Goal: Task Accomplishment & Management: Manage account settings

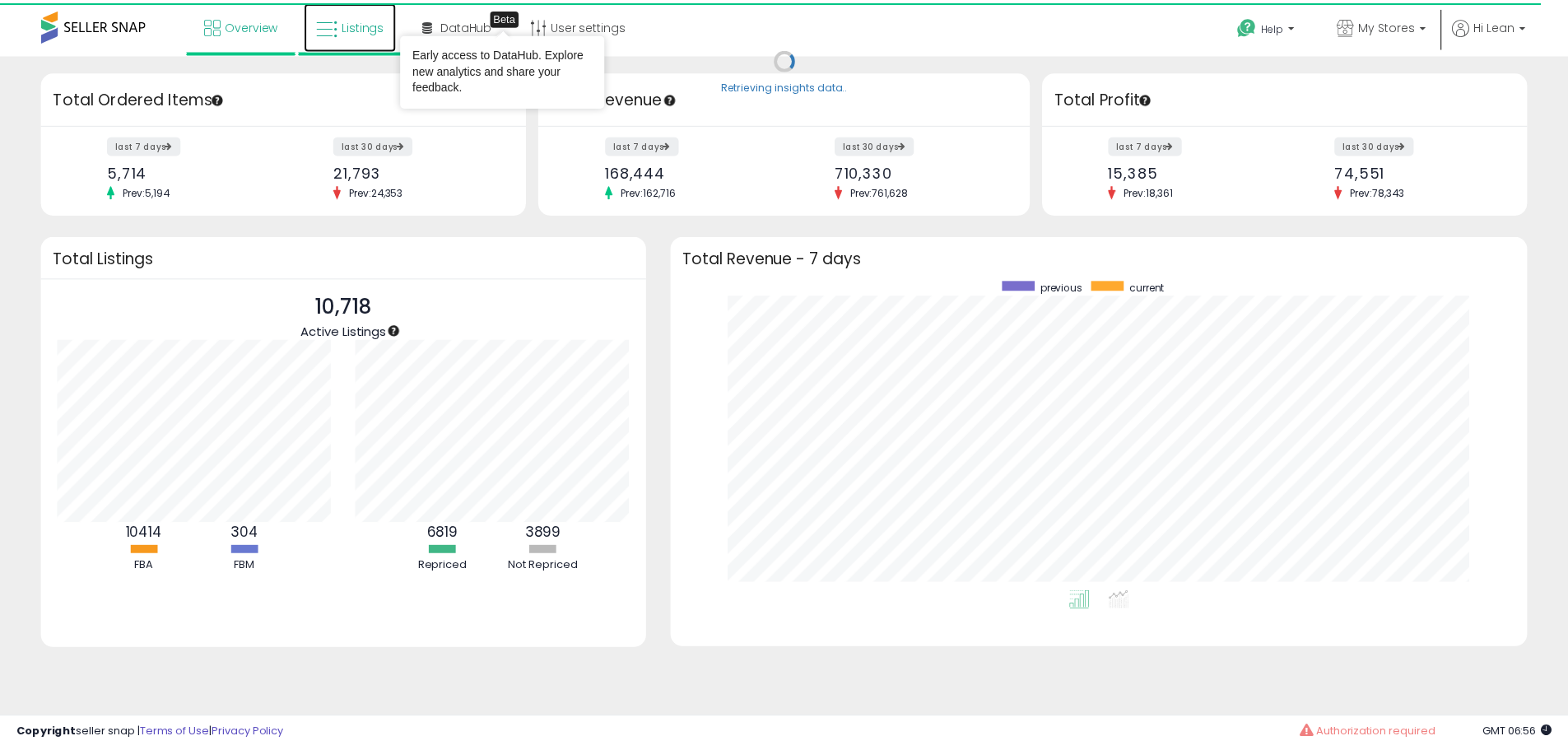
scroll to position [823105, 822415]
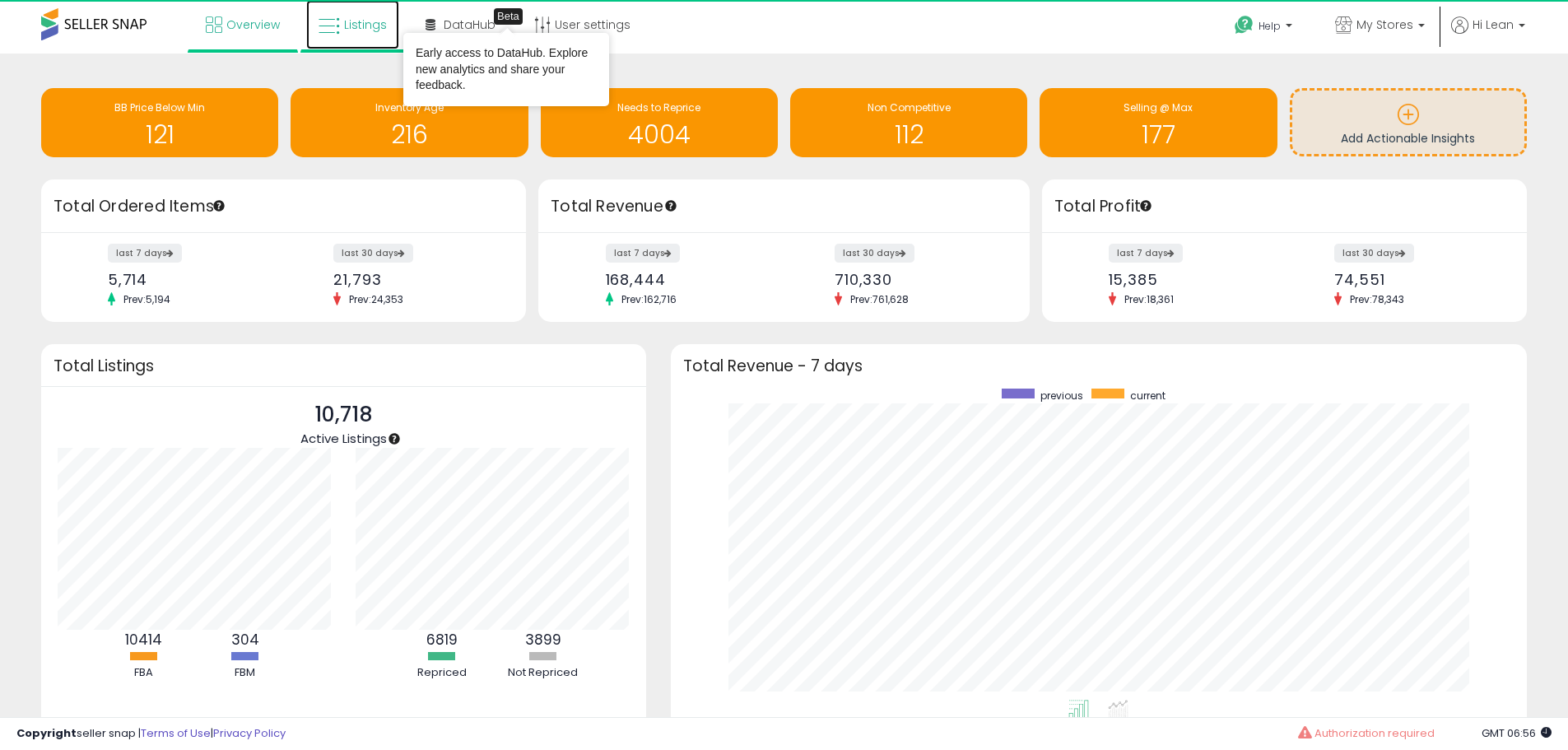
click at [336, 15] on link "Listings" at bounding box center [353, 24] width 93 height 49
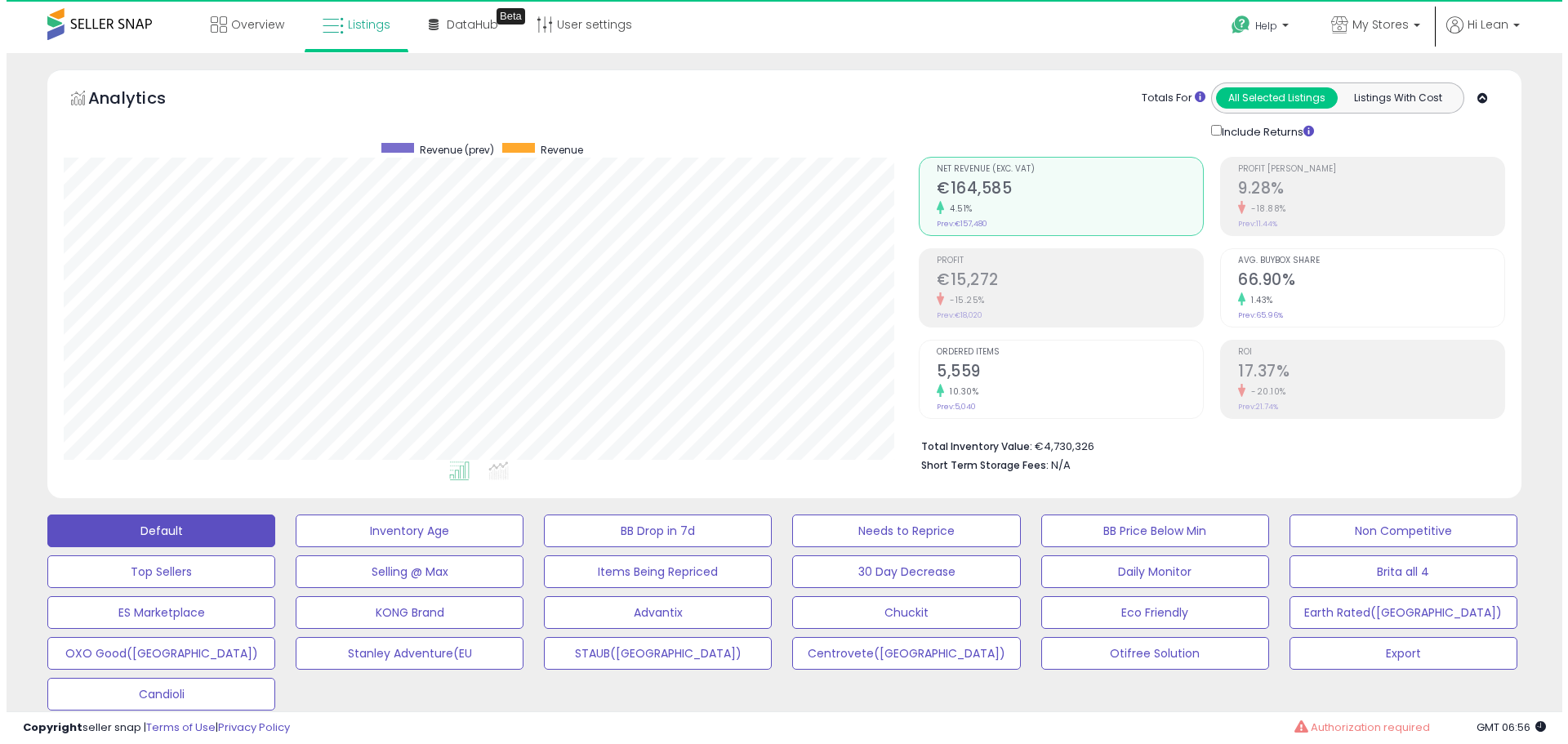
scroll to position [335, 855]
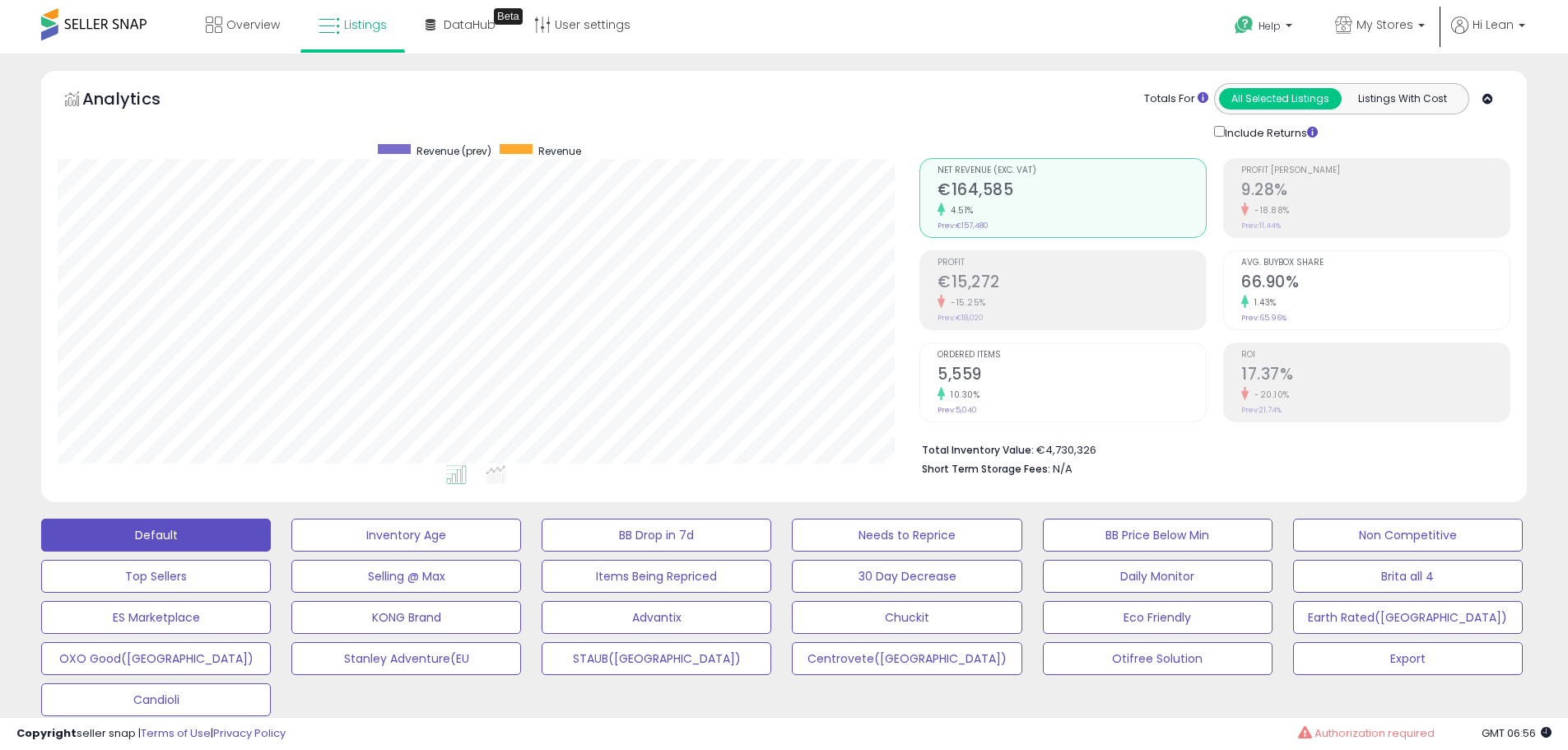
click at [1046, 378] on h2 "5,559" at bounding box center [1072, 376] width 268 height 22
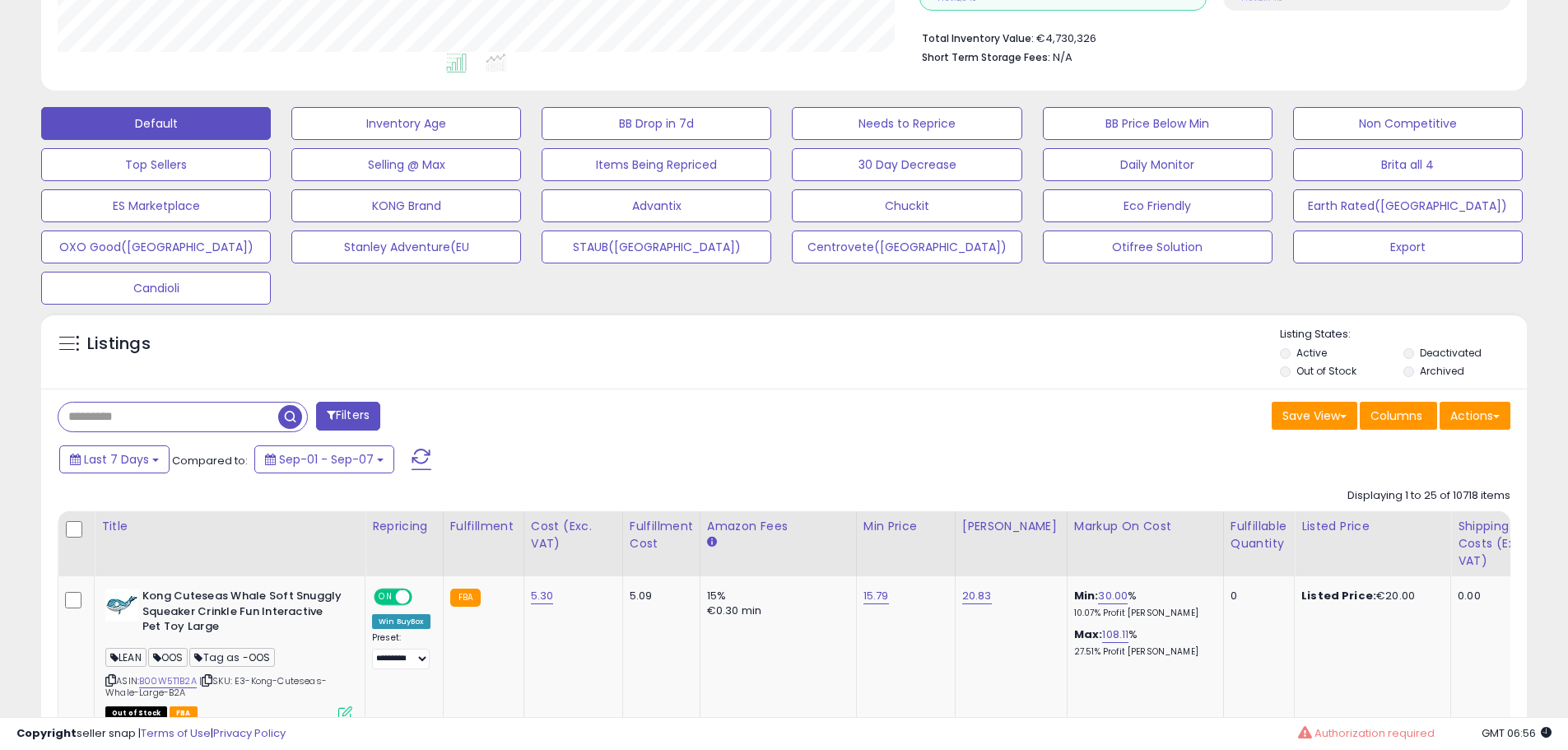
scroll to position [0, 0]
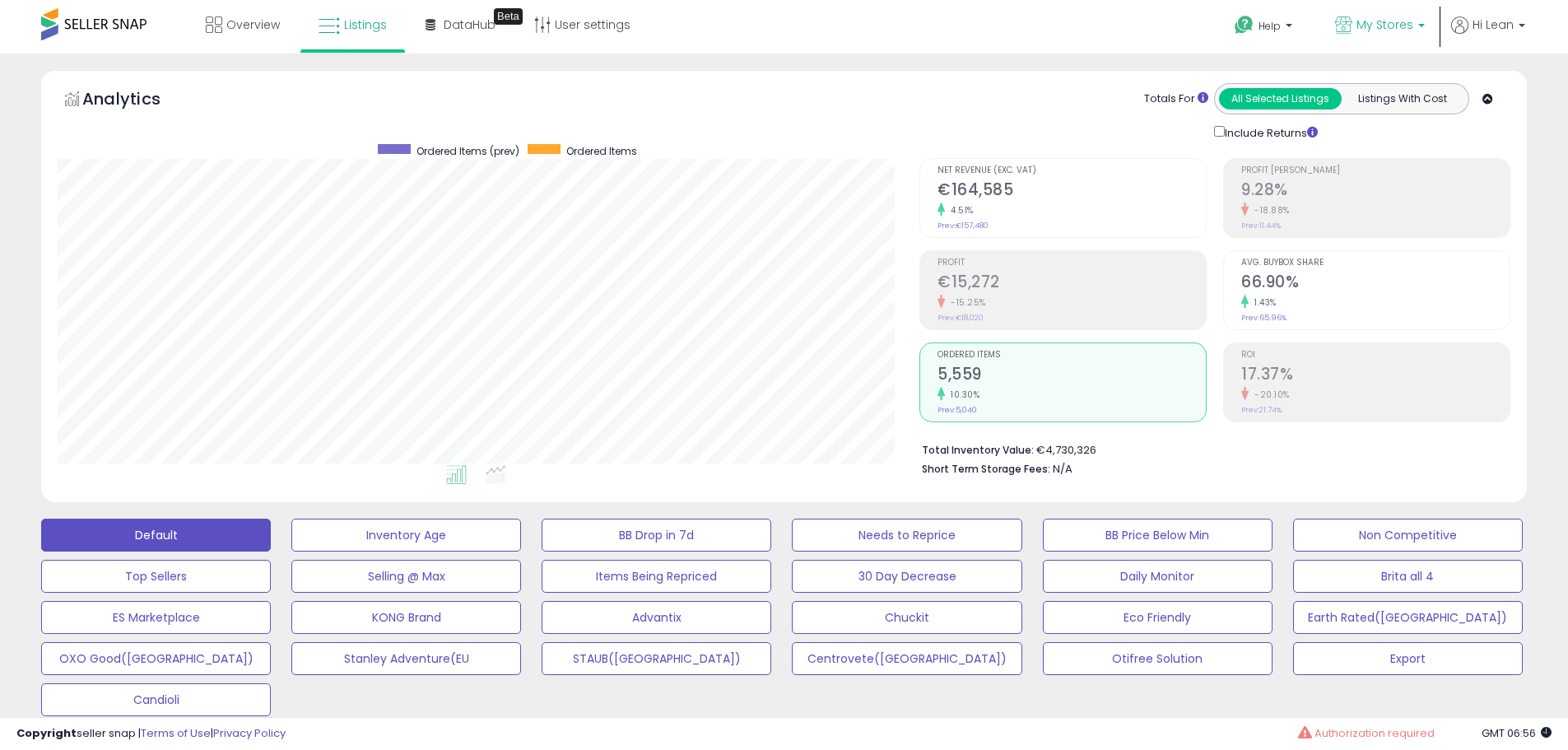
click at [1381, 20] on span "My Stores" at bounding box center [1386, 24] width 57 height 16
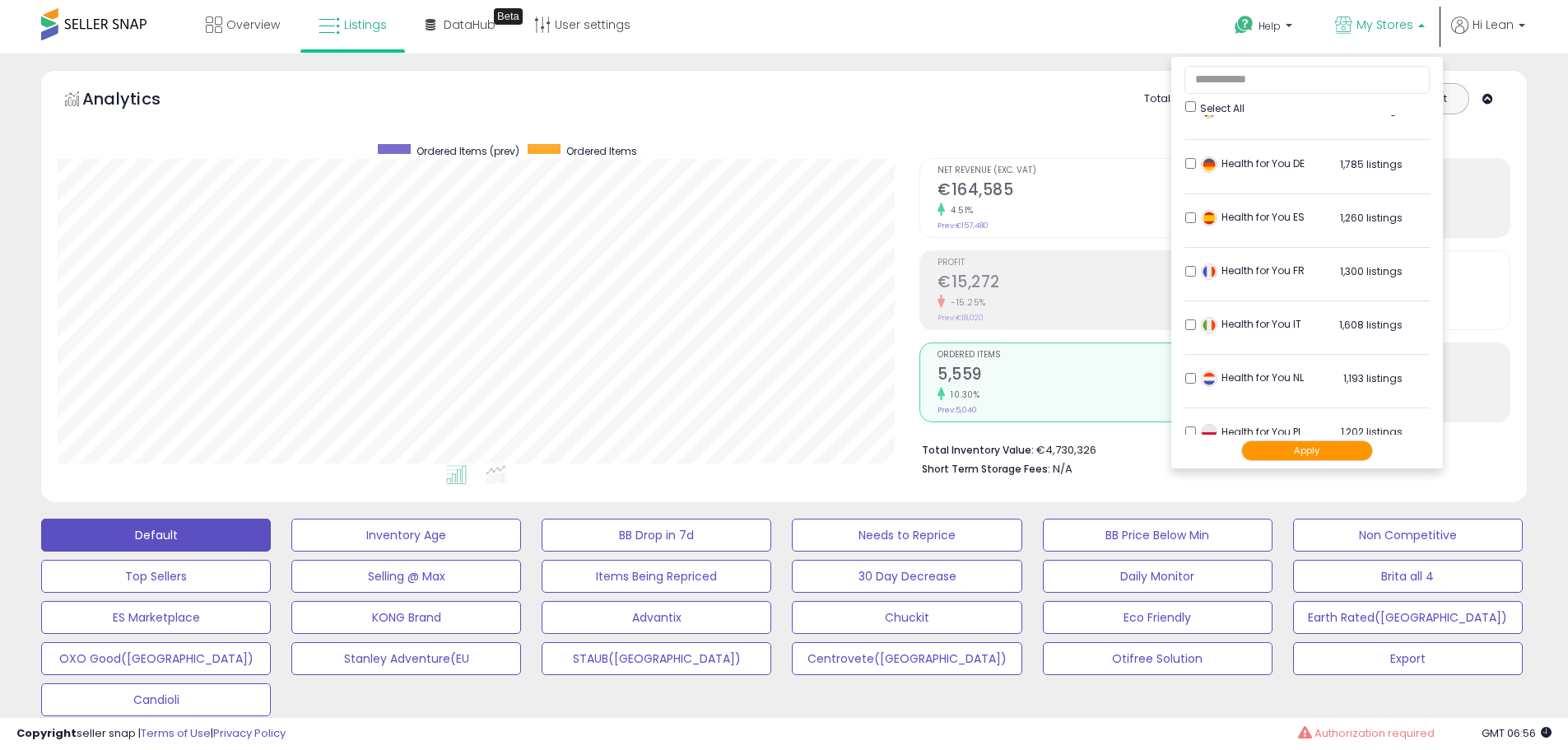
scroll to position [702, 0]
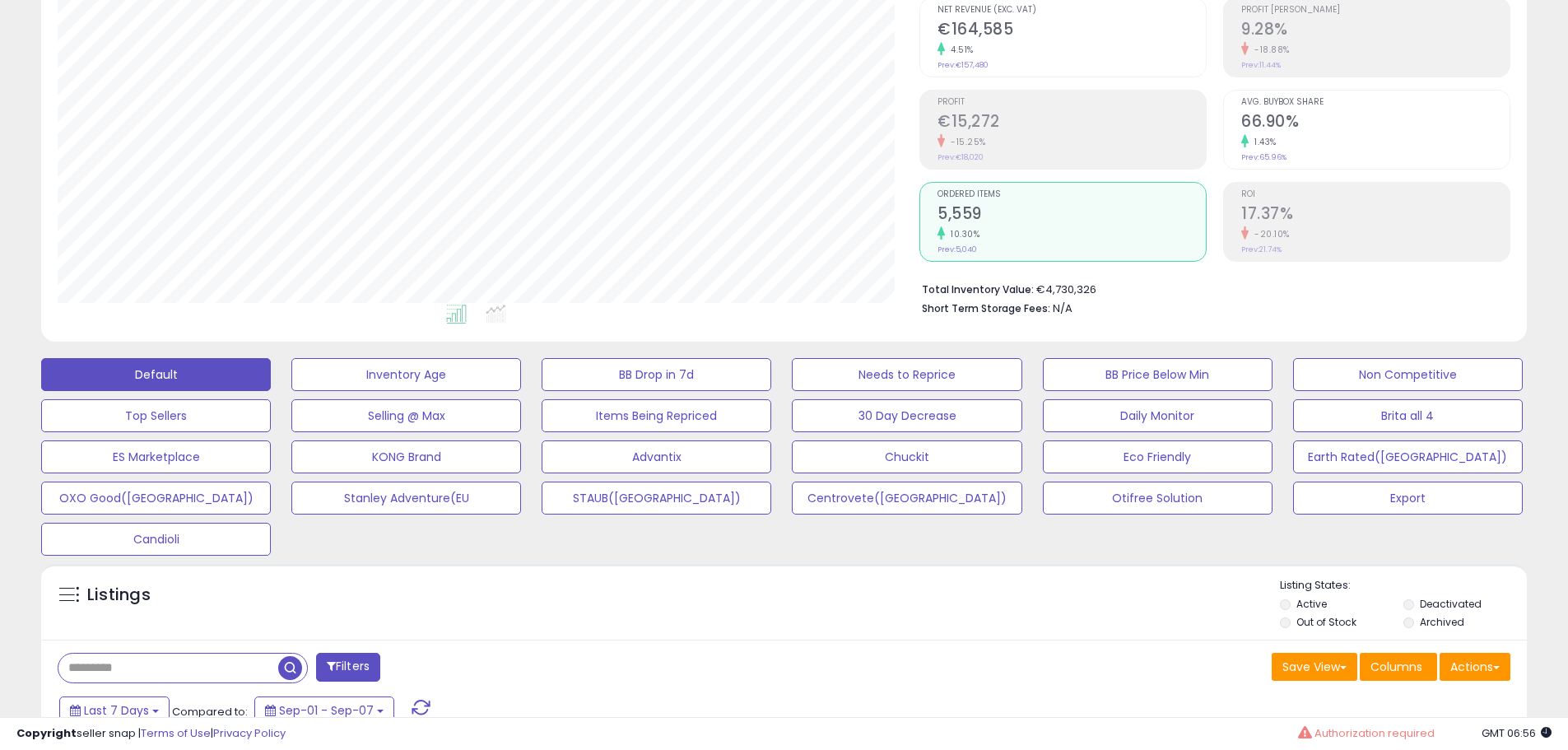
scroll to position [412, 0]
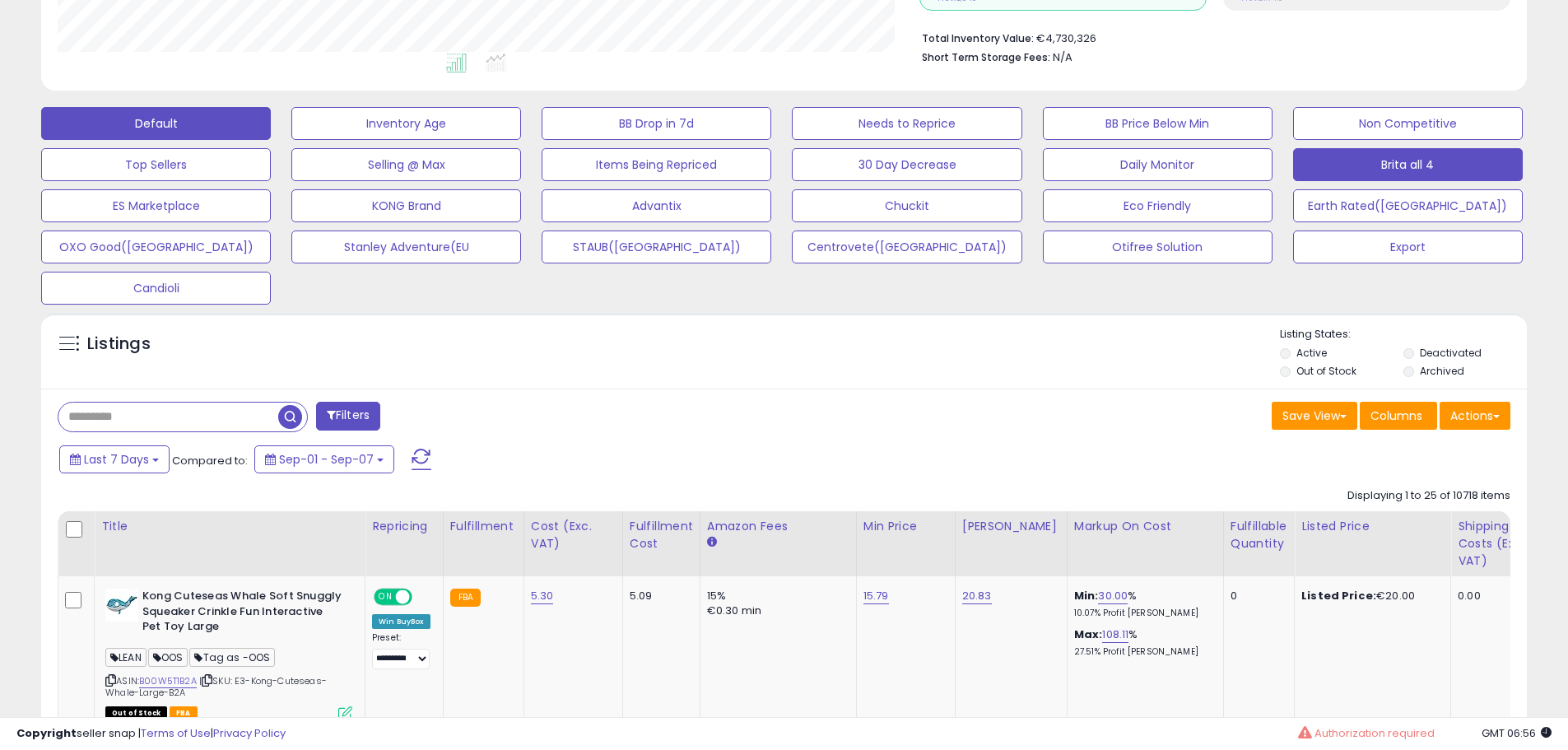
click at [1411, 163] on button "Brita all 4" at bounding box center [1408, 164] width 230 height 33
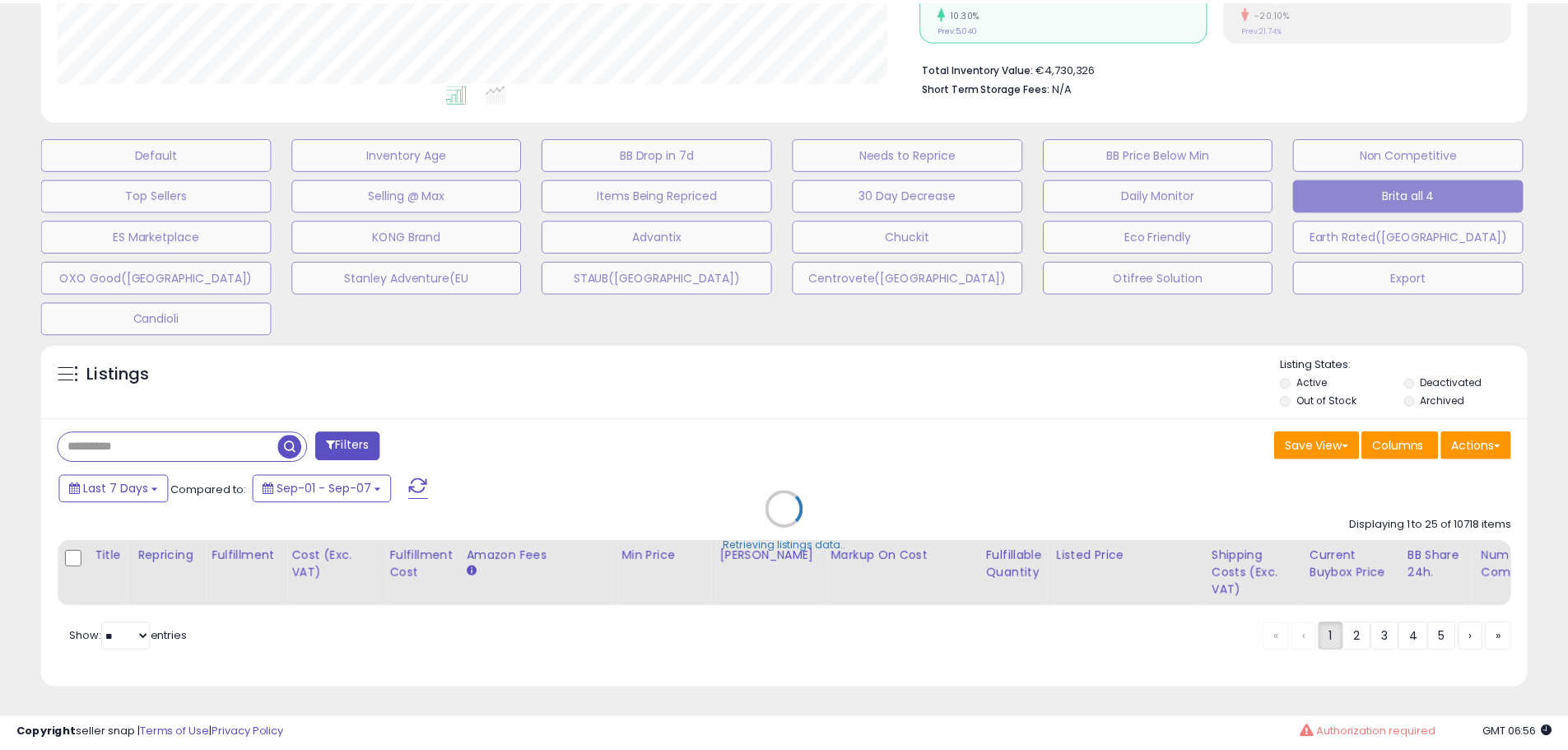
scroll to position [337, 869]
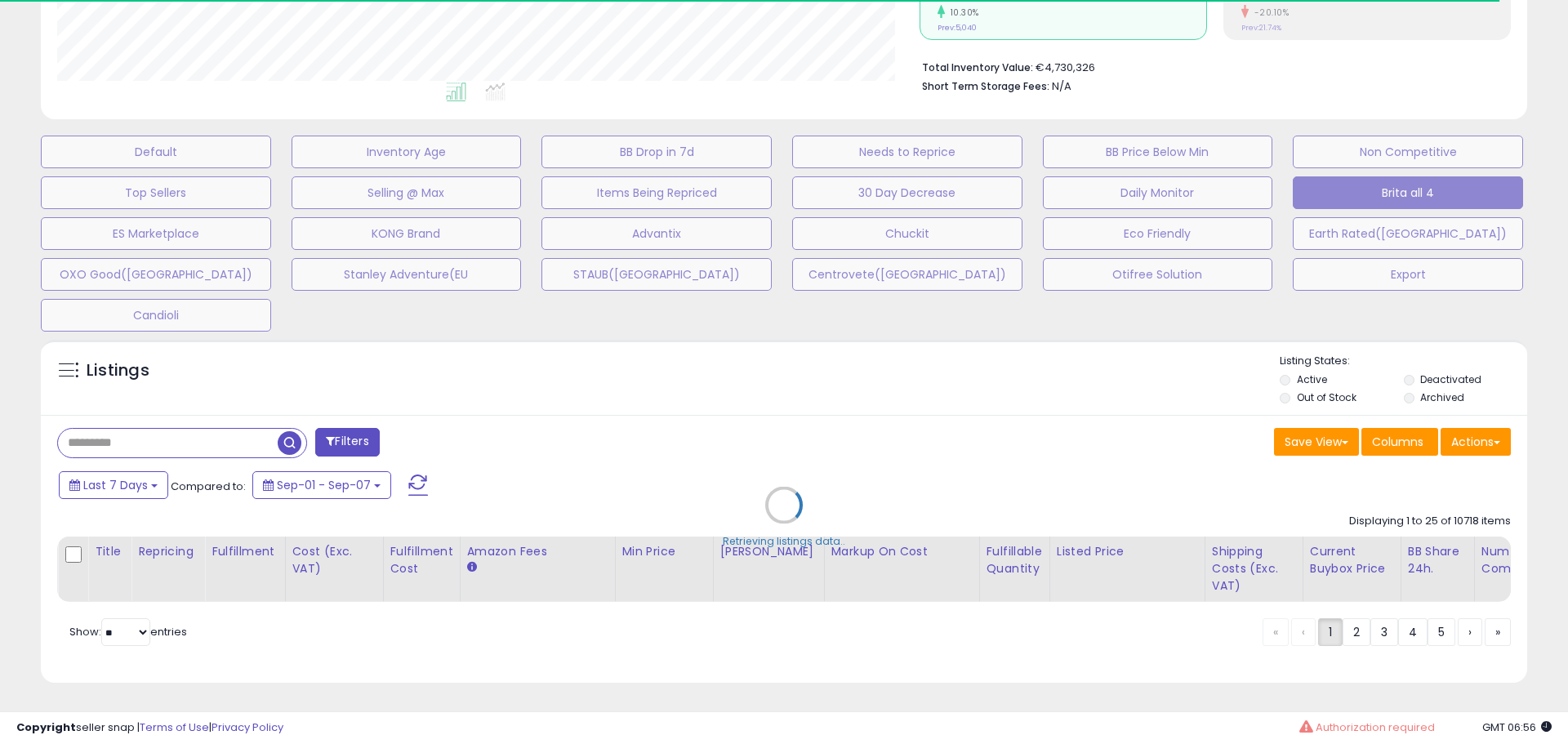
type input "*****"
select select "**"
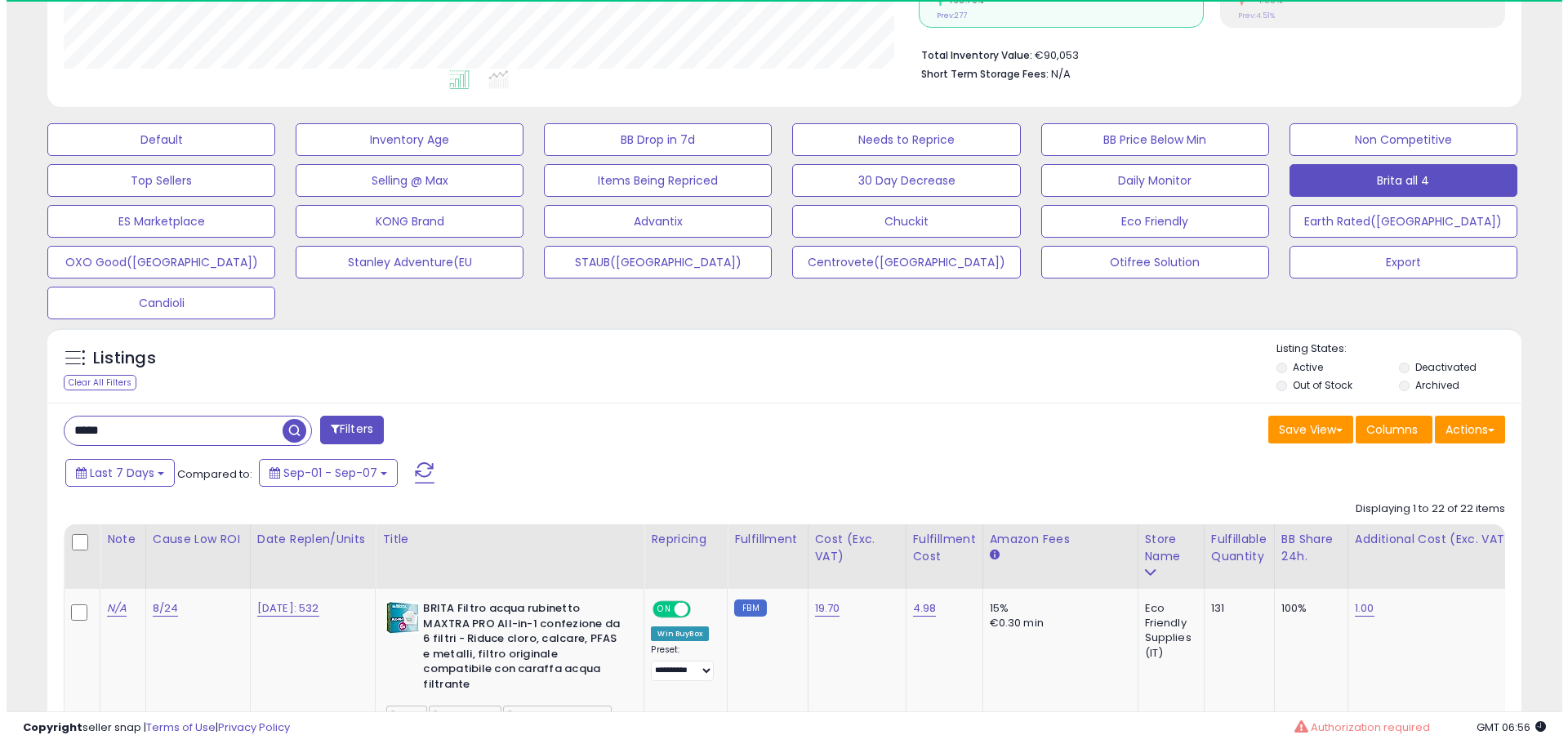
scroll to position [335, 855]
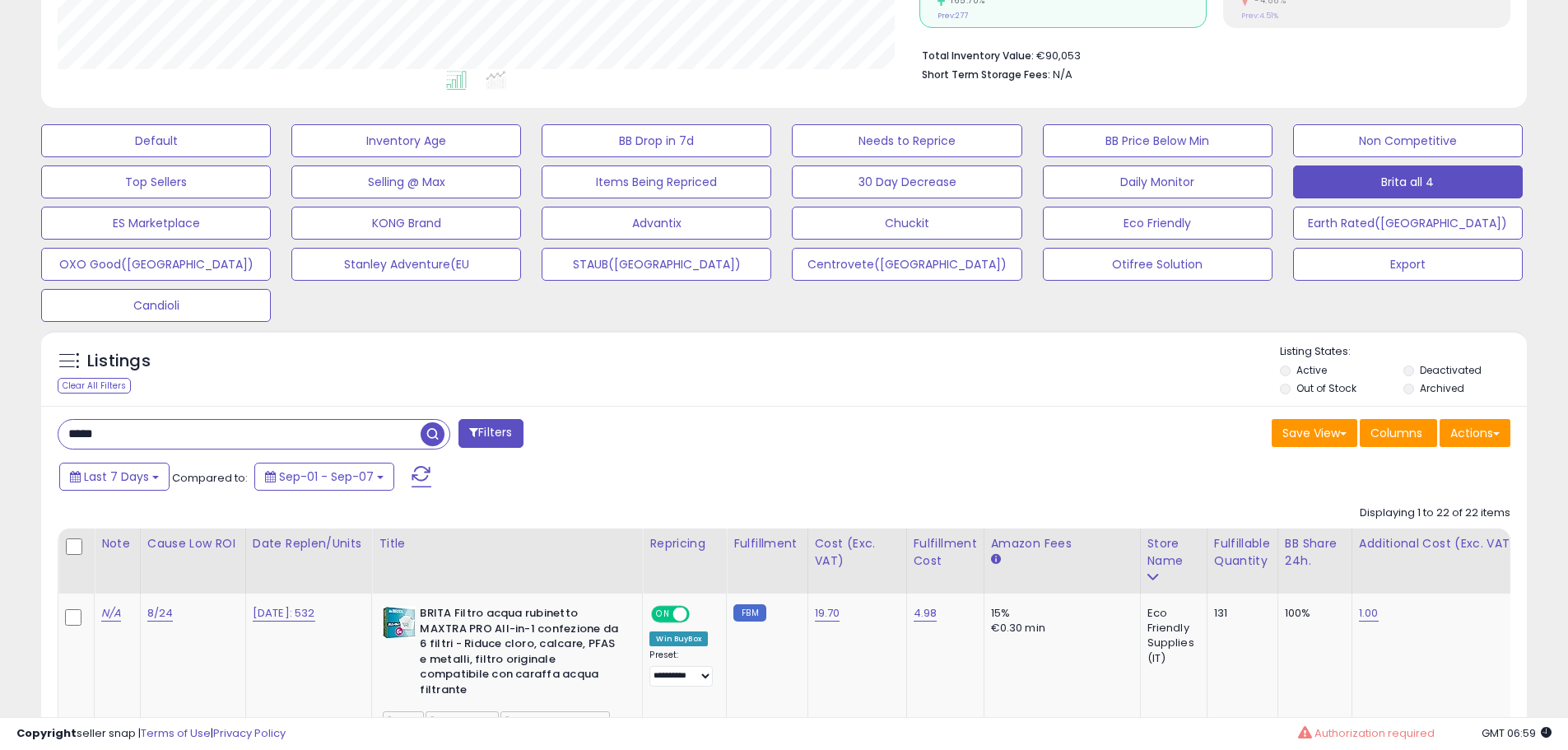
drag, startPoint x: 190, startPoint y: 436, endPoint x: -130, endPoint y: 450, distance: 320.3
click at [522, 433] on button "Filters" at bounding box center [490, 433] width 64 height 29
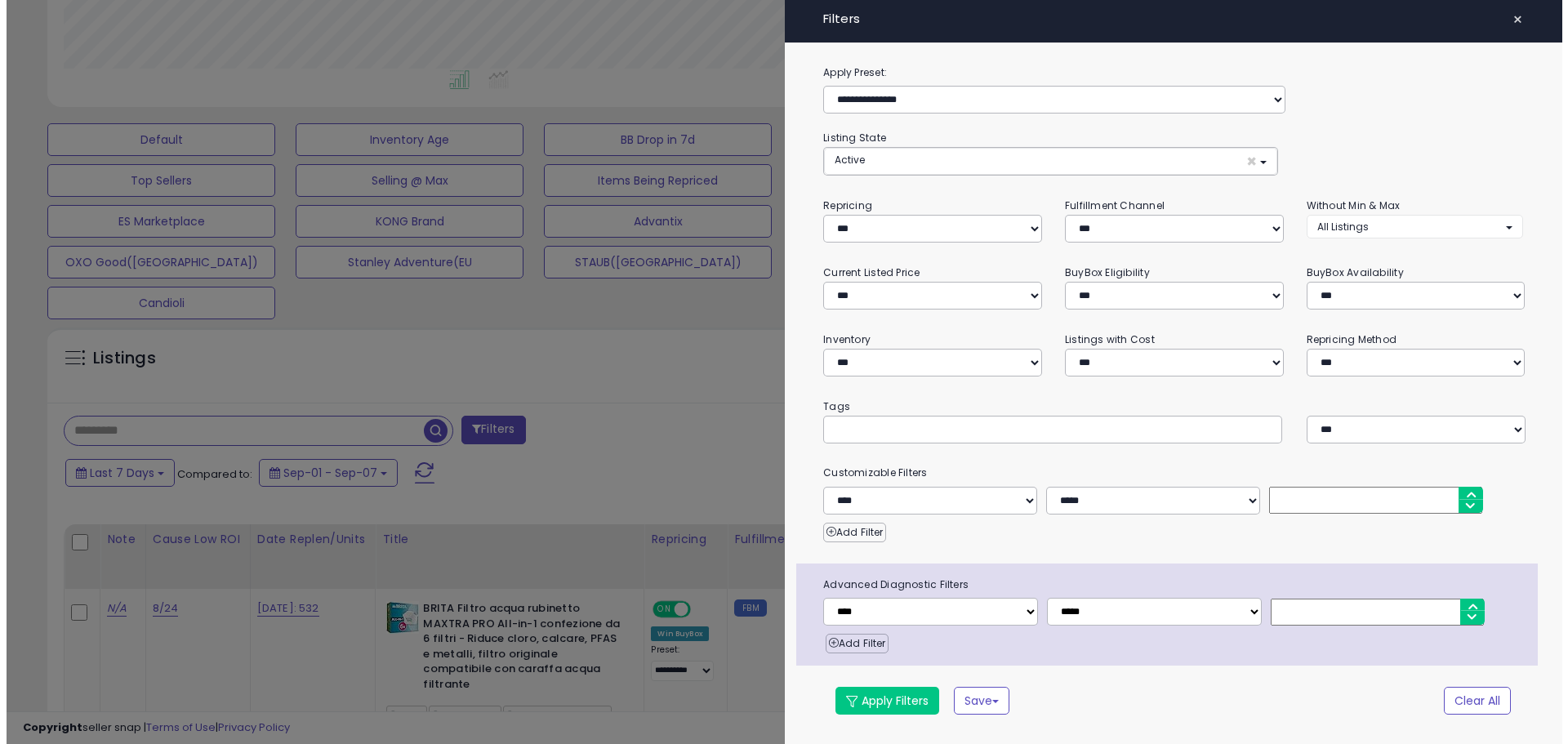
scroll to position [335, 862]
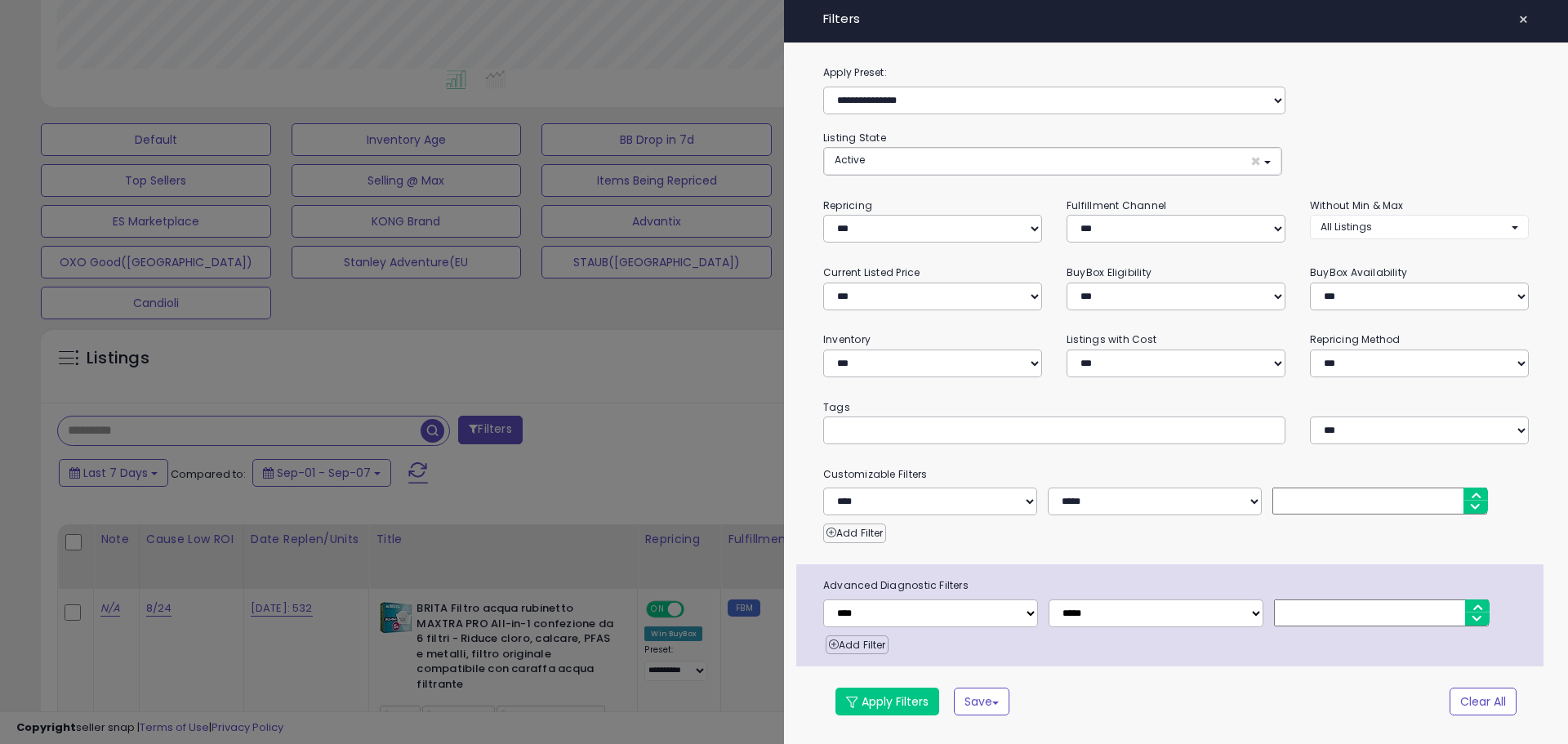
click at [998, 418] on div at bounding box center [1053, 430] width 462 height 27
type input "****"
click at [864, 705] on button "Apply Filters" at bounding box center [887, 701] width 104 height 27
type input "****"
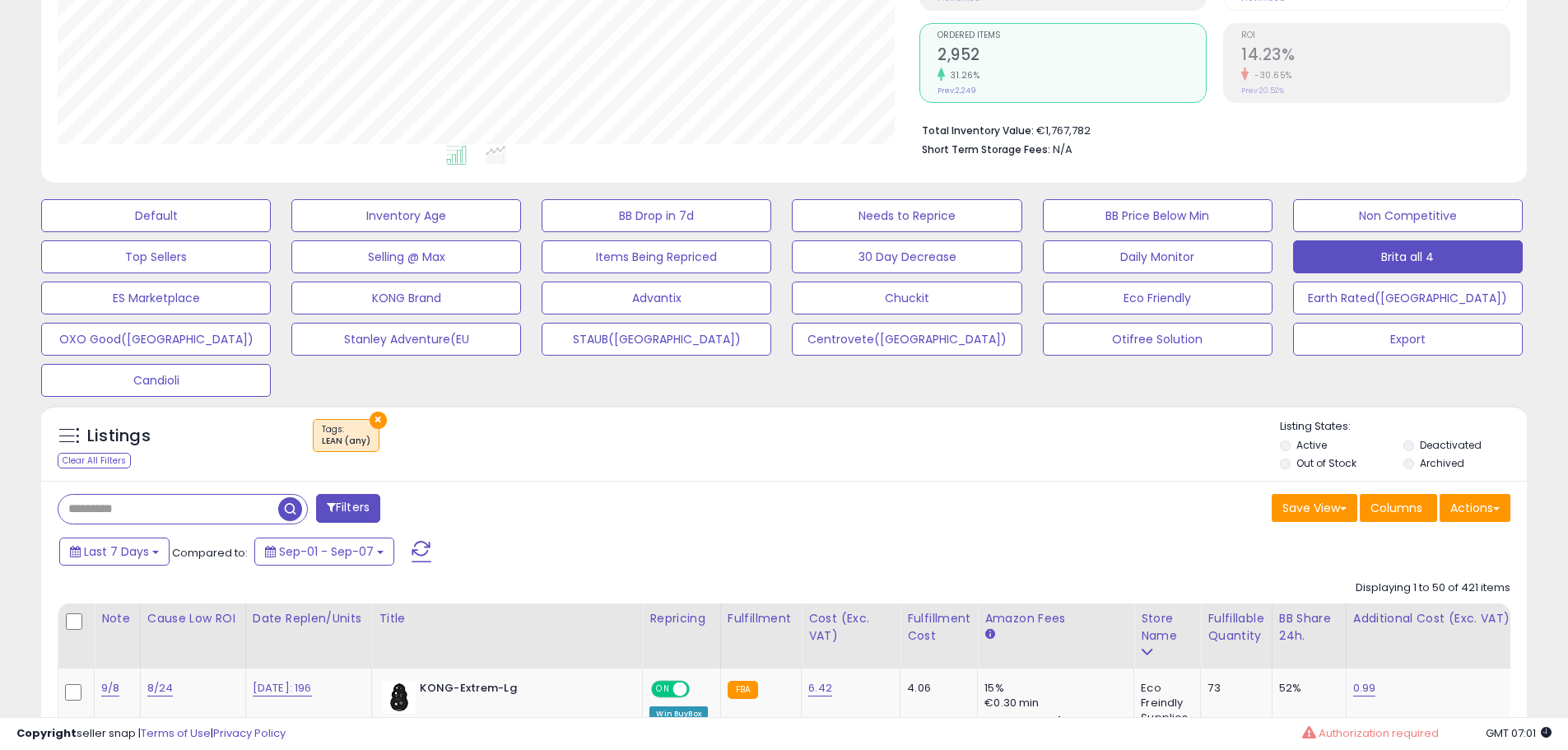
scroll to position [330, 0]
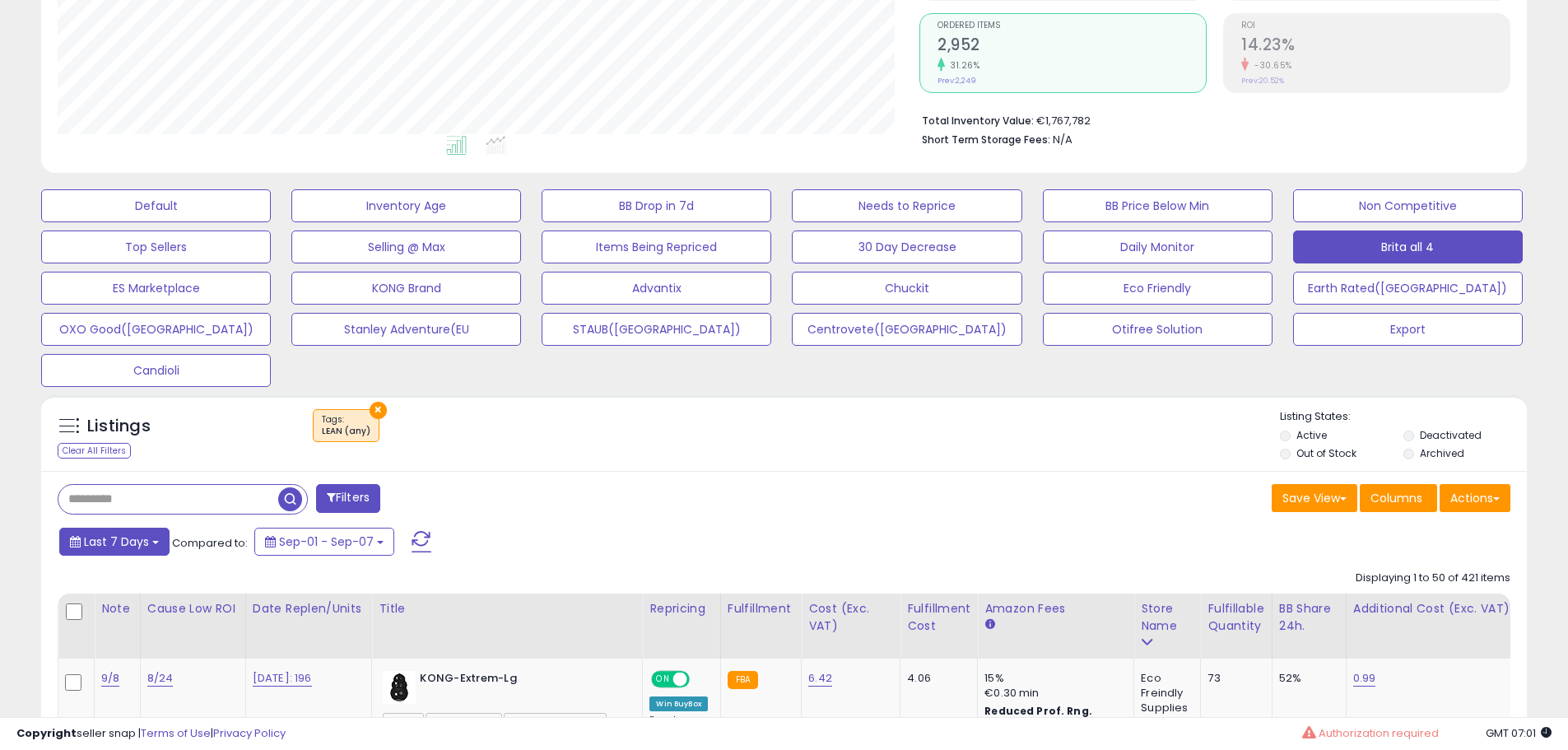
click at [141, 541] on span "Last 7 Days" at bounding box center [116, 542] width 65 height 16
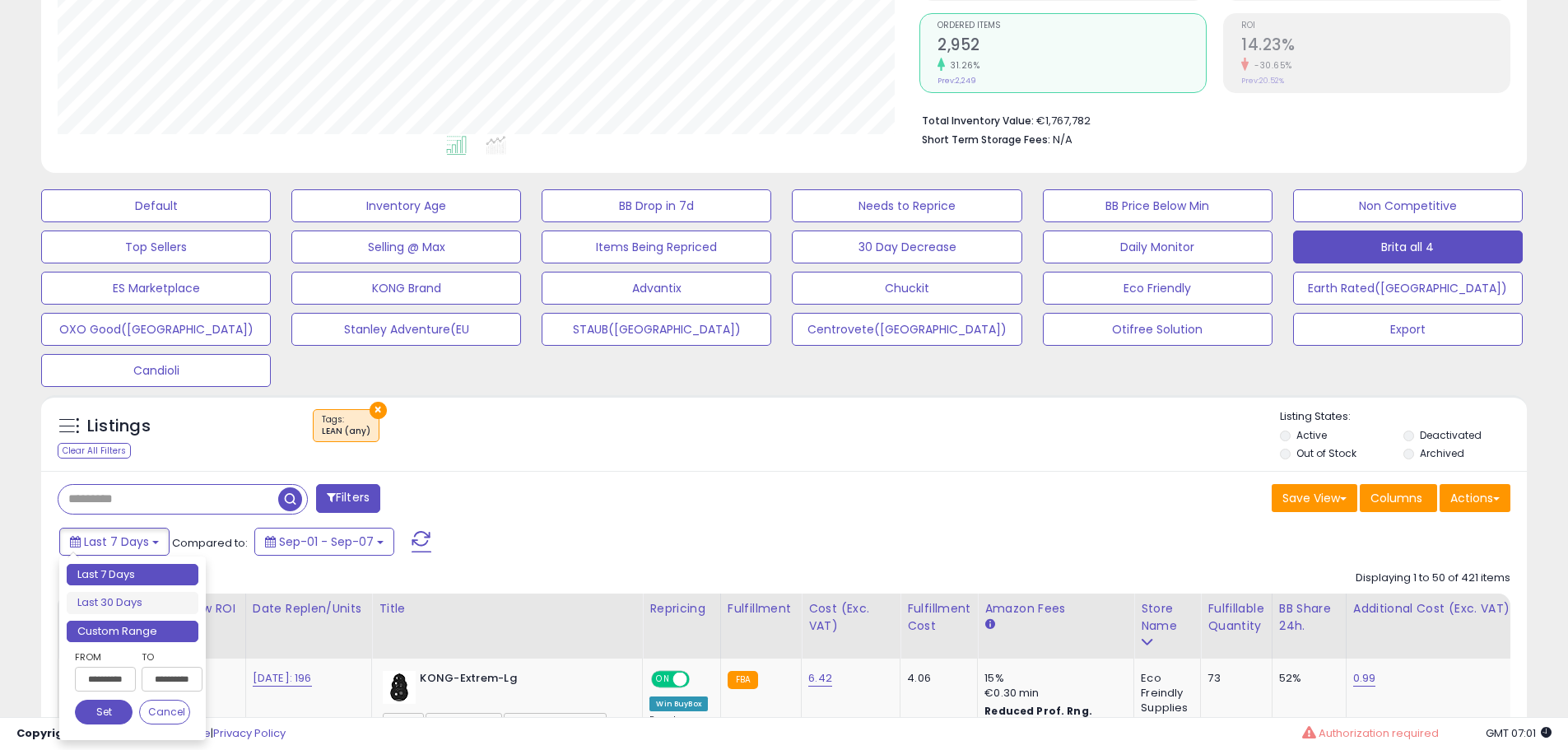
click at [120, 626] on li "Custom Range" at bounding box center [132, 632] width 131 height 22
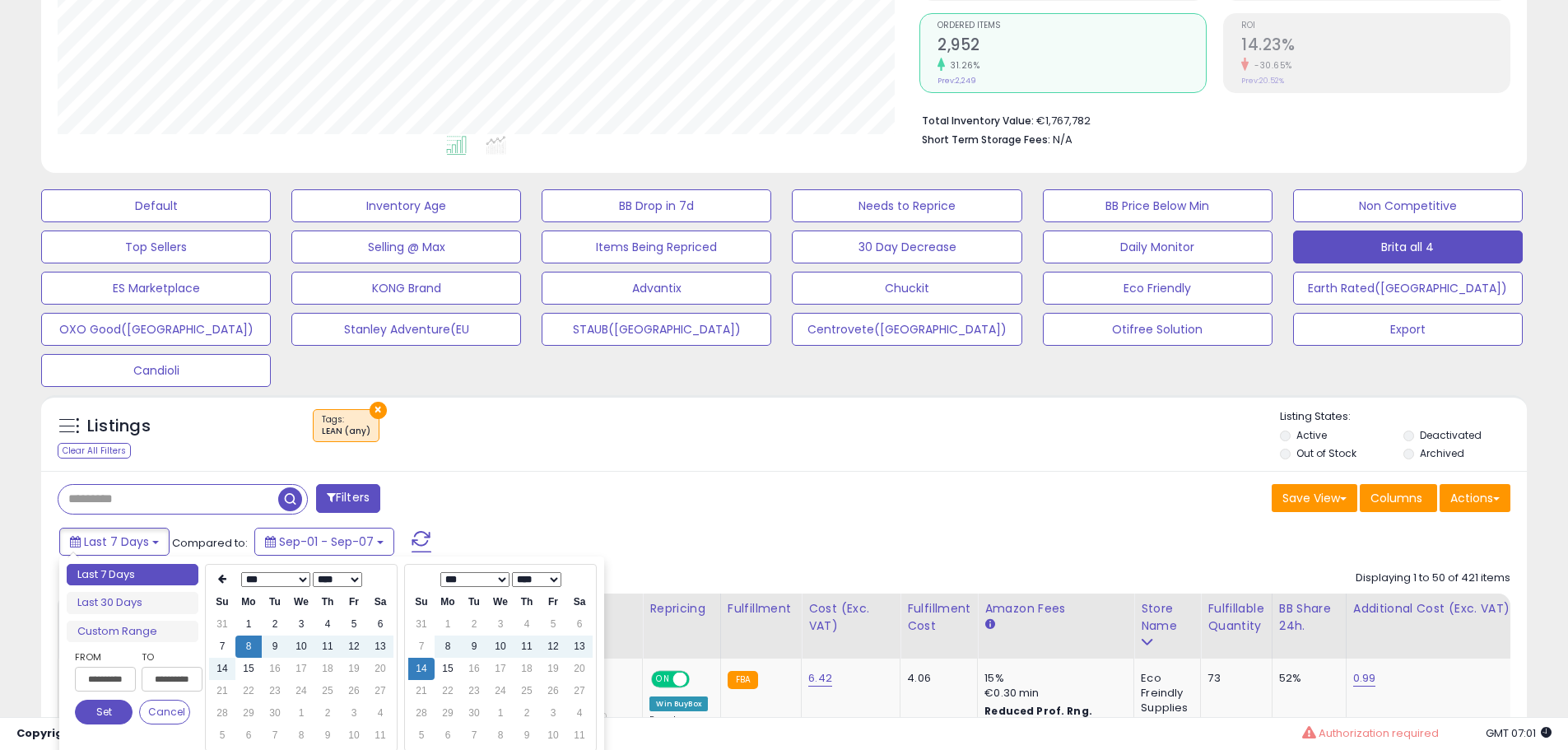
click at [659, 512] on div "Filters" at bounding box center [414, 501] width 739 height 33
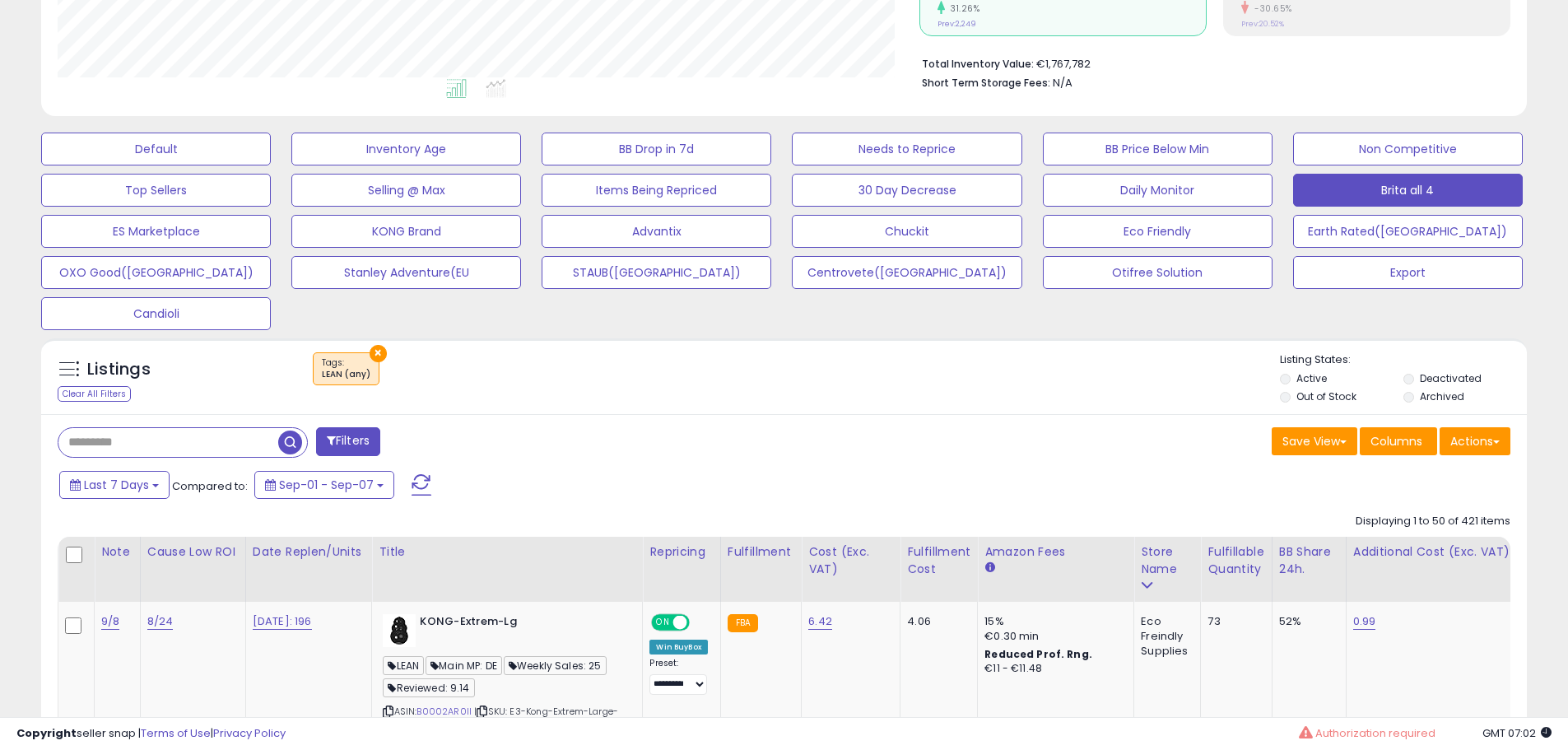
scroll to position [412, 0]
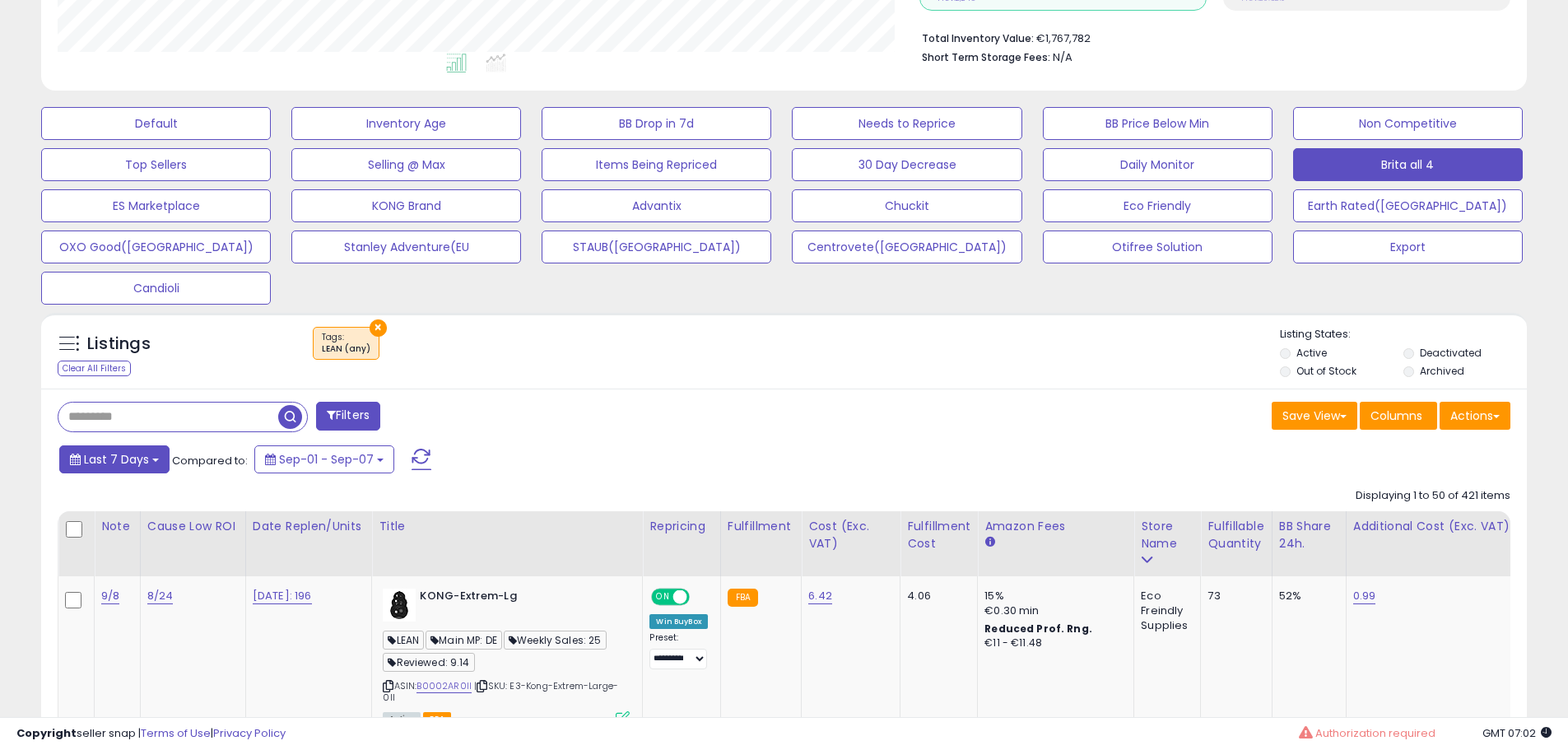
click at [150, 466] on button "Last 7 Days" at bounding box center [115, 459] width 111 height 28
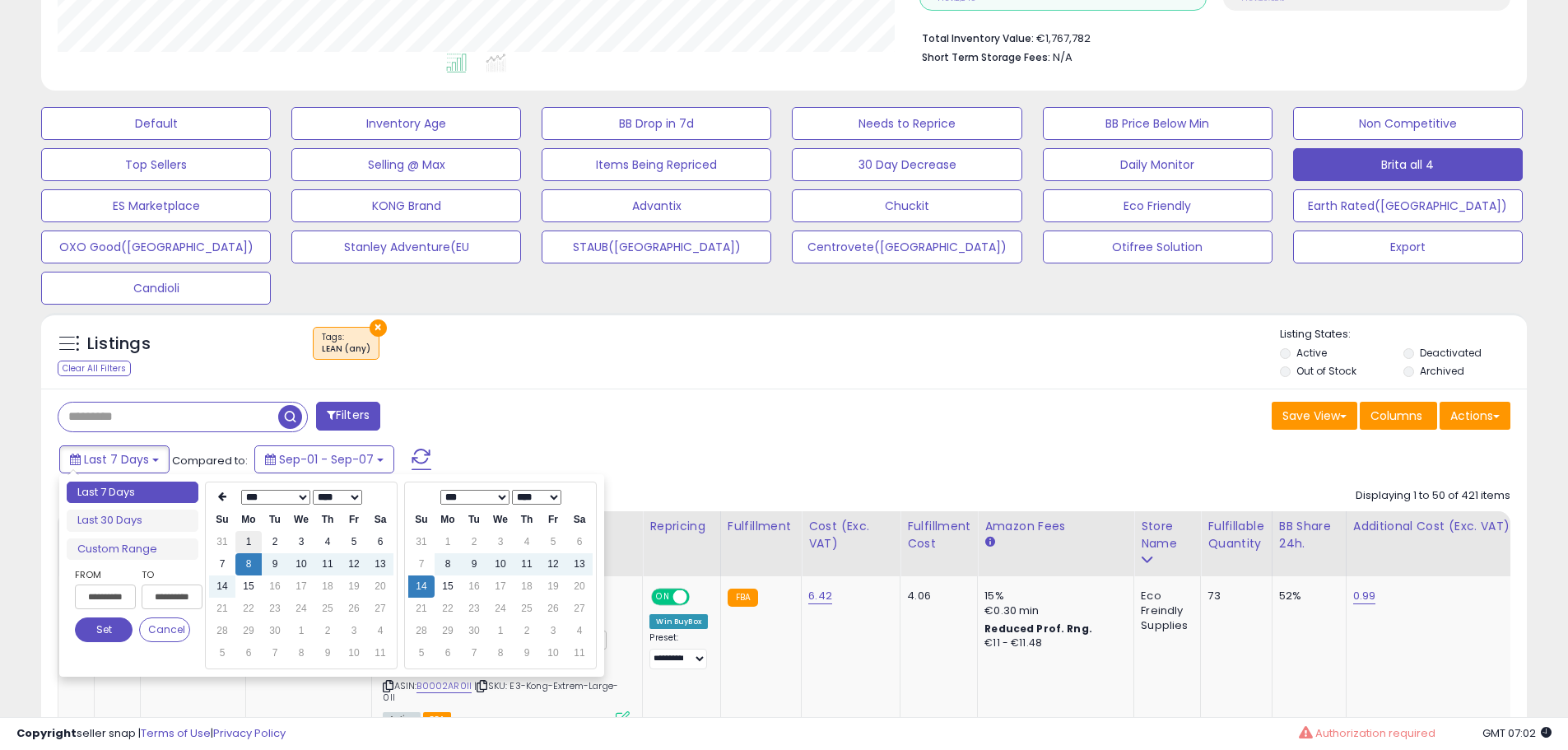
click at [249, 541] on td "1" at bounding box center [248, 542] width 26 height 22
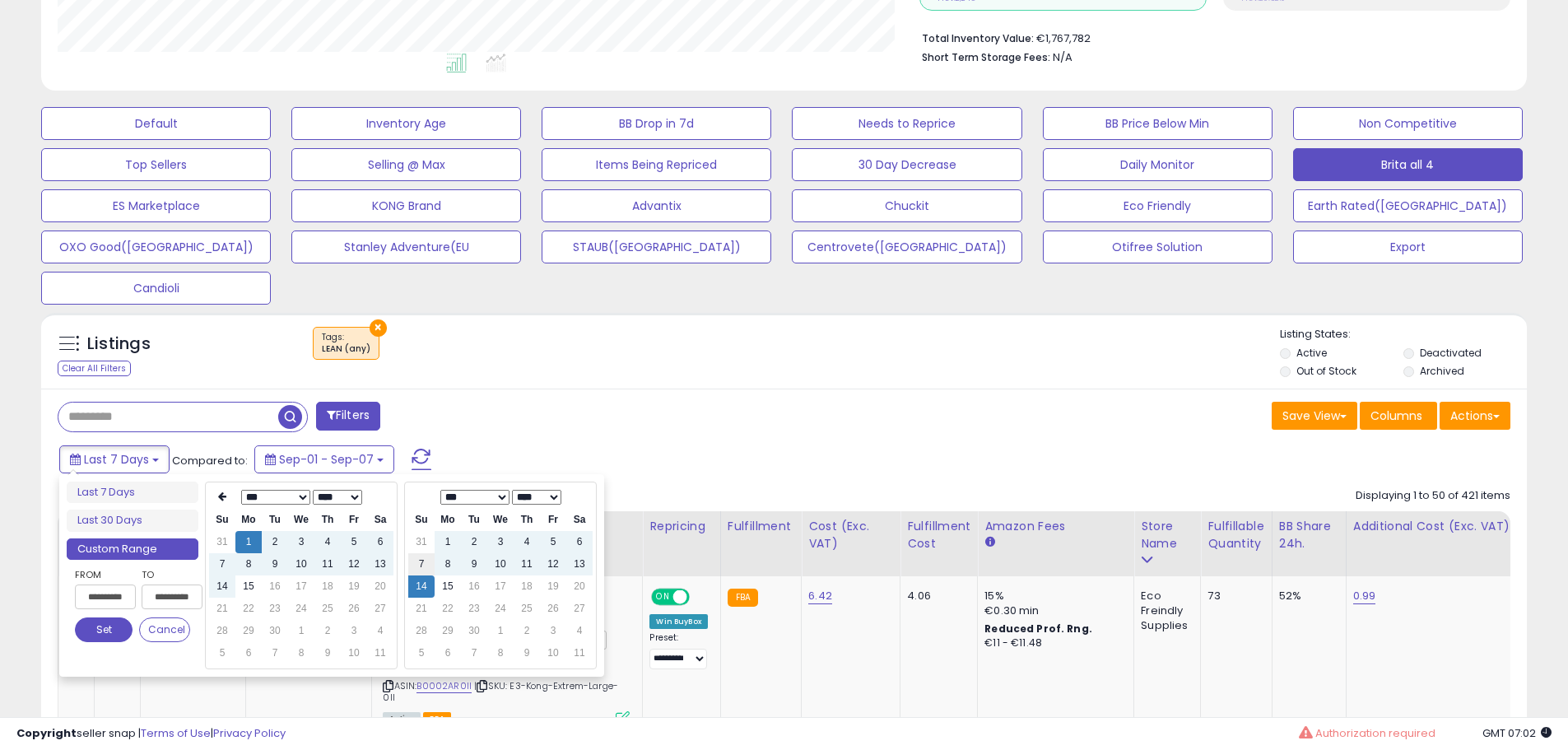
type input "**********"
click at [421, 567] on td "7" at bounding box center [421, 565] width 26 height 22
type input "**********"
click at [105, 630] on button "Set" at bounding box center [104, 630] width 58 height 25
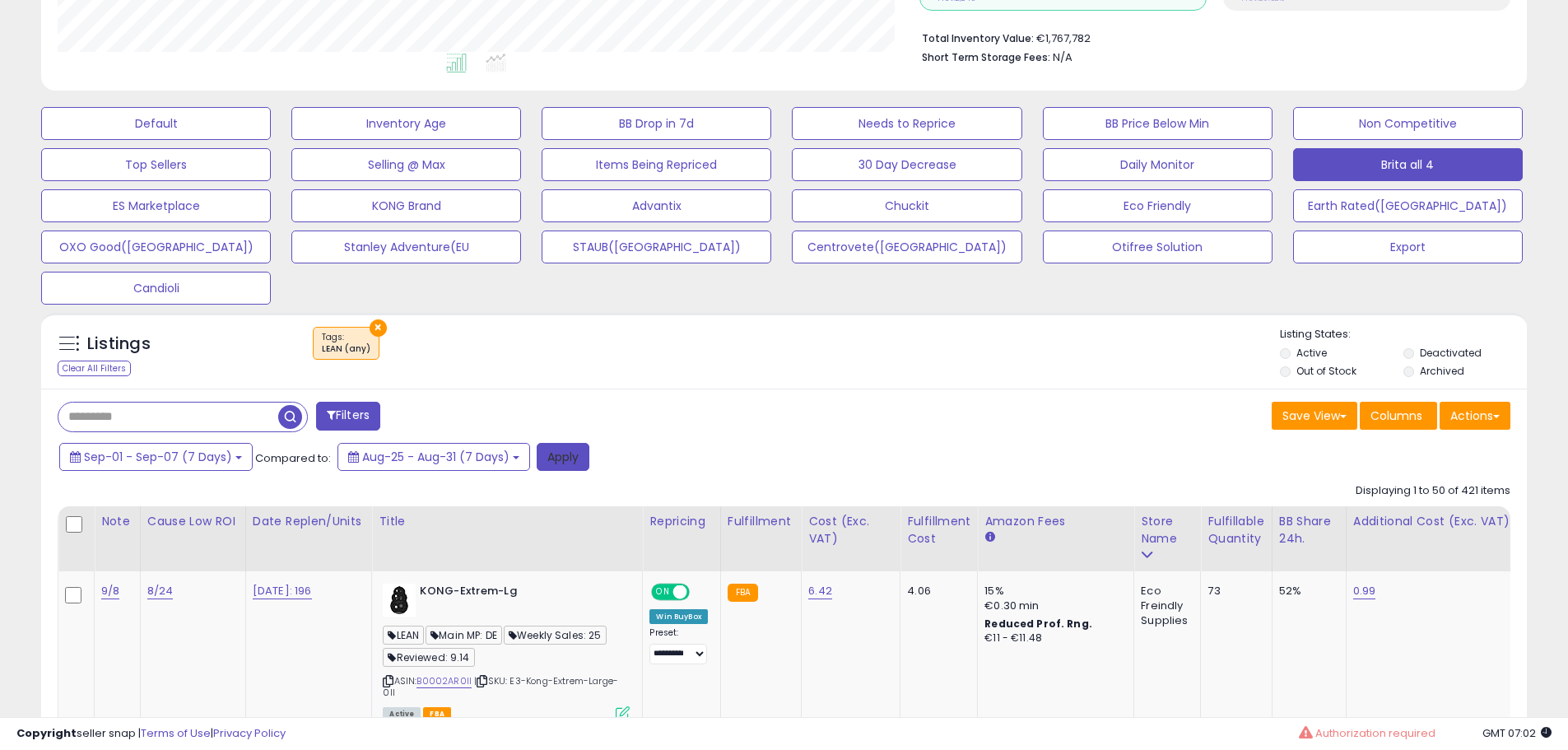
click at [556, 453] on button "Apply" at bounding box center [563, 457] width 53 height 28
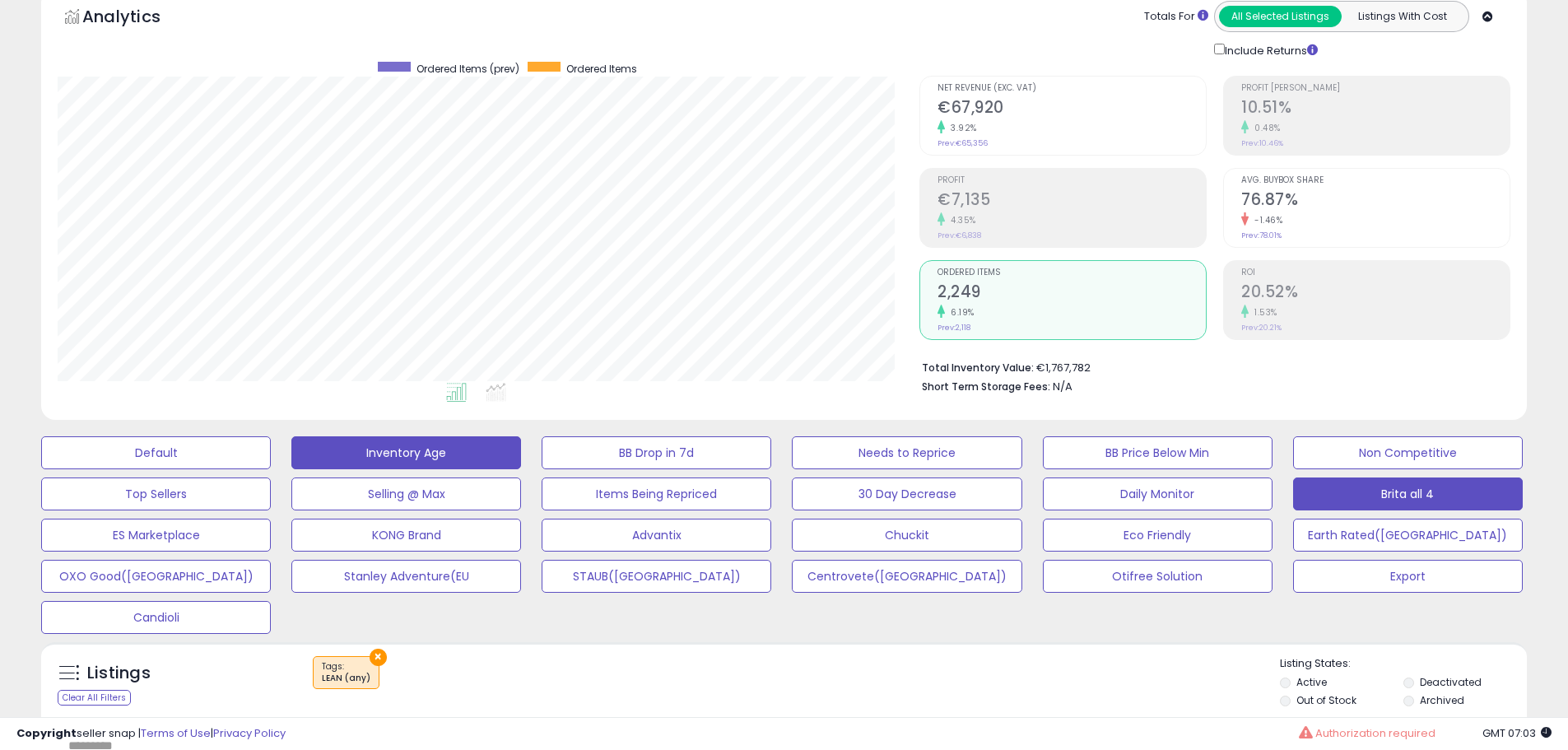
scroll to position [494, 0]
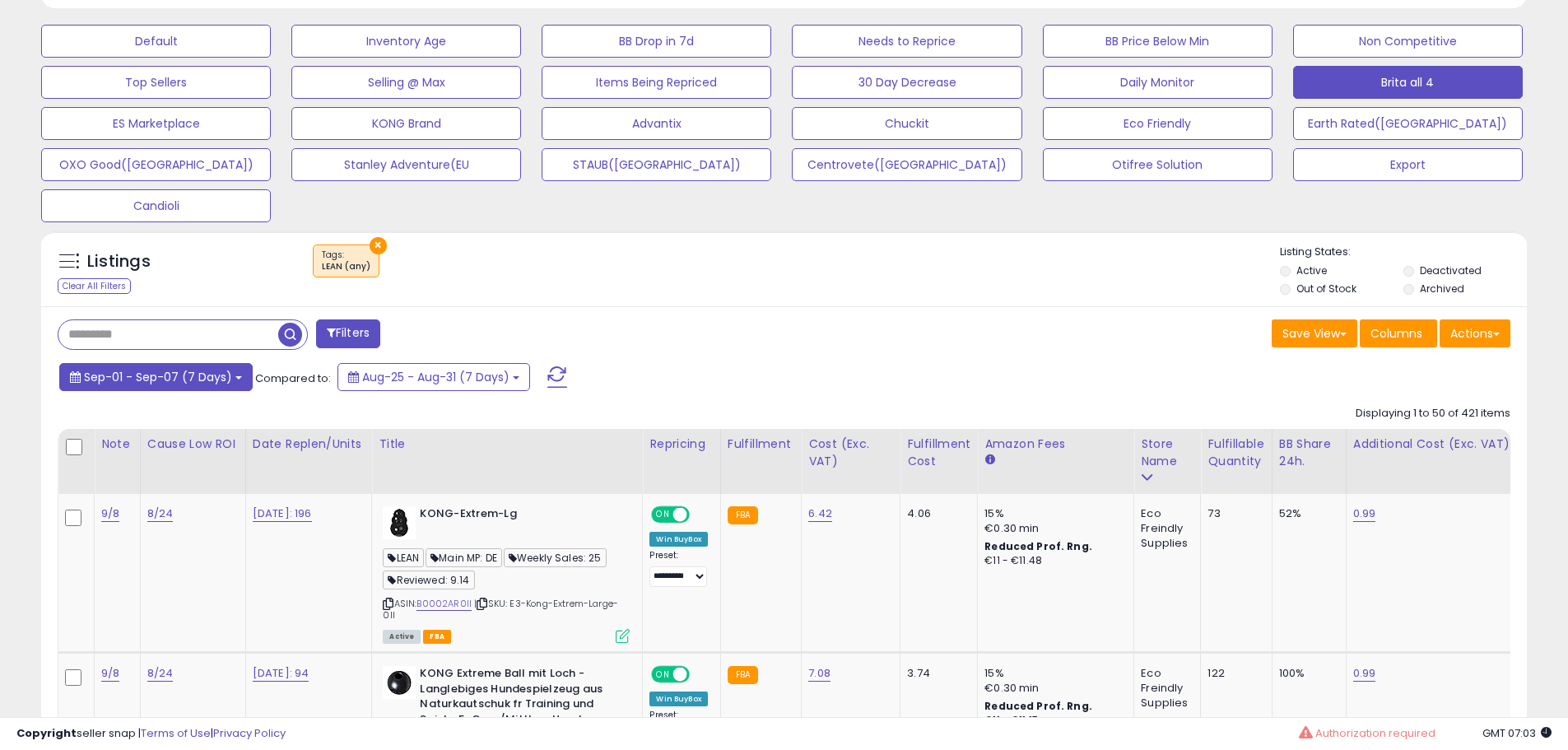
click at [195, 385] on button "Sep-01 - Sep-07 (7 Days)" at bounding box center [157, 377] width 194 height 28
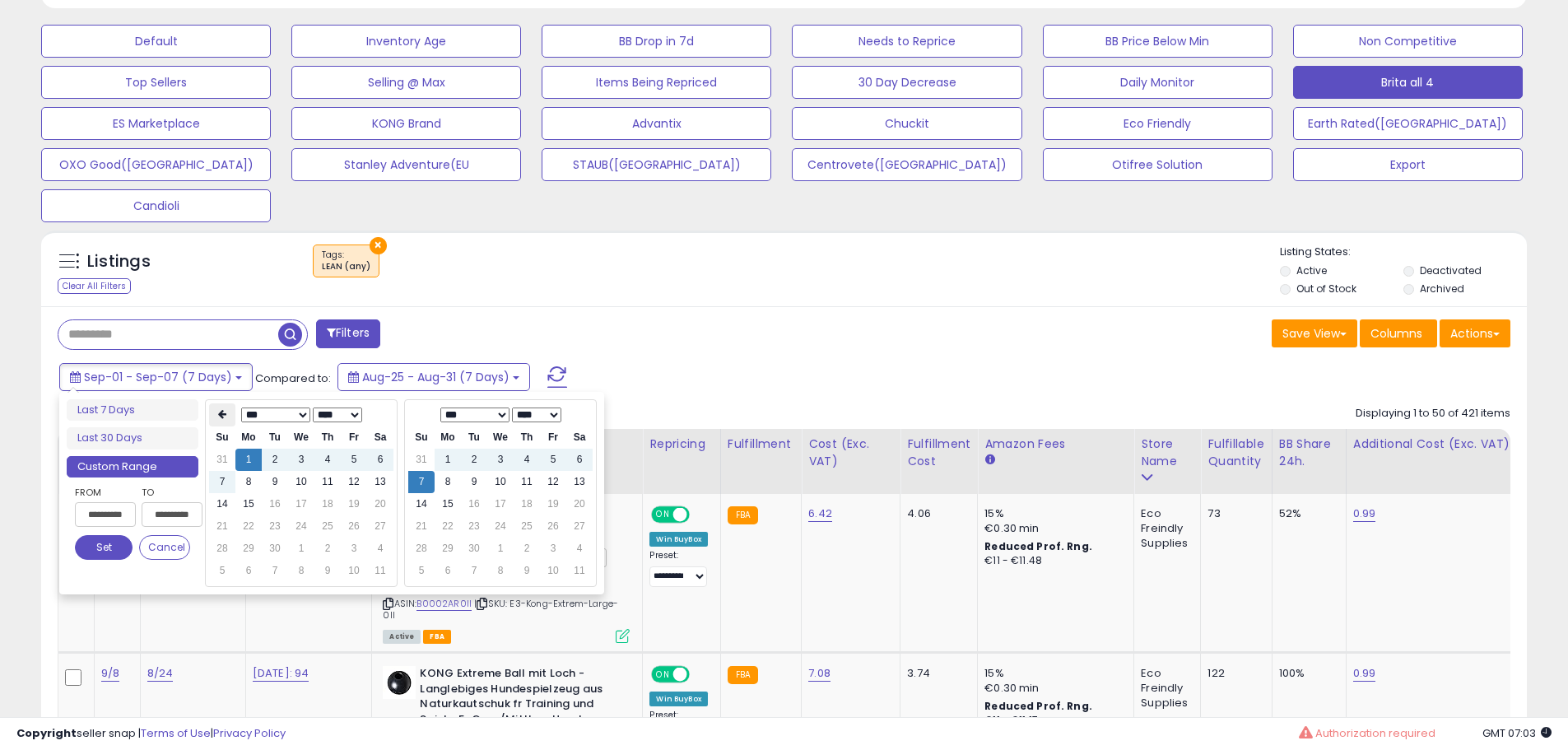
click at [227, 409] on th at bounding box center [222, 414] width 26 height 23
click at [251, 550] on td "25" at bounding box center [248, 549] width 26 height 22
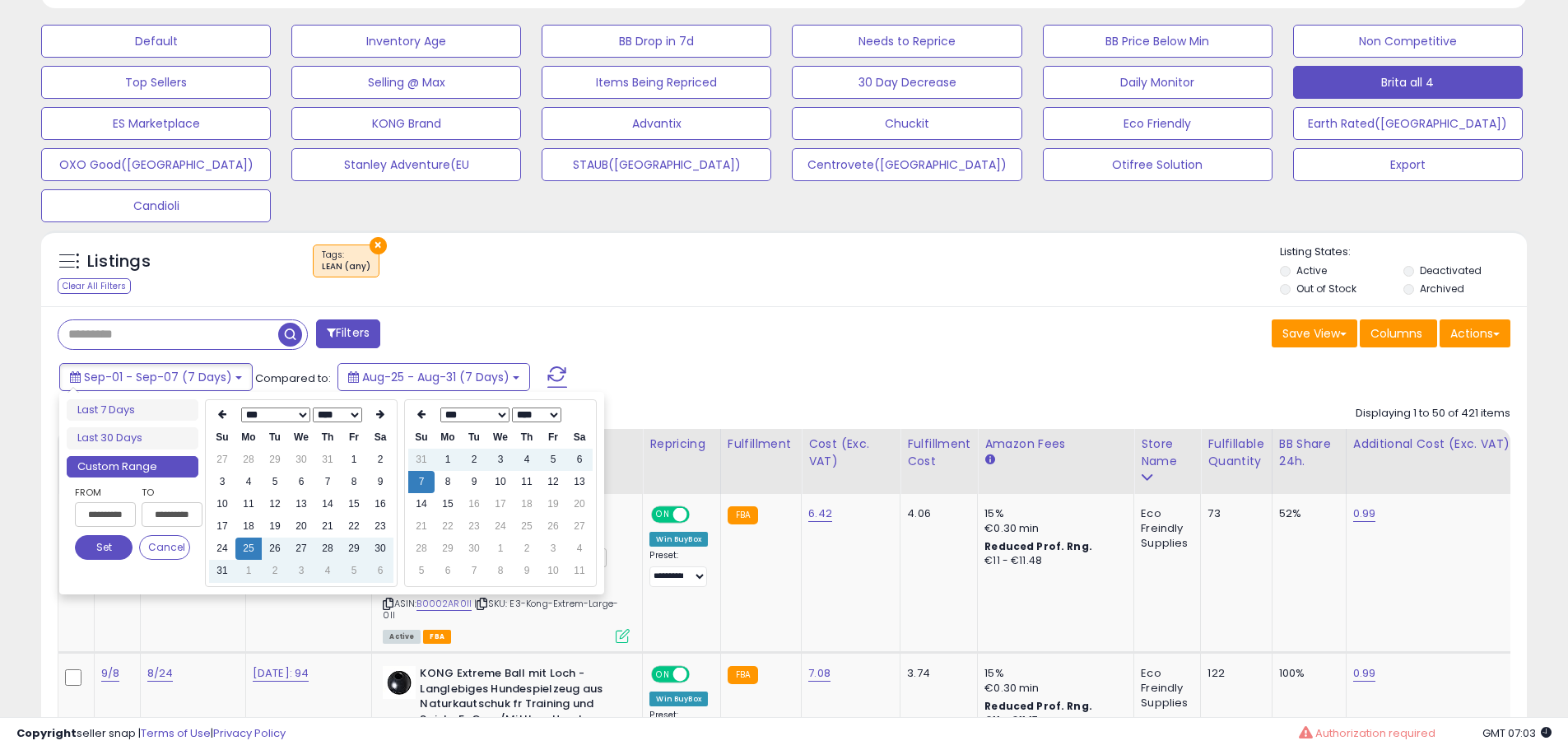
type input "**********"
click at [430, 457] on td "31" at bounding box center [421, 460] width 26 height 22
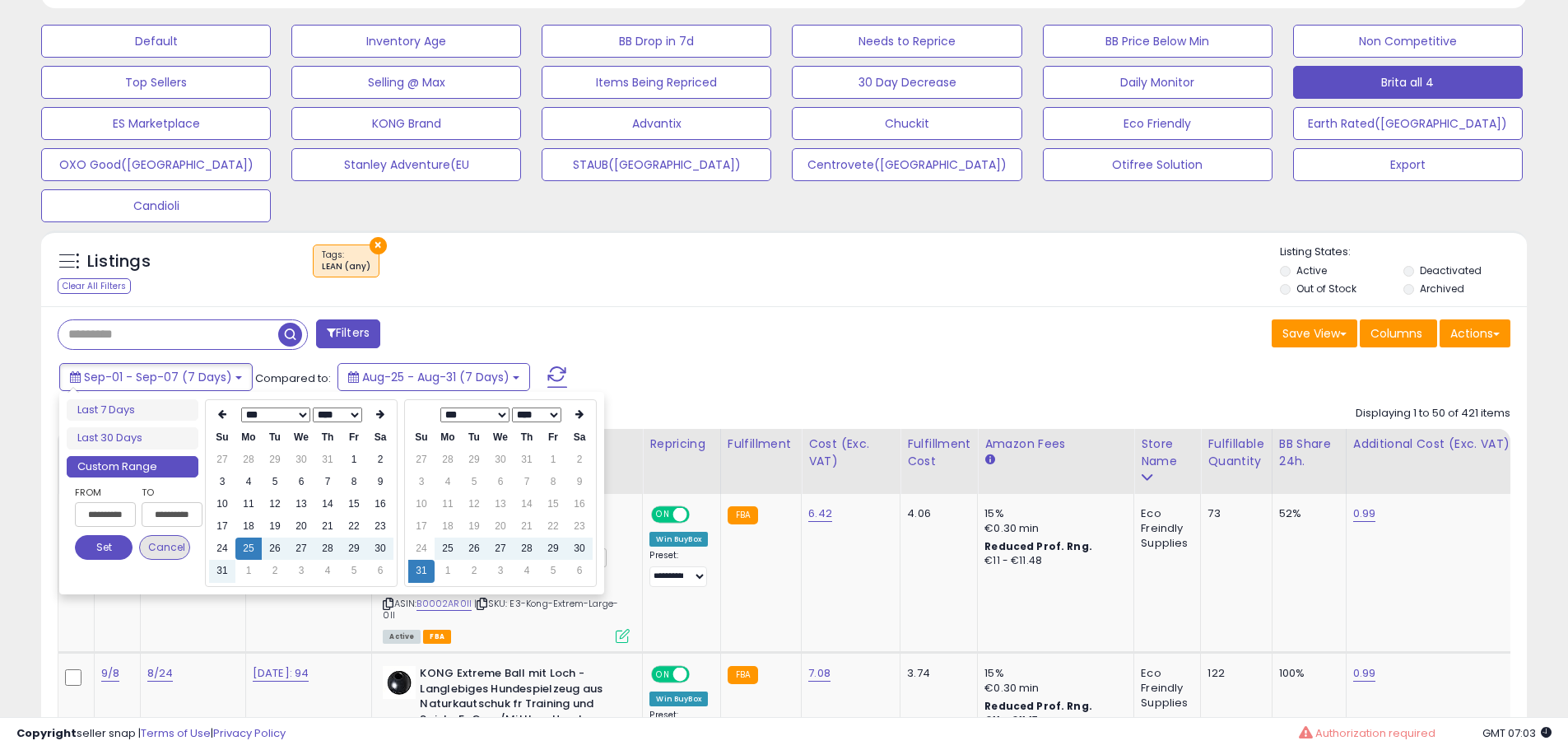
type input "**********"
click at [109, 548] on button "Set" at bounding box center [104, 548] width 58 height 25
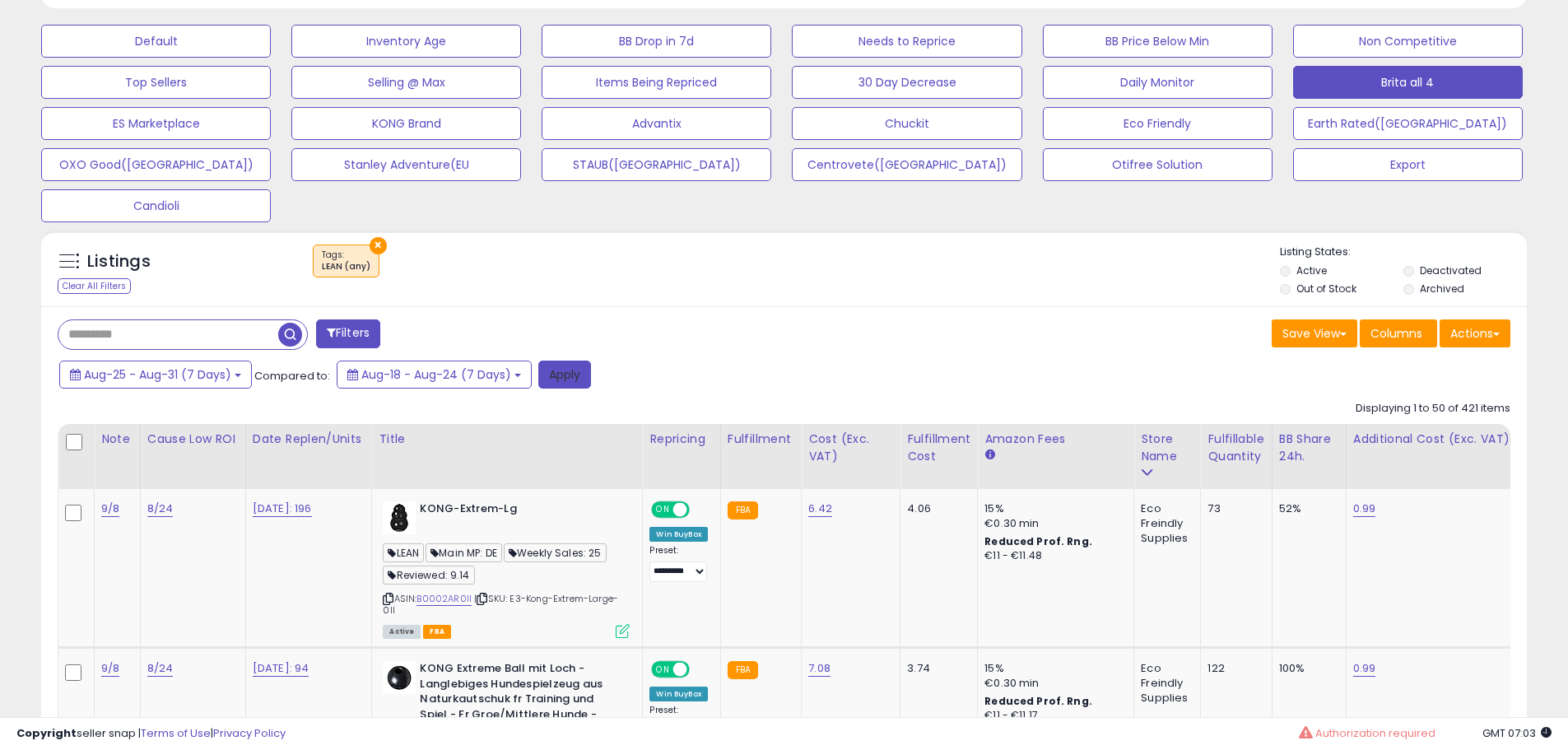
click at [554, 368] on button "Apply" at bounding box center [565, 375] width 53 height 28
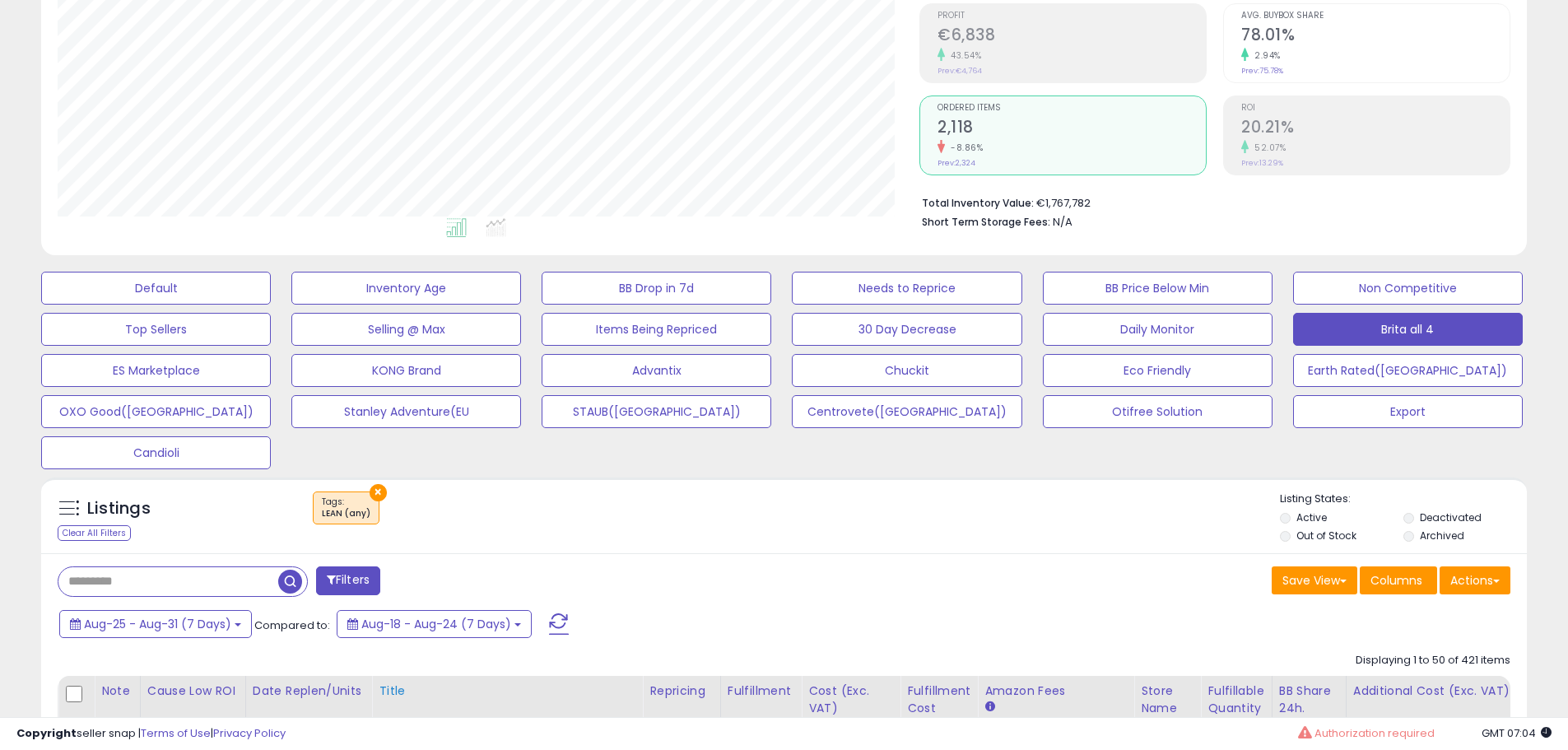
scroll to position [559, 0]
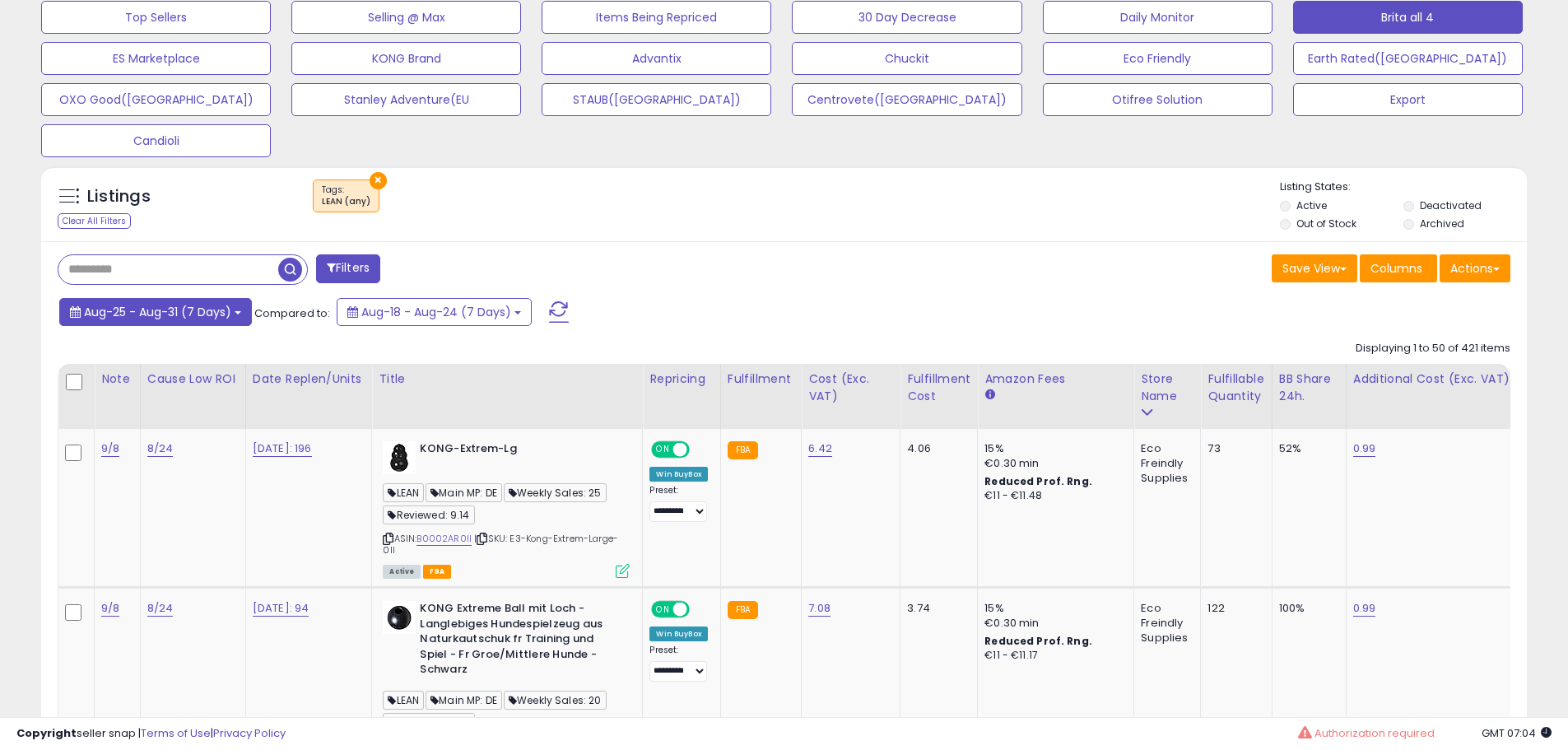
click at [93, 310] on span "Aug-25 - Aug-31 (7 Days)" at bounding box center [157, 311] width 147 height 16
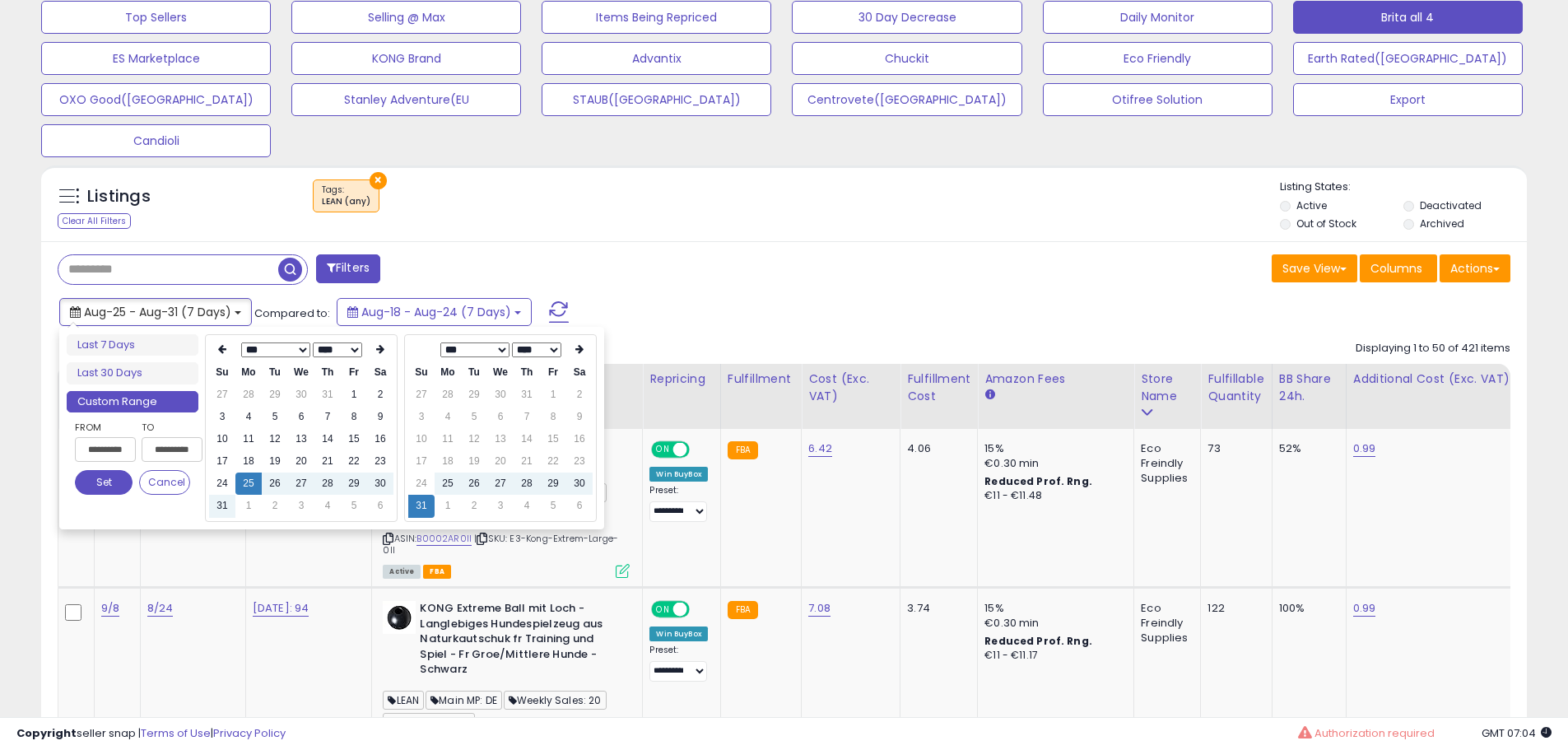
type input "**********"
click at [247, 467] on td "18" at bounding box center [248, 462] width 26 height 22
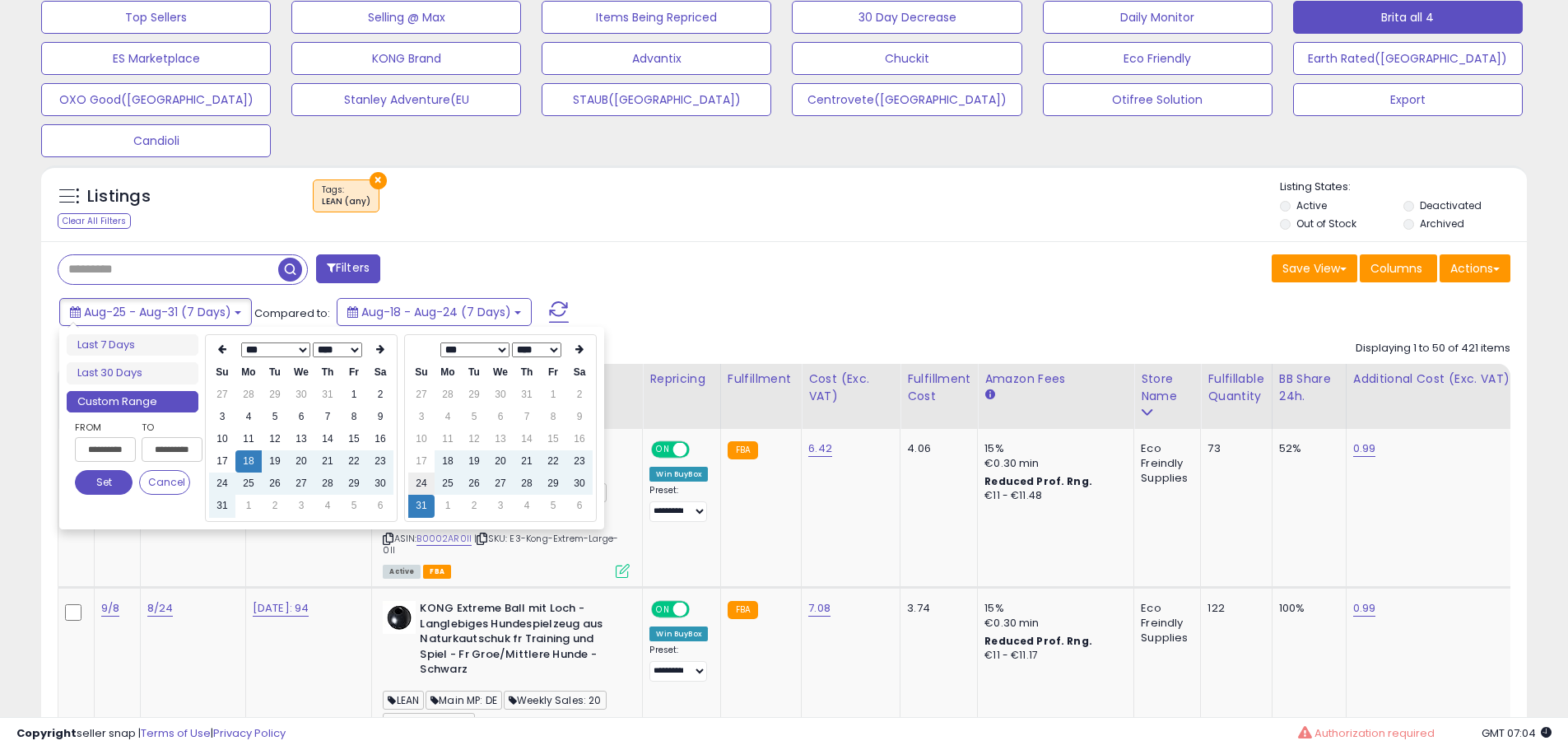
type input "**********"
click at [419, 484] on td "24" at bounding box center [421, 484] width 26 height 22
type input "**********"
click at [93, 478] on button "Set" at bounding box center [104, 483] width 58 height 25
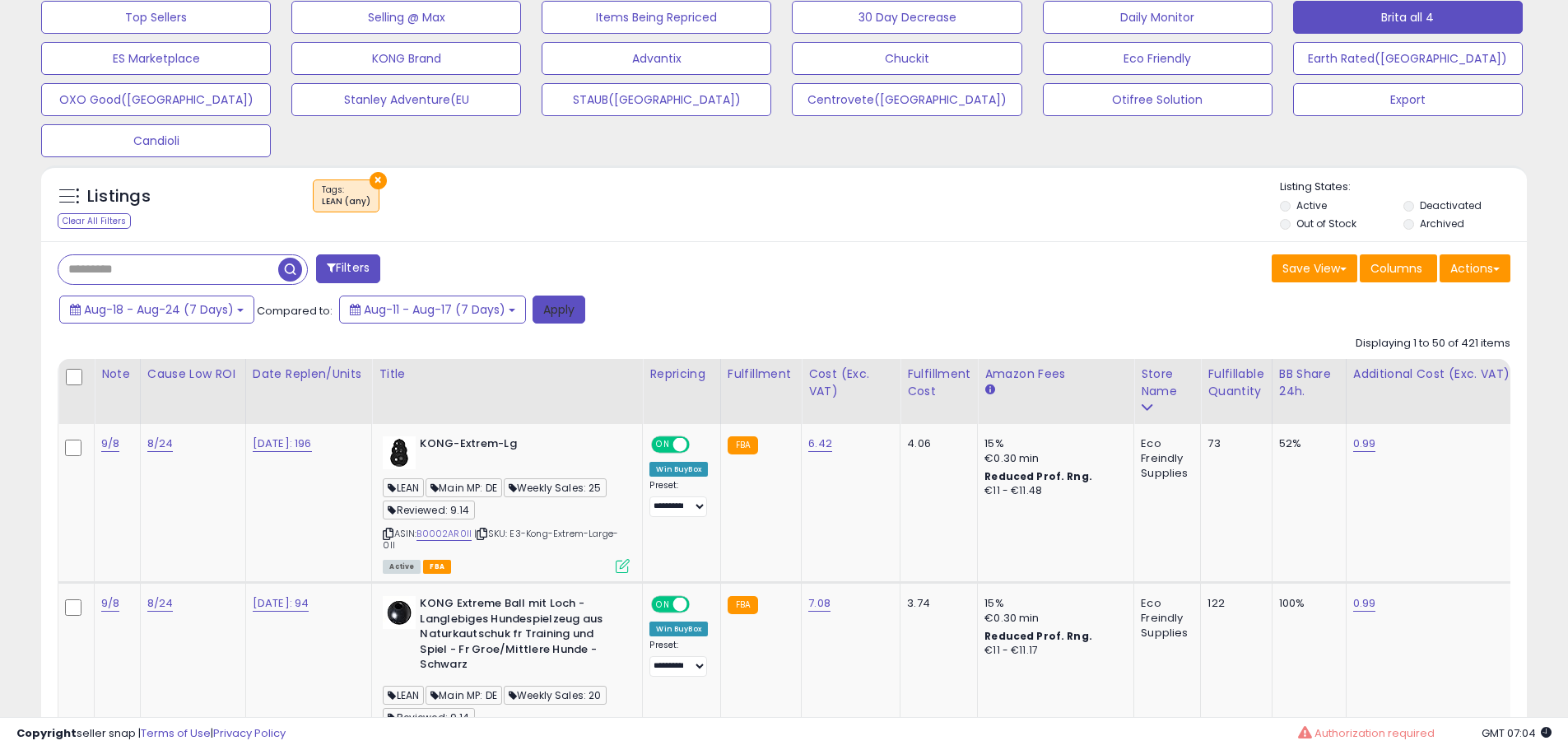
click at [573, 308] on button "Apply" at bounding box center [559, 310] width 53 height 28
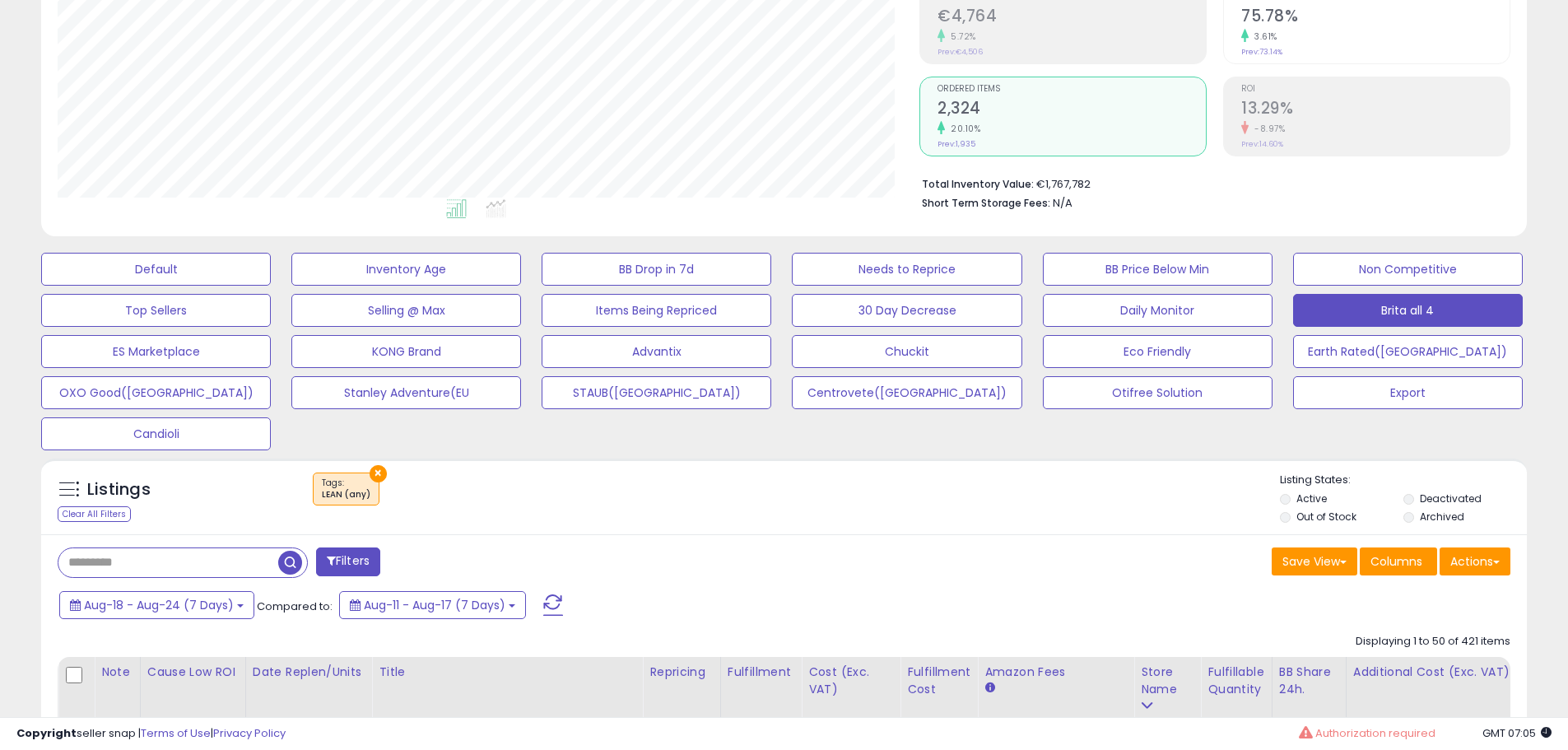
scroll to position [412, 0]
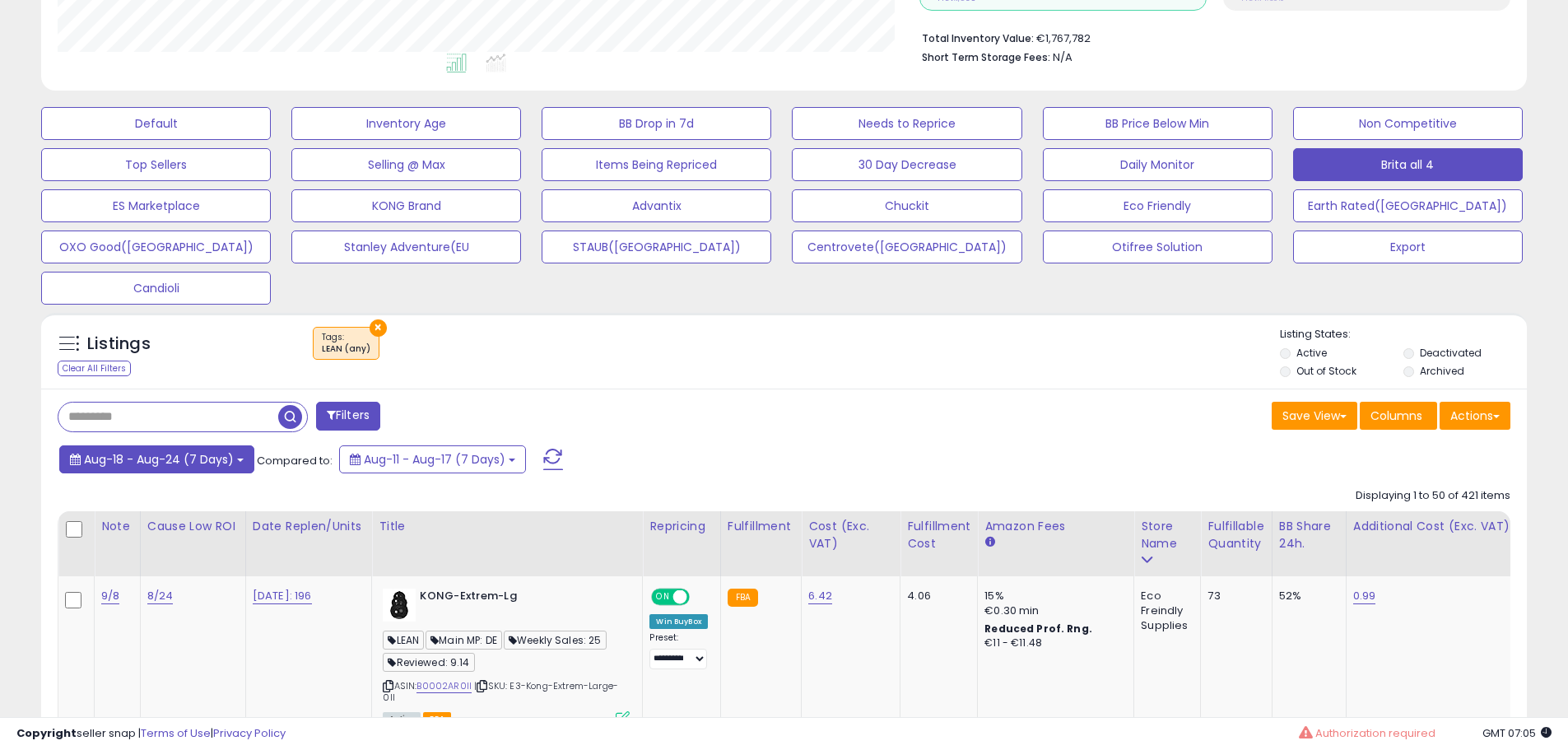
click at [194, 456] on span "Aug-18 - Aug-24 (7 Days)" at bounding box center [158, 459] width 150 height 16
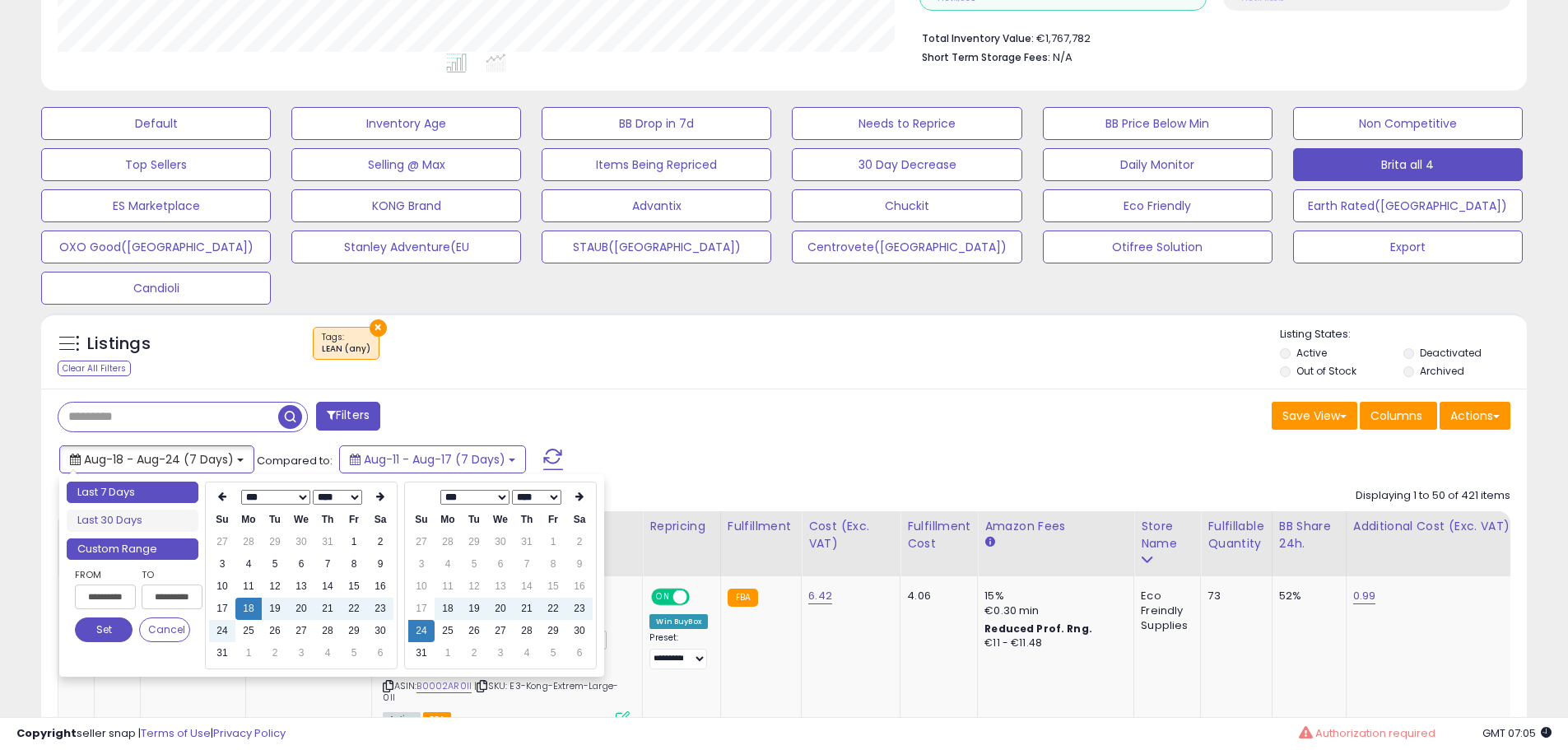
type input "**********"
click at [127, 487] on li "Last 7 Days" at bounding box center [132, 493] width 131 height 22
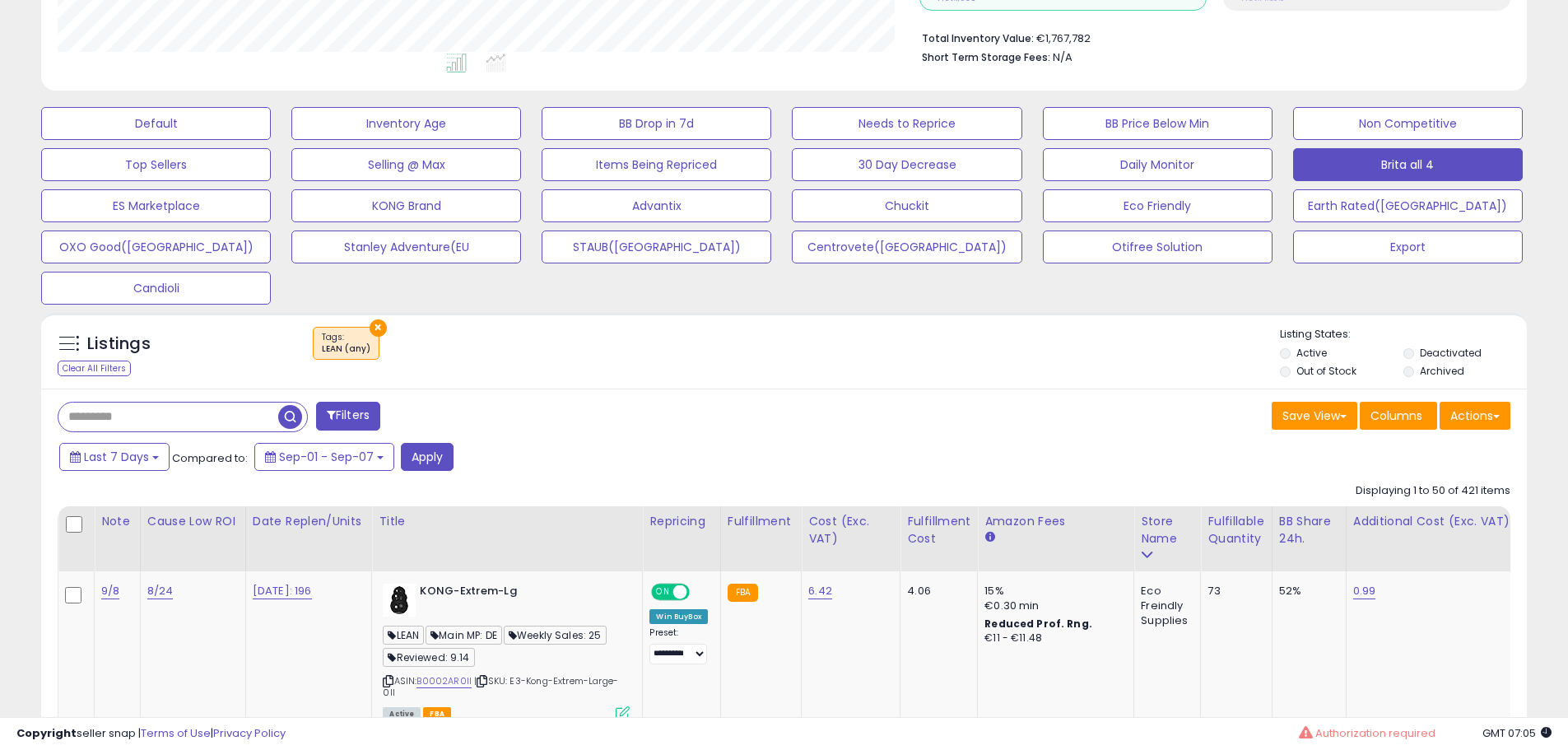
click at [465, 446] on div "Last 7 Days Compared to: Sep-01 - Sep-07 Apply" at bounding box center [600, 458] width 1090 height 32
click at [427, 453] on button "Apply" at bounding box center [427, 457] width 53 height 28
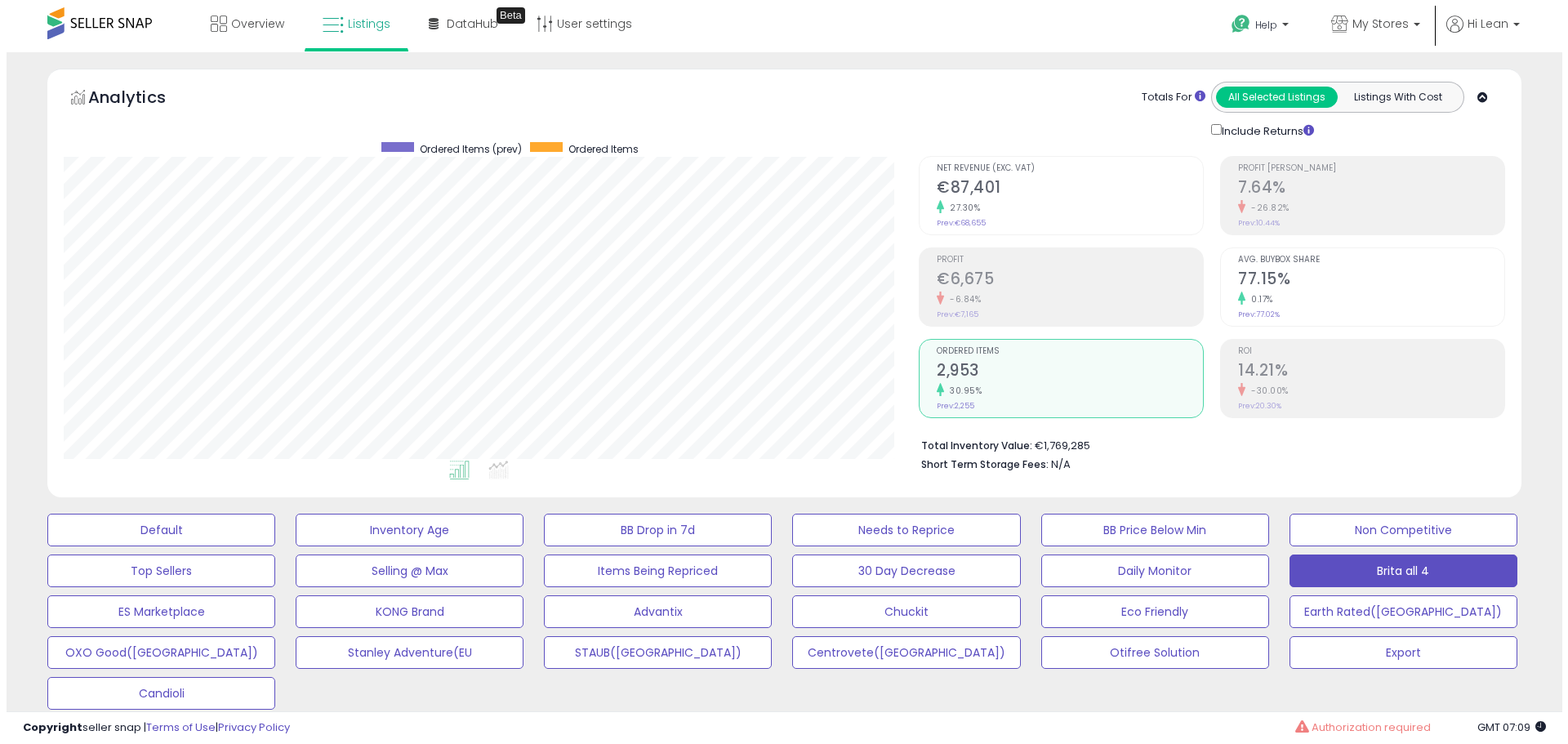
scroll to position [0, 0]
click at [990, 373] on h2 "2,953" at bounding box center [1063, 373] width 266 height 22
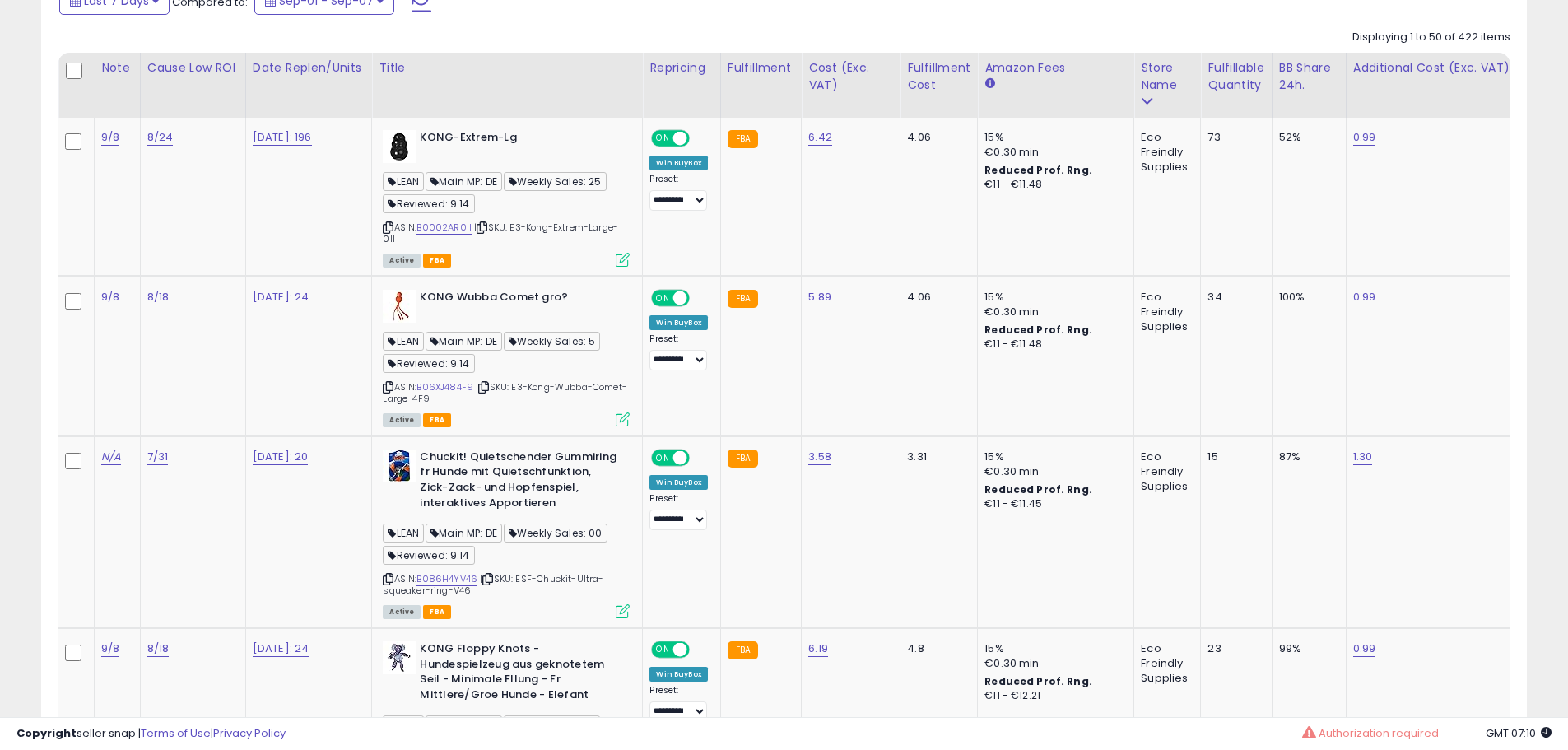
scroll to position [576, 0]
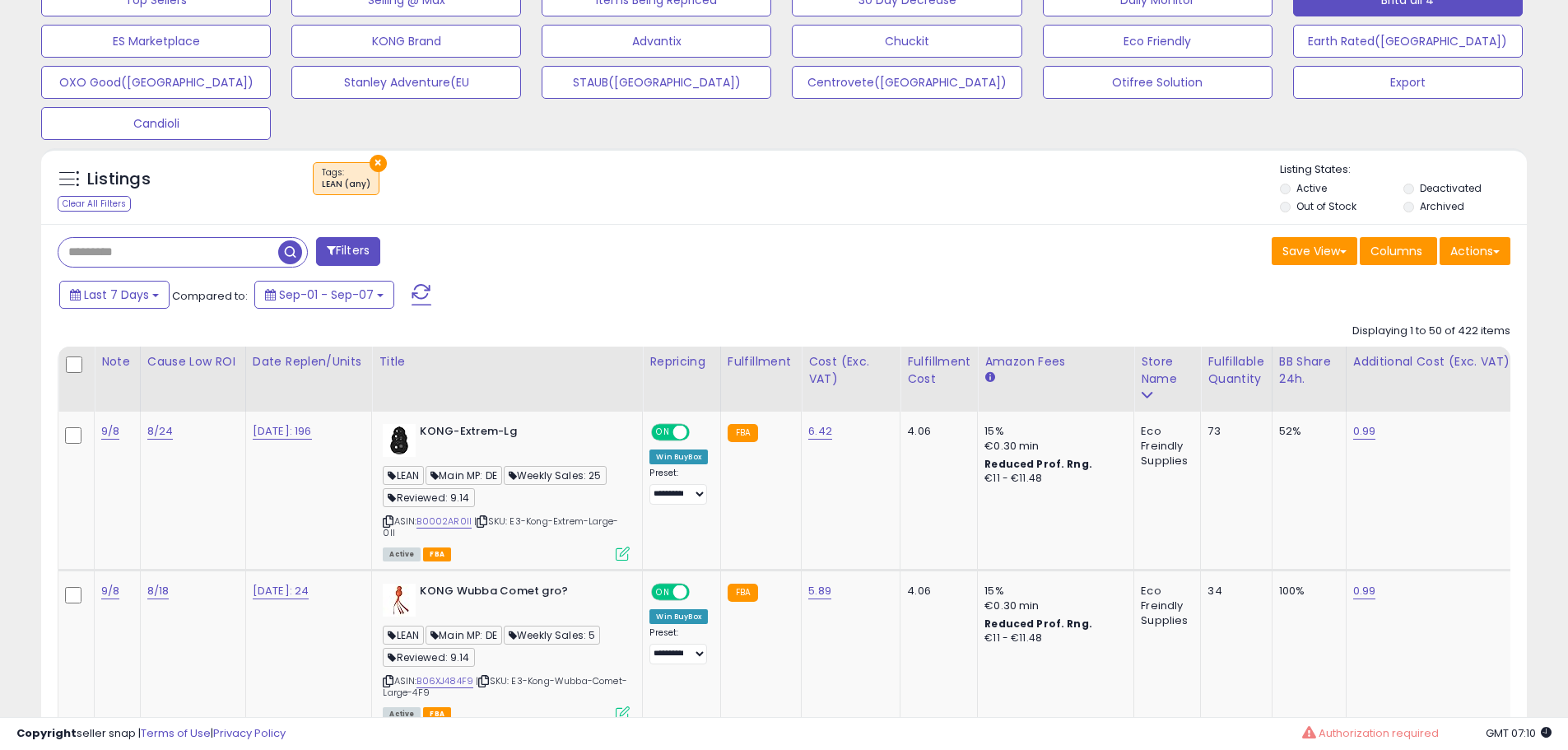
click at [185, 258] on input "text" at bounding box center [169, 252] width 220 height 29
type input "********"
click at [431, 248] on span "button" at bounding box center [432, 253] width 24 height 24
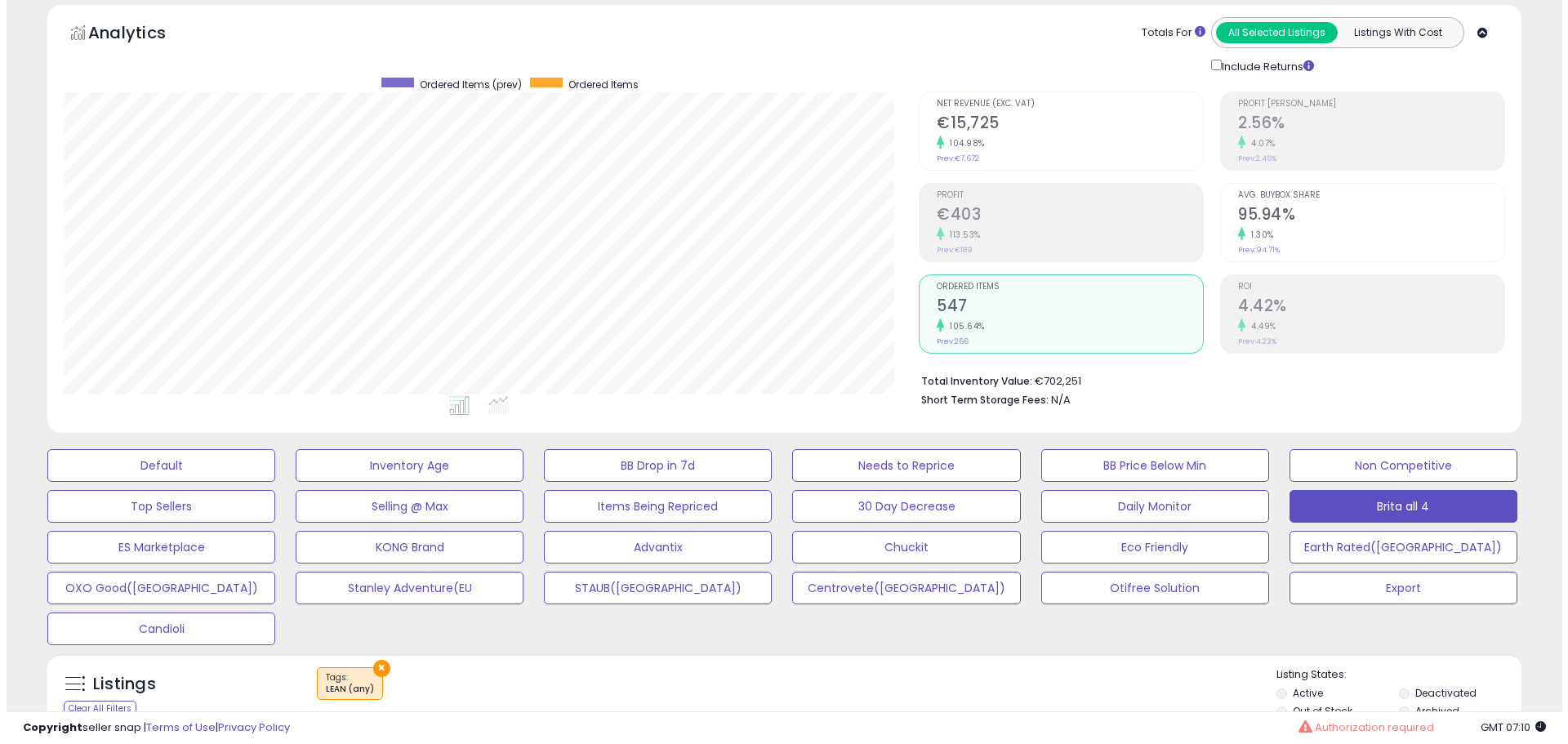
scroll to position [64, 0]
click at [958, 327] on small "105.64%" at bounding box center [958, 327] width 41 height 12
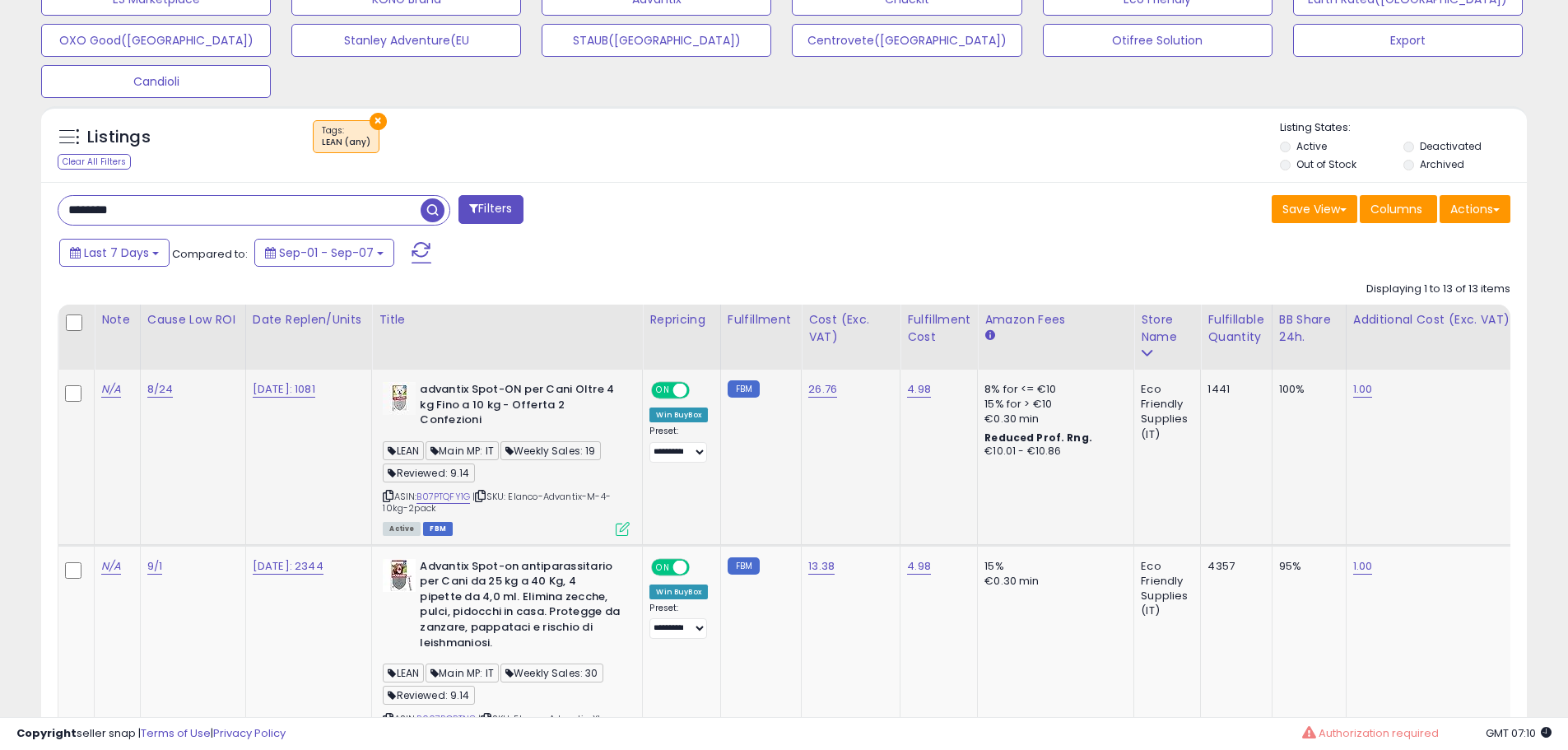
scroll to position [724, 0]
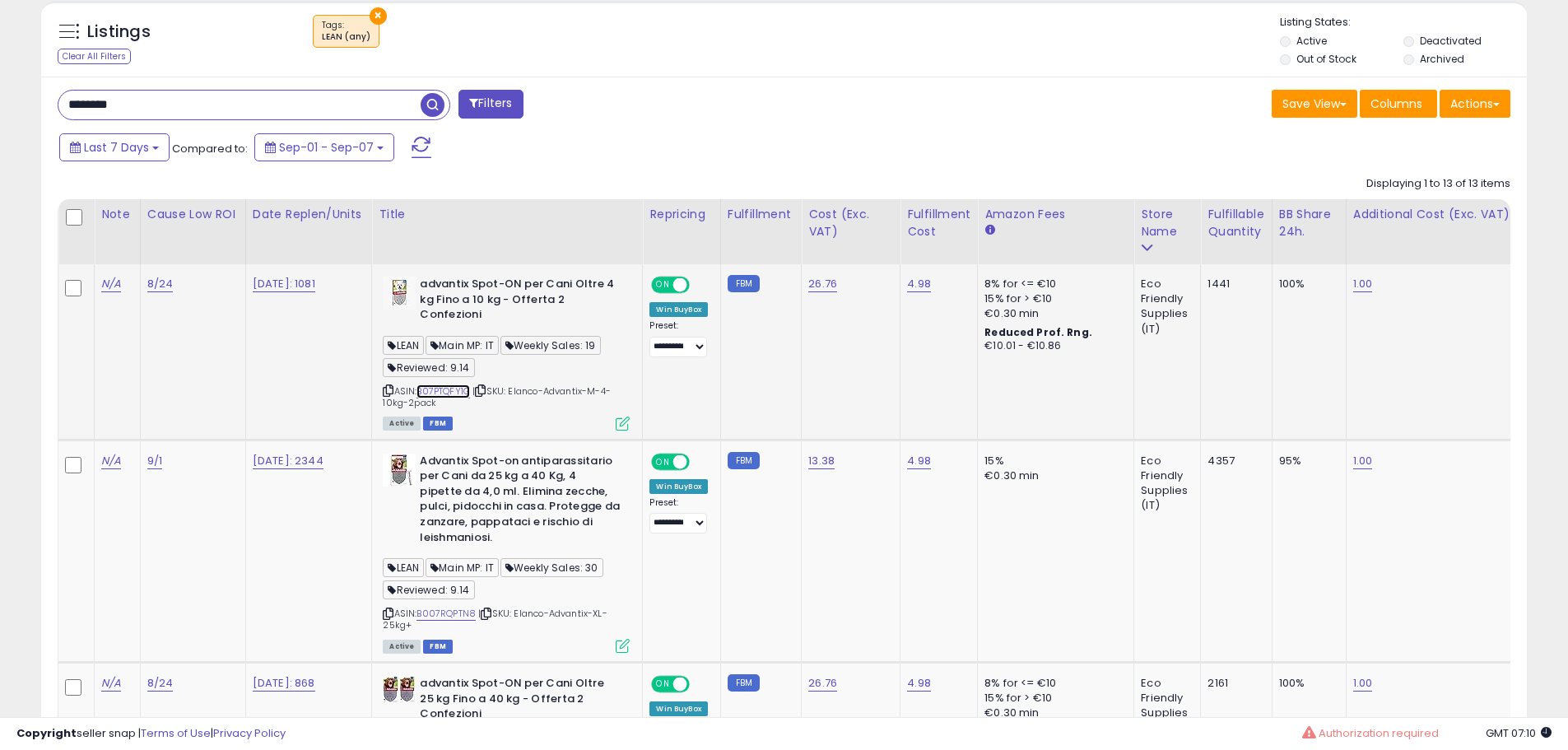
click at [466, 390] on link "B07PTQFY1G" at bounding box center [444, 392] width 54 height 14
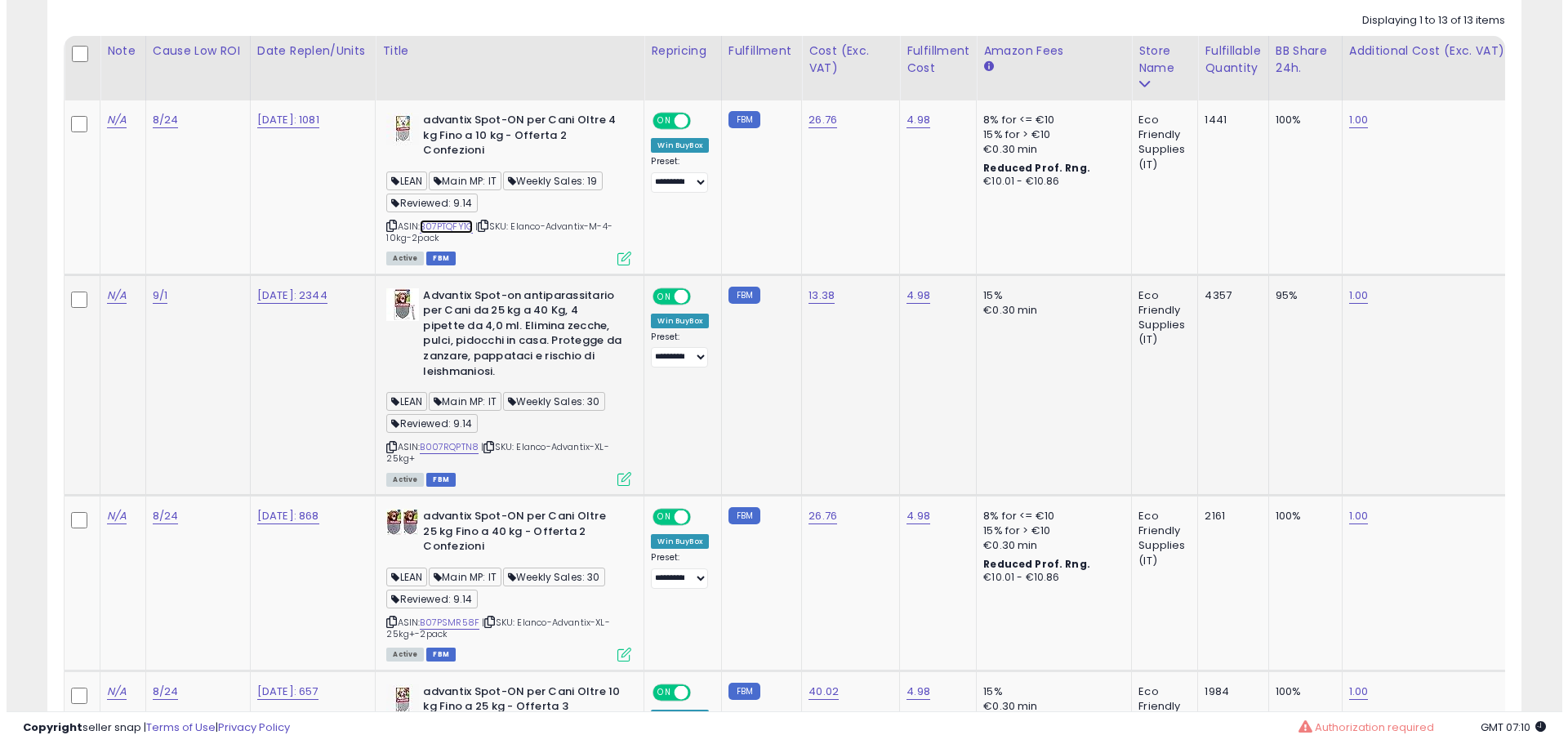
scroll to position [881, 0]
click at [460, 445] on link "B007RQPTN8" at bounding box center [443, 445] width 59 height 14
click at [624, 477] on icon at bounding box center [618, 477] width 14 height 14
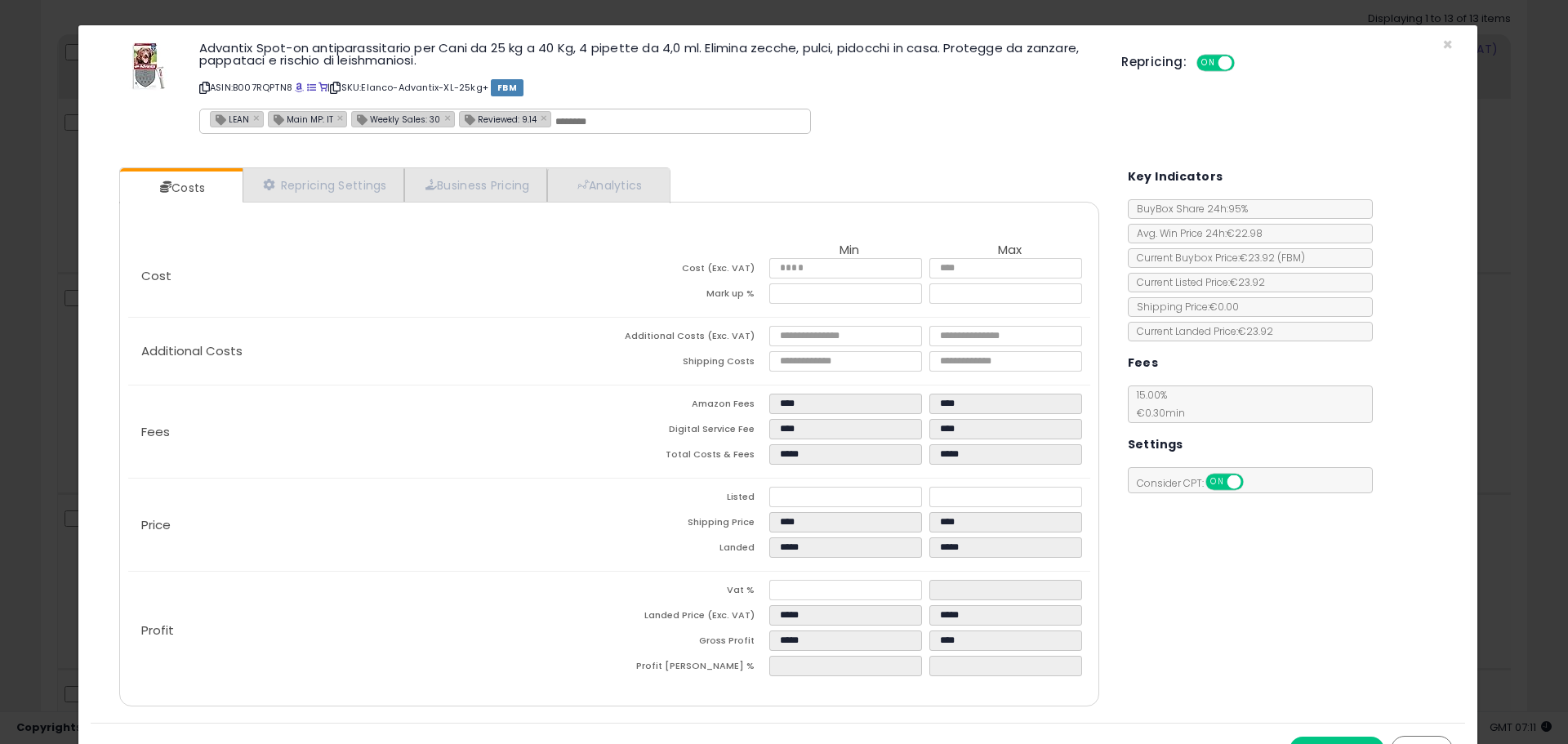
click at [51, 239] on div "× Close Advantix Spot-on antiparassitario per Cani da 25 kg a 40 Kg, 4 pipette …" at bounding box center [784, 372] width 1568 height 744
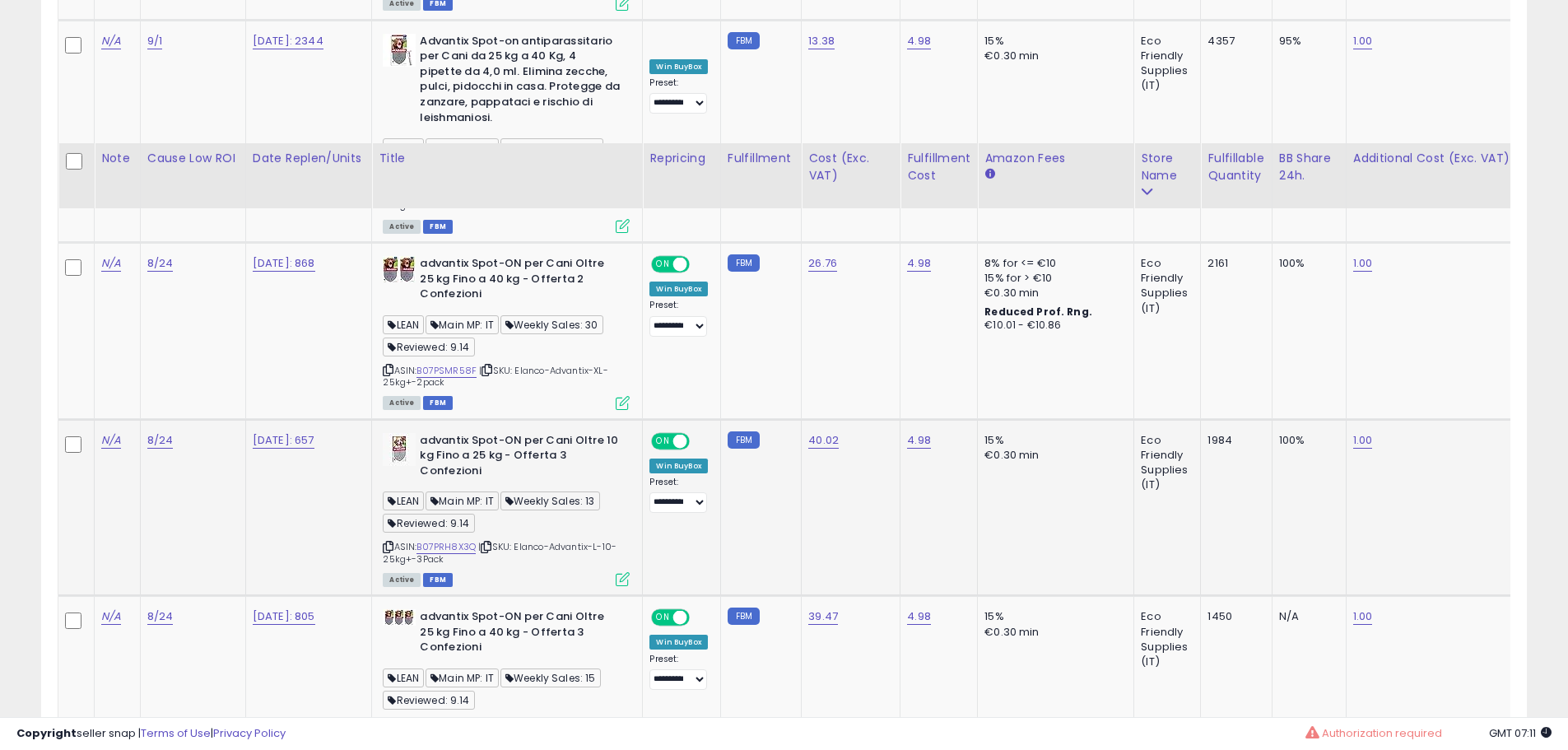
scroll to position [1300, 0]
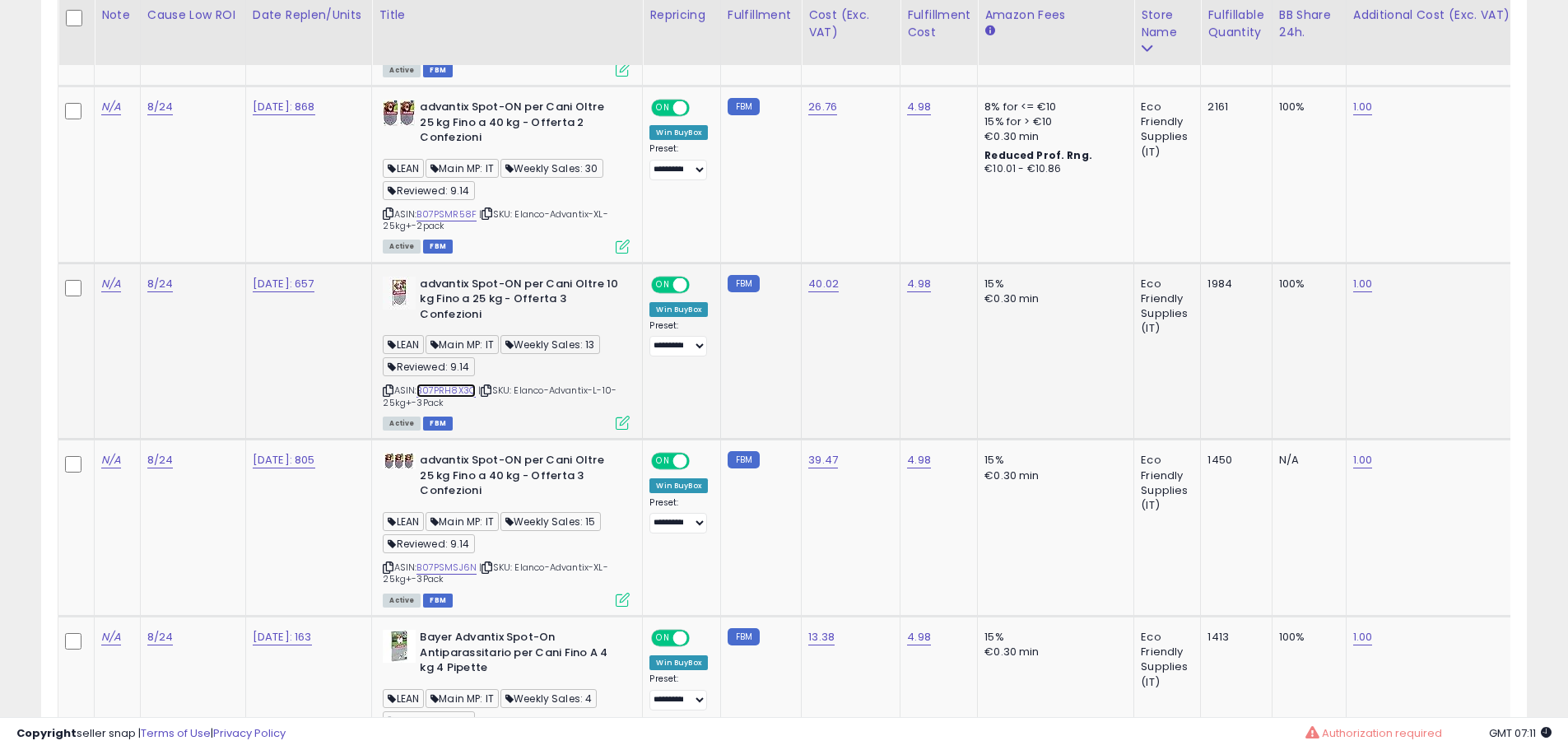
click at [446, 385] on link "B07PRH8X3Q" at bounding box center [446, 391] width 60 height 14
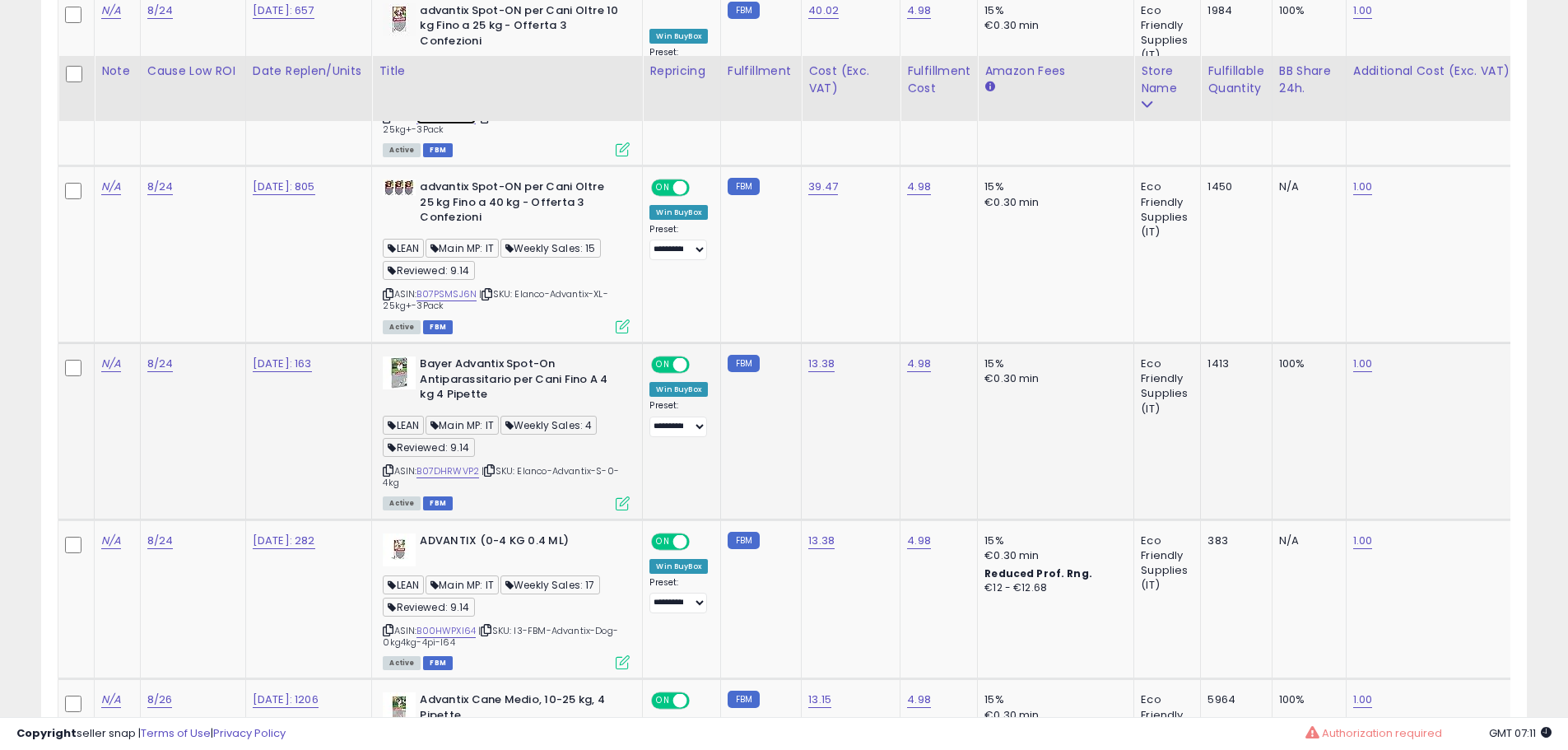
scroll to position [1630, 0]
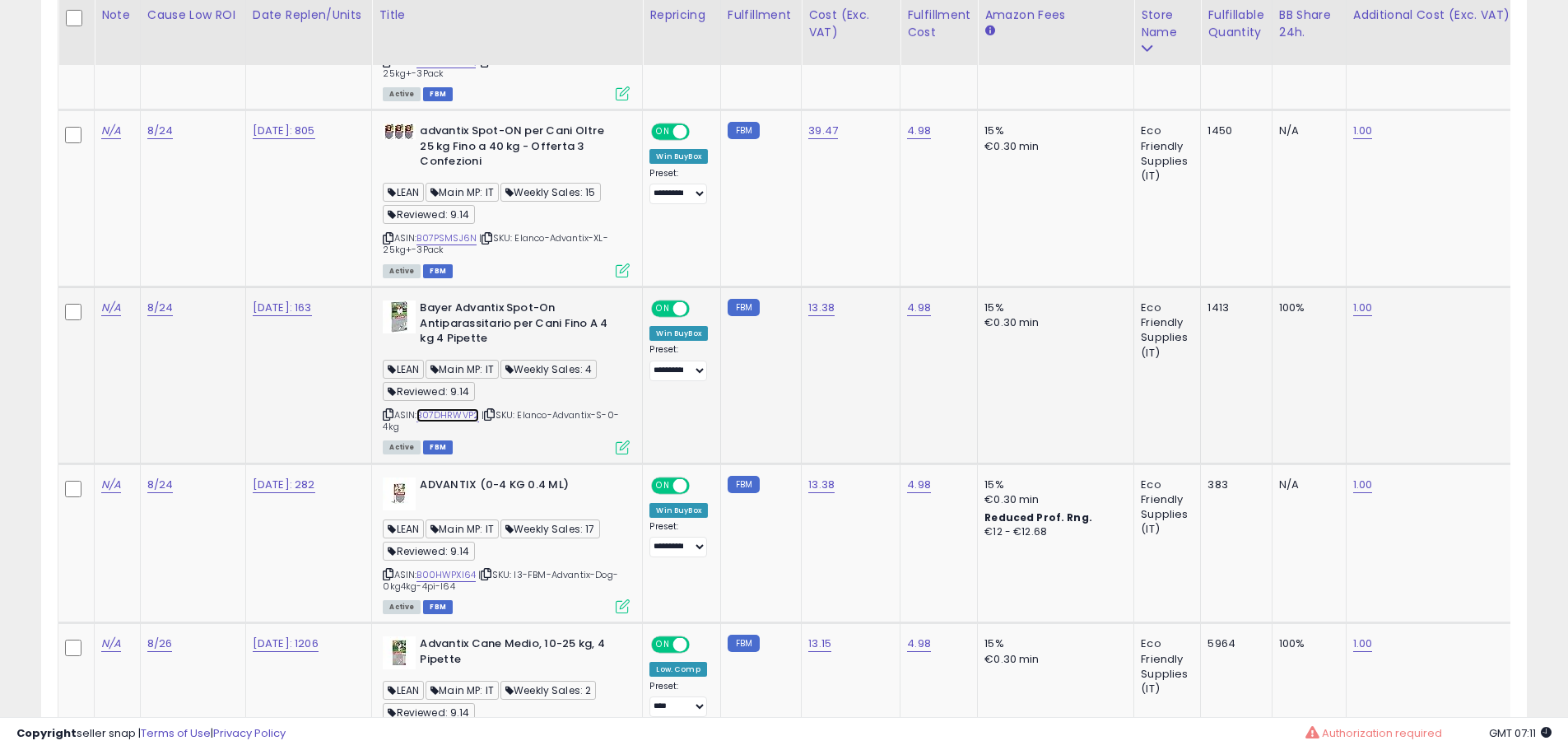
click at [470, 412] on link "B07DHRWVP2" at bounding box center [448, 415] width 62 height 14
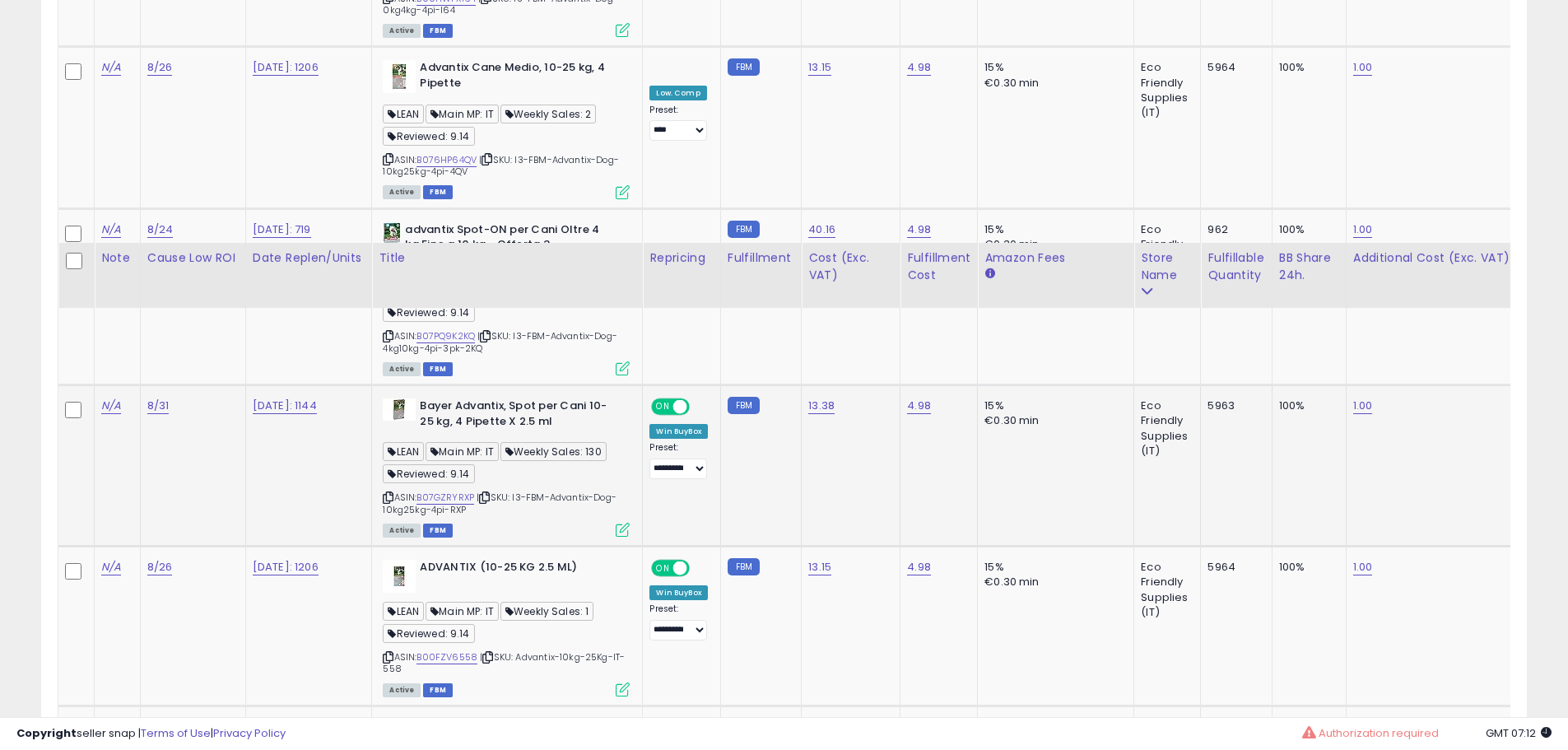
scroll to position [2622, 0]
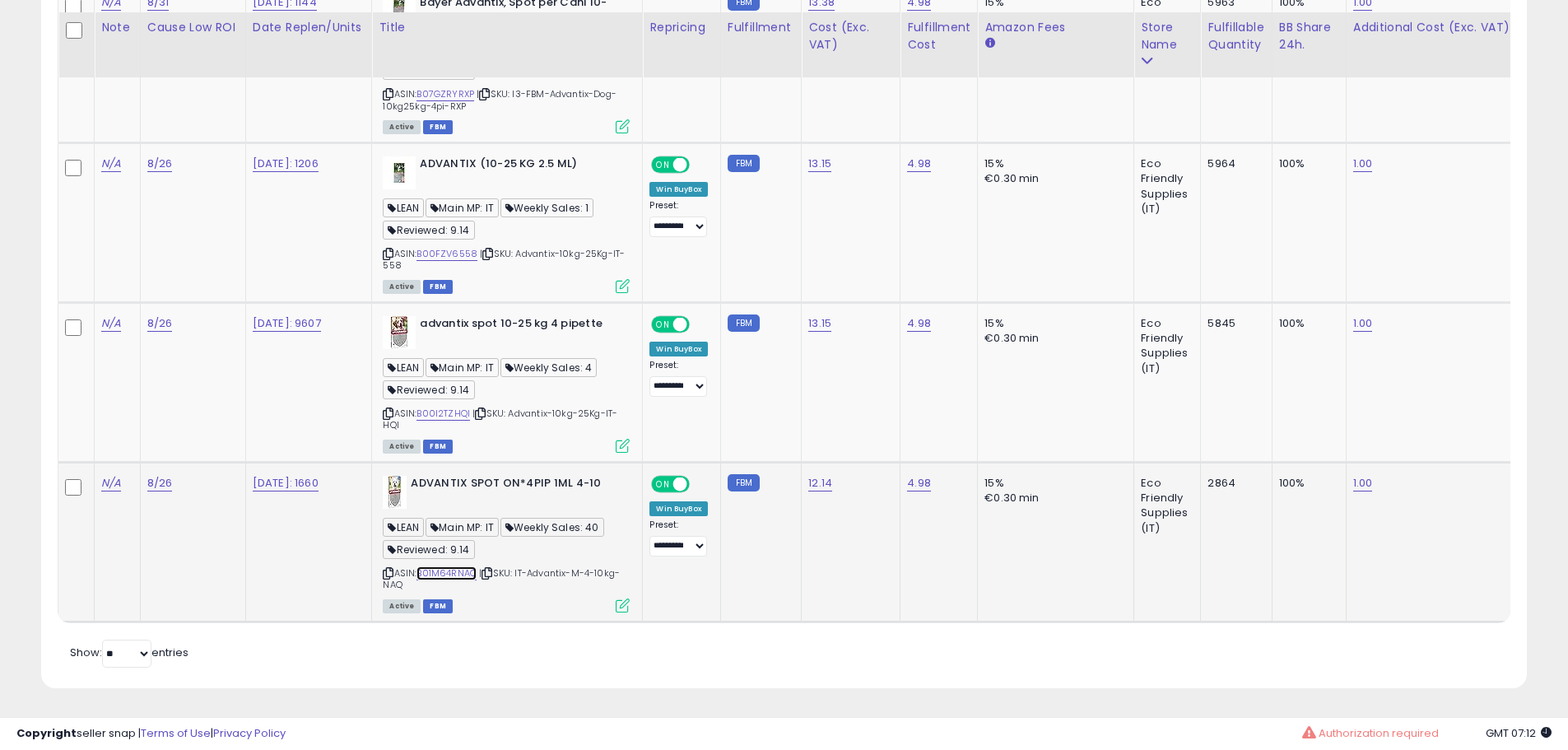
click at [461, 567] on link "B01M64RNAQ" at bounding box center [446, 574] width 60 height 14
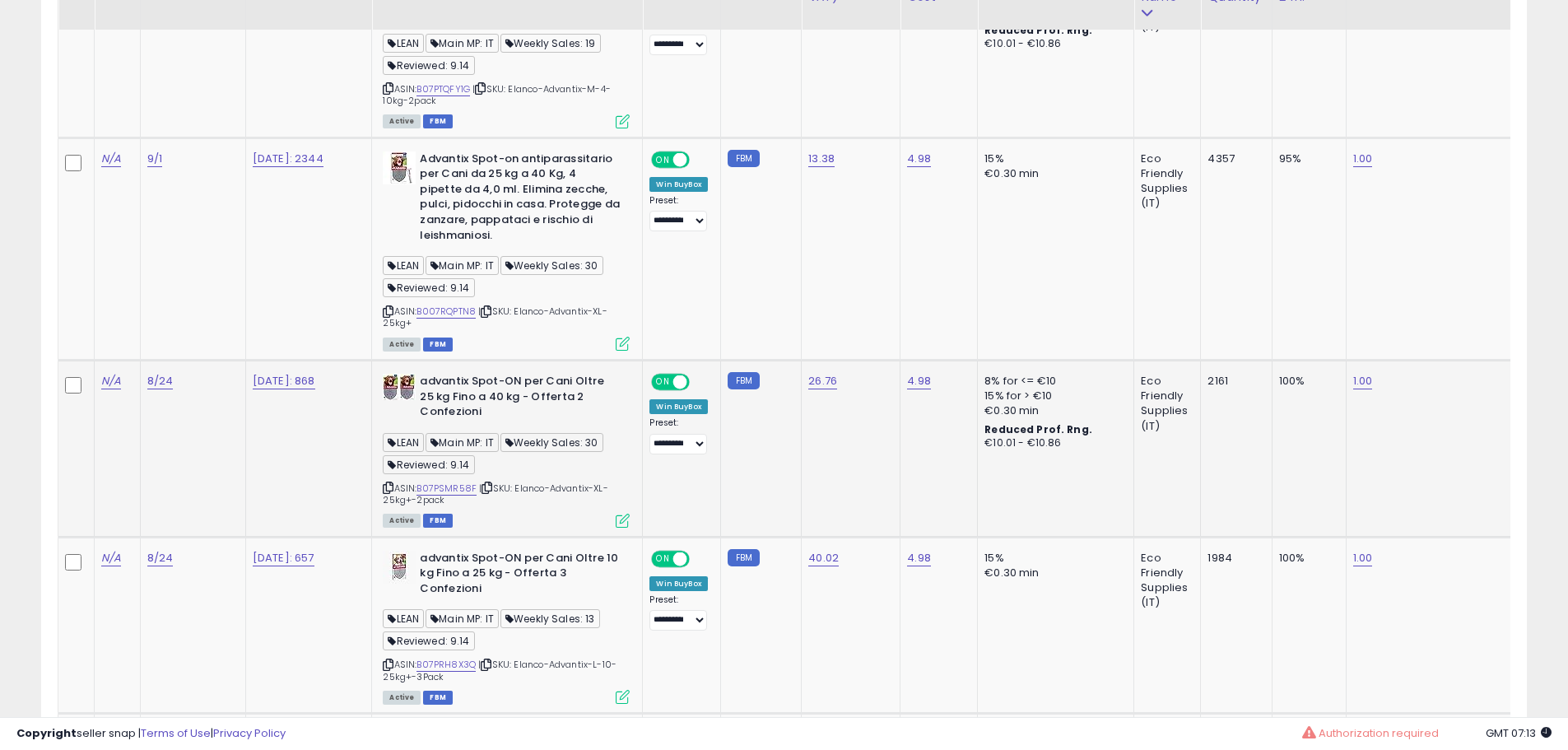
scroll to position [988, 0]
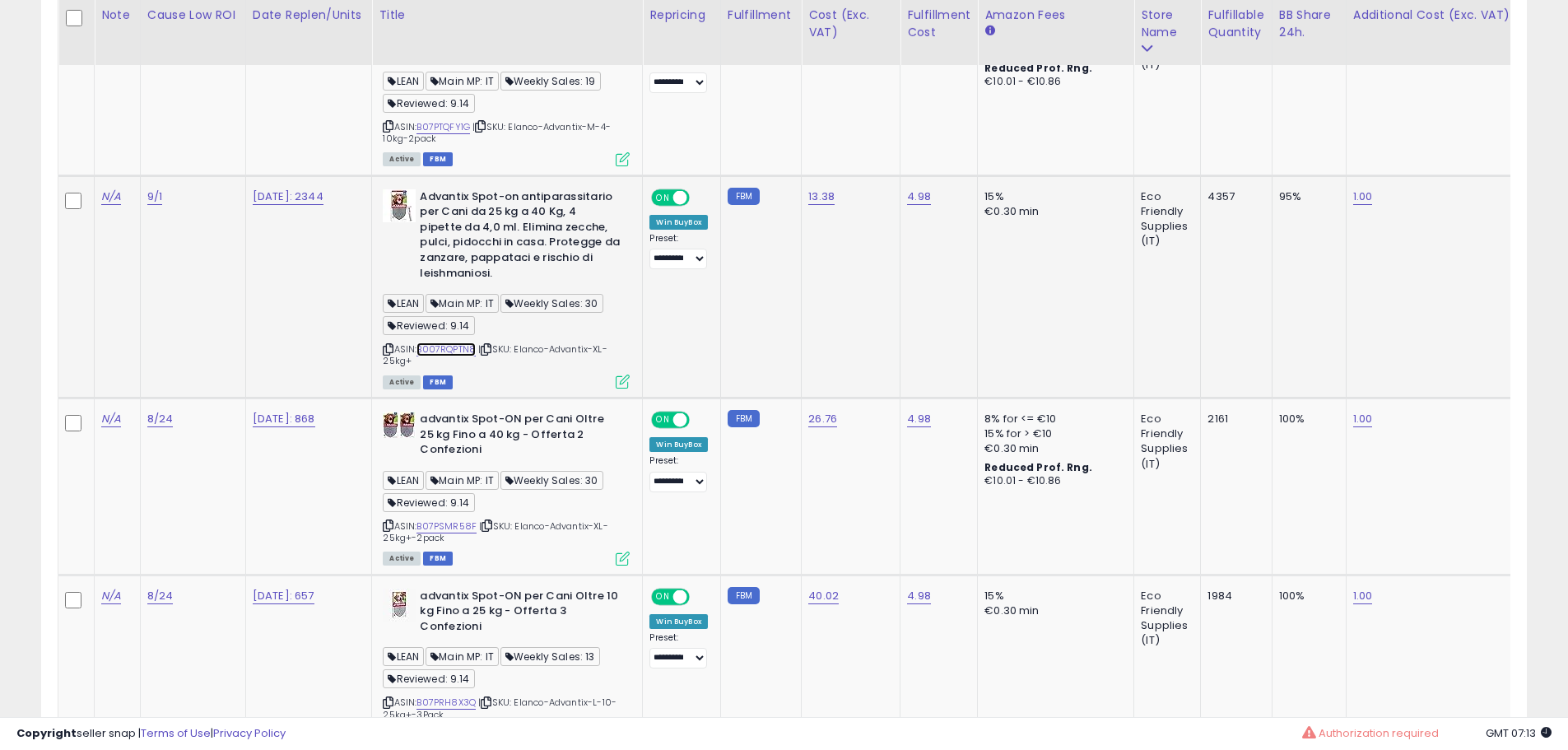
click at [466, 349] on link "B007RQPTN8" at bounding box center [446, 349] width 60 height 14
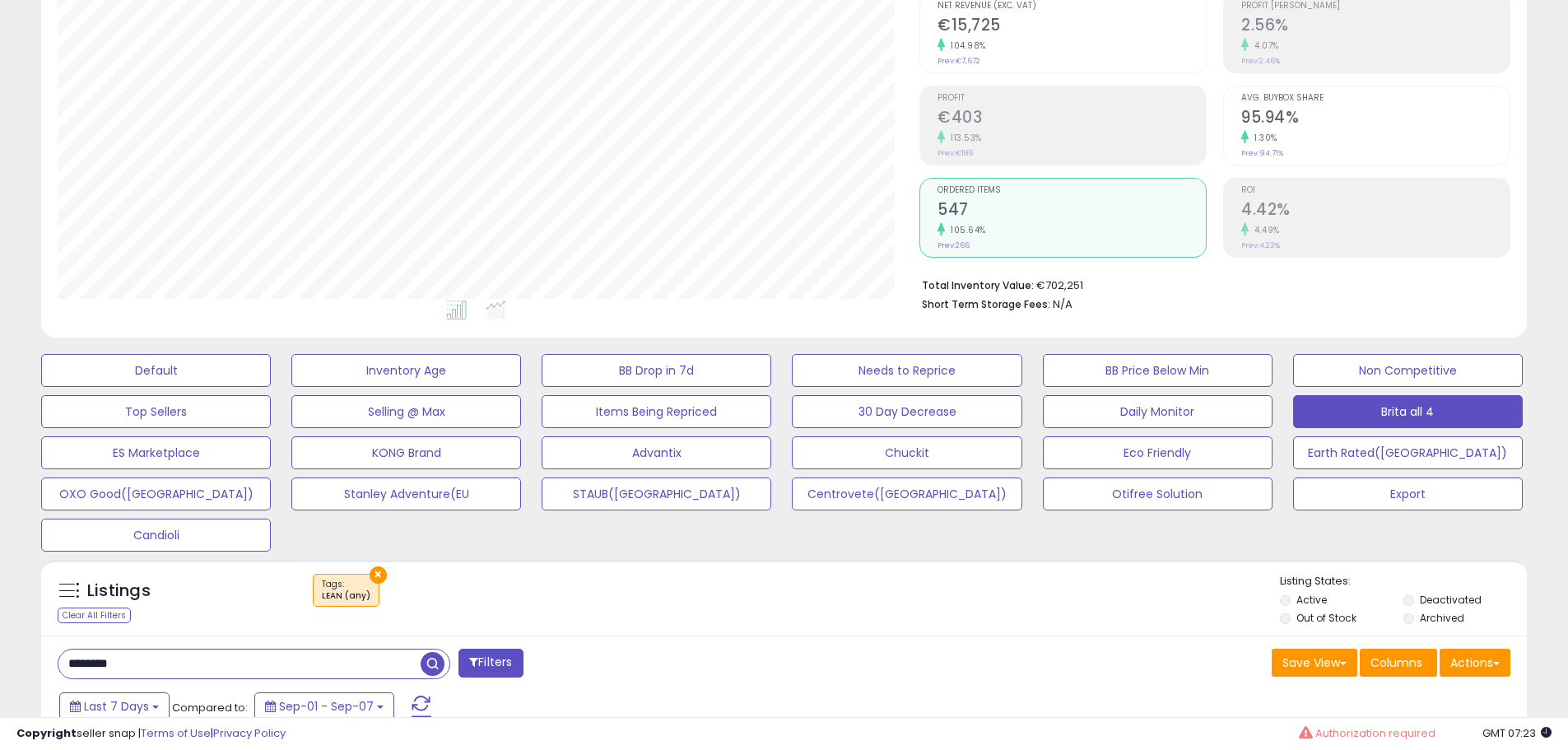
scroll to position [494, 0]
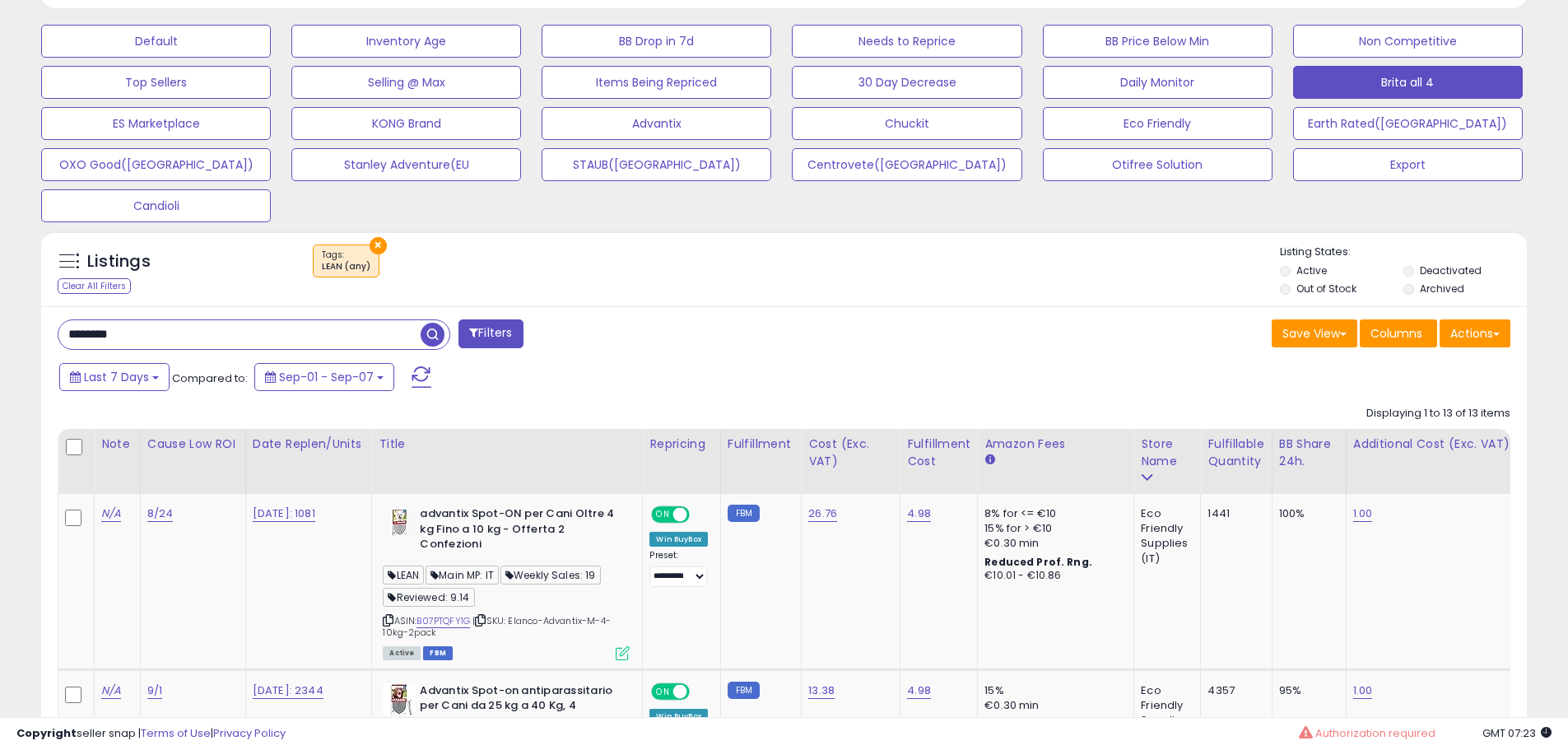
drag, startPoint x: 162, startPoint y: 324, endPoint x: 150, endPoint y: 332, distance: 14.4
click at [150, 331] on input "********" at bounding box center [240, 334] width 362 height 29
drag, startPoint x: 150, startPoint y: 332, endPoint x: 26, endPoint y: 350, distance: 125.3
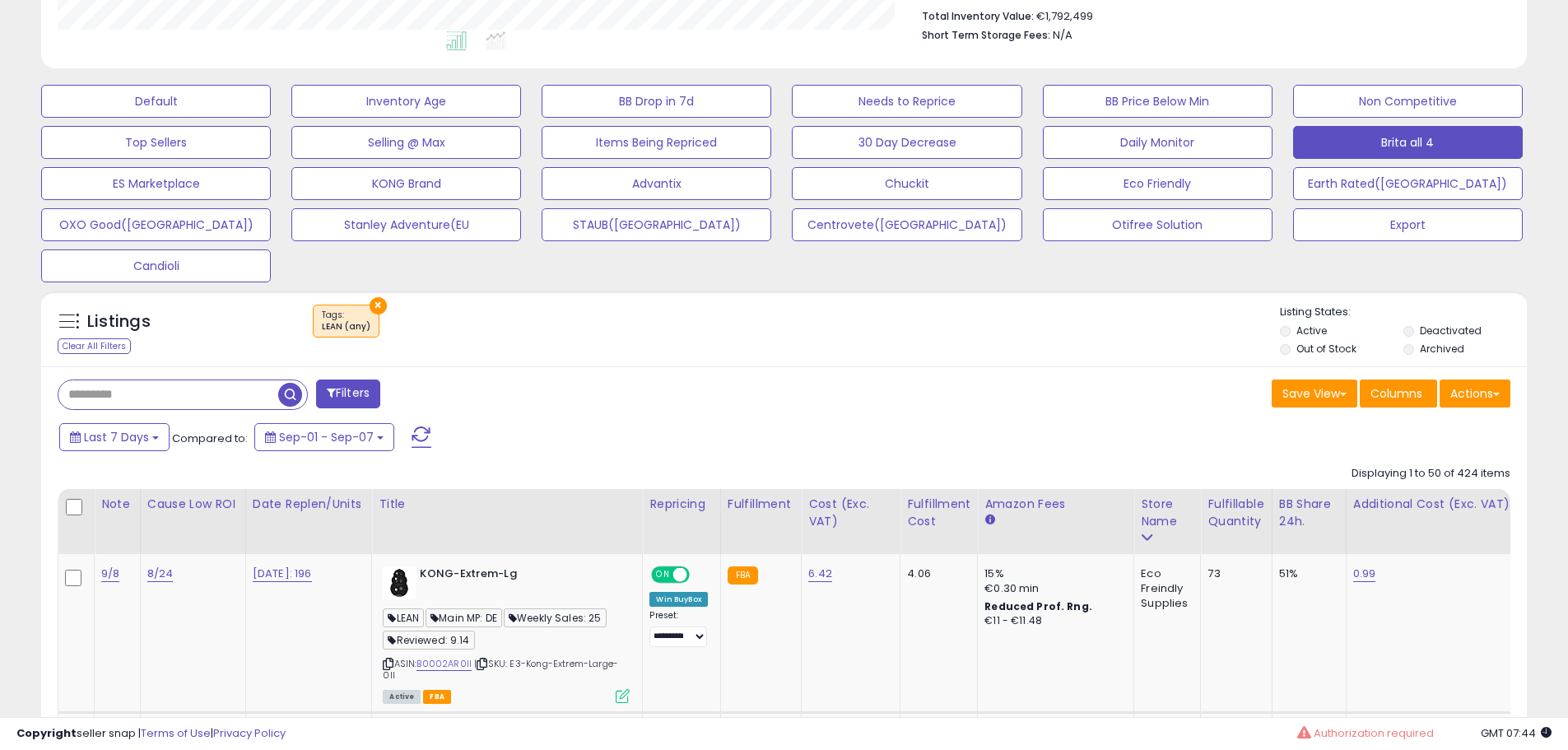
scroll to position [460, 0]
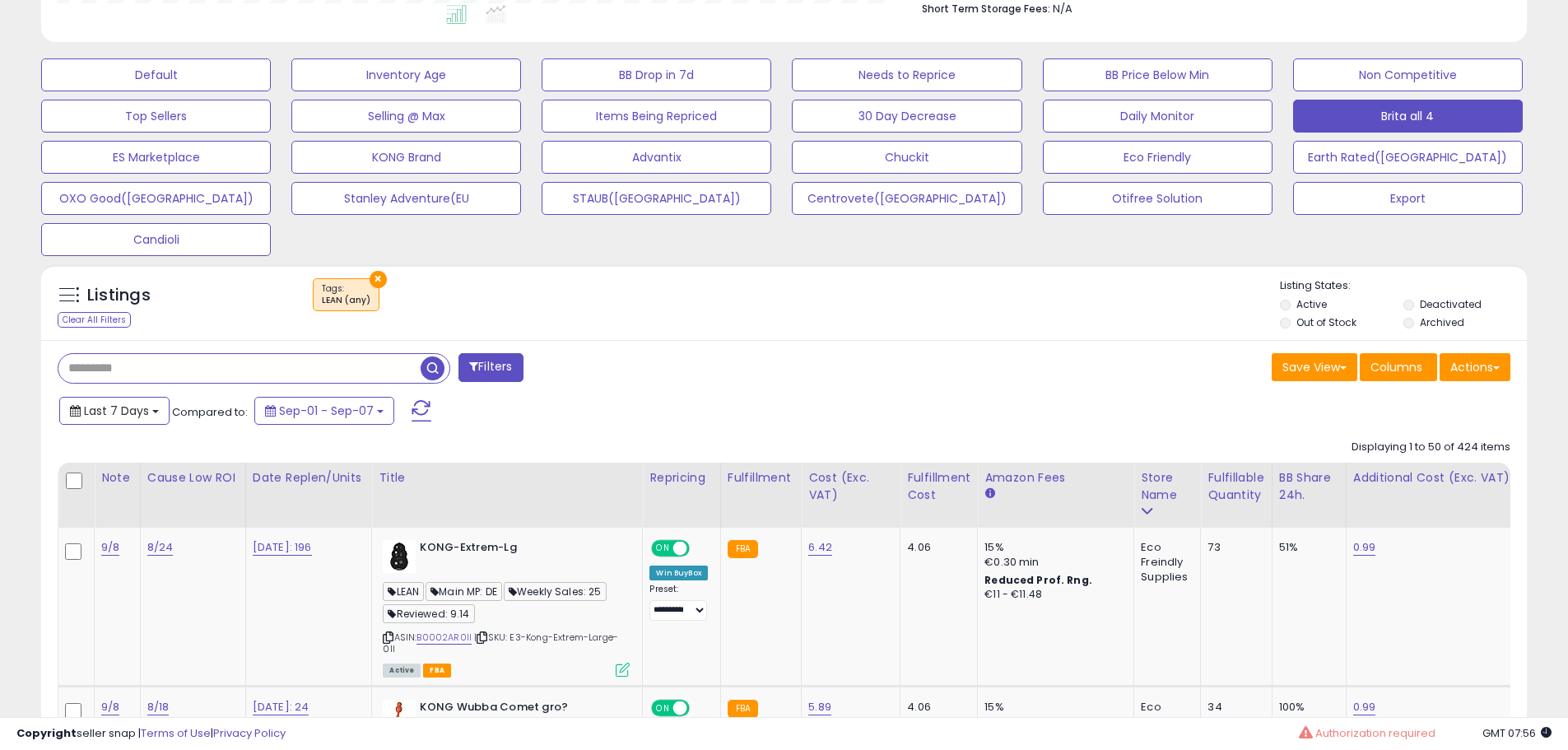
drag, startPoint x: 136, startPoint y: 413, endPoint x: 136, endPoint y: 438, distance: 25.0
click at [136, 413] on span "Last 7 Days" at bounding box center [116, 410] width 65 height 16
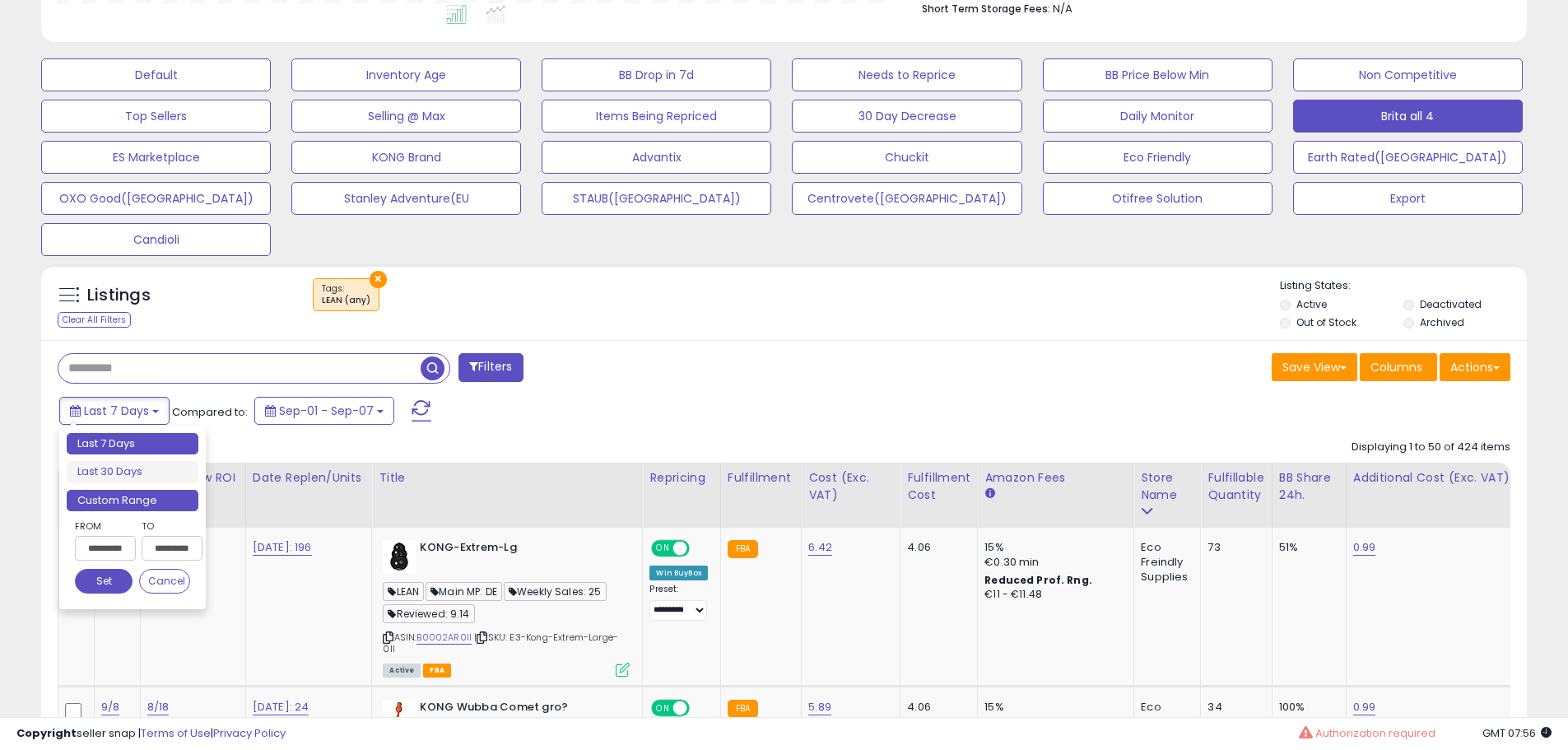
click at [128, 496] on li "Custom Range" at bounding box center [132, 501] width 131 height 22
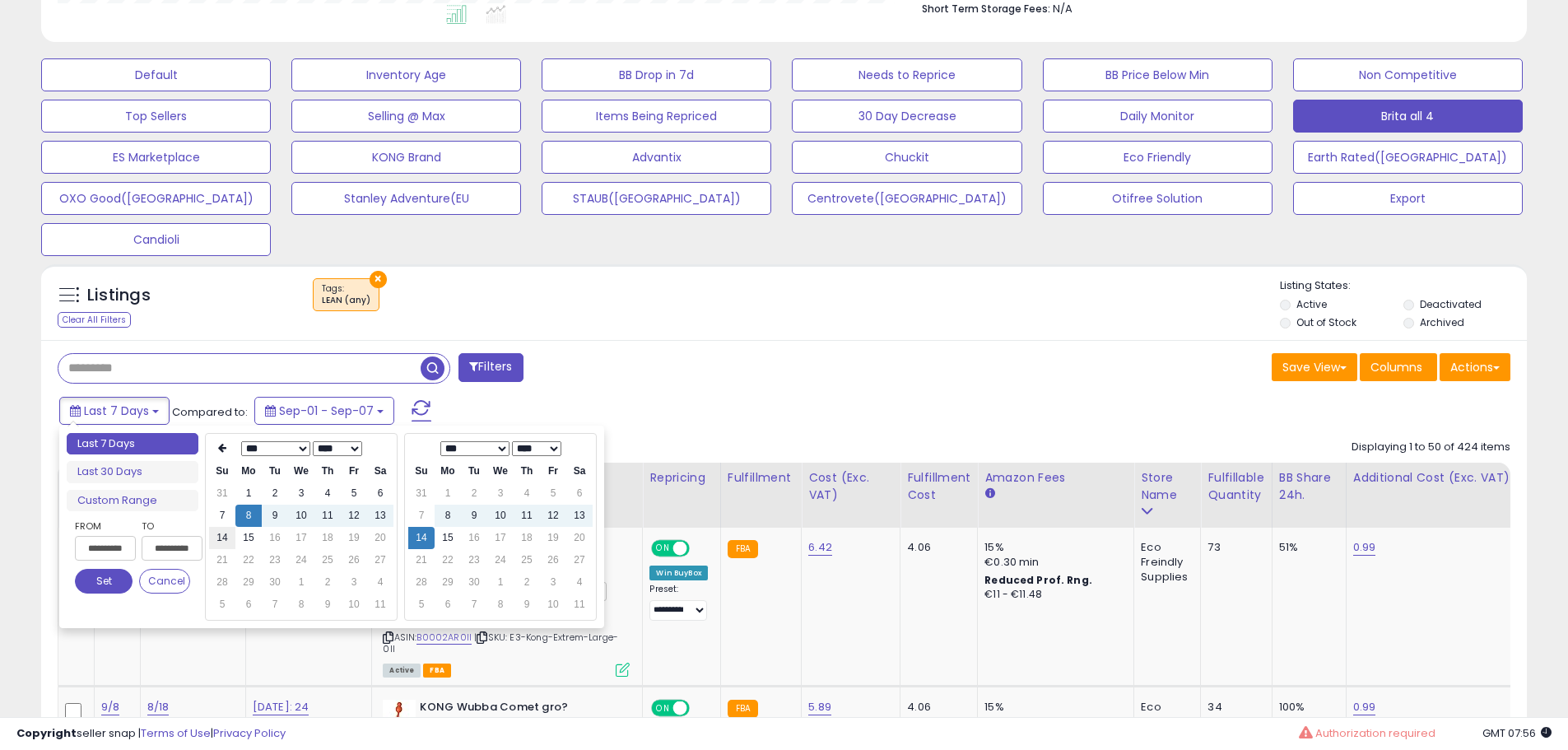
type input "**********"
click at [222, 539] on td "14" at bounding box center [222, 538] width 26 height 22
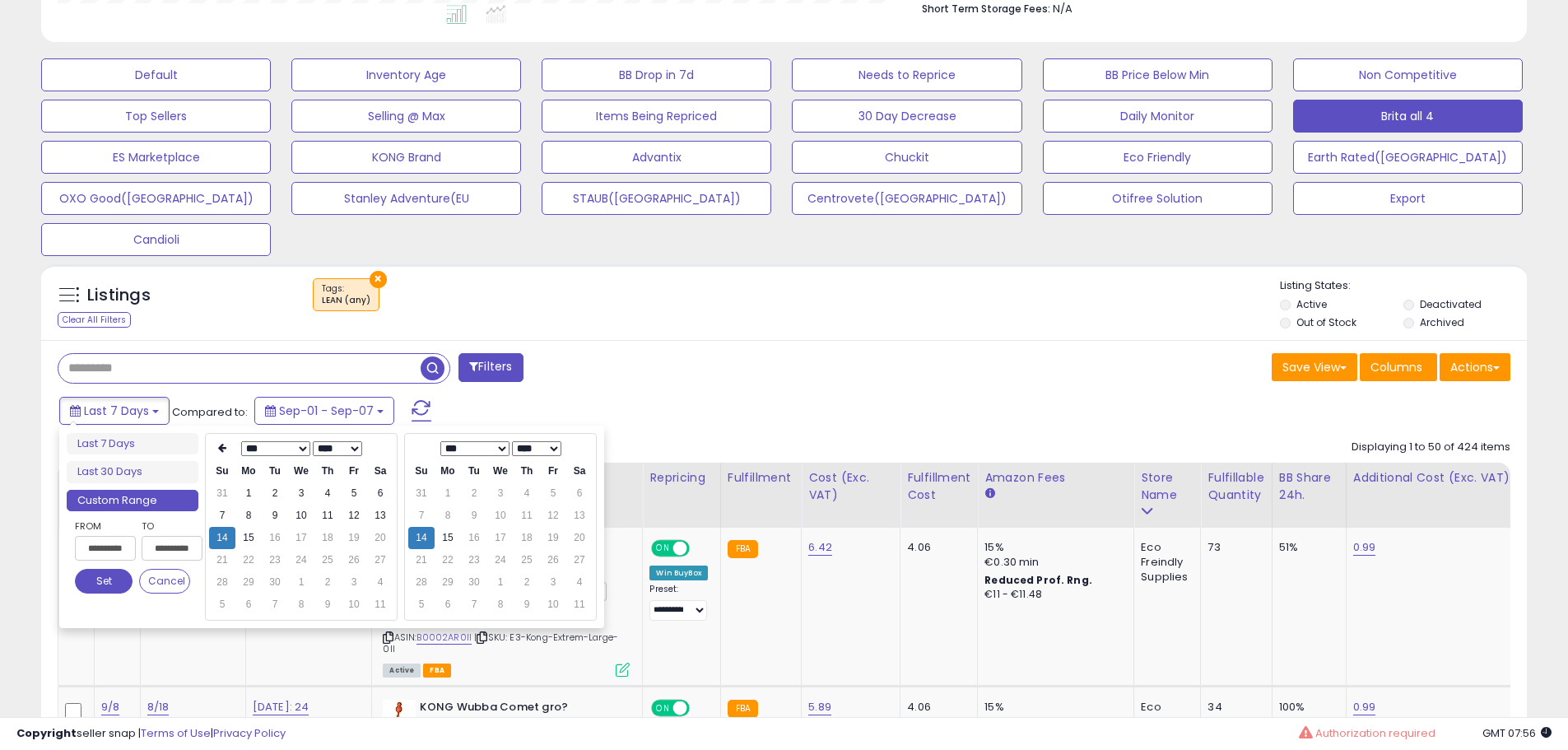
click at [98, 579] on button "Set" at bounding box center [104, 581] width 58 height 25
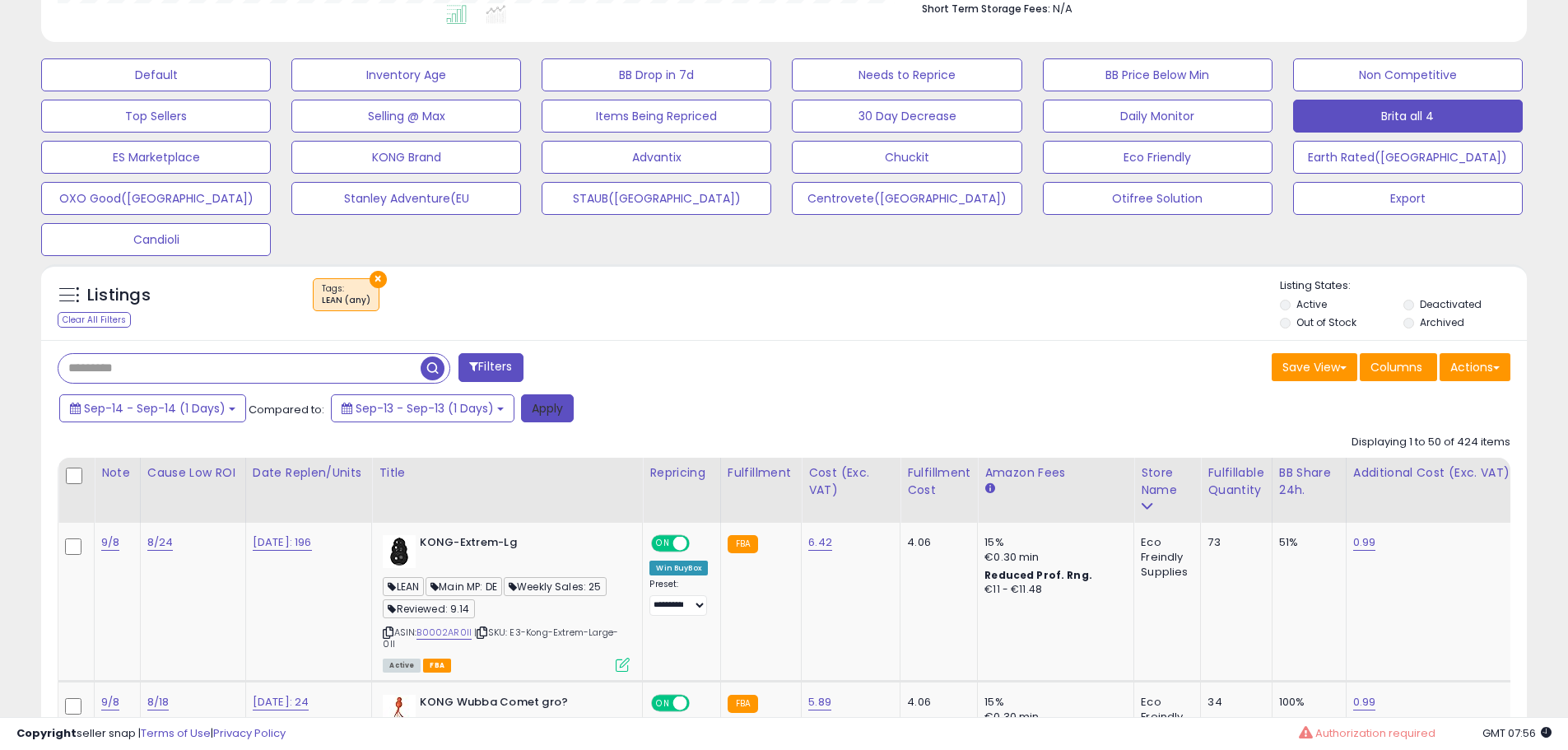
click at [543, 420] on button "Apply" at bounding box center [547, 408] width 53 height 28
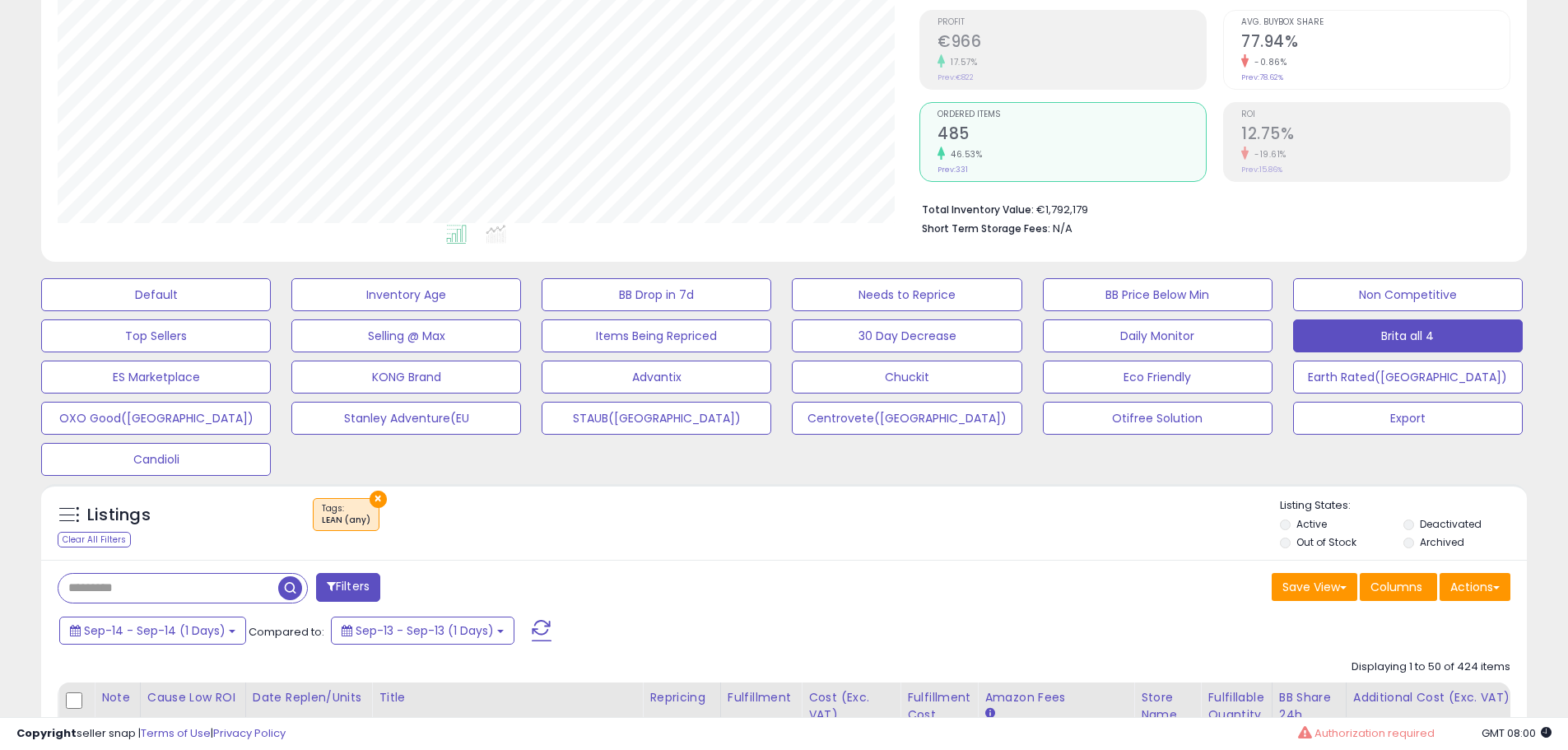
scroll to position [394, 0]
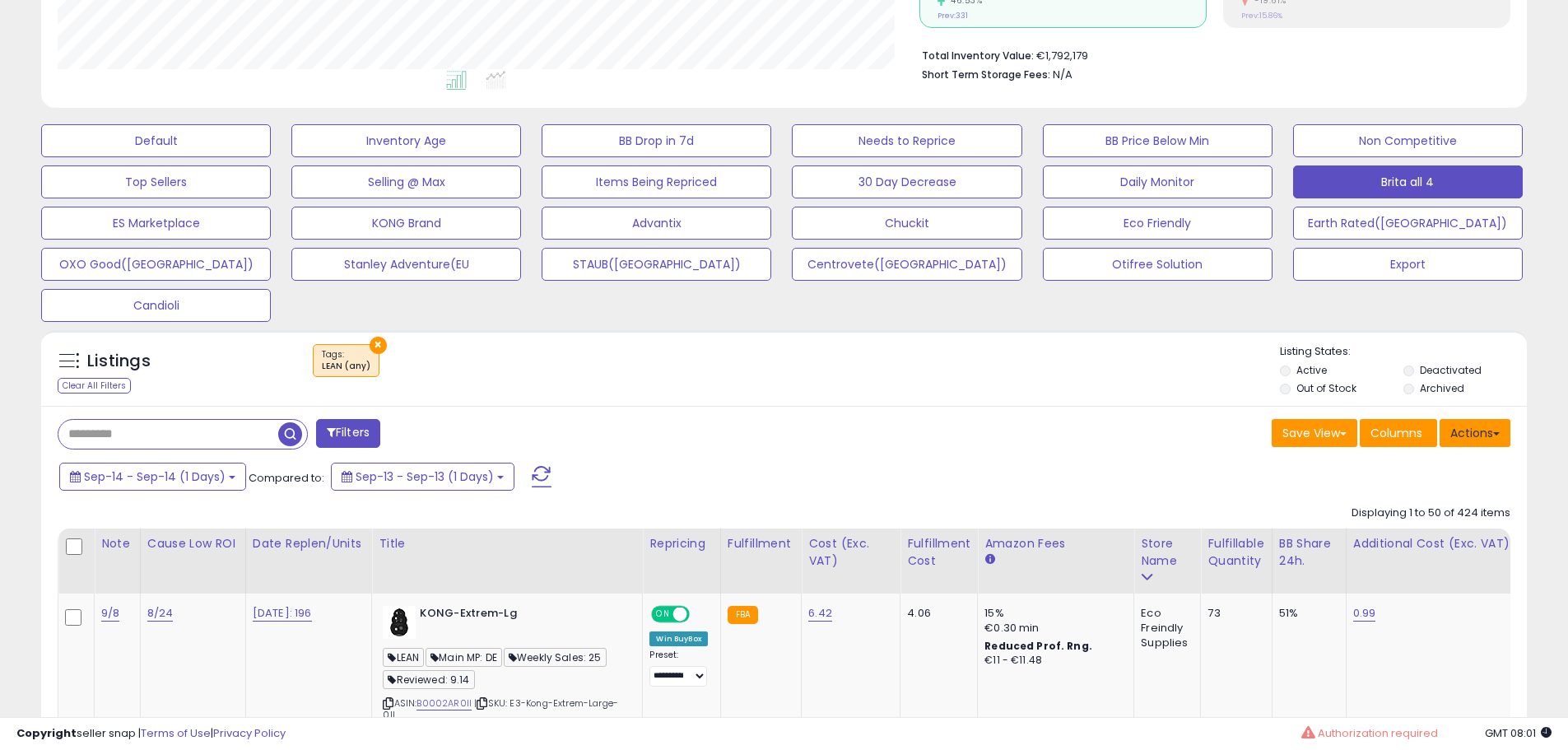
click at [1484, 433] on button "Actions" at bounding box center [1475, 433] width 71 height 28
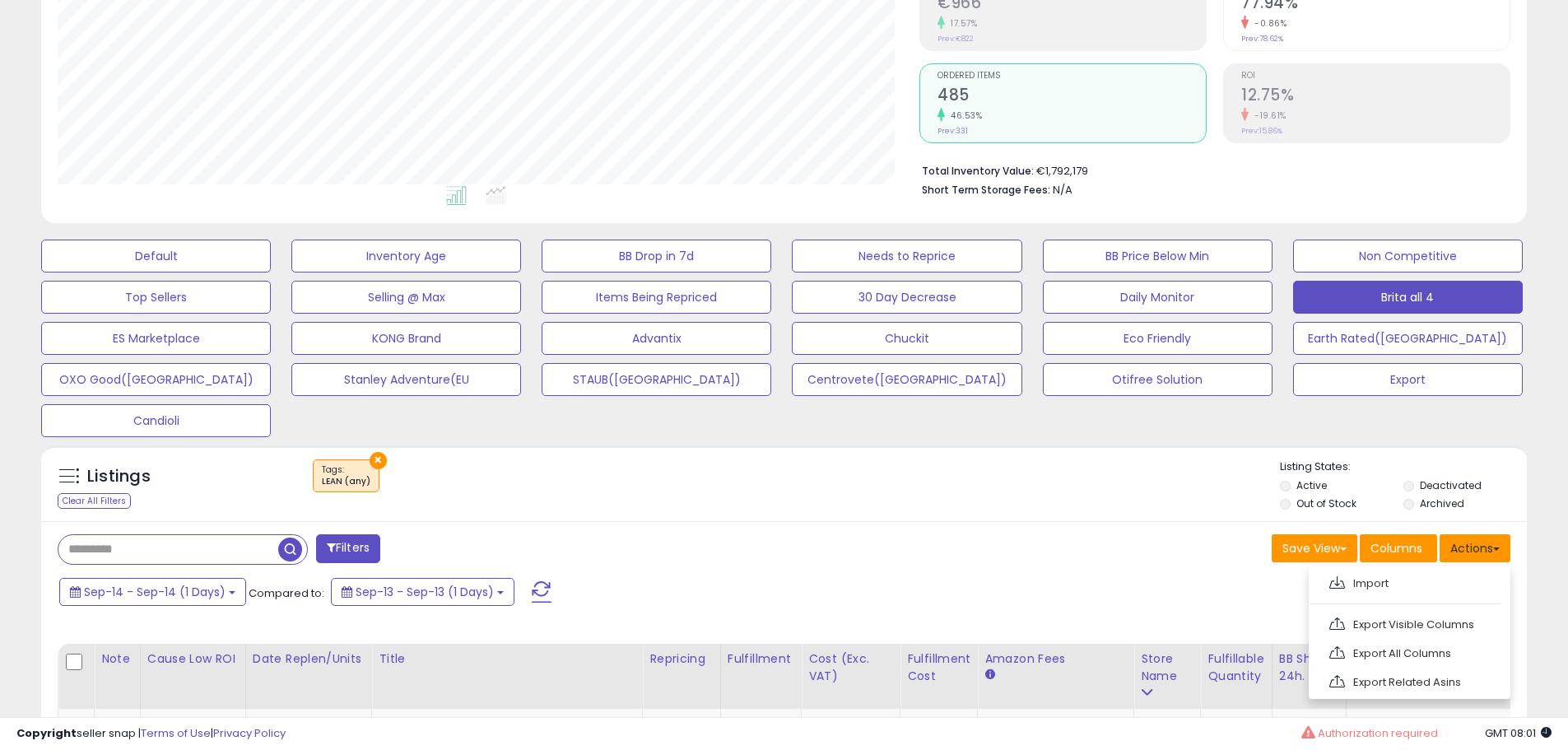
scroll to position [0, 0]
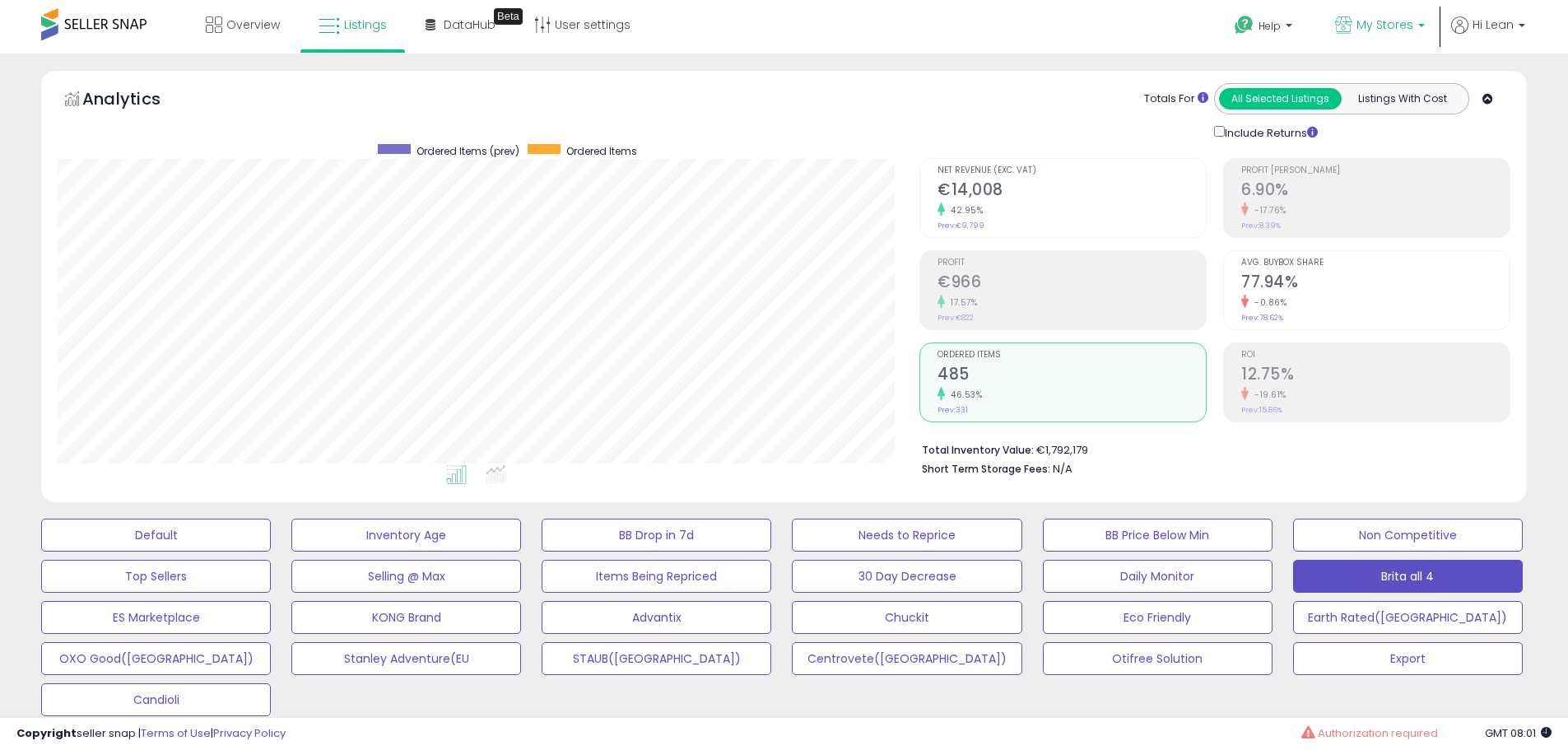
click at [1376, 31] on span "My Stores" at bounding box center [1386, 24] width 57 height 16
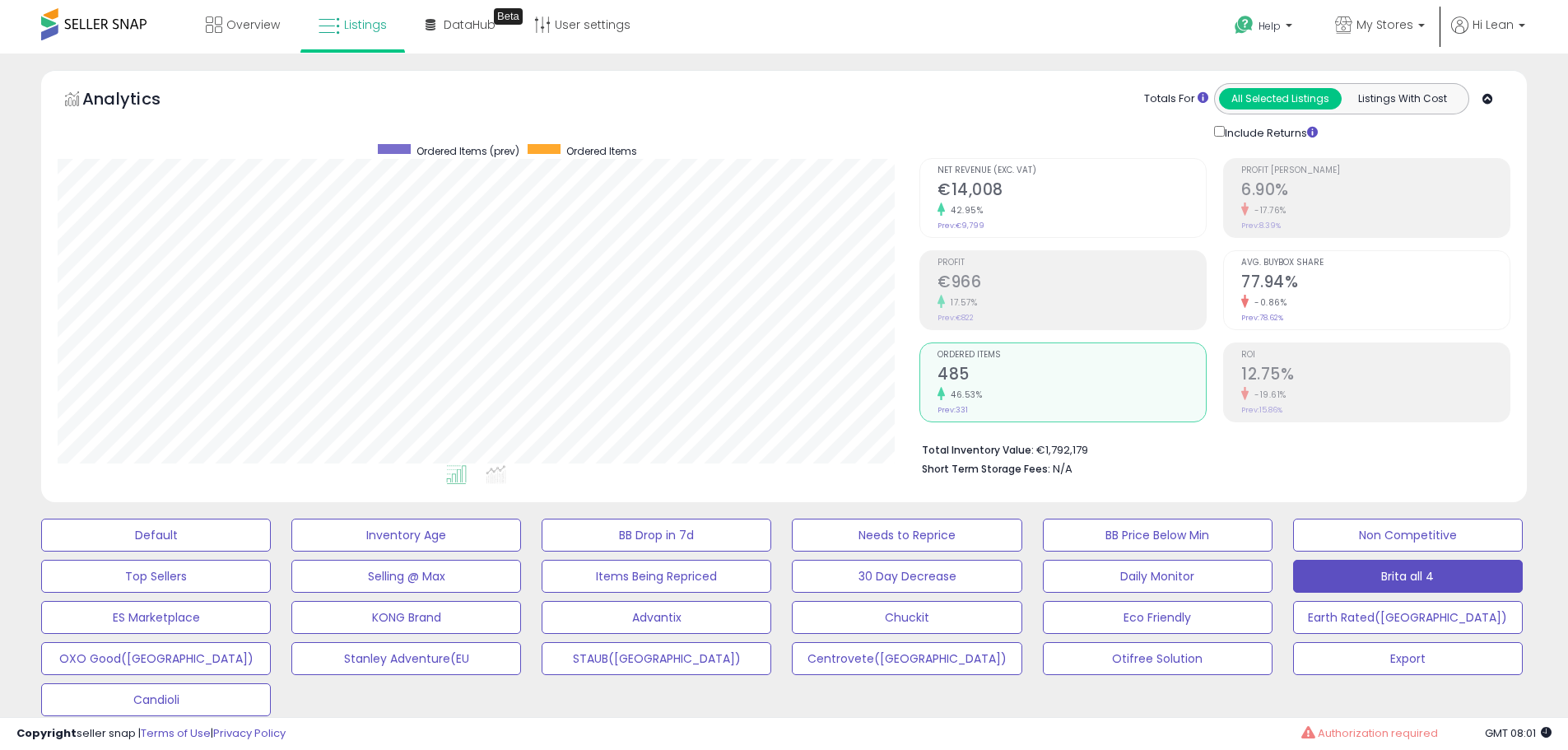
scroll to position [494, 0]
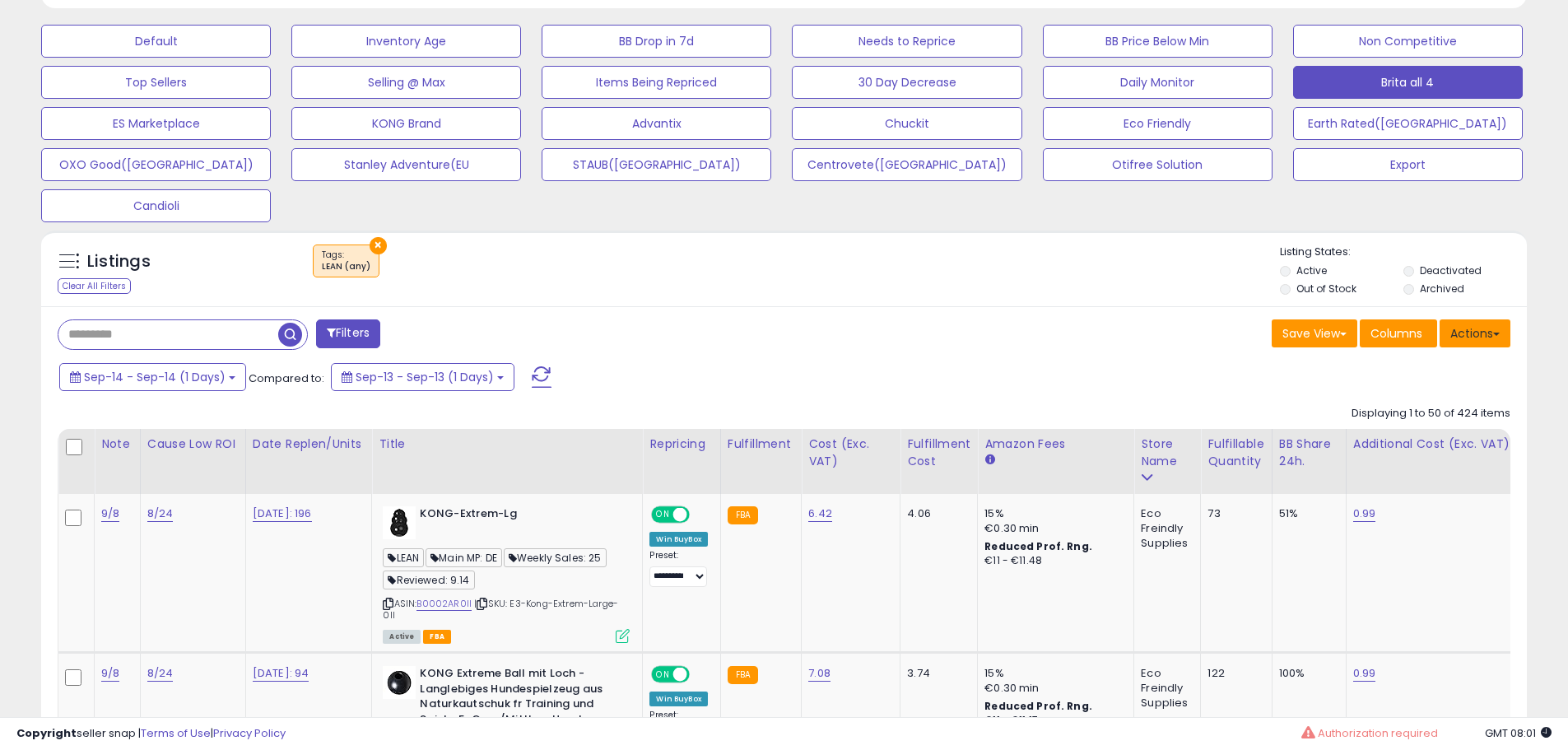
click at [1480, 343] on button "Actions" at bounding box center [1475, 333] width 71 height 28
click at [1396, 439] on link "Export All Columns" at bounding box center [1408, 439] width 180 height 26
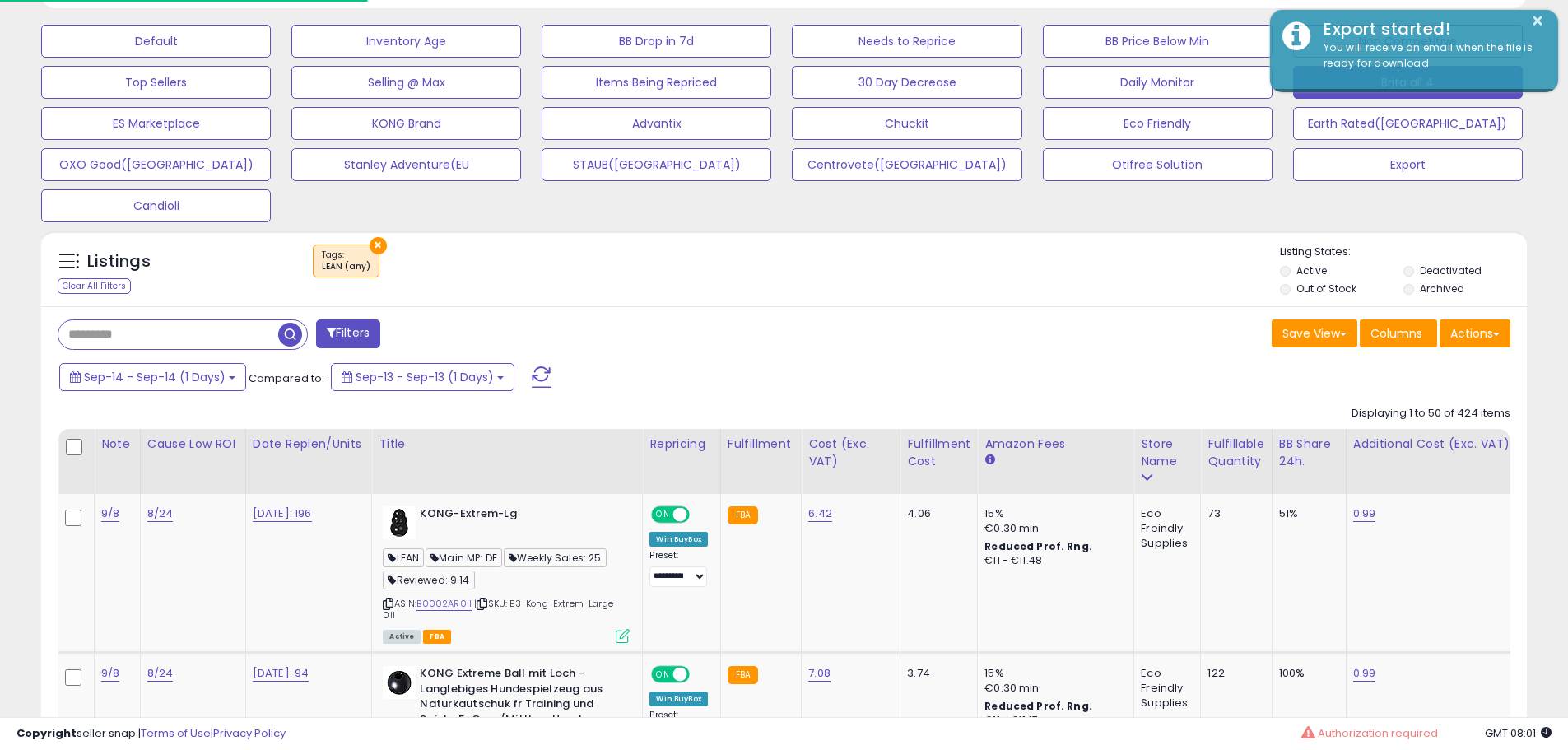
click at [875, 387] on div "Sep-14 - Sep-14 (1 Days) Compared to: Sep-13 - Sep-13 (1 Days)" at bounding box center [600, 379] width 1090 height 37
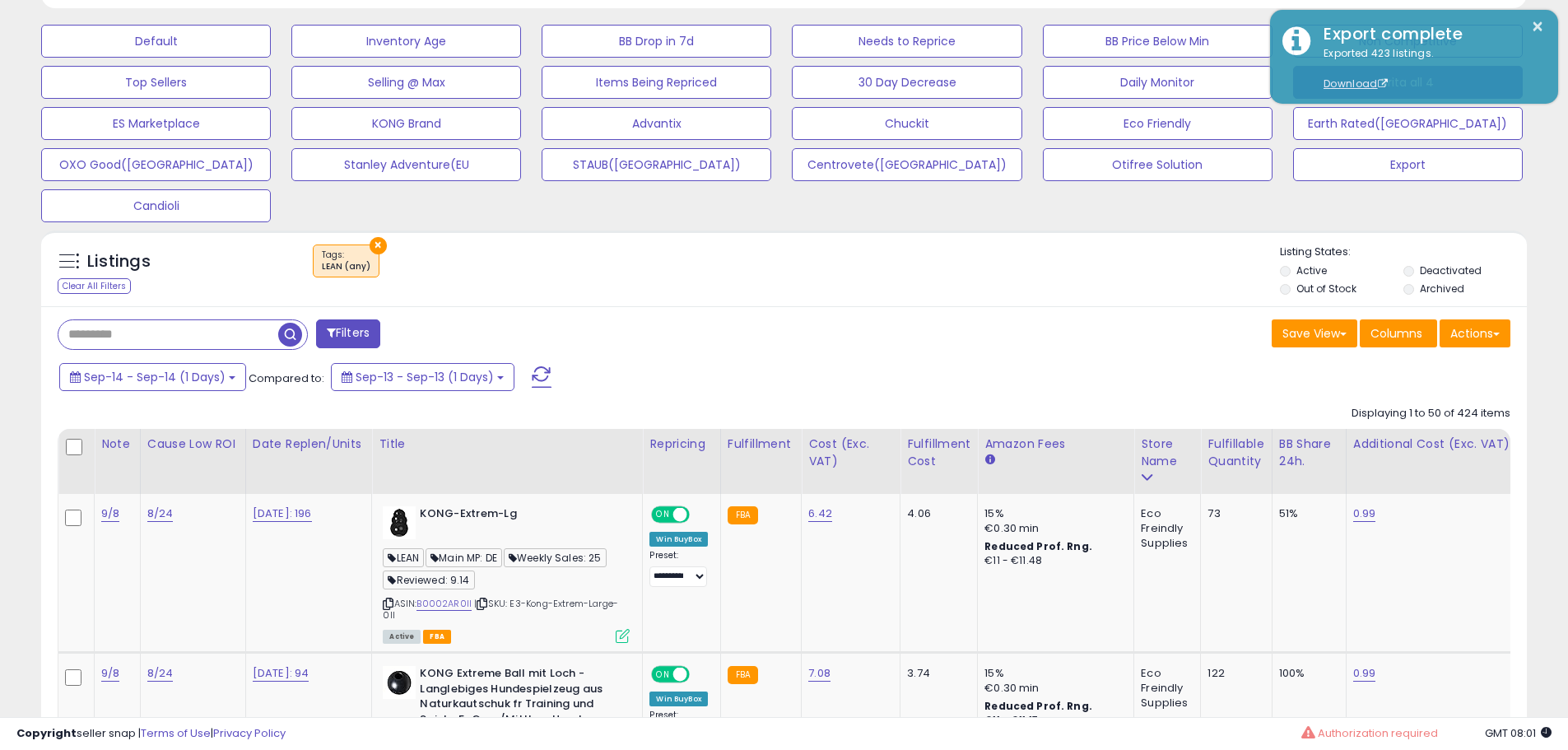
click at [790, 332] on div "Save View Save As New View Update Current View Columns Actions Import Export Vi…" at bounding box center [1154, 335] width 739 height 32
click at [211, 378] on span "Sep-14 - Sep-14 (1 Days)" at bounding box center [155, 376] width 142 height 16
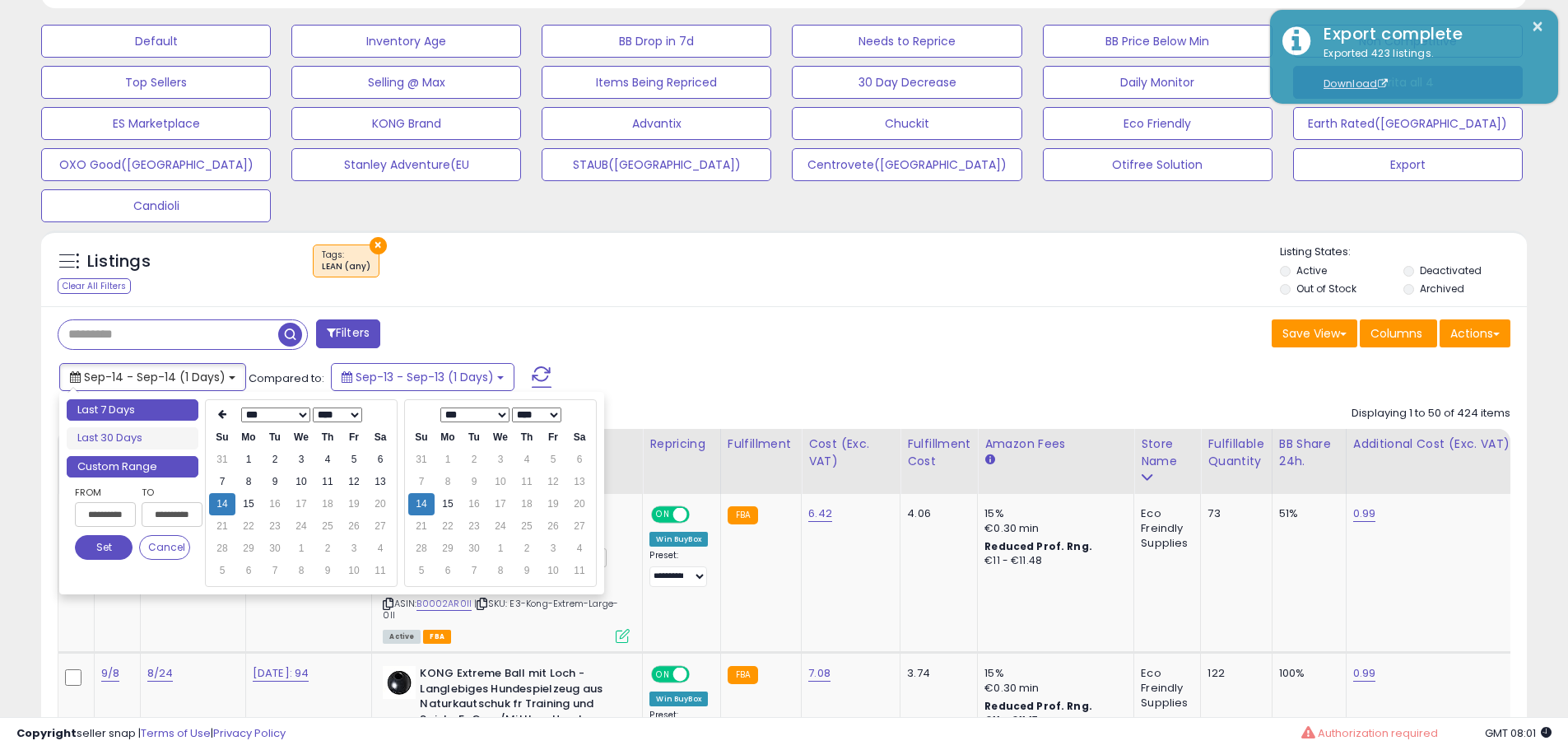
type input "**********"
click at [149, 406] on li "Last 7 Days" at bounding box center [132, 411] width 131 height 22
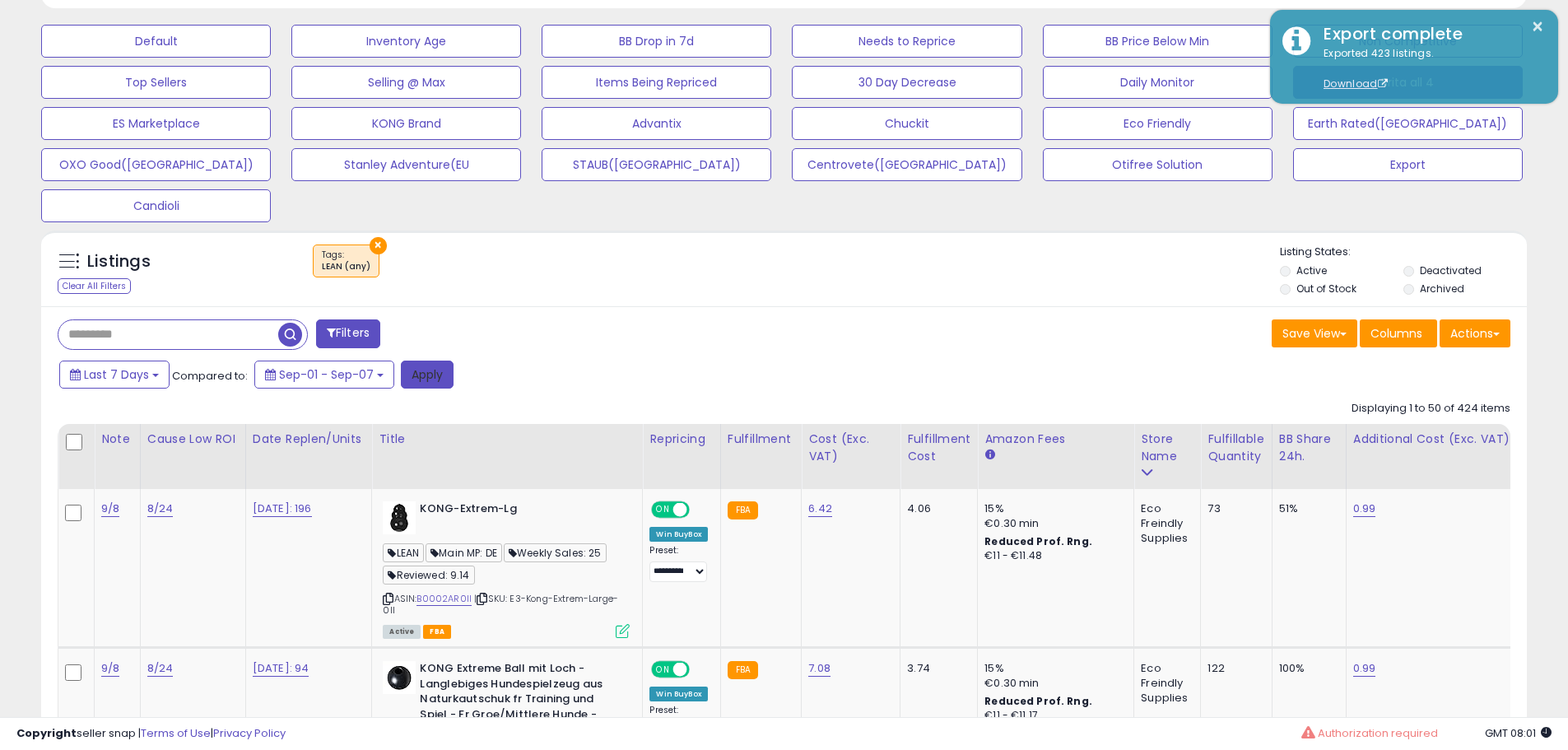
click at [424, 373] on button "Apply" at bounding box center [427, 375] width 53 height 28
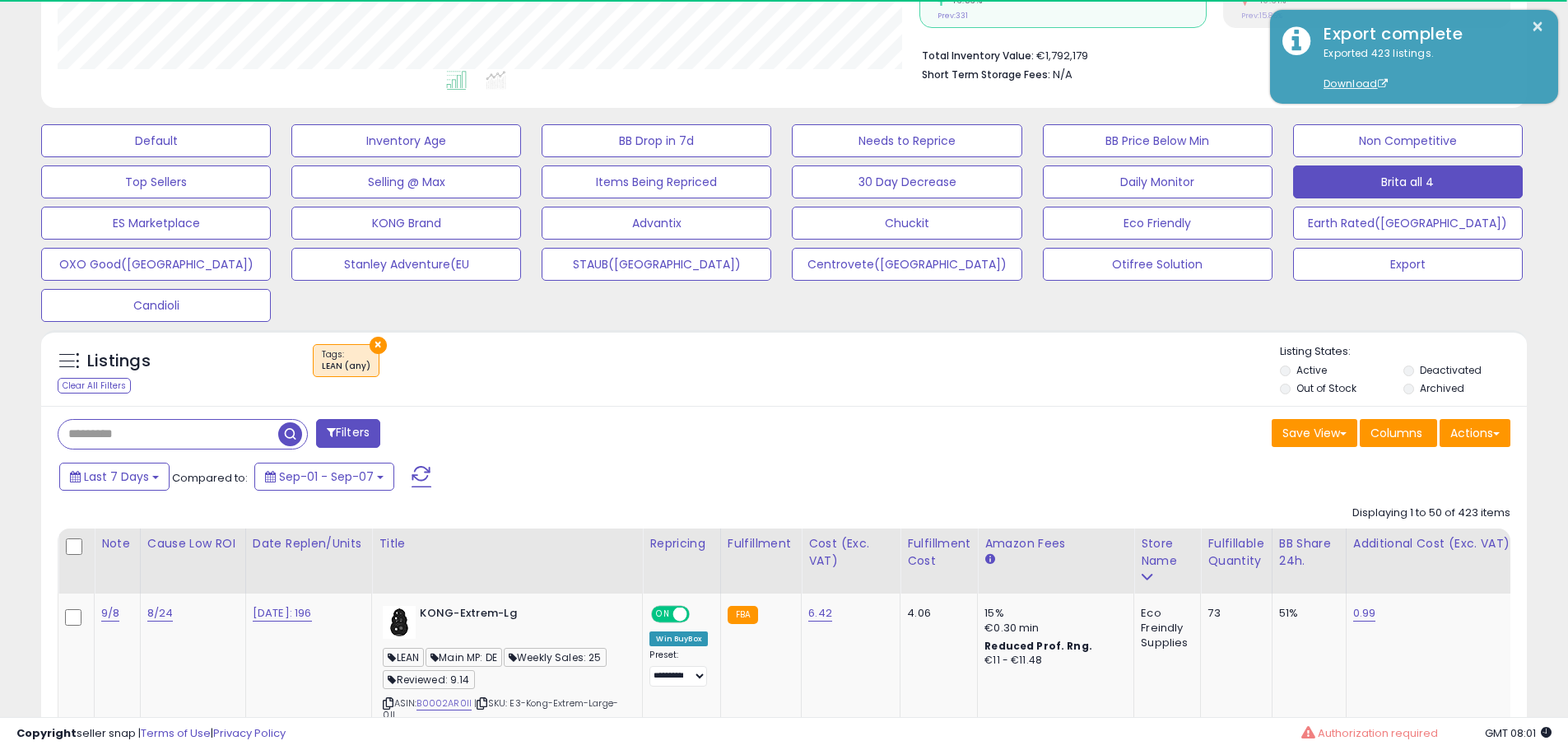
scroll to position [823078, 822376]
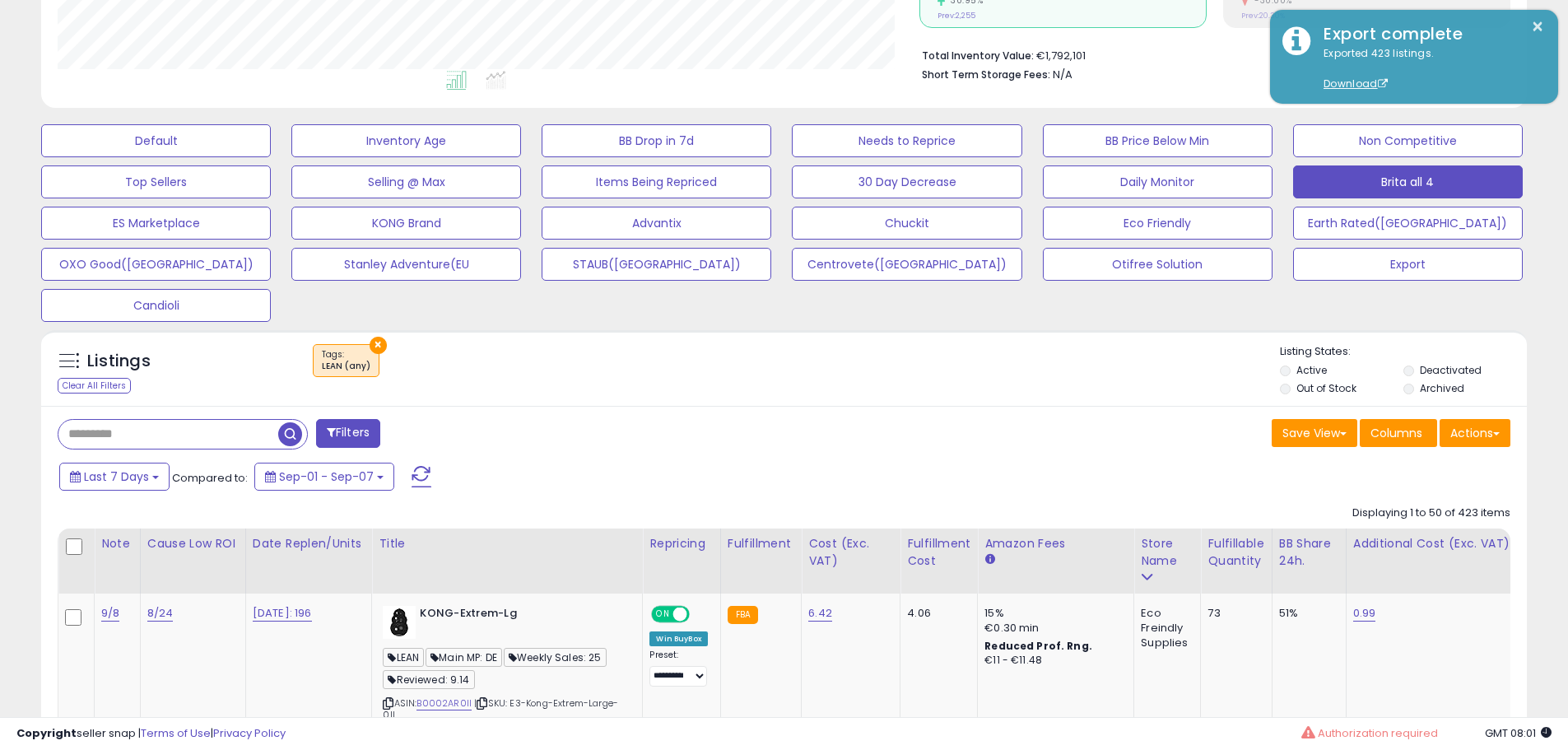
click at [572, 401] on div "Listings Clear All Filters × Tags LEAN (any) Active" at bounding box center [784, 369] width 1486 height 76
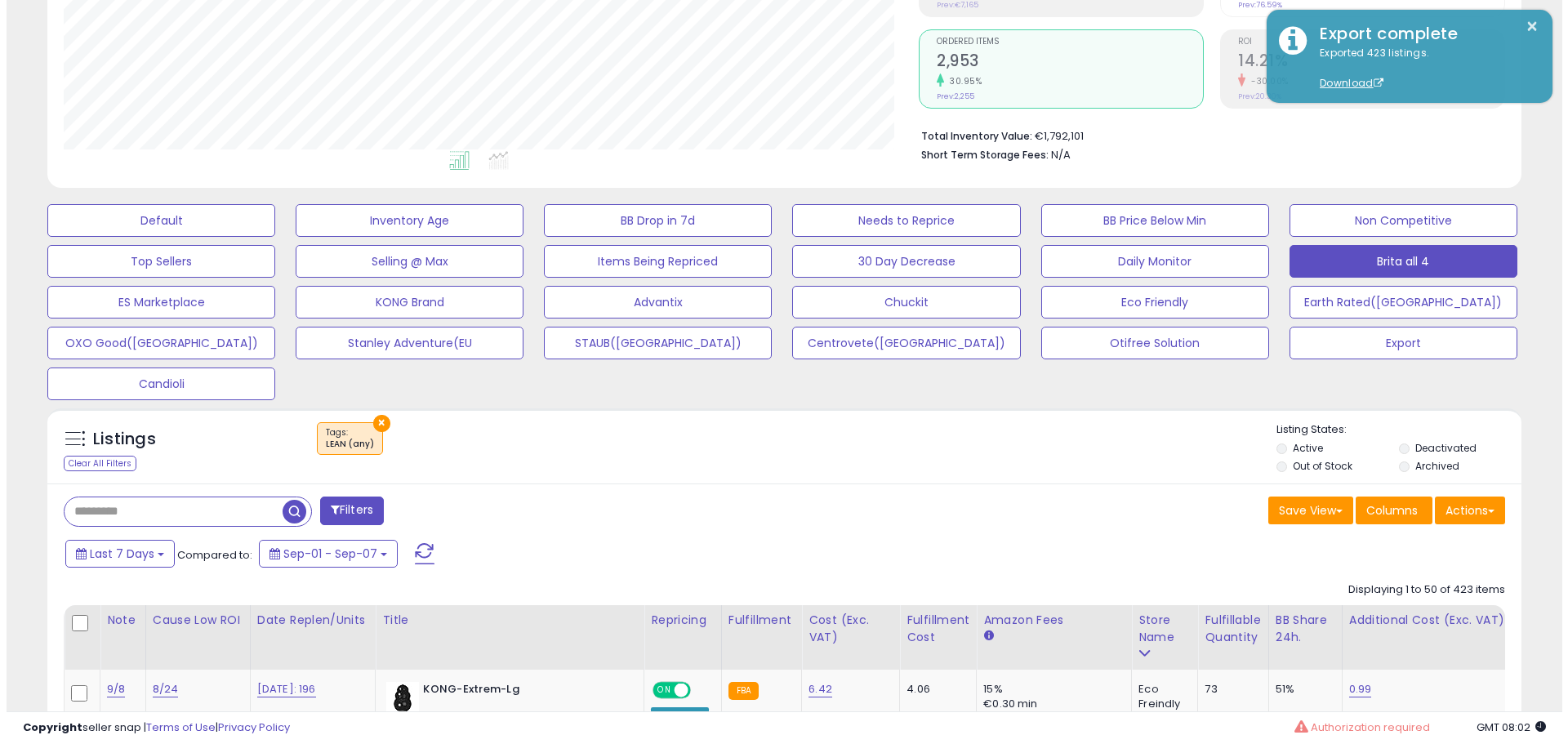
scroll to position [327, 0]
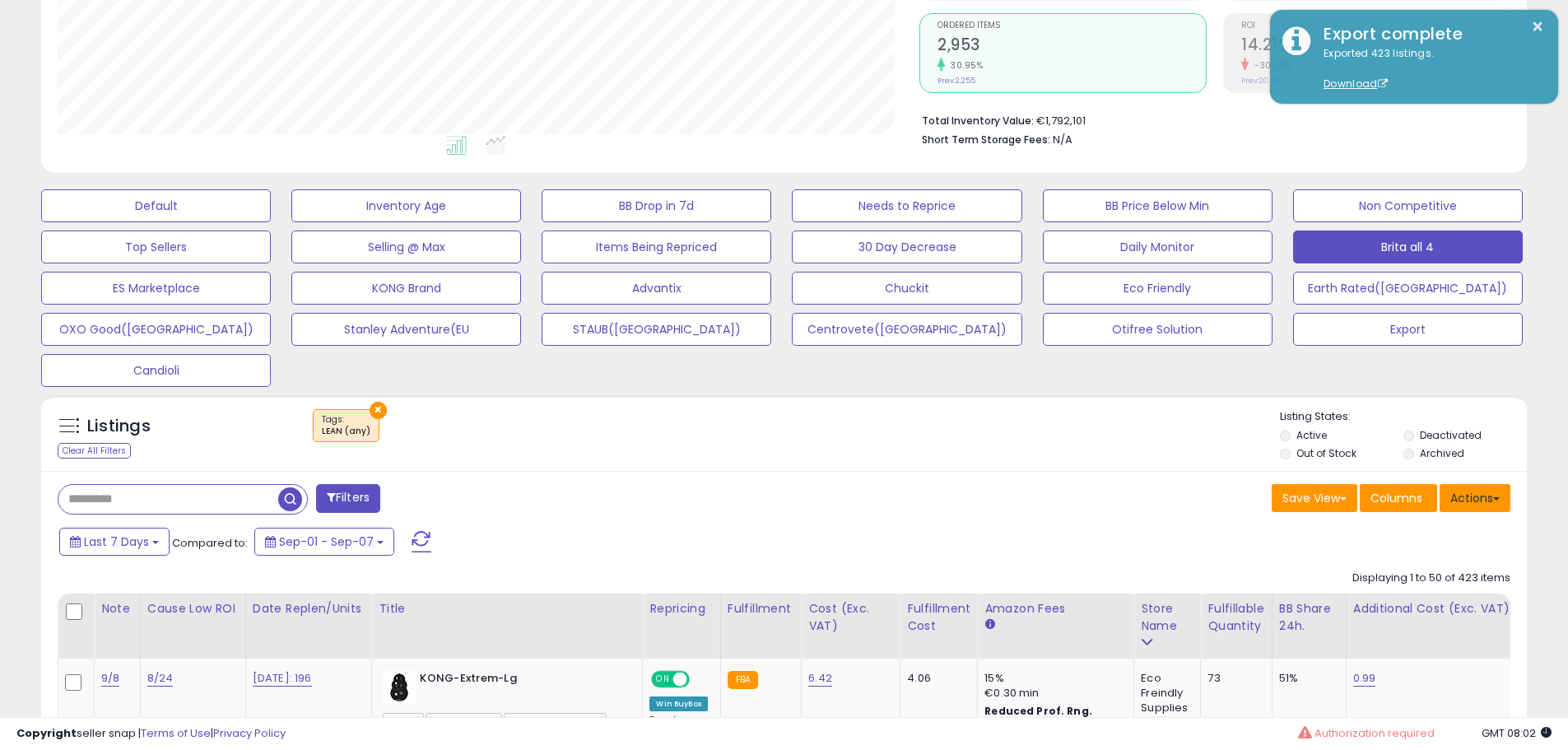
click at [1494, 498] on span at bounding box center [1497, 499] width 7 height 3
click at [1366, 612] on link "Export All Columns" at bounding box center [1408, 603] width 180 height 26
click at [707, 495] on div "Filters" at bounding box center [414, 501] width 739 height 33
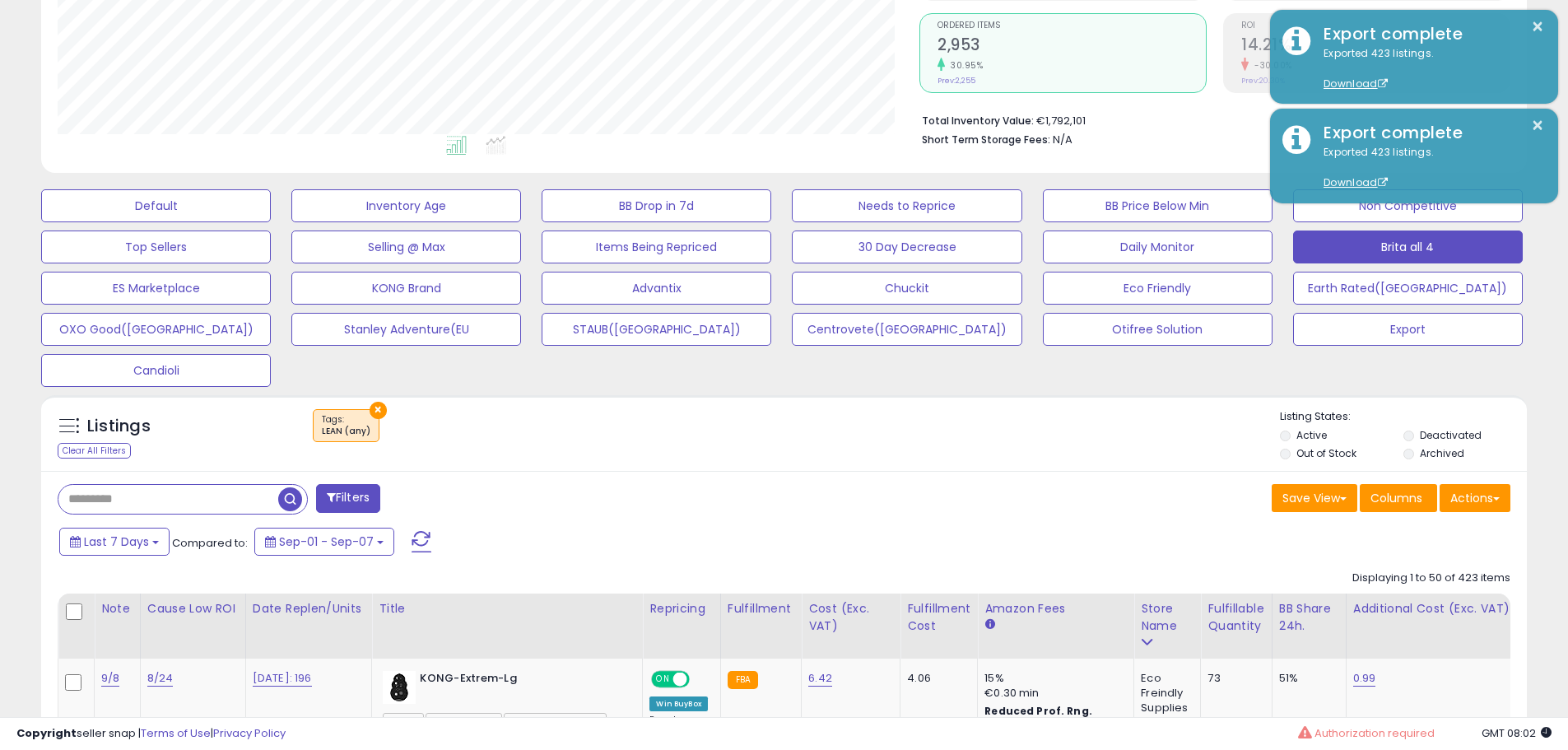
click at [707, 495] on div "Filters" at bounding box center [414, 501] width 739 height 33
click at [120, 542] on span "Last 7 Days" at bounding box center [116, 542] width 65 height 16
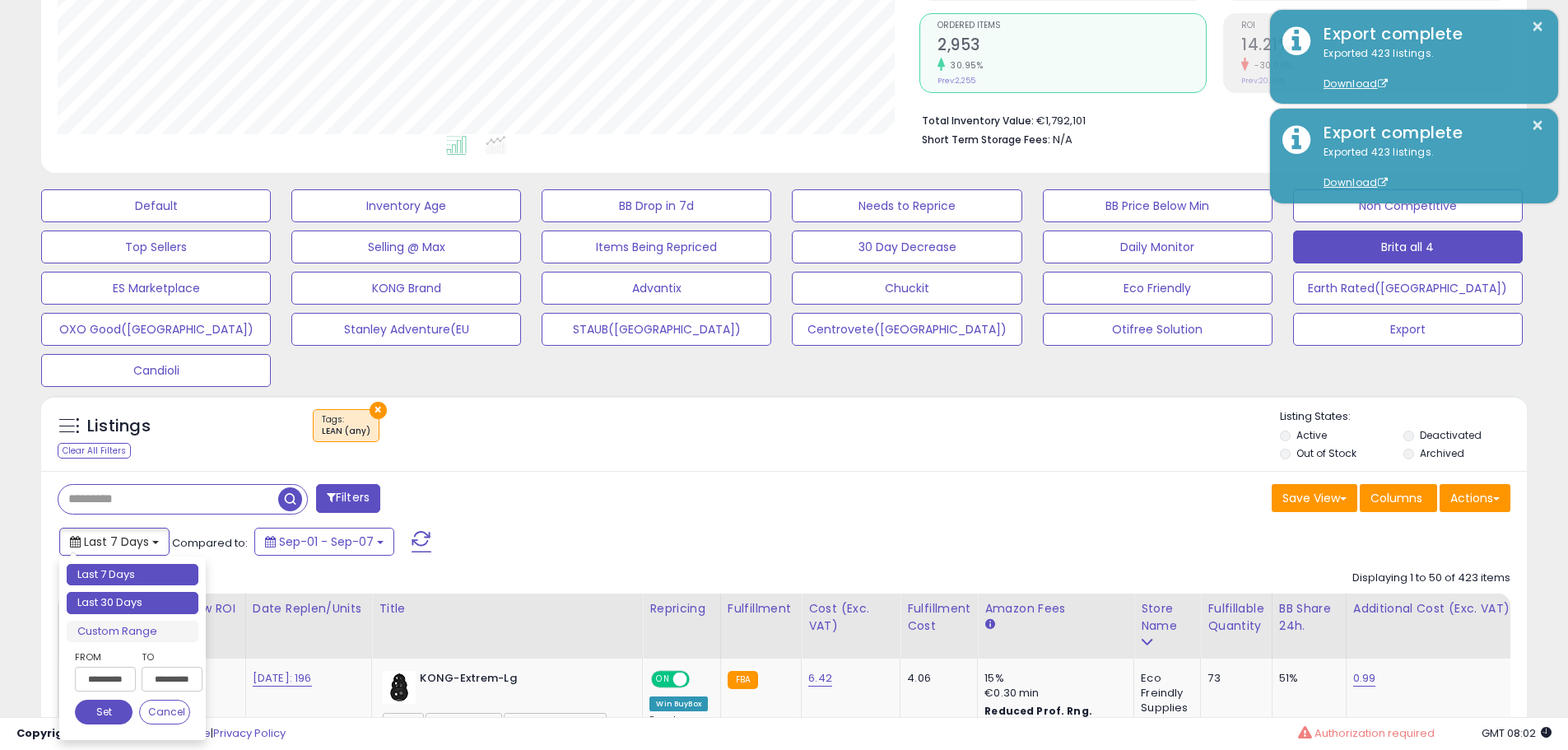
type input "**********"
drag, startPoint x: 128, startPoint y: 604, endPoint x: 170, endPoint y: 596, distance: 42.8
click at [129, 604] on li "Last 30 Days" at bounding box center [132, 603] width 131 height 22
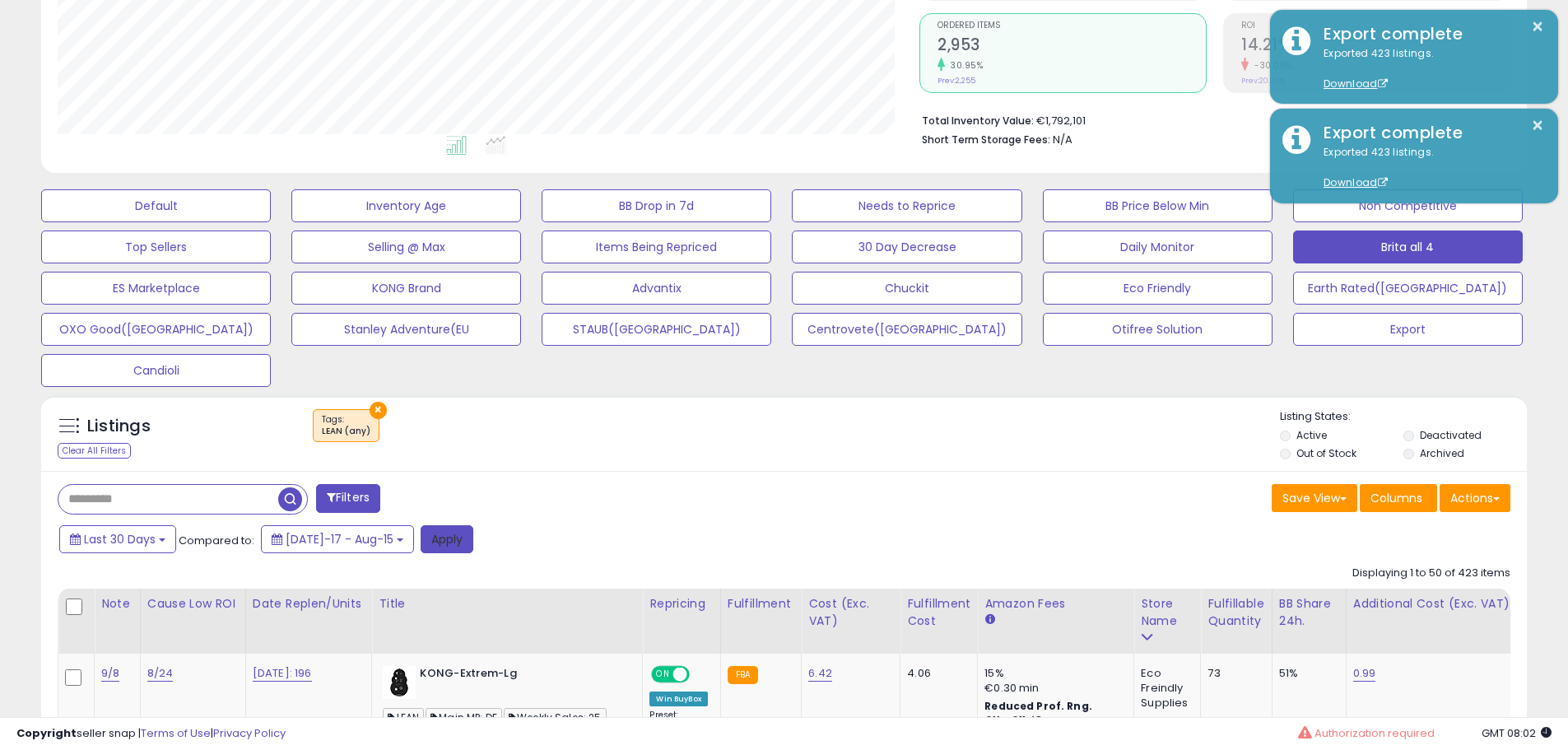
click at [436, 539] on button "Apply" at bounding box center [446, 539] width 53 height 28
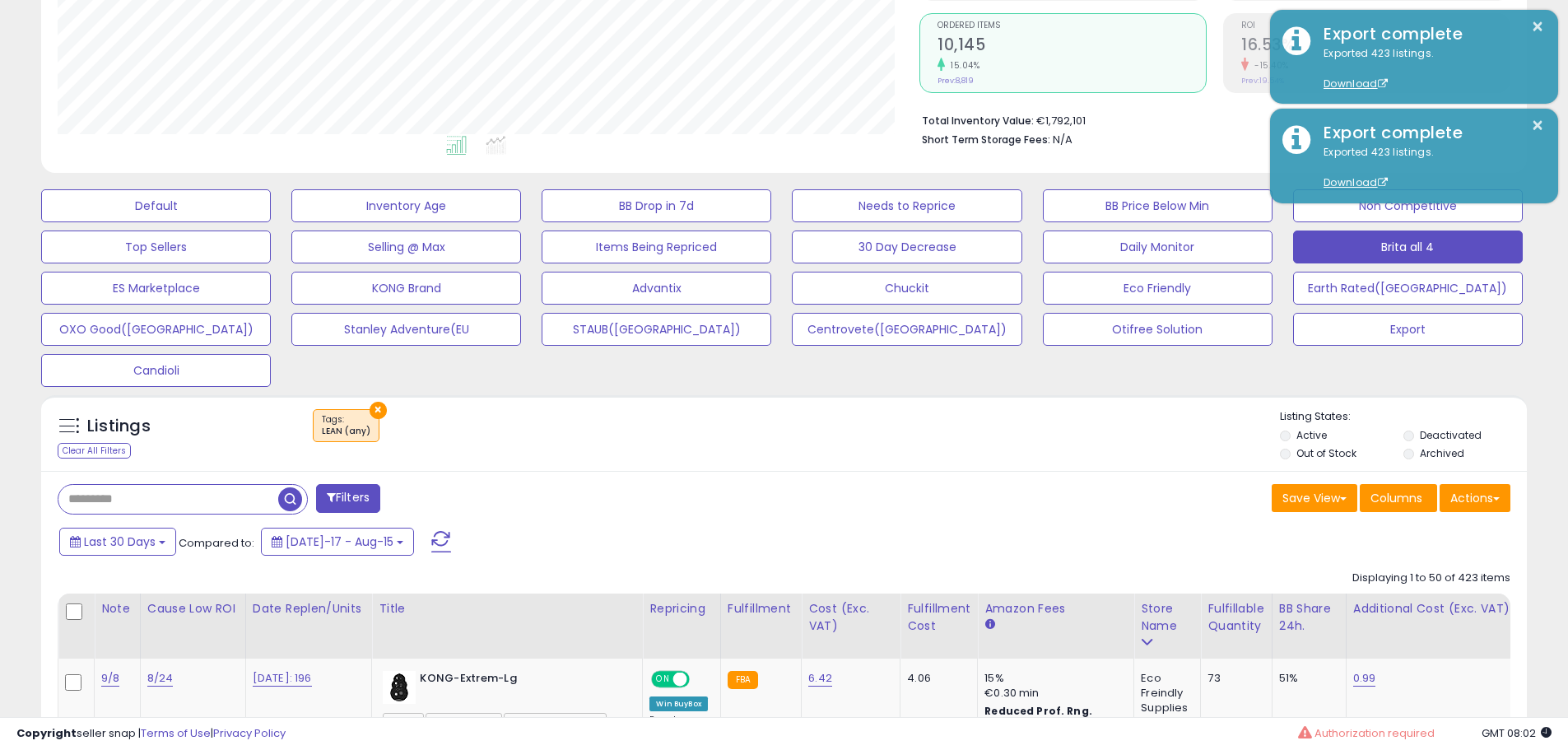
scroll to position [337, 862]
click at [887, 513] on div "Save View Save As New View Update Current View Columns Actions Import Export Vi…" at bounding box center [1154, 500] width 739 height 32
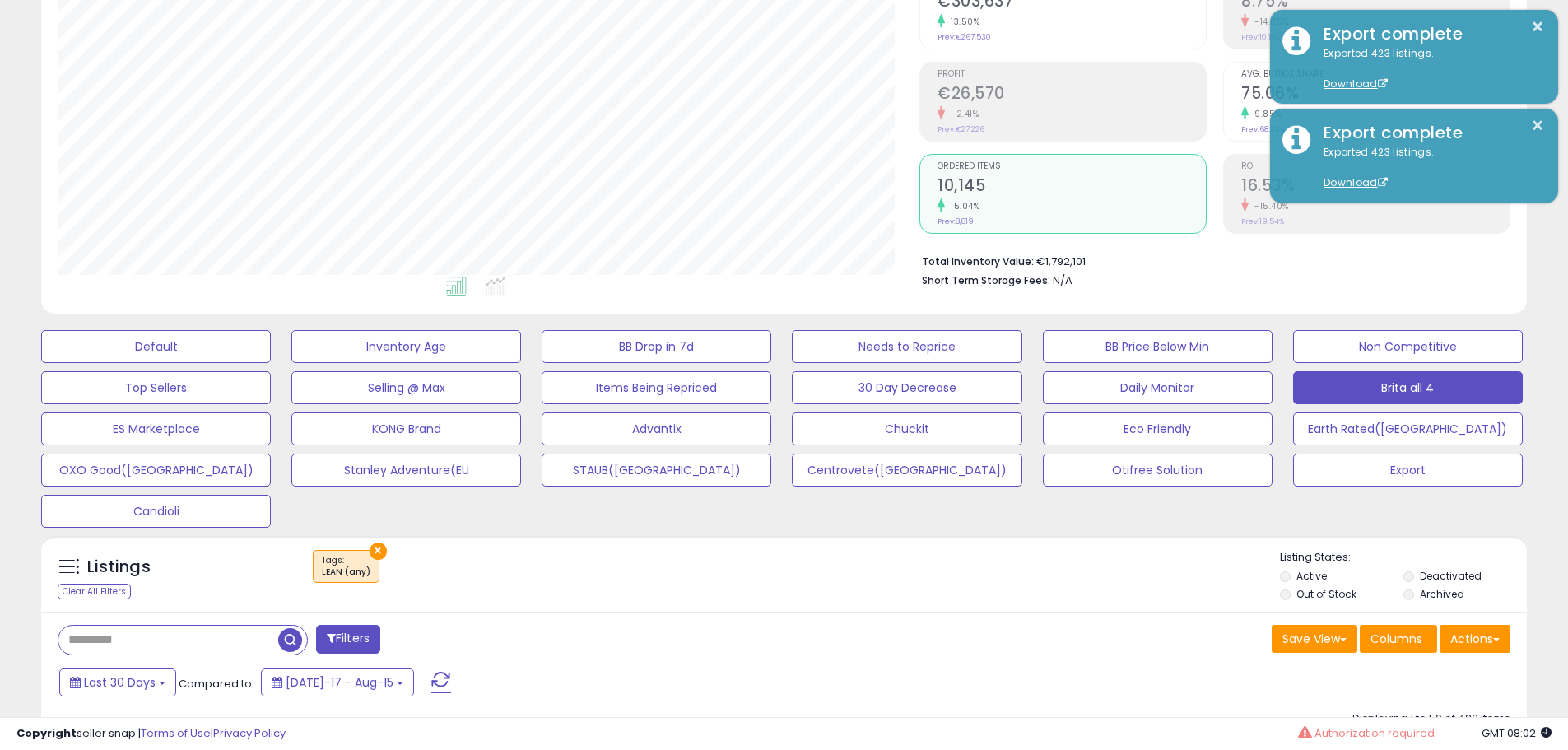
scroll to position [247, 0]
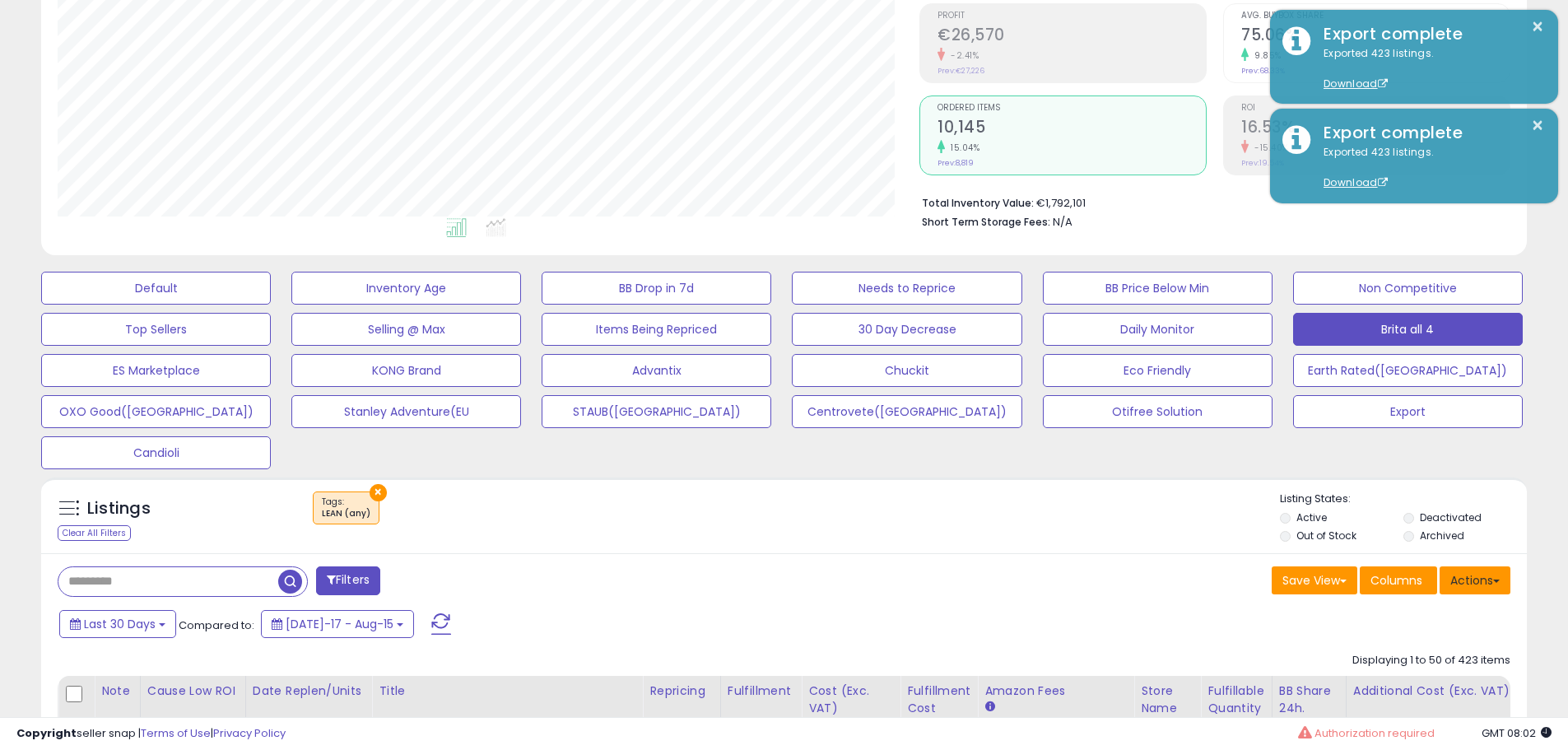
click at [1486, 576] on button "Actions" at bounding box center [1475, 580] width 71 height 28
click at [1386, 687] on link "Export All Columns" at bounding box center [1408, 686] width 180 height 26
click at [1077, 592] on div "Save View Save As New View Update Current View Columns Actions Import Export Vi…" at bounding box center [1154, 582] width 739 height 32
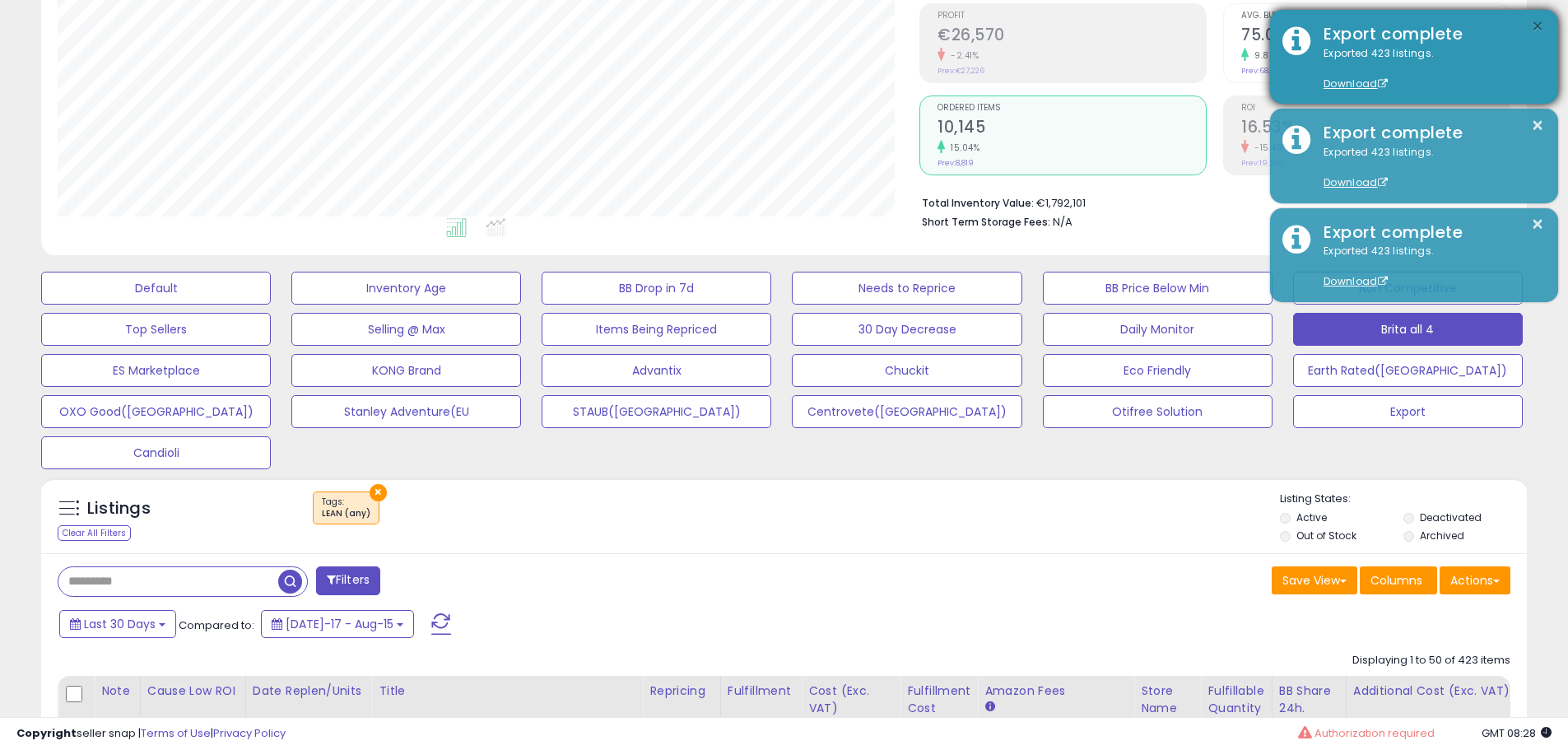
click at [1536, 24] on button "×" at bounding box center [1537, 27] width 13 height 21
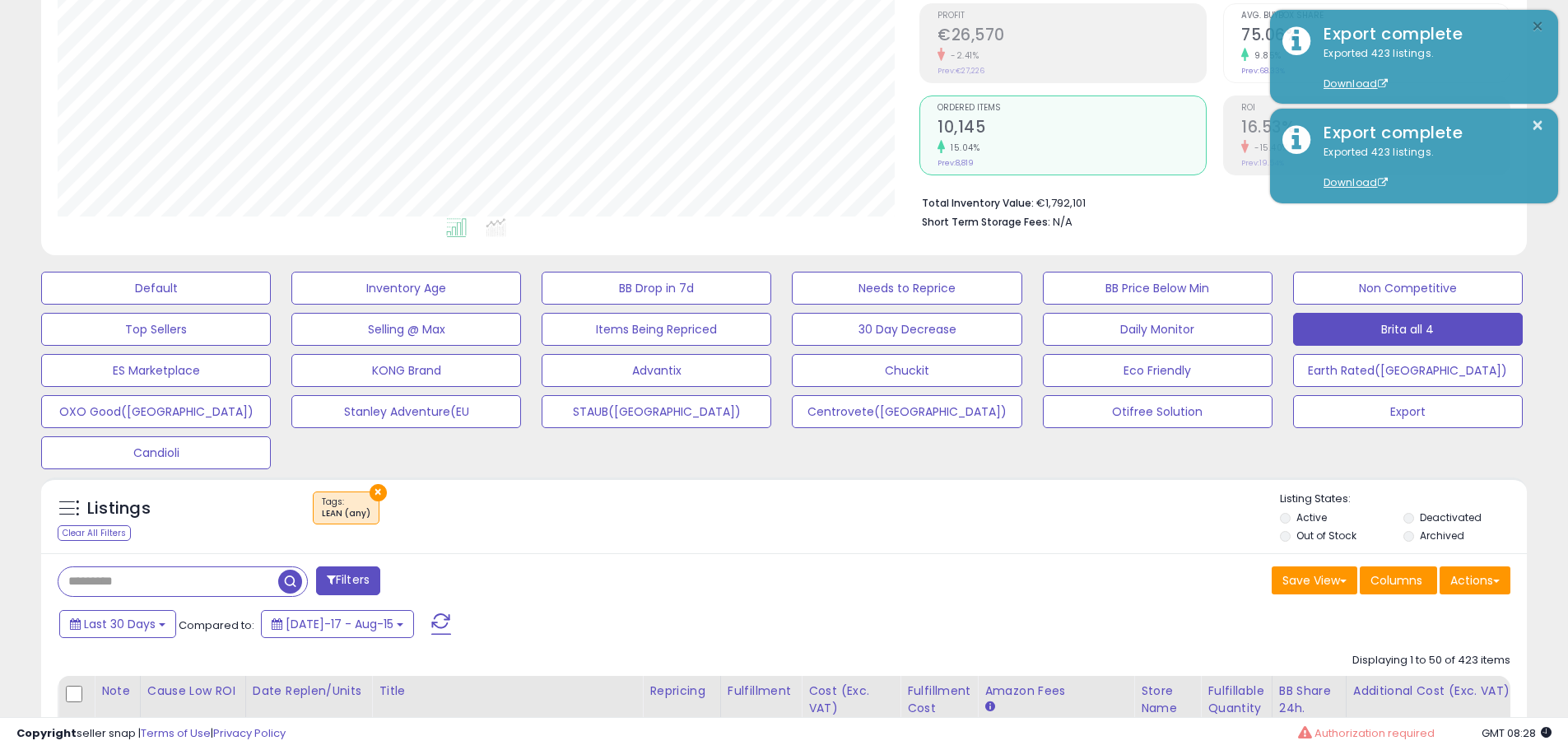
click at [1536, 24] on button "×" at bounding box center [1537, 27] width 13 height 21
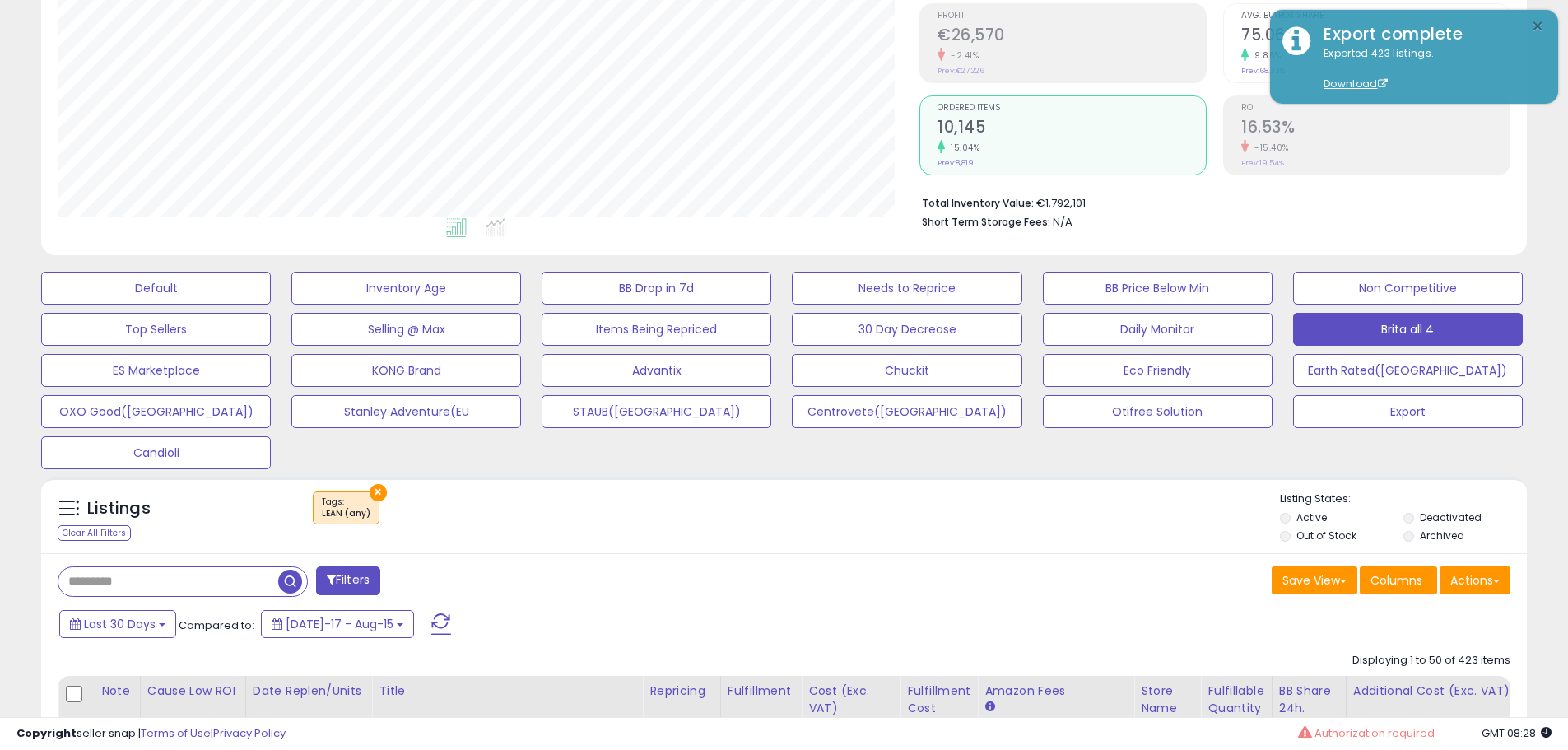
click at [1536, 24] on button "×" at bounding box center [1537, 27] width 13 height 21
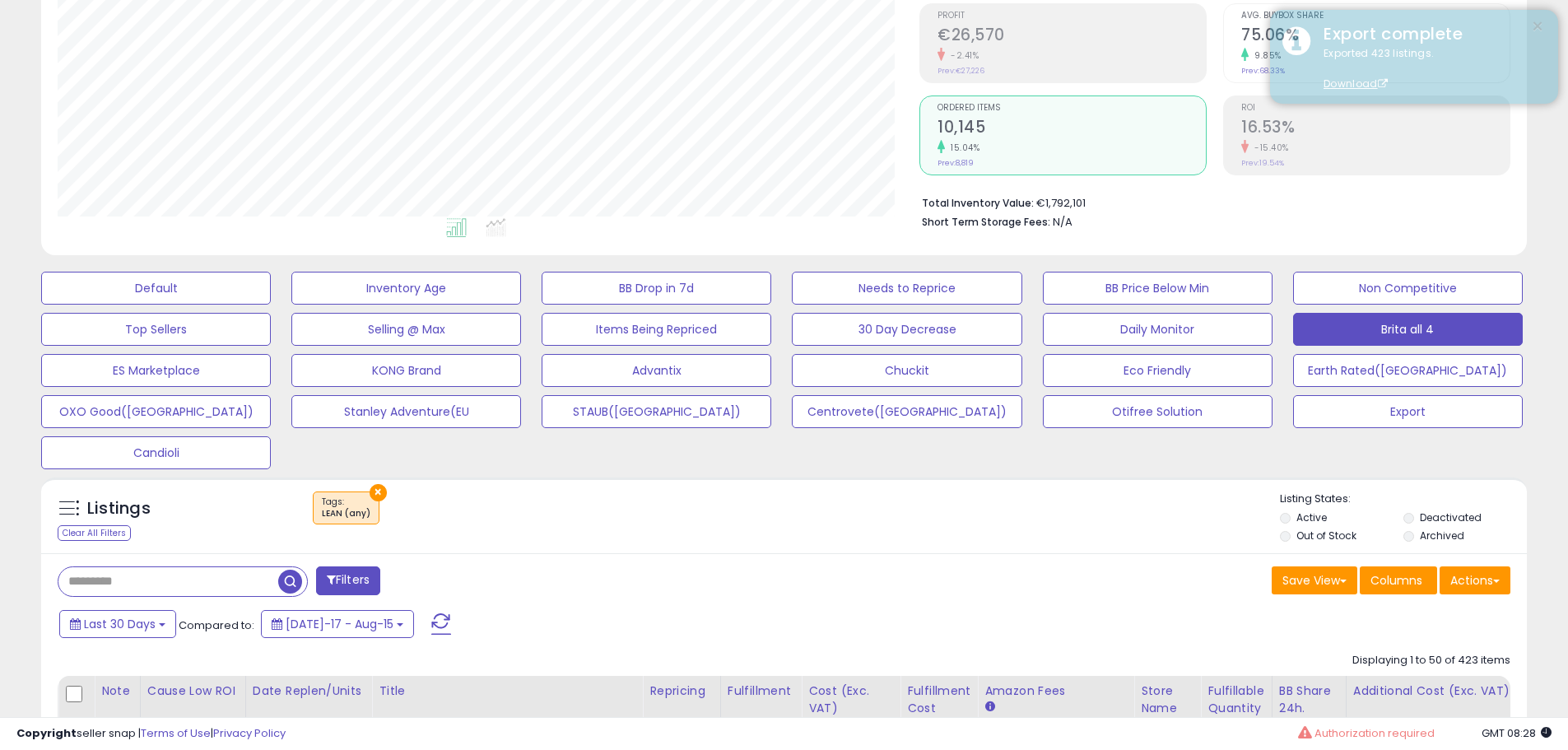
scroll to position [0, 0]
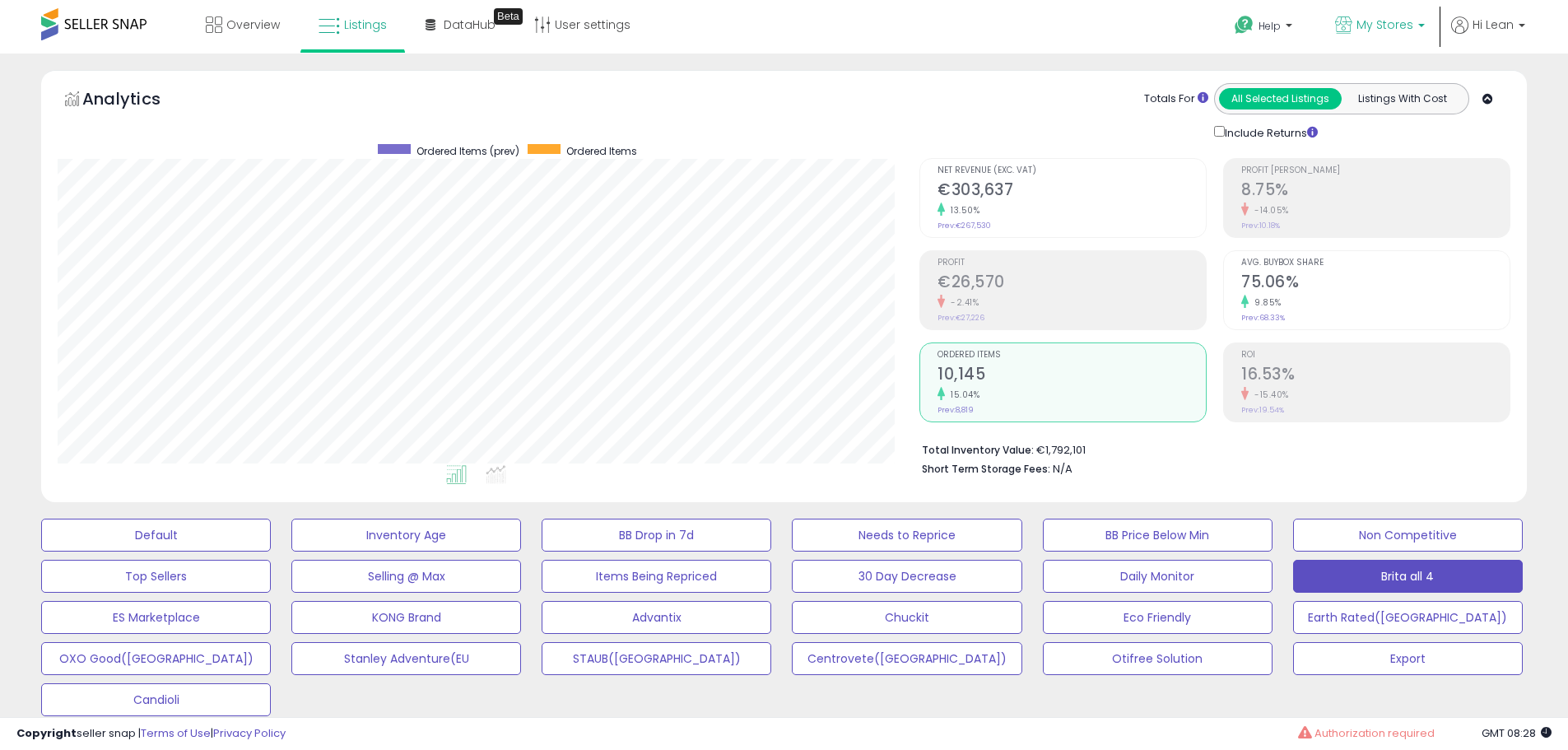
click at [1405, 23] on span "My Stores" at bounding box center [1386, 24] width 57 height 16
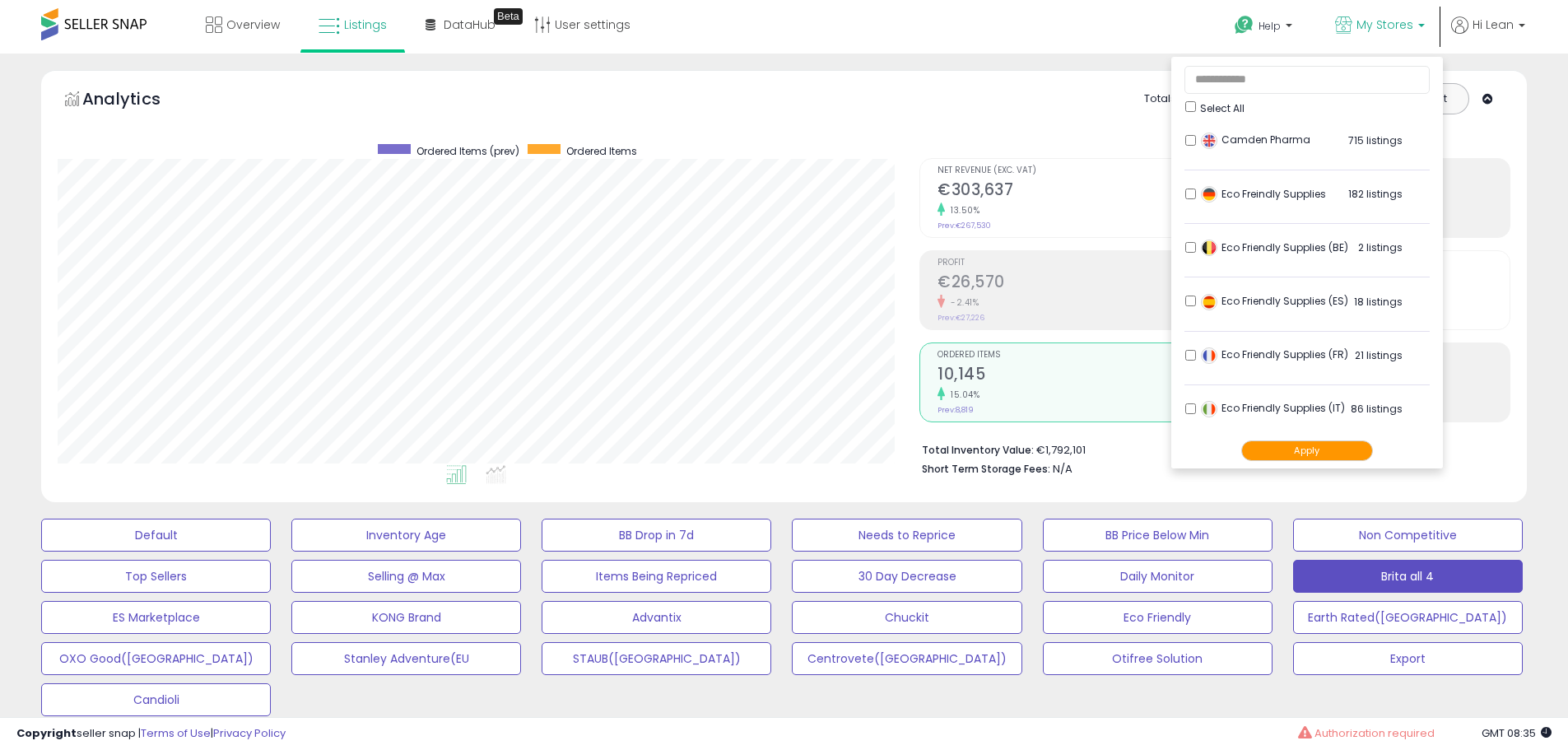
click at [977, 93] on div "Totals For All Selected Listings Listings With Cost Include Returns" at bounding box center [1208, 112] width 579 height 59
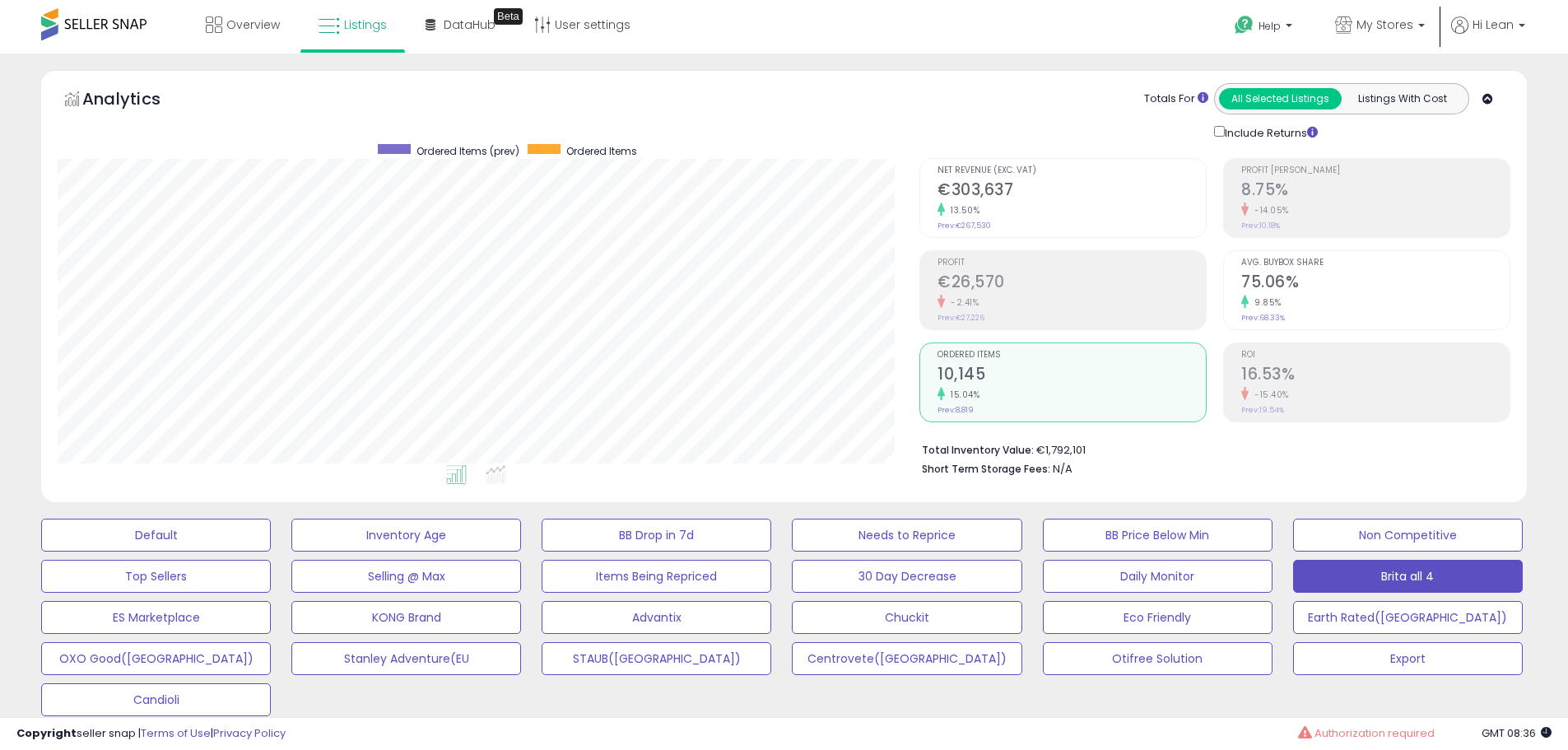
click at [778, 112] on div "Analytics Totals For All Selected Listings Listings With Cost Include Returns" at bounding box center [784, 112] width 1453 height 59
click at [874, 138] on div "Analytics Totals For All Selected Listings Listings With Cost Include Returns" at bounding box center [784, 112] width 1453 height 59
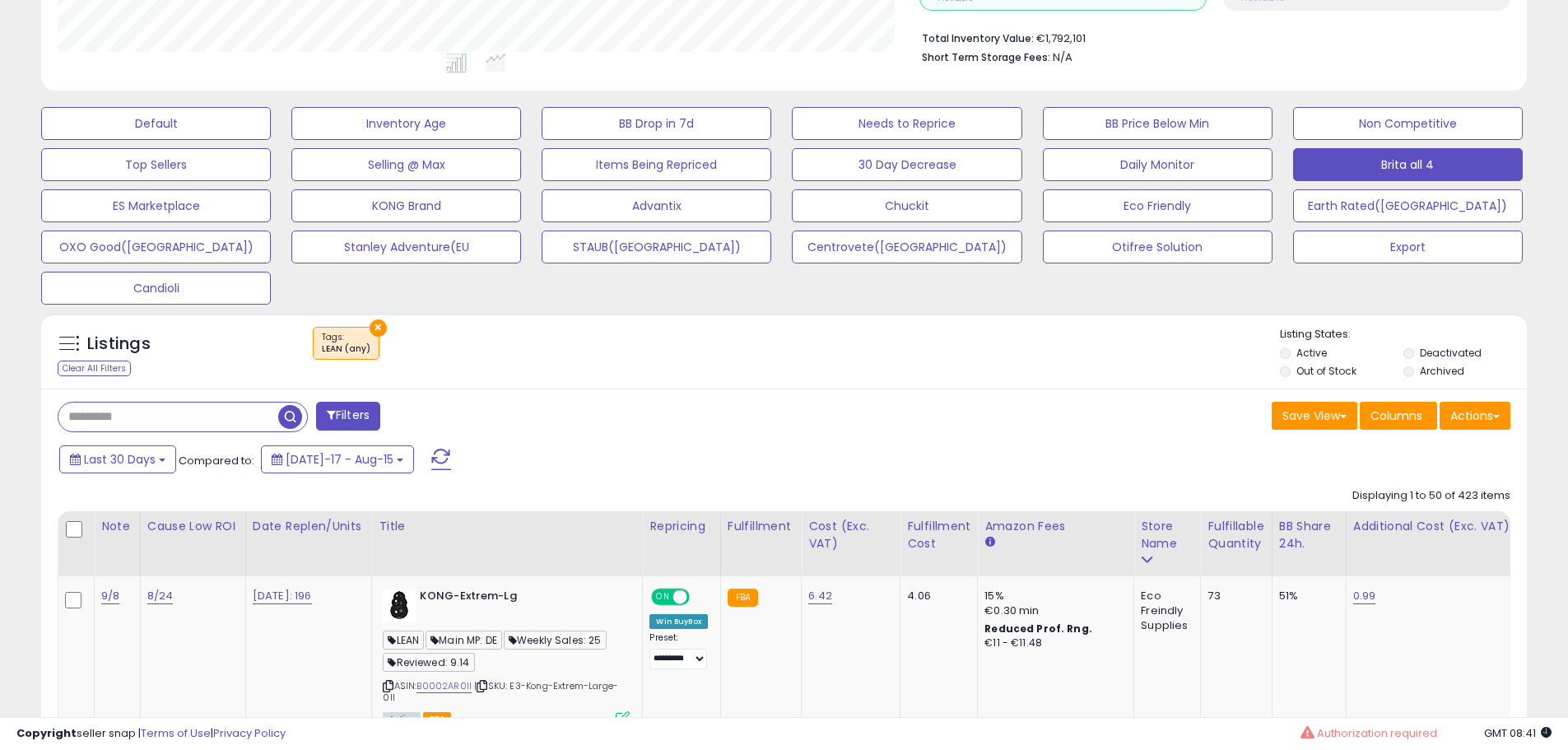
click at [186, 420] on input "text" at bounding box center [169, 416] width 220 height 29
paste input "**********"
type input "**********"
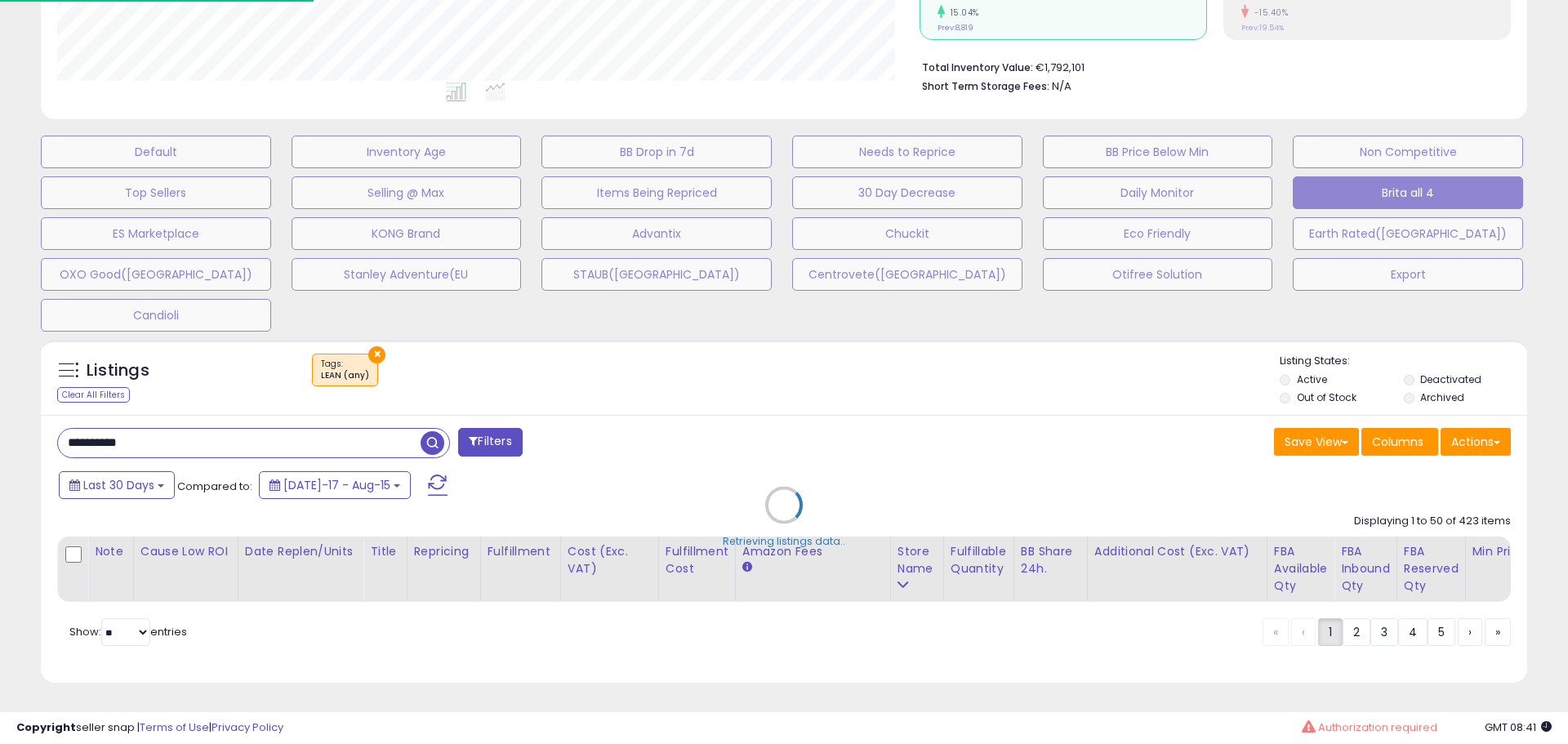
scroll to position [816493, 815621]
click at [377, 342] on div "Retrieving listings data.." at bounding box center [783, 517] width 1511 height 372
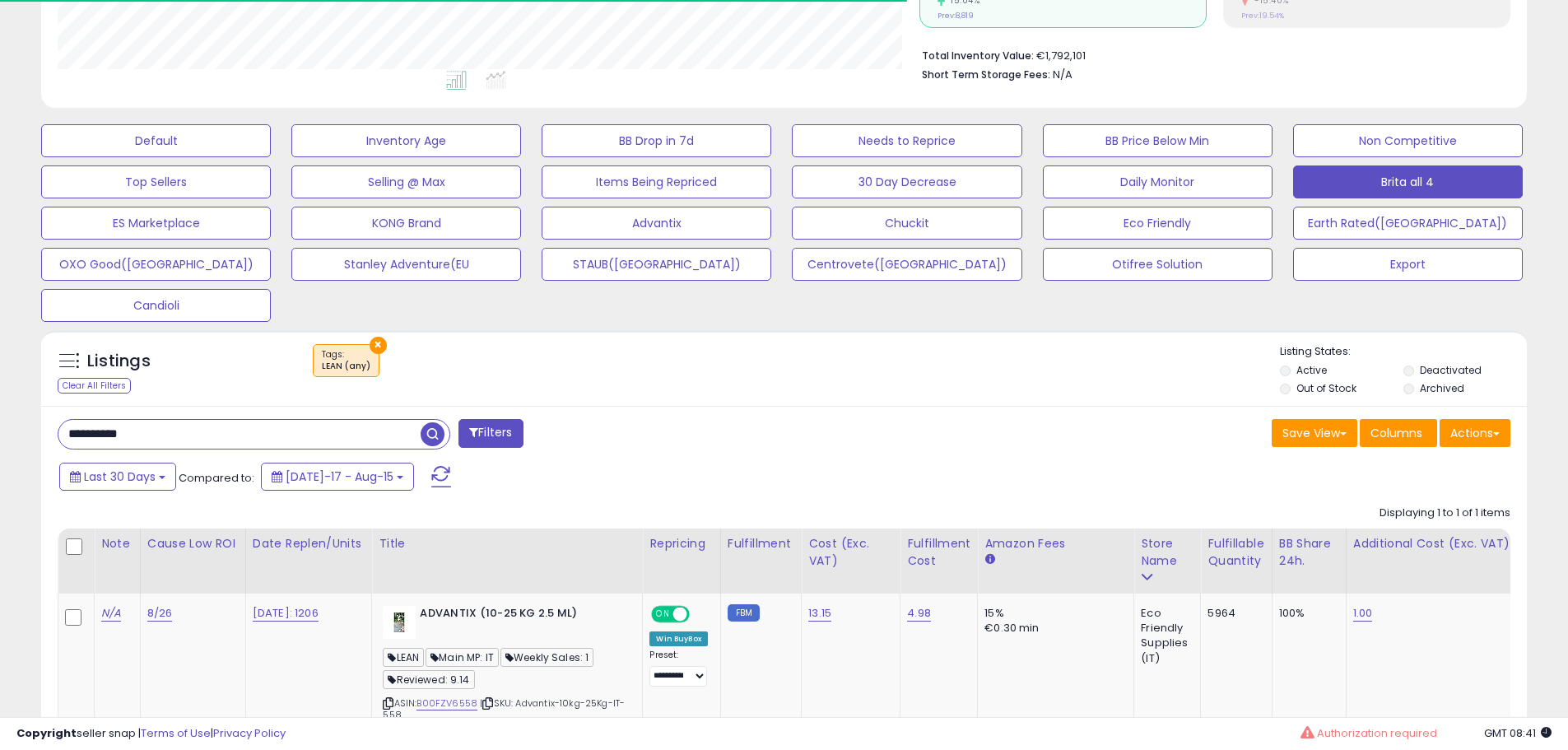
scroll to position [823078, 822376]
click at [380, 345] on button "×" at bounding box center [378, 345] width 17 height 17
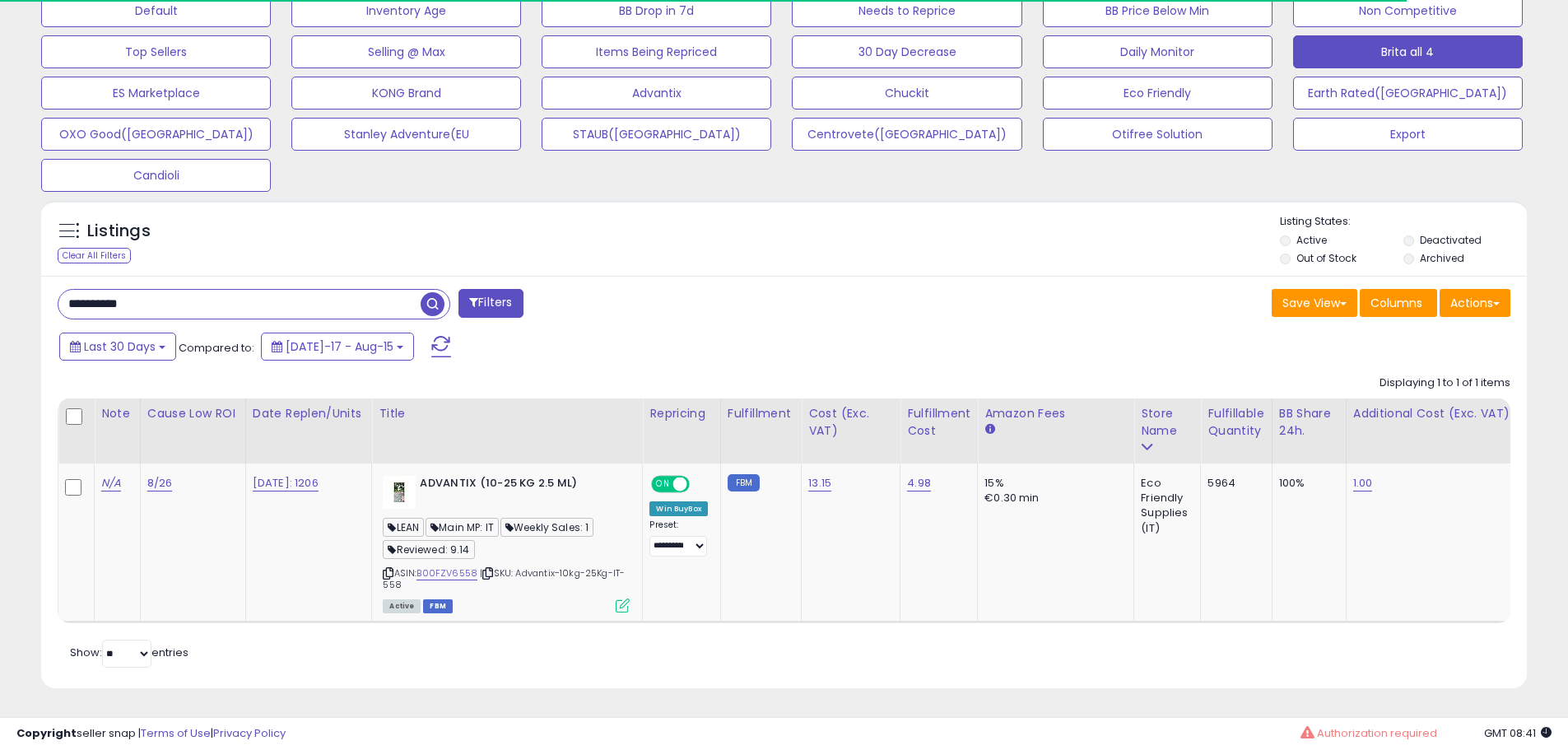
scroll to position [337, 862]
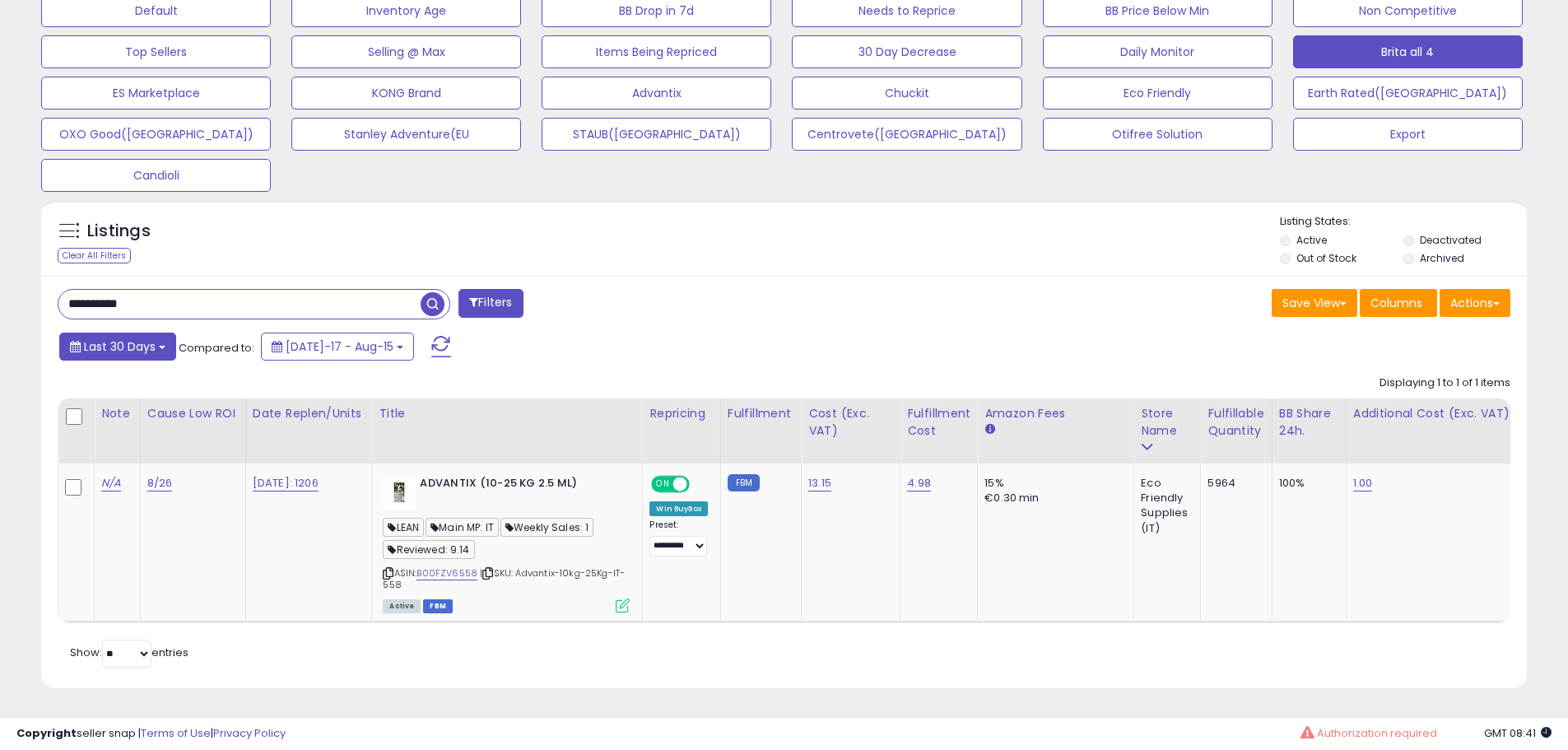
click at [143, 338] on span "Last 30 Days" at bounding box center [119, 346] width 72 height 16
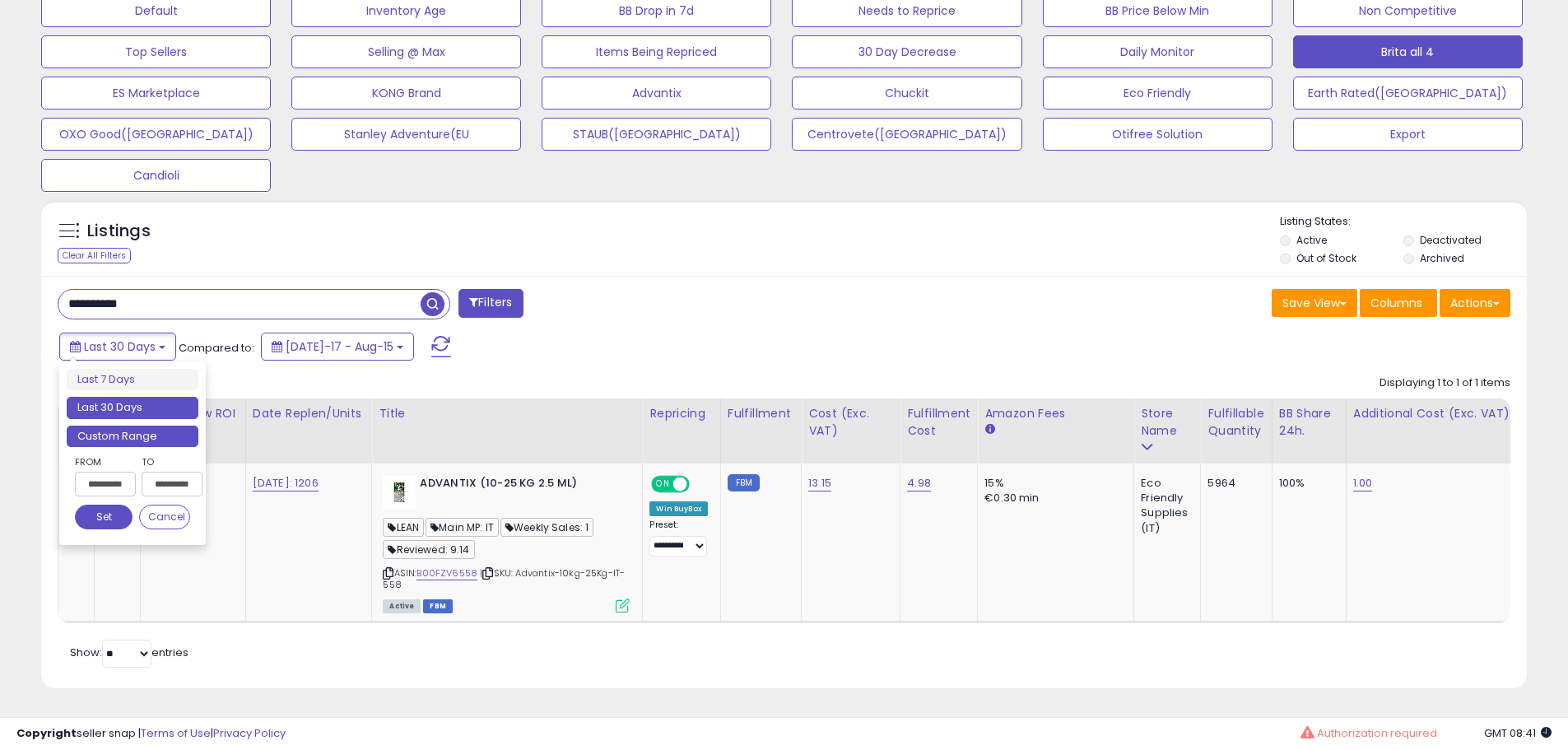
click at [148, 426] on li "Custom Range" at bounding box center [132, 437] width 131 height 22
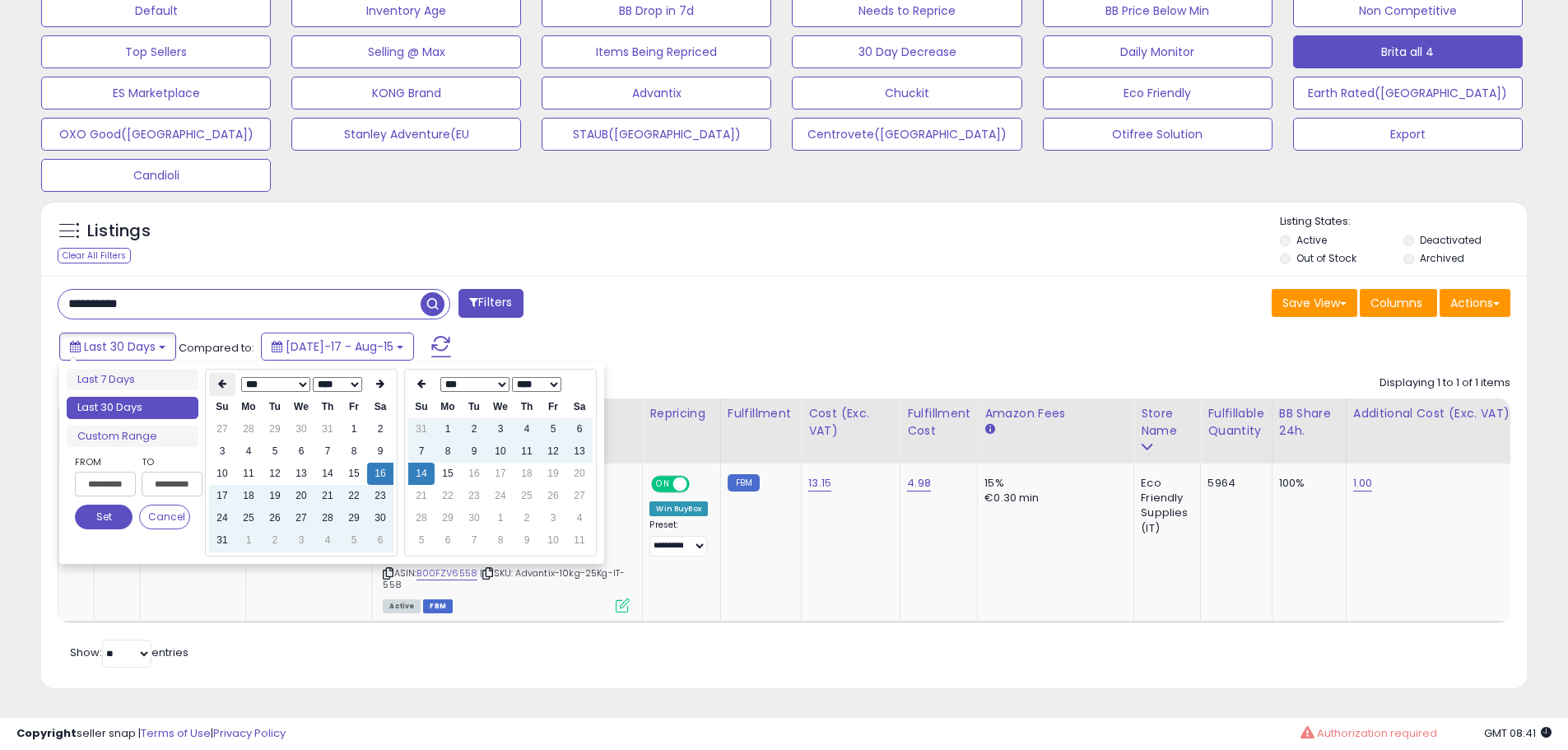
click at [228, 373] on th at bounding box center [222, 384] width 26 height 23
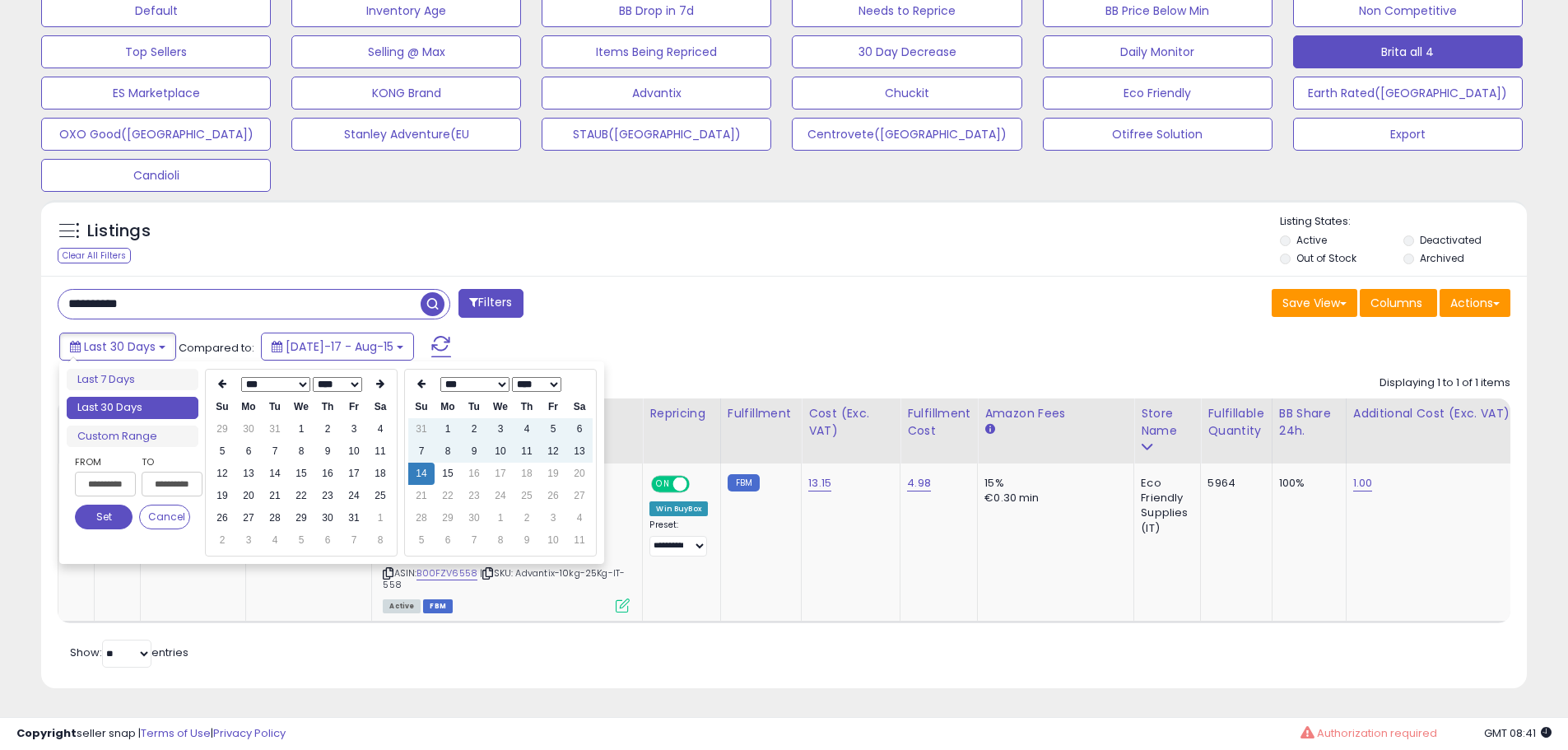
click at [228, 373] on th at bounding box center [222, 384] width 26 height 23
click at [326, 507] on td "26" at bounding box center [328, 518] width 26 height 22
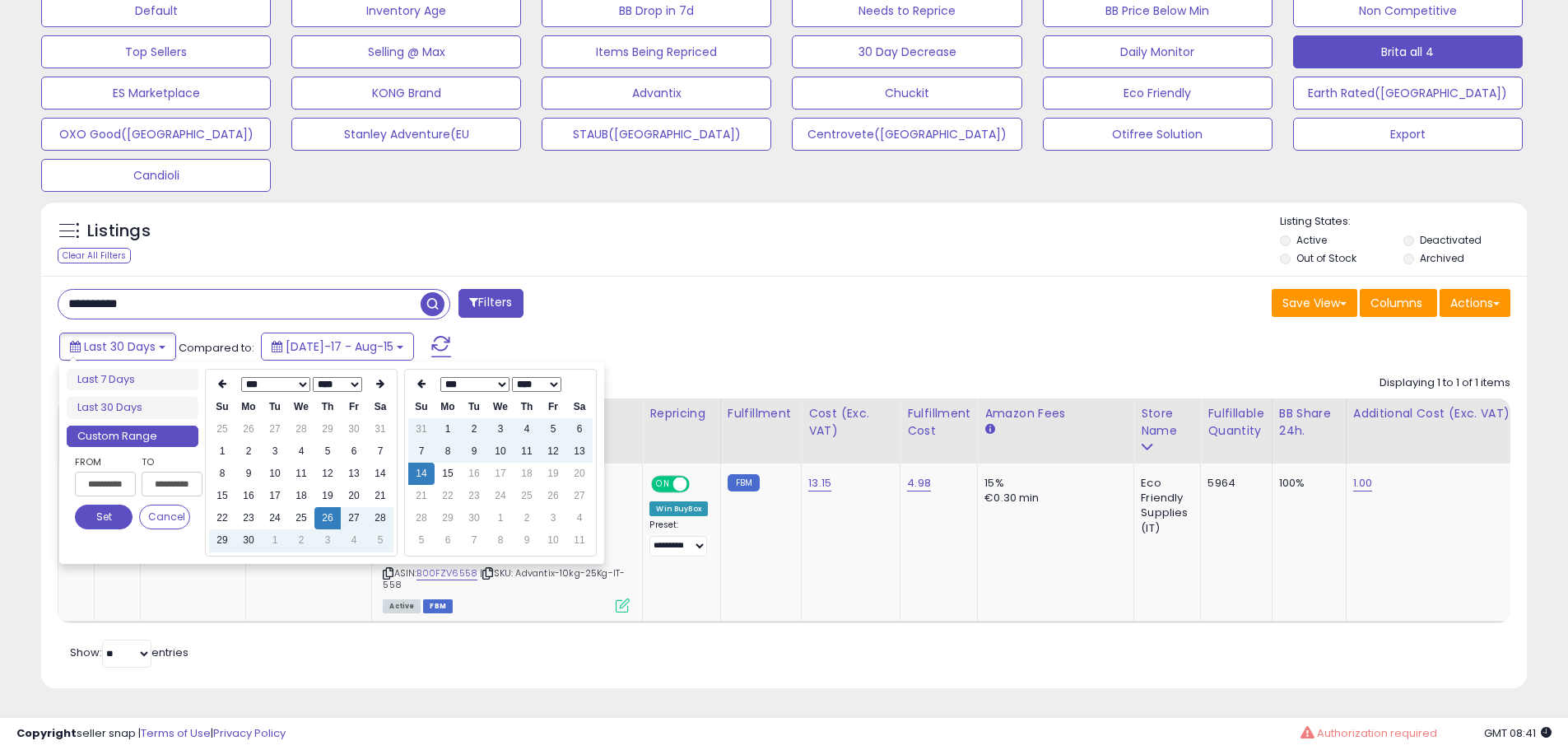
type input "**********"
click at [97, 507] on button "Set" at bounding box center [104, 516] width 58 height 25
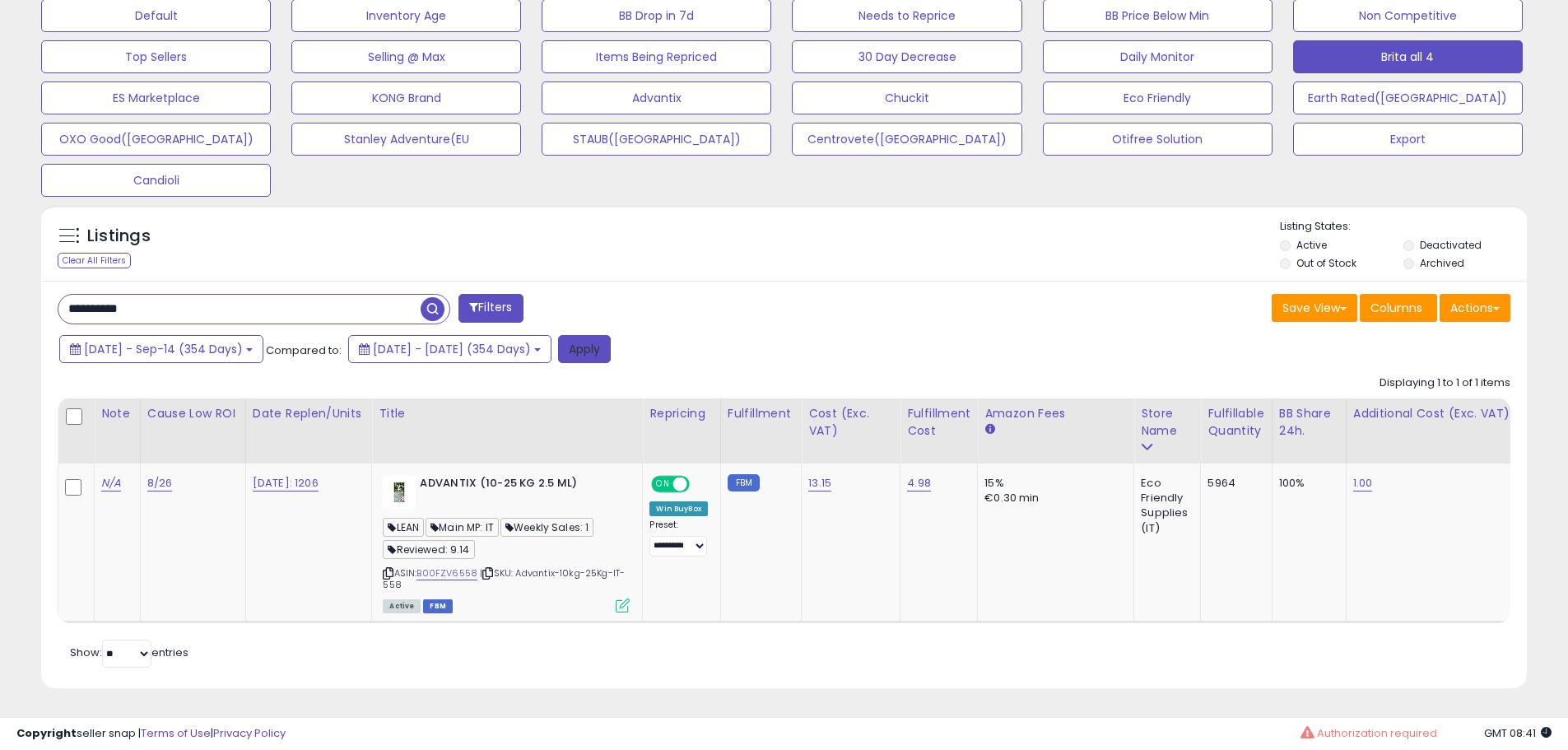
click at [611, 335] on button "Apply" at bounding box center [584, 349] width 53 height 28
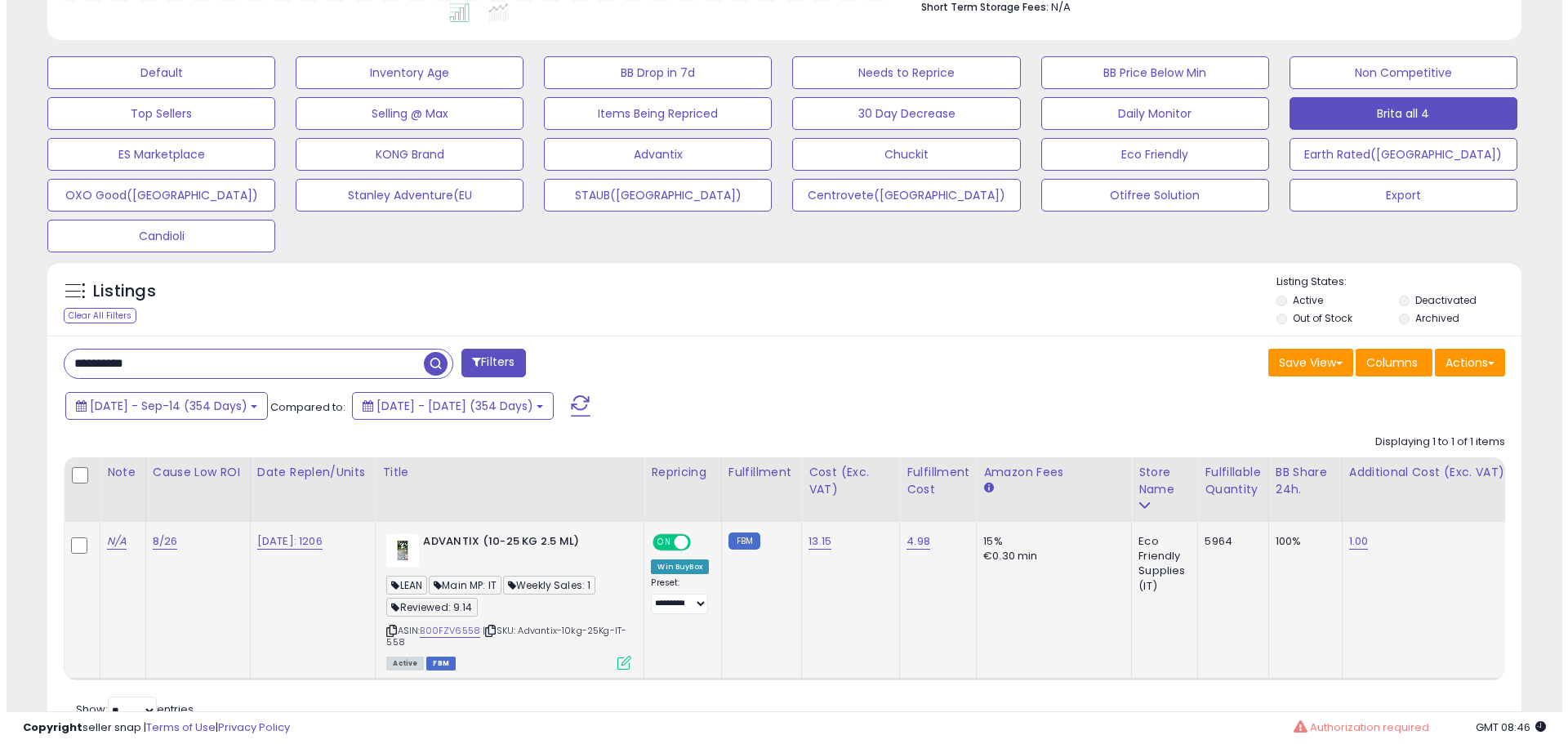
scroll to position [533, 0]
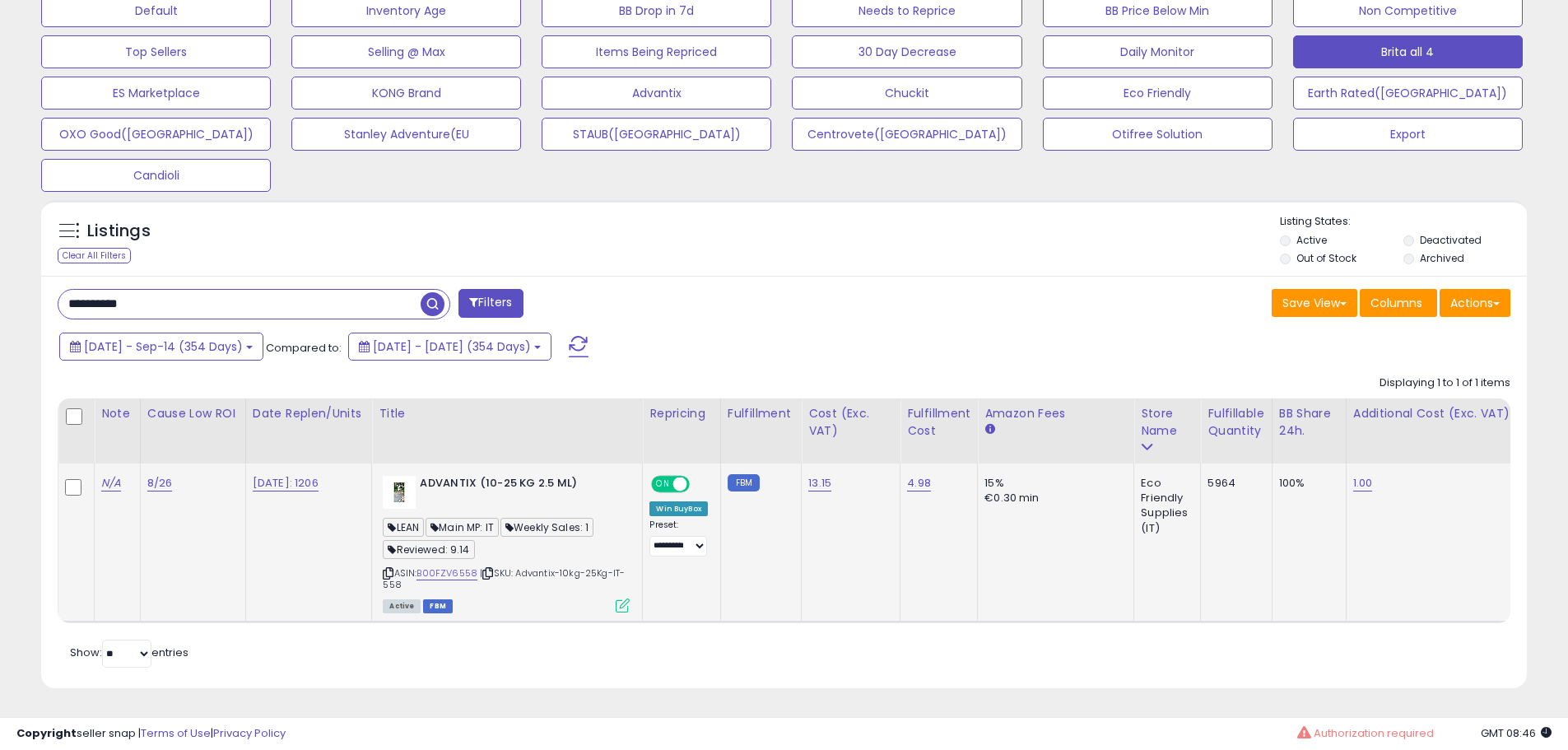
click at [628, 599] on icon at bounding box center [623, 606] width 14 height 14
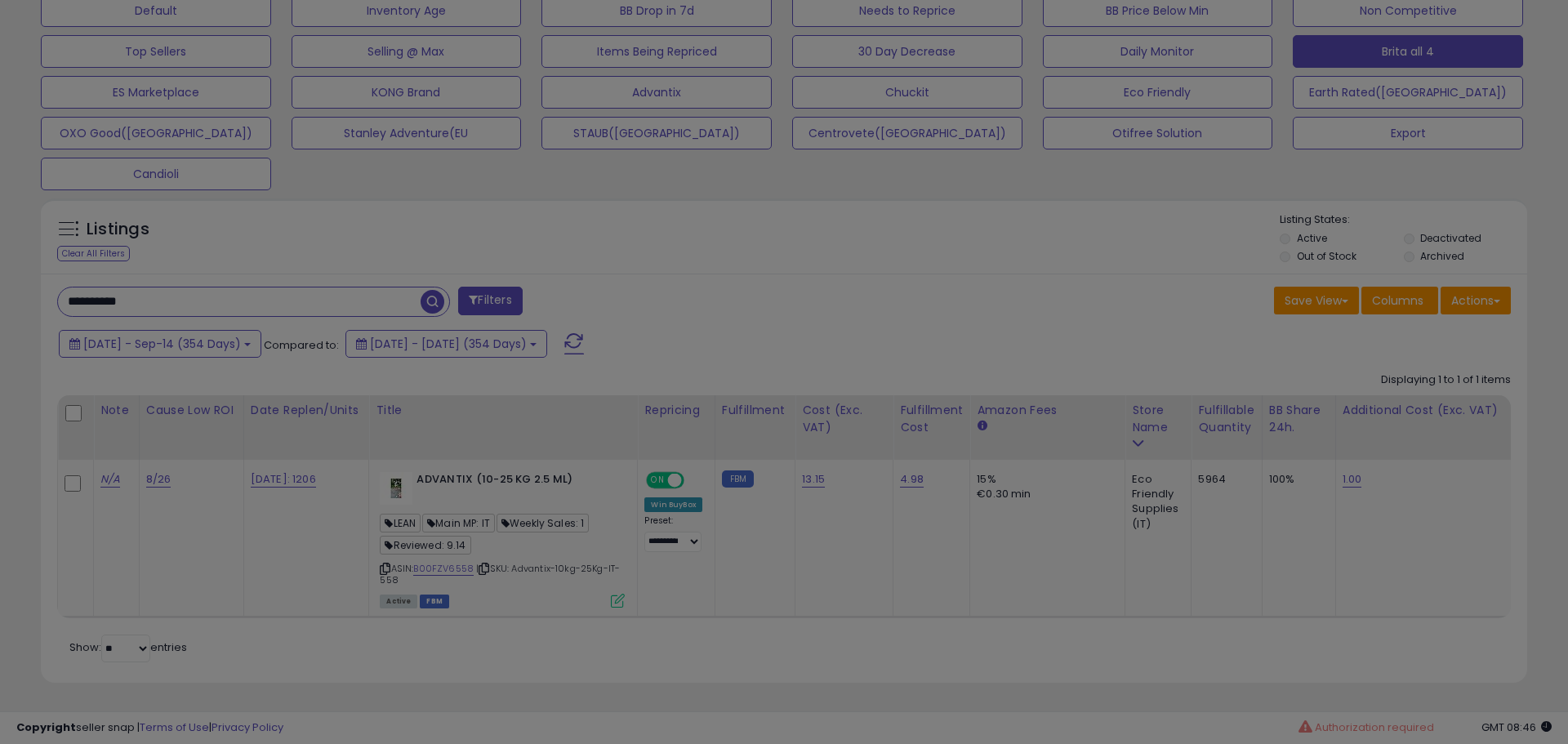
scroll to position [335, 862]
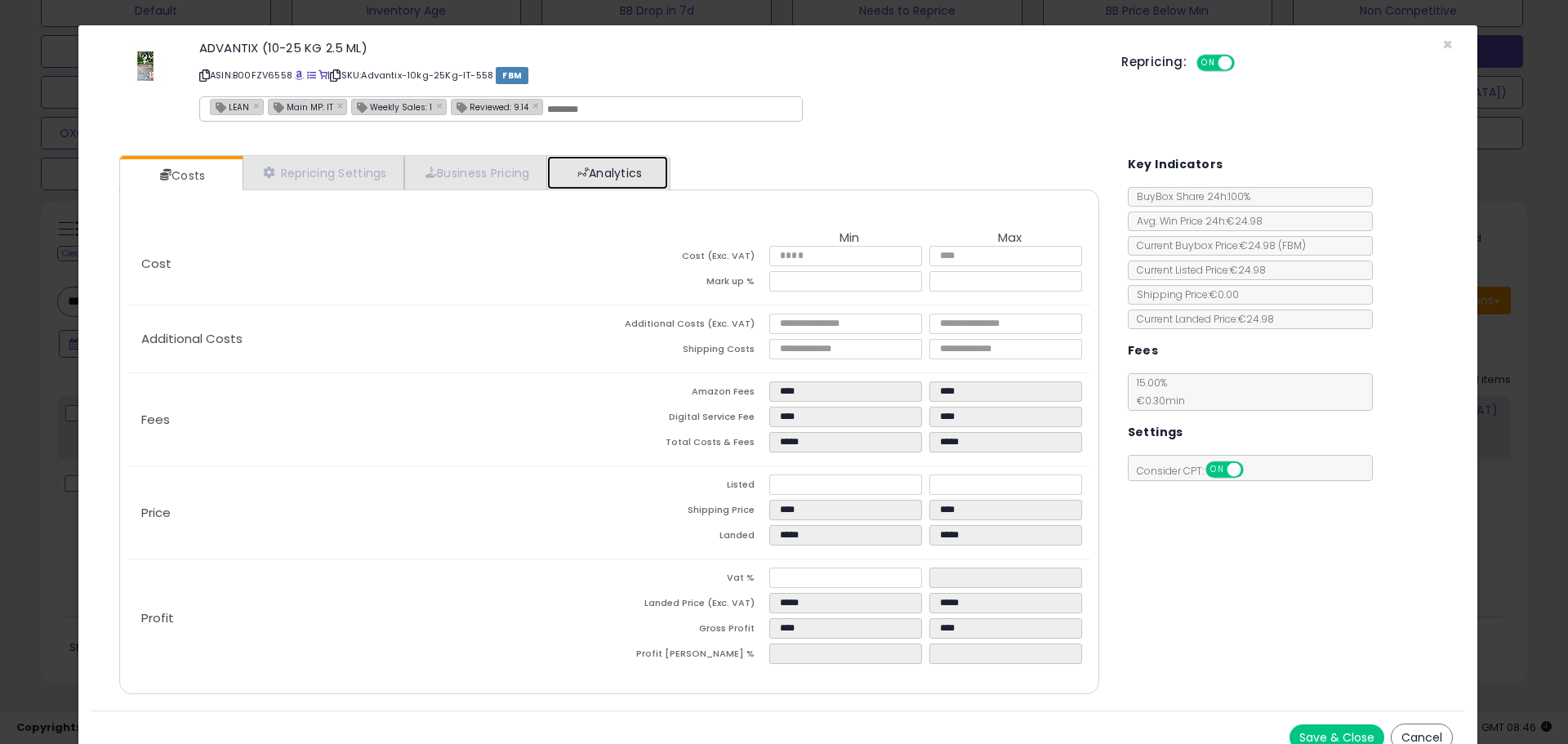
click at [631, 162] on link "Analytics" at bounding box center [607, 172] width 121 height 33
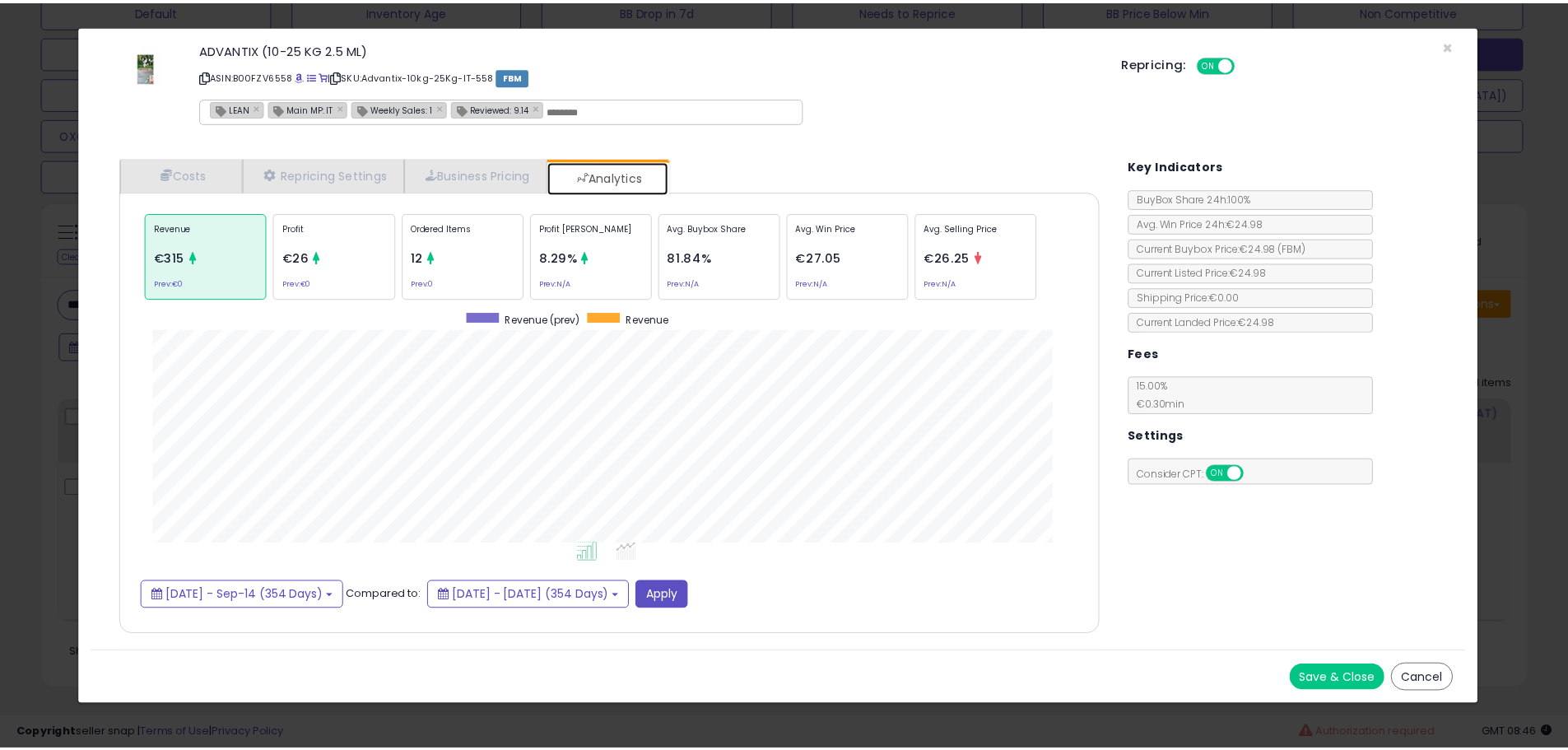
scroll to position [506, 1021]
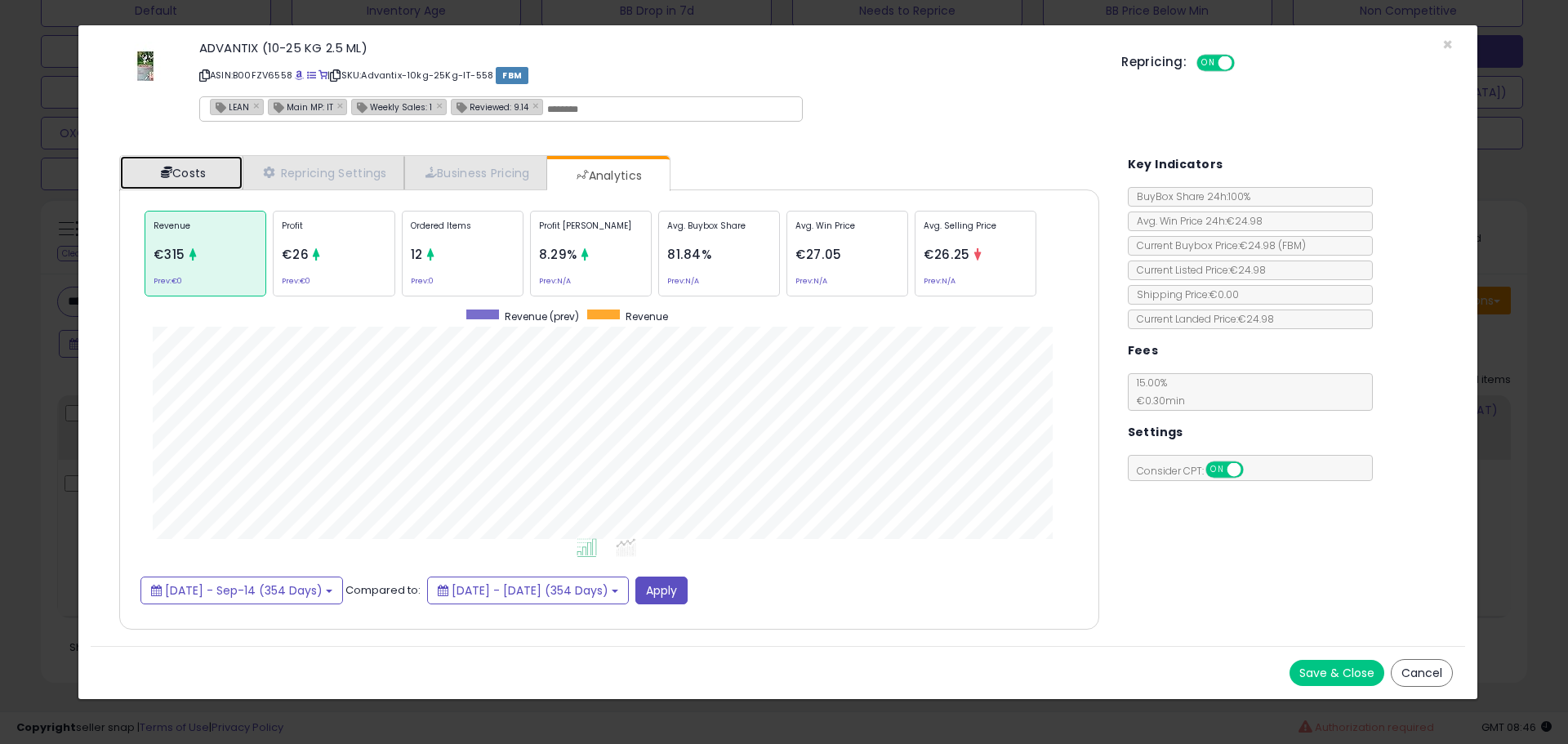
click at [170, 169] on span at bounding box center [166, 172] width 11 height 11
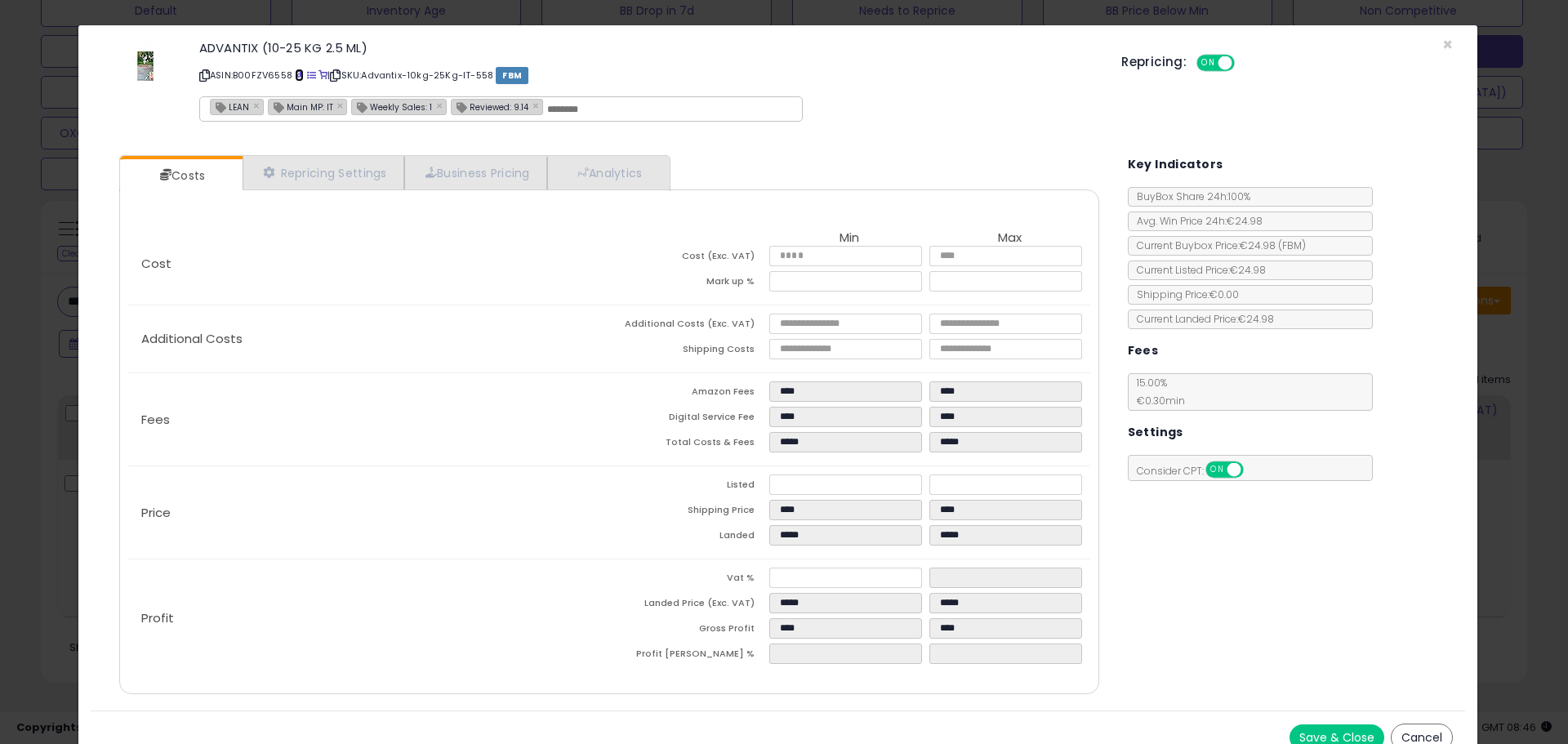
click at [303, 72] on span at bounding box center [299, 76] width 9 height 9
click at [22, 219] on div "× Close ADVANTIX (10-25 KG 2.5 ML) ASIN: B00FZV6558 | SKU: Advantix-10kg-25Kg-I…" at bounding box center [784, 372] width 1568 height 744
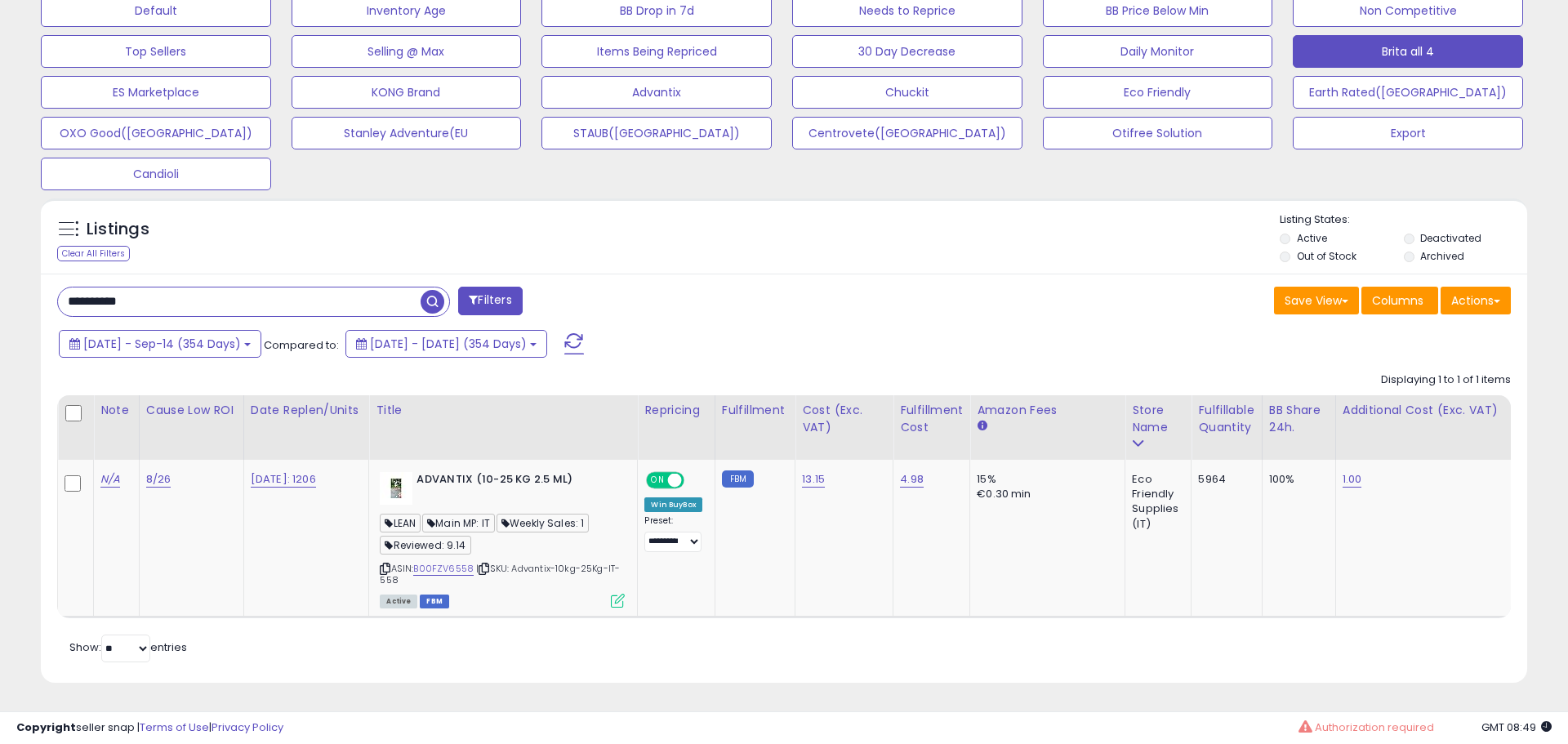
scroll to position [816493, 815628]
click at [135, 289] on input "**********" at bounding box center [238, 301] width 359 height 28
click at [62, 396] on th at bounding box center [76, 427] width 36 height 64
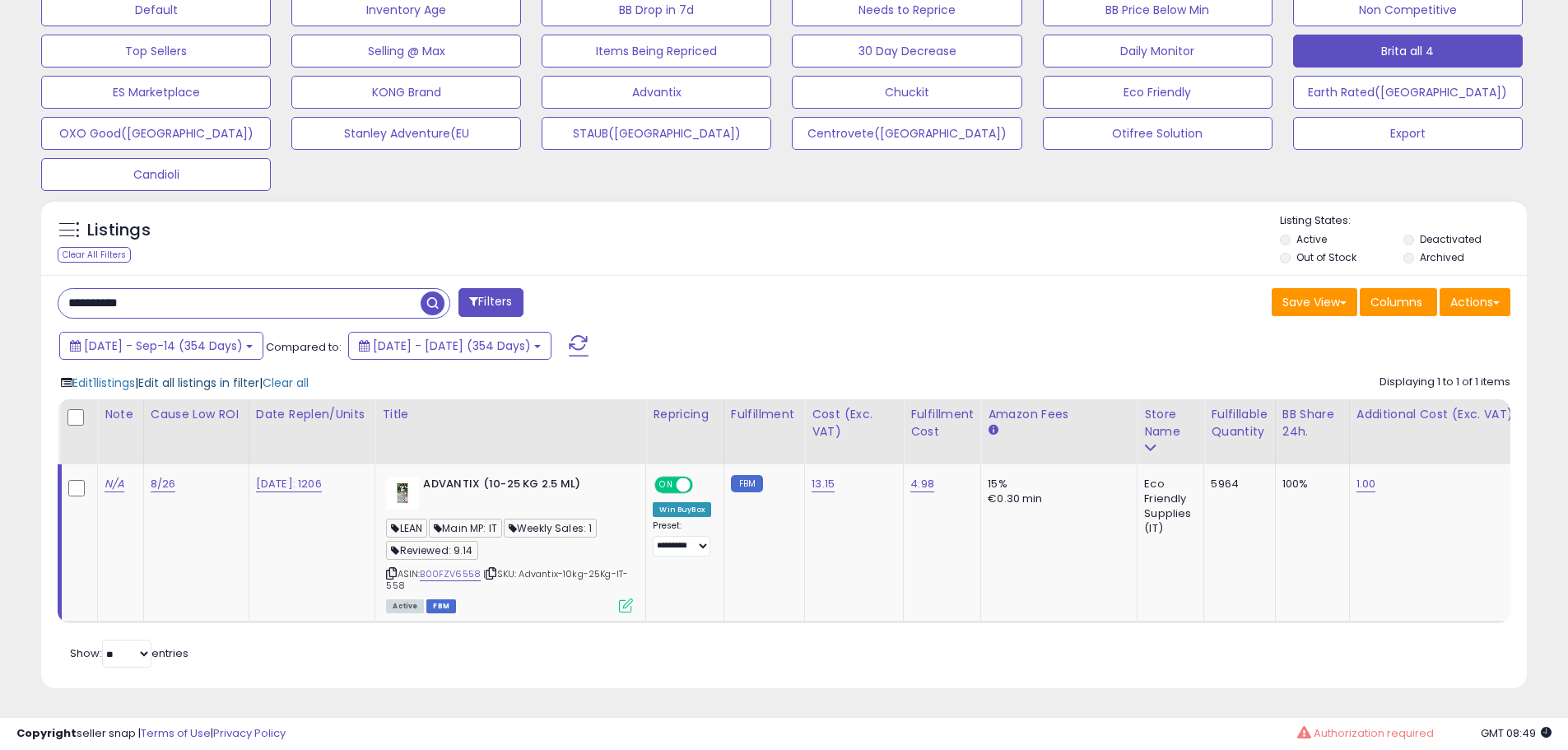
click at [236, 377] on span "Edit all listings in filter" at bounding box center [199, 382] width 121 height 16
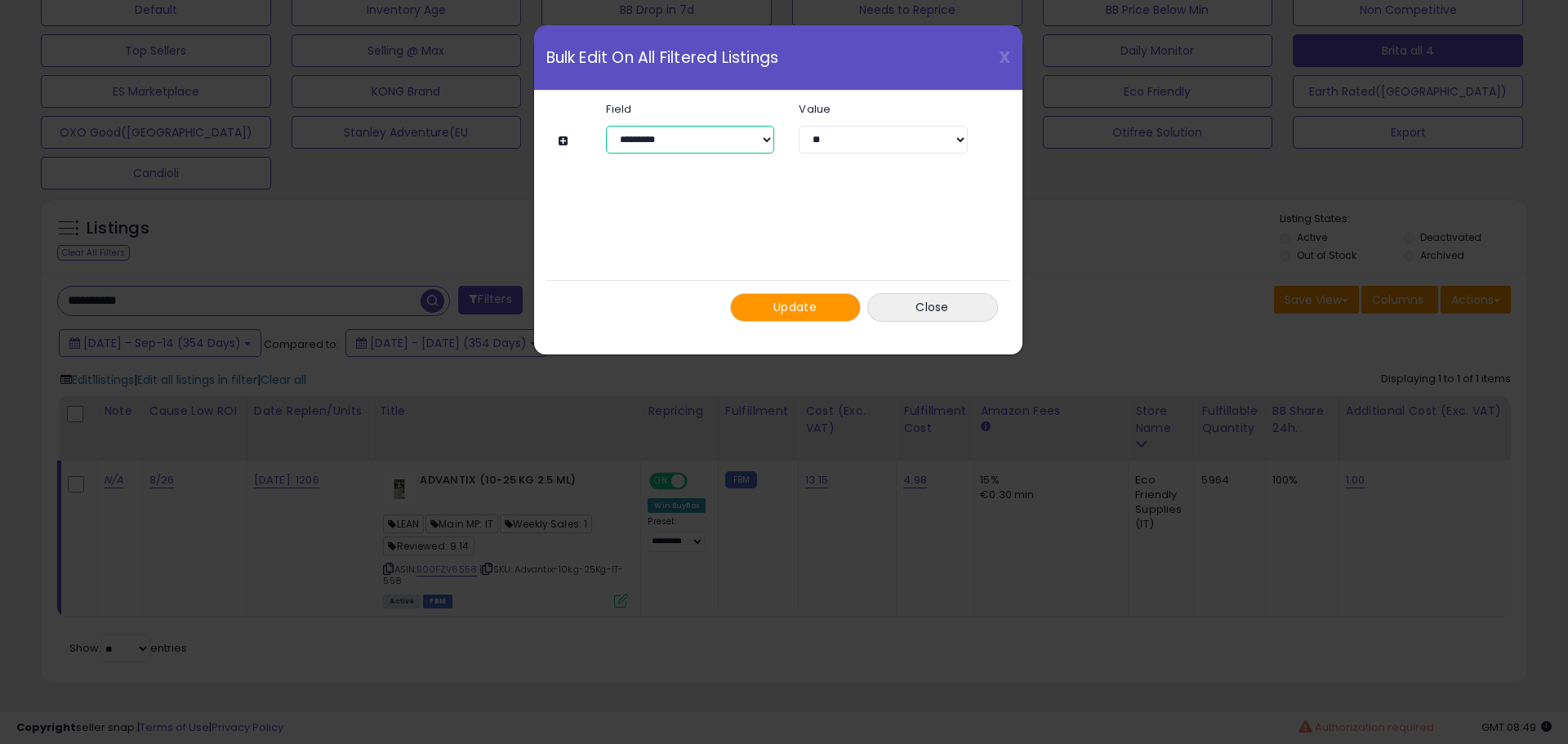
click at [703, 144] on select "**********" at bounding box center [690, 140] width 168 height 27
select select "**********"
click at [606, 126] on select "**********" at bounding box center [690, 140] width 168 height 27
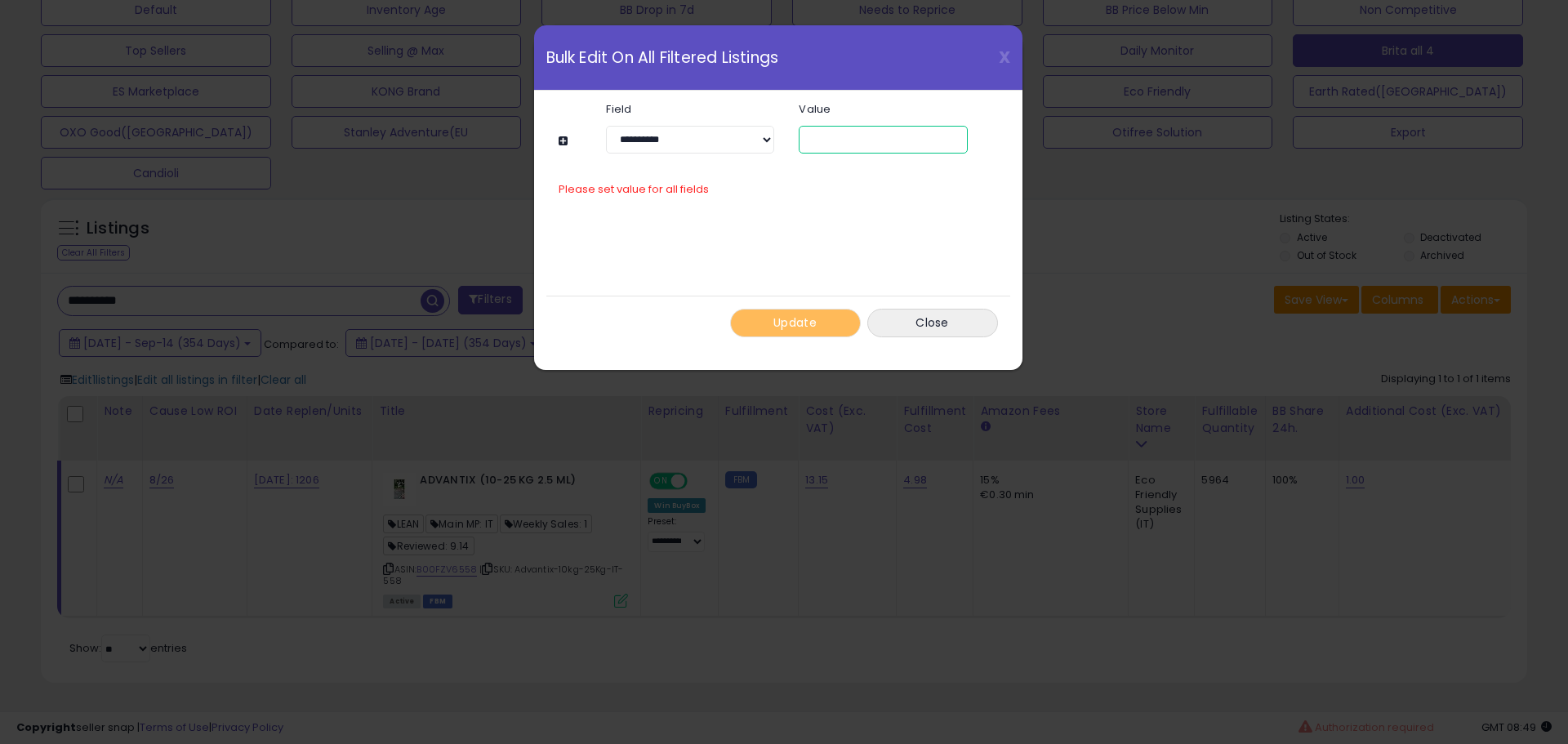
click at [841, 135] on input "text" at bounding box center [883, 140] width 168 height 27
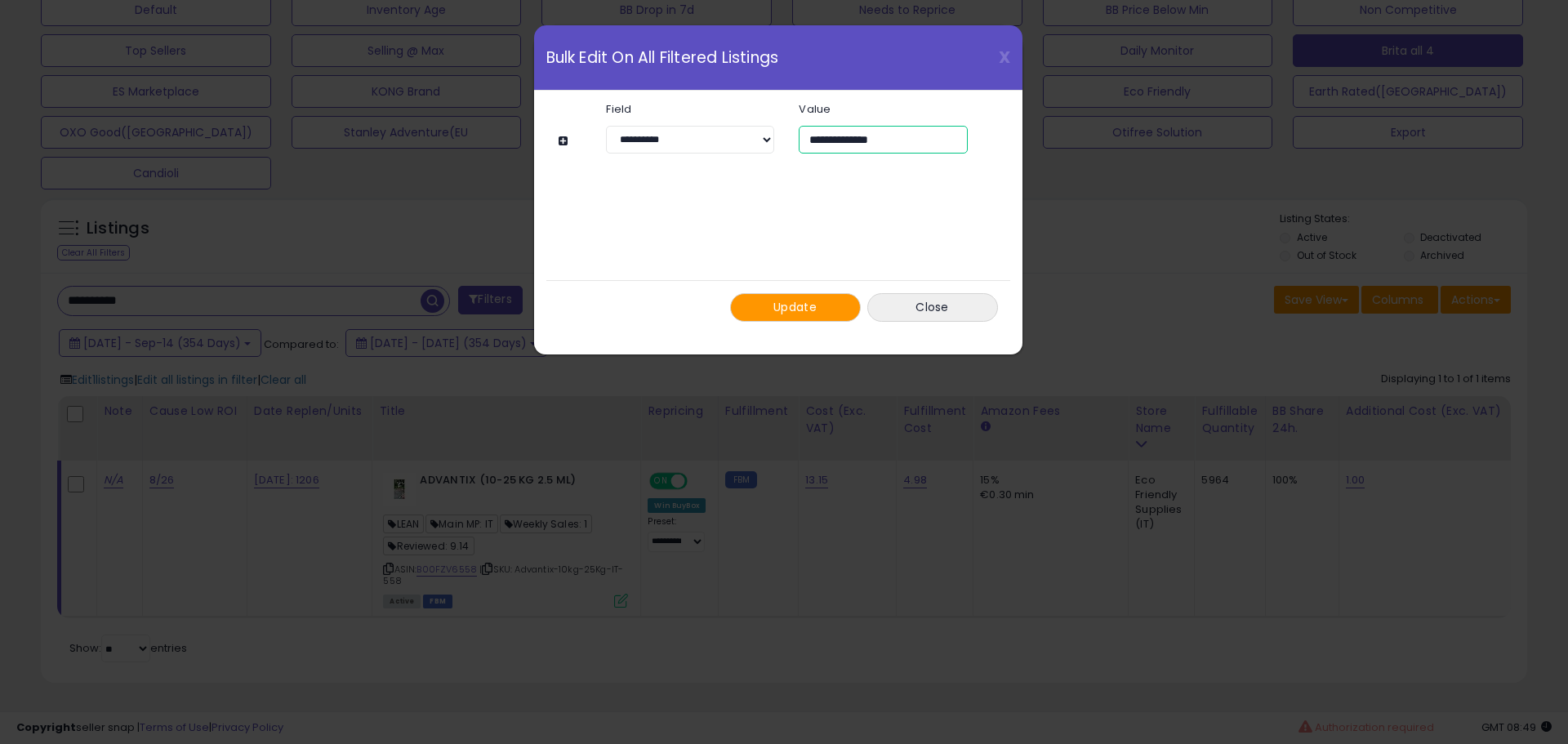
type input "**********"
click at [558, 142] on button at bounding box center [565, 141] width 14 height 12
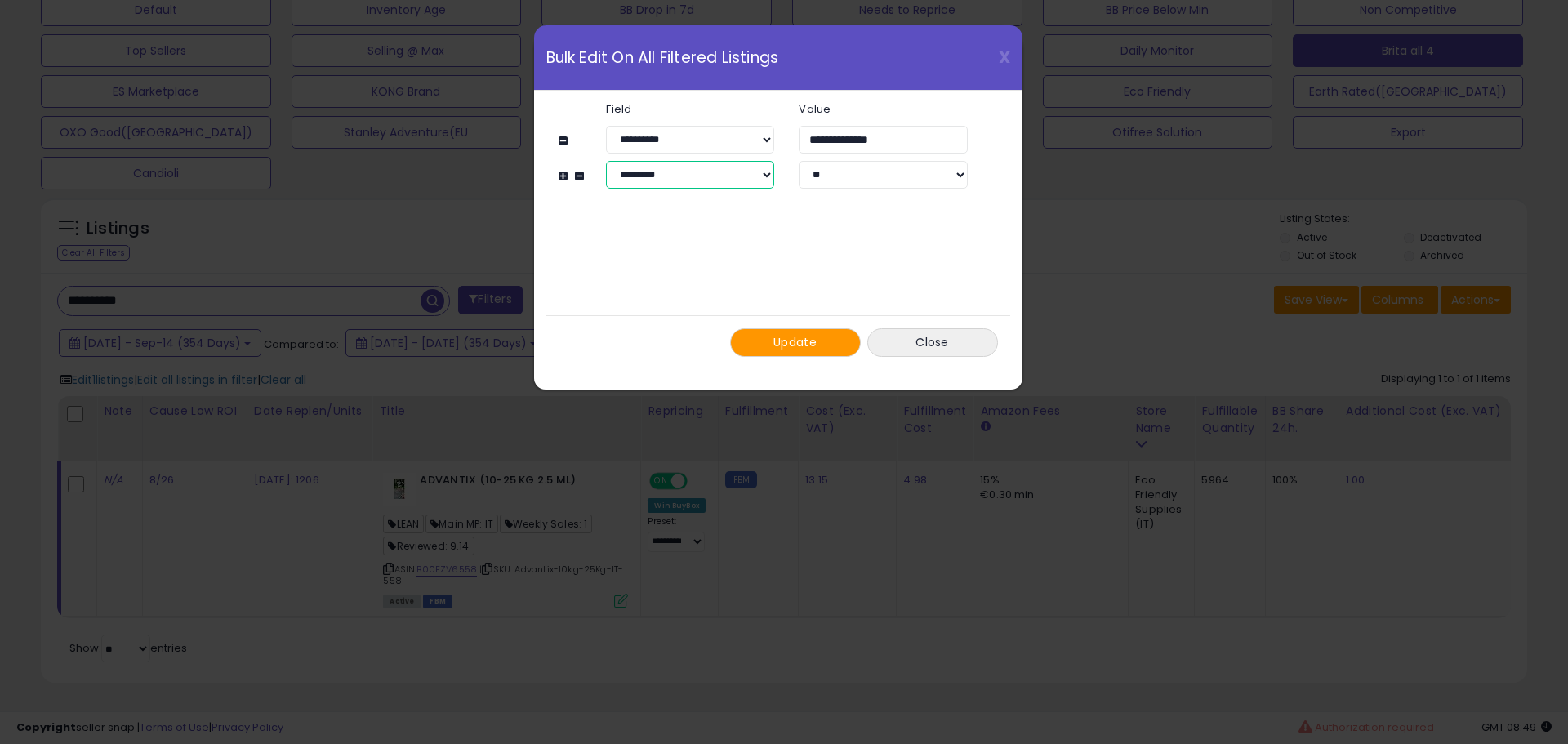
click at [636, 170] on select "**********" at bounding box center [690, 175] width 168 height 27
select select "*******"
click at [606, 161] on select "**********" at bounding box center [690, 175] width 168 height 27
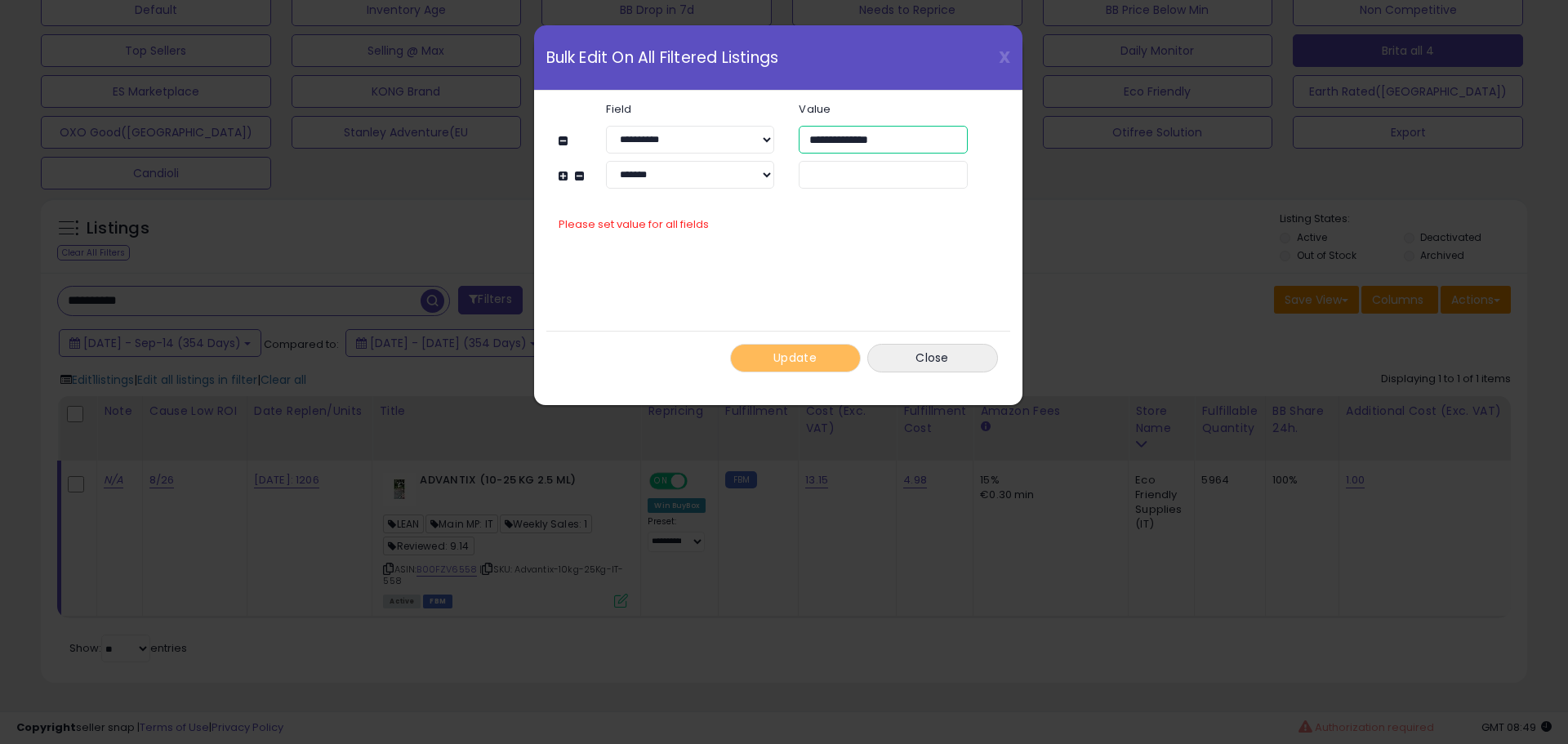
drag, startPoint x: 921, startPoint y: 132, endPoint x: 733, endPoint y: 172, distance: 192.2
click at [739, 172] on div "**********" at bounding box center [769, 146] width 423 height 86
click at [838, 182] on input "text" at bounding box center [883, 175] width 168 height 27
paste input "**********"
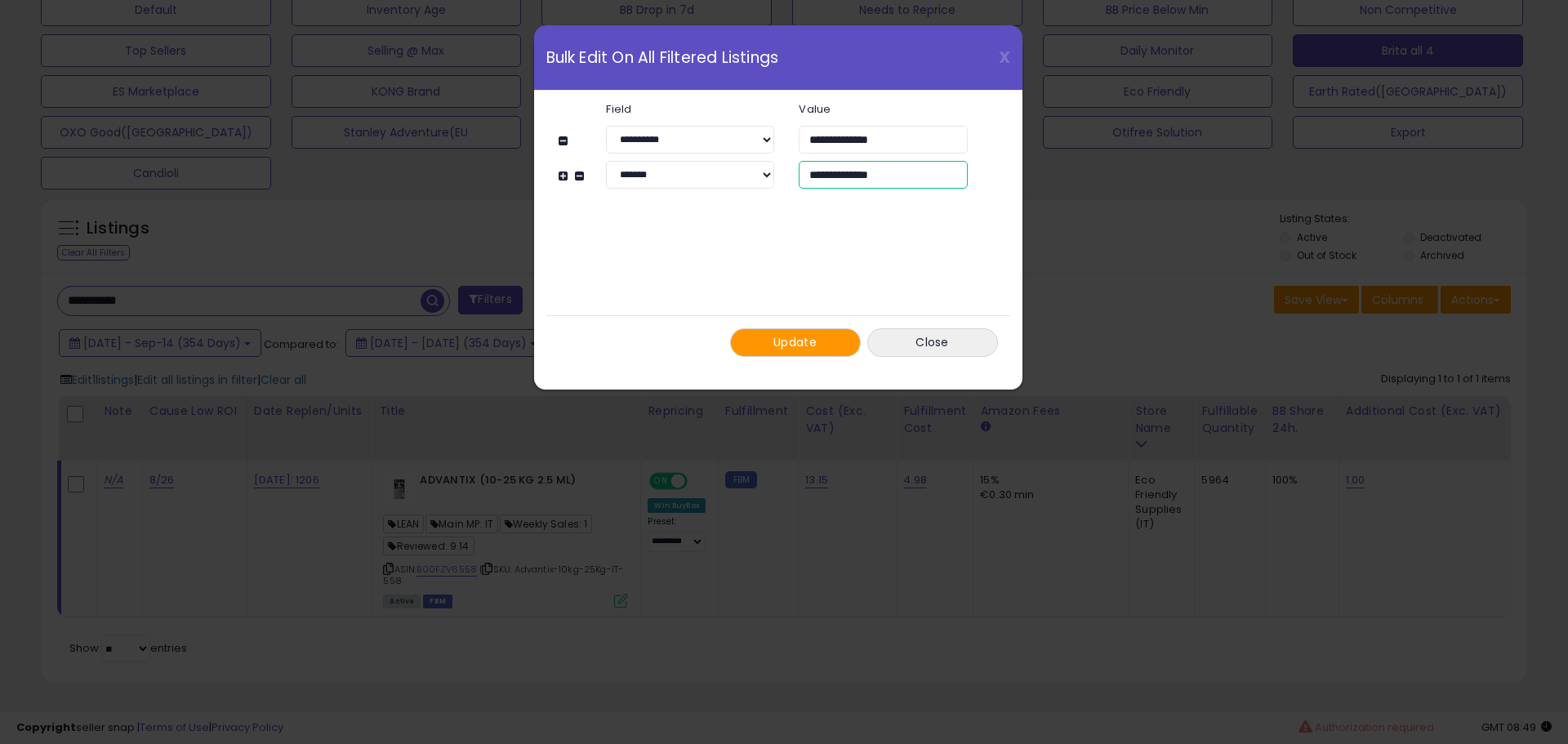
type input "**********"
click at [799, 344] on span "Update" at bounding box center [794, 342] width 43 height 16
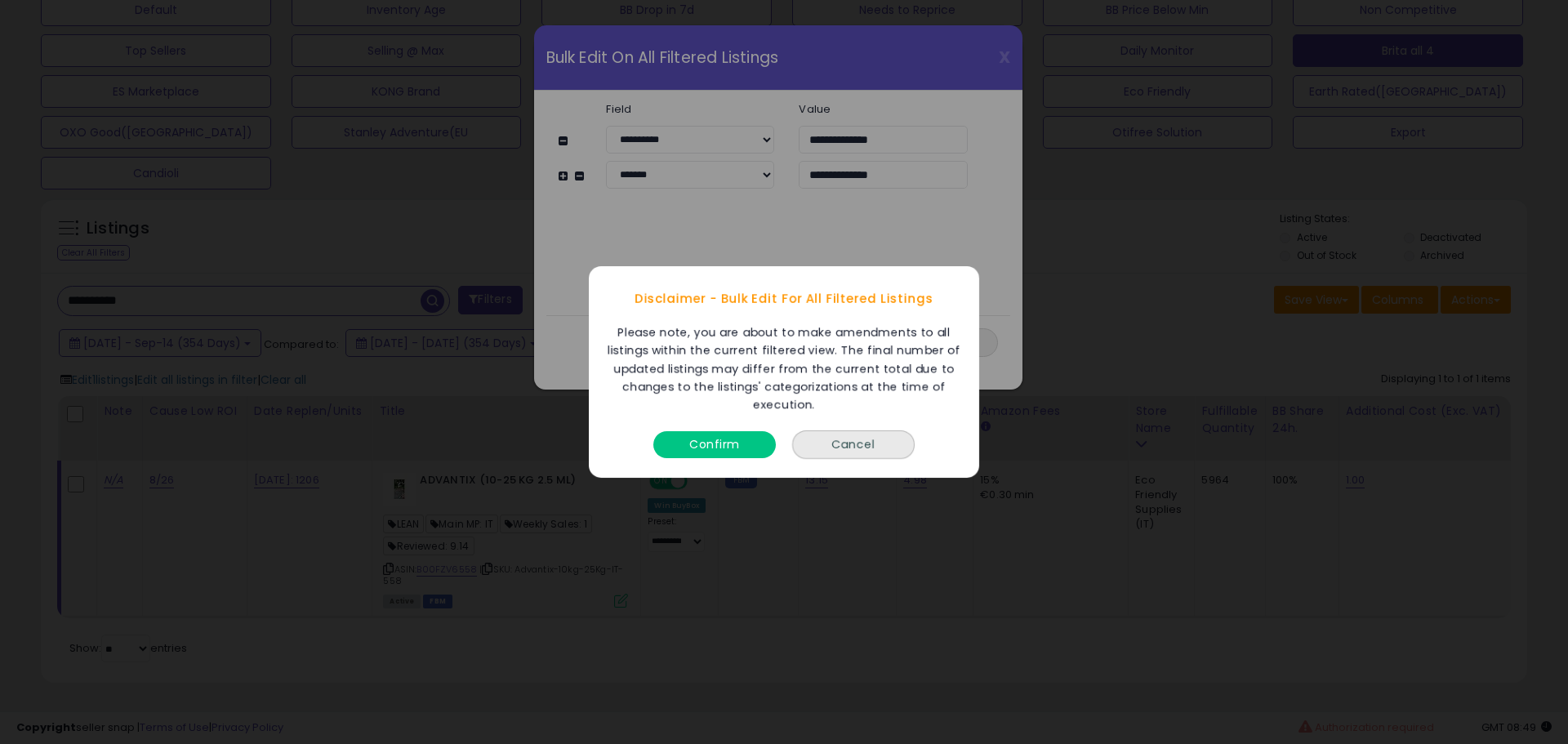
click at [685, 444] on button "Confirm" at bounding box center [714, 445] width 123 height 27
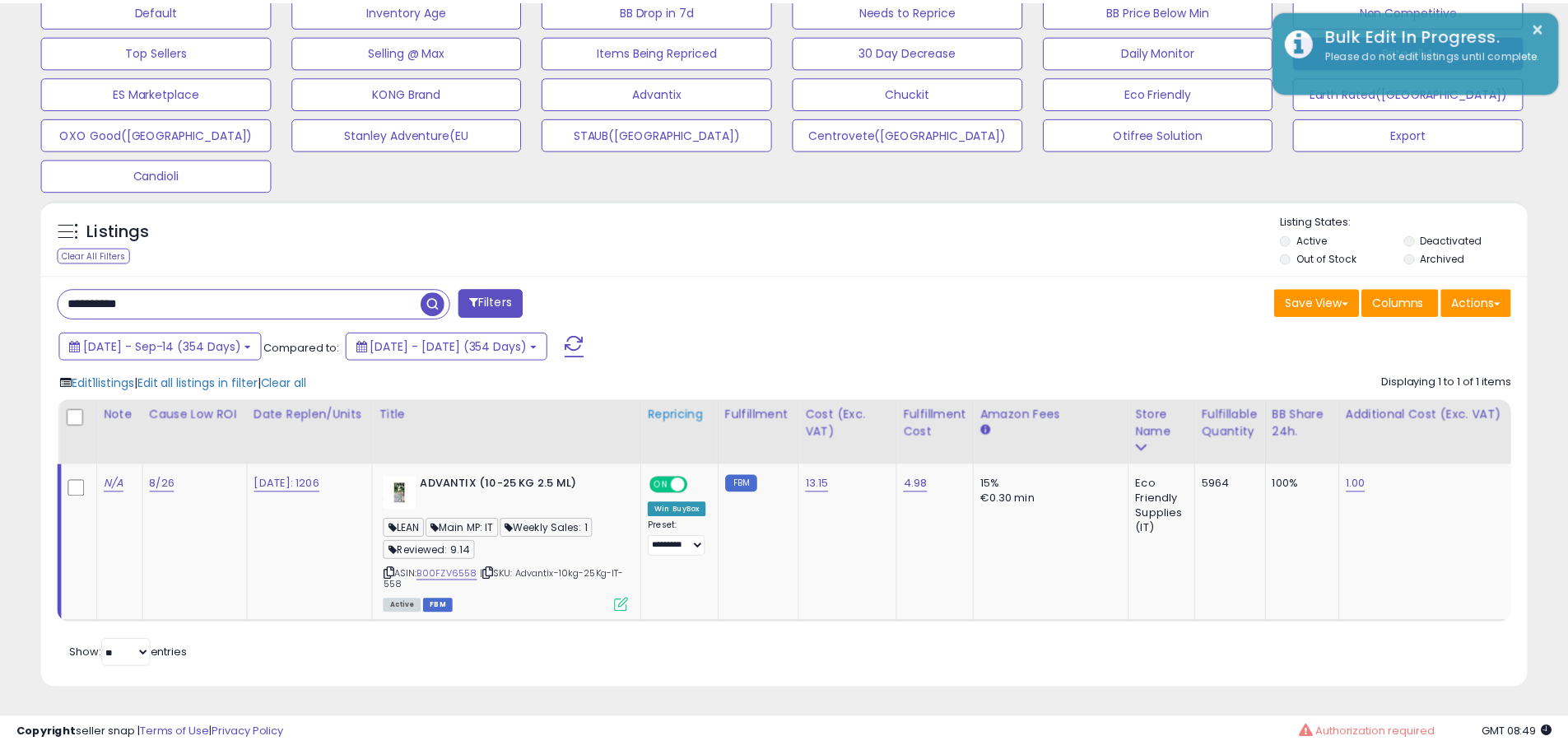
scroll to position [823078, 822376]
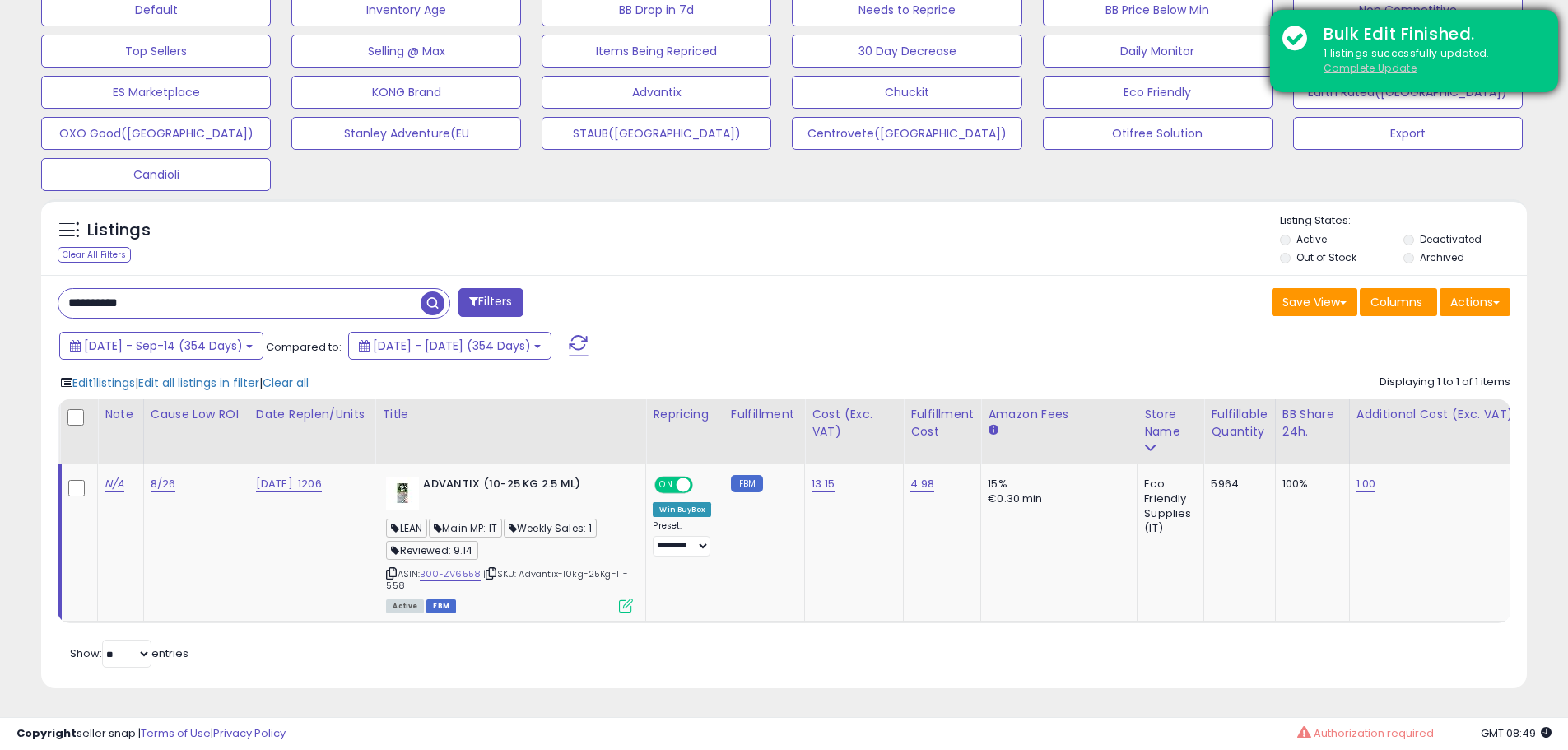
click at [1354, 68] on u "Complete Update" at bounding box center [1371, 67] width 93 height 14
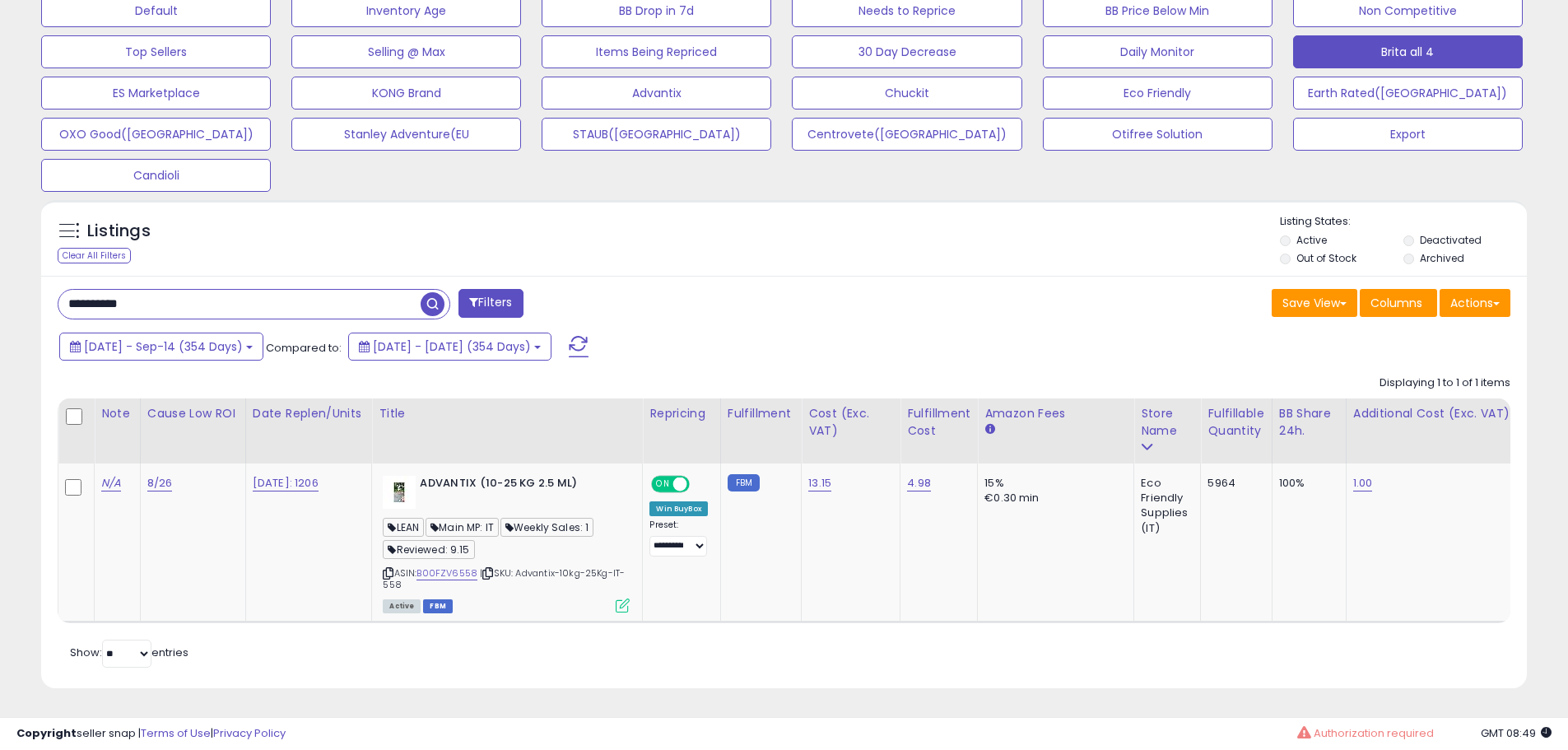
scroll to position [537, 0]
click at [272, 292] on input "**********" at bounding box center [240, 304] width 362 height 29
paste input "text"
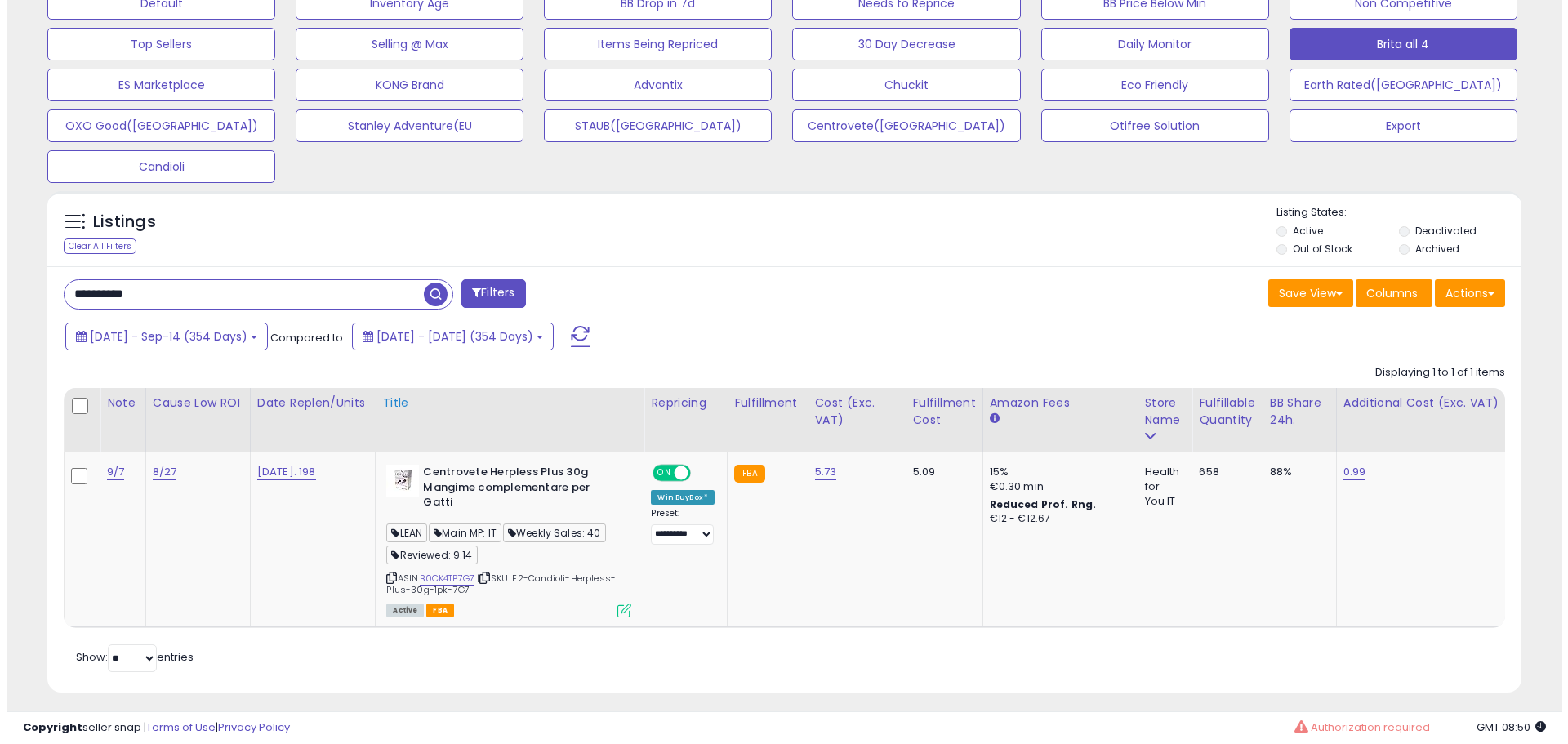
scroll to position [535, 0]
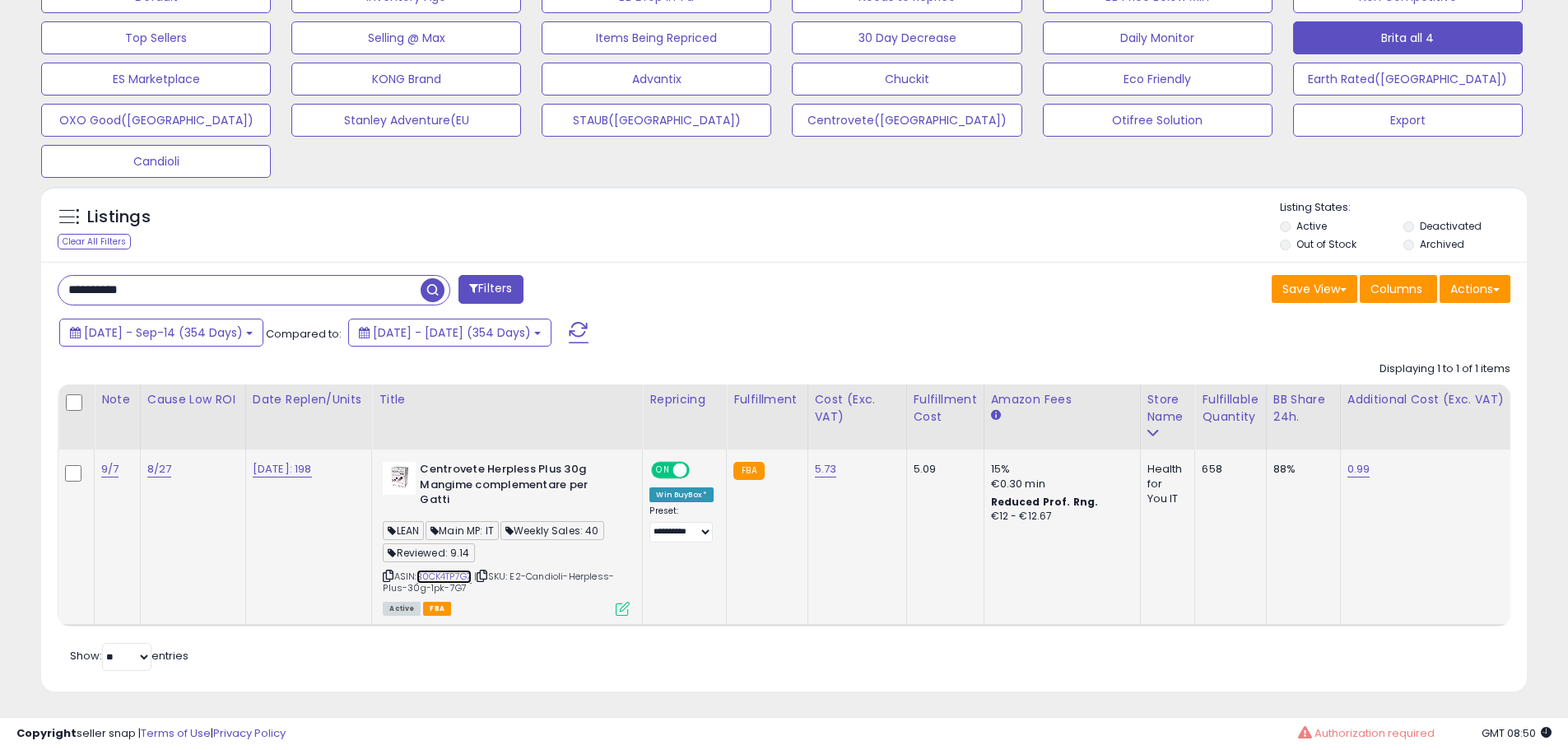
click at [450, 570] on link "B0CK4TP7G7" at bounding box center [445, 577] width 55 height 14
click at [625, 602] on icon at bounding box center [623, 609] width 14 height 14
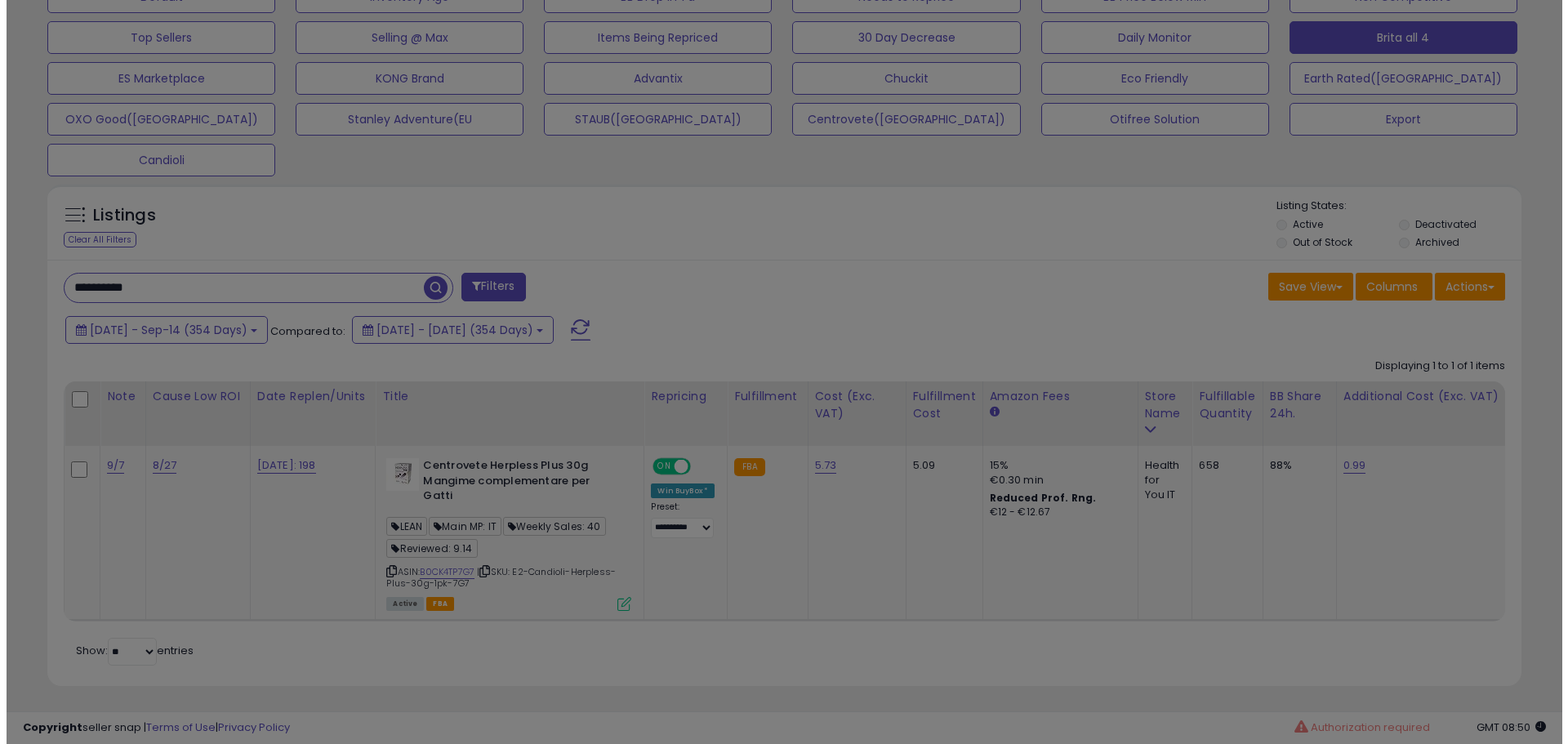
scroll to position [335, 862]
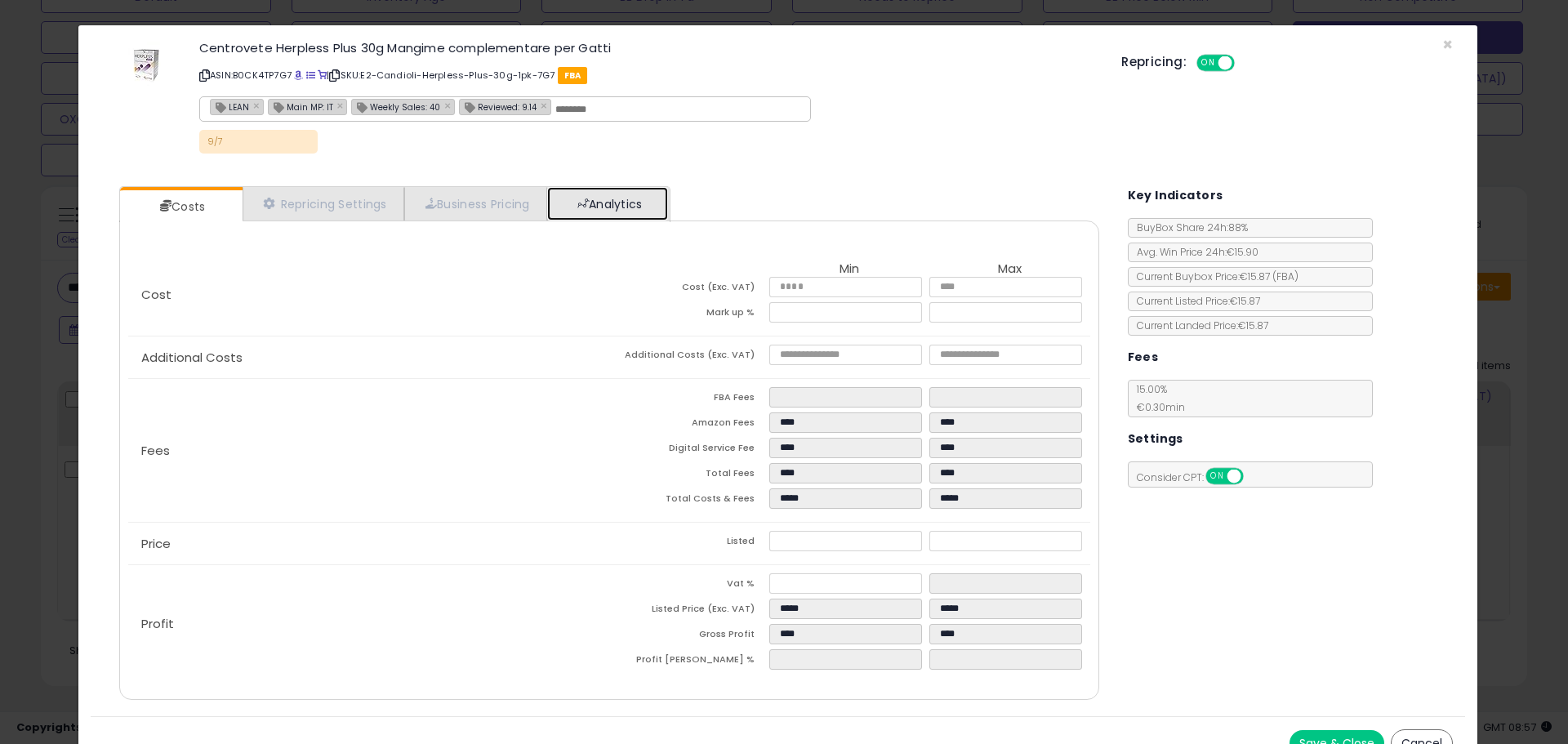
click at [613, 195] on link "Analytics" at bounding box center [607, 203] width 121 height 33
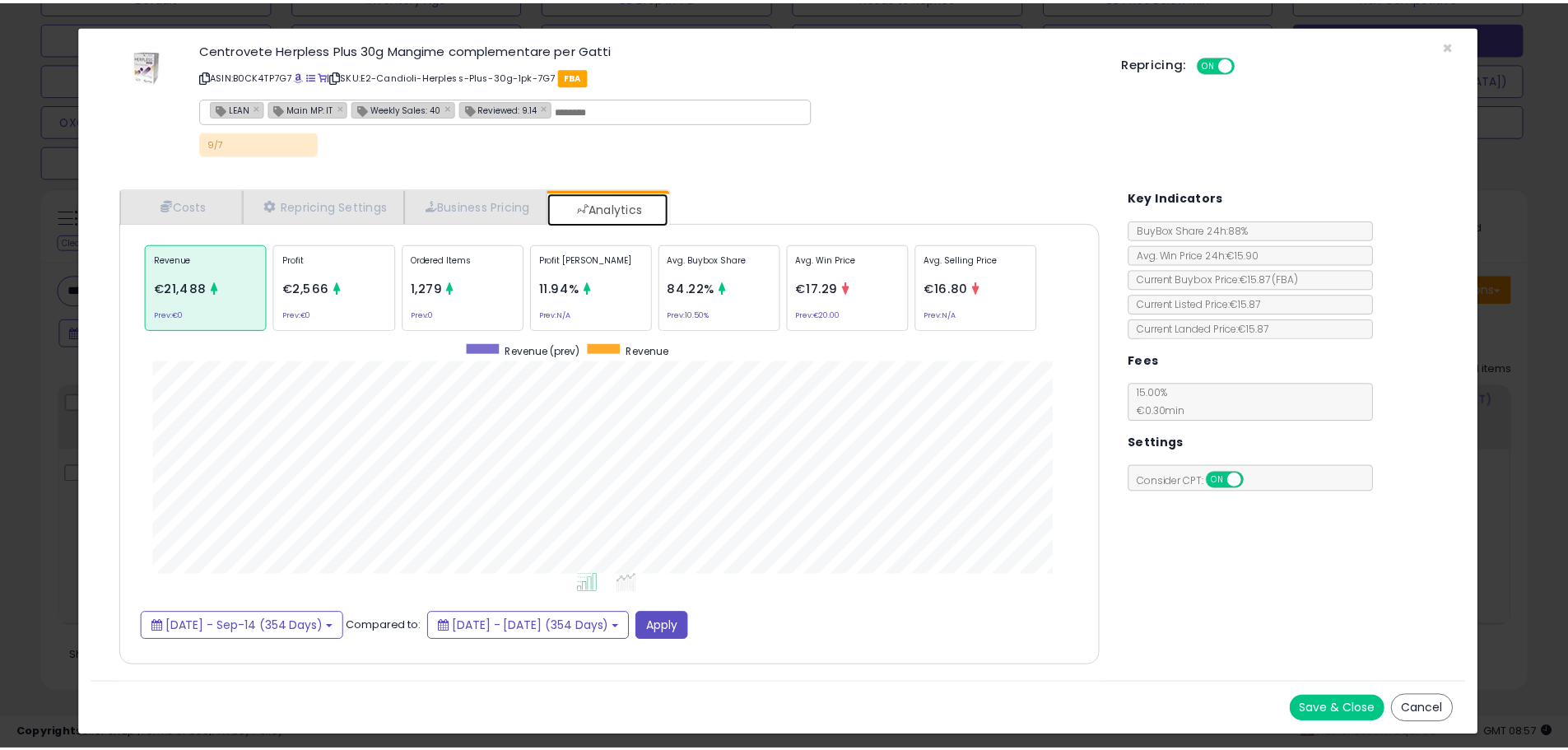
scroll to position [506, 1021]
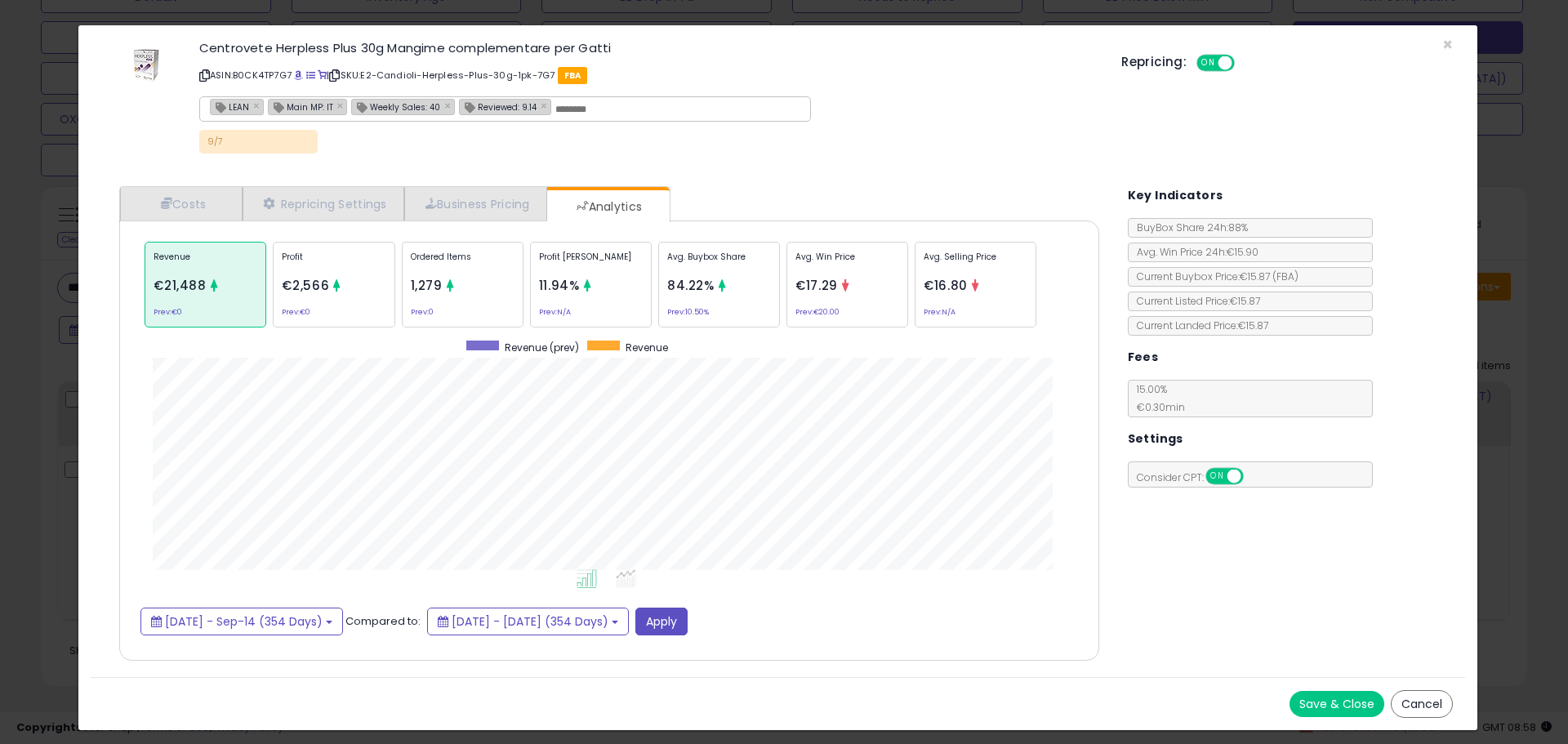
drag, startPoint x: 30, startPoint y: 507, endPoint x: 3, endPoint y: 500, distance: 27.9
click at [30, 507] on div "× Close Centrovete Herpless Plus 30g Mangime complementare per Gatti ASIN: B0CK…" at bounding box center [784, 372] width 1568 height 744
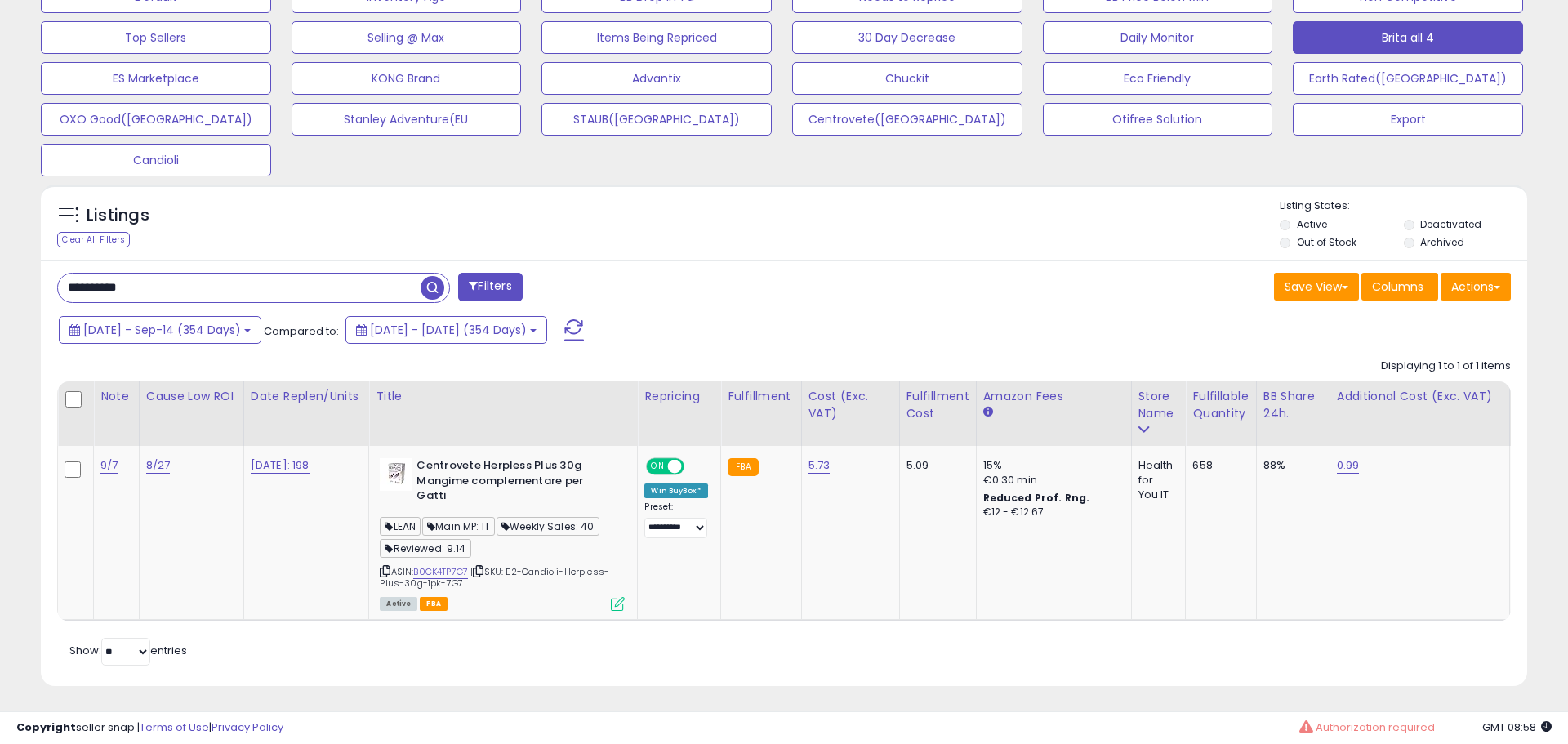
scroll to position [816493, 815628]
click at [65, 393] on th at bounding box center [76, 414] width 36 height 64
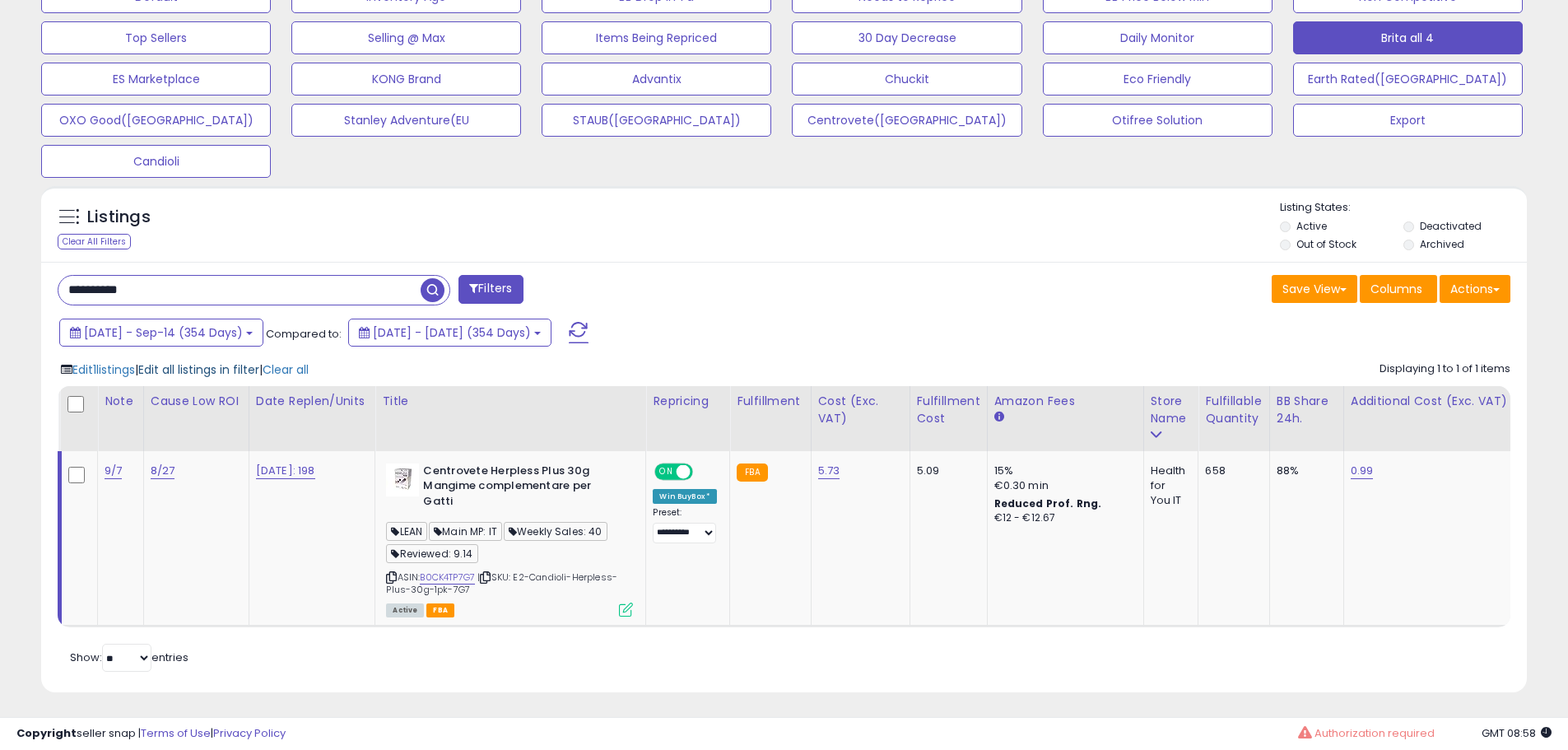
click at [241, 368] on span "Edit all listings in filter" at bounding box center [199, 369] width 121 height 16
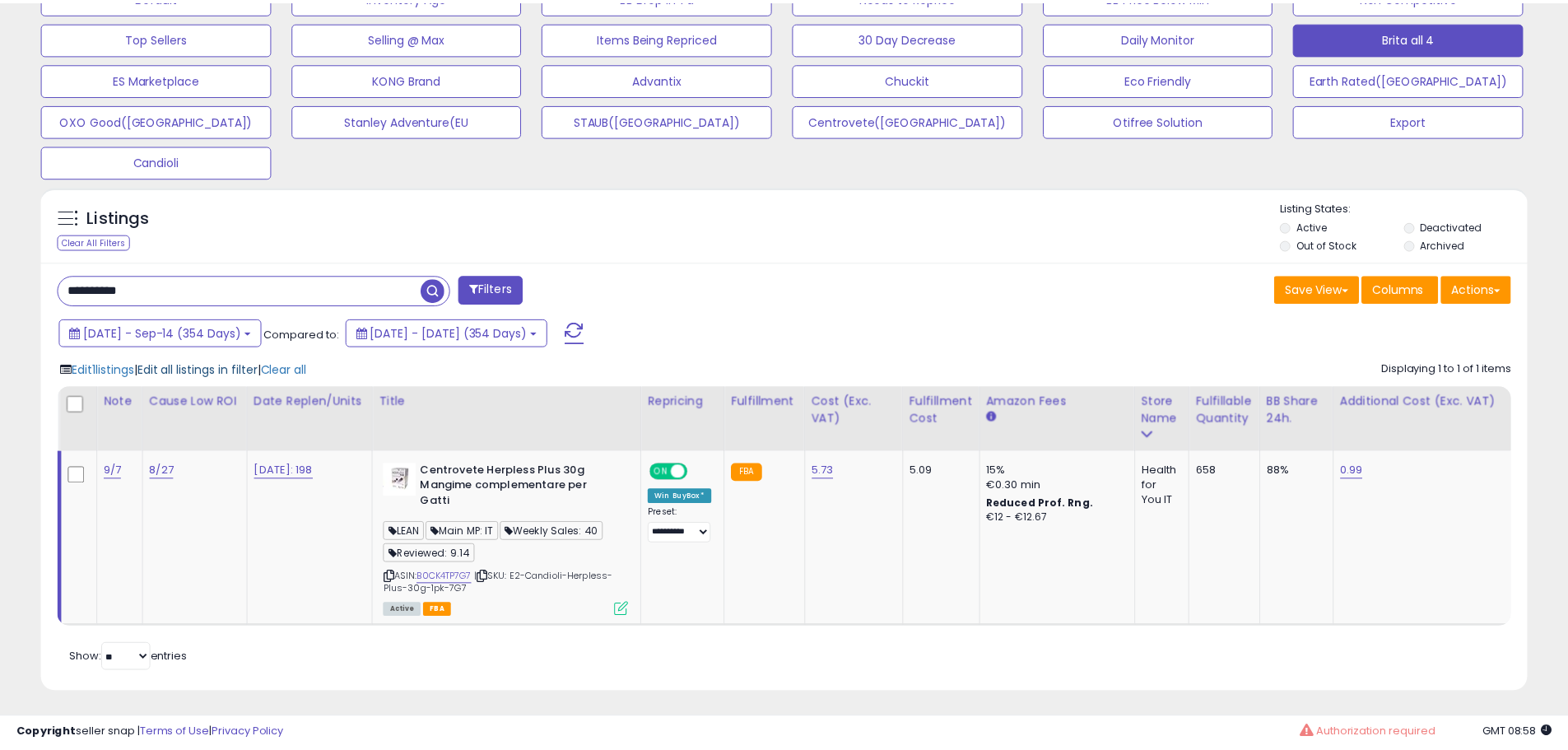
scroll to position [337, 869]
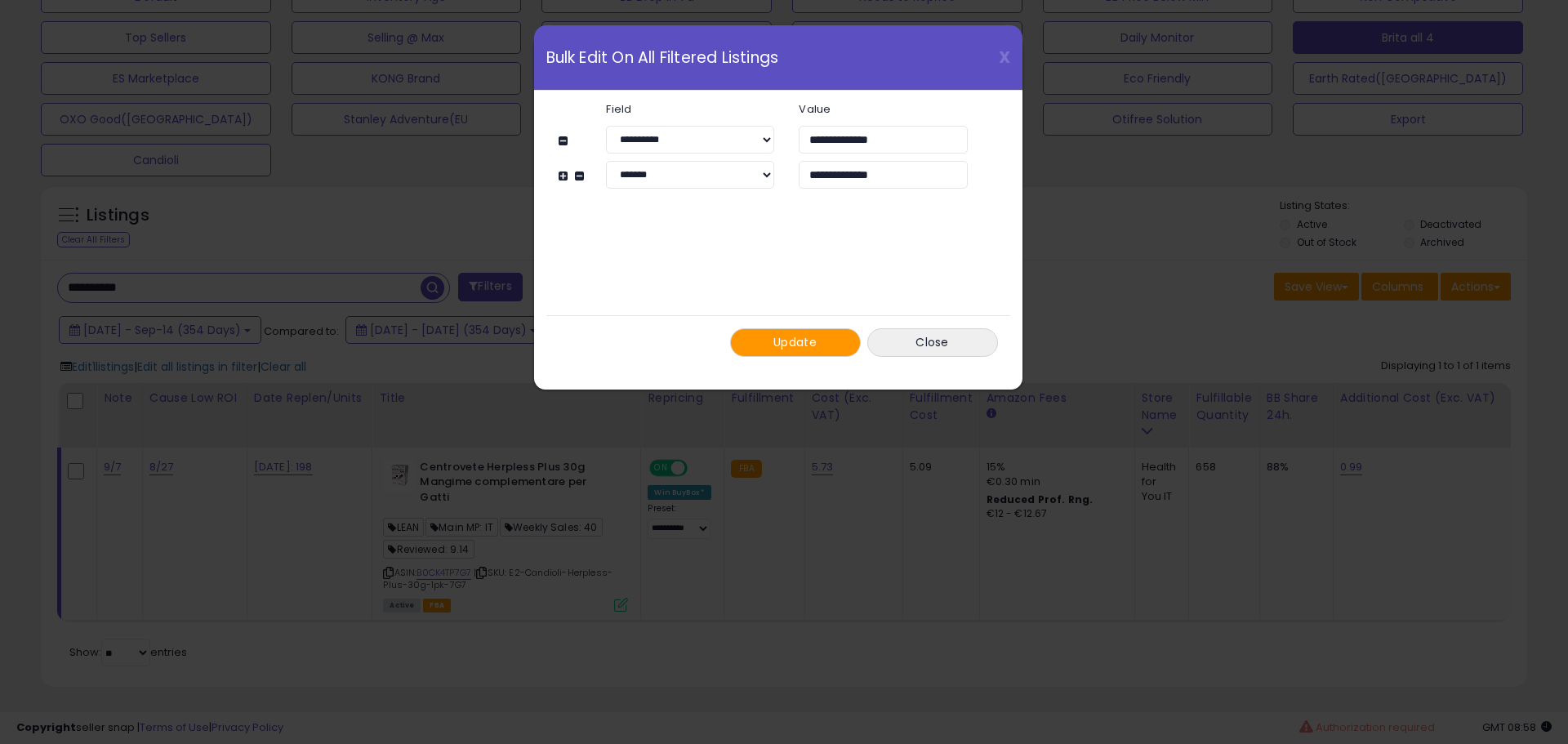
click at [775, 354] on button "Update" at bounding box center [795, 342] width 130 height 28
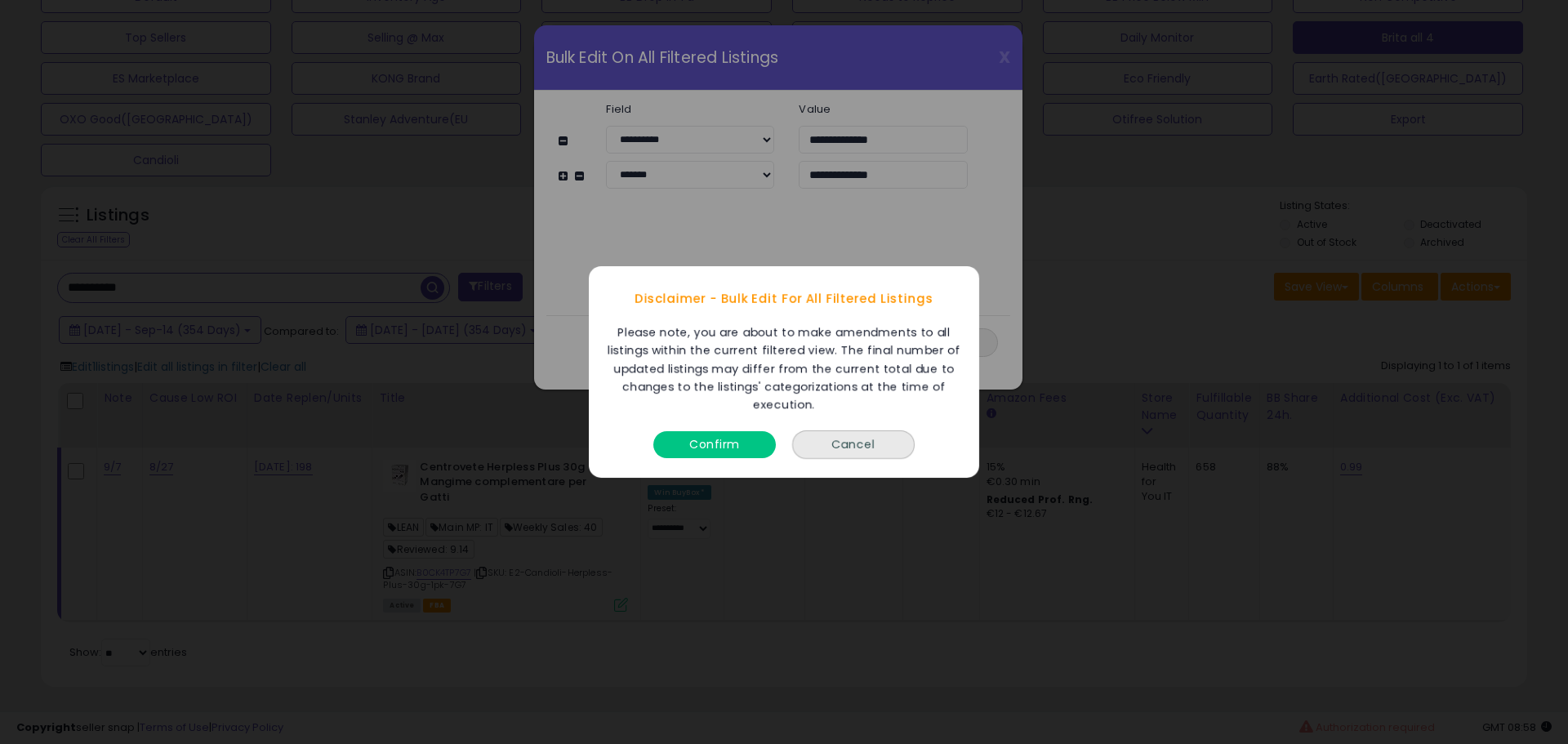
click at [734, 446] on button "Confirm" at bounding box center [714, 445] width 123 height 27
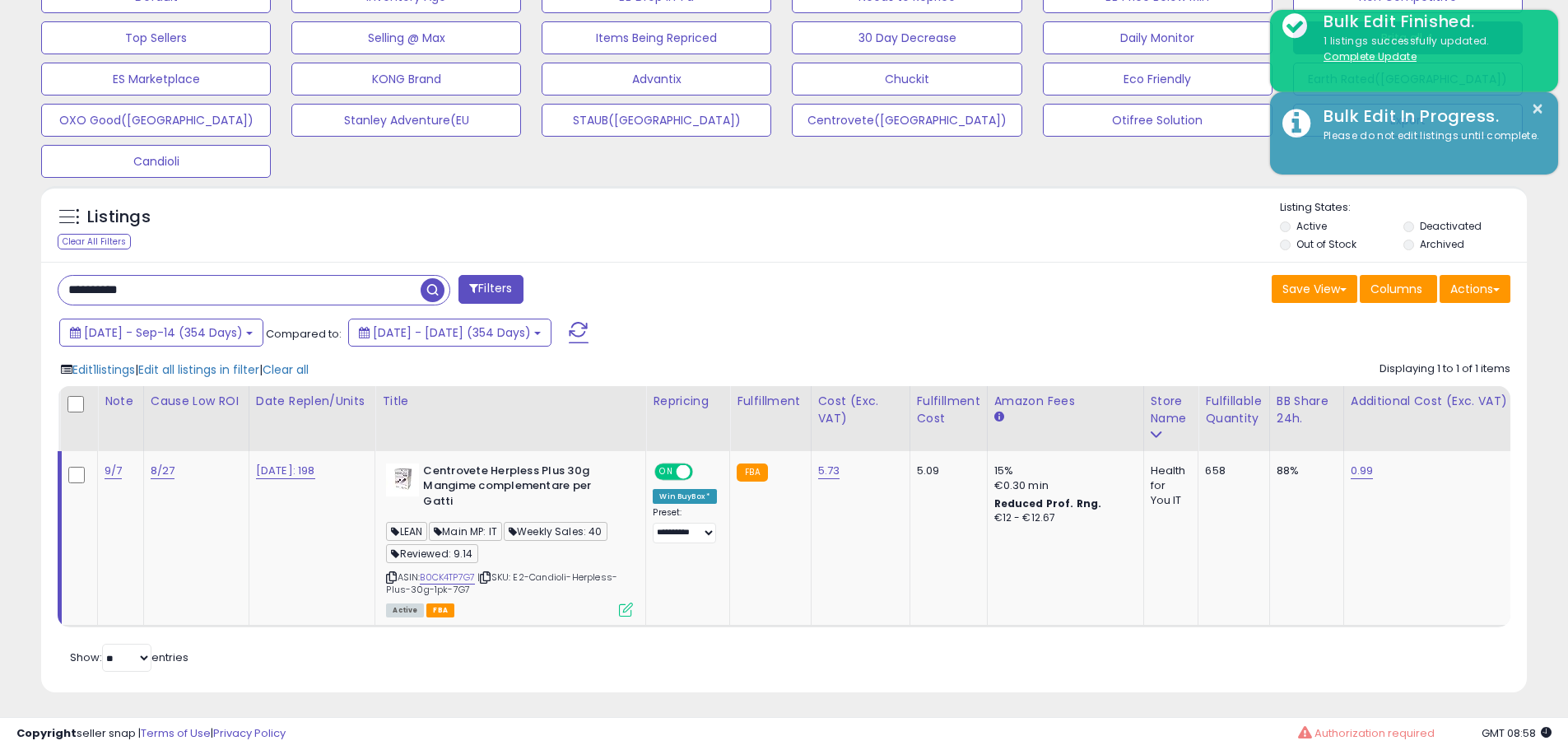
scroll to position [823078, 822376]
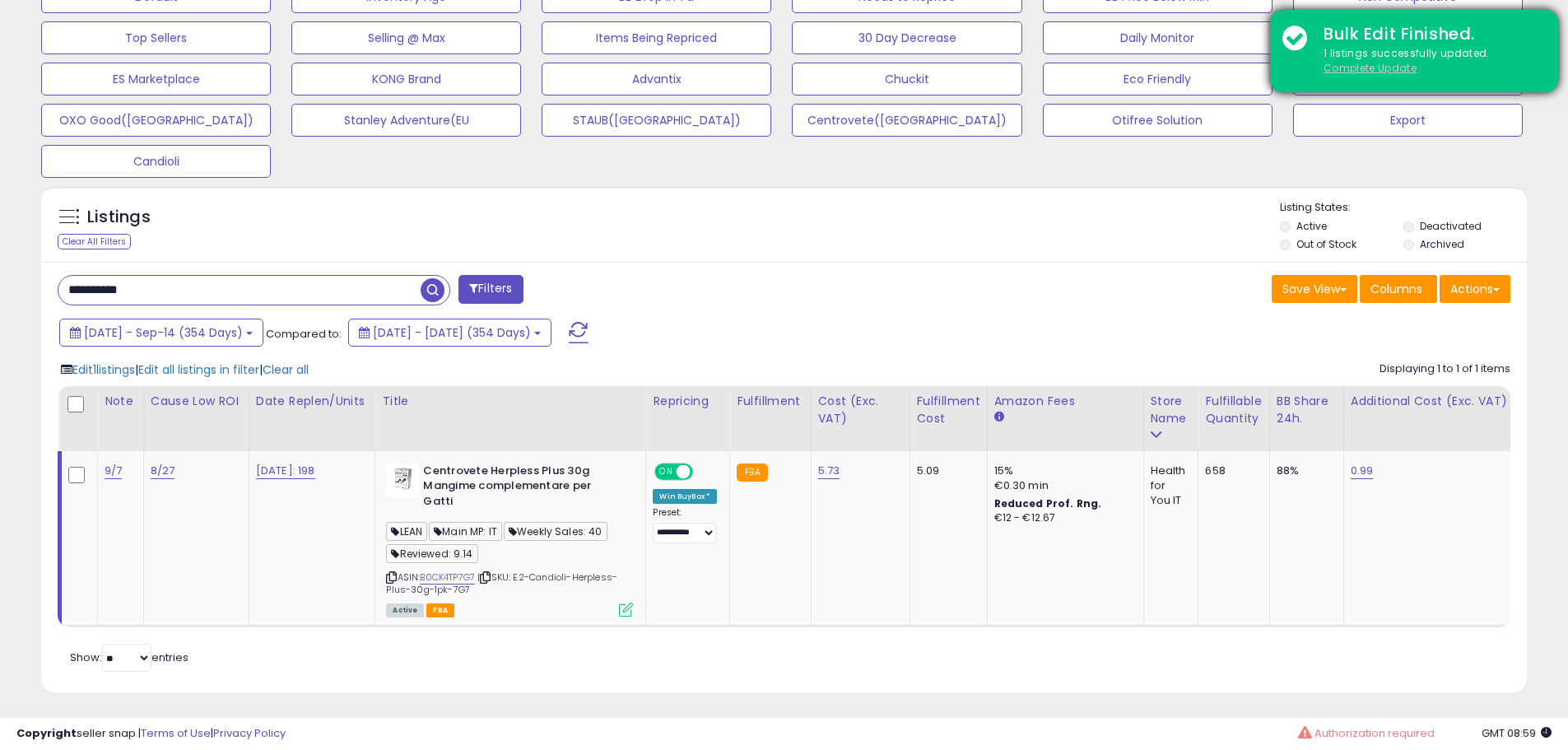
click at [1349, 63] on u "Complete Update" at bounding box center [1371, 67] width 93 height 14
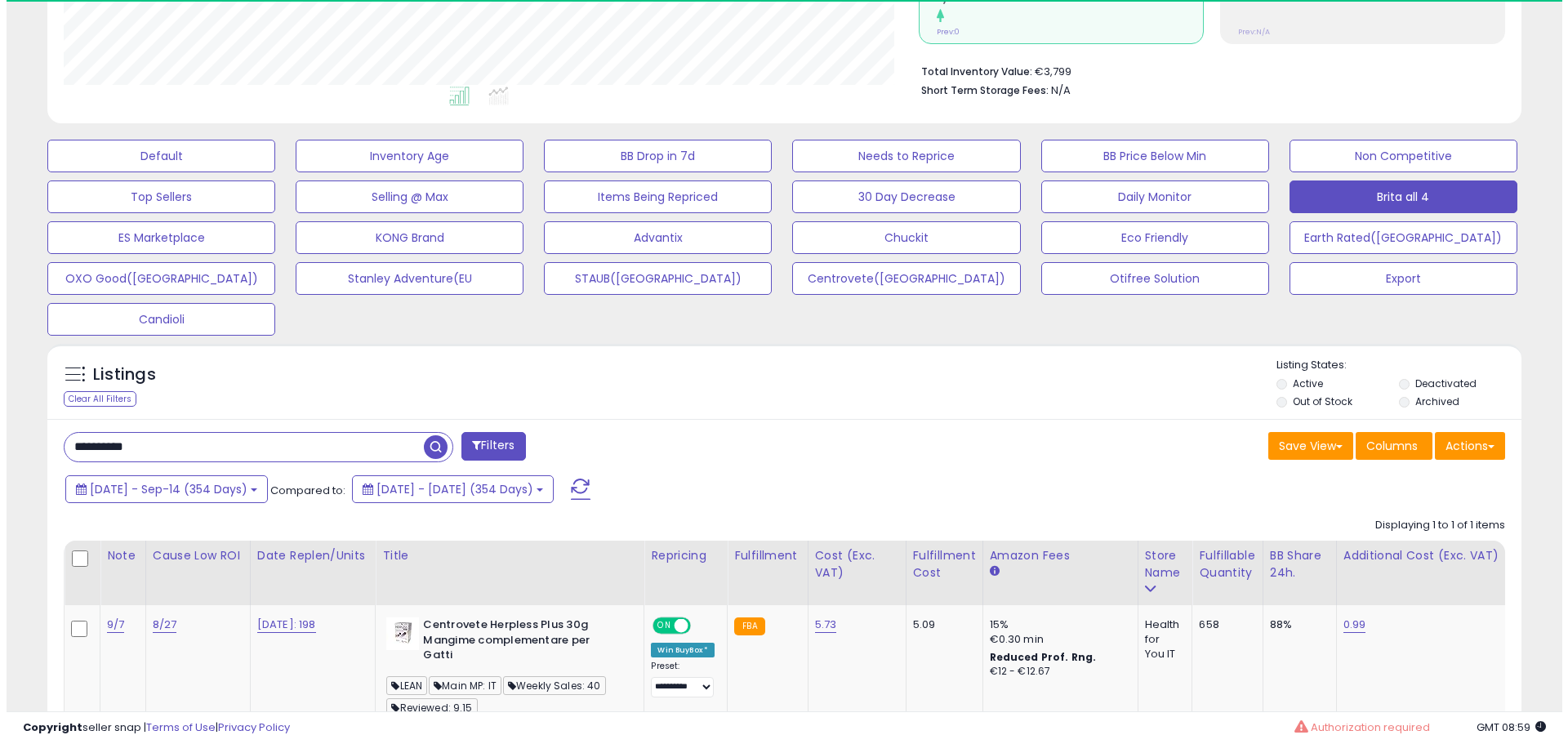
scroll to position [335, 855]
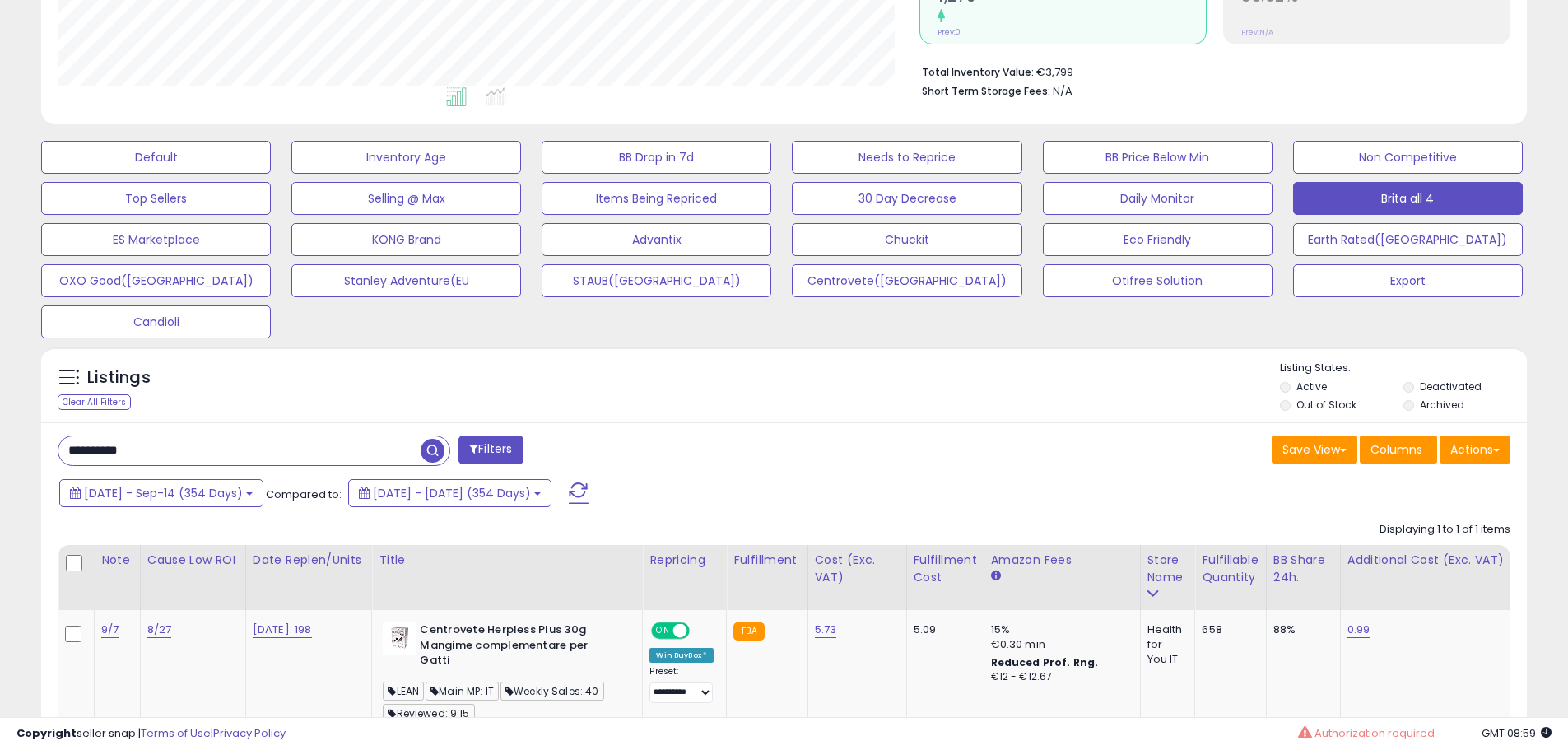
click at [198, 452] on input "**********" at bounding box center [240, 450] width 362 height 29
paste input "text"
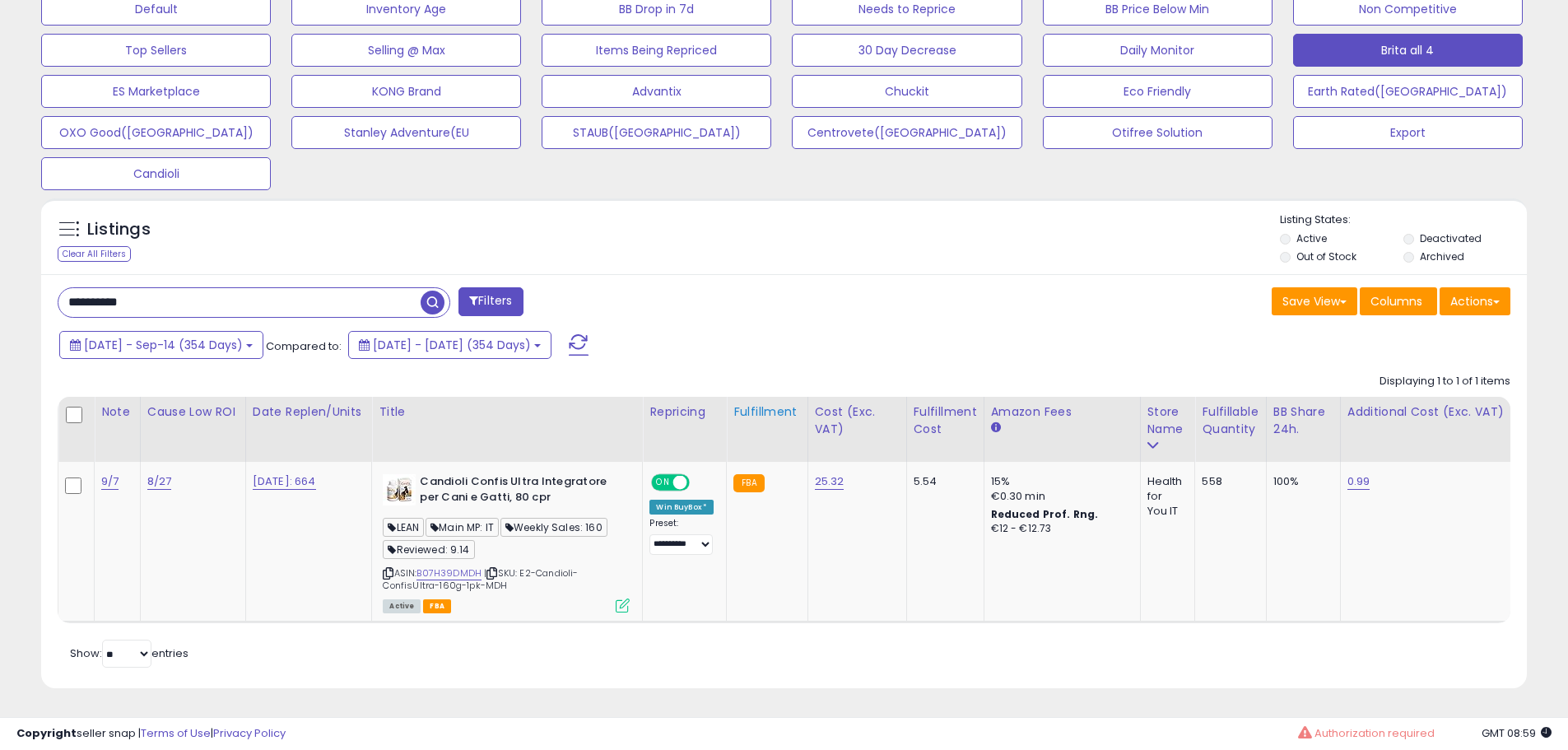
scroll to position [539, 0]
click at [475, 567] on link "B07H39DMDH" at bounding box center [449, 574] width 65 height 14
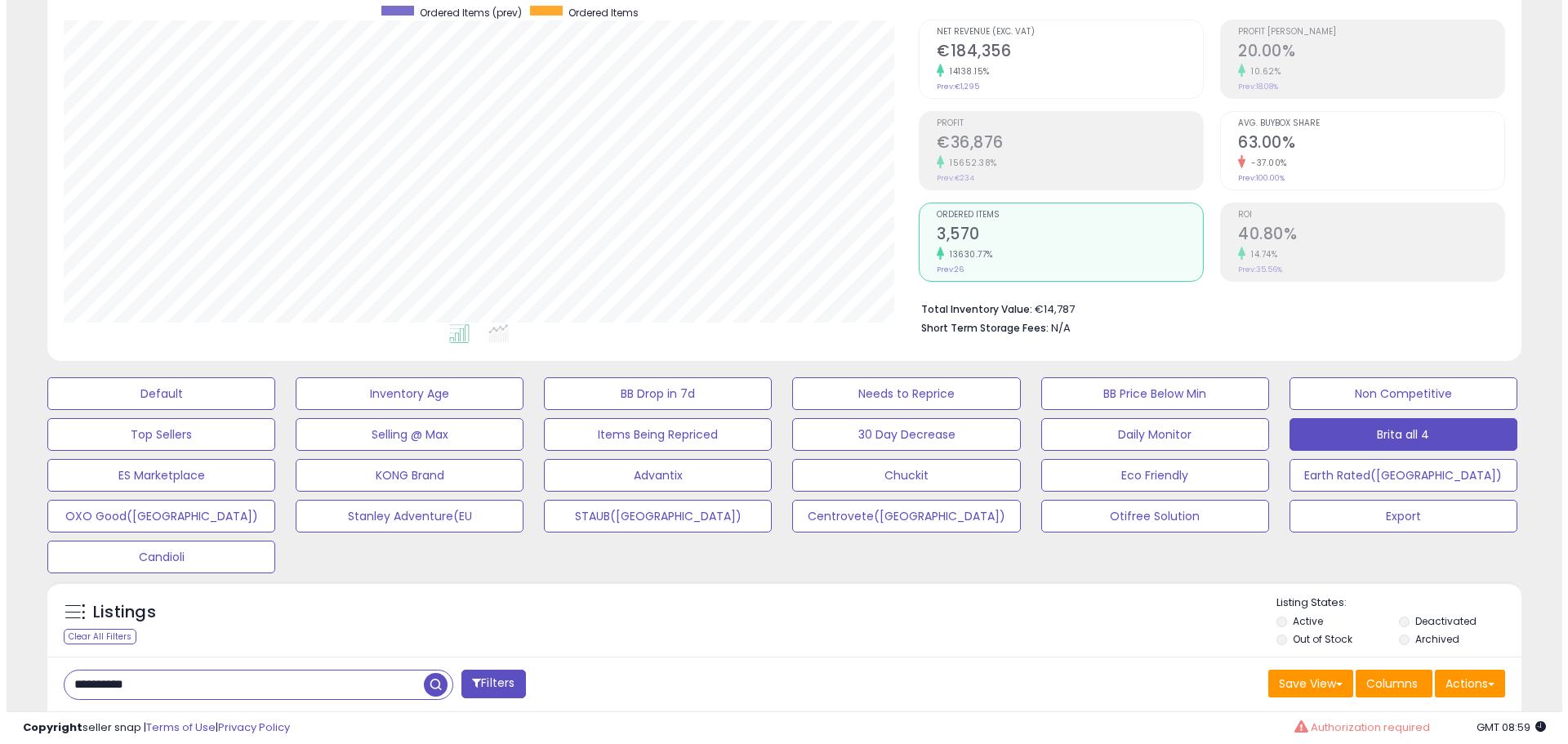
scroll to position [452, 0]
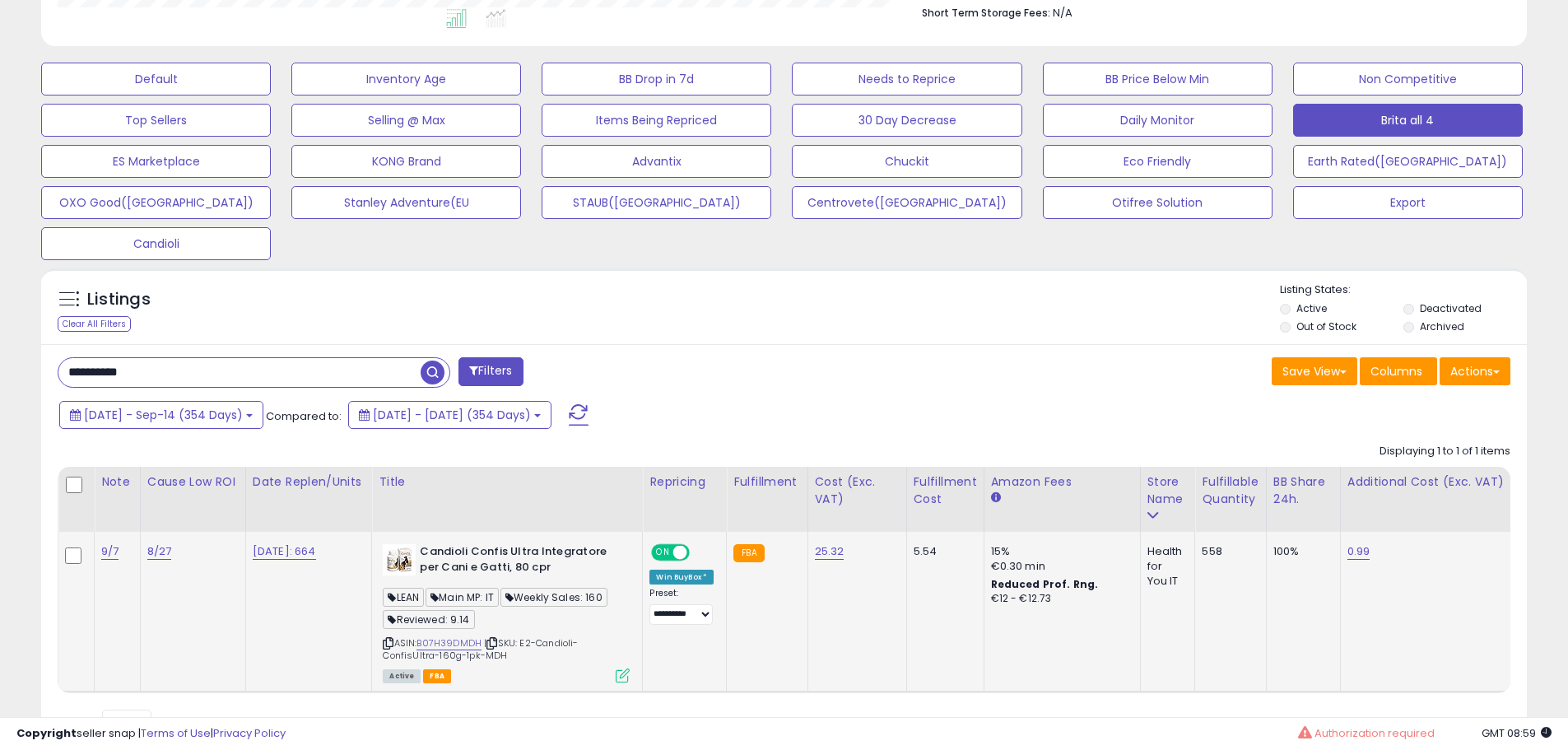
click at [628, 678] on icon at bounding box center [623, 676] width 14 height 14
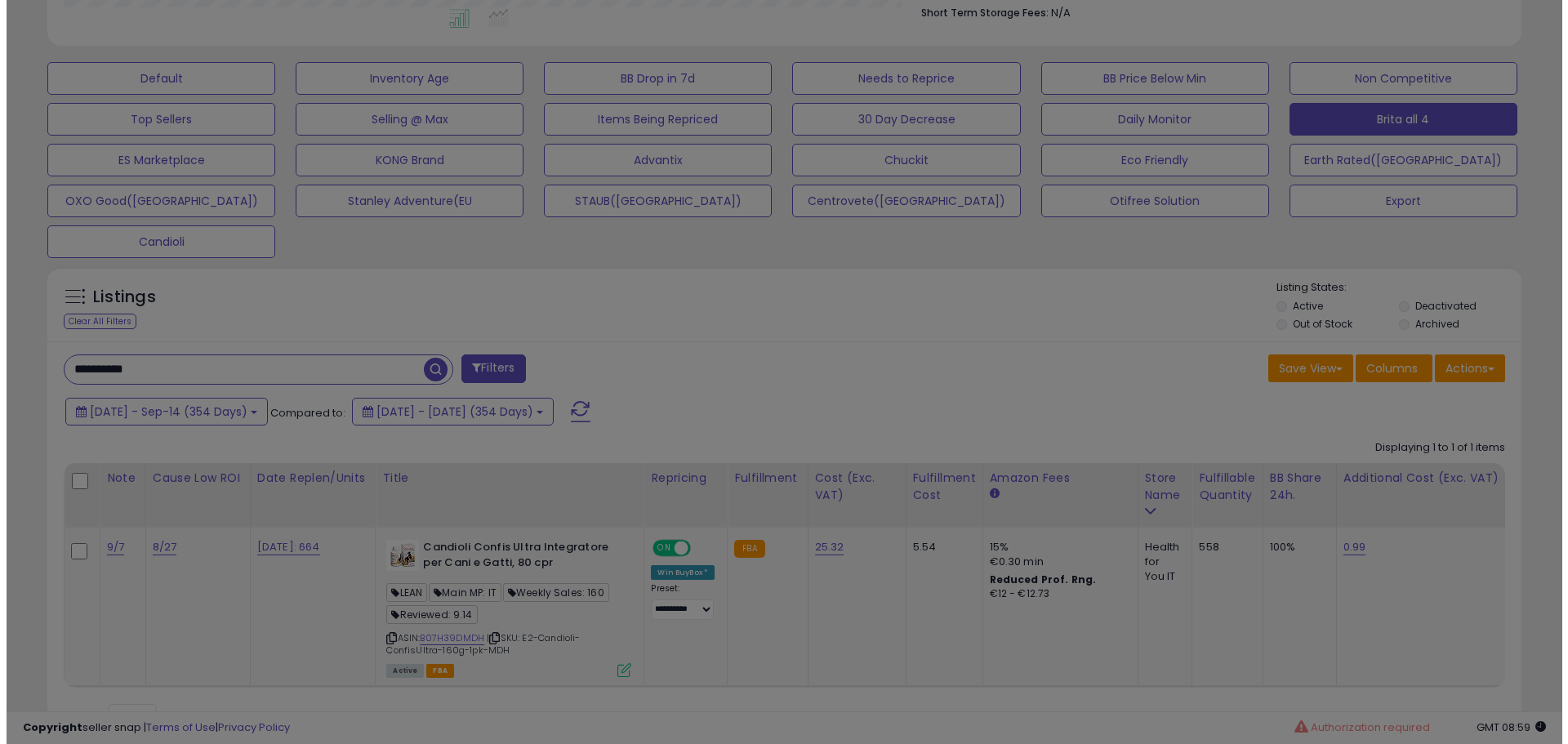
scroll to position [335, 862]
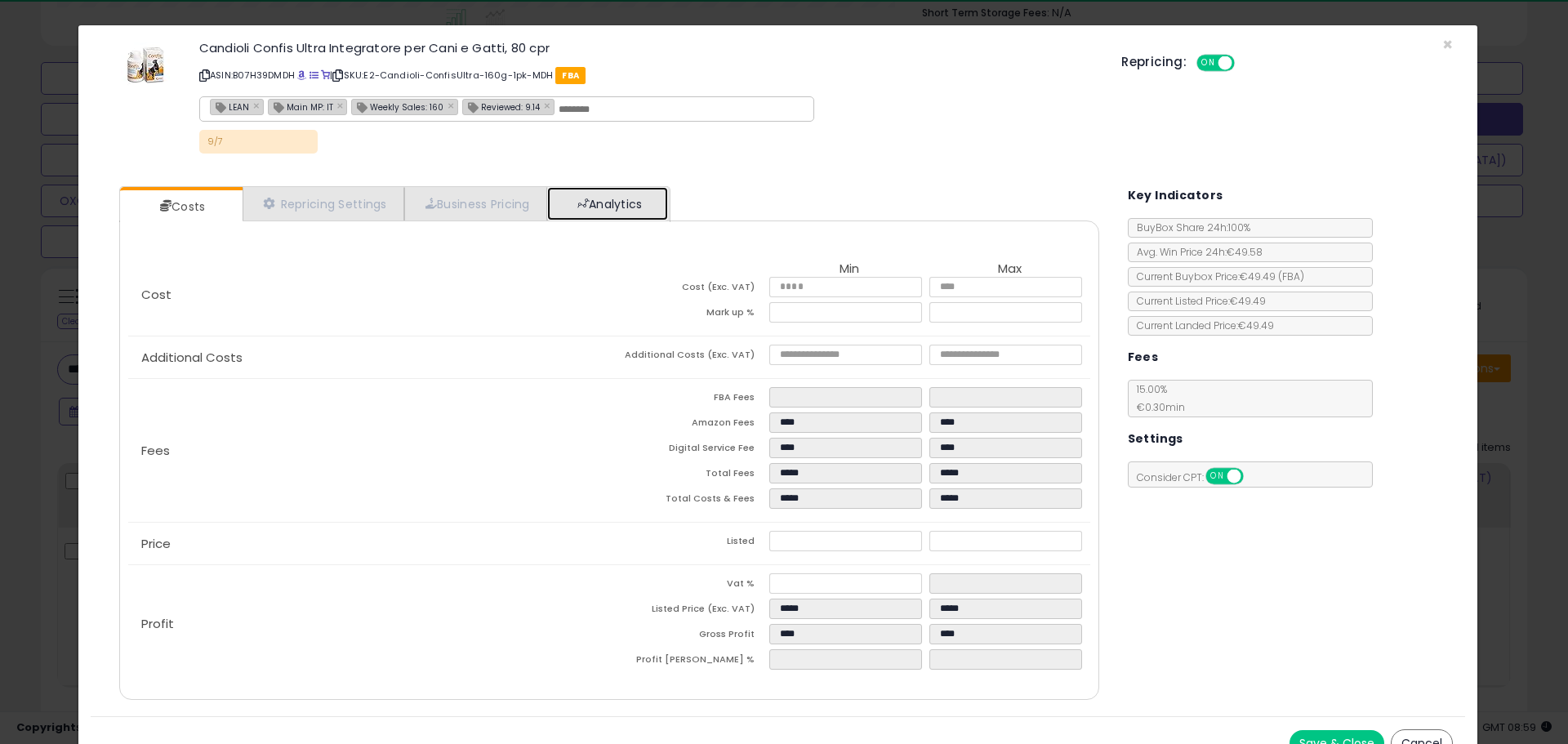
click at [614, 208] on link "Analytics" at bounding box center [607, 203] width 121 height 33
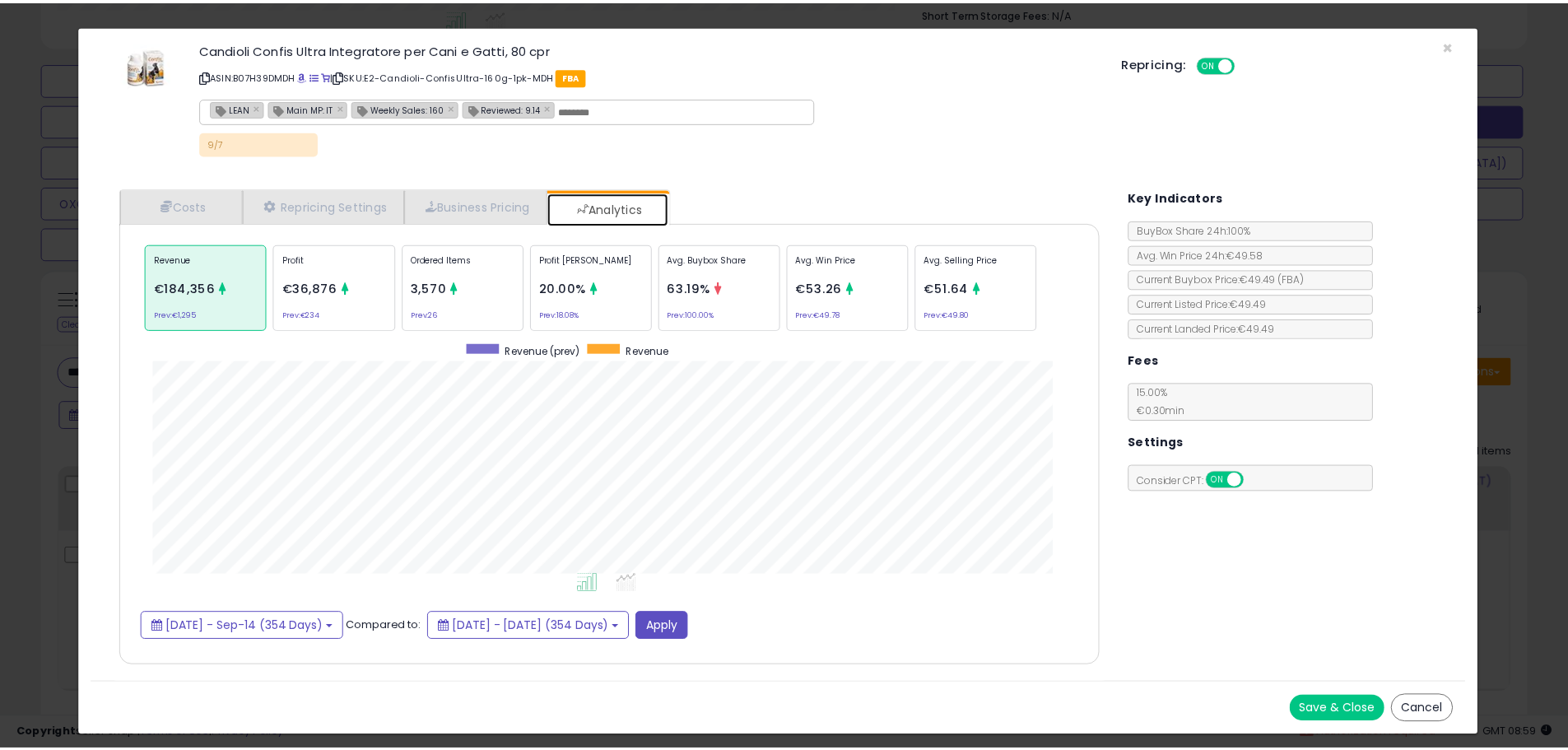
scroll to position [506, 1021]
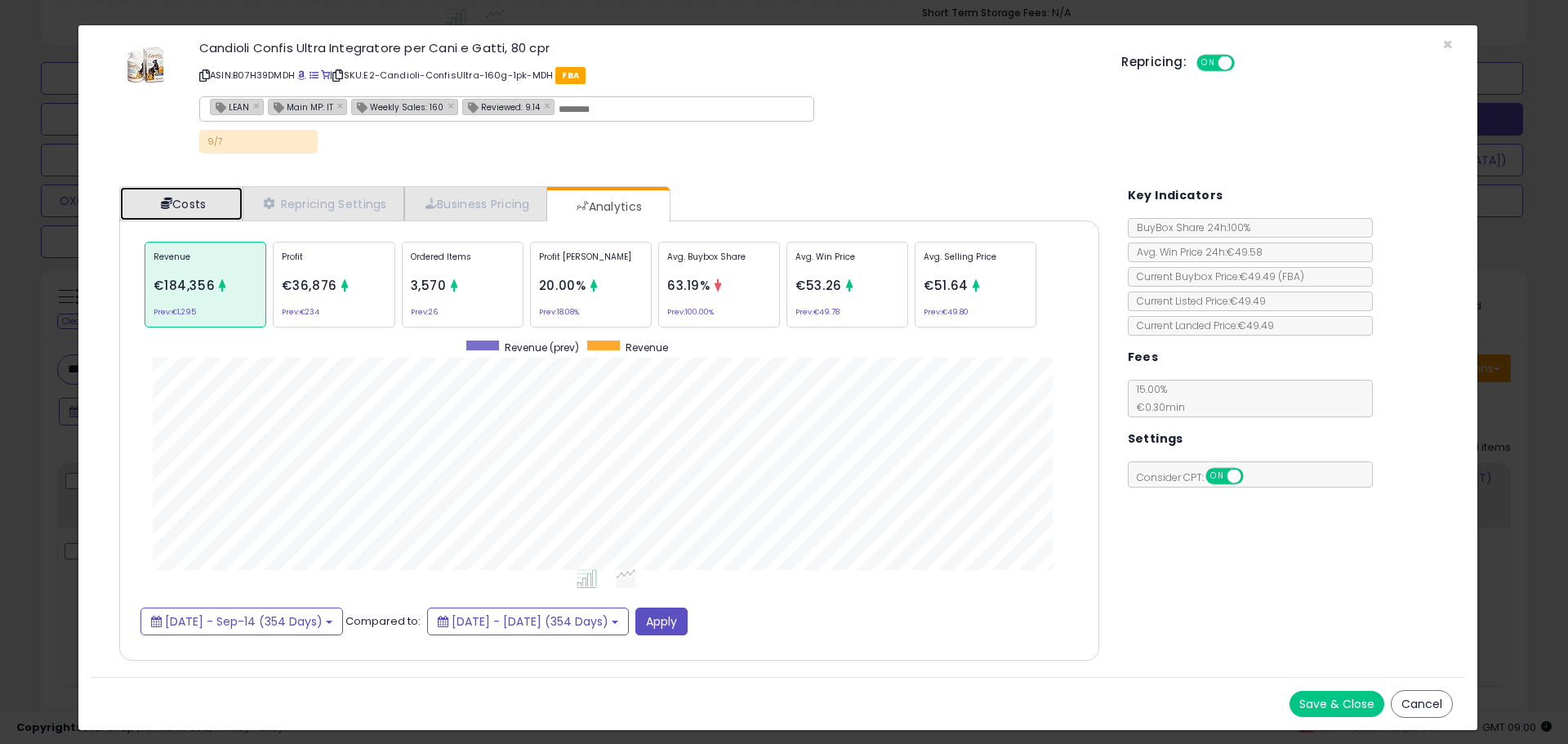
click at [214, 197] on link "Costs" at bounding box center [181, 203] width 123 height 33
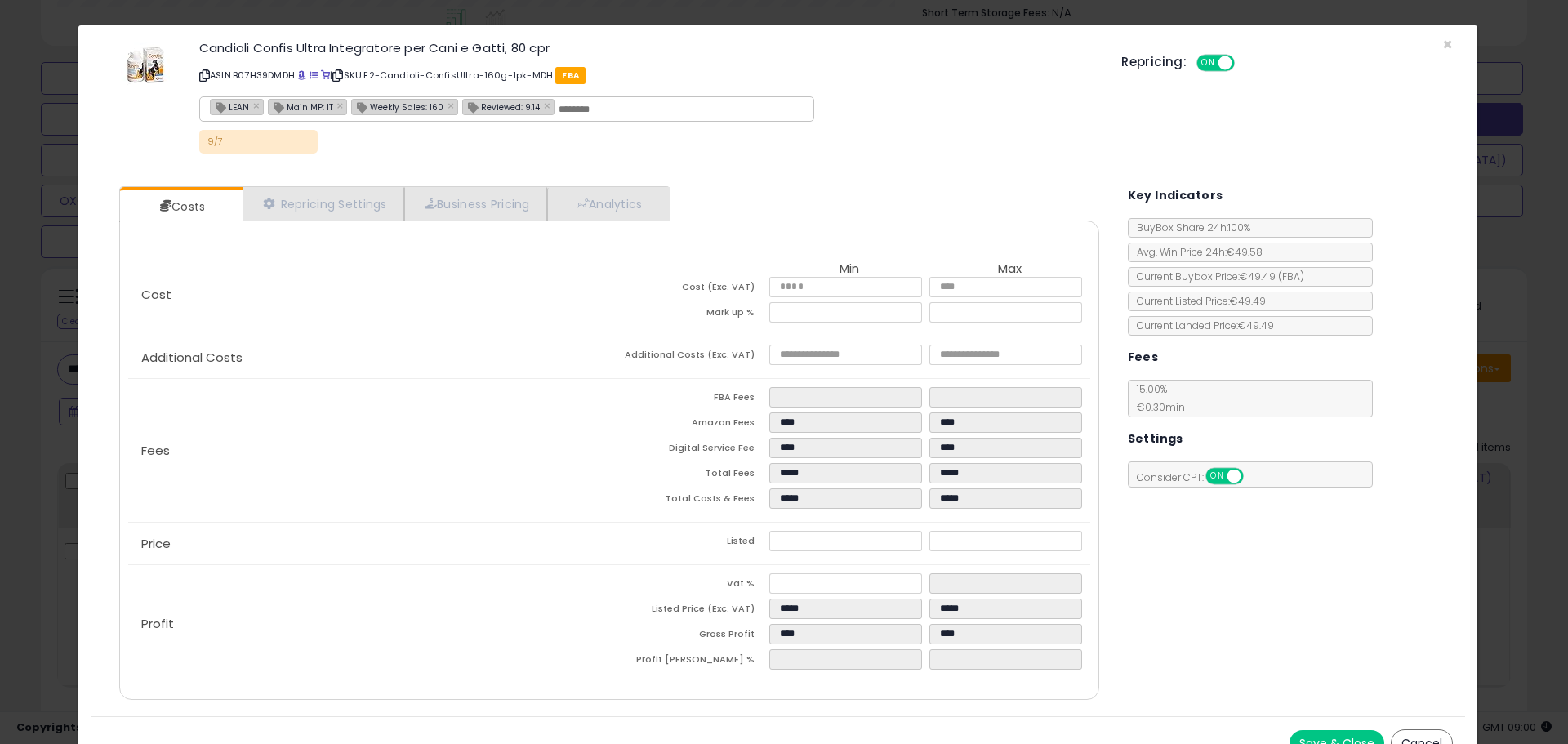
click at [55, 525] on div "× Close Candioli Confis Ultra Integratore per Cani e Gatti, 80 cpr ASIN: B07H39…" at bounding box center [784, 372] width 1568 height 744
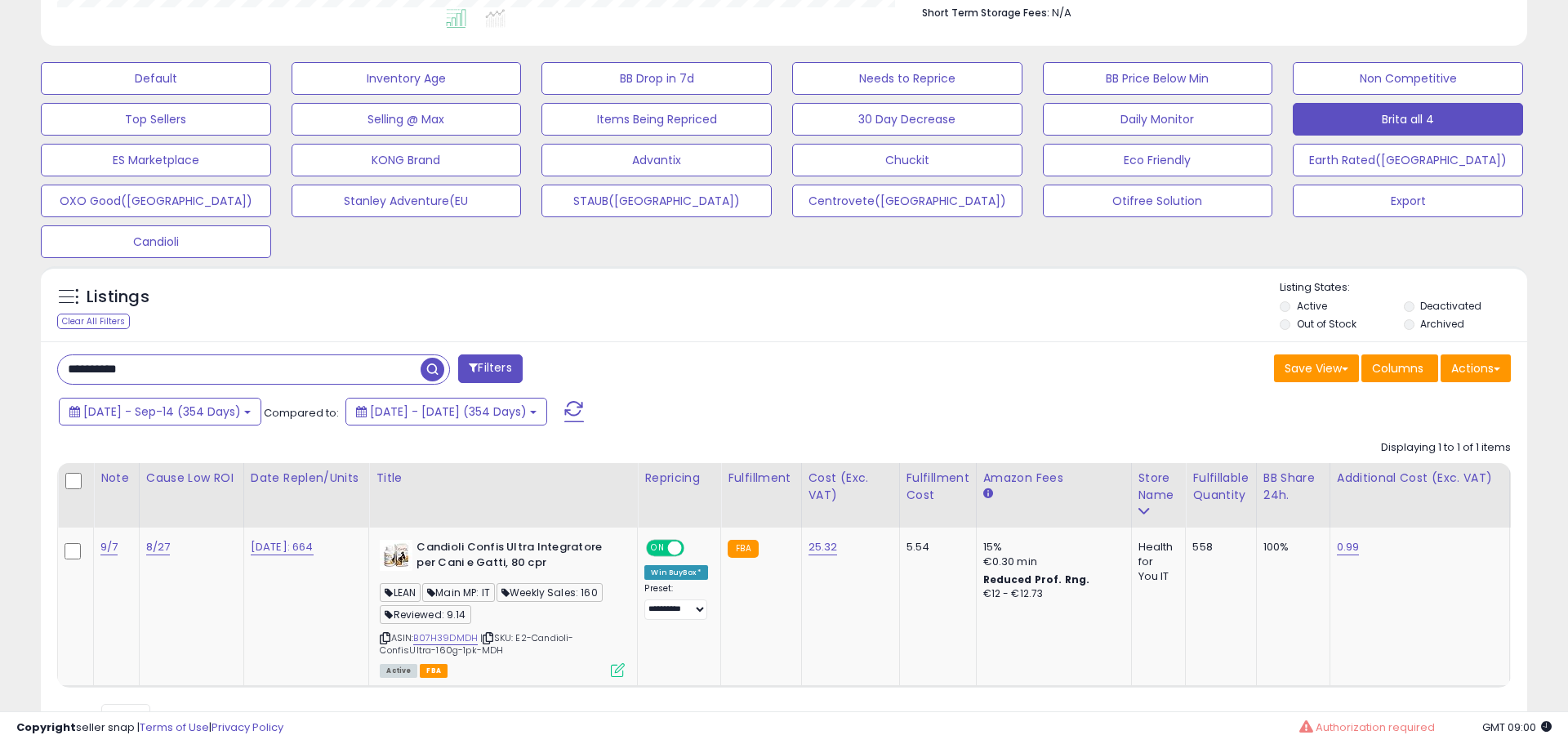
scroll to position [816493, 815628]
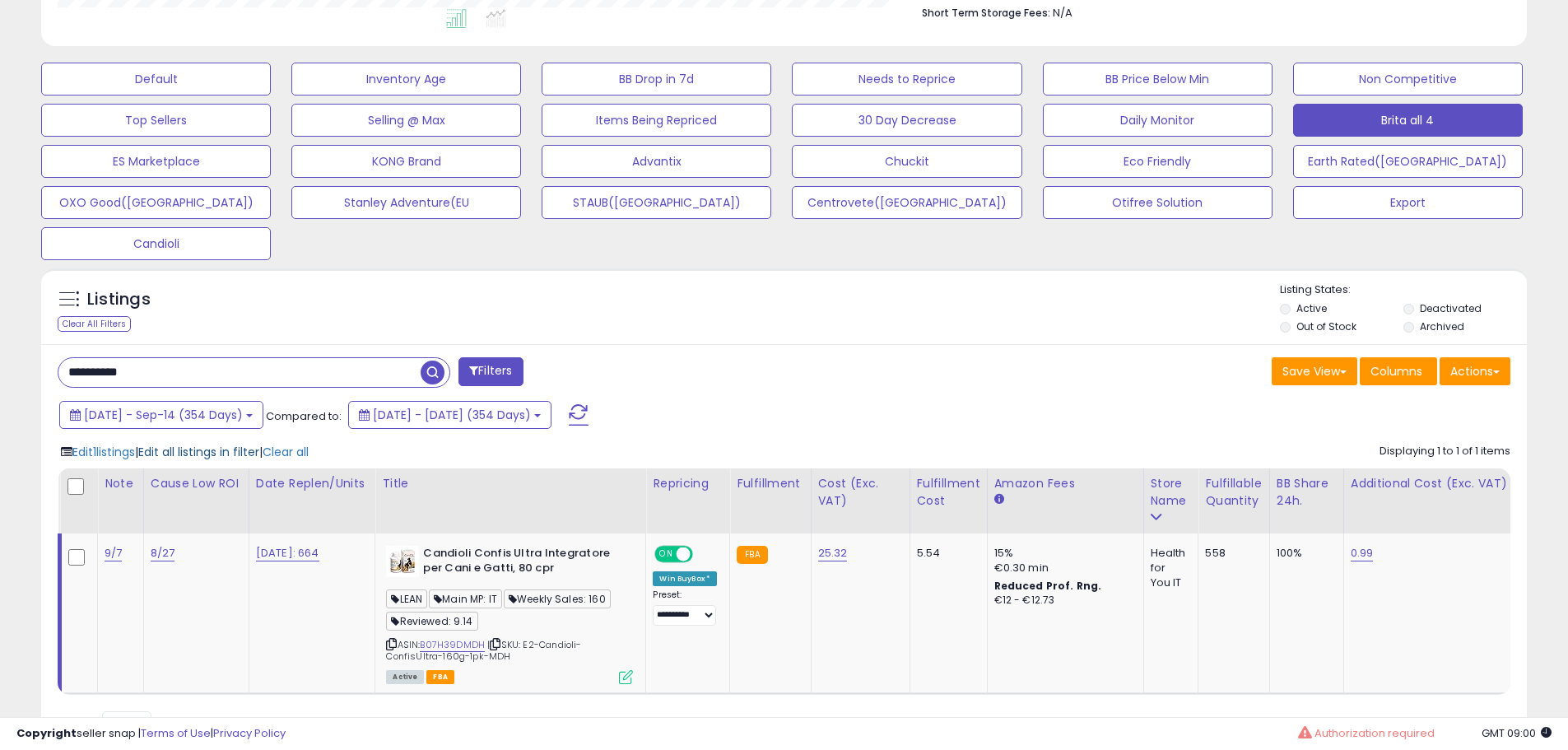
click at [214, 455] on span "Edit all listings in filter" at bounding box center [199, 452] width 121 height 16
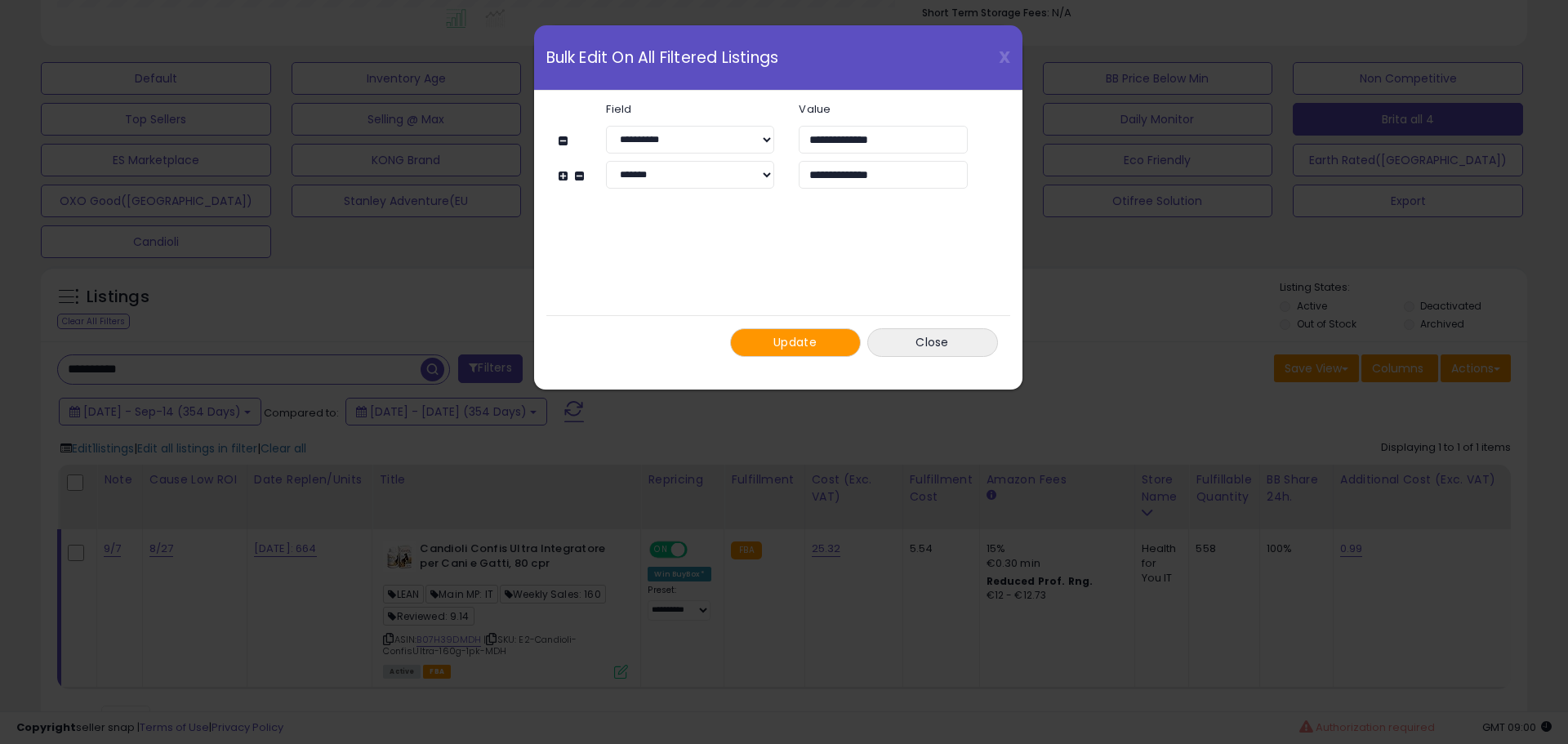
click at [812, 342] on span "Update" at bounding box center [794, 342] width 43 height 16
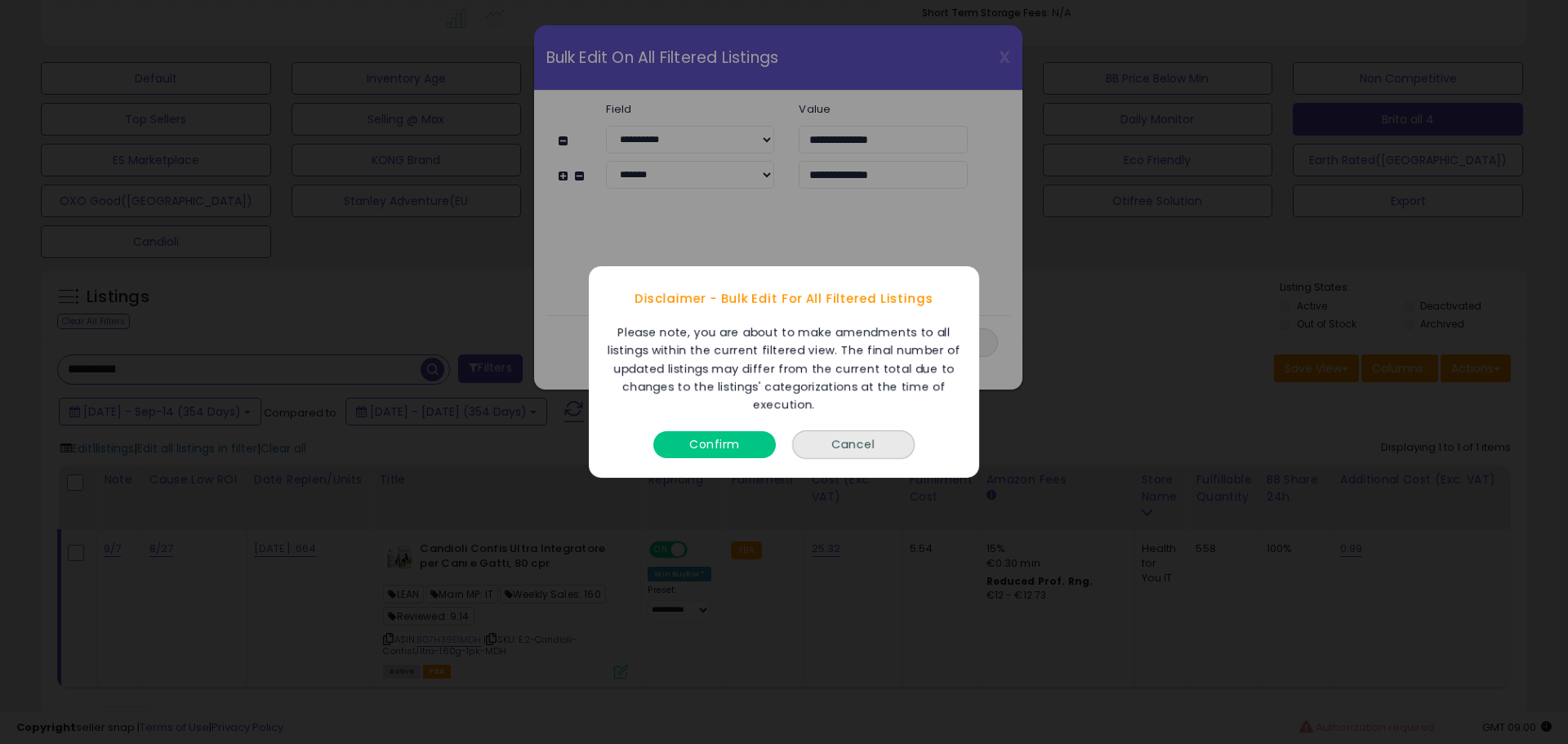
click at [722, 451] on button "Confirm" at bounding box center [714, 445] width 123 height 27
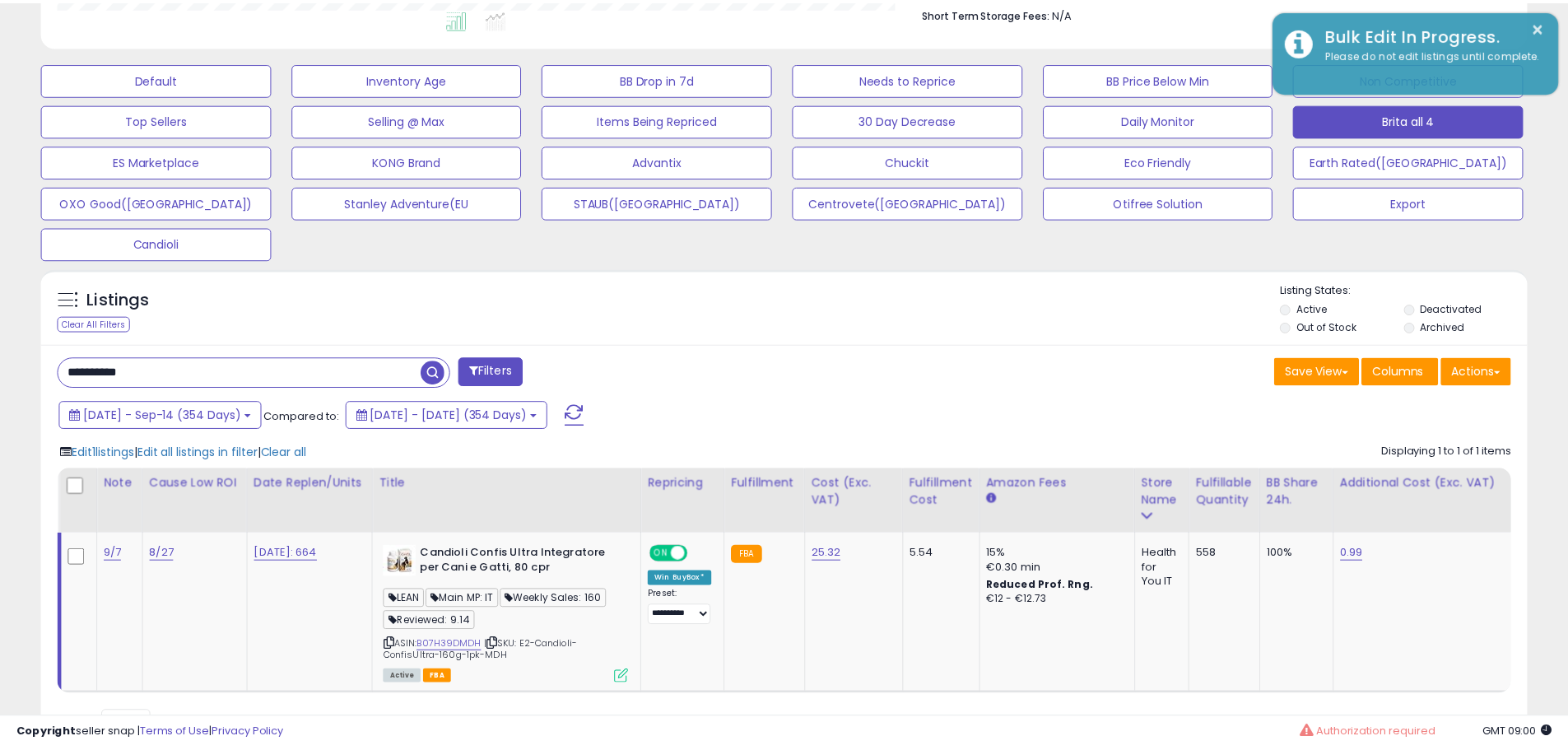
scroll to position [823078, 822376]
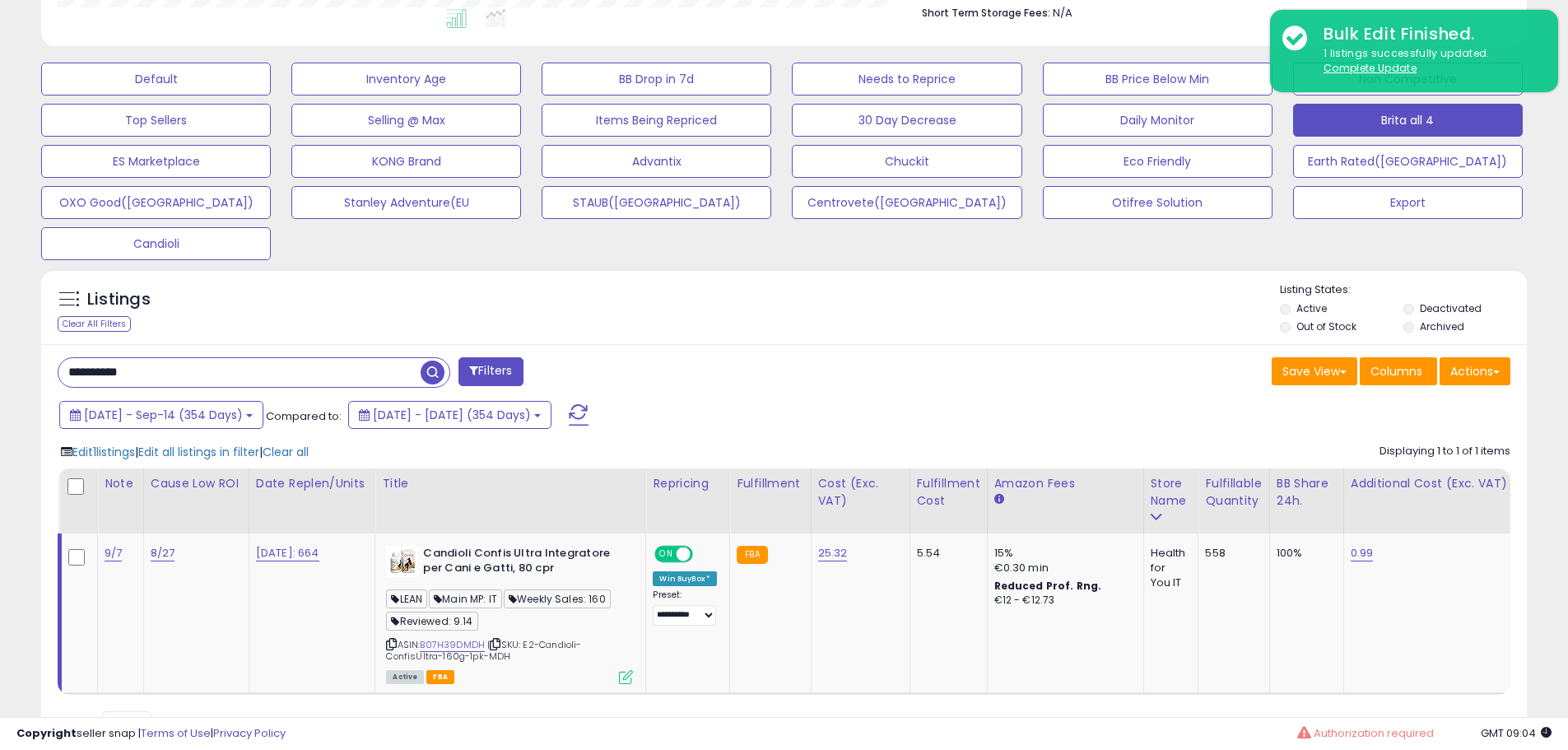
click at [1035, 327] on div "Listings Clear All Filters Listing States:" at bounding box center [784, 310] width 1486 height 56
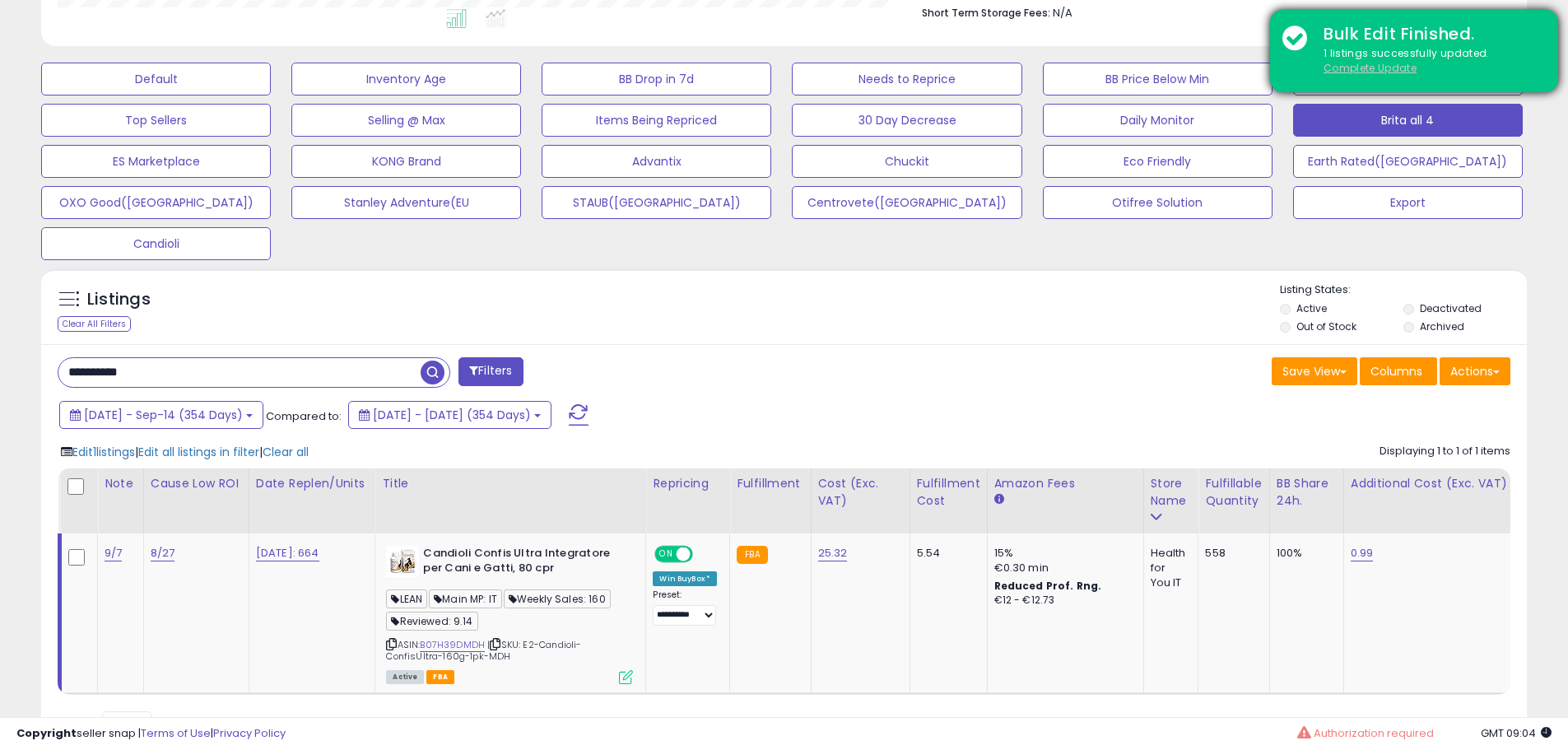
click at [1364, 67] on u "Complete Update" at bounding box center [1371, 67] width 93 height 14
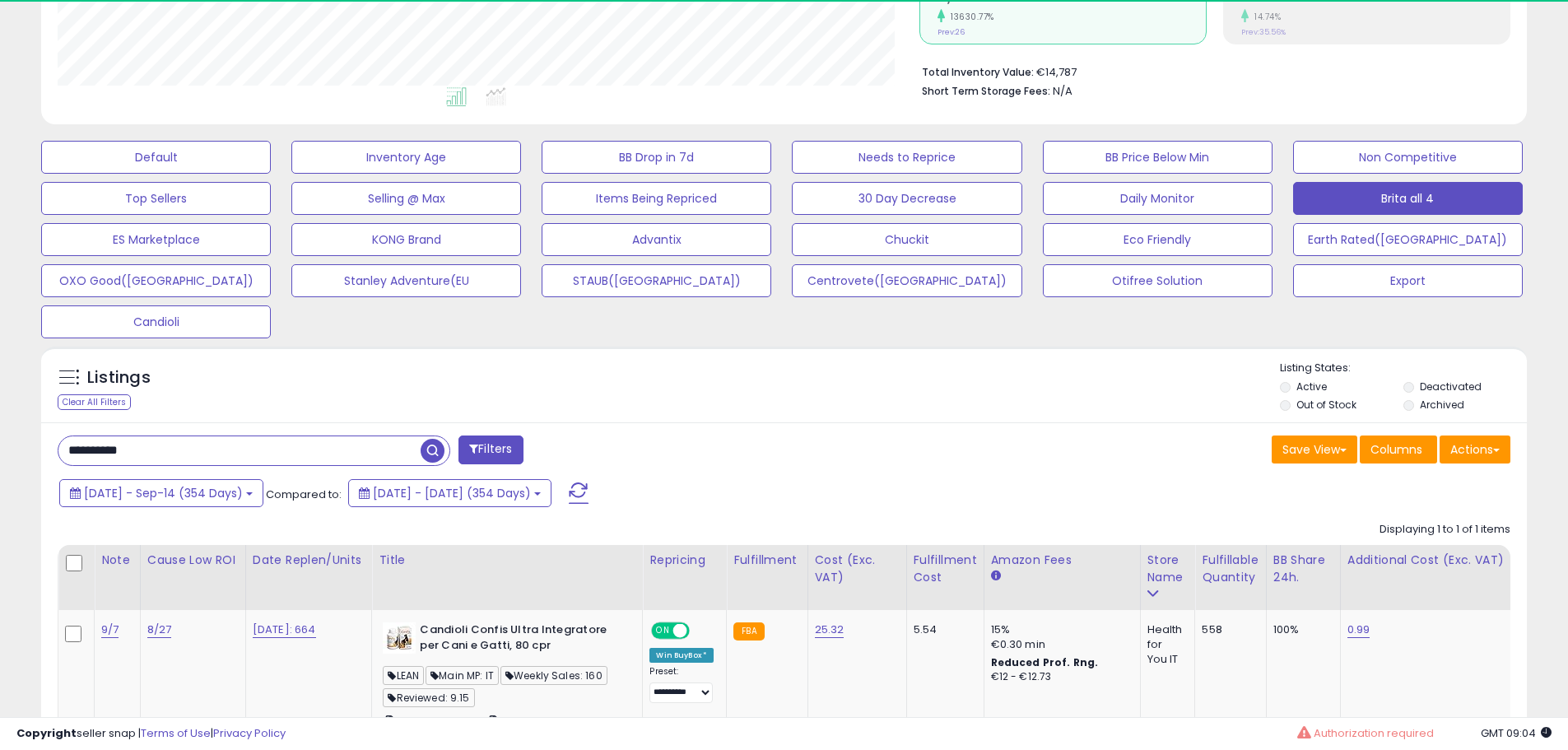
scroll to position [337, 862]
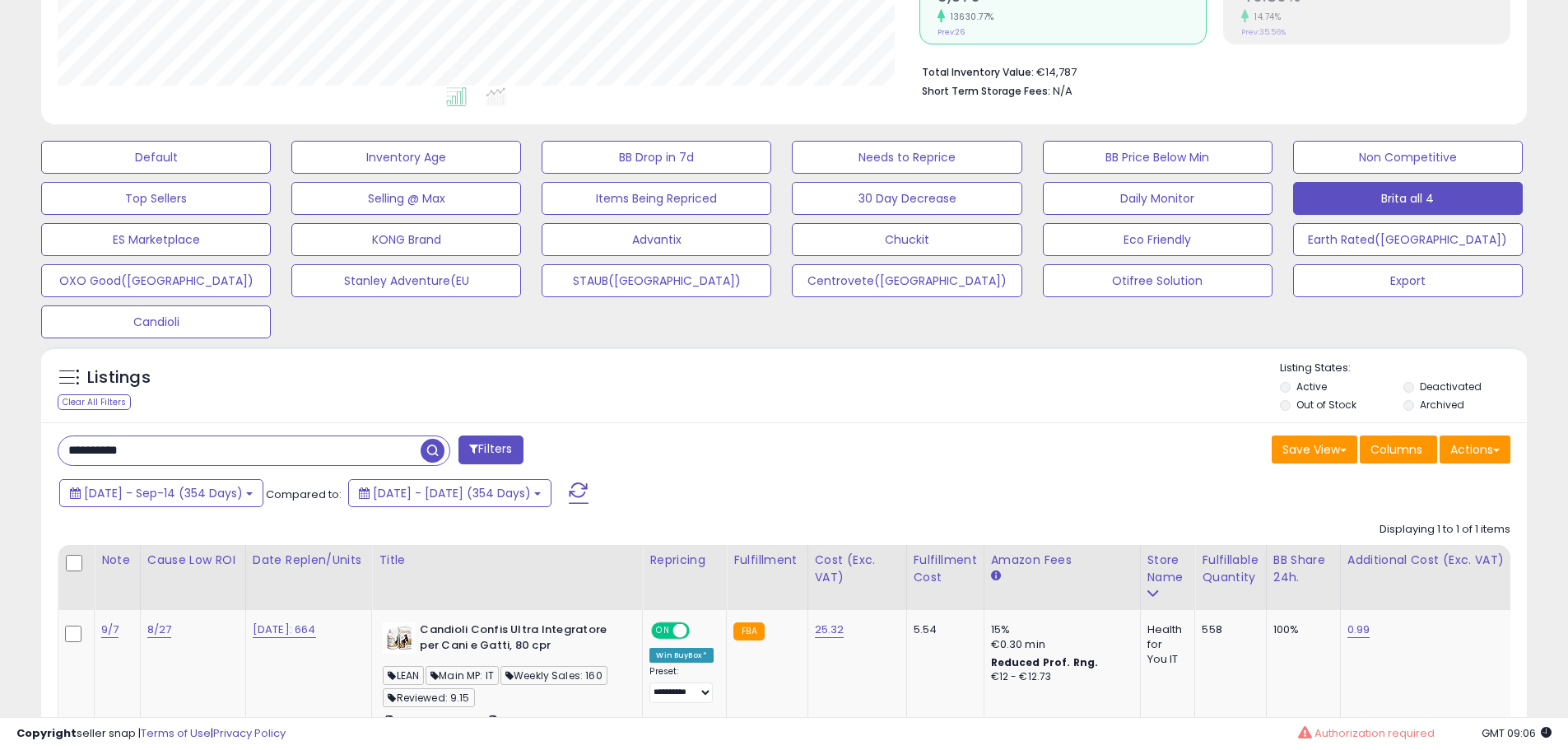
click at [673, 364] on div "Listings Clear All Filters Listing States:" at bounding box center [784, 388] width 1486 height 56
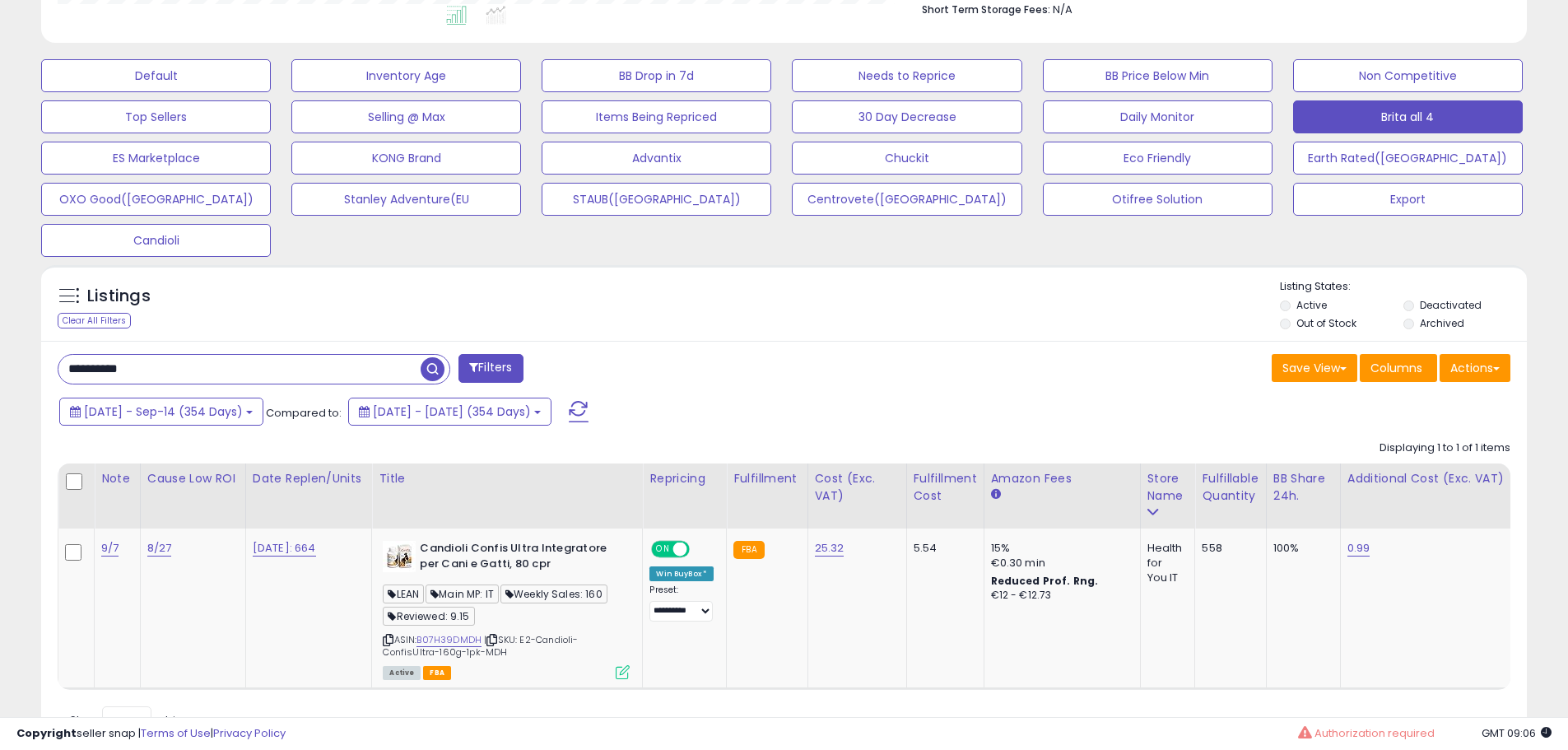
scroll to position [539, 0]
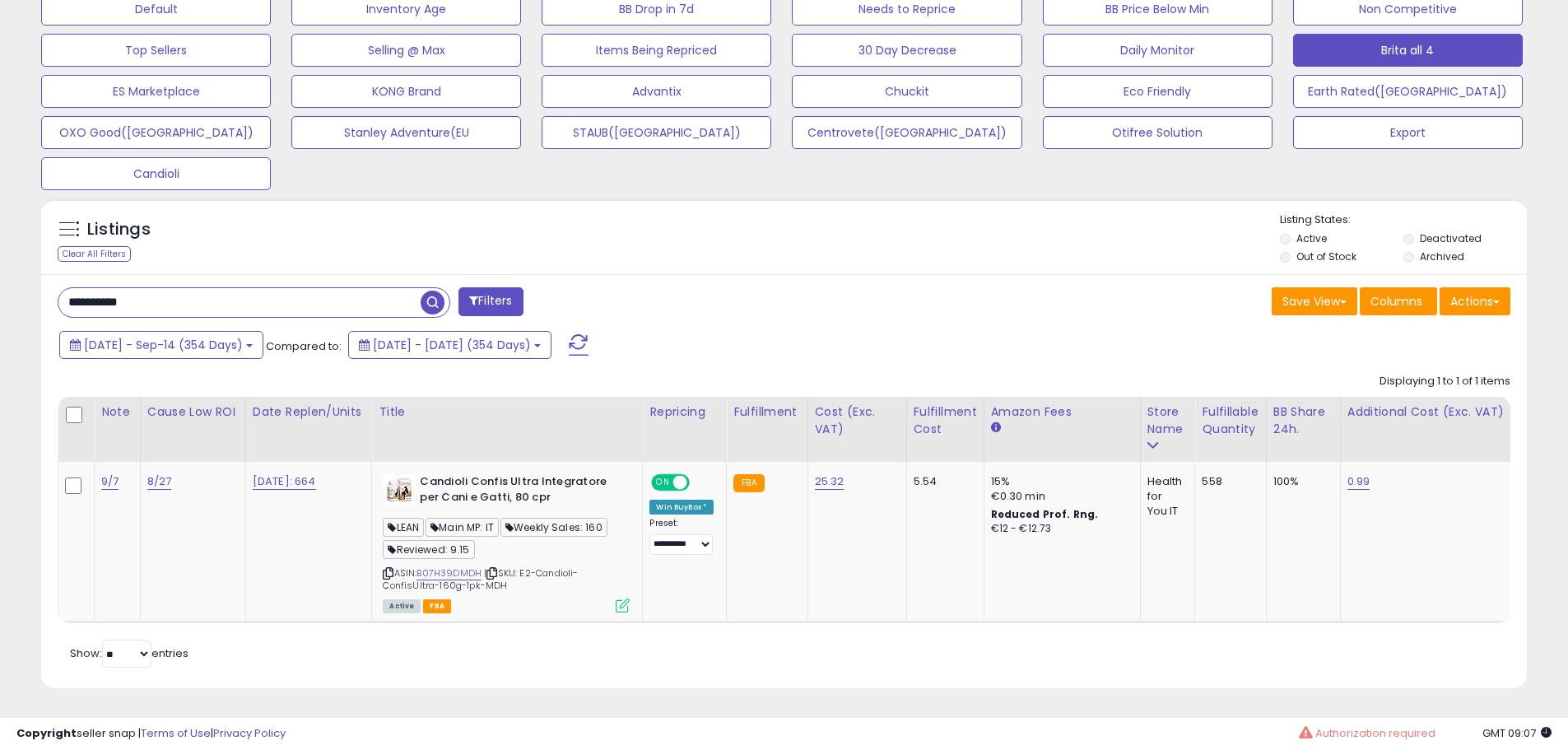
click at [195, 295] on input "**********" at bounding box center [240, 302] width 362 height 29
paste input "text"
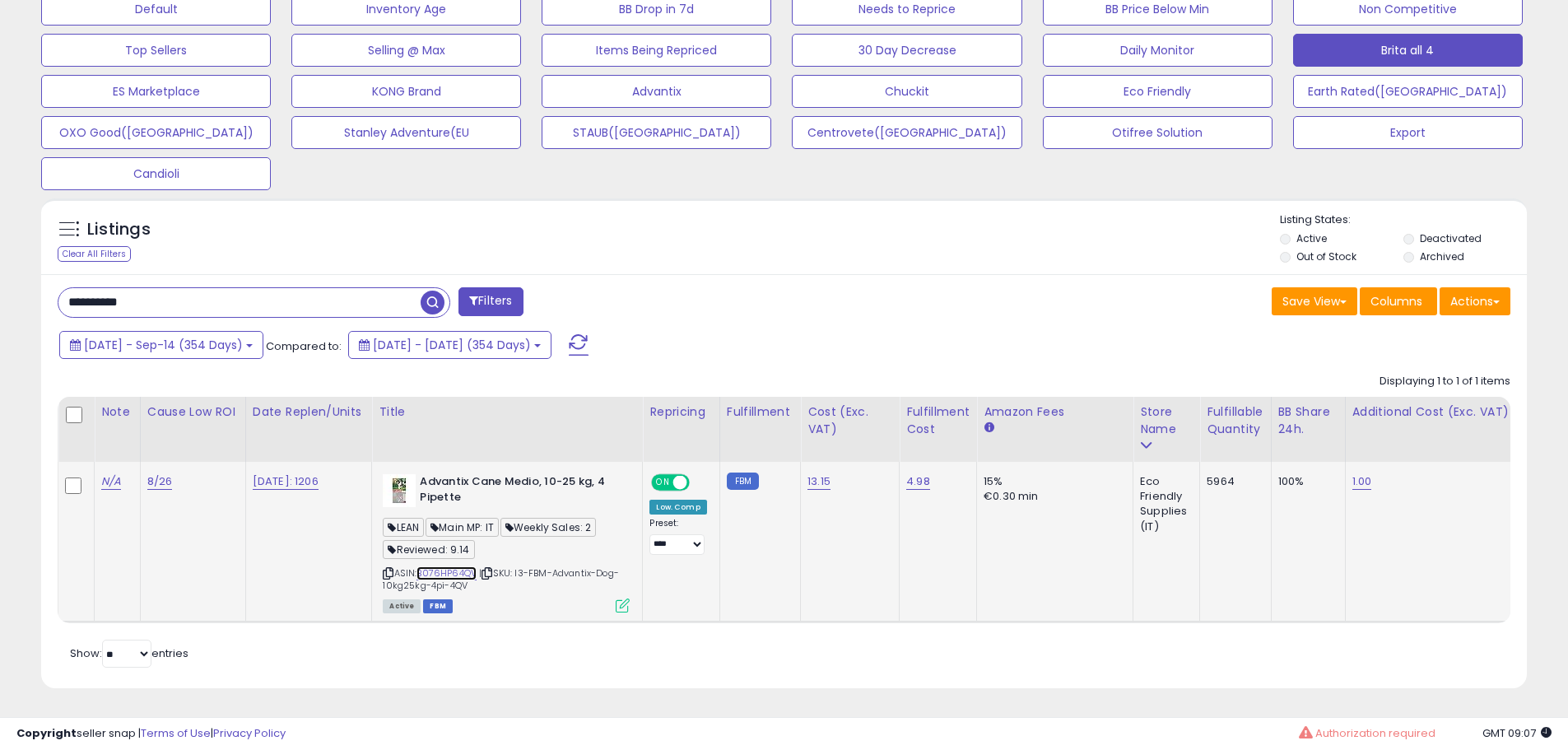
click at [457, 567] on link "B076HP64QV" at bounding box center [446, 574] width 60 height 14
click at [628, 599] on icon at bounding box center [623, 606] width 14 height 14
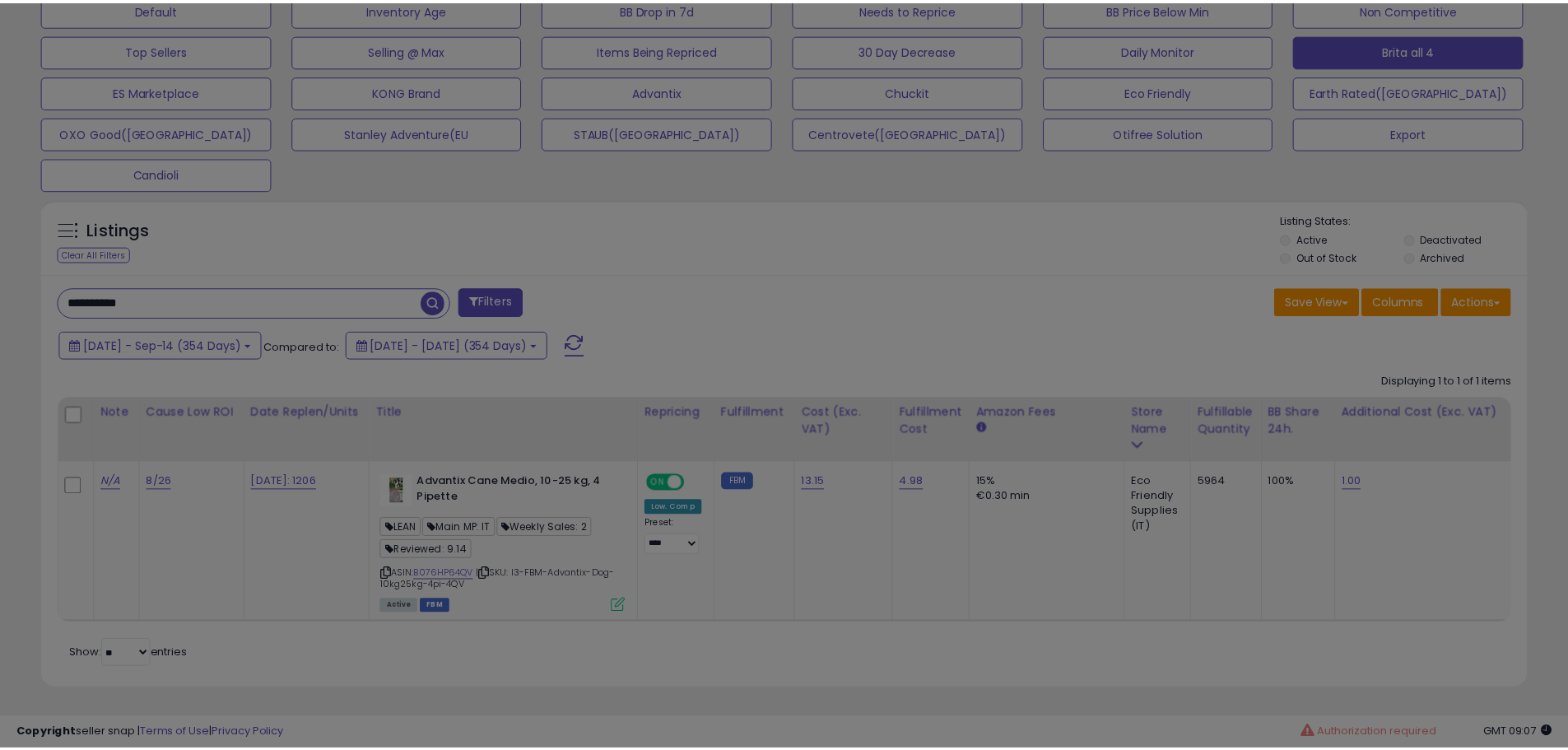
scroll to position [337, 869]
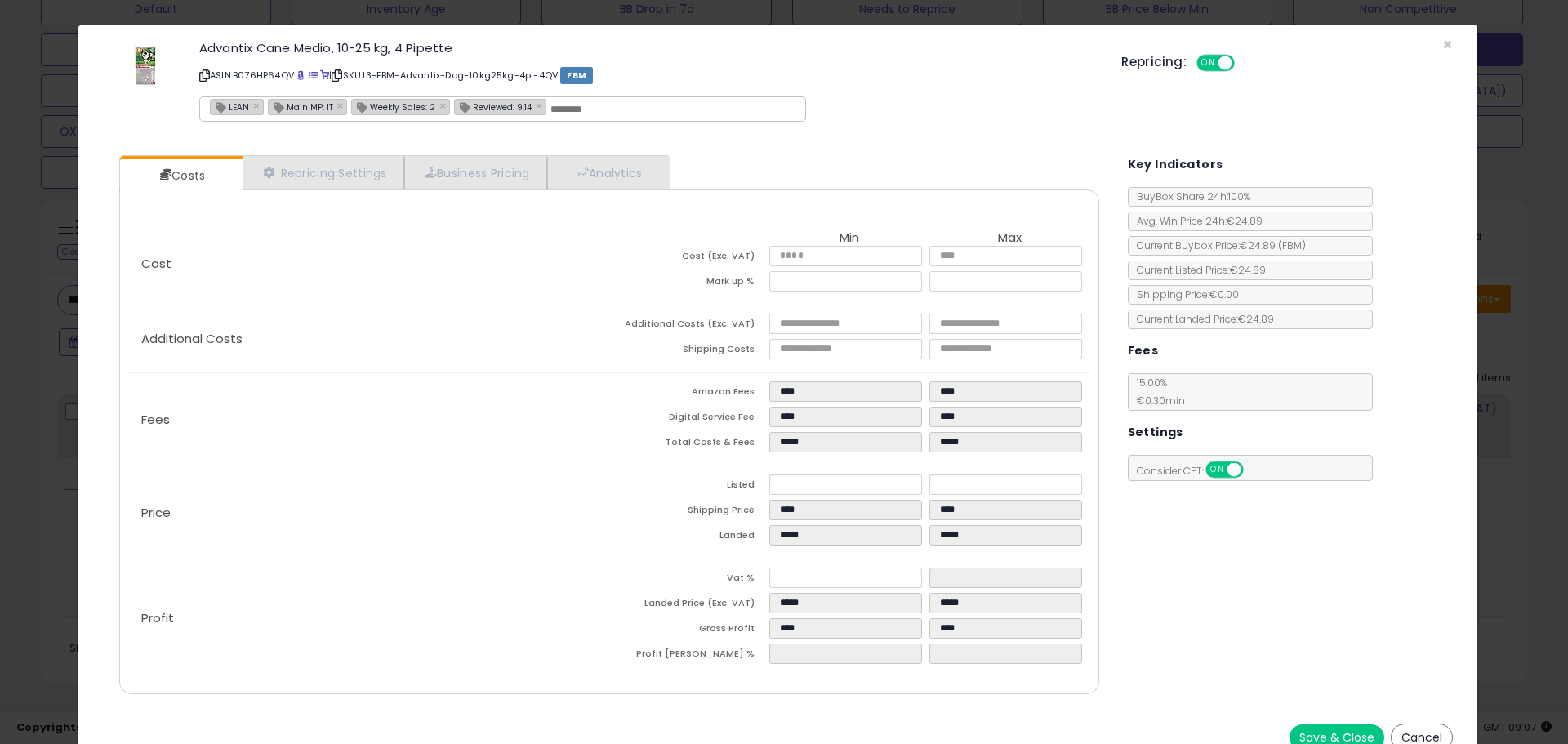
click at [55, 423] on div "× Close Advantix Cane Medio, 10-25 kg, 4 Pipette ASIN: B076HP64QV | SKU: I3-FBM…" at bounding box center [784, 372] width 1568 height 744
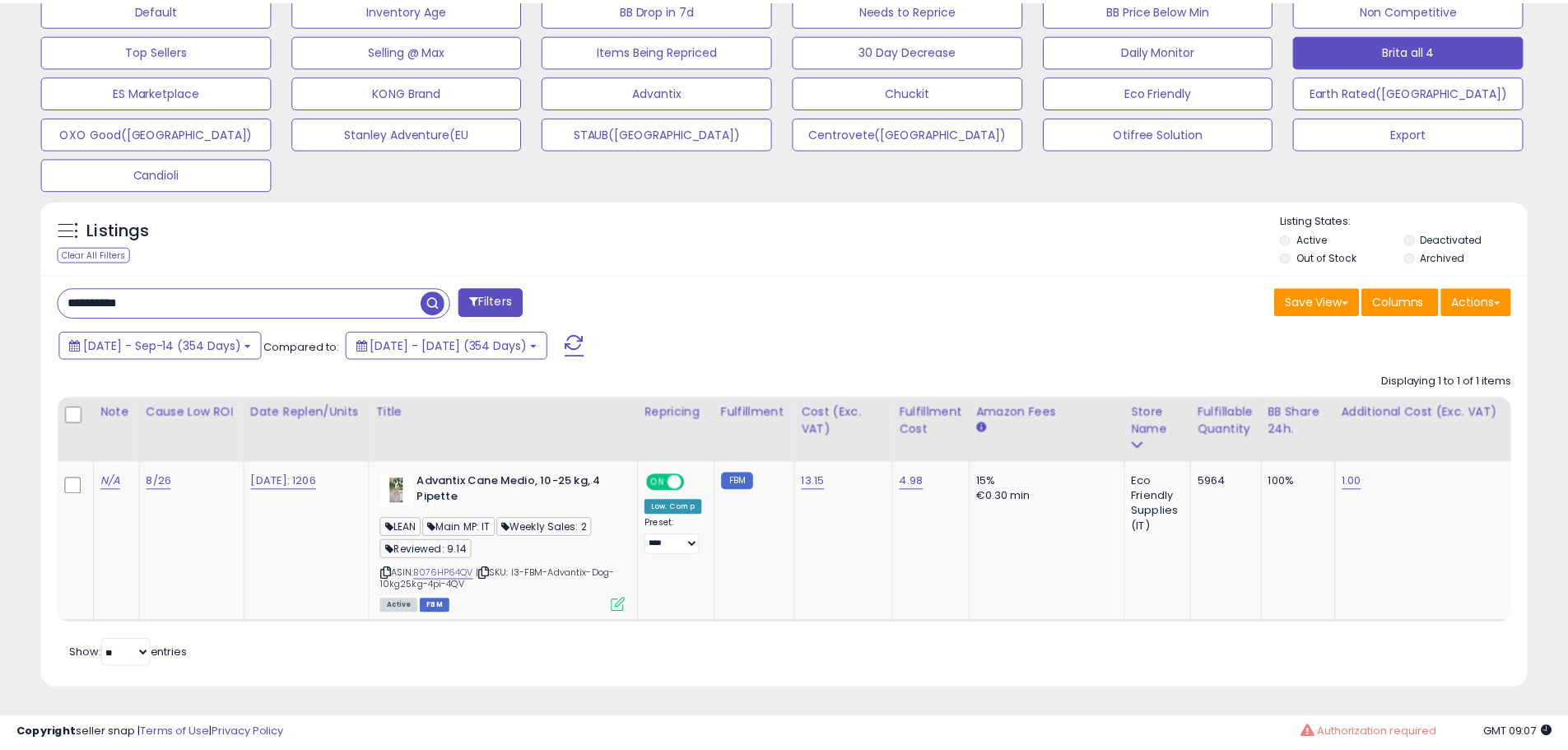
scroll to position [337, 862]
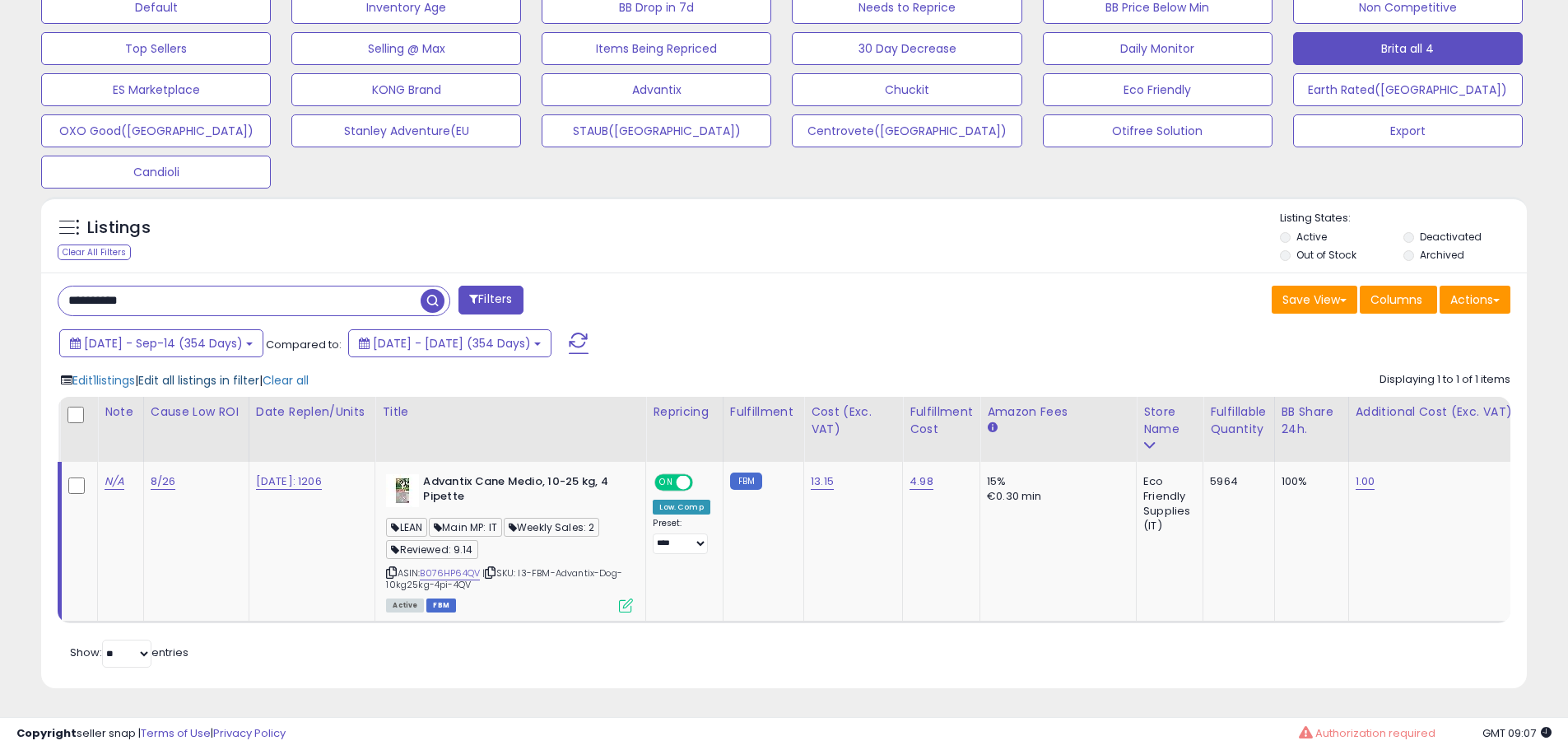
click at [203, 372] on span "Edit all listings in filter" at bounding box center [199, 380] width 121 height 16
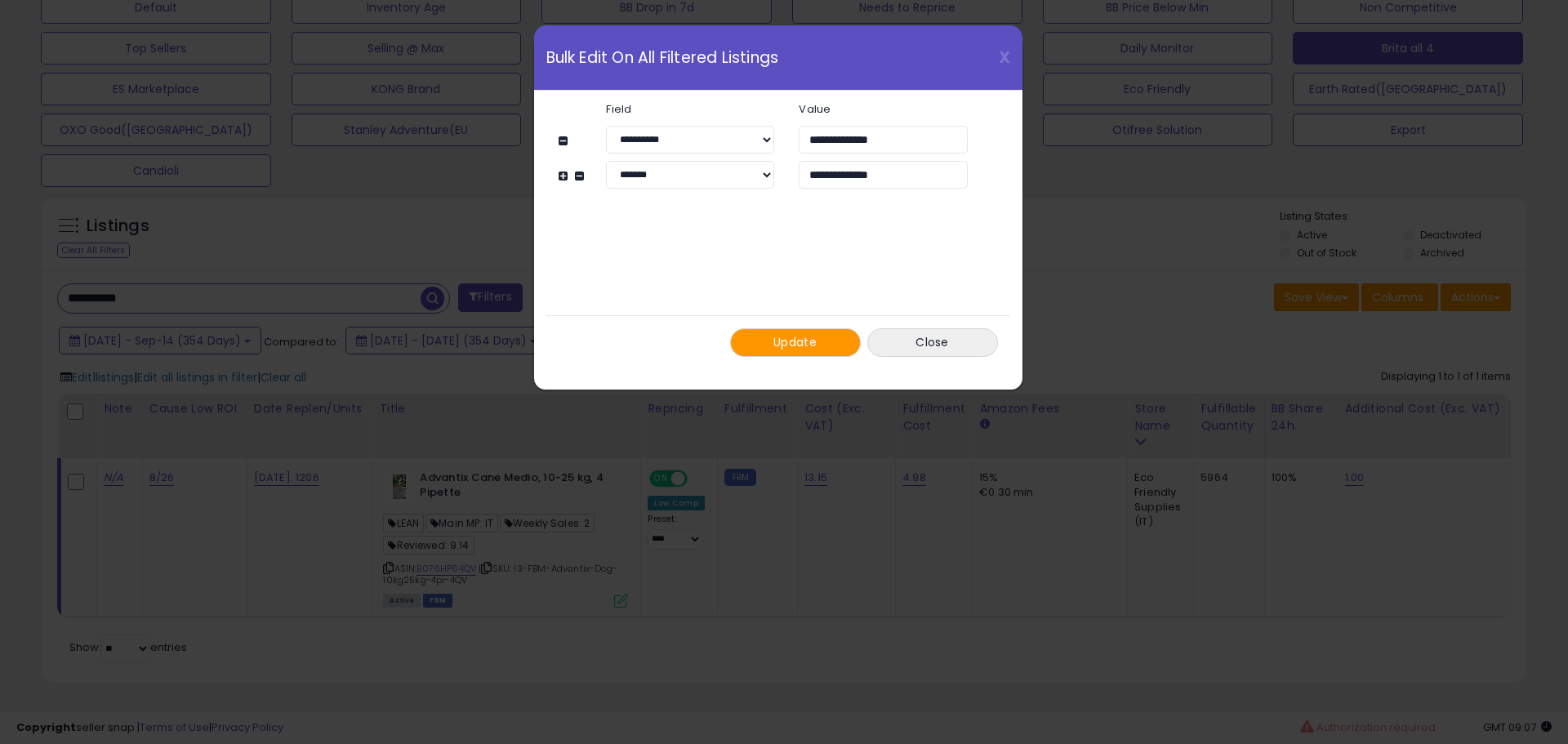
click at [823, 331] on button "Update" at bounding box center [795, 342] width 130 height 28
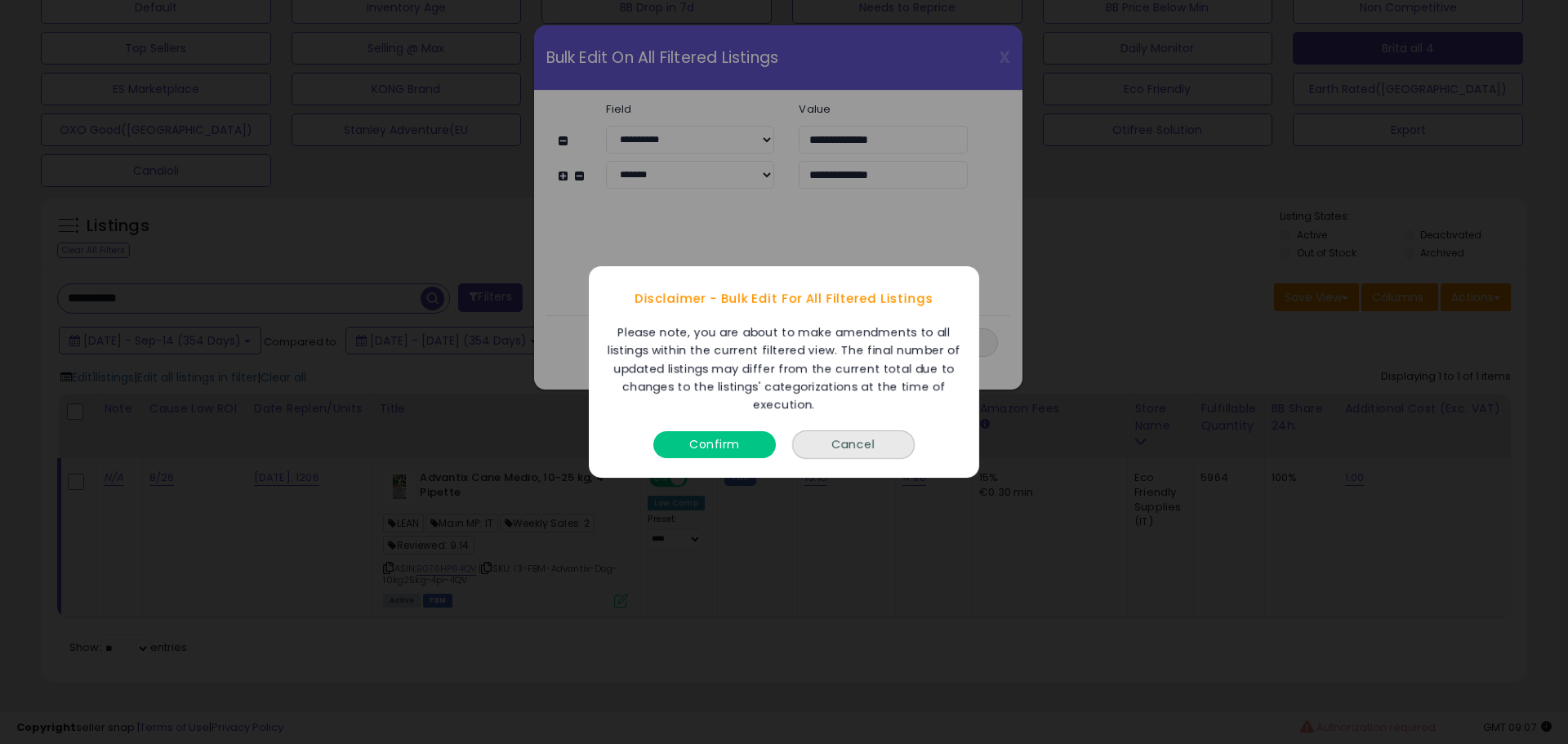
click at [685, 428] on div "Confirm" at bounding box center [715, 440] width 130 height 43
click at [703, 433] on button "Confirm" at bounding box center [714, 445] width 123 height 27
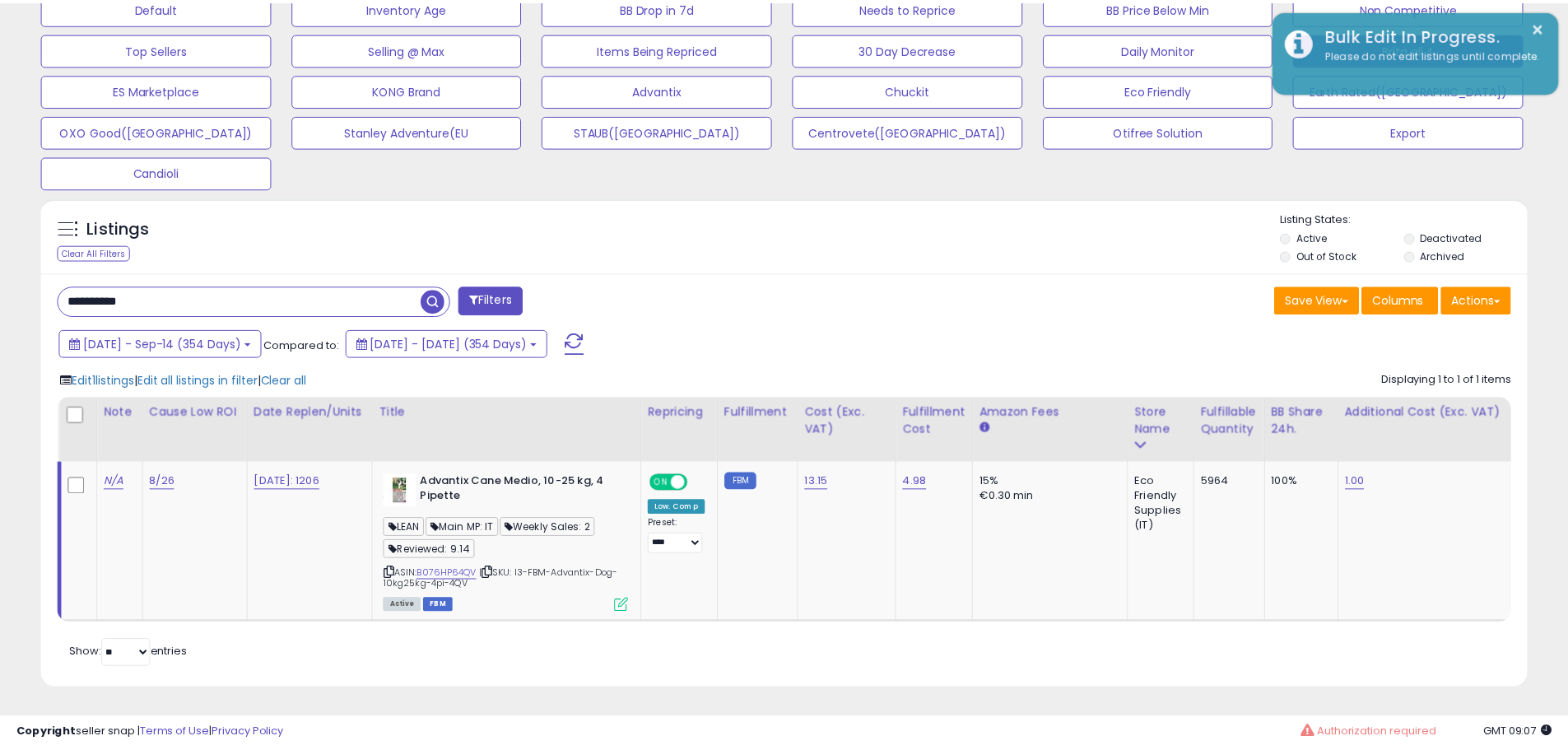
scroll to position [823078, 822376]
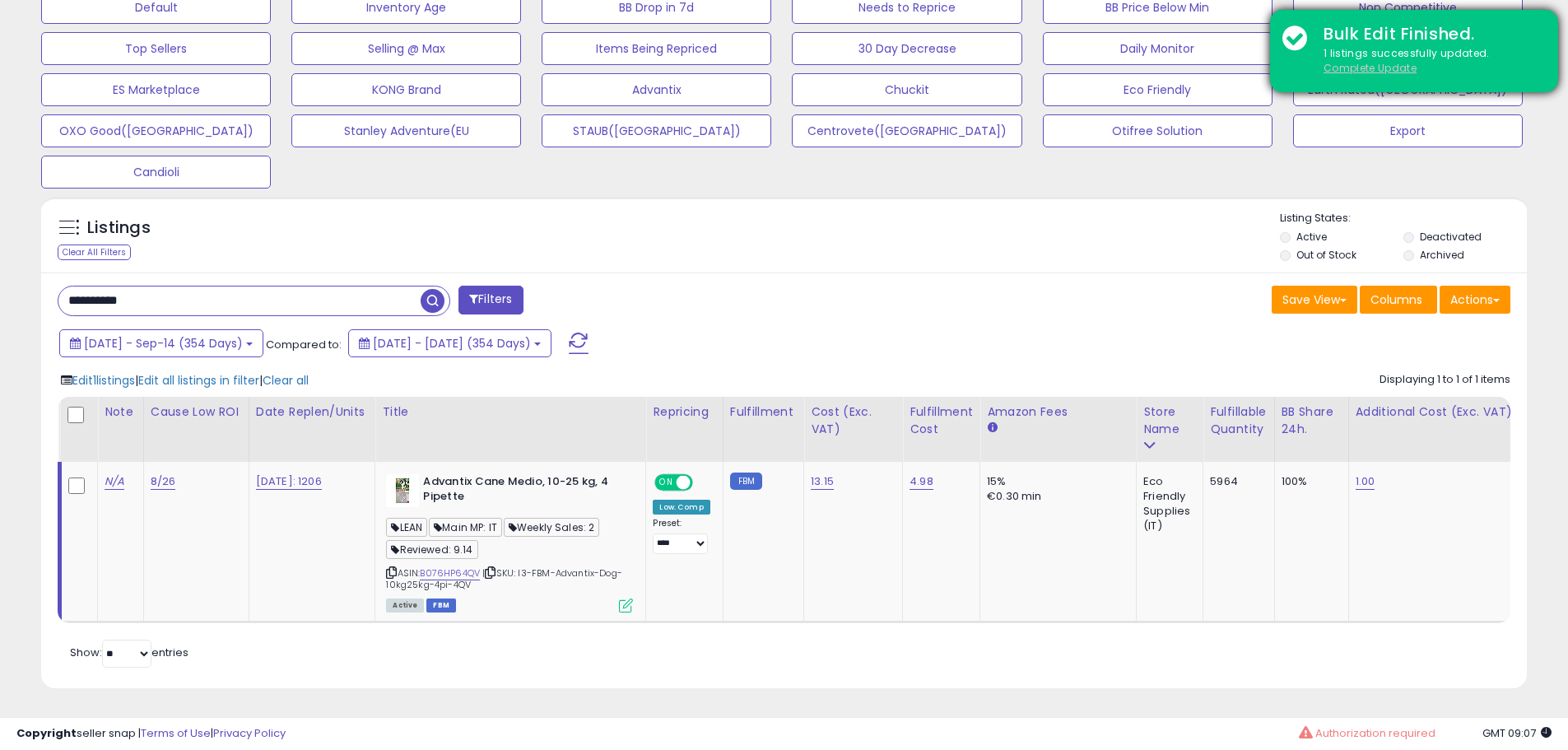
click at [1359, 61] on u "Complete Update" at bounding box center [1371, 67] width 93 height 14
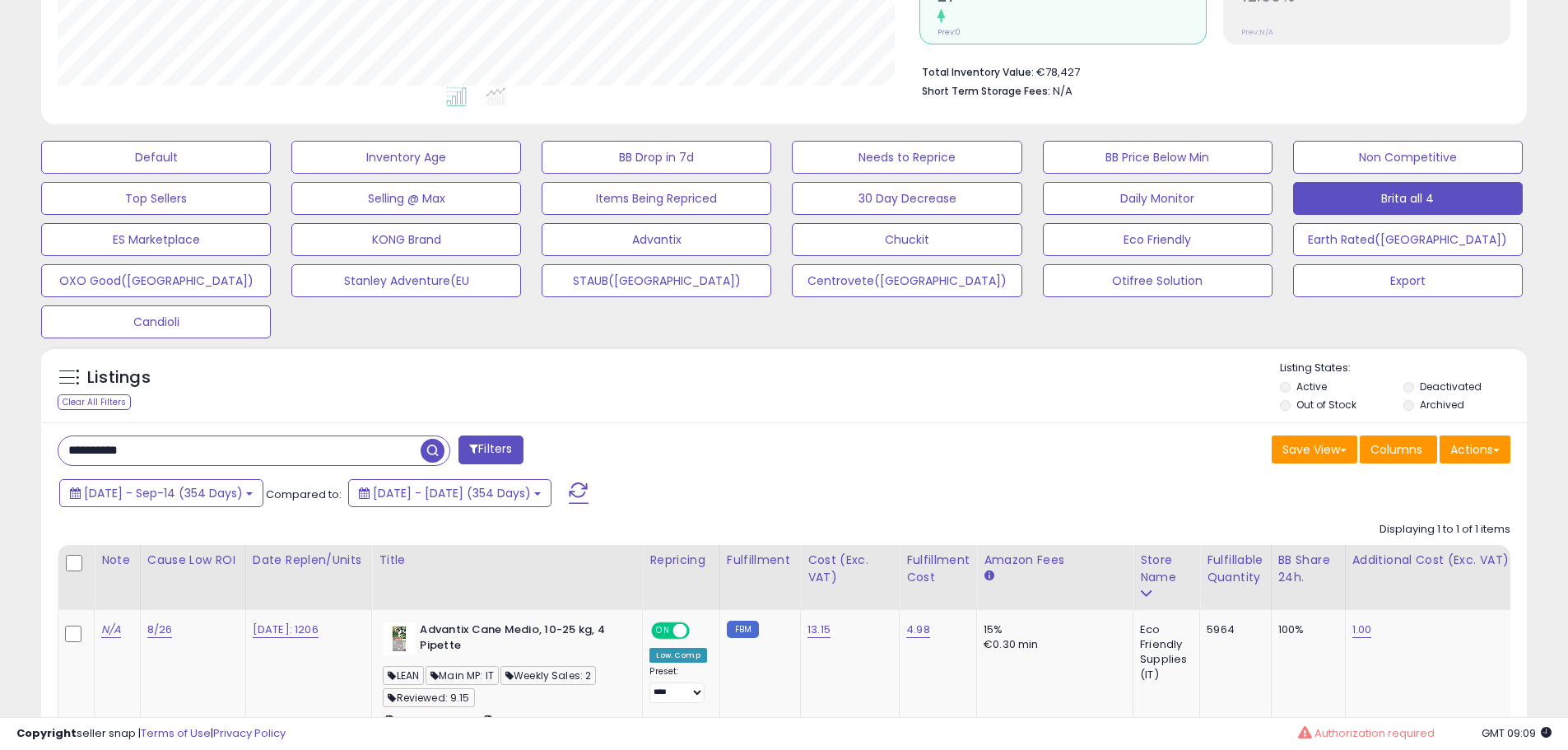
scroll to position [539, 0]
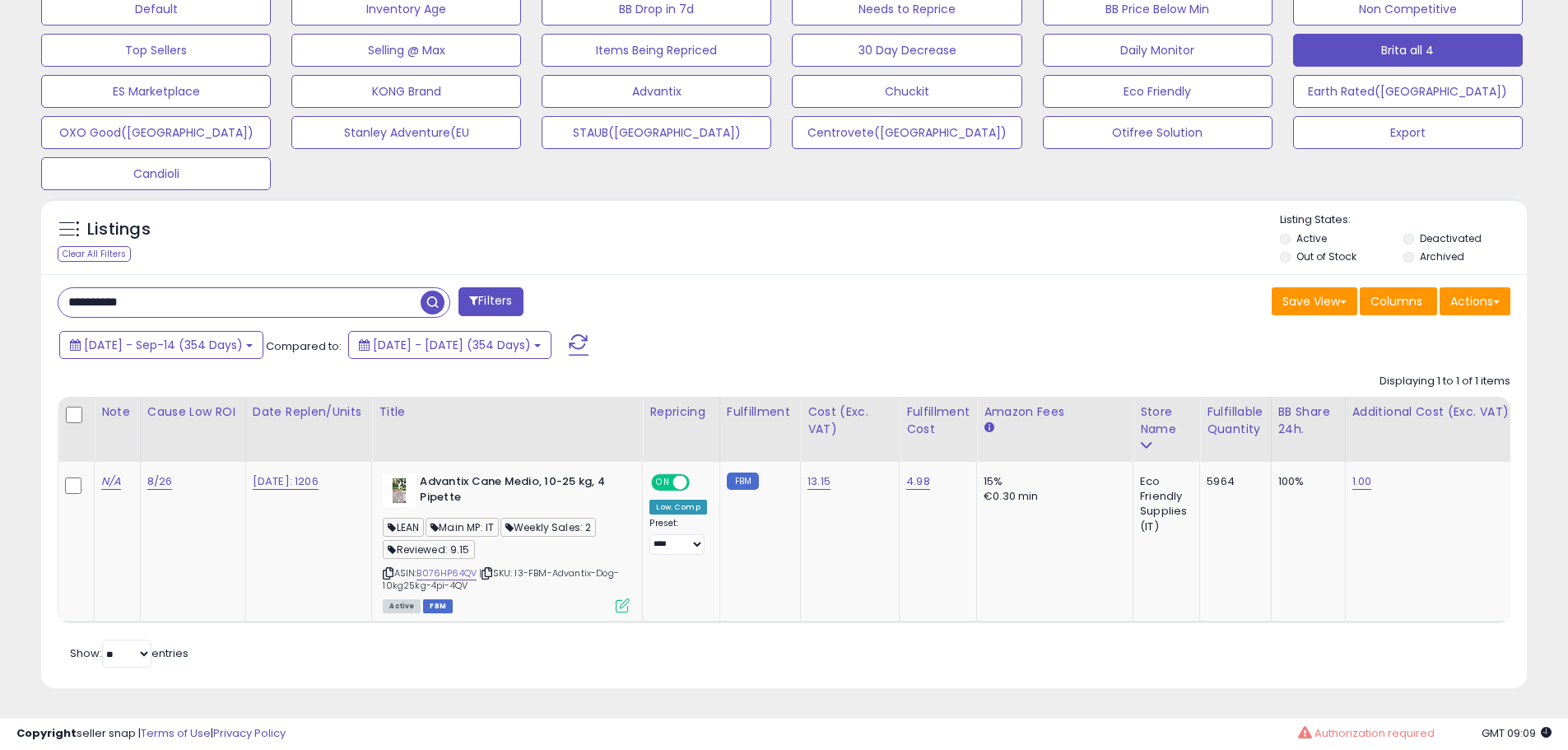
click at [214, 295] on input "**********" at bounding box center [240, 302] width 362 height 29
paste input "text"
click at [445, 567] on link "B07GZRYRXP" at bounding box center [445, 574] width 58 height 14
click at [624, 599] on icon at bounding box center [623, 606] width 14 height 14
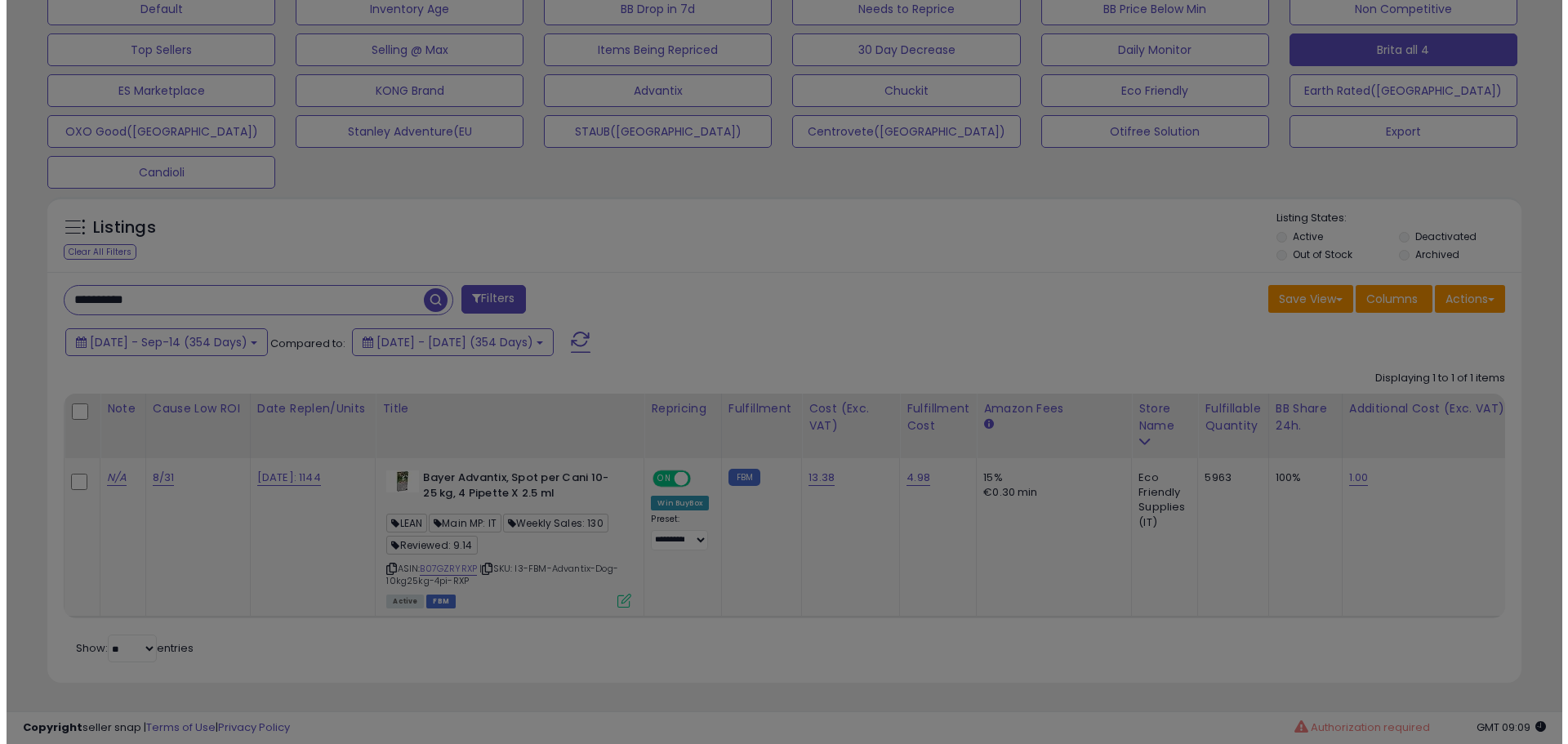
scroll to position [335, 862]
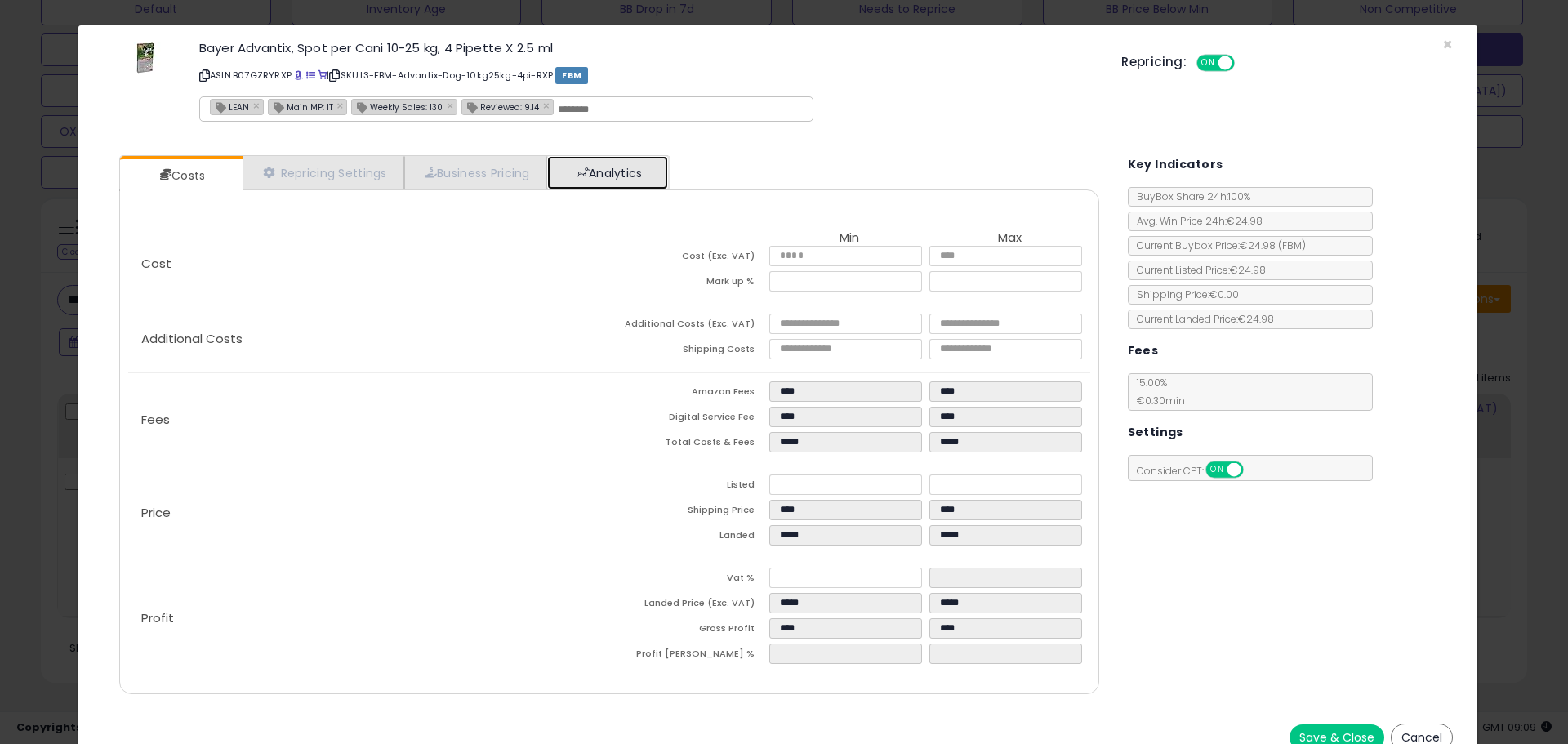
click at [606, 184] on link "Analytics" at bounding box center [607, 172] width 121 height 33
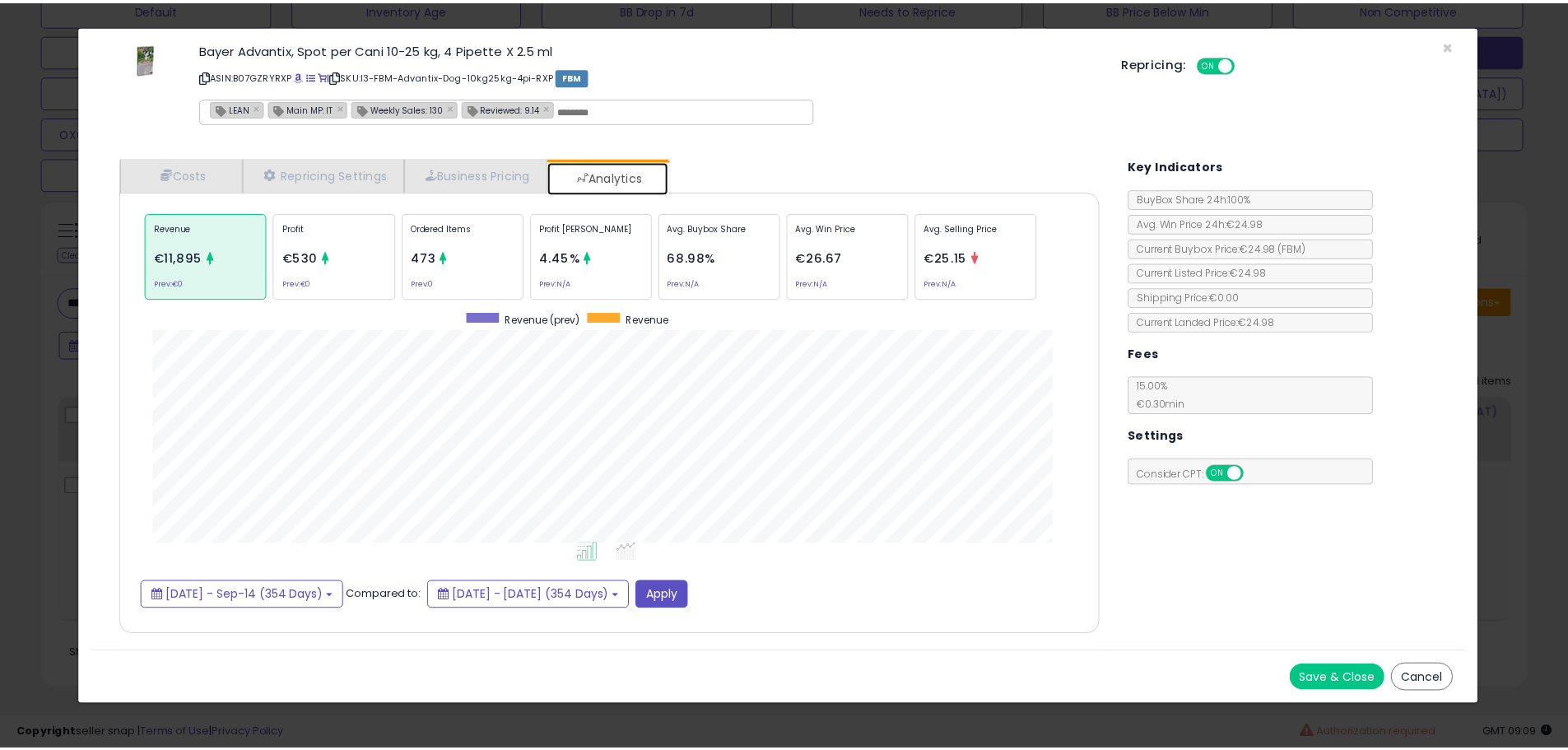
scroll to position [506, 1021]
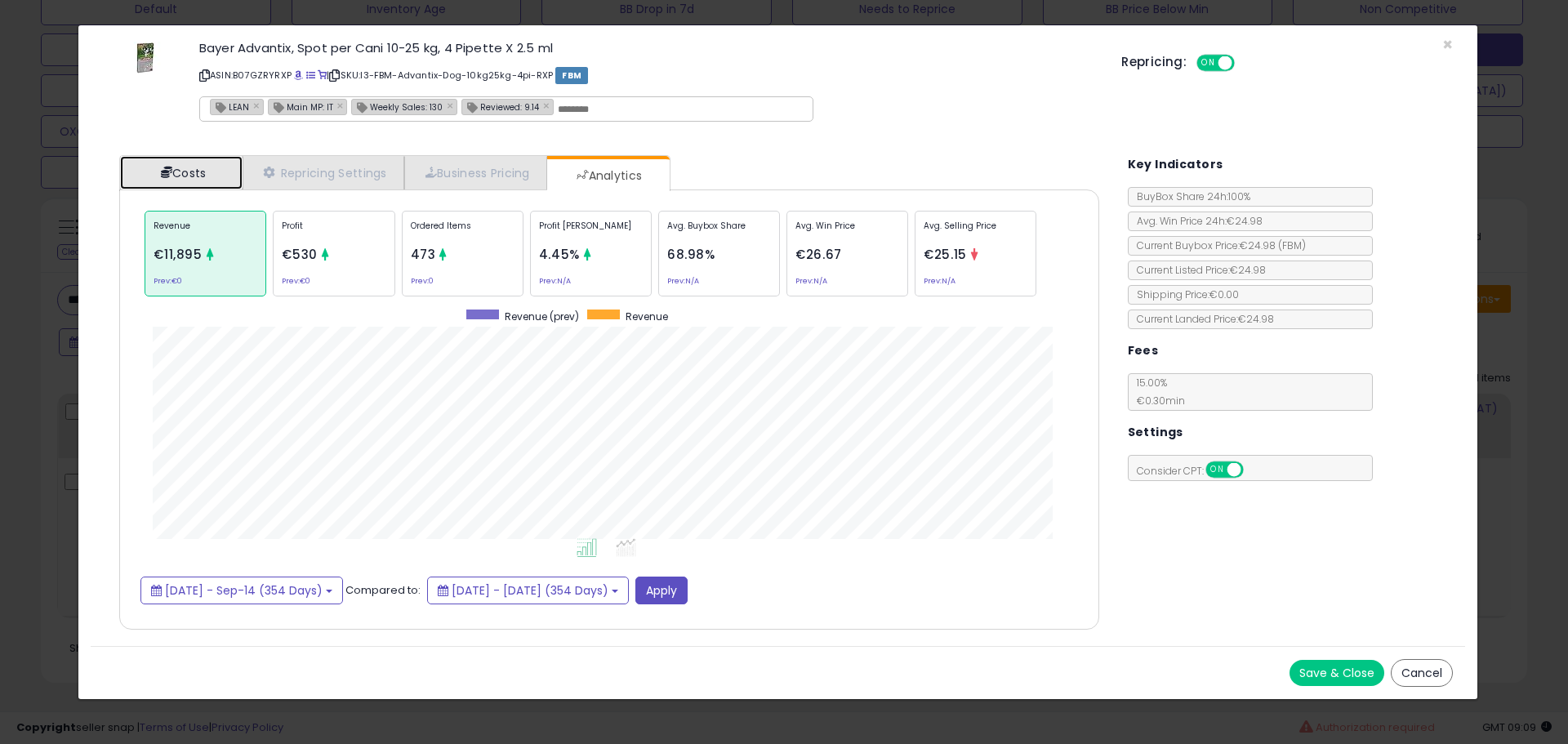
click at [152, 165] on link "Costs" at bounding box center [181, 172] width 123 height 33
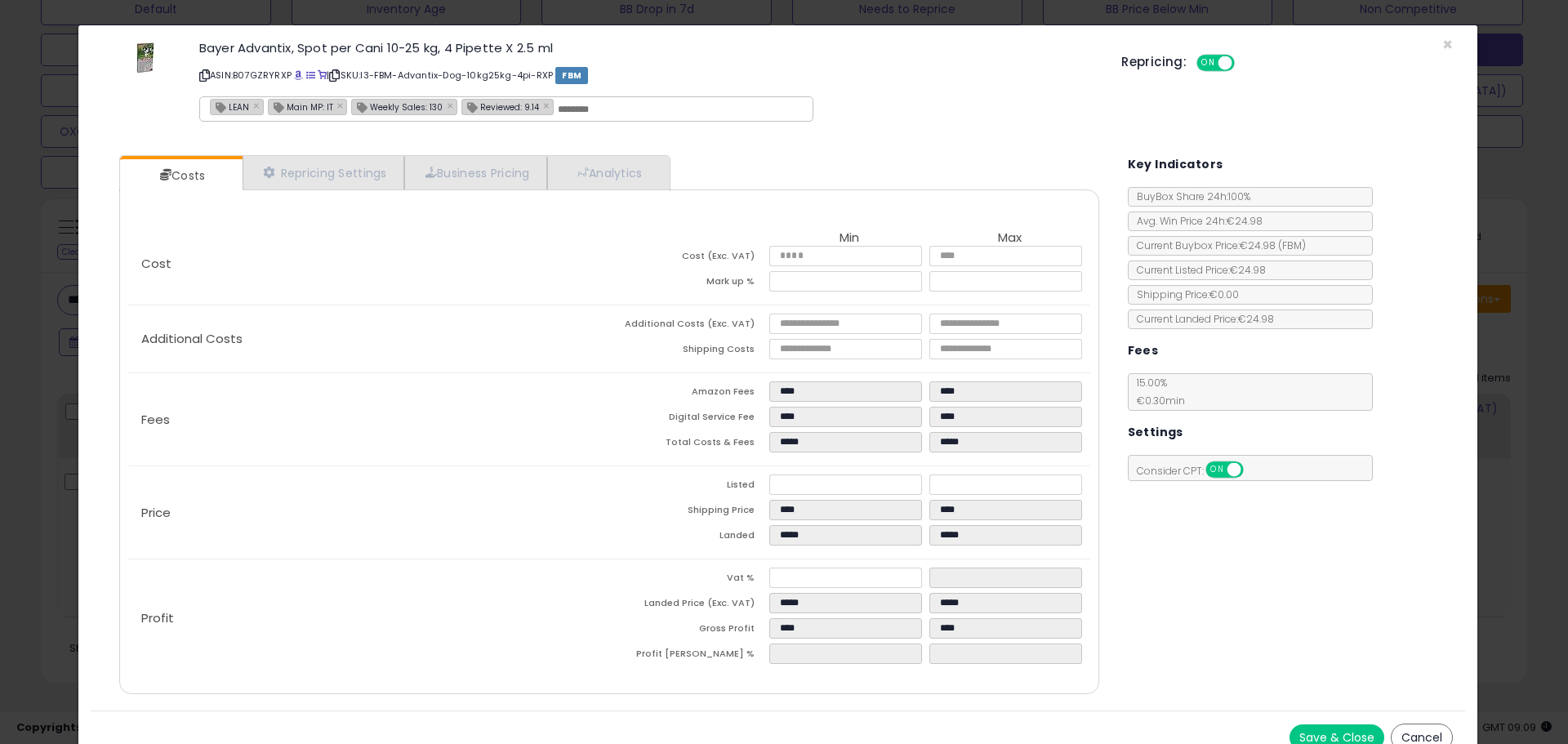
click at [69, 379] on div "× Close Bayer Advantix, Spot per Cani 10-25 kg, 4 Pipette X 2.5 ml ASIN: B07GZR…" at bounding box center [784, 372] width 1568 height 744
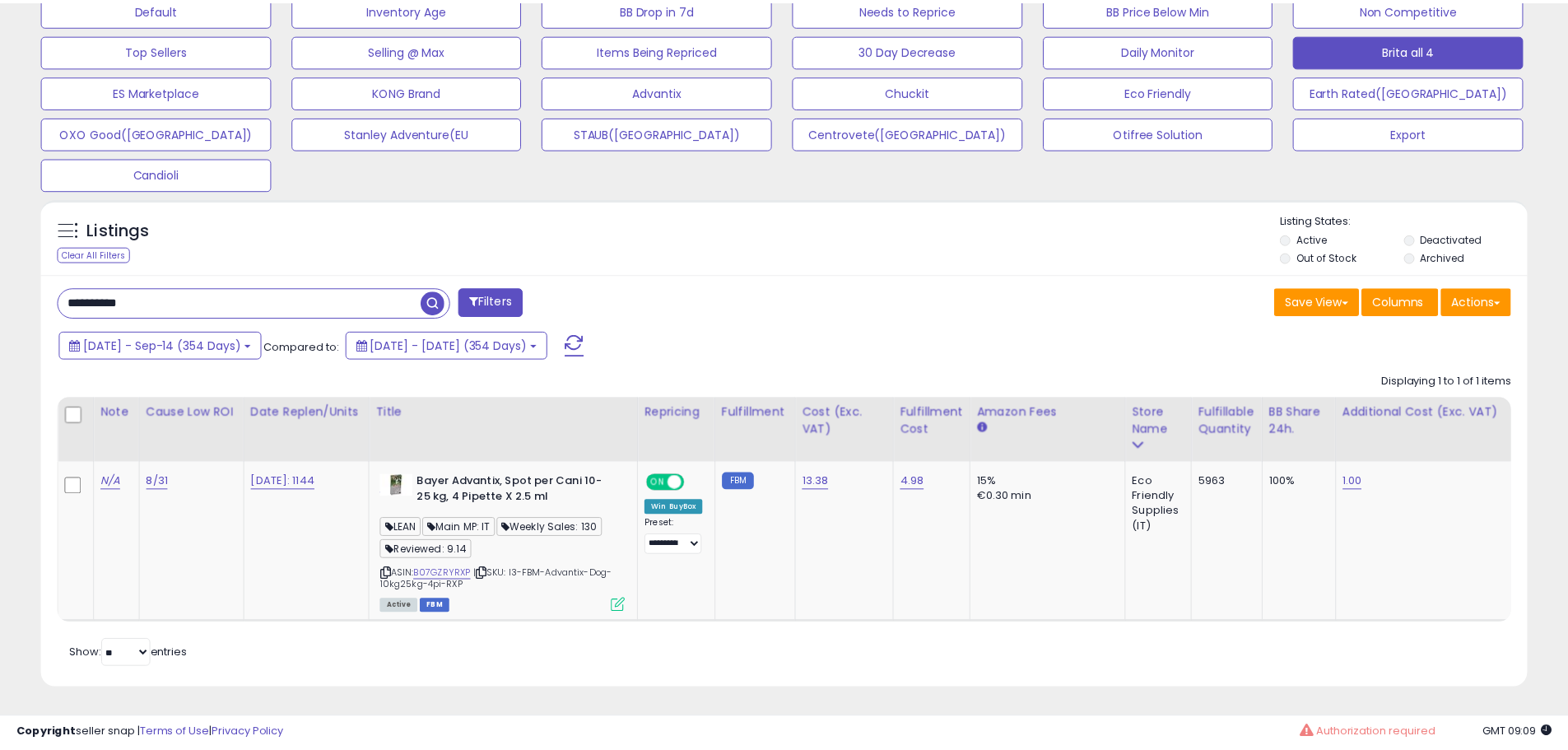
scroll to position [337, 862]
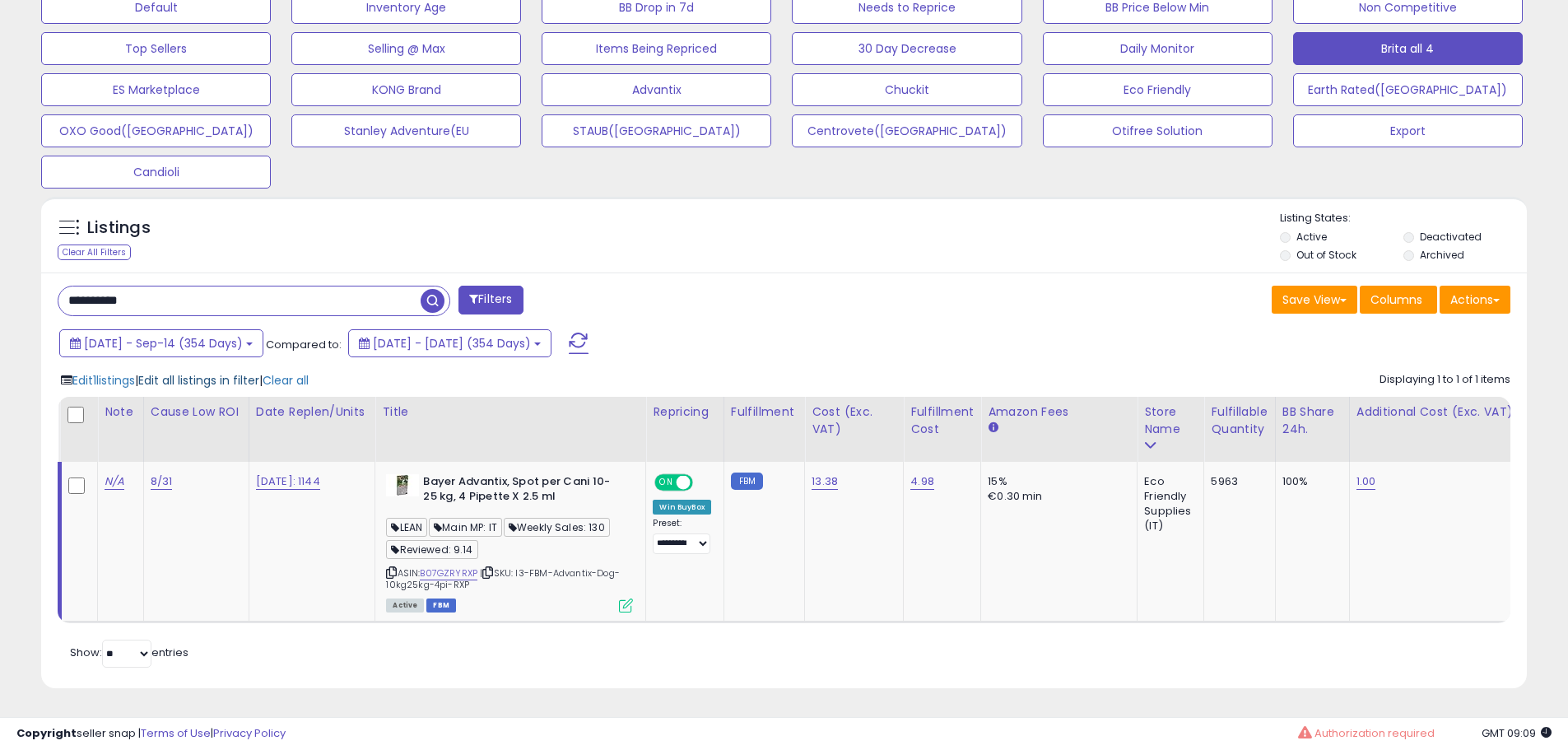
click at [225, 372] on span "Edit all listings in filter" at bounding box center [199, 380] width 121 height 16
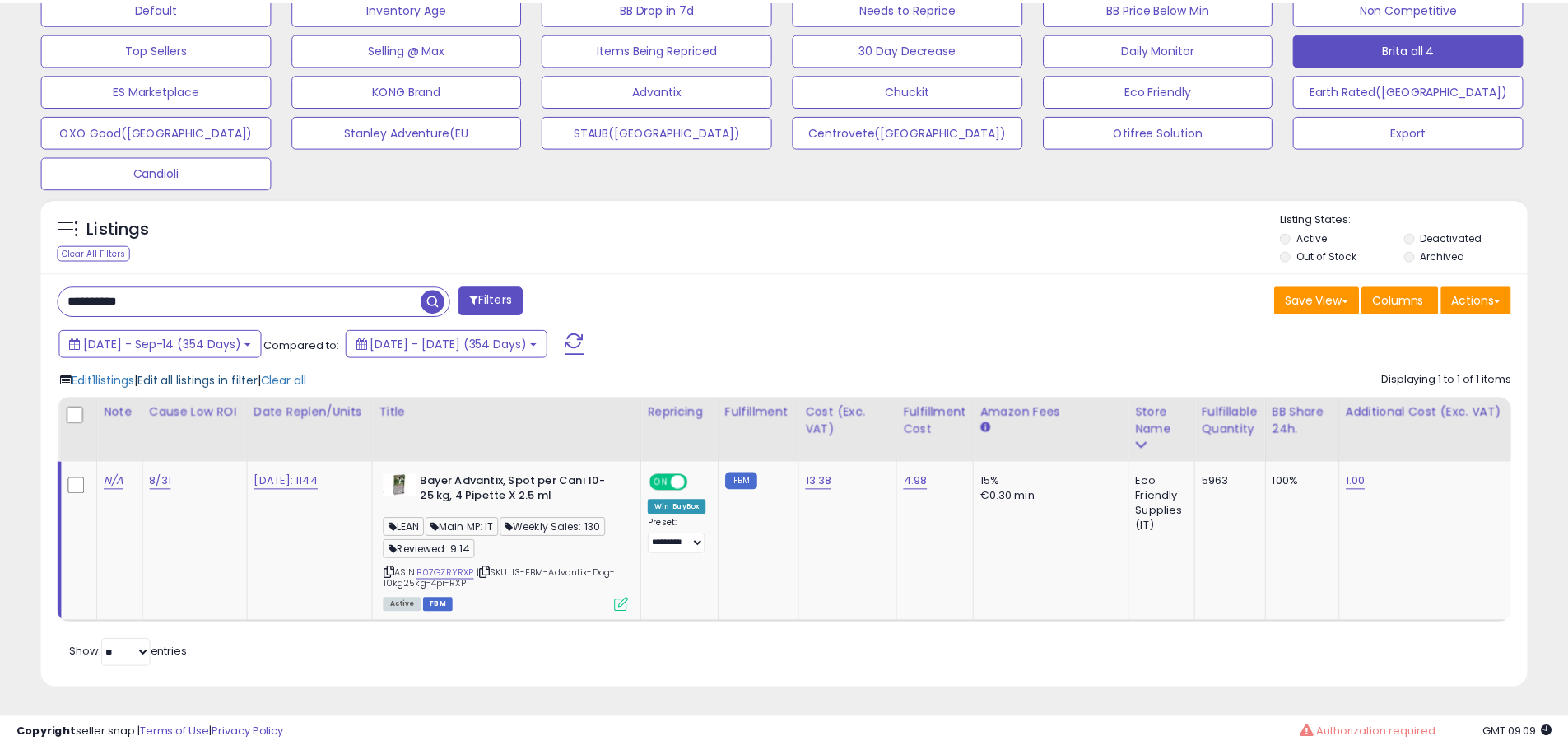
scroll to position [337, 869]
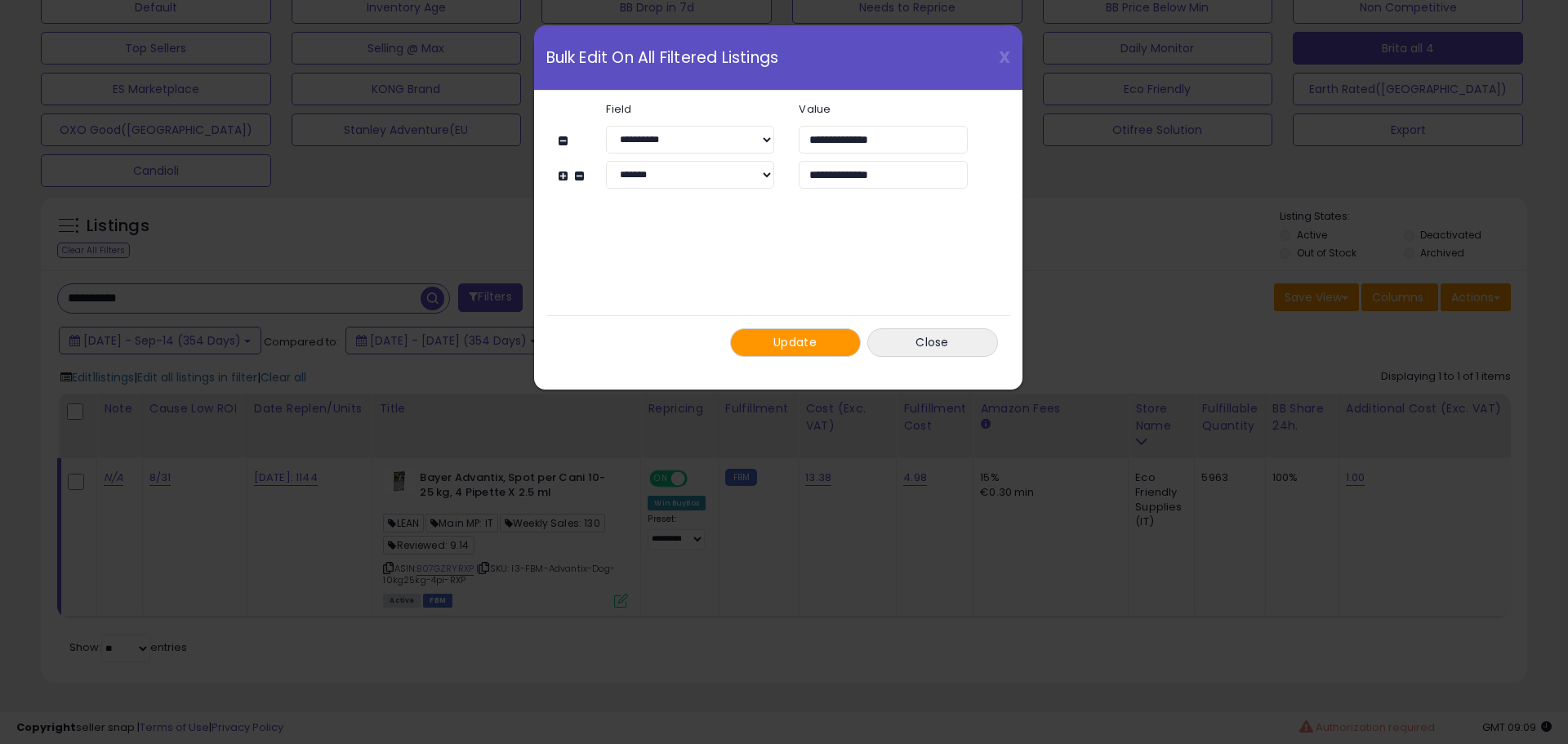
click at [774, 342] on span "Update" at bounding box center [794, 342] width 43 height 16
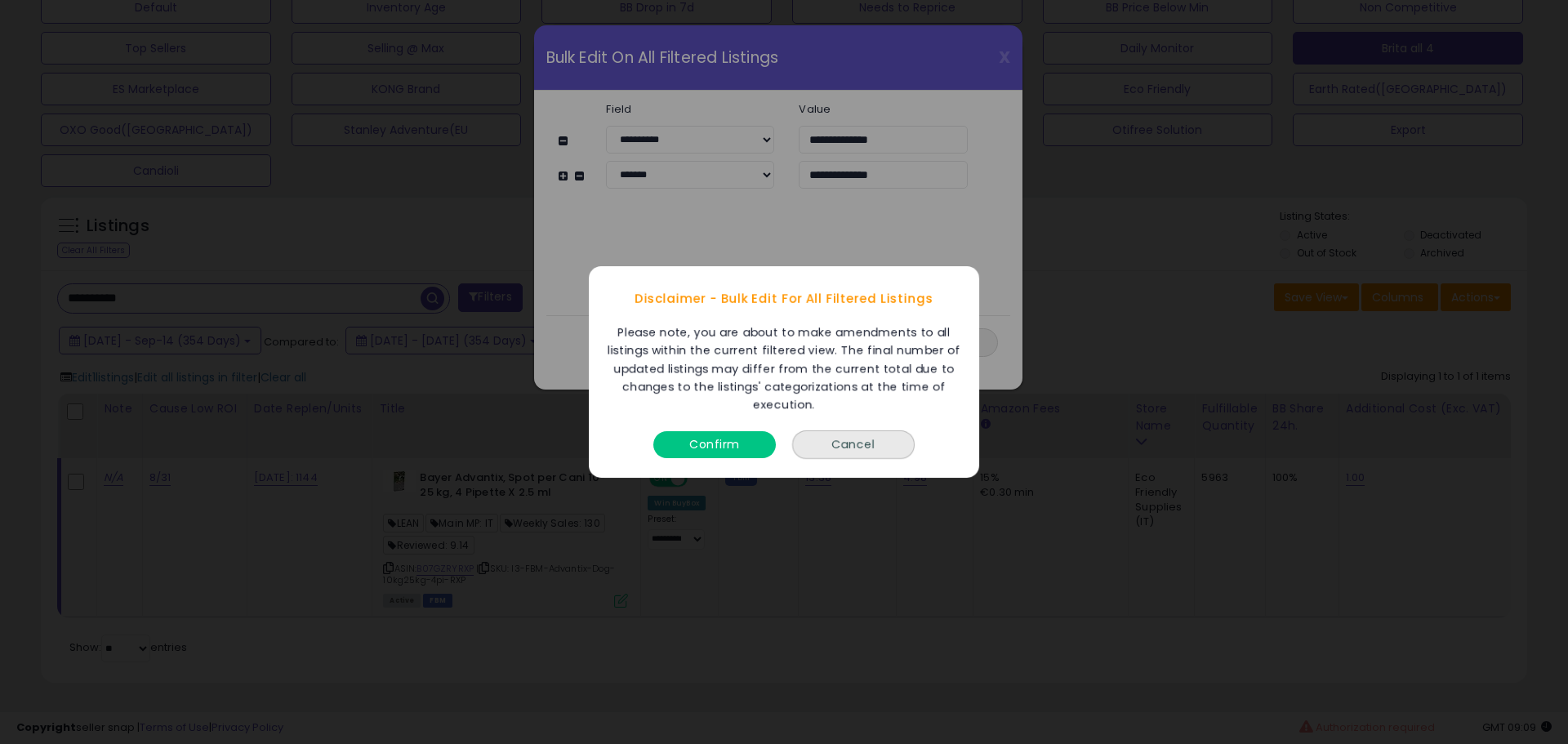
click at [745, 430] on div "Confirm" at bounding box center [715, 440] width 130 height 43
click at [737, 441] on button "Confirm" at bounding box center [714, 445] width 123 height 27
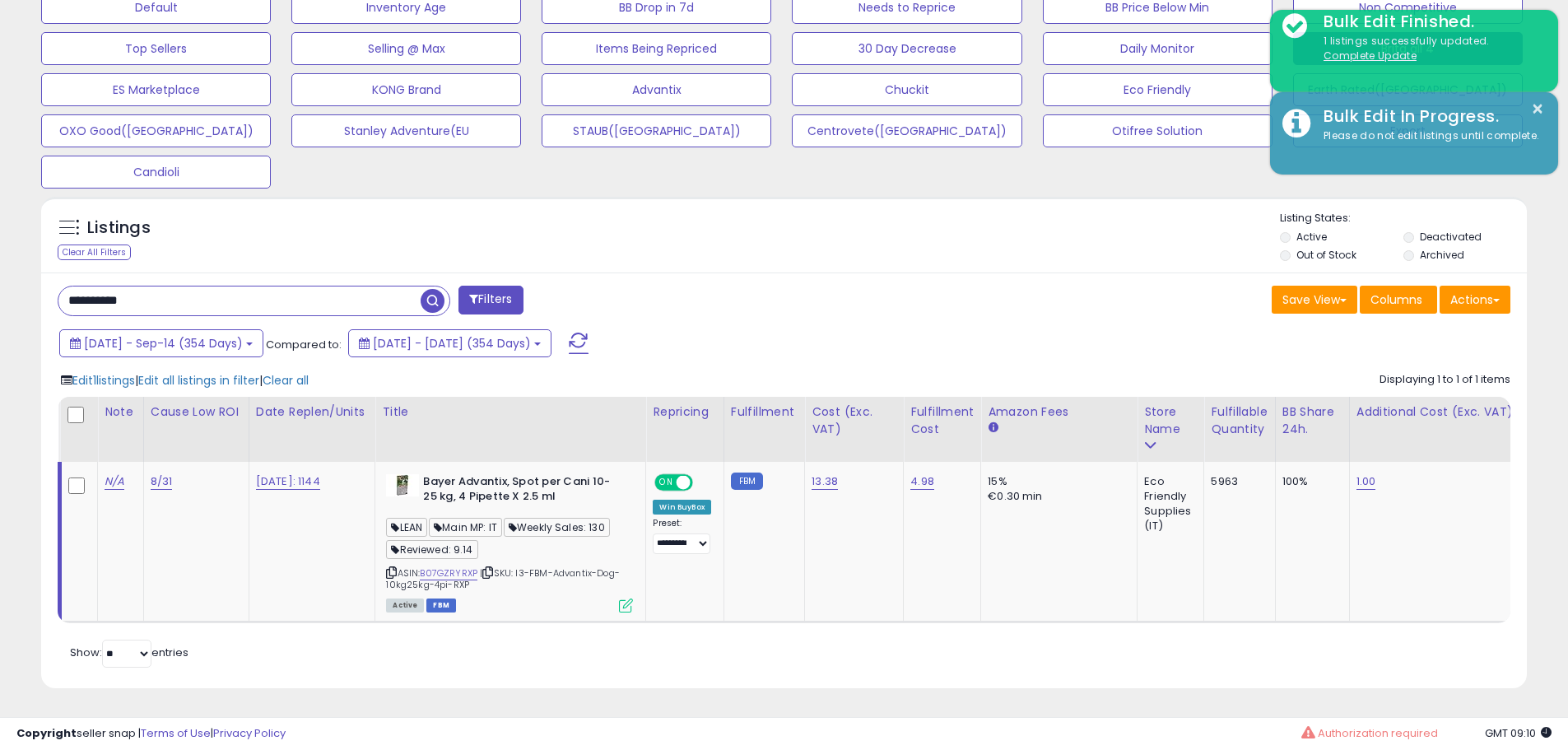
scroll to position [823078, 822376]
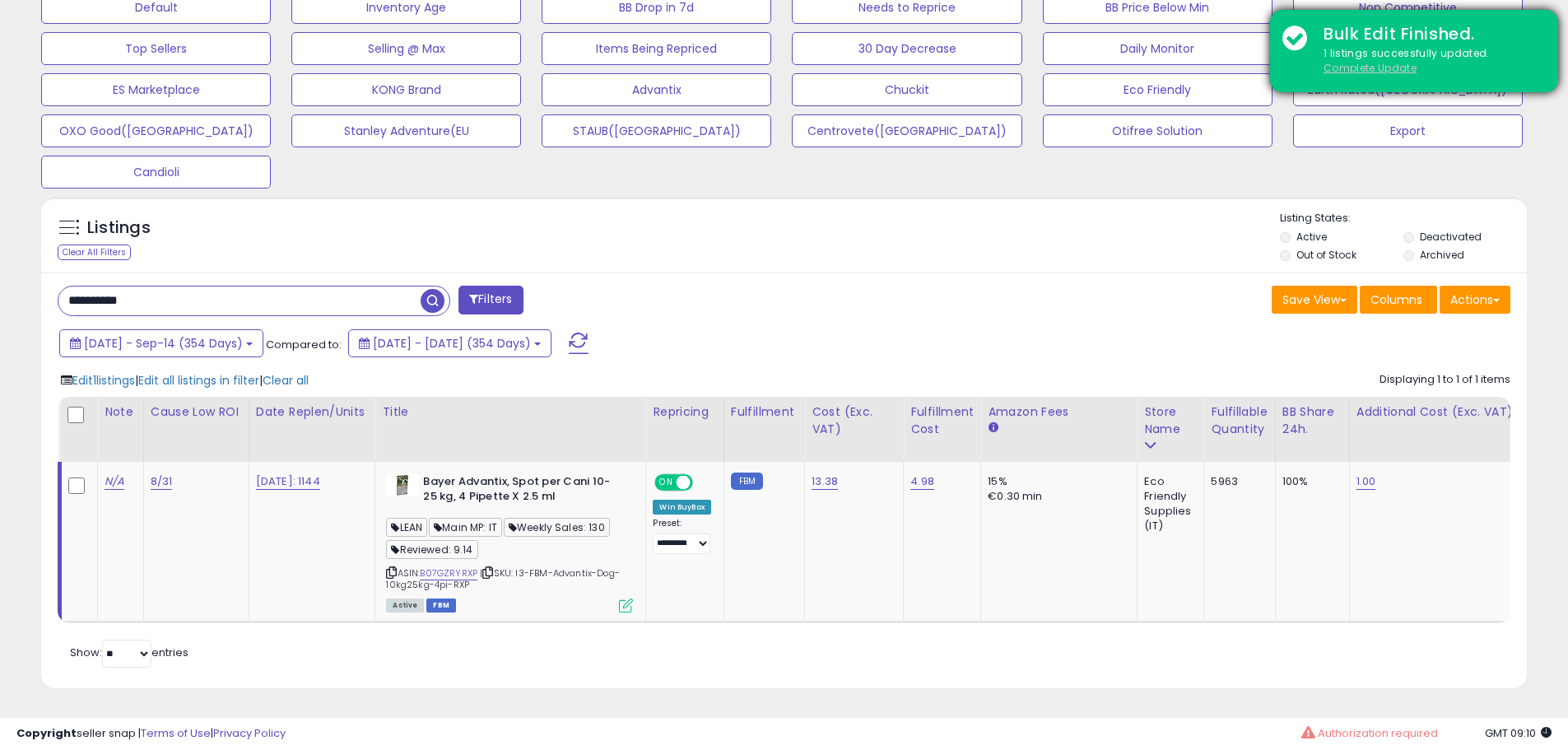
click at [1379, 66] on u "Complete Update" at bounding box center [1371, 67] width 93 height 14
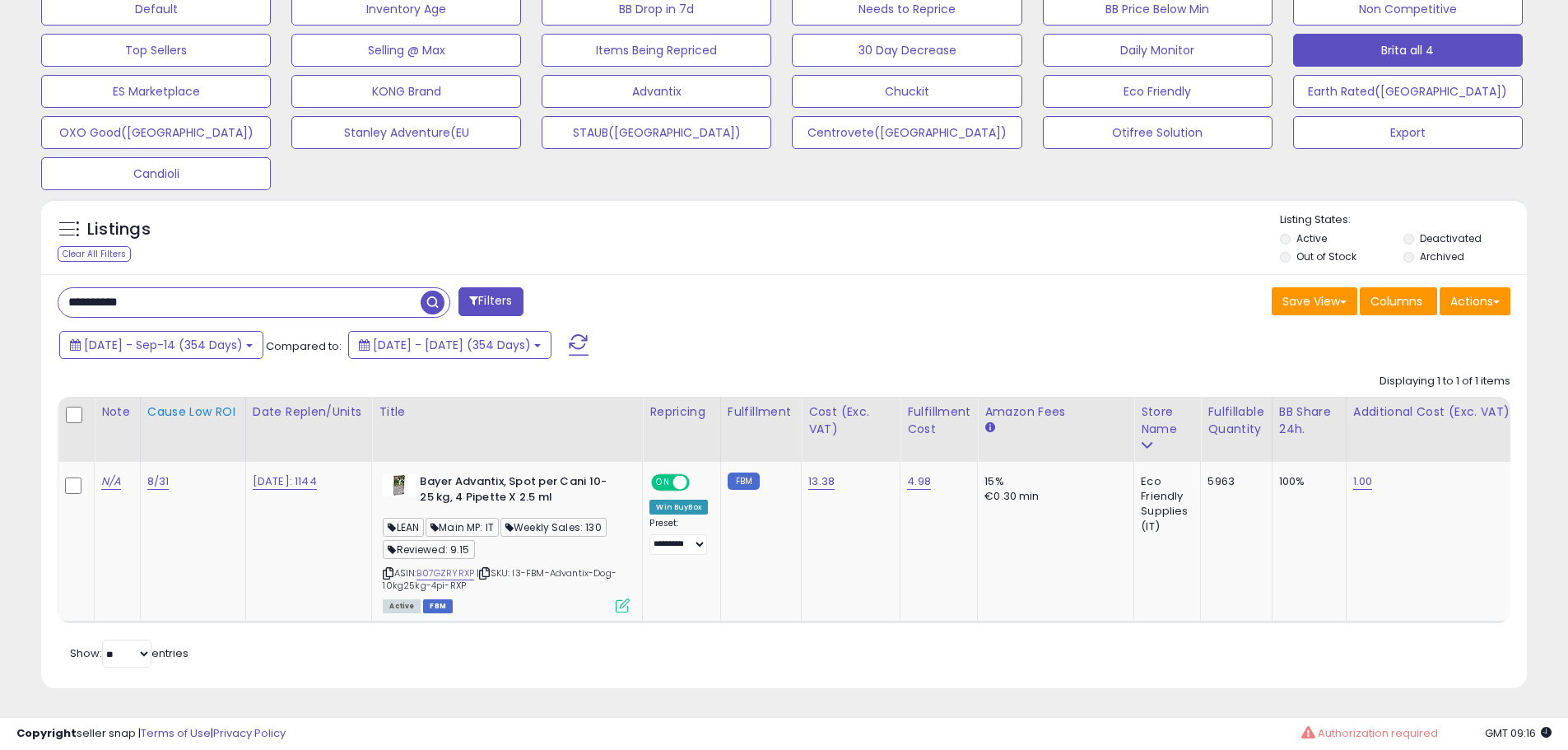
scroll to position [539, 0]
click at [283, 288] on input "**********" at bounding box center [240, 302] width 362 height 29
paste input "text"
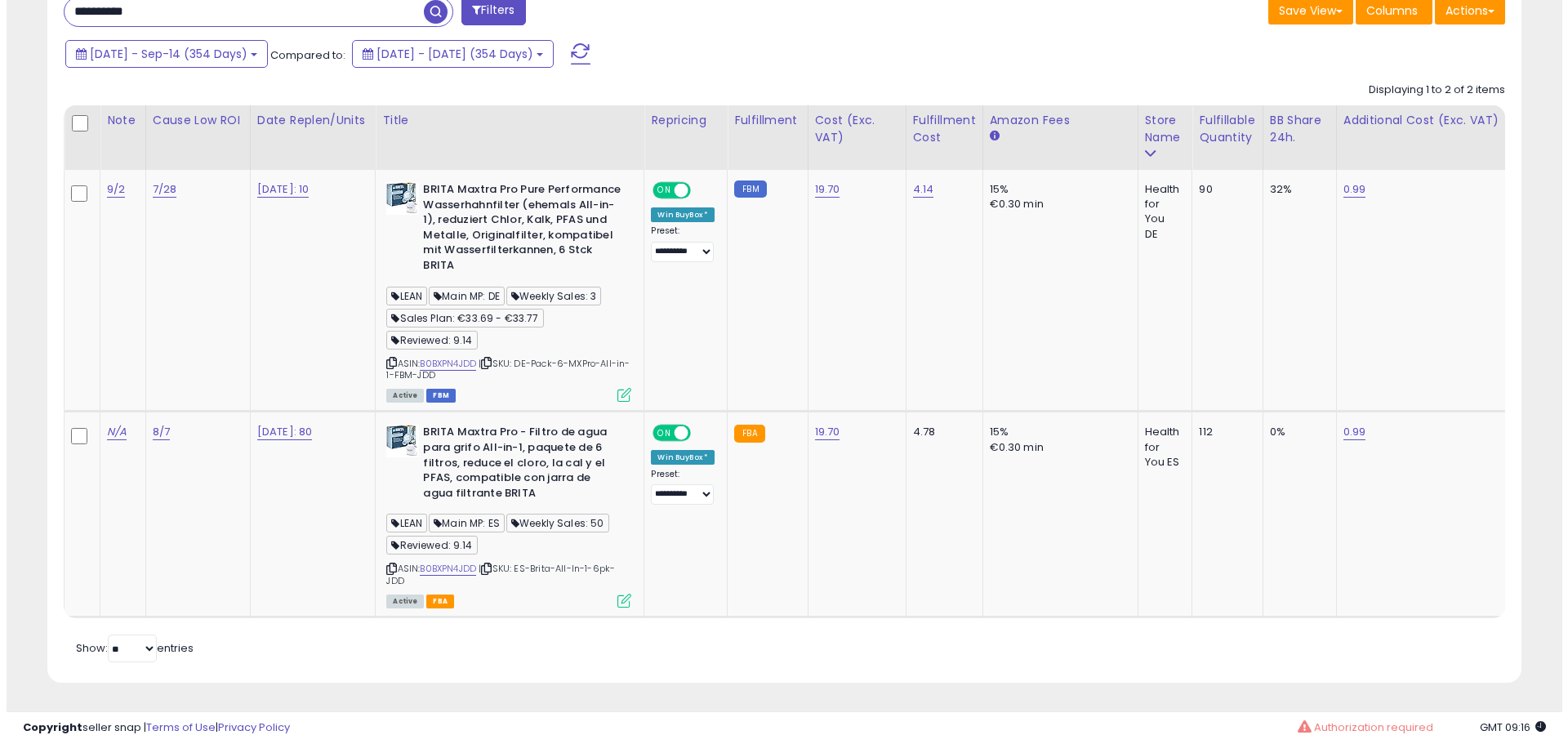
scroll to position [823, 0]
click at [618, 594] on icon at bounding box center [618, 601] width 14 height 14
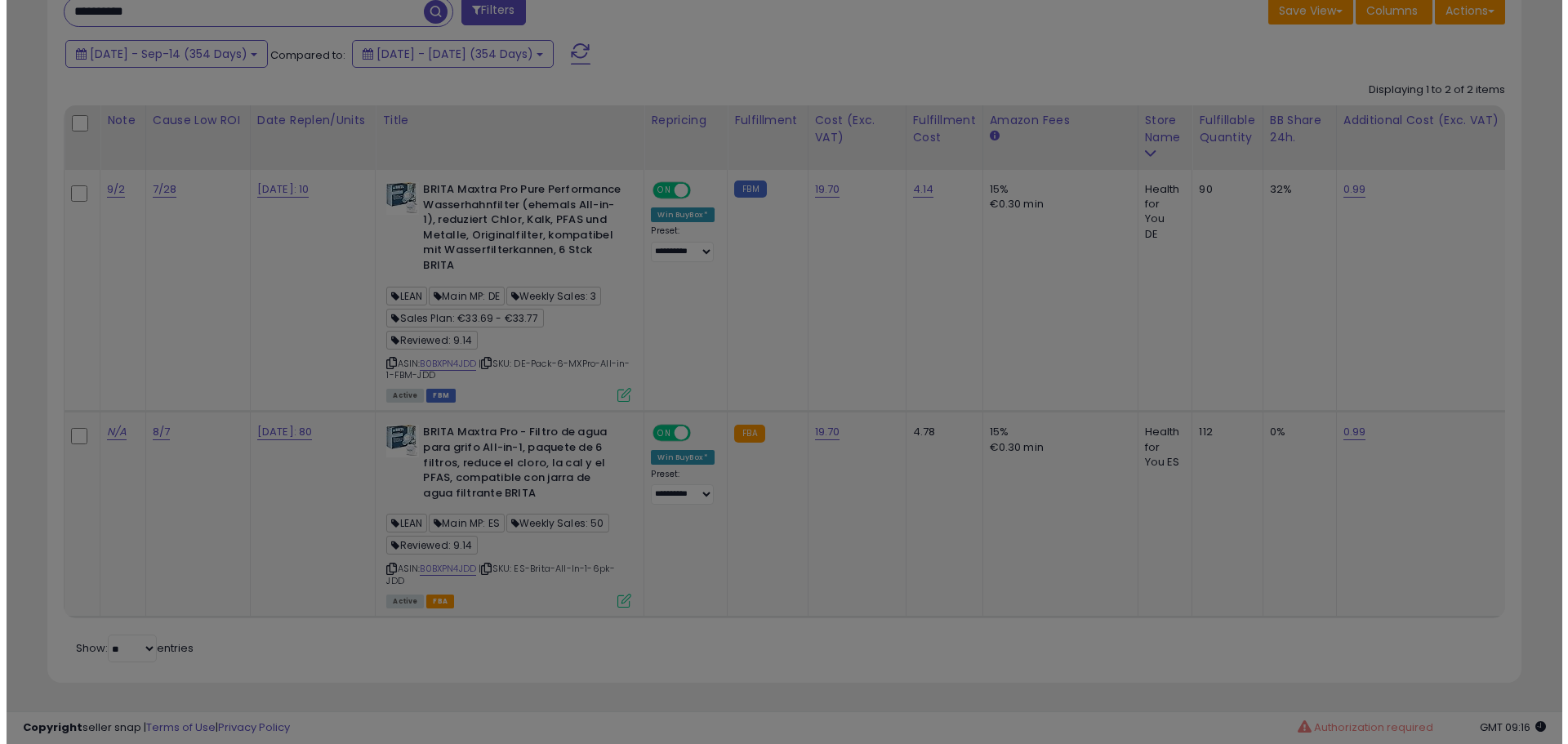
scroll to position [335, 862]
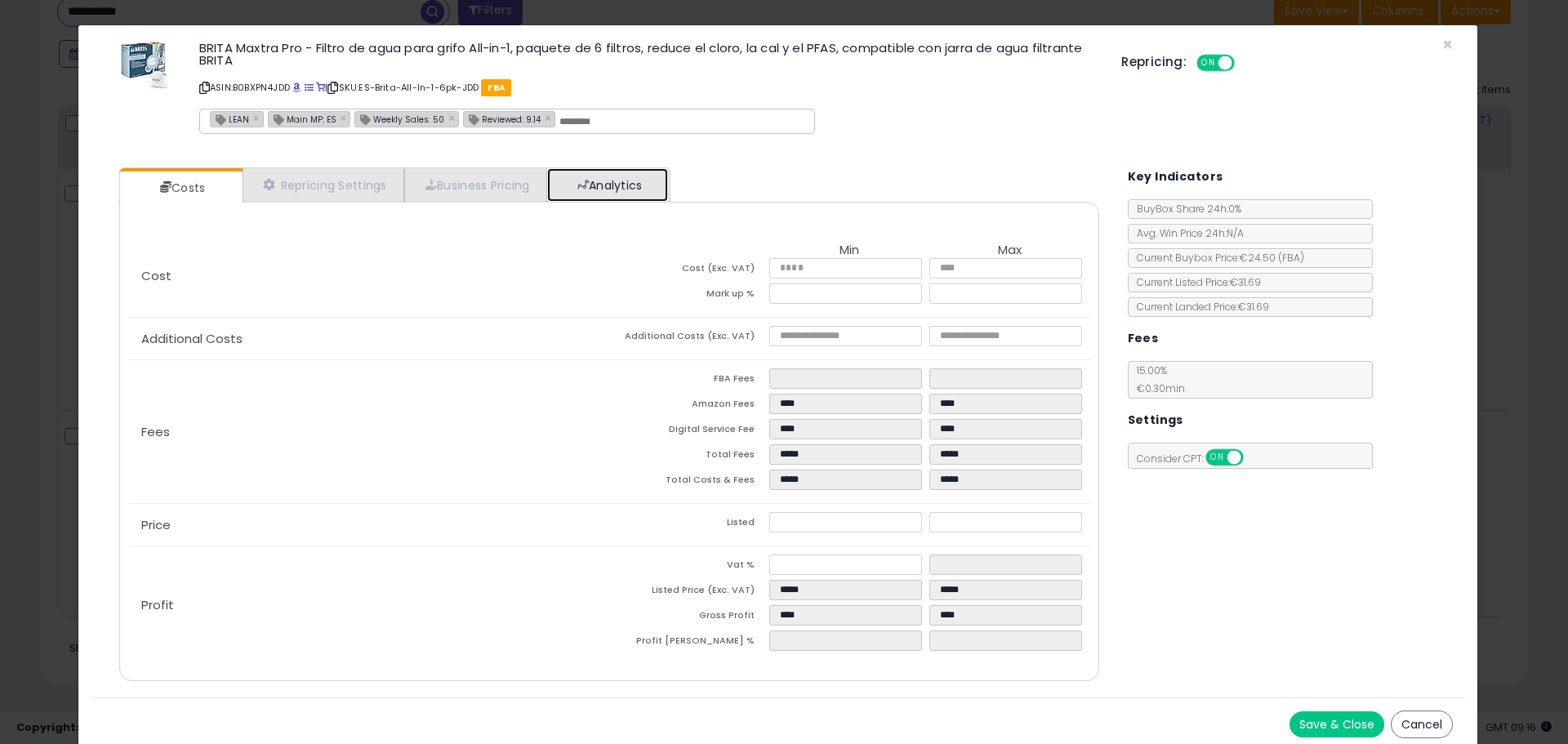
click at [627, 193] on link "Analytics" at bounding box center [607, 184] width 121 height 33
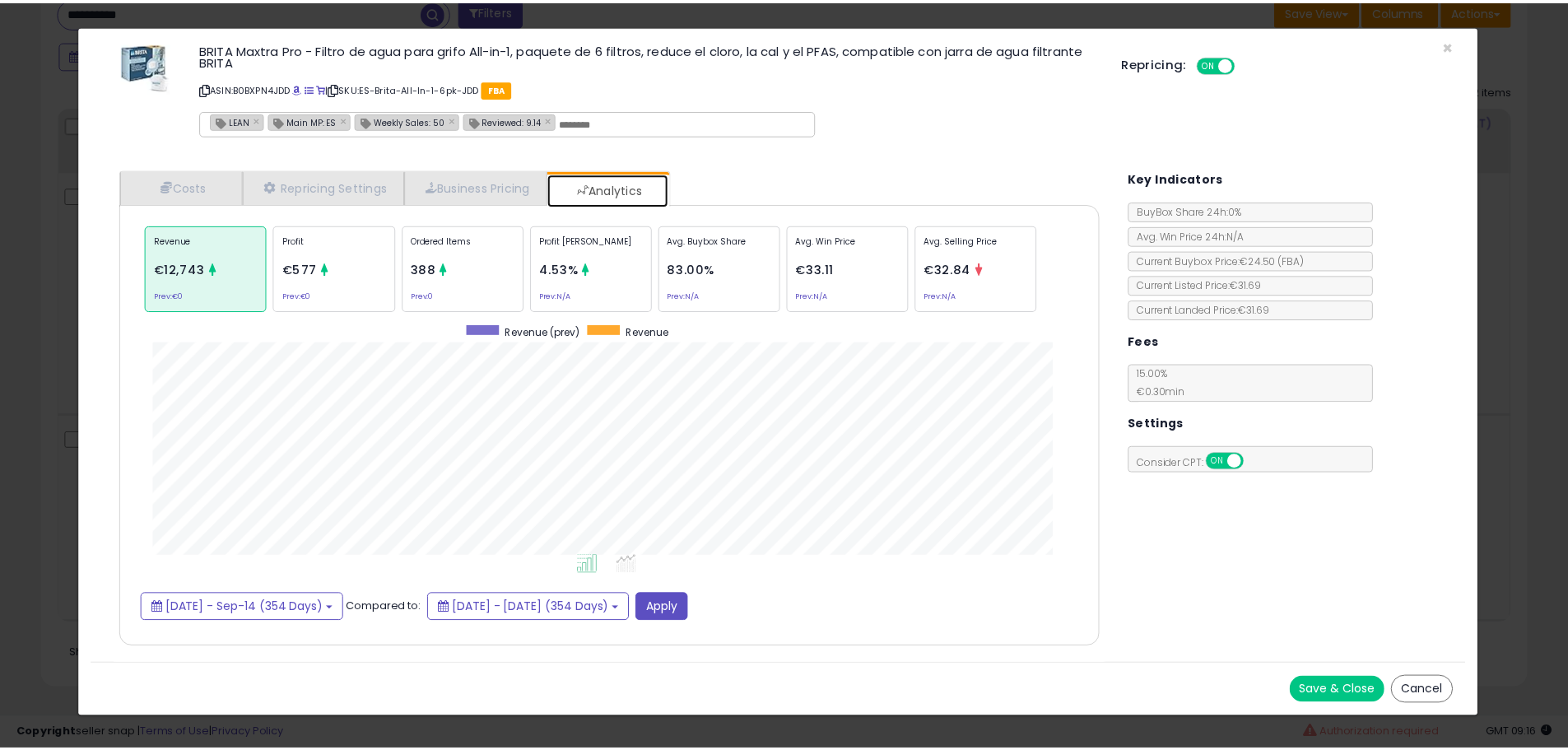
scroll to position [506, 1021]
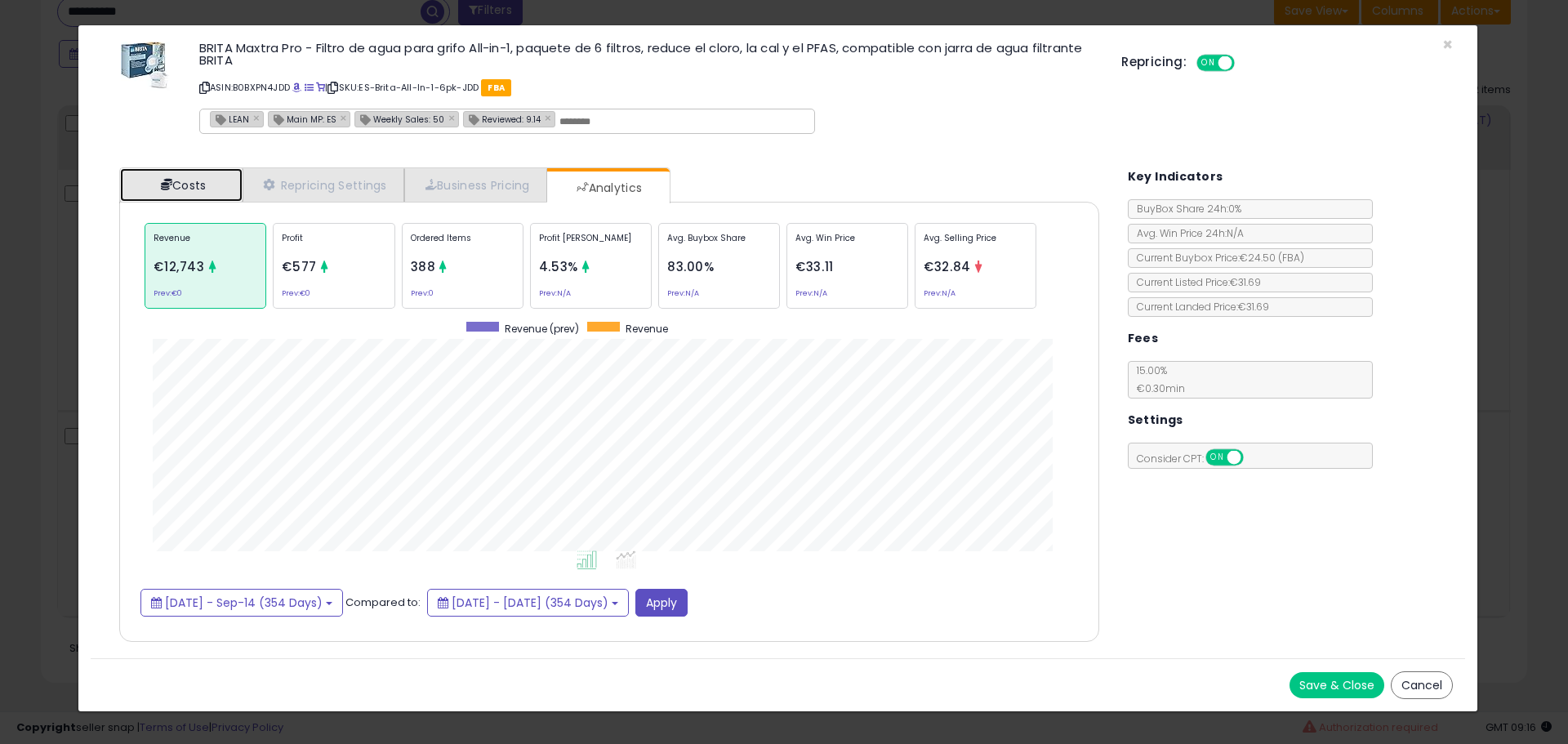
click at [210, 190] on link "Costs" at bounding box center [181, 184] width 123 height 33
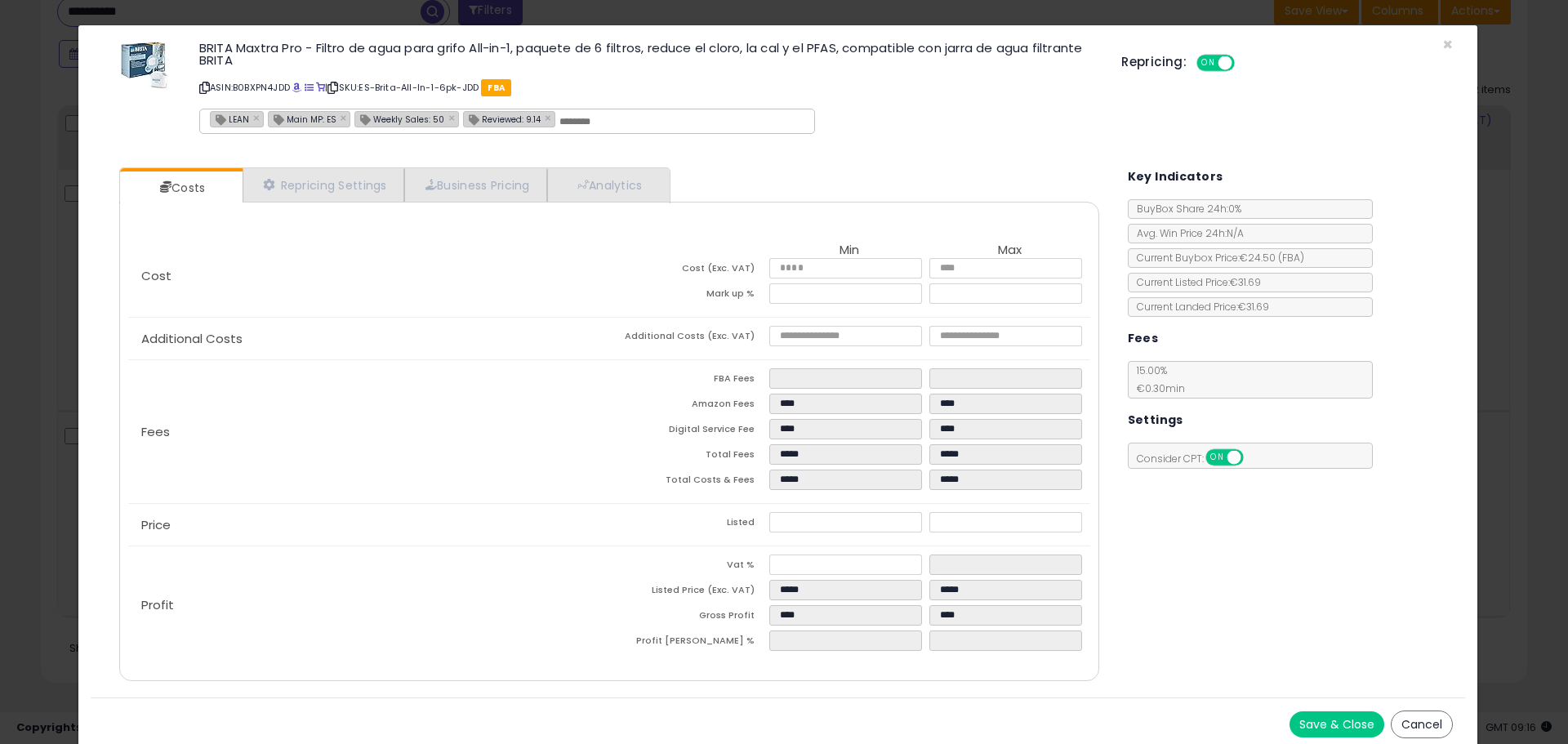
click at [68, 336] on div "× Close BRITA Maxtra Pro - Filtro de agua para grifo All-in-1, paquete de 6 fil…" at bounding box center [784, 372] width 1568 height 744
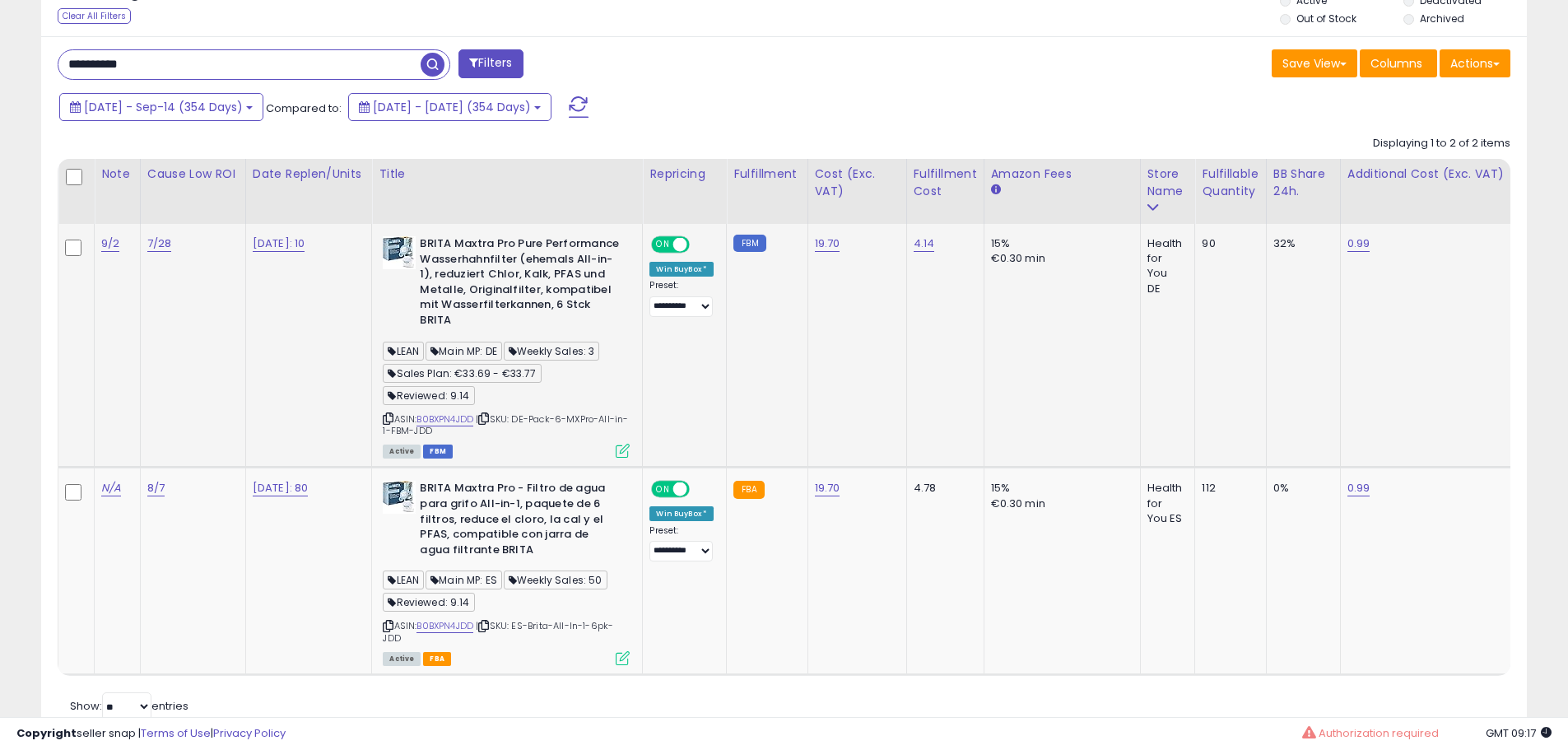
scroll to position [664, 0]
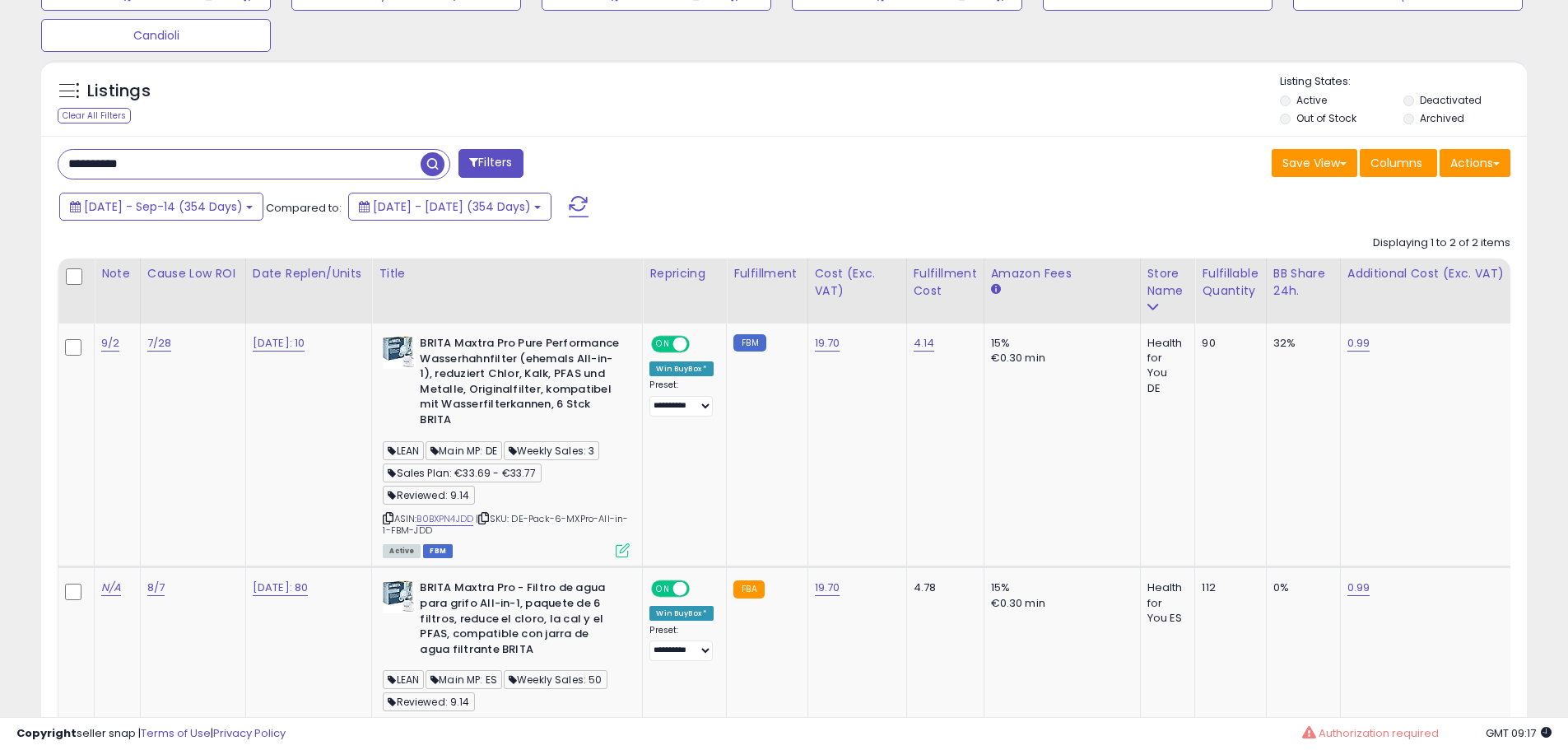
click at [242, 167] on input "**********" at bounding box center [240, 163] width 362 height 29
paste input "text"
type input "**********"
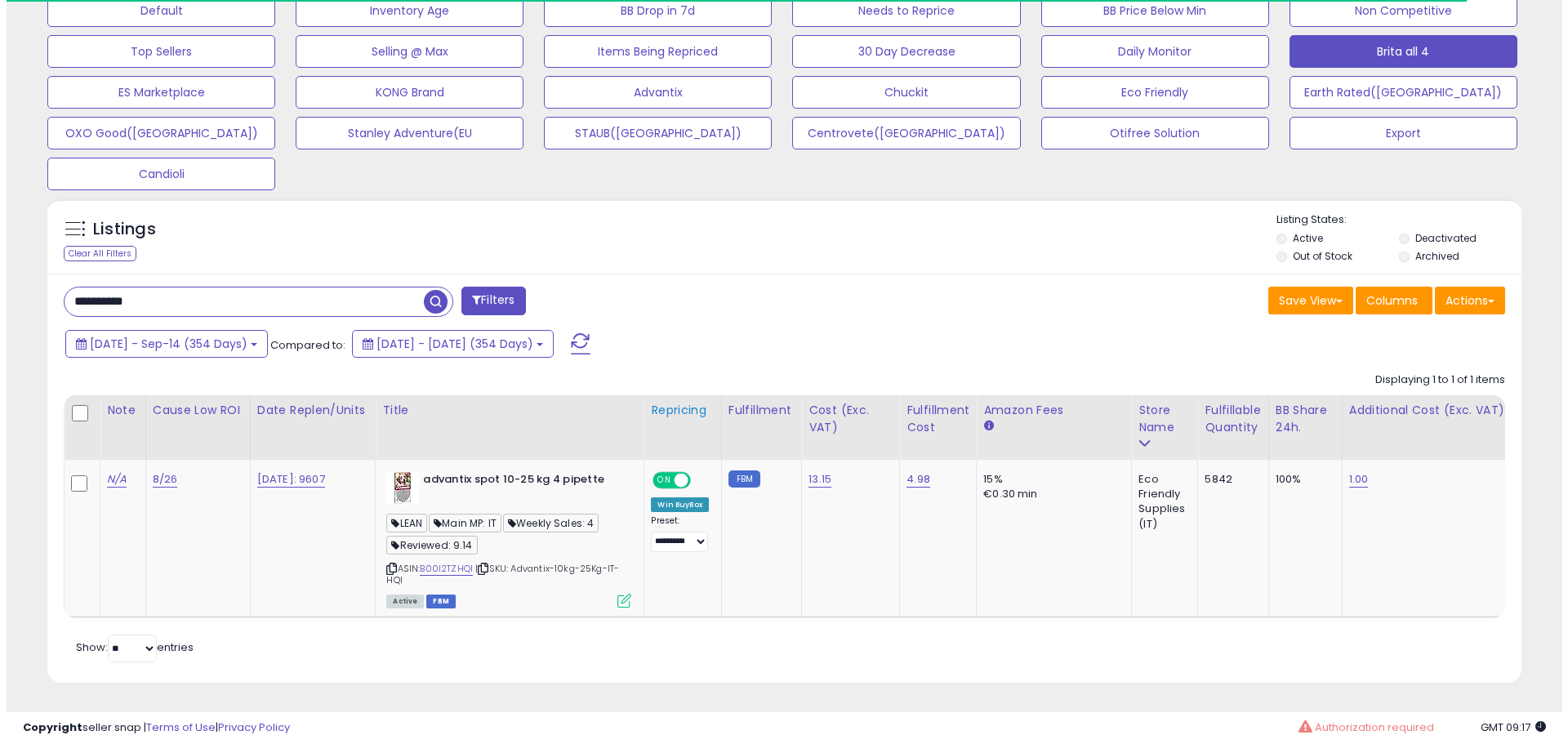
scroll to position [533, 0]
click at [619, 594] on icon at bounding box center [618, 601] width 14 height 14
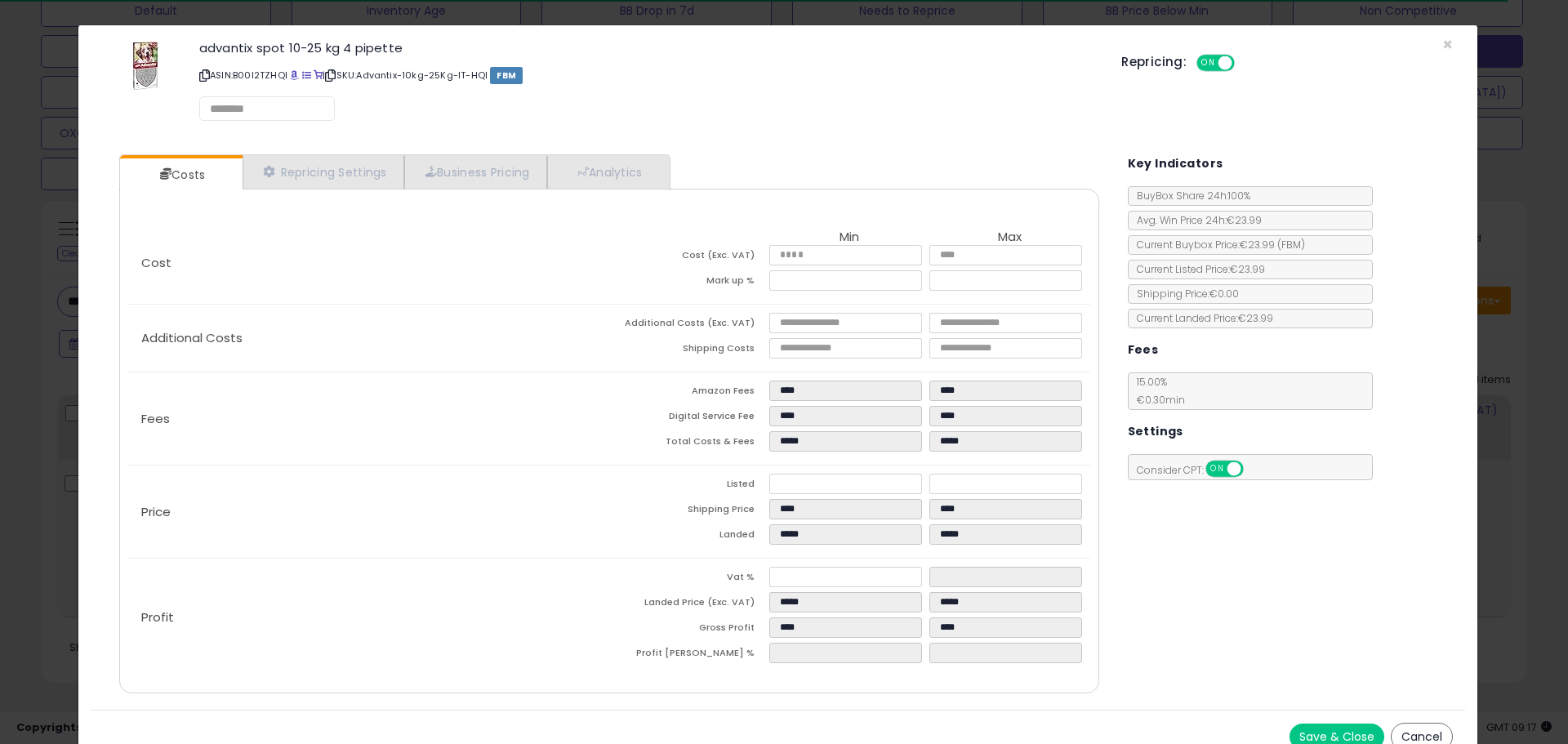
scroll to position [335, 862]
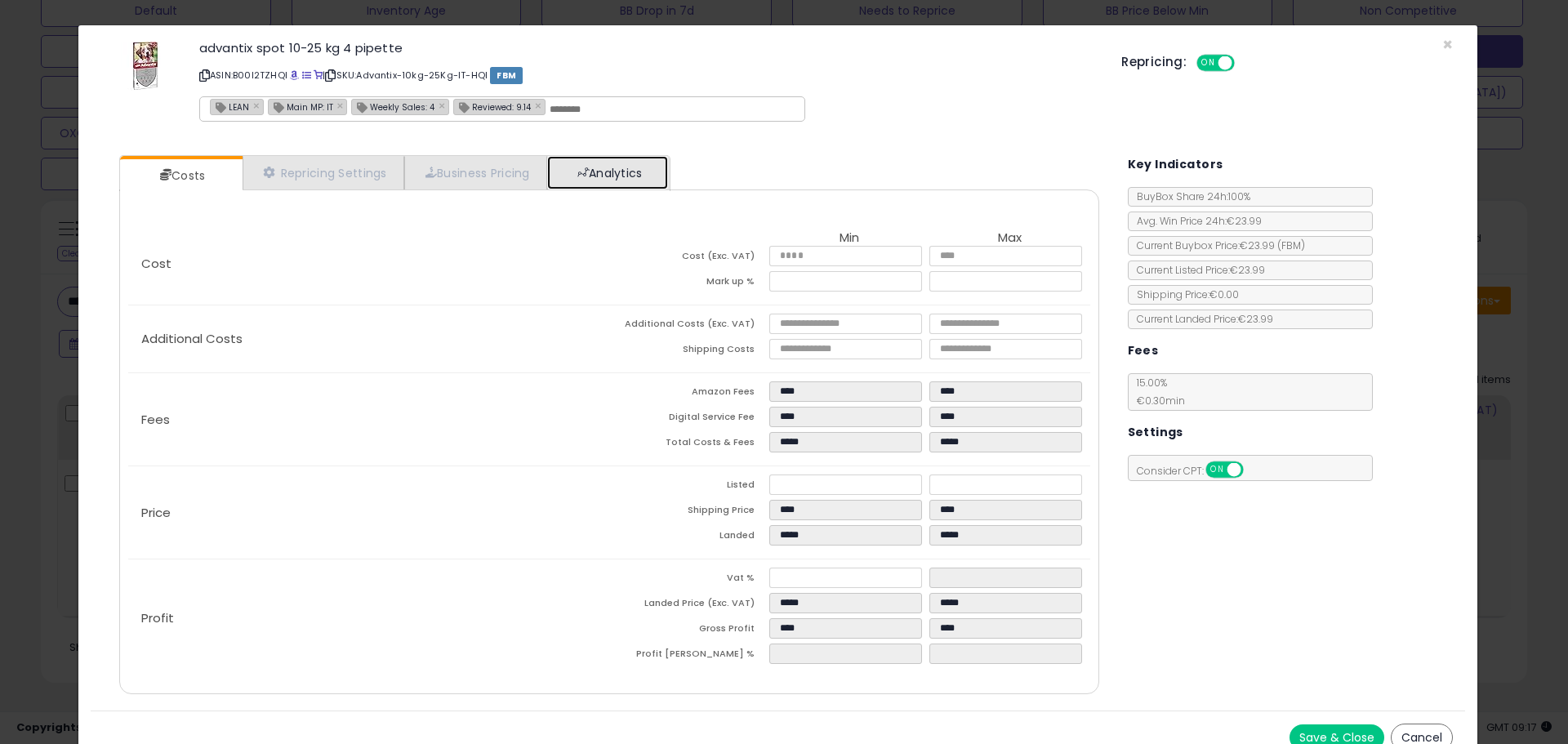
click at [603, 164] on link "Analytics" at bounding box center [607, 172] width 121 height 33
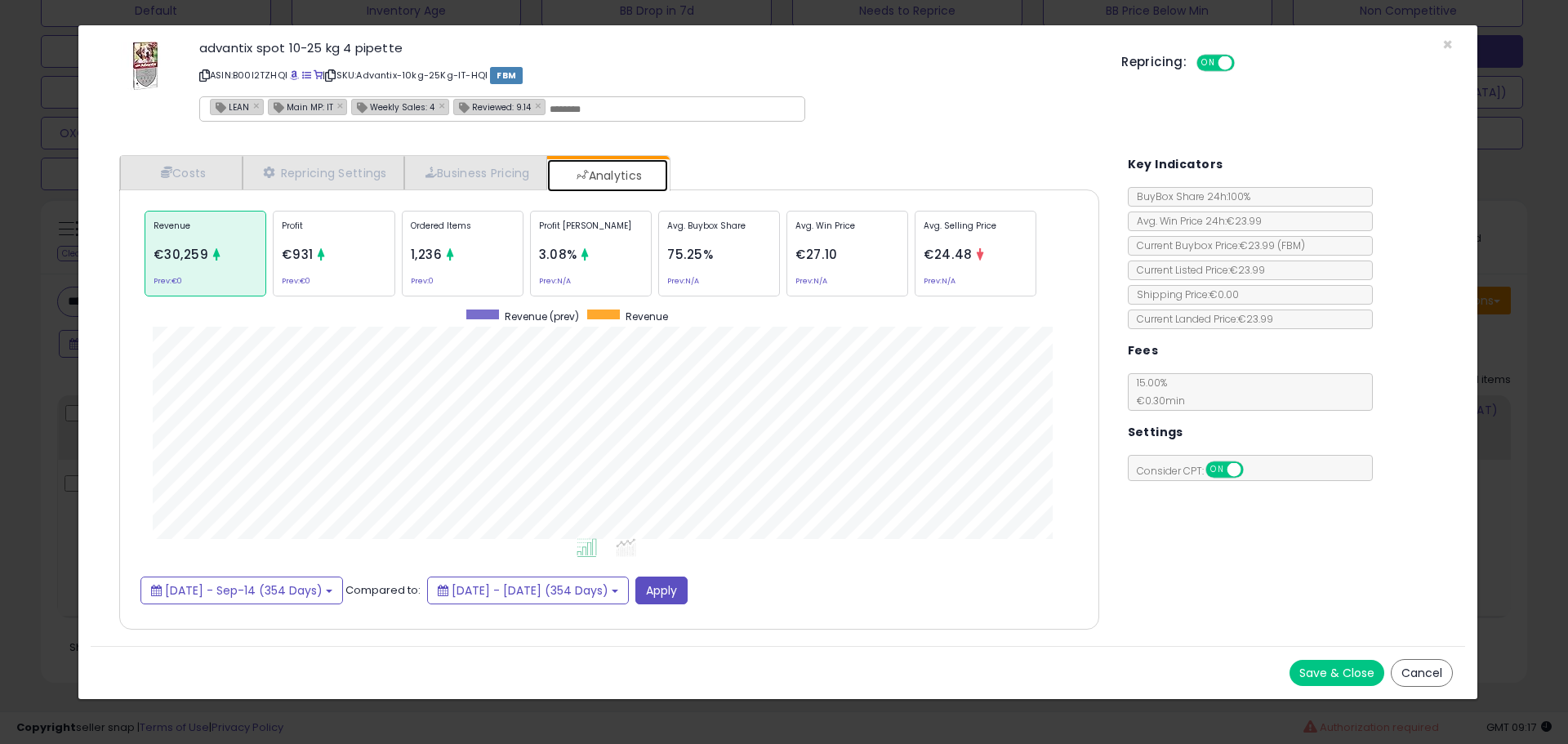
scroll to position [502, 1012]
click at [433, 229] on p "Ordered Items" at bounding box center [462, 232] width 104 height 25
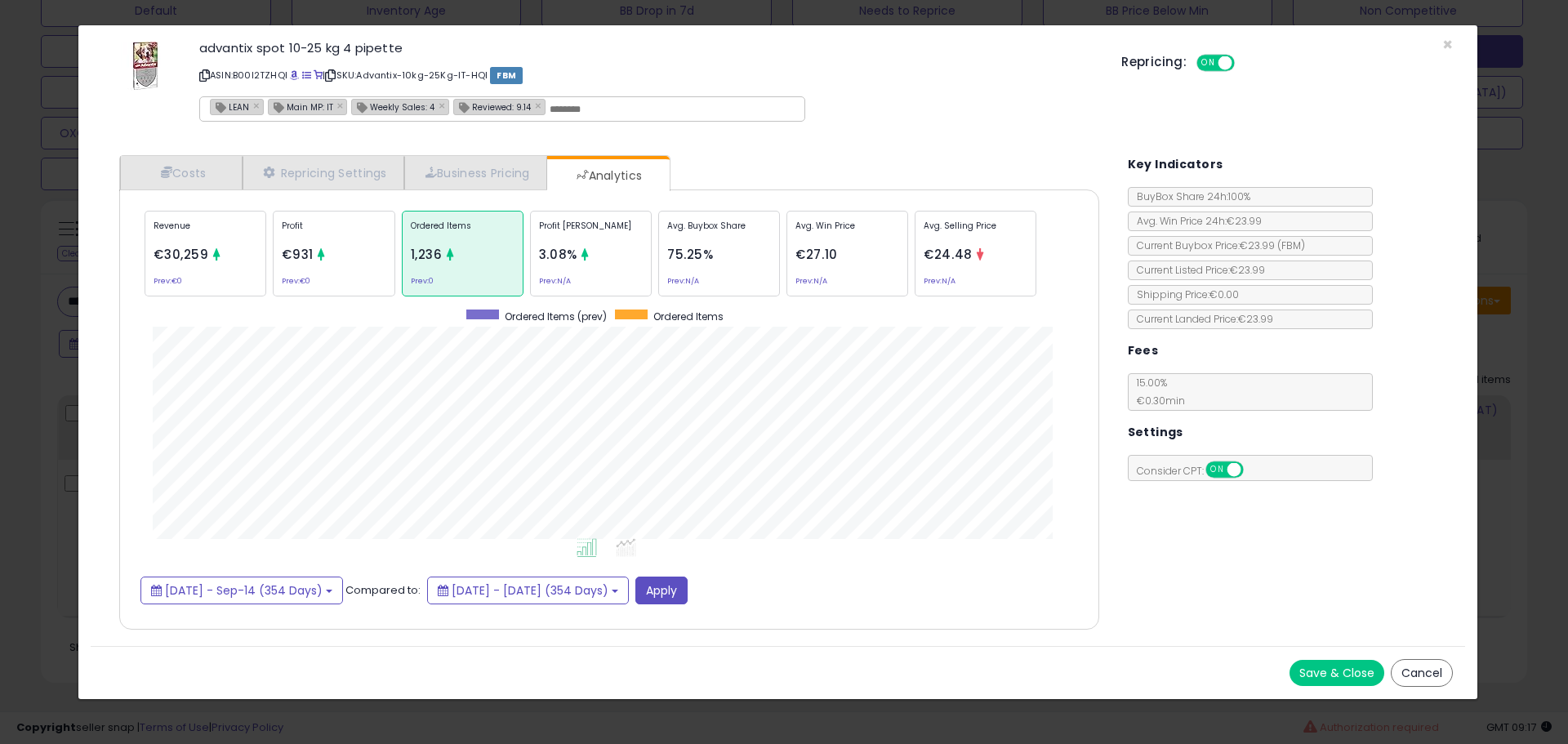
click at [212, 154] on div "Costs Repricing Settings Business Pricing Analytics Cost" at bounding box center [608, 395] width 1011 height 503
click at [205, 166] on link "Costs" at bounding box center [181, 172] width 123 height 33
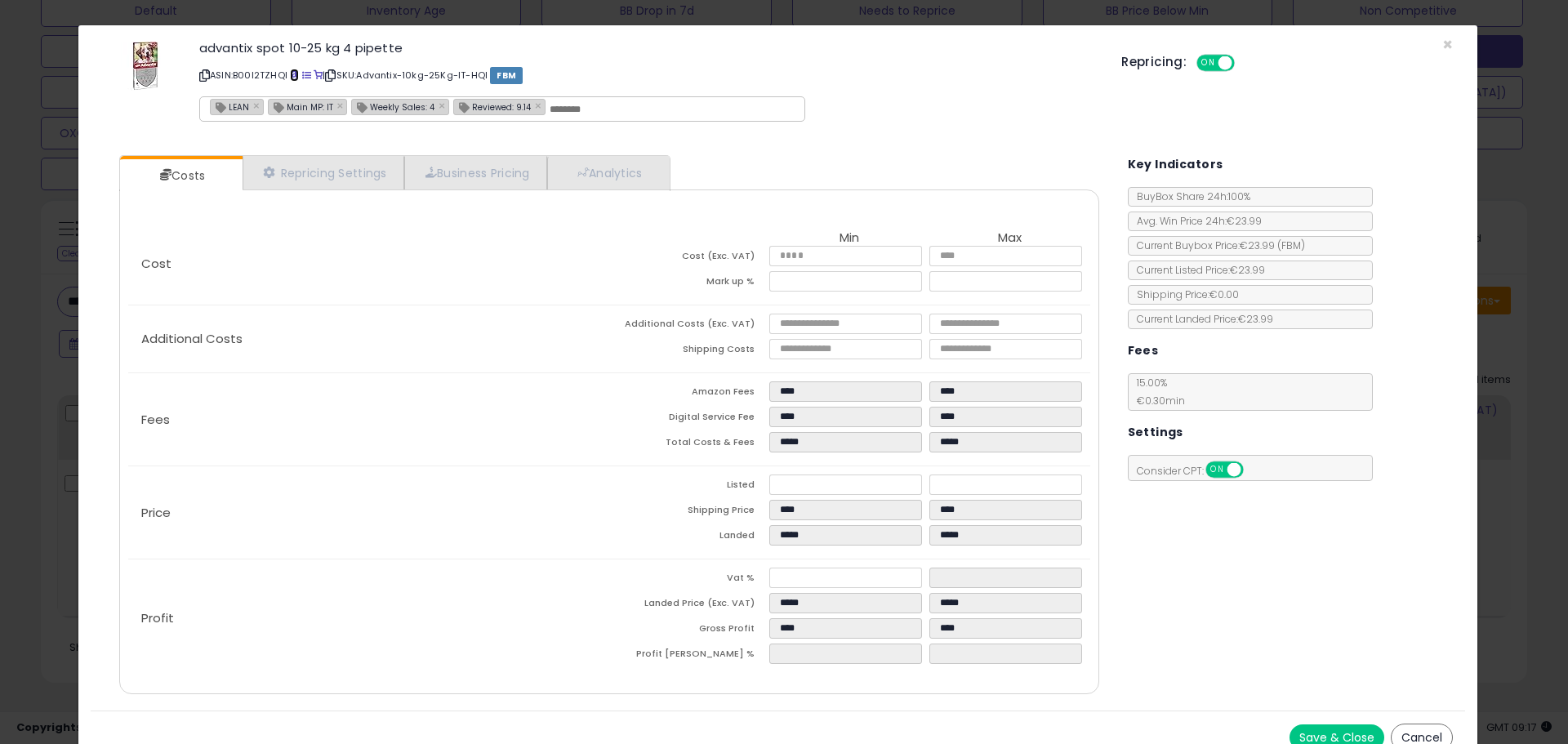
click at [293, 75] on span at bounding box center [294, 76] width 9 height 9
click at [668, 172] on link "Analytics" at bounding box center [607, 172] width 121 height 33
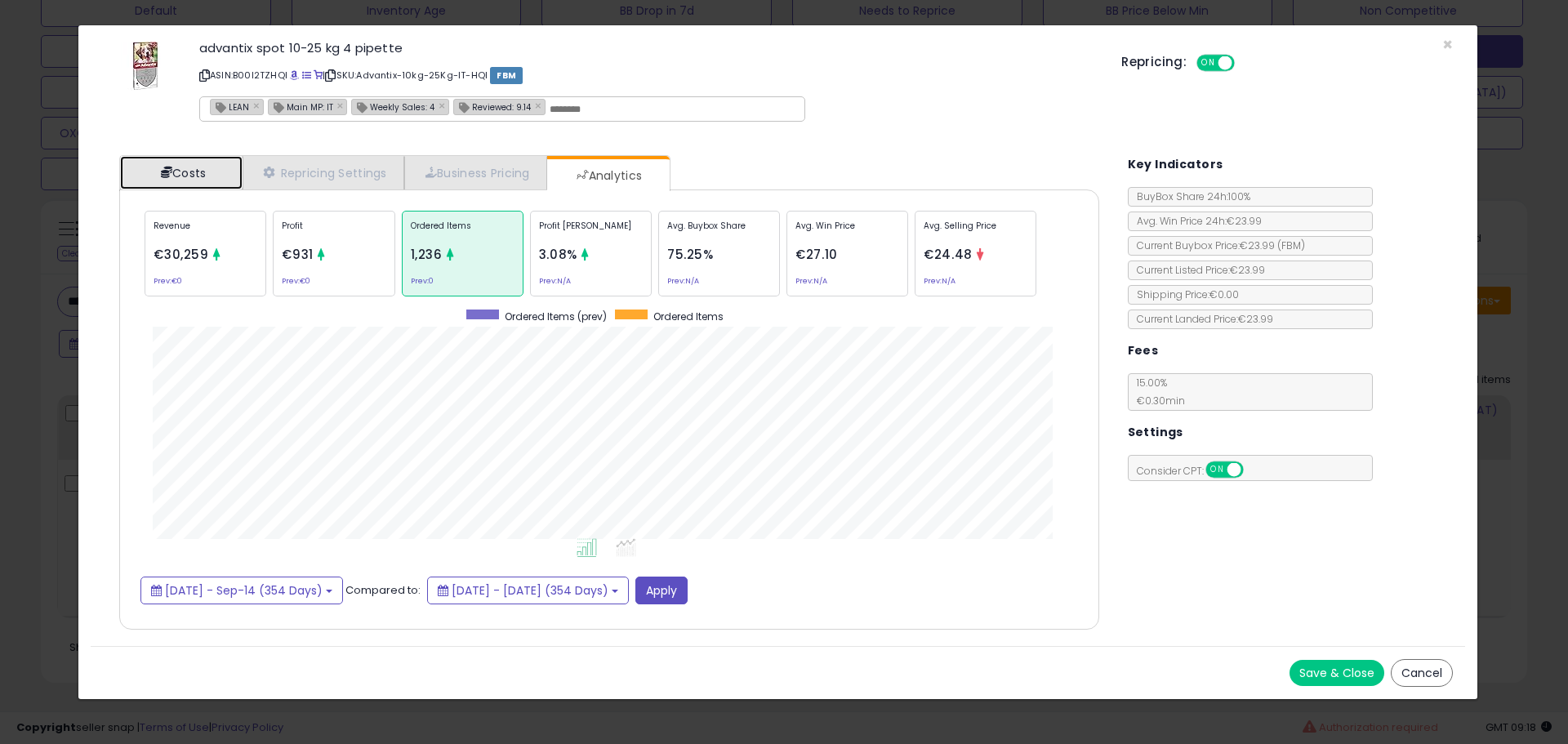
click at [209, 176] on link "Costs" at bounding box center [181, 172] width 123 height 33
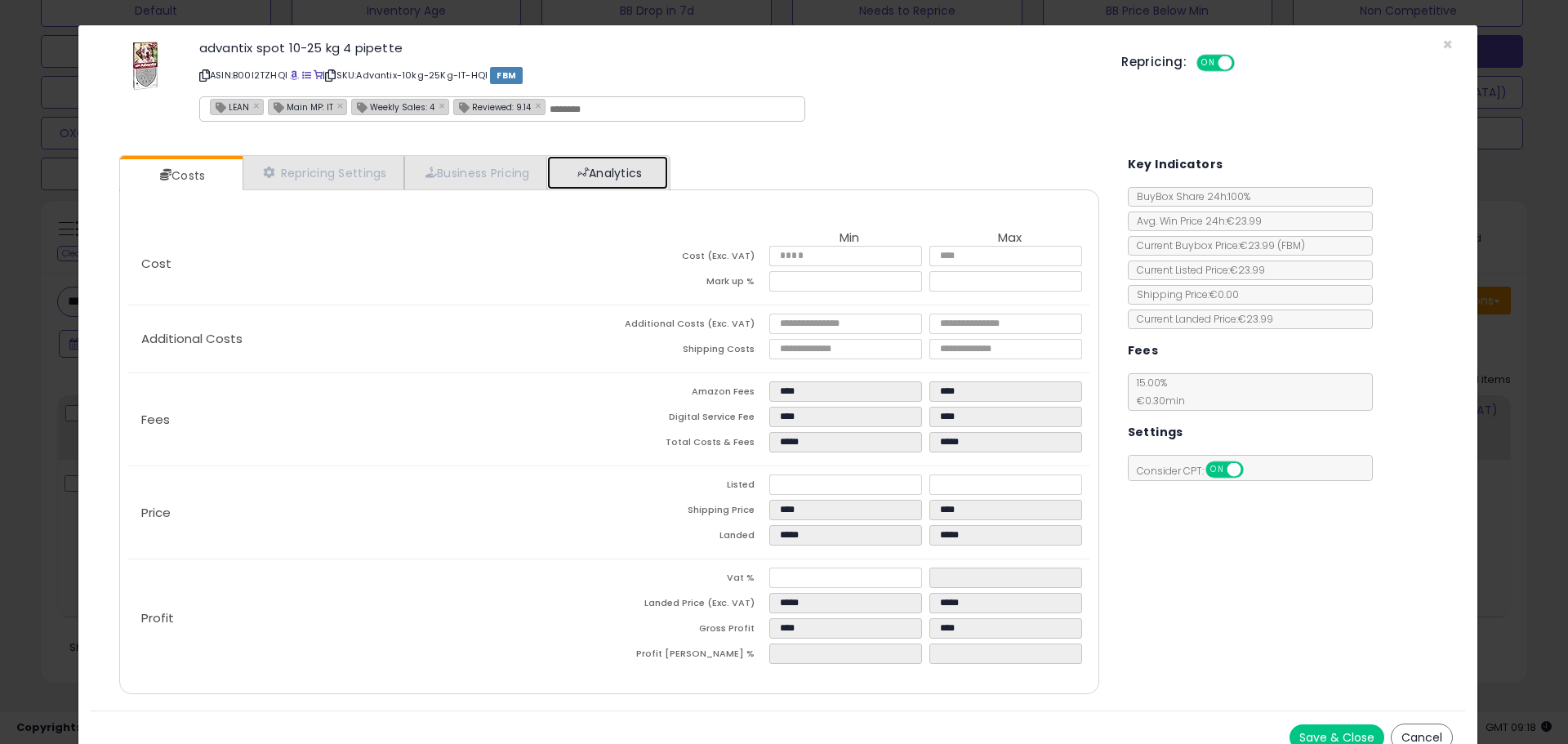
click at [653, 170] on link "Analytics" at bounding box center [607, 172] width 121 height 33
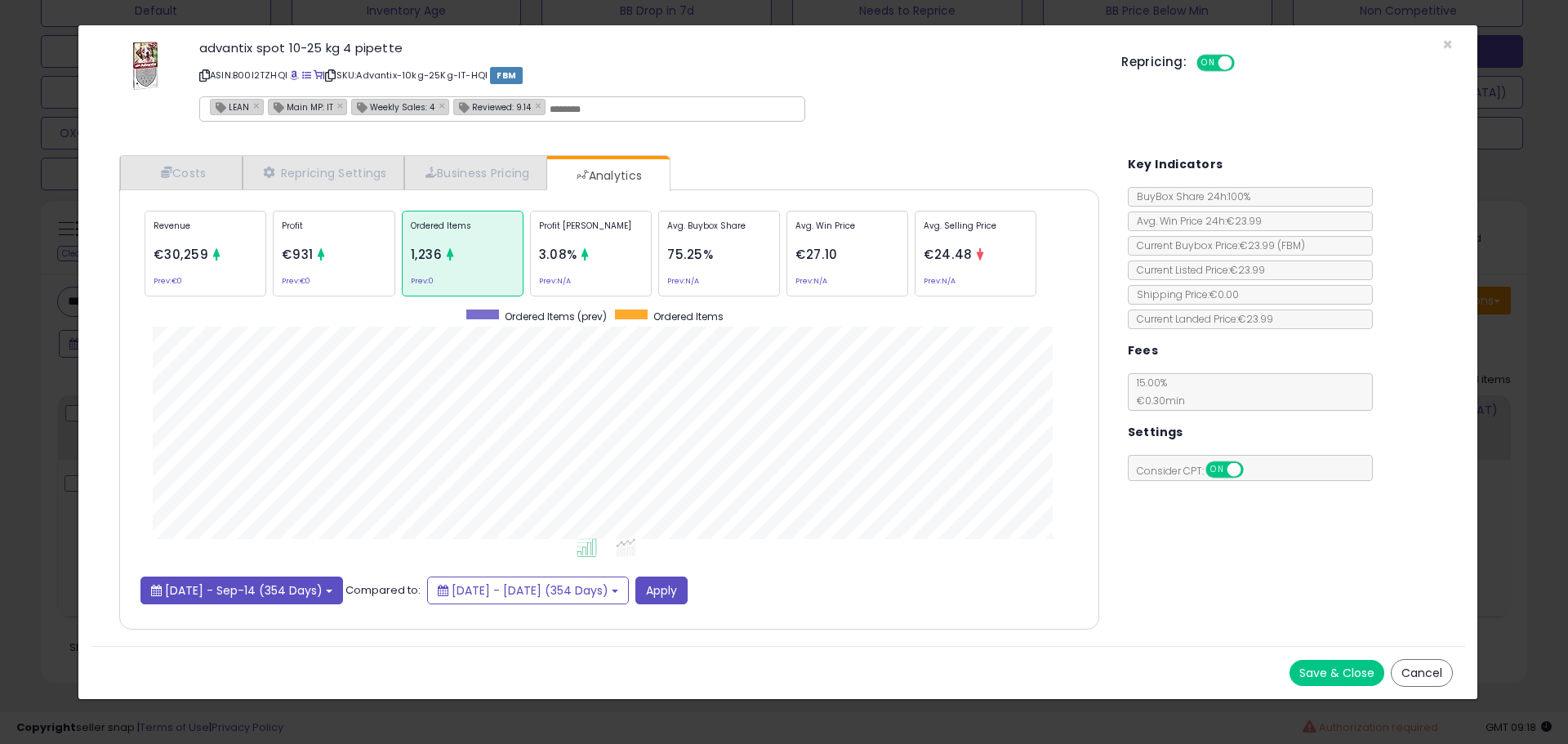
click at [323, 586] on span "2024-Sep-26 - Sep-14 (354 Days)" at bounding box center [244, 590] width 158 height 16
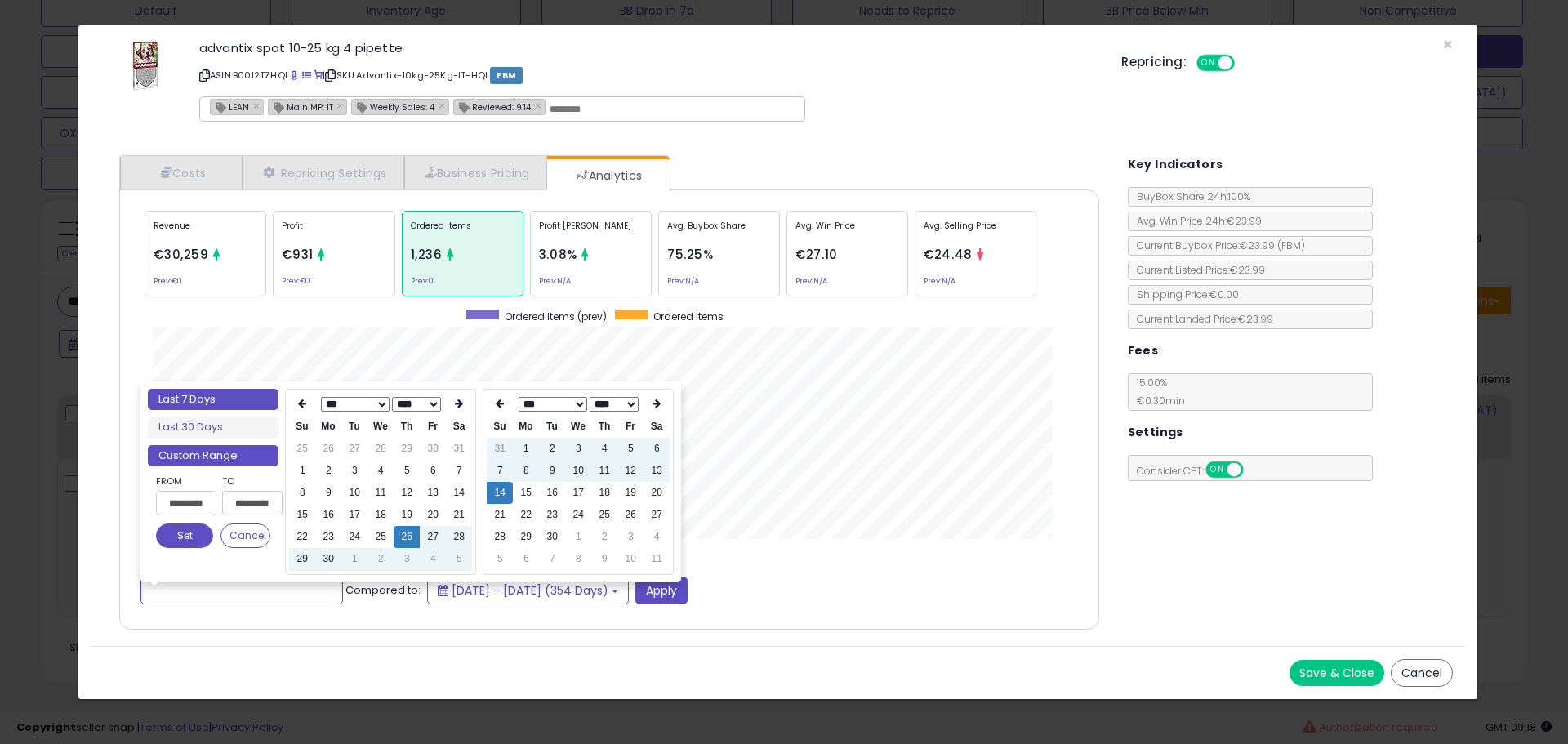
type input "**********"
click at [217, 392] on li "Last 7 Days" at bounding box center [213, 400] width 130 height 22
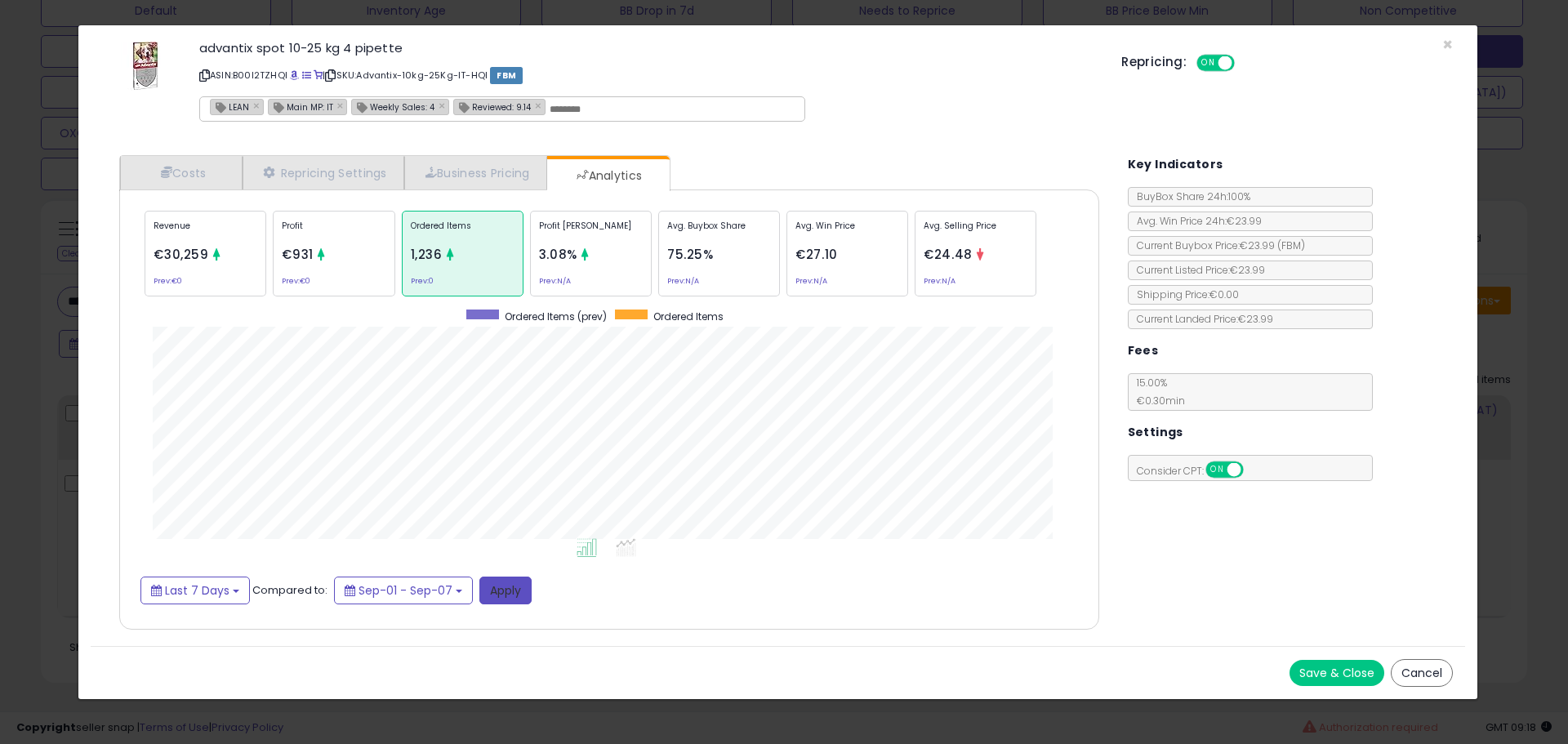
click at [519, 602] on button "Apply" at bounding box center [505, 590] width 52 height 27
click at [516, 594] on button "Apply" at bounding box center [505, 590] width 52 height 27
click at [687, 602] on div "Last 7 Days Compared to: Sep-01 - Sep-07 Apply" at bounding box center [609, 590] width 937 height 27
click at [194, 184] on link "Costs" at bounding box center [181, 172] width 123 height 33
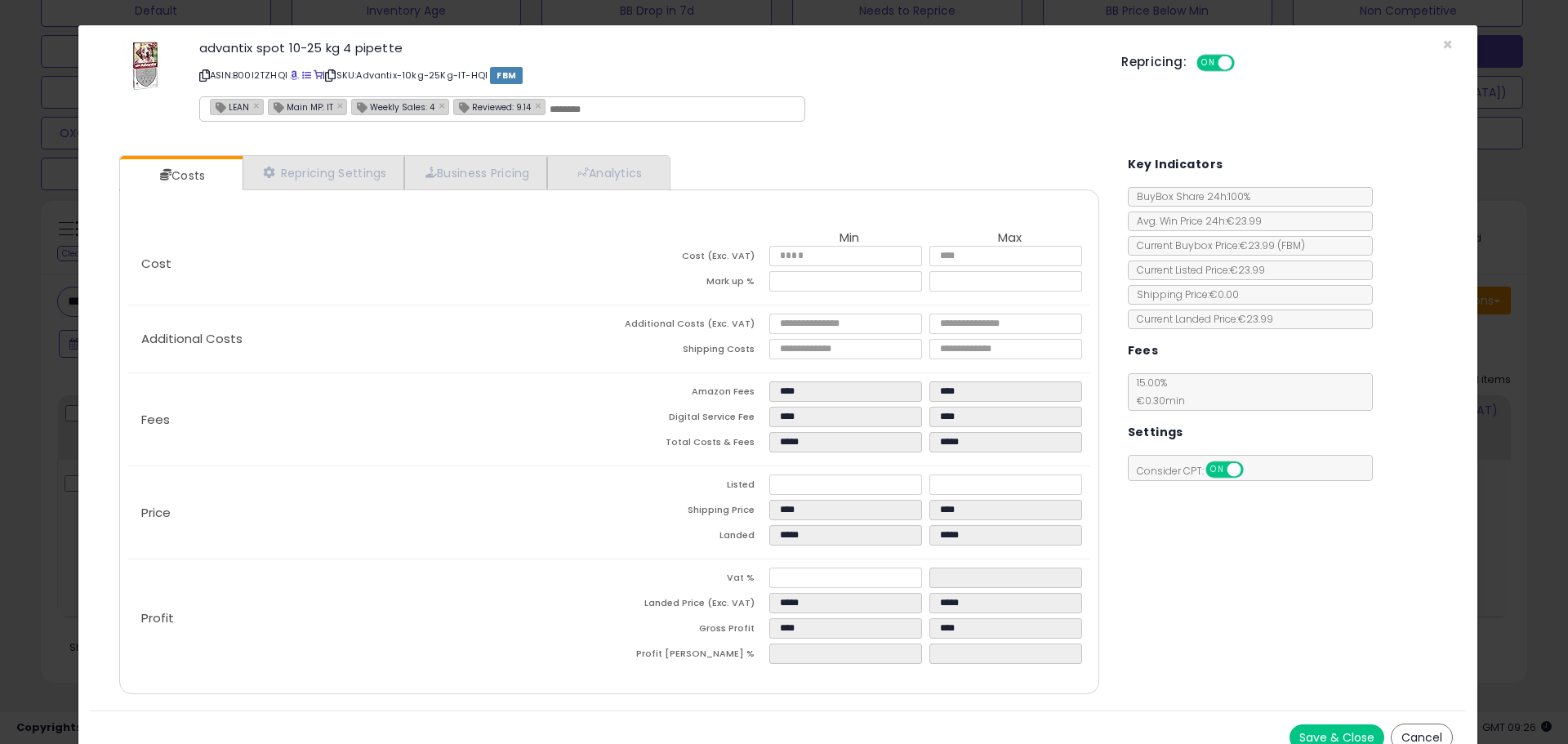
click at [69, 369] on div "× Close advantix spot 10-25 kg 4 pipette ASIN: B00I2TZHQI | SKU: Advantix-10kg-…" at bounding box center [784, 372] width 1568 height 744
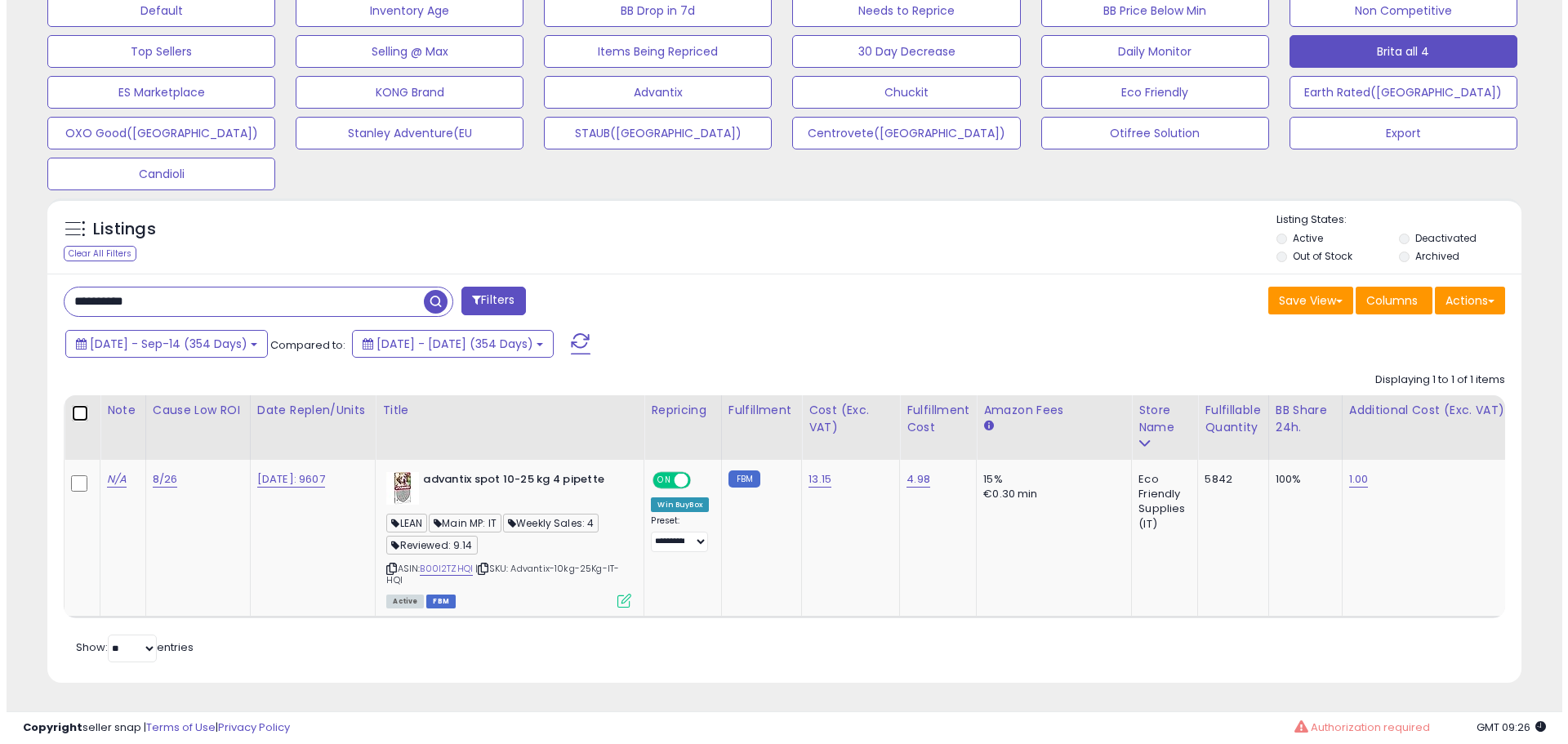
scroll to position [816493, 815628]
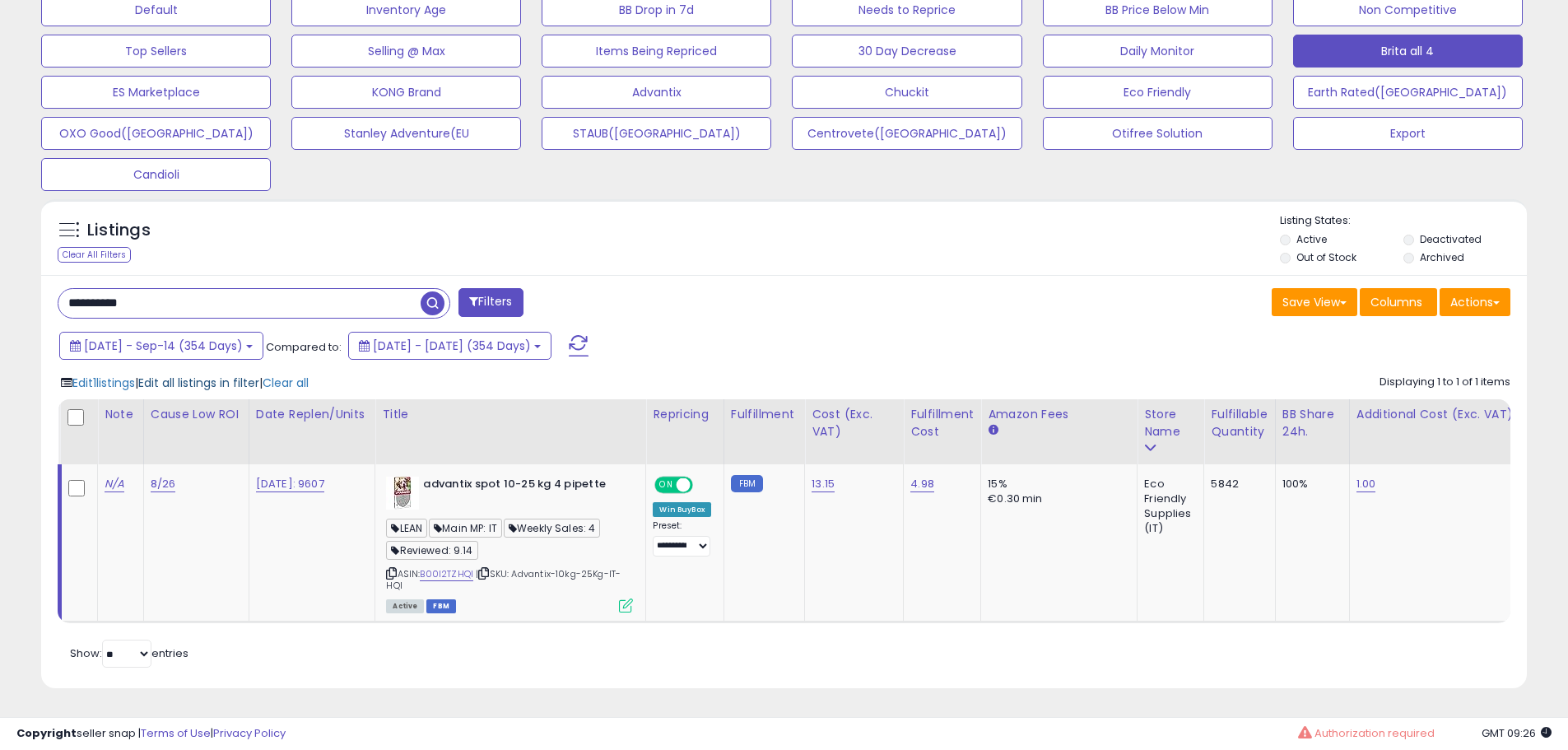
click at [230, 375] on span "Edit all listings in filter" at bounding box center [199, 382] width 121 height 16
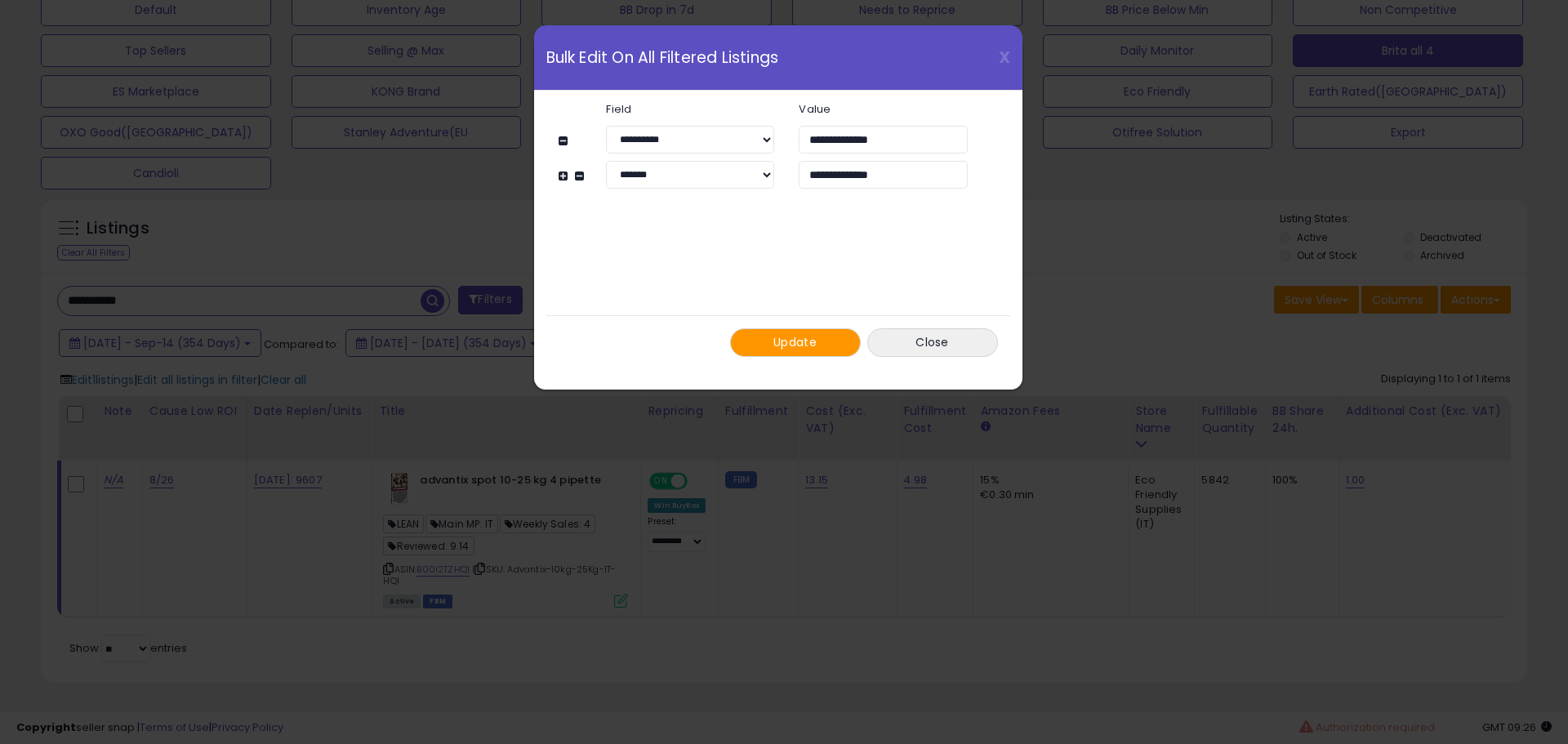
click at [794, 342] on span "Update" at bounding box center [794, 342] width 43 height 16
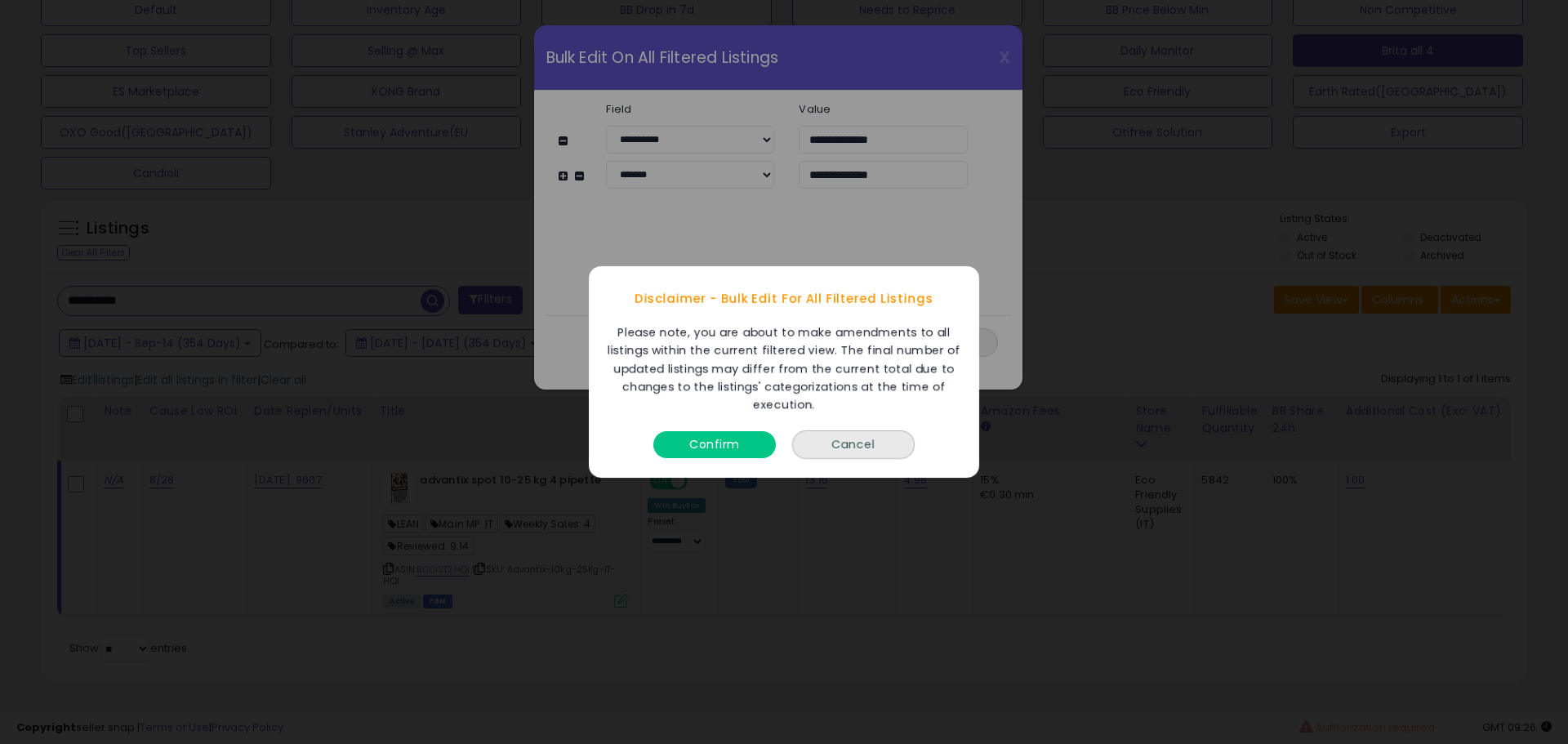
click at [722, 447] on button "Confirm" at bounding box center [714, 445] width 123 height 27
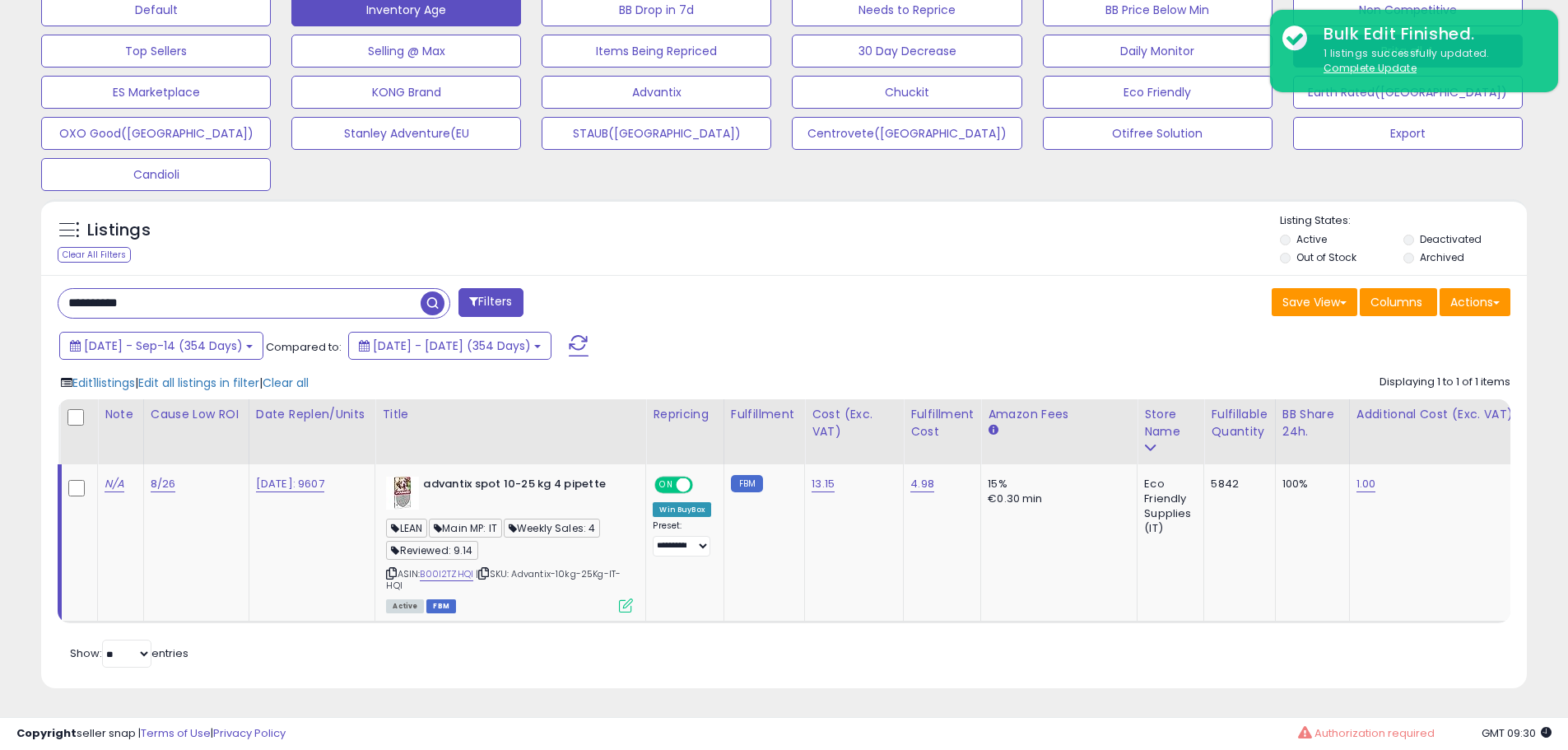
scroll to position [823078, 822376]
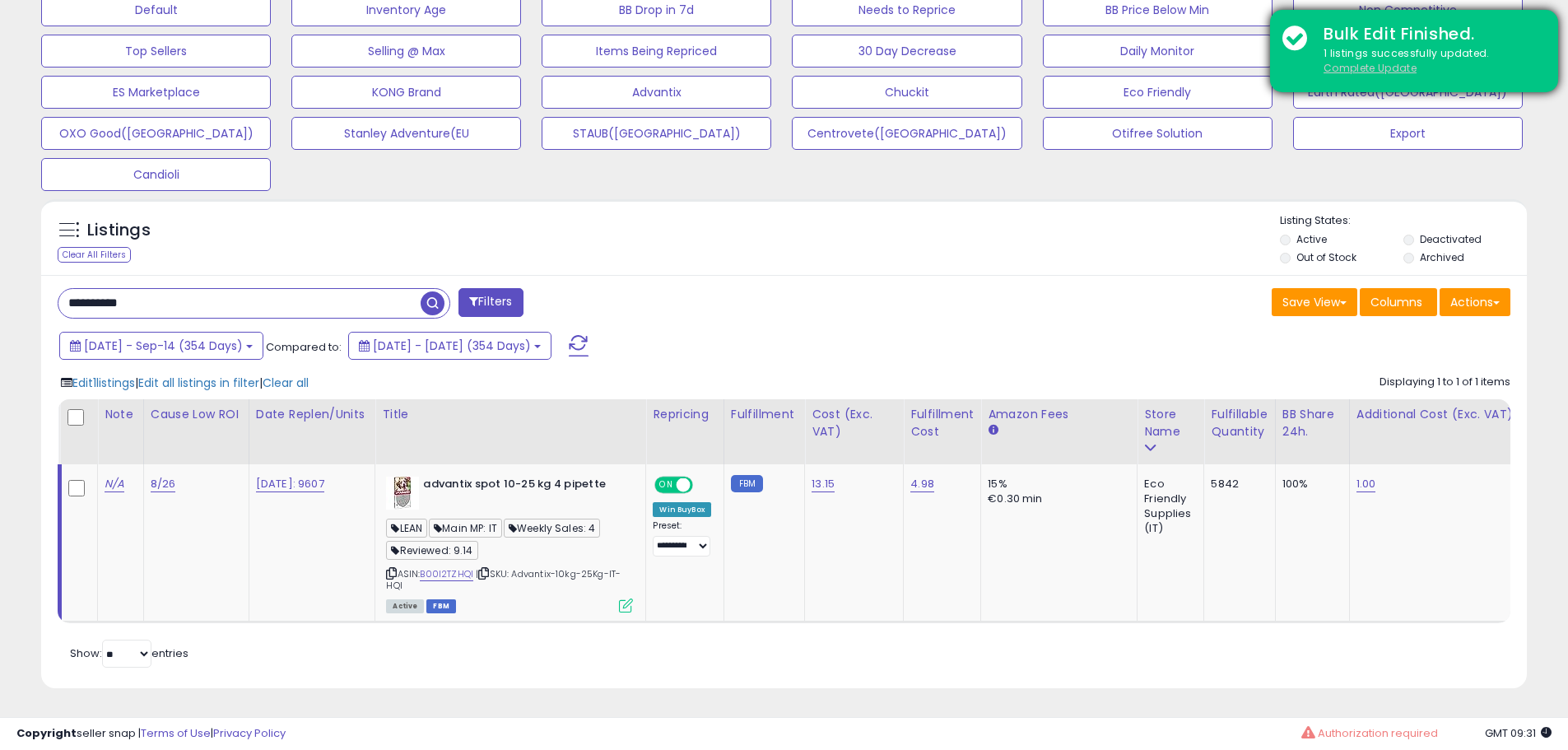
click at [1359, 68] on u "Complete Update" at bounding box center [1371, 67] width 93 height 14
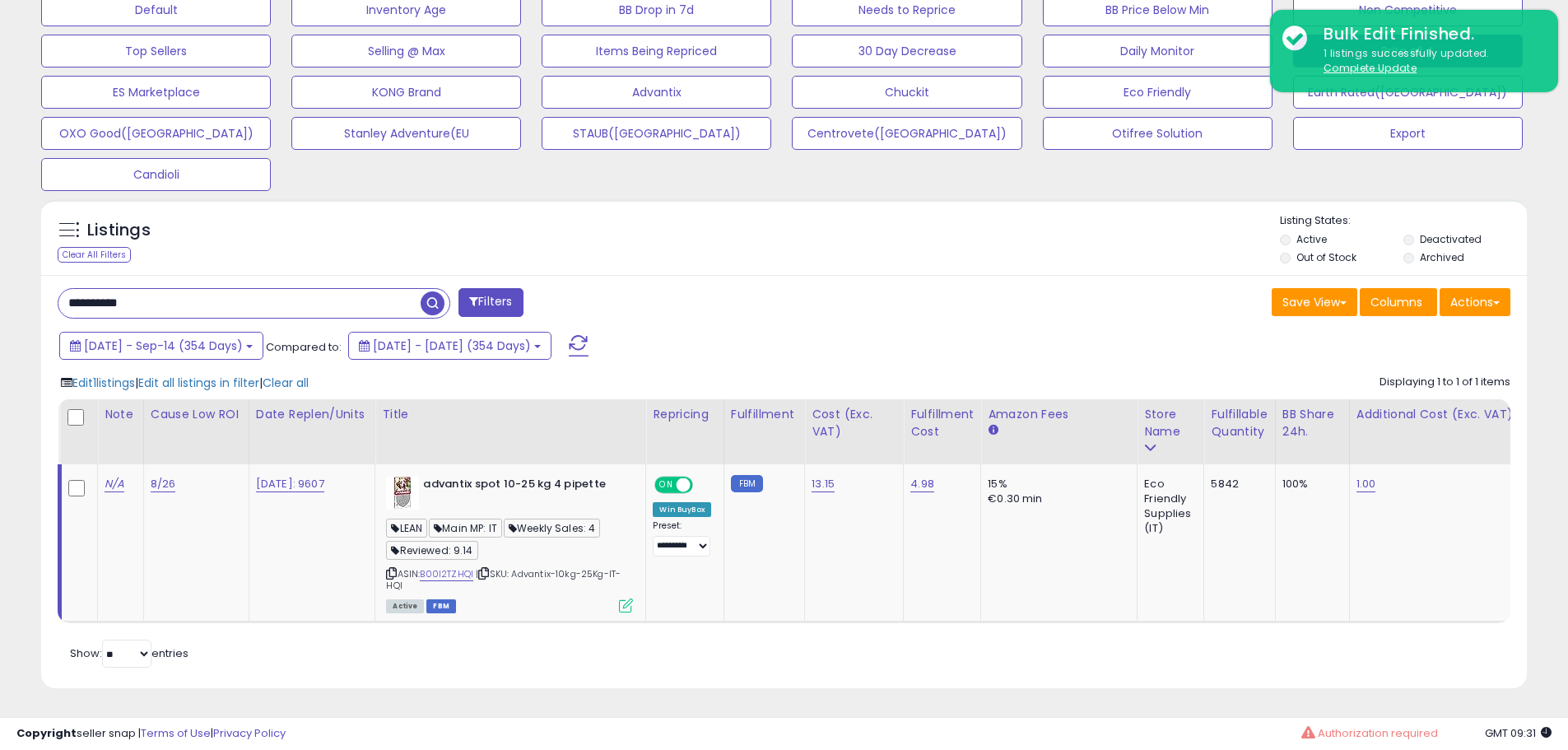
scroll to position [337, 869]
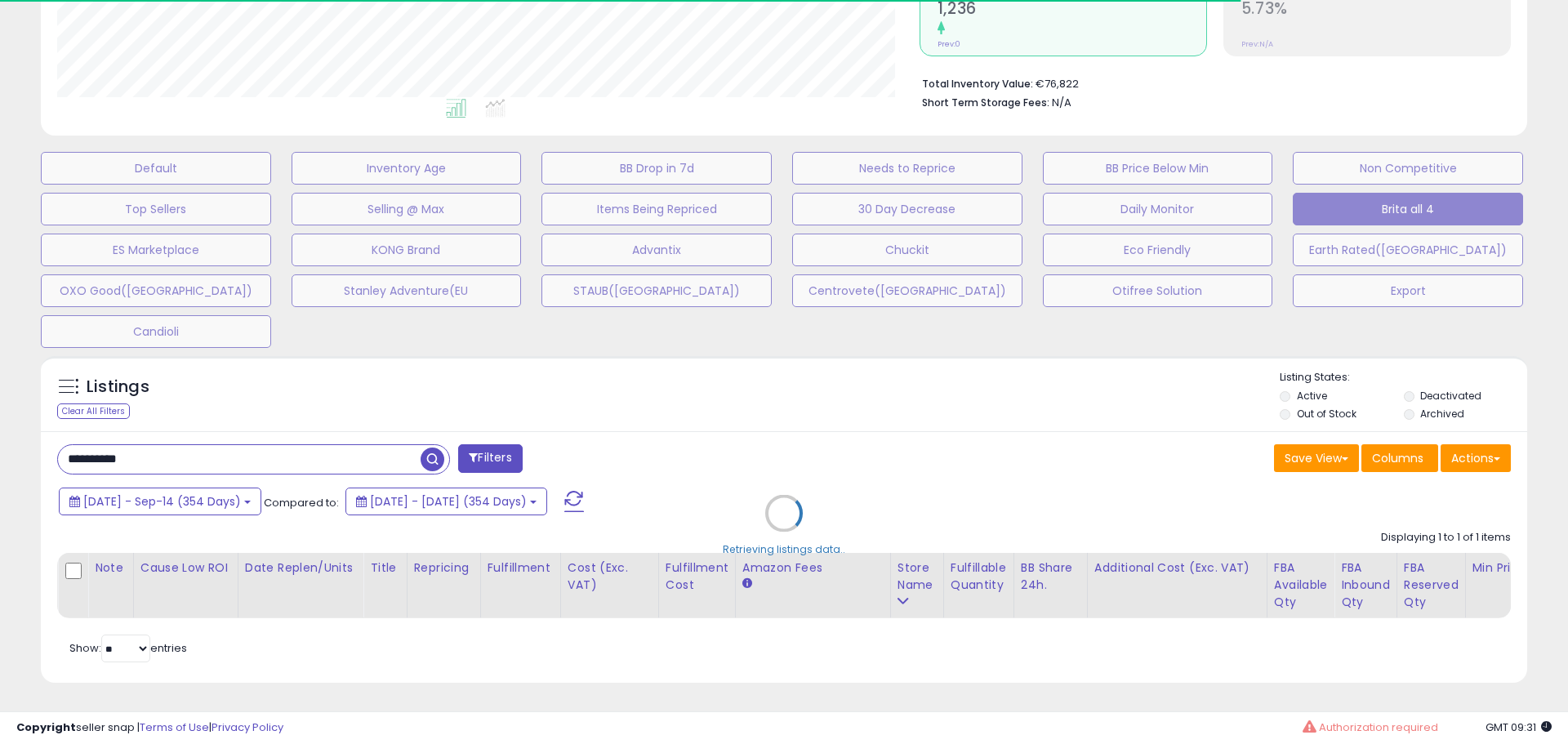
click at [283, 454] on div "Retrieving listings data.." at bounding box center [783, 525] width 1511 height 355
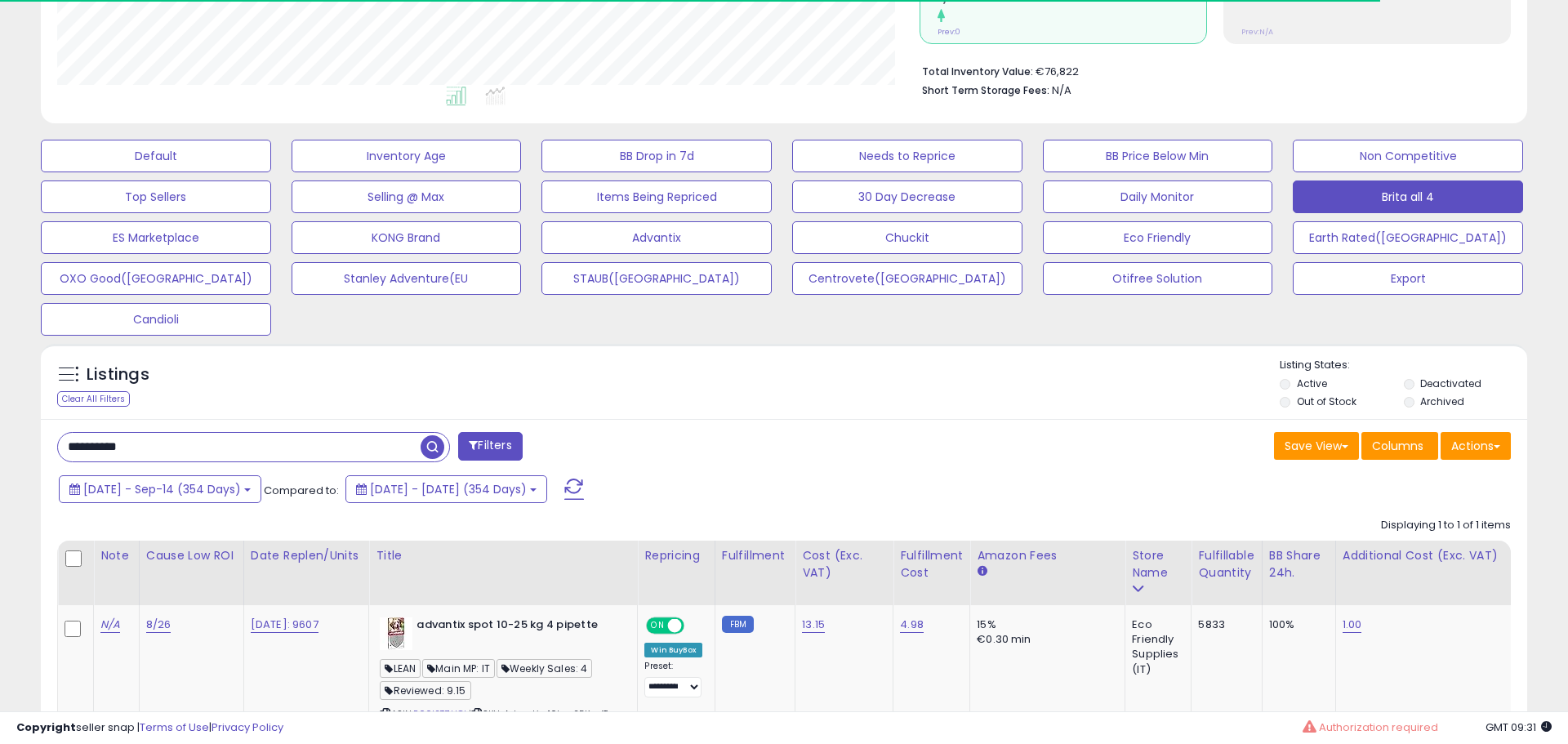
scroll to position [816493, 815628]
click at [178, 445] on input "**********" at bounding box center [238, 446] width 359 height 28
paste input "text"
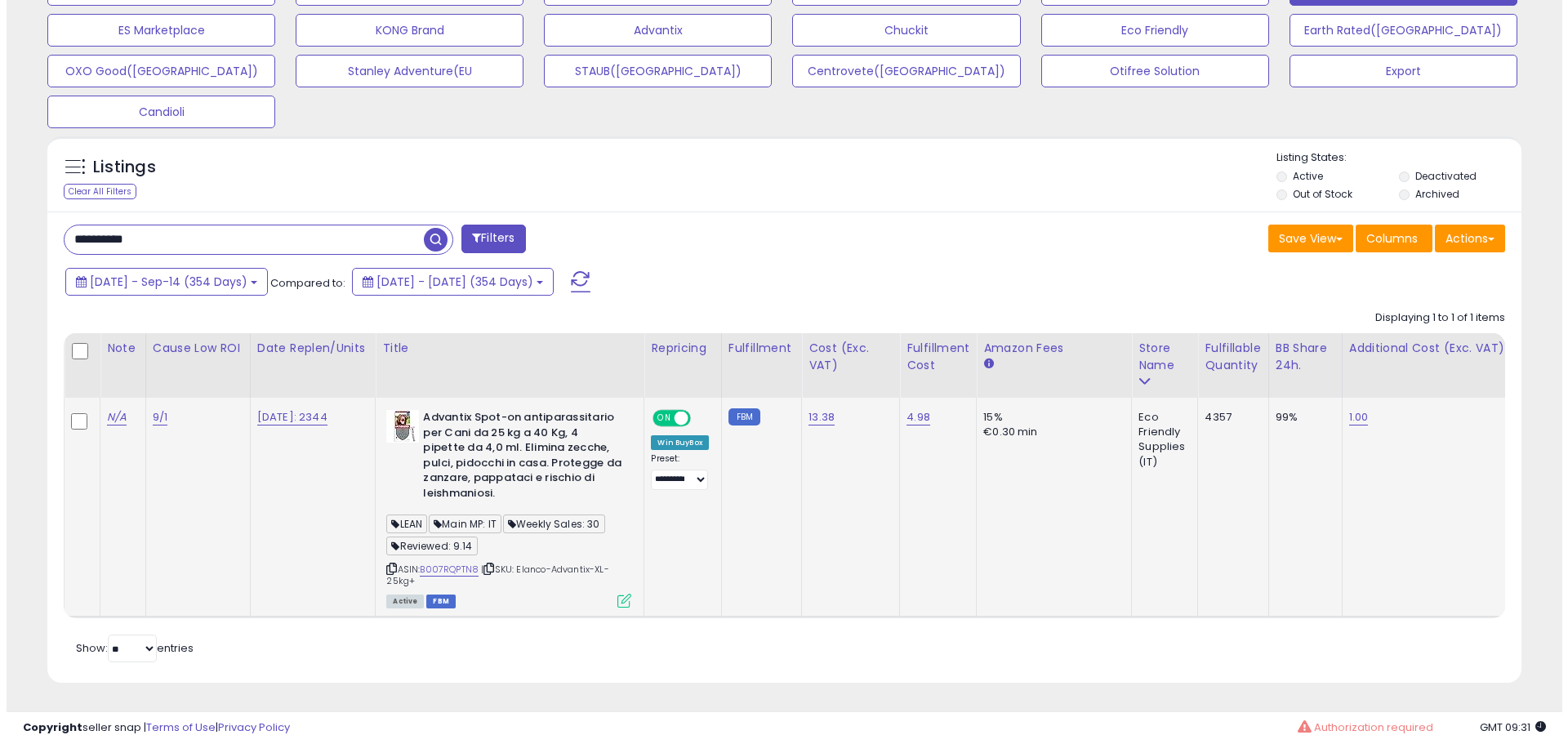
scroll to position [335, 855]
click at [621, 595] on icon at bounding box center [618, 601] width 14 height 14
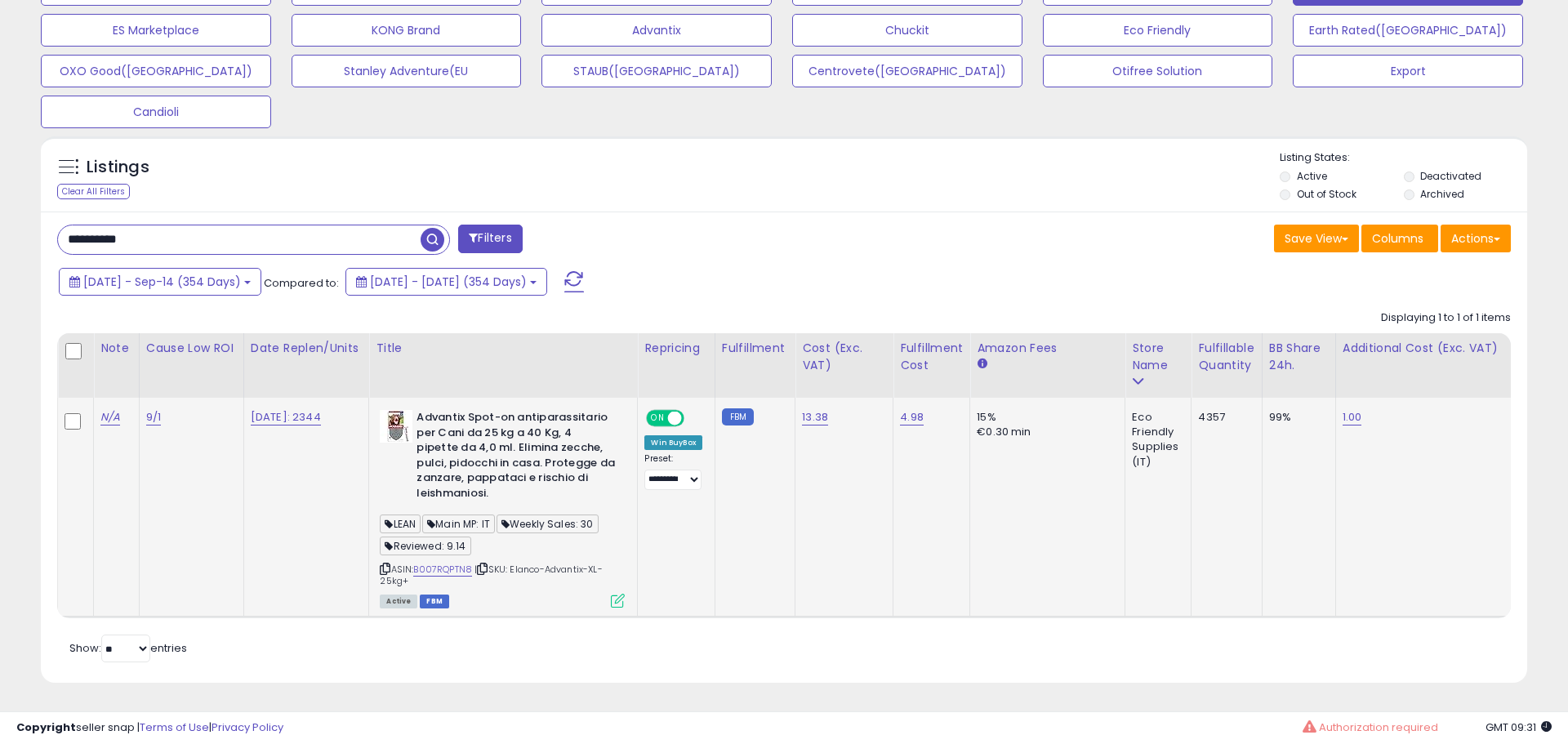
scroll to position [335, 862]
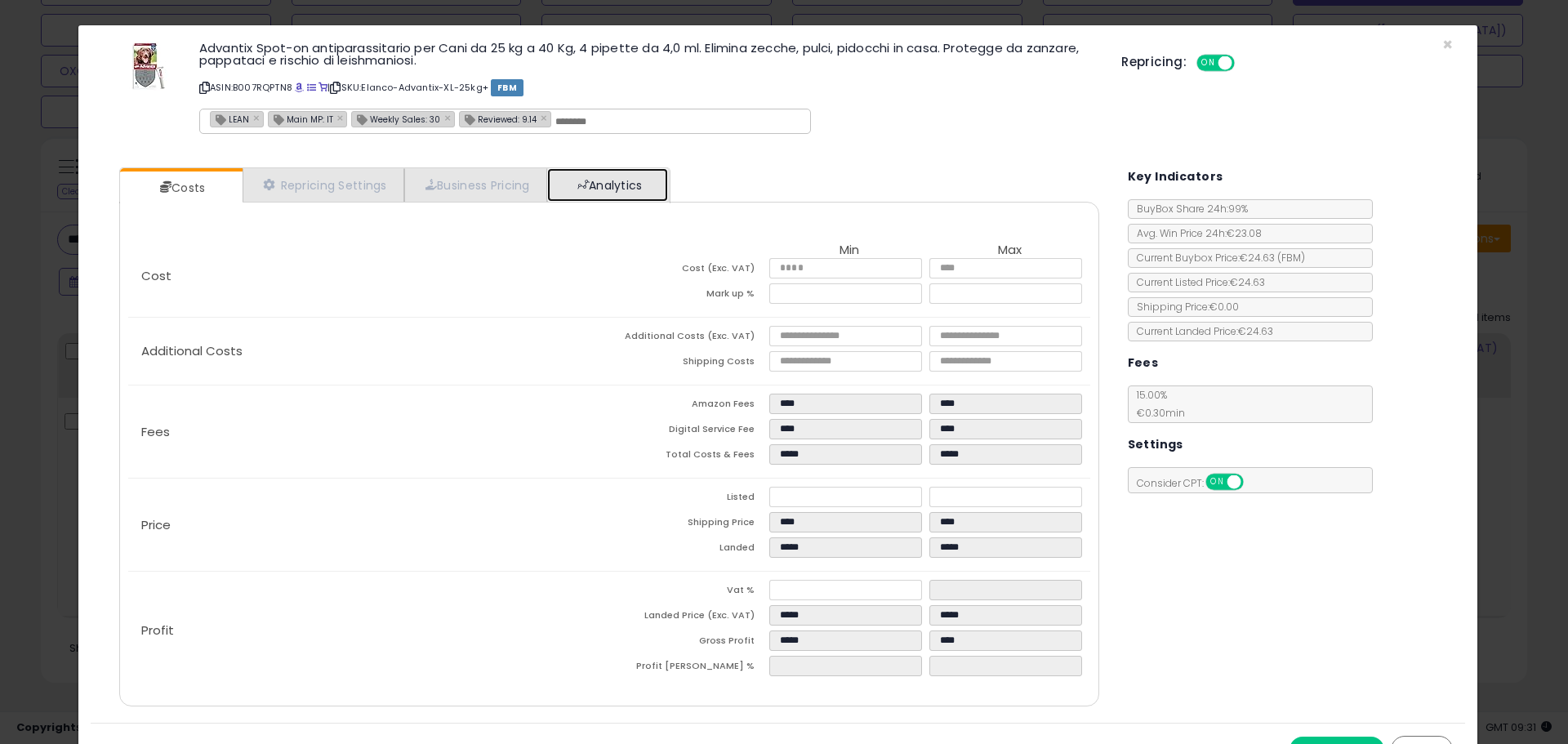
click at [660, 185] on link "Analytics" at bounding box center [607, 184] width 121 height 33
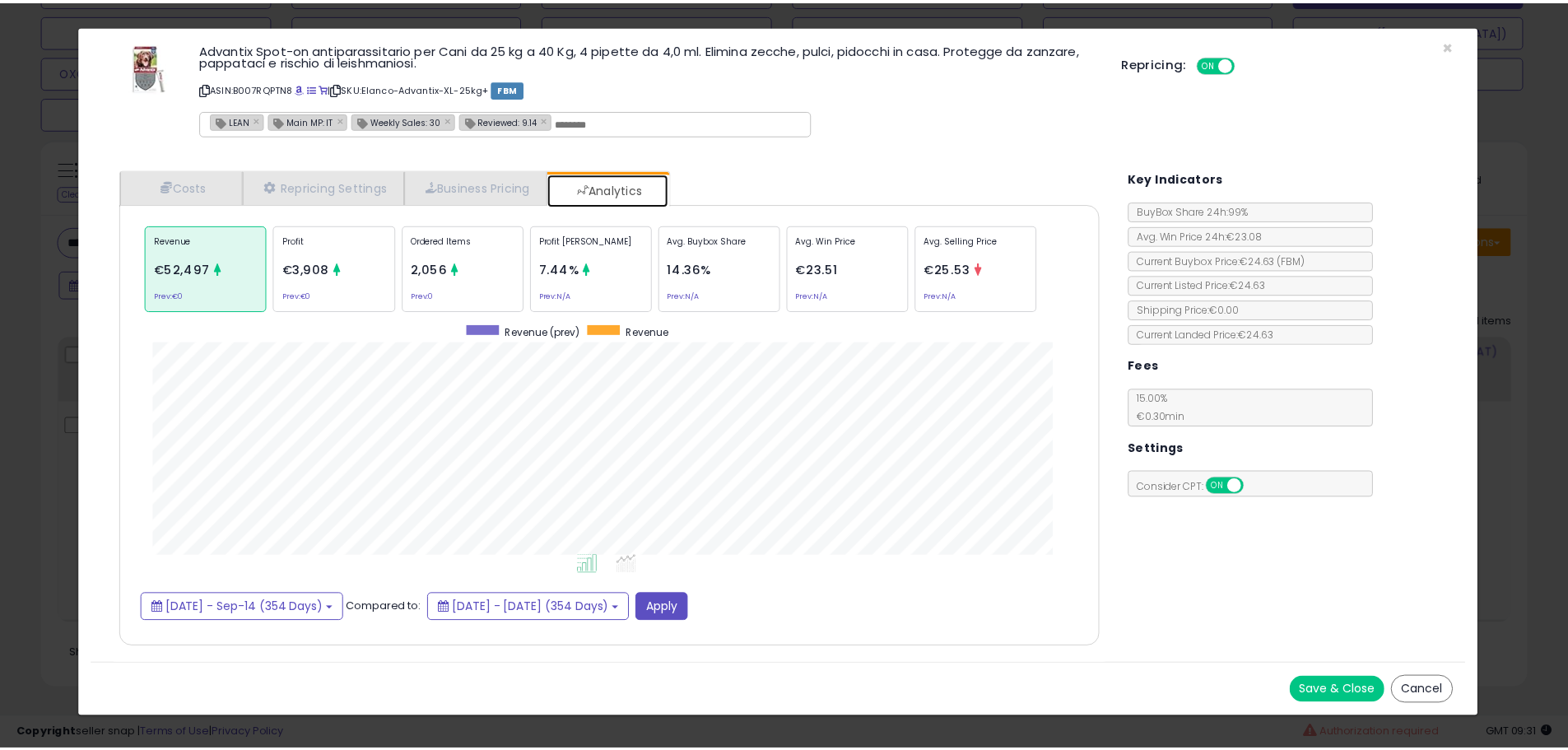
scroll to position [506, 1021]
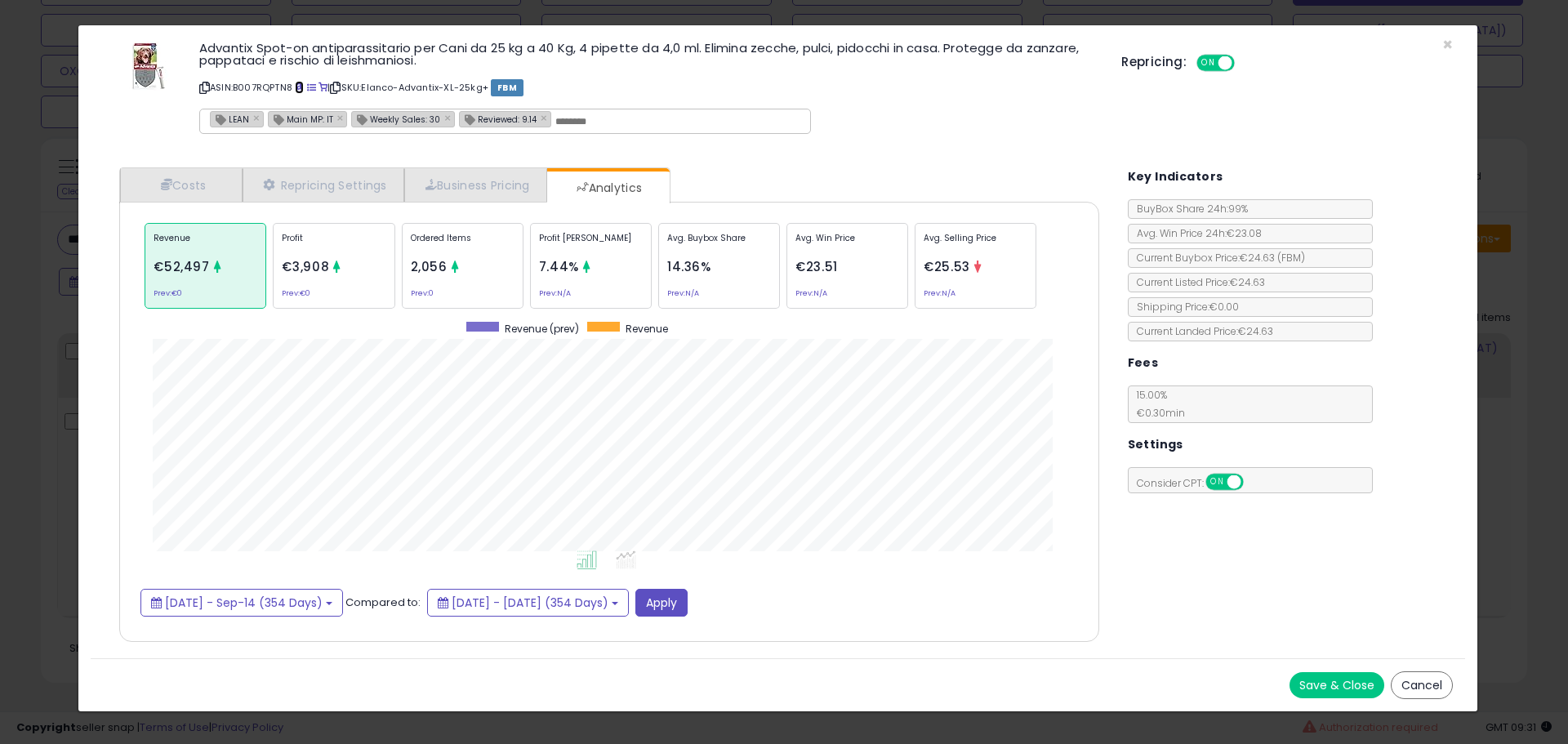
click at [303, 86] on span at bounding box center [299, 88] width 9 height 9
drag, startPoint x: 57, startPoint y: 256, endPoint x: 44, endPoint y: 270, distance: 19.1
click at [57, 256] on div "× Close Advantix Spot-on antiparassitario per Cani da 25 kg a 40 Kg, 4 pipette …" at bounding box center [784, 372] width 1568 height 744
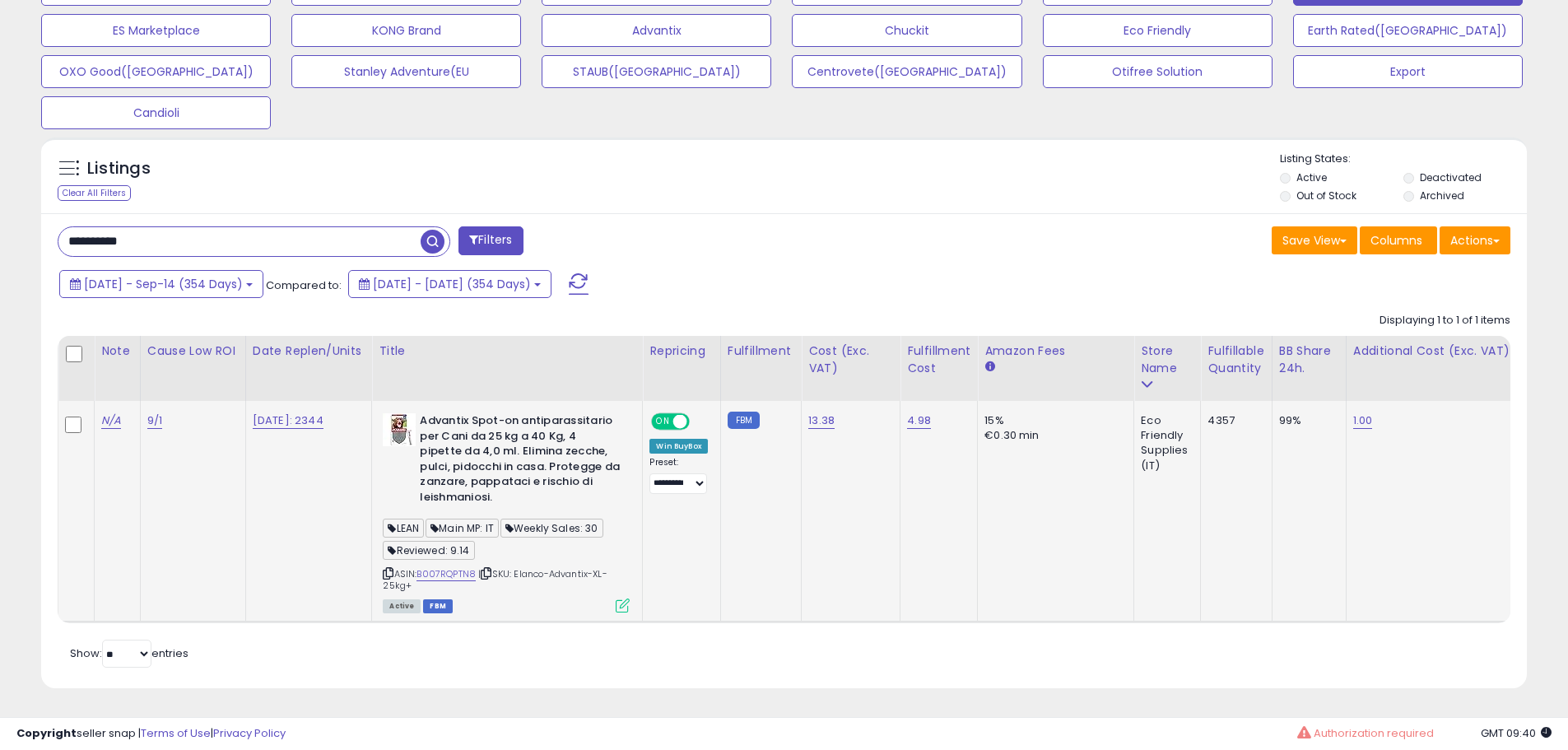
scroll to position [823078, 822376]
click at [221, 234] on input "**********" at bounding box center [240, 241] width 362 height 29
drag, startPoint x: 175, startPoint y: 237, endPoint x: -16, endPoint y: 237, distance: 191.0
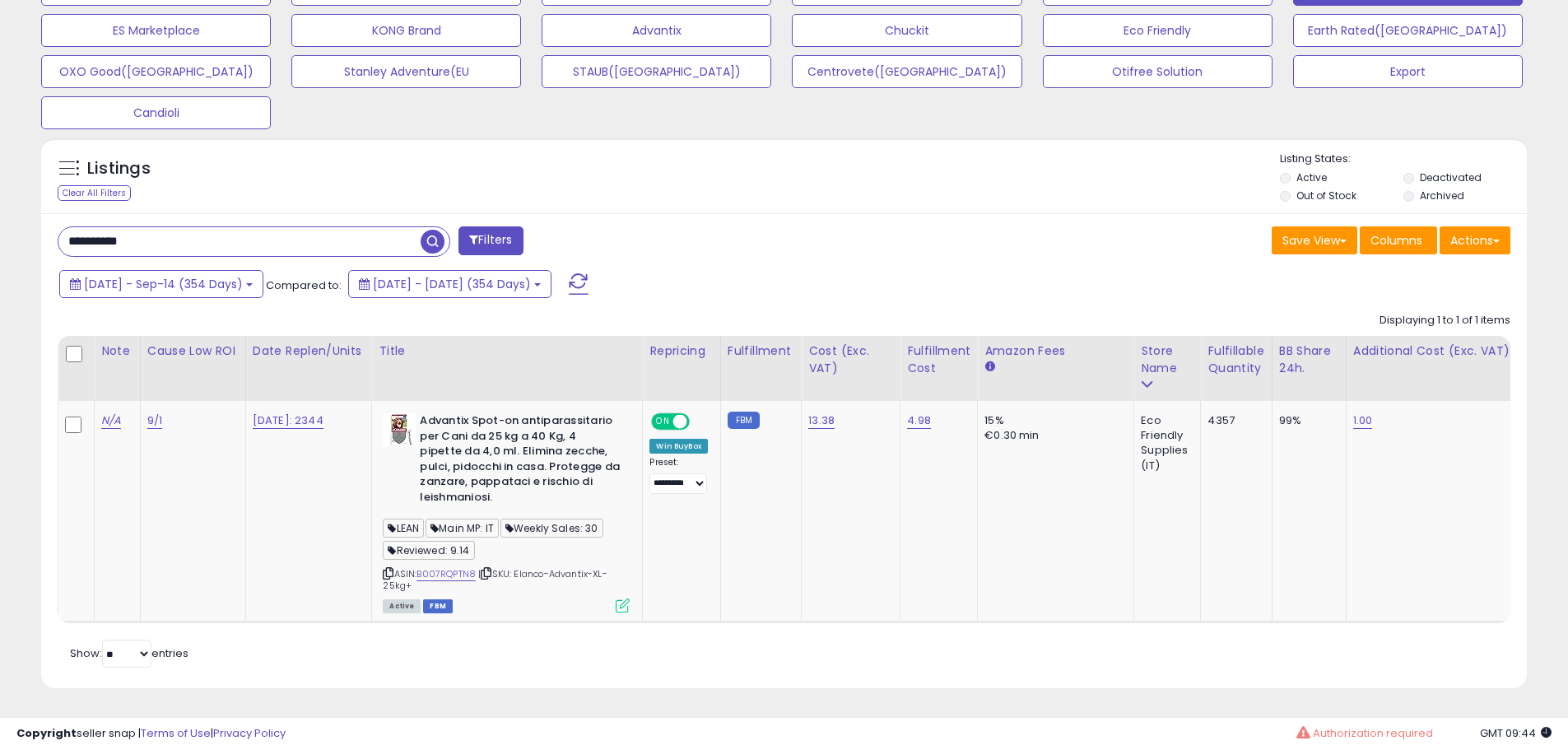
click at [21, 285] on div "**********" at bounding box center [784, 95] width 1552 height 1226
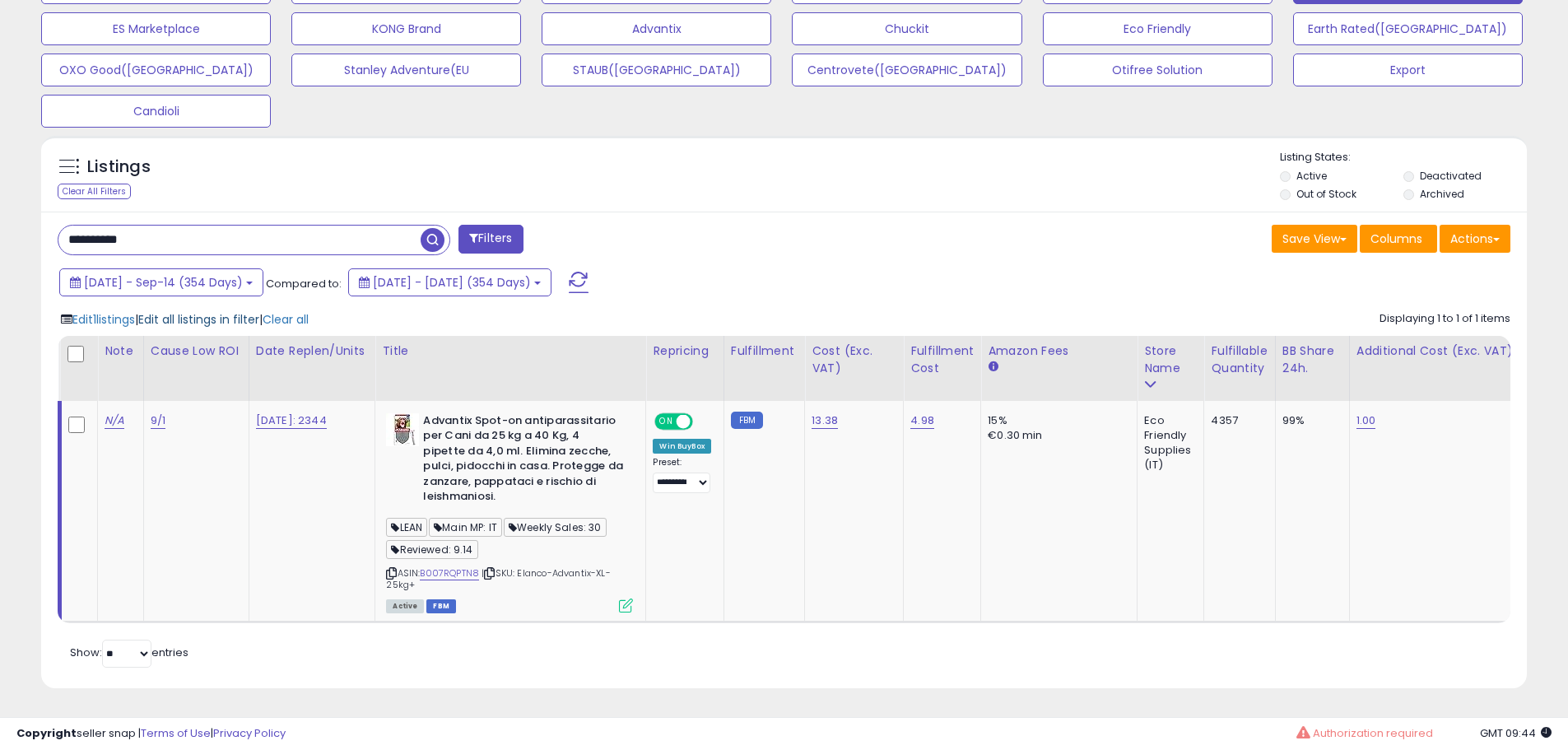
click at [212, 311] on span "Edit all listings in filter" at bounding box center [199, 319] width 121 height 16
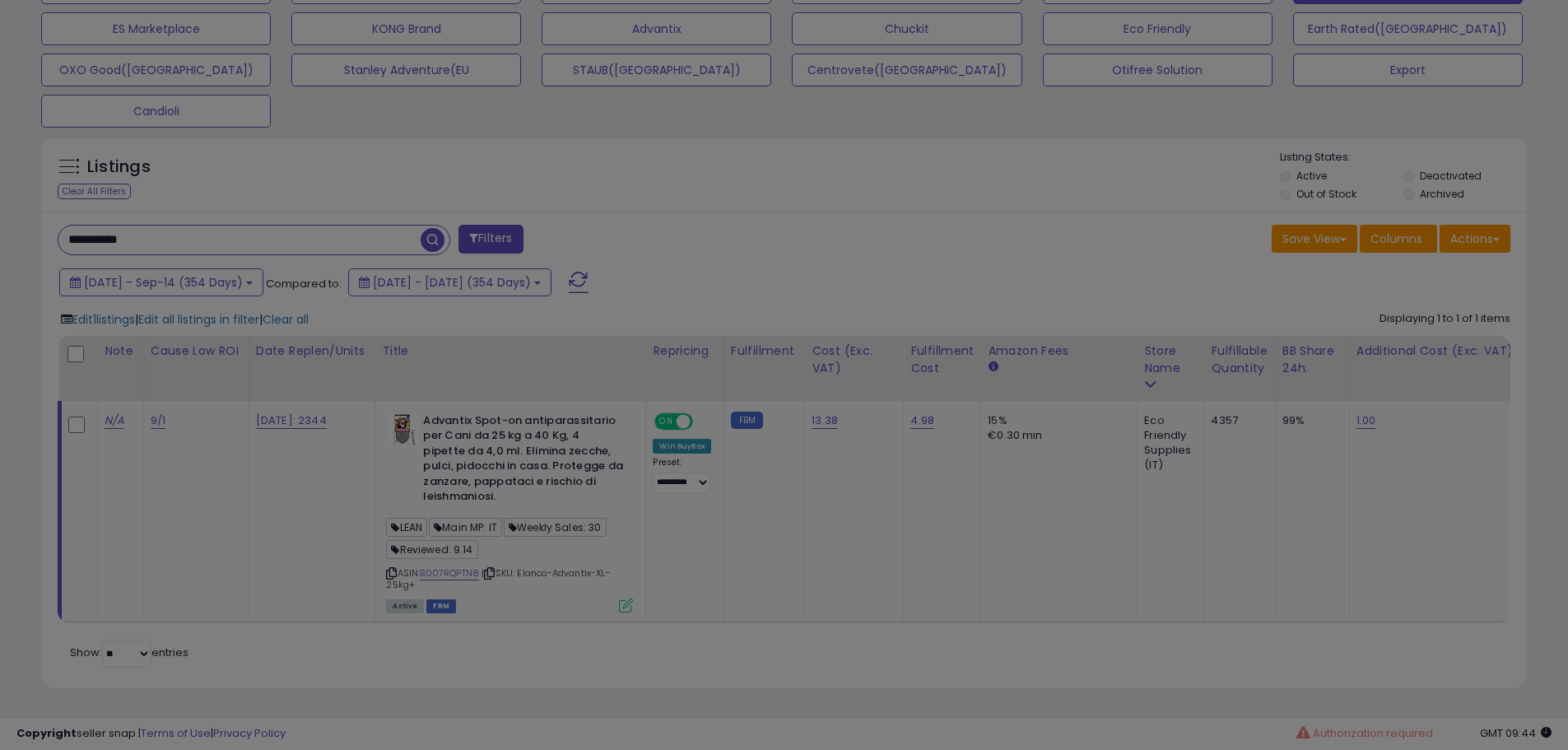
scroll to position [337, 869]
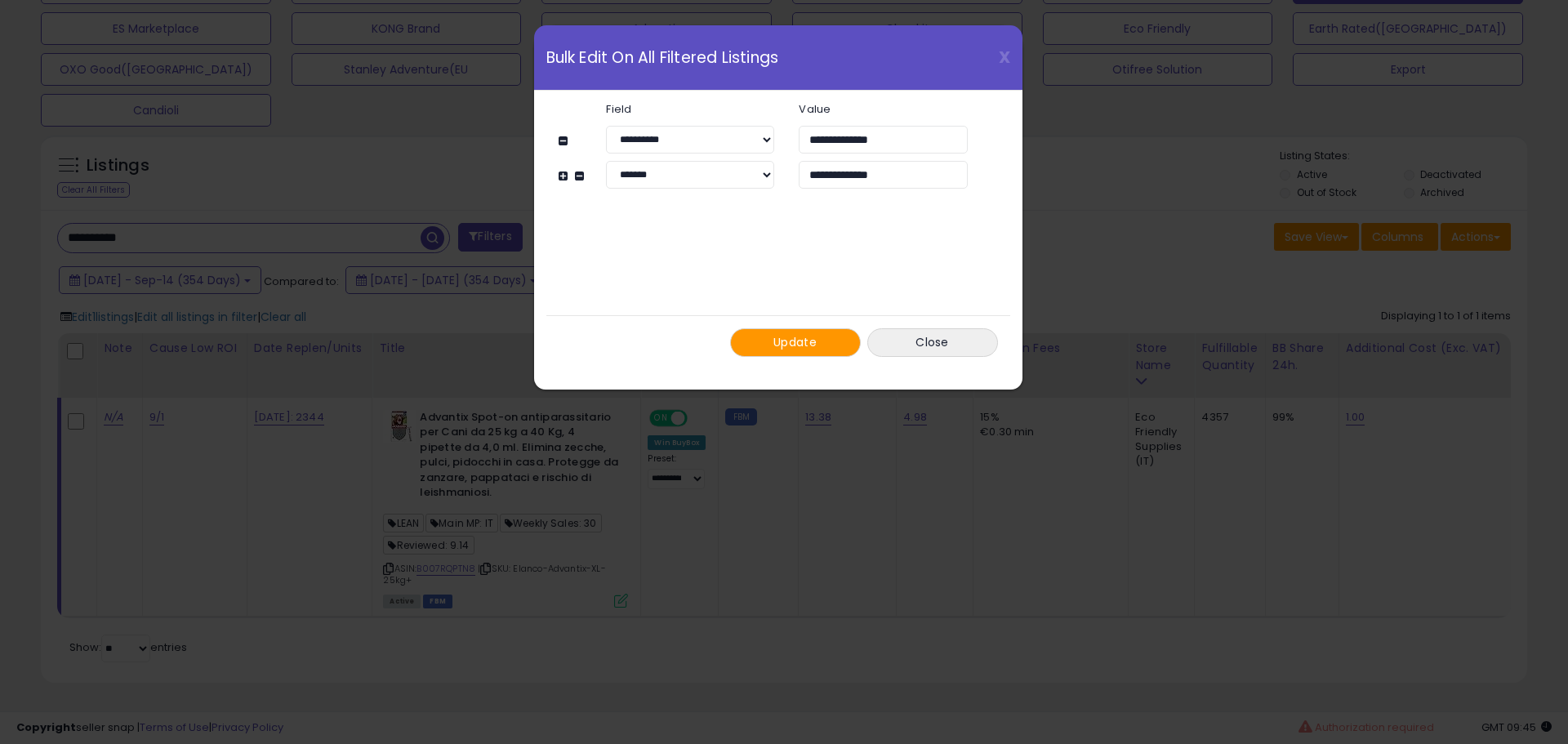
click at [793, 342] on span "Update" at bounding box center [794, 342] width 43 height 16
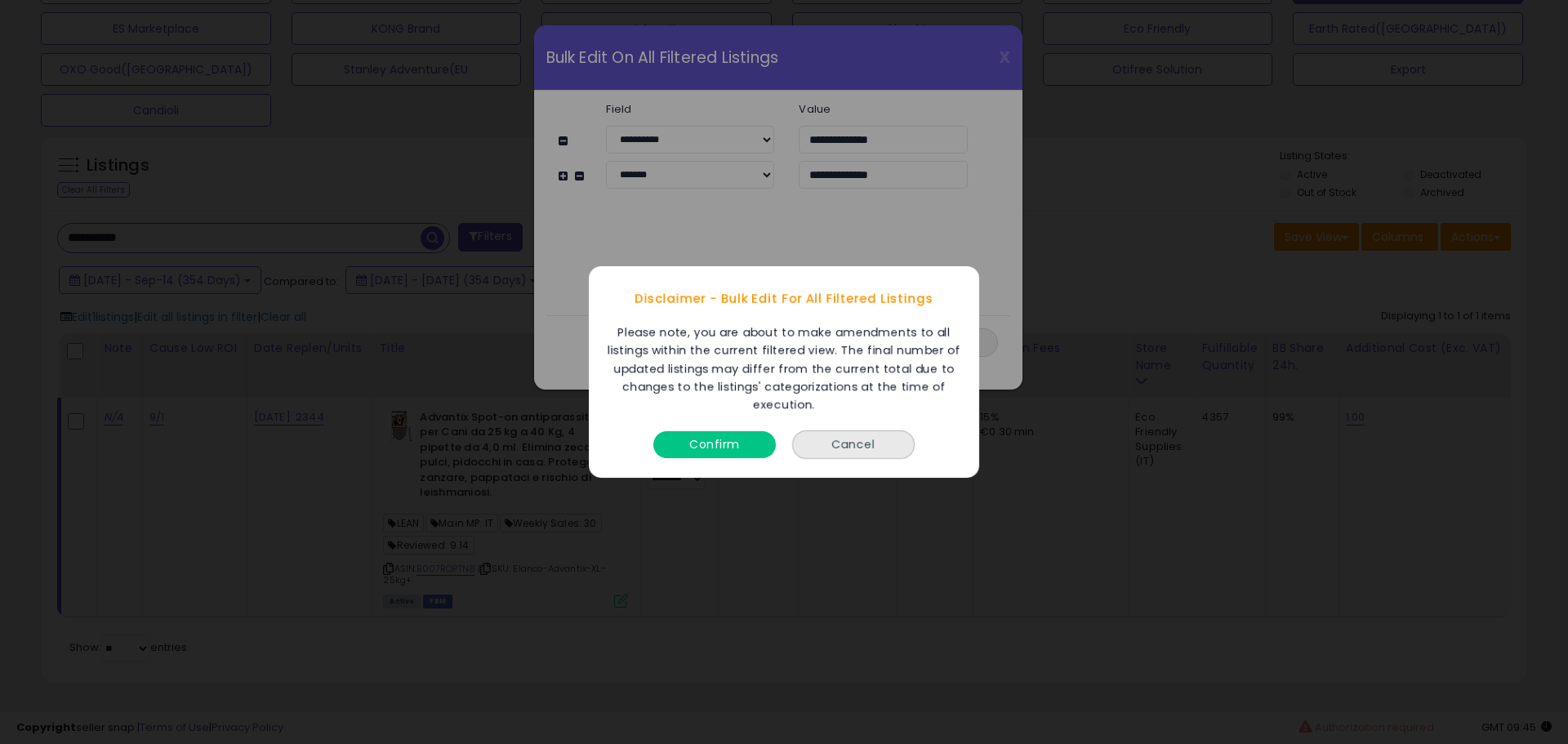
click at [713, 440] on button "Confirm" at bounding box center [714, 445] width 123 height 27
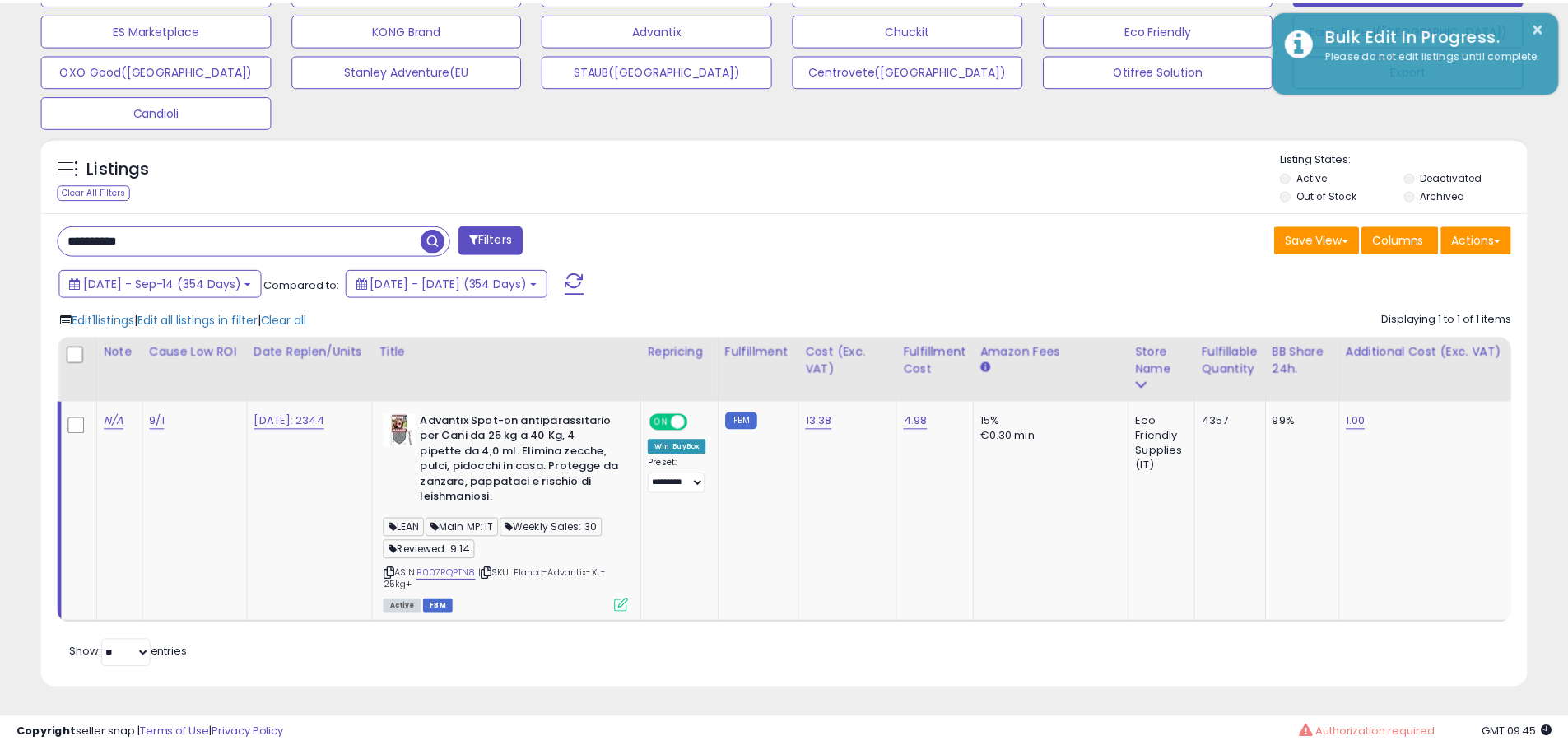
scroll to position [823078, 822376]
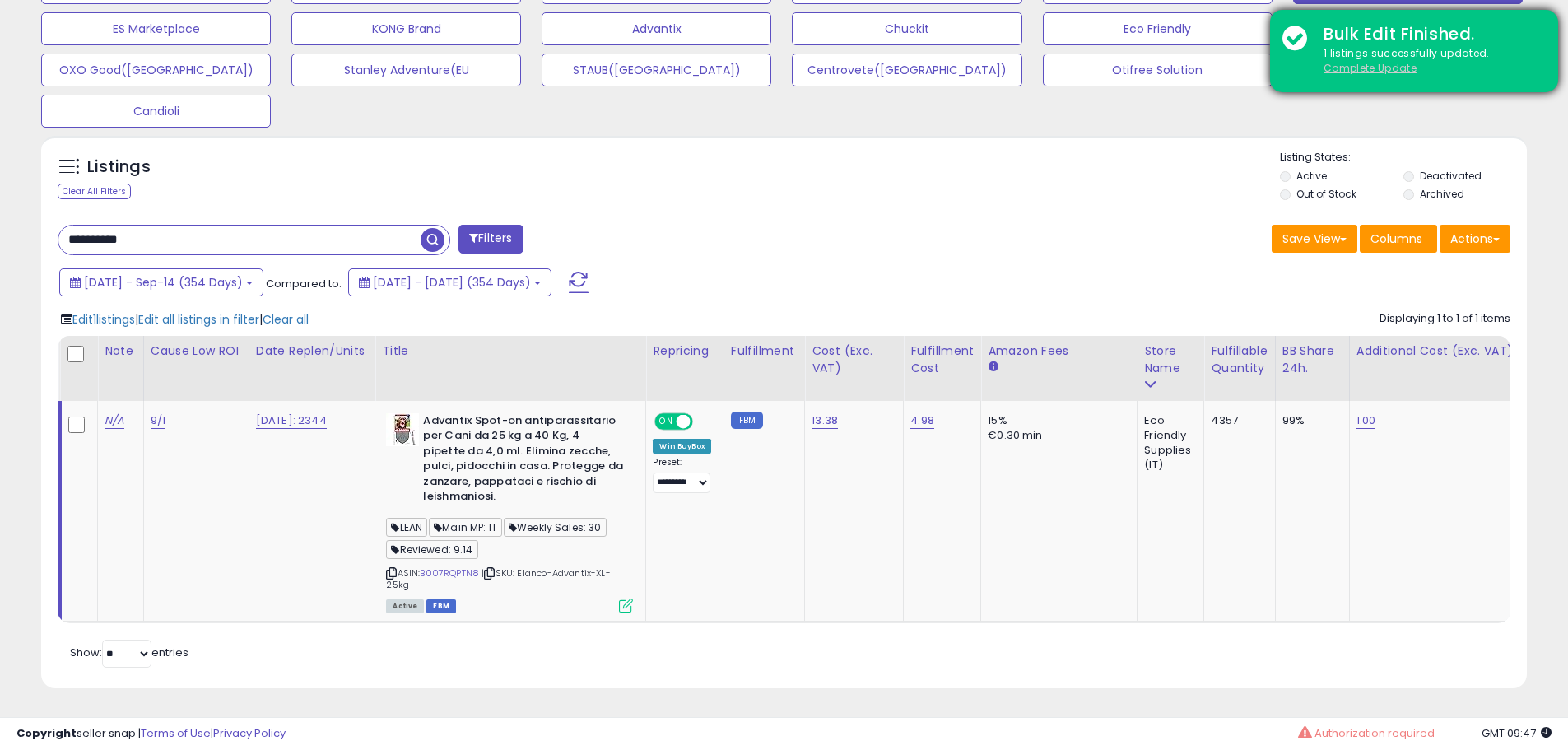
click at [1366, 71] on u "Complete Update" at bounding box center [1371, 67] width 93 height 14
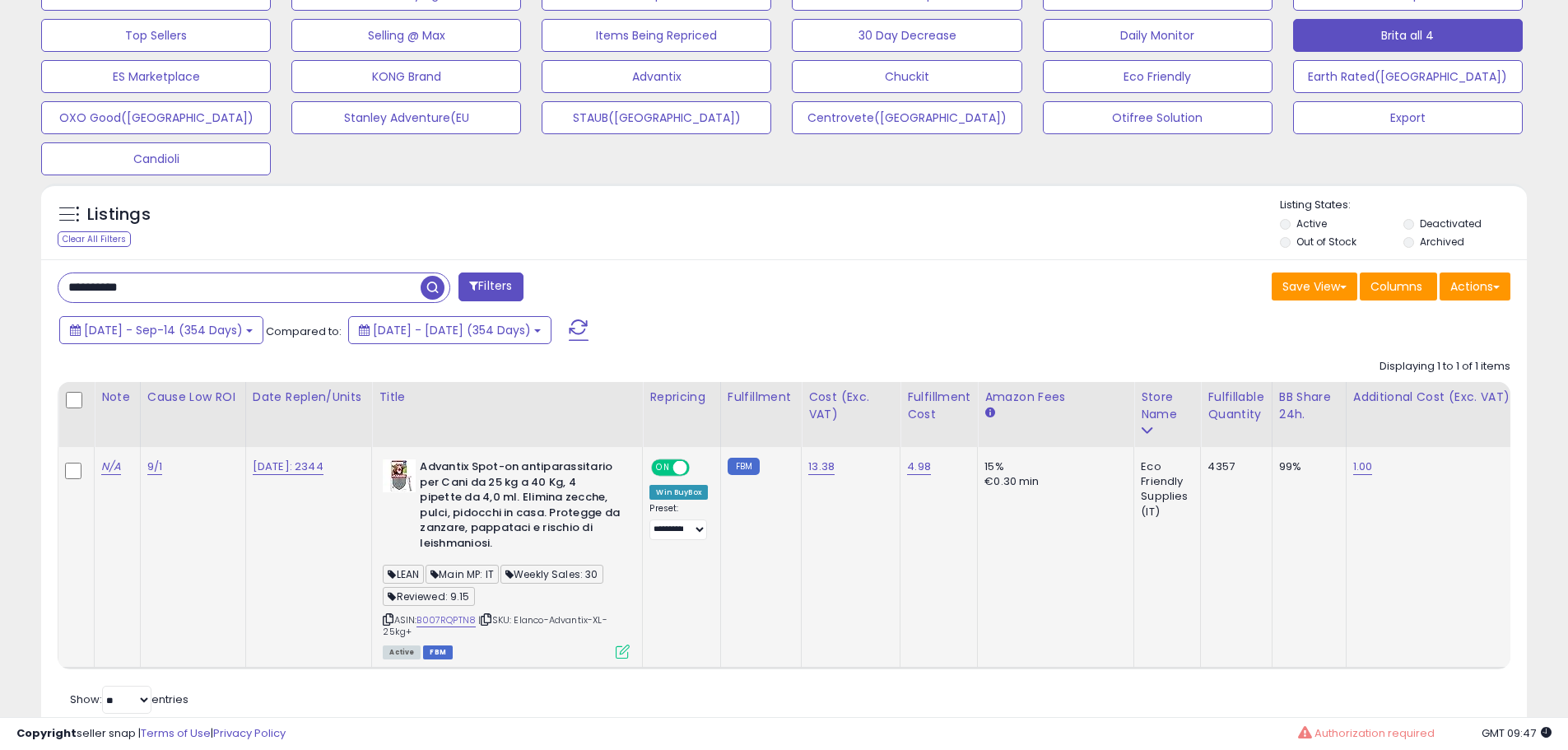
scroll to position [542, 0]
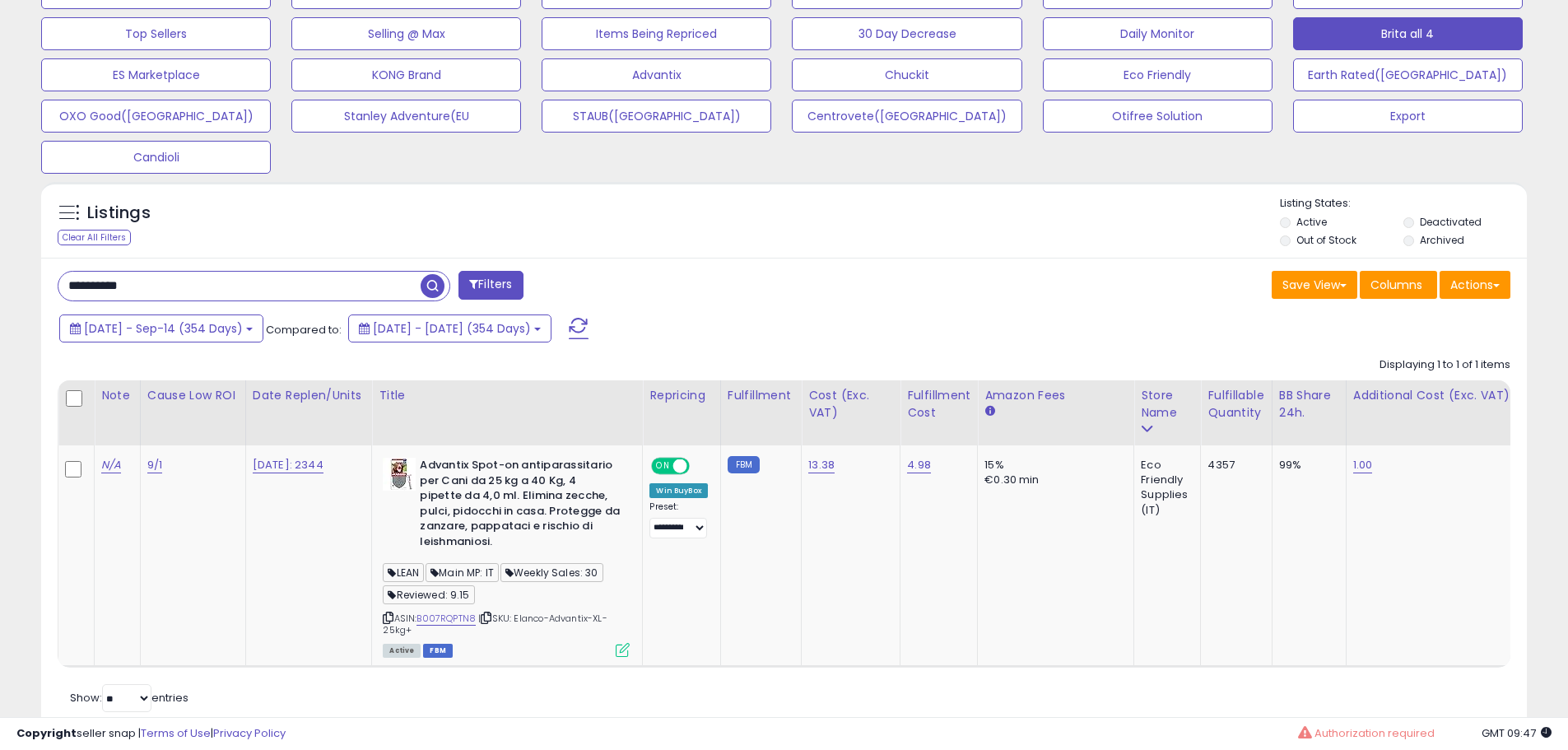
click at [209, 282] on input "**********" at bounding box center [240, 285] width 362 height 29
paste input "text"
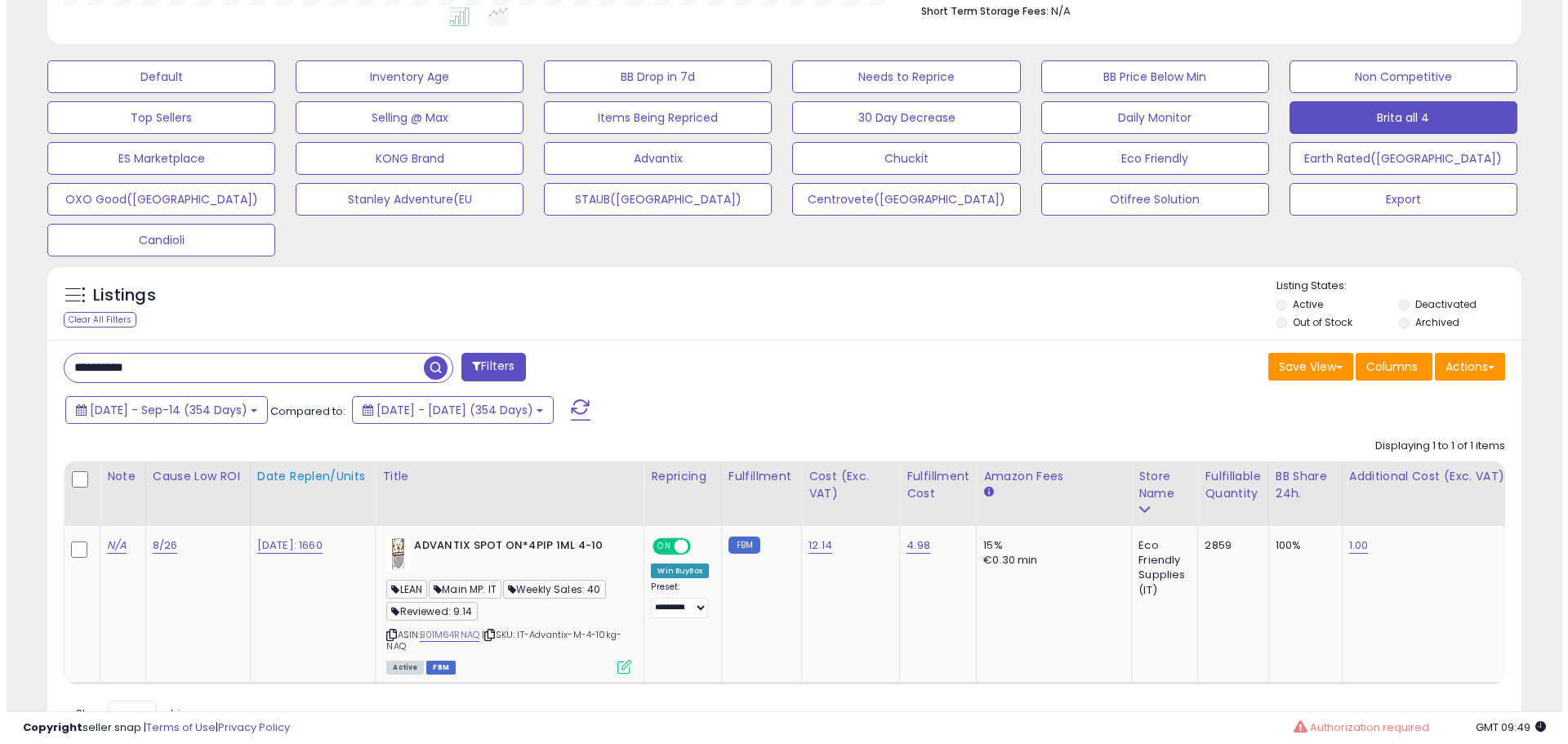
scroll to position [533, 0]
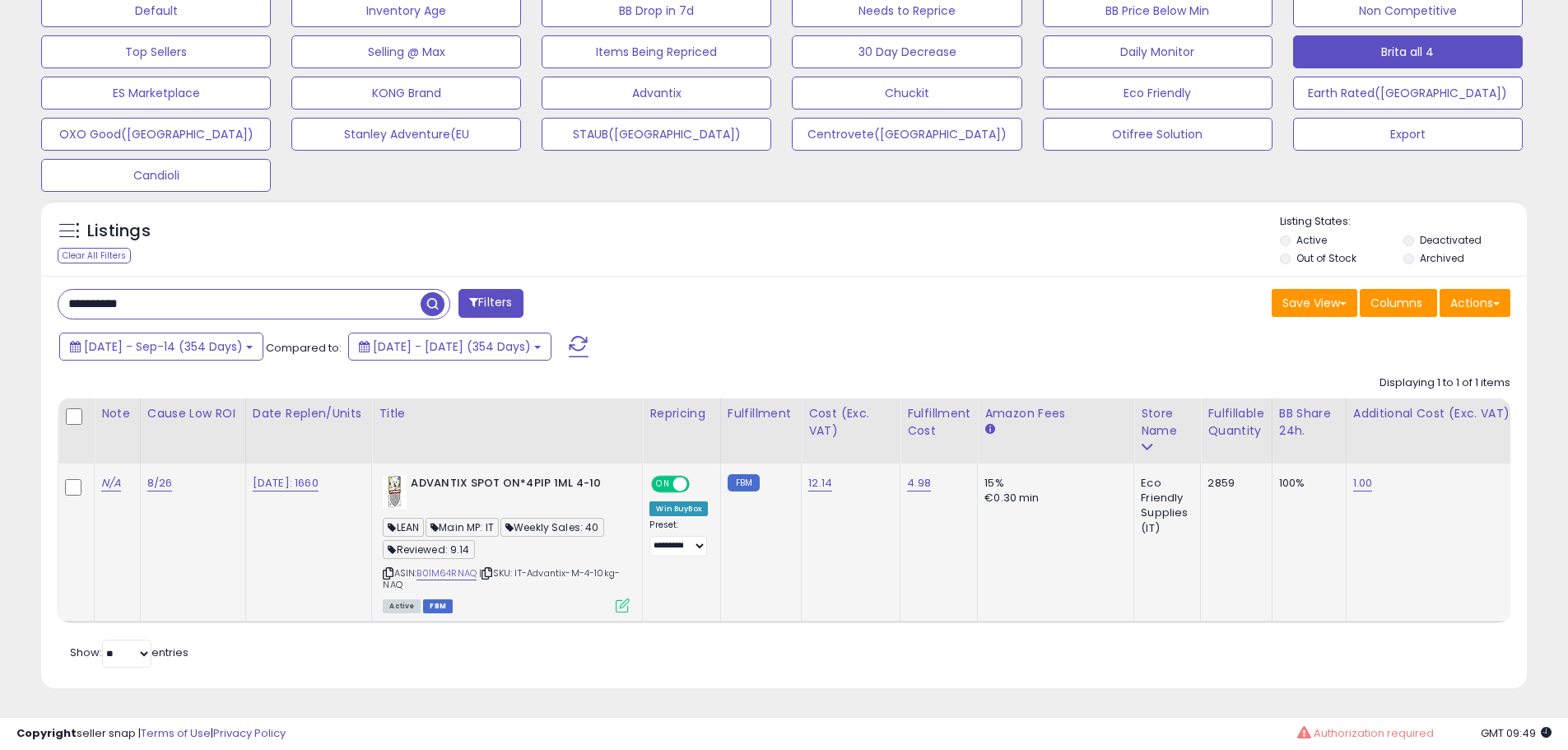
click at [627, 599] on icon at bounding box center [623, 606] width 14 height 14
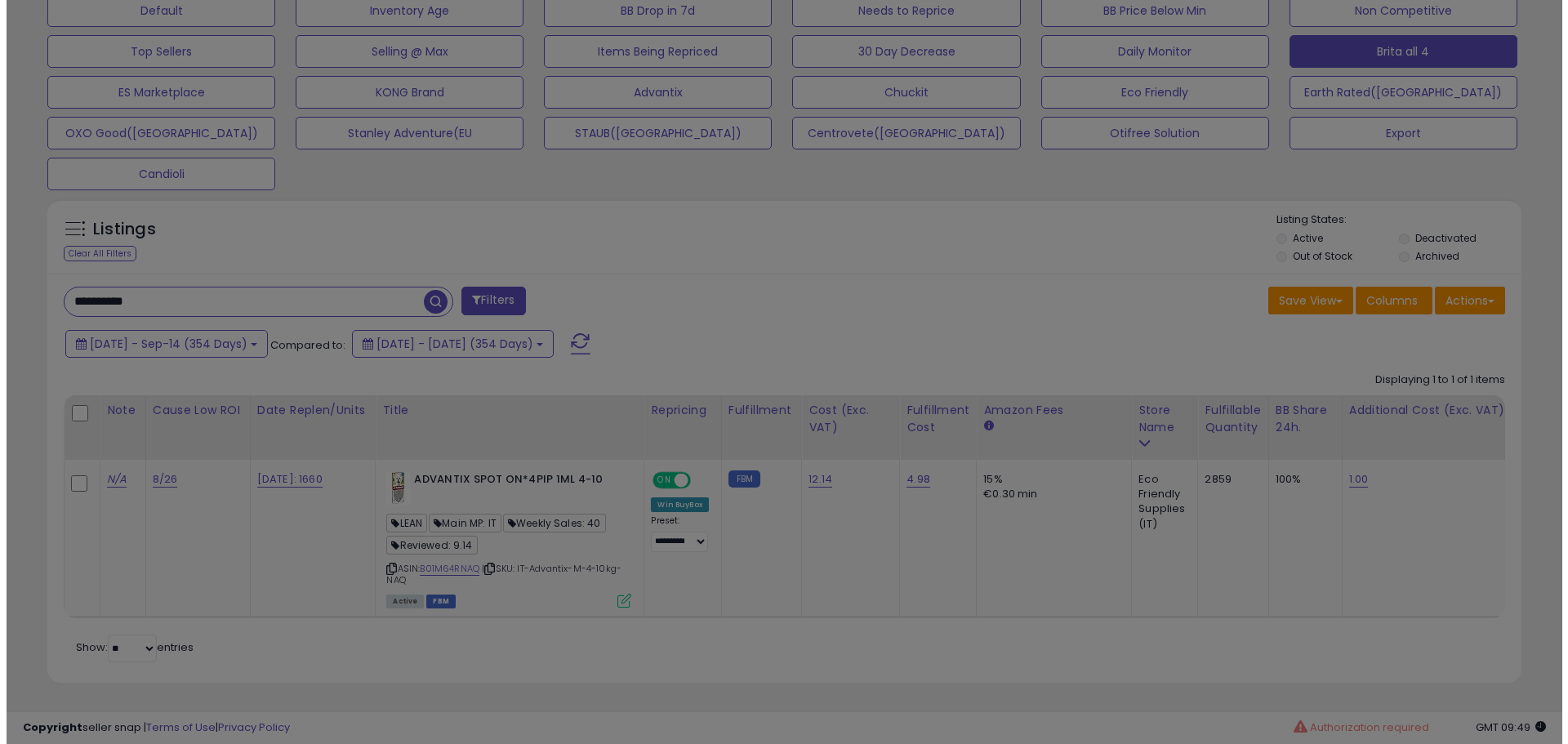
scroll to position [335, 862]
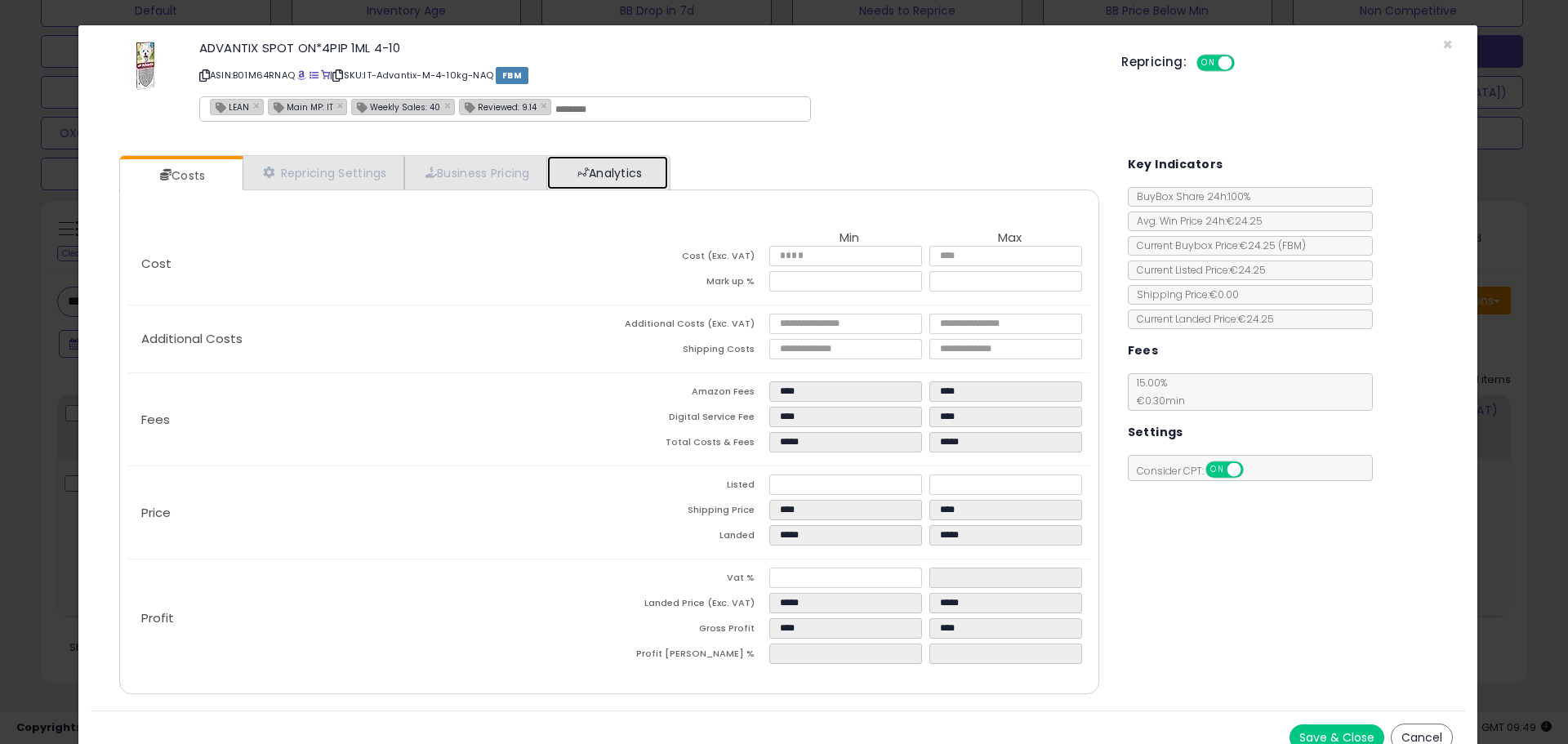
click at [635, 169] on link "Analytics" at bounding box center [607, 172] width 121 height 33
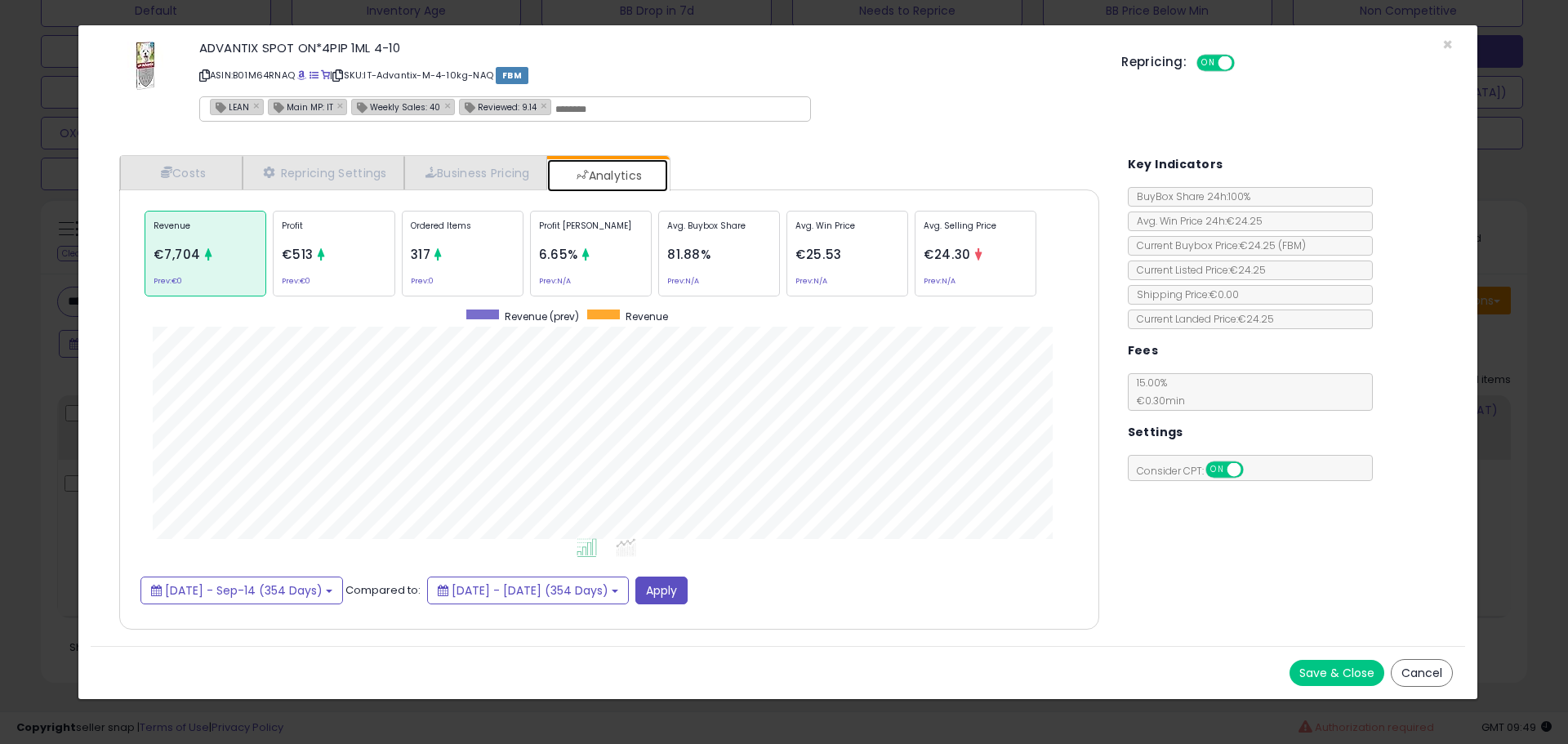
scroll to position [502, 1012]
click at [467, 250] on div "Ordered Items 317 Prev: 0" at bounding box center [462, 254] width 122 height 86
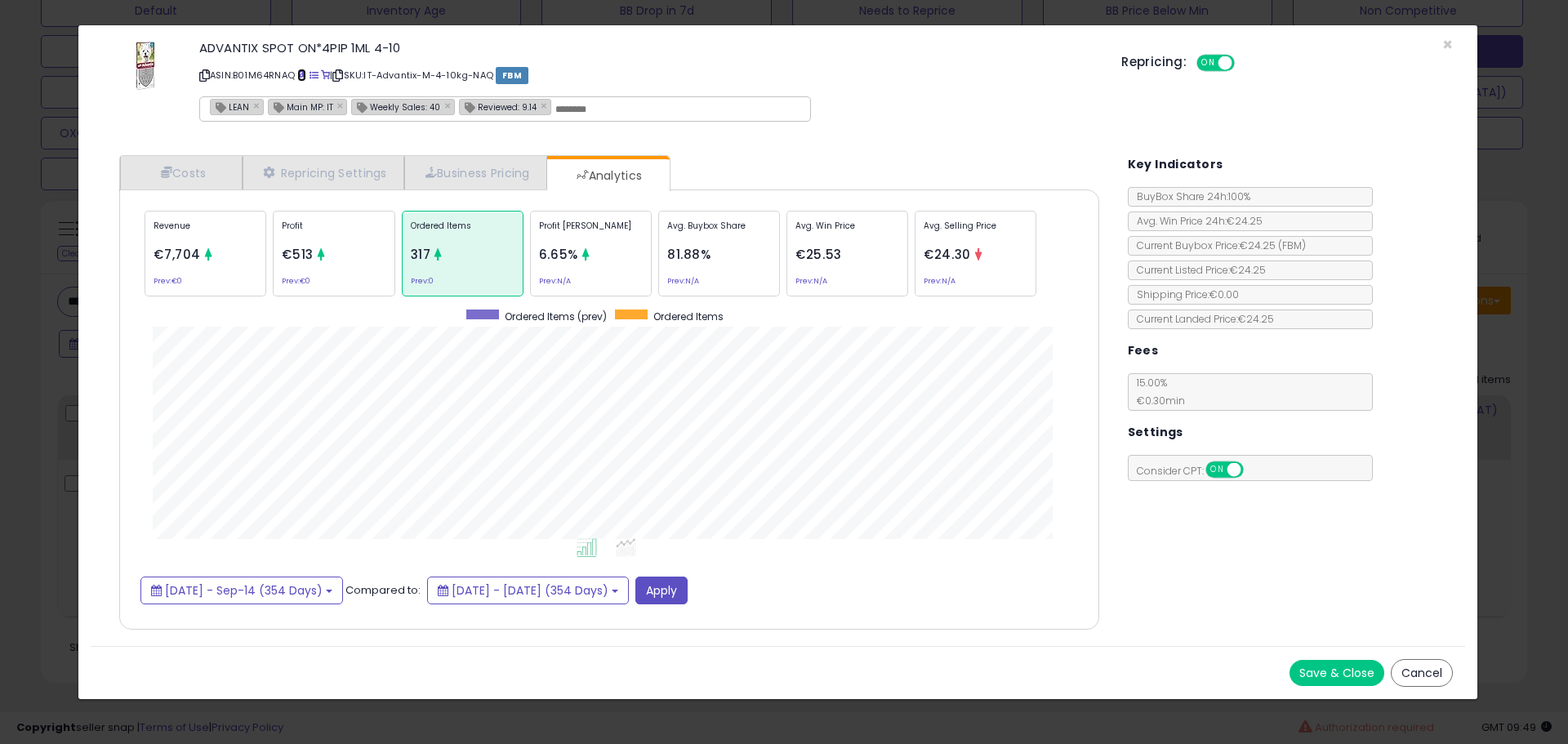
click at [303, 72] on span at bounding box center [301, 76] width 9 height 9
click at [213, 168] on link "Costs" at bounding box center [181, 172] width 123 height 33
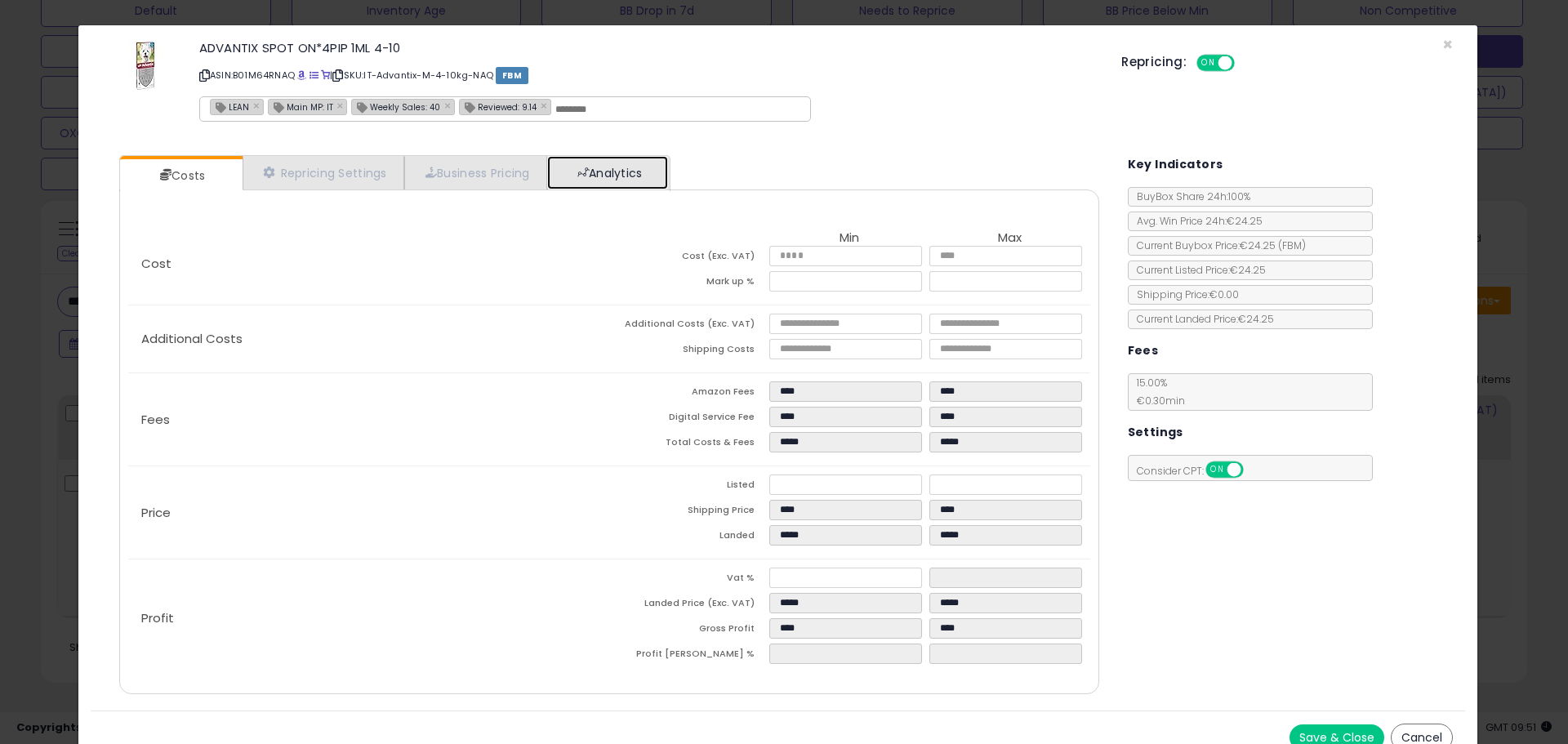
click at [611, 168] on link "Analytics" at bounding box center [607, 172] width 121 height 33
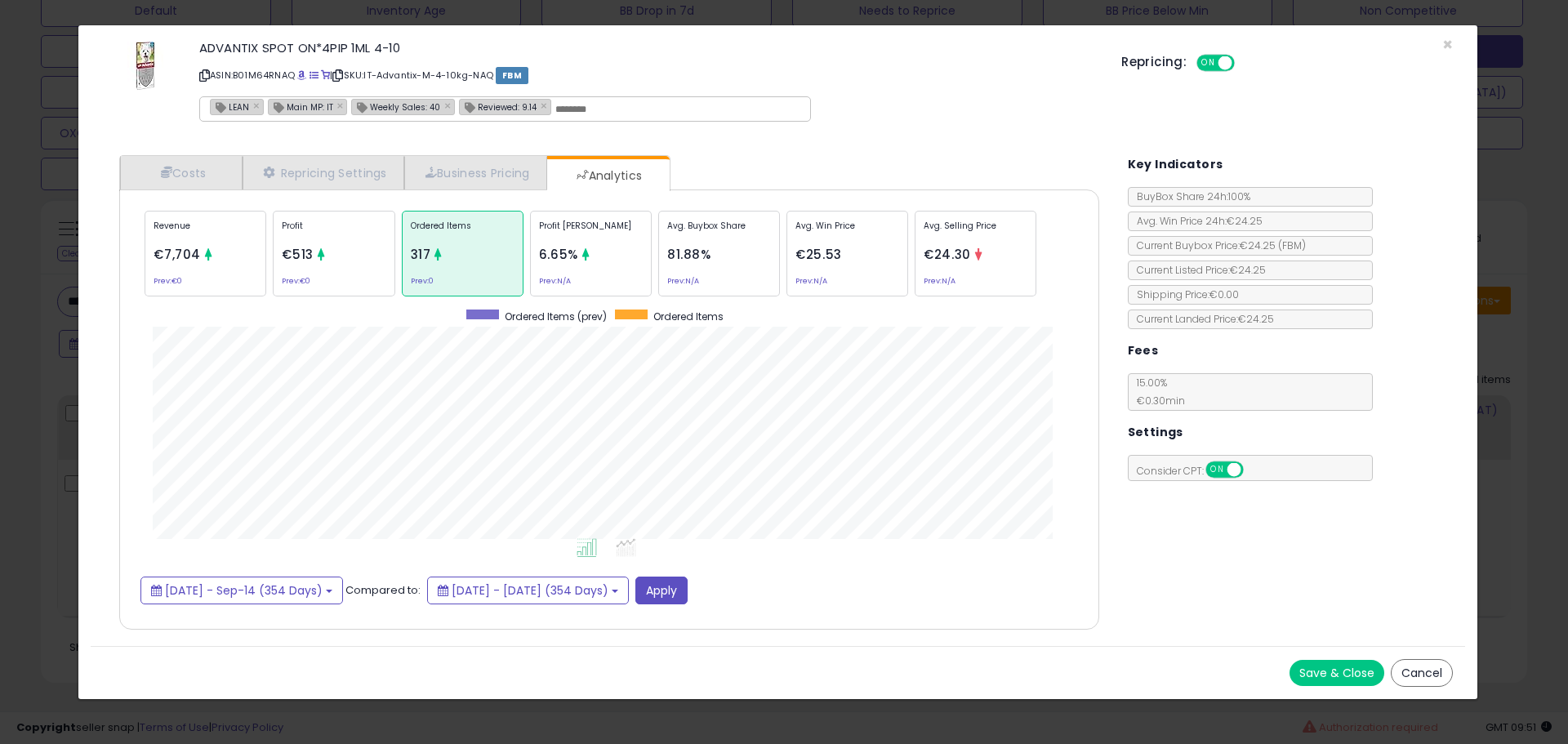
click at [208, 155] on ul "Costs Repricing Settings Business Pricing Analytics" at bounding box center [395, 173] width 551 height 36
click at [208, 160] on link "Costs" at bounding box center [181, 172] width 123 height 33
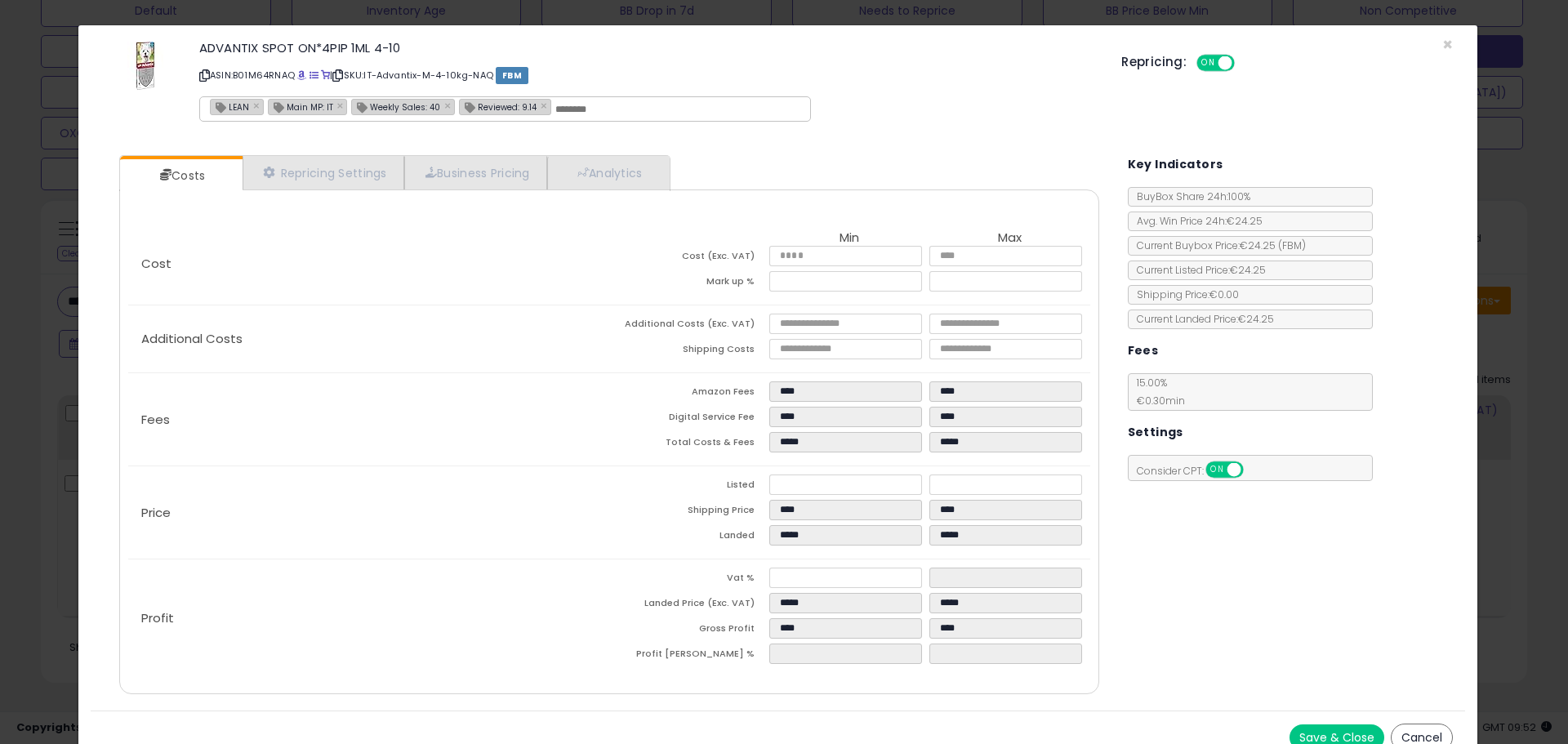
click at [58, 359] on div "× Close ADVANTIX SPOT ON*4PIP 1ML 4-10 ASIN: B01M64RNAQ | SKU: IT-Advantix-M-4-…" at bounding box center [784, 372] width 1568 height 744
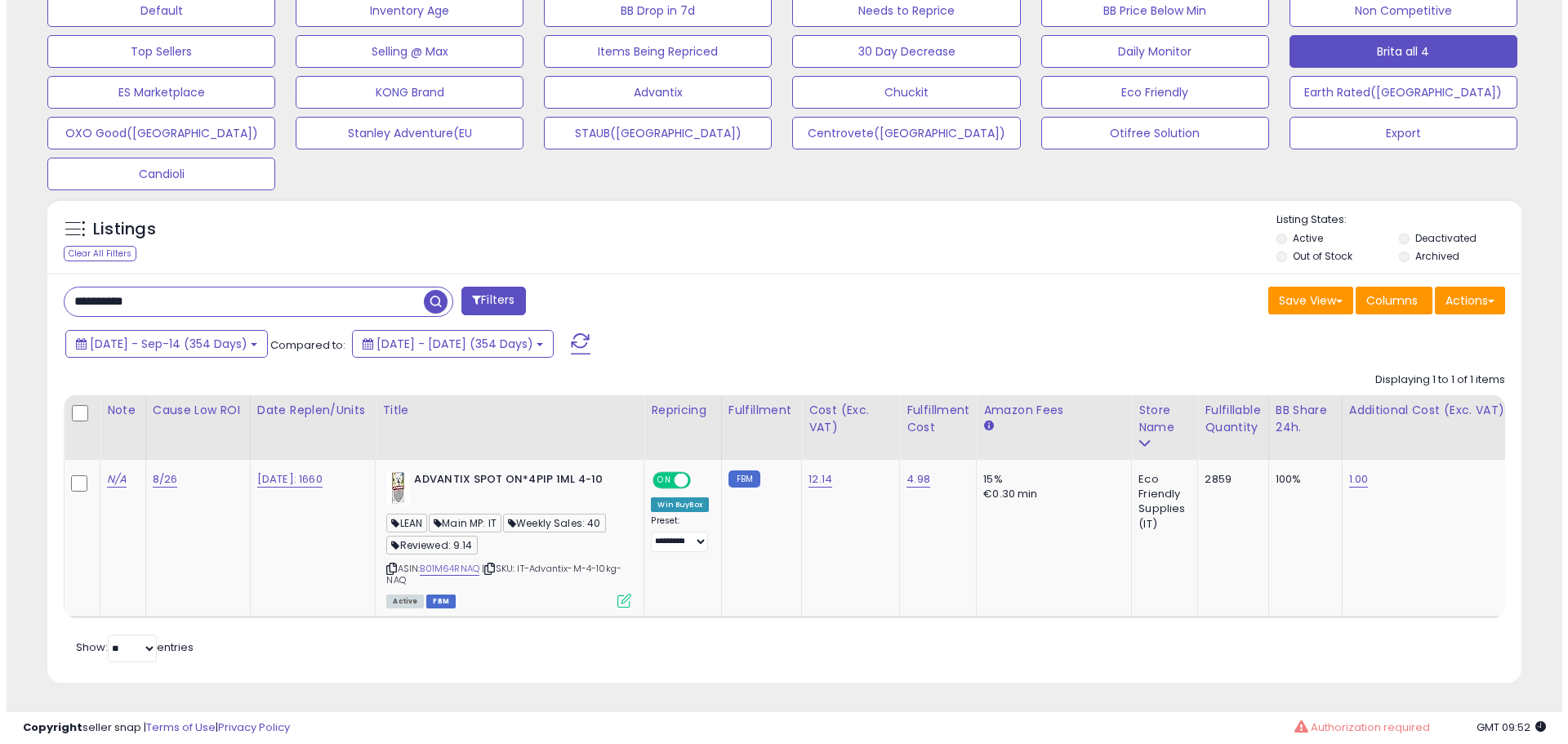
scroll to position [816493, 815628]
click at [194, 368] on div "Displaying 1 to 1 of 1 items Note Cause Low ROI" at bounding box center [778, 492] width 1441 height 254
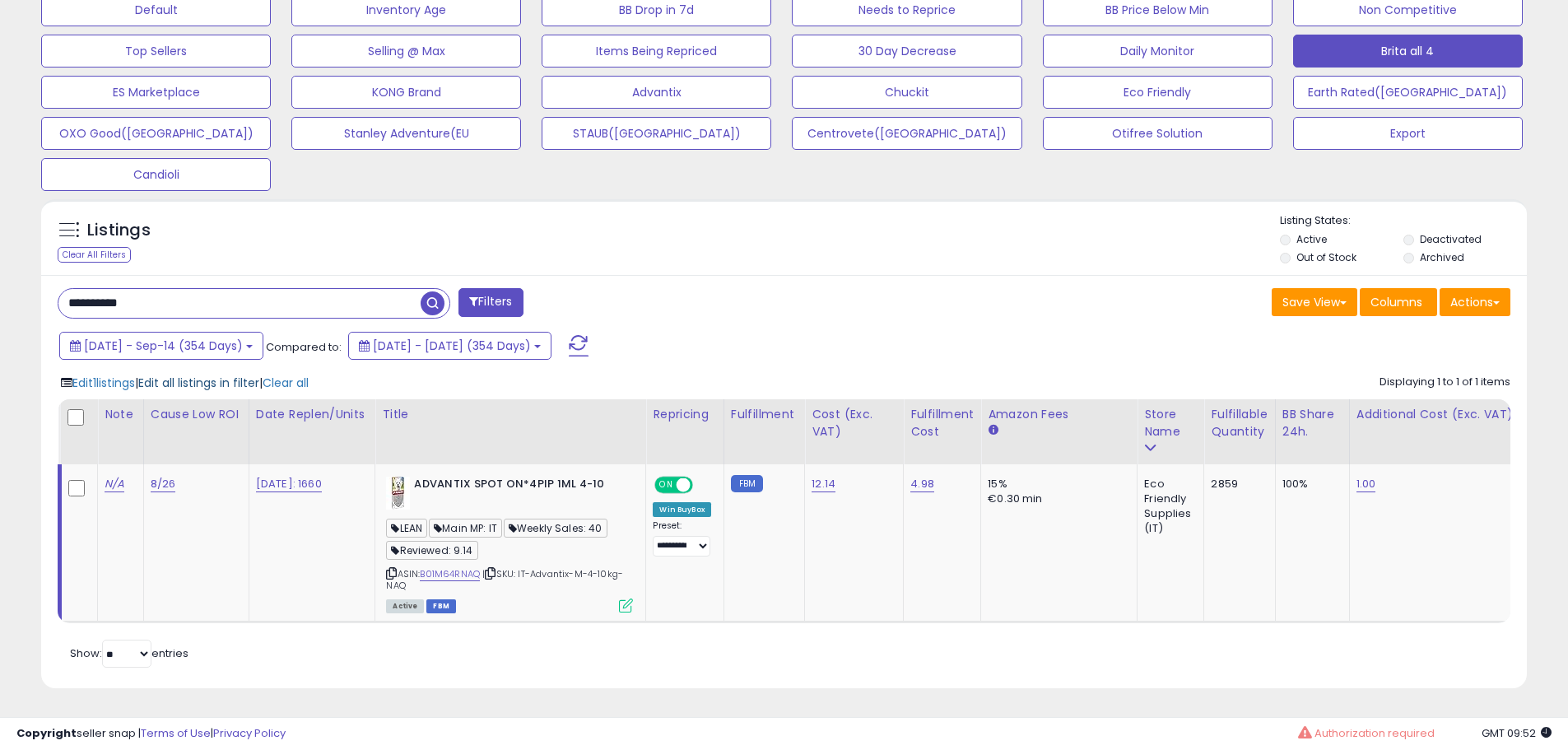
click at [202, 375] on span "Edit all listings in filter" at bounding box center [199, 382] width 121 height 16
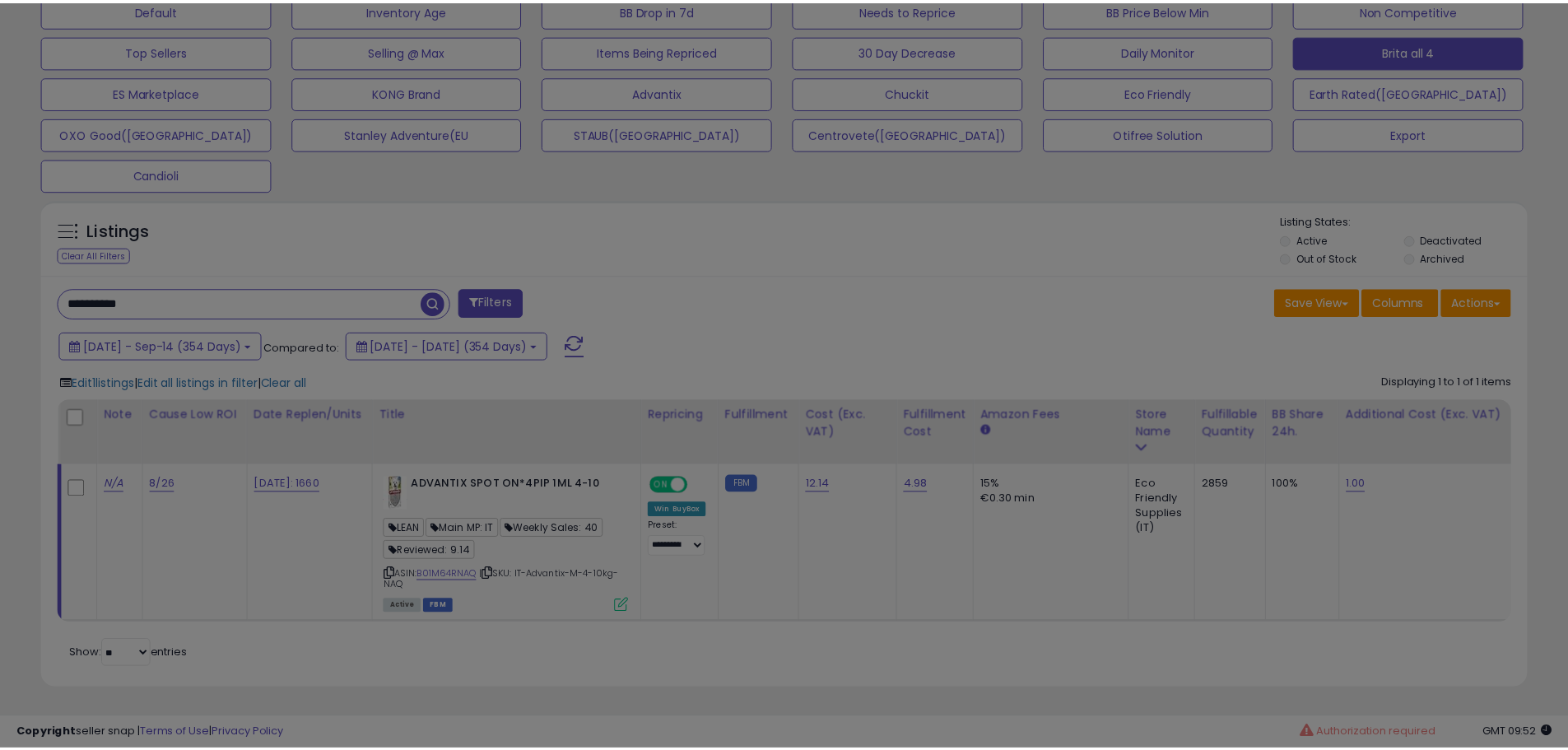
scroll to position [337, 869]
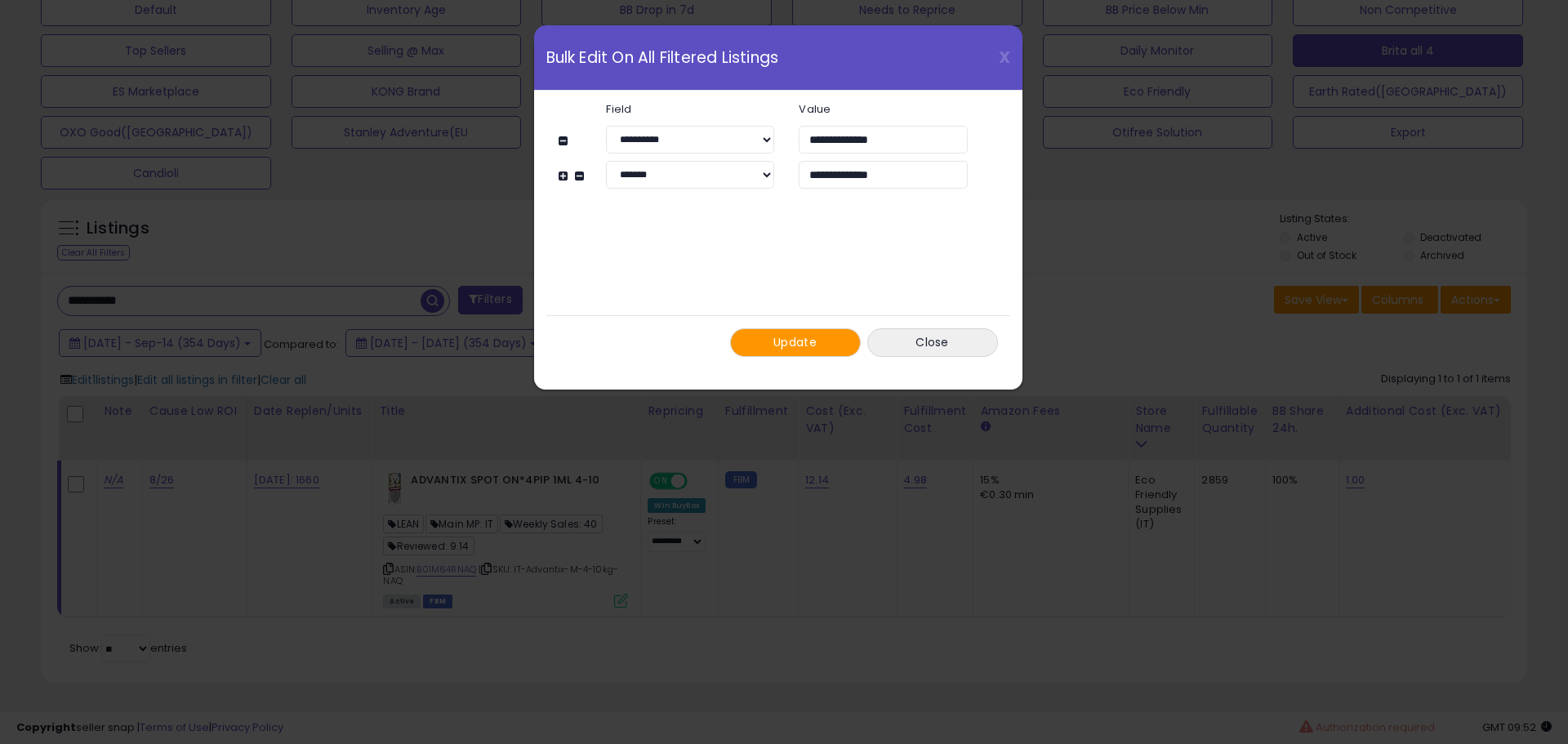
click at [774, 342] on span "Update" at bounding box center [794, 342] width 43 height 16
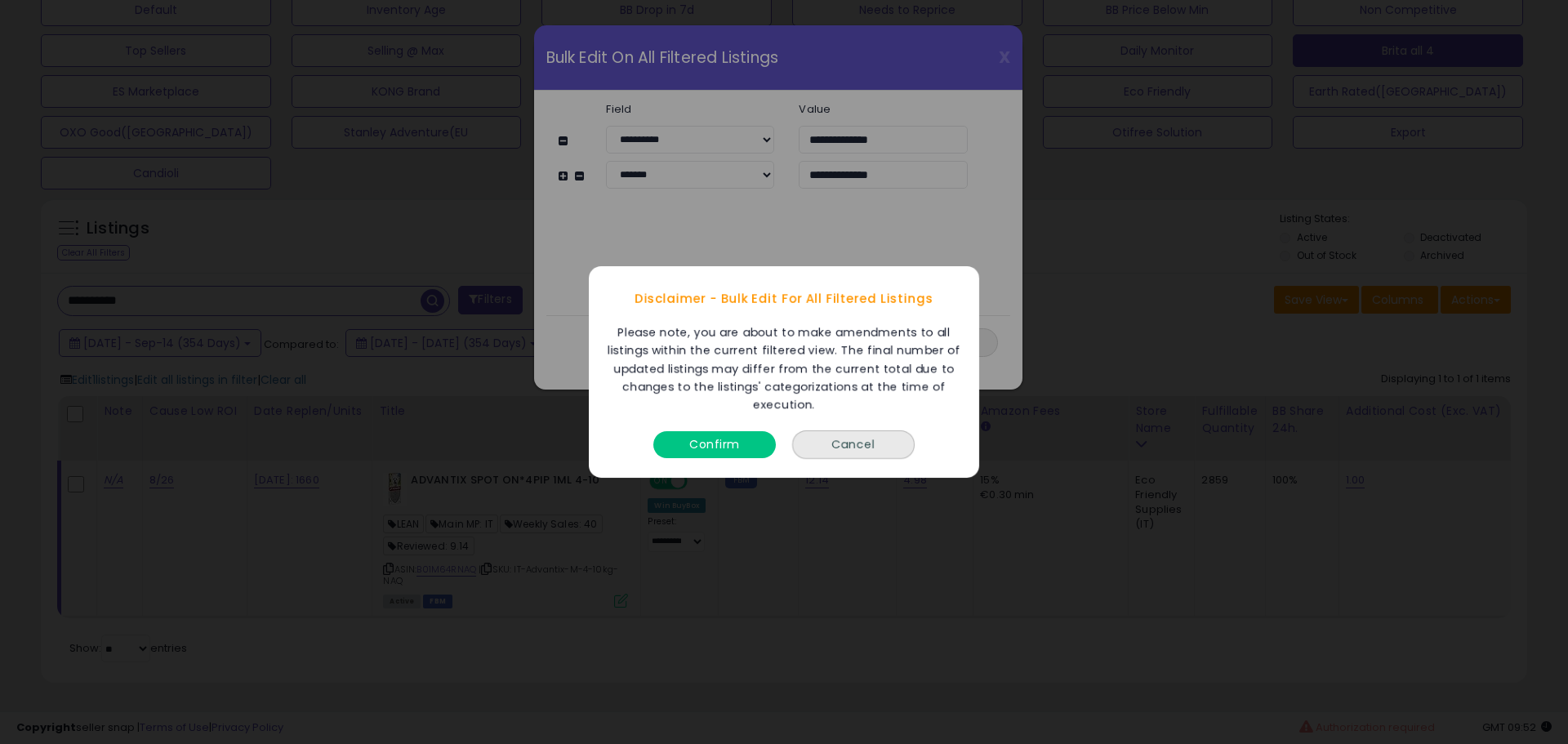
click at [731, 454] on button "Confirm" at bounding box center [714, 445] width 123 height 27
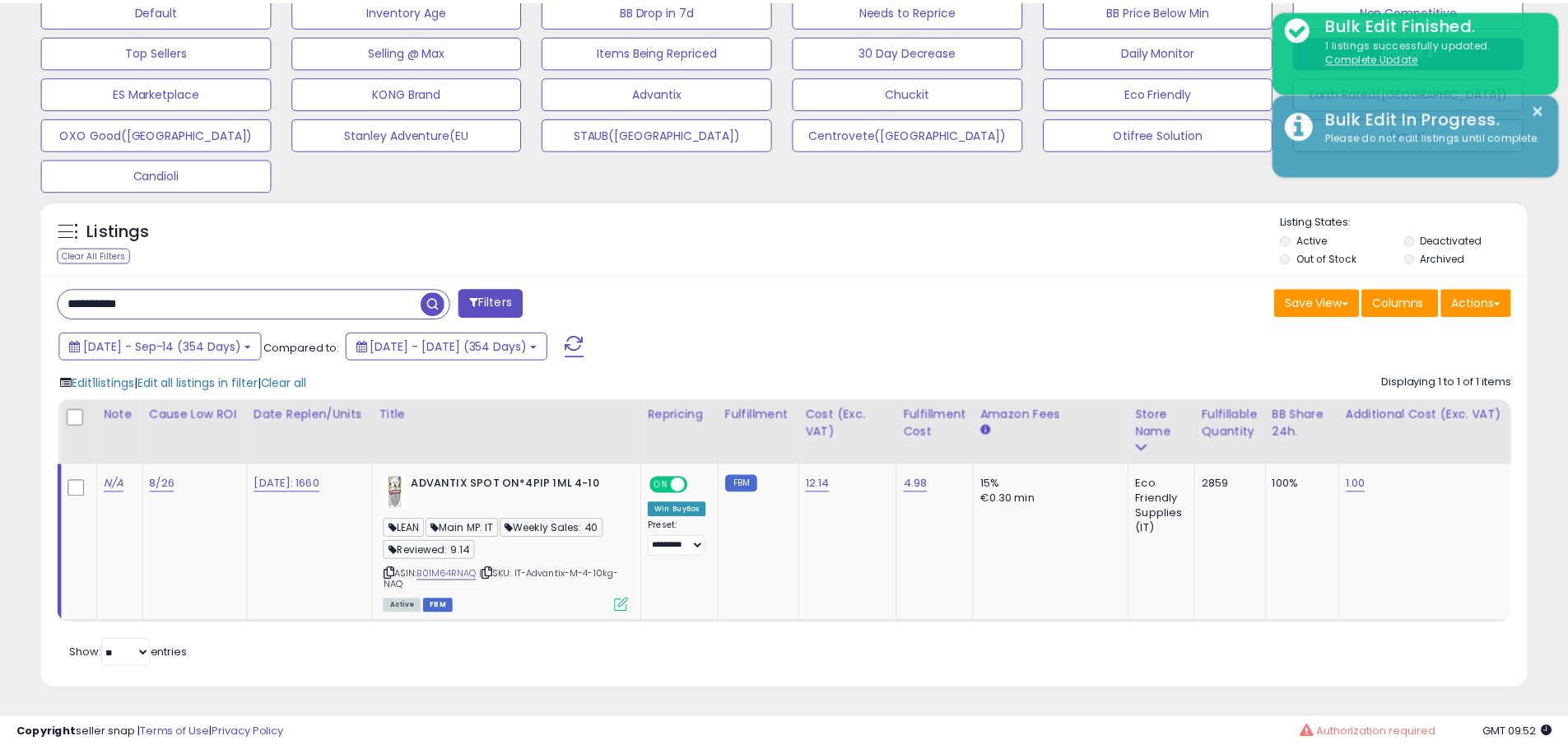
scroll to position [823078, 822376]
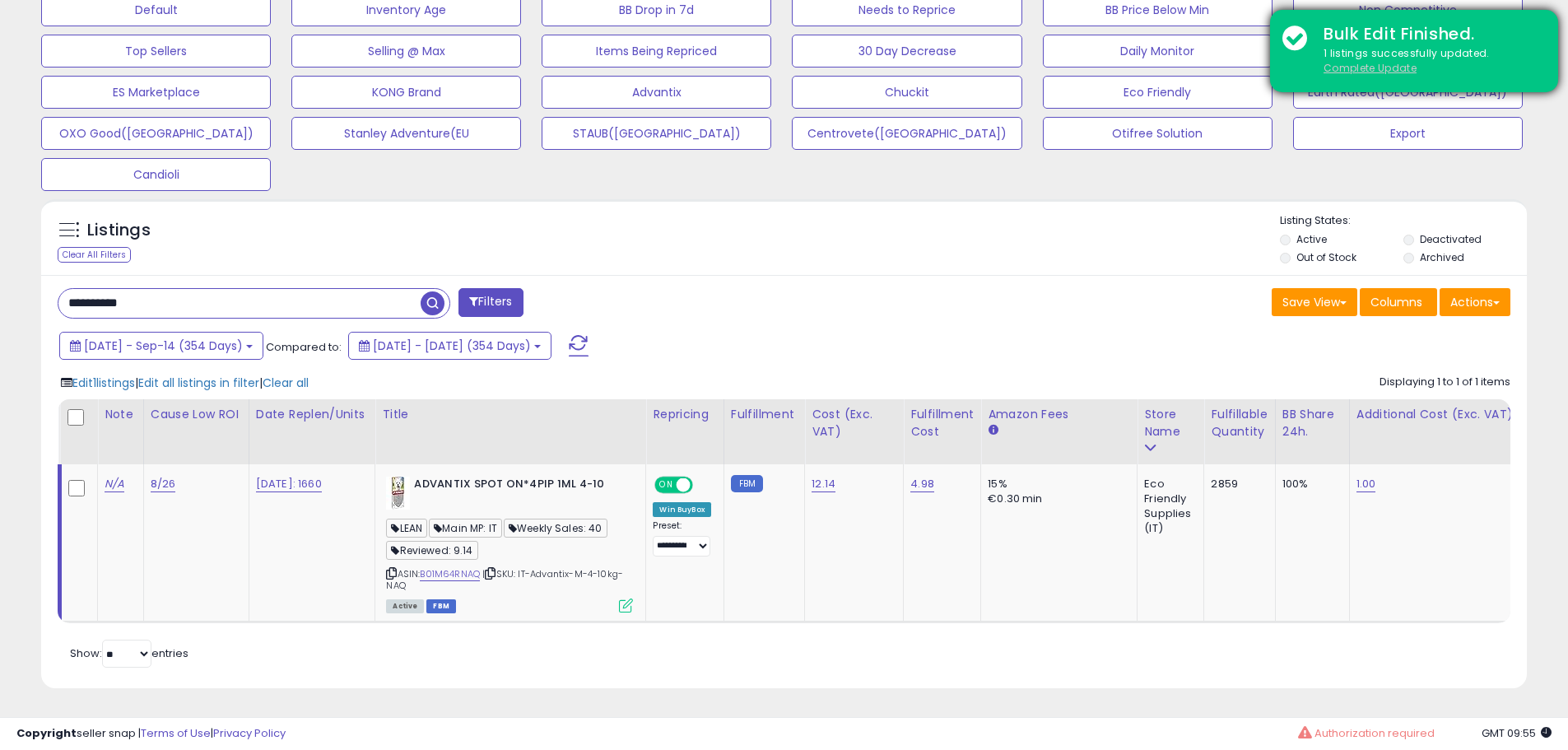
click at [1336, 69] on u "Complete Update" at bounding box center [1371, 67] width 93 height 14
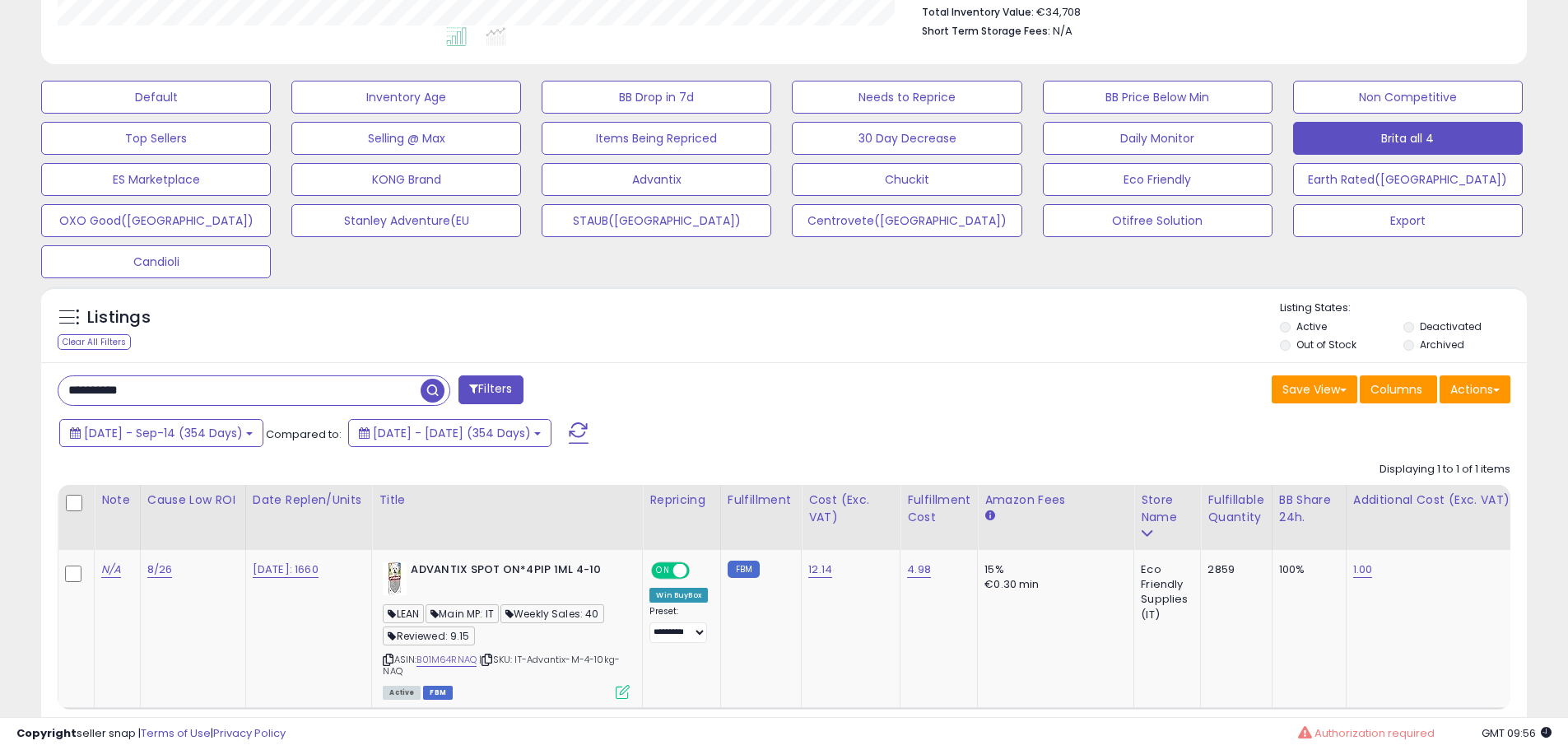
scroll to position [537, 0]
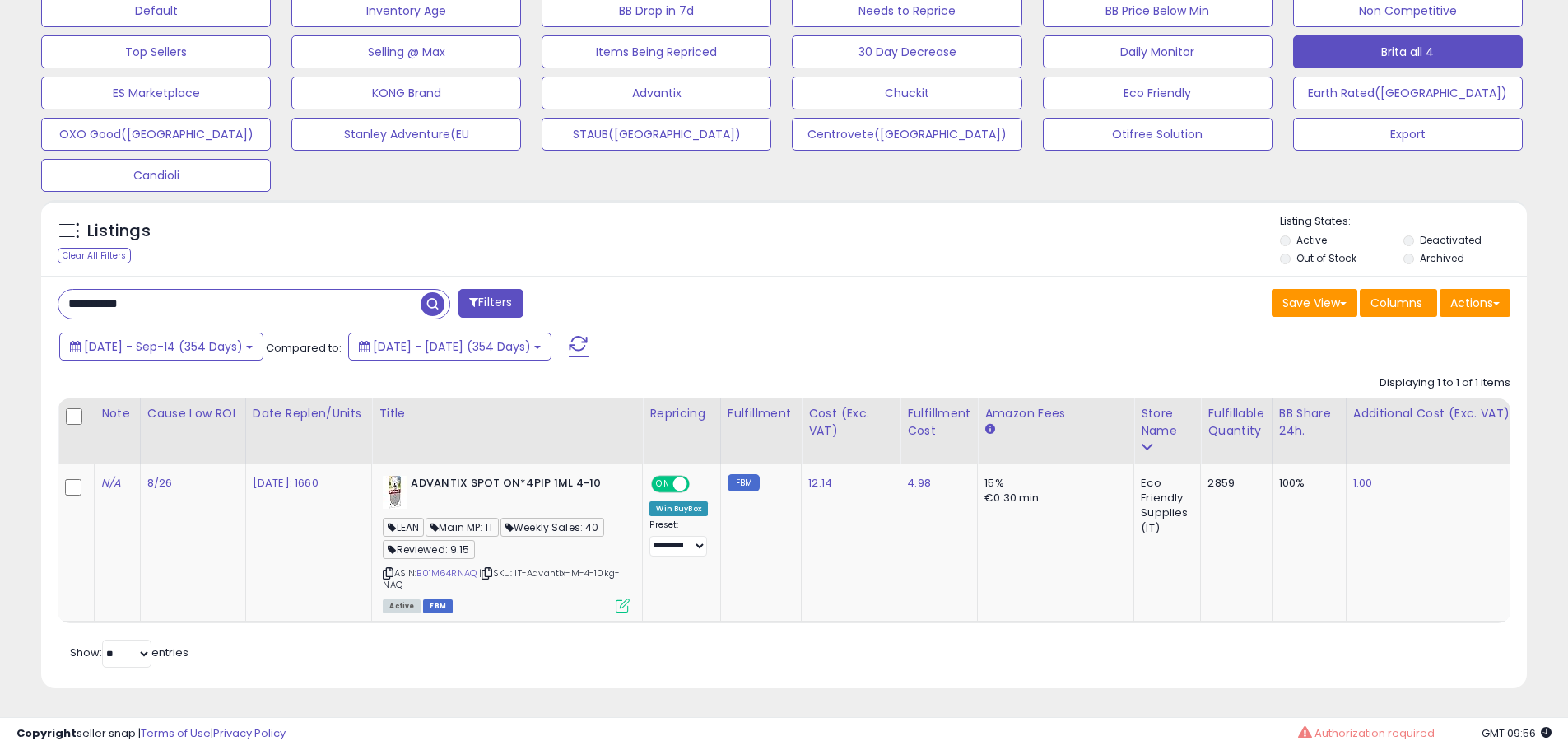
click at [180, 292] on input "**********" at bounding box center [240, 304] width 362 height 29
paste input "text"
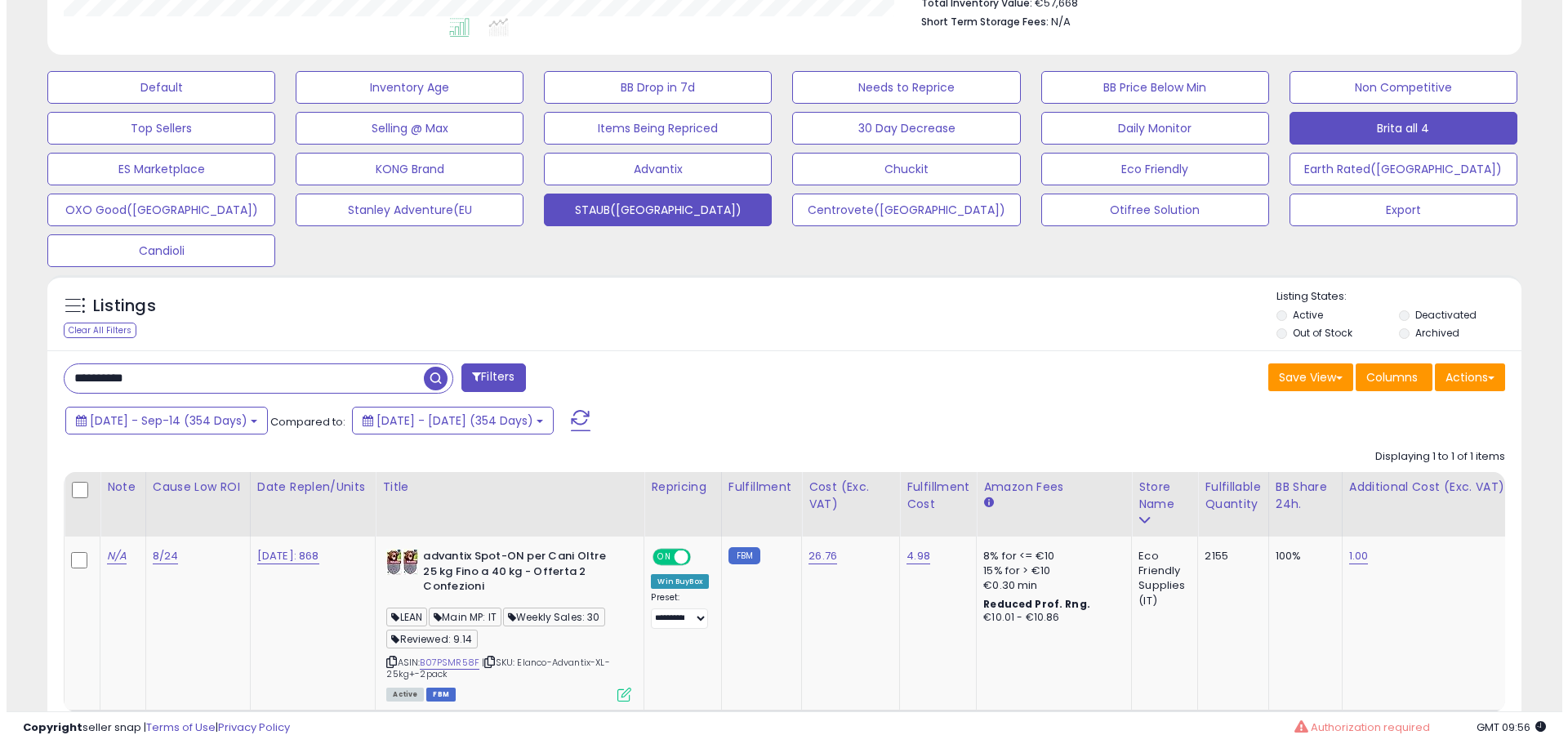
scroll to position [550, 0]
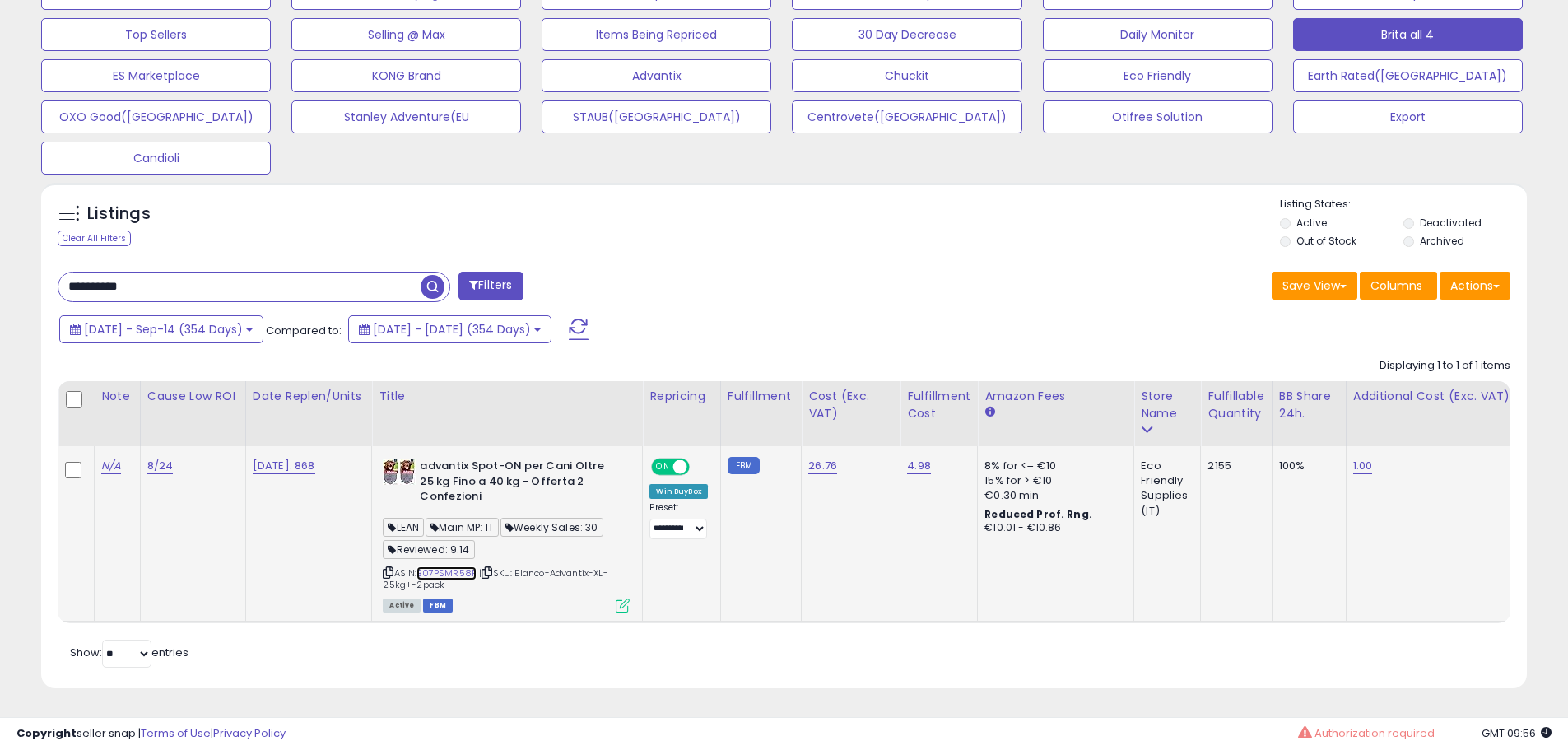
click at [464, 567] on link "B07PSMR58F" at bounding box center [446, 574] width 60 height 14
click at [630, 599] on icon at bounding box center [623, 606] width 14 height 14
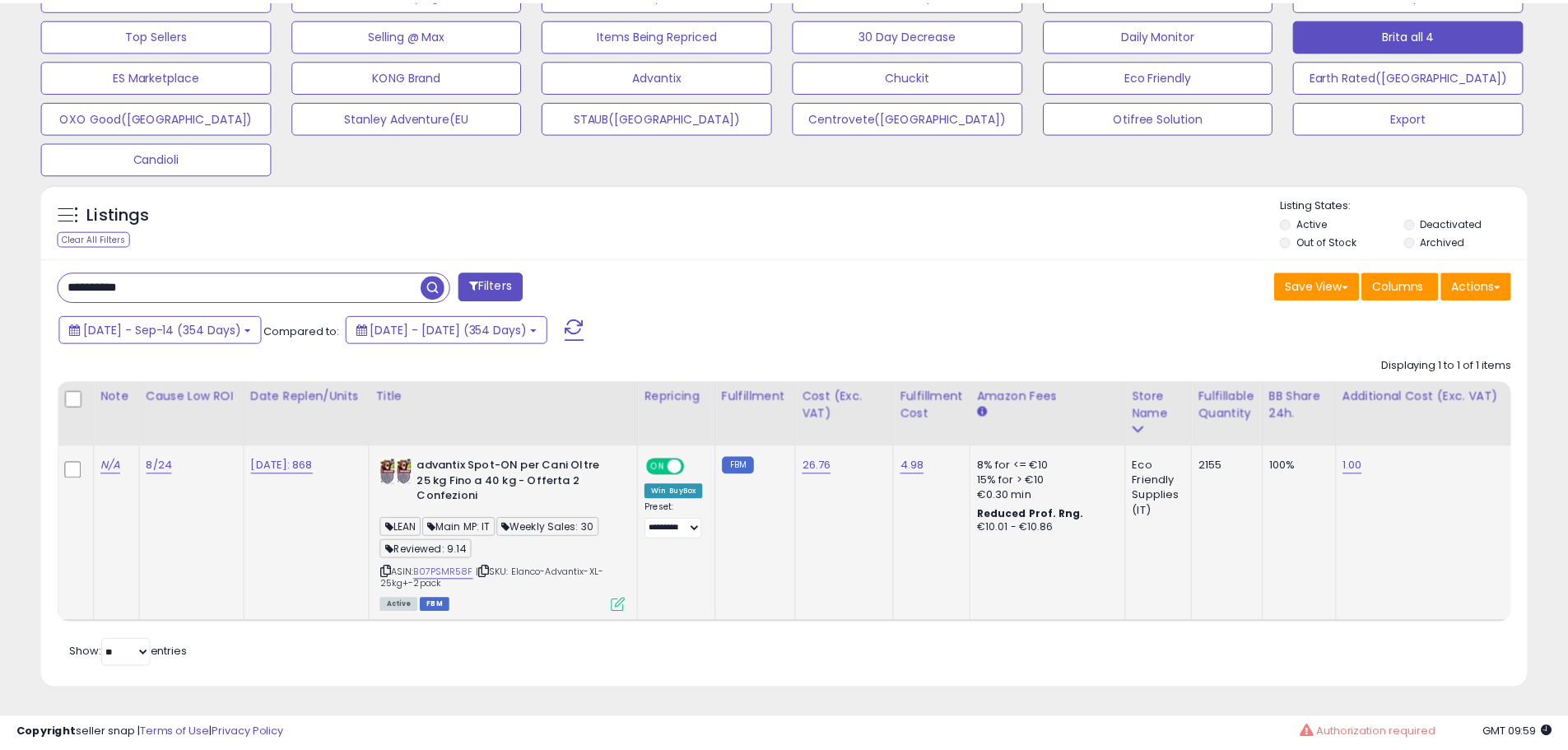
scroll to position [337, 869]
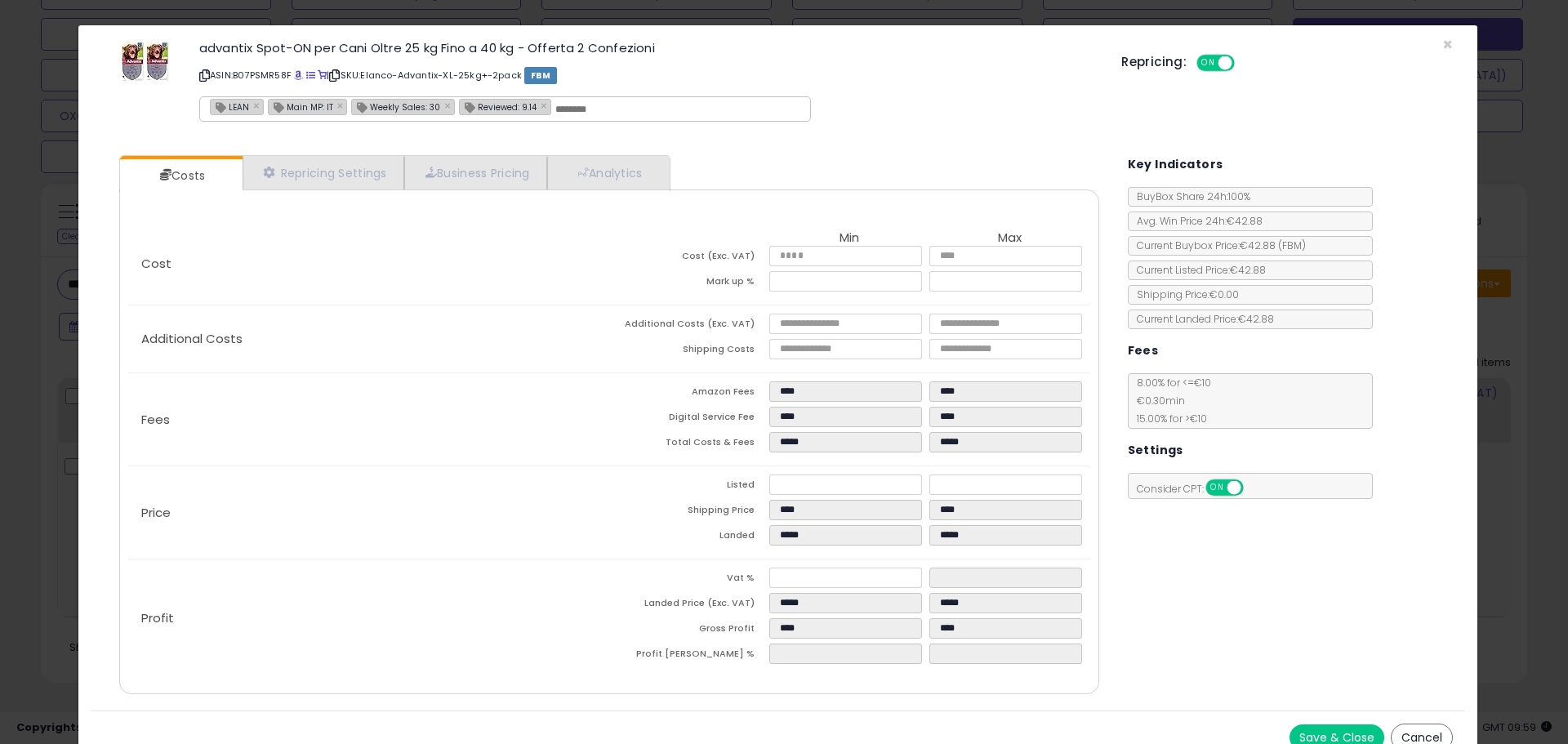
click at [48, 392] on div "× Close advantix Spot-ON per Cani Oltre 25 kg Fino a 40 kg - Offerta 2 Confezio…" at bounding box center [784, 372] width 1568 height 744
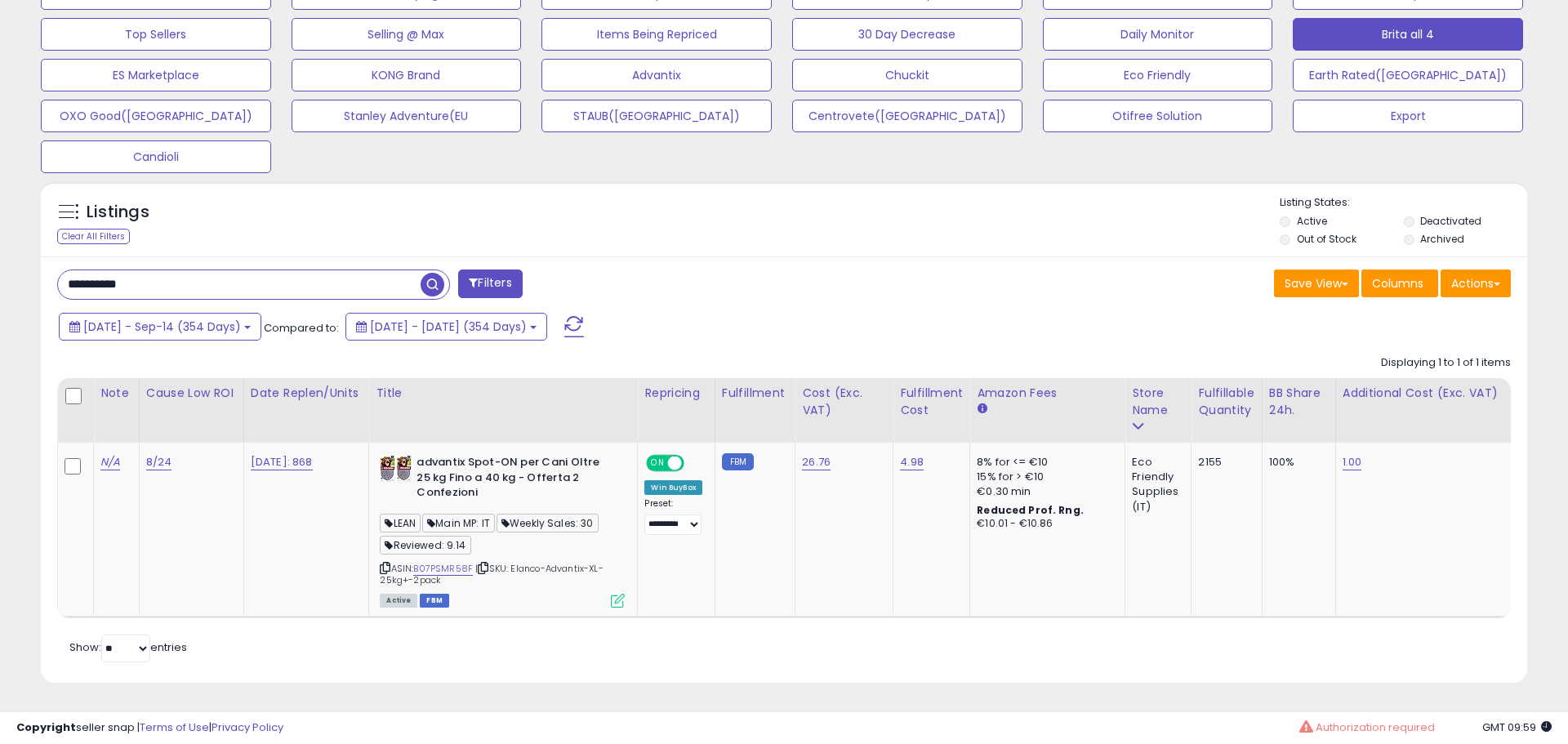
scroll to position [816493, 815628]
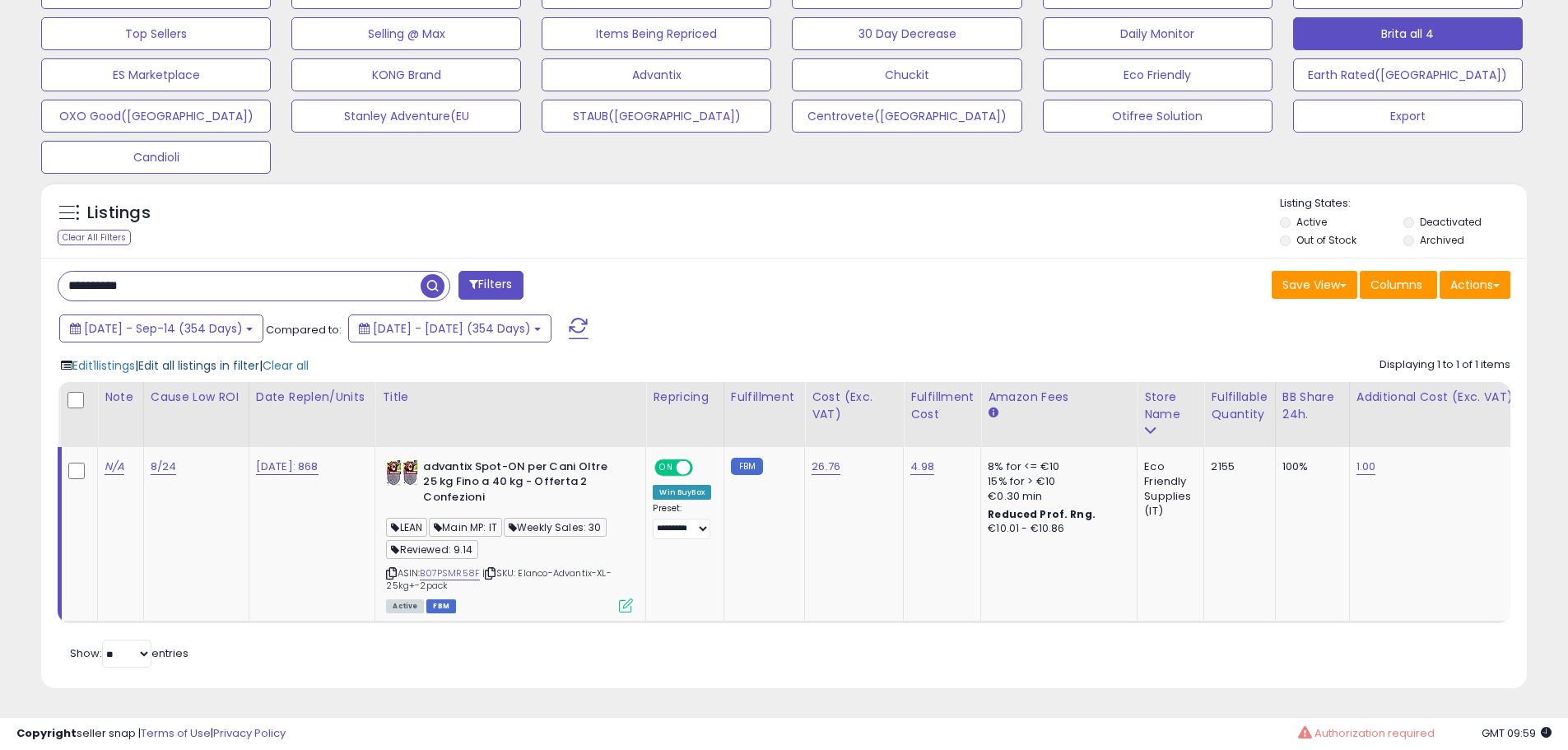
click at [207, 357] on span "Edit all listings in filter" at bounding box center [199, 365] width 121 height 16
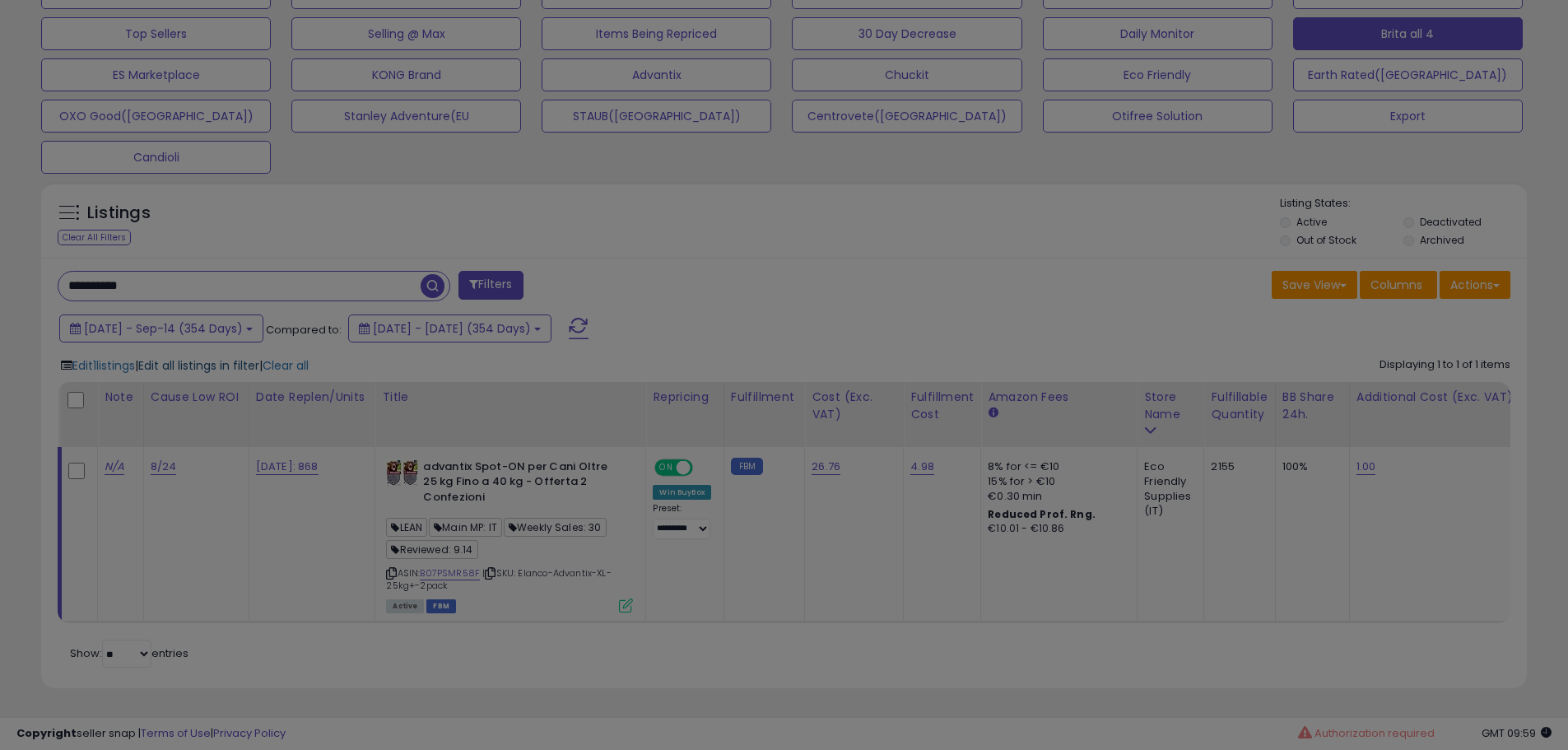
scroll to position [337, 869]
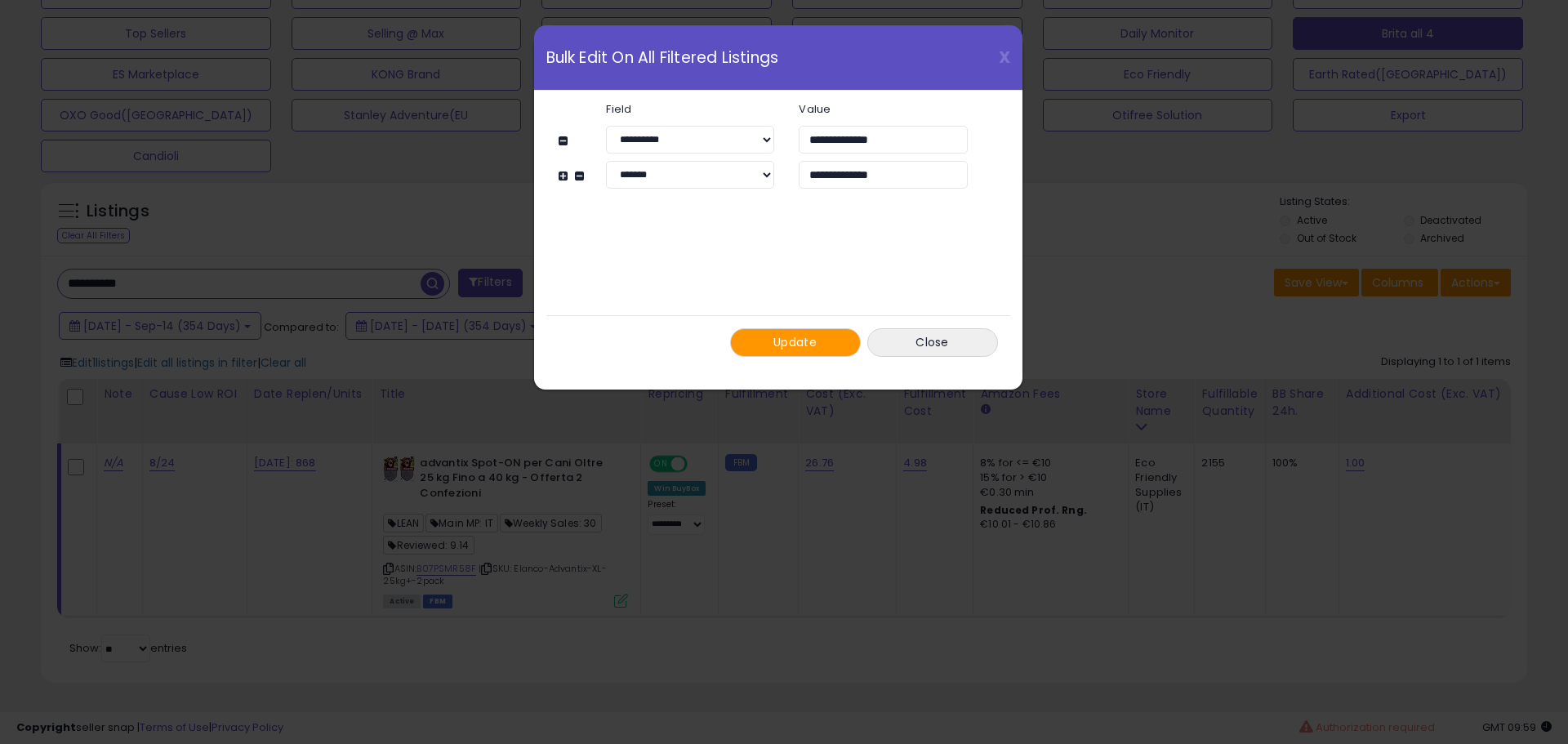
click at [809, 345] on span "Update" at bounding box center [794, 342] width 43 height 16
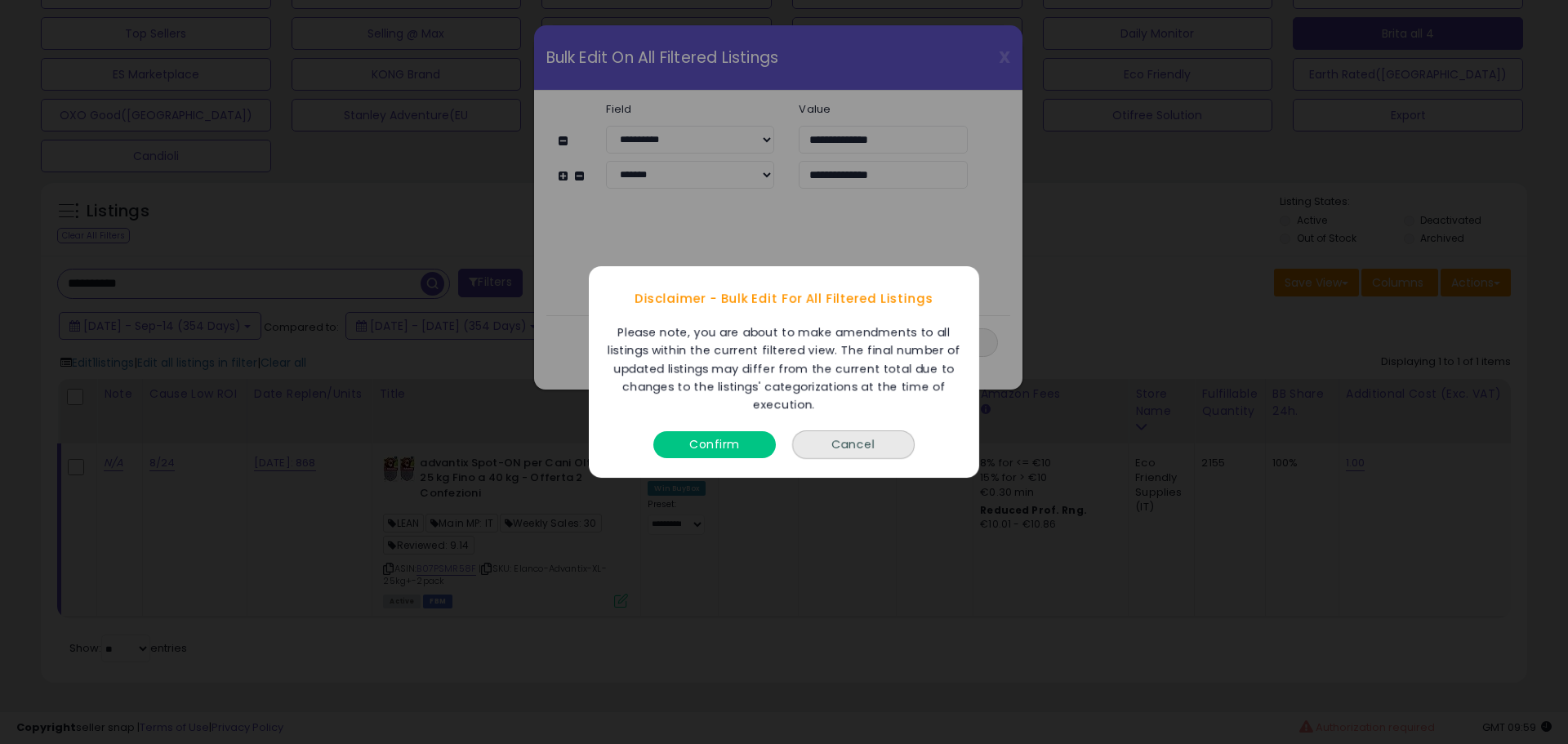
click at [711, 451] on button "Confirm" at bounding box center [714, 445] width 123 height 27
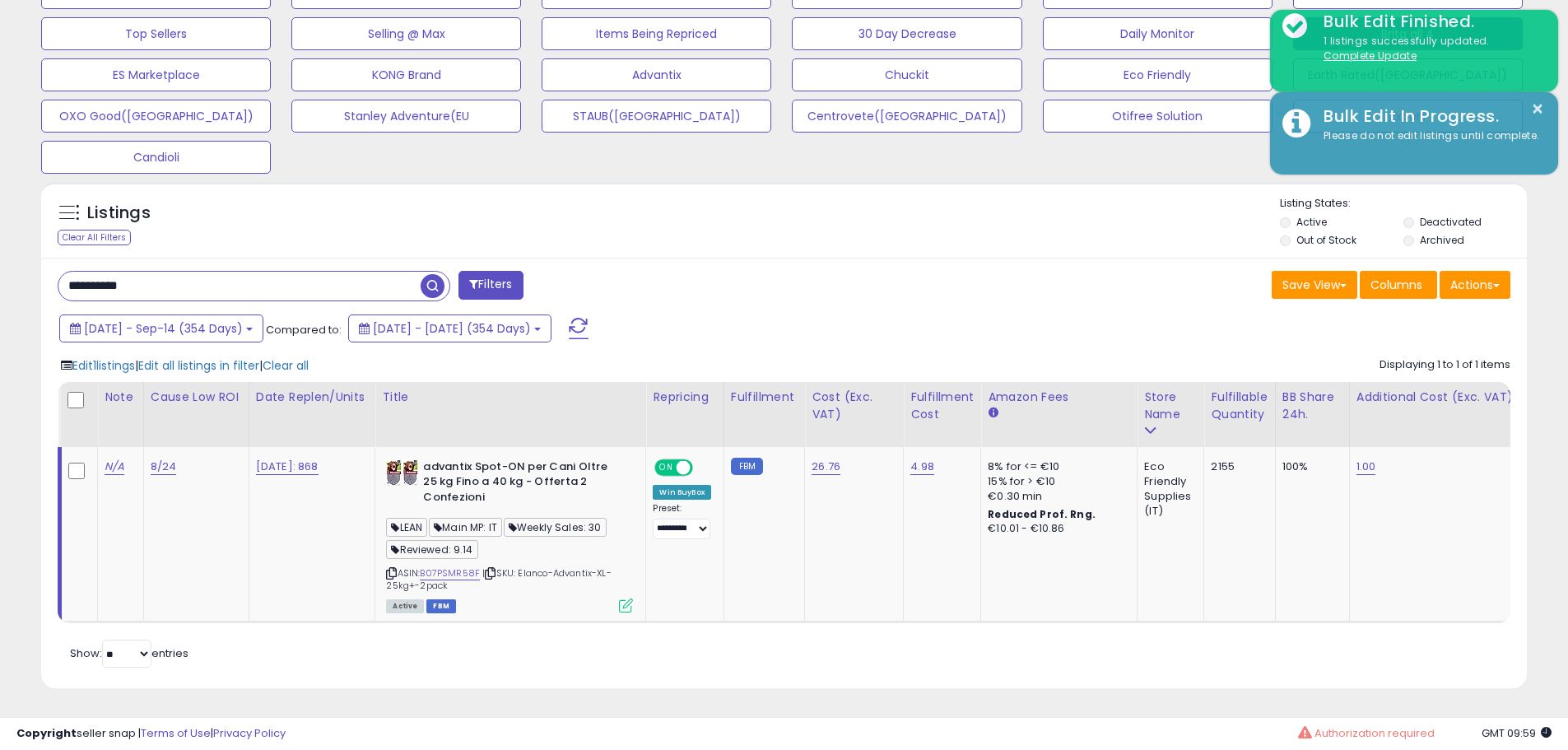
scroll to position [823078, 822376]
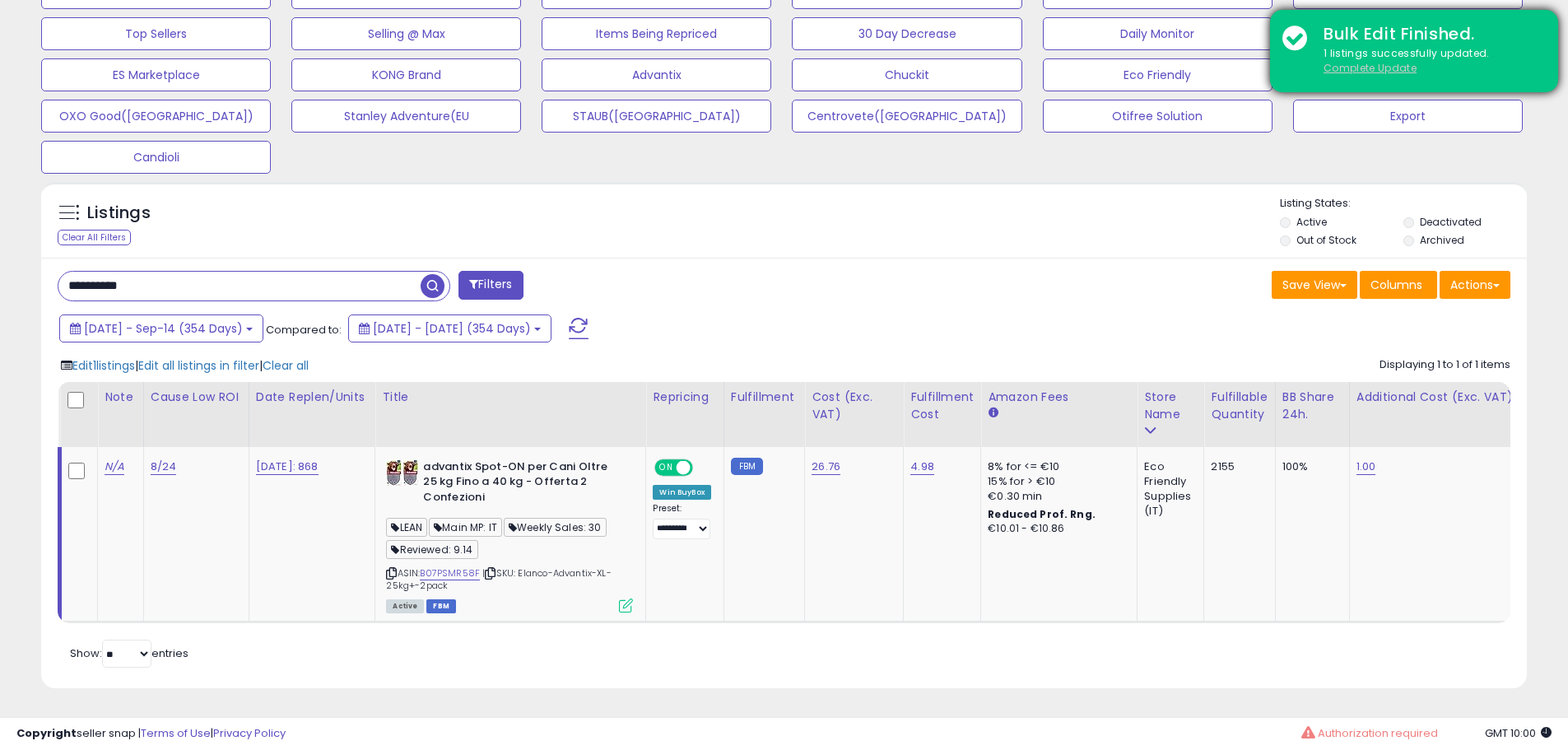
click at [1377, 69] on u "Complete Update" at bounding box center [1371, 67] width 93 height 14
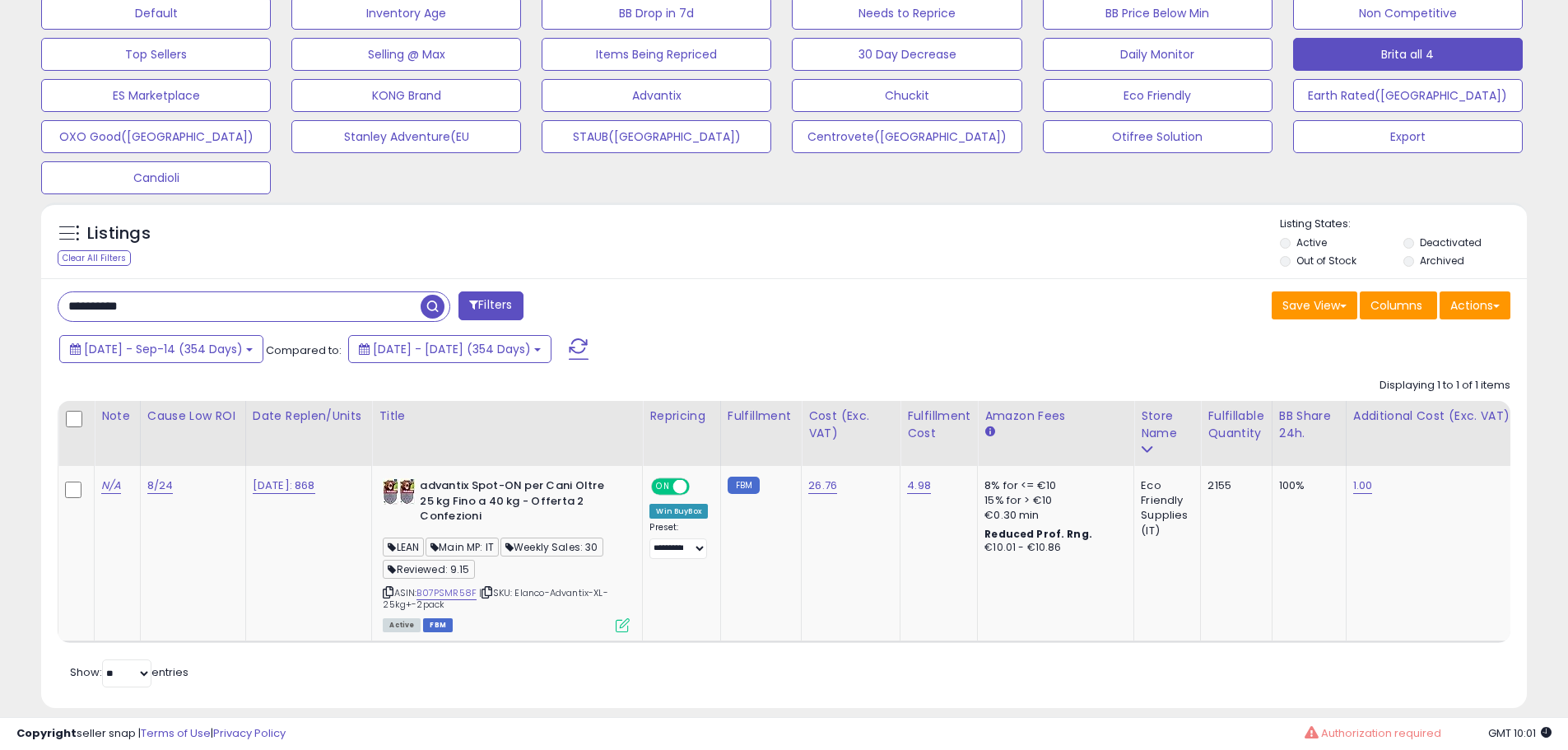
scroll to position [554, 0]
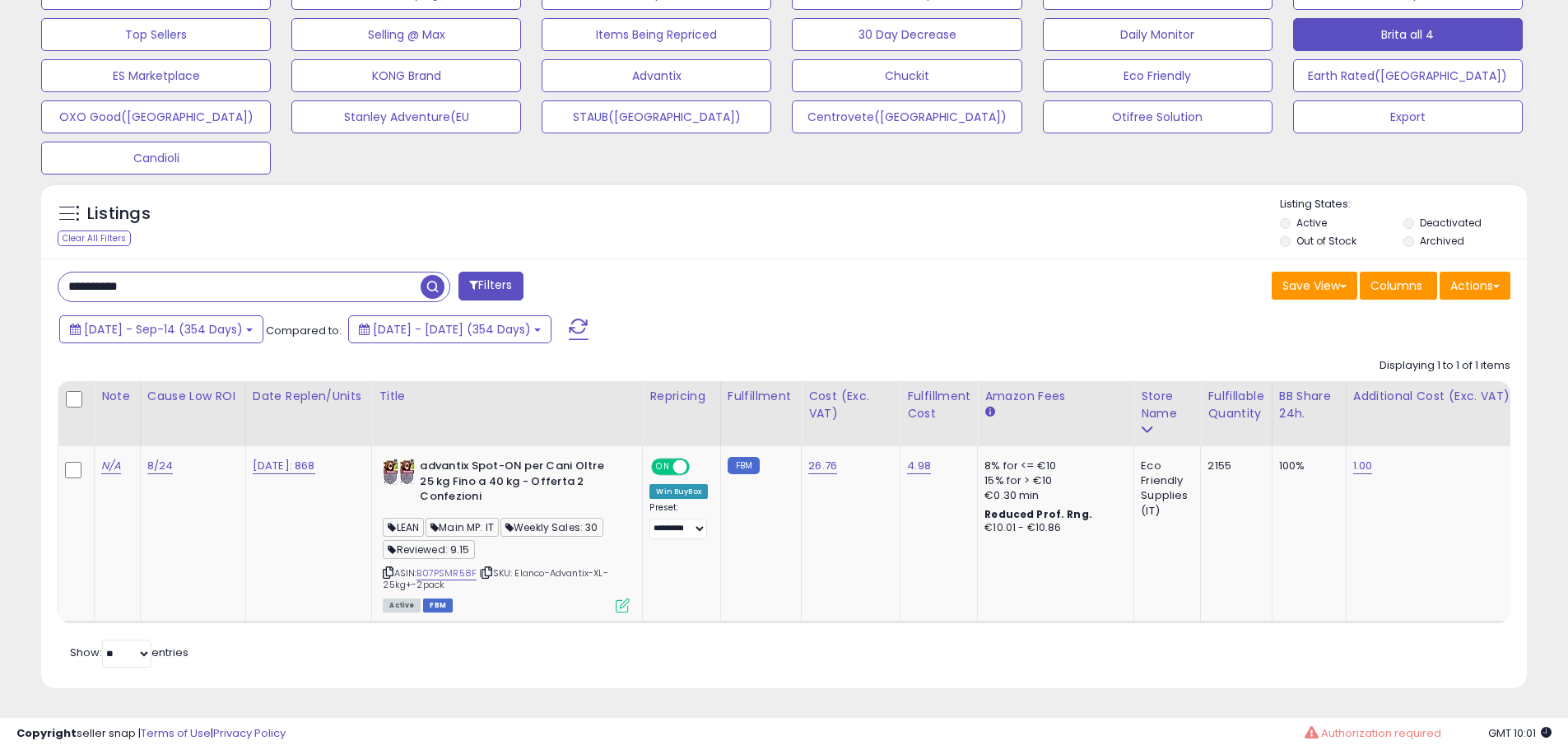
click at [197, 279] on input "**********" at bounding box center [240, 286] width 362 height 29
paste input "text"
click at [441, 567] on link "B07PRH8X3Q" at bounding box center [446, 574] width 60 height 14
click at [622, 599] on icon at bounding box center [623, 606] width 14 height 14
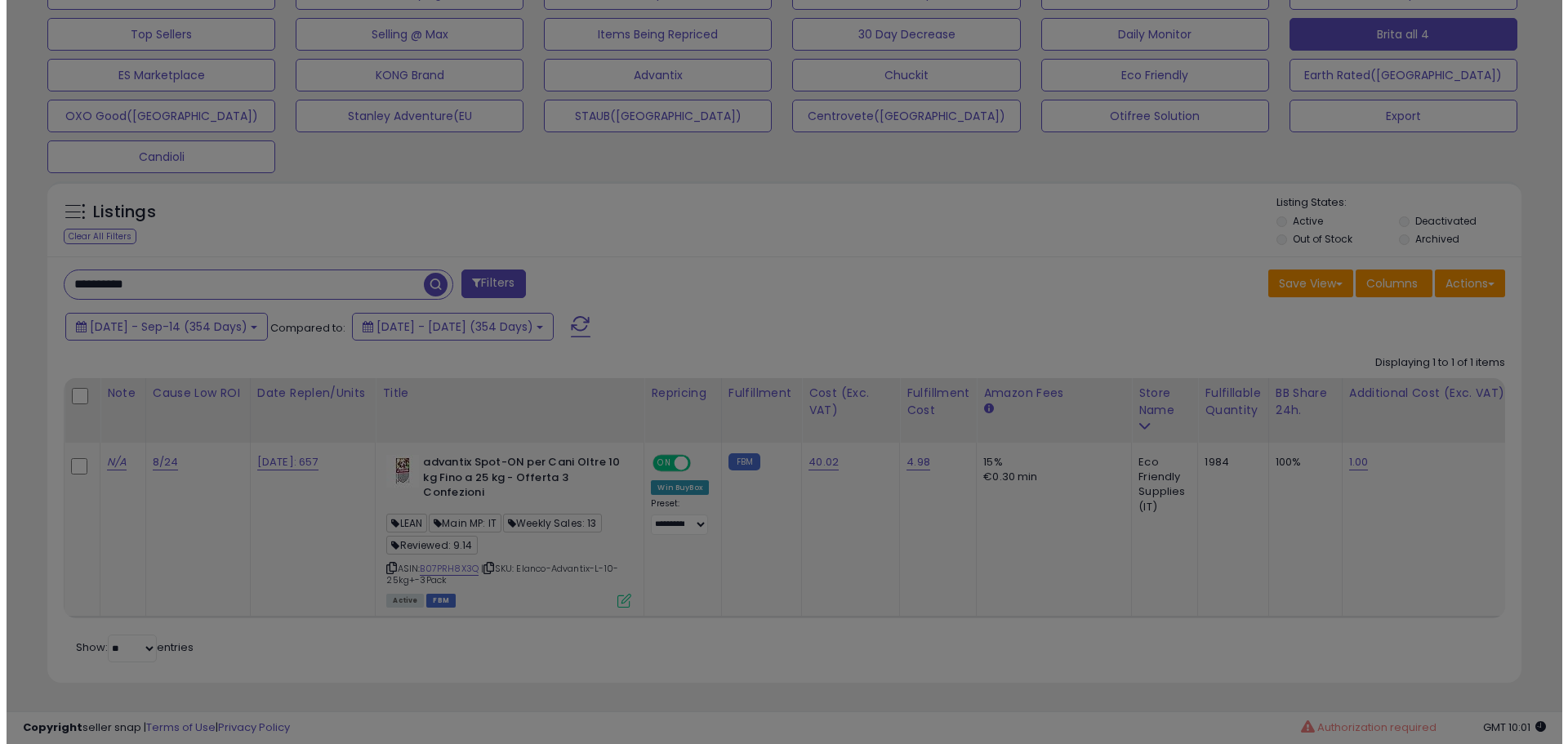
scroll to position [335, 862]
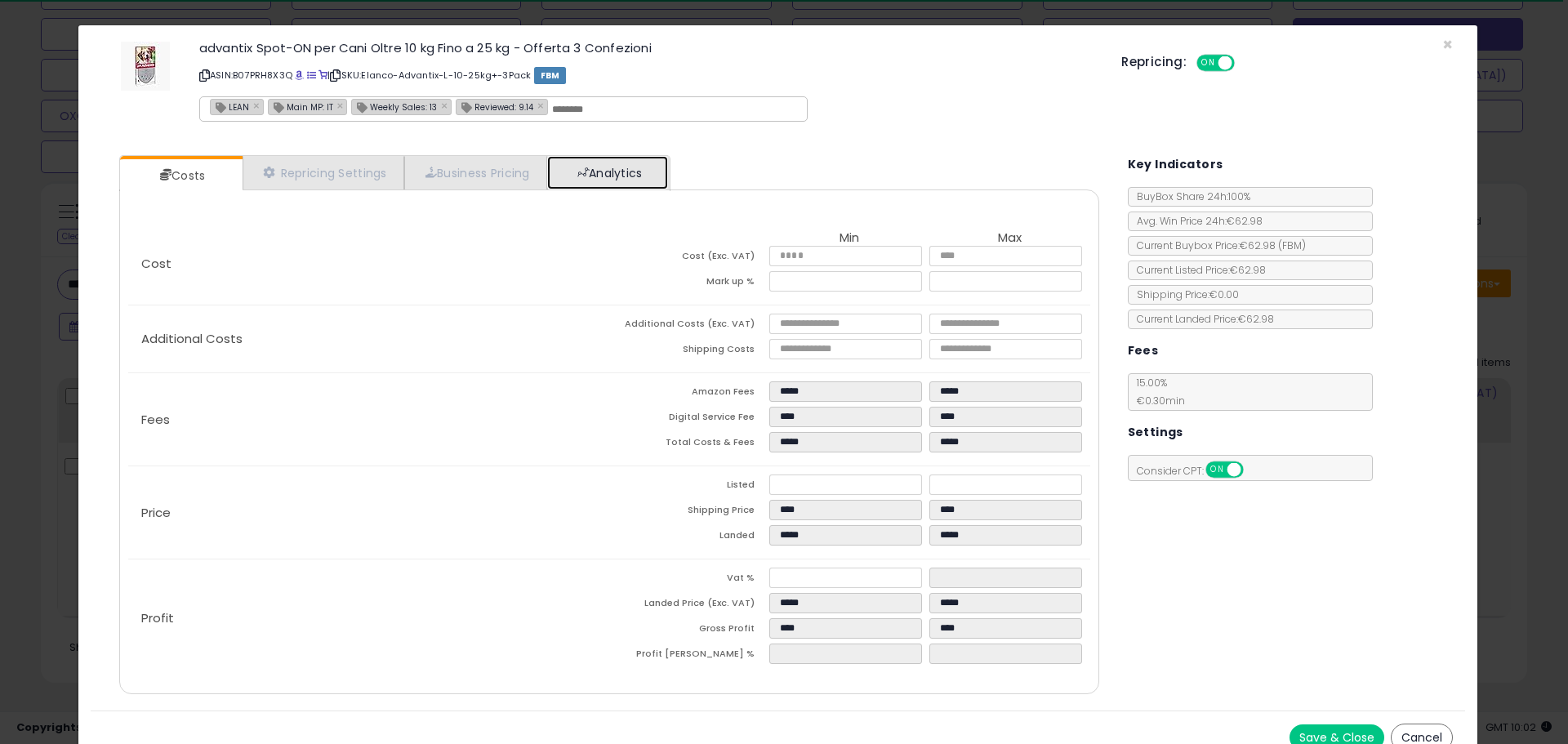
click at [624, 172] on link "Analytics" at bounding box center [607, 172] width 121 height 33
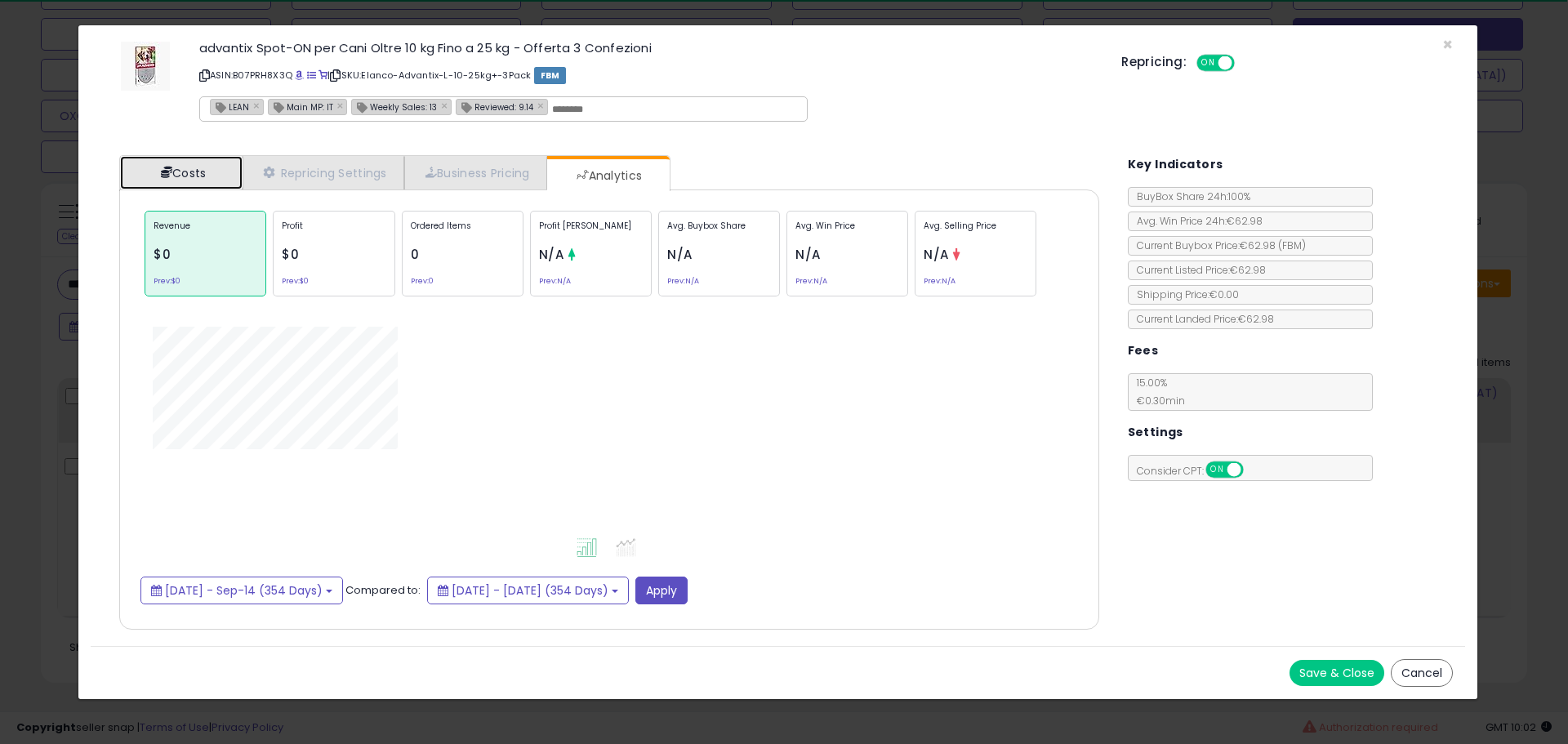
click at [200, 184] on link "Costs" at bounding box center [181, 172] width 123 height 33
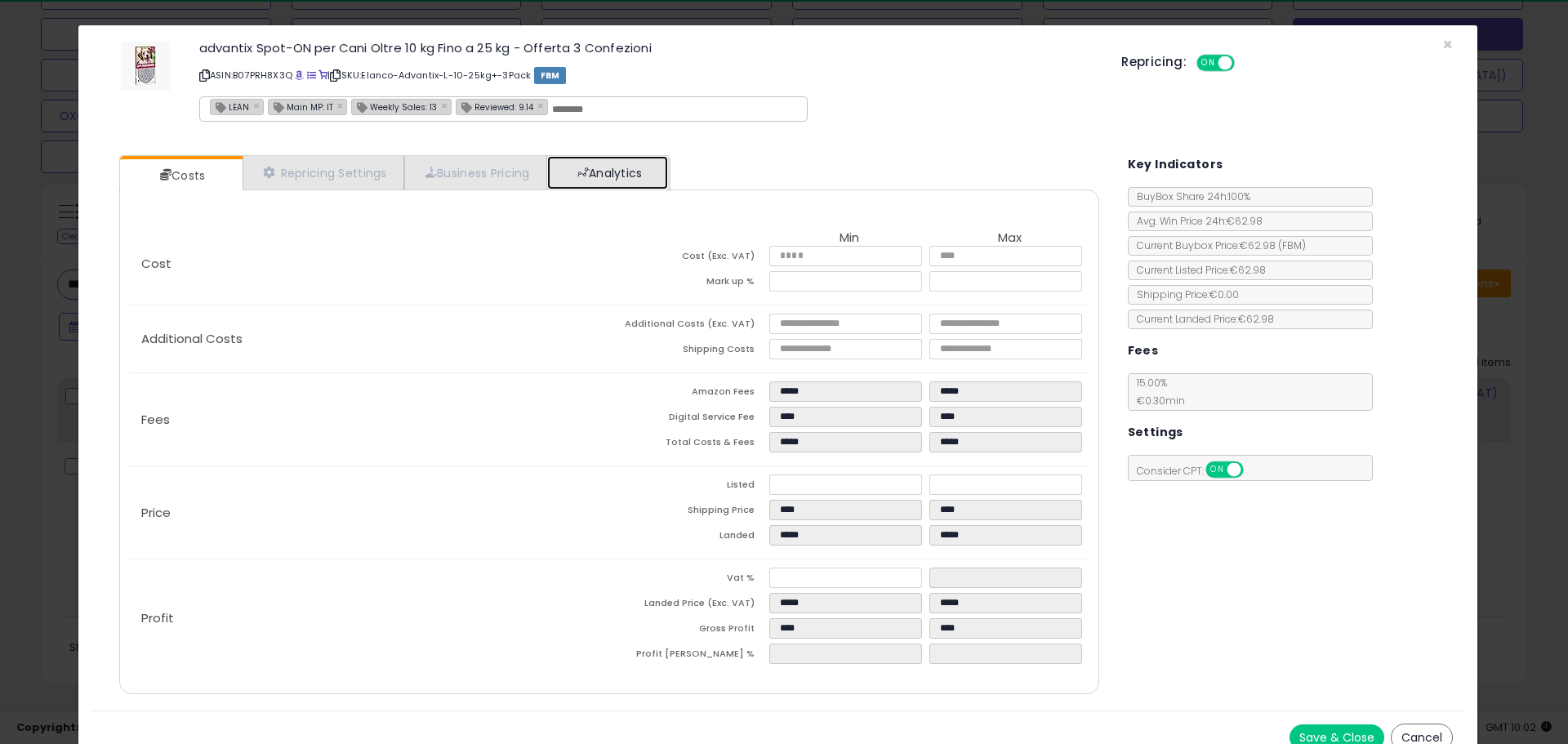
click at [597, 184] on link "Analytics" at bounding box center [607, 172] width 121 height 33
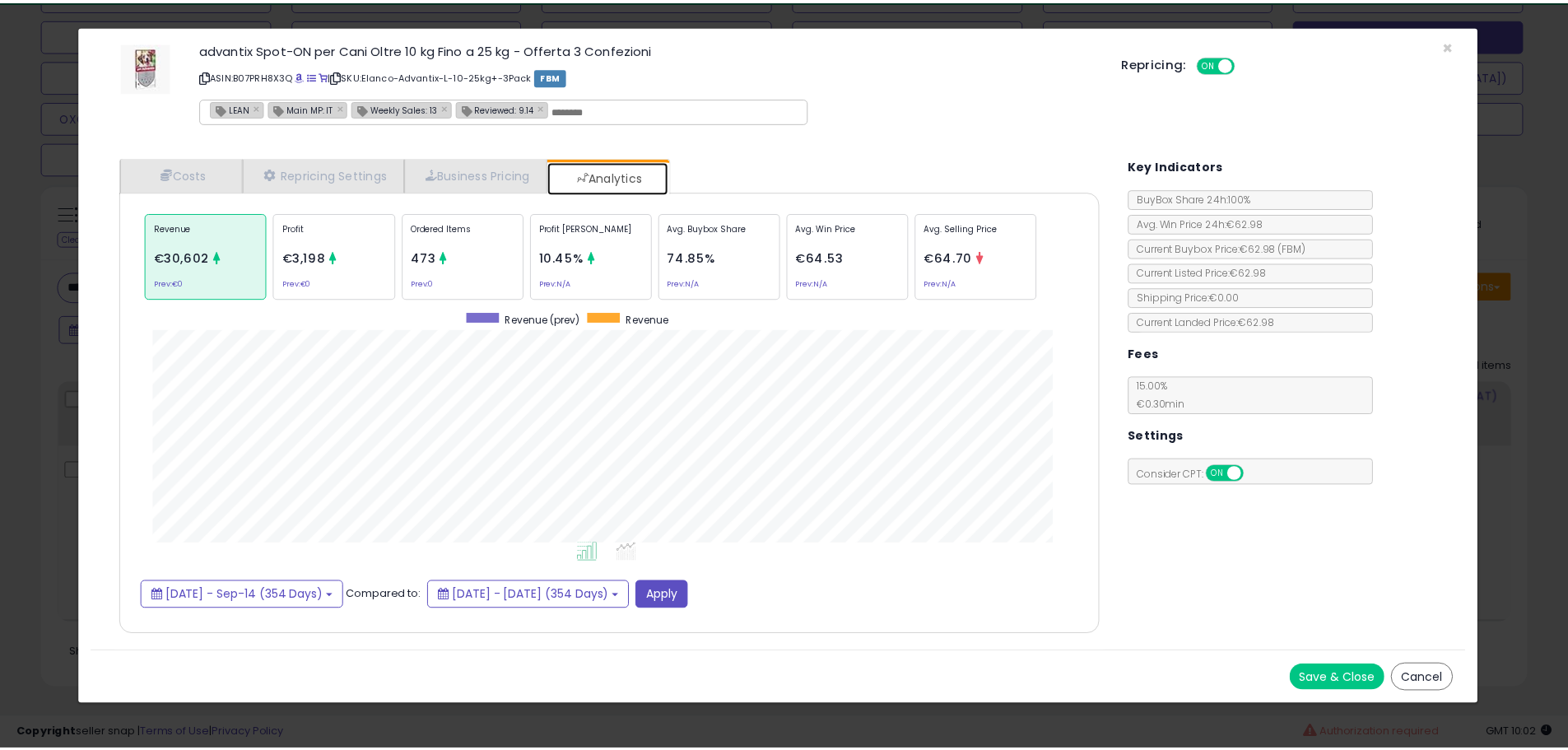
scroll to position [506, 1021]
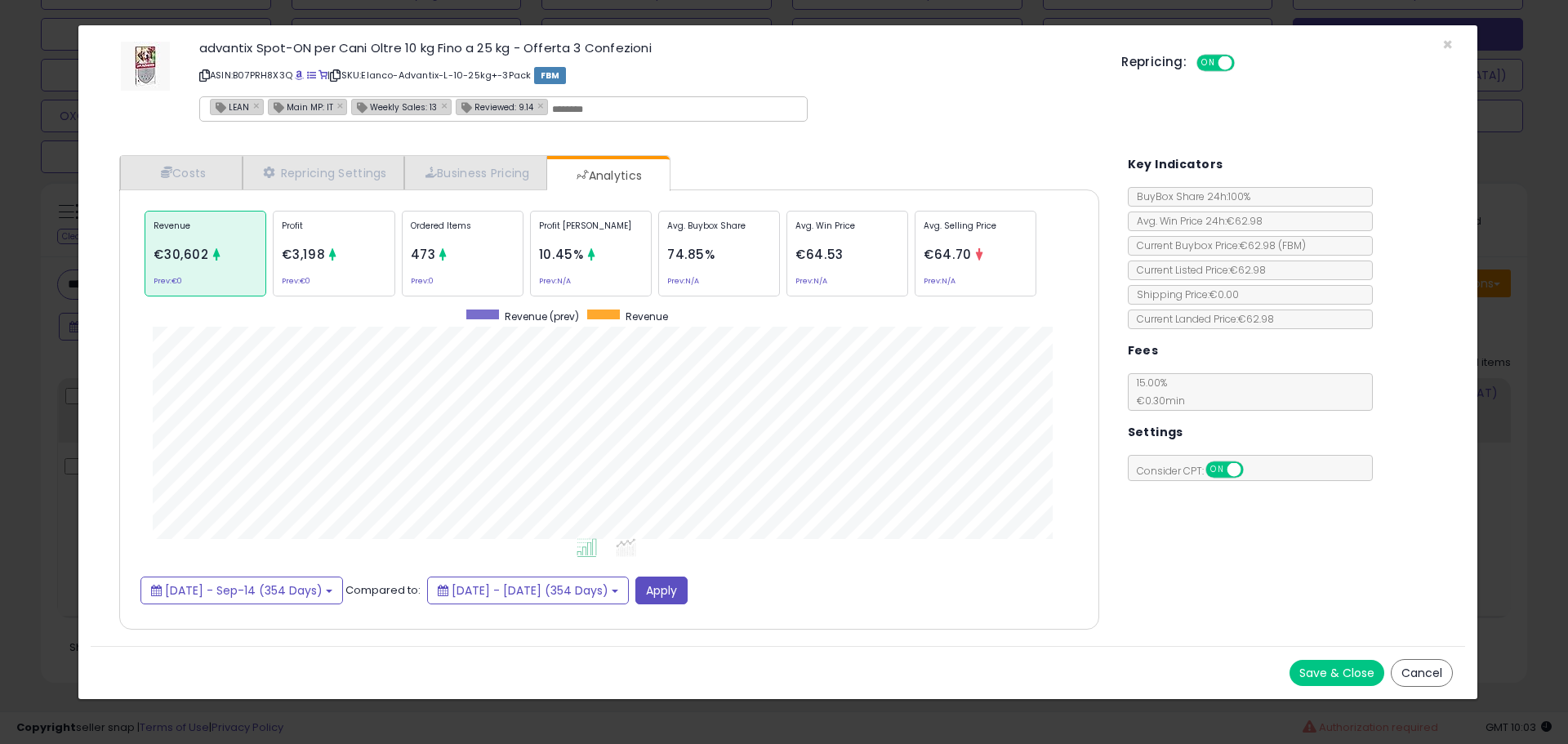
click at [28, 245] on div "× Close advantix Spot-ON per Cani Oltre 10 kg Fino a 25 kg - Offerta 3 Confezio…" at bounding box center [784, 372] width 1568 height 744
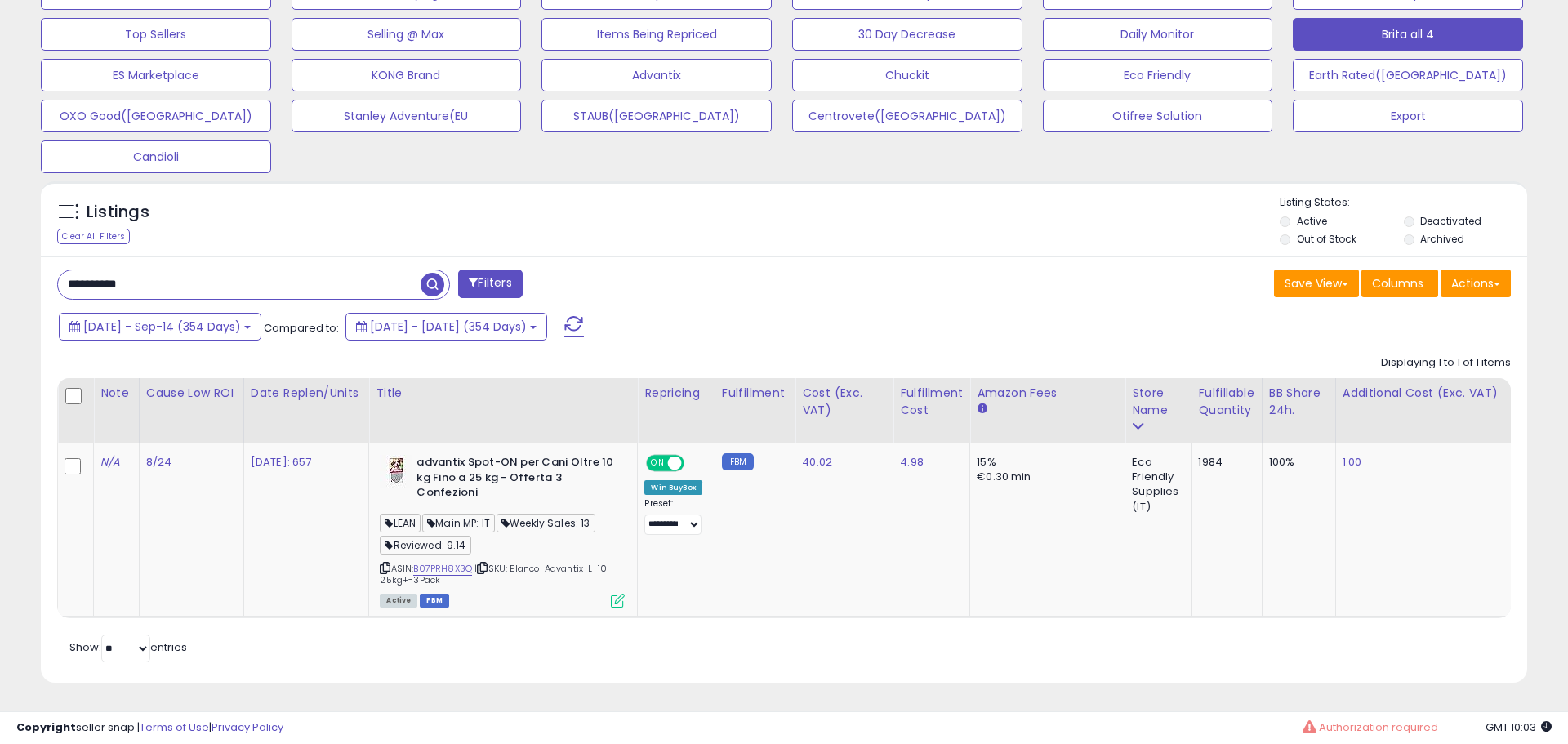
scroll to position [816493, 815628]
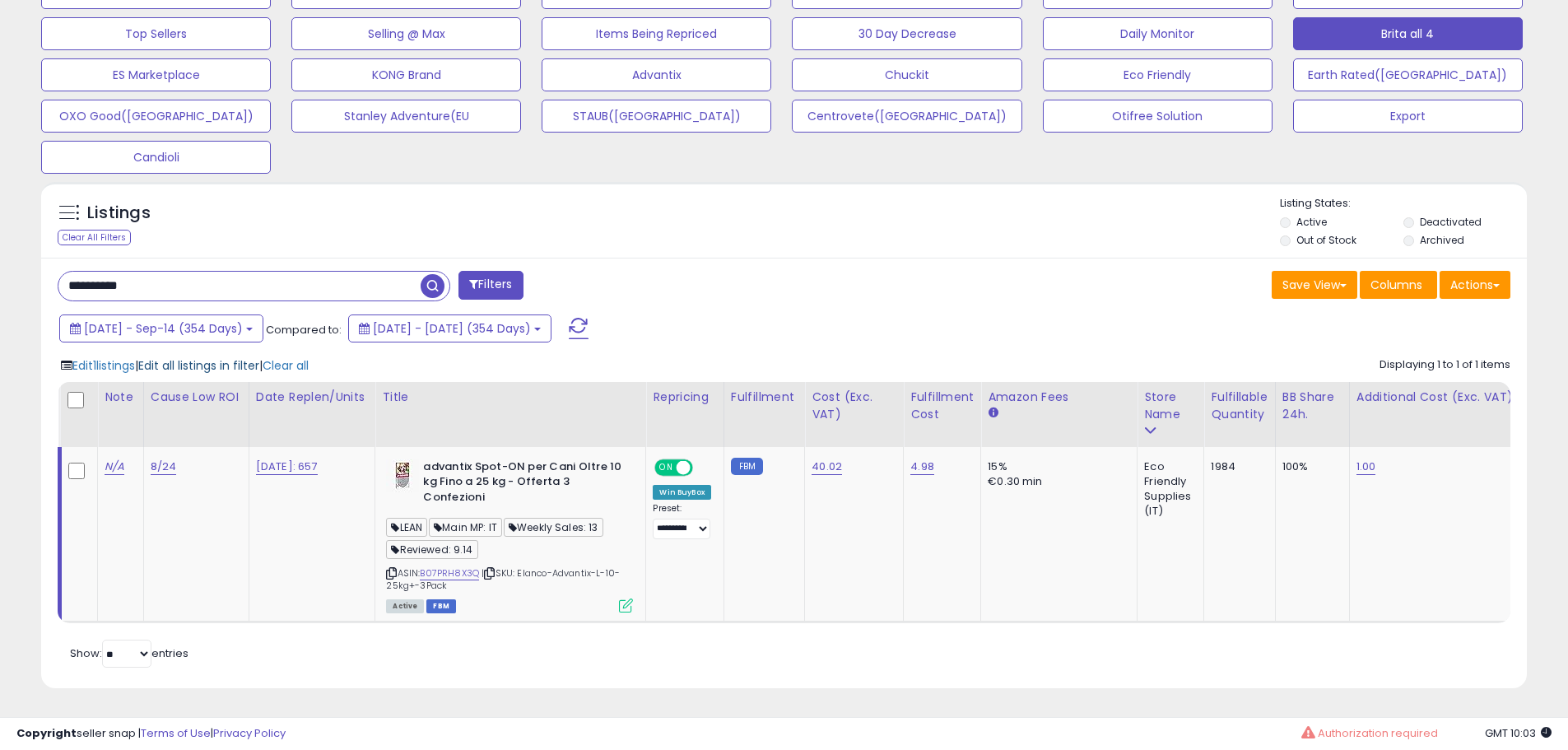
click at [214, 357] on span "Edit all listings in filter" at bounding box center [199, 365] width 121 height 16
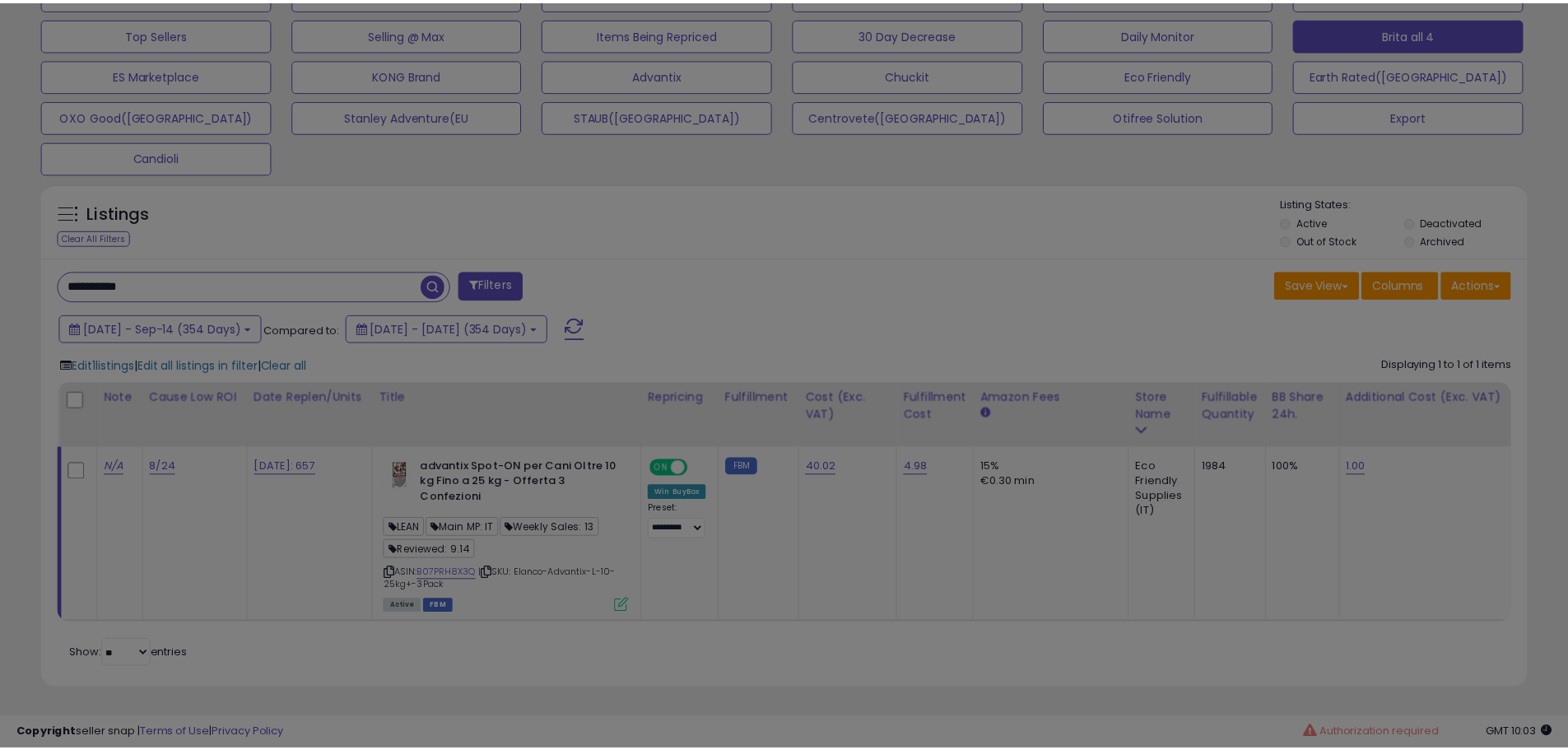
scroll to position [337, 869]
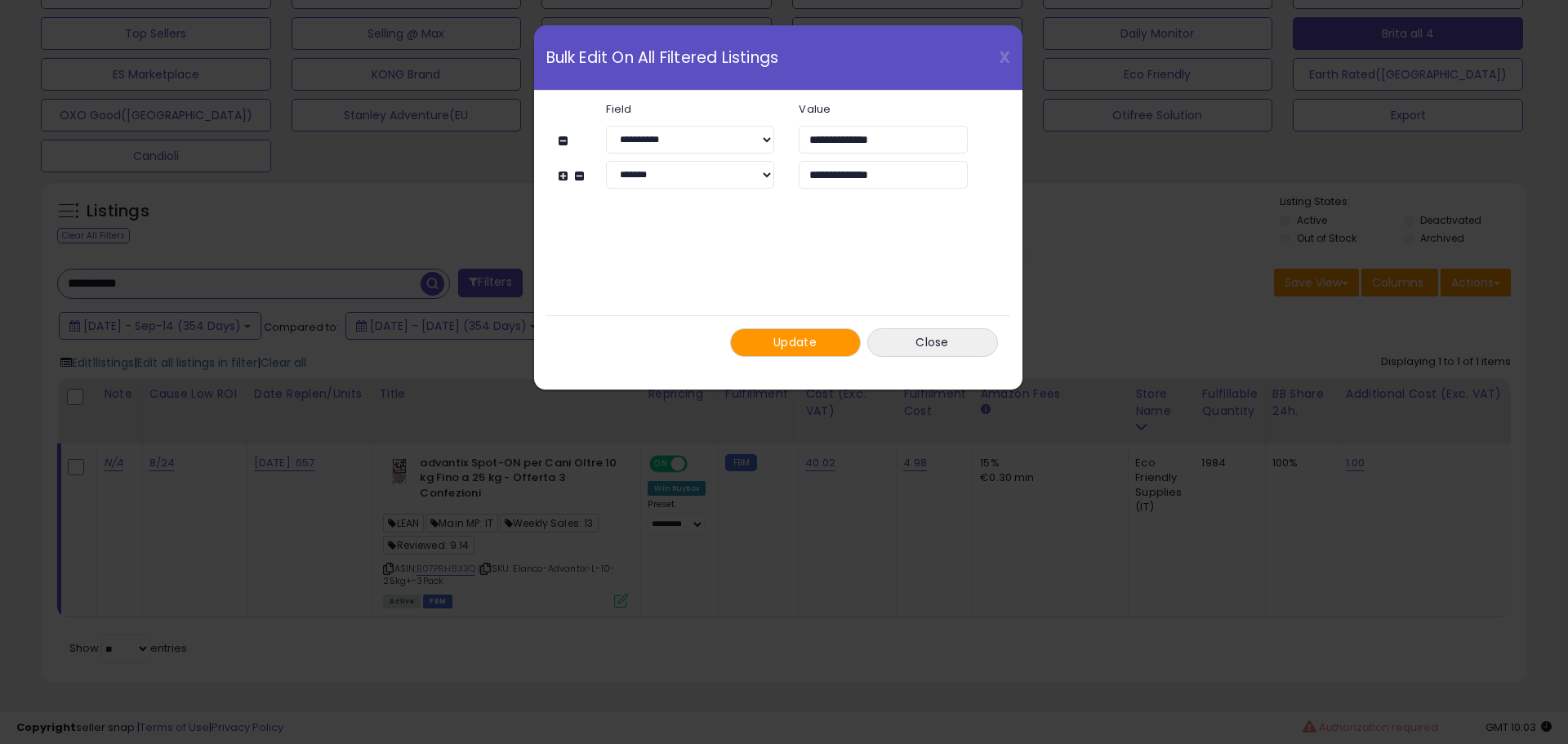
click at [775, 333] on button "Update" at bounding box center [795, 342] width 130 height 28
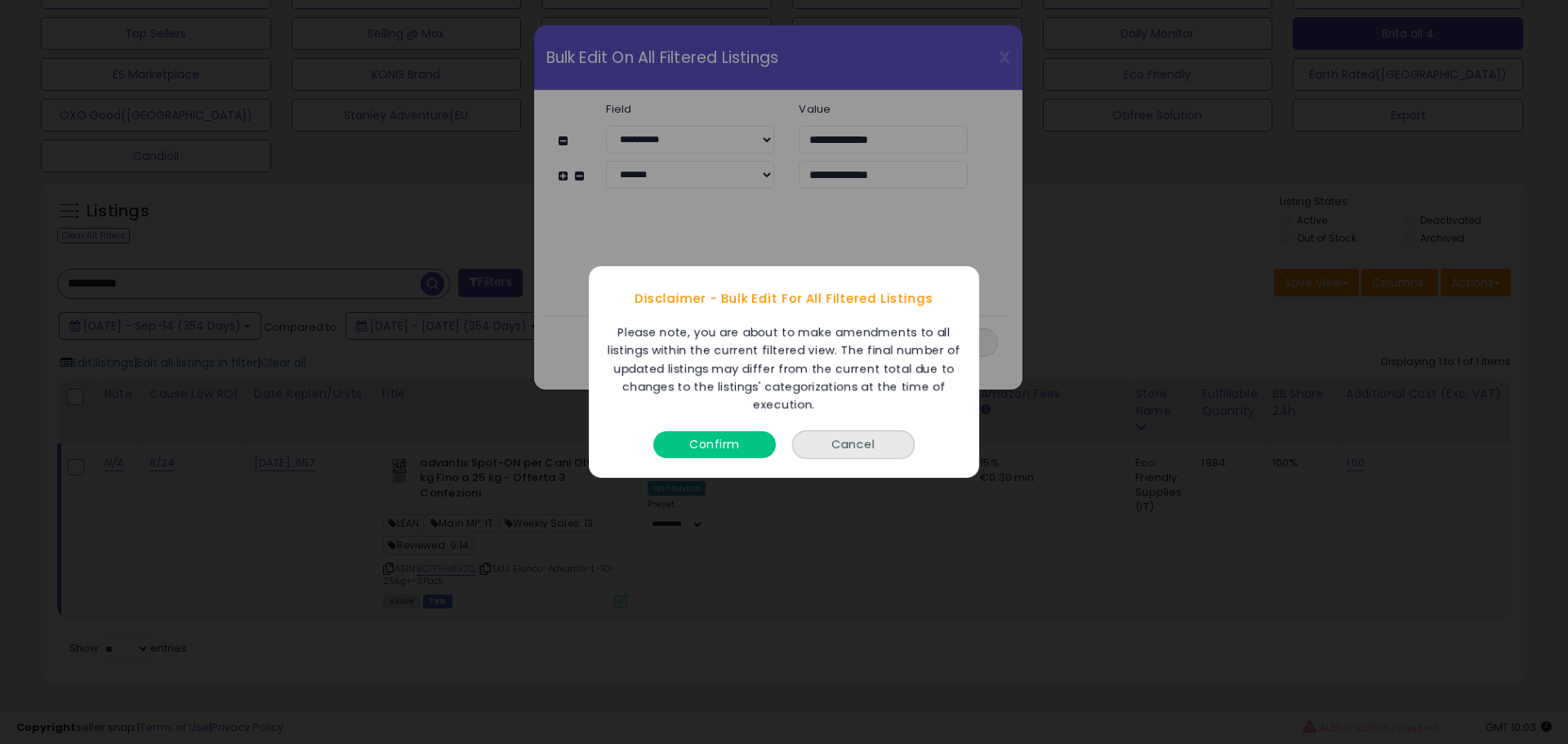
click at [741, 437] on button "Confirm" at bounding box center [714, 445] width 123 height 27
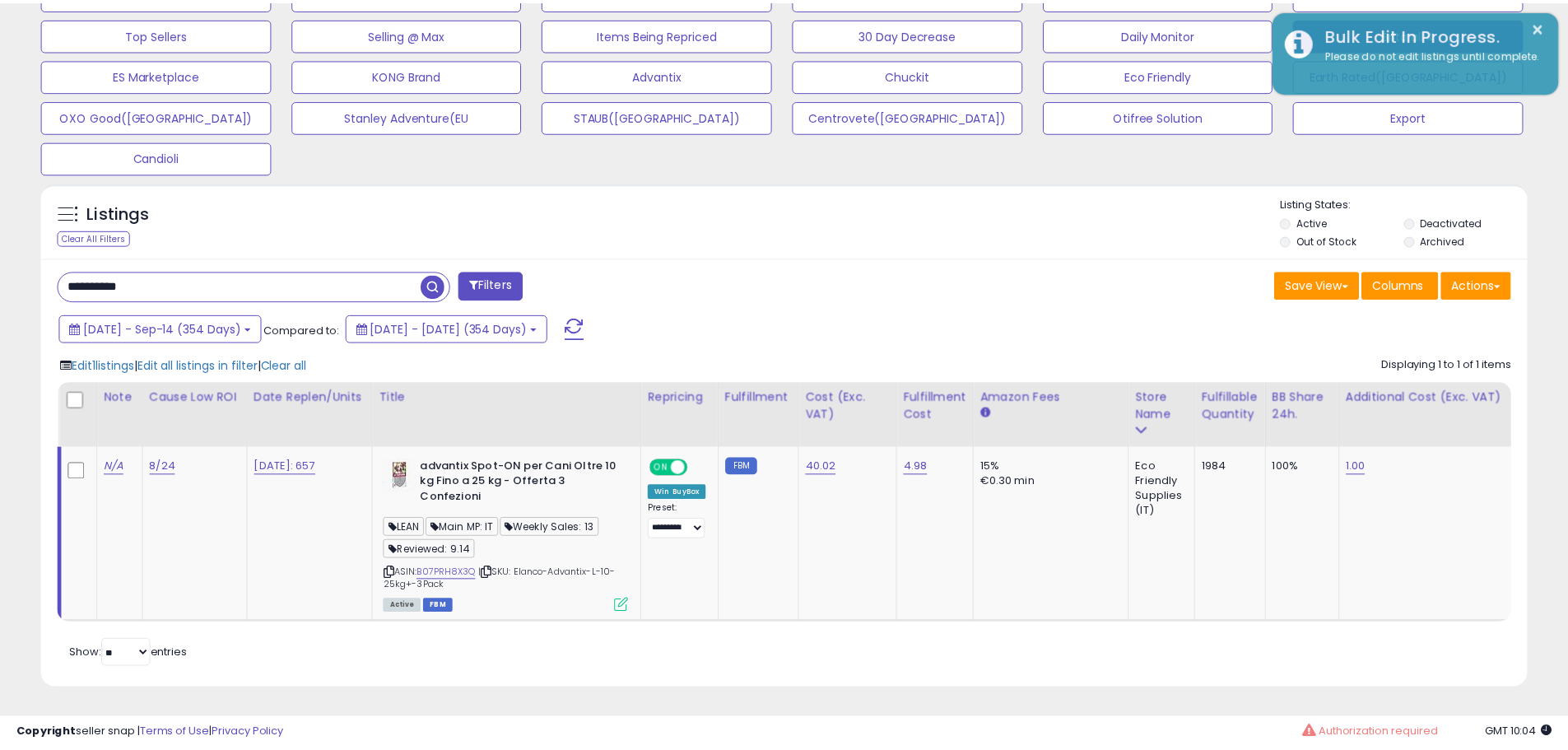
scroll to position [823078, 822376]
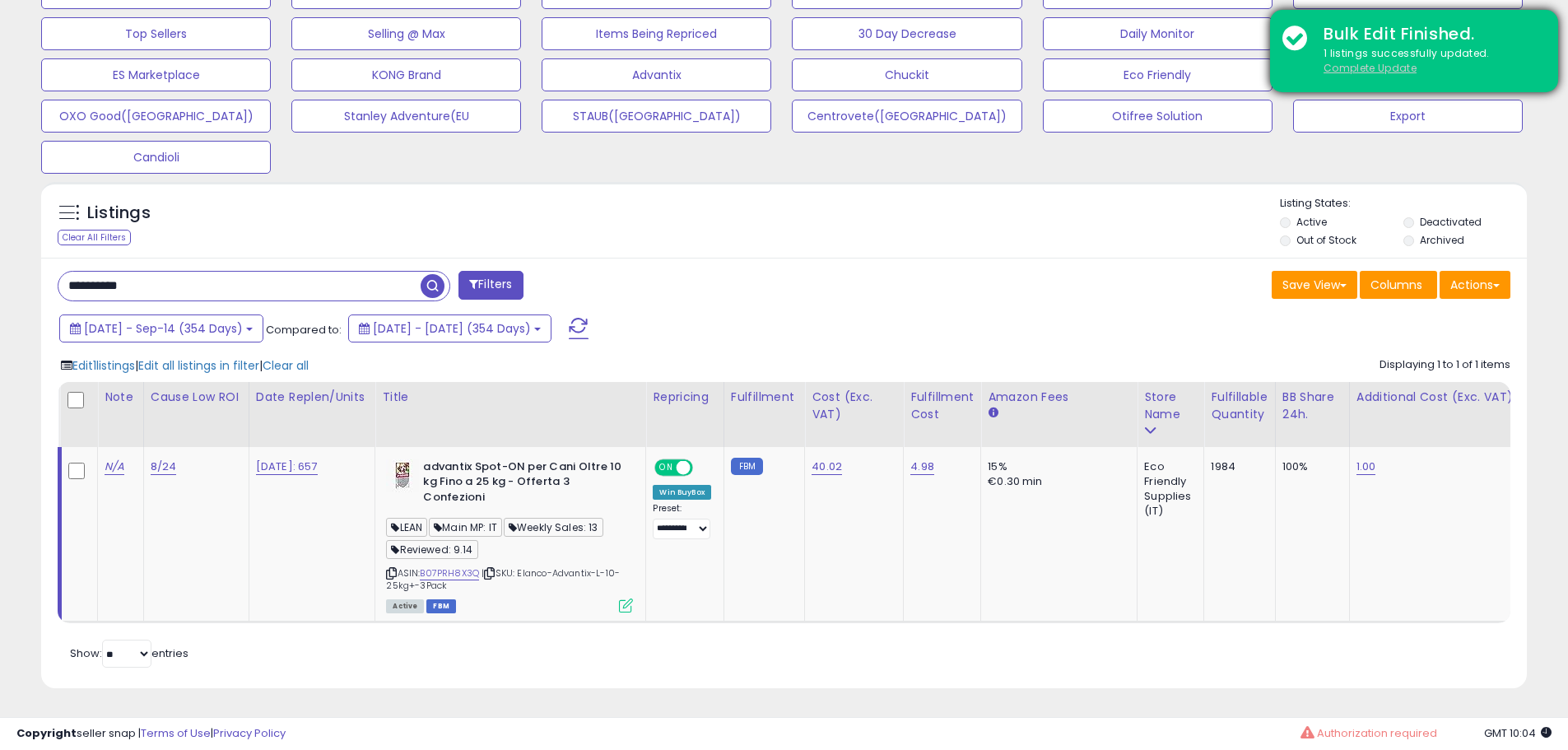
click at [1355, 67] on u "Complete Update" at bounding box center [1371, 67] width 93 height 14
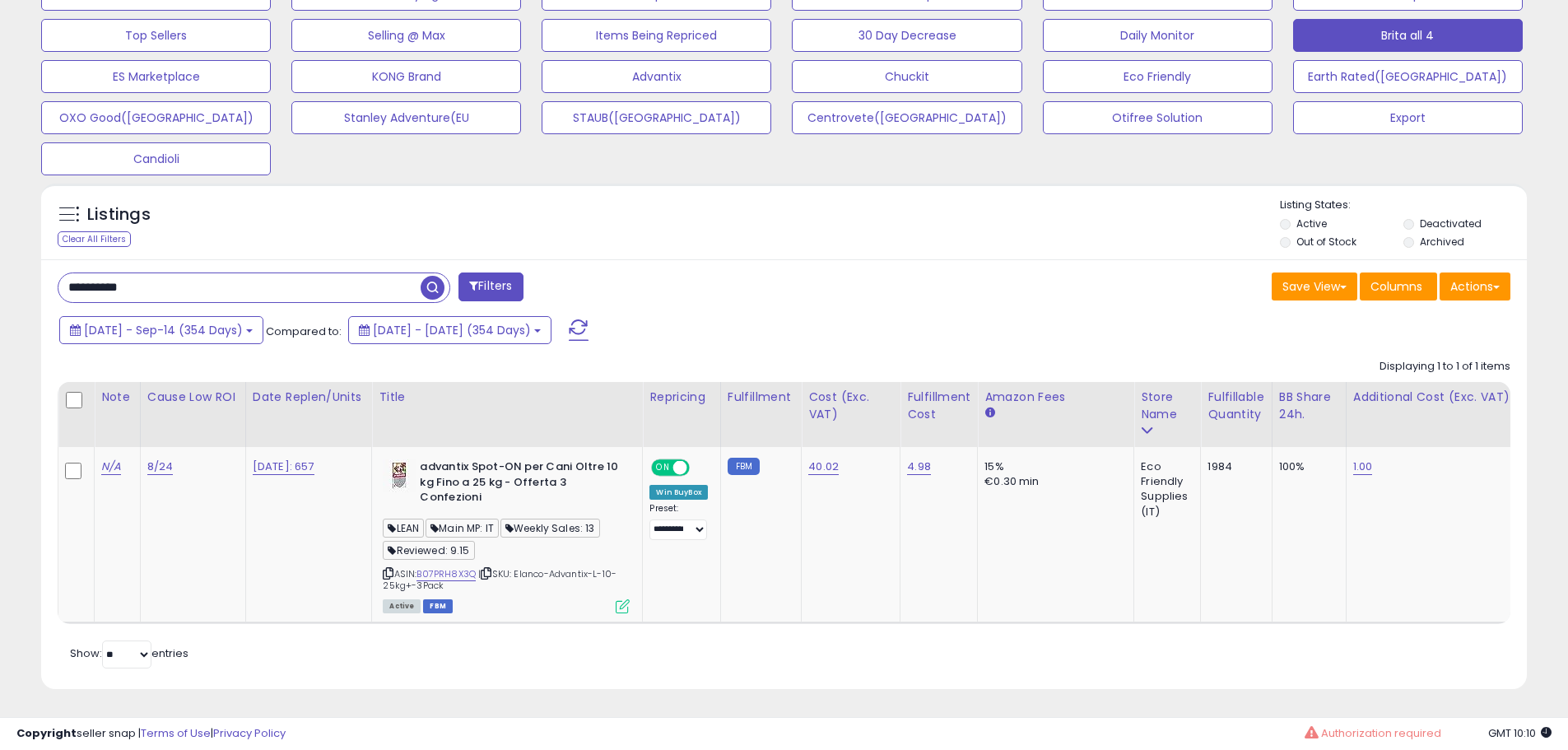
scroll to position [554, 0]
click at [221, 272] on input "**********" at bounding box center [240, 286] width 362 height 29
paste input "text"
type input "**********"
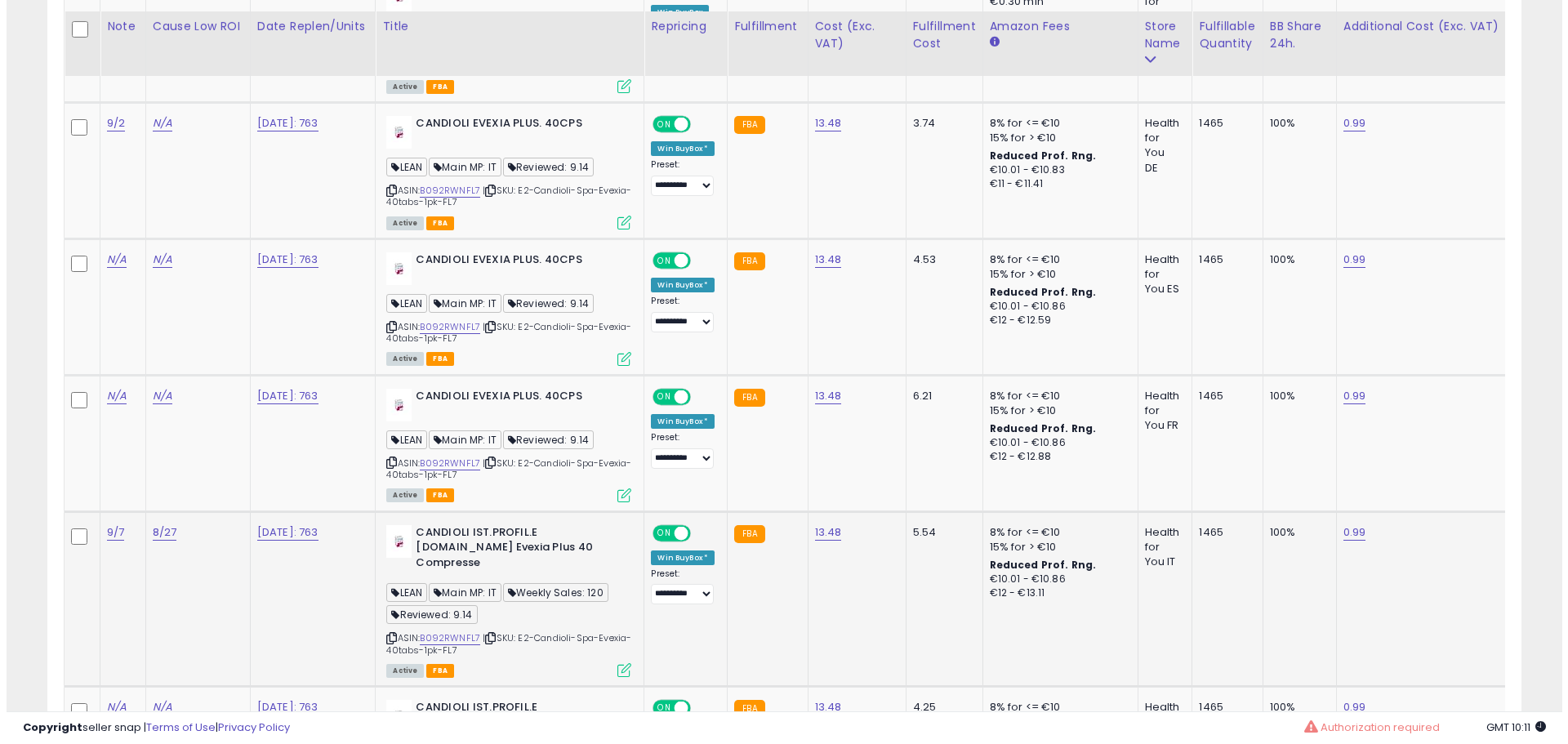
scroll to position [1025, 0]
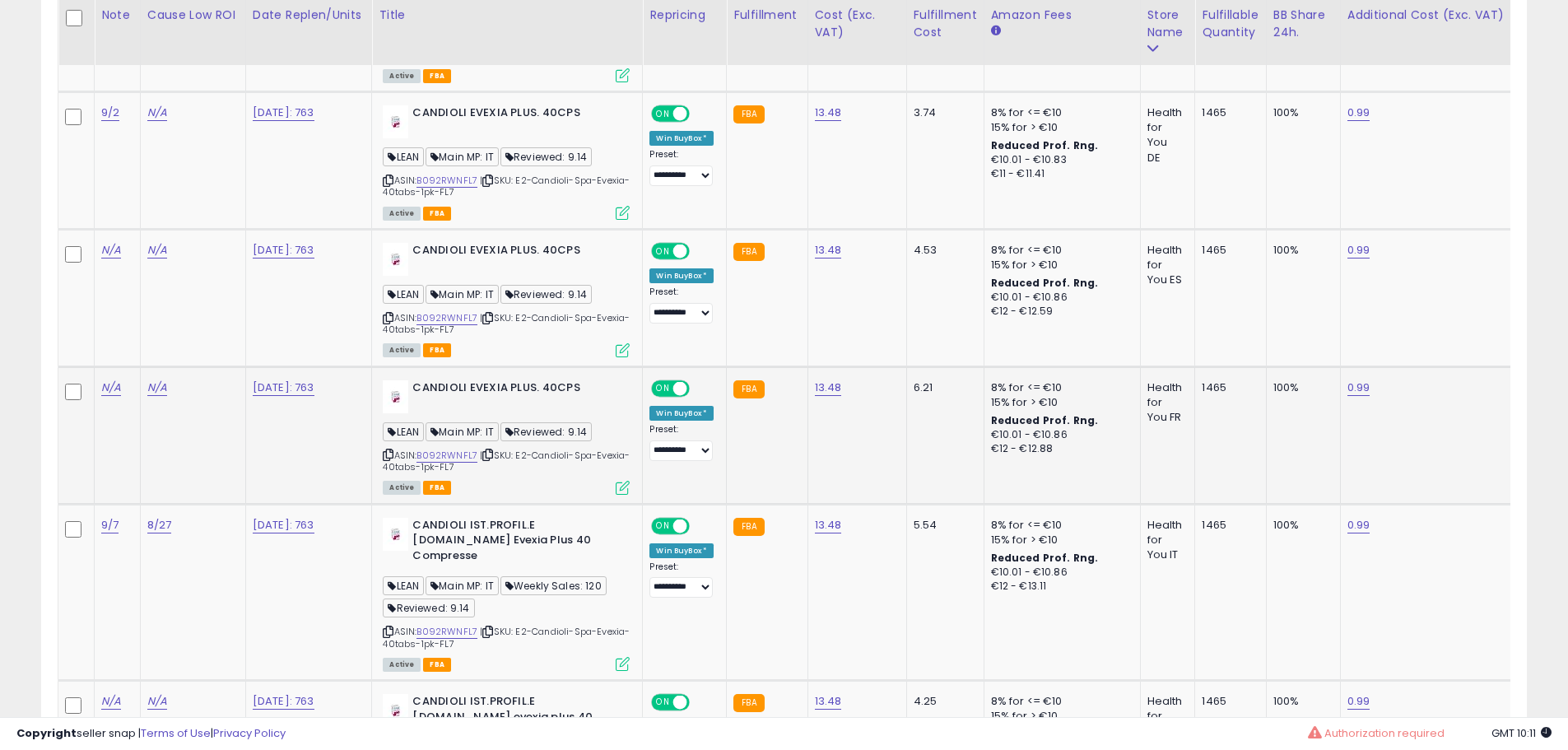
click at [626, 484] on icon at bounding box center [623, 488] width 14 height 14
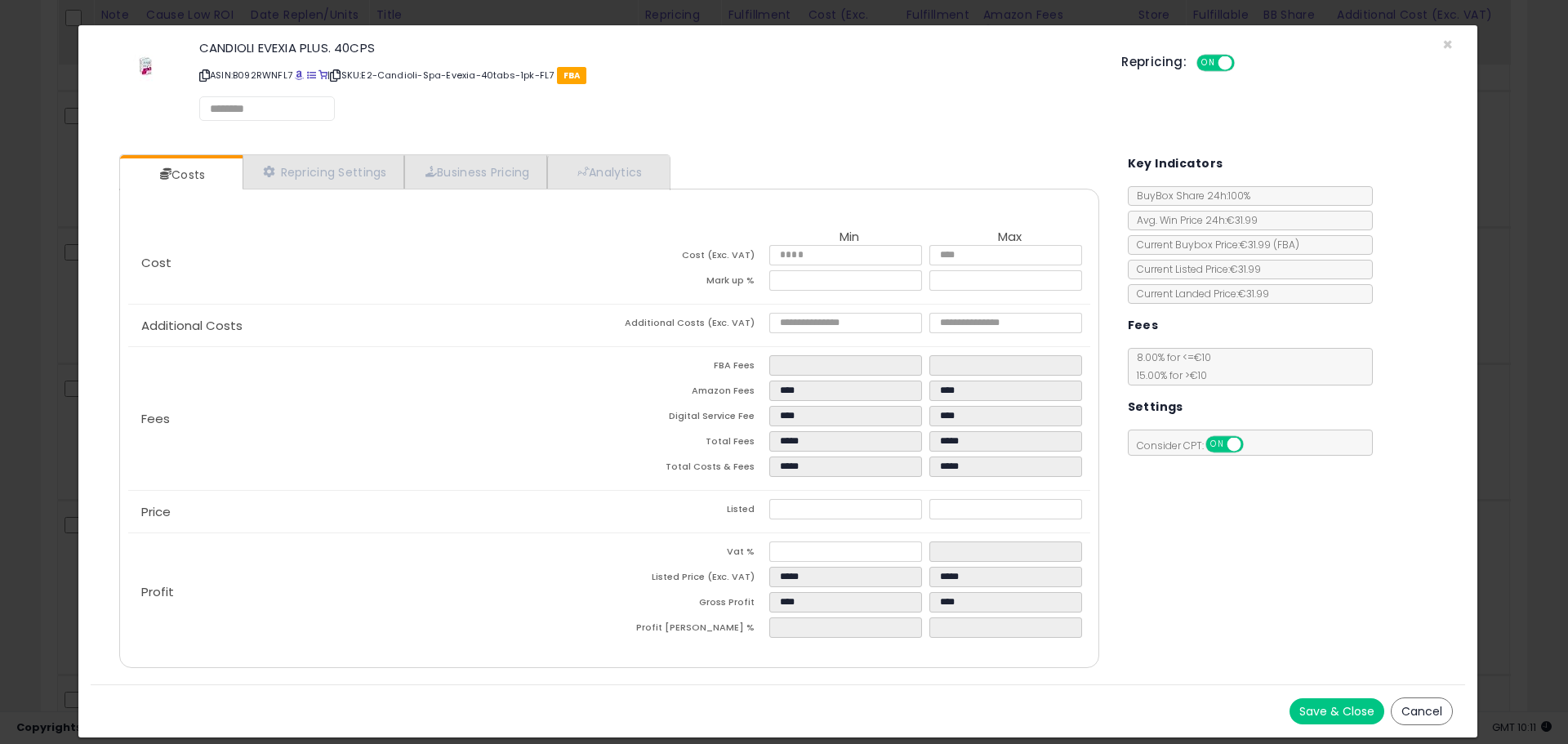
click at [33, 468] on div "× Close CANDIOLI EVEXIA PLUS. 40CPS ASIN: B092RWNFL7 | SKU: E2-Candioli-Spa-Eve…" at bounding box center [784, 372] width 1568 height 744
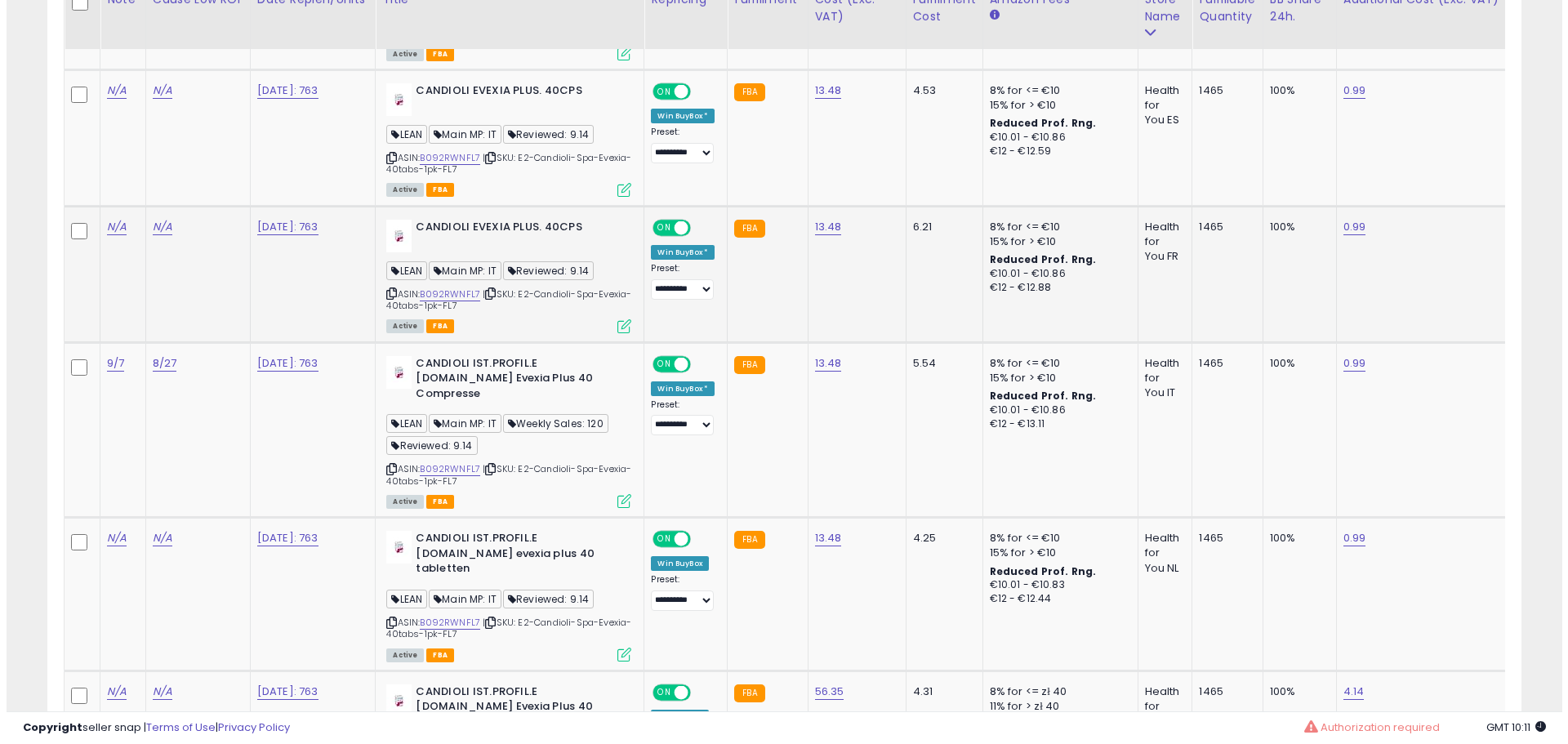
scroll to position [1188, 0]
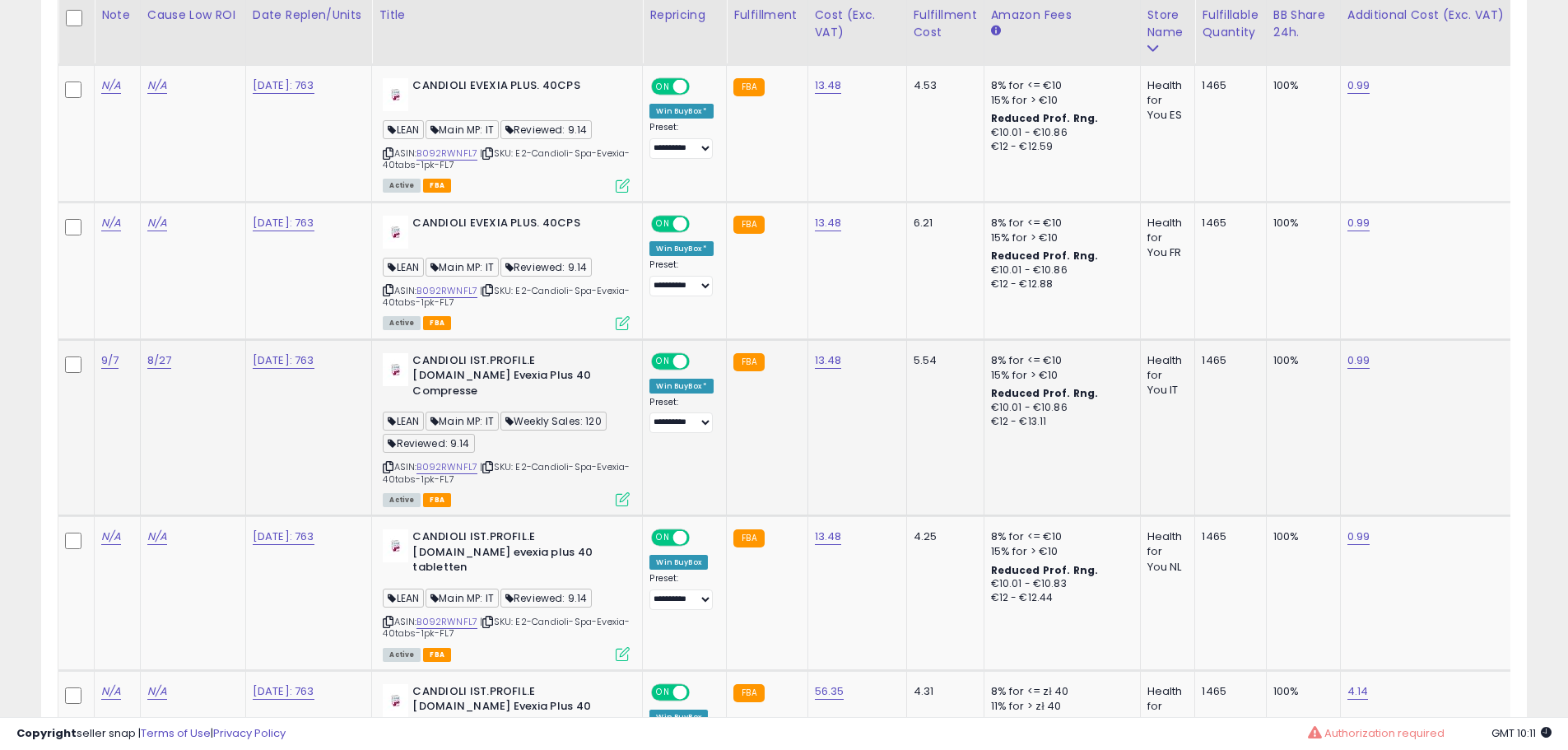
click at [630, 492] on icon at bounding box center [623, 499] width 14 height 14
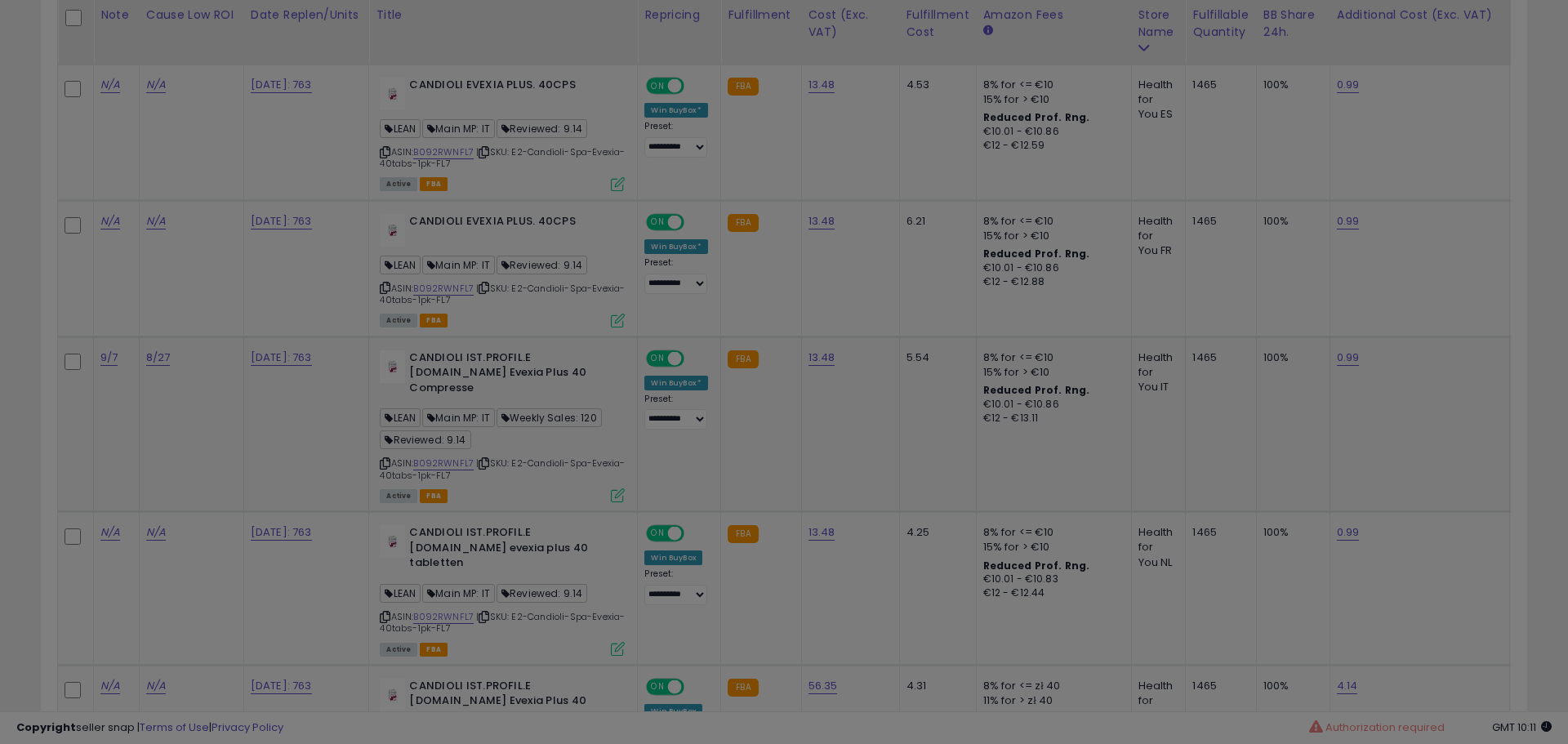
scroll to position [335, 862]
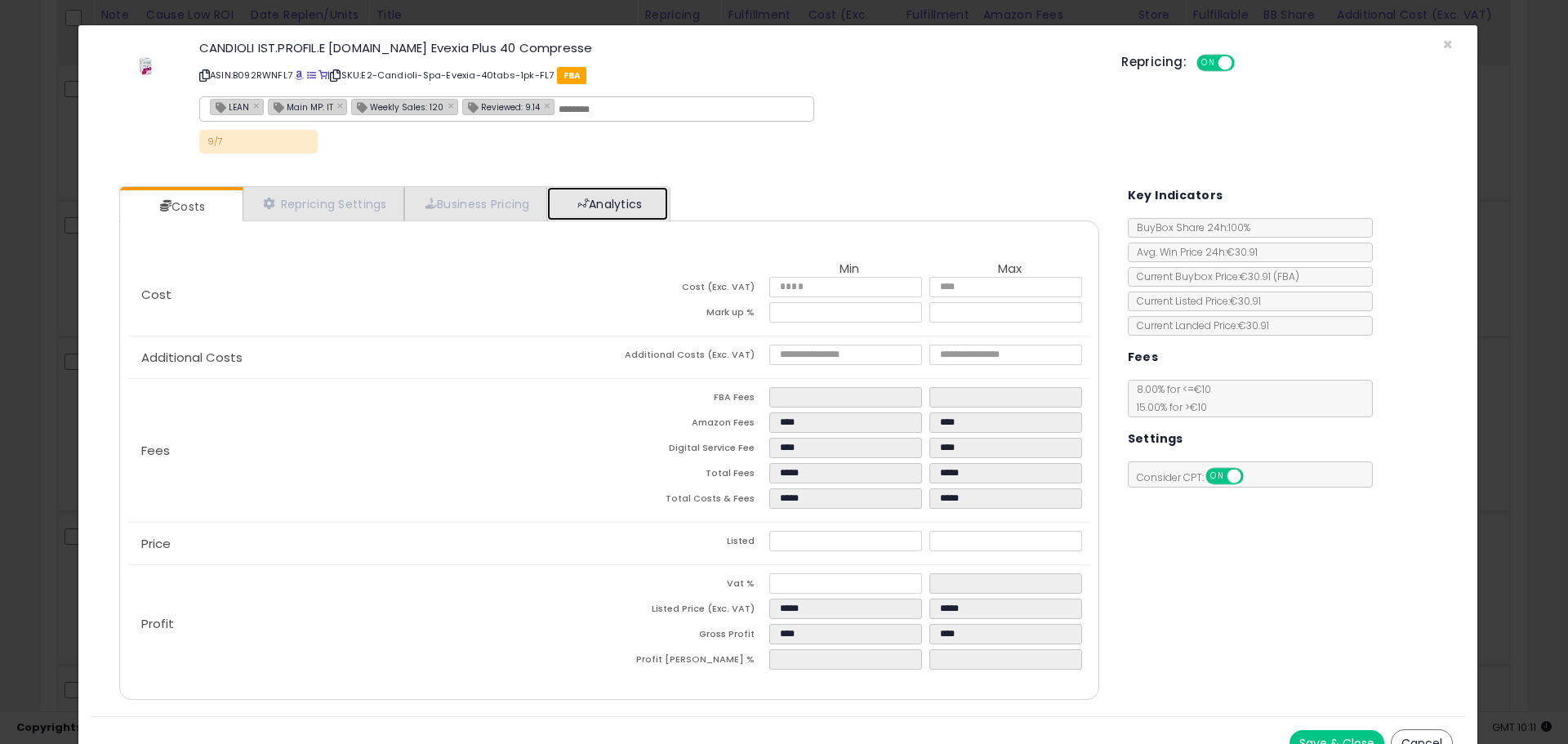
click at [633, 200] on link "Analytics" at bounding box center [607, 203] width 121 height 33
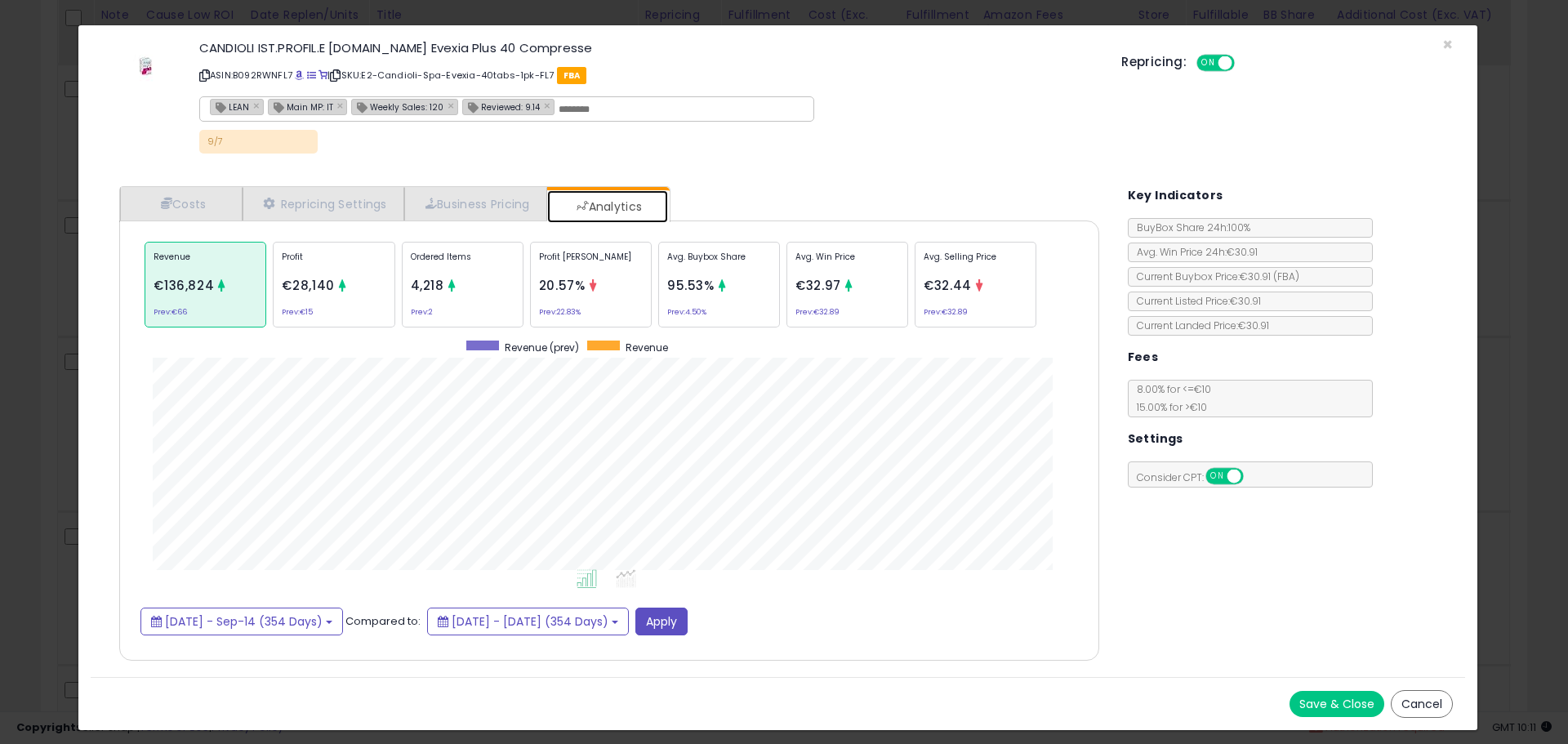
scroll to position [502, 1012]
click at [207, 203] on link "Costs" at bounding box center [181, 203] width 123 height 33
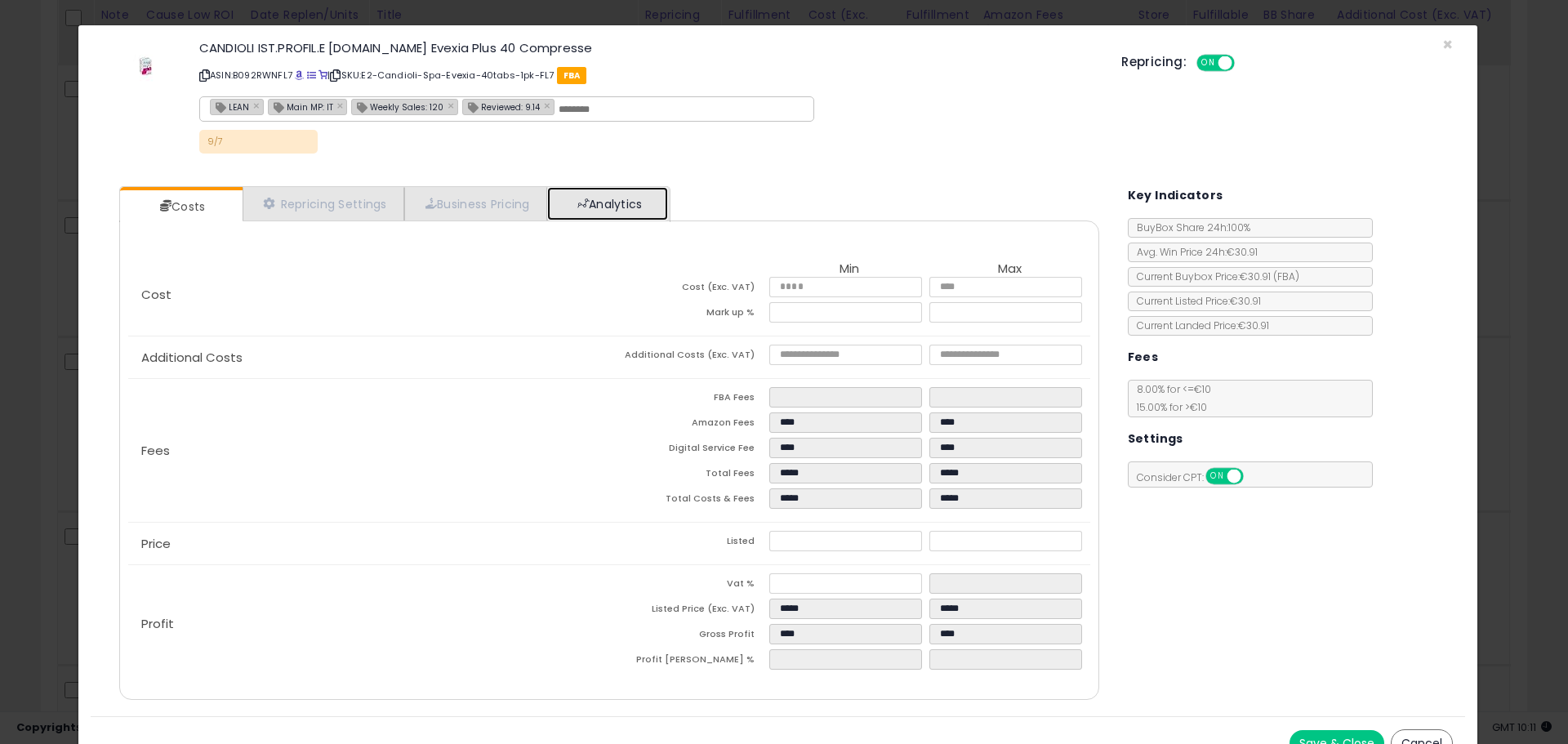
click at [626, 188] on link "Analytics" at bounding box center [607, 203] width 121 height 33
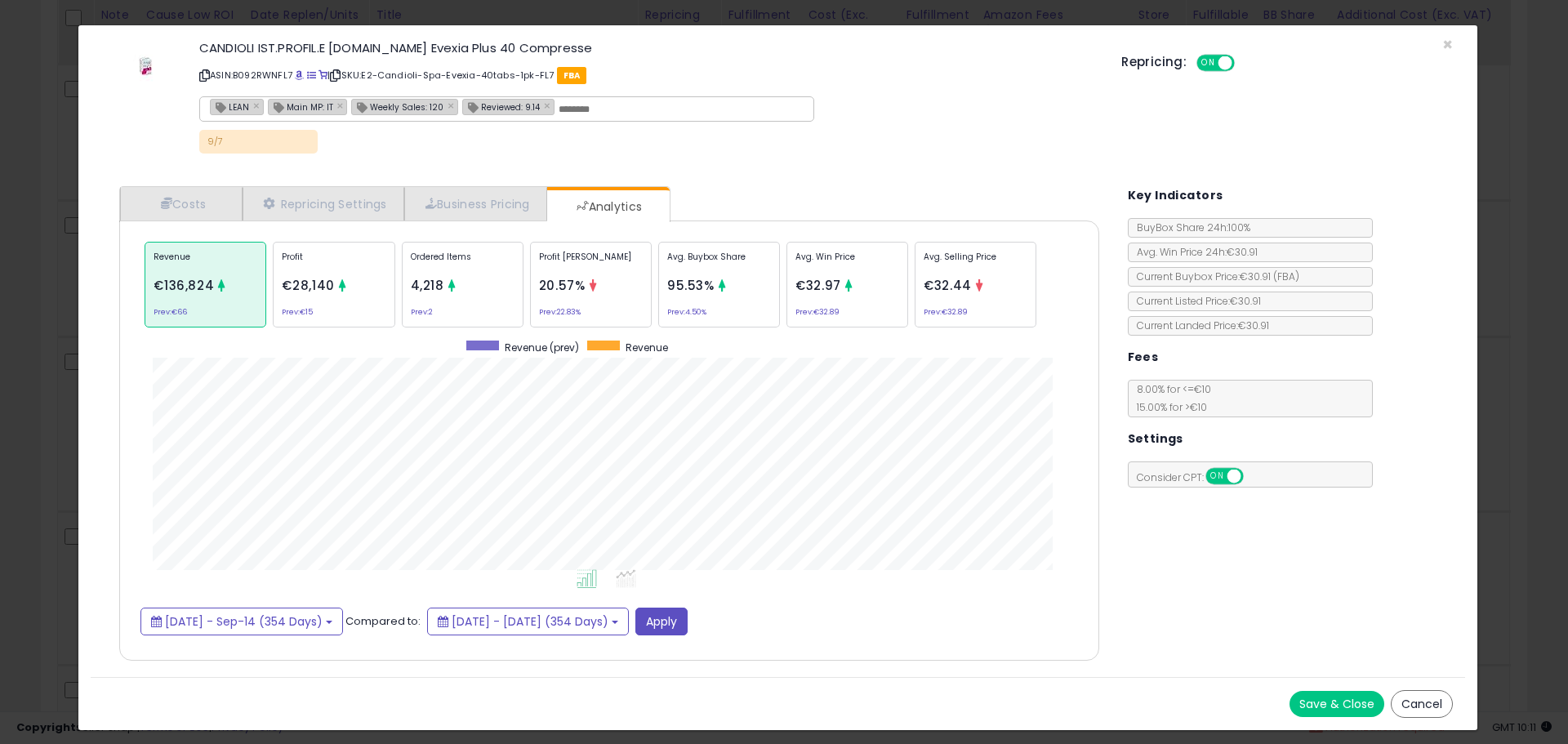
click at [963, 269] on p "Avg. Selling Price" at bounding box center [975, 263] width 104 height 25
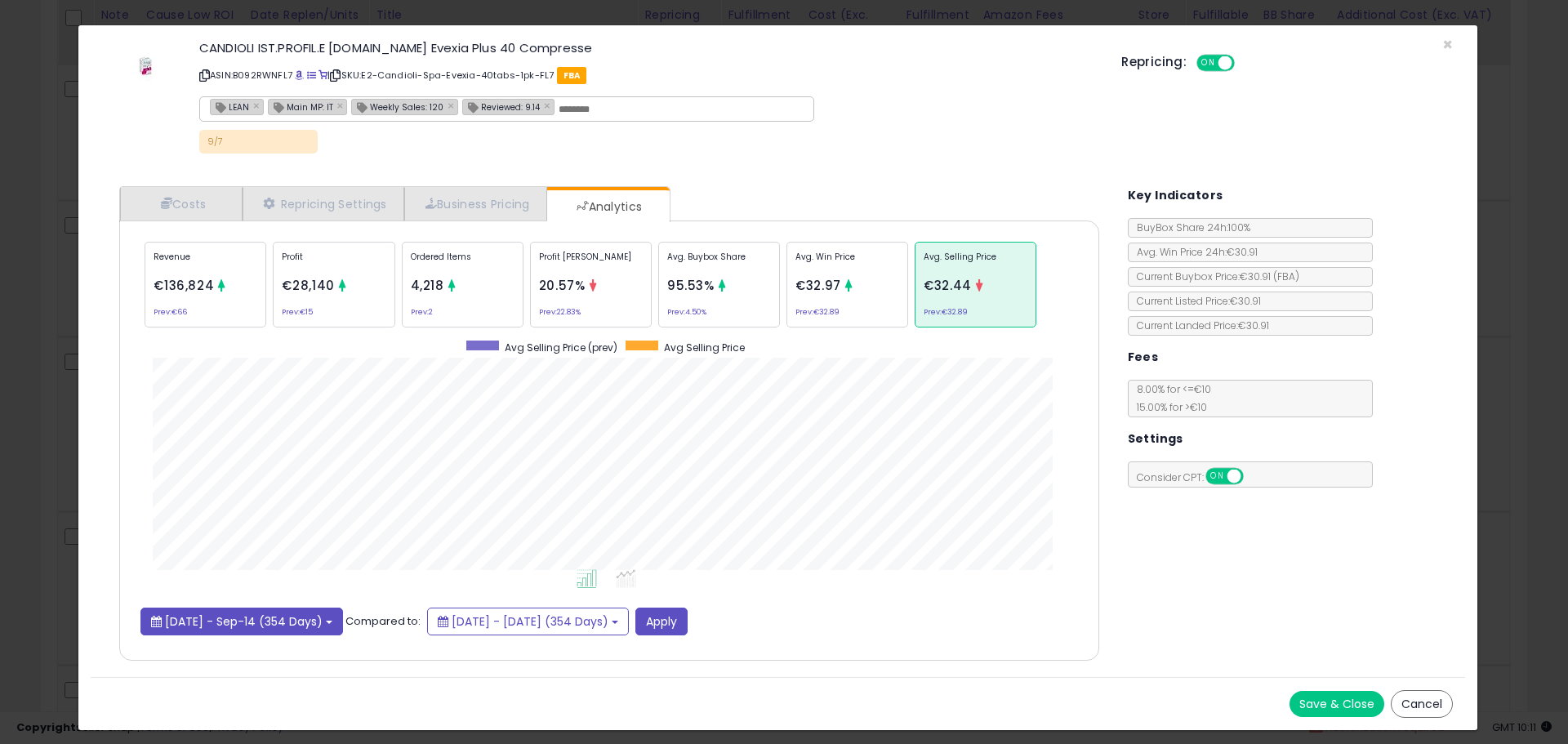
click at [323, 622] on span "2024-Sep-26 - Sep-14 (354 Days)" at bounding box center [244, 621] width 158 height 16
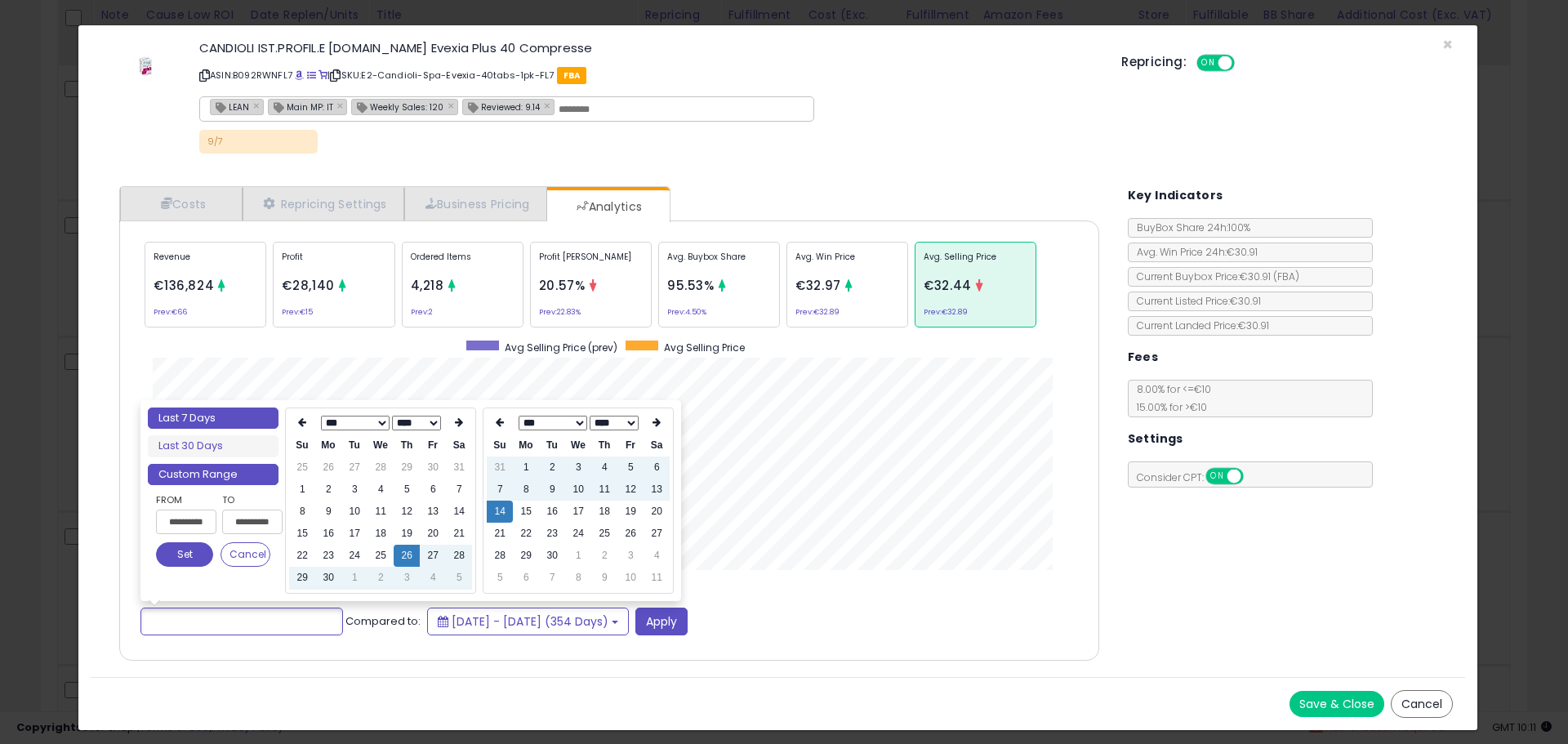
type input "**********"
click at [218, 416] on li "Last 7 Days" at bounding box center [213, 419] width 130 height 22
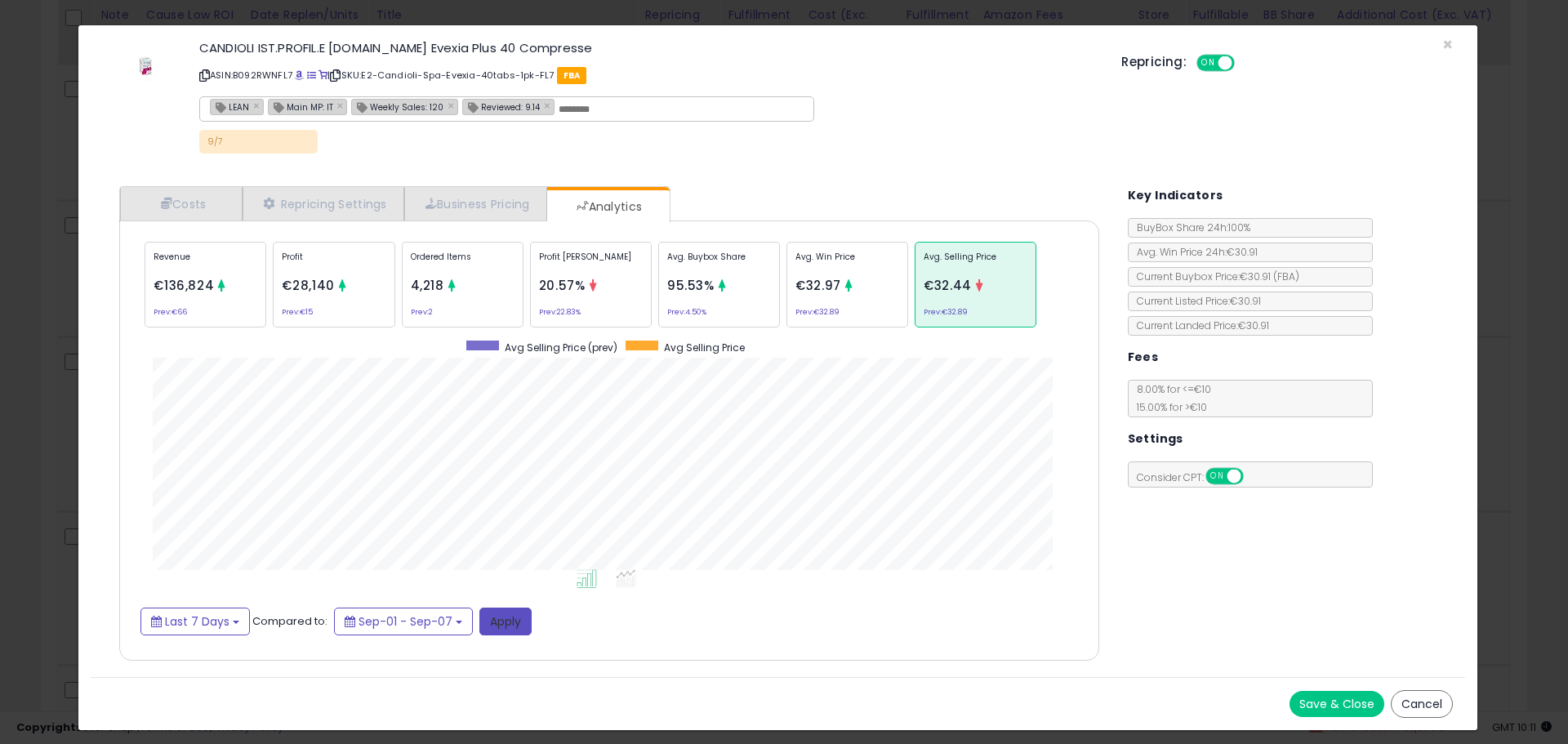
click at [498, 618] on button "Apply" at bounding box center [505, 621] width 52 height 27
click at [48, 389] on div "× Close CANDIOLI IST.PROFIL.E FARM.SpA Evexia Plus 40 Compresse ASIN: B092RWNFL…" at bounding box center [784, 372] width 1568 height 744
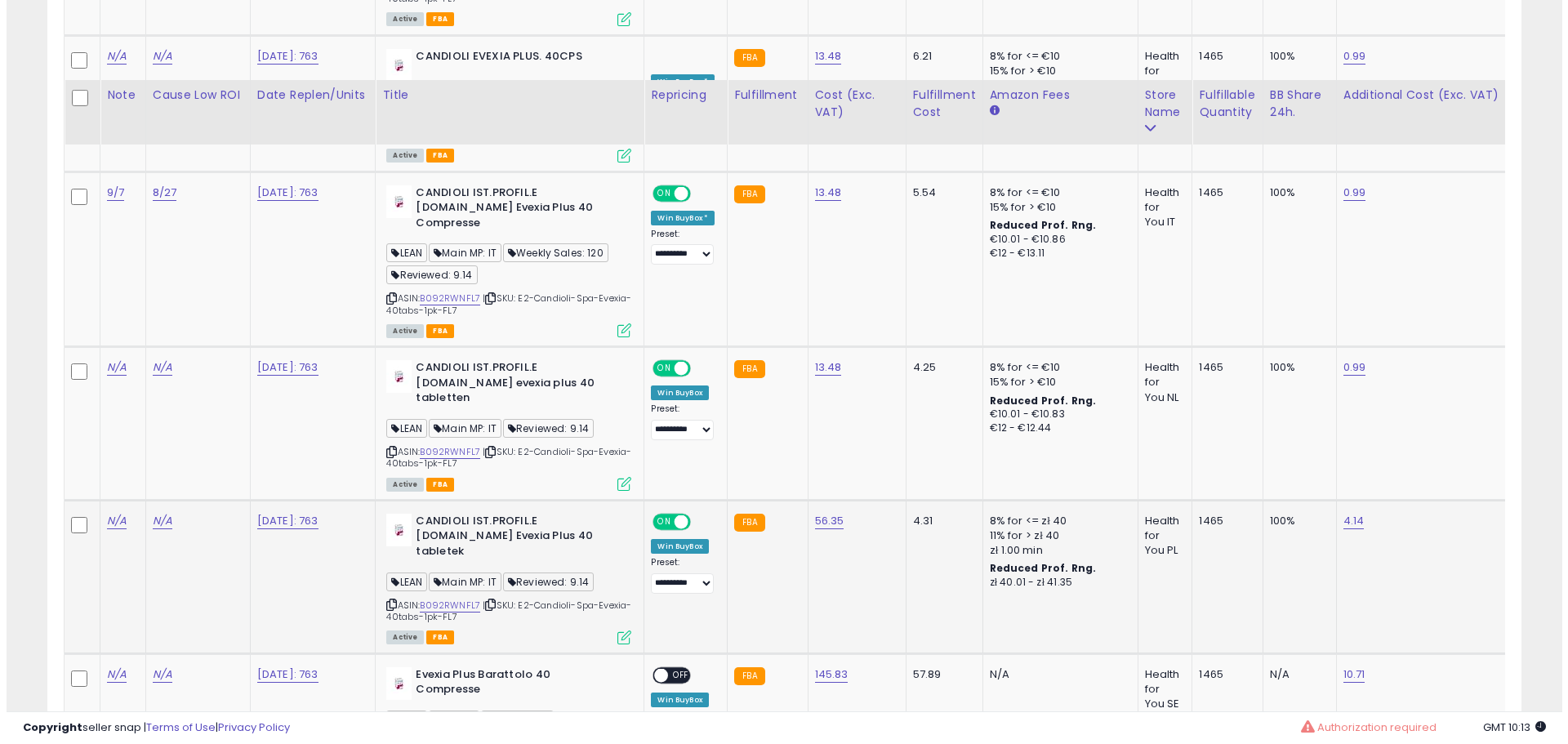
scroll to position [1269, 0]
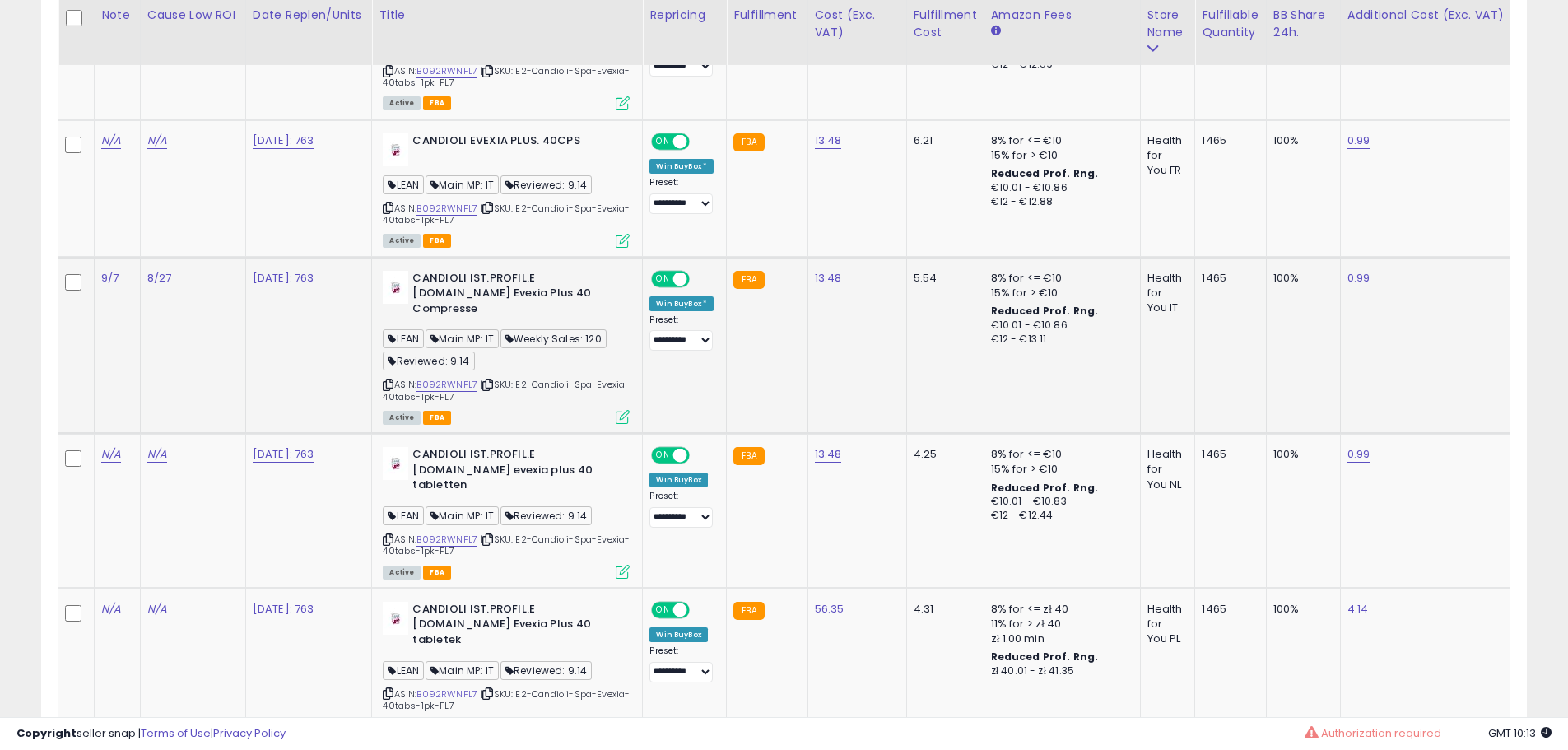
click at [629, 410] on icon at bounding box center [623, 417] width 14 height 14
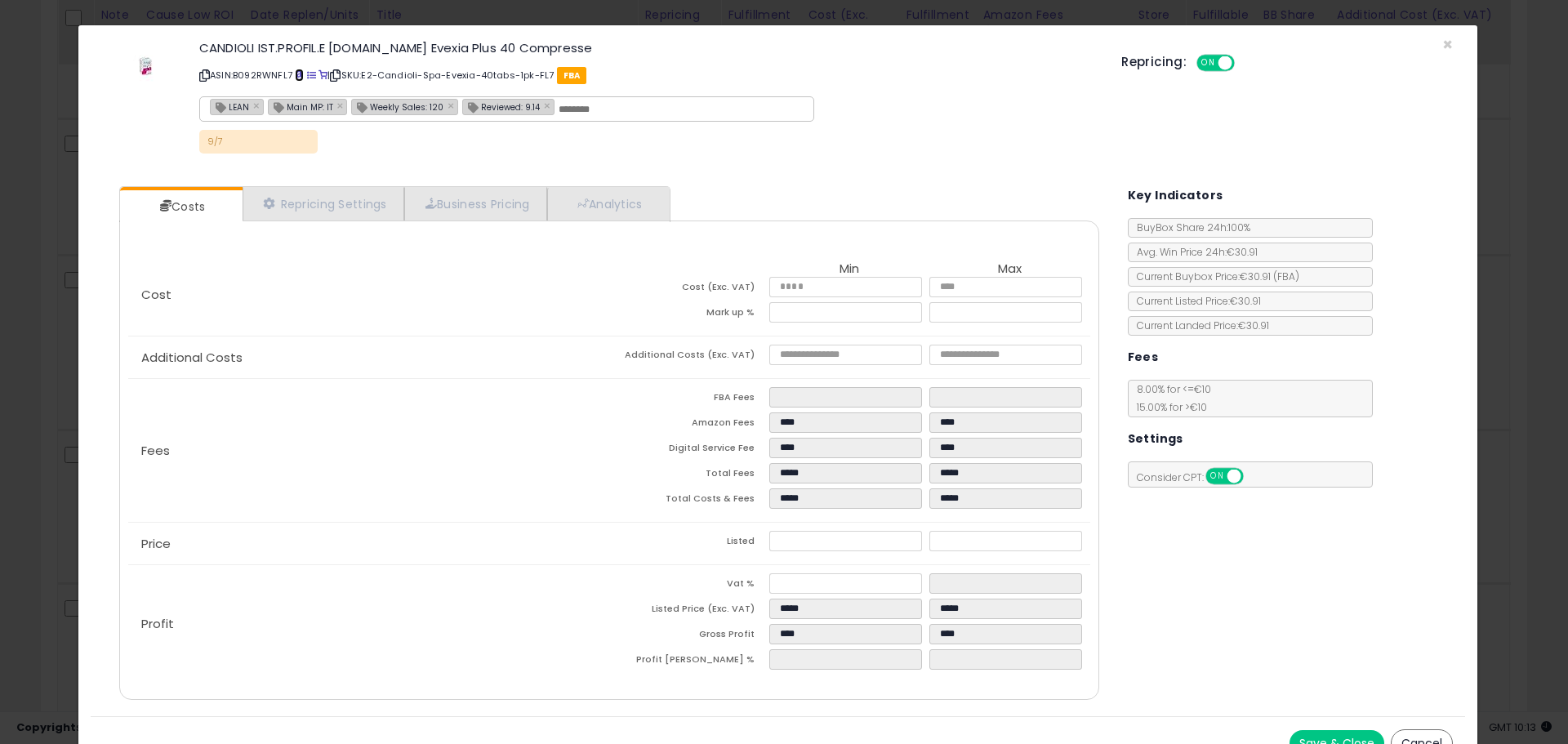
click at [299, 74] on span at bounding box center [299, 76] width 9 height 9
drag, startPoint x: 991, startPoint y: 308, endPoint x: 868, endPoint y: 332, distance: 125.3
click at [868, 331] on div "Cost Min Max Cost (Exc. VAT) ***** ***** Mark up % ***** *****" at bounding box center [608, 294] width 961 height 82
type input "*****"
type input "****"
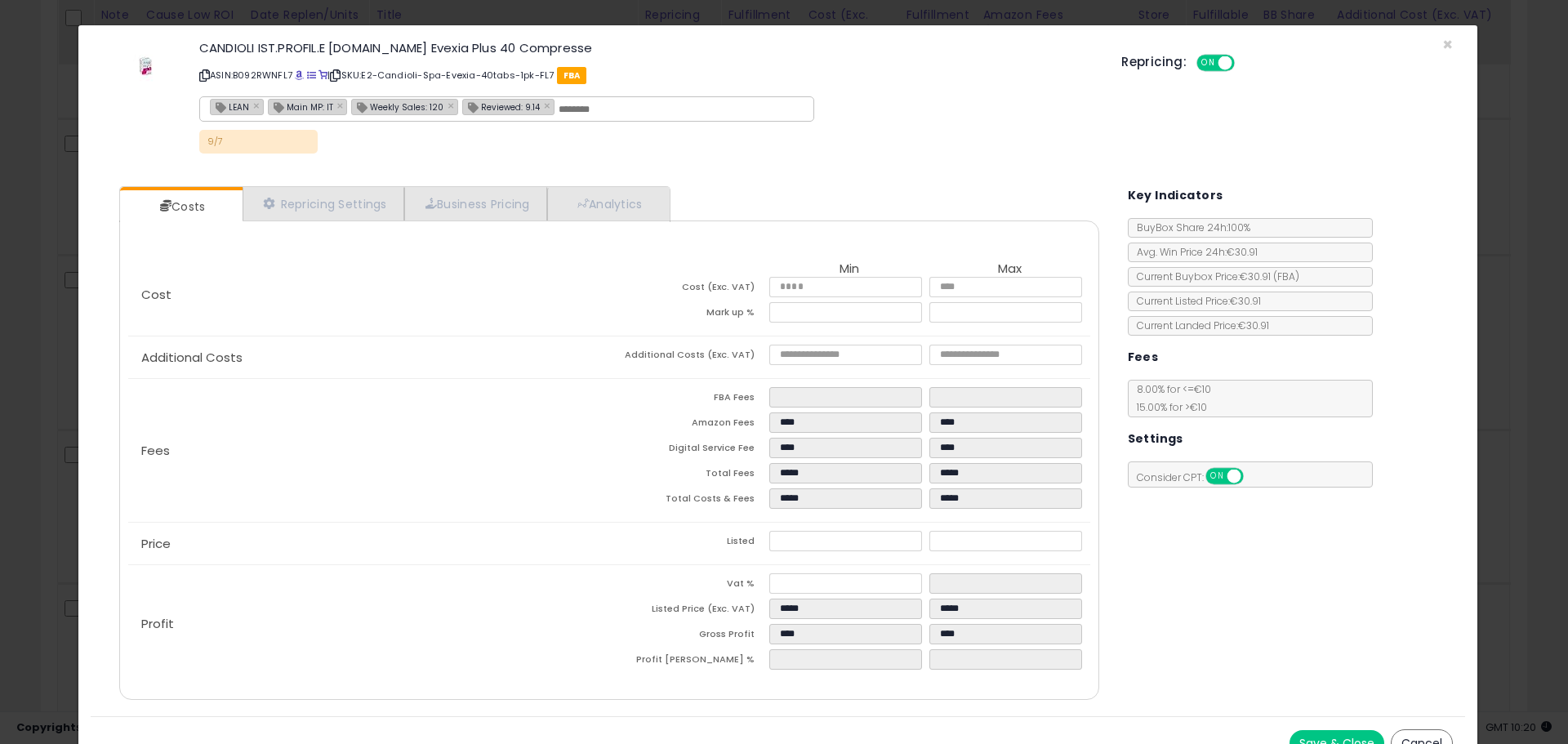
type input "****"
type input "*****"
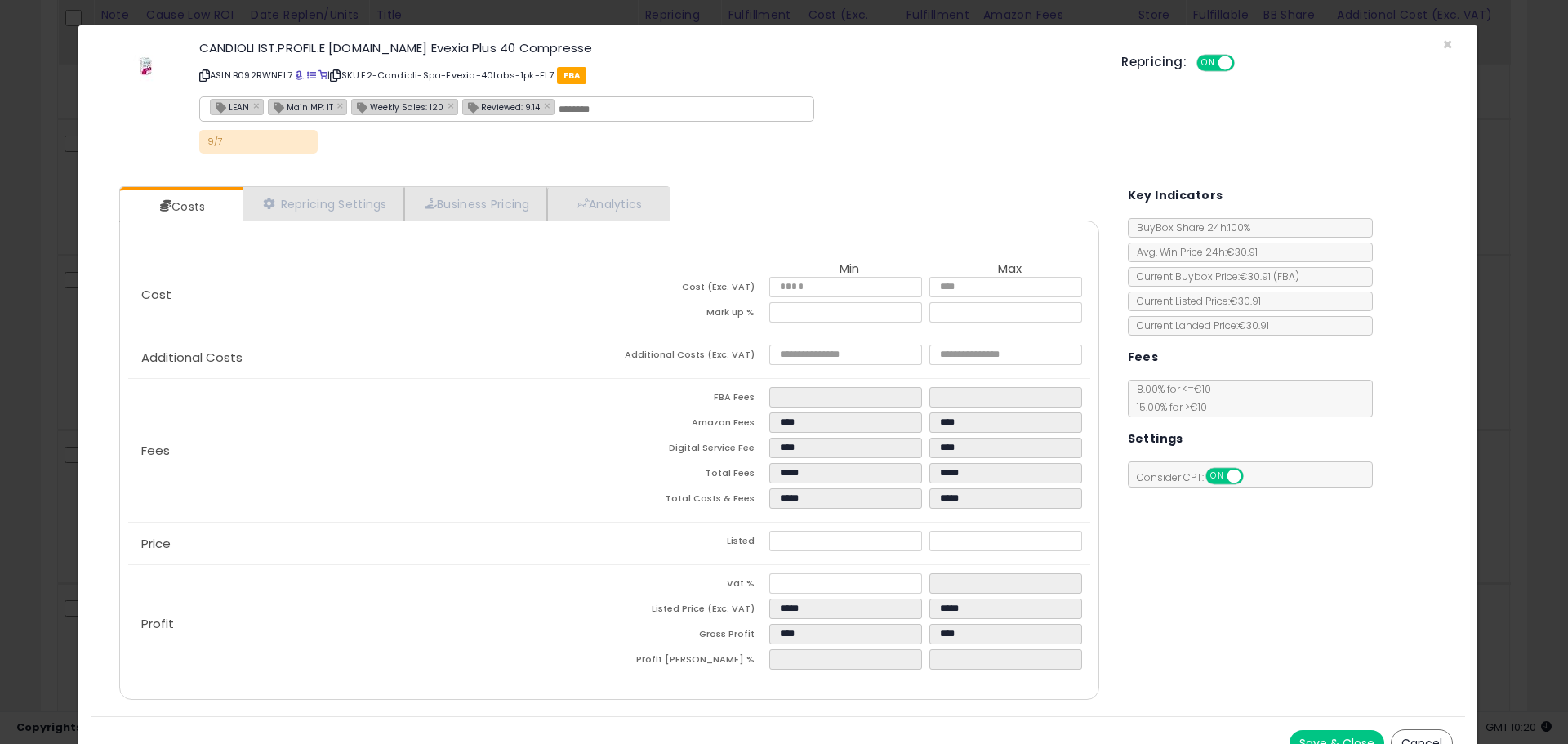
type input "****"
type input "*****"
click at [466, 488] on div "Fees FBA Fees **** **** Amazon Fees **** **** Digital Service Fee **** **** Tot…" at bounding box center [608, 451] width 961 height 143
click at [18, 418] on div "× Close CANDIOLI IST.PROFIL.E FARM.SpA Evexia Plus 40 Compresse ASIN: B092RWNFL…" at bounding box center [784, 372] width 1568 height 744
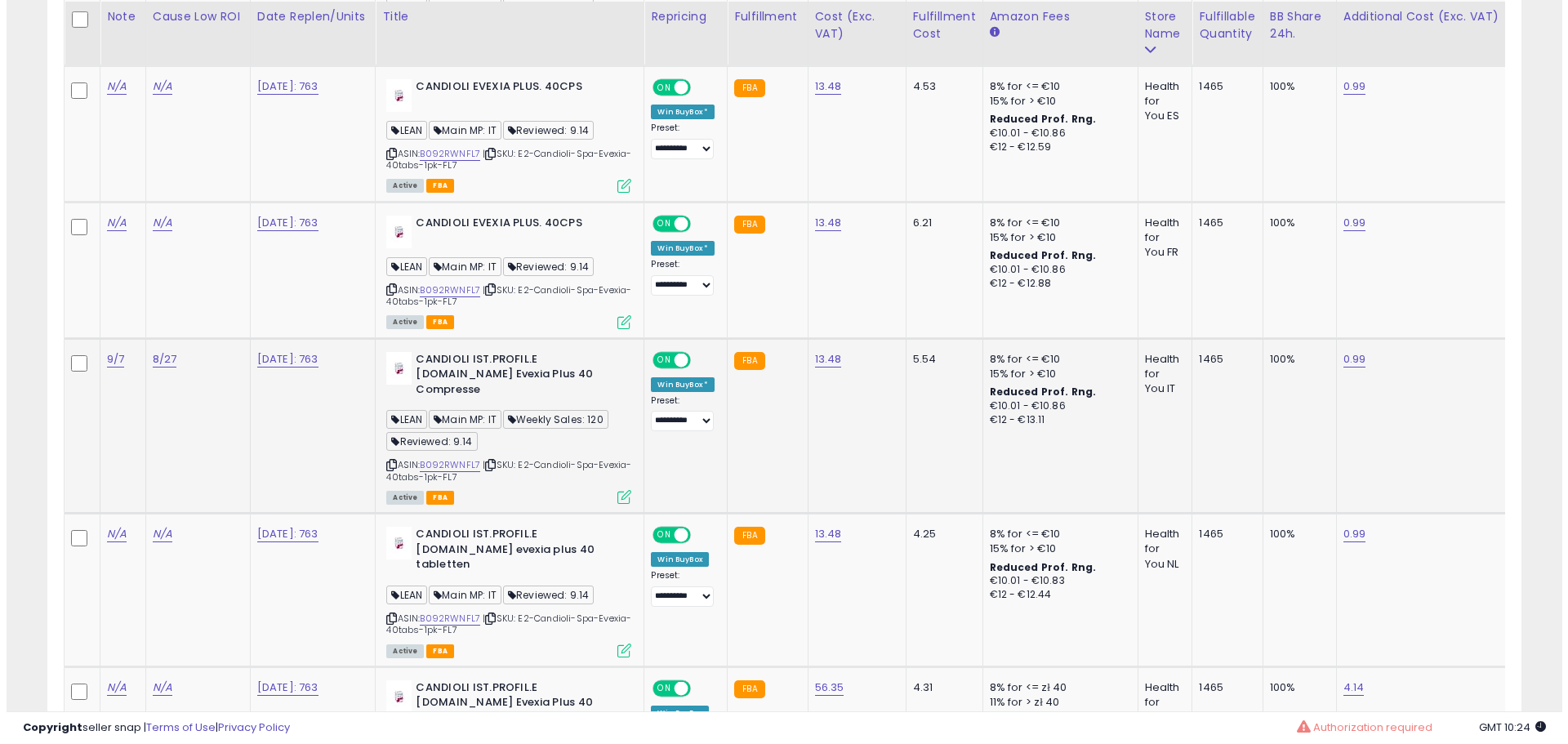
scroll to position [1188, 0]
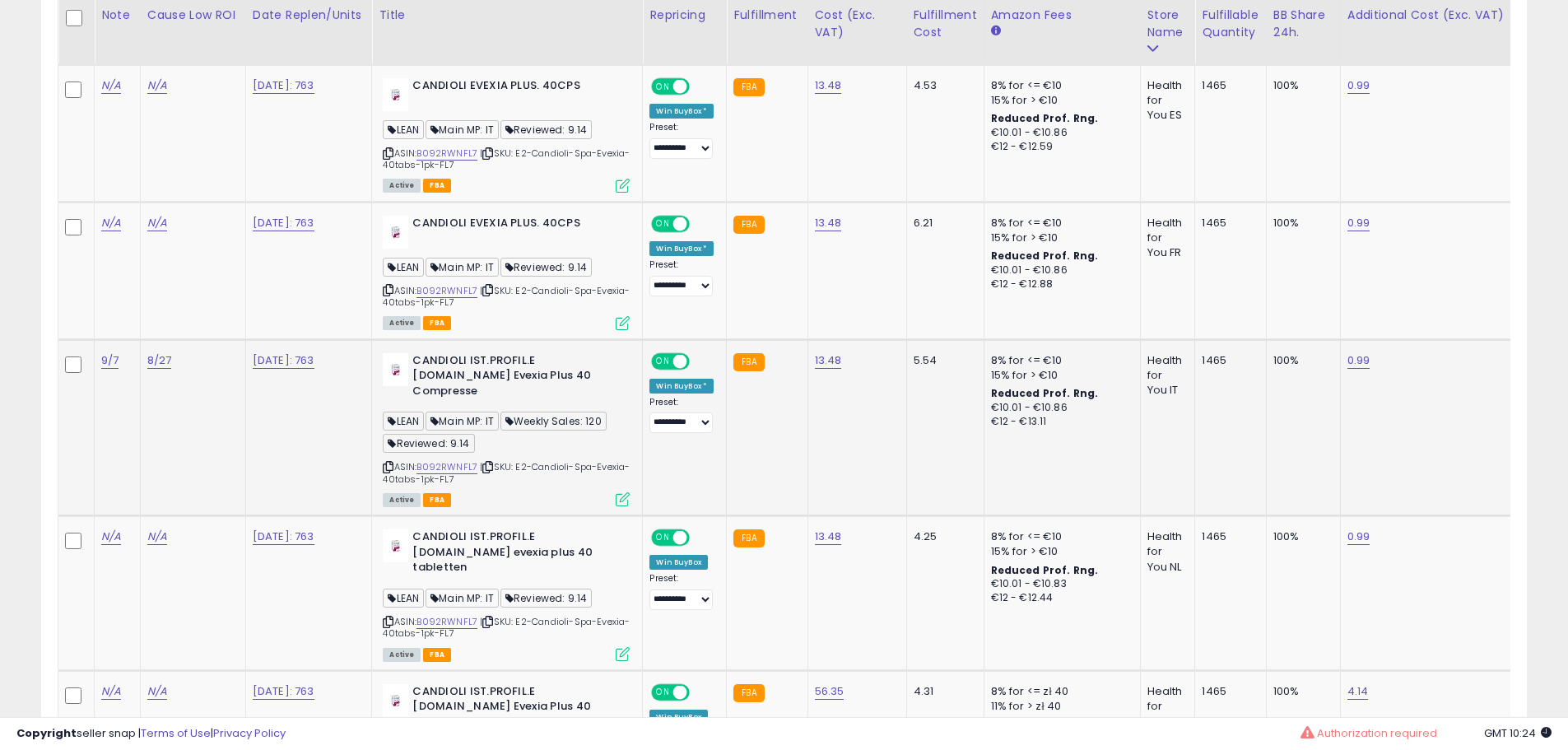
click at [630, 492] on icon at bounding box center [623, 499] width 14 height 14
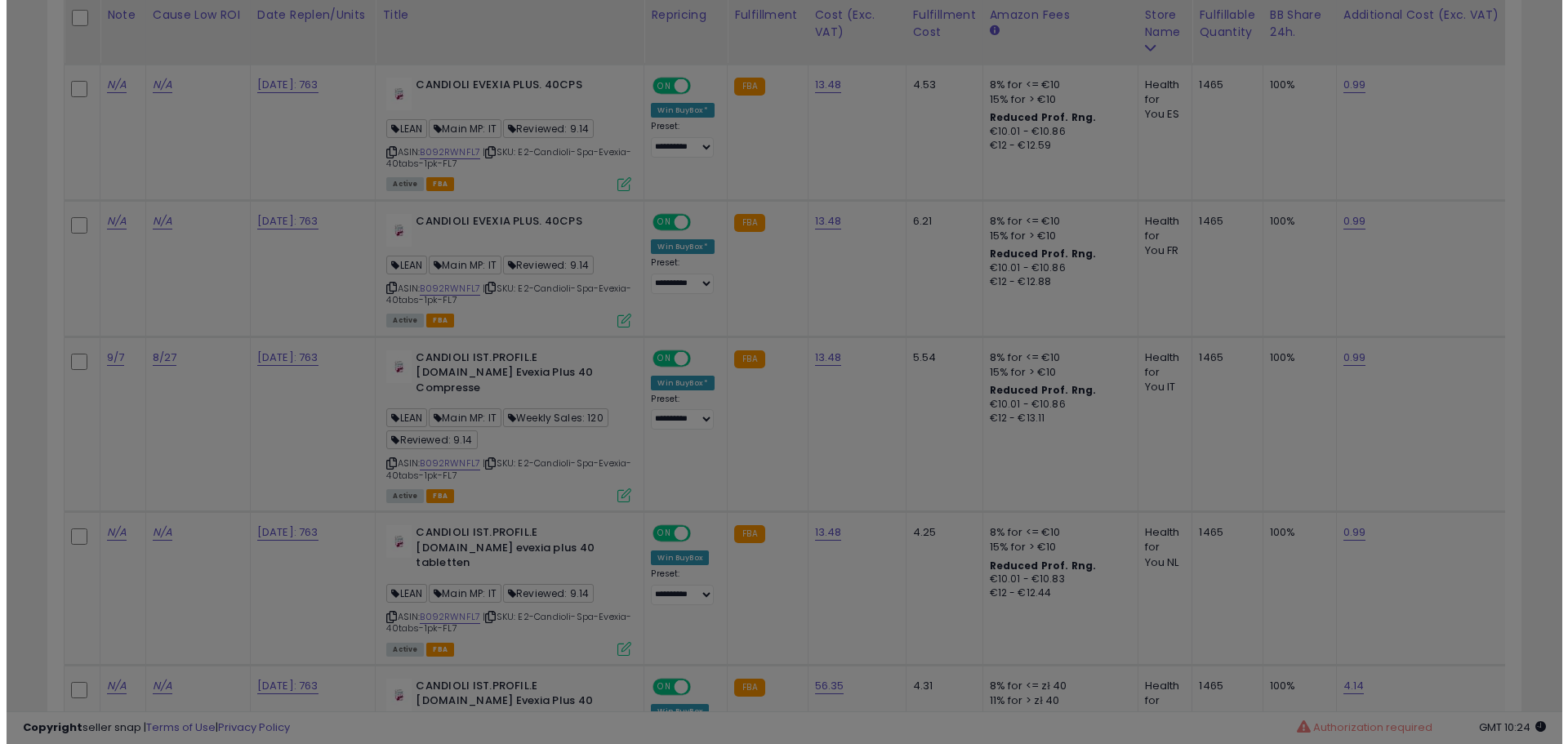
scroll to position [335, 862]
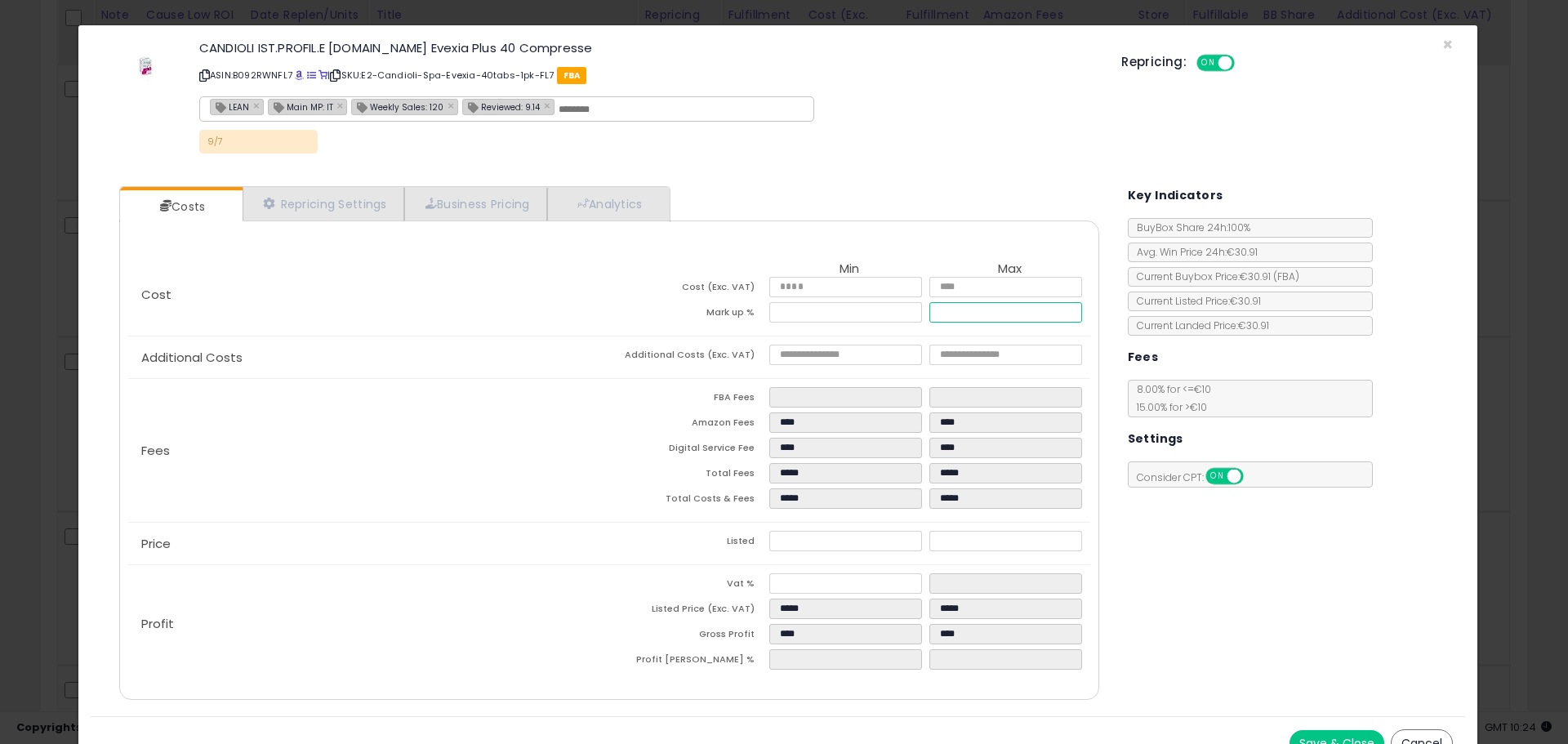
drag, startPoint x: 980, startPoint y: 315, endPoint x: 824, endPoint y: 336, distance: 157.4
click at [841, 332] on div "Cost Min Max Cost (Exc. VAT) ***** ***** Mark up % ***** *****" at bounding box center [608, 294] width 961 height 82
type input "*****"
type input "****"
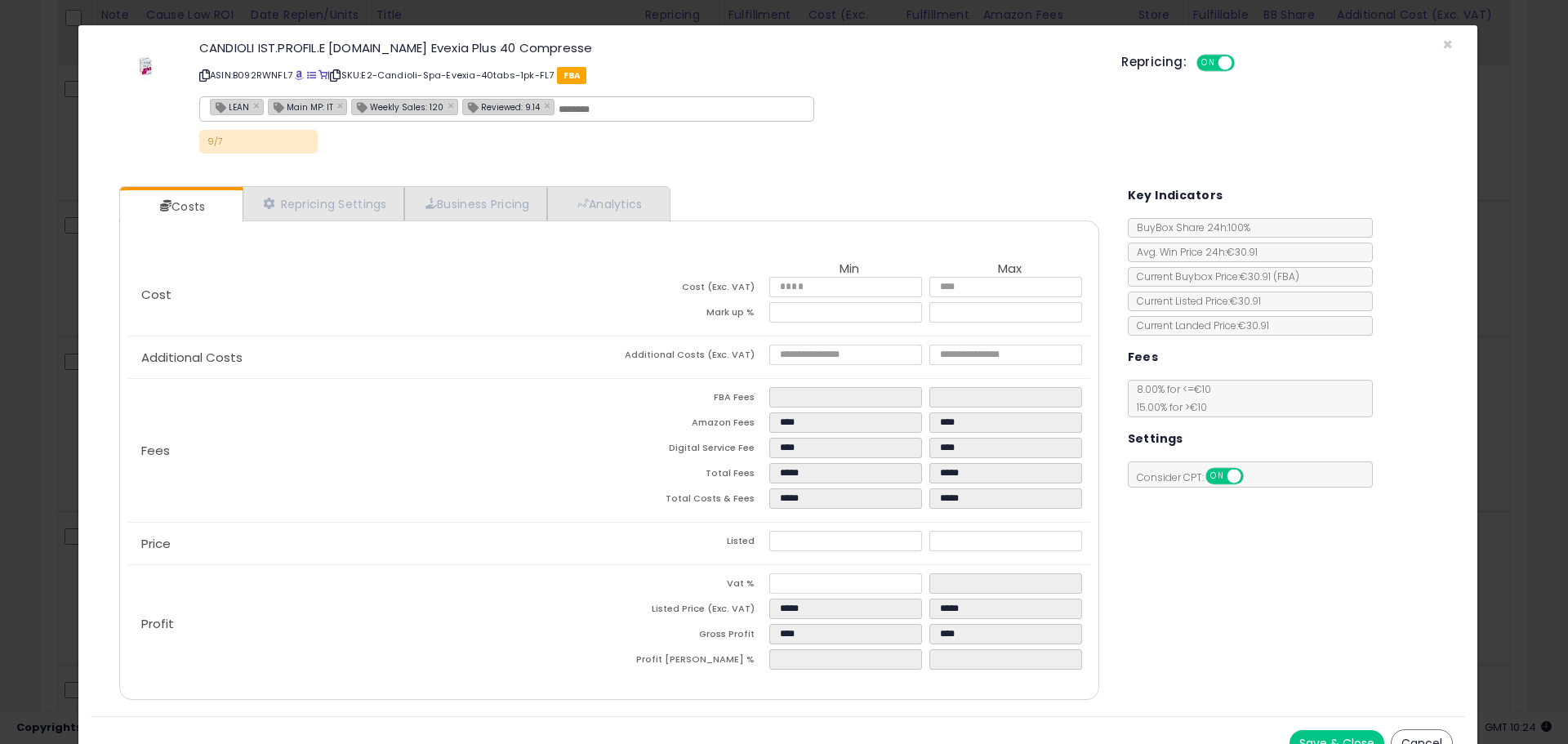
type input "*****"
type input "****"
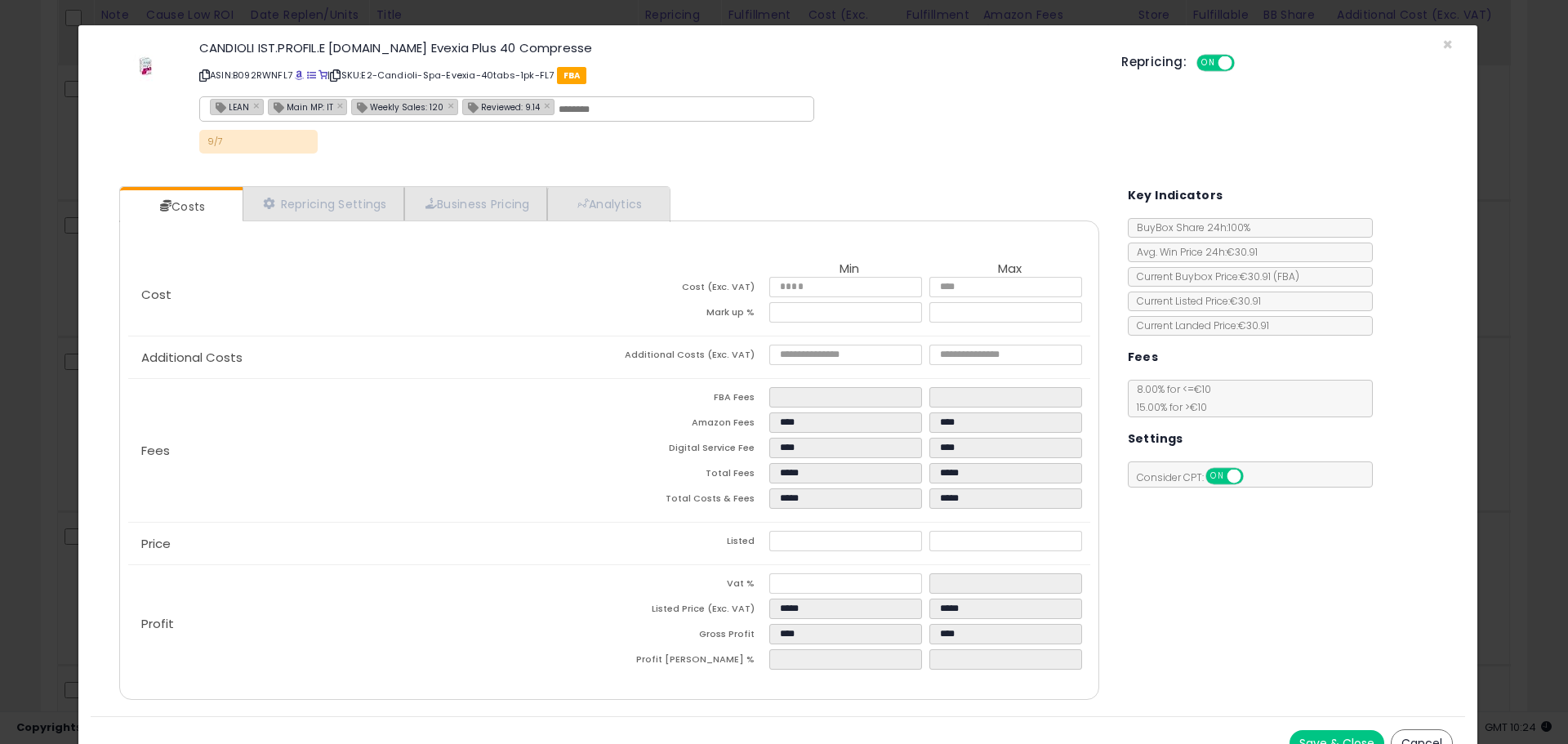
type input "*****"
click at [502, 381] on div "Fees FBA Fees **** **** Amazon Fees **** **** Digital Service Fee **** **** Tot…" at bounding box center [608, 451] width 961 height 143
drag, startPoint x: 967, startPoint y: 318, endPoint x: 543, endPoint y: 357, distance: 425.8
click at [605, 354] on div "Cost Min Max Cost (Exc. VAT) ***** ***** Mark up % ***** ***** Additional Costs…" at bounding box center [608, 469] width 986 height 429
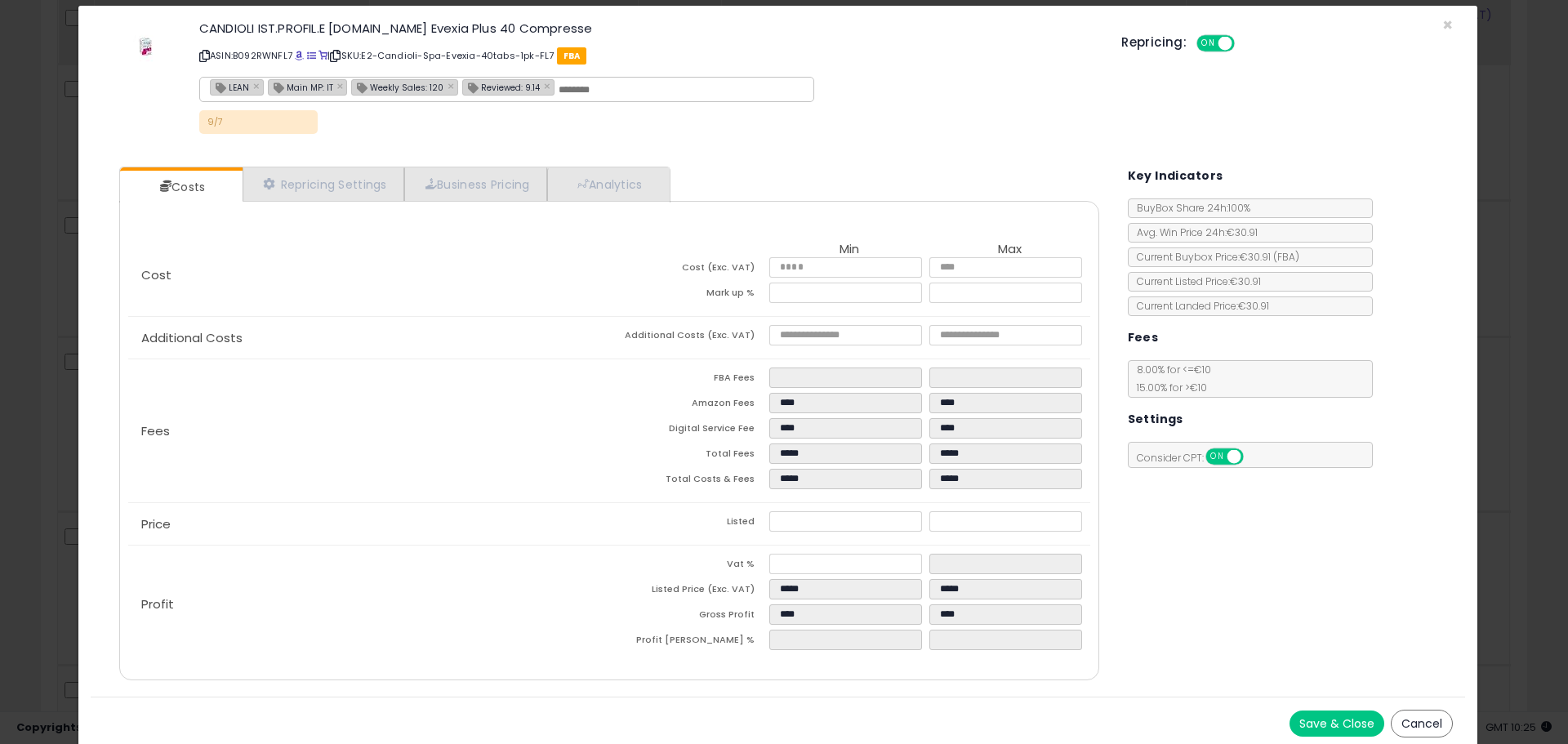
scroll to position [26, 0]
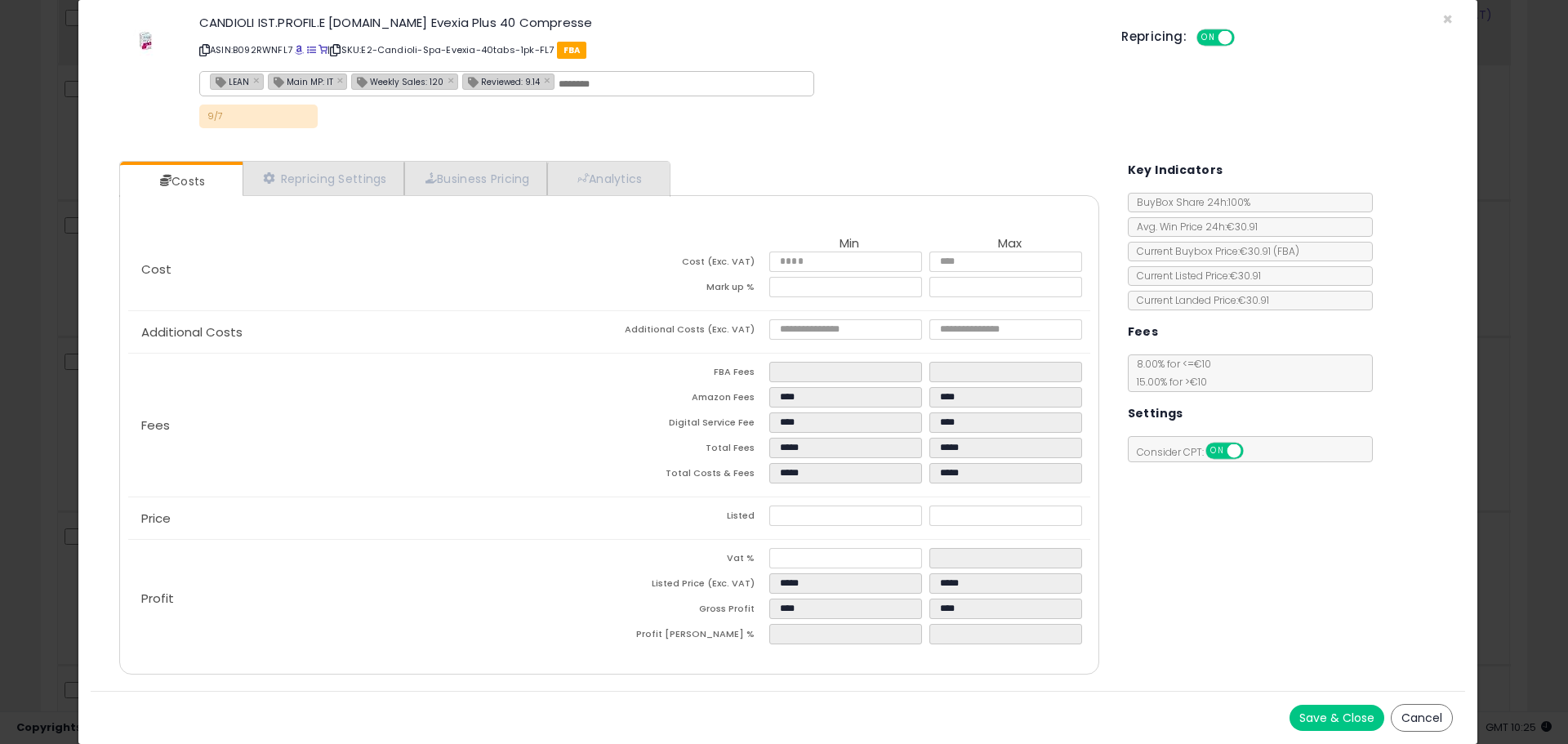
click at [1305, 709] on button "Save & Close" at bounding box center [1336, 717] width 94 height 26
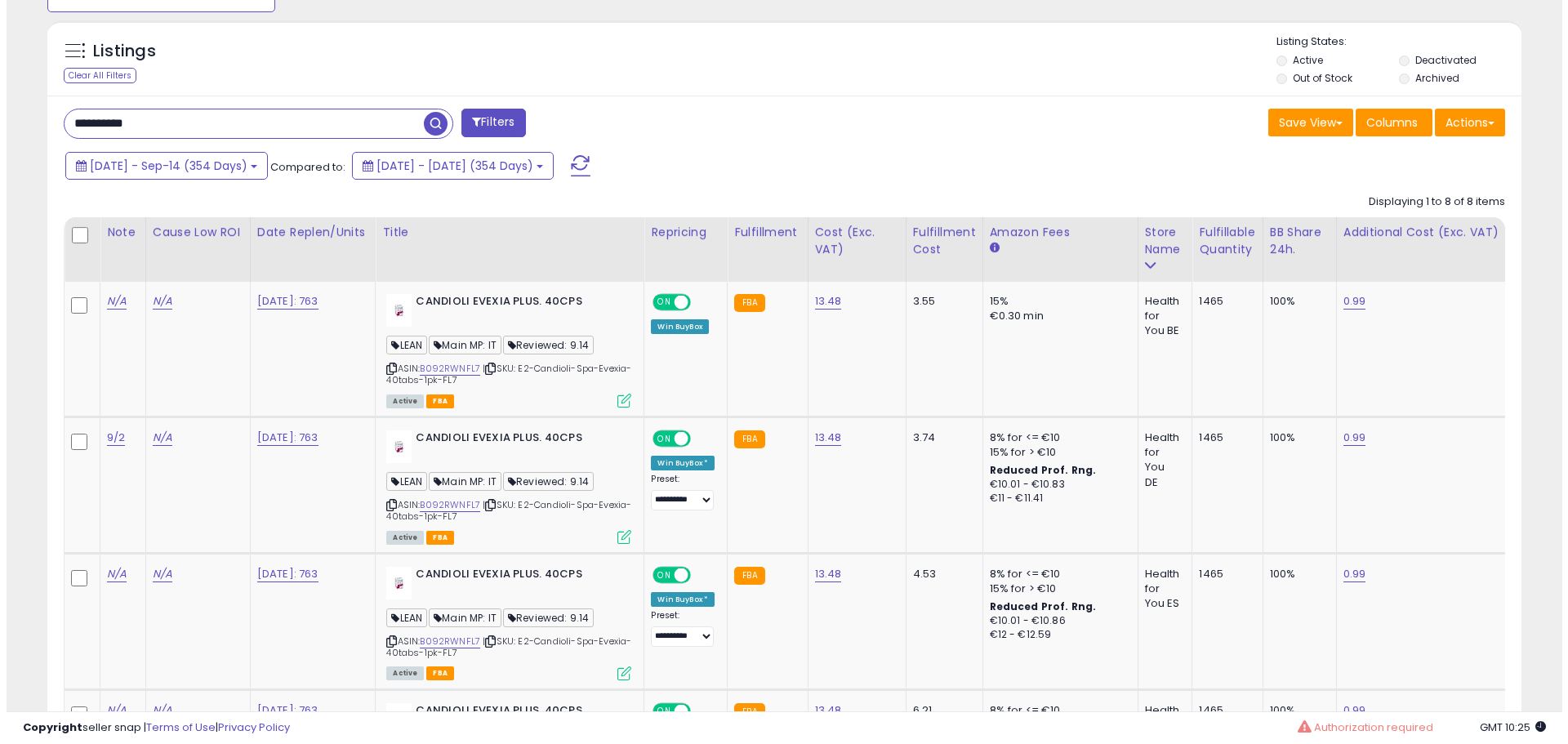
scroll to position [698, 0]
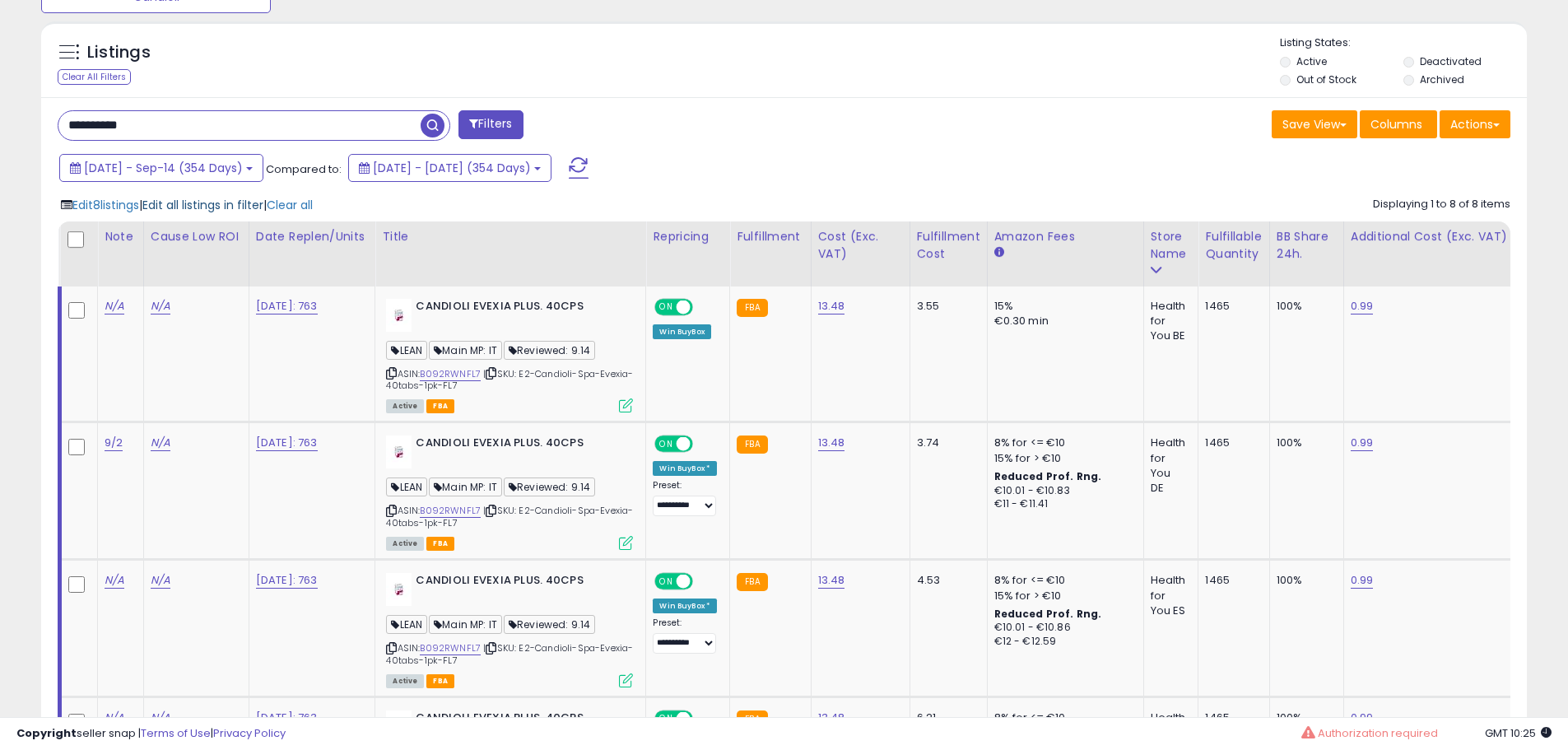
click at [214, 206] on span "Edit all listings in filter" at bounding box center [203, 204] width 121 height 16
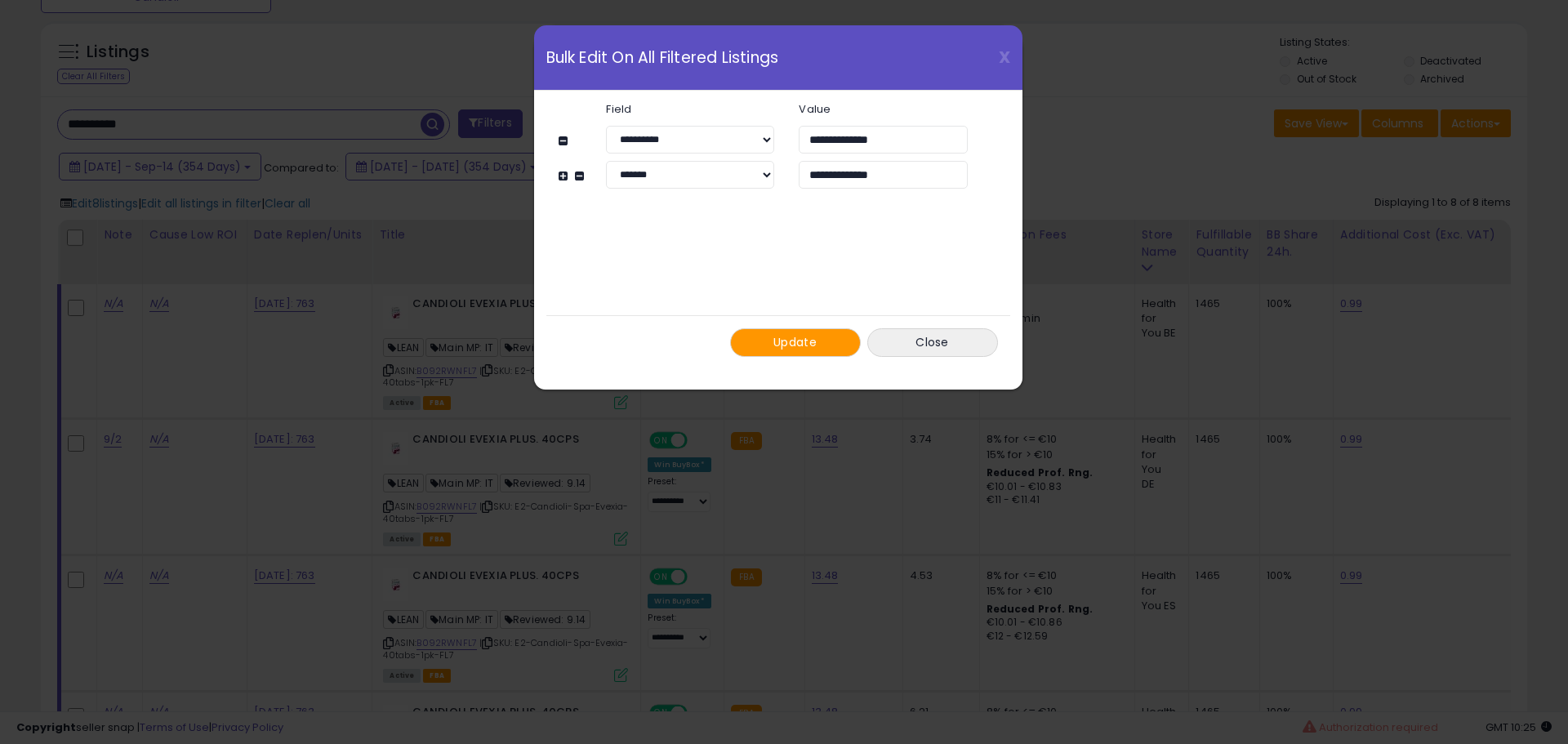
click at [796, 354] on button "Update" at bounding box center [795, 342] width 130 height 28
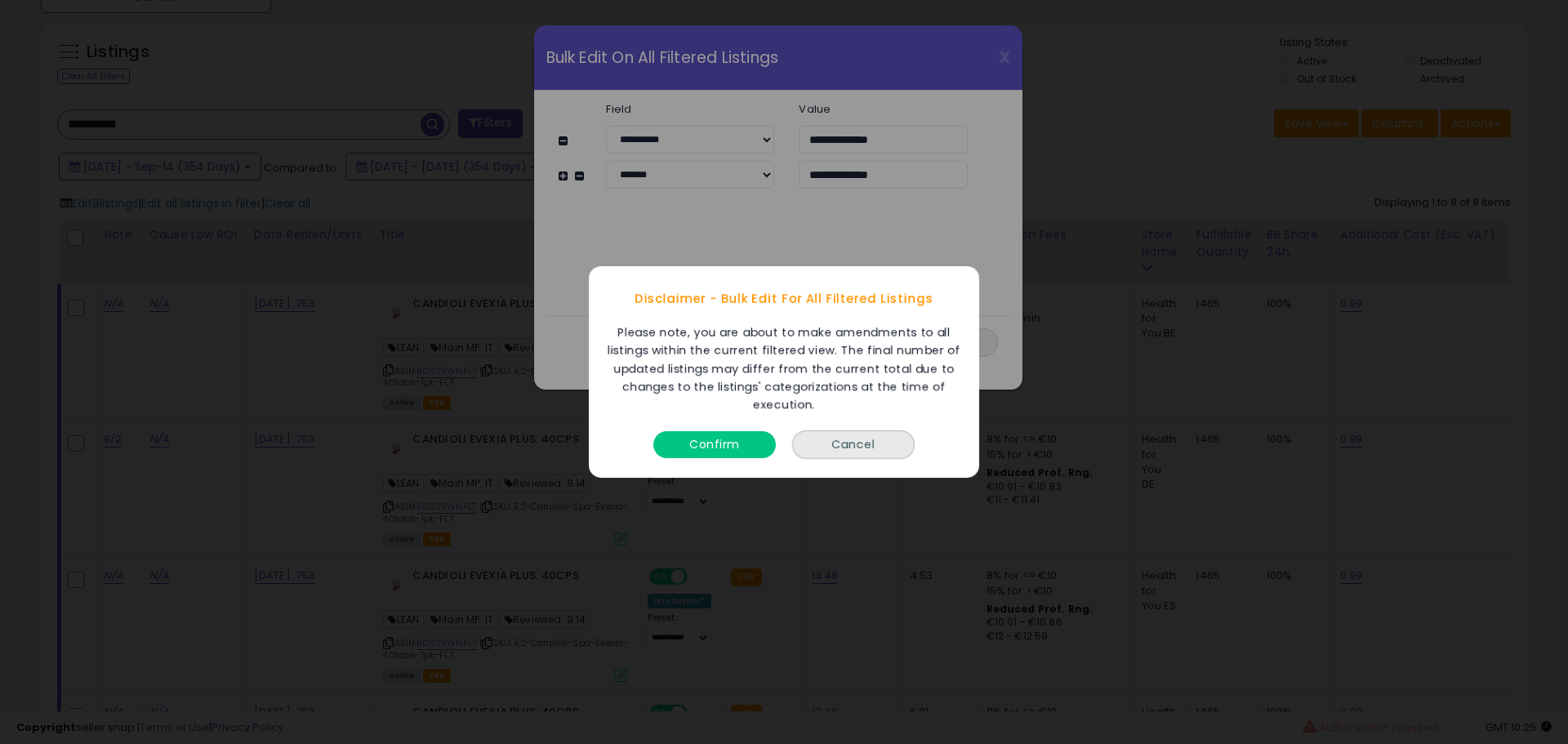
click at [676, 448] on button "Confirm" at bounding box center [714, 445] width 123 height 27
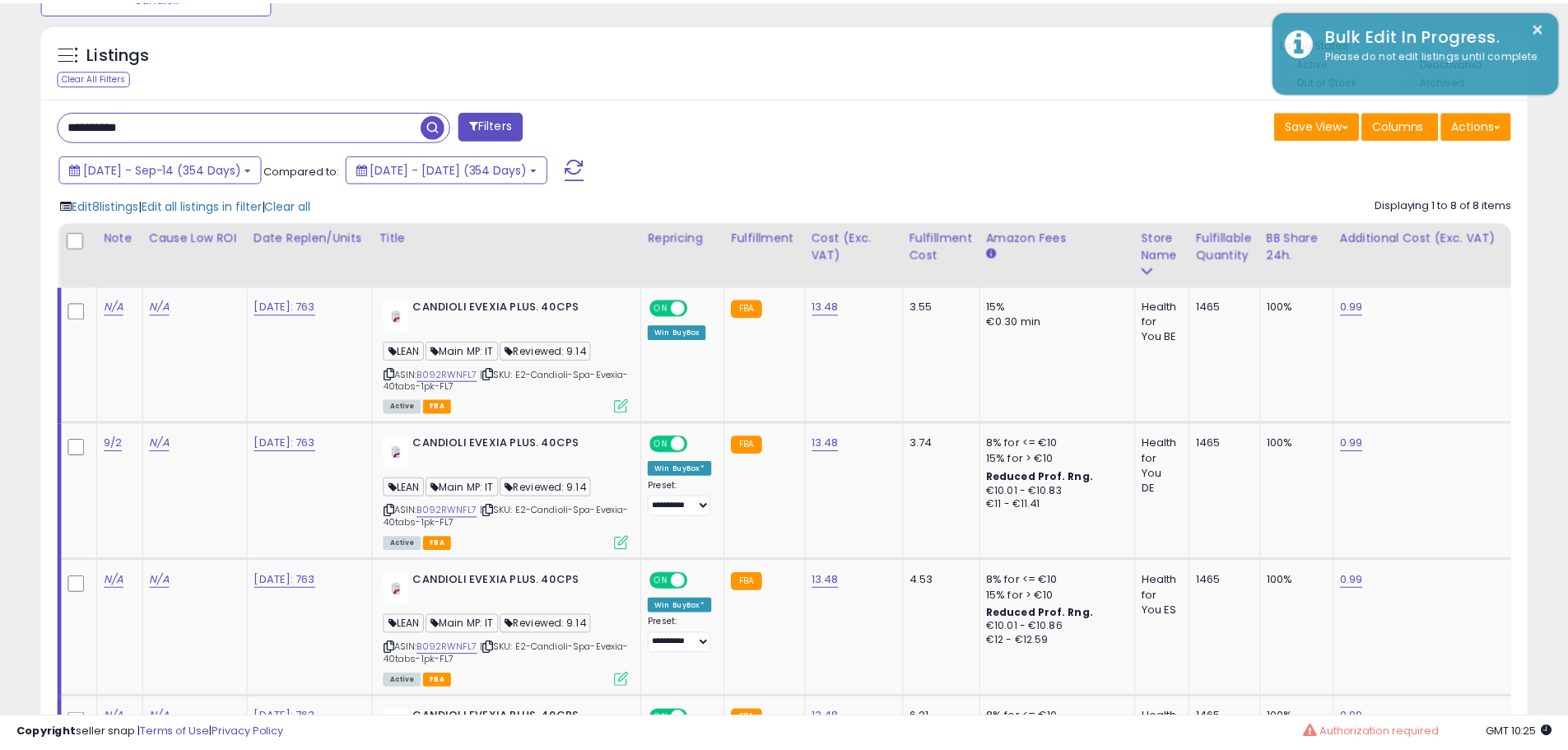
scroll to position [823078, 822376]
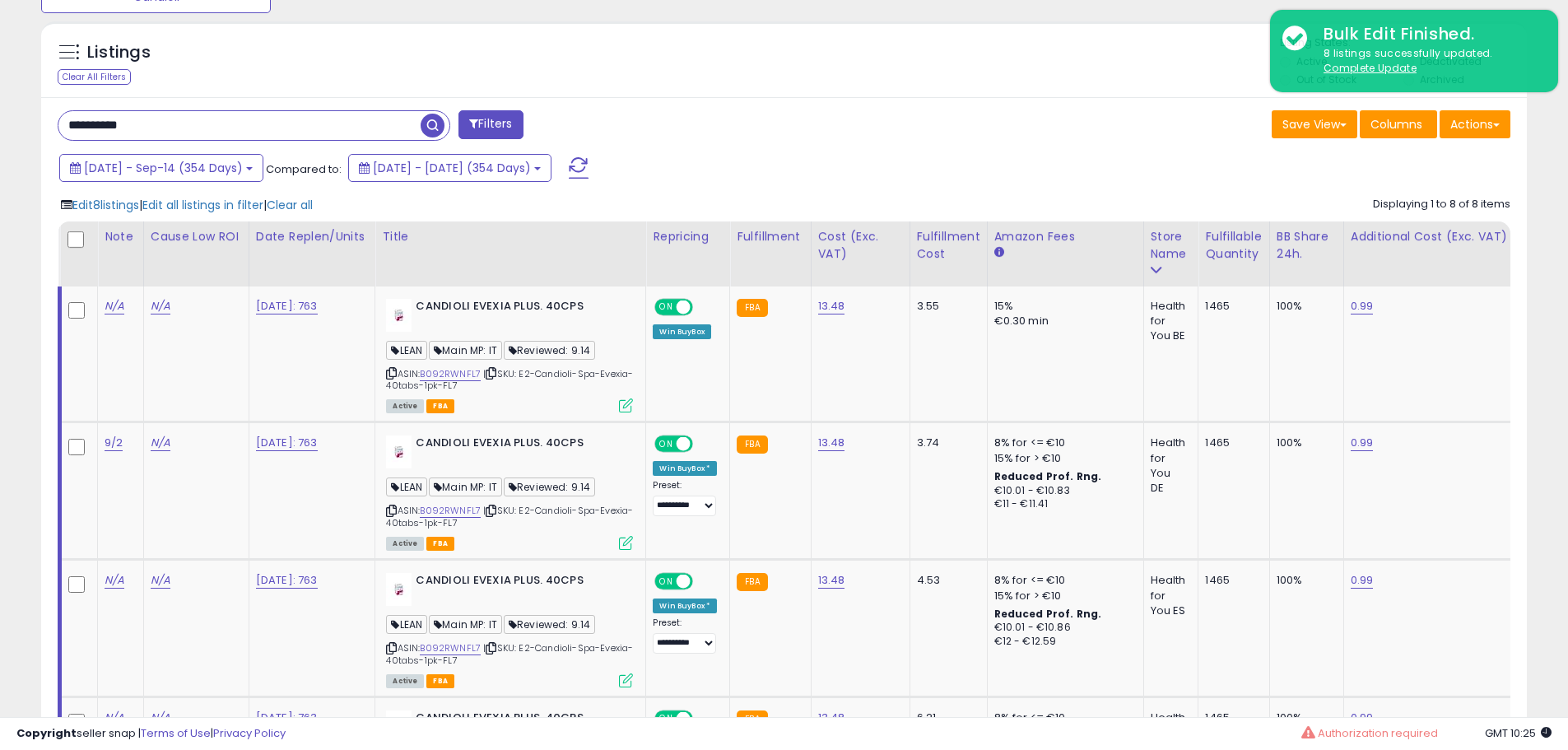
drag, startPoint x: 167, startPoint y: 120, endPoint x: -127, endPoint y: 151, distance: 295.6
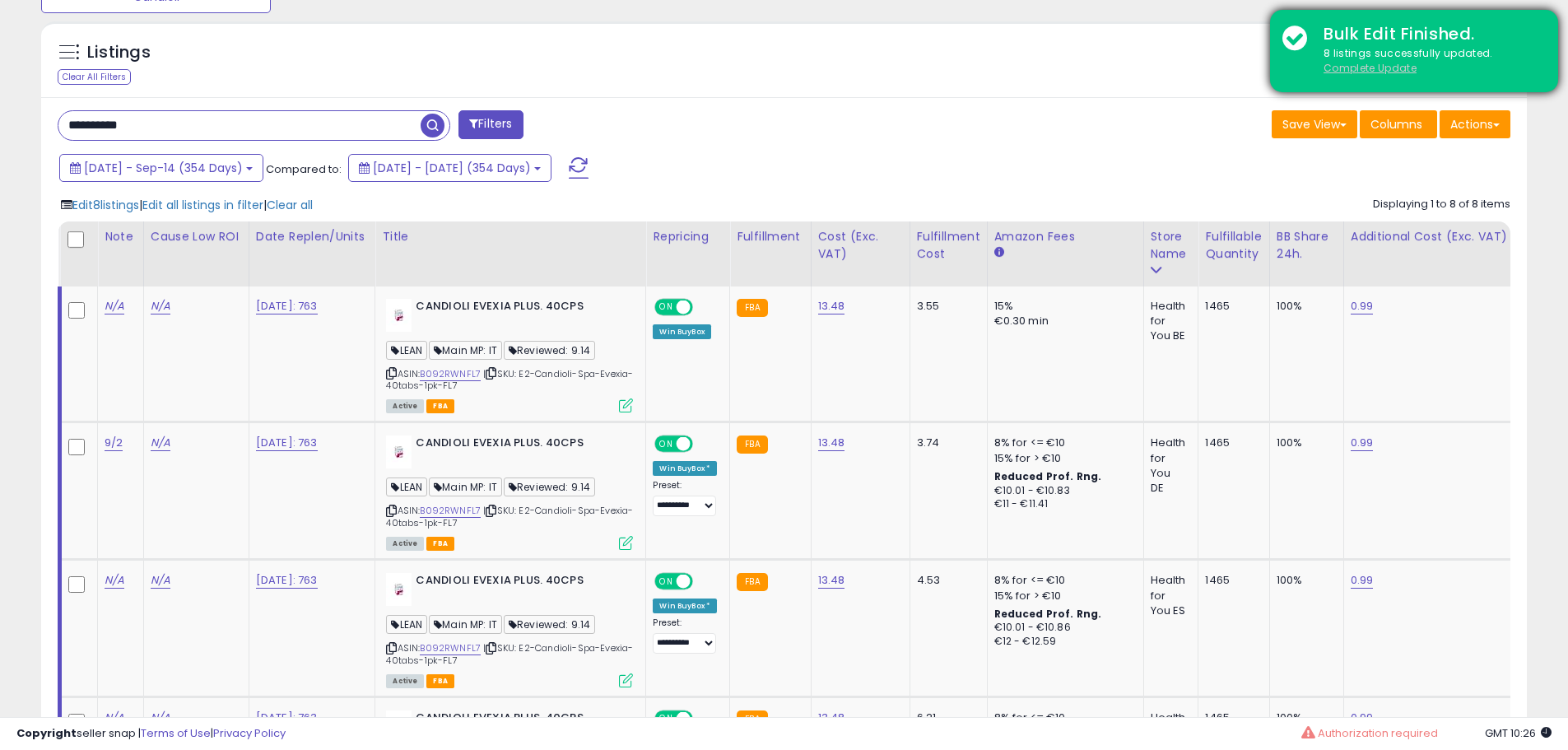
click at [1338, 72] on u "Complete Update" at bounding box center [1371, 67] width 93 height 14
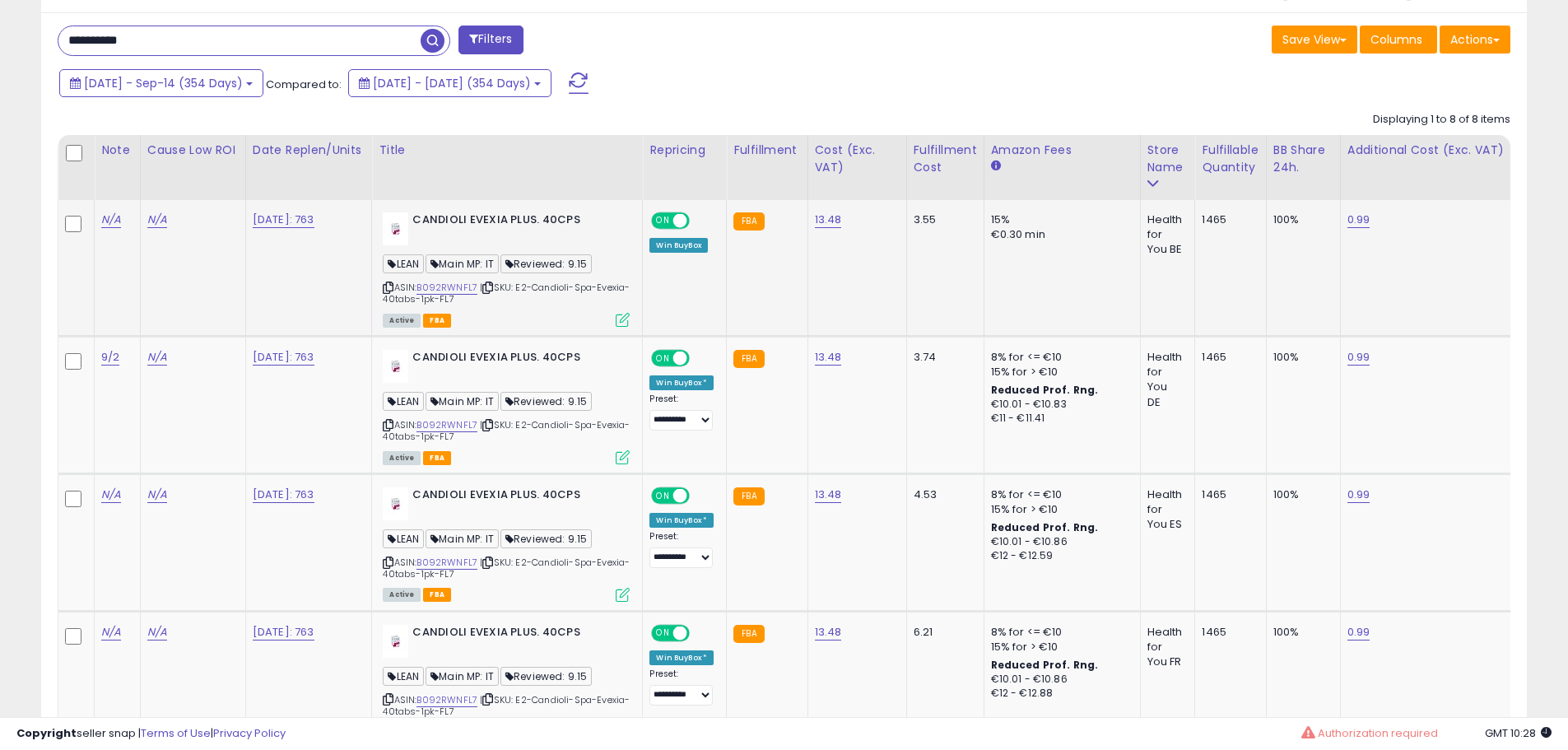
scroll to position [790, 0]
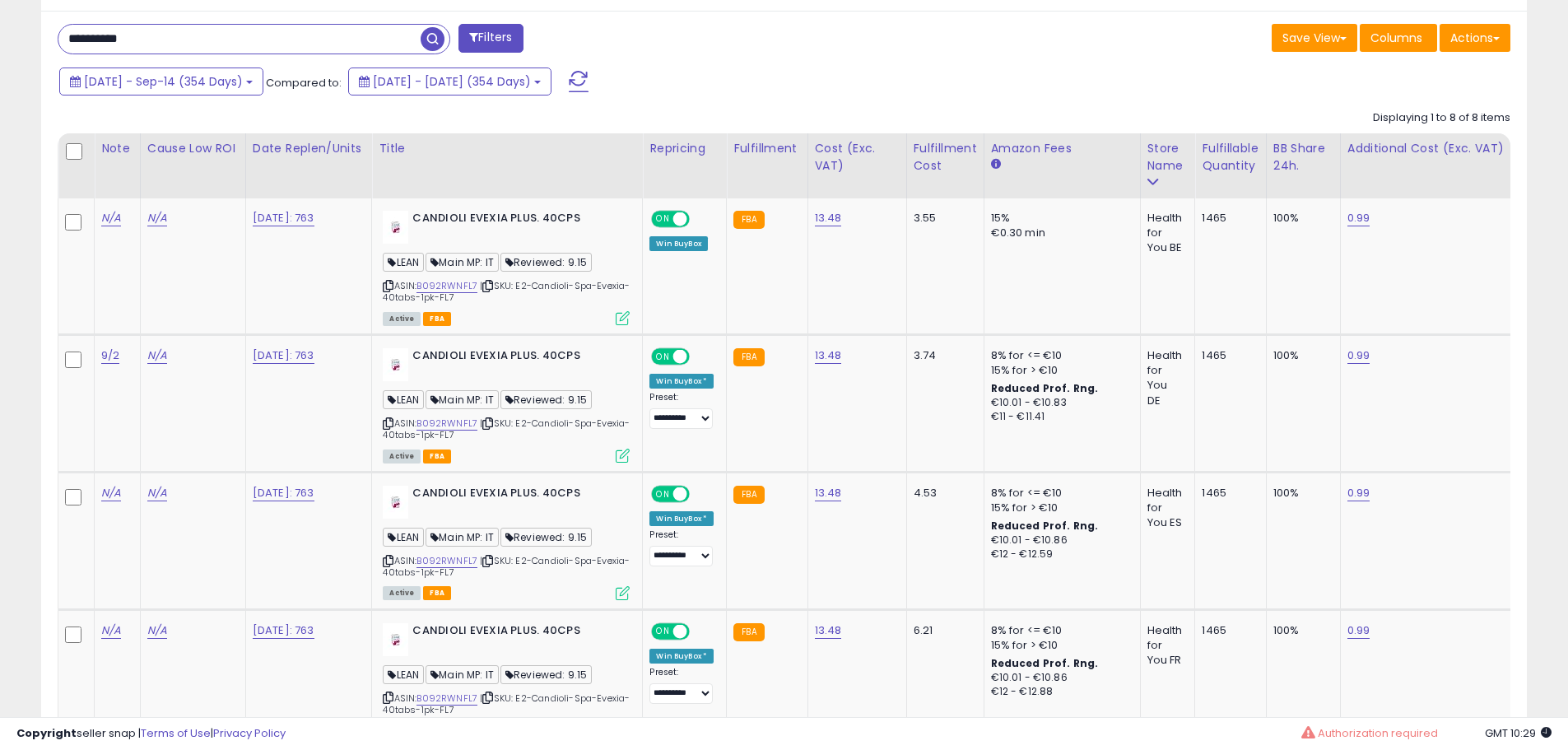
click at [323, 36] on input "**********" at bounding box center [240, 39] width 362 height 29
paste input "text"
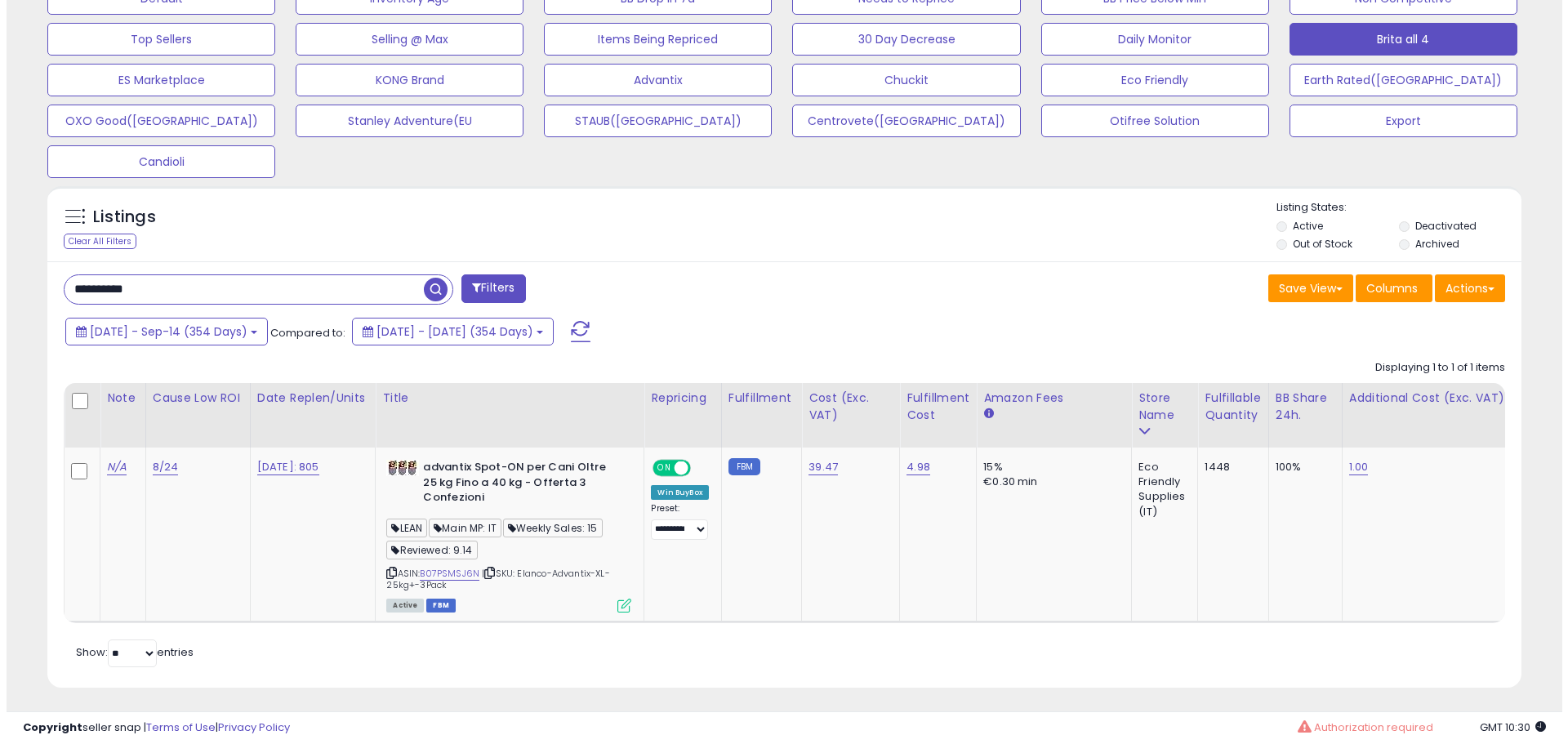
scroll to position [550, 0]
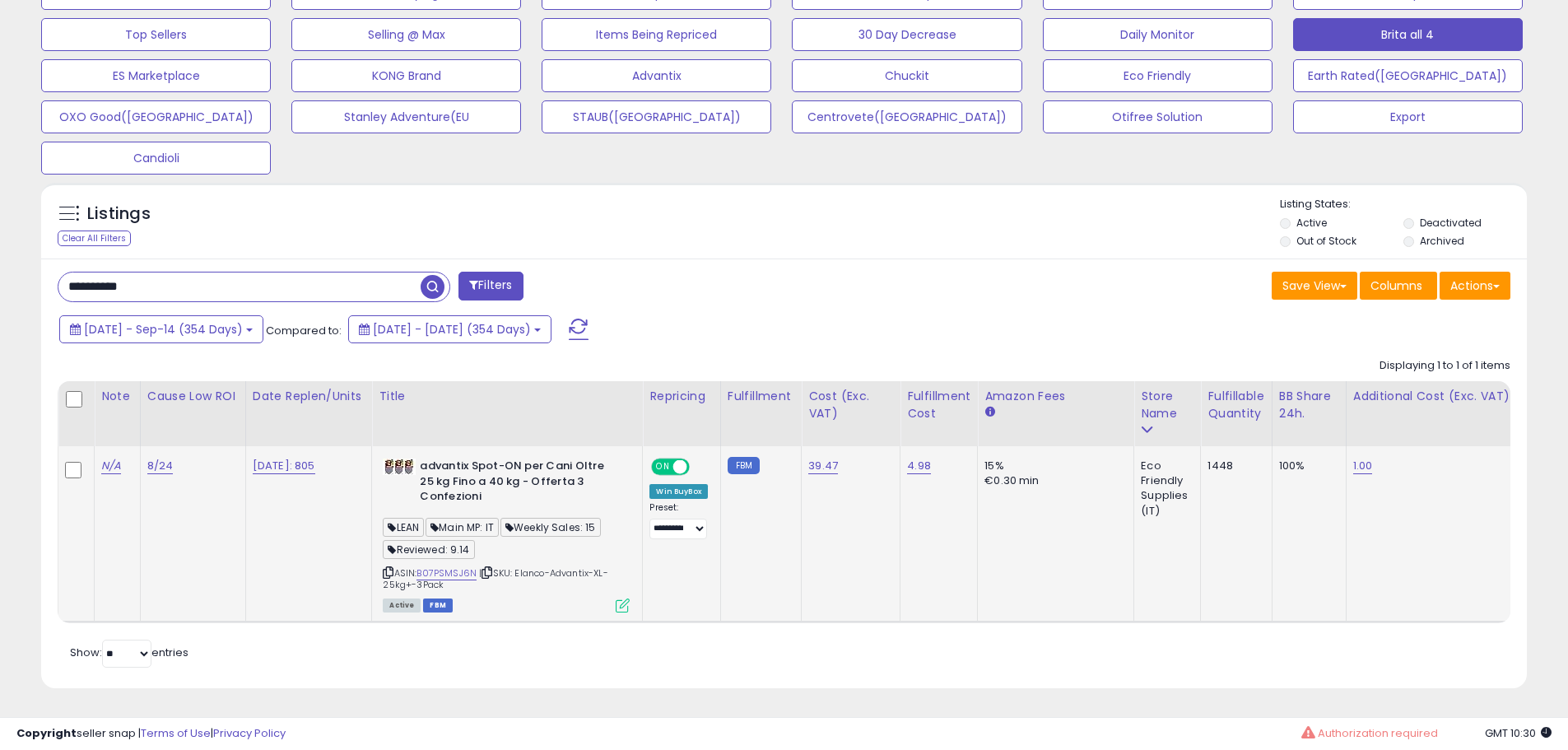
click at [629, 599] on icon at bounding box center [623, 606] width 14 height 14
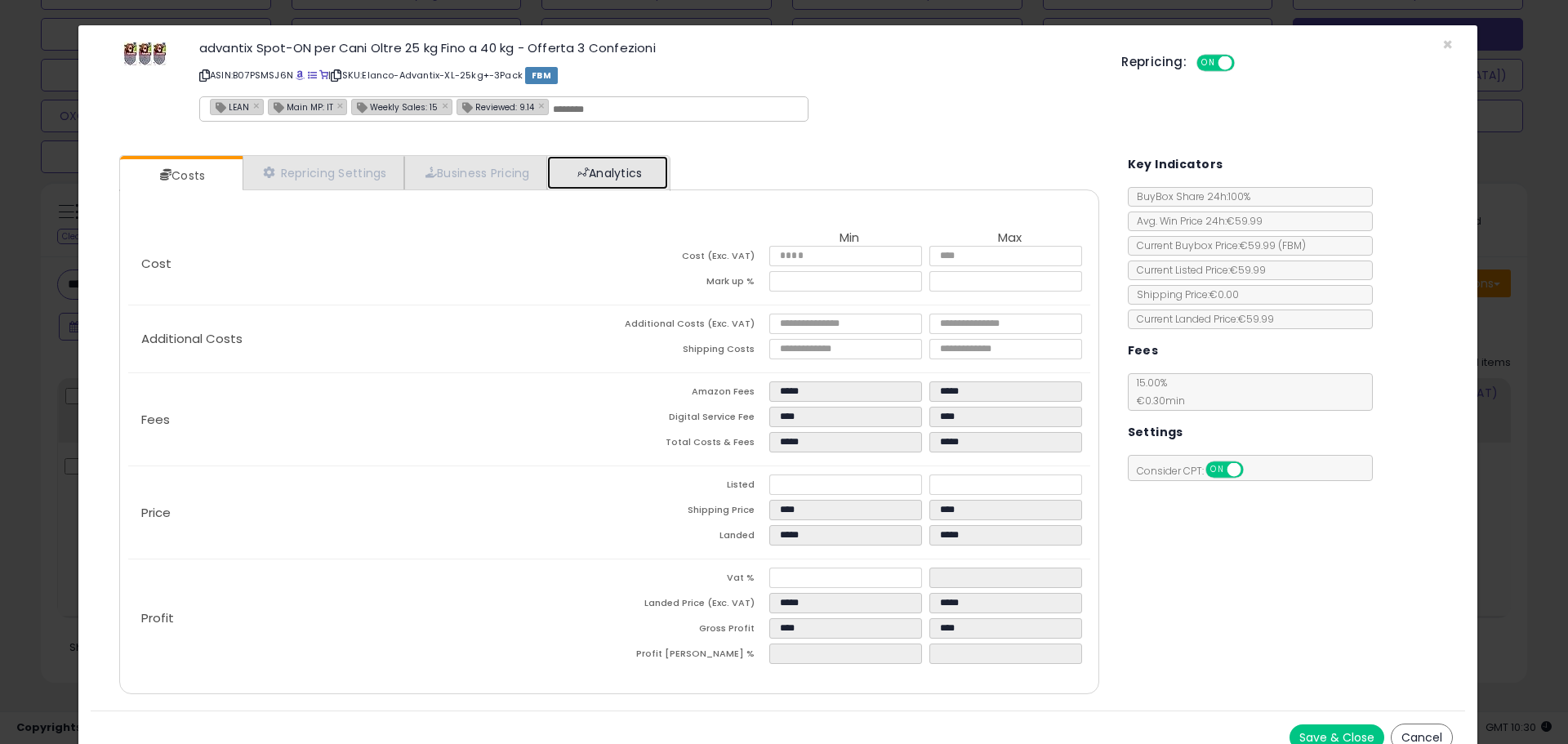
click at [630, 169] on link "Analytics" at bounding box center [607, 172] width 121 height 33
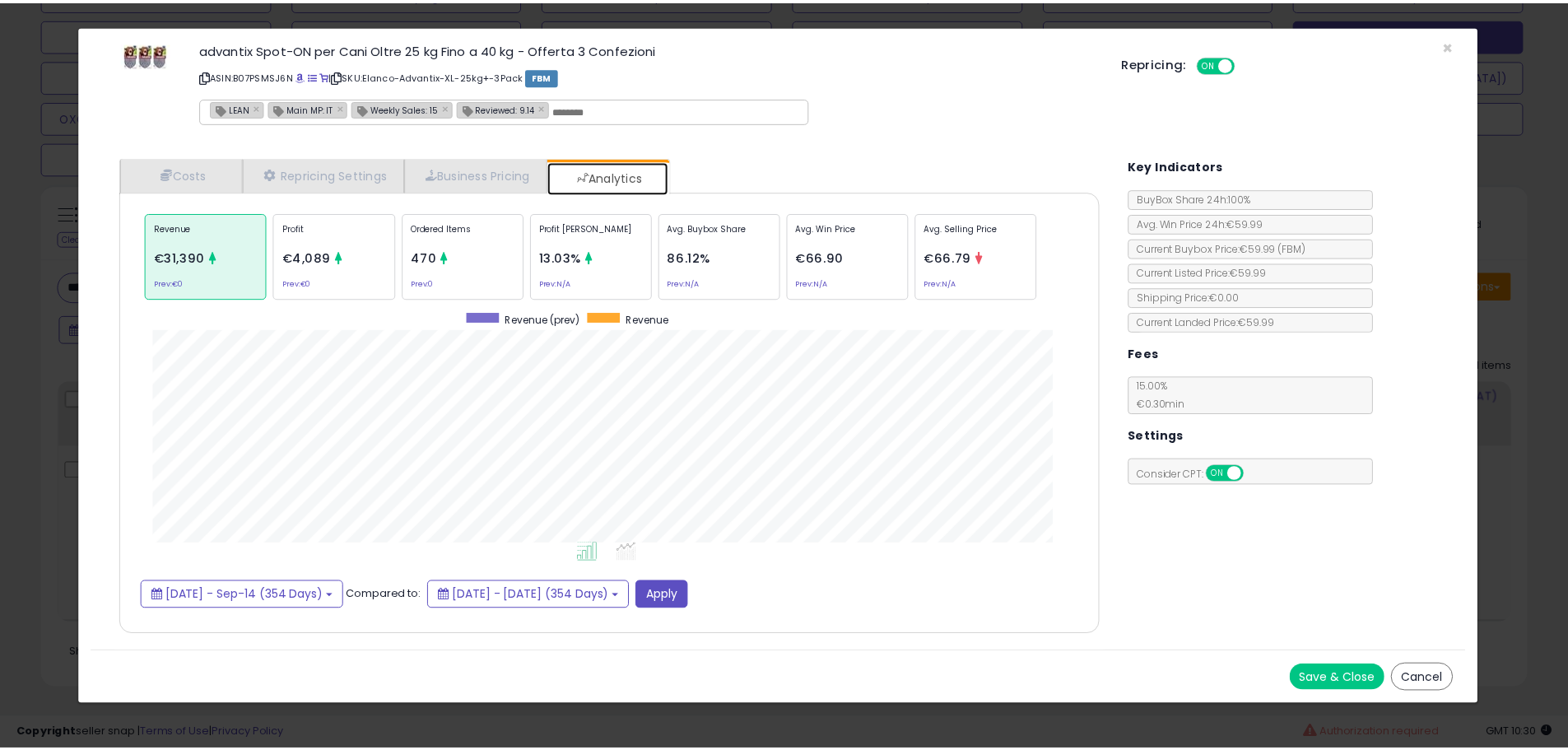
scroll to position [506, 1021]
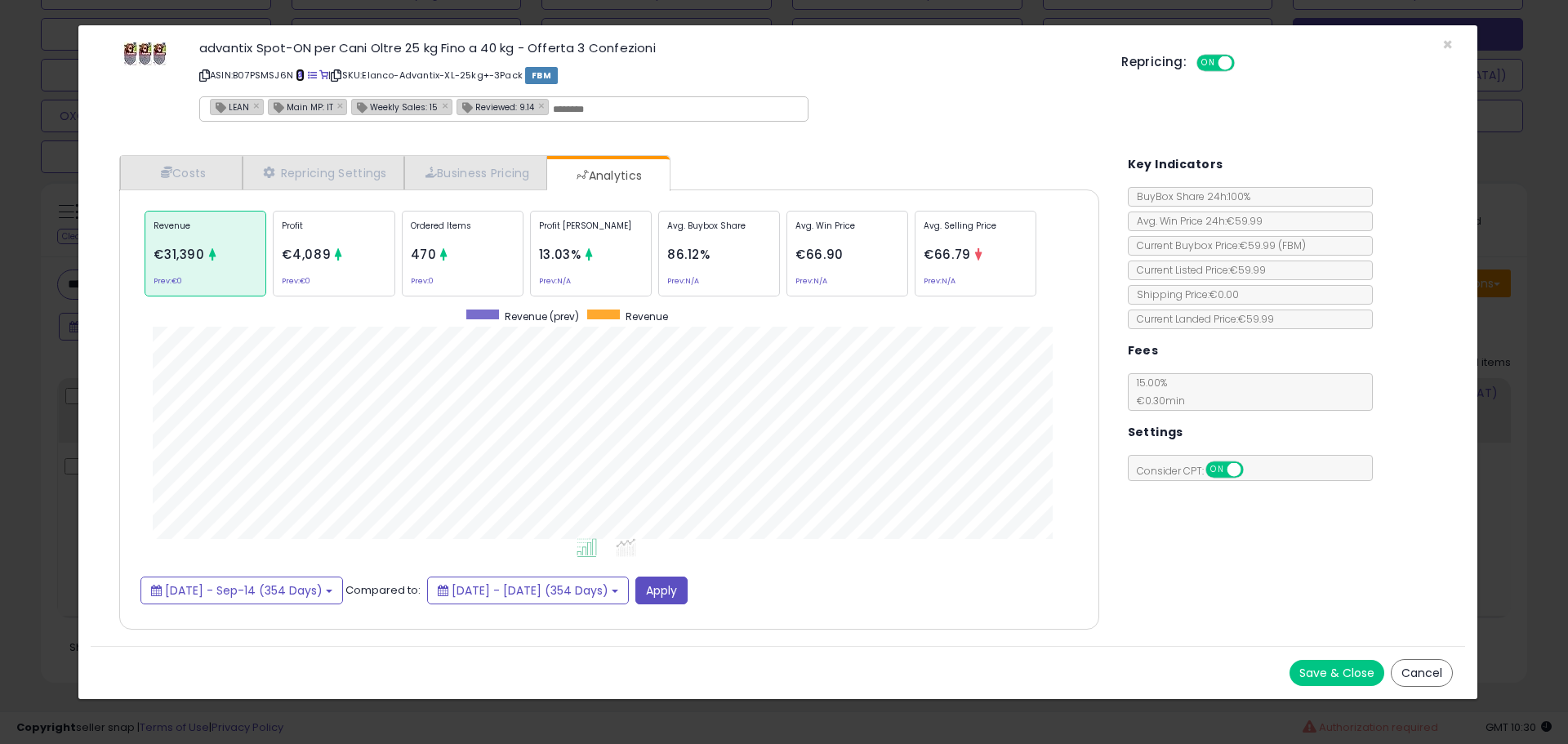
click at [305, 73] on span at bounding box center [300, 76] width 9 height 9
click at [62, 426] on div "× Close advantix Spot-ON per Cani Oltre 25 kg Fino a 40 kg - Offerta 3 Confezio…" at bounding box center [784, 372] width 1568 height 744
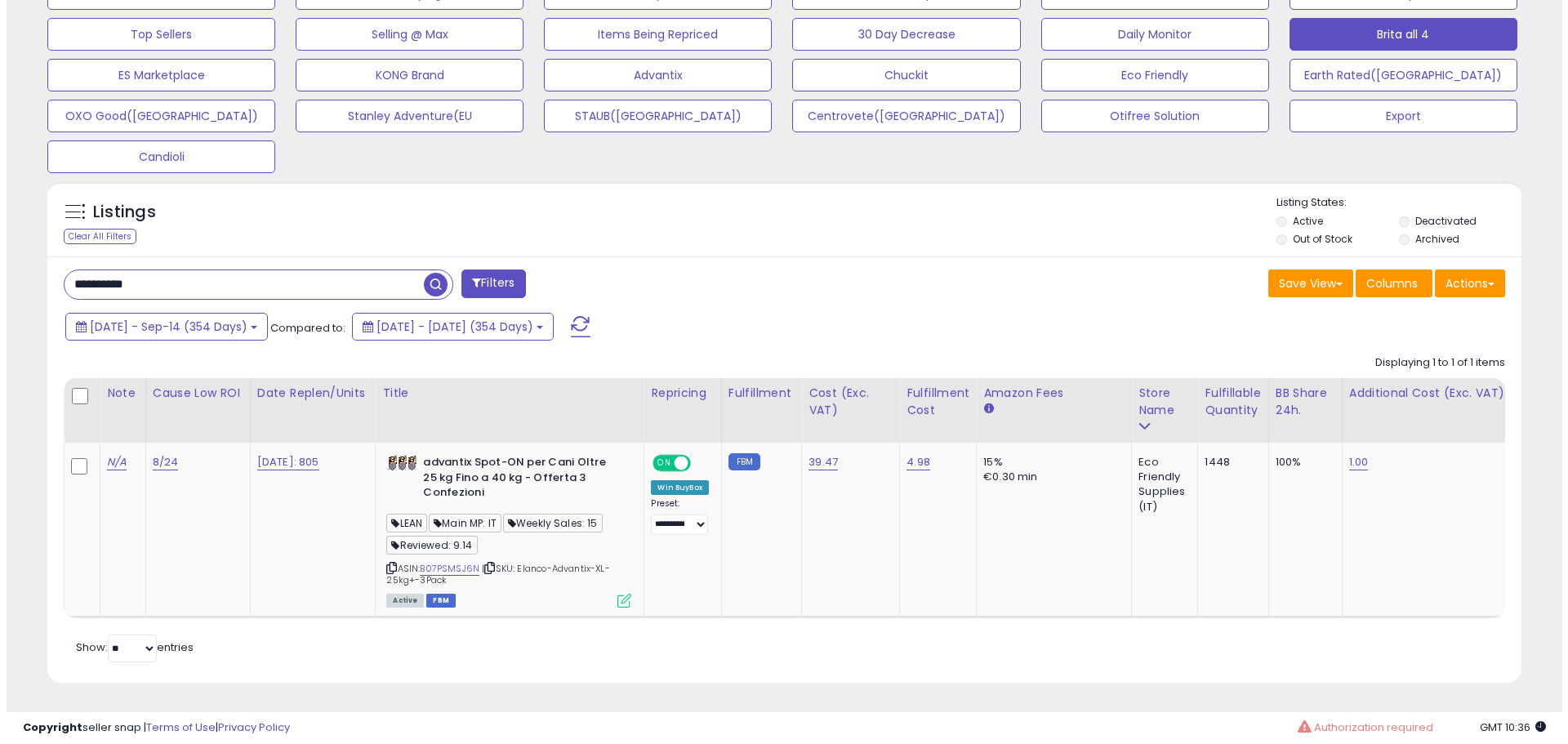
scroll to position [816493, 815628]
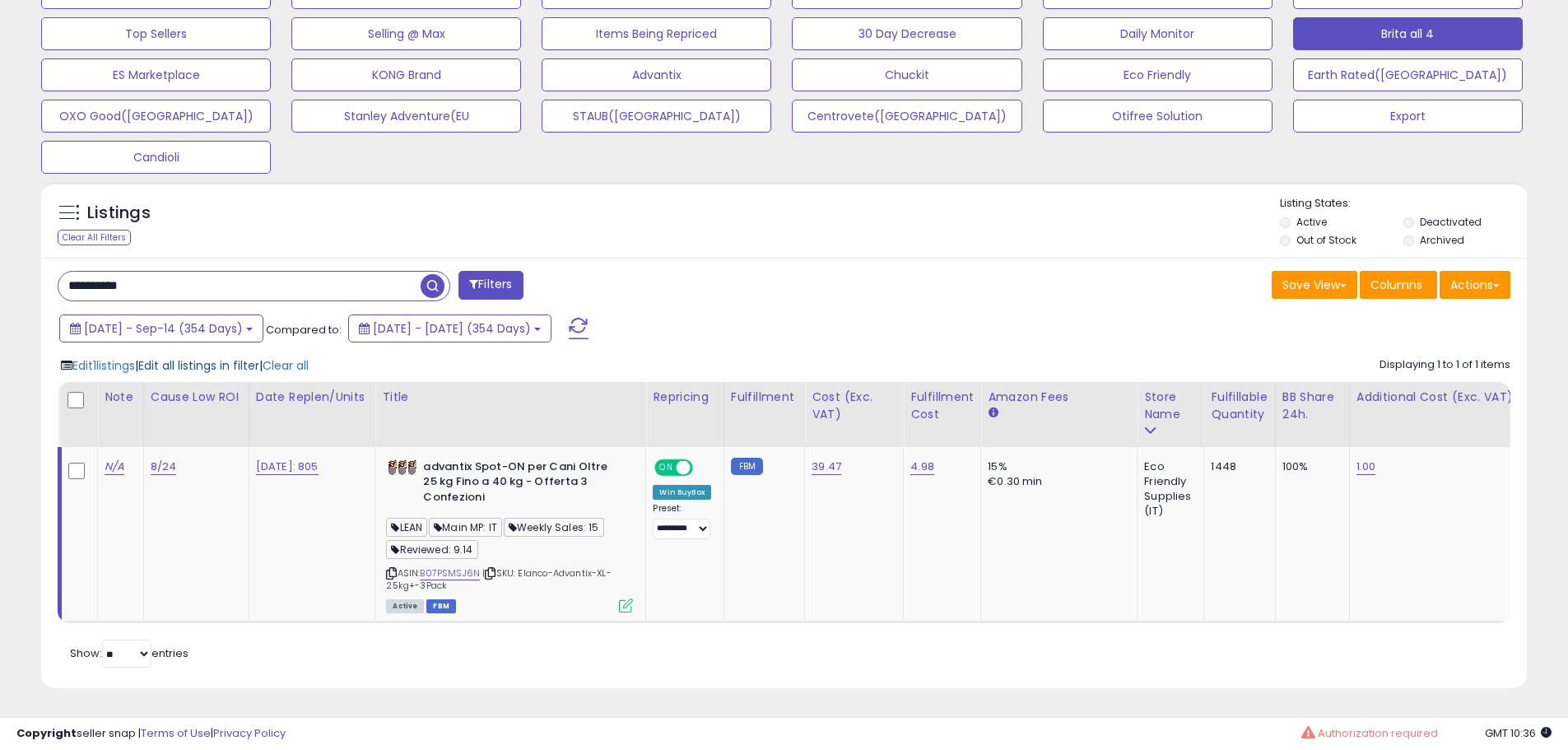
click at [202, 358] on span "Edit all listings in filter" at bounding box center [199, 365] width 121 height 16
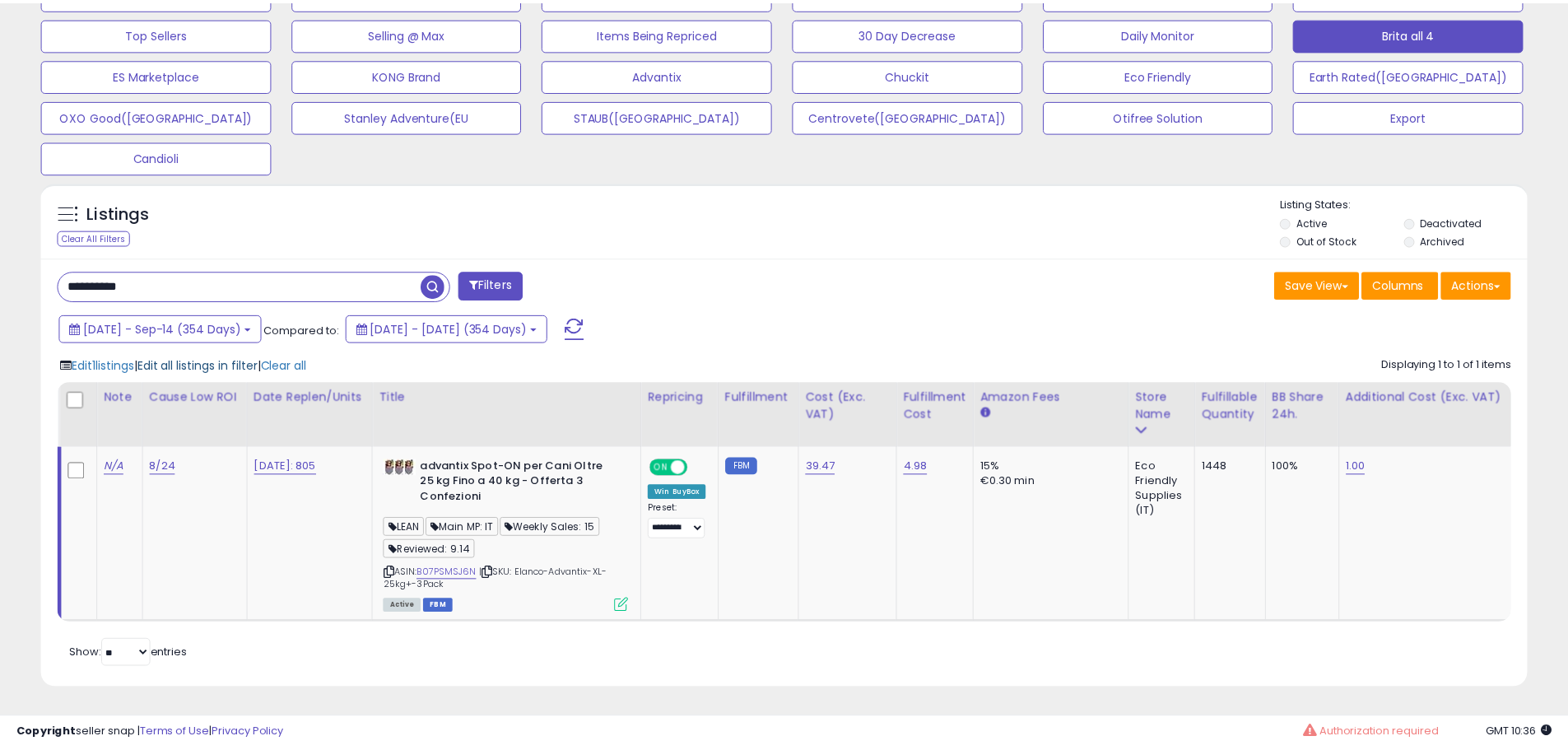
scroll to position [337, 869]
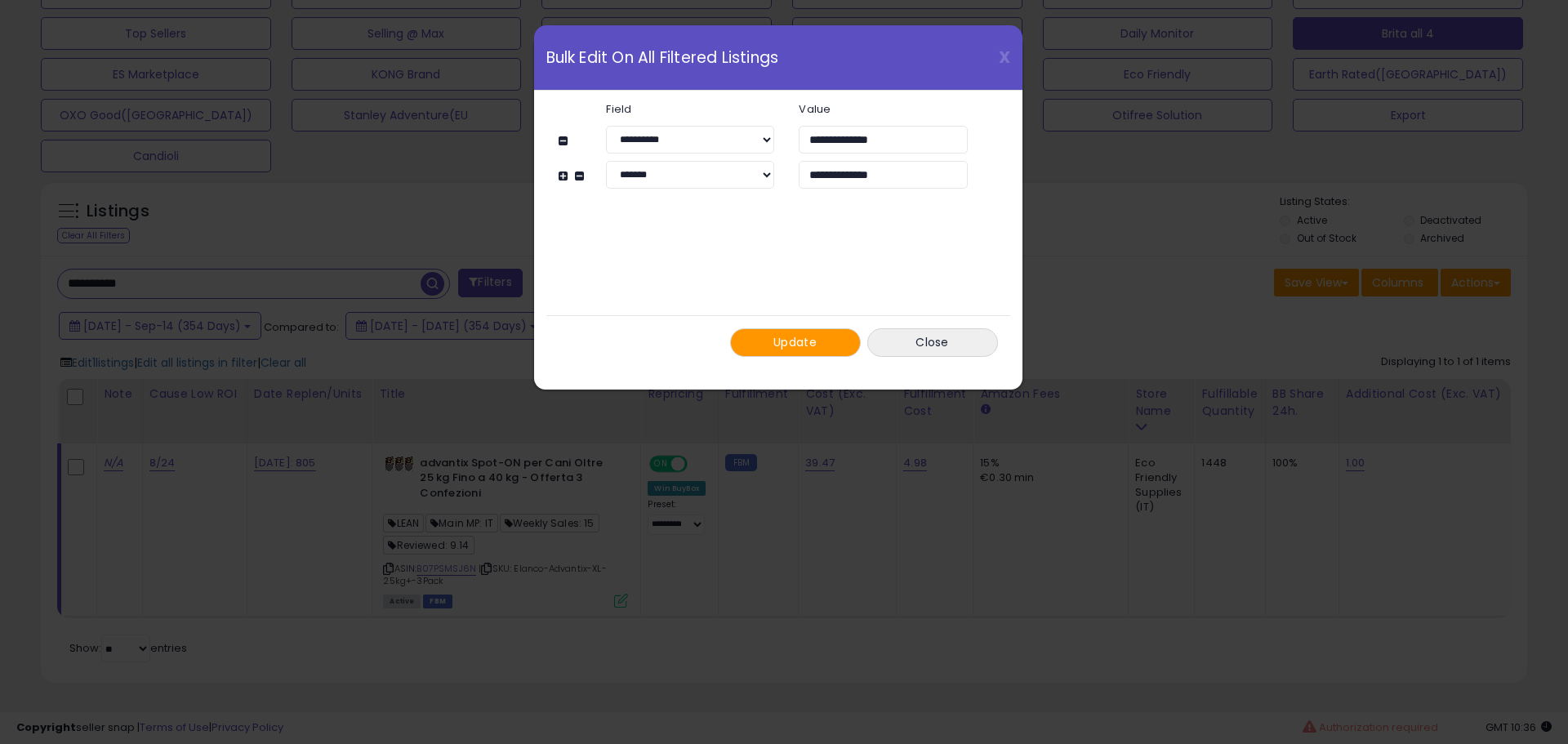
click at [762, 339] on button "Update" at bounding box center [795, 342] width 130 height 28
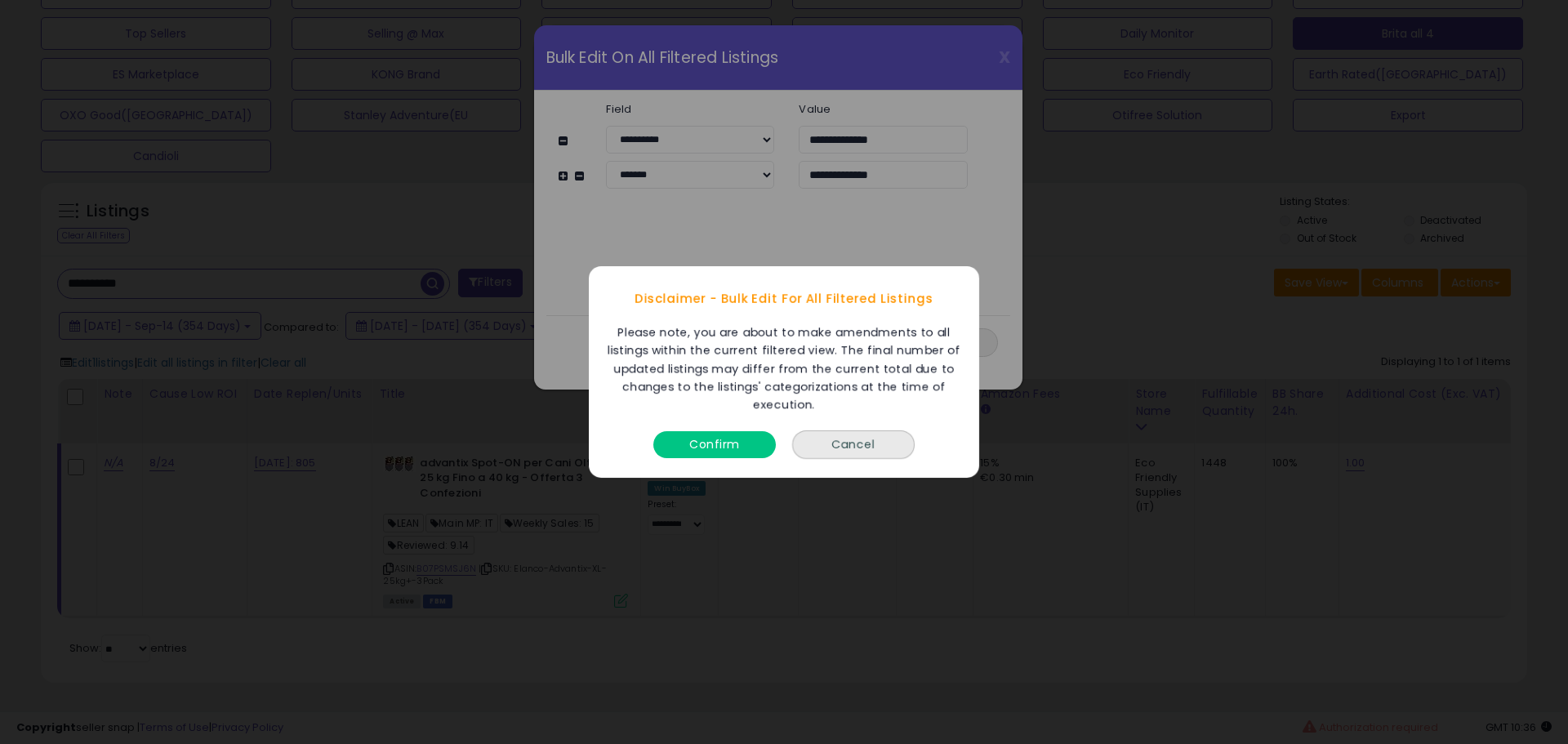
click at [736, 442] on button "Confirm" at bounding box center [714, 445] width 123 height 27
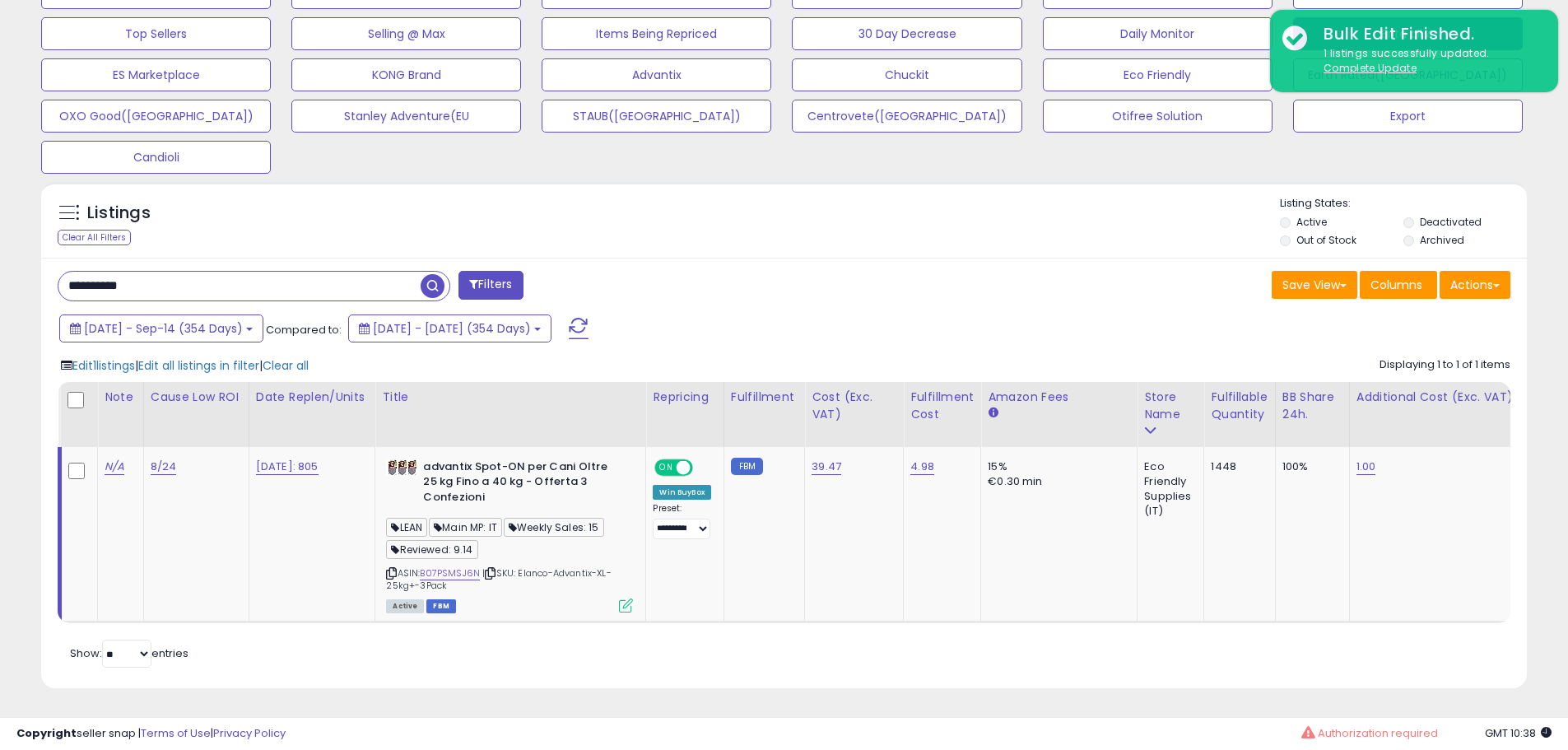
scroll to position [823078, 822376]
click at [178, 274] on input "**********" at bounding box center [240, 285] width 362 height 29
paste input "text"
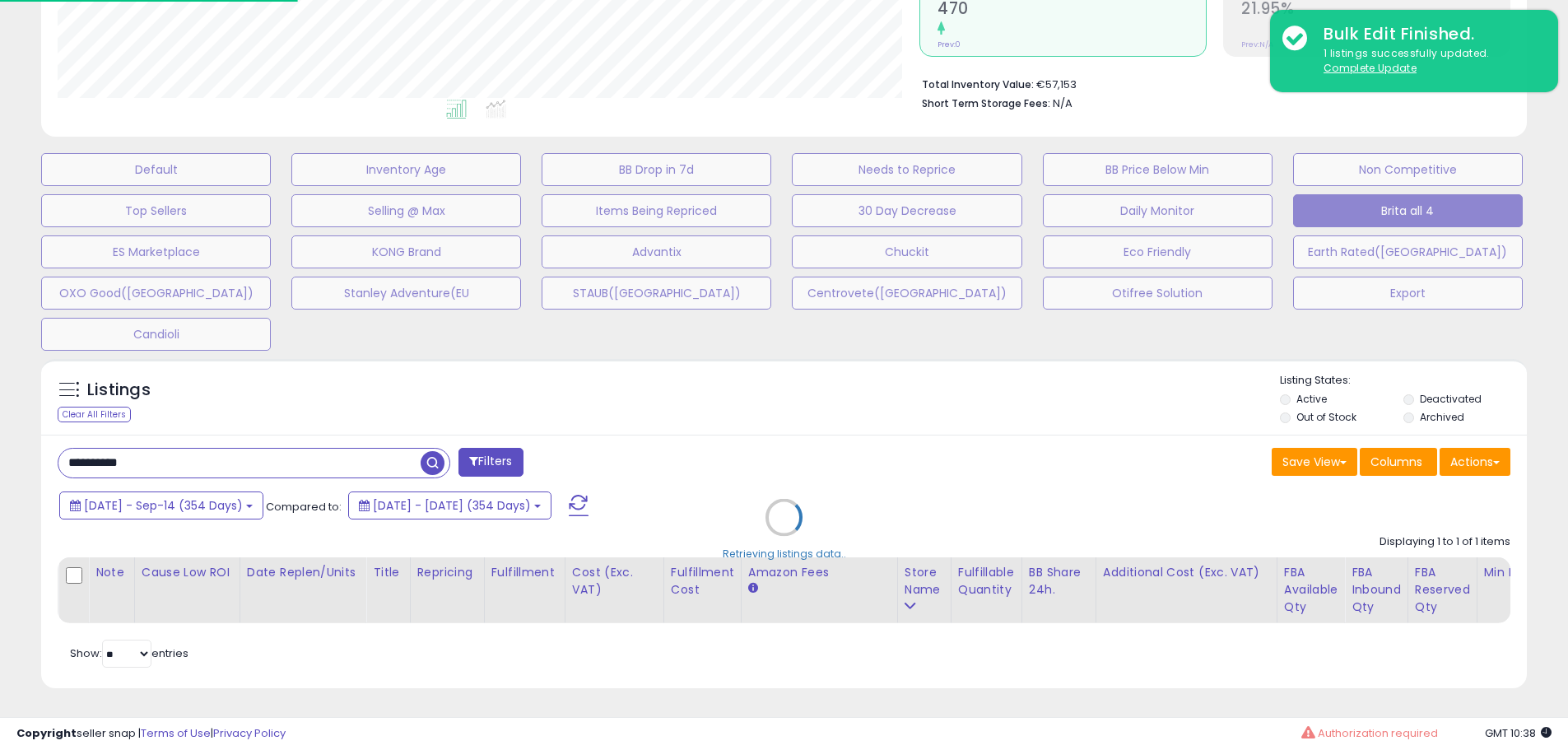
scroll to position [337, 869]
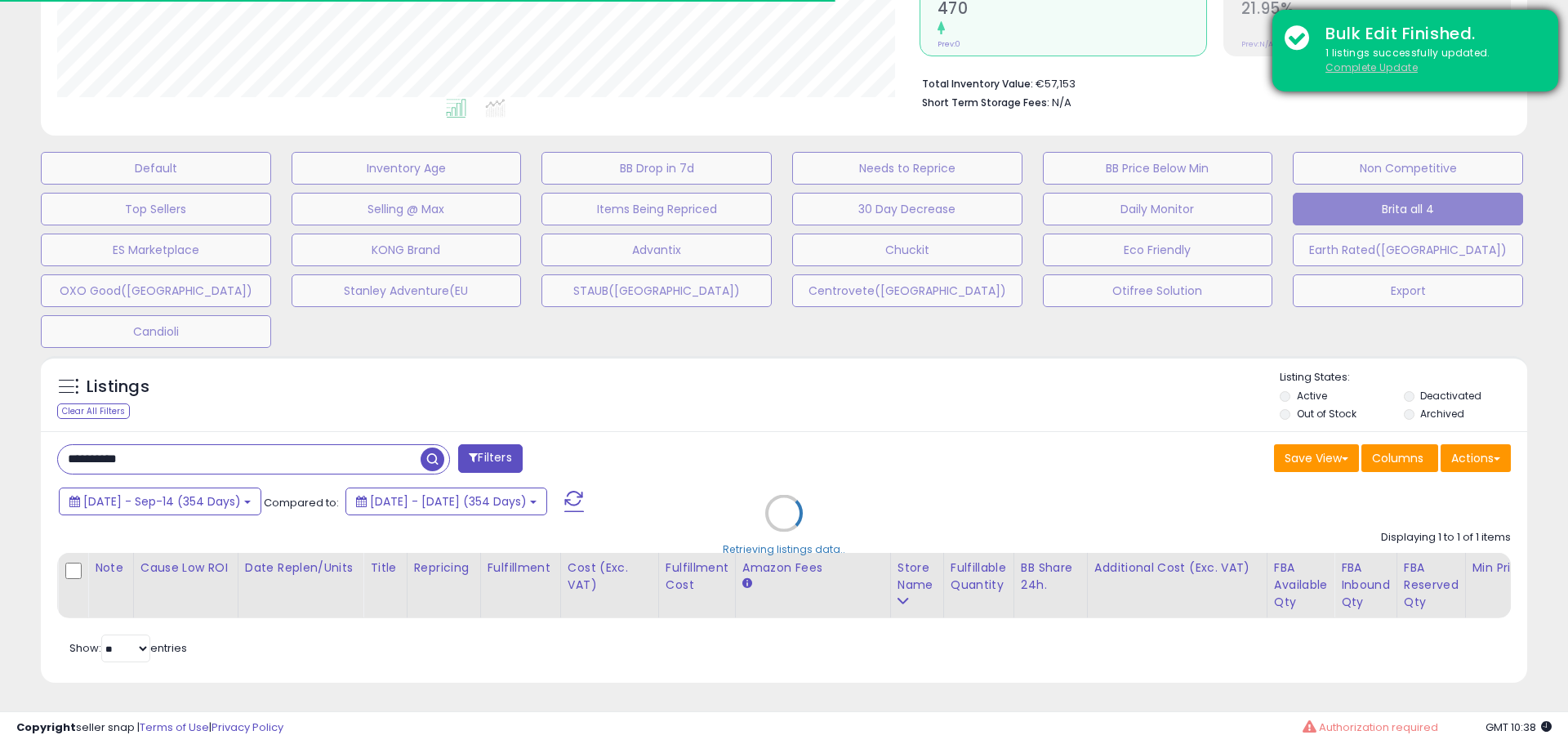
click at [1366, 65] on u "Complete Update" at bounding box center [1372, 67] width 93 height 14
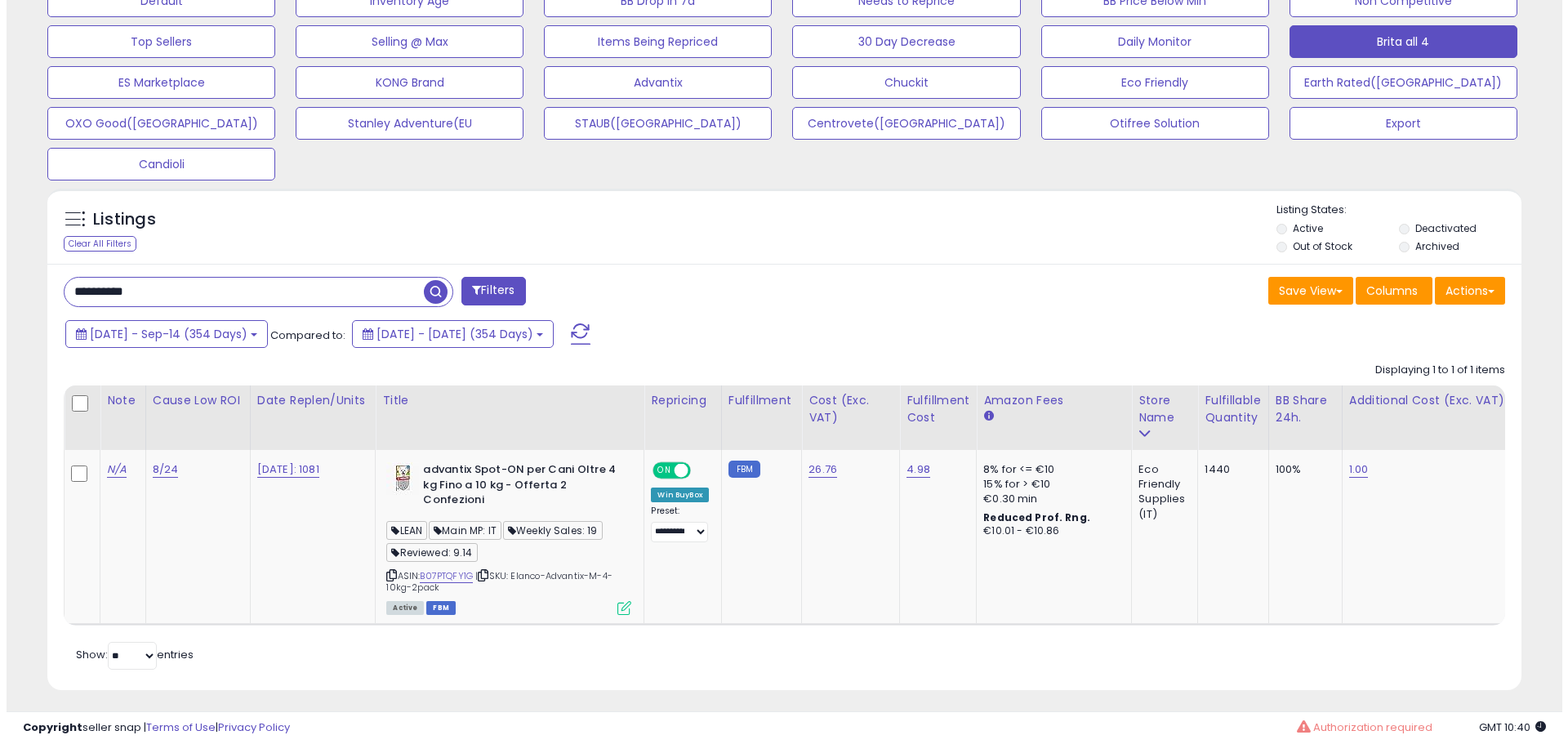
scroll to position [550, 0]
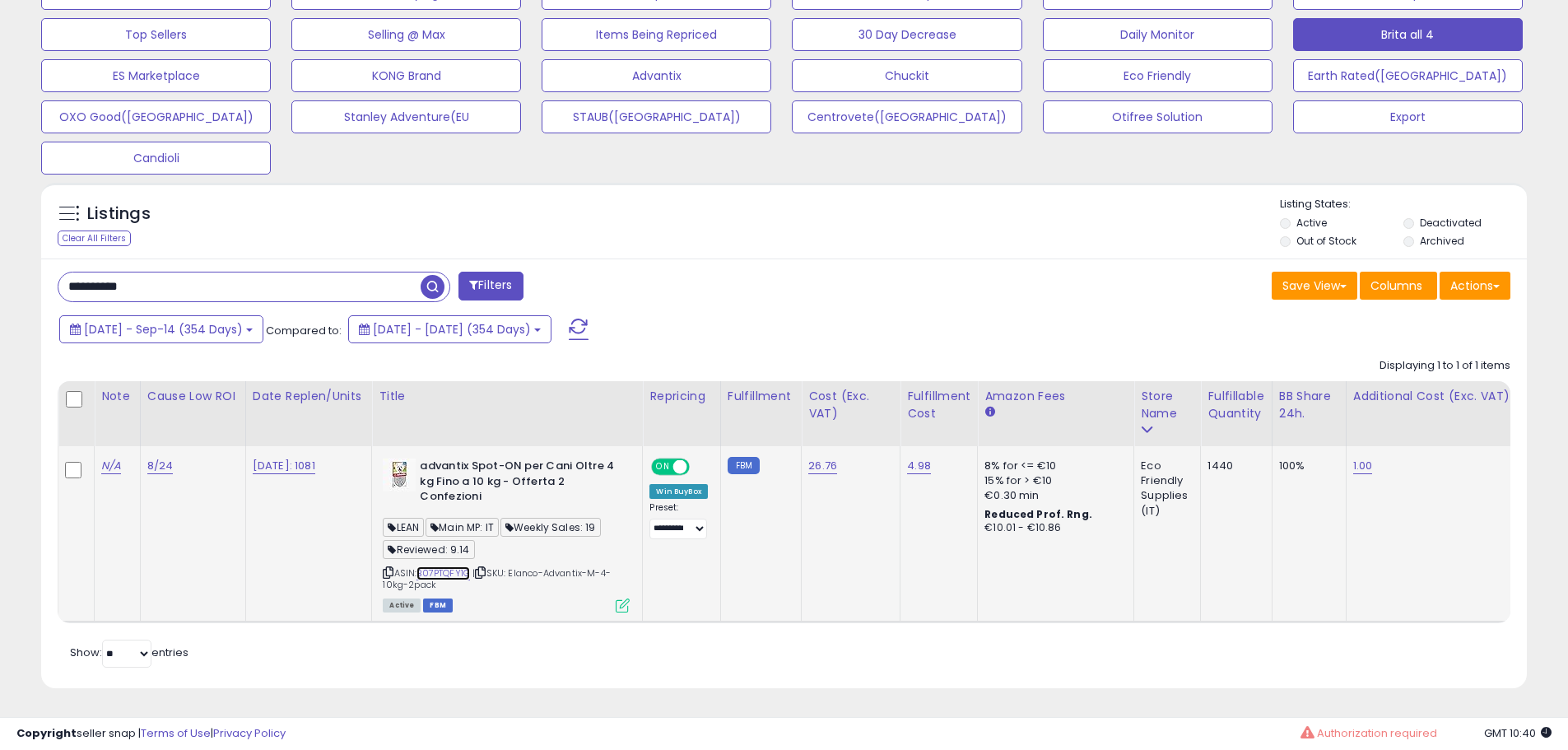
click at [459, 567] on link "B07PTQFY1G" at bounding box center [444, 574] width 54 height 14
click at [628, 599] on icon at bounding box center [623, 606] width 14 height 14
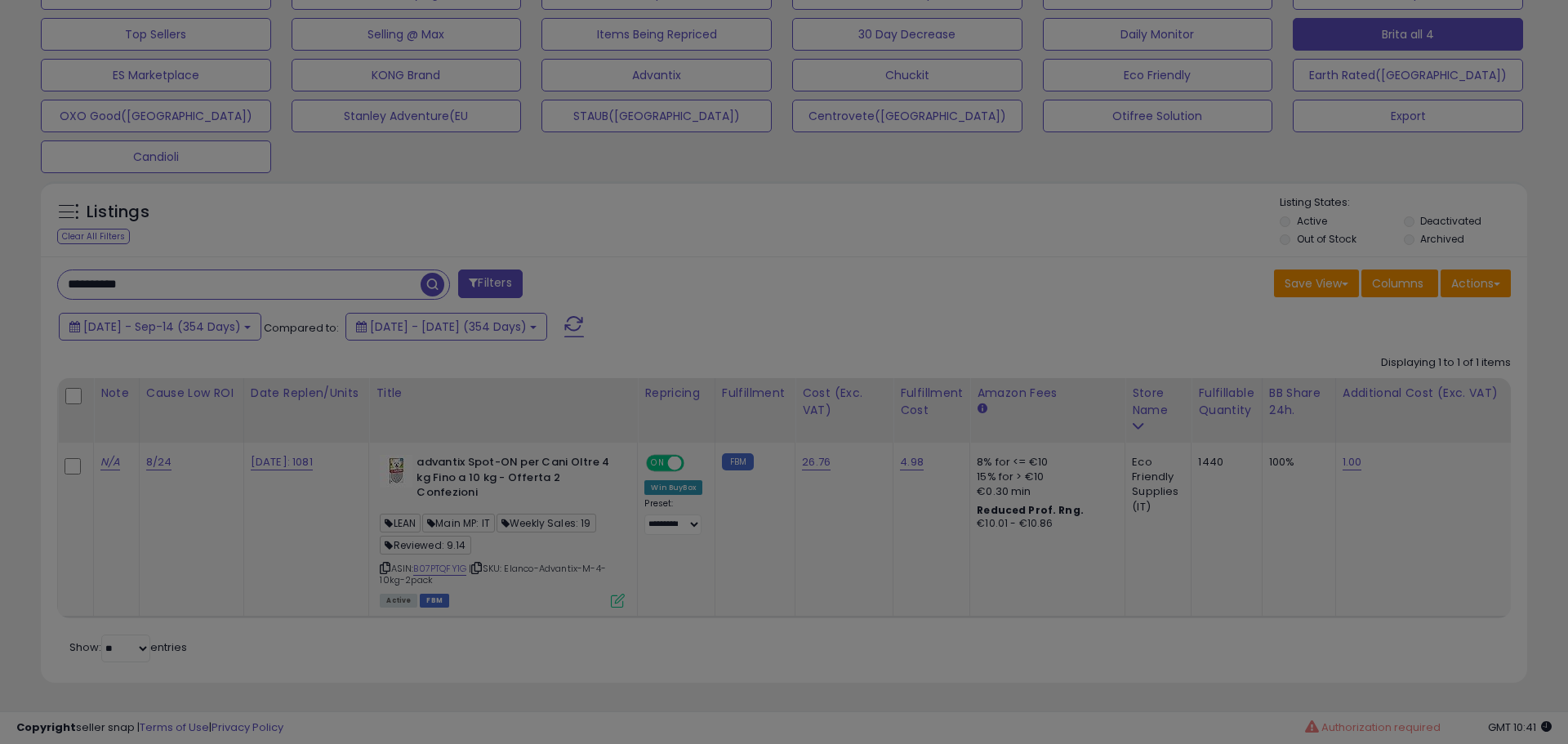
scroll to position [335, 862]
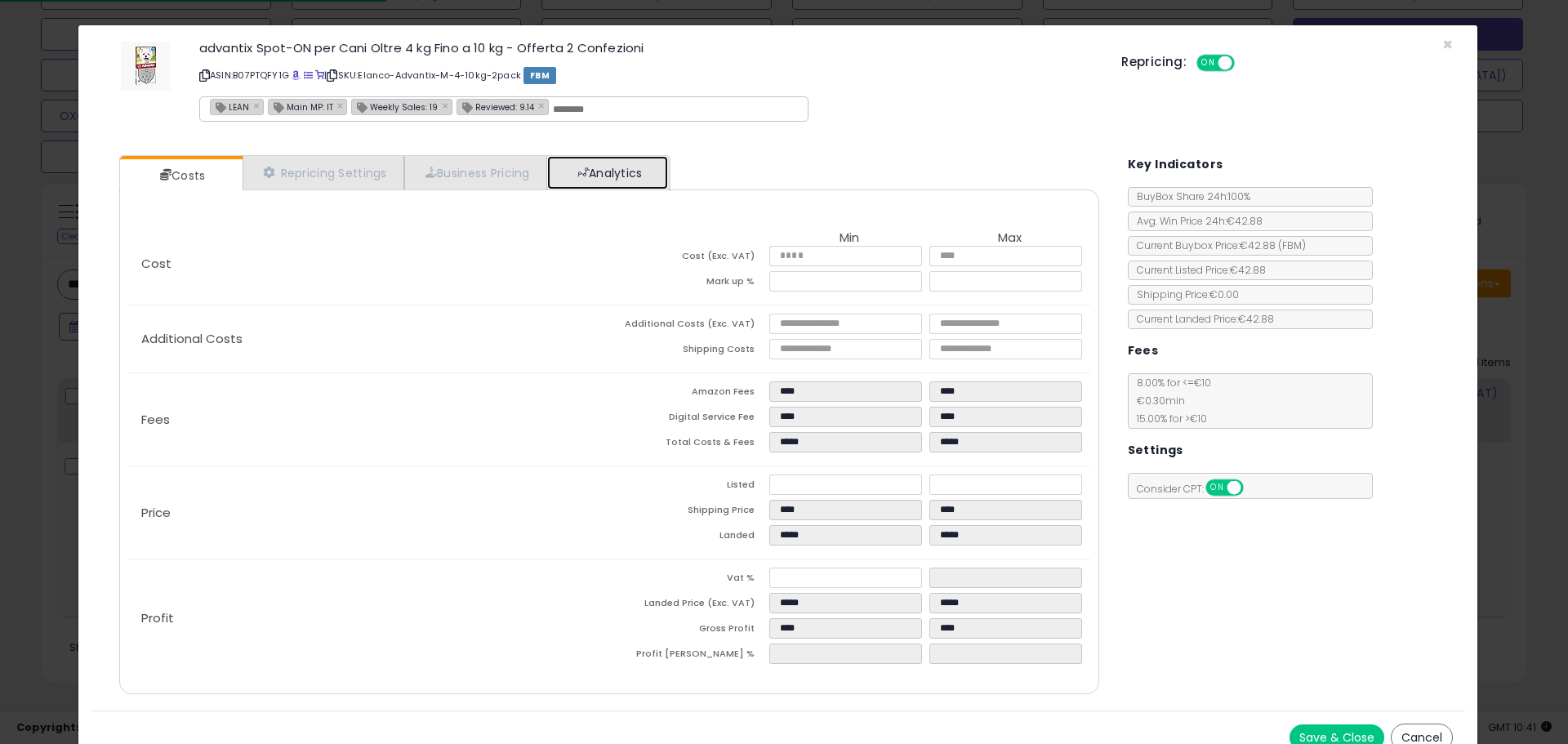
click at [640, 179] on link "Analytics" at bounding box center [607, 172] width 121 height 33
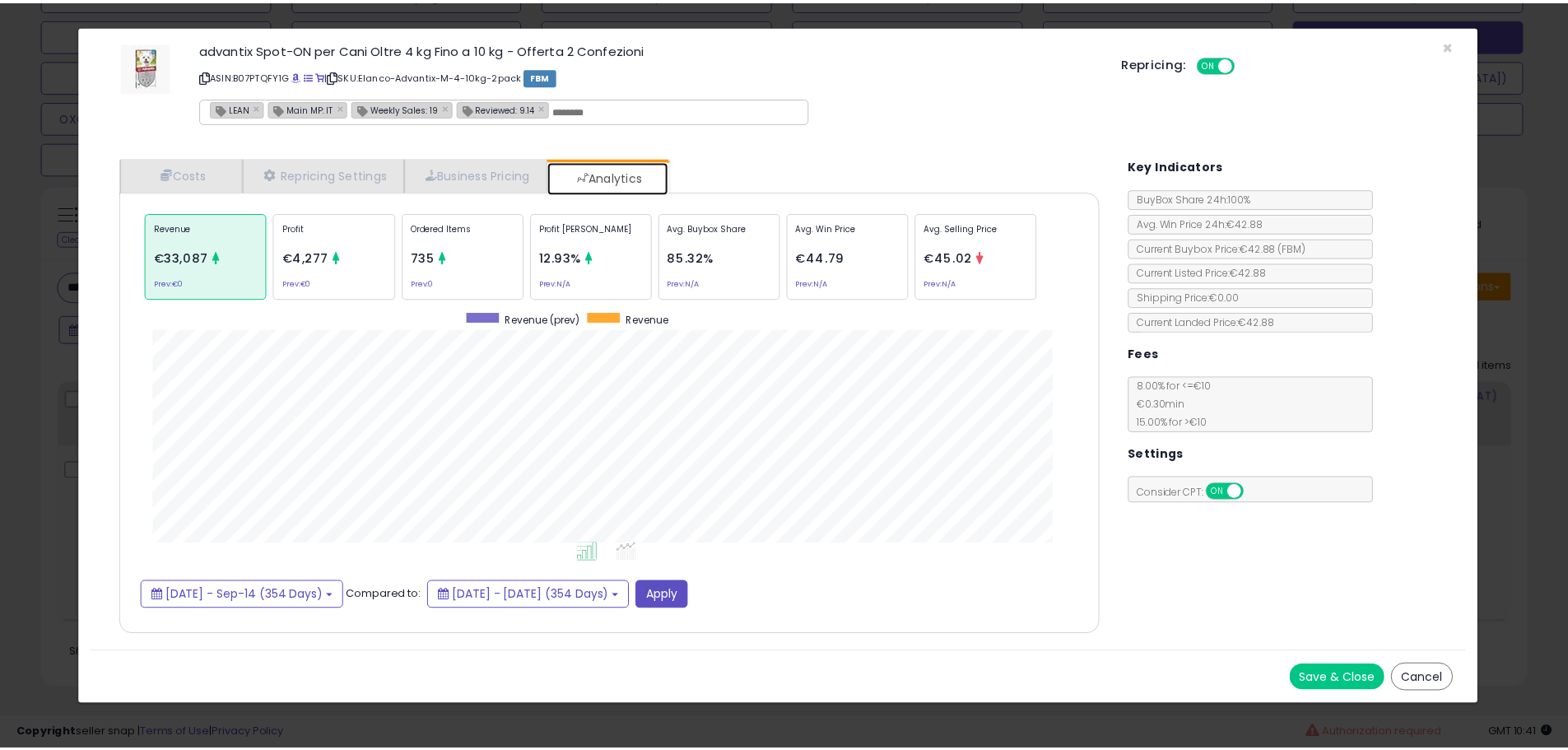
scroll to position [506, 1021]
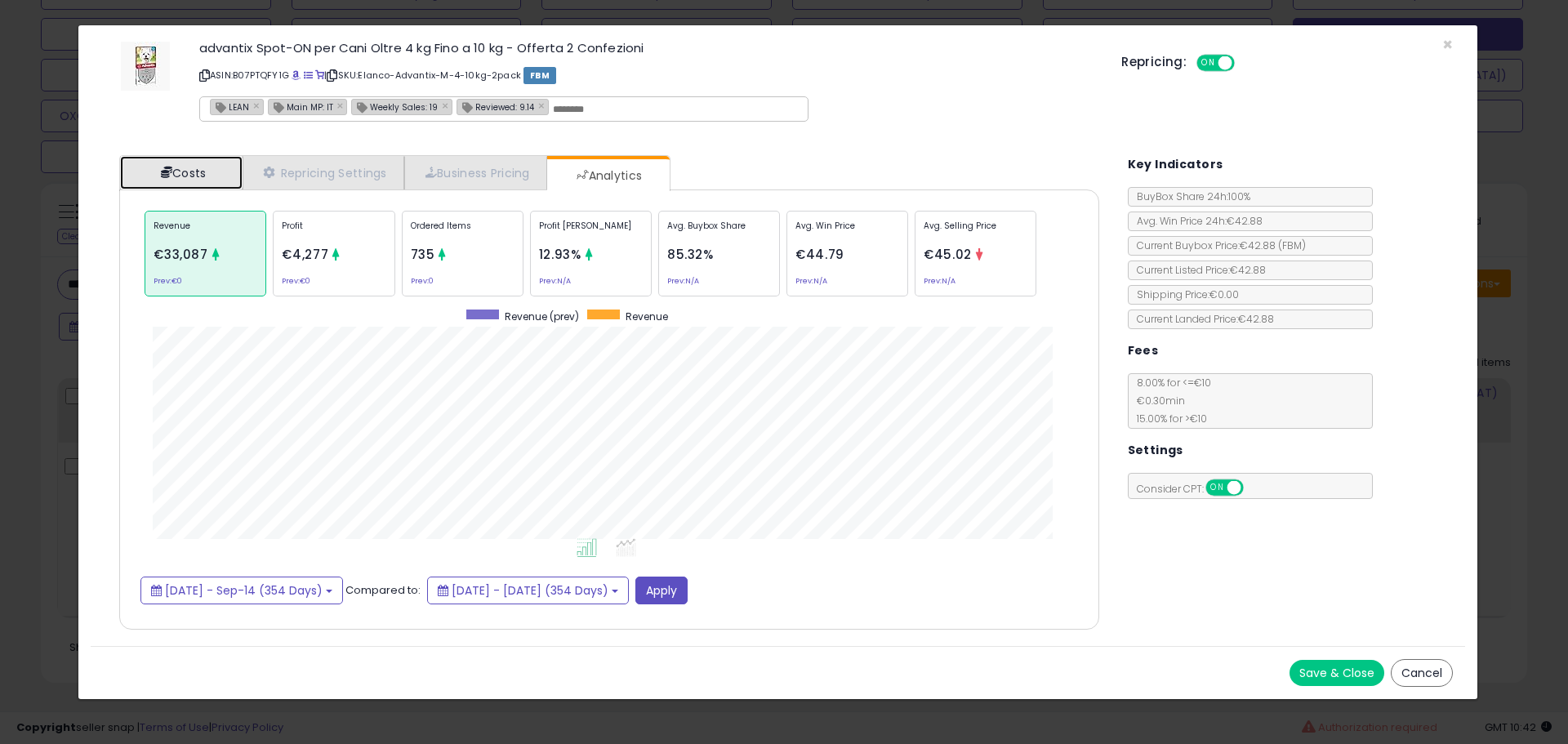
click at [178, 164] on link "Costs" at bounding box center [181, 172] width 123 height 33
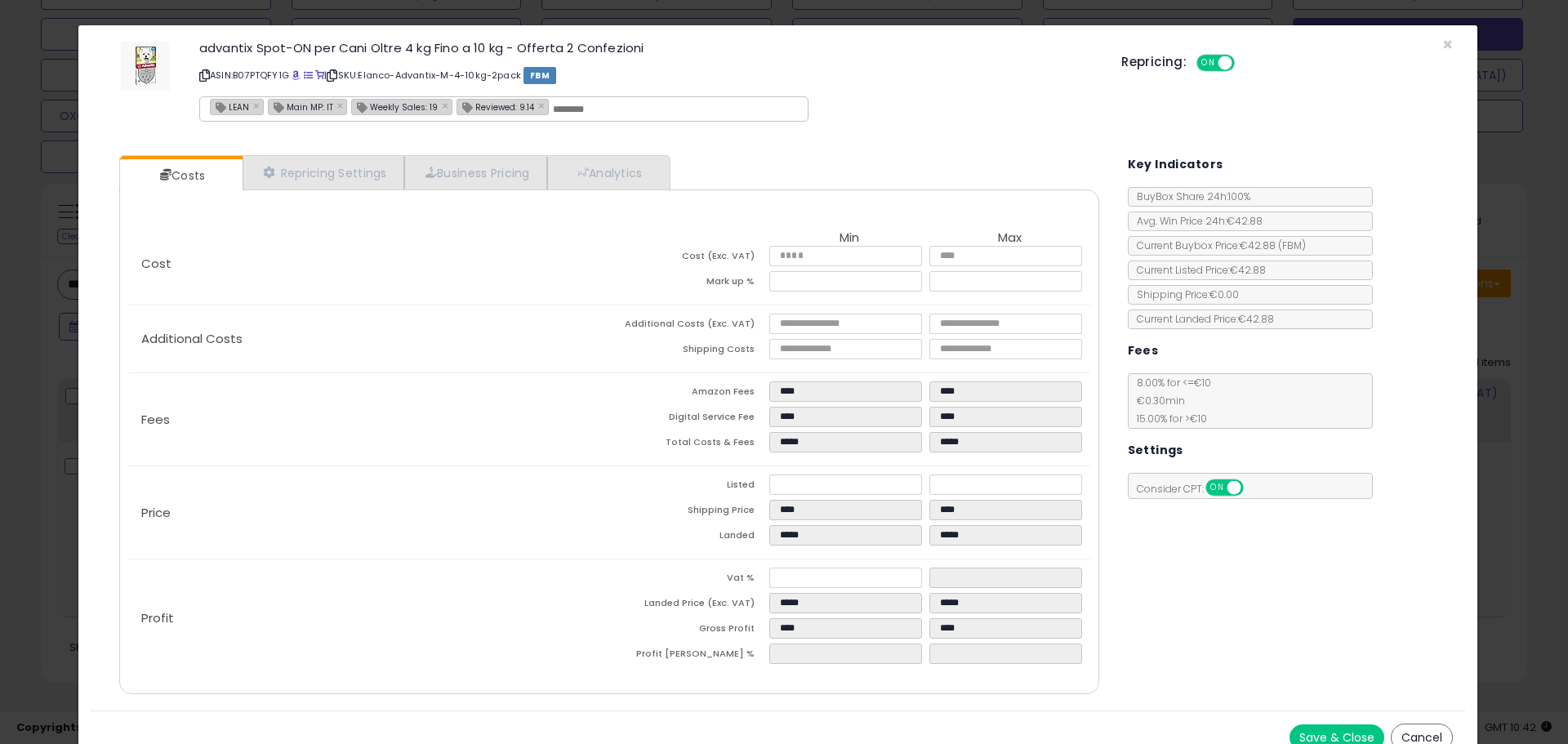
click at [44, 491] on div "× Close advantix Spot-ON per Cani Oltre 4 kg Fino a 10 kg - Offerta 2 Confezion…" at bounding box center [784, 372] width 1568 height 744
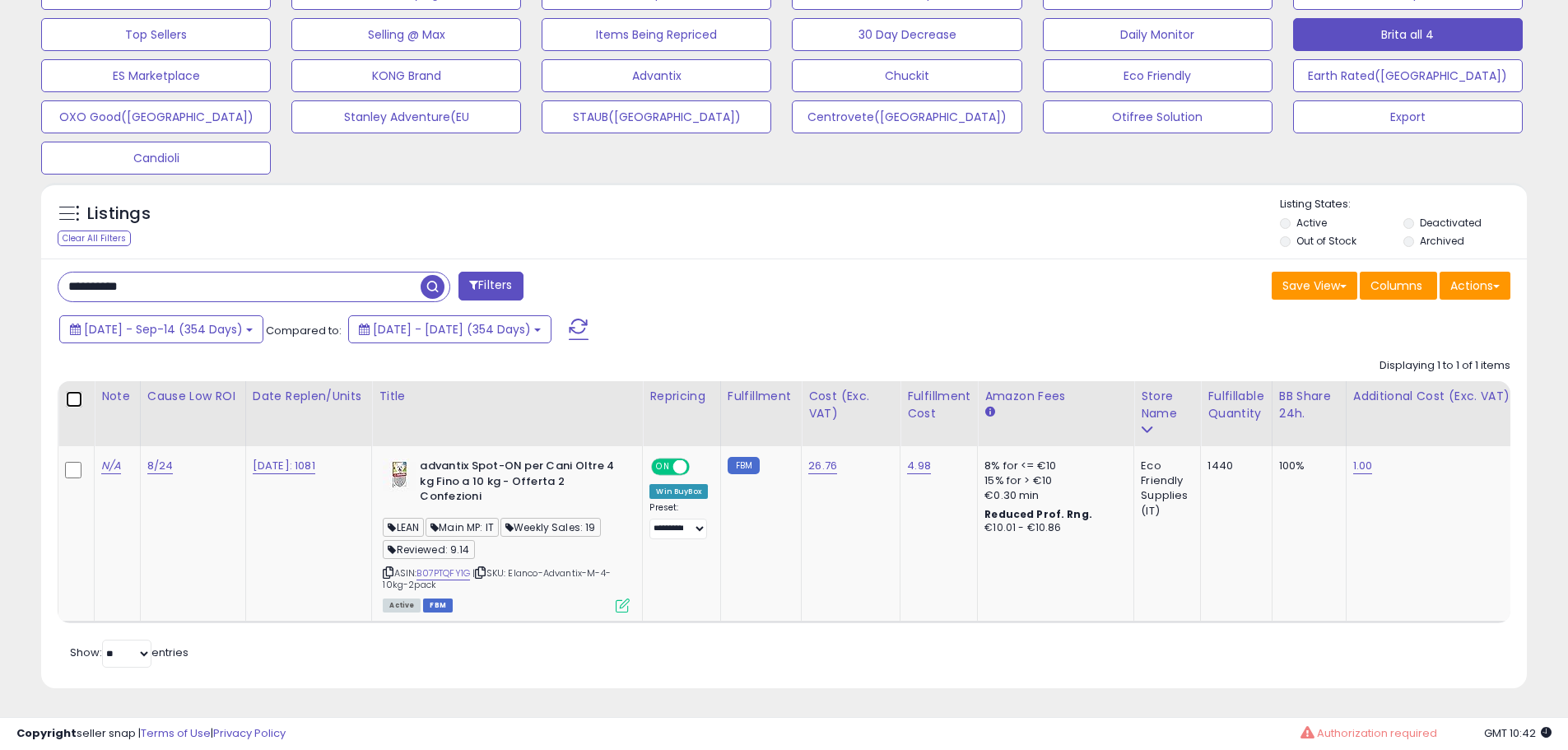
scroll to position [337, 862]
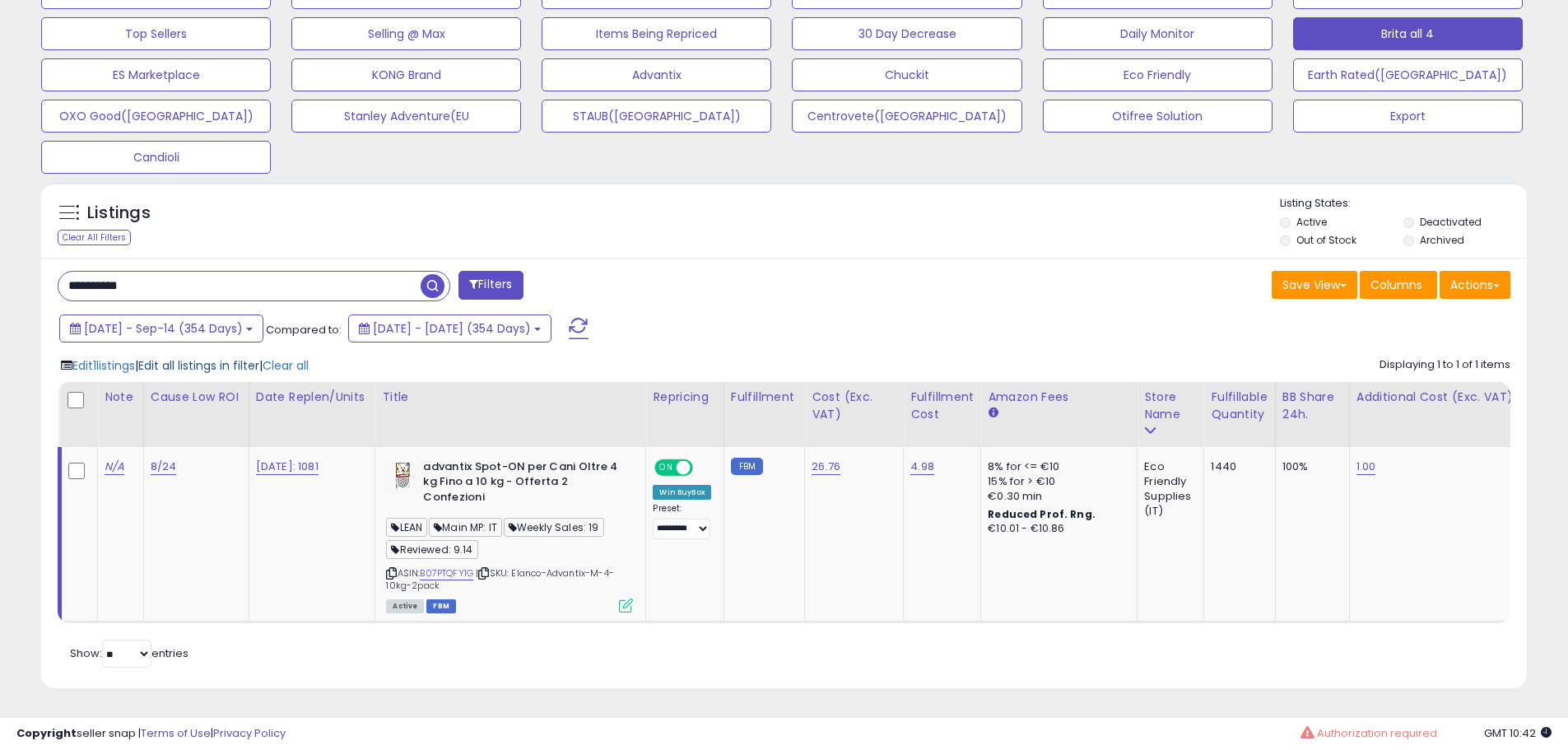
click at [209, 360] on span "Edit all listings in filter" at bounding box center [199, 365] width 121 height 16
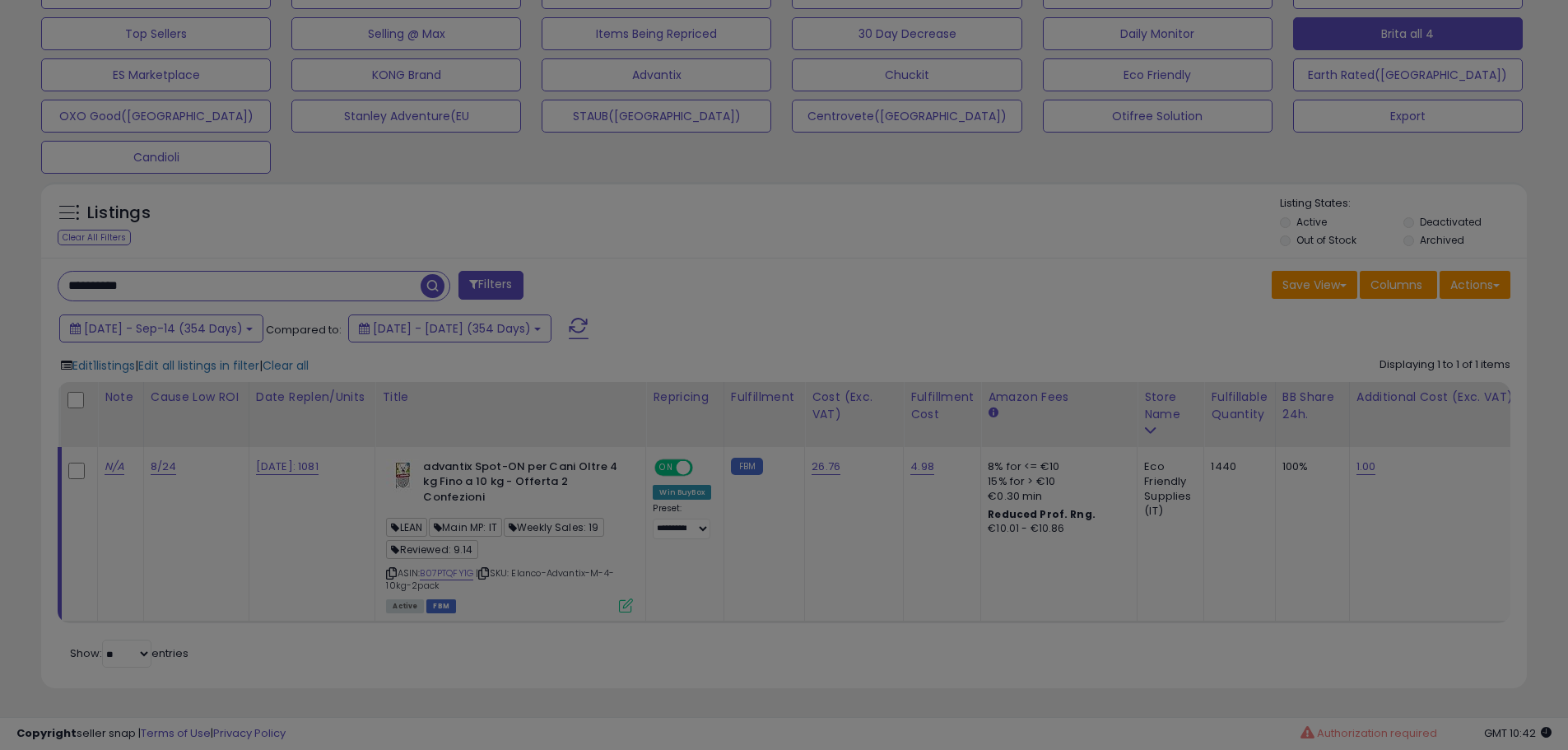
scroll to position [337, 869]
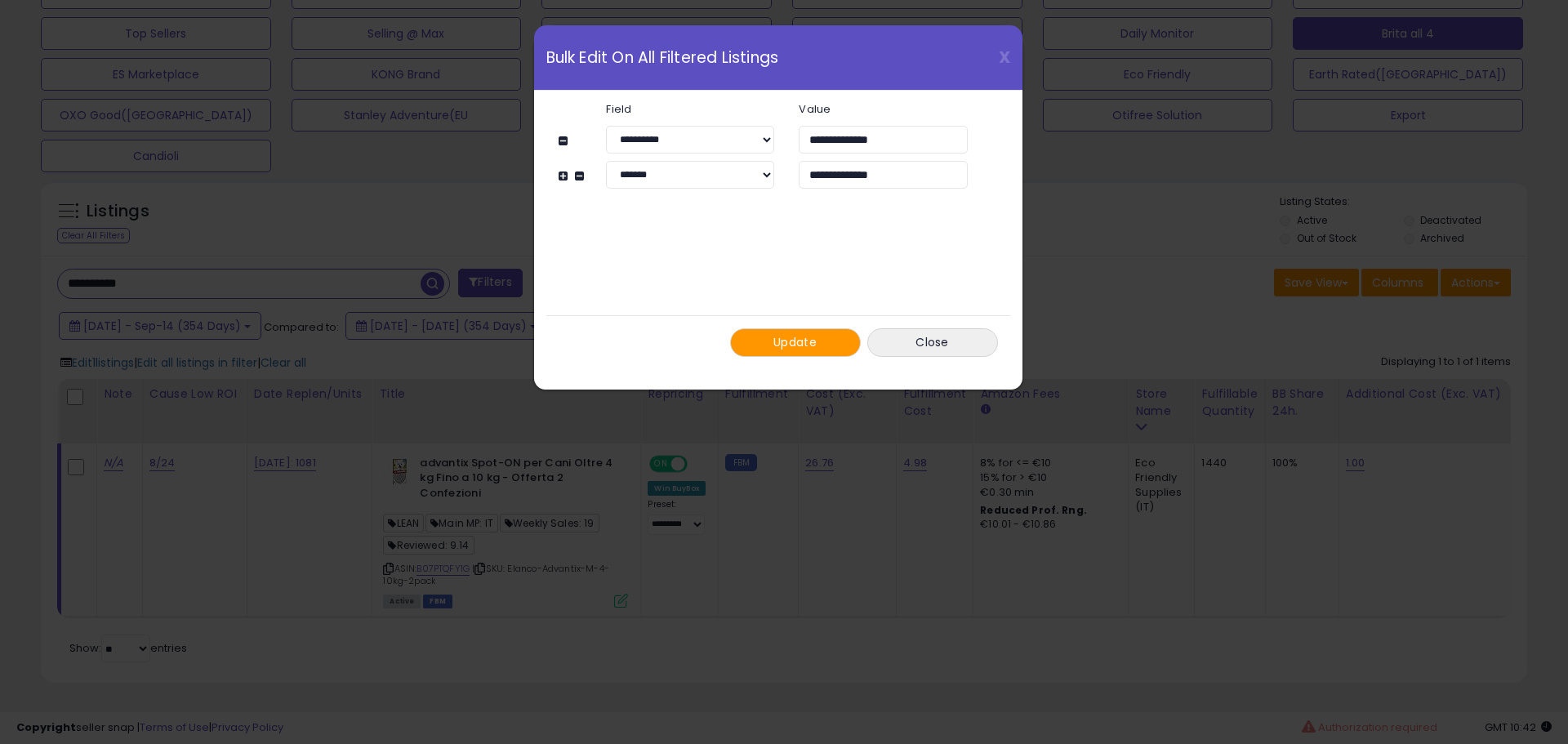
click at [779, 331] on button "Update" at bounding box center [795, 342] width 130 height 28
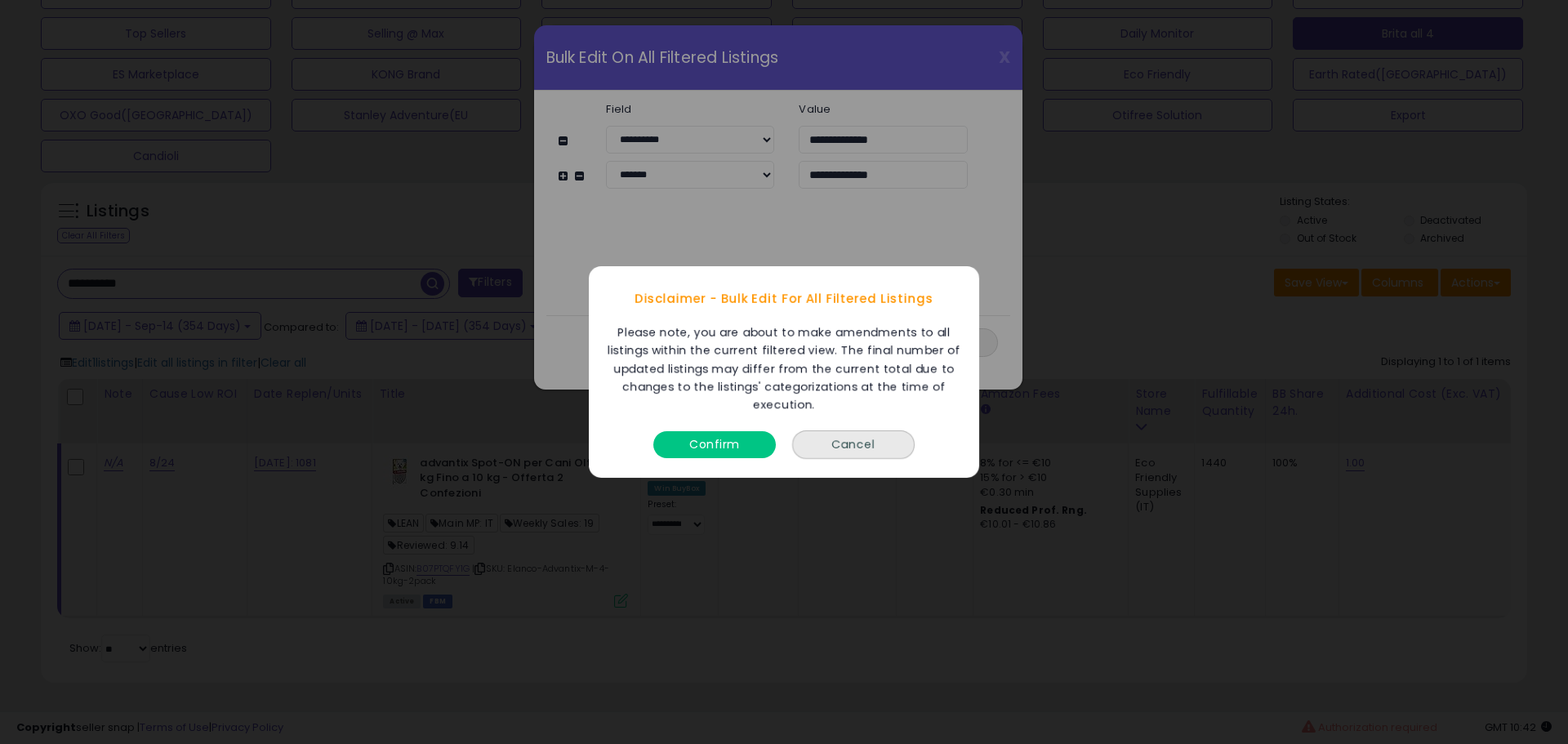
click at [730, 432] on button "Confirm" at bounding box center [714, 445] width 123 height 27
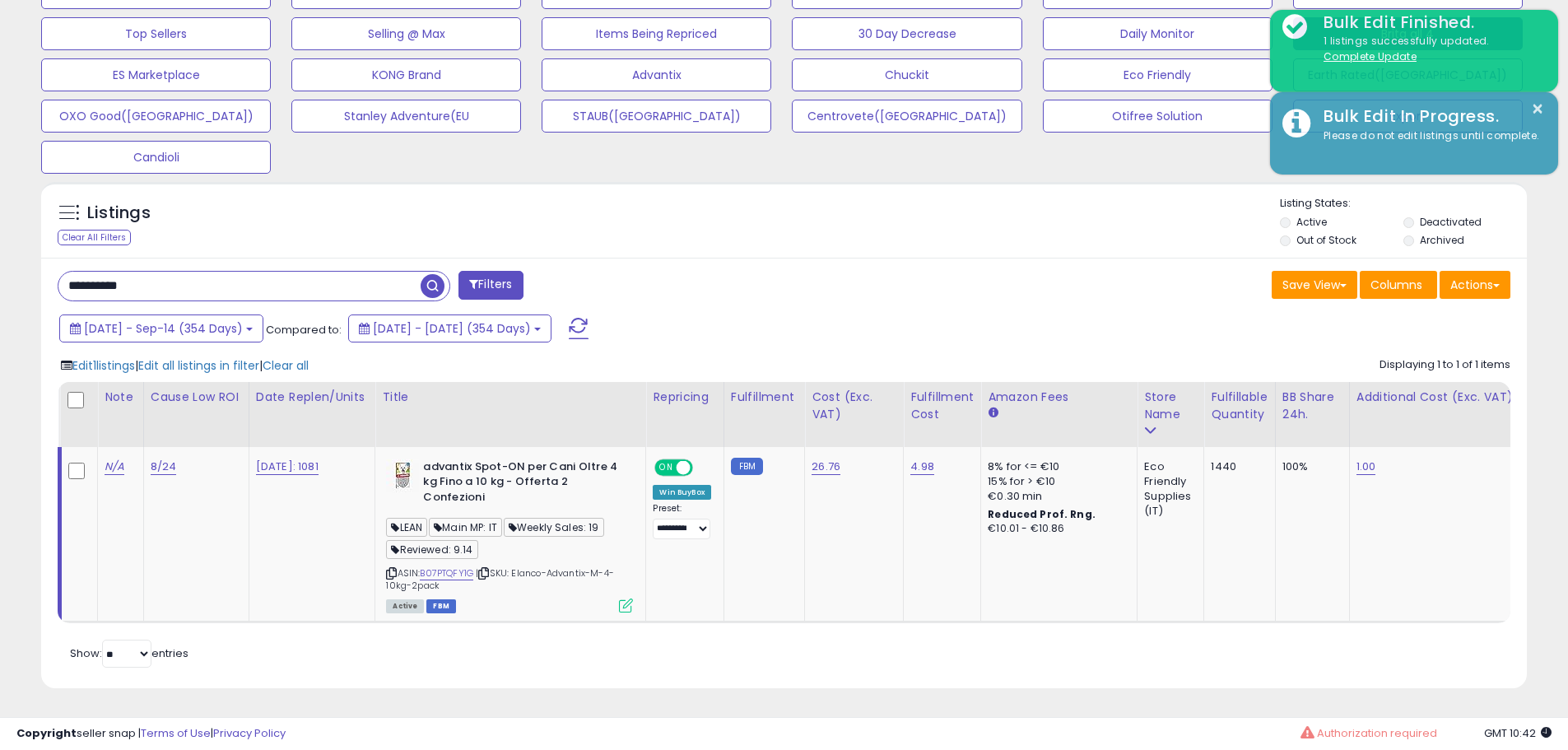
scroll to position [823078, 822376]
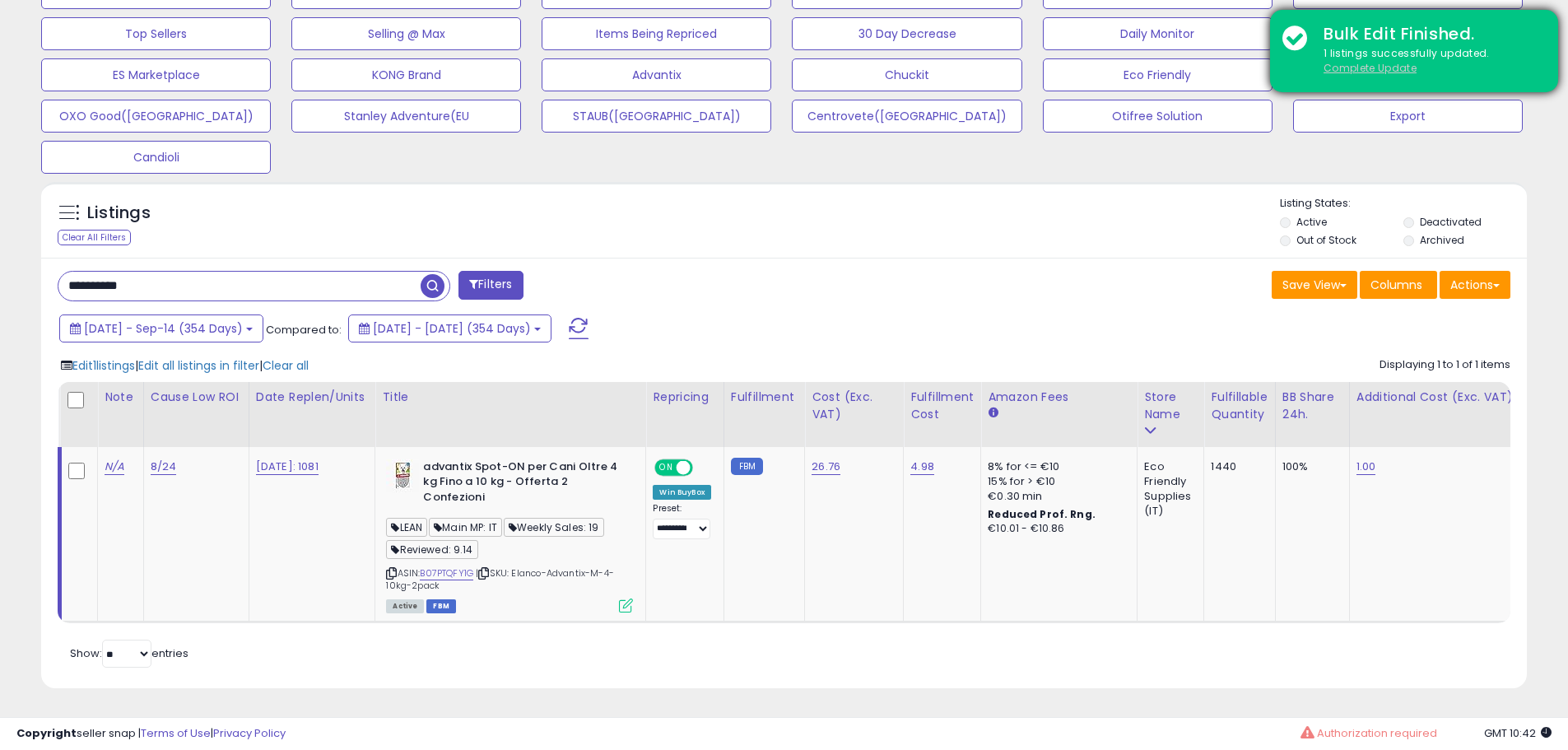
click at [1371, 71] on u "Complete Update" at bounding box center [1371, 67] width 93 height 14
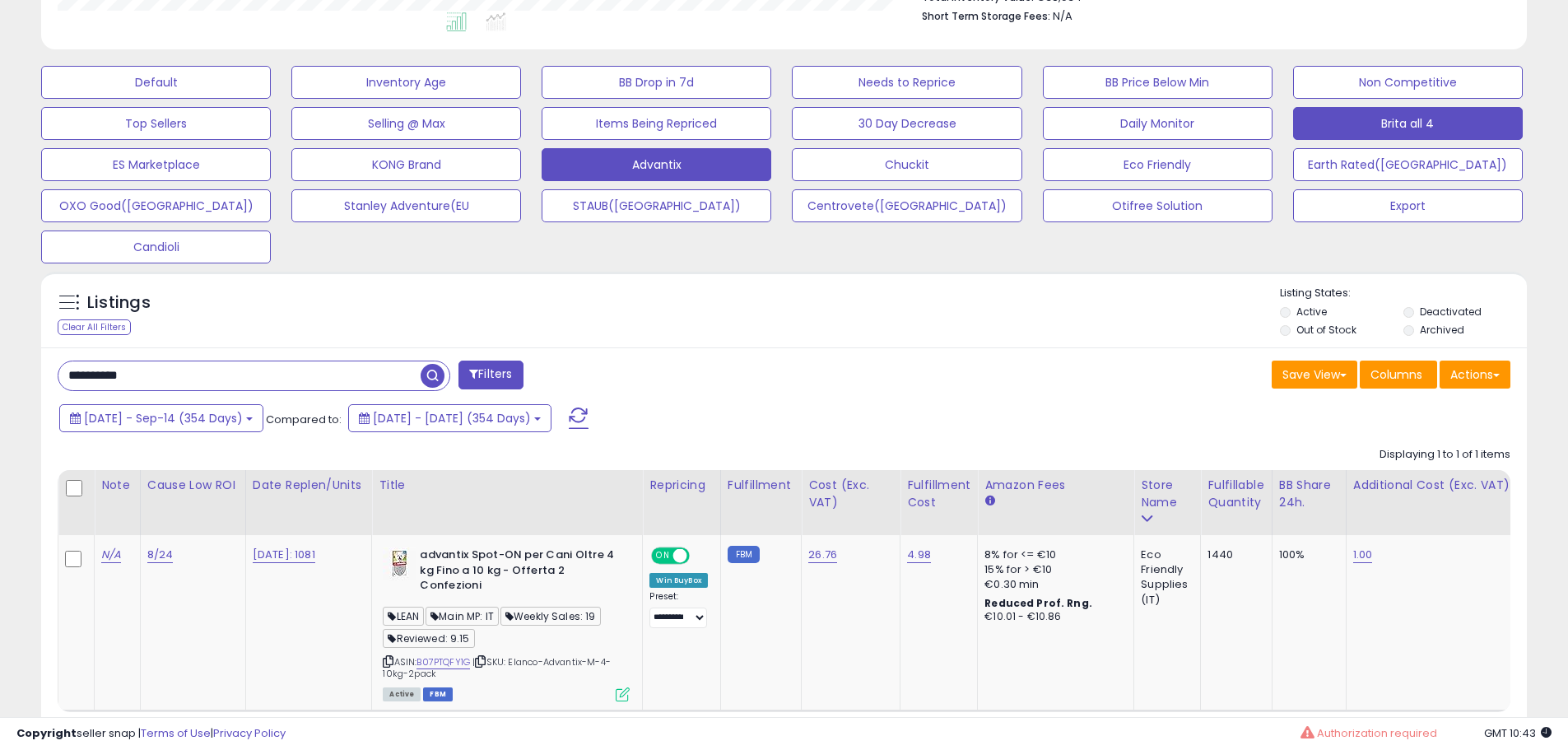
scroll to position [554, 0]
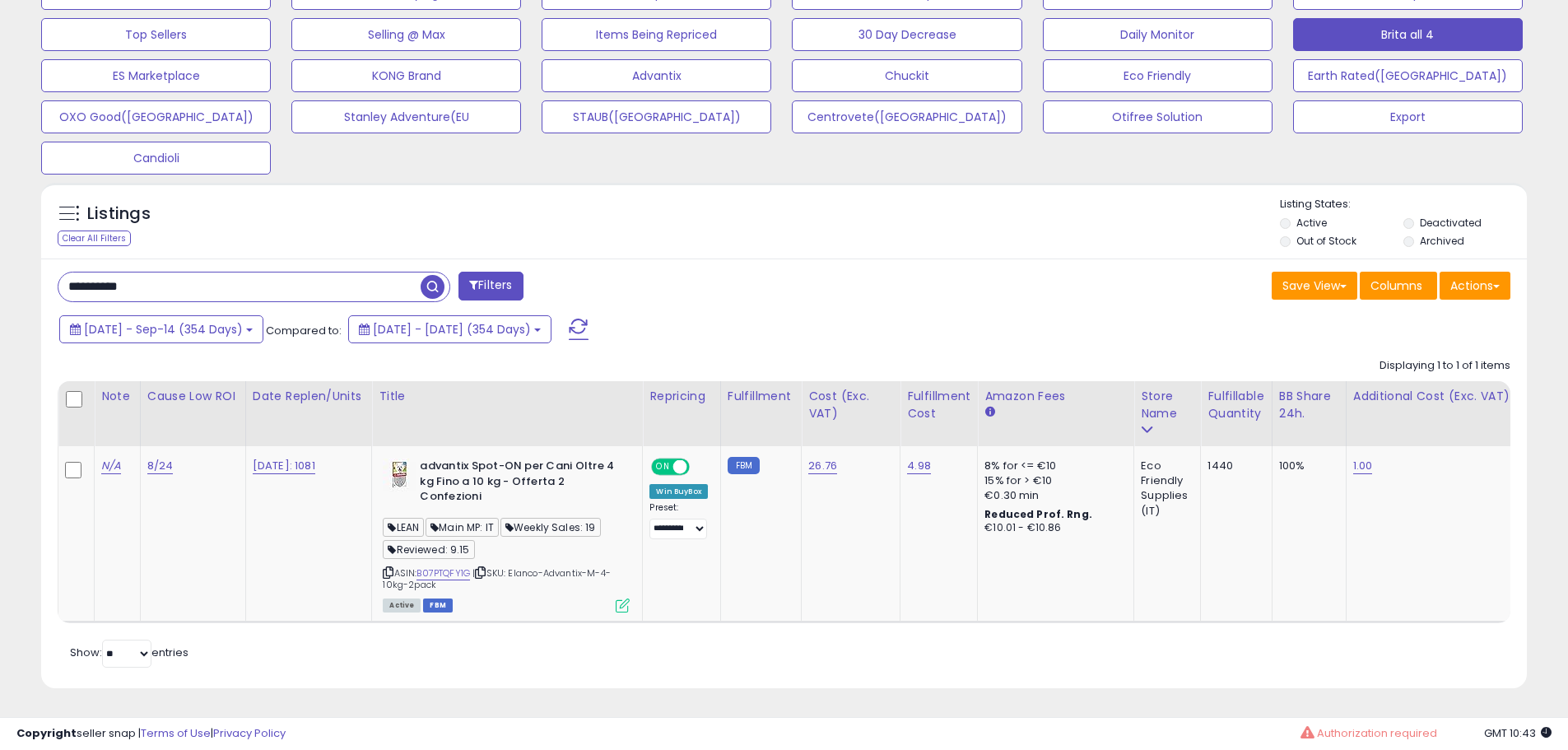
click at [229, 272] on input "**********" at bounding box center [240, 286] width 362 height 29
paste input "text"
click at [626, 599] on icon at bounding box center [623, 606] width 14 height 14
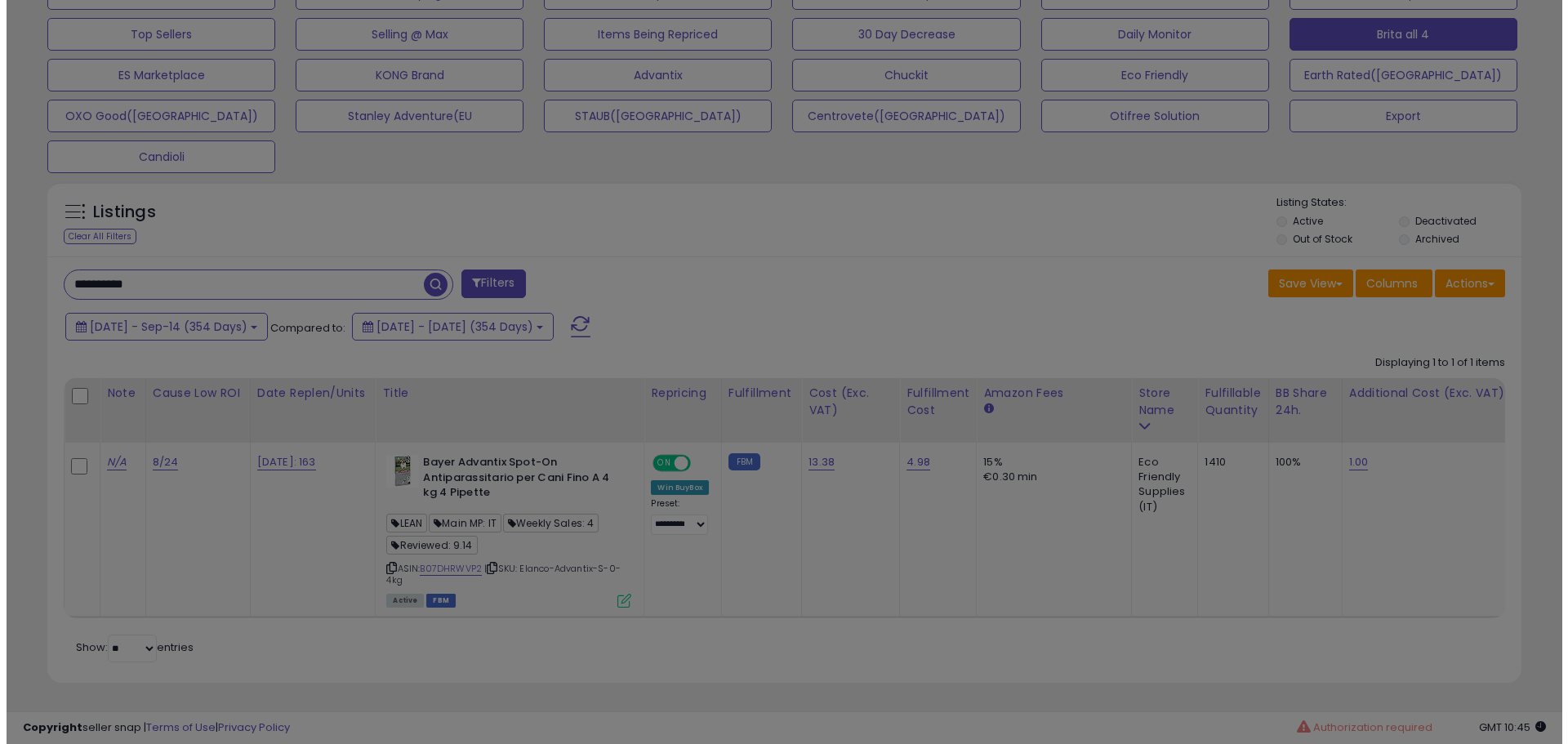
scroll to position [335, 862]
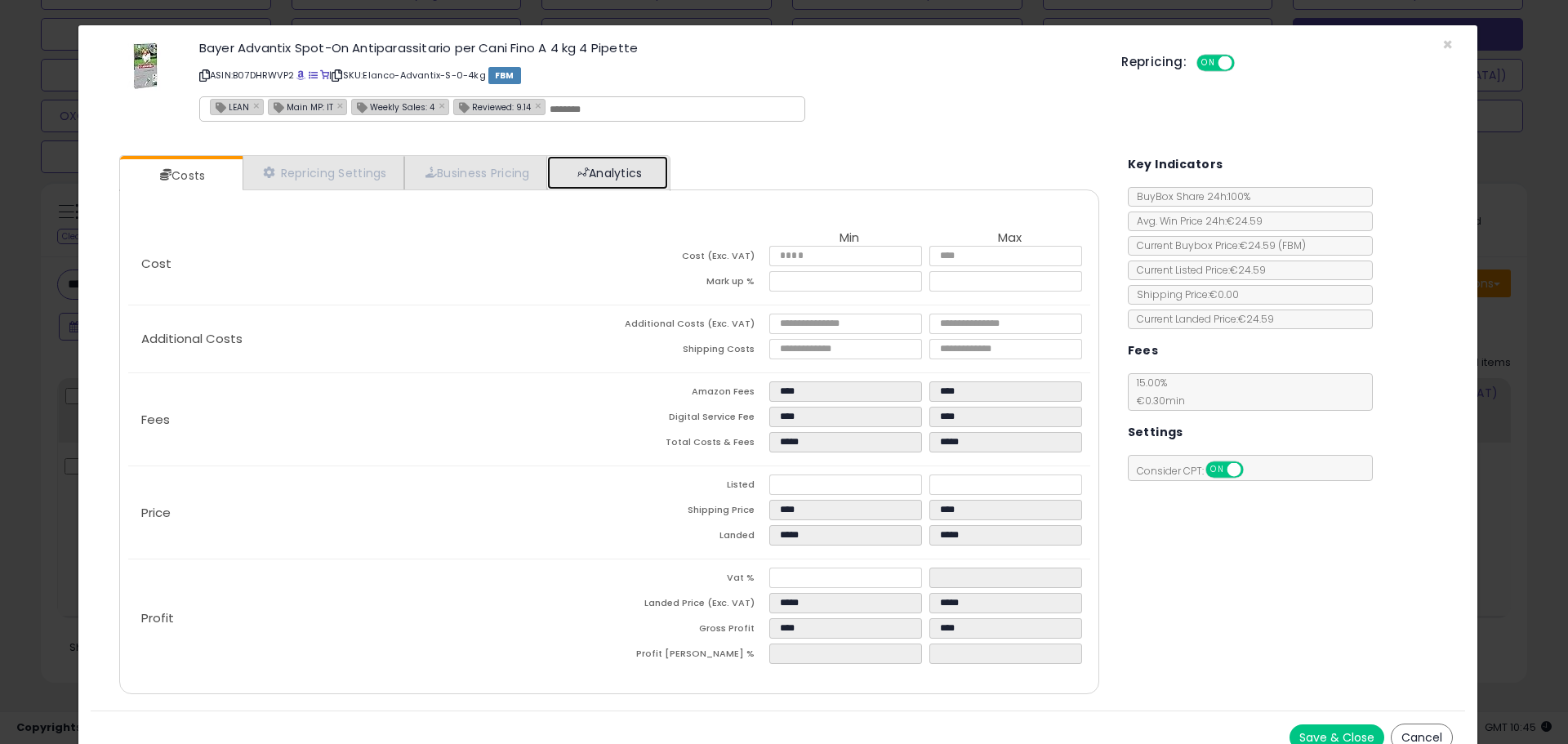
click at [648, 172] on link "Analytics" at bounding box center [607, 172] width 121 height 33
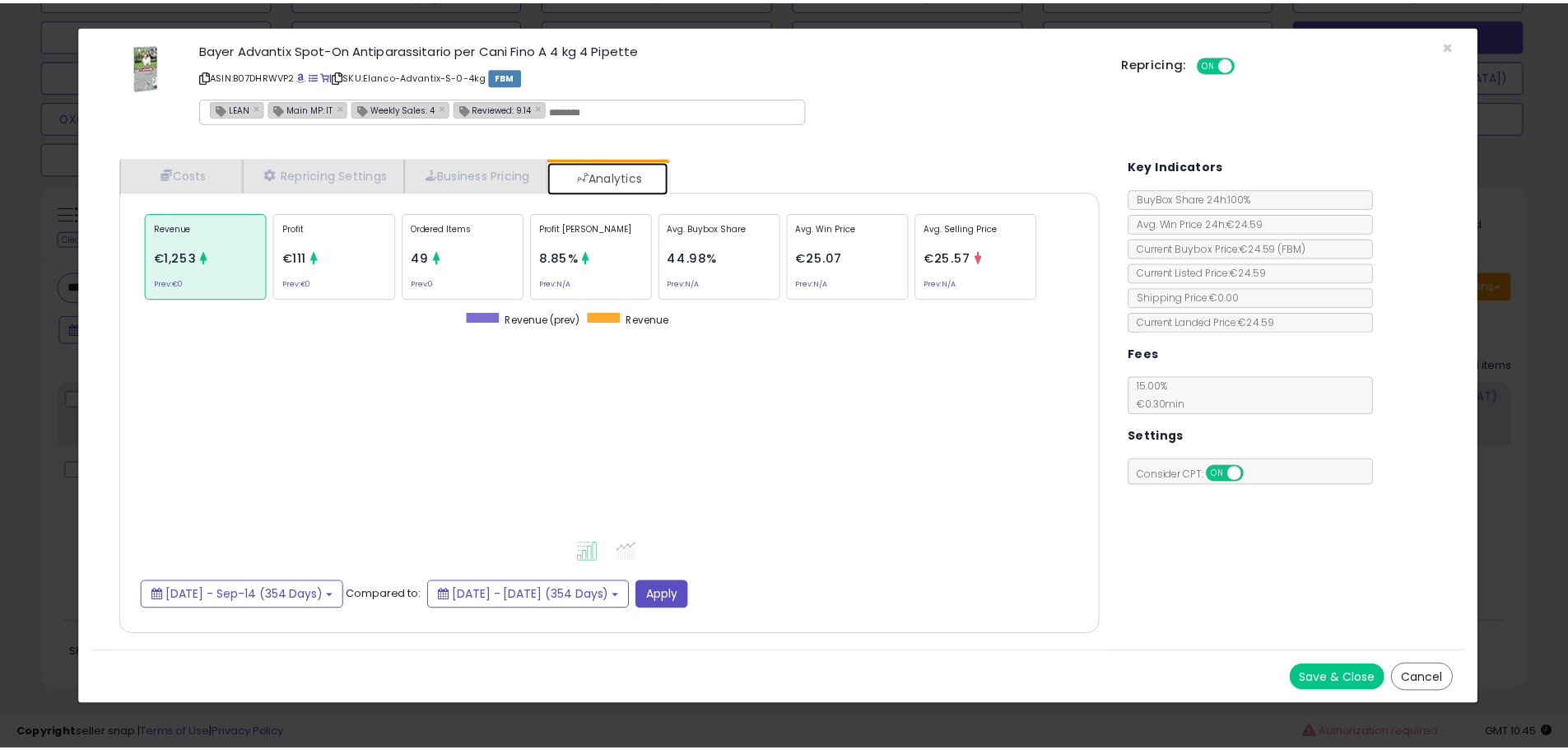
scroll to position [506, 1021]
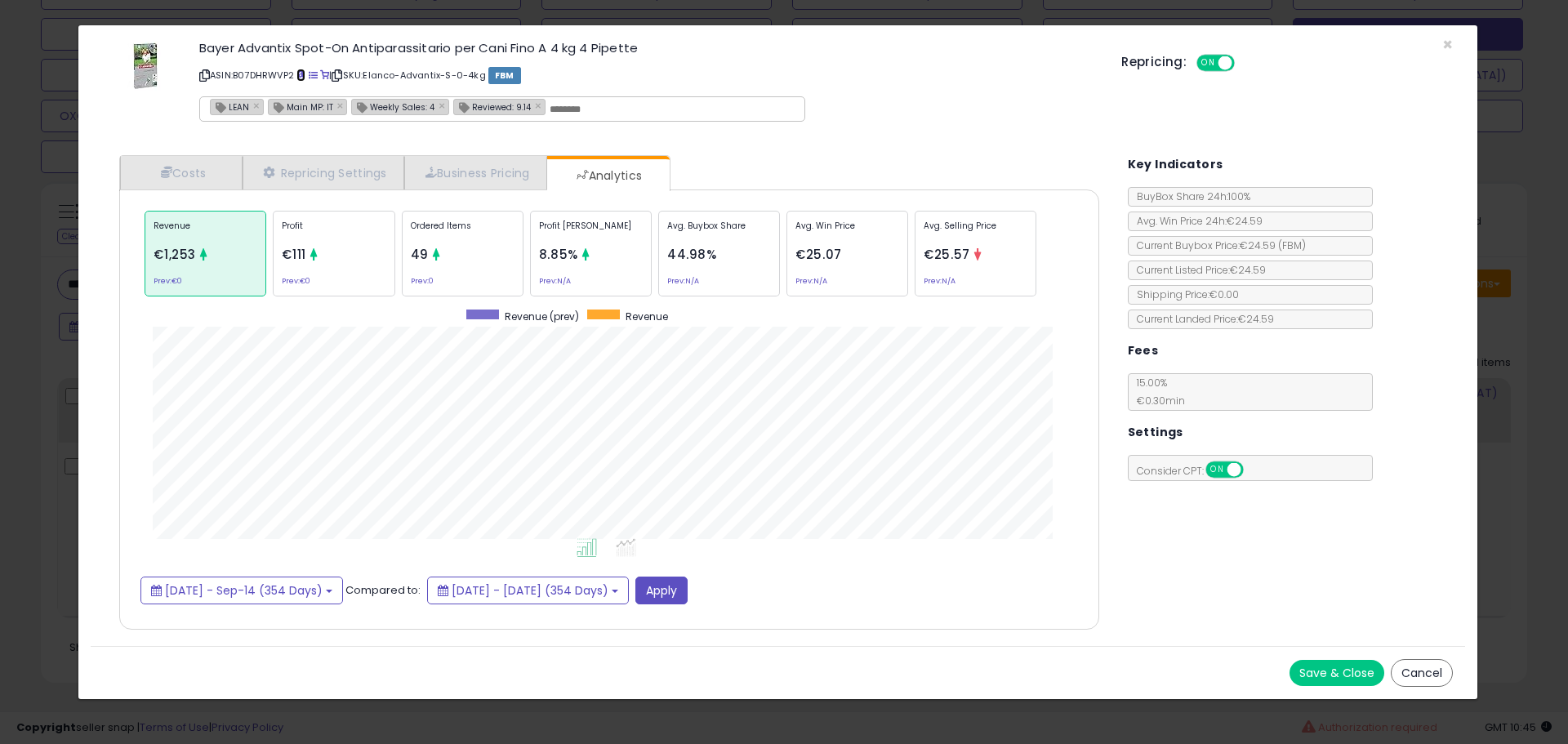
click at [305, 73] on span at bounding box center [301, 76] width 9 height 9
click at [35, 240] on div "× Close Bayer Advantix Spot-On Antiparassitario per Cani Fino A 4 kg 4 Pipette …" at bounding box center [784, 372] width 1568 height 744
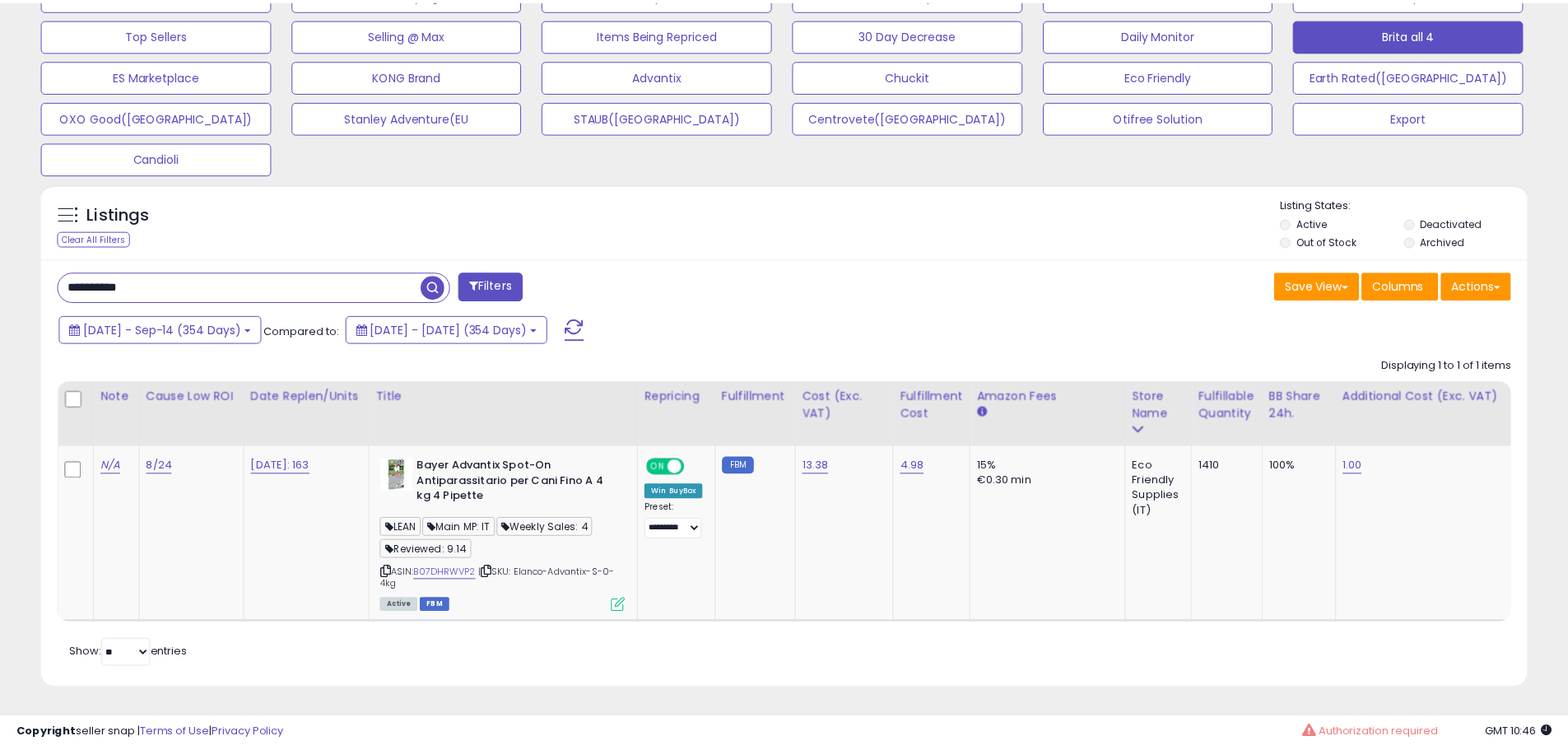
scroll to position [337, 862]
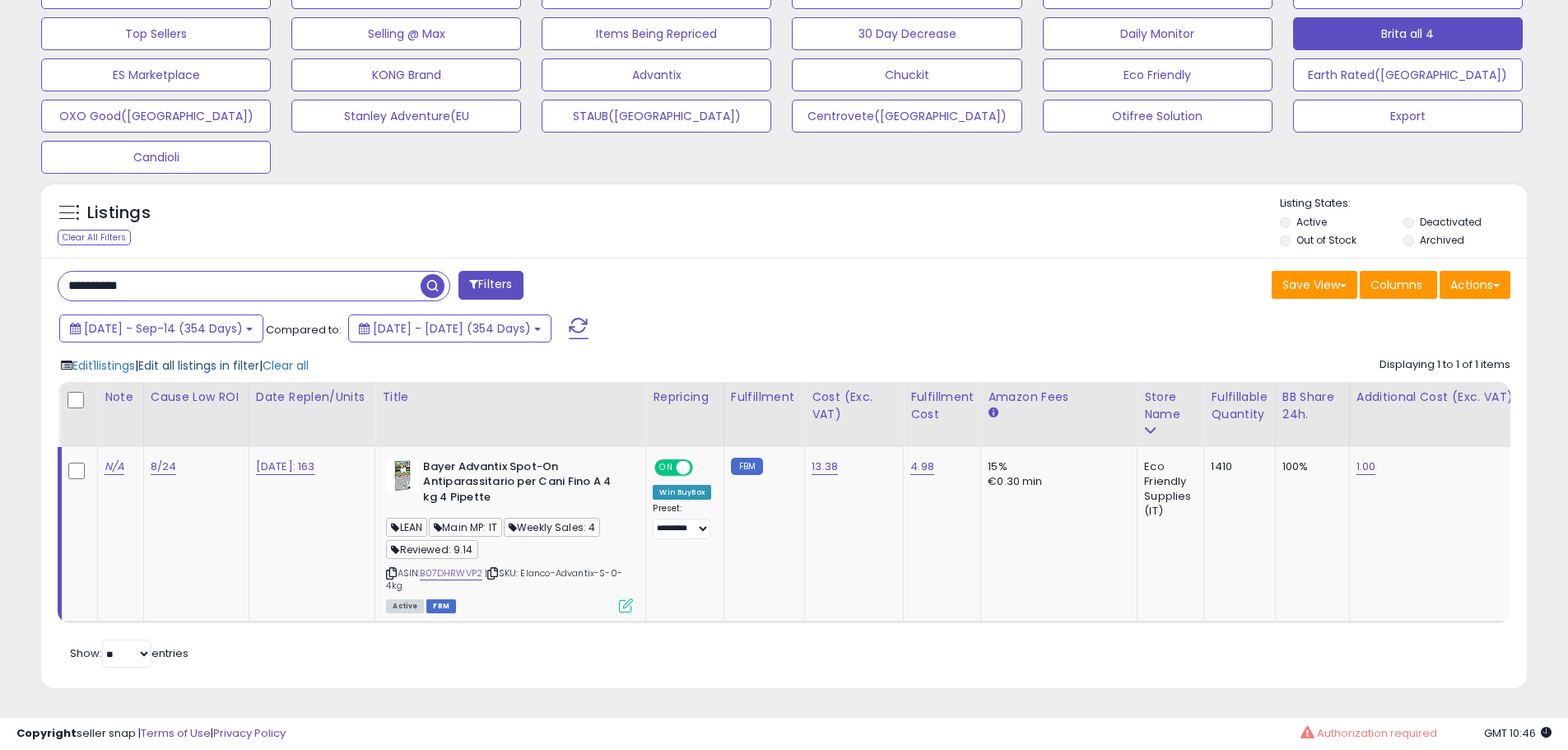
click at [200, 357] on span "Edit all listings in filter" at bounding box center [199, 365] width 121 height 16
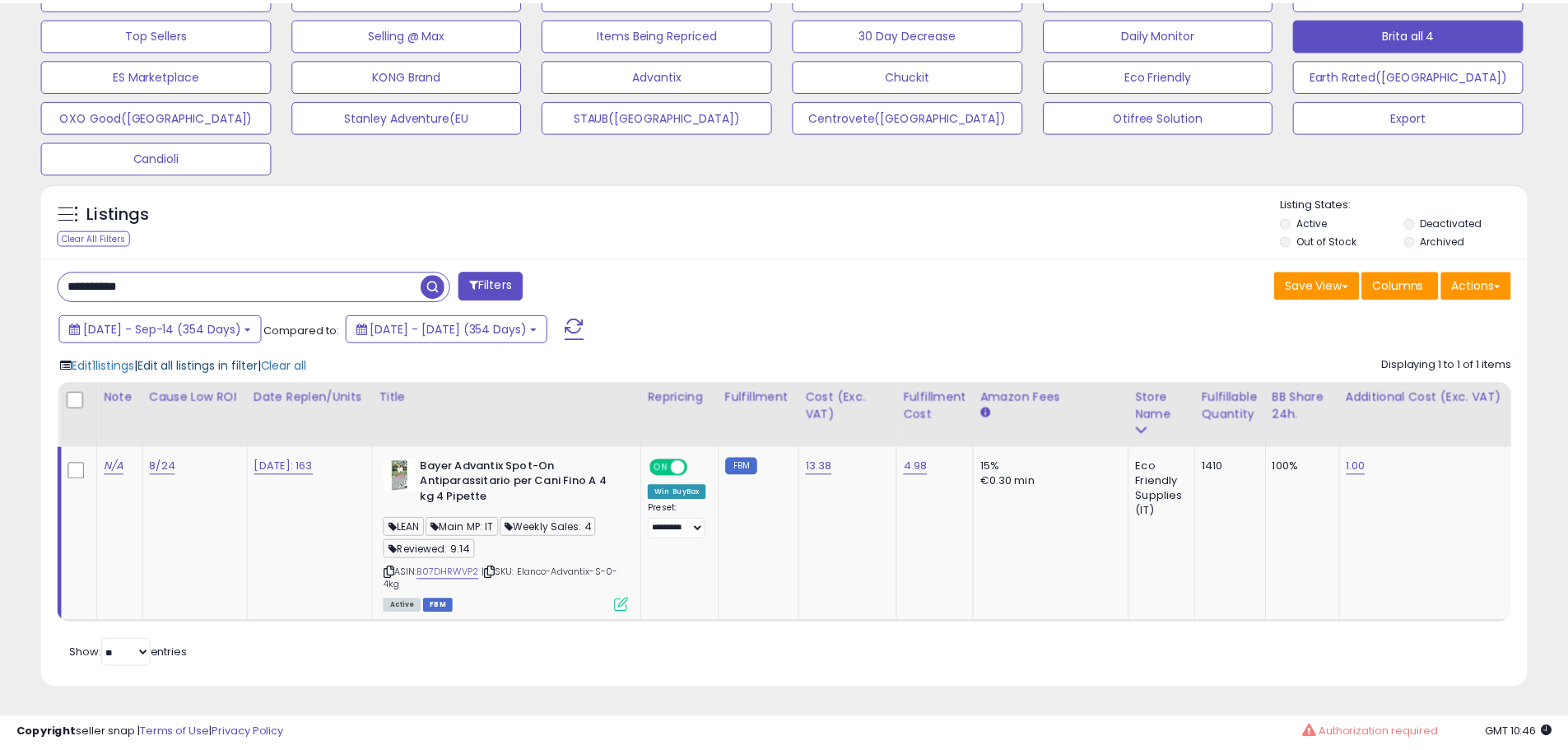
scroll to position [337, 869]
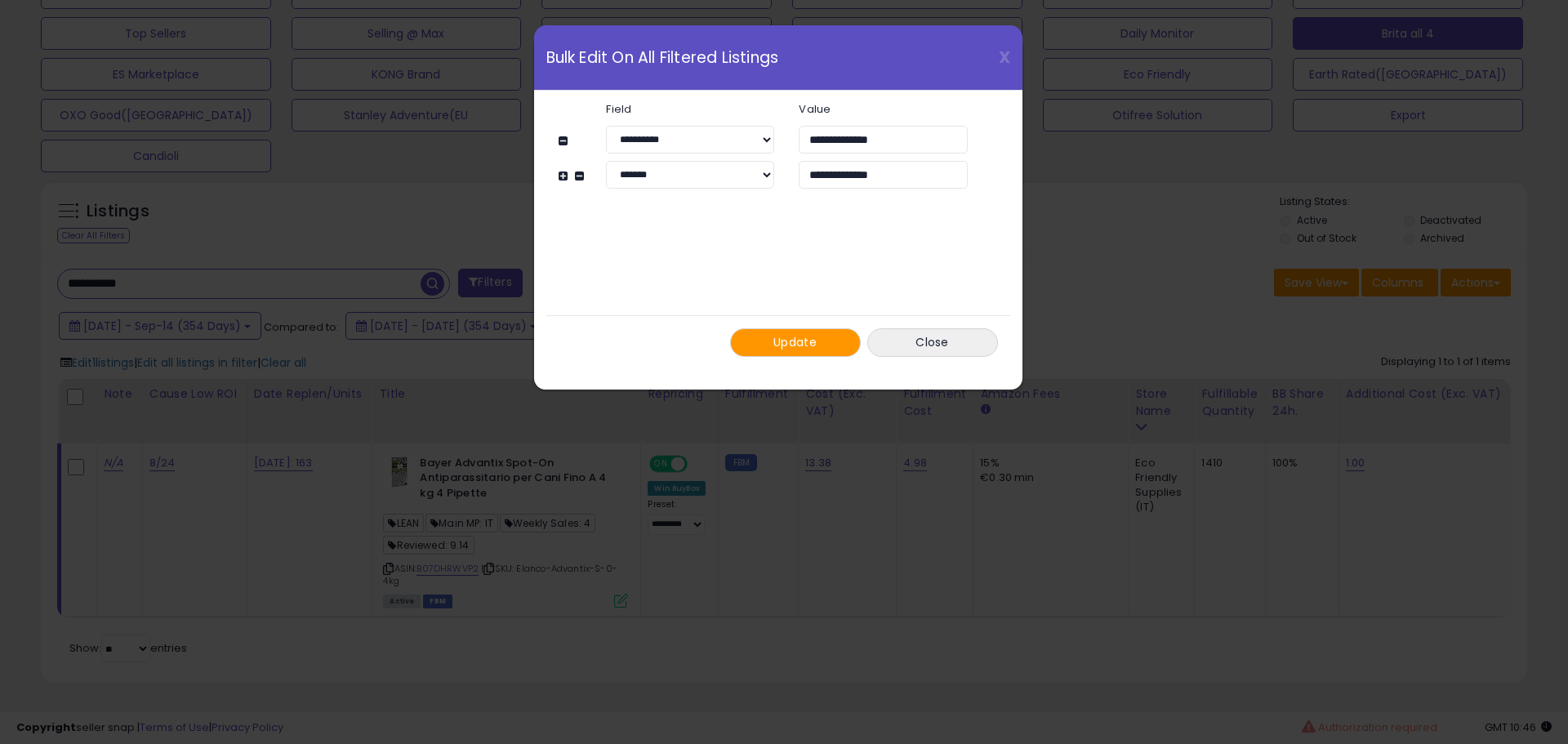
click at [802, 337] on span "Update" at bounding box center [794, 342] width 43 height 16
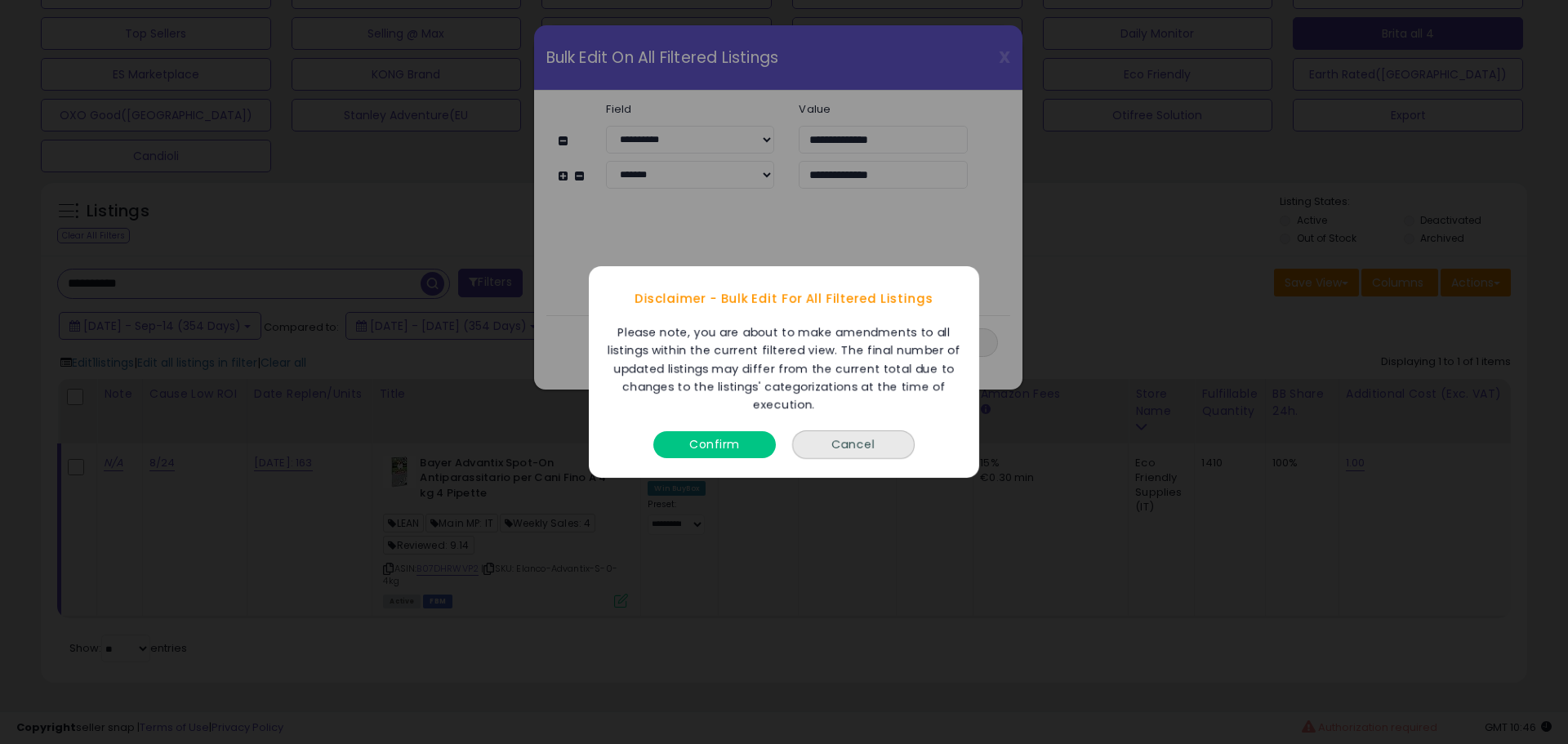
click at [745, 433] on button "Confirm" at bounding box center [714, 445] width 123 height 27
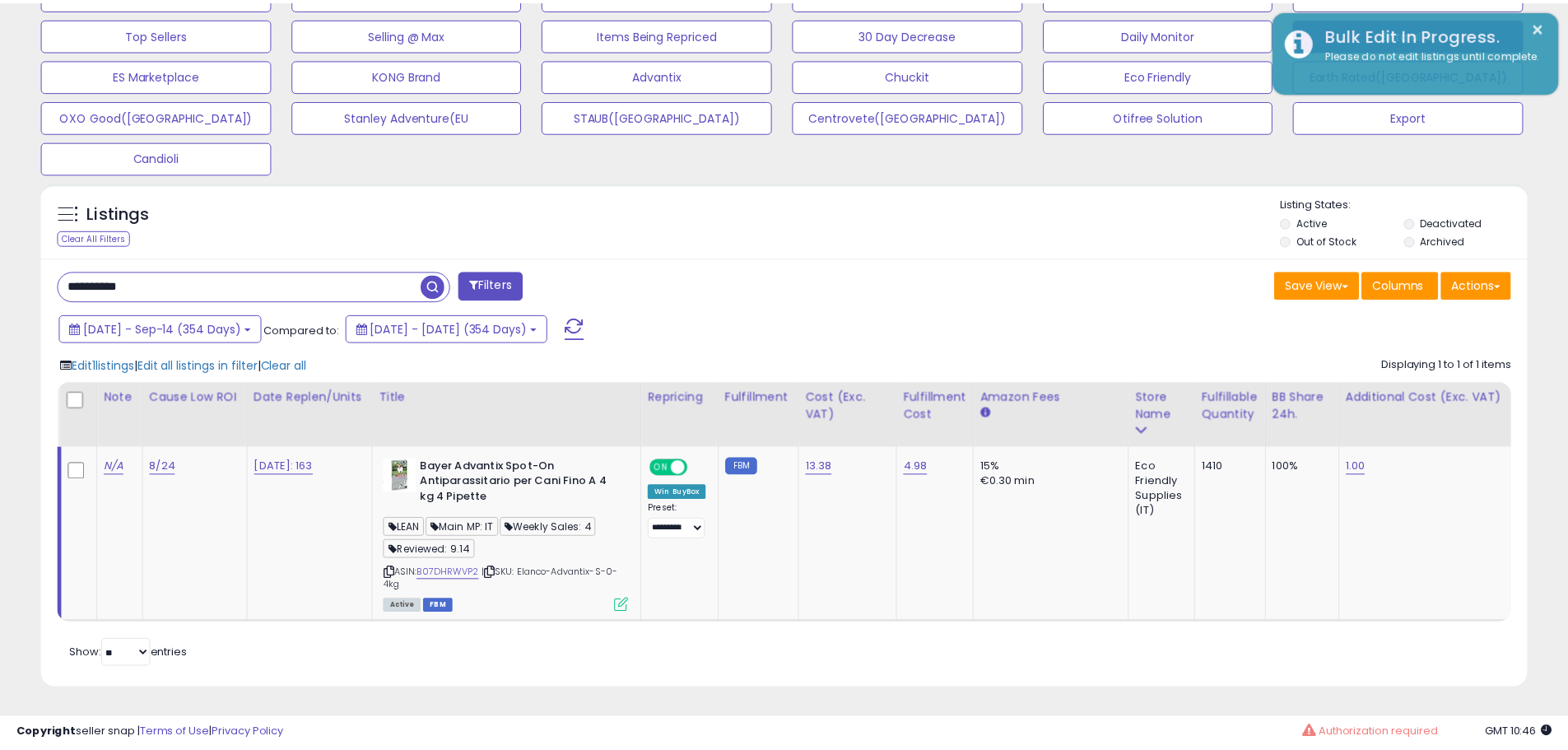
scroll to position [823078, 822376]
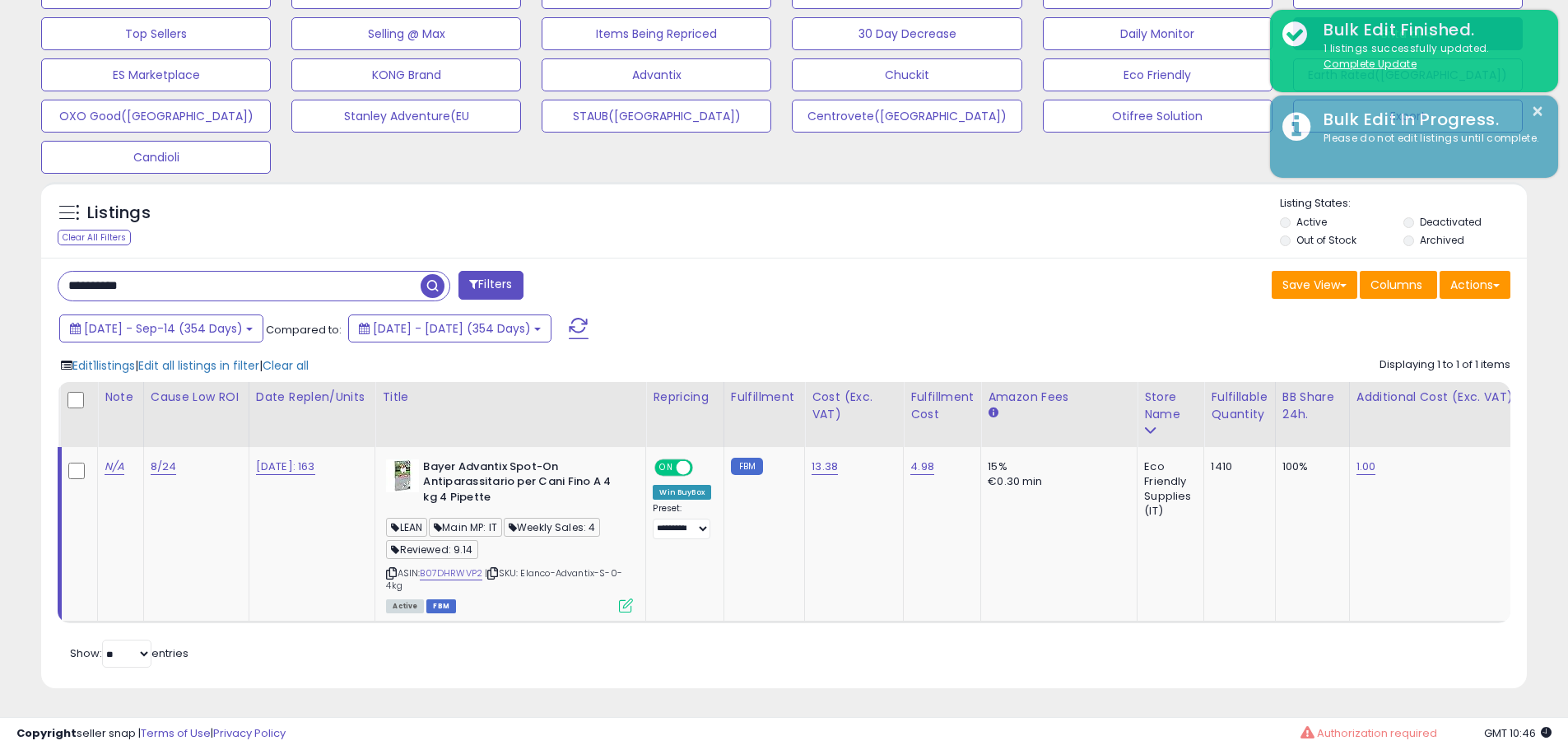
click at [816, 258] on div "**********" at bounding box center [784, 473] width 1486 height 432
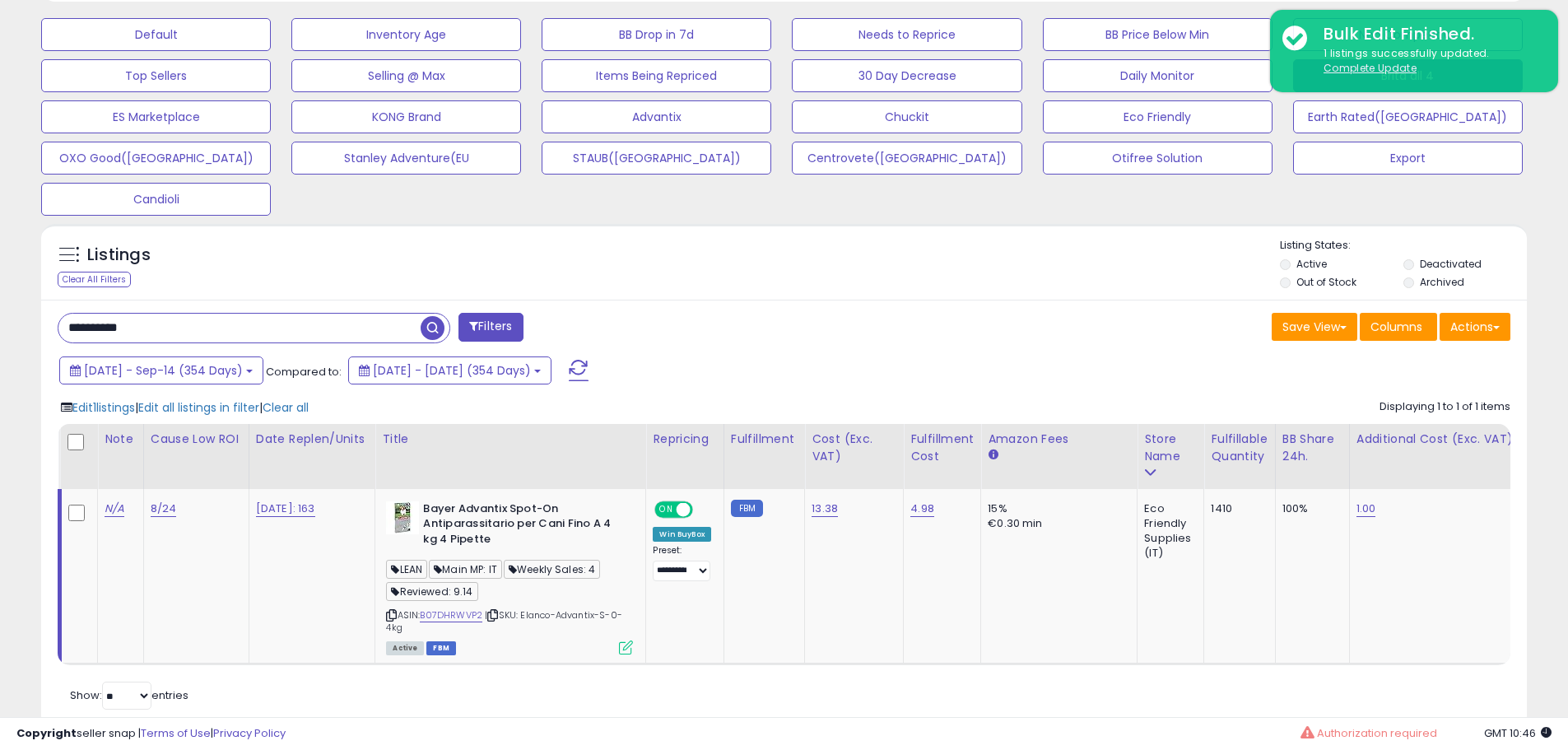
scroll to position [471, 0]
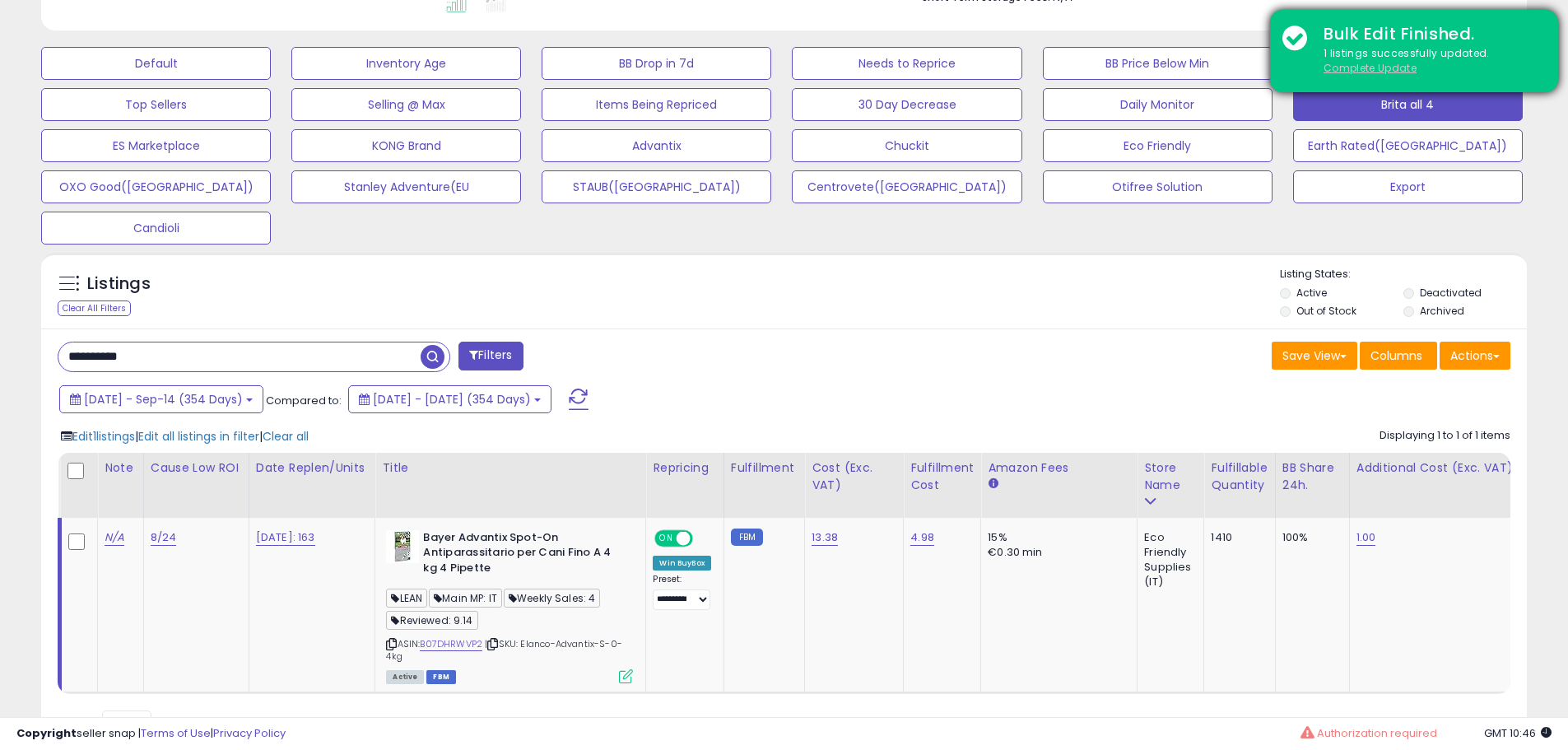
click at [1377, 69] on u "Complete Update" at bounding box center [1371, 67] width 93 height 14
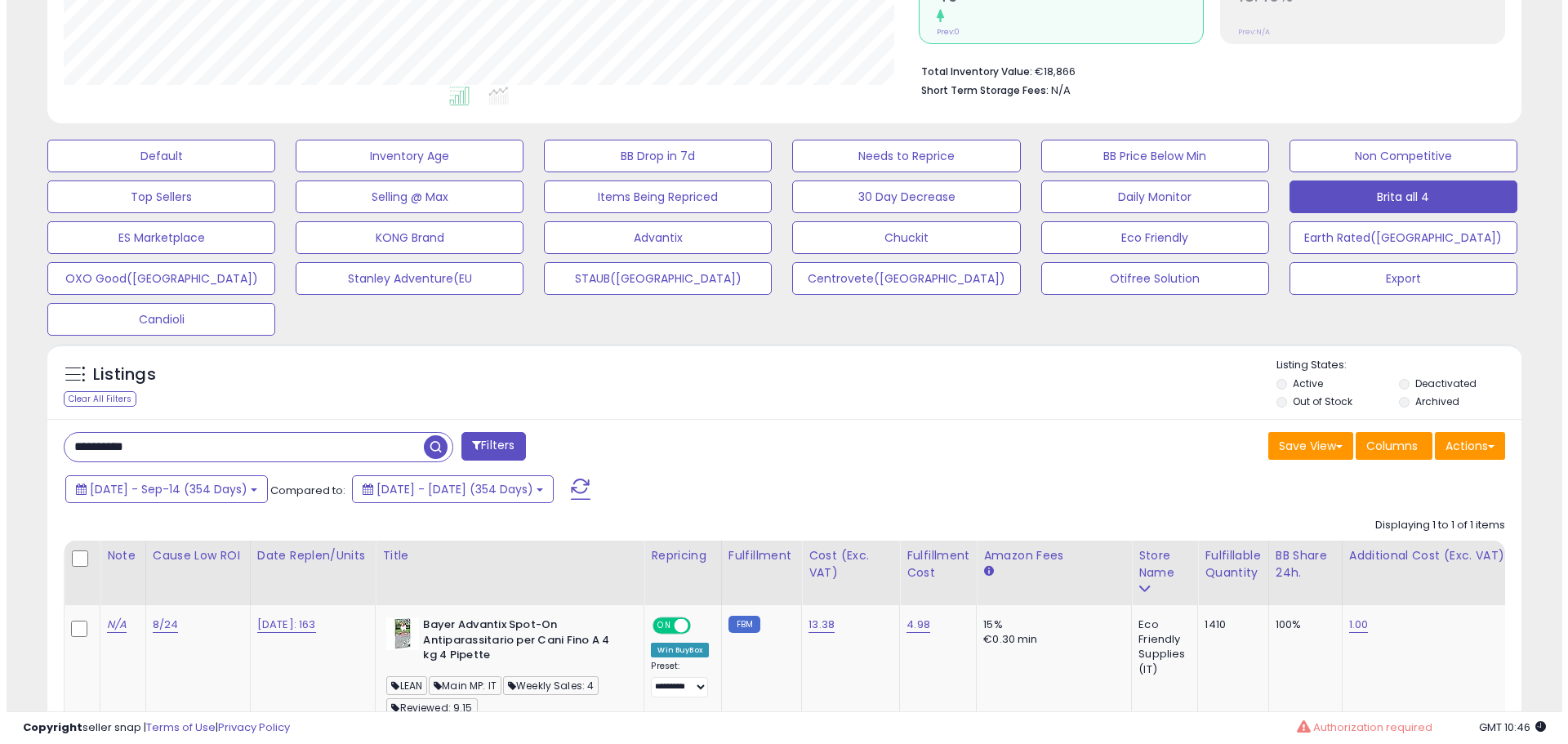
scroll to position [335, 855]
click at [190, 441] on input "**********" at bounding box center [238, 446] width 359 height 28
paste input "text"
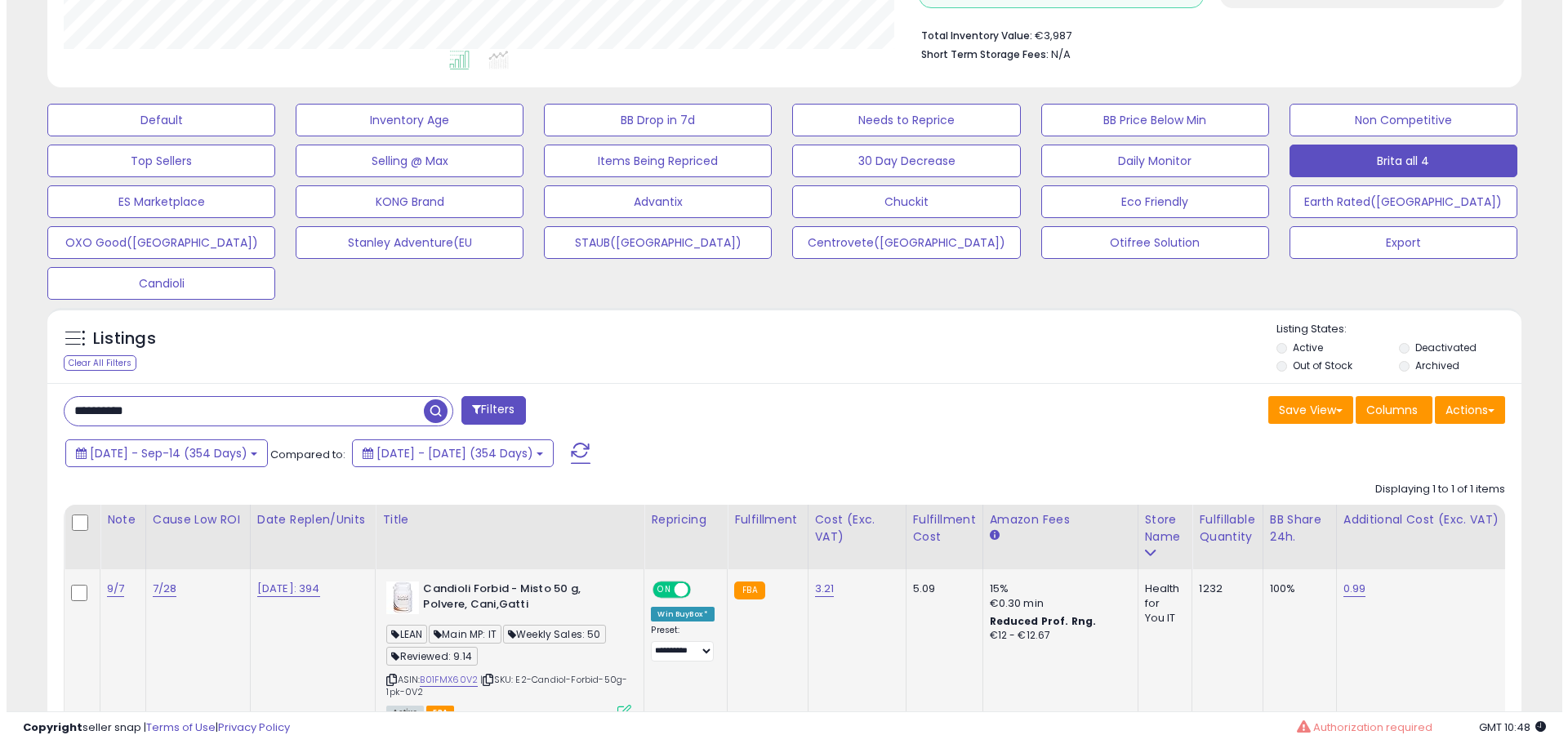
scroll to position [452, 0]
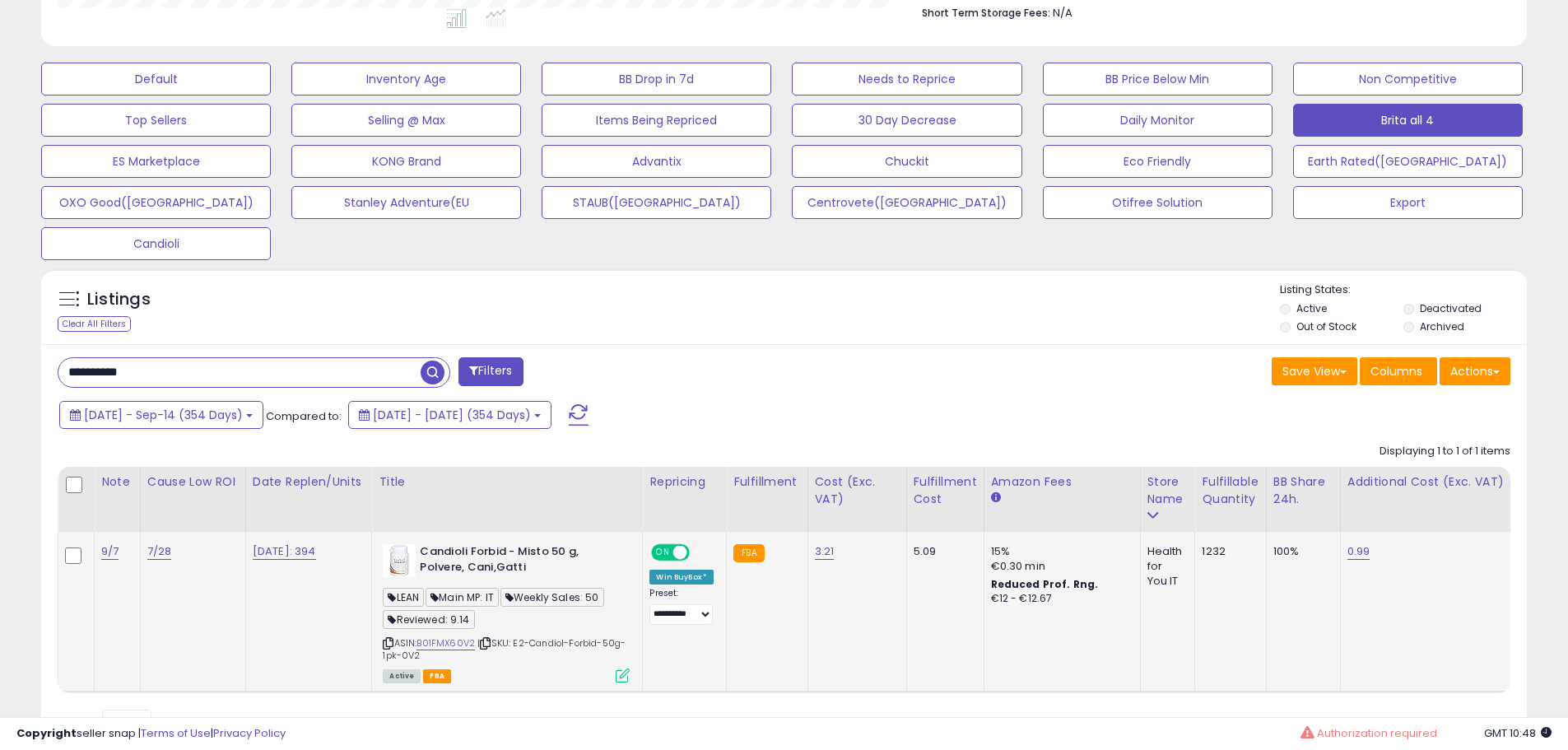
click at [622, 676] on icon at bounding box center [623, 676] width 14 height 14
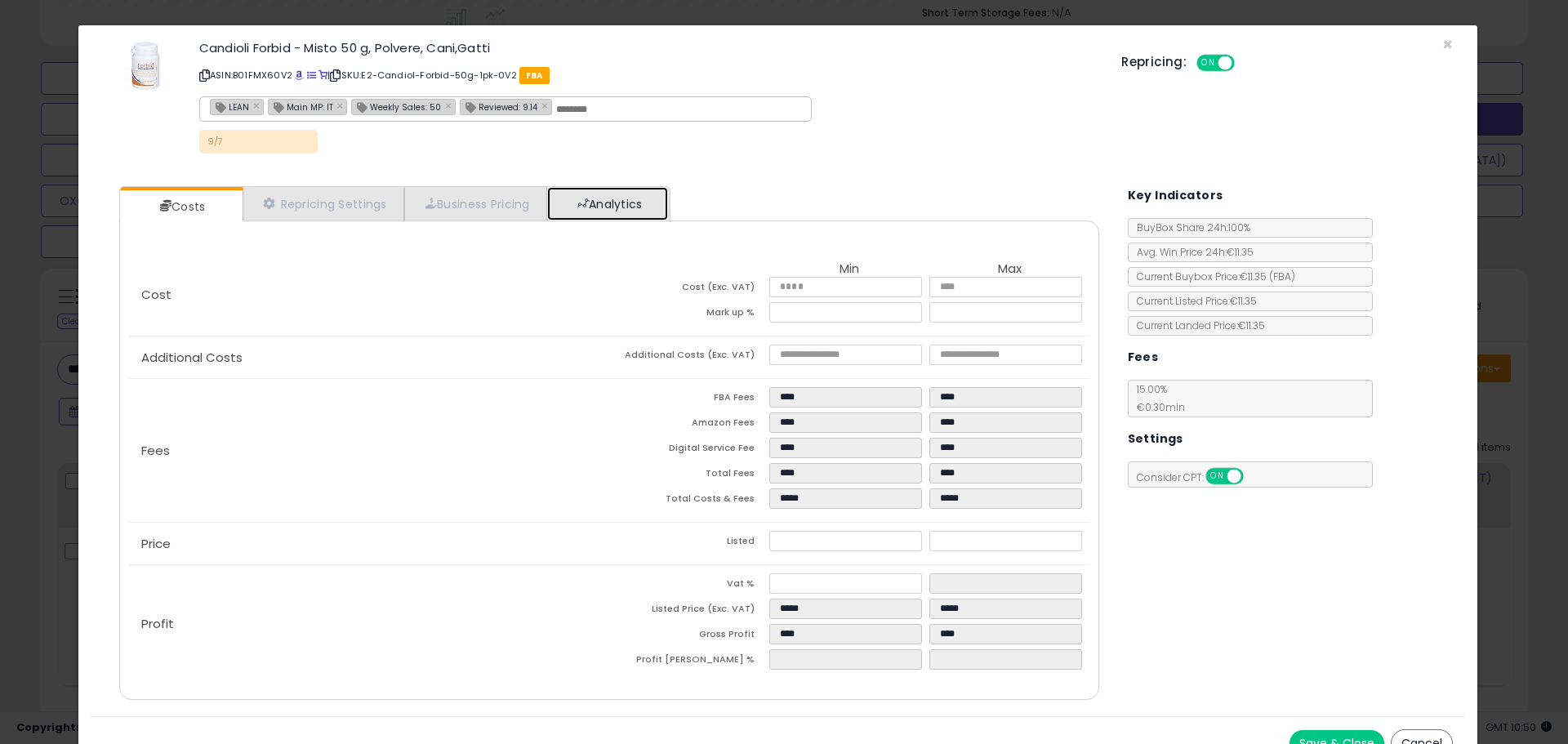
click at [630, 201] on link "Analytics" at bounding box center [607, 203] width 121 height 33
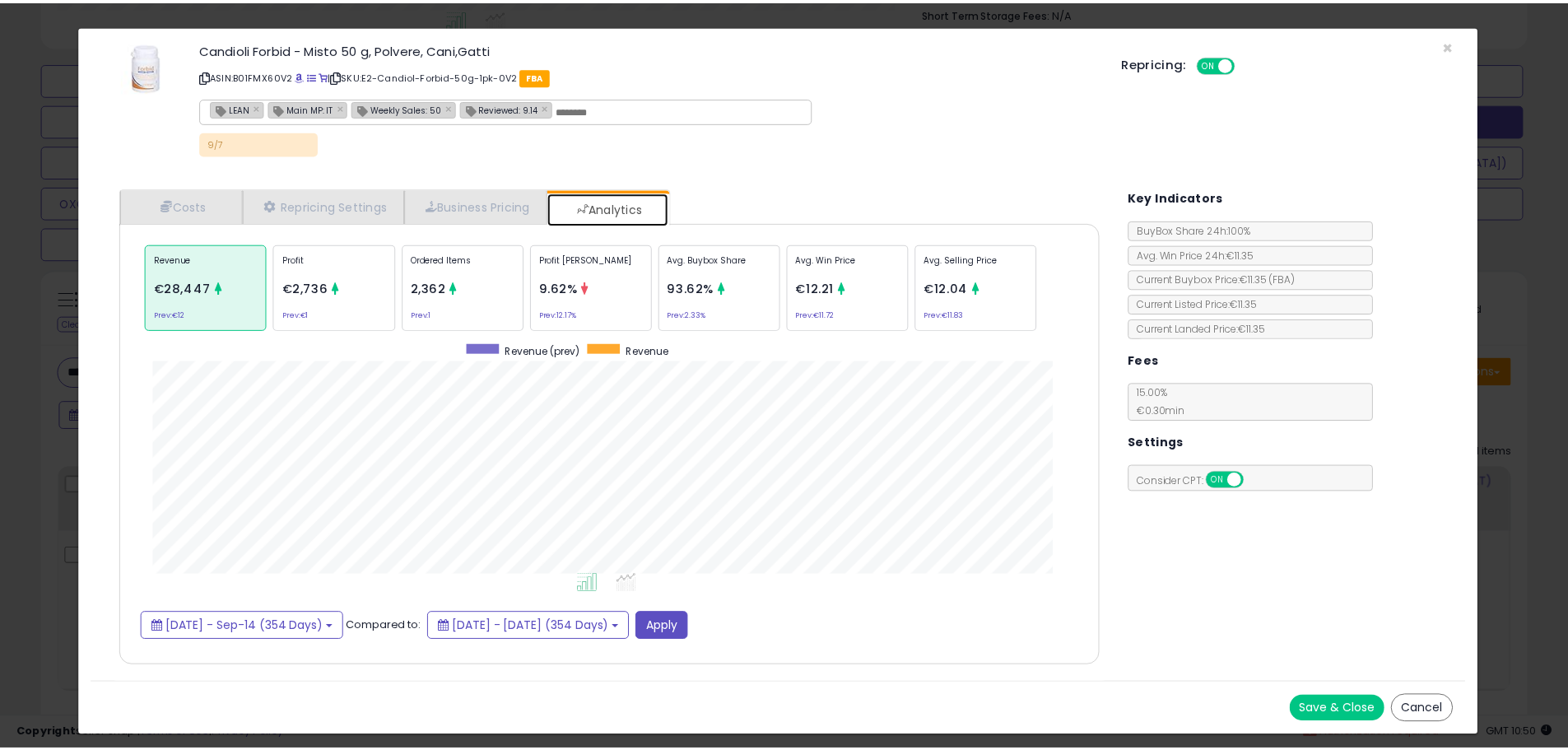
scroll to position [506, 1021]
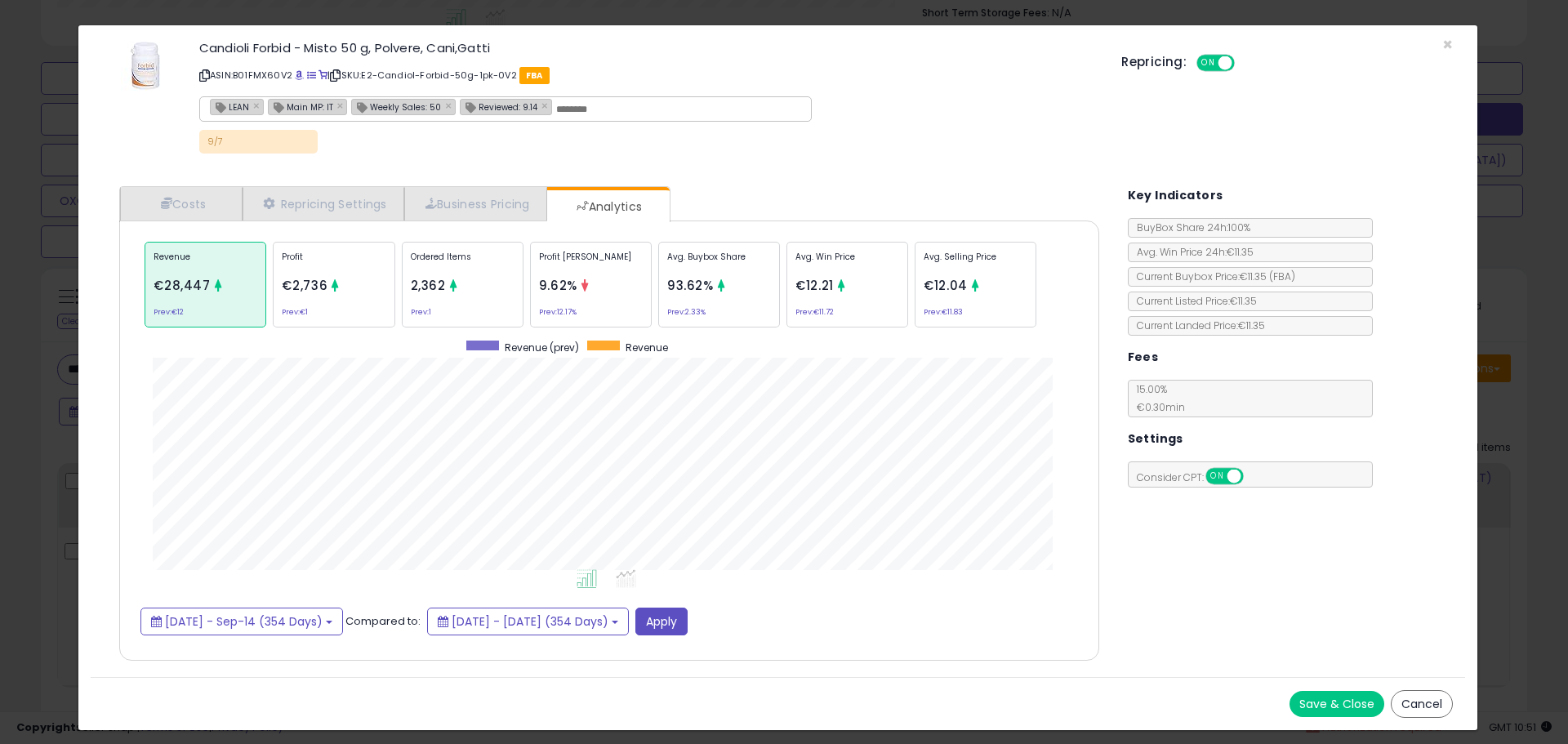
click at [87, 495] on div "× Close Candioli Forbid - Misto 50 g, Polvere, Cani,Gatti ASIN: B01FMX60V2 | SK…" at bounding box center [777, 378] width 1400 height 706
click at [47, 482] on div "× Close Candioli Forbid - Misto 50 g, Polvere, Cani,Gatti ASIN: B01FMX60V2 | SK…" at bounding box center [784, 372] width 1568 height 744
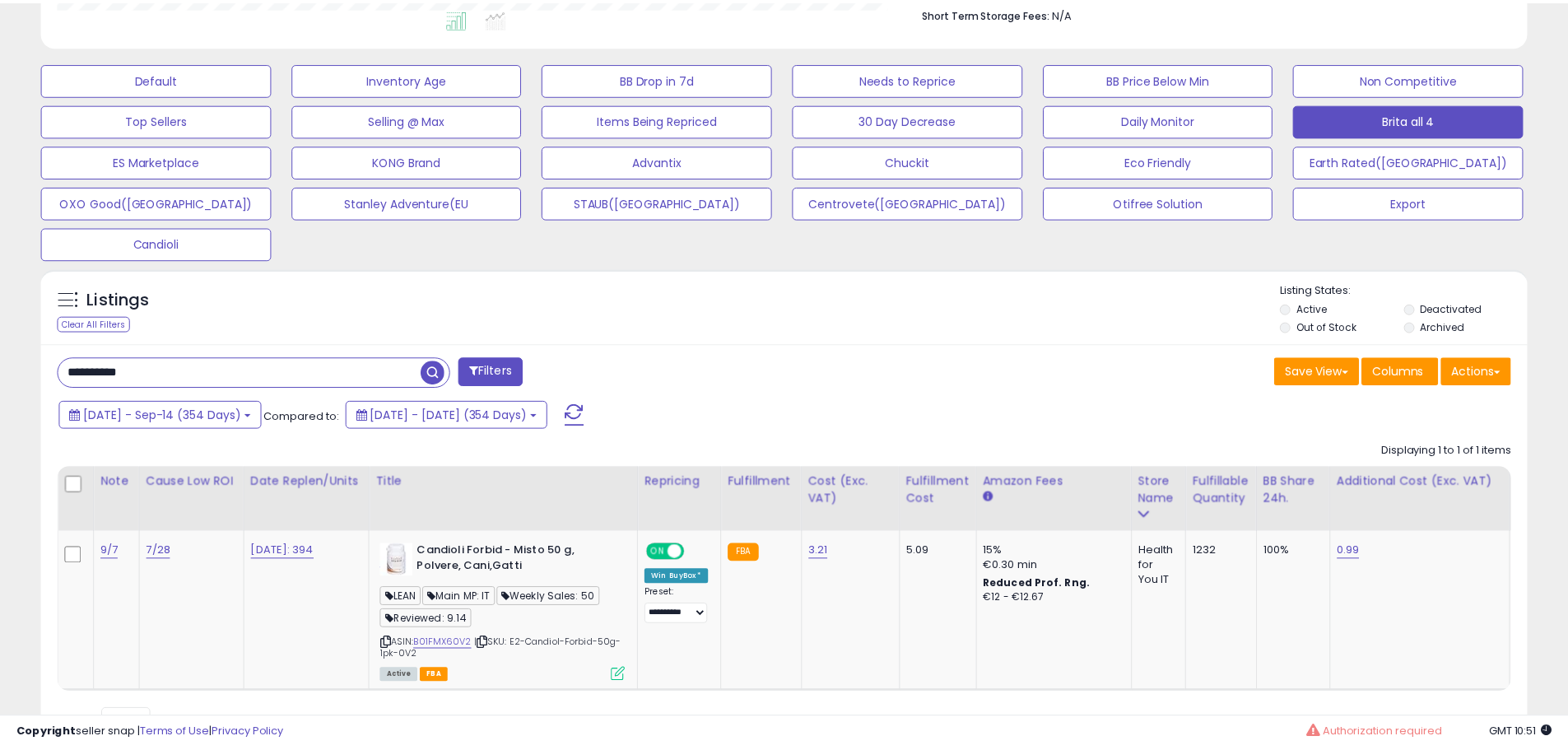
scroll to position [337, 862]
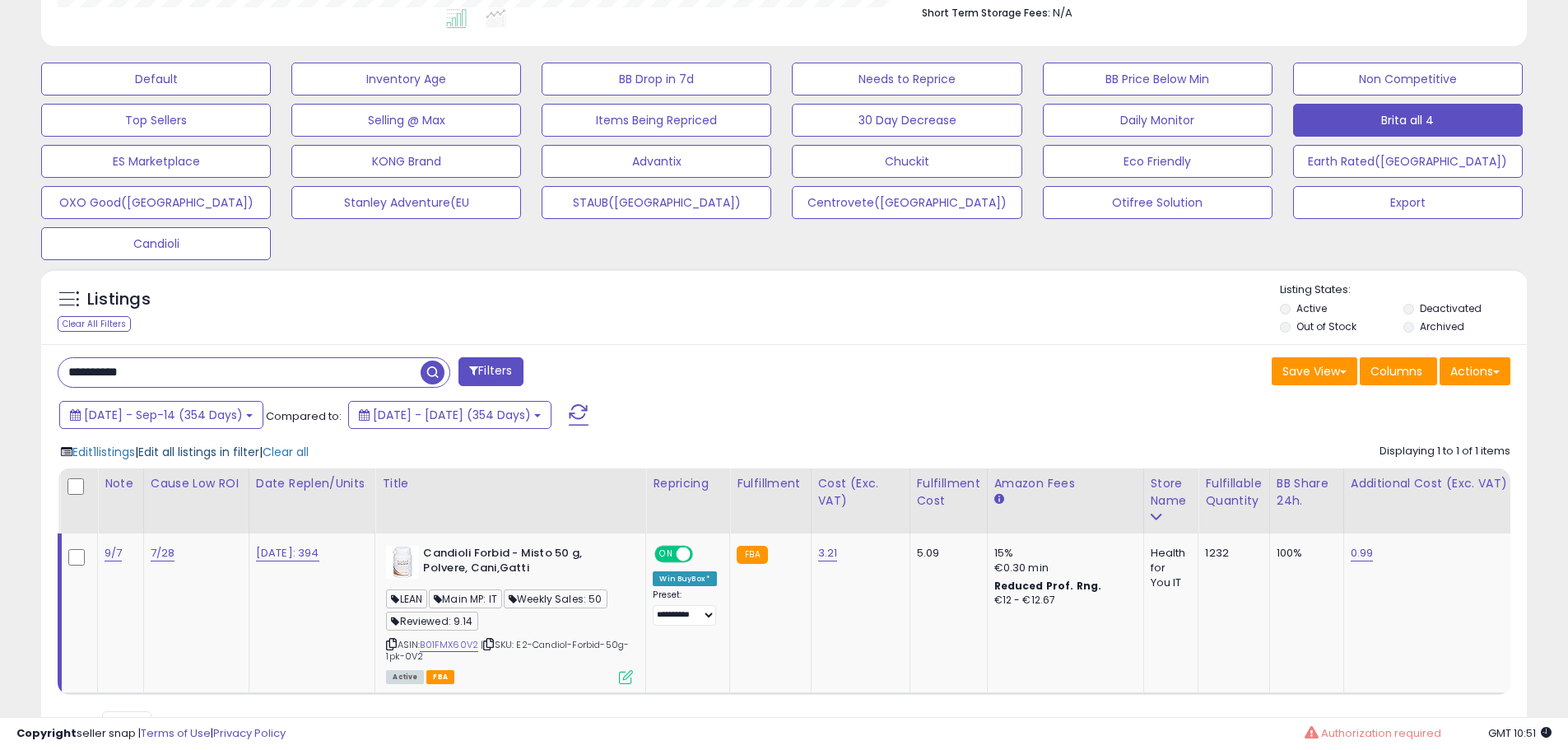
click at [204, 452] on span "Edit all listings in filter" at bounding box center [199, 452] width 121 height 16
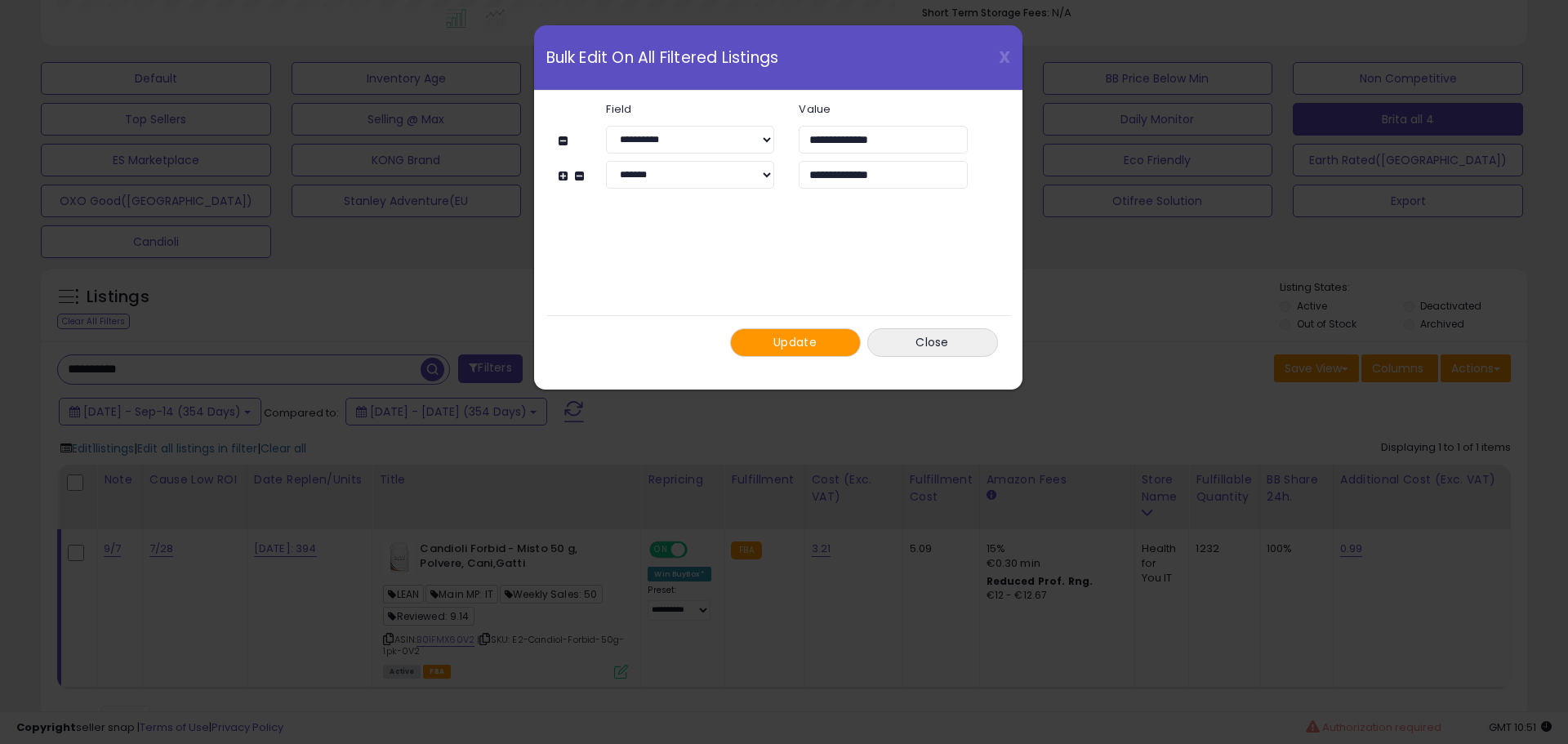
click at [763, 339] on button "Update" at bounding box center [795, 342] width 130 height 28
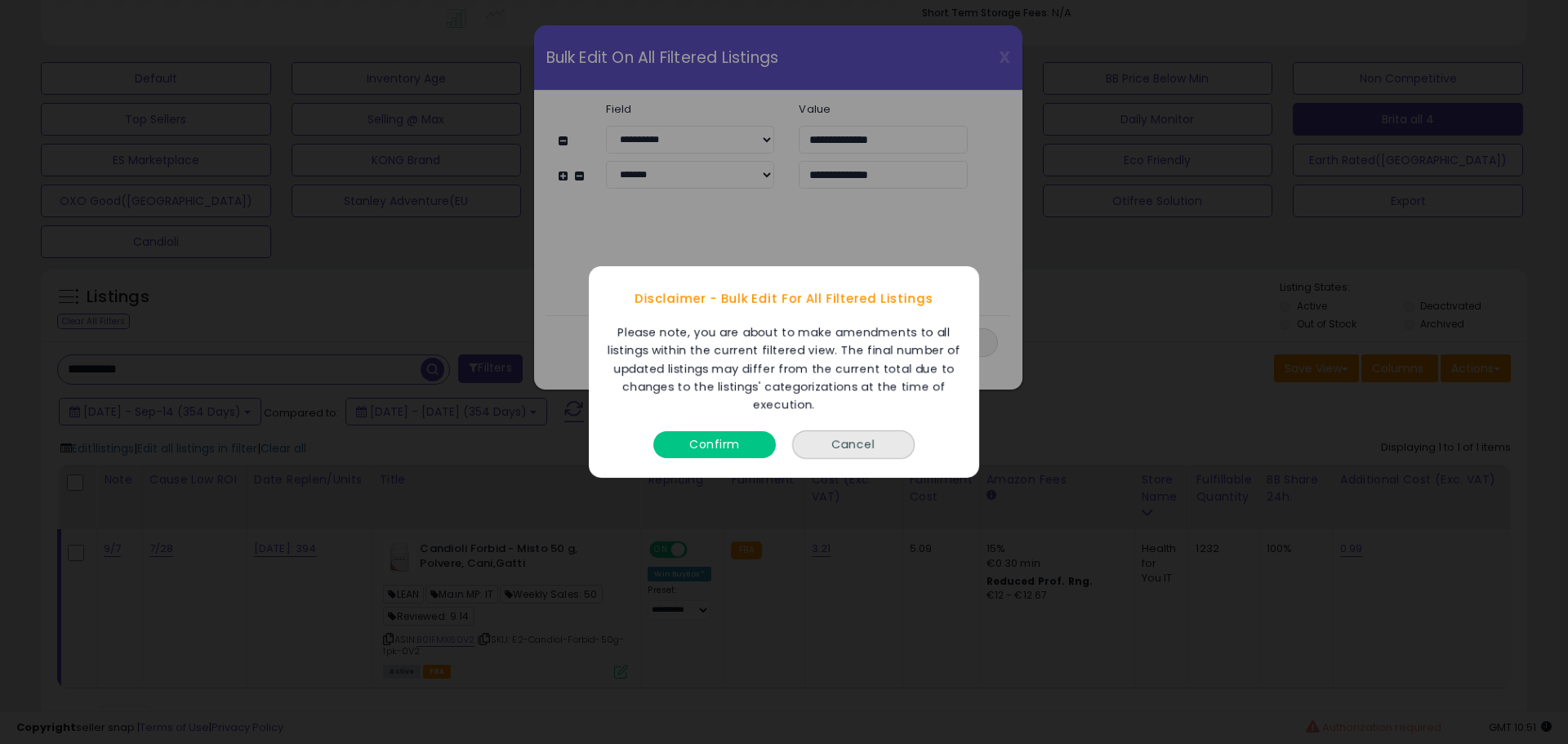
click at [742, 451] on button "Confirm" at bounding box center [714, 445] width 123 height 27
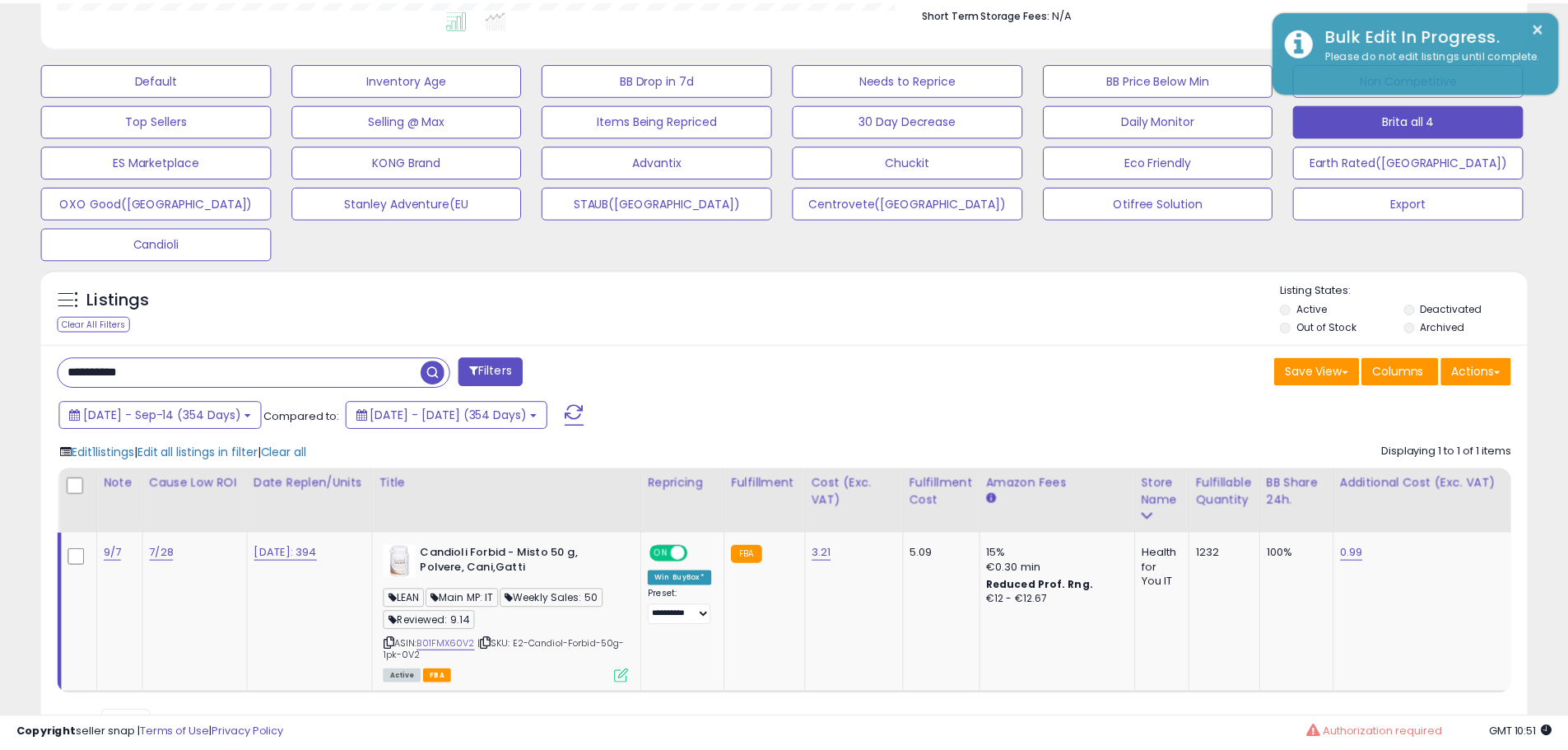
scroll to position [823078, 822376]
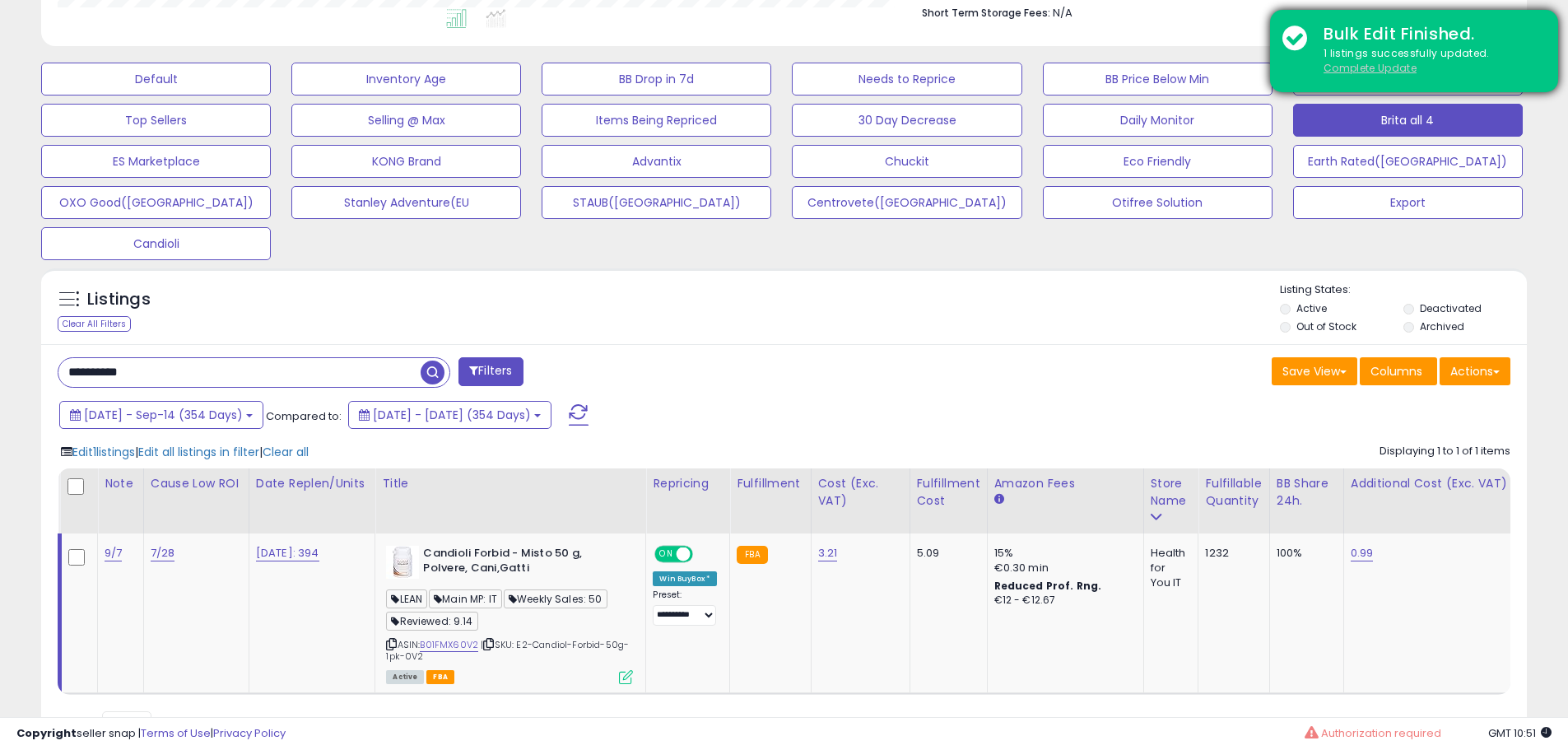
click at [1358, 66] on u "Complete Update" at bounding box center [1371, 67] width 93 height 14
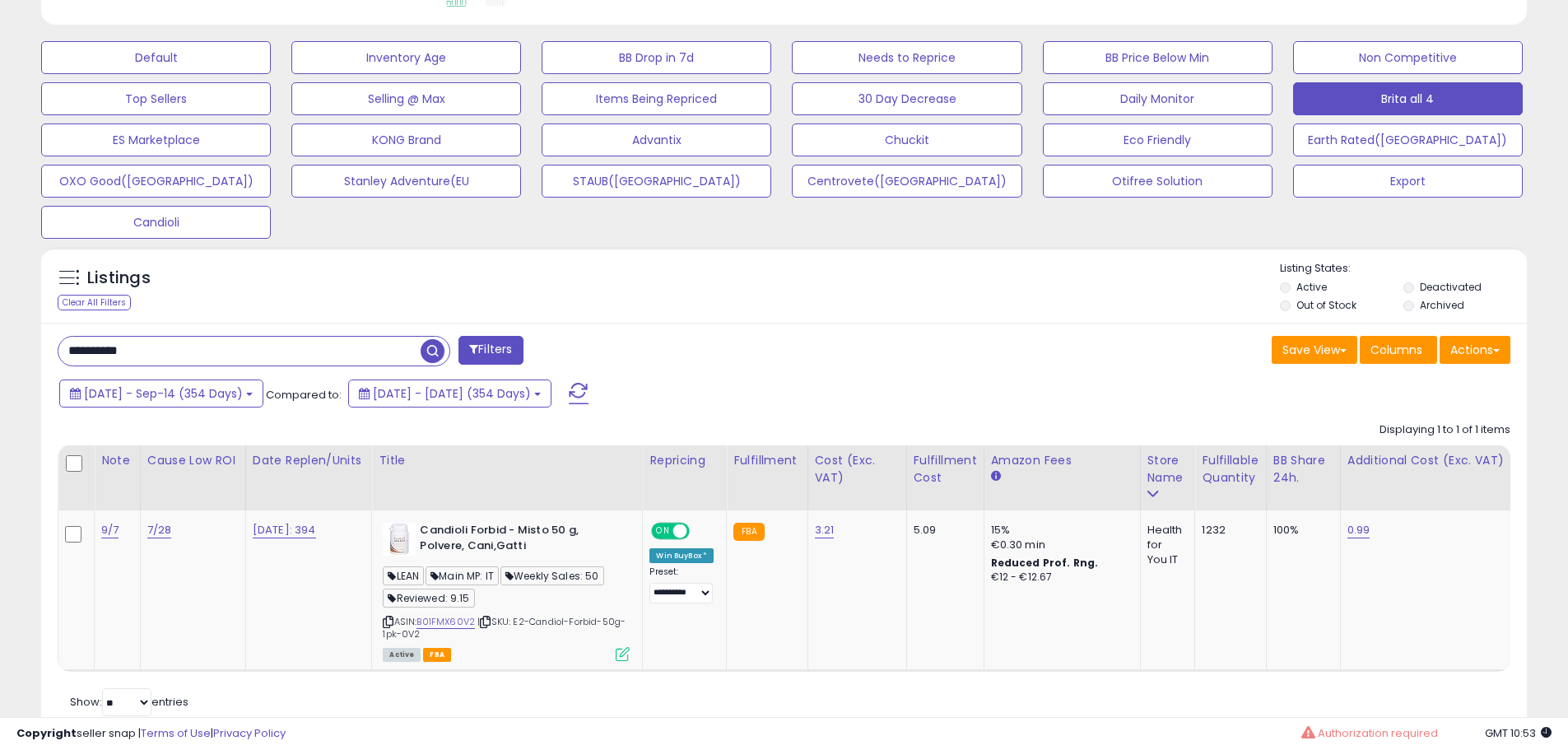
scroll to position [539, 0]
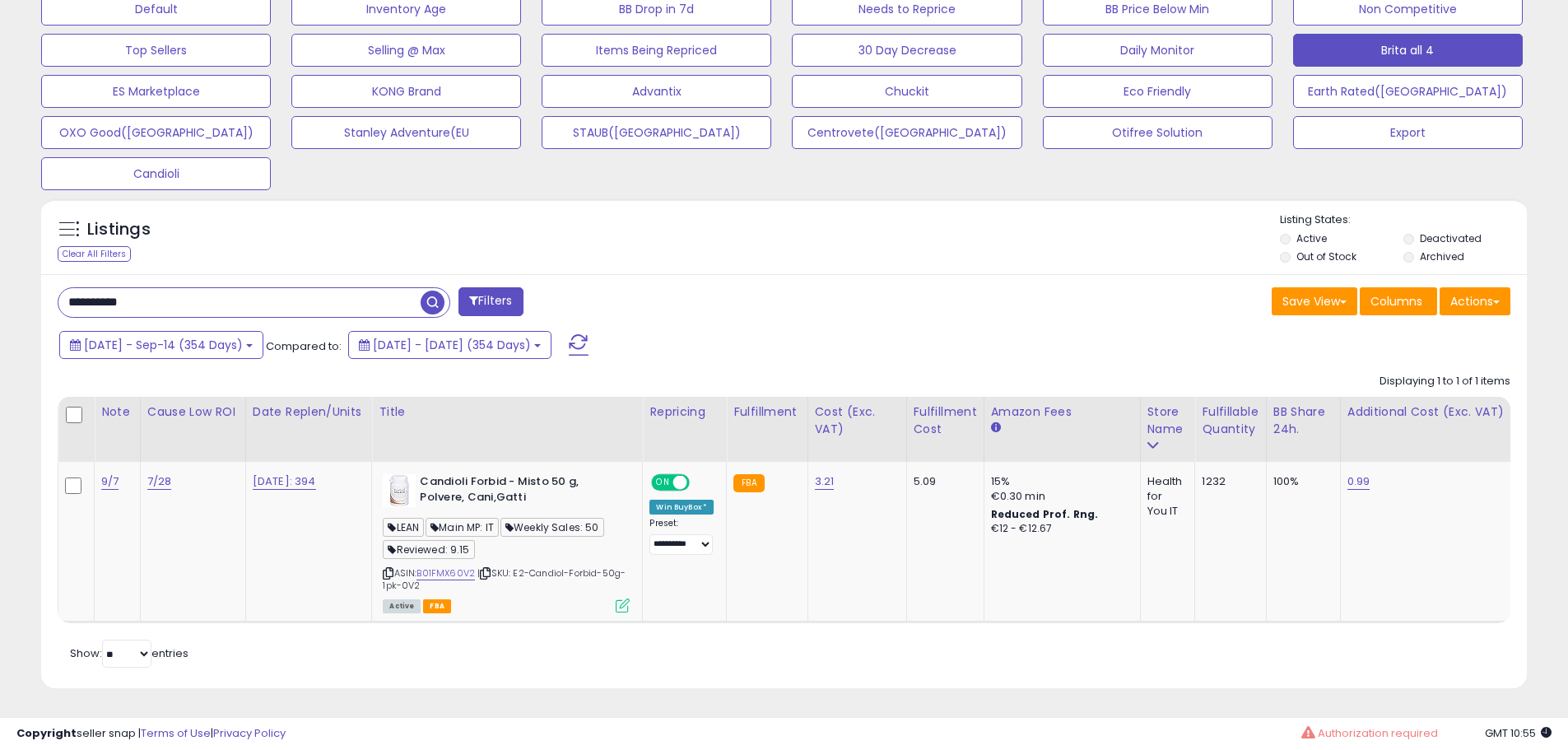
click at [233, 298] on input "**********" at bounding box center [240, 302] width 362 height 29
paste input "text"
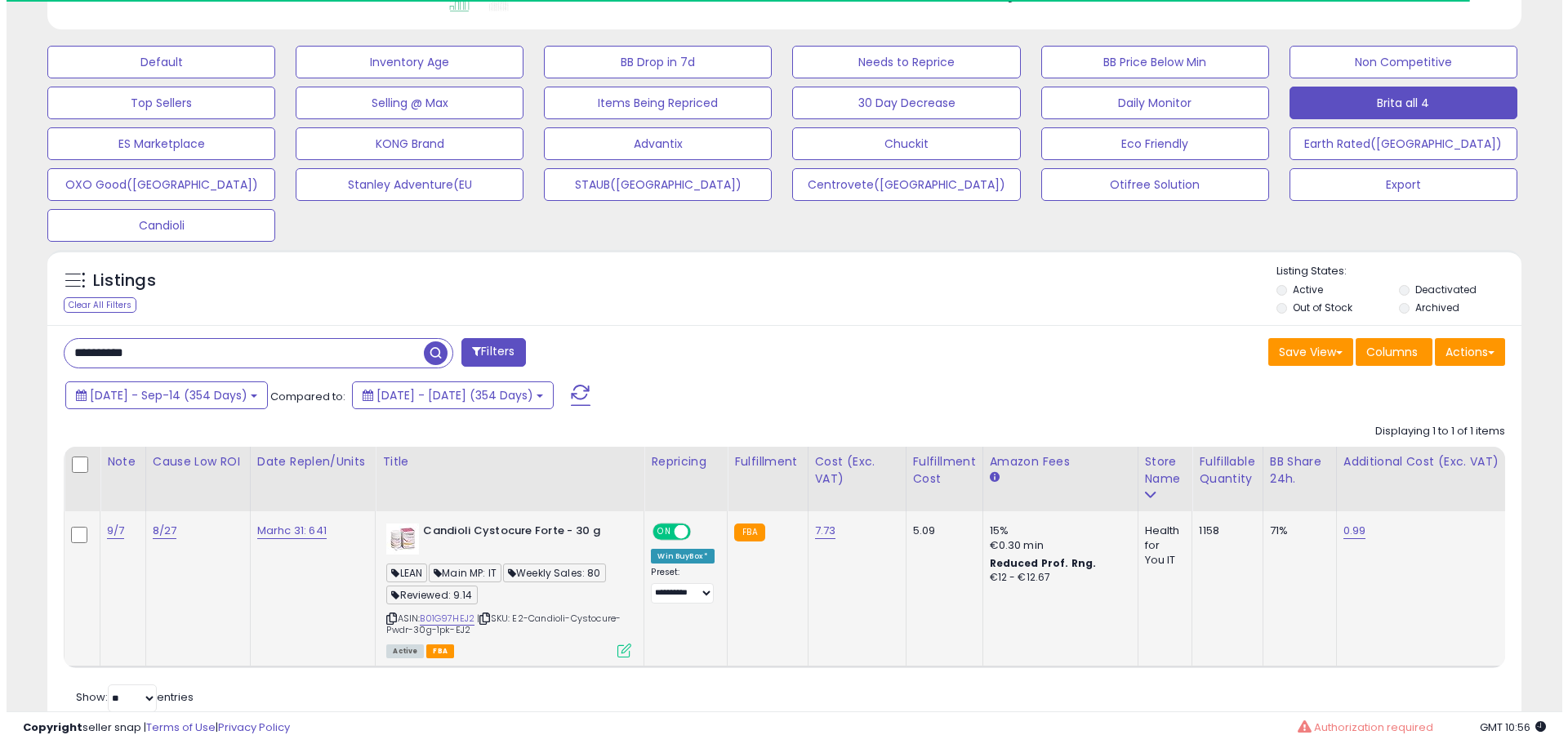
scroll to position [531, 0]
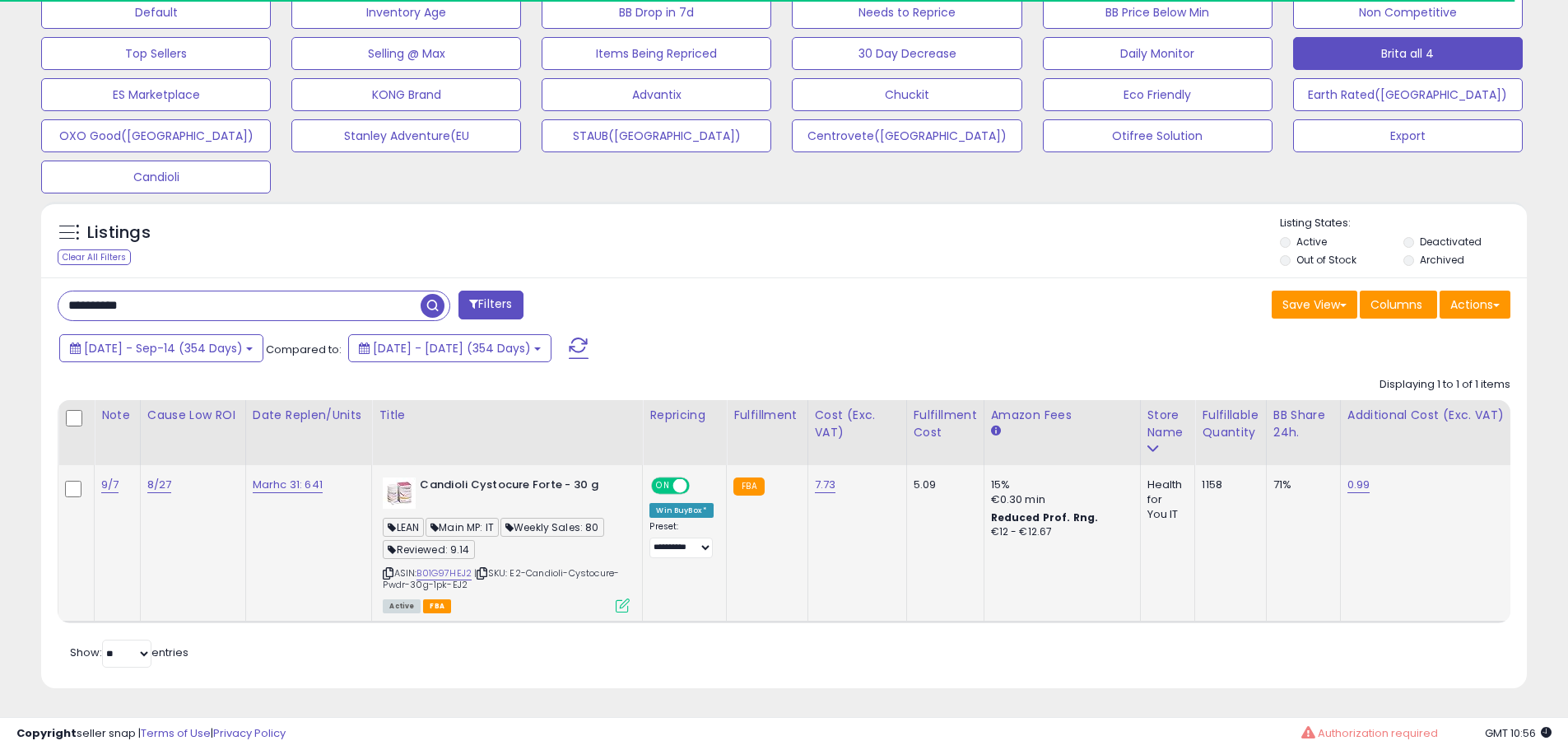
click at [630, 599] on icon at bounding box center [623, 606] width 14 height 14
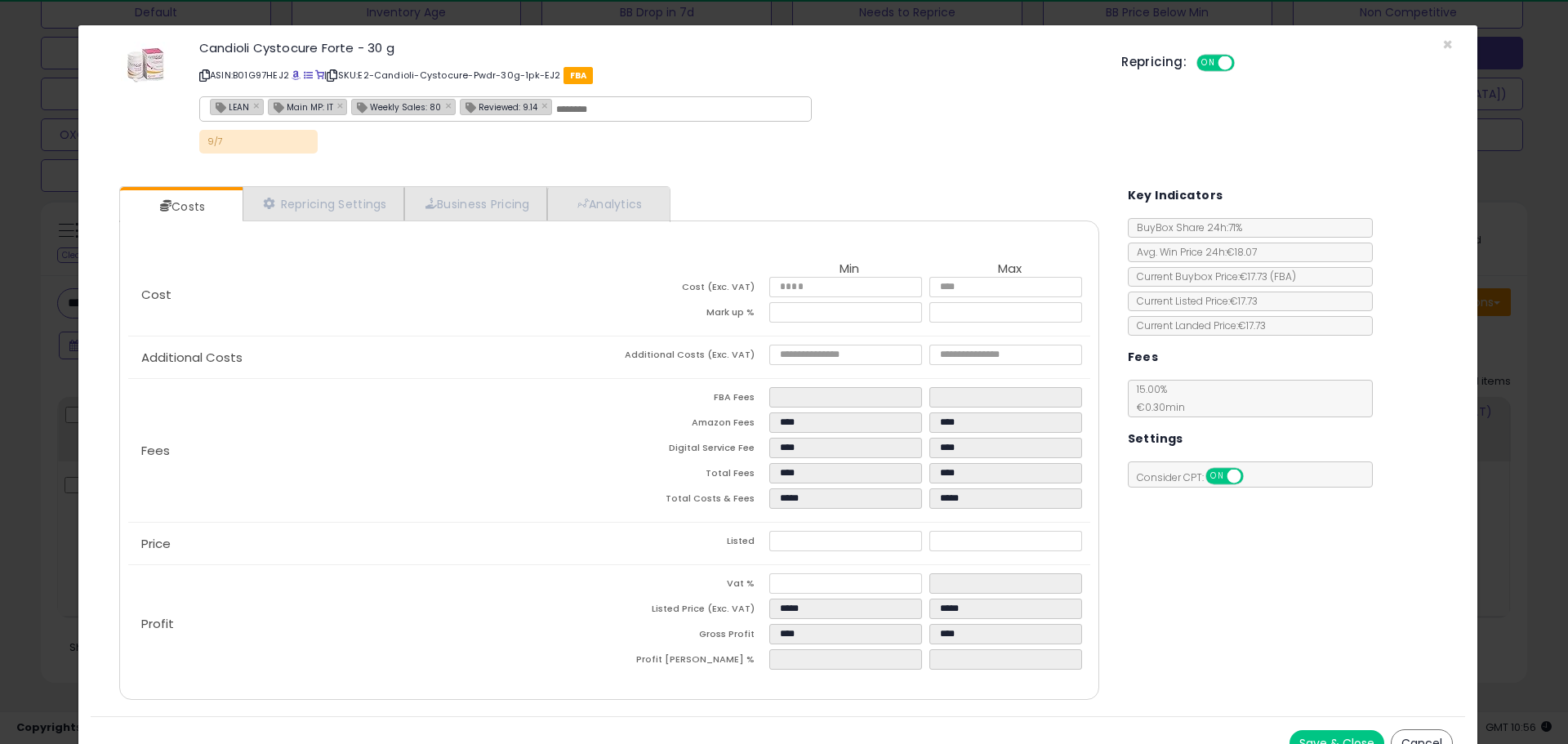
scroll to position [335, 862]
click at [638, 203] on link "Analytics" at bounding box center [607, 203] width 121 height 33
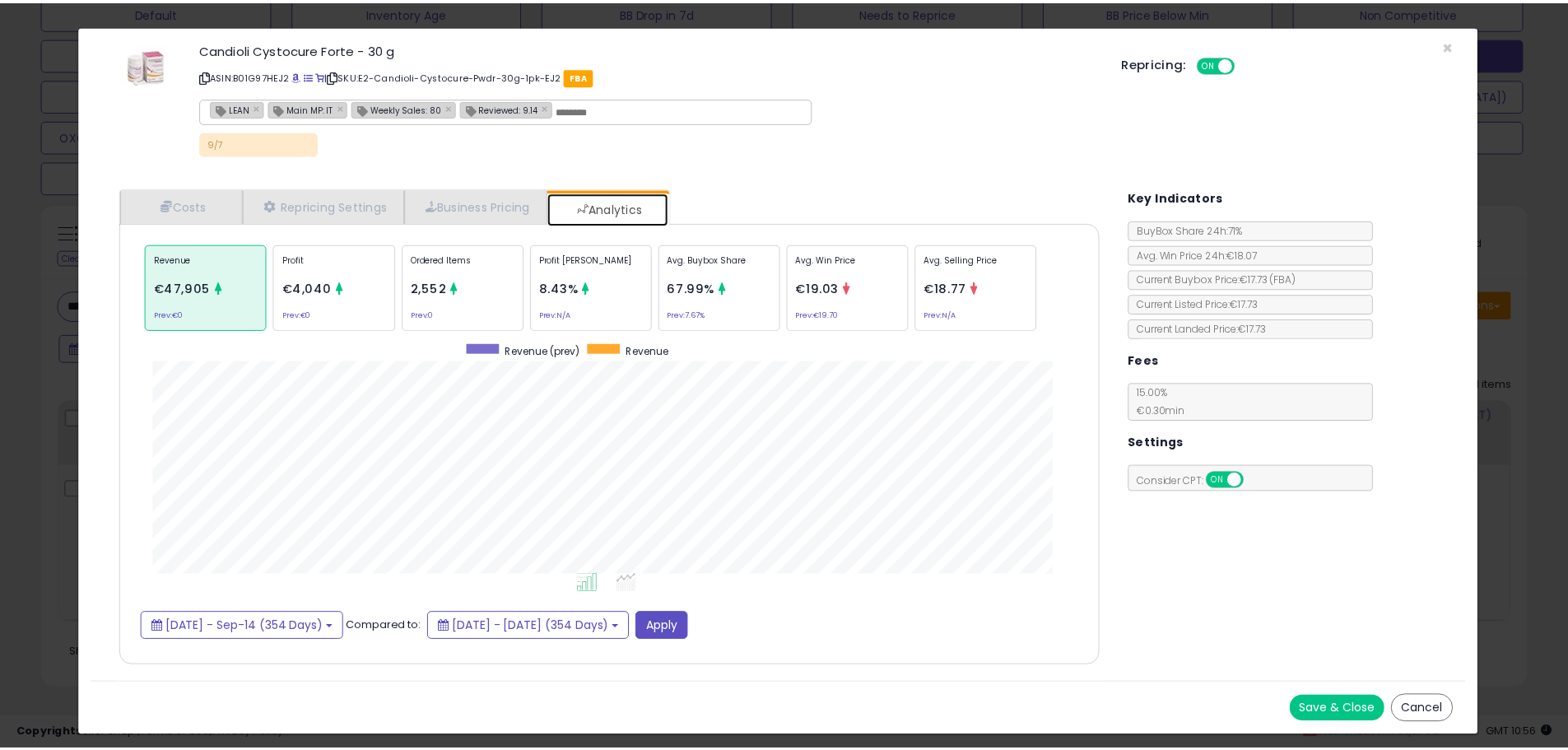
scroll to position [506, 1021]
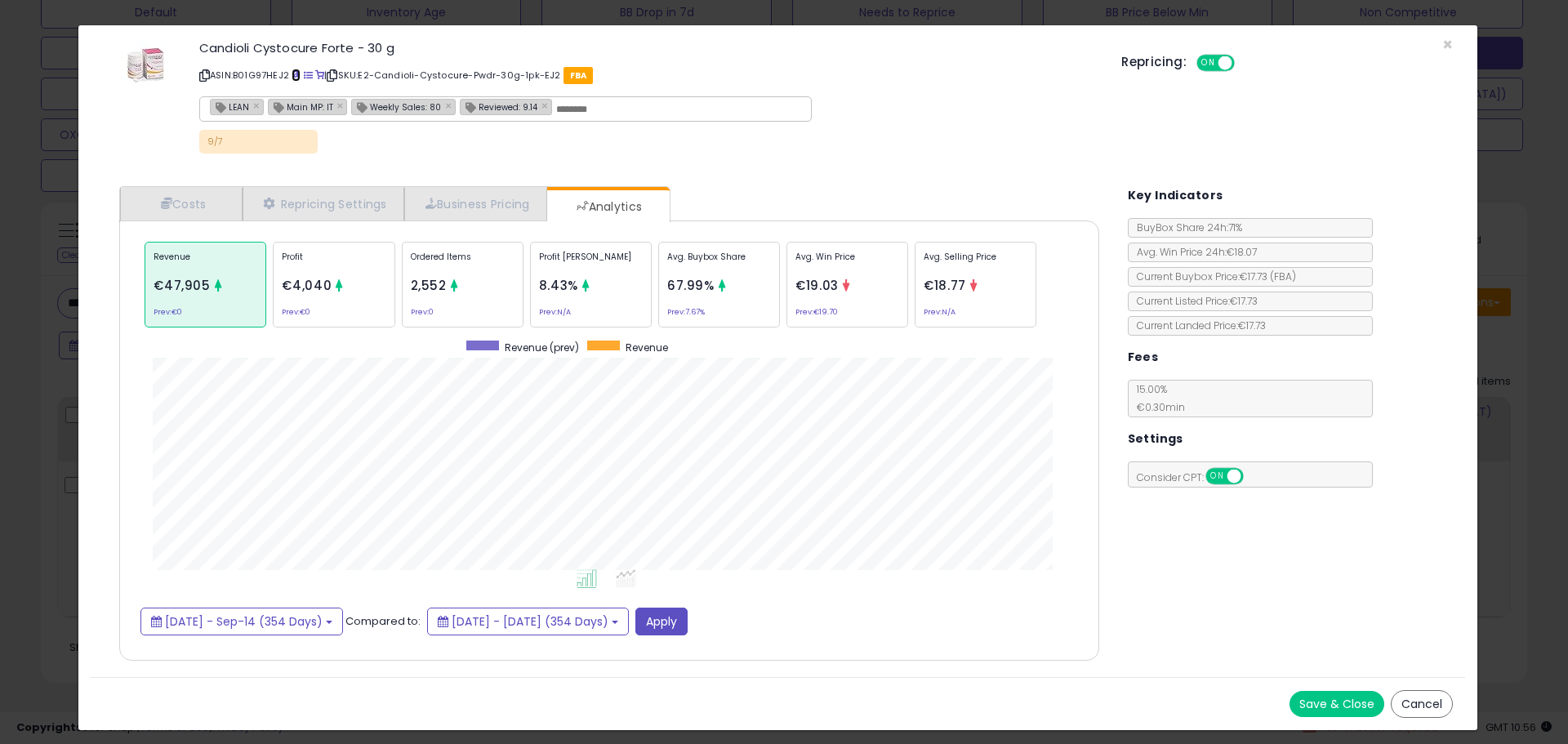
click at [299, 76] on span at bounding box center [296, 76] width 9 height 9
click at [201, 195] on link "Costs" at bounding box center [181, 203] width 123 height 33
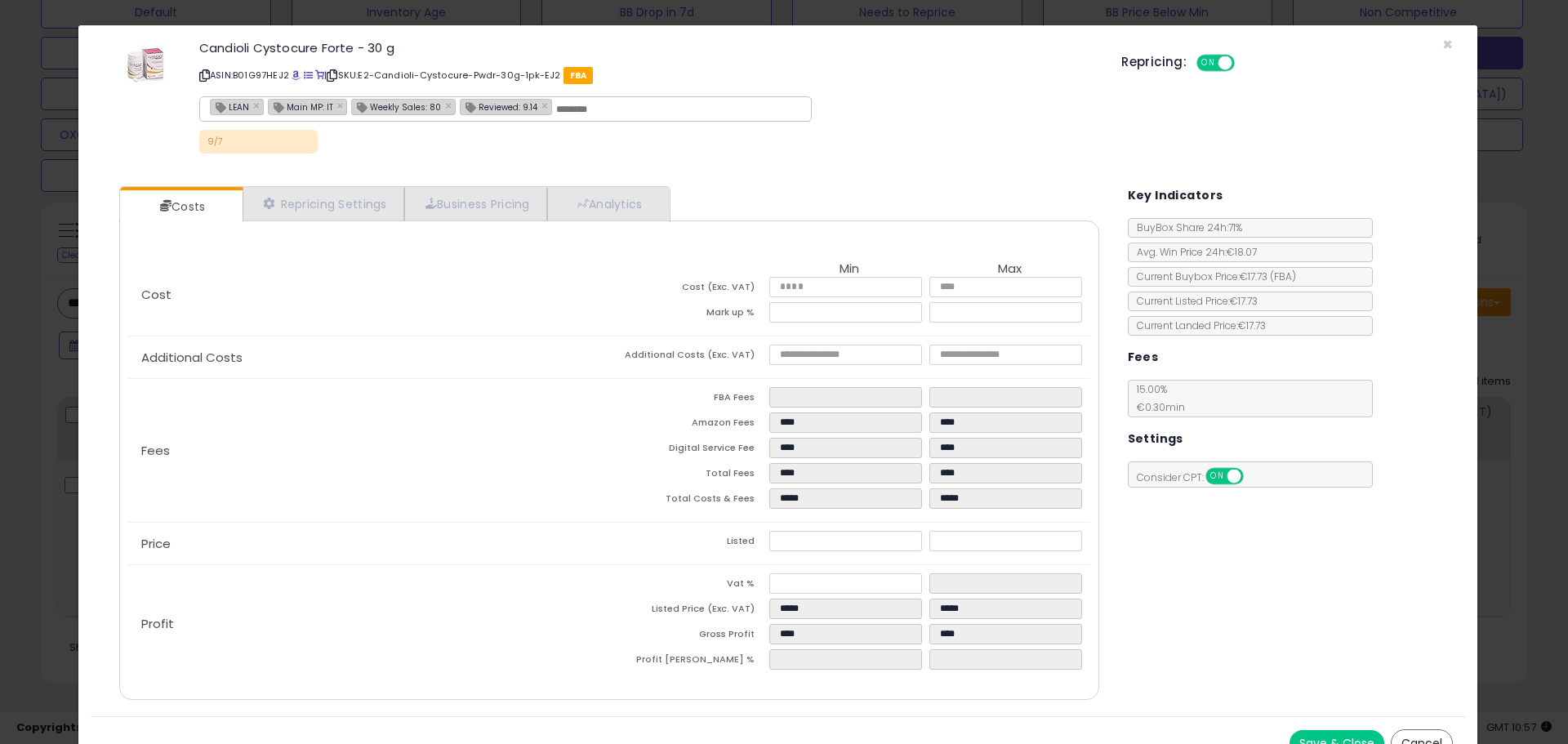
click at [16, 477] on div "× Close Candioli Cystocure Forte - 30 g ASIN: B01G97HEJ2 | SKU: E2-Candioli-Cys…" at bounding box center [784, 372] width 1568 height 744
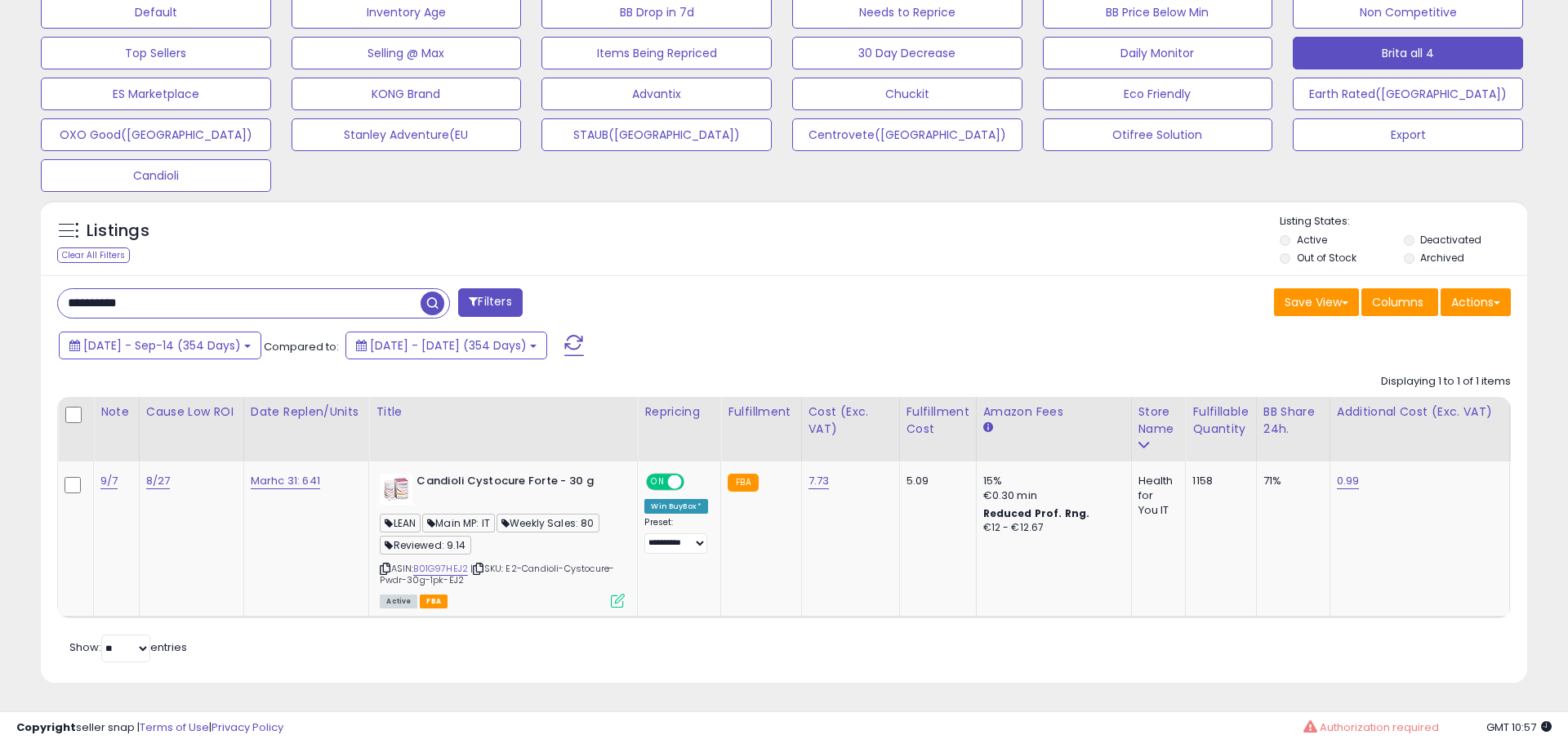
scroll to position [816493, 815628]
click at [73, 403] on div at bounding box center [75, 415] width 22 height 25
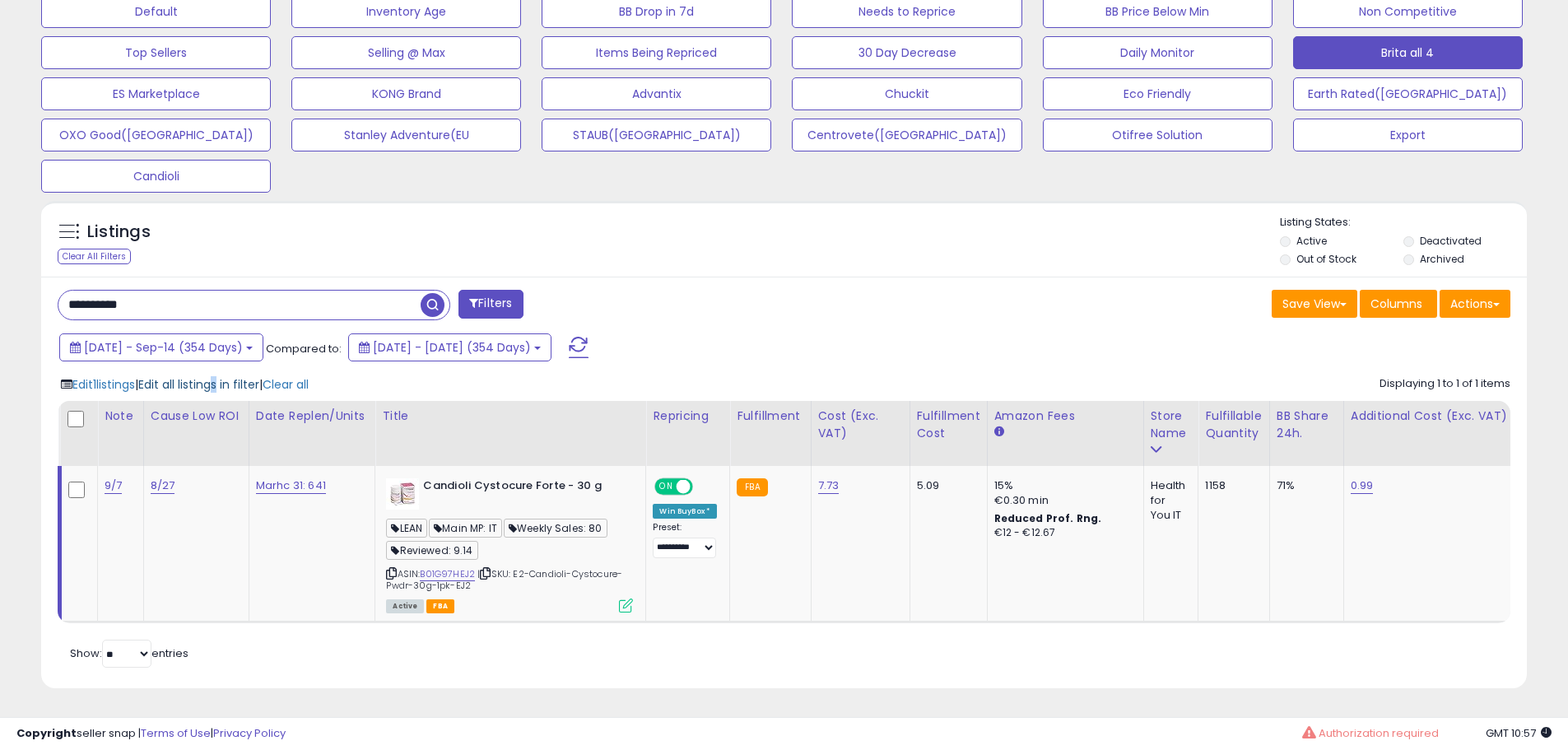
click at [233, 376] on span "Edit all listings in filter" at bounding box center [199, 384] width 121 height 16
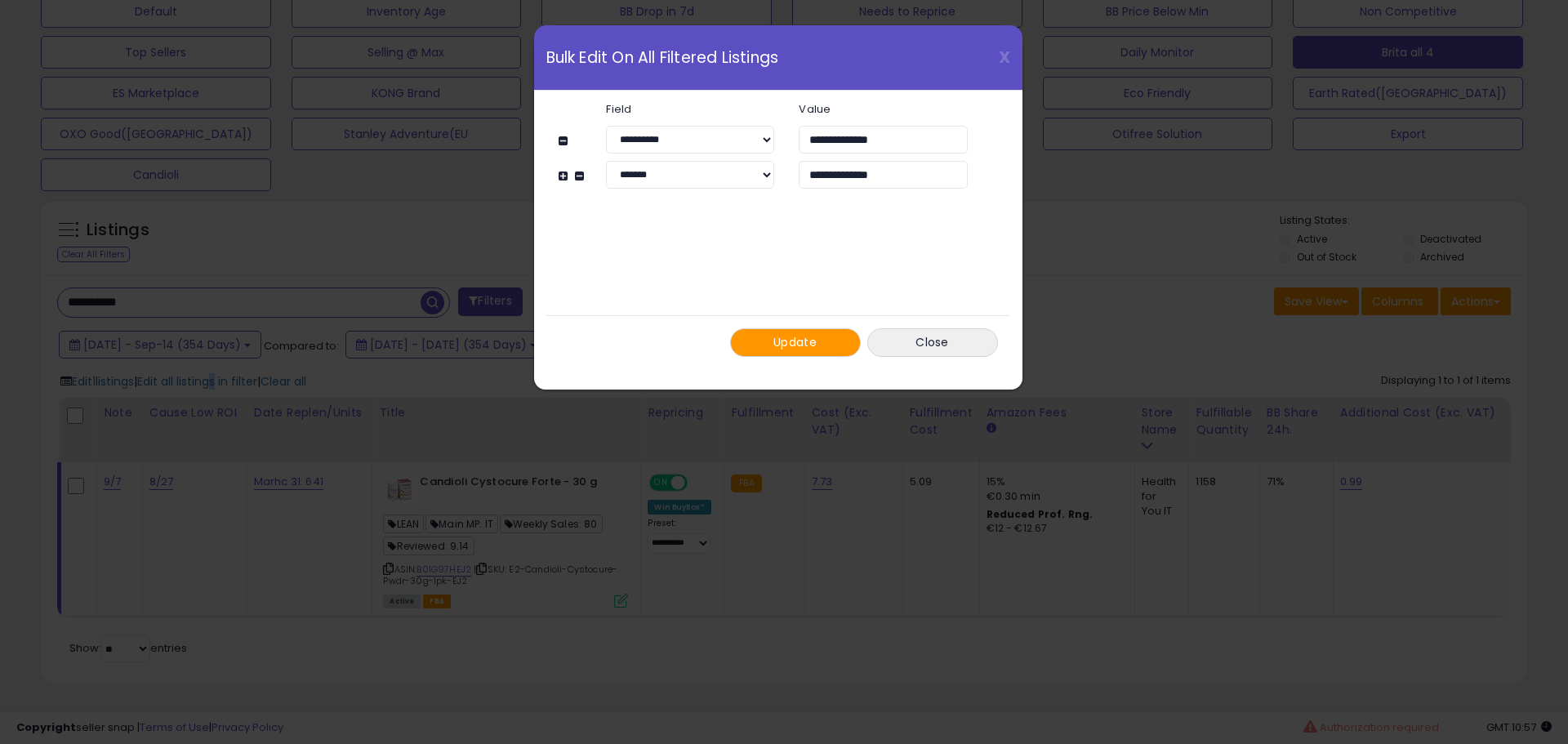
click at [828, 341] on button "Update" at bounding box center [795, 342] width 130 height 28
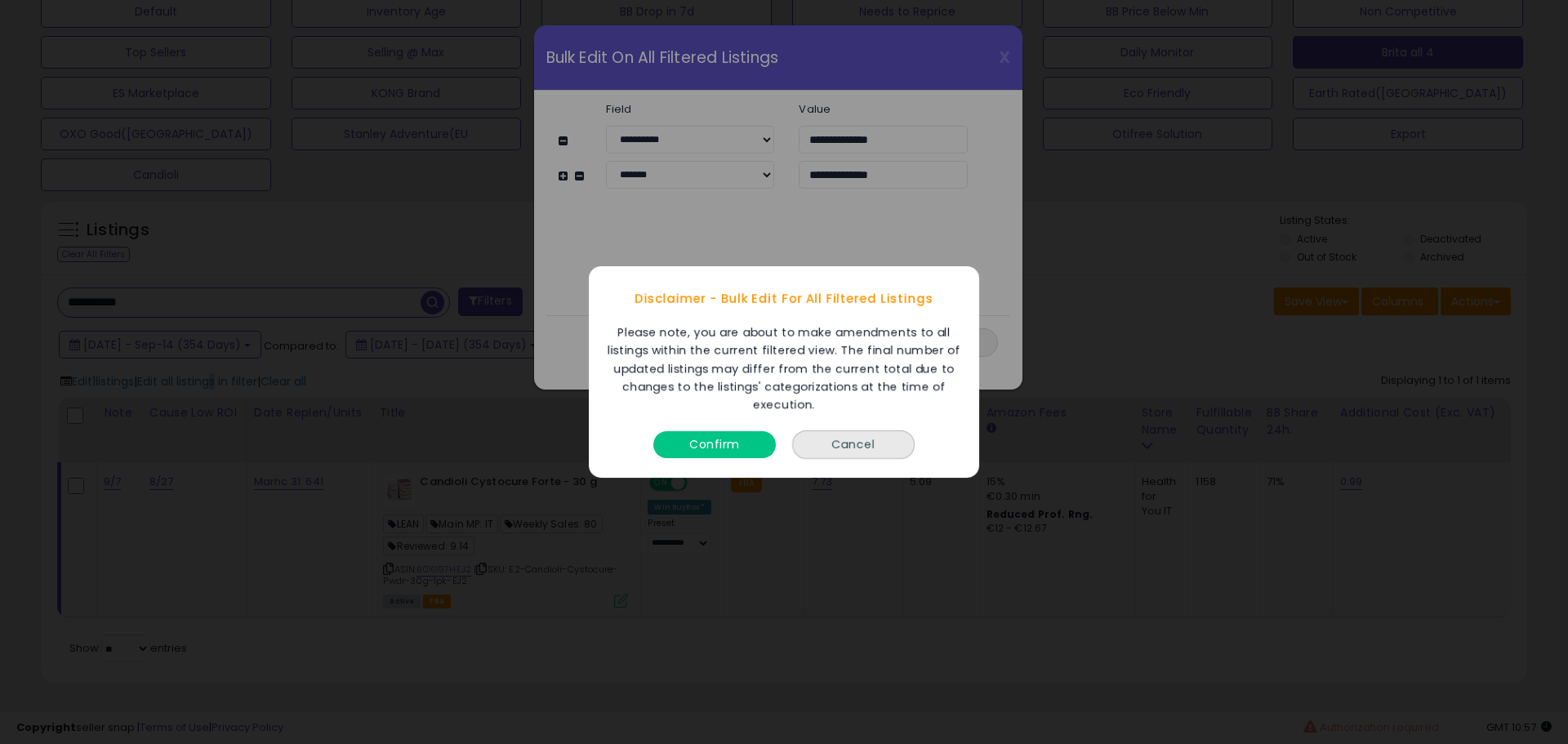
click at [759, 434] on button "Confirm" at bounding box center [714, 445] width 123 height 27
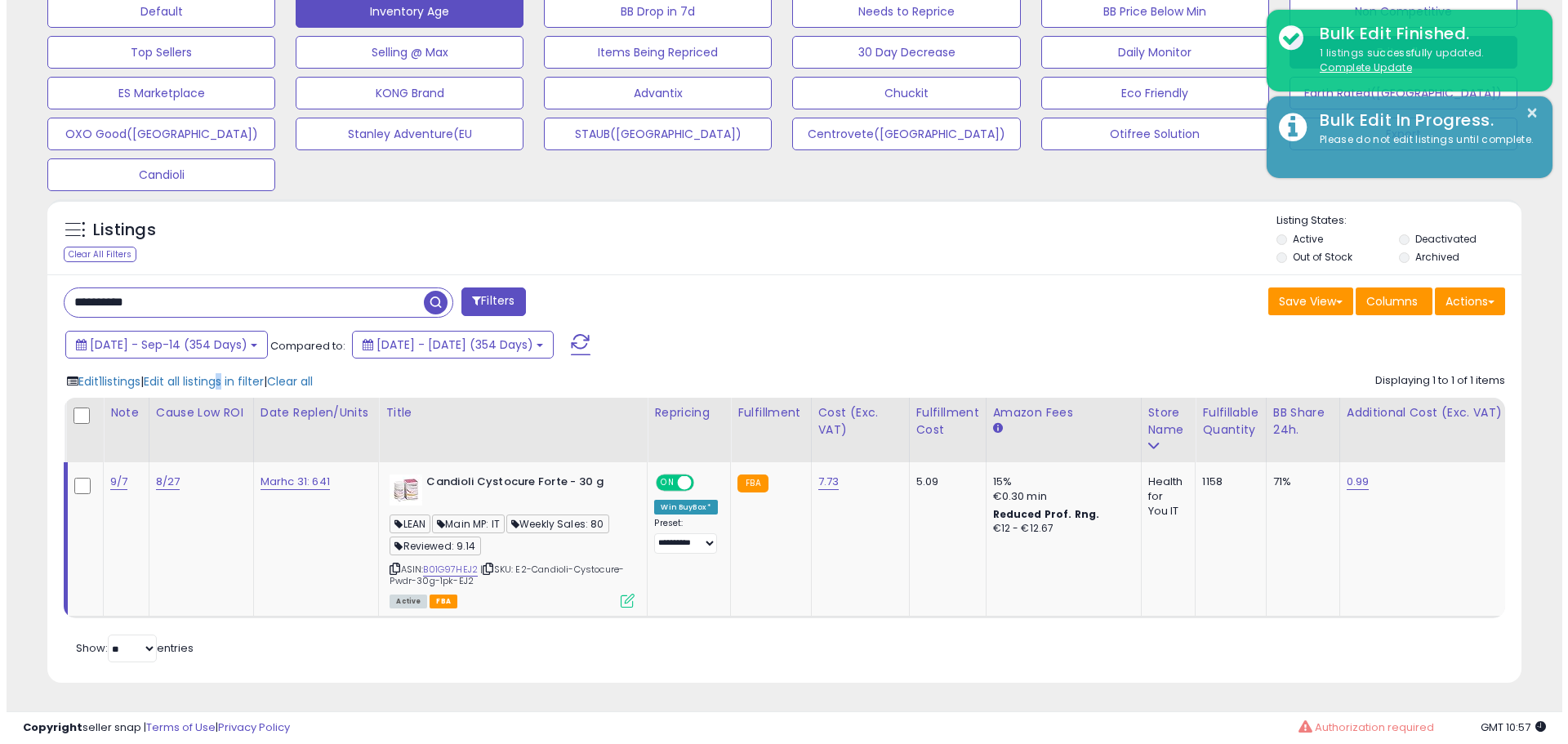
scroll to position [816493, 815628]
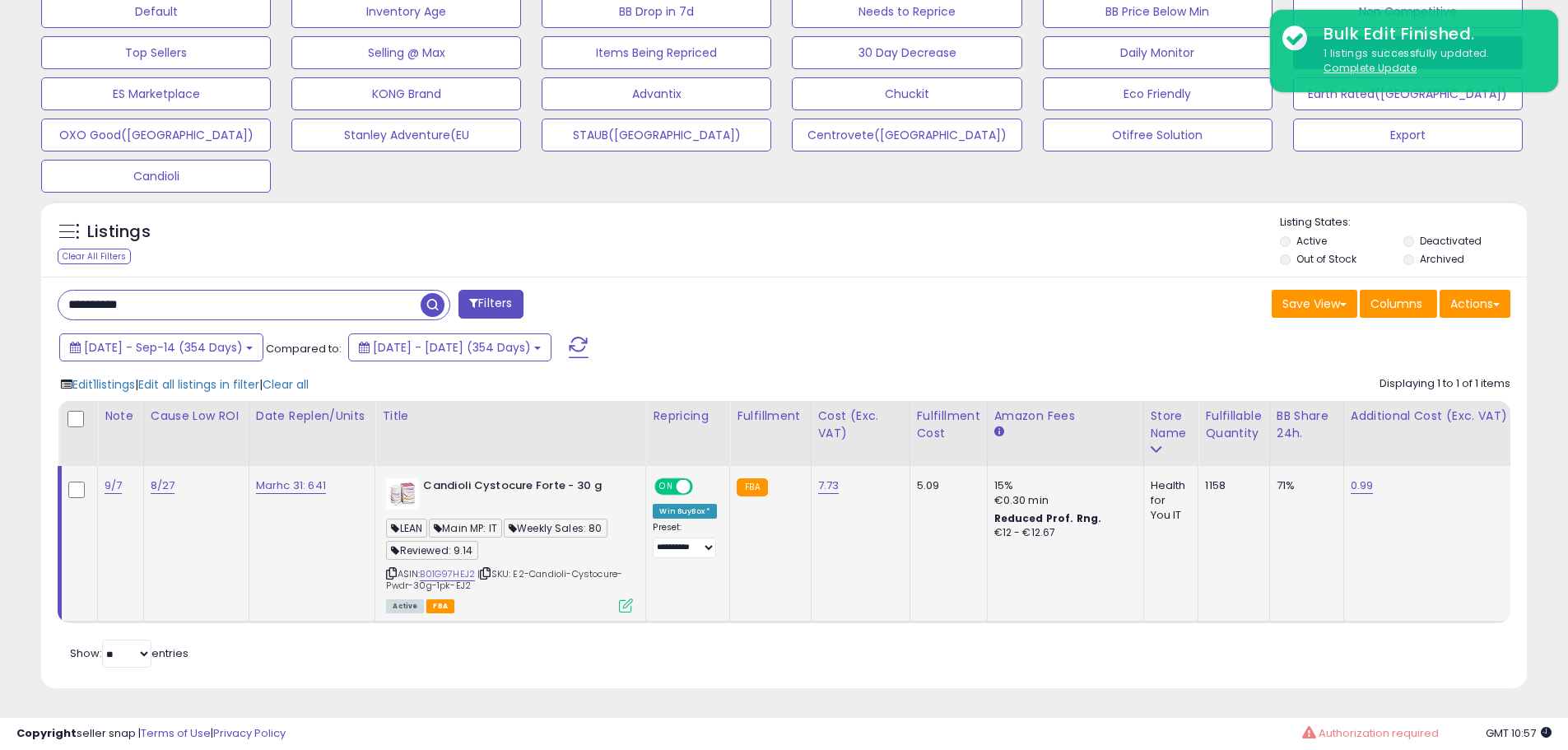
click at [633, 599] on icon at bounding box center [626, 606] width 14 height 14
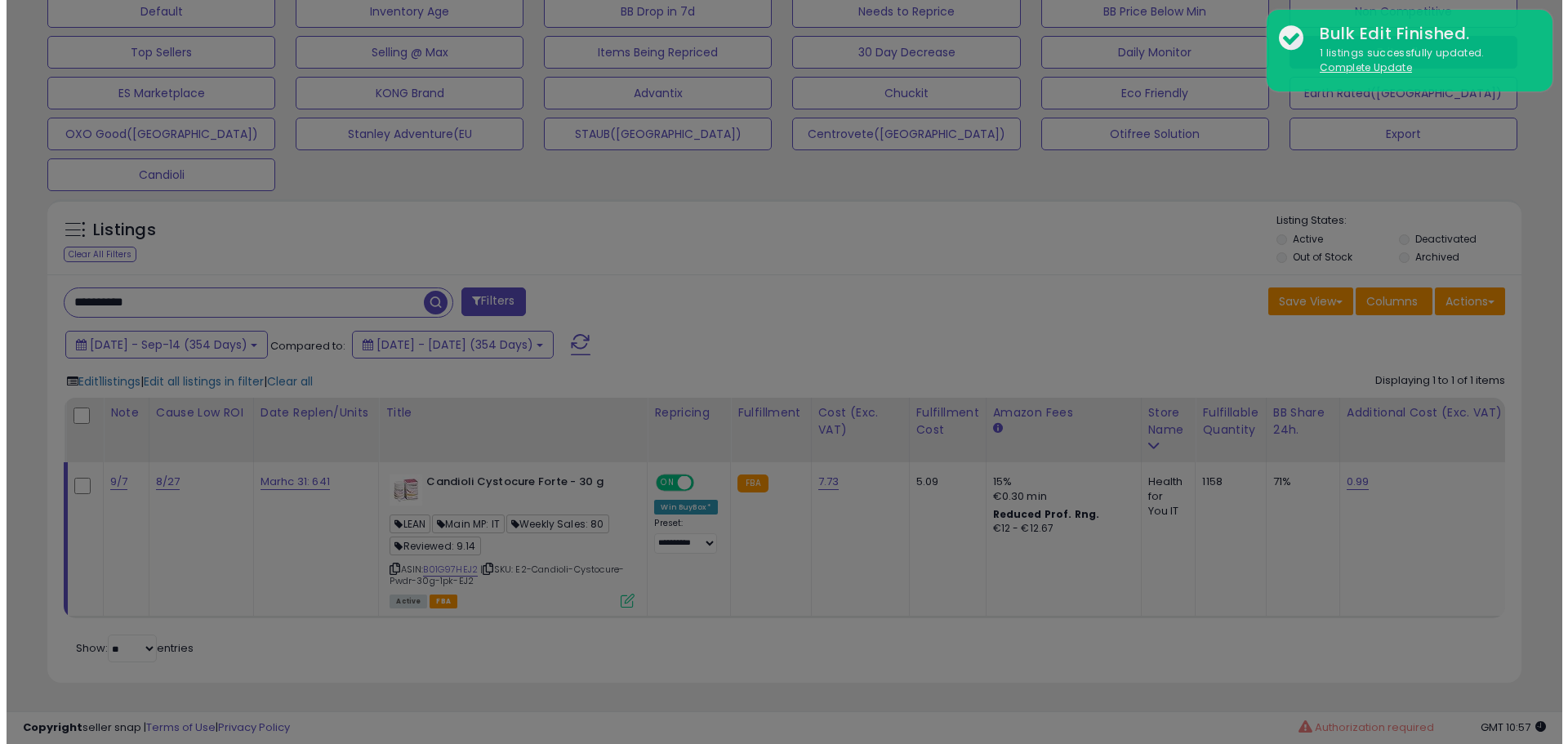
scroll to position [335, 862]
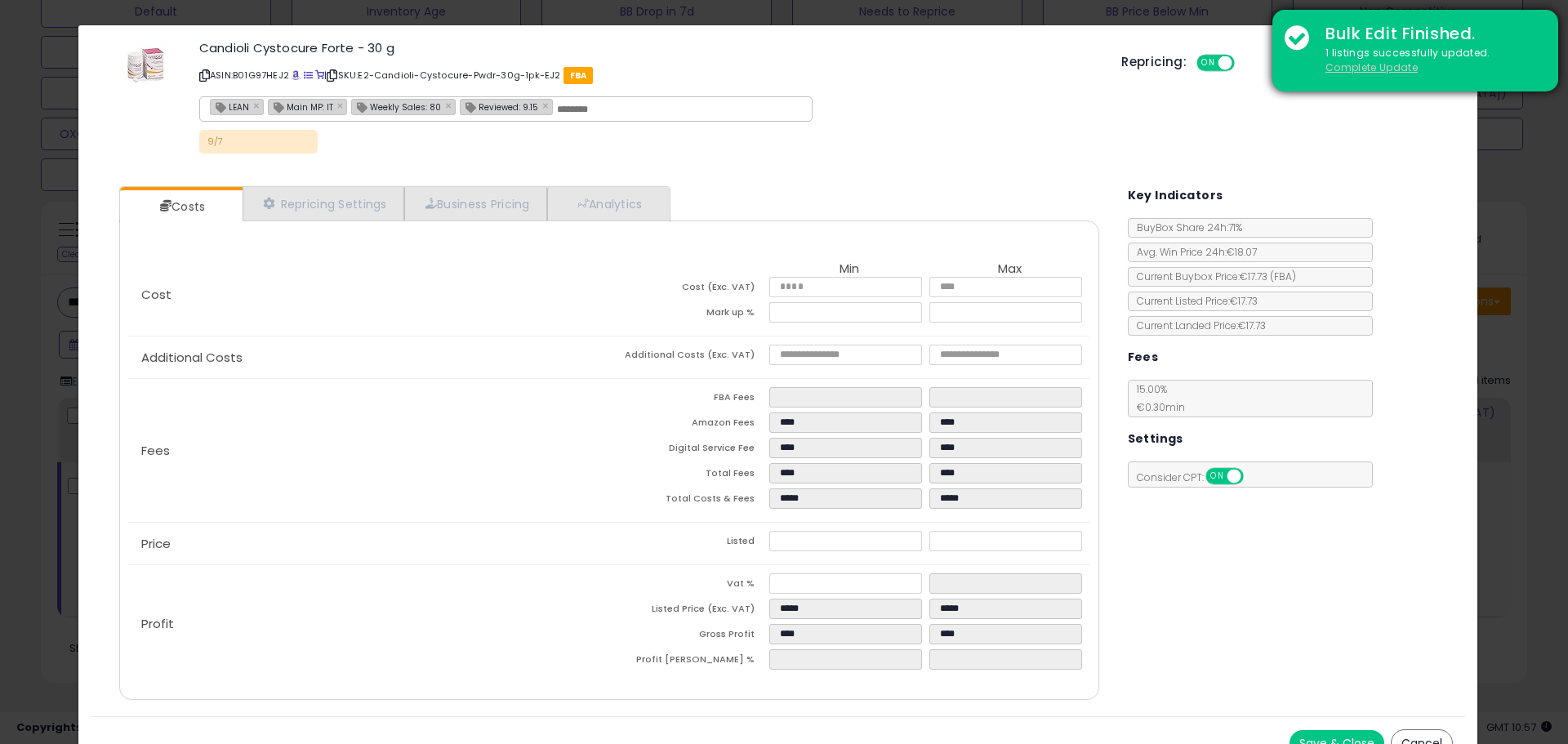
click at [1342, 73] on u "Complete Update" at bounding box center [1372, 67] width 93 height 14
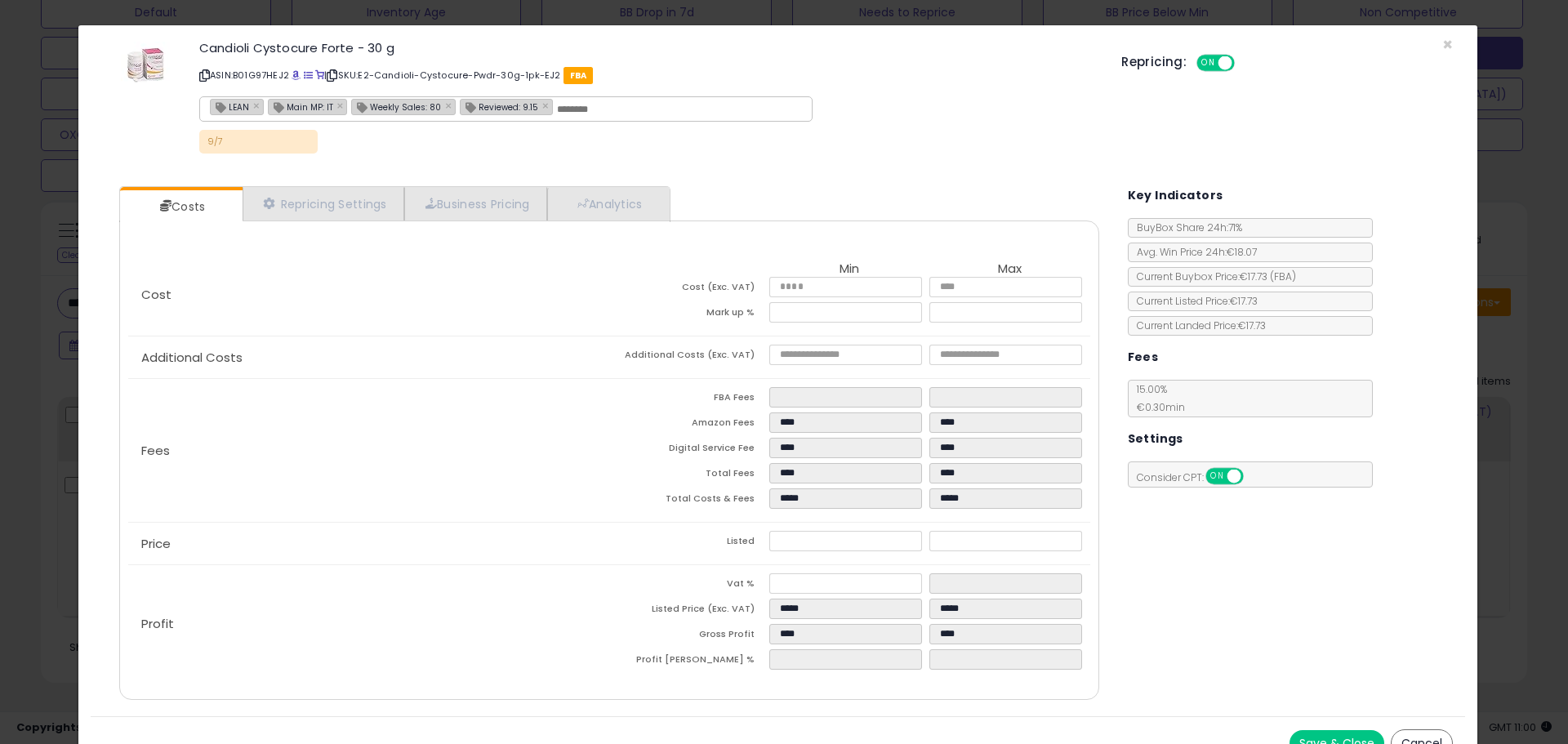
click at [40, 402] on div "× Close Candioli Cystocure Forte - 30 g ASIN: B01G97HEJ2 | SKU: E2-Candioli-Cys…" at bounding box center [784, 372] width 1568 height 744
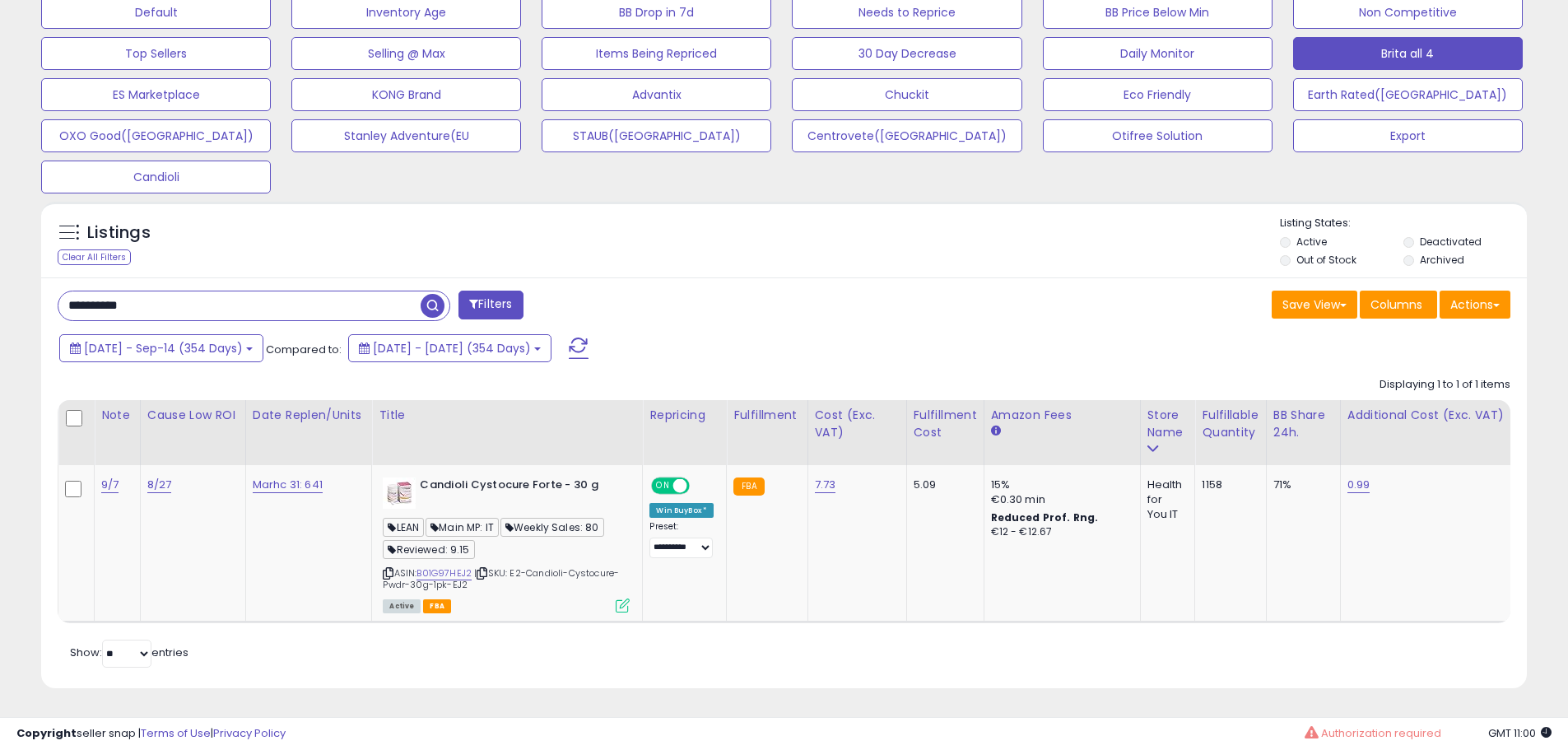
scroll to position [823078, 822376]
click at [177, 305] on input "**********" at bounding box center [240, 305] width 362 height 29
paste input "text"
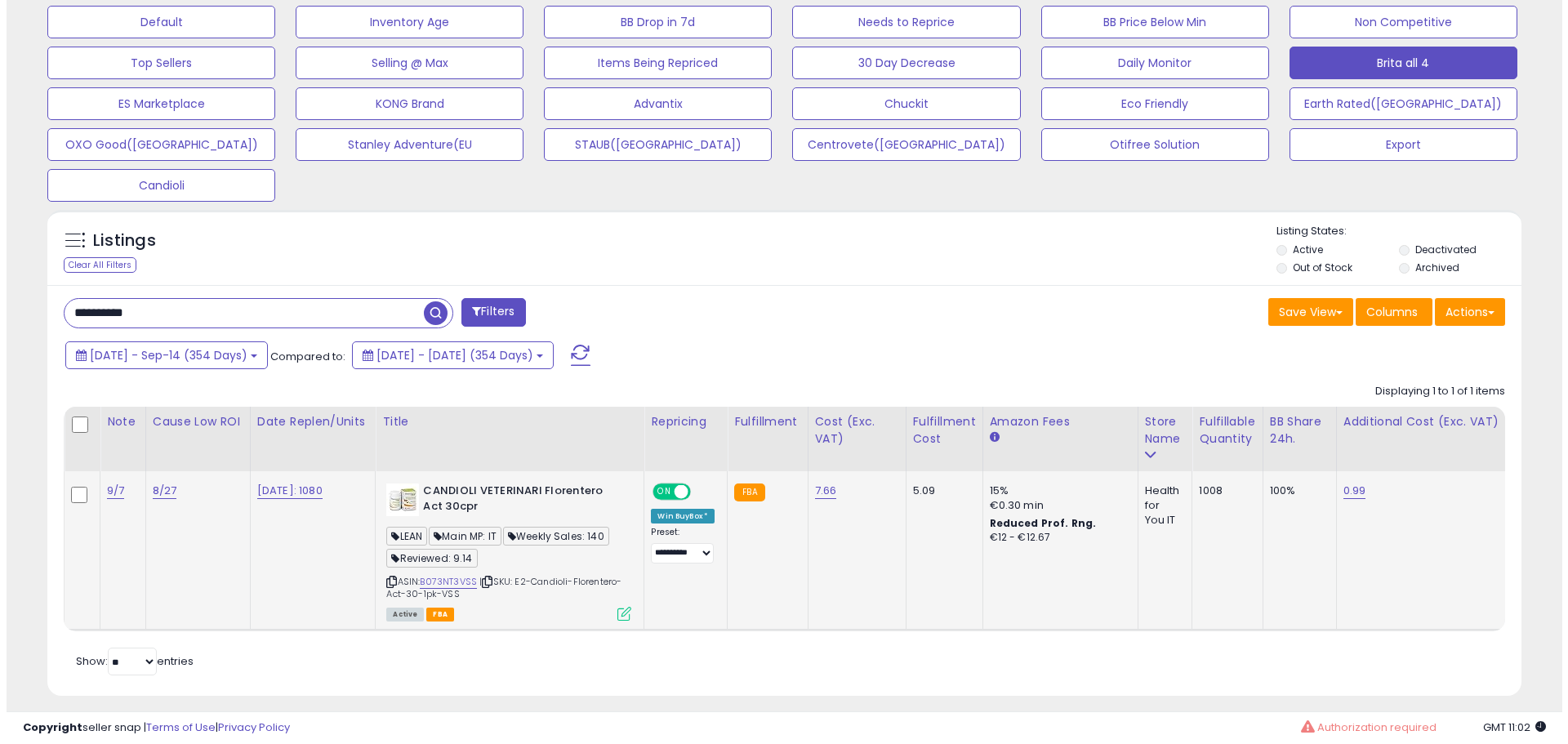
scroll to position [535, 0]
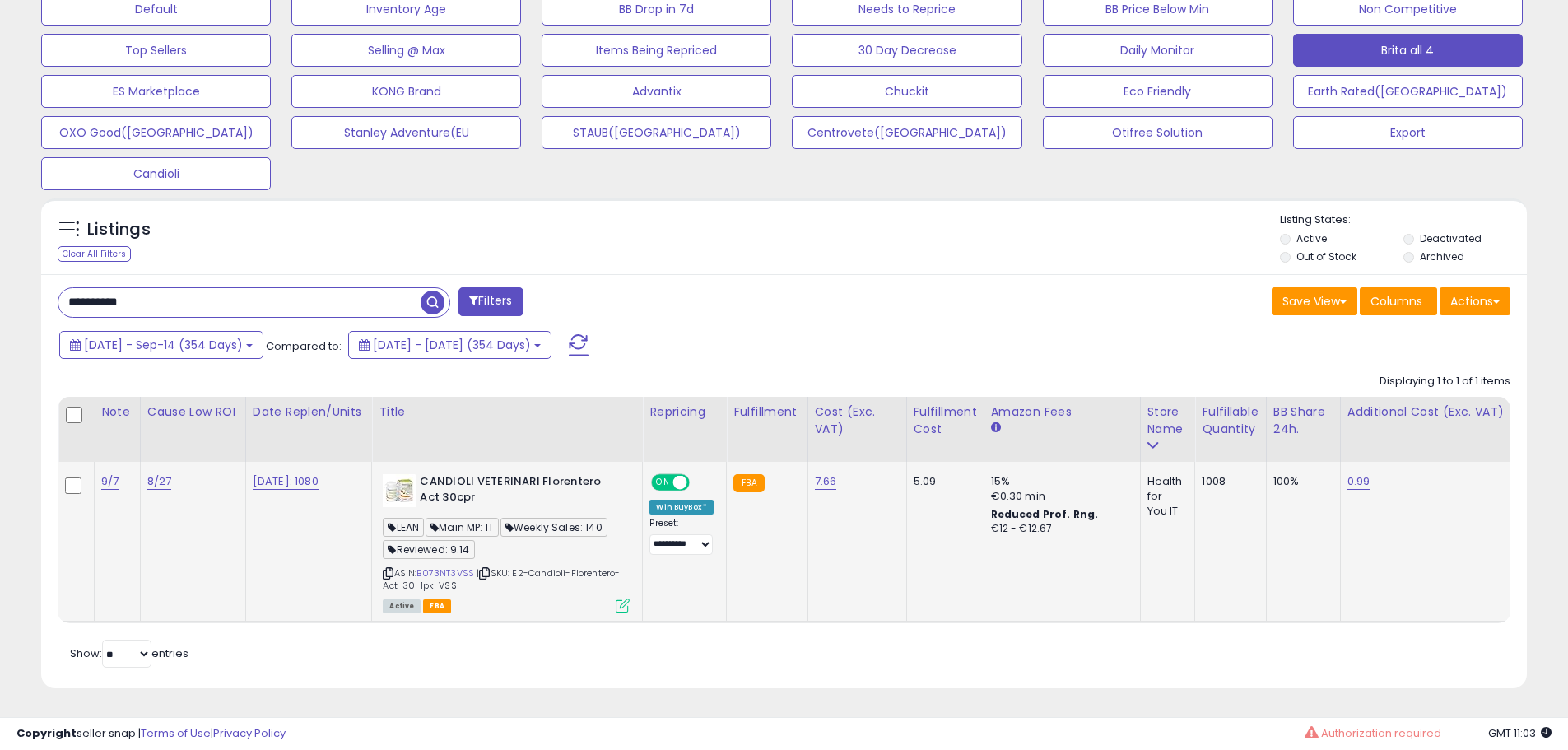
click at [630, 599] on icon at bounding box center [623, 606] width 14 height 14
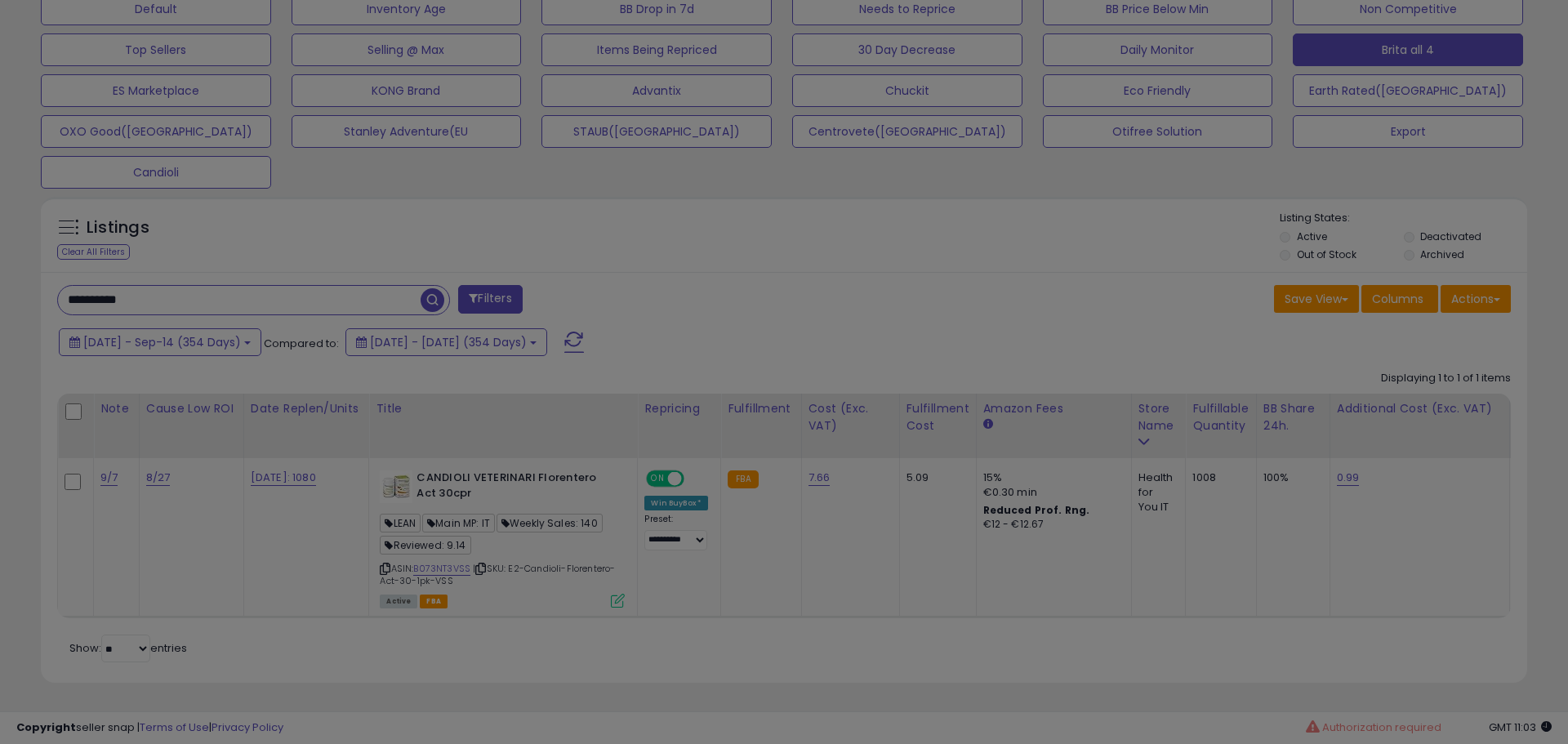
scroll to position [335, 862]
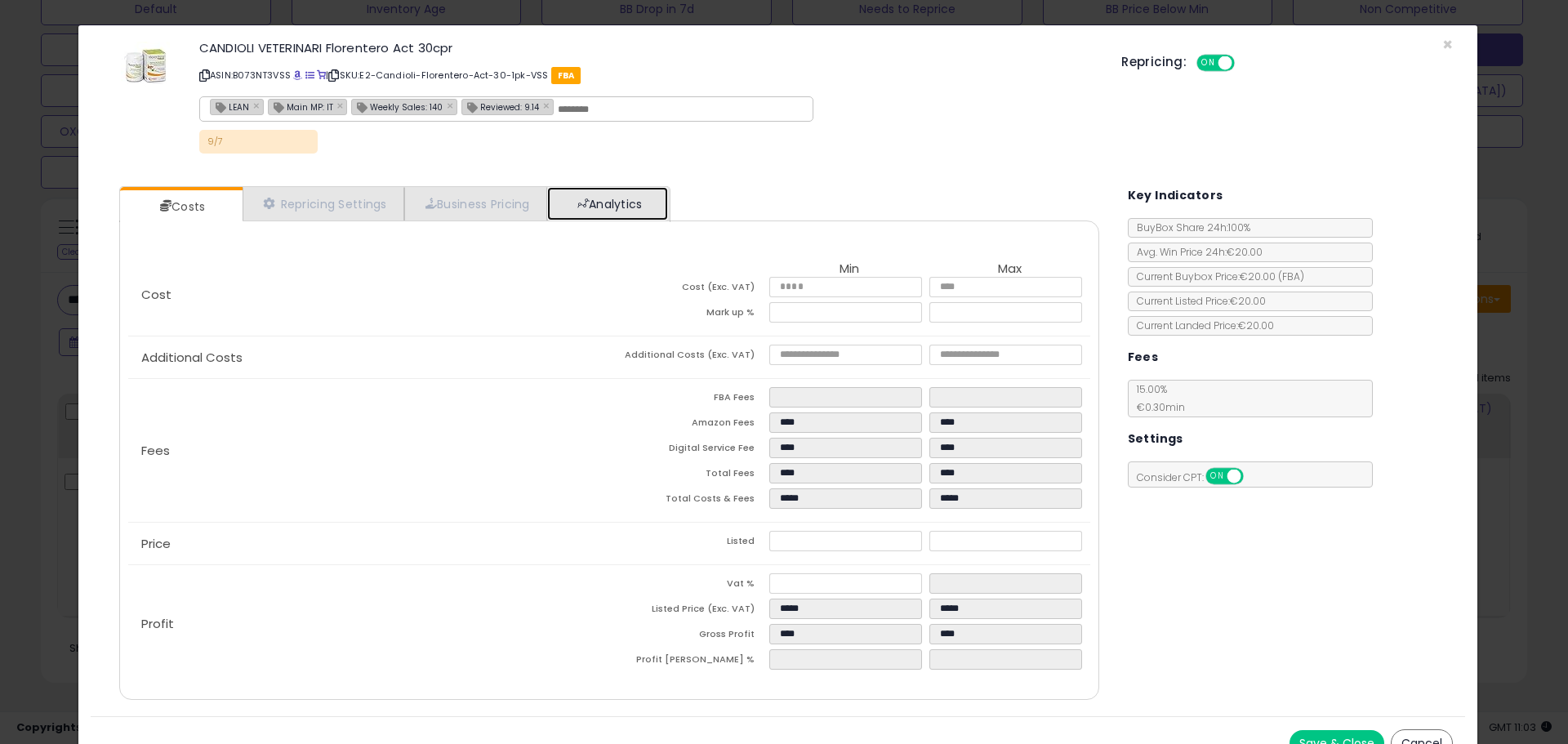
click at [609, 214] on link "Analytics" at bounding box center [607, 203] width 121 height 33
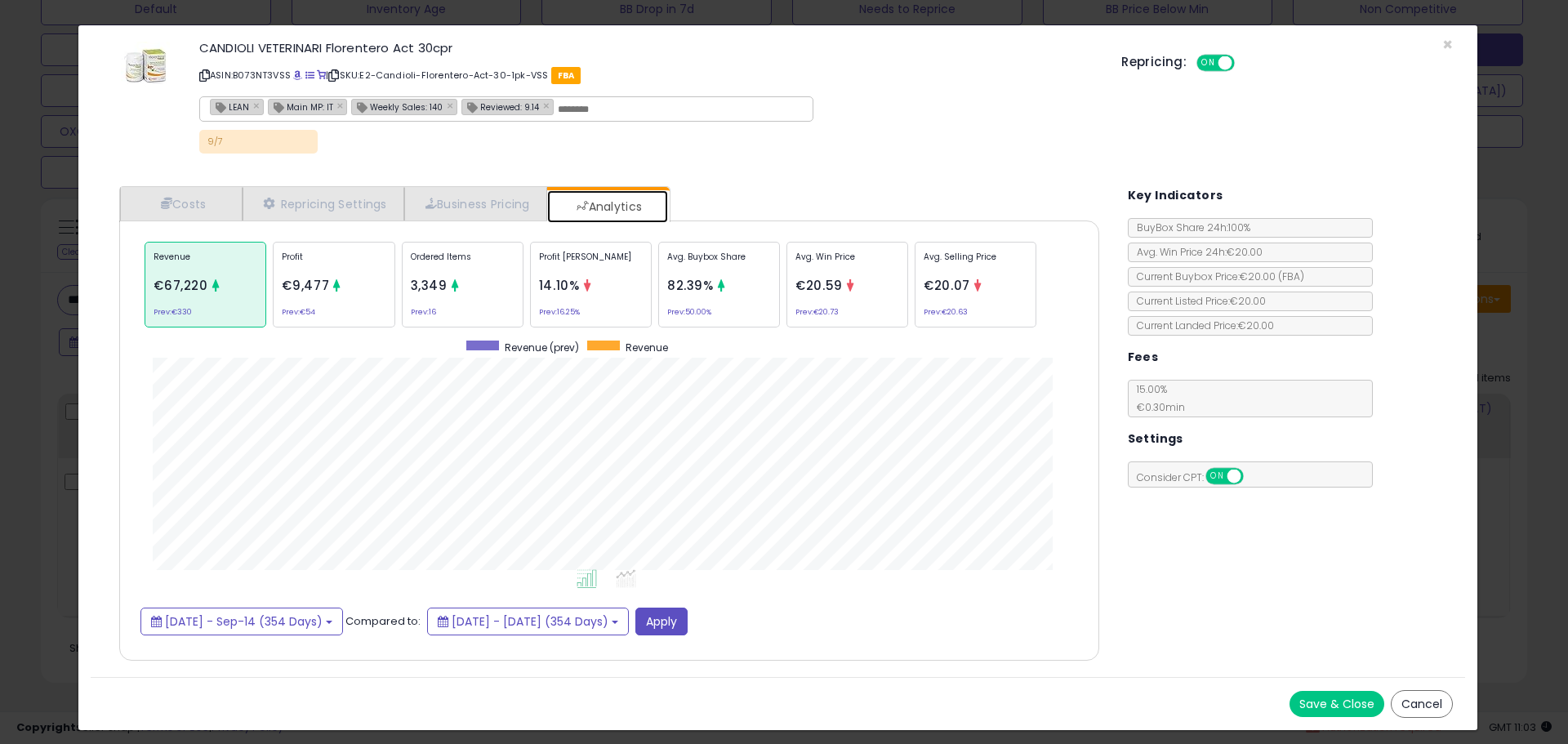
scroll to position [502, 1012]
drag, startPoint x: 437, startPoint y: 279, endPoint x: 554, endPoint y: 334, distance: 129.3
click at [438, 279] on span "3,349" at bounding box center [429, 286] width 37 height 17
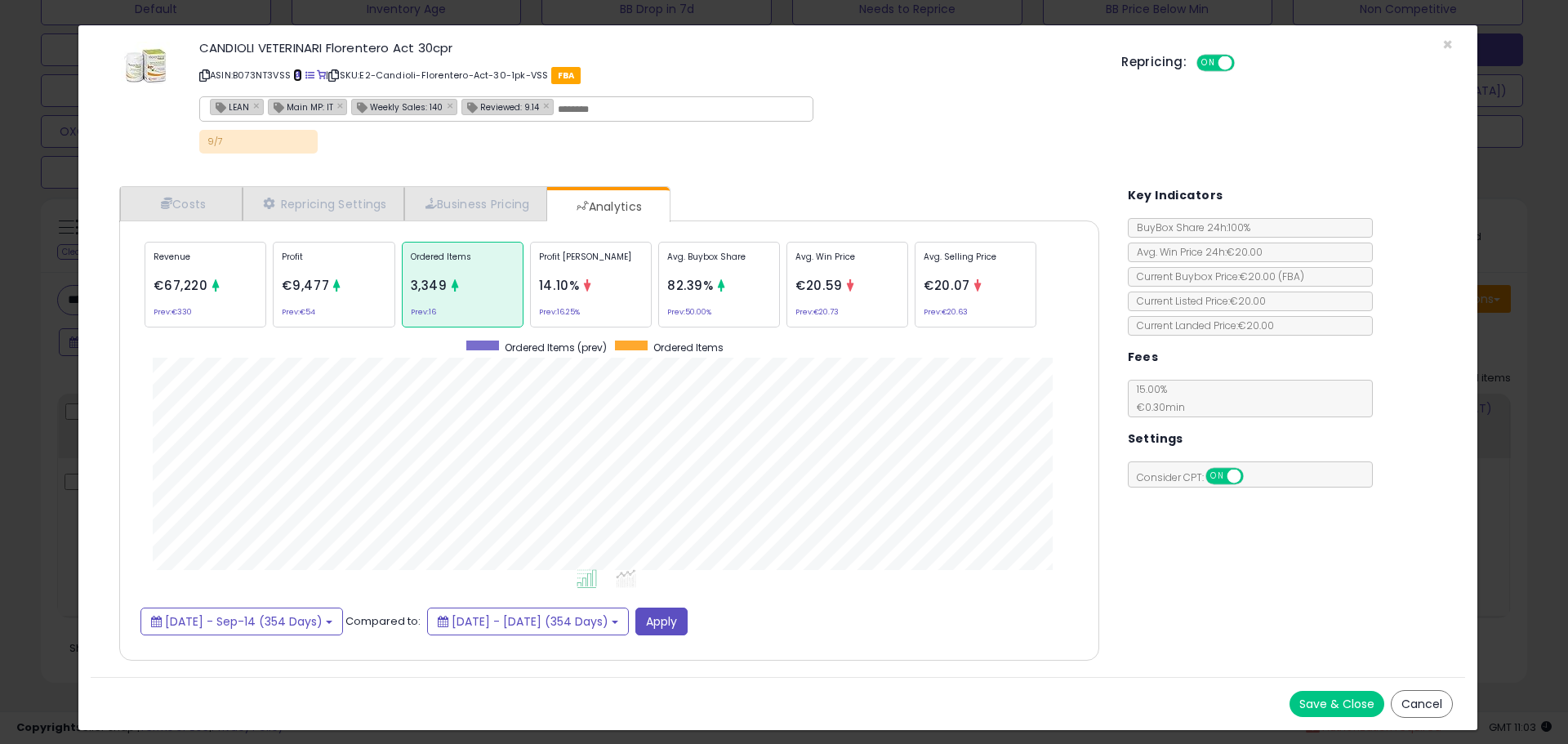
click at [297, 76] on span at bounding box center [298, 76] width 9 height 9
click at [67, 373] on div "× Close CANDIOLI VETERINARI Florentero Act 30cpr ASIN: B073NT3VSS | SKU: E2-Can…" at bounding box center [784, 372] width 1568 height 744
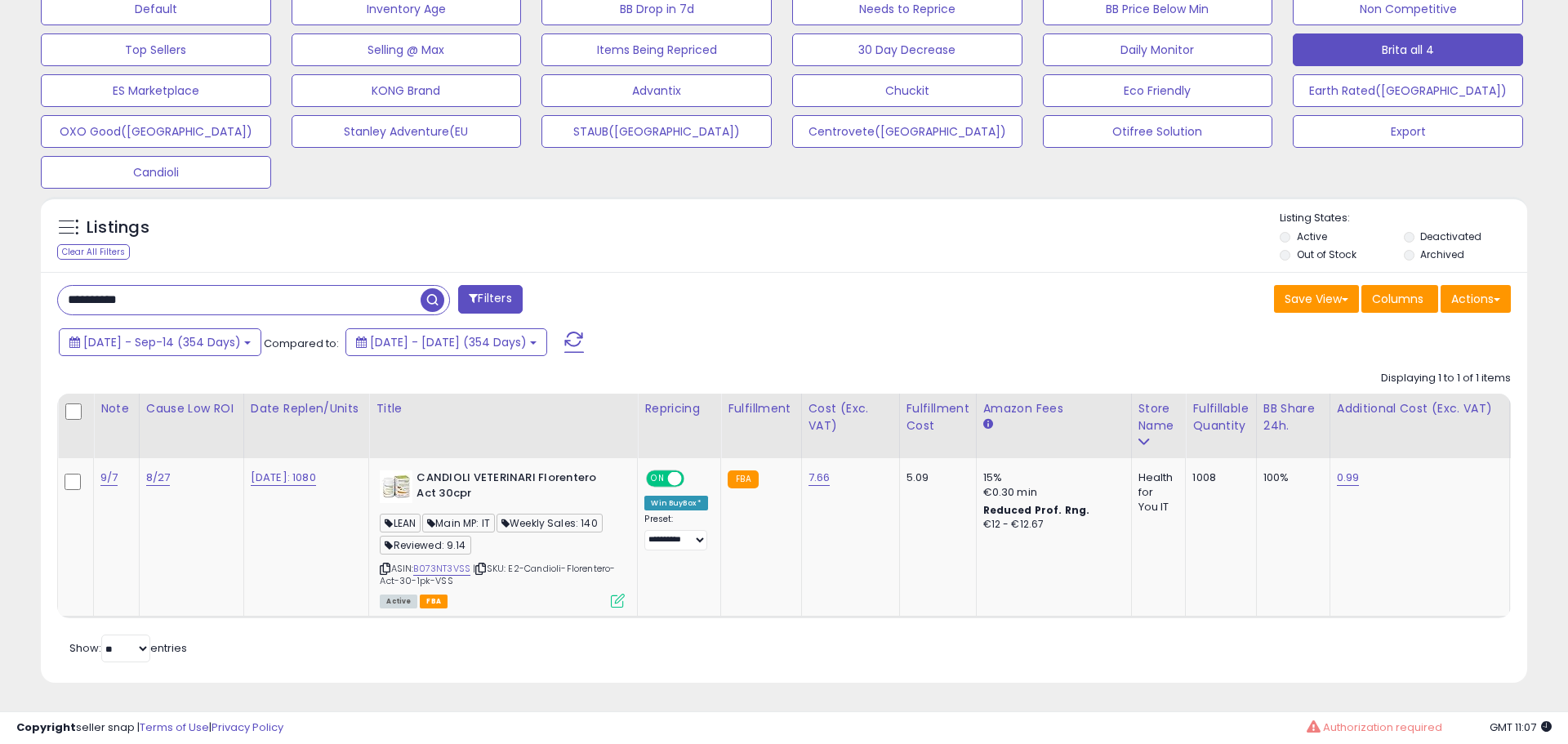
scroll to position [816493, 815628]
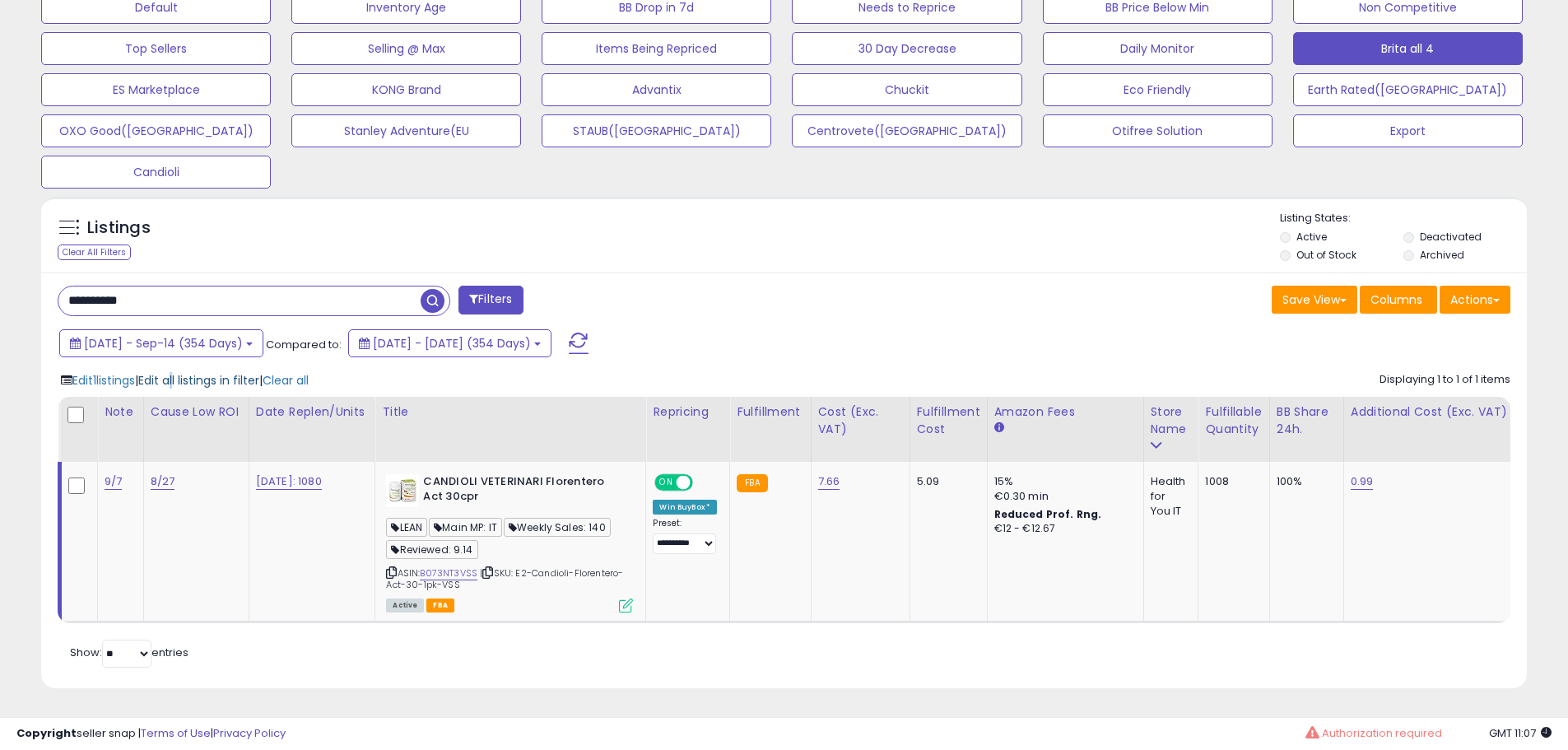
click at [192, 374] on span "Edit all listings in filter" at bounding box center [199, 380] width 121 height 16
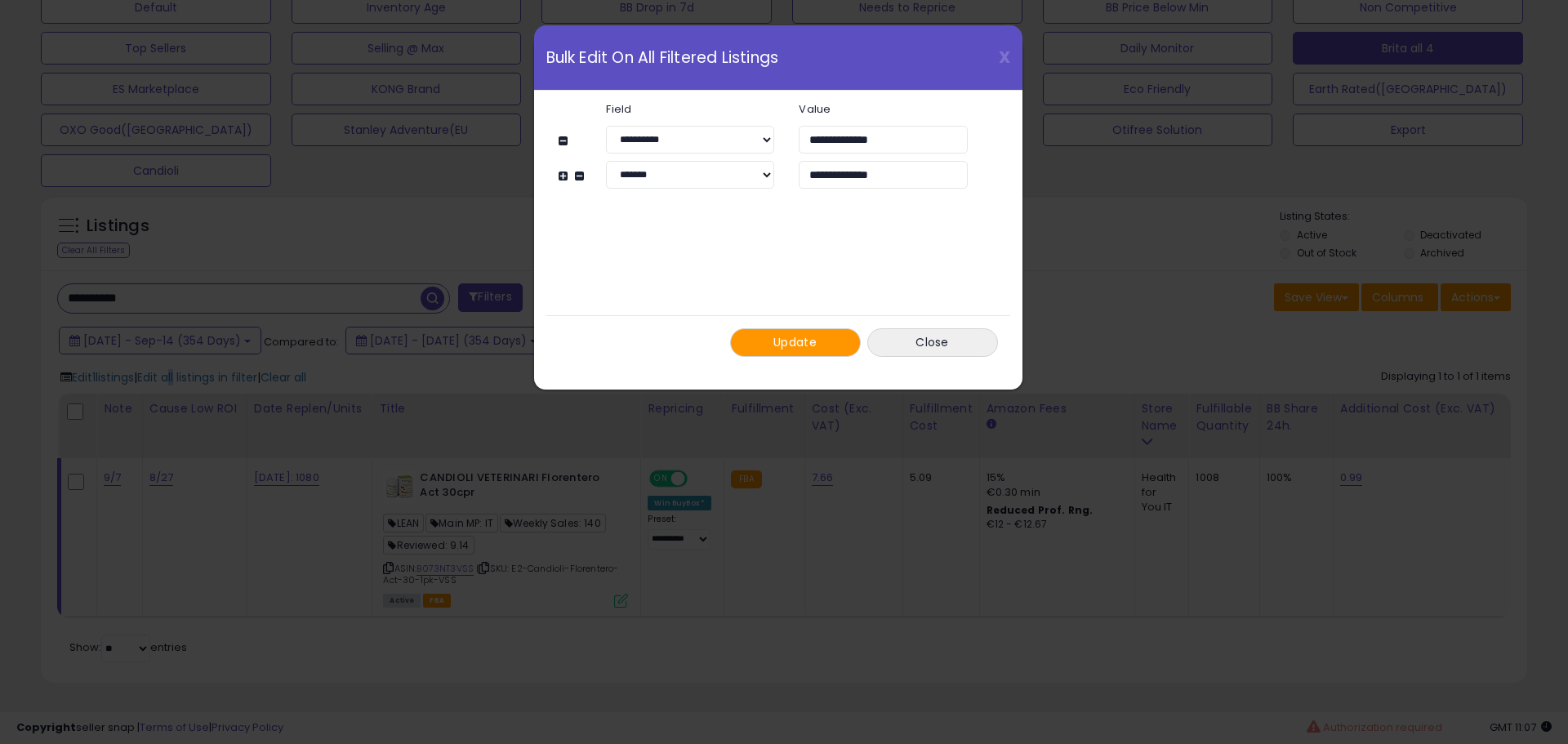
click at [786, 345] on span "Update" at bounding box center [794, 342] width 43 height 16
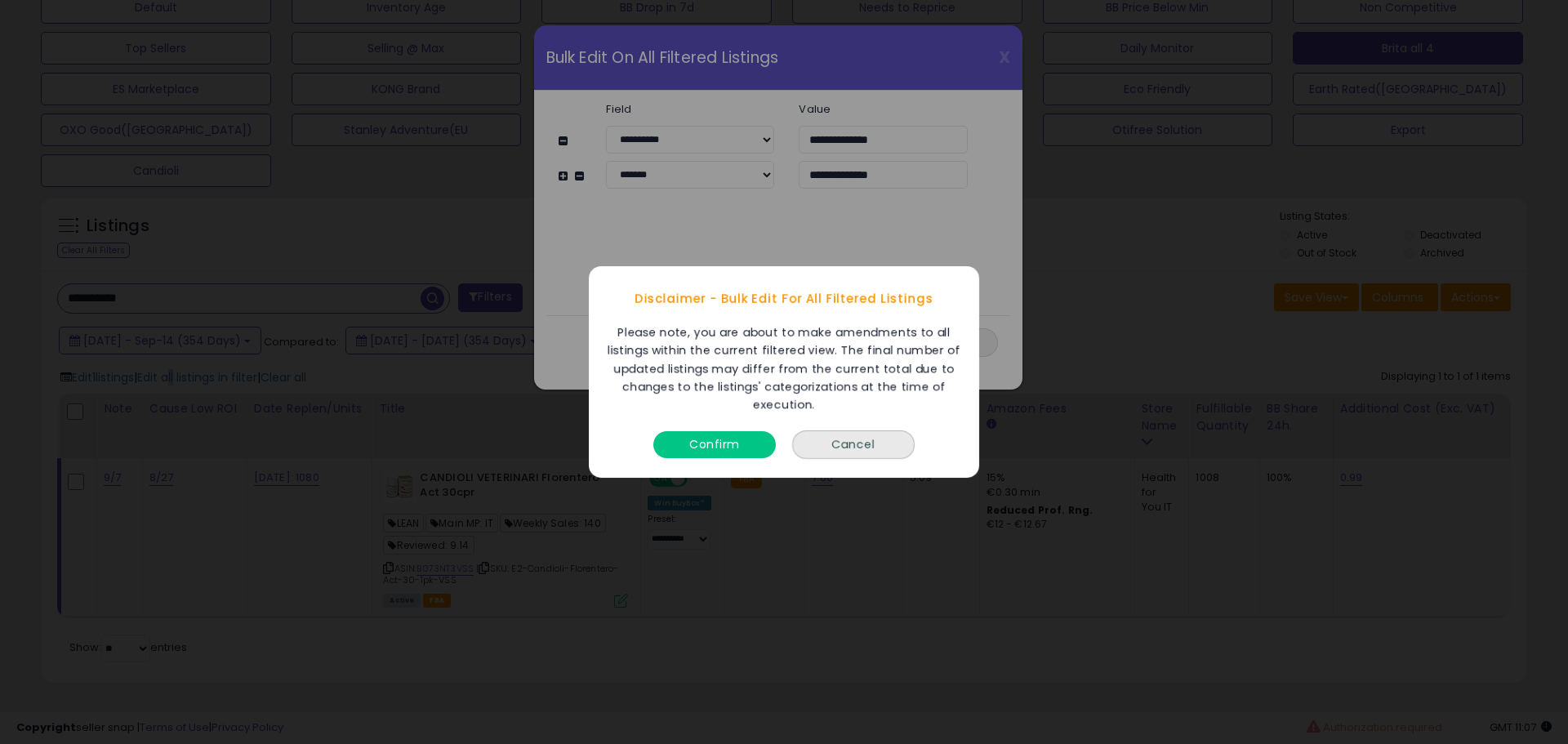
click at [738, 438] on button "Confirm" at bounding box center [714, 445] width 123 height 27
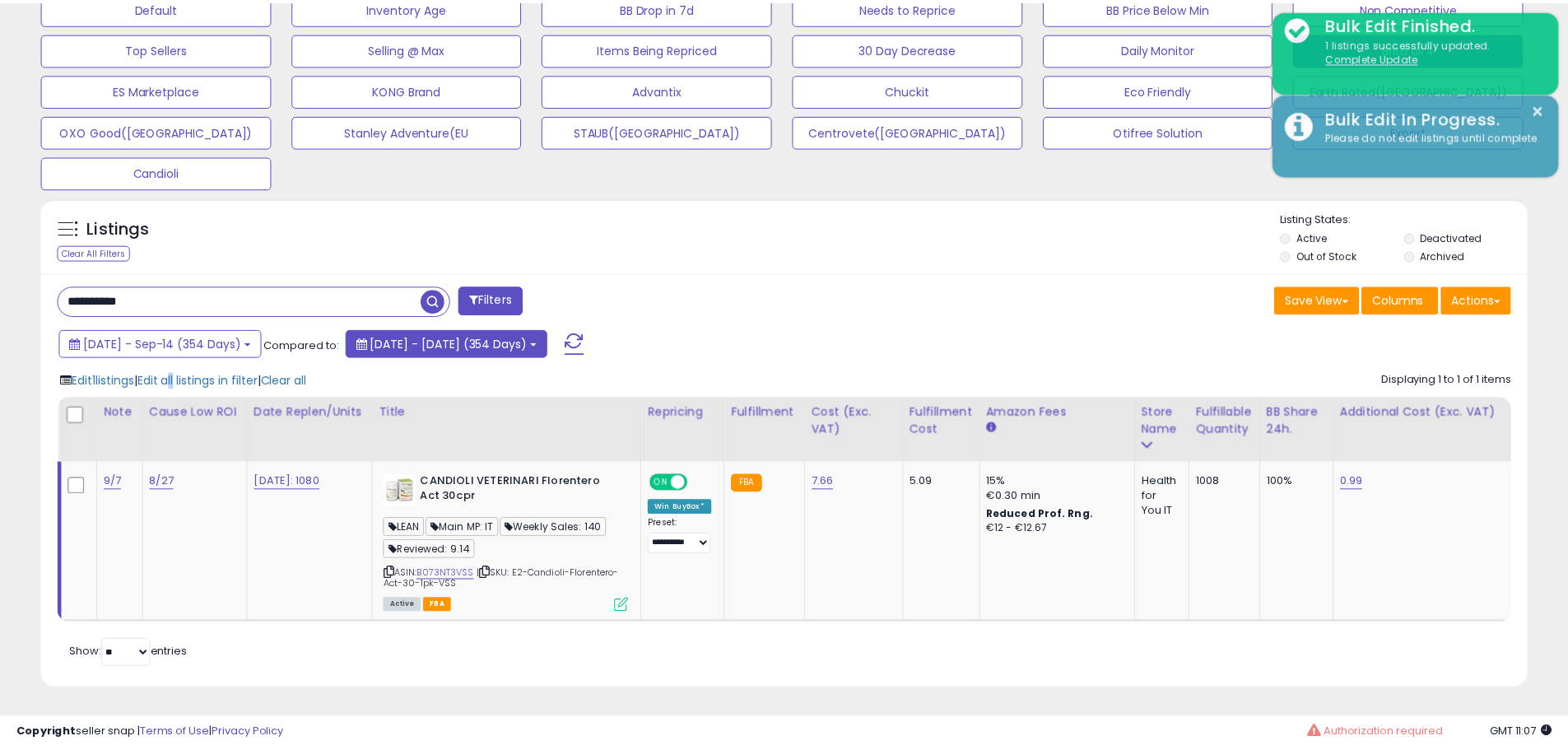
scroll to position [823078, 822376]
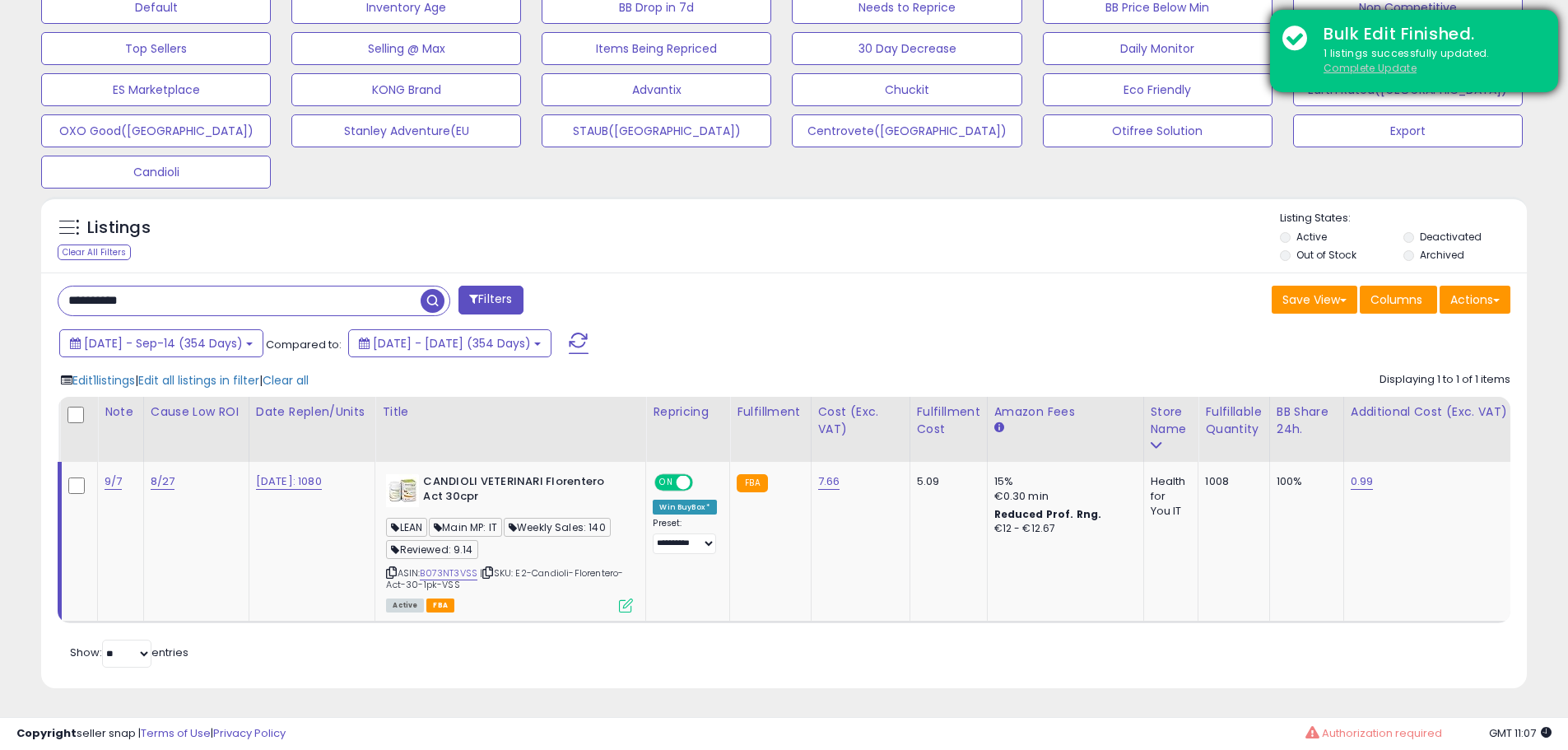
click at [1367, 61] on u "Complete Update" at bounding box center [1371, 67] width 93 height 14
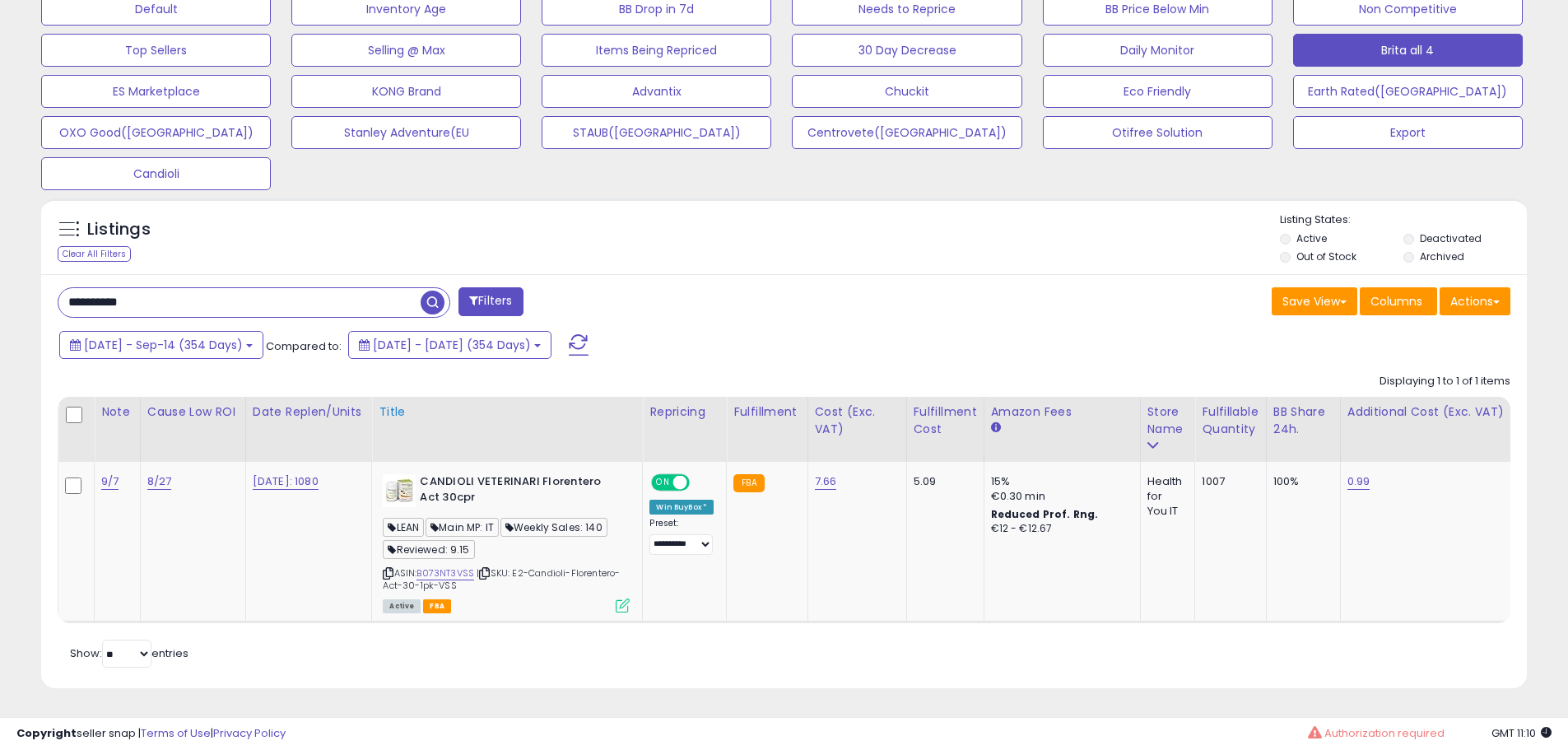
scroll to position [539, 0]
click at [360, 288] on input "**********" at bounding box center [240, 302] width 362 height 29
paste input "text"
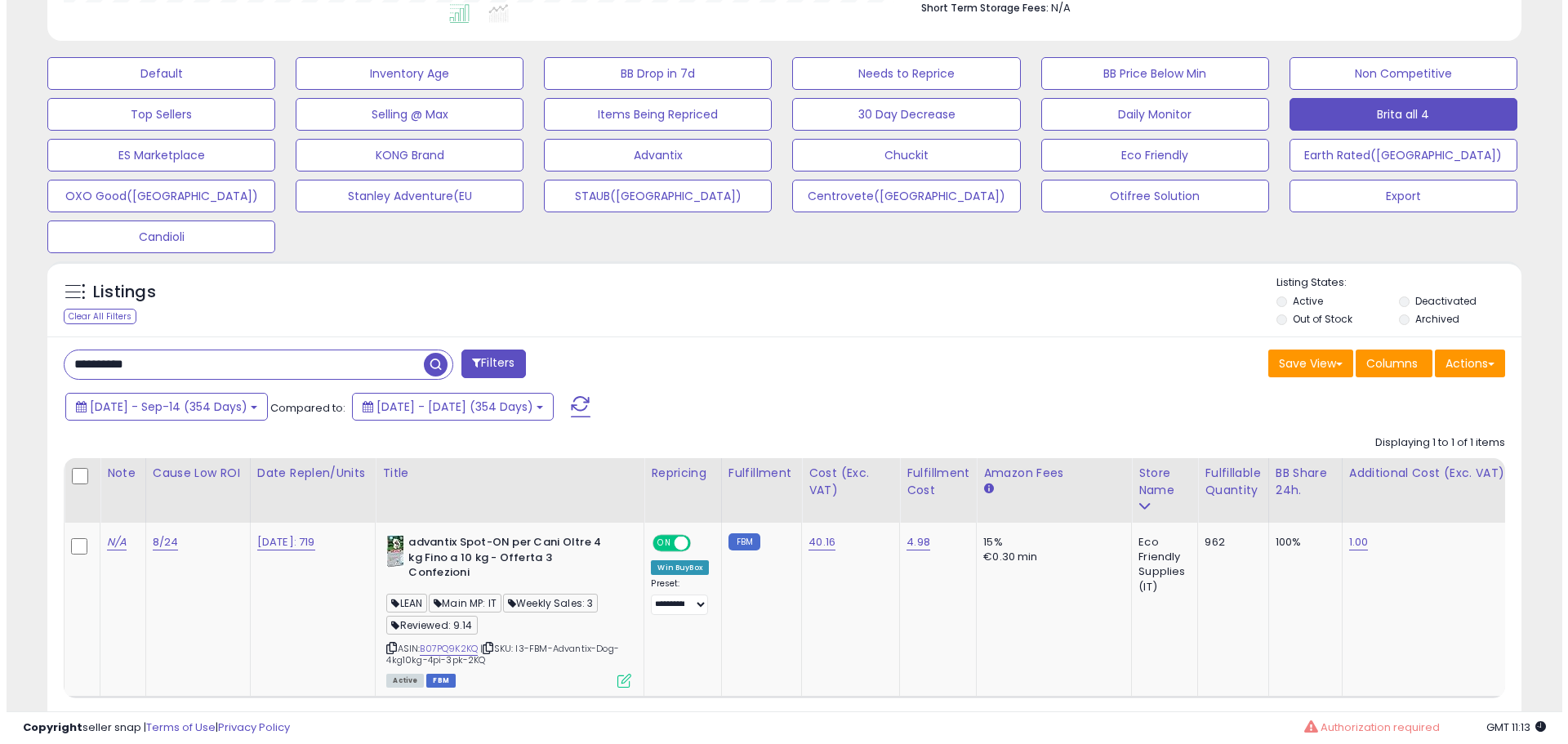
scroll to position [550, 0]
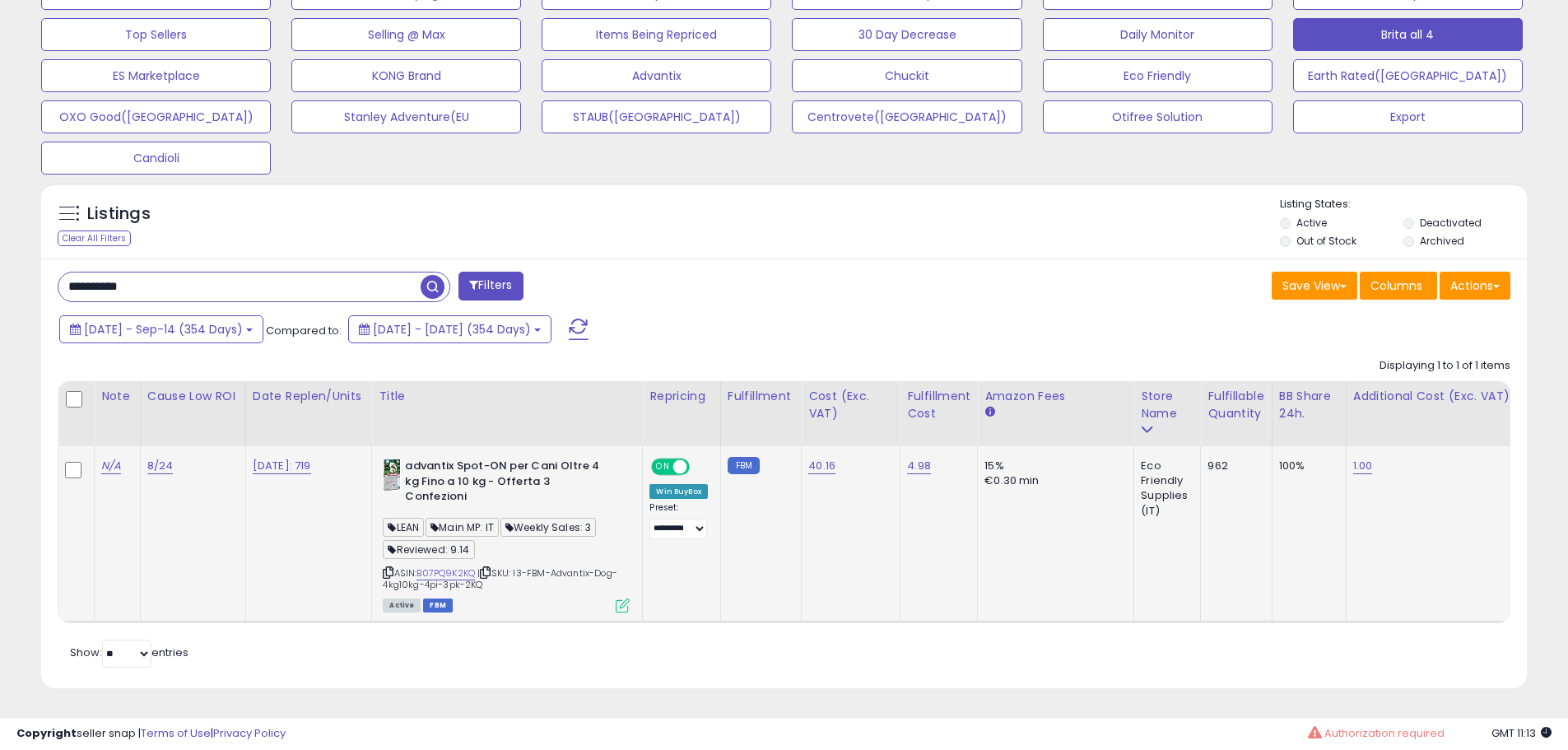
click at [629, 599] on icon at bounding box center [623, 606] width 14 height 14
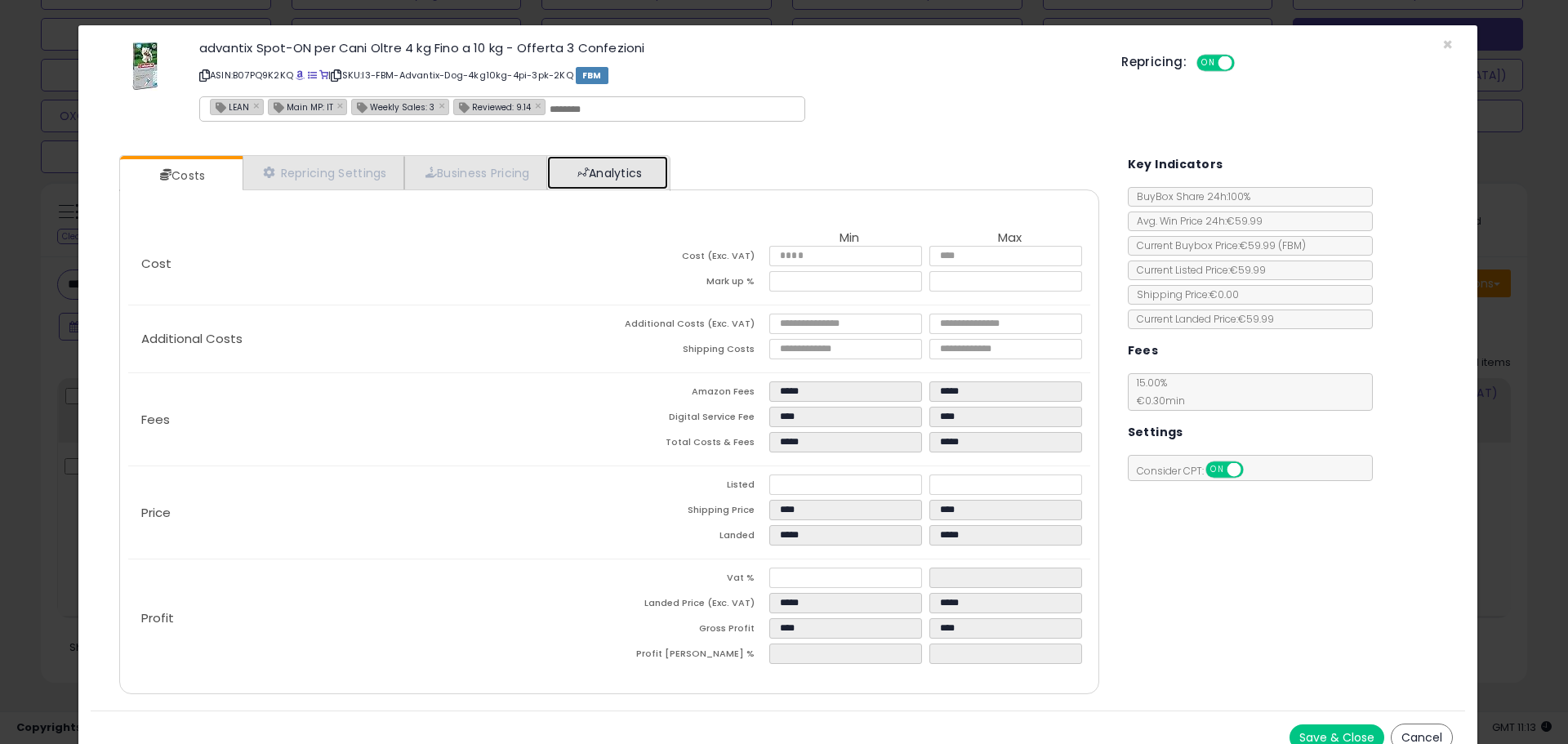
click at [612, 183] on link "Analytics" at bounding box center [607, 172] width 121 height 33
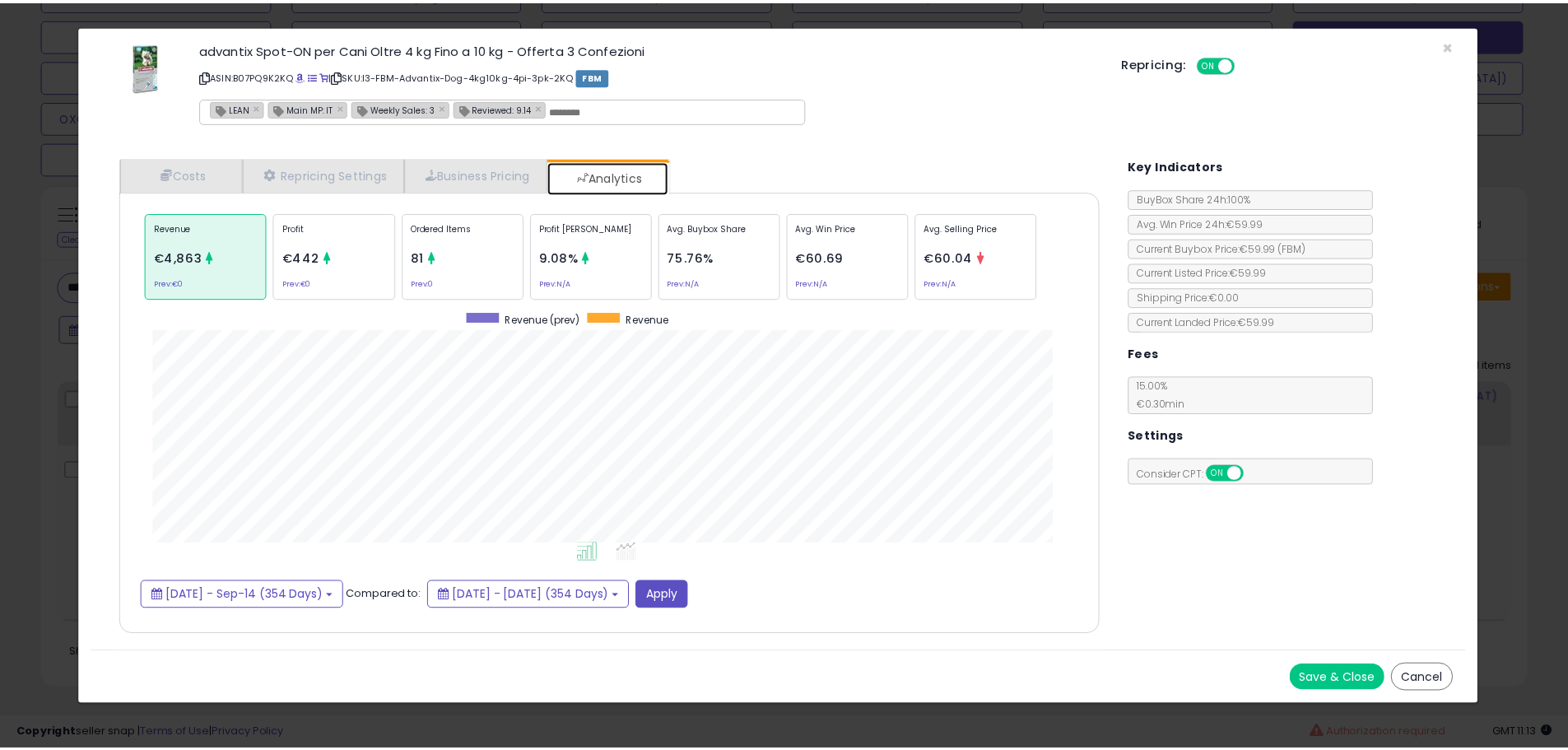
scroll to position [506, 1021]
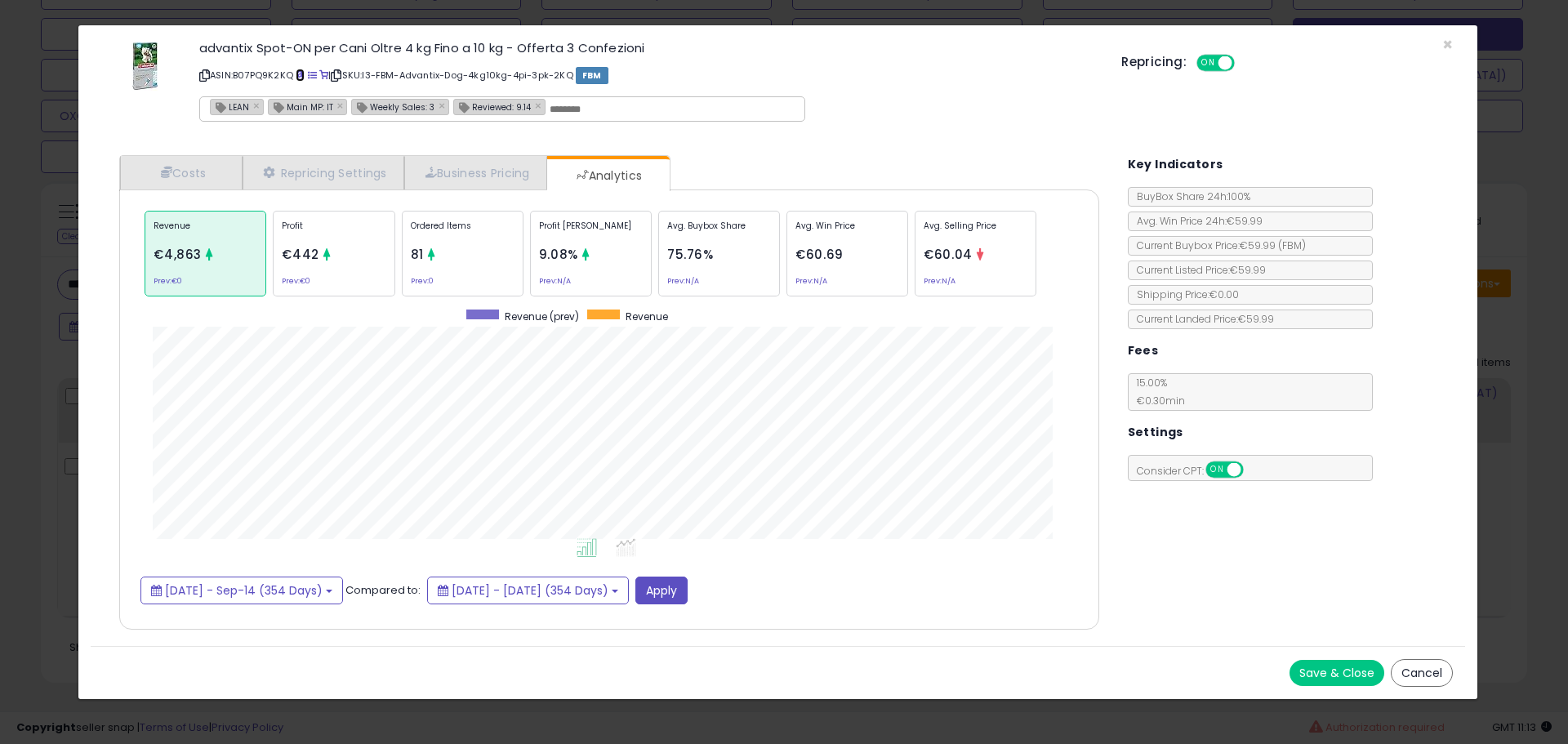
click at [305, 72] on span at bounding box center [300, 76] width 9 height 9
click at [74, 385] on div "× Close advantix Spot-ON per Cani Oltre 4 kg Fino a 10 kg - Offerta 3 Confezion…" at bounding box center [784, 372] width 1568 height 744
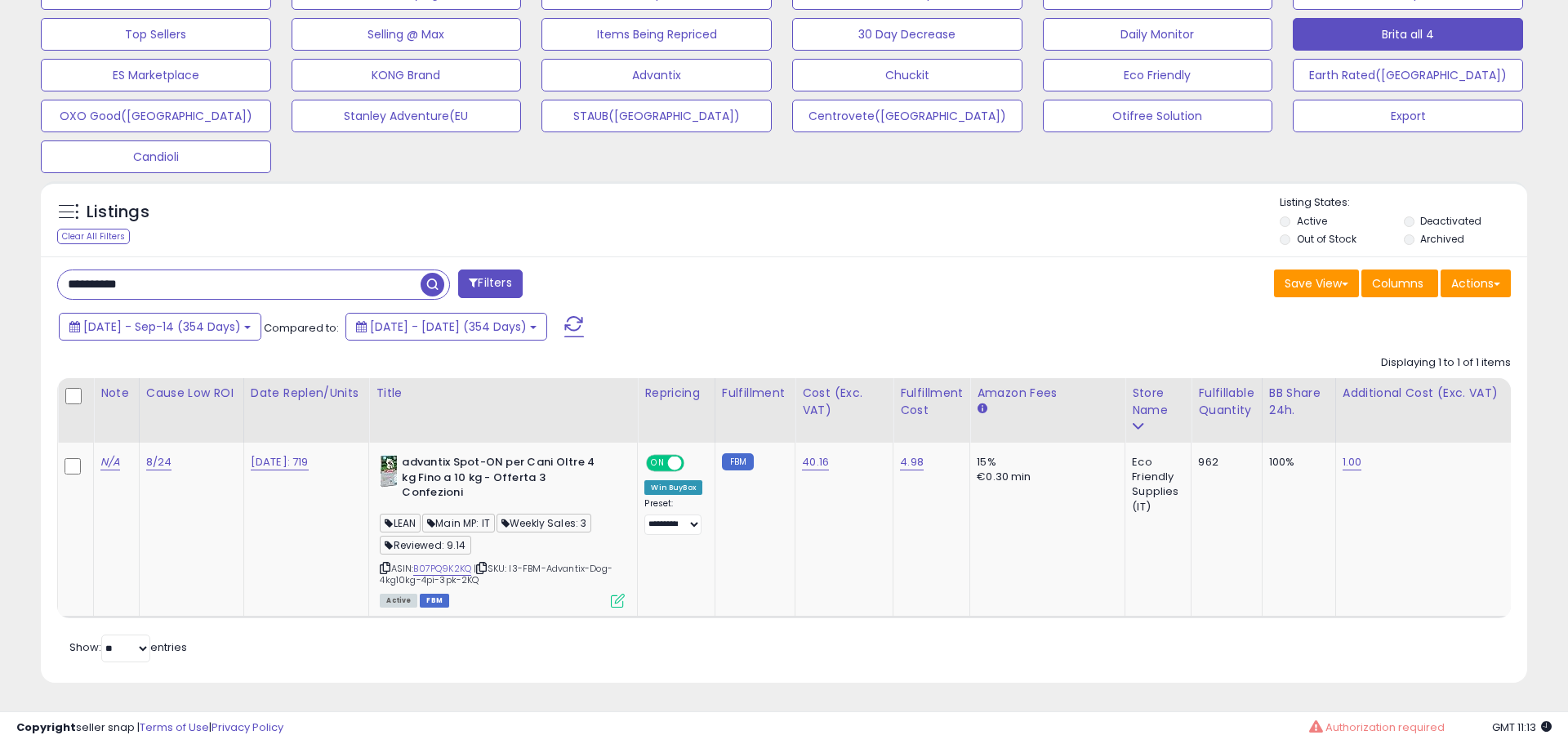
scroll to position [816493, 815628]
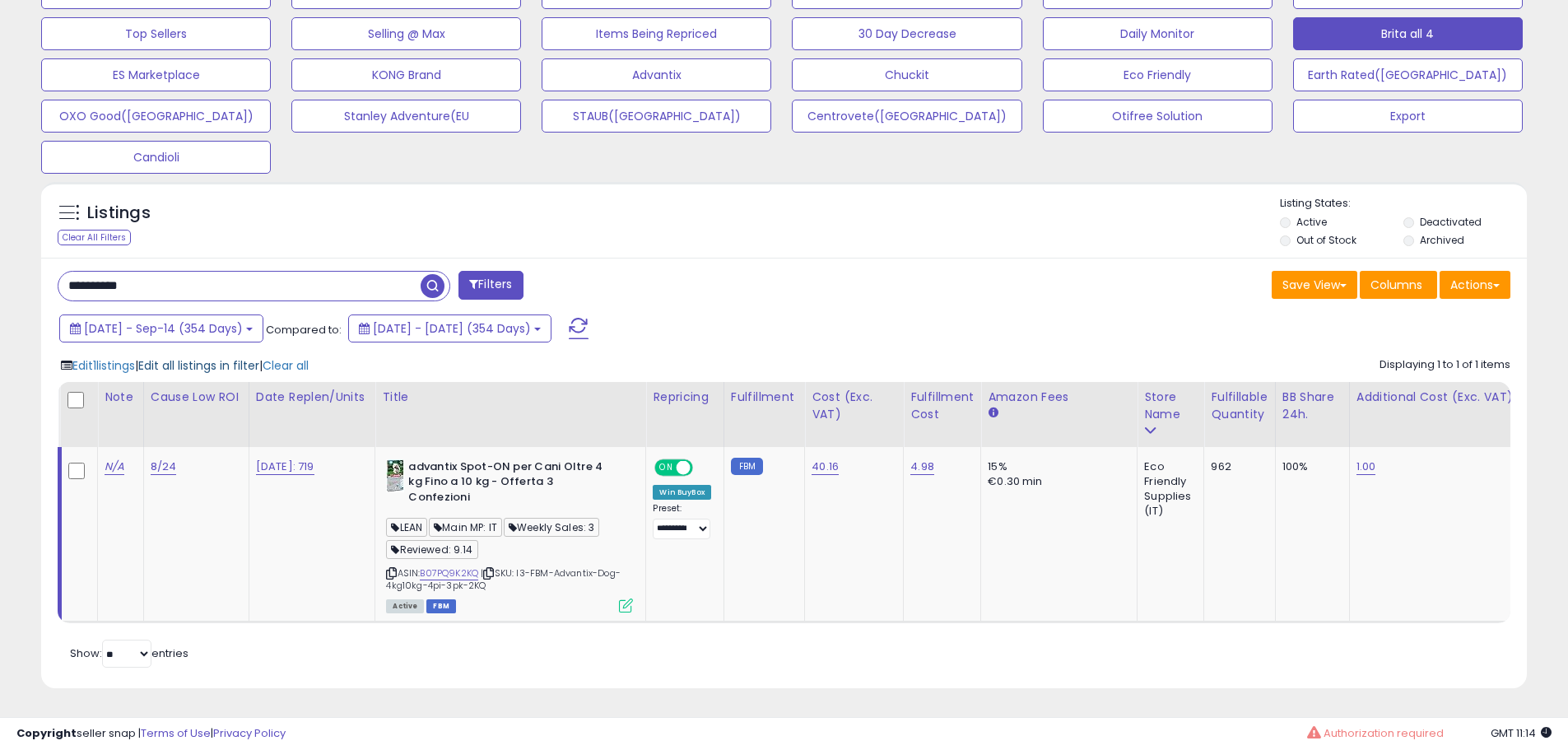
click at [234, 357] on span "Edit all listings in filter" at bounding box center [199, 365] width 121 height 16
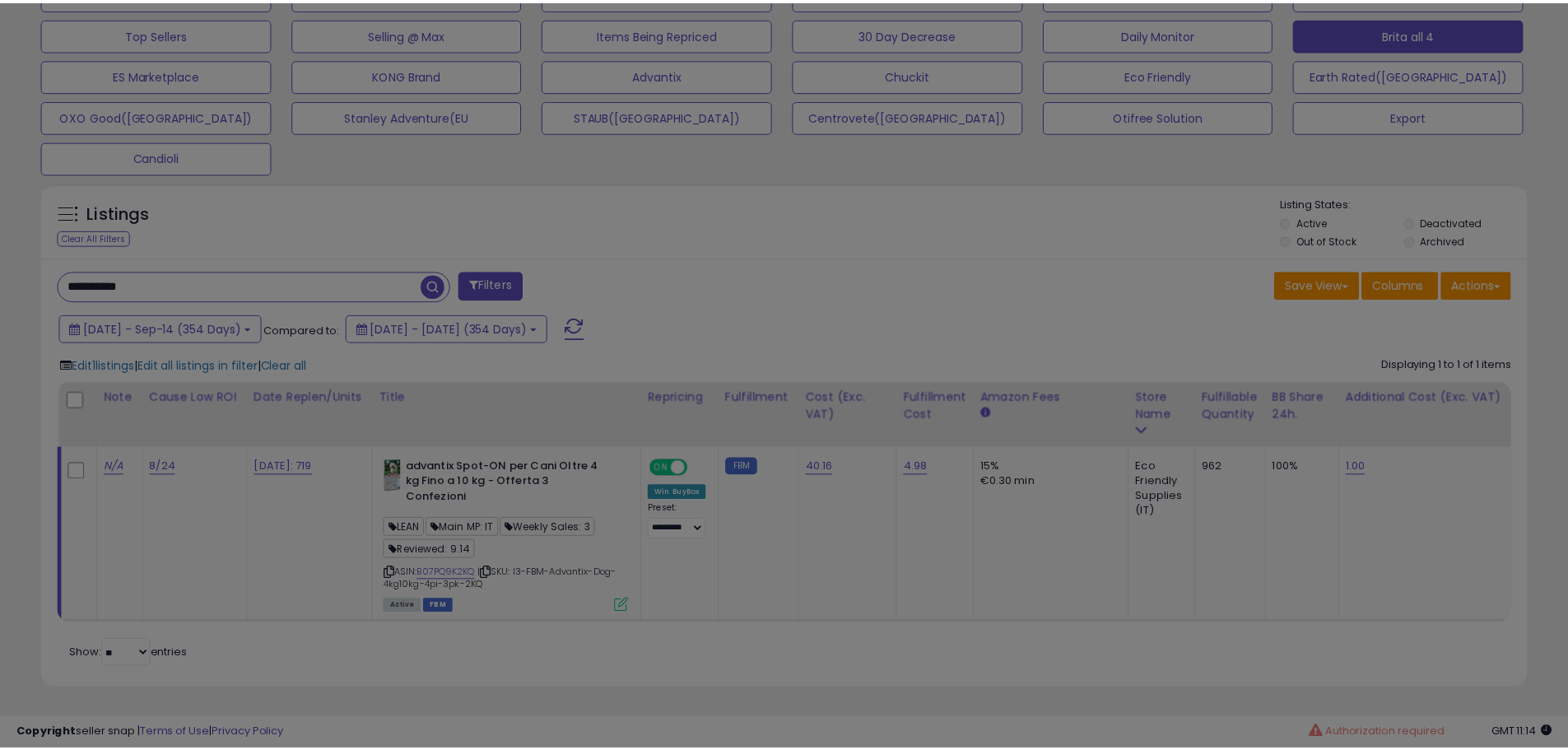
scroll to position [337, 869]
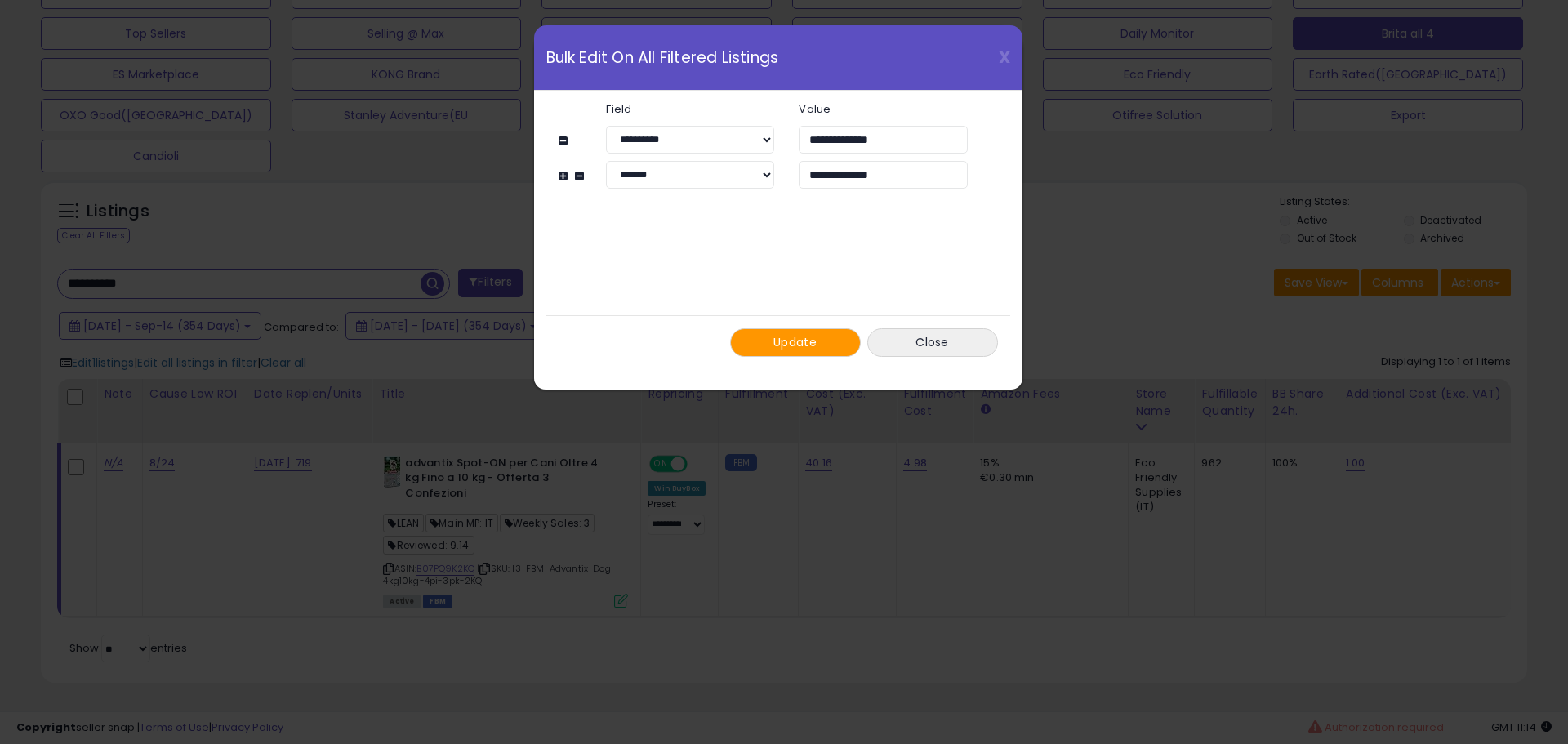
click at [820, 348] on button "Update" at bounding box center [795, 342] width 130 height 28
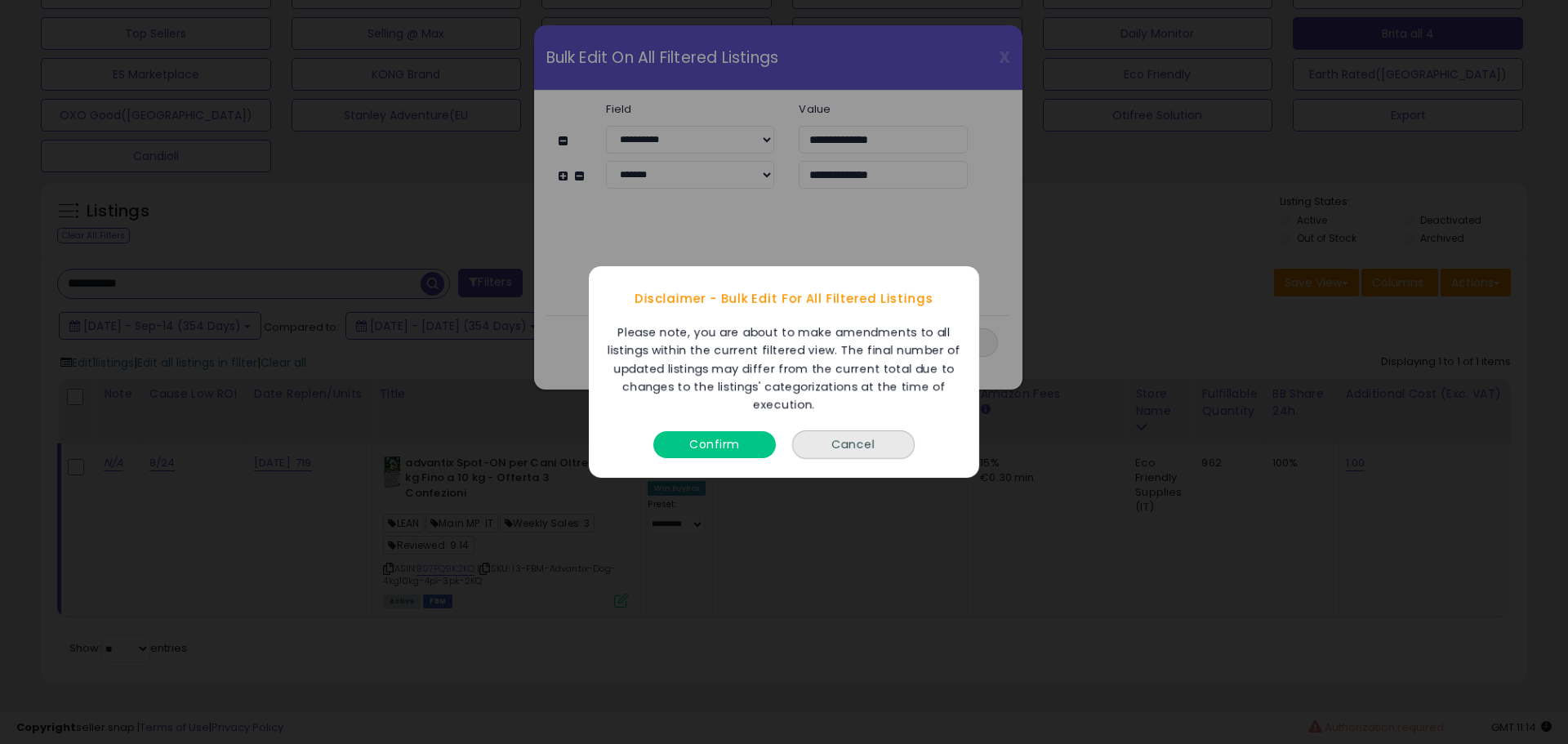
click at [730, 439] on button "Confirm" at bounding box center [714, 445] width 123 height 27
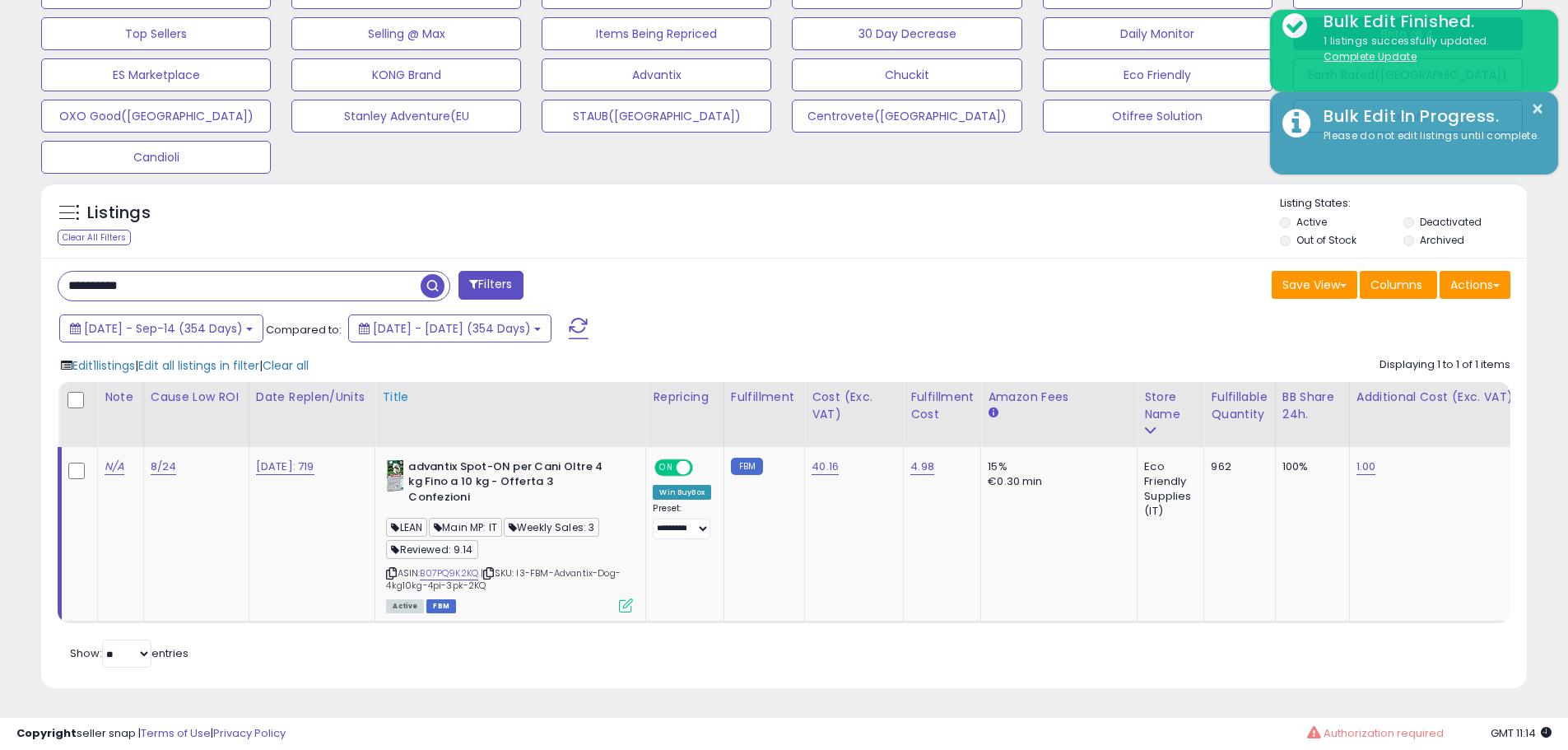
scroll to position [823078, 822376]
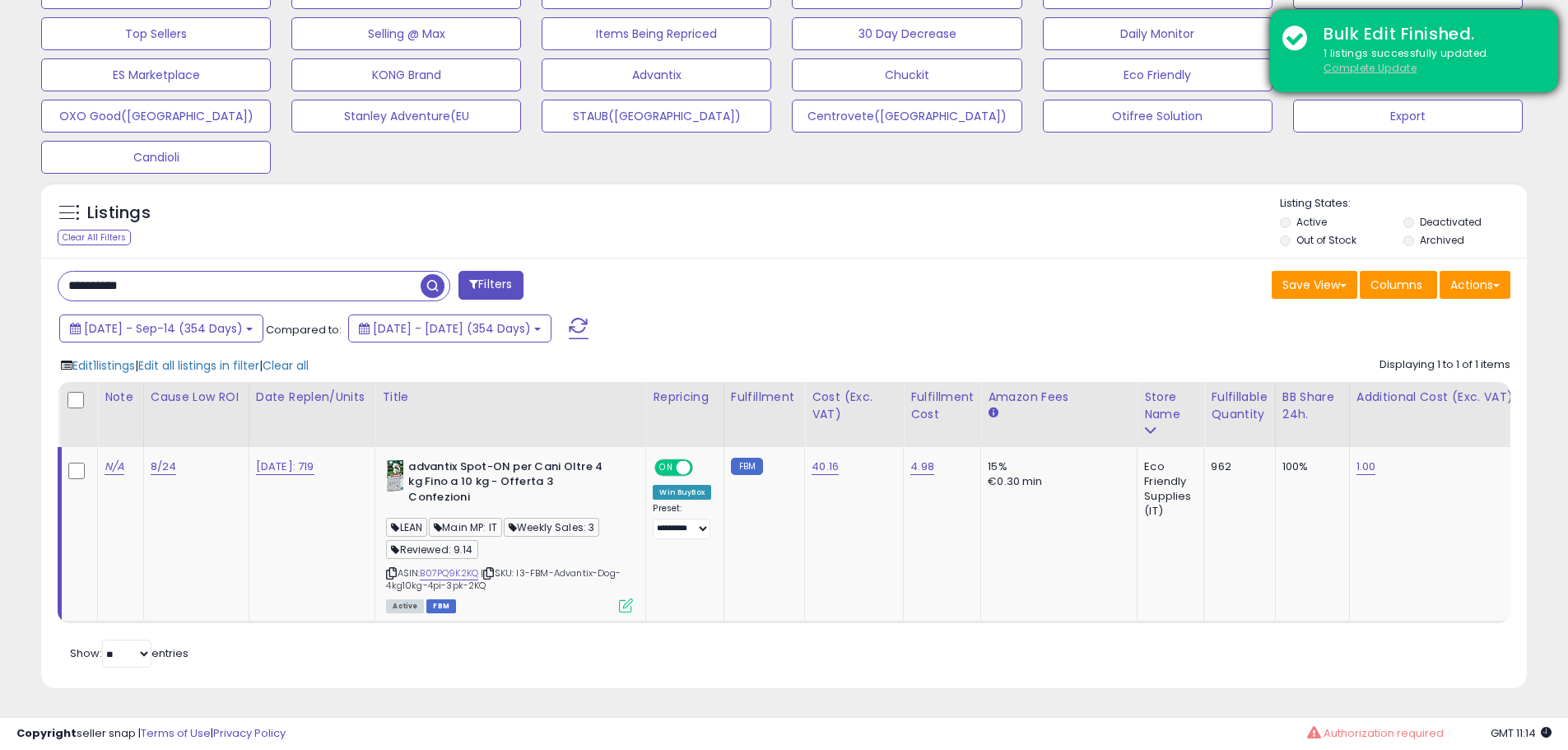
click at [1357, 66] on u "Complete Update" at bounding box center [1371, 67] width 93 height 14
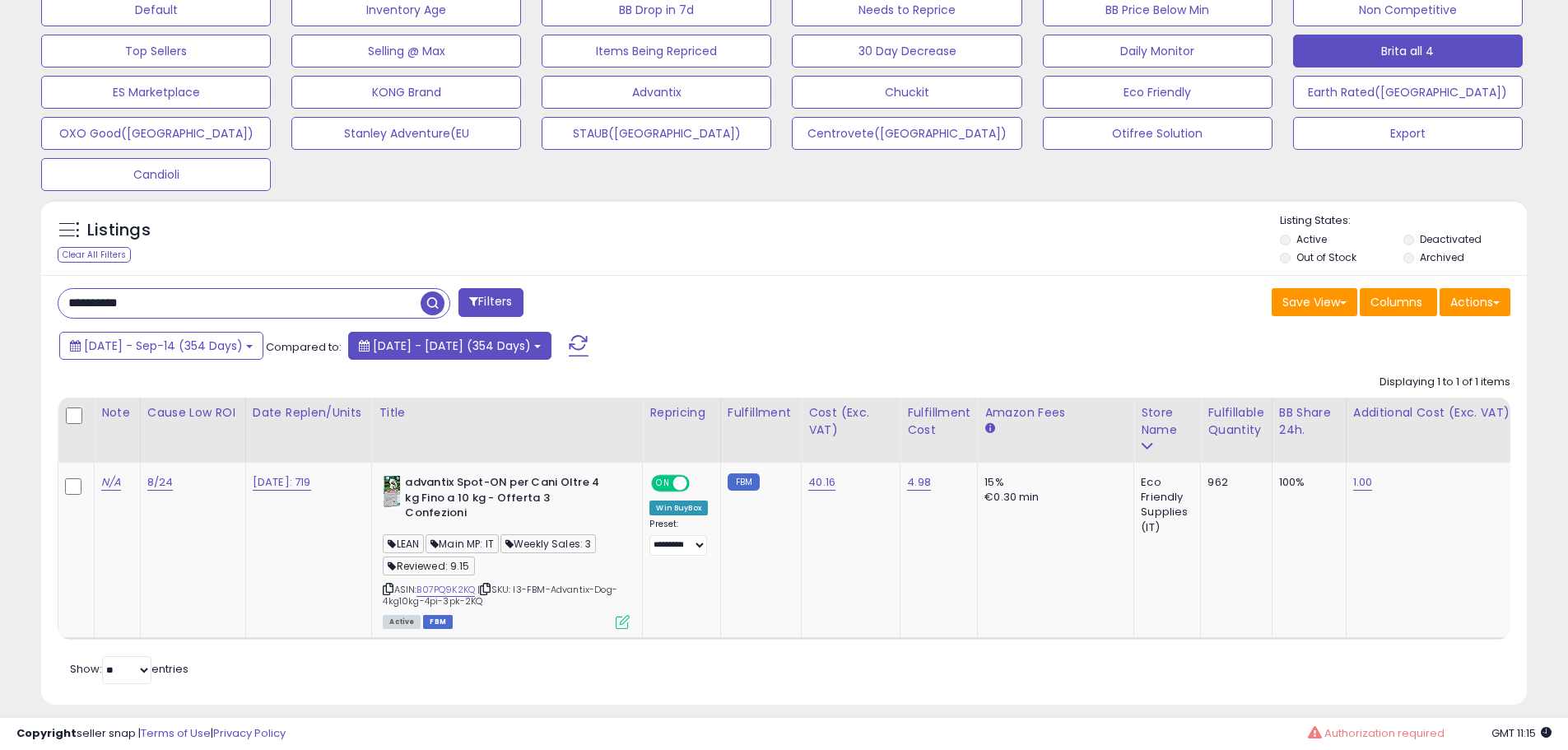
scroll to position [542, 0]
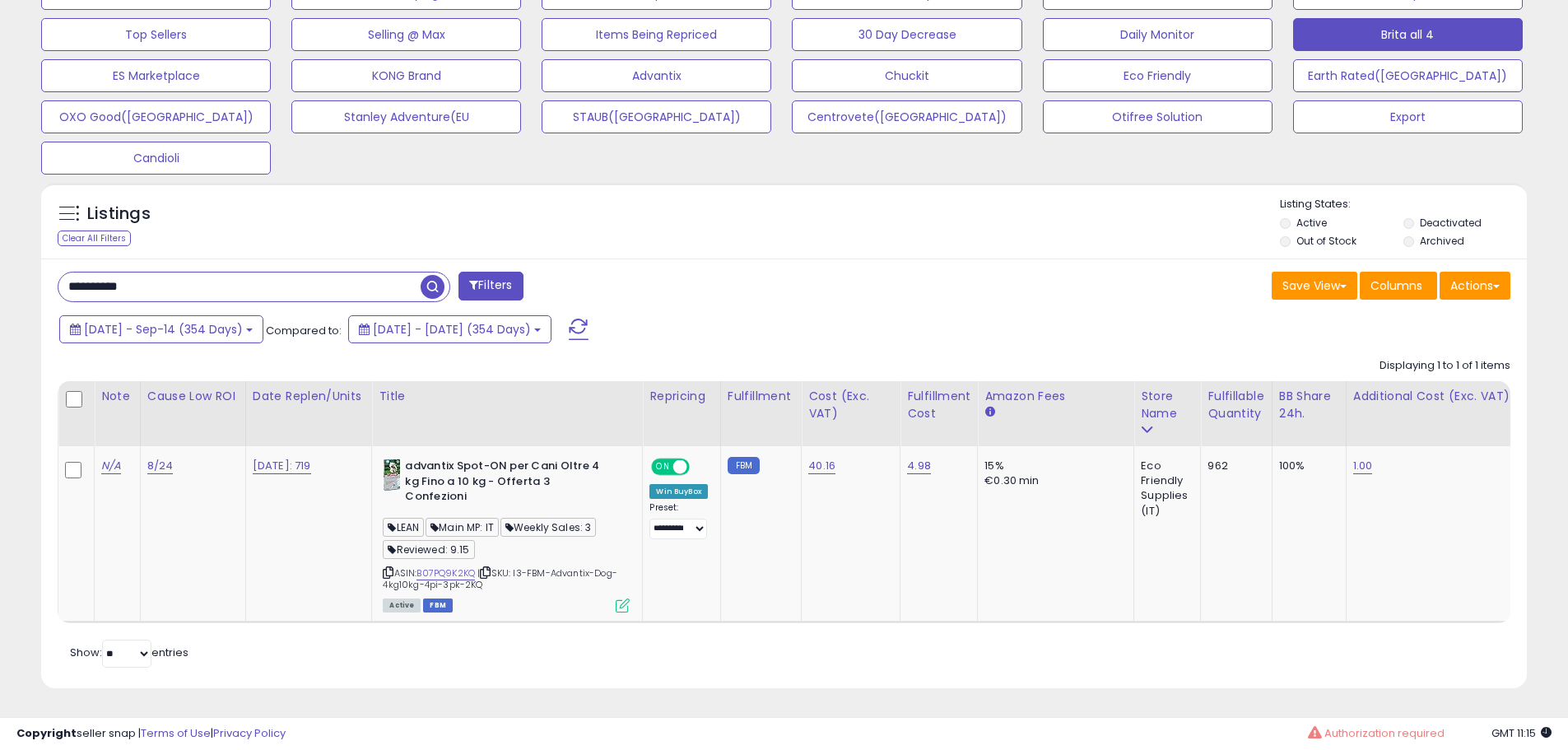
click at [204, 268] on div "**********" at bounding box center [784, 473] width 1486 height 430
click at [193, 280] on input "**********" at bounding box center [240, 286] width 362 height 29
paste input "text"
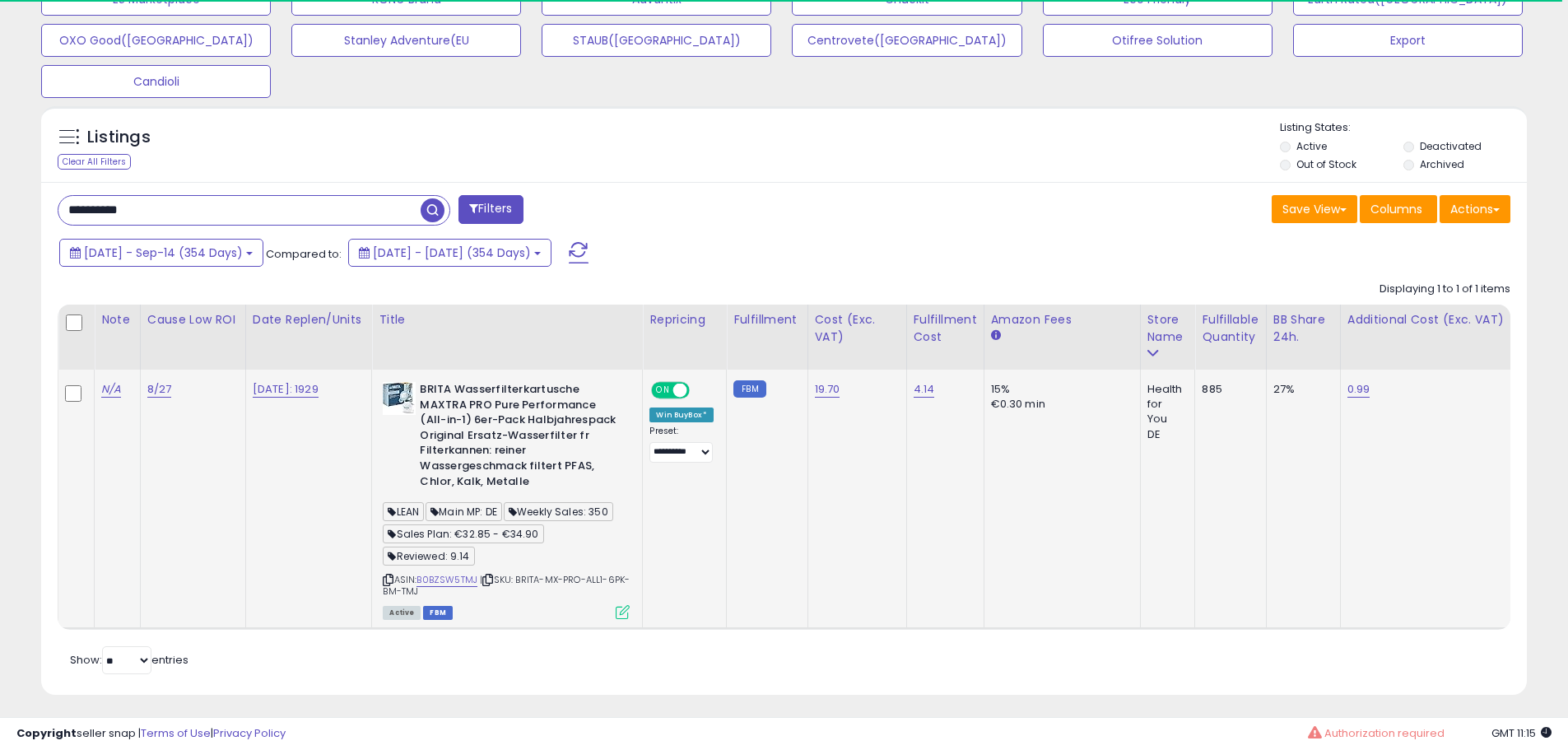
scroll to position [638, 0]
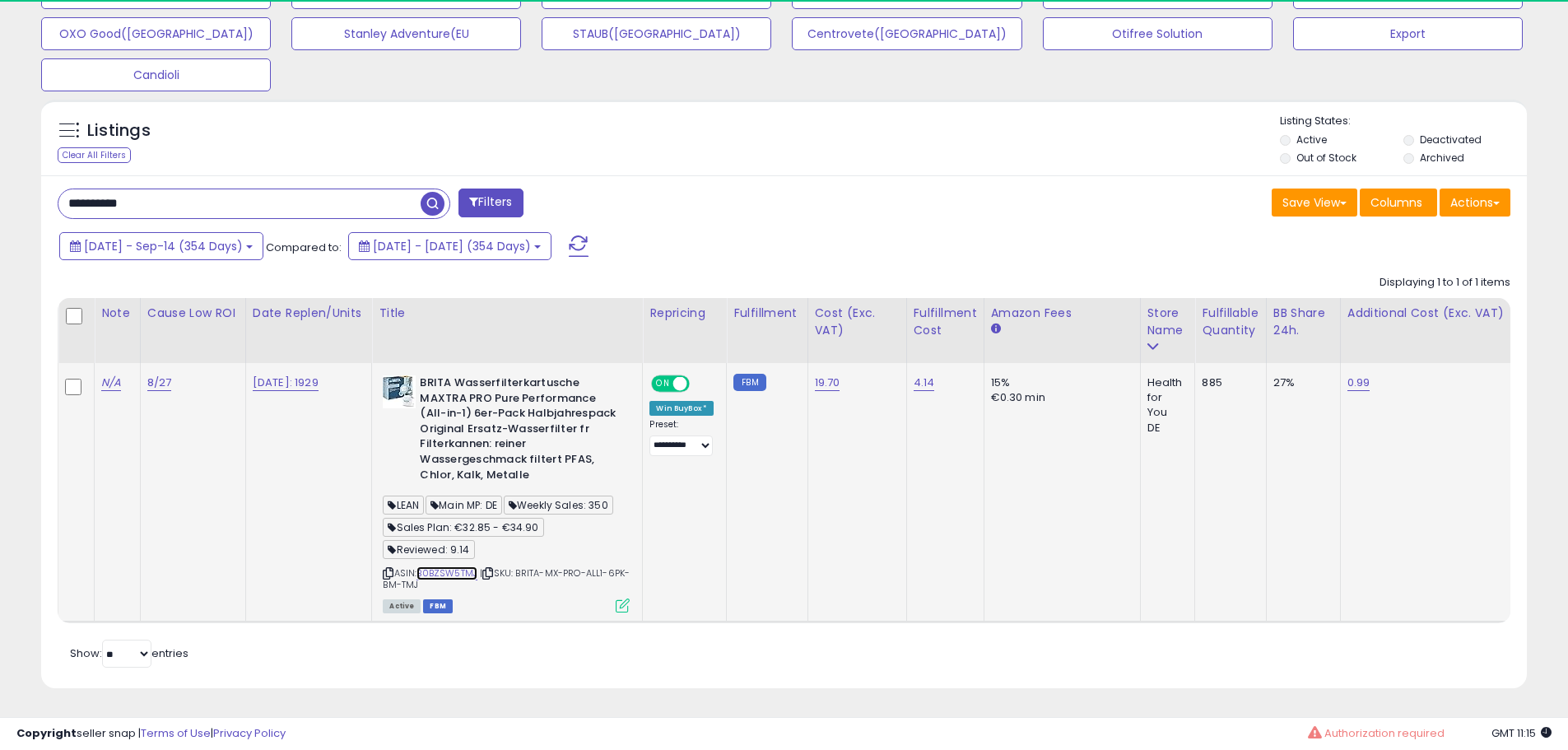
click at [451, 567] on link "B0BZSW5TMJ" at bounding box center [447, 574] width 61 height 14
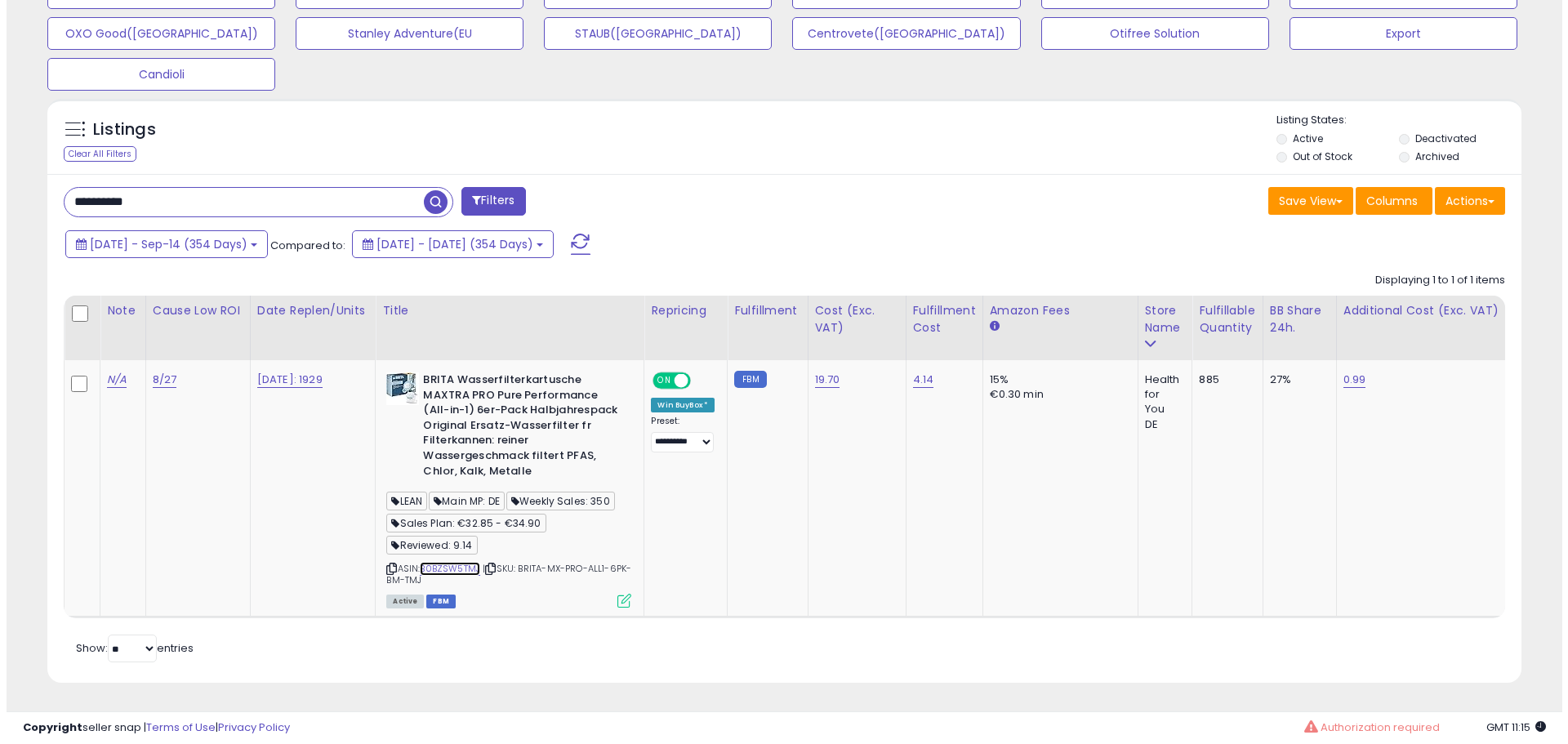
scroll to position [335, 855]
click at [624, 594] on icon at bounding box center [618, 601] width 14 height 14
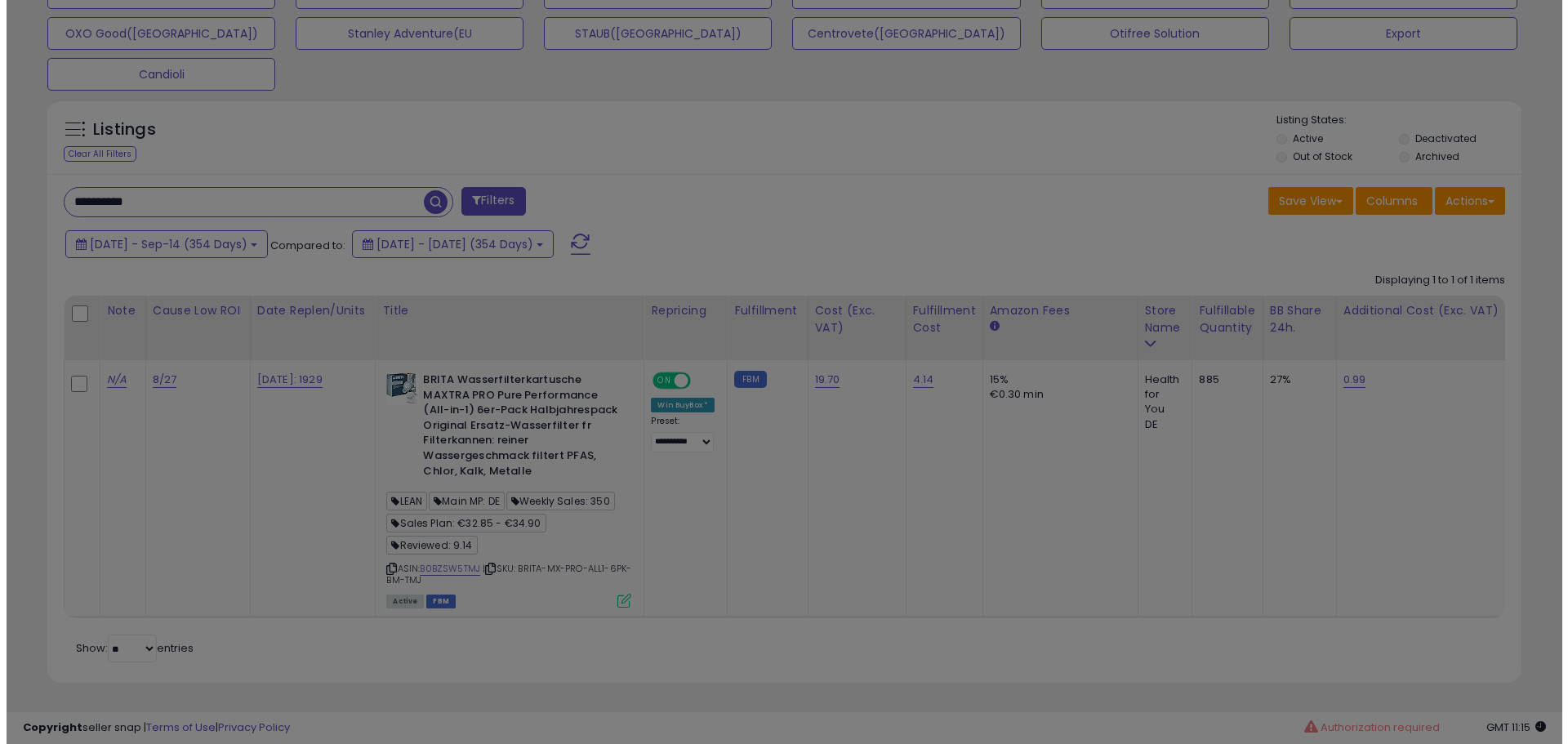
scroll to position [335, 862]
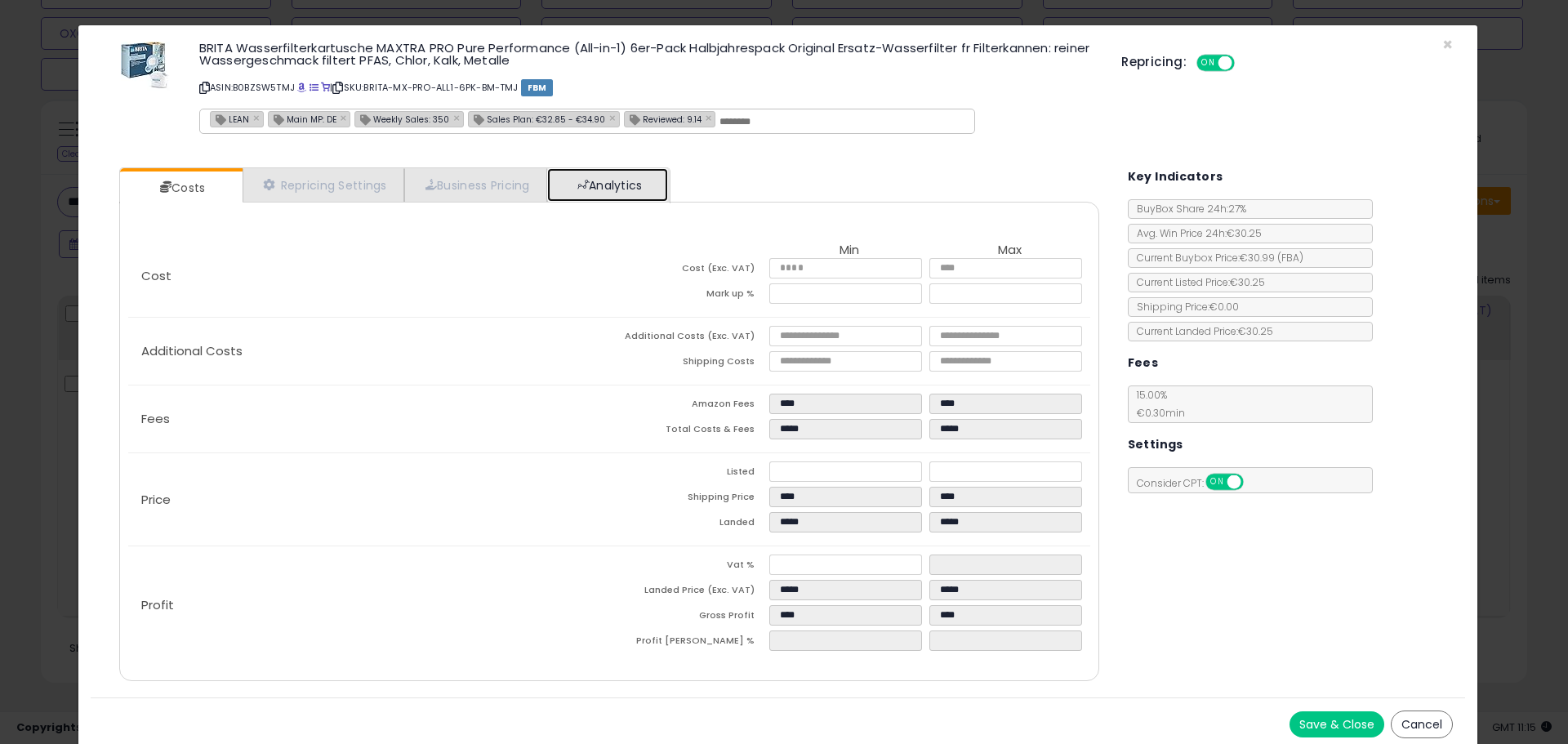
click at [644, 196] on link "Analytics" at bounding box center [607, 184] width 121 height 33
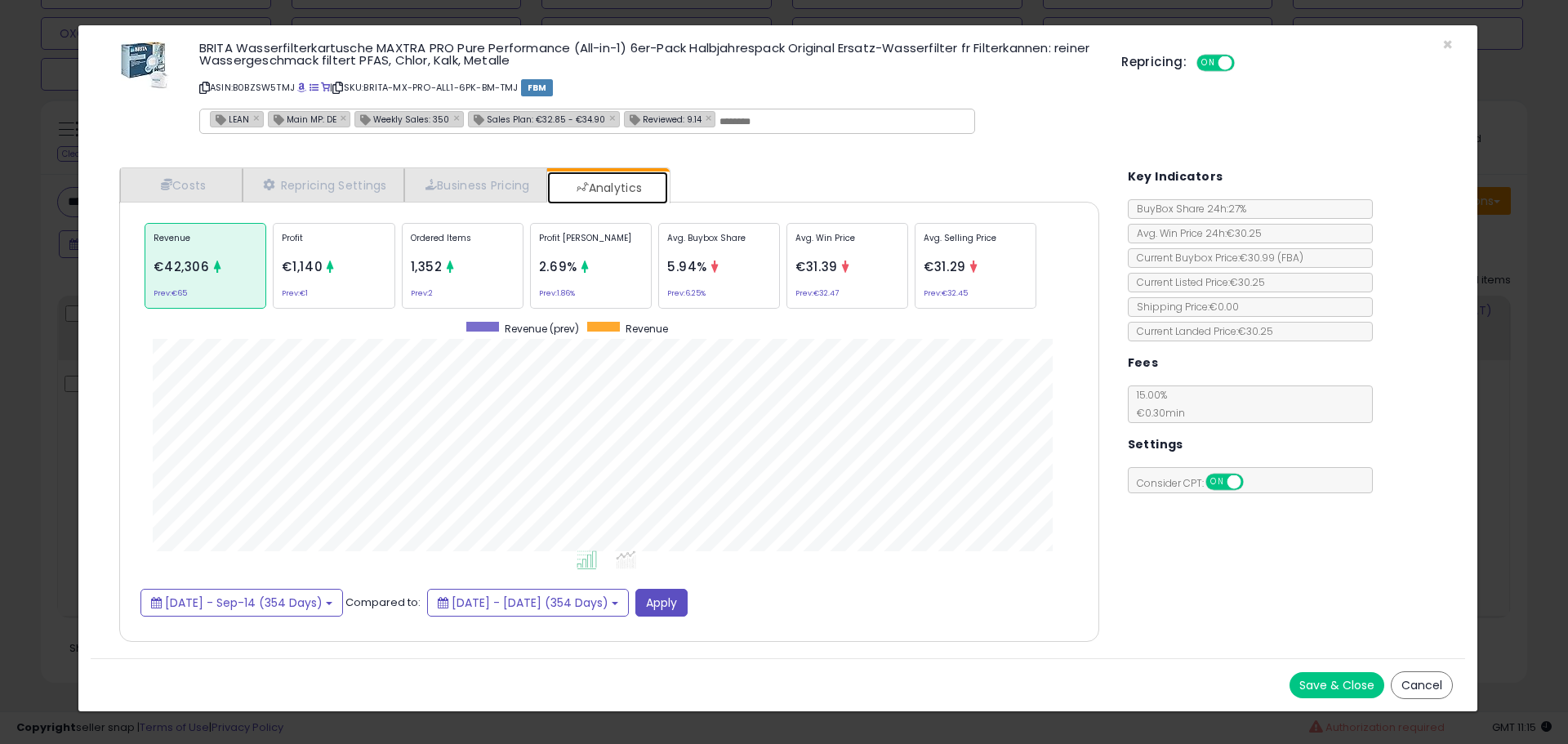
scroll to position [502, 1012]
click at [461, 270] on div "Ordered Items 1,352 Prev: 2" at bounding box center [462, 266] width 122 height 86
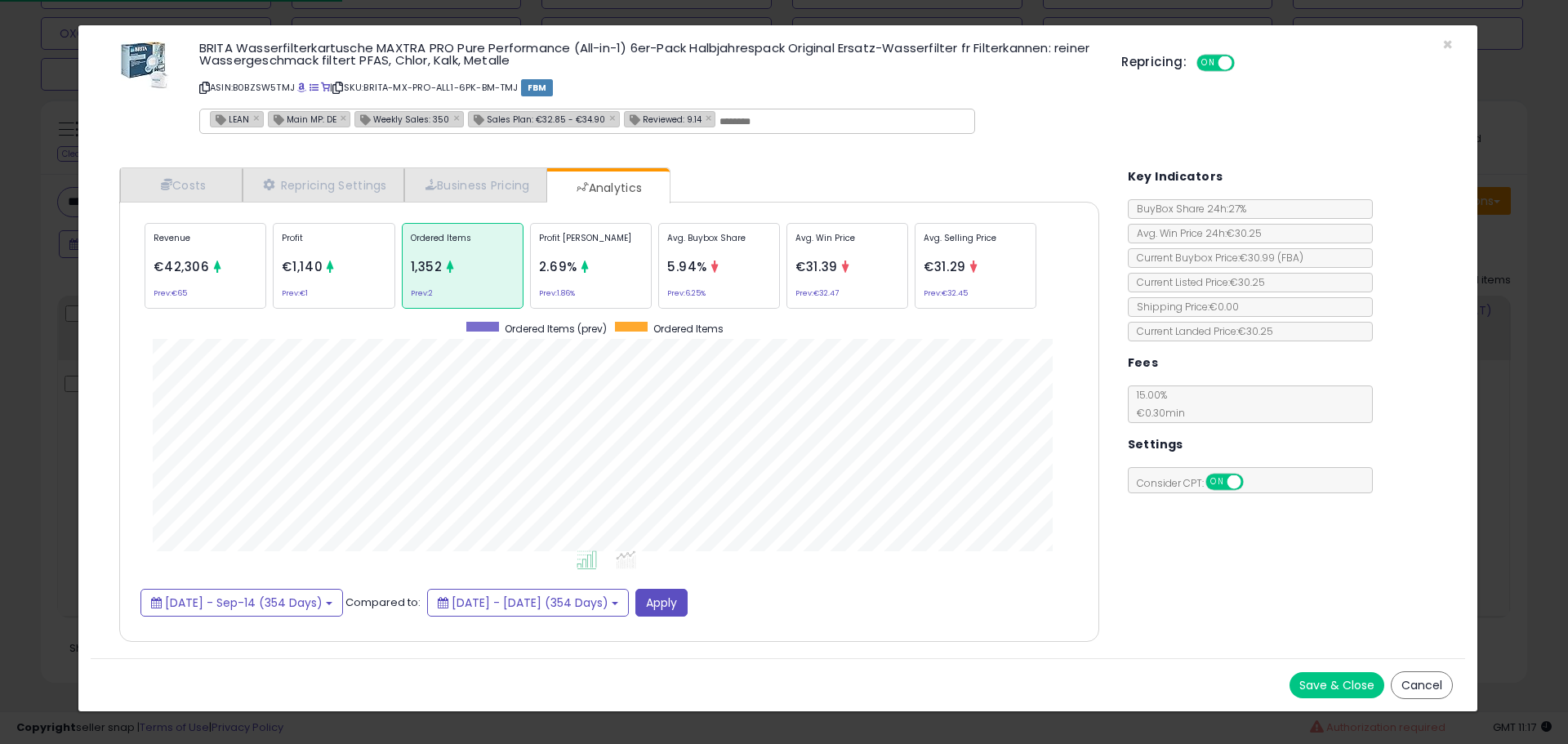
click at [44, 266] on div "× Close BRITA Wasserfilterkartusche MAXTRA PRO Pure Performance (All-in-1) 6er-…" at bounding box center [784, 372] width 1568 height 744
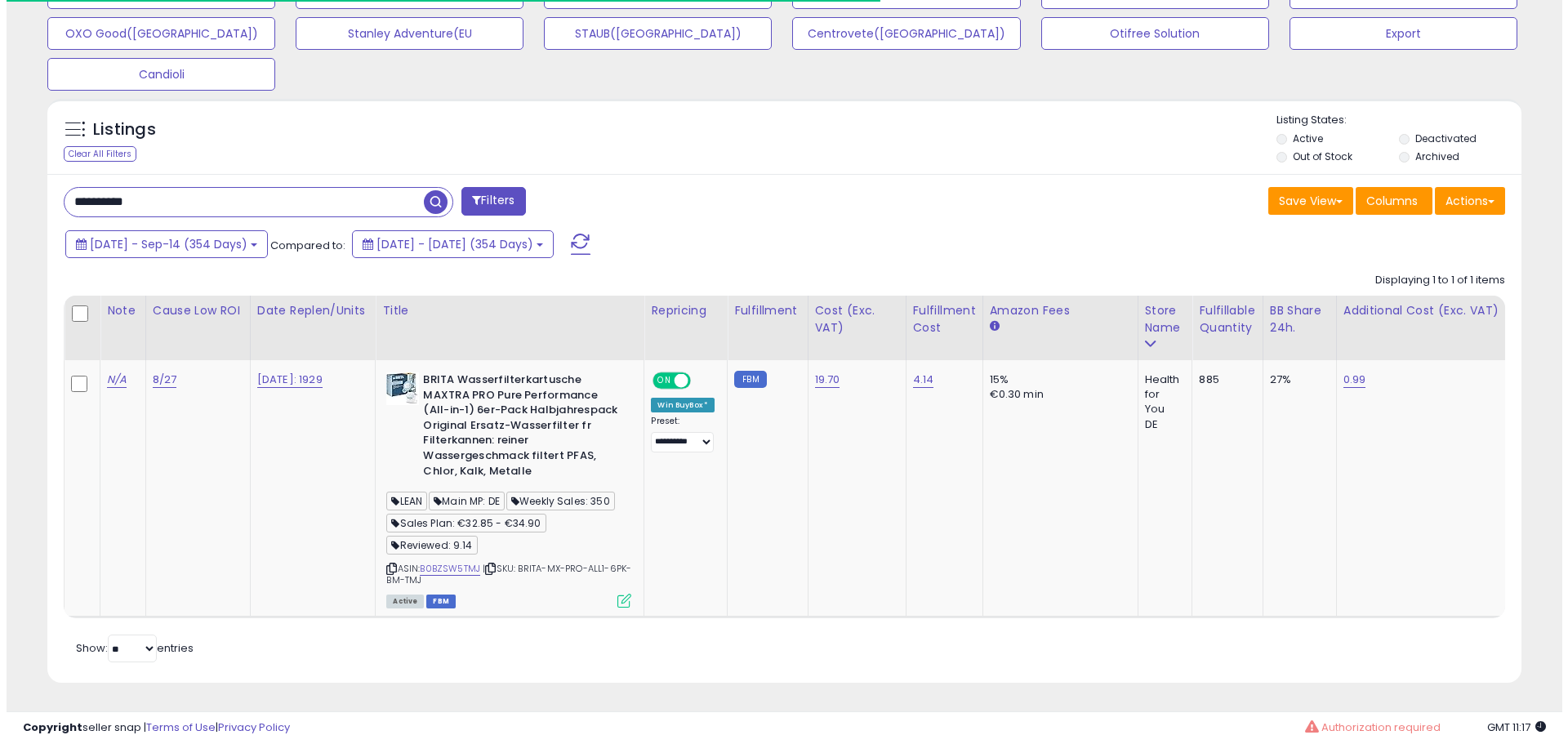
scroll to position [816493, 815628]
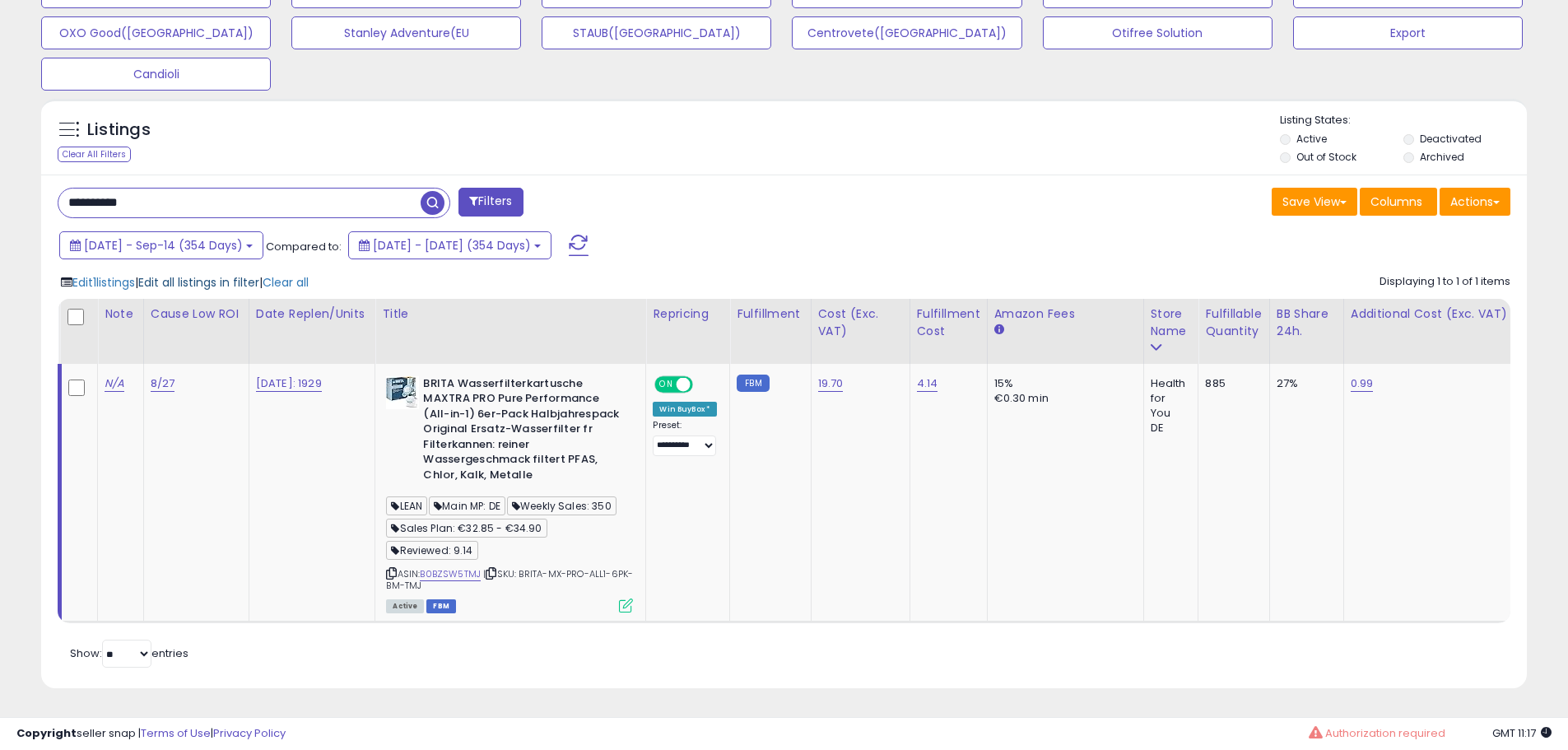
click at [232, 274] on span "Edit all listings in filter" at bounding box center [199, 282] width 121 height 16
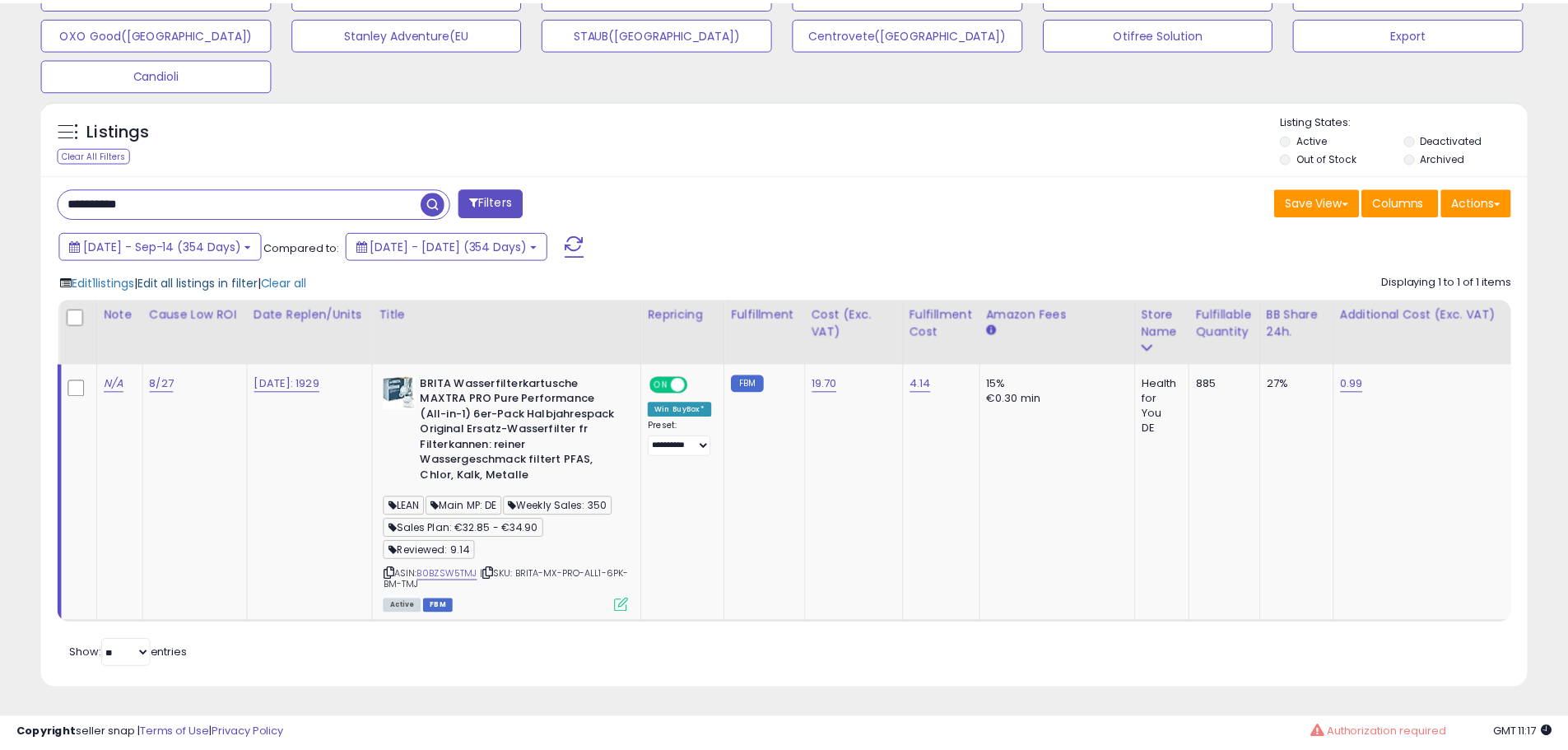
scroll to position [337, 869]
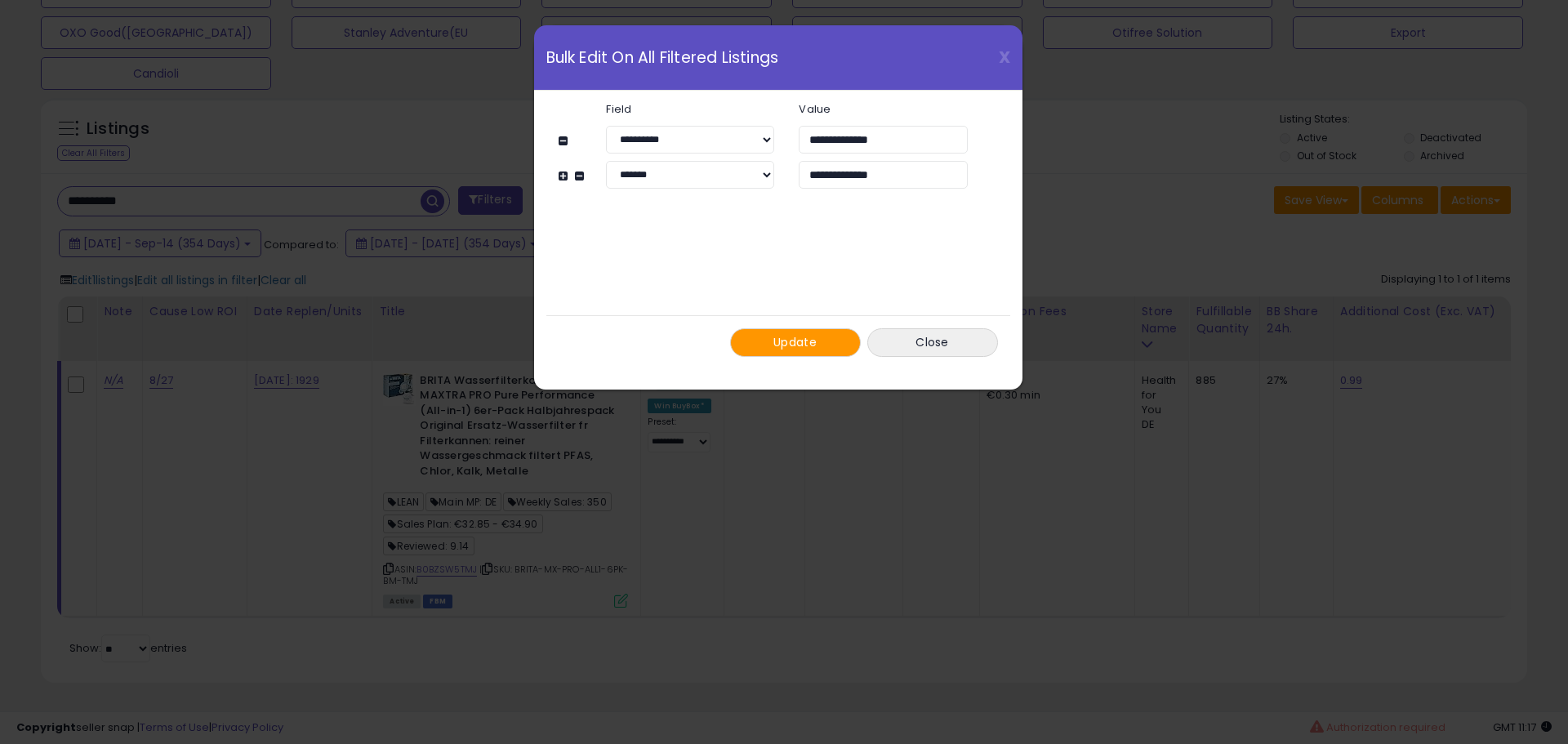
click at [771, 338] on button "Update" at bounding box center [795, 342] width 130 height 28
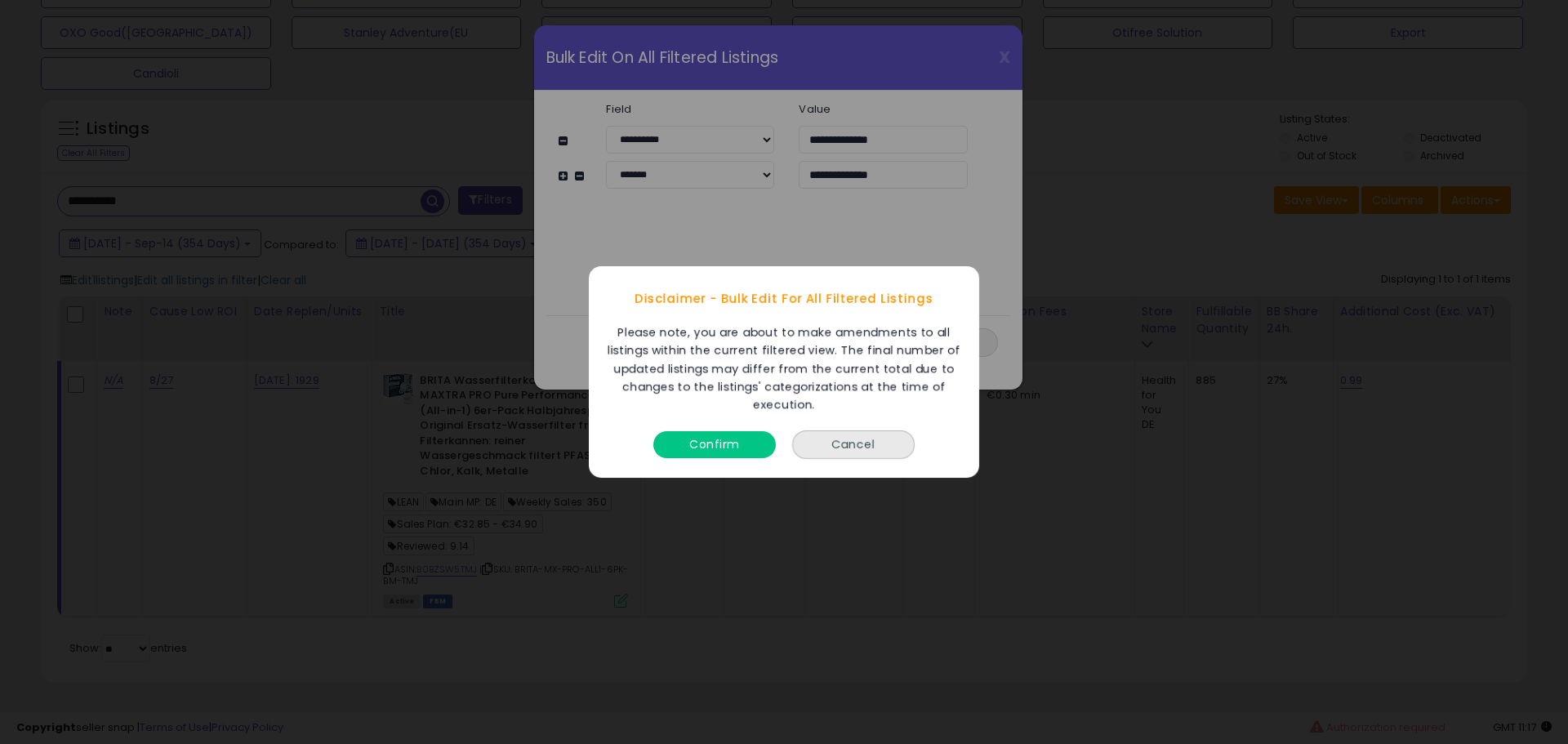
click at [745, 450] on button "Confirm" at bounding box center [714, 445] width 123 height 27
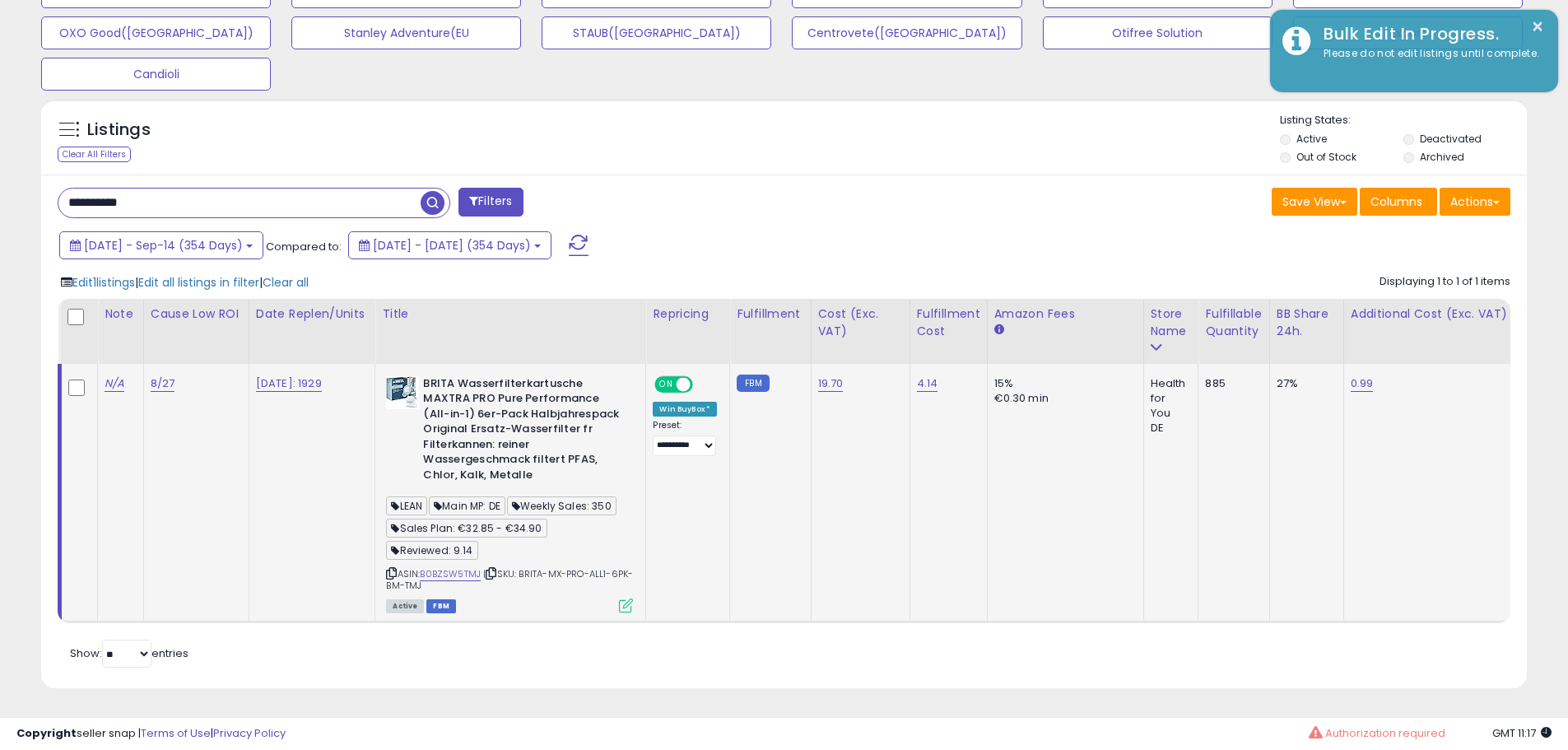
scroll to position [823078, 822376]
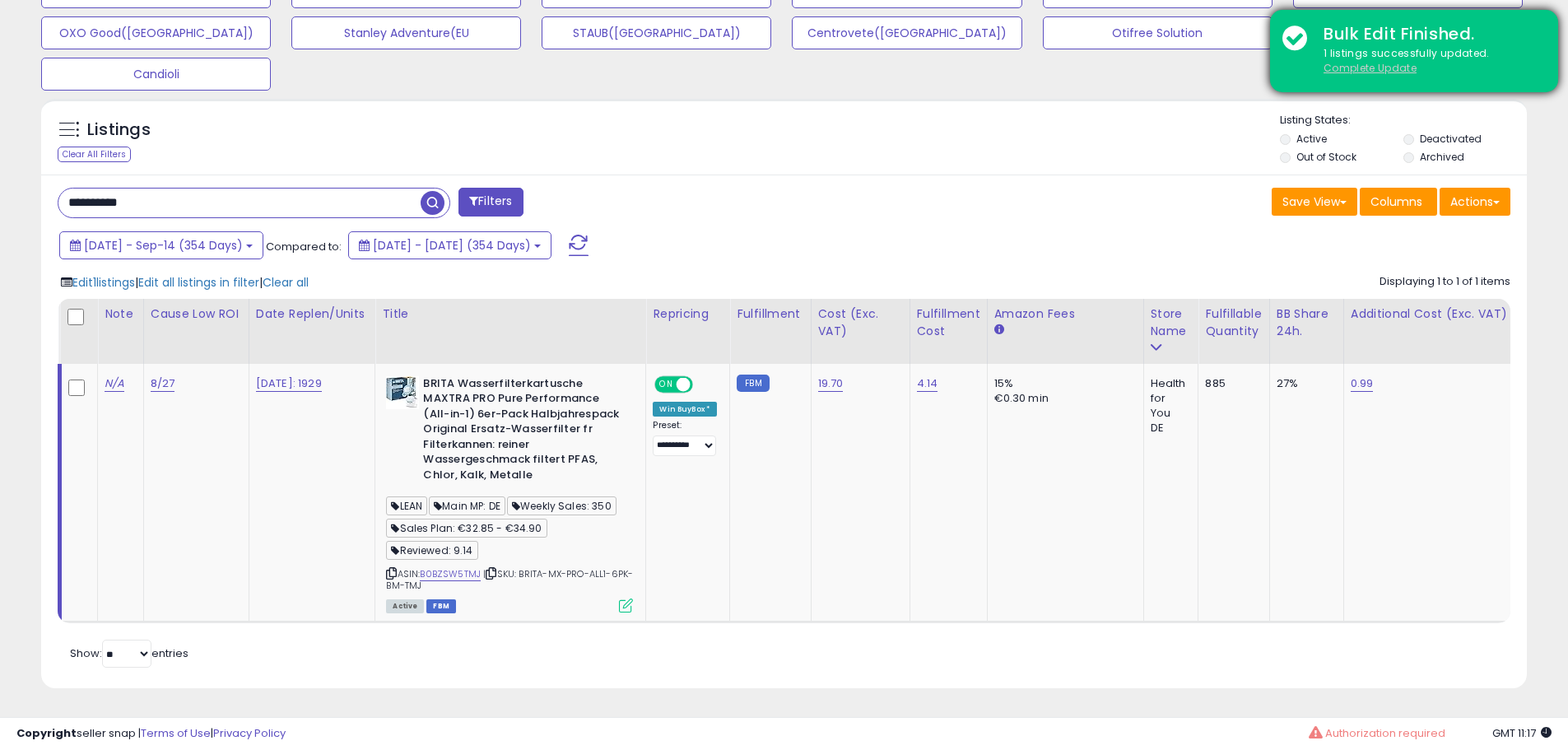
click at [1370, 74] on u "Complete Update" at bounding box center [1371, 67] width 93 height 14
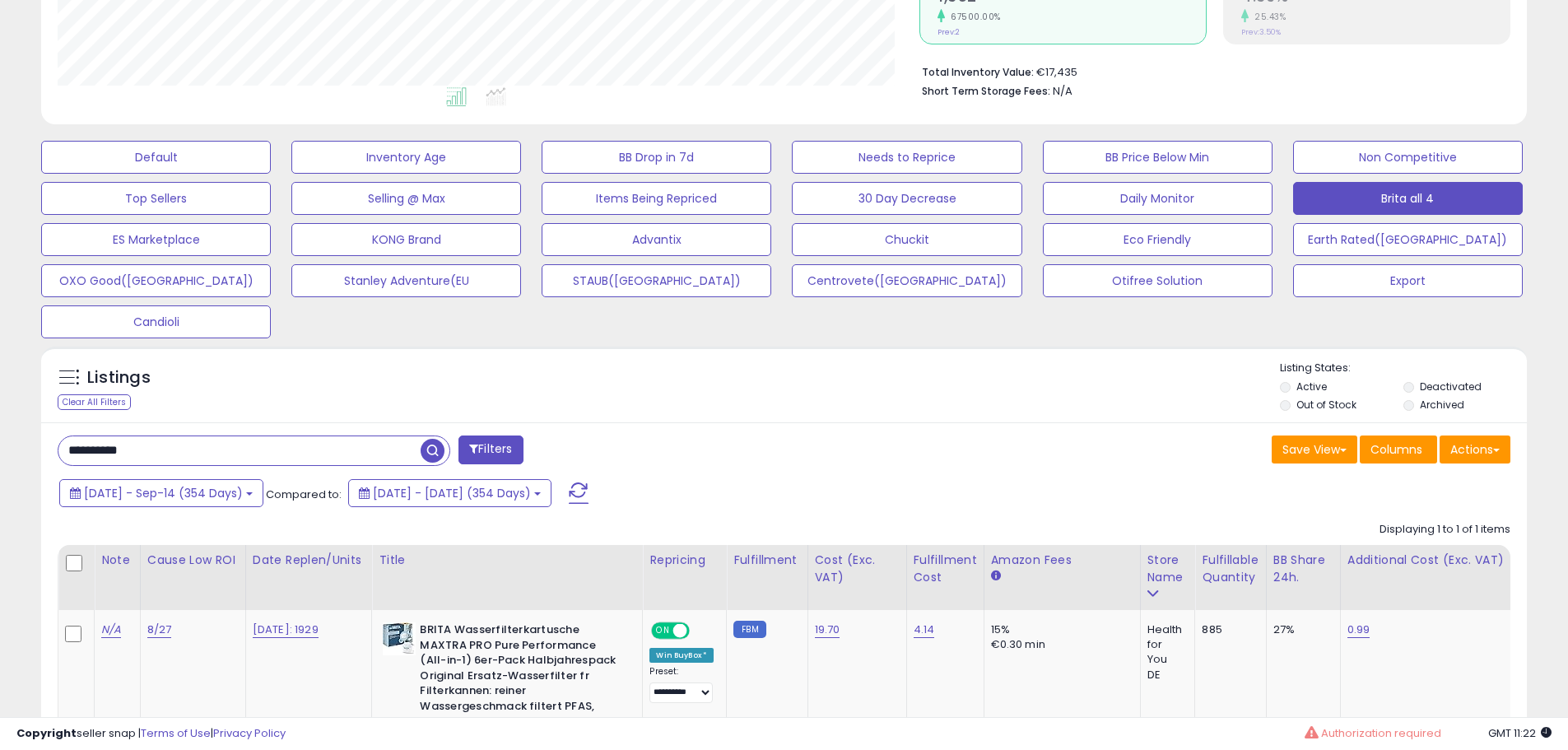
scroll to position [625, 0]
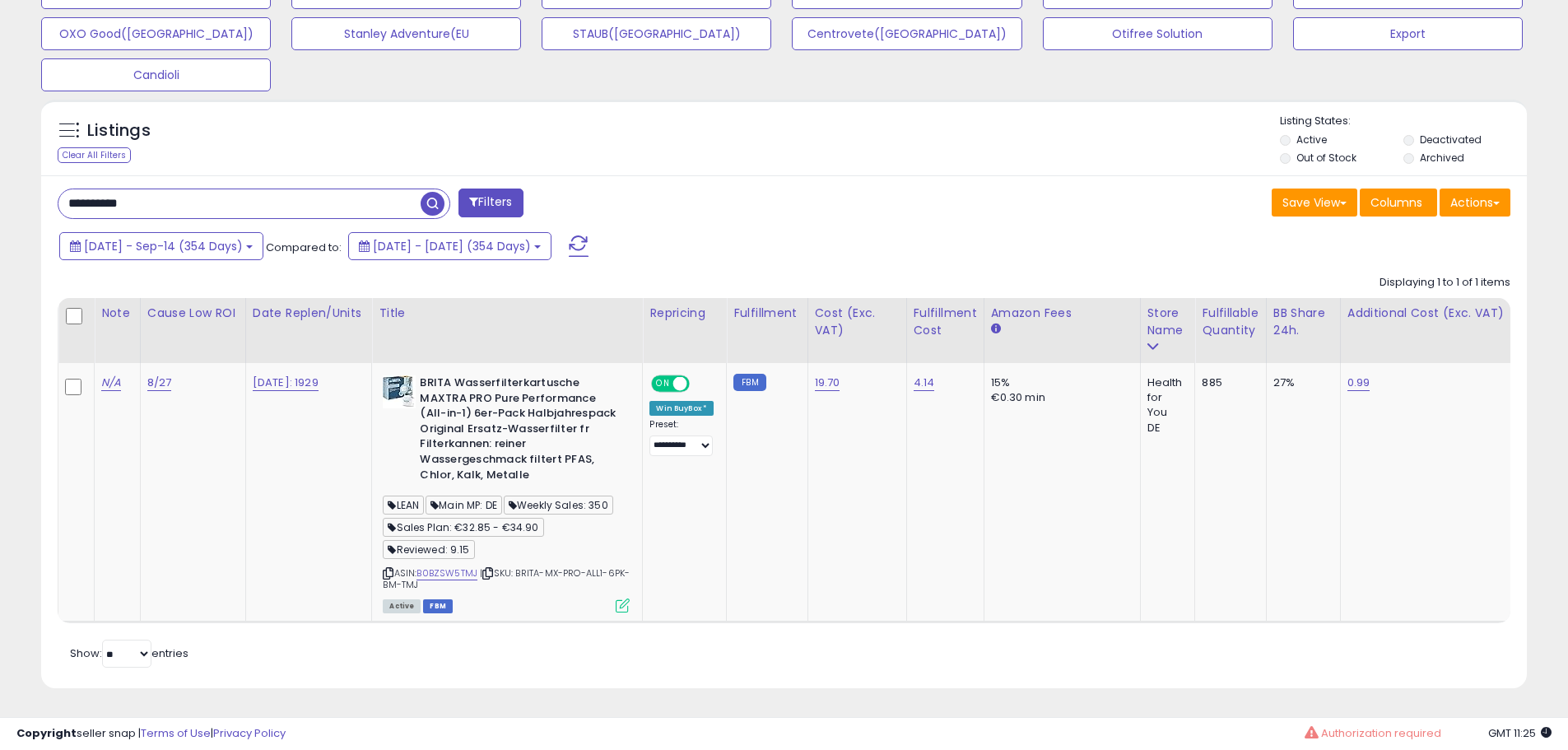
click at [271, 195] on input "**********" at bounding box center [240, 203] width 362 height 29
paste input "text"
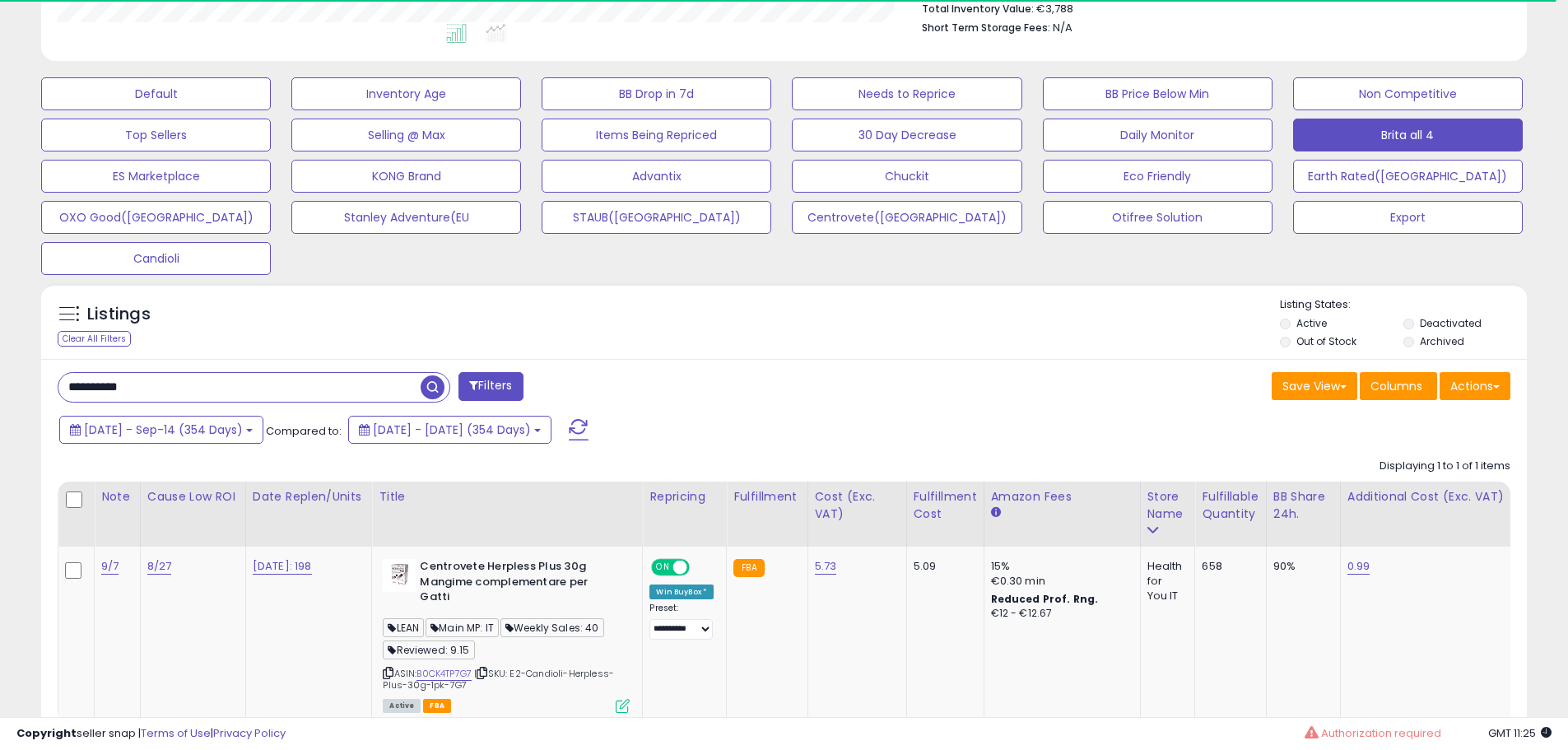
scroll to position [460, 0]
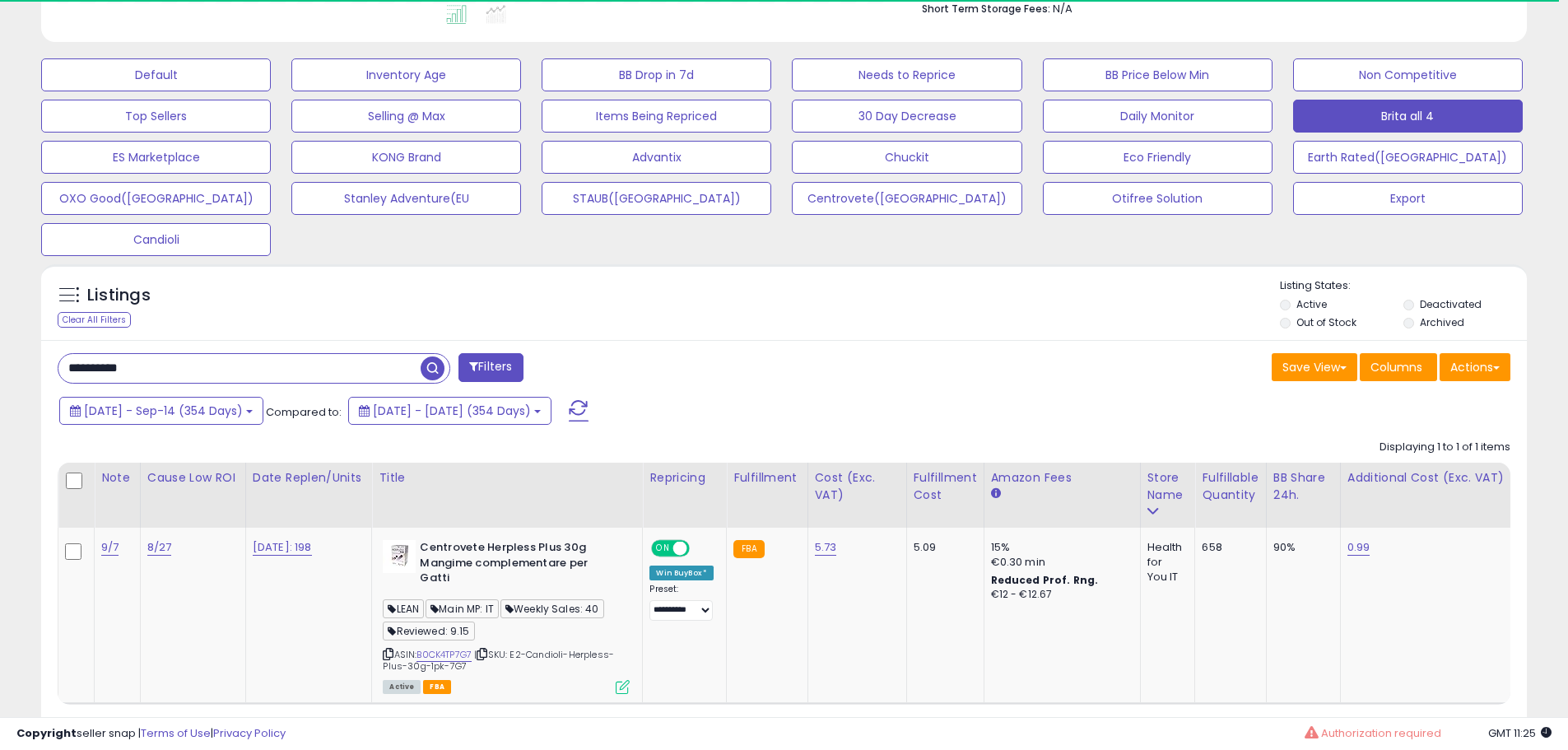
click at [278, 369] on input "**********" at bounding box center [240, 368] width 362 height 29
paste input "text"
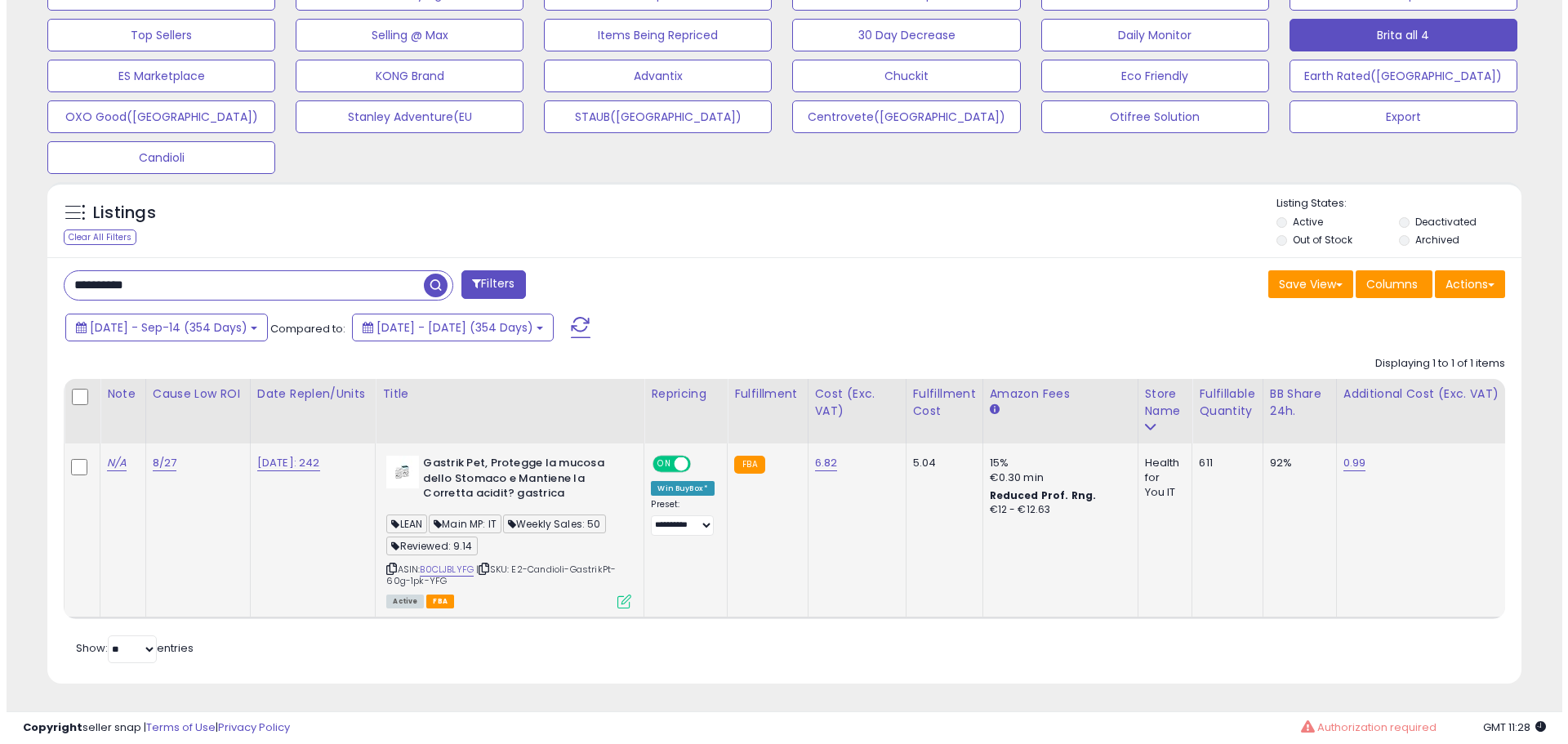
scroll to position [550, 0]
click at [612, 594] on div "Active FBA" at bounding box center [503, 599] width 245 height 11
click at [624, 594] on icon at bounding box center [618, 601] width 14 height 14
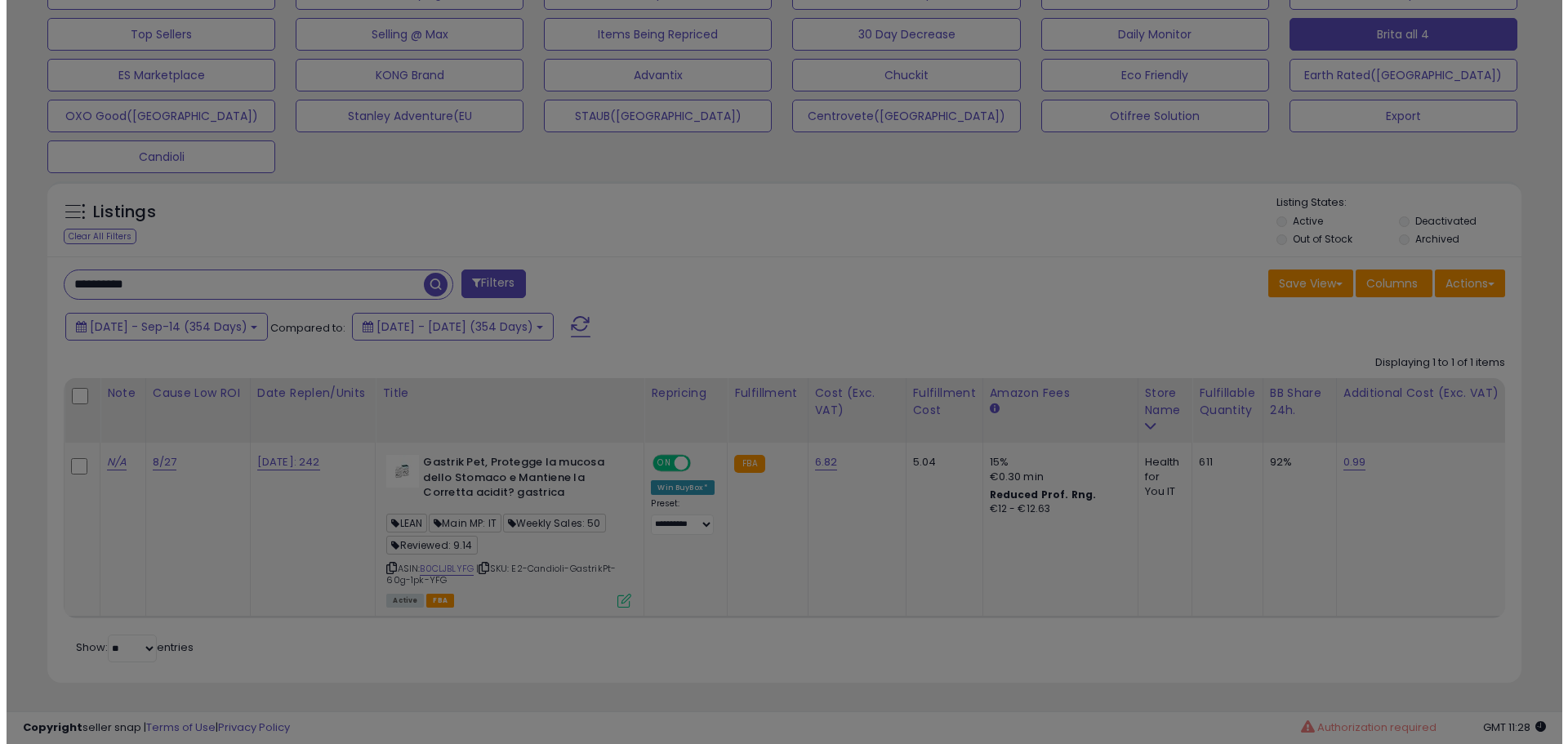
scroll to position [335, 862]
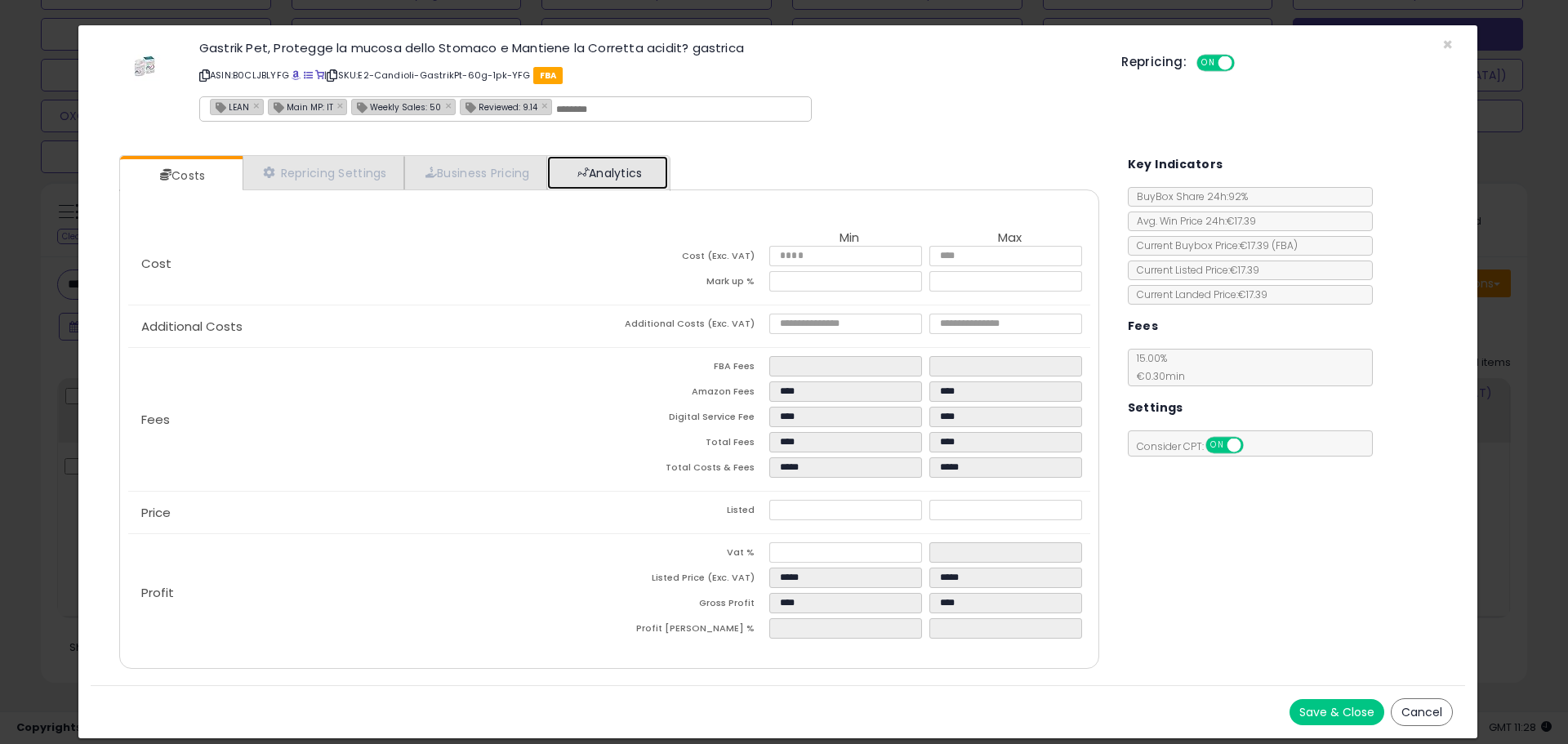
click at [641, 178] on link "Analytics" at bounding box center [607, 172] width 121 height 33
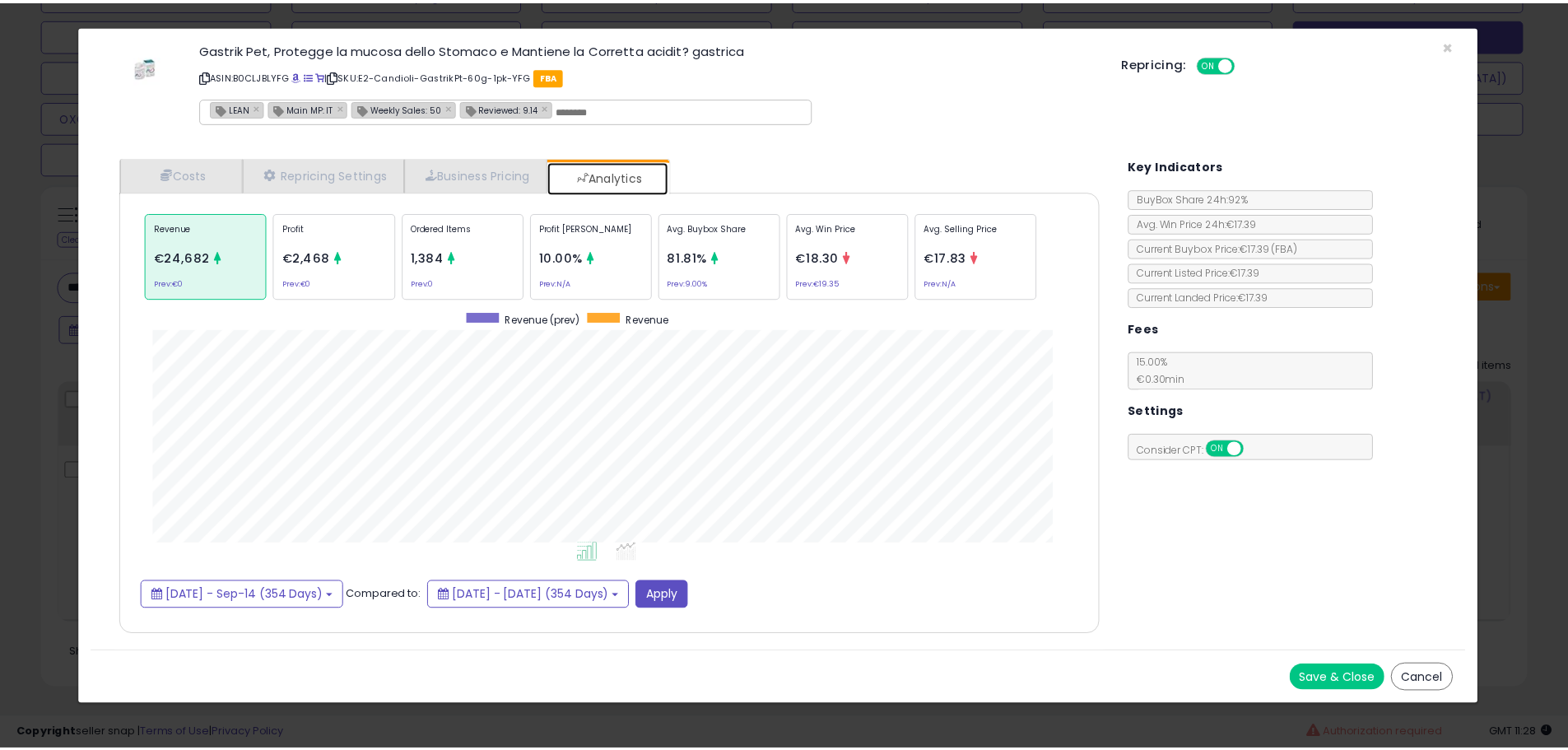
scroll to position [506, 1021]
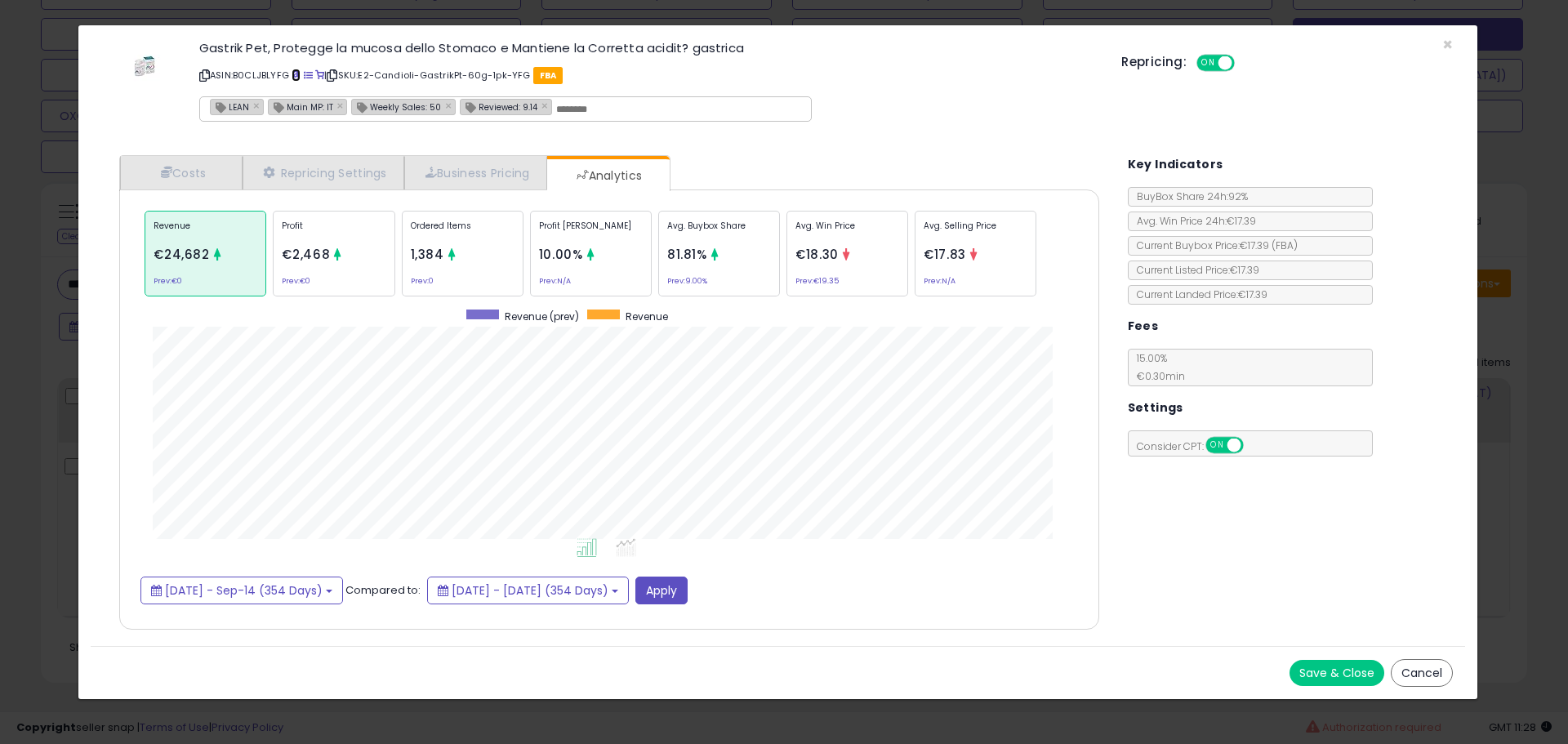
click at [297, 76] on span at bounding box center [296, 76] width 9 height 9
click at [165, 172] on span at bounding box center [166, 172] width 11 height 11
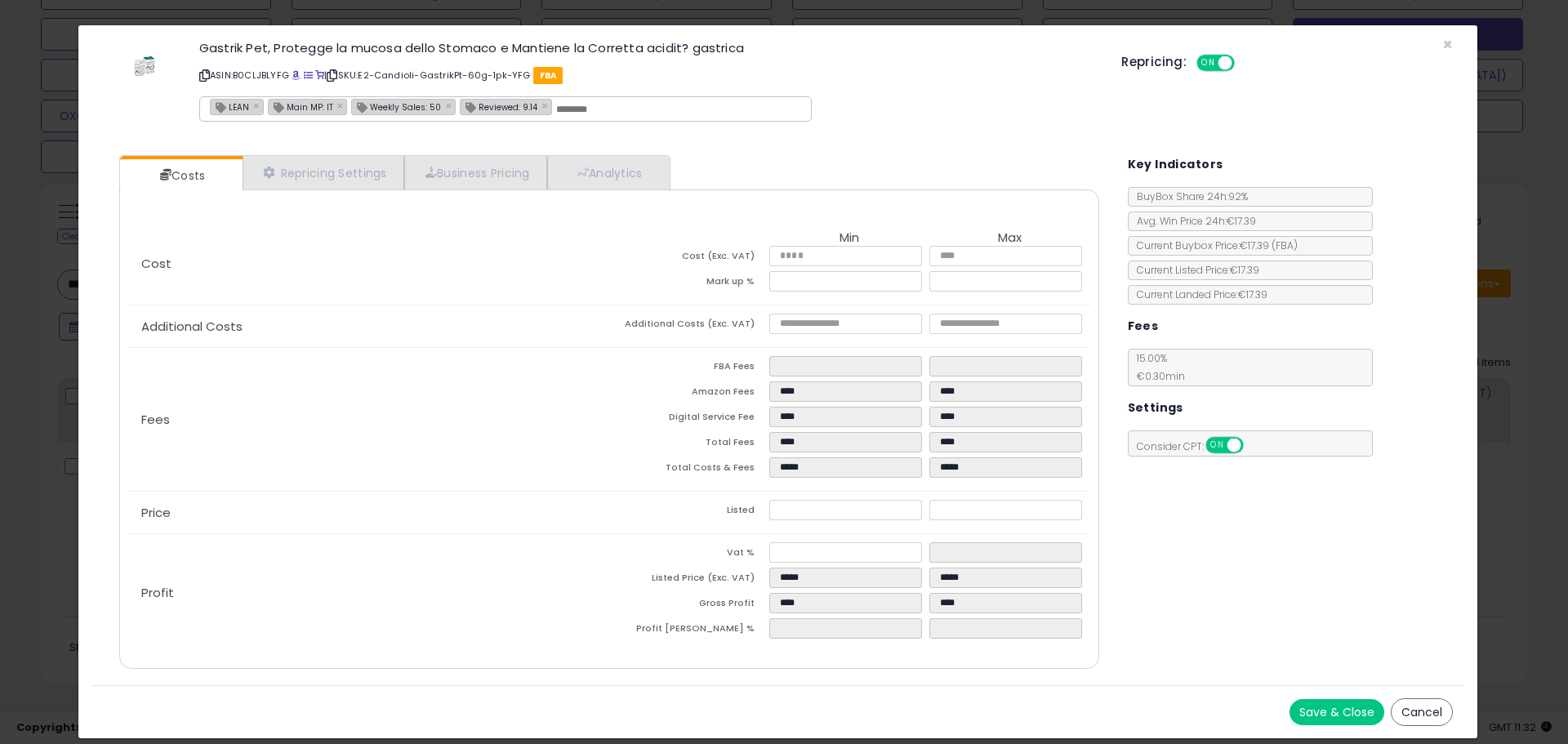
drag, startPoint x: 88, startPoint y: 442, endPoint x: 76, endPoint y: 439, distance: 12.4
click at [88, 440] on div "× Close Gastrik Pet, Protegge la mucosa dello Stomaco e Mantiene la Corretta ac…" at bounding box center [777, 382] width 1400 height 715
click at [57, 421] on div "× Close Gastrik Pet, Protegge la mucosa dello Stomaco e Mantiene la Corretta ac…" at bounding box center [784, 372] width 1568 height 744
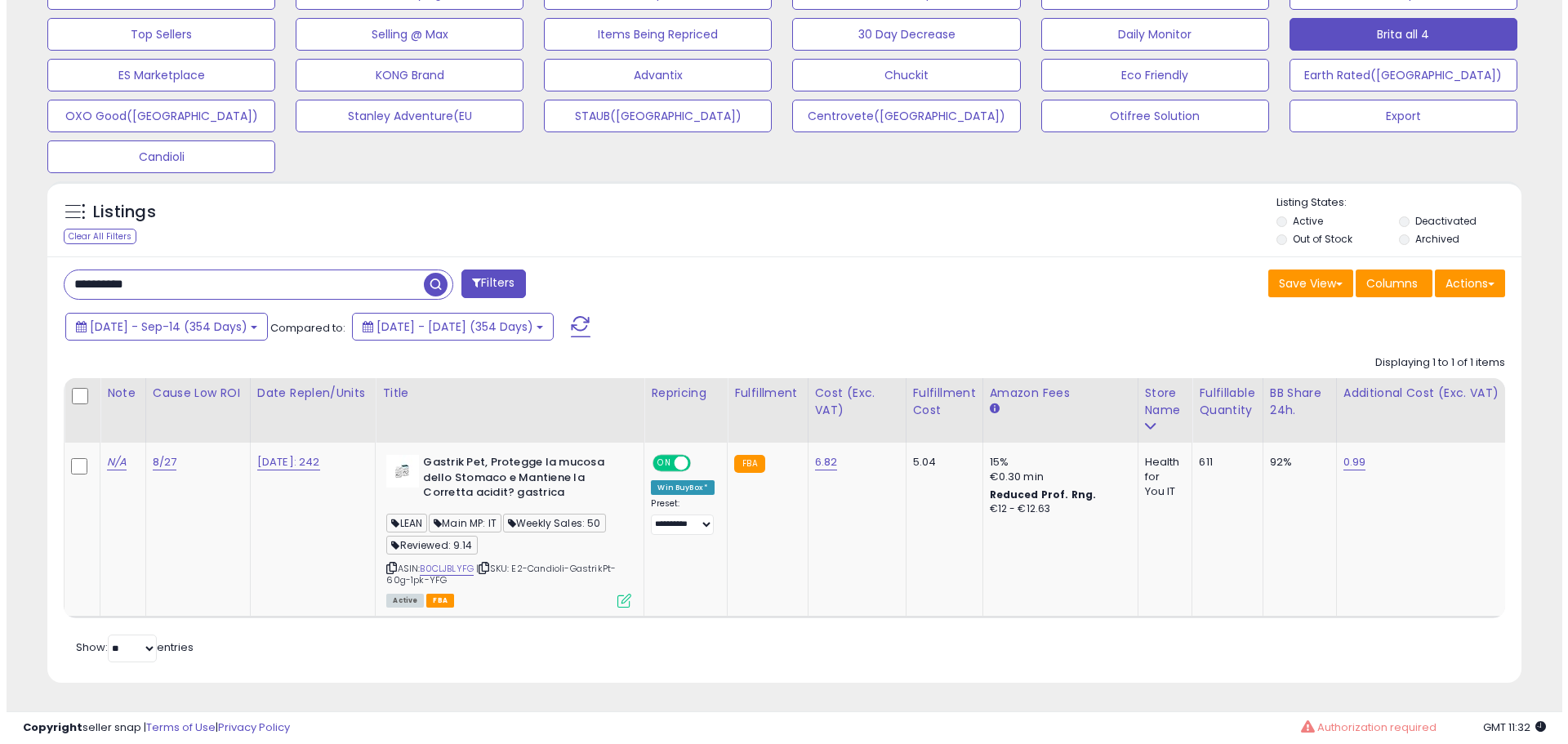
scroll to position [816493, 815628]
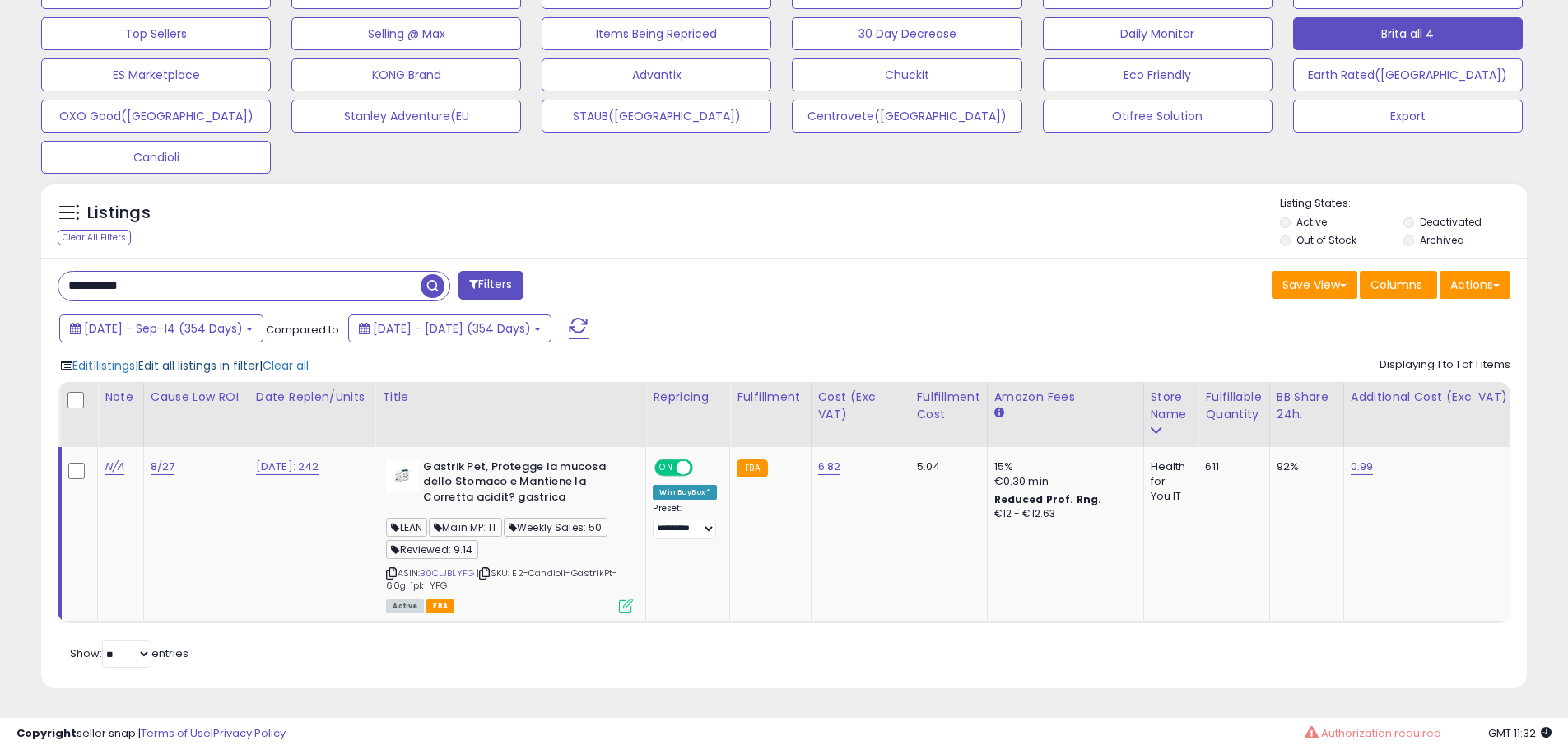
click at [198, 361] on span "Edit all listings in filter" at bounding box center [199, 365] width 121 height 16
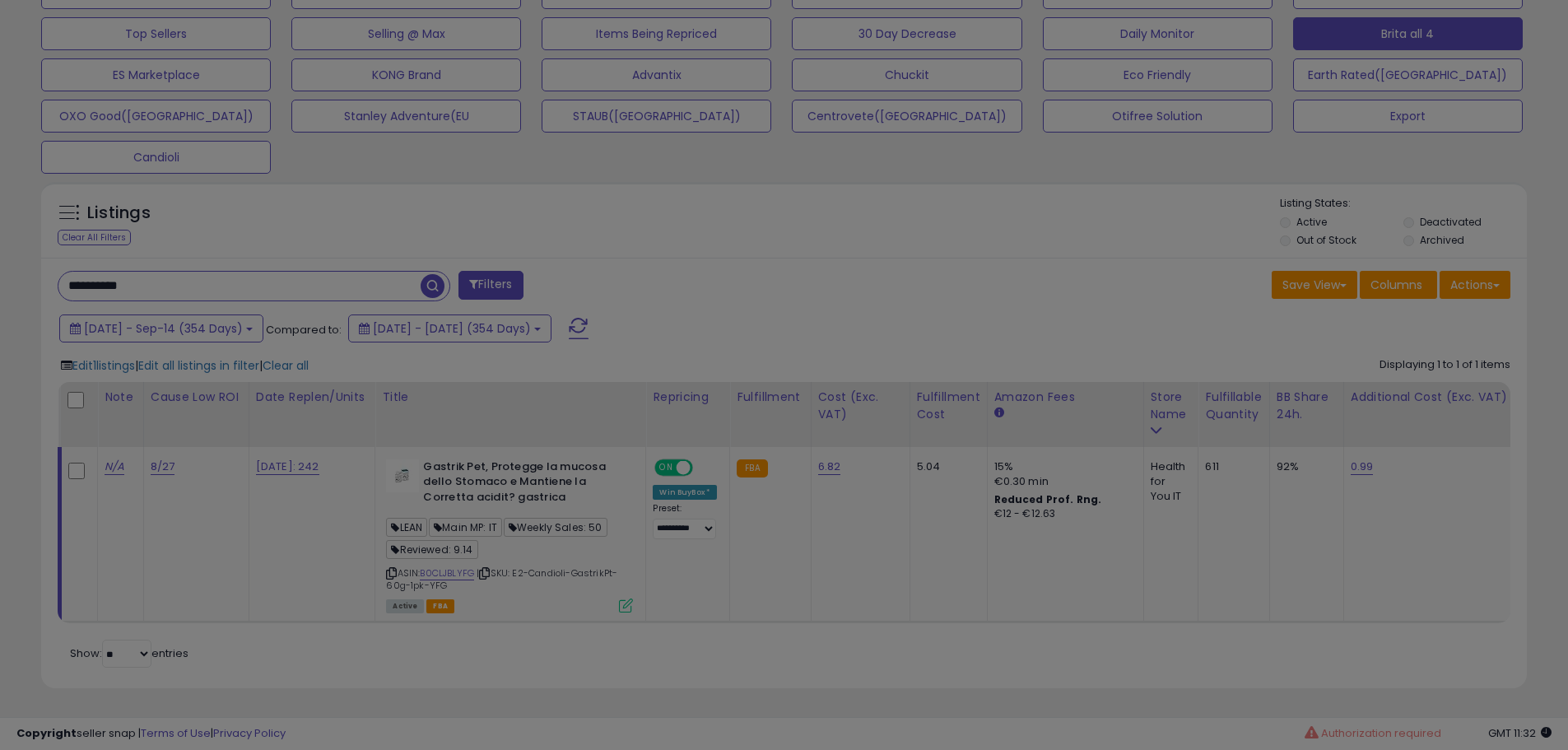
scroll to position [337, 869]
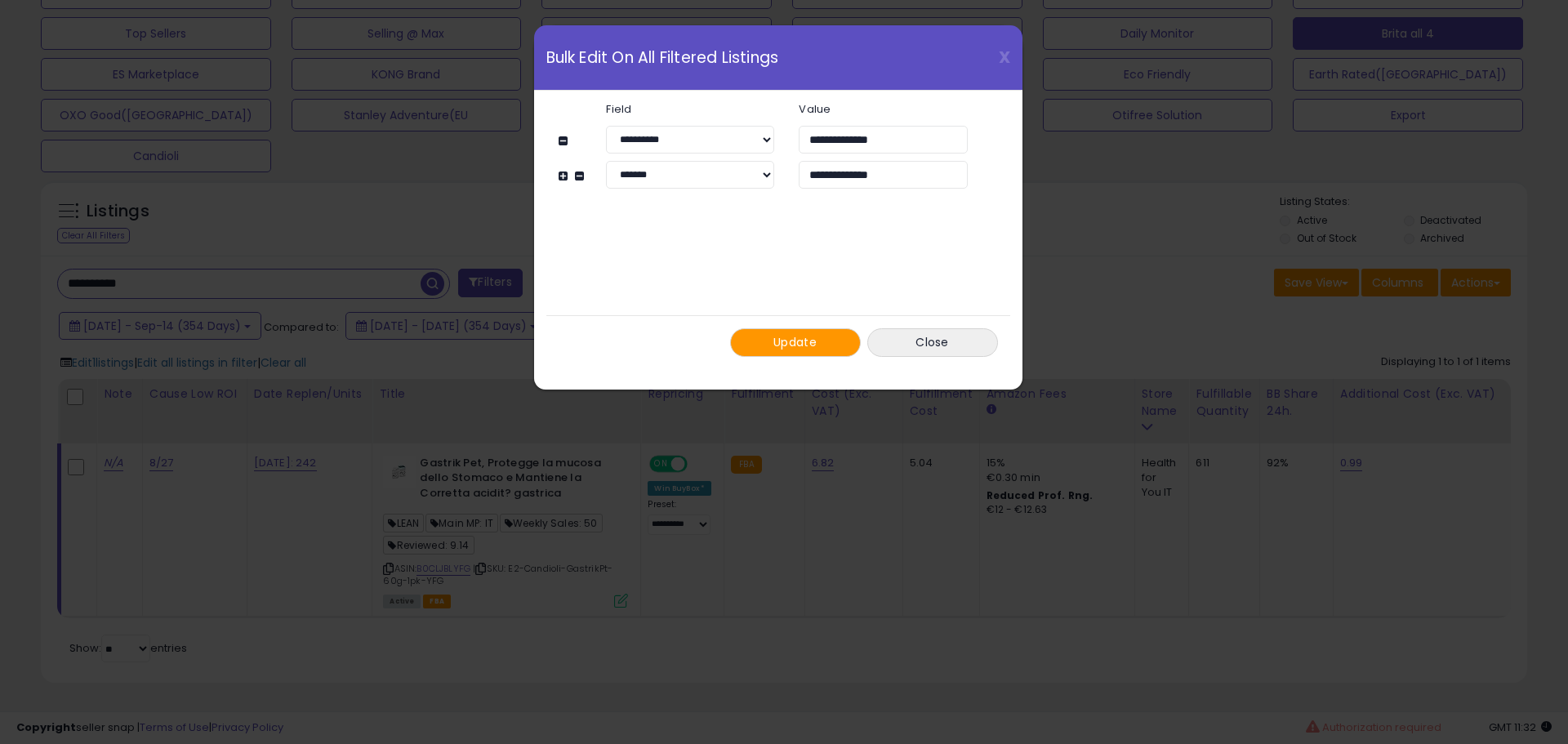
click at [799, 349] on button "Update" at bounding box center [795, 342] width 130 height 28
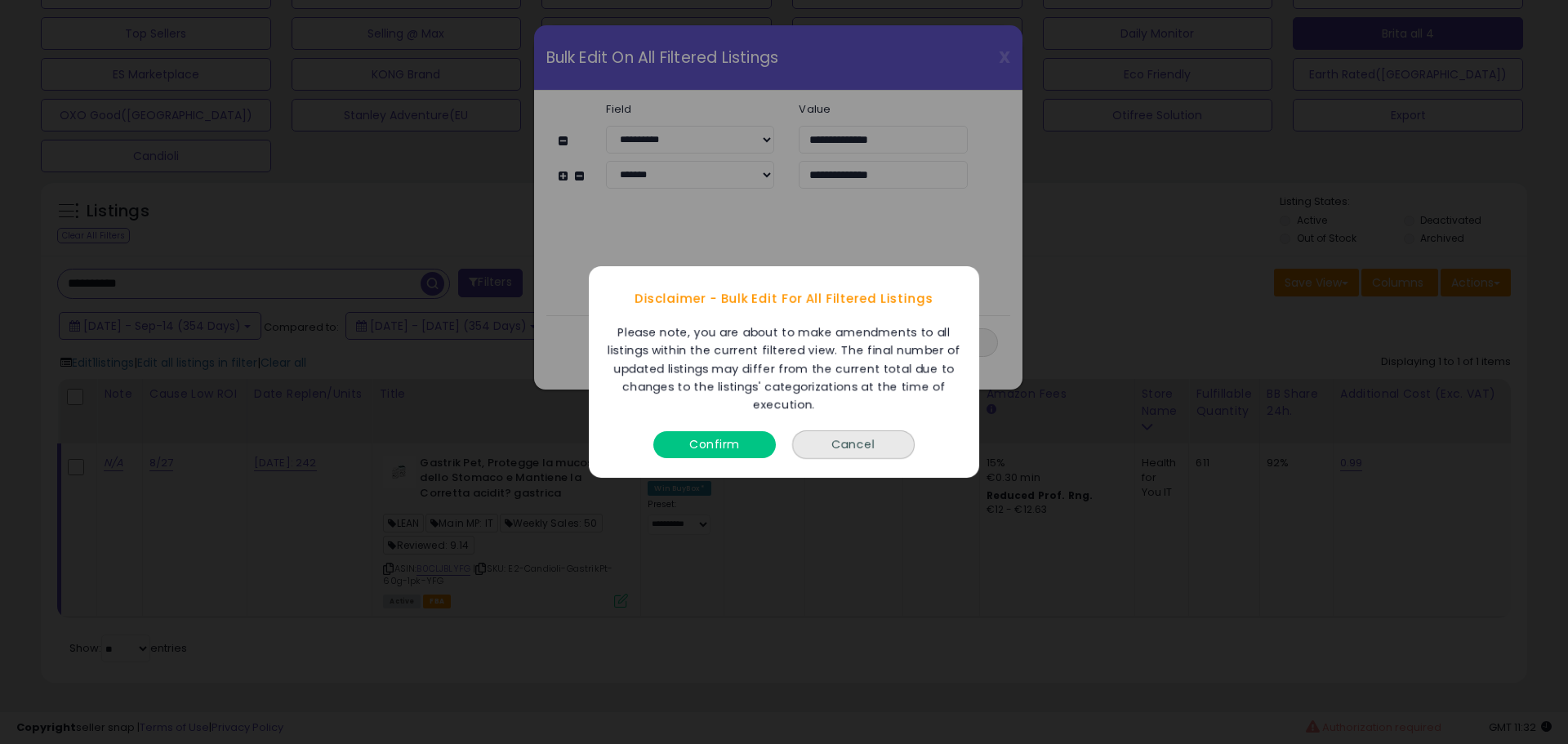
click at [766, 448] on button "Confirm" at bounding box center [714, 445] width 123 height 27
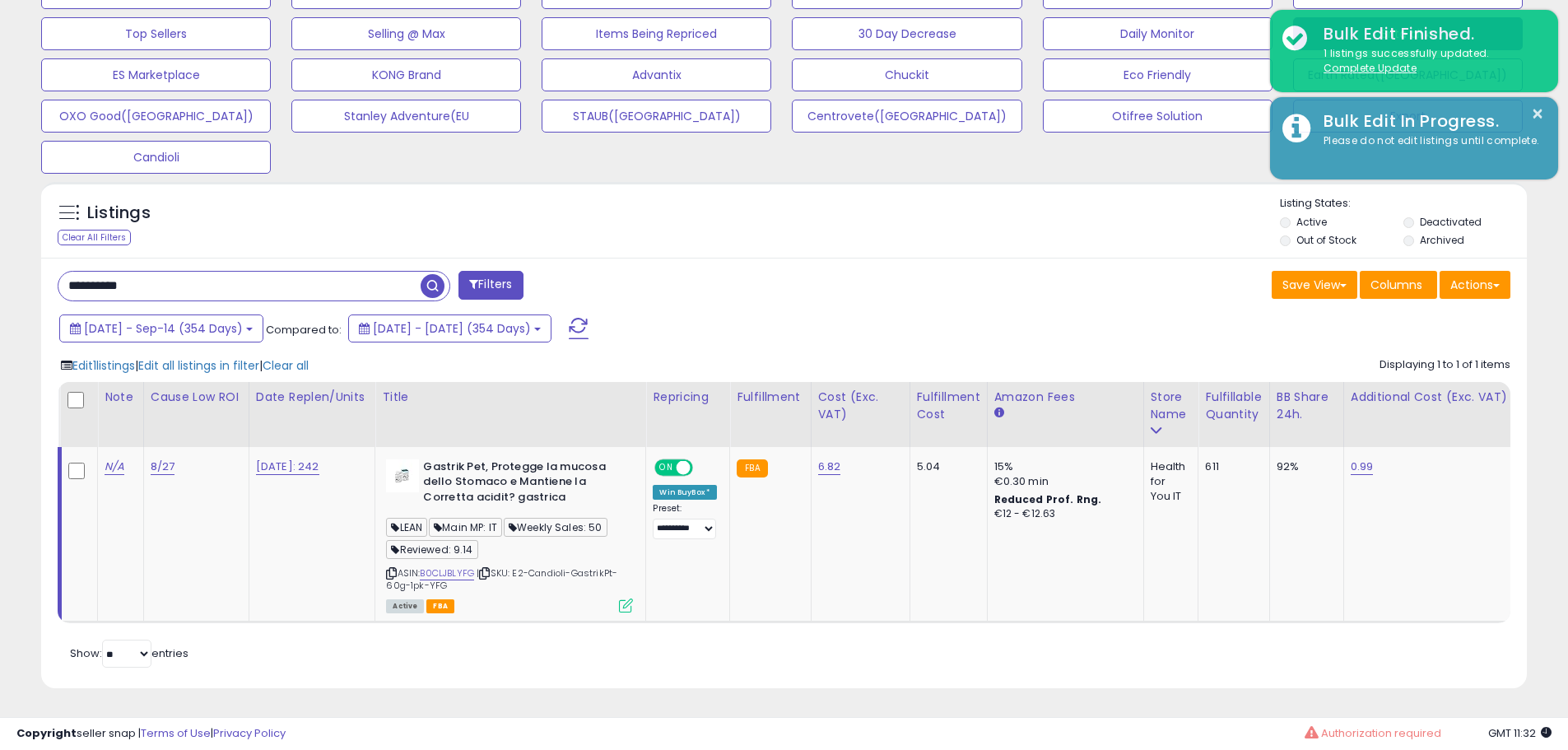
scroll to position [823078, 822376]
click at [1085, 271] on div "Save View Save As New View Update Current View Columns Actions Import Export Vi…" at bounding box center [1154, 286] width 739 height 32
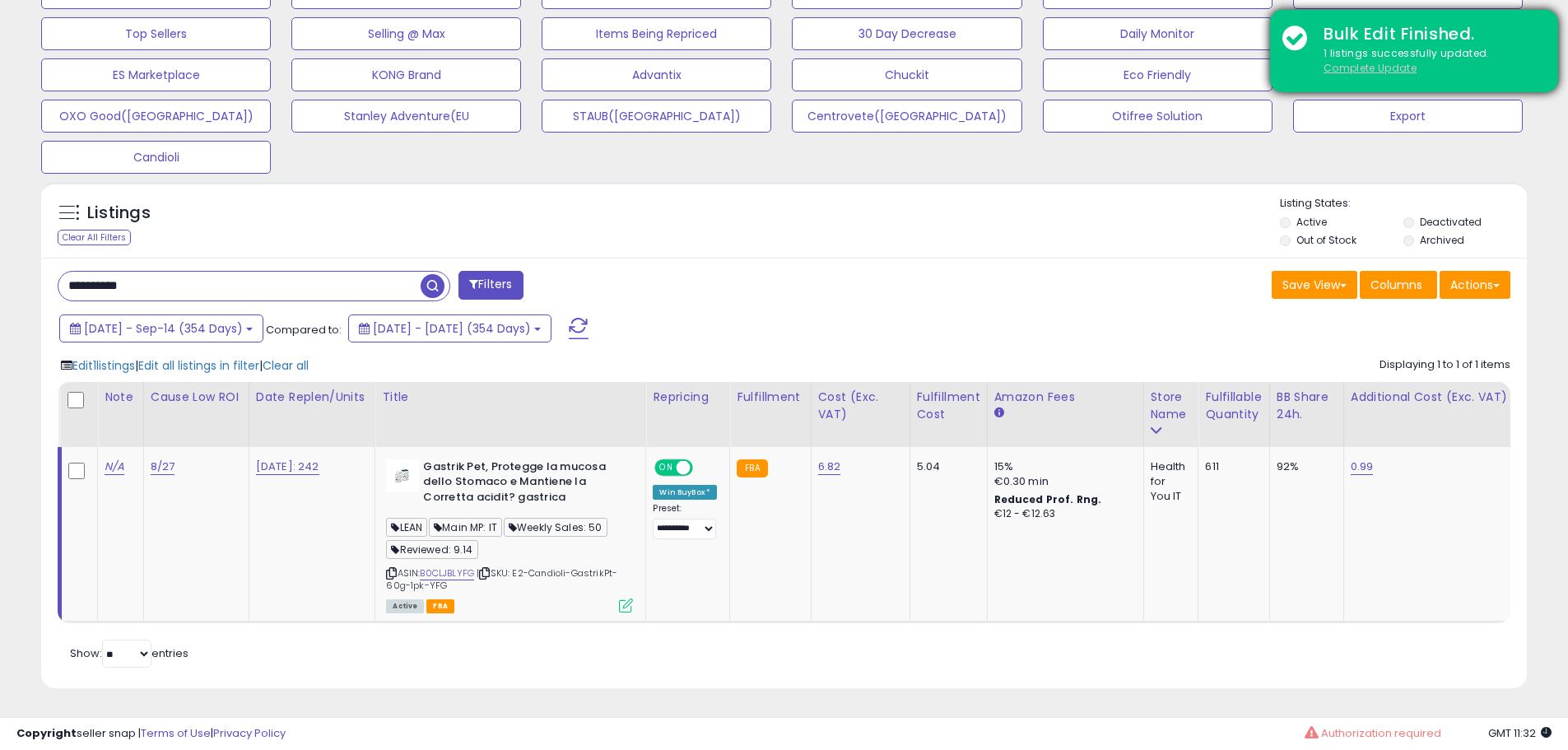
click at [1344, 71] on u "Complete Update" at bounding box center [1371, 67] width 93 height 14
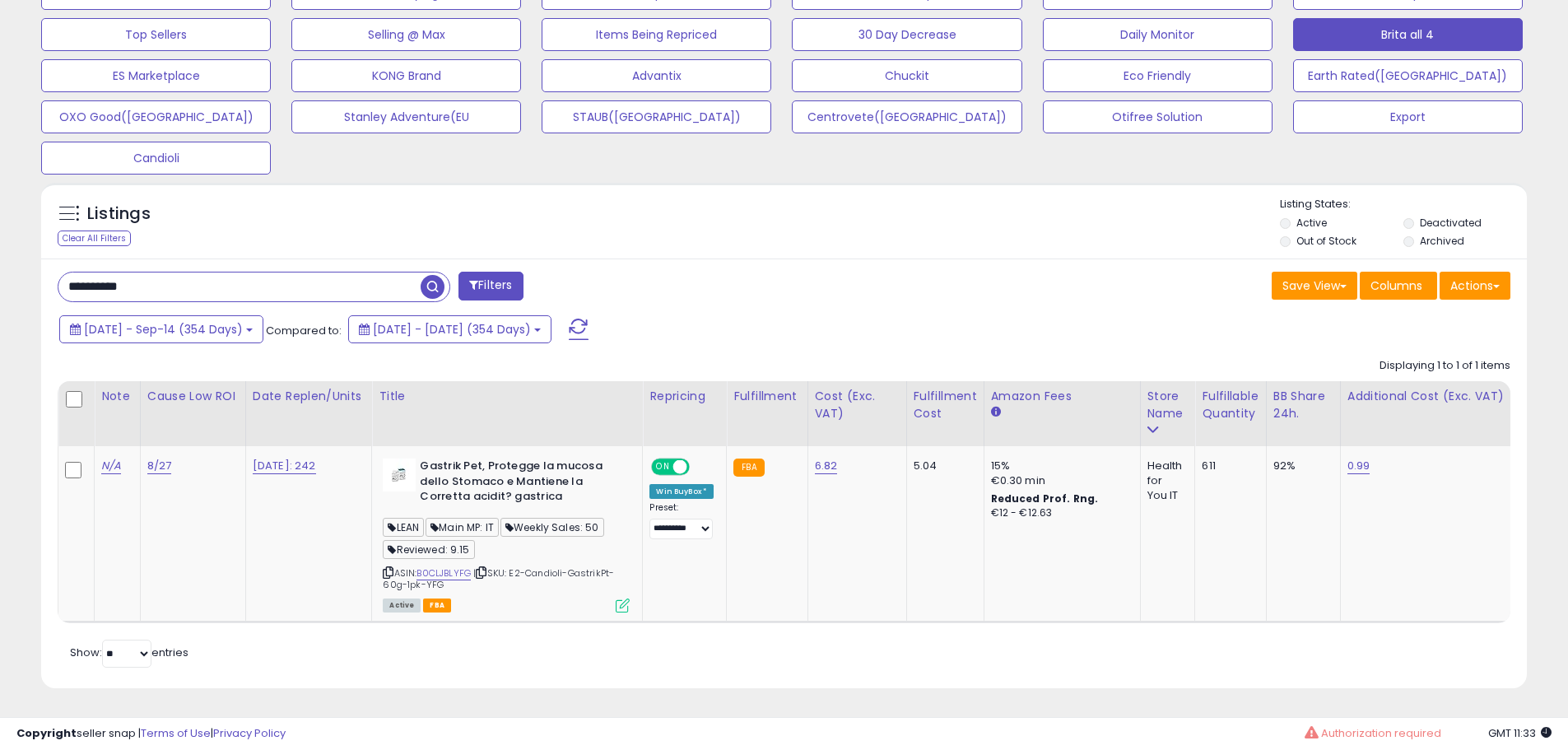
scroll to position [337, 862]
click at [276, 283] on input "**********" at bounding box center [240, 286] width 362 height 29
paste input "text"
type input "**********"
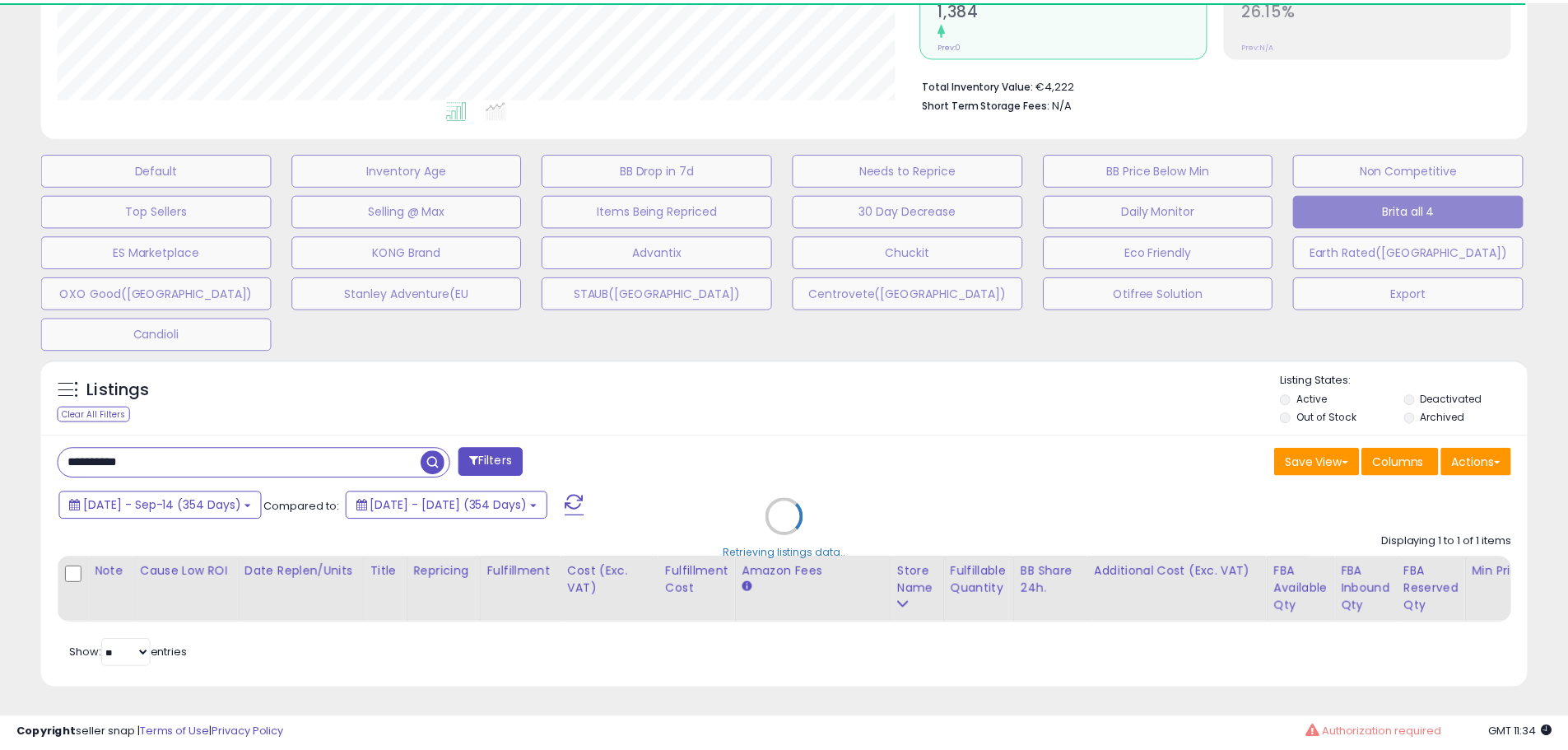
scroll to position [823078, 822376]
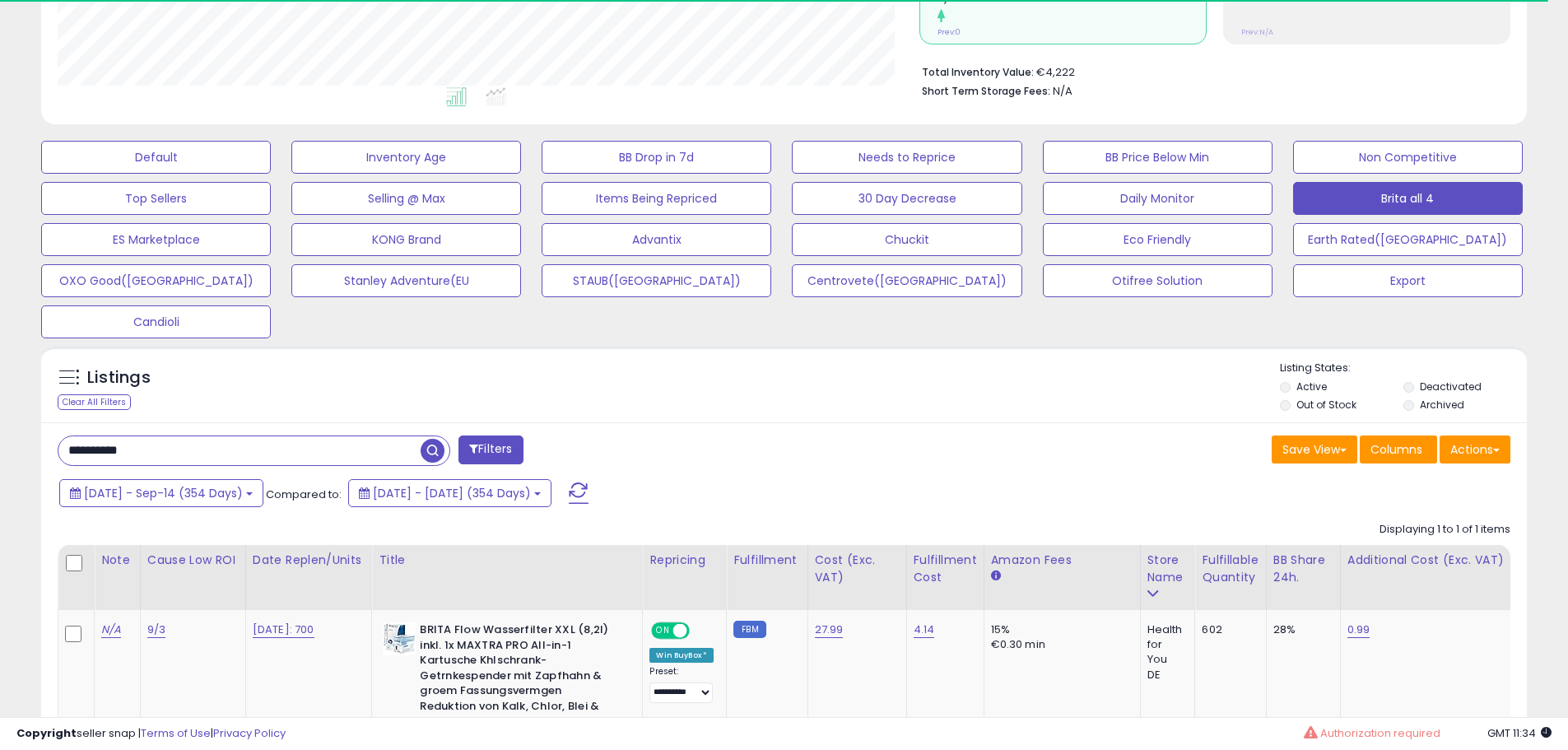
click at [726, 376] on div "Listings Clear All Filters Listing States:" at bounding box center [784, 388] width 1486 height 56
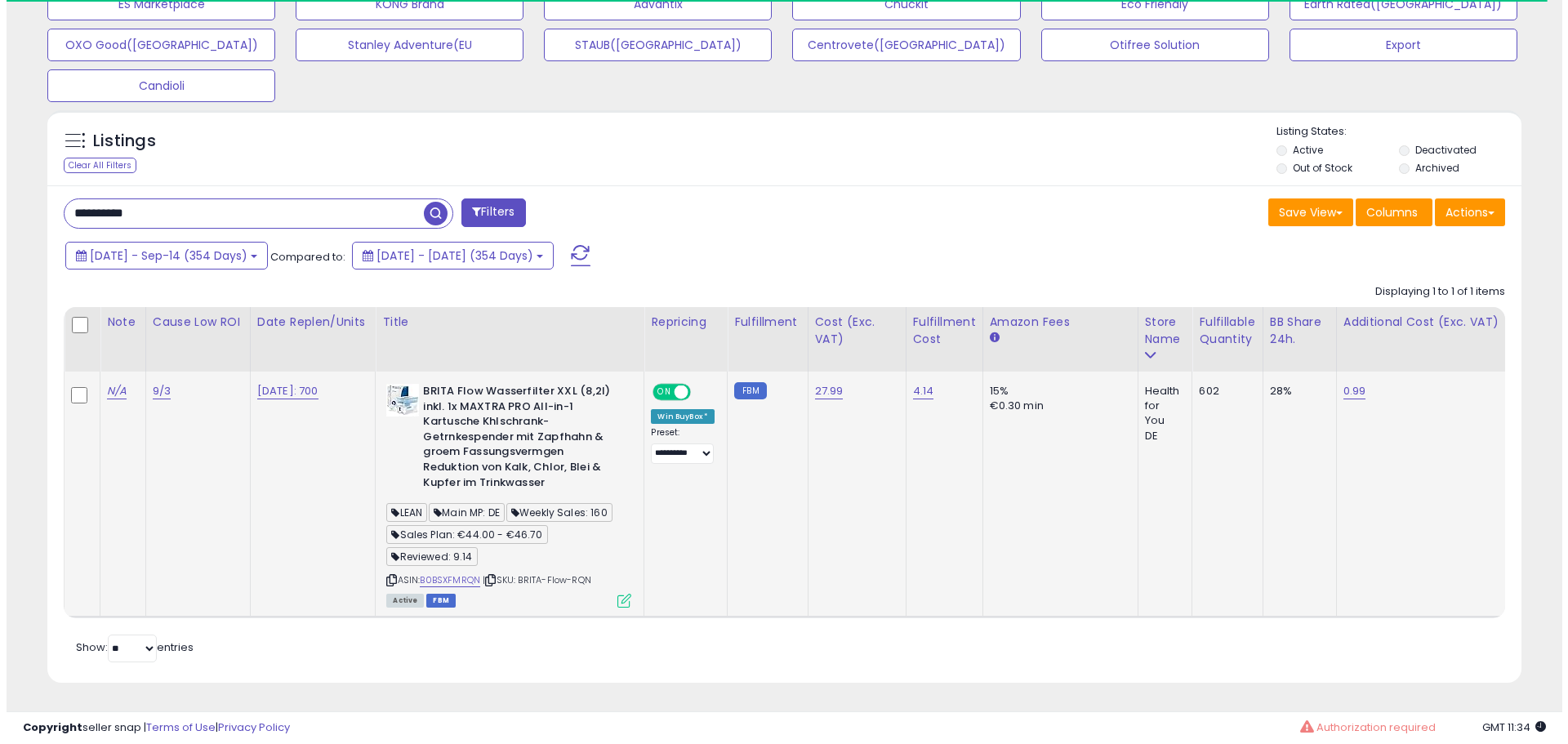
scroll to position [620, 0]
click at [461, 573] on link "B0BSXFMRQN" at bounding box center [443, 580] width 60 height 14
click at [623, 596] on td "BRITA Flow Wasserfilter XXL (8,2l) inkl. 1x MAXTRA PRO All-in-1 Kartusche Khlsc…" at bounding box center [503, 494] width 268 height 245
click at [621, 594] on icon at bounding box center [618, 601] width 14 height 14
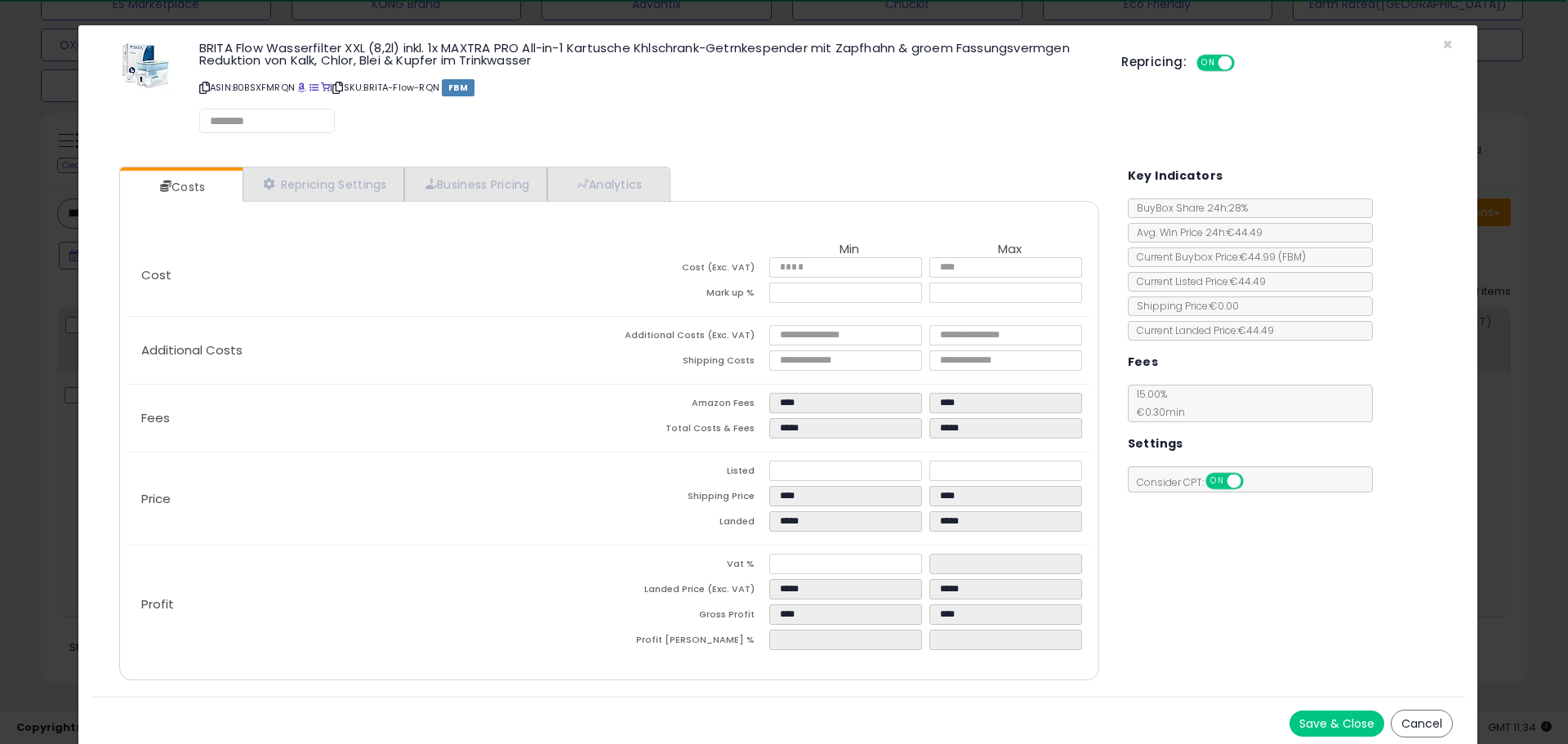
scroll to position [335, 862]
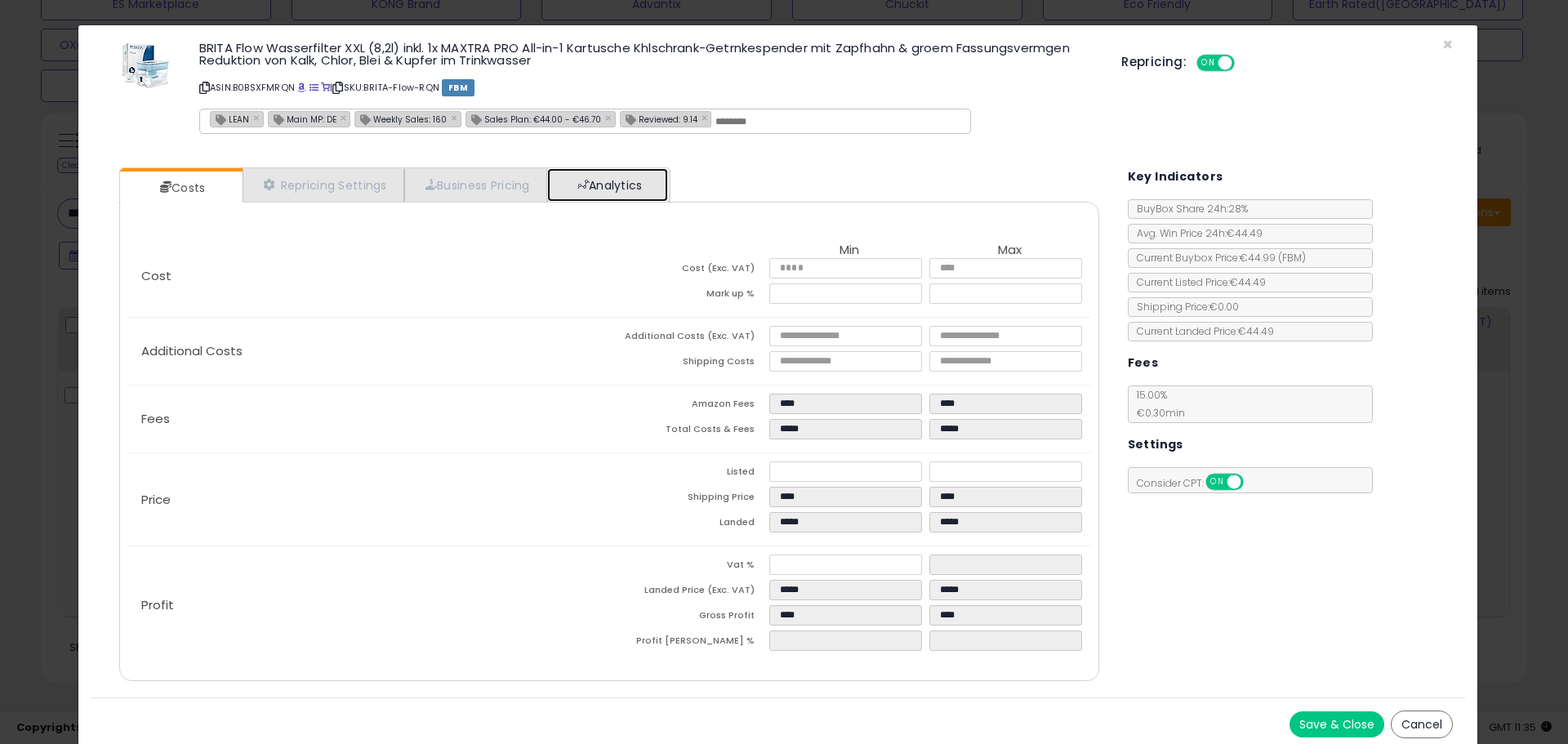
click at [600, 181] on link "Analytics" at bounding box center [607, 184] width 121 height 33
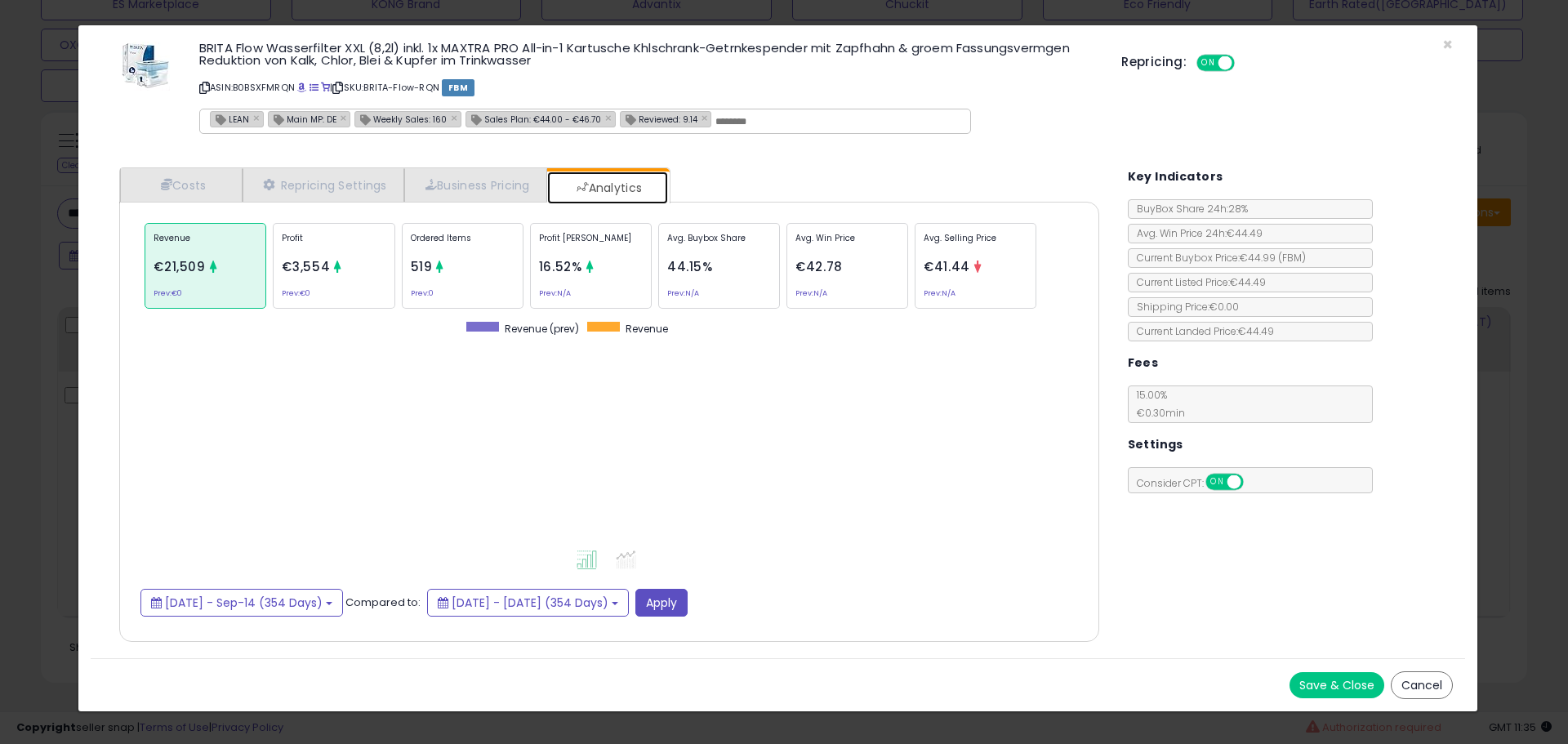
scroll to position [502, 1012]
click at [1040, 245] on div "Revenue €21,509 Prev: €0 Profit €3,554 Prev: €0 Ordered Items 519 Prev: 0 Profi…" at bounding box center [609, 266] width 937 height 94
click at [1003, 246] on p "Avg. Selling Price" at bounding box center [975, 244] width 104 height 25
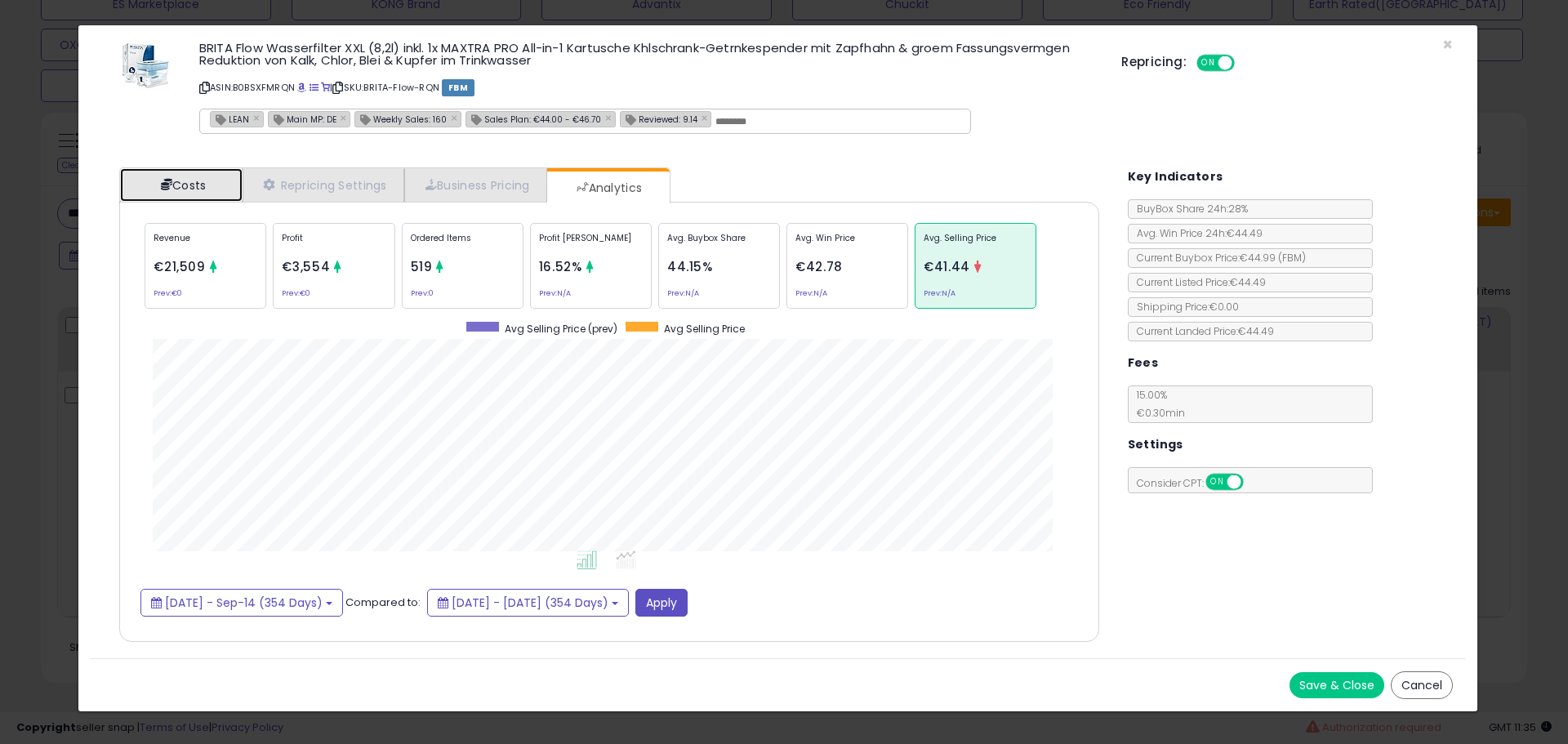
click at [202, 184] on link "Costs" at bounding box center [181, 184] width 123 height 33
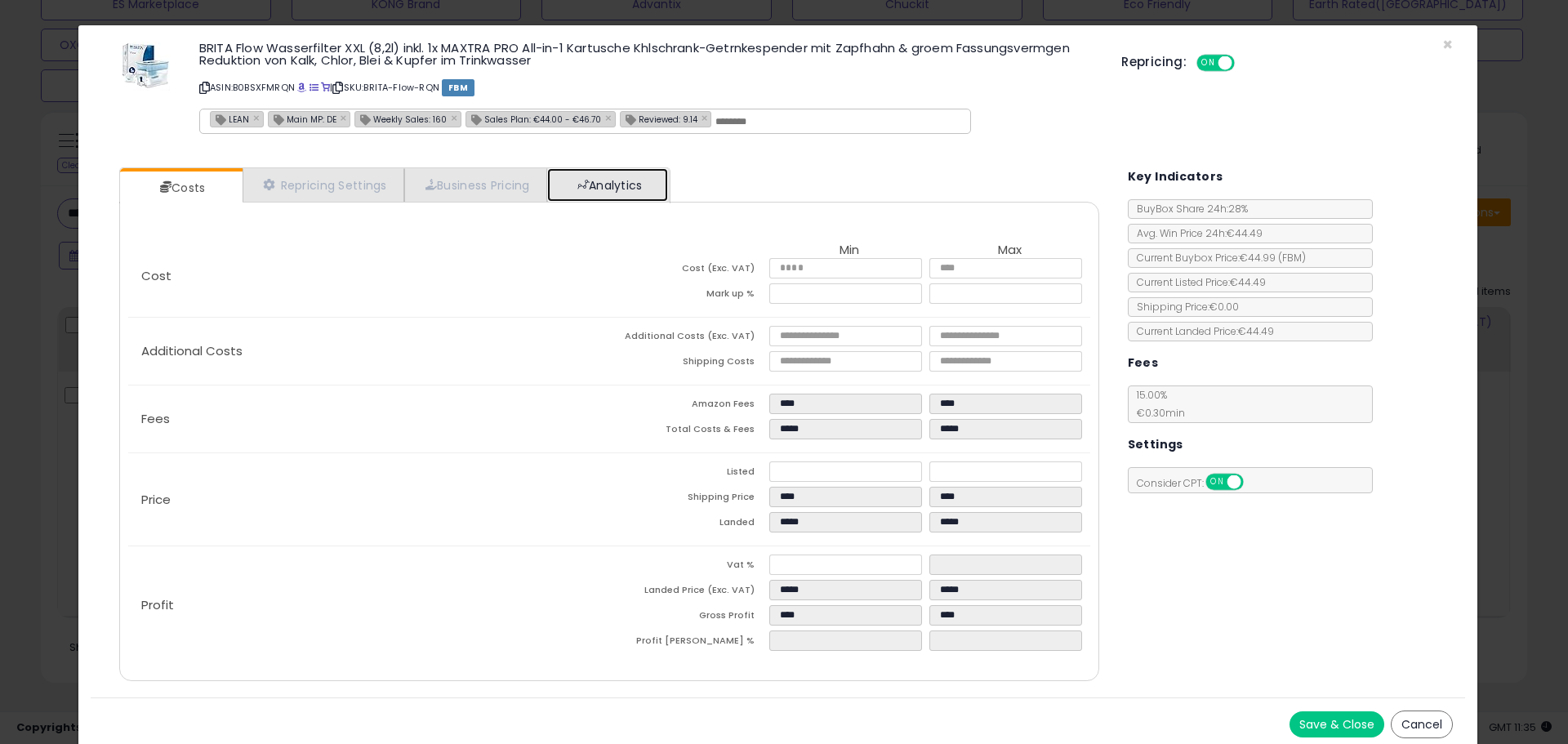
click at [605, 183] on link "Analytics" at bounding box center [607, 184] width 121 height 33
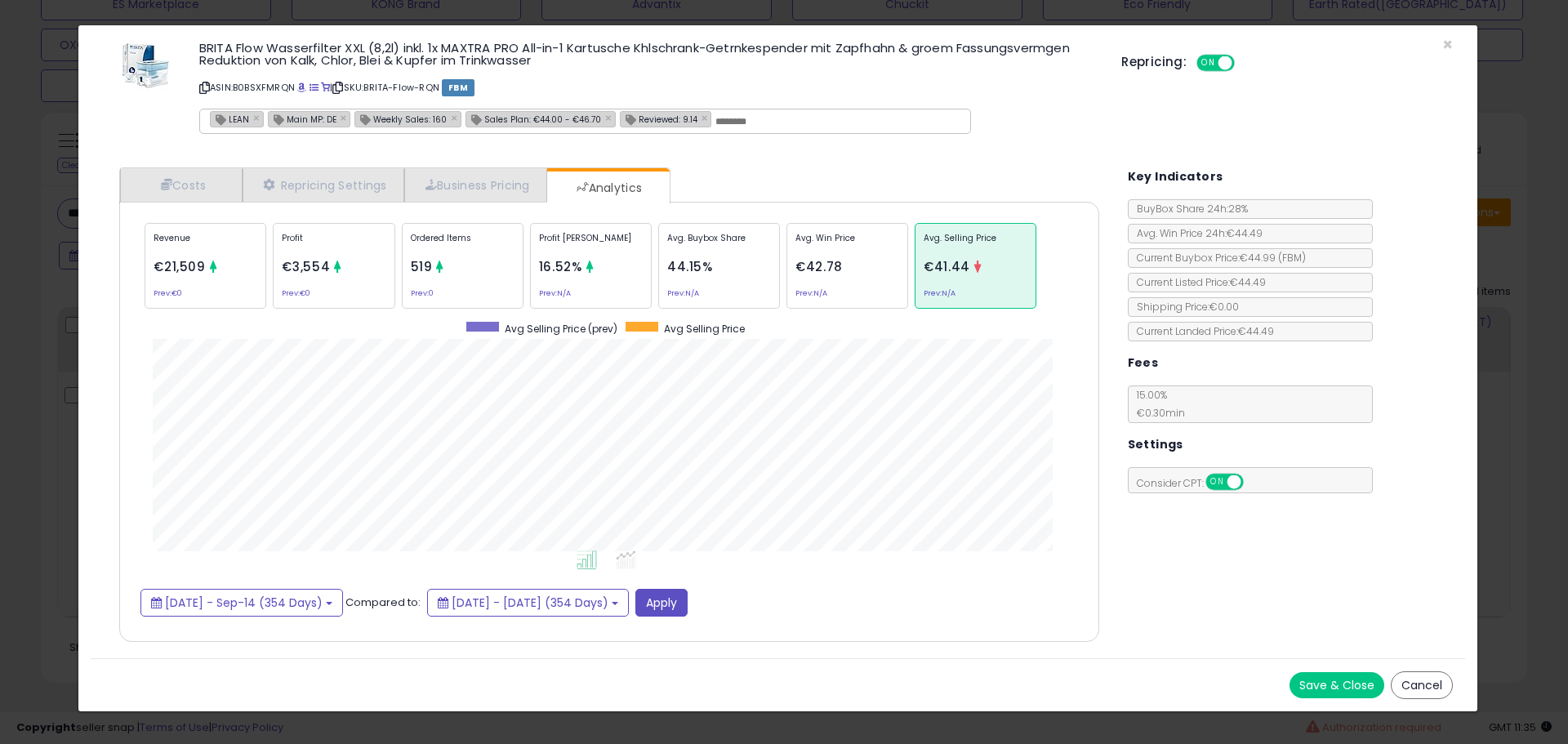
click at [421, 248] on p "Ordered Items" at bounding box center [462, 244] width 104 height 25
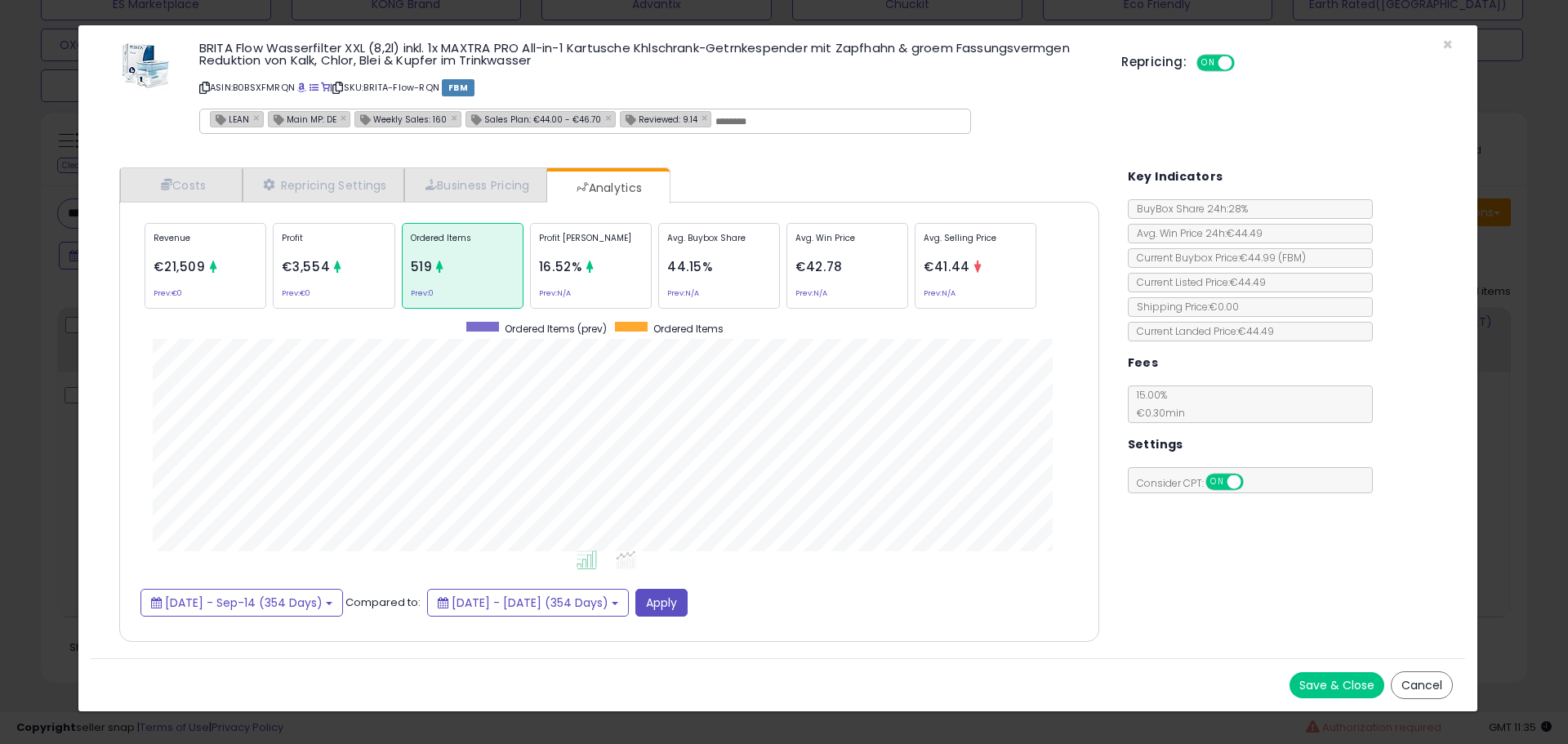
click at [956, 264] on span "€41.44" at bounding box center [947, 267] width 46 height 17
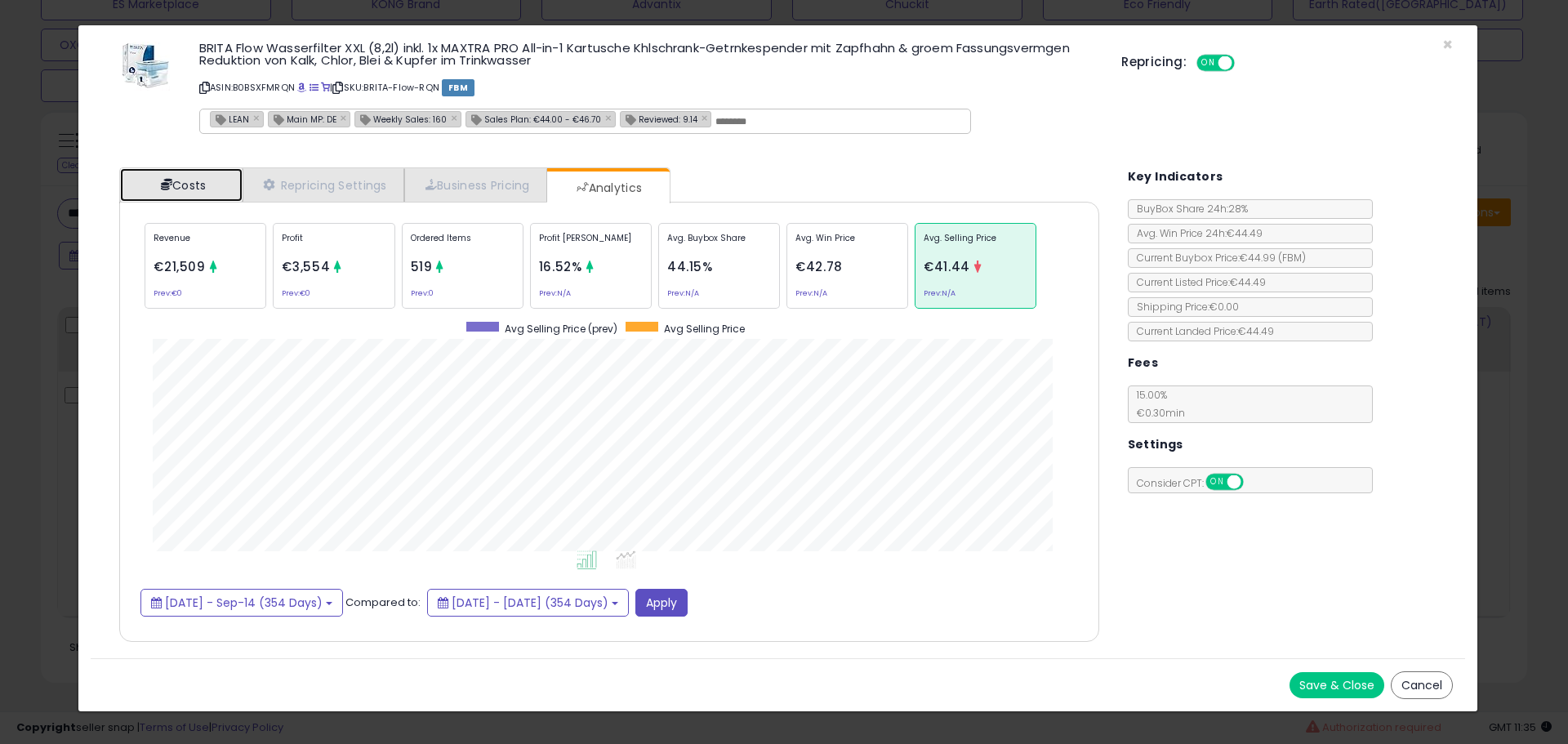
click at [217, 168] on link "Costs" at bounding box center [181, 184] width 123 height 33
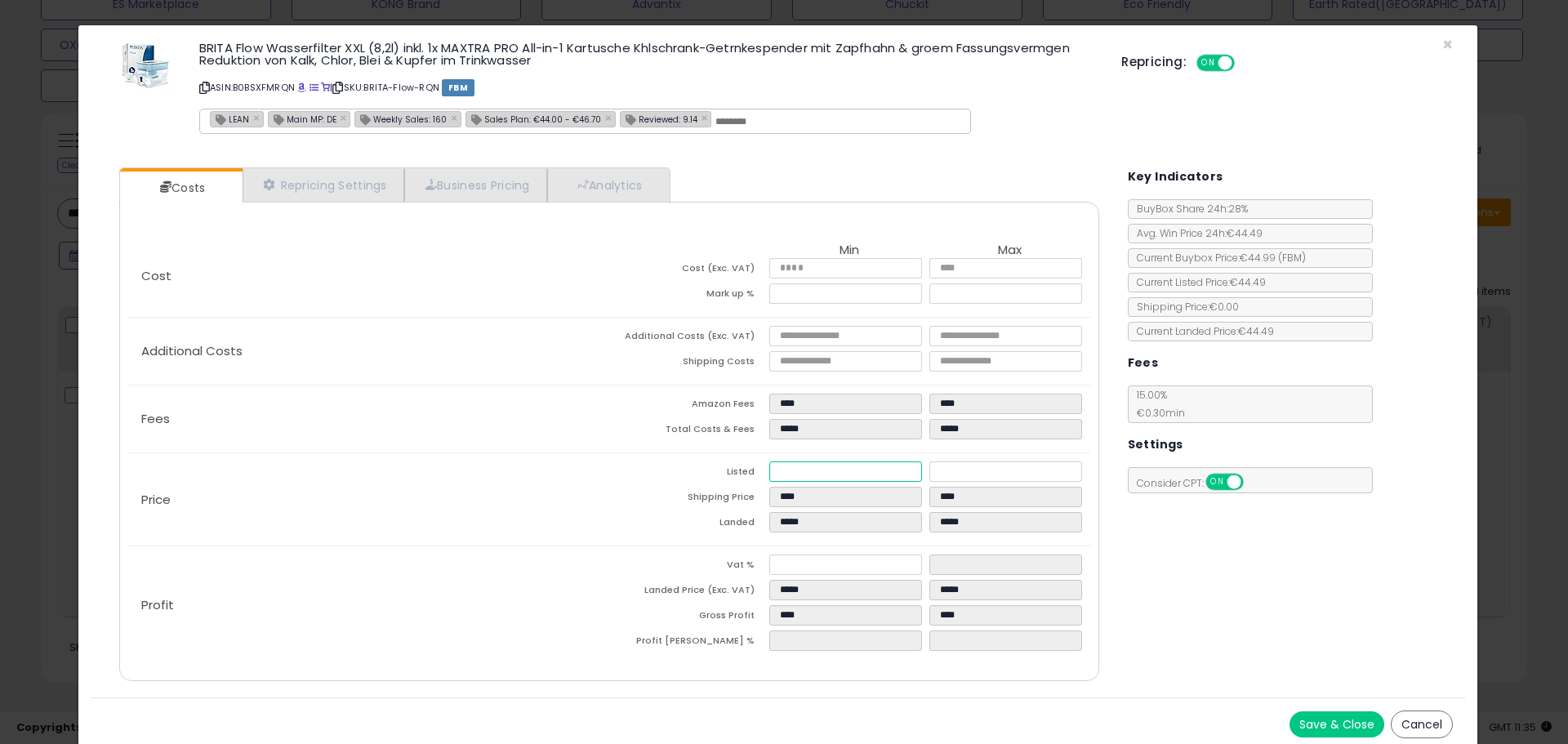
drag, startPoint x: 824, startPoint y: 468, endPoint x: 660, endPoint y: 478, distance: 164.3
click at [663, 477] on tr "Listed ***** *****" at bounding box center [849, 475] width 481 height 26
type input "****"
type input "*****"
type input "*"
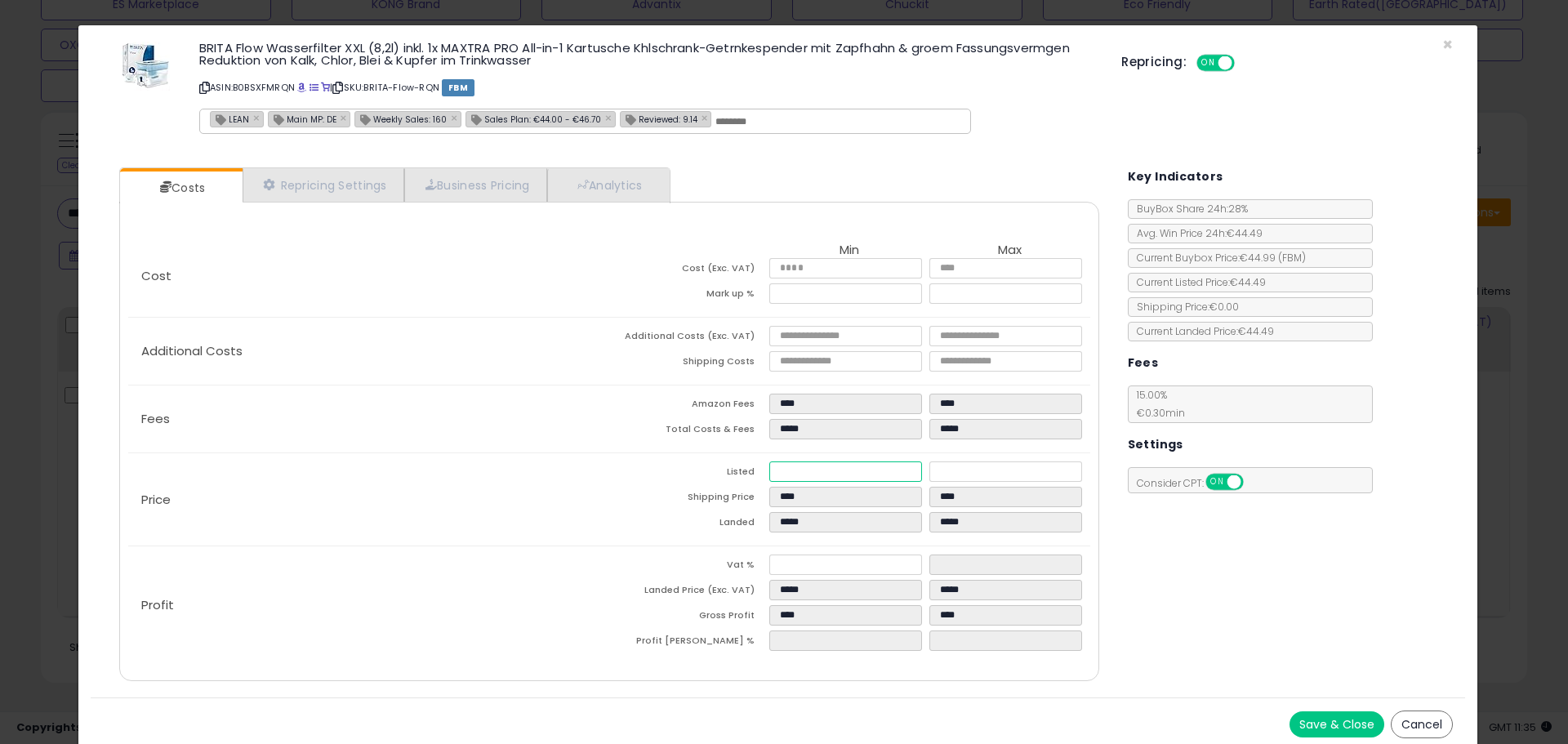
type input "****"
type input "*****"
type input "****"
type input "*****"
type input "**"
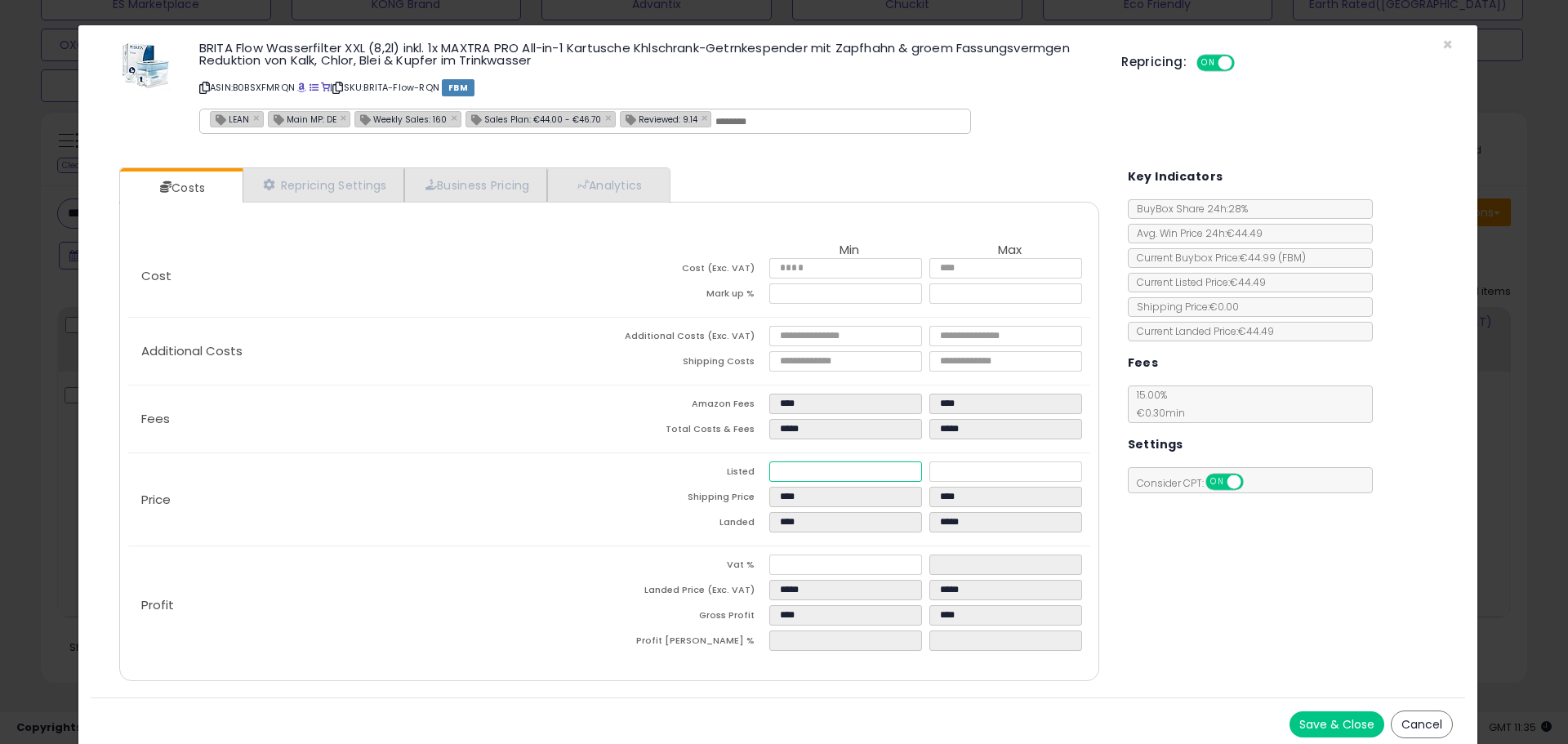
type input "*****"
type input "**"
type input "****"
type input "*****"
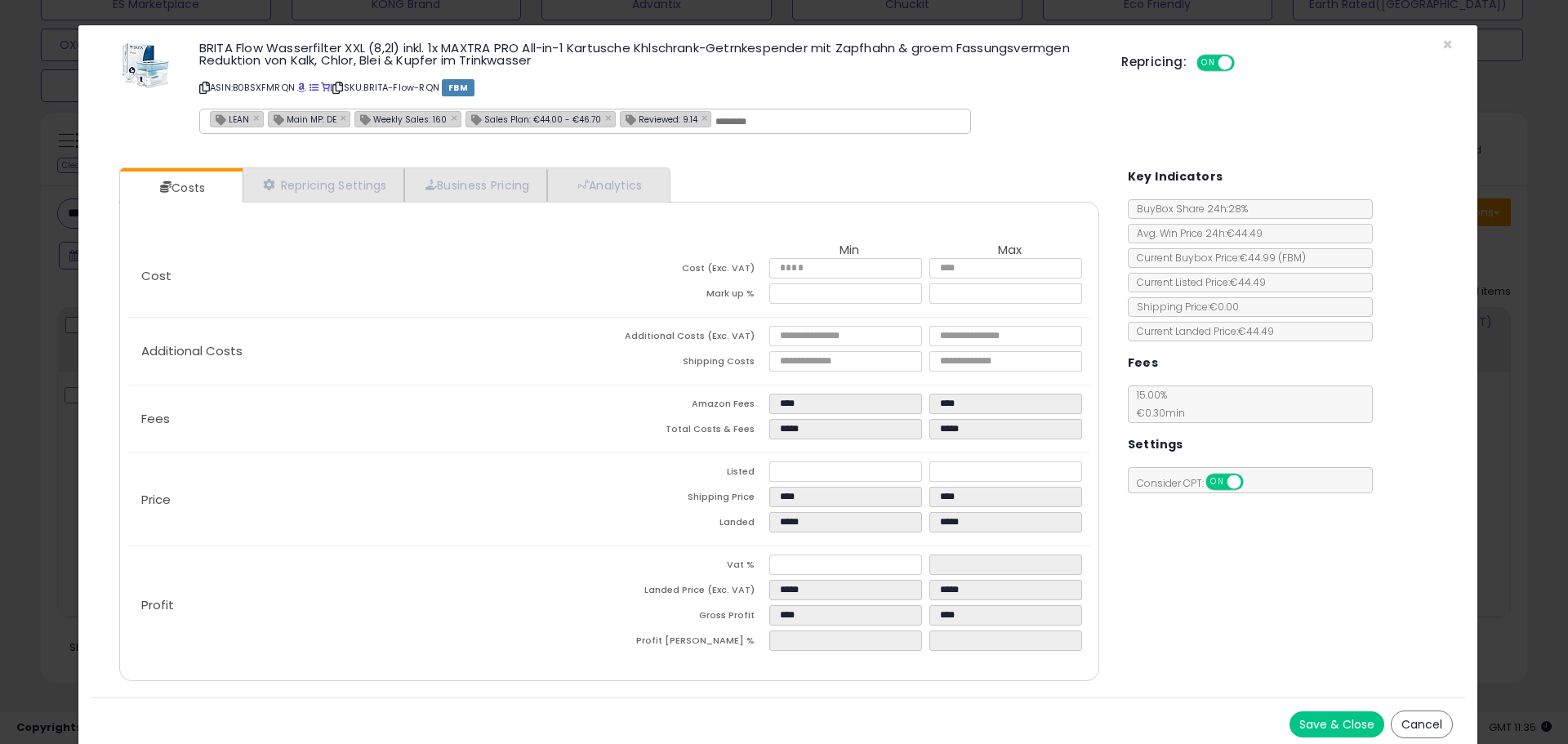
type input "*****"
type input "****"
click at [621, 467] on td "Listed" at bounding box center [689, 475] width 160 height 26
click at [49, 348] on div "× Close BRITA Flow Wasserfilter XXL (8,2l) inkl. 1x MAXTRA PRO All-in-1 Kartusc…" at bounding box center [784, 372] width 1568 height 744
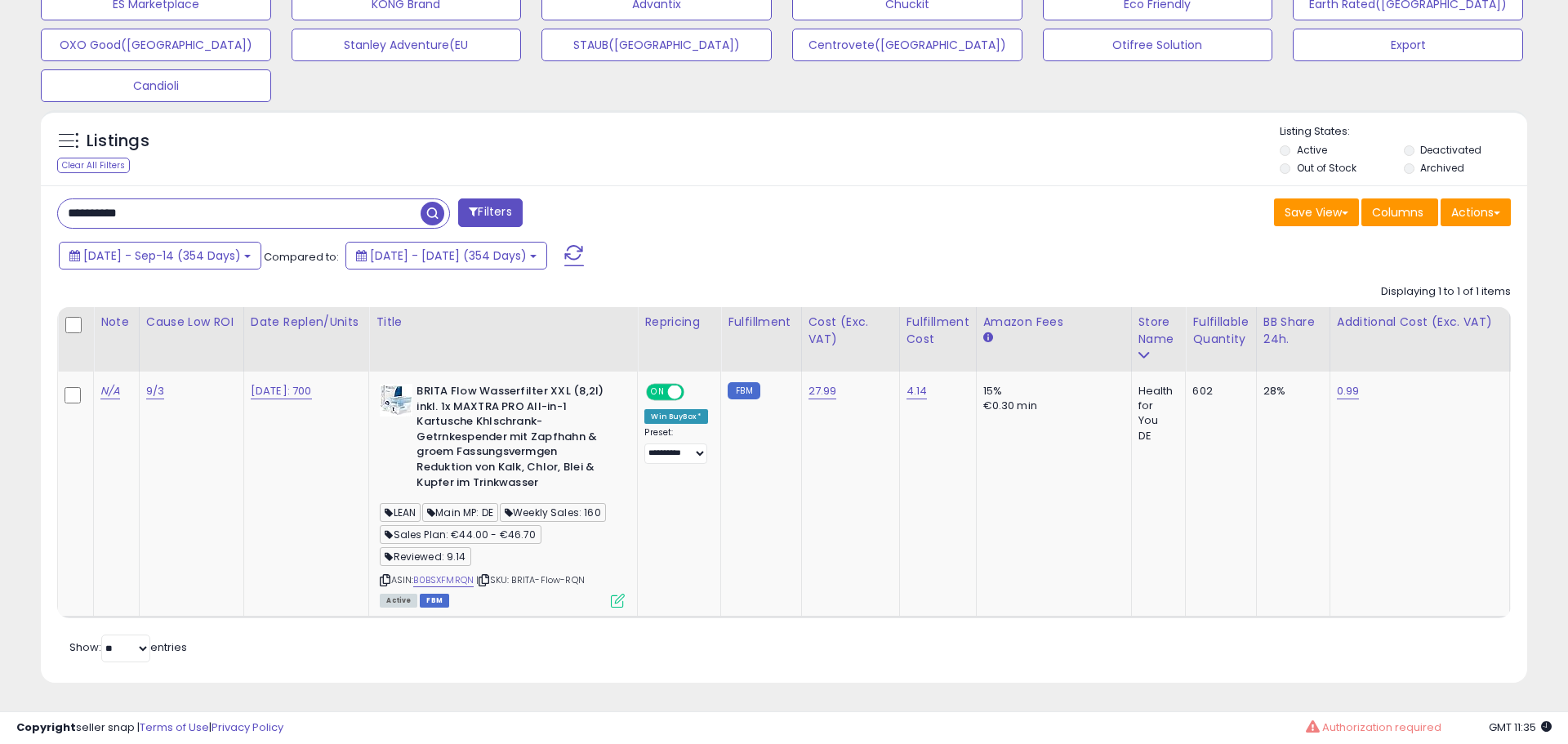
scroll to position [816493, 815628]
click at [624, 594] on icon at bounding box center [618, 601] width 14 height 14
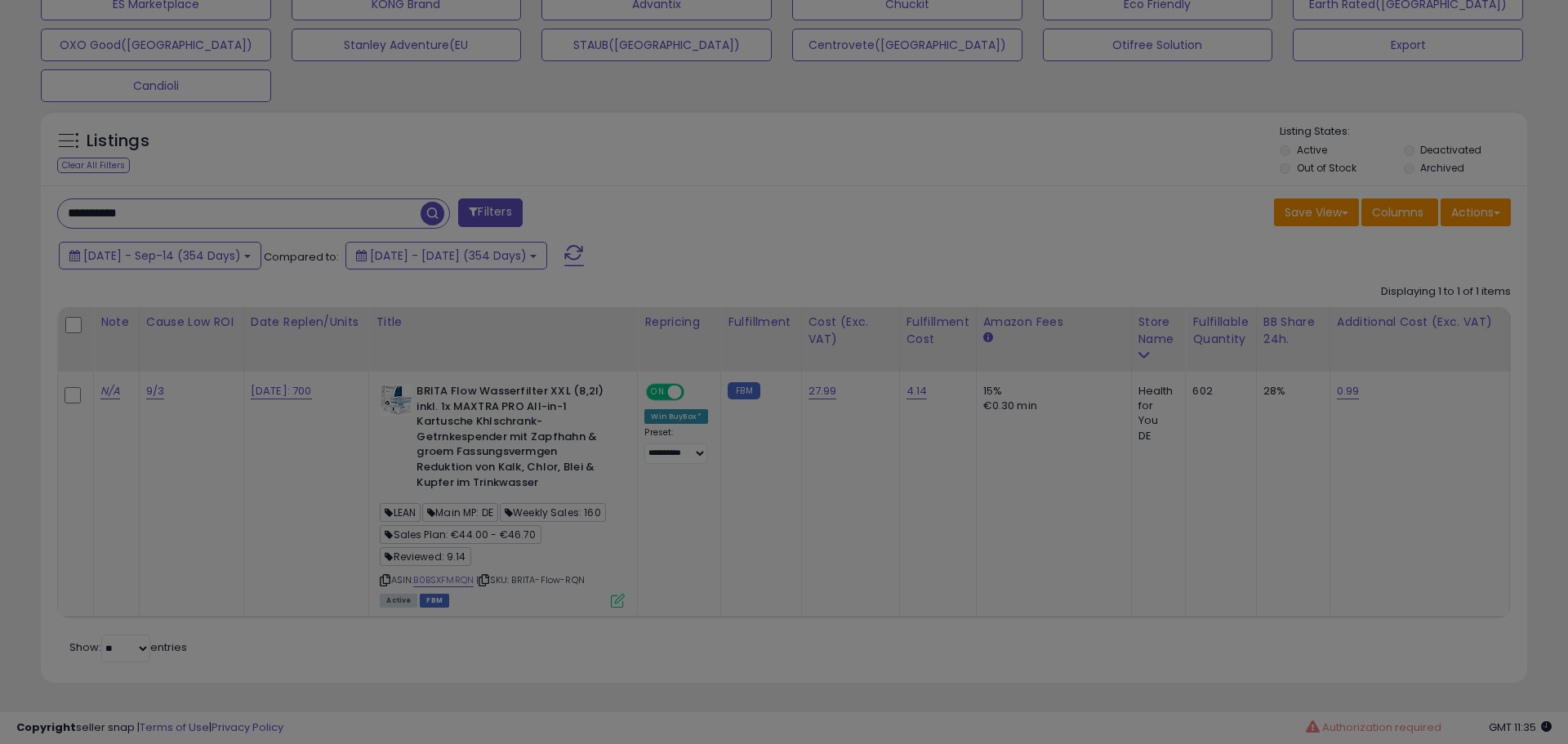
scroll to position [335, 862]
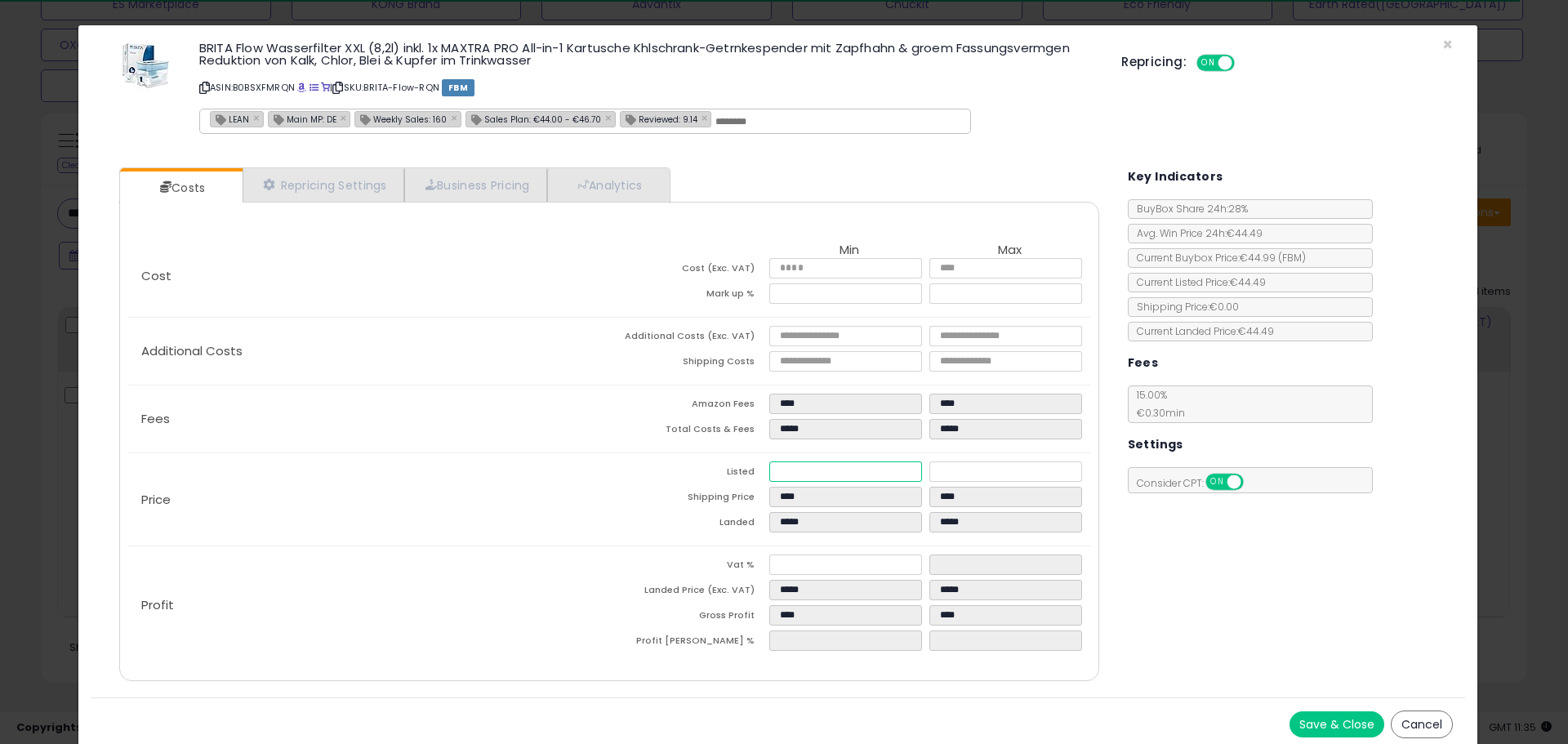
drag, startPoint x: 781, startPoint y: 475, endPoint x: 679, endPoint y: 477, distance: 102.0
click at [679, 477] on tr "Listed ***** *****" at bounding box center [849, 475] width 481 height 26
type input "****"
type input "*****"
type input "*"
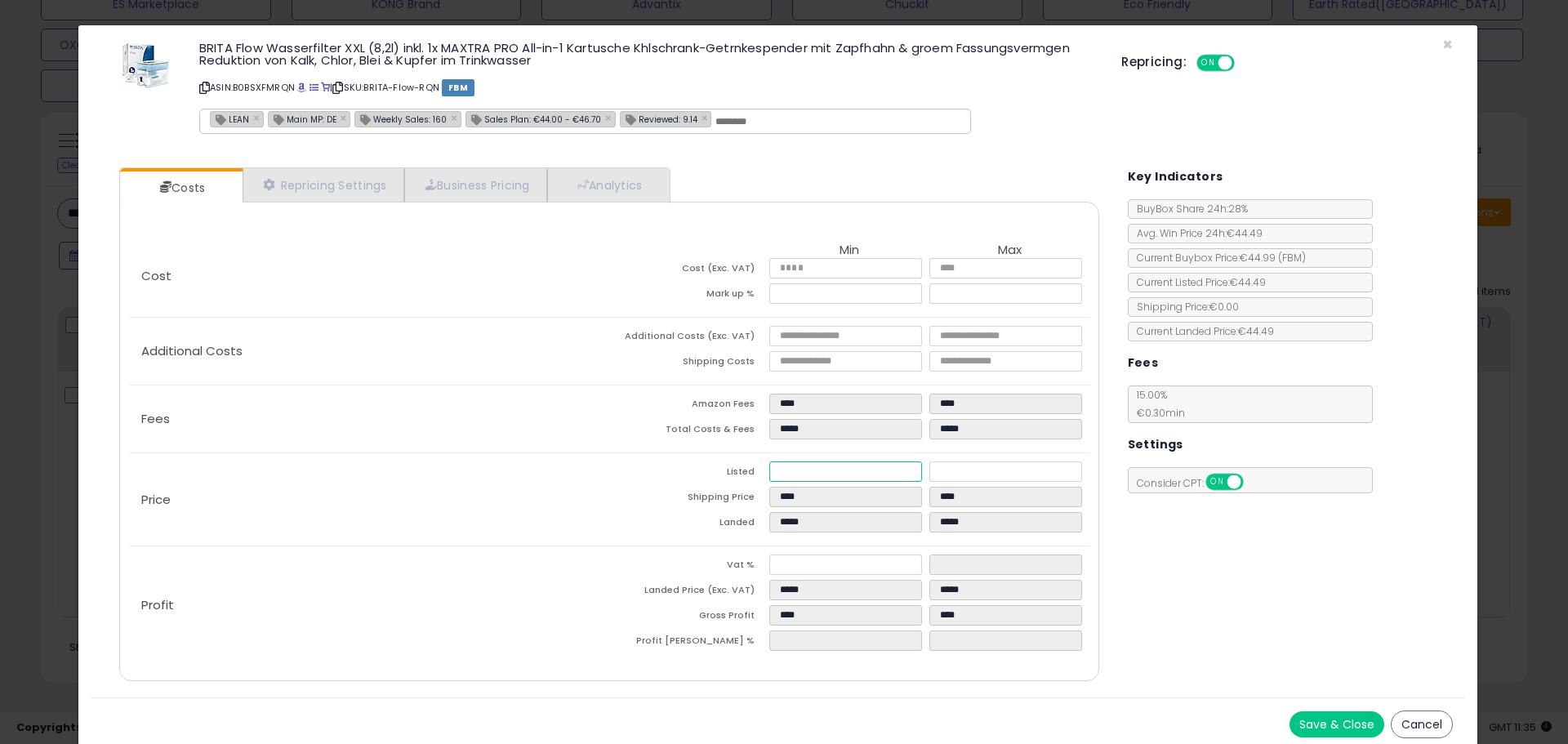
type input "****"
type input "*****"
type input "****"
type input "*****"
type input "**"
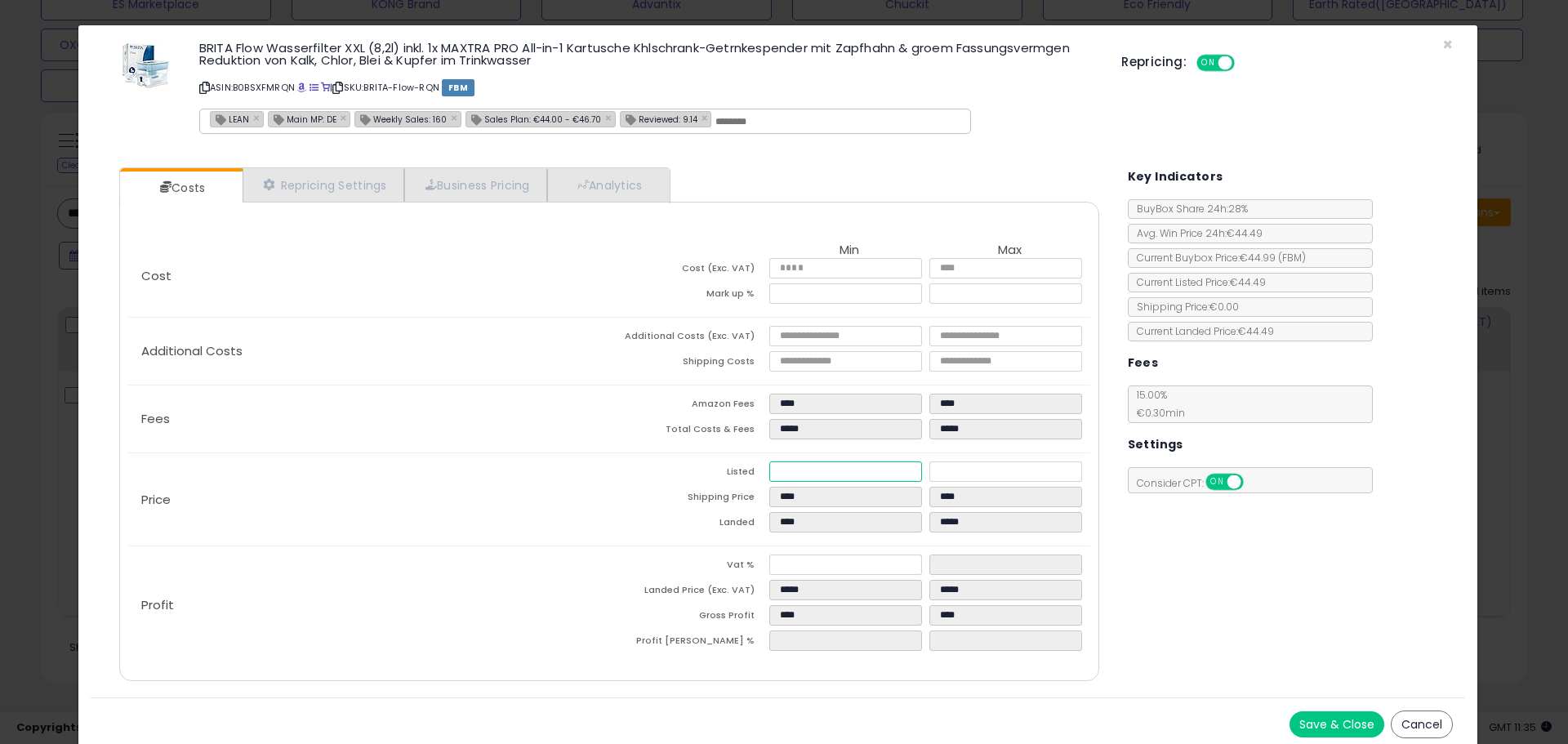
type input "*****"
type input "**"
type input "*****"
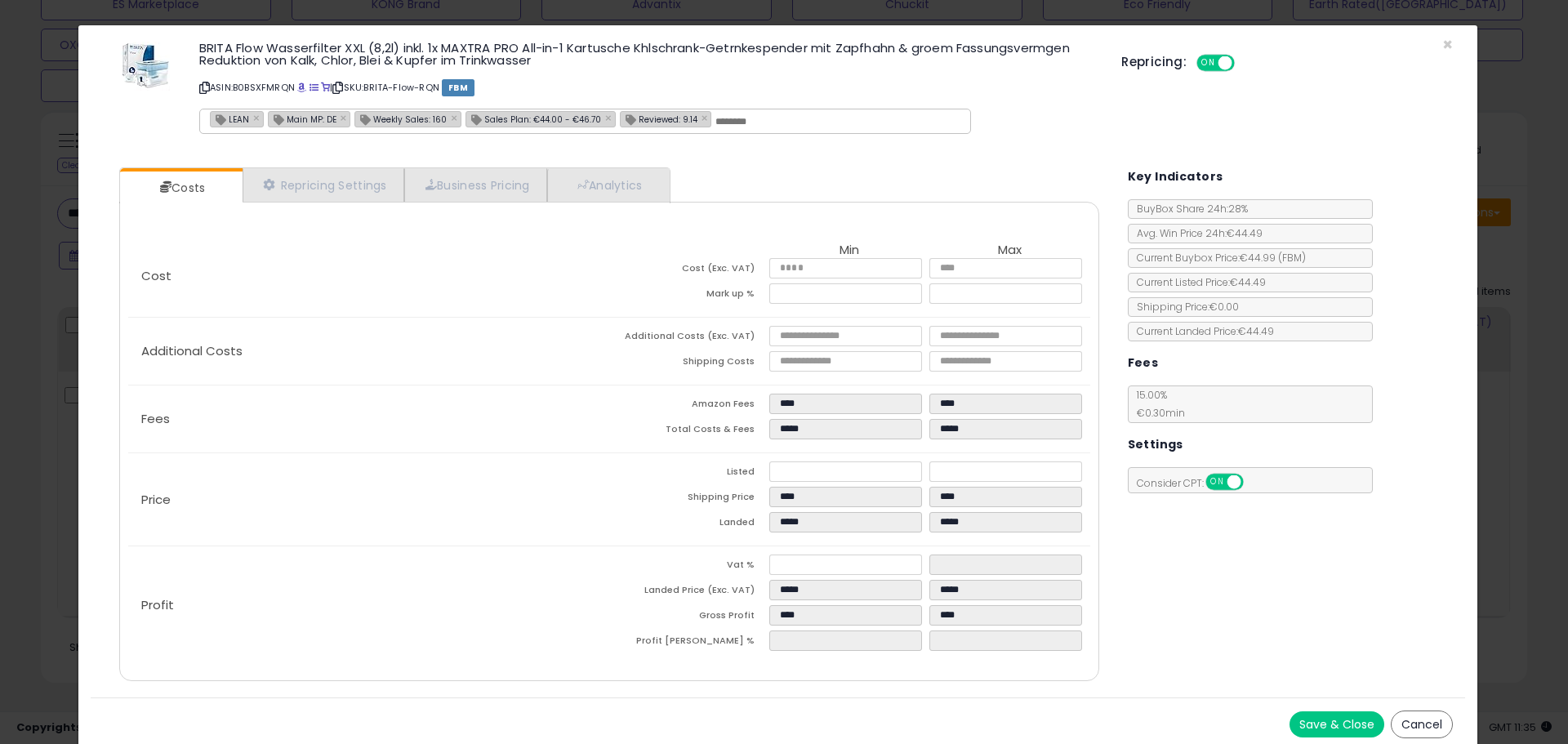
type input "*****"
type input "****"
click at [546, 445] on div "Fees Amazon Fees **** **** Total Costs & Fees ***** *****" at bounding box center [608, 419] width 961 height 67
drag, startPoint x: 814, startPoint y: 293, endPoint x: 317, endPoint y: 381, distance: 504.7
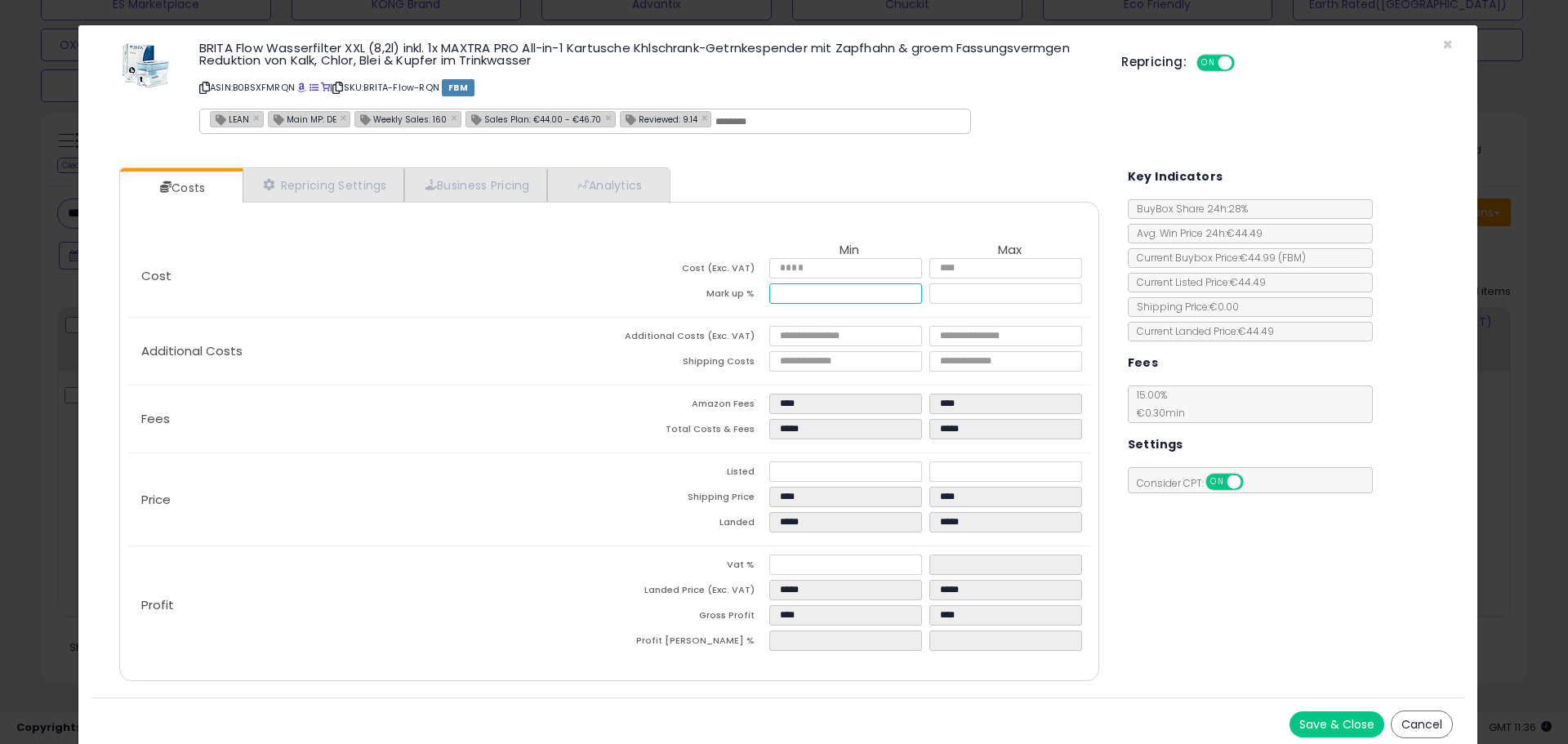
click at [485, 334] on div "Cost Min Max Cost (Exc. VAT) ***** ***** Mark up % ***** ***** Additional Costs…" at bounding box center [608, 450] width 986 height 429
click at [615, 191] on link "Analytics" at bounding box center [607, 184] width 121 height 33
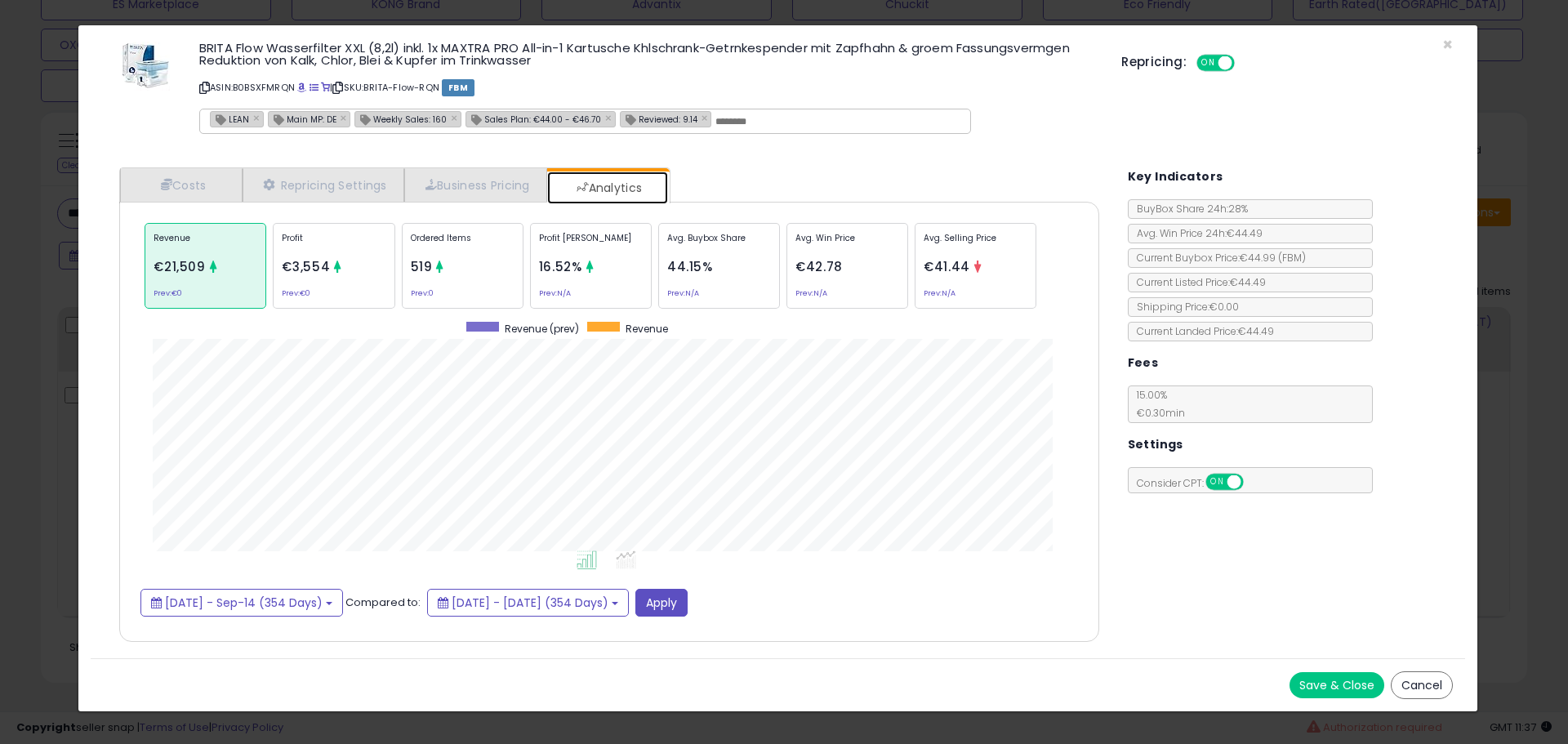
scroll to position [502, 1012]
click at [463, 248] on p "Ordered Items" at bounding box center [462, 244] width 104 height 25
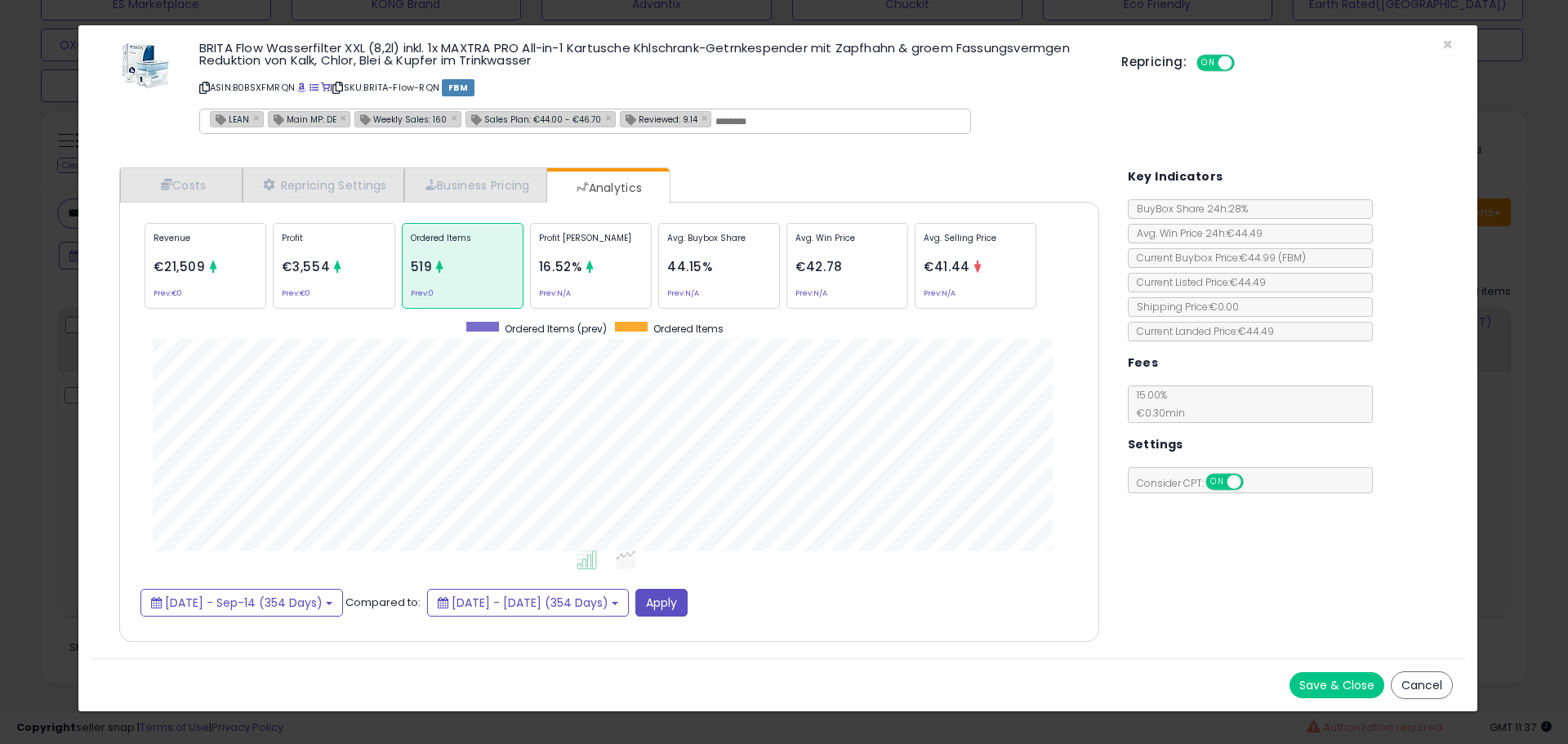
click at [38, 356] on div "× Close BRITA Flow Wasserfilter XXL (8,2l) inkl. 1x MAXTRA PRO All-in-1 Kartusc…" at bounding box center [784, 372] width 1568 height 744
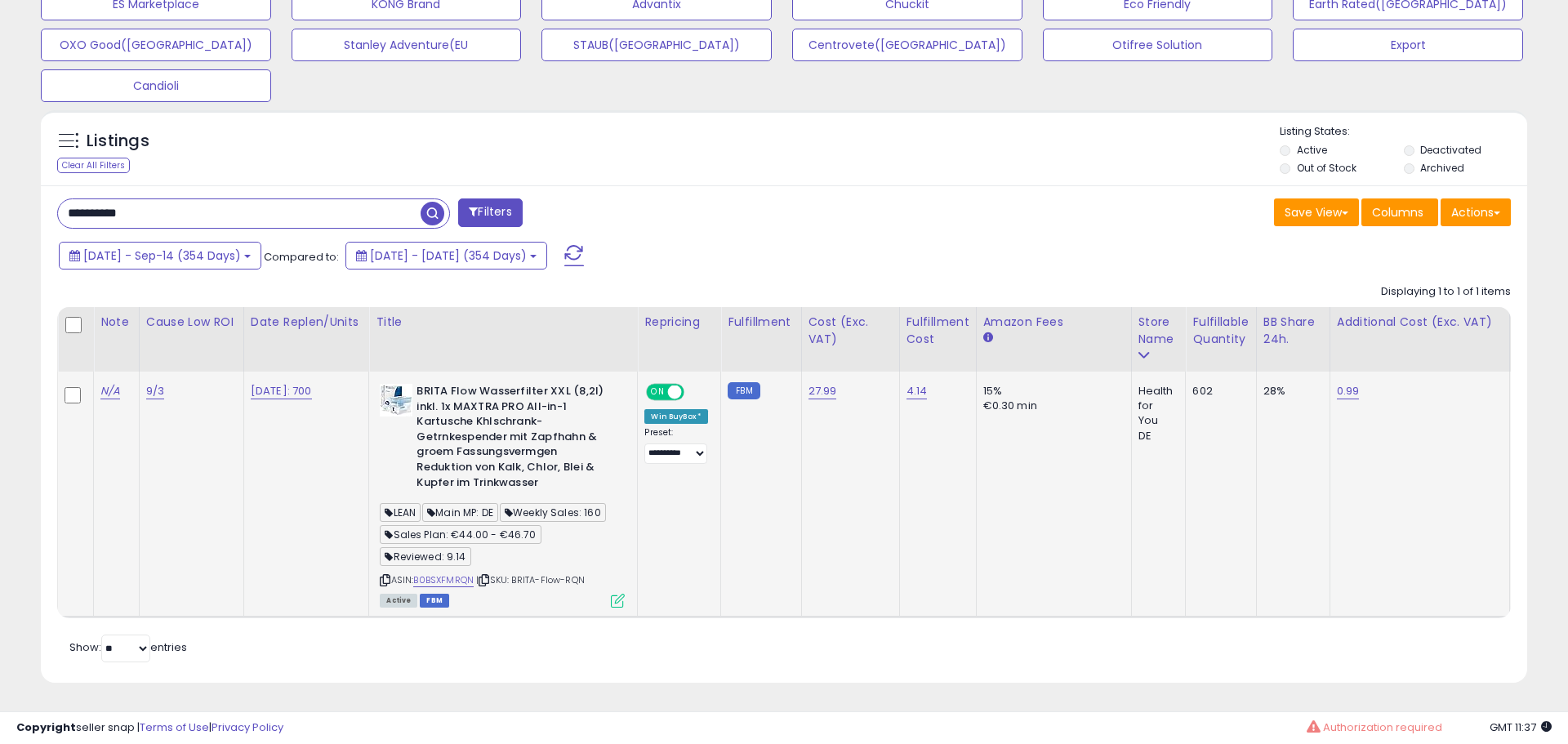
scroll to position [816493, 815628]
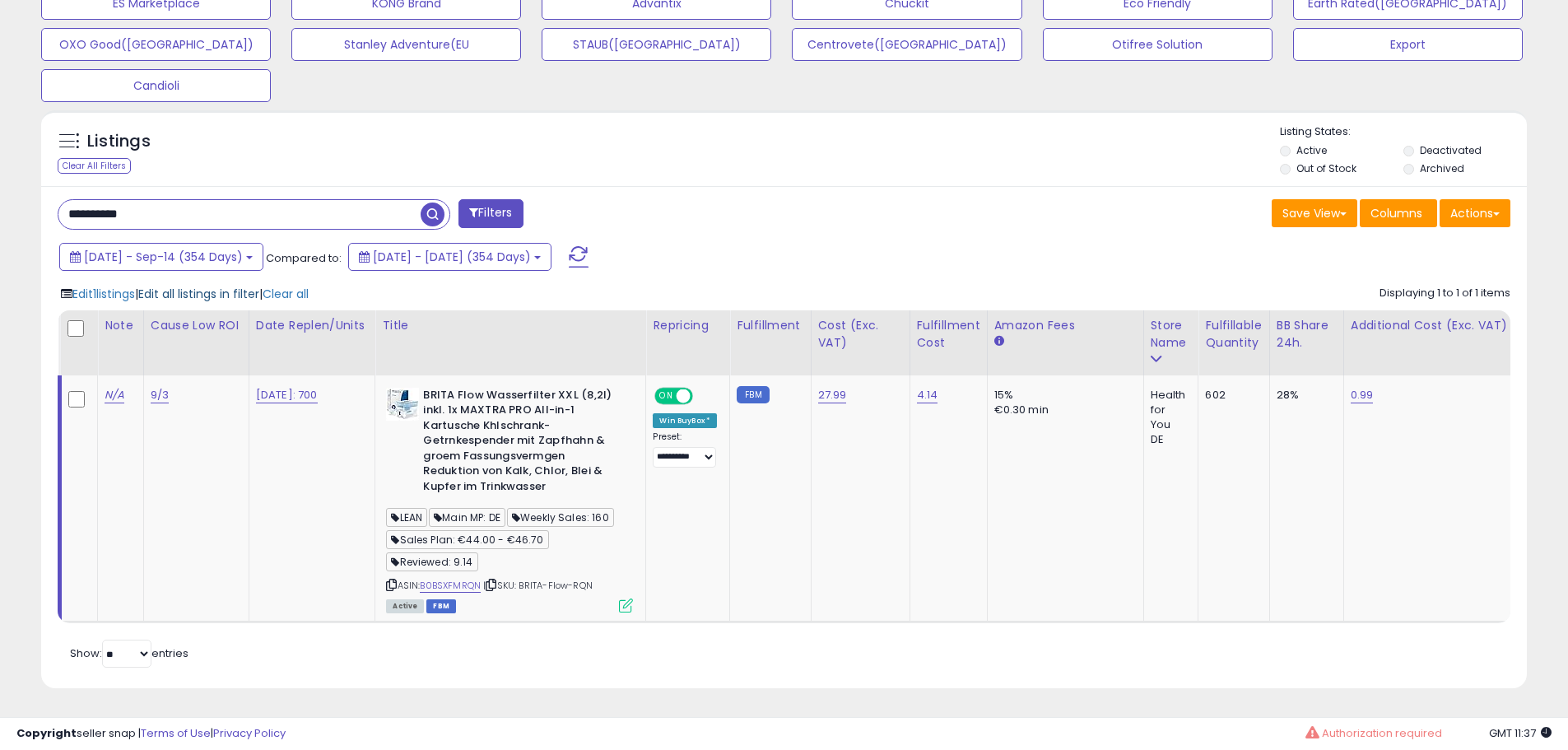
click at [201, 285] on span "Edit all listings in filter" at bounding box center [199, 293] width 121 height 16
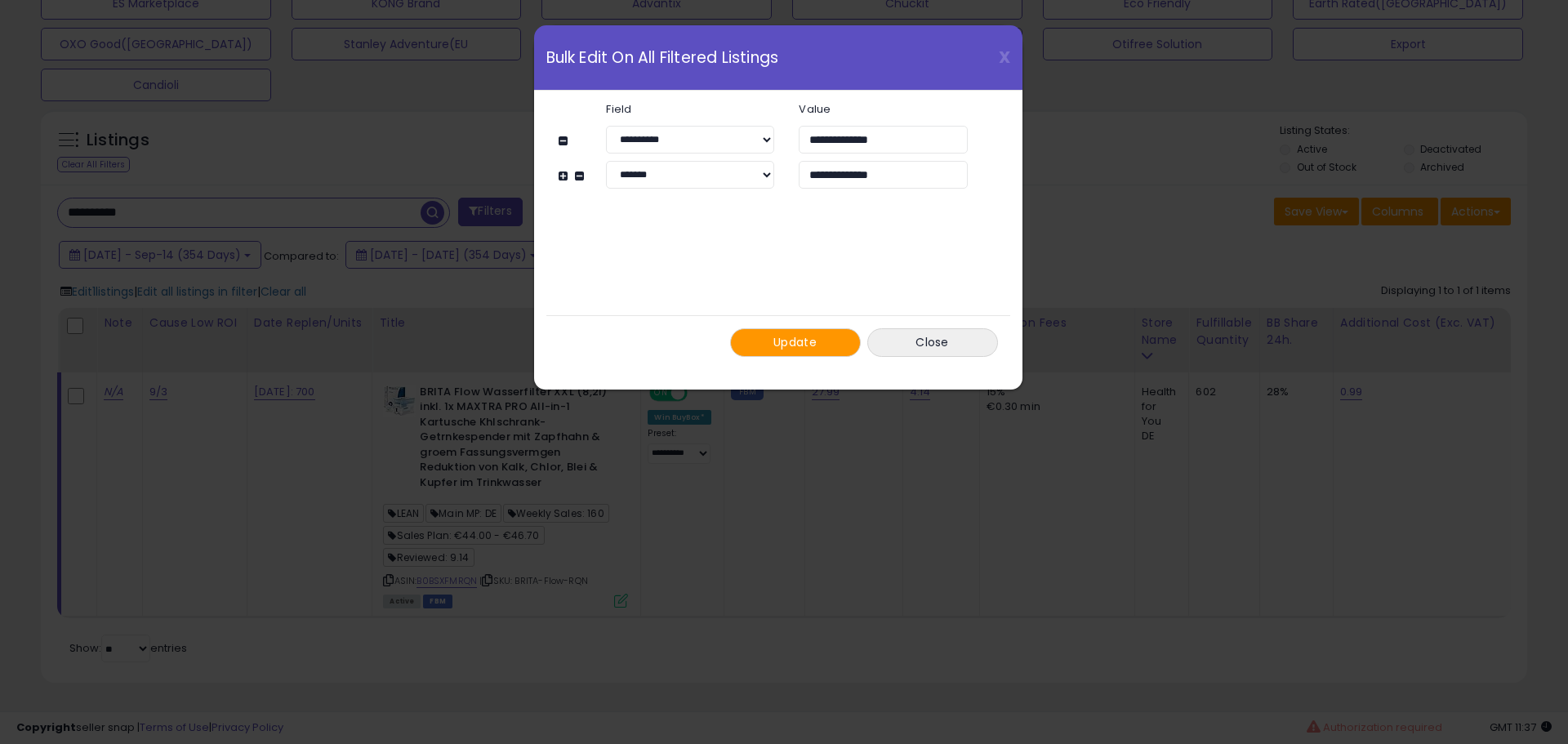
click at [805, 339] on span "Update" at bounding box center [794, 342] width 43 height 16
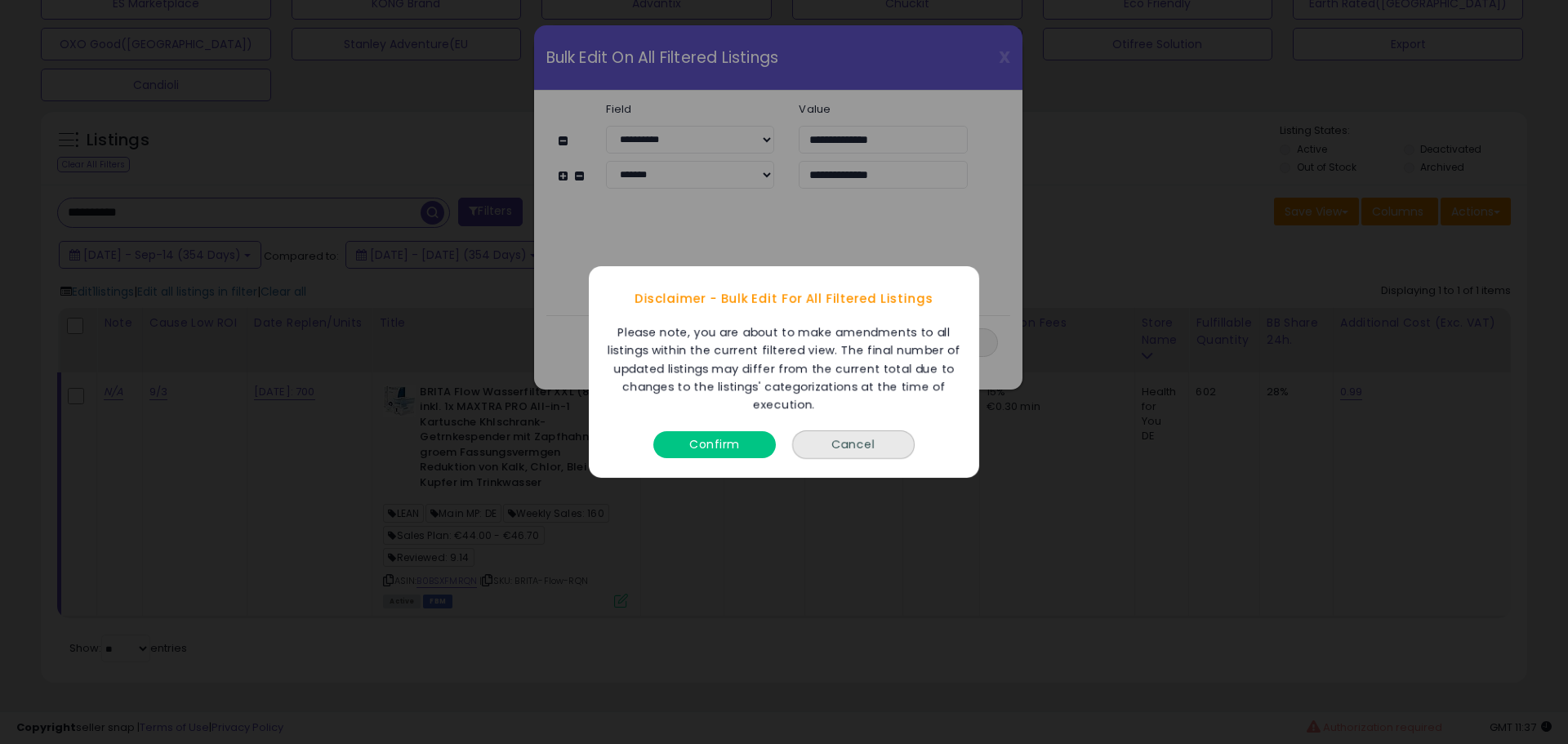
click at [731, 450] on button "Confirm" at bounding box center [714, 445] width 123 height 27
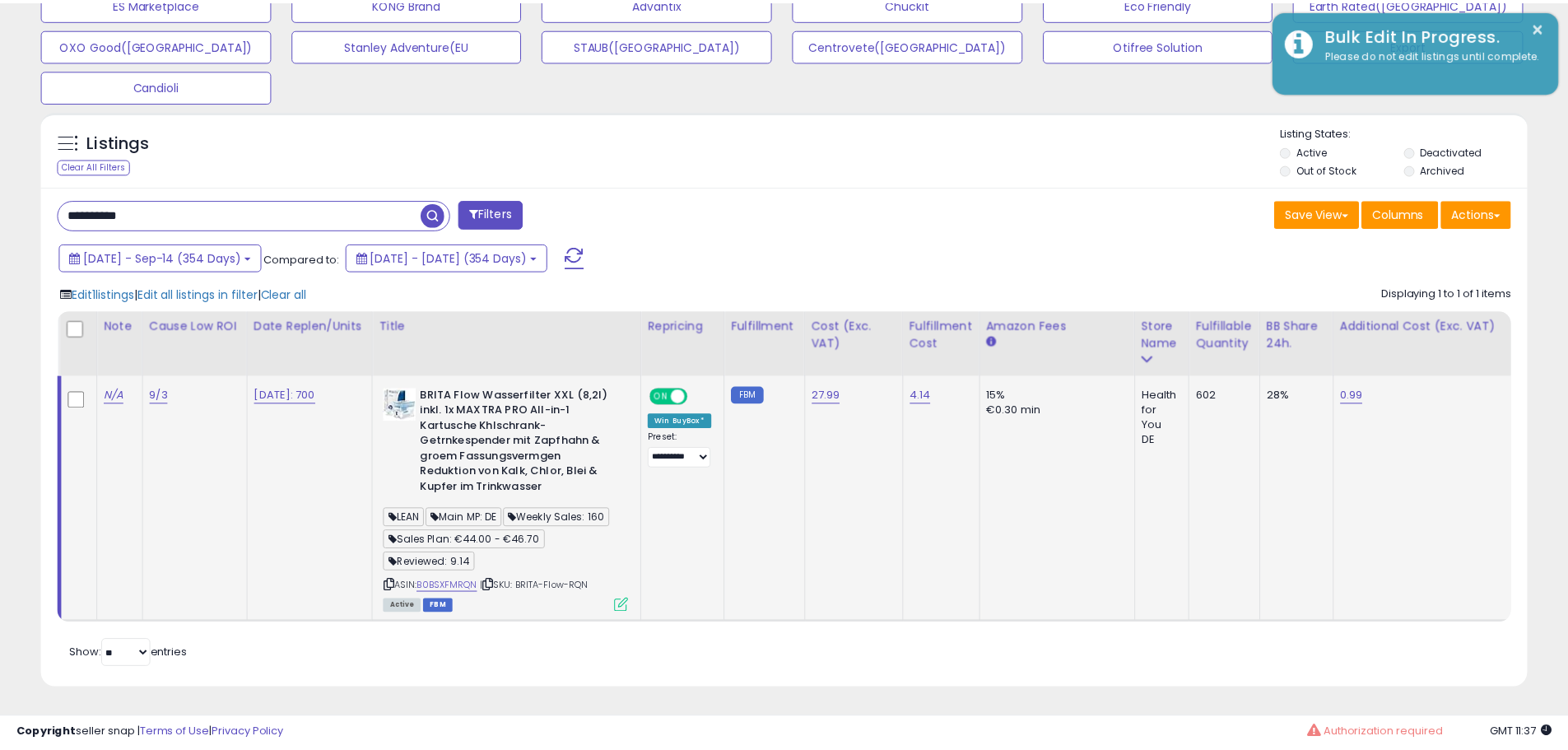
scroll to position [823078, 822376]
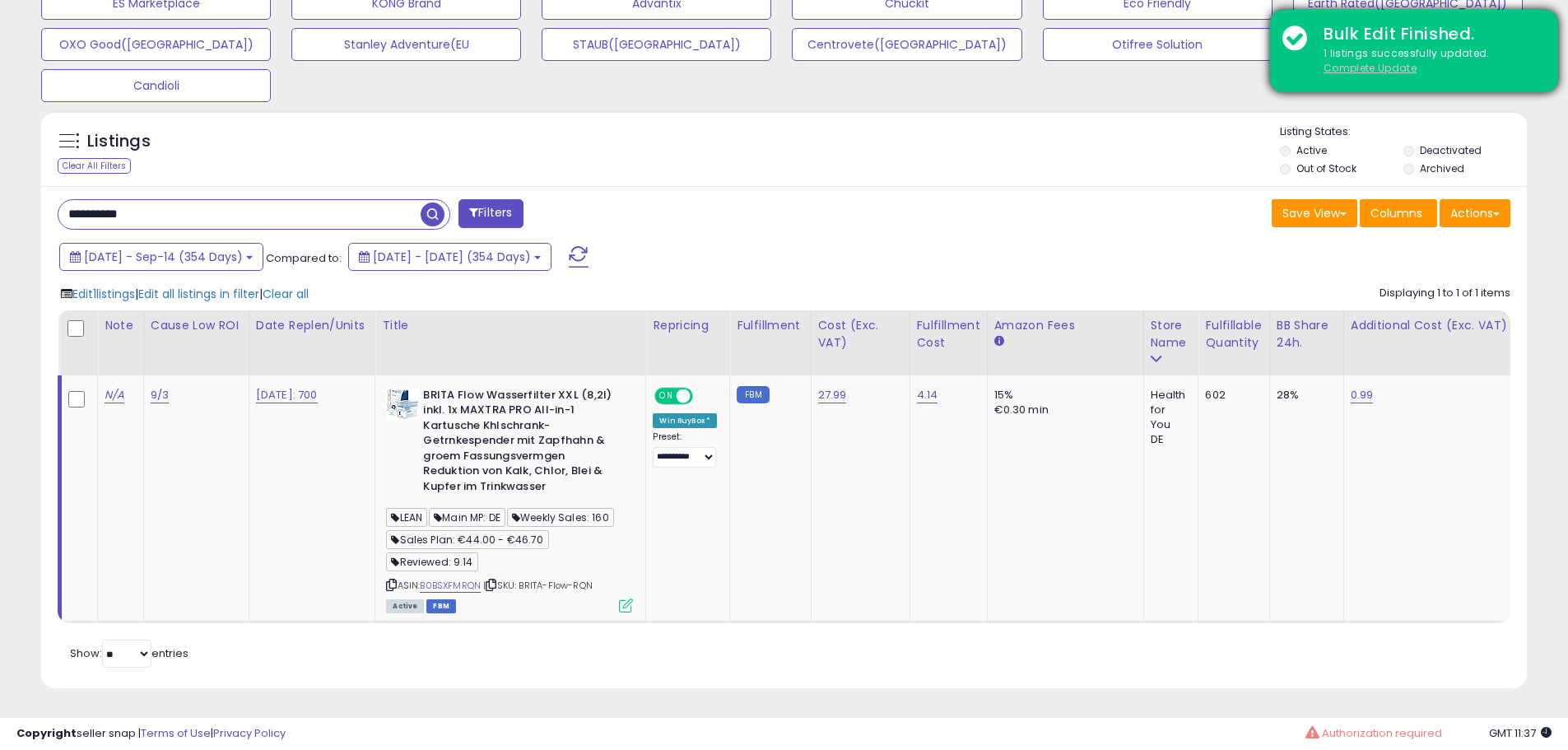
click at [1347, 64] on u "Complete Update" at bounding box center [1371, 67] width 93 height 14
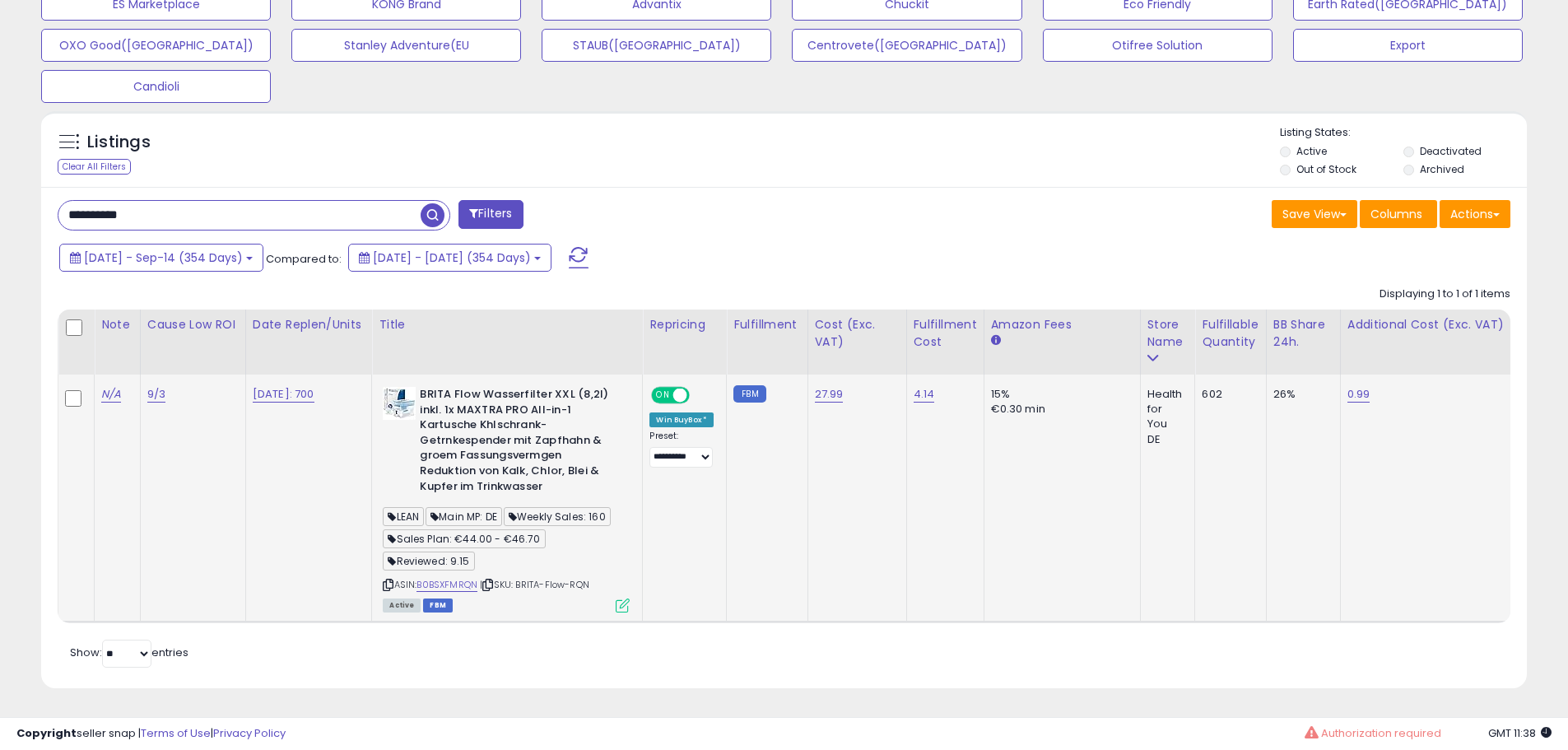
scroll to position [625, 0]
click at [468, 578] on link "B0BSXFMRQN" at bounding box center [447, 585] width 61 height 14
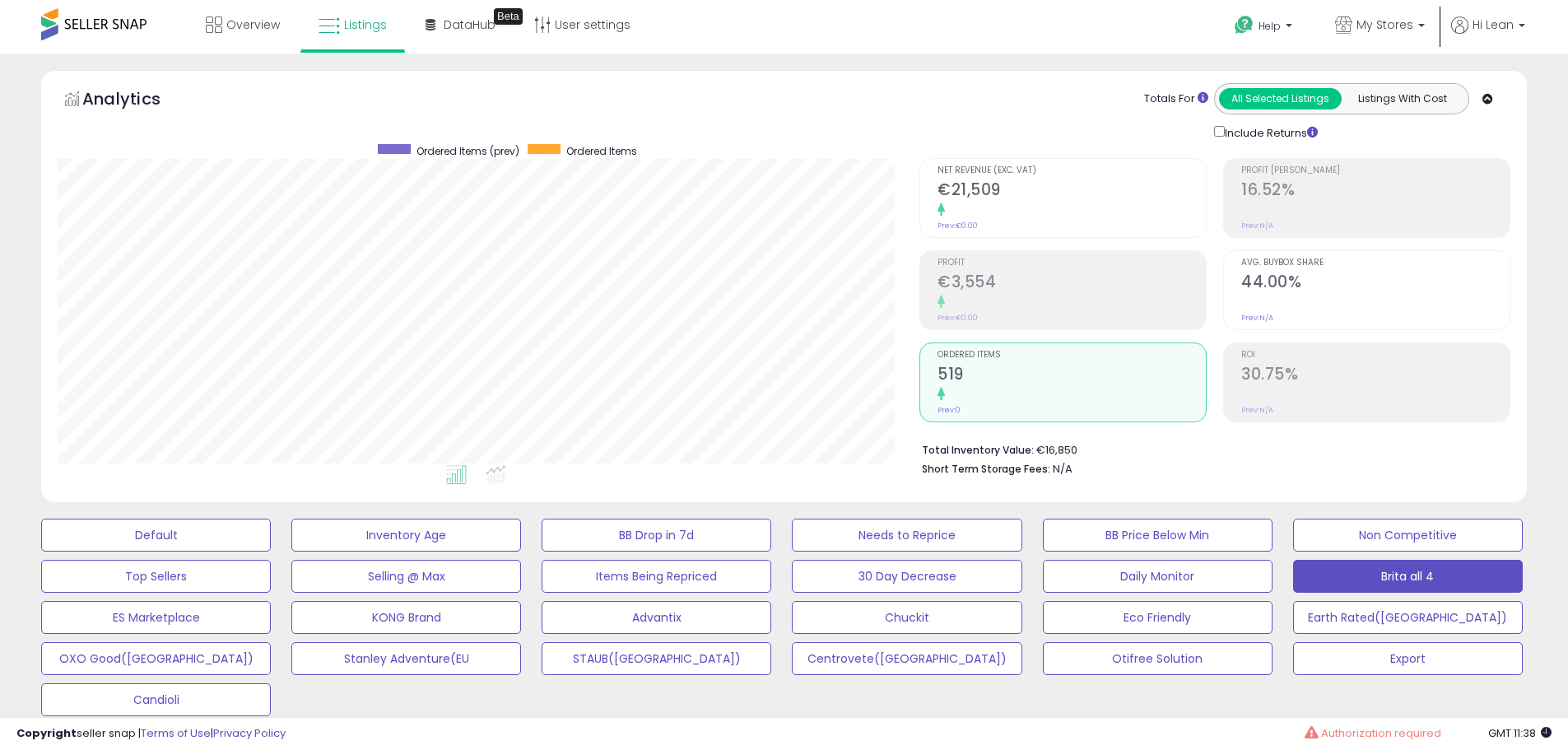
select select "**"
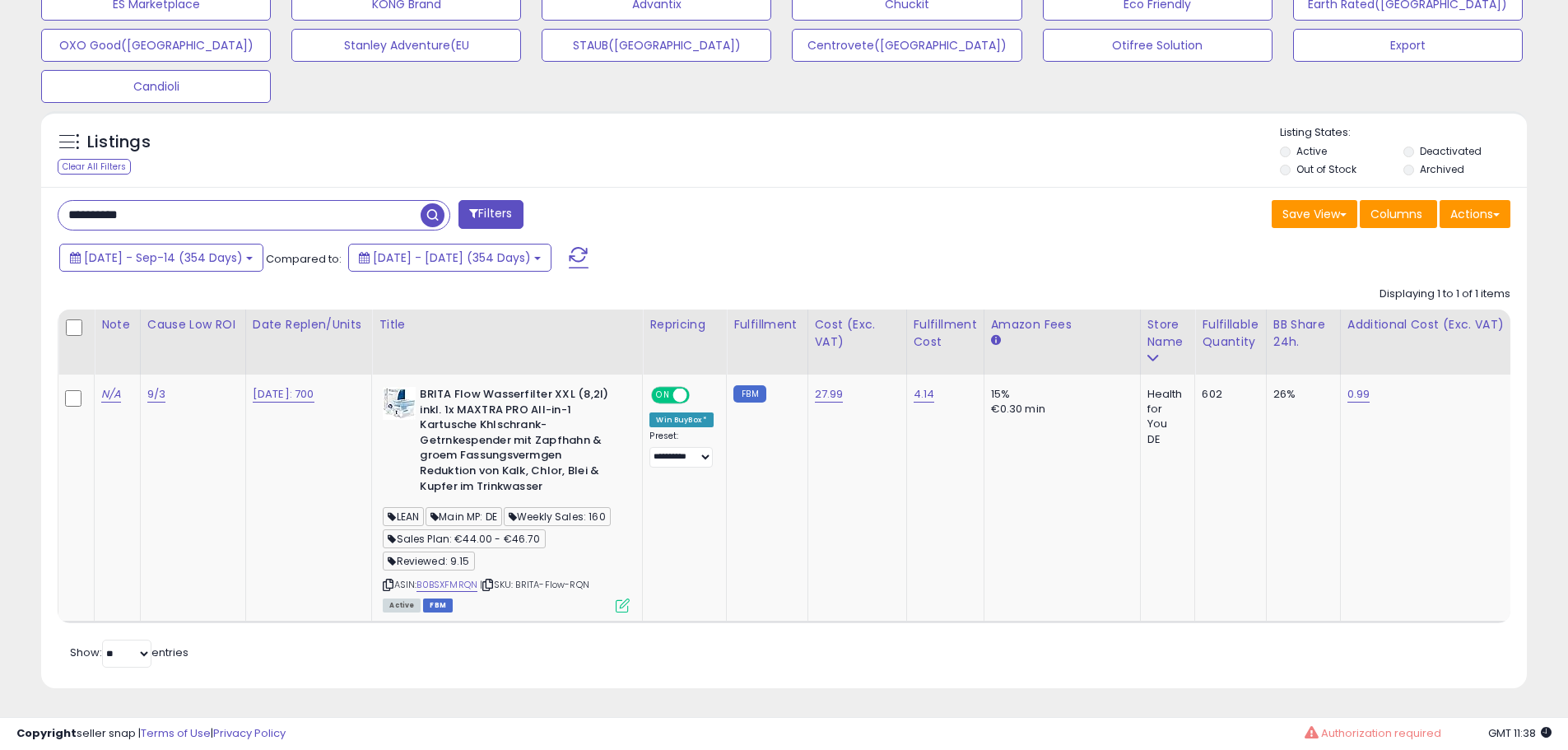
scroll to position [337, 862]
click at [275, 201] on input "**********" at bounding box center [240, 215] width 362 height 29
paste input "text"
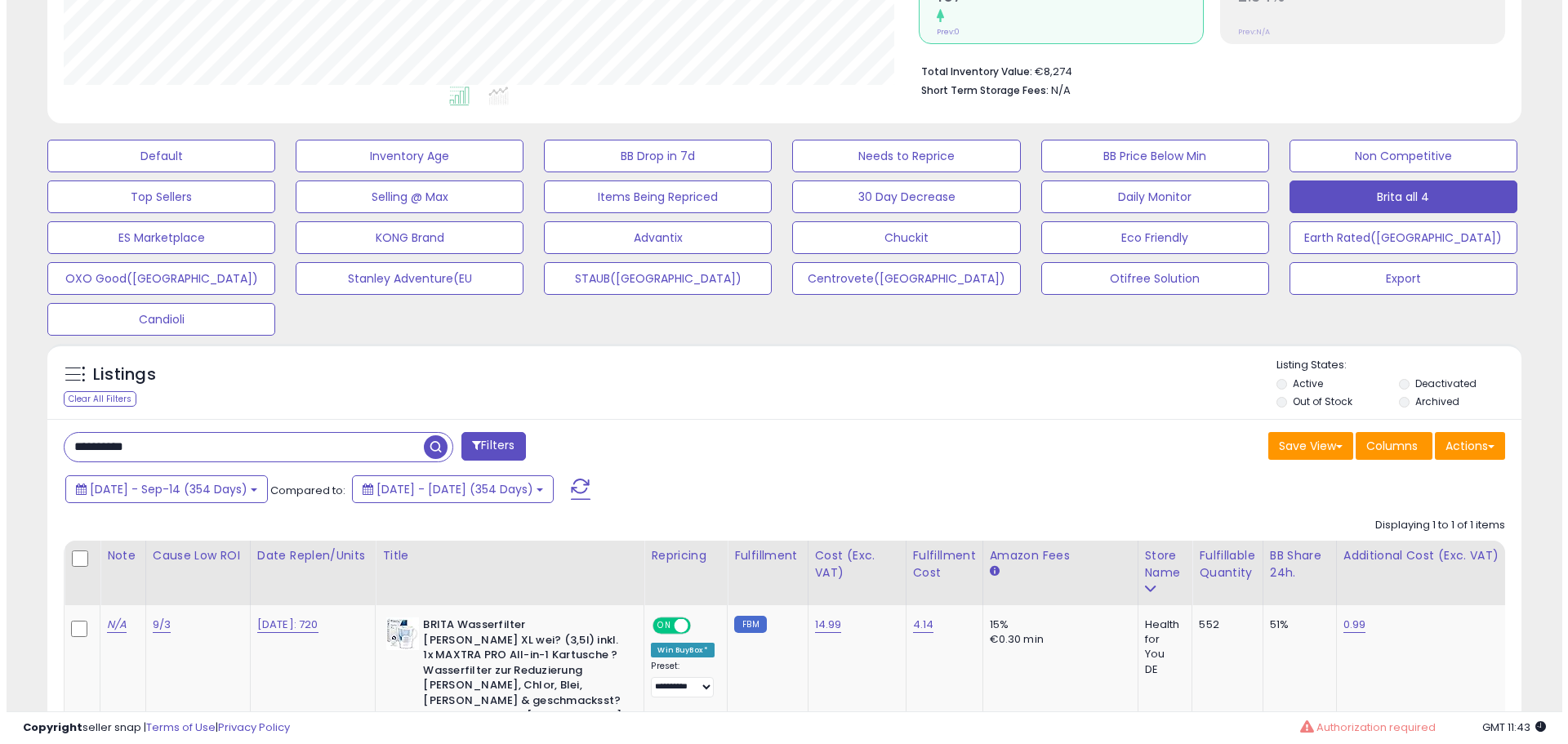
scroll to position [617, 0]
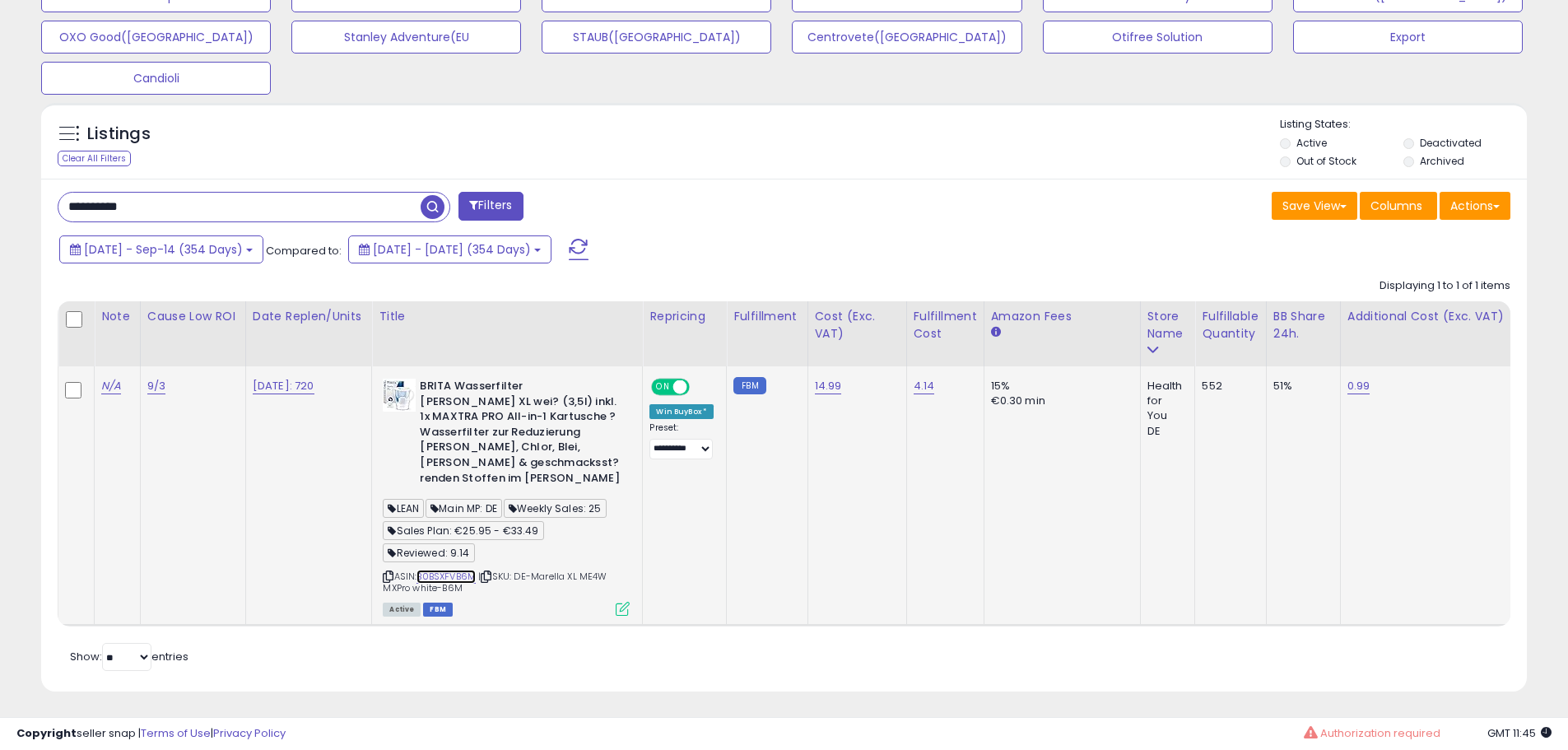
click at [471, 570] on link "B0BSXFVB6M" at bounding box center [446, 577] width 60 height 14
click at [627, 602] on icon at bounding box center [623, 609] width 14 height 14
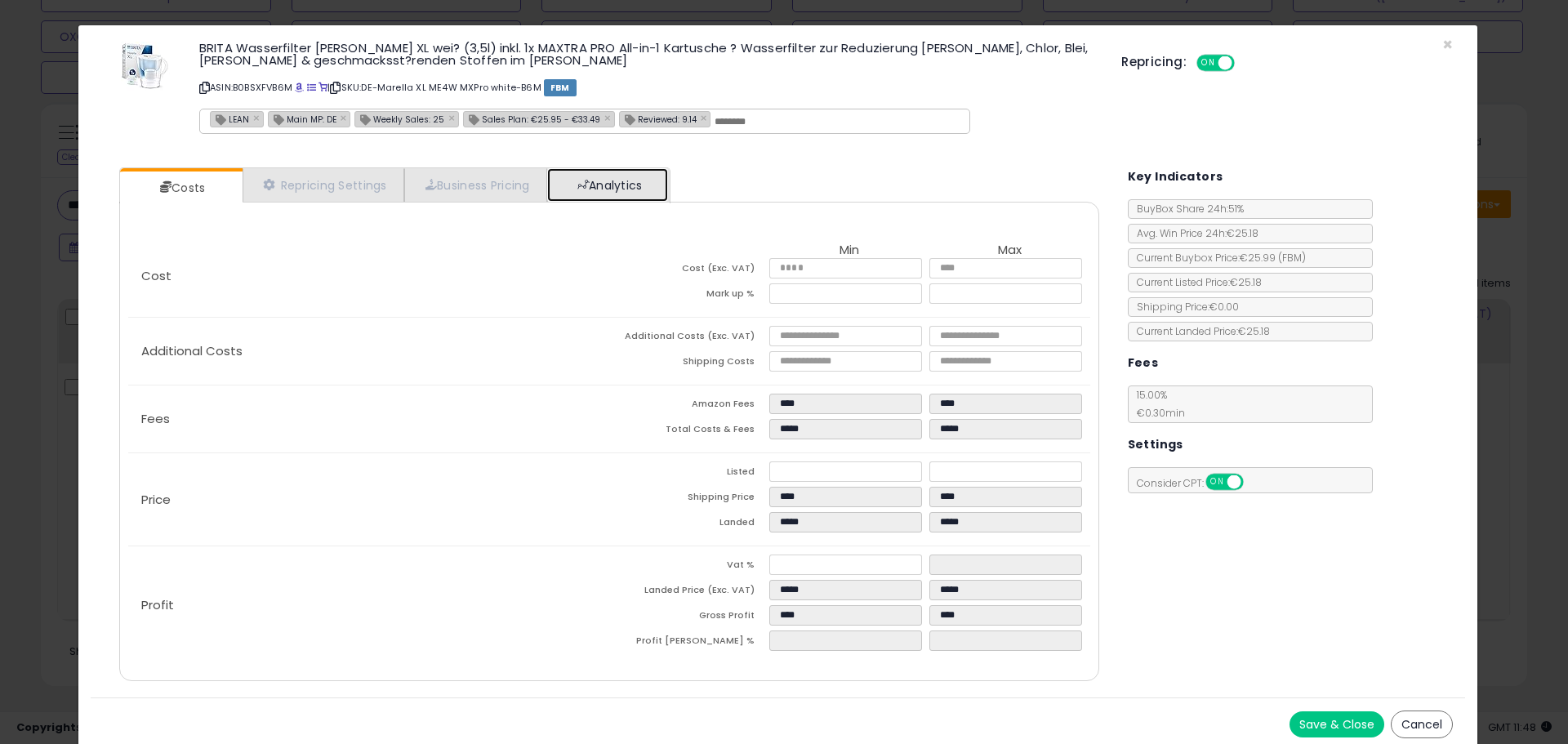
click at [639, 191] on link "Analytics" at bounding box center [607, 184] width 121 height 33
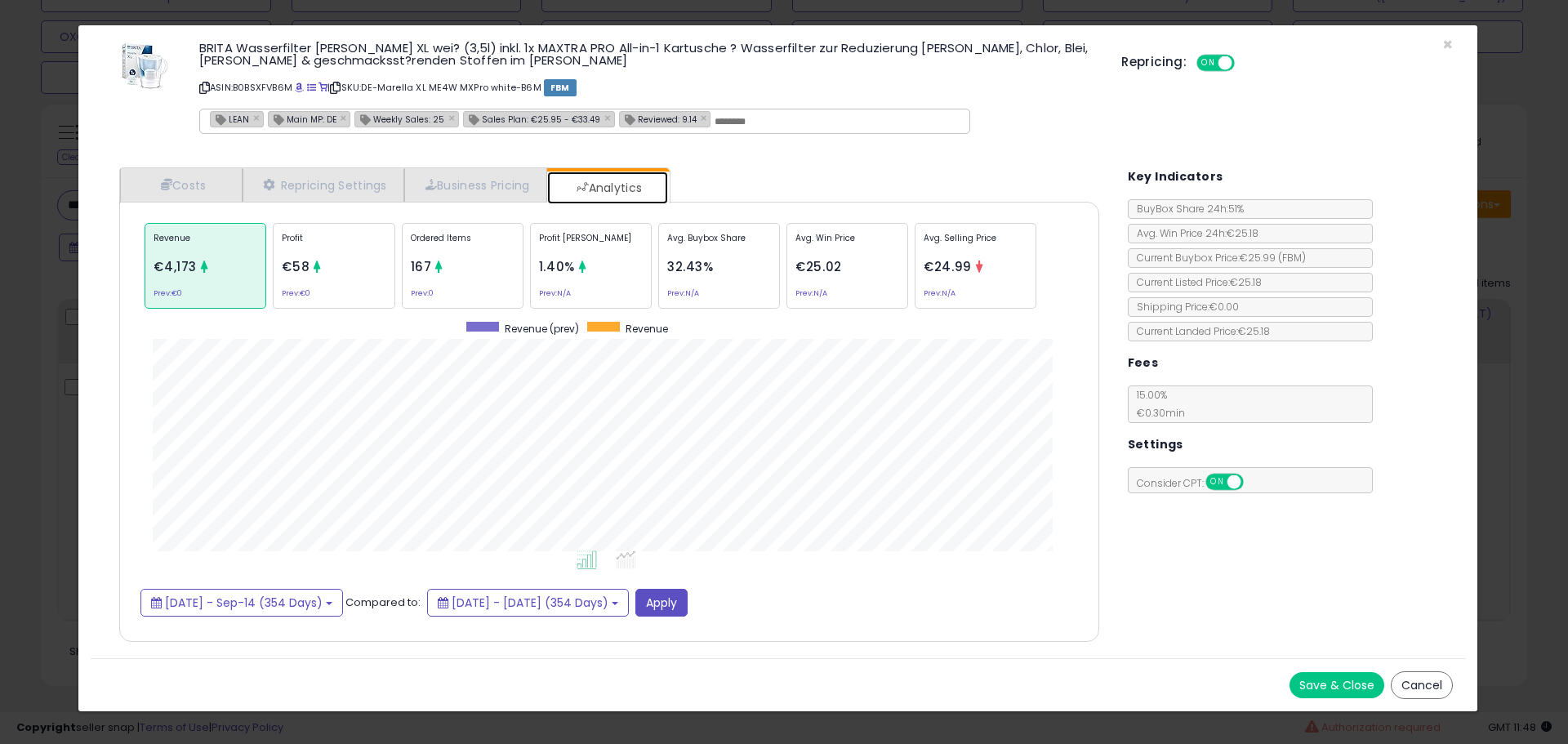
scroll to position [502, 1012]
click at [411, 239] on p "Ordered Items" at bounding box center [462, 244] width 104 height 25
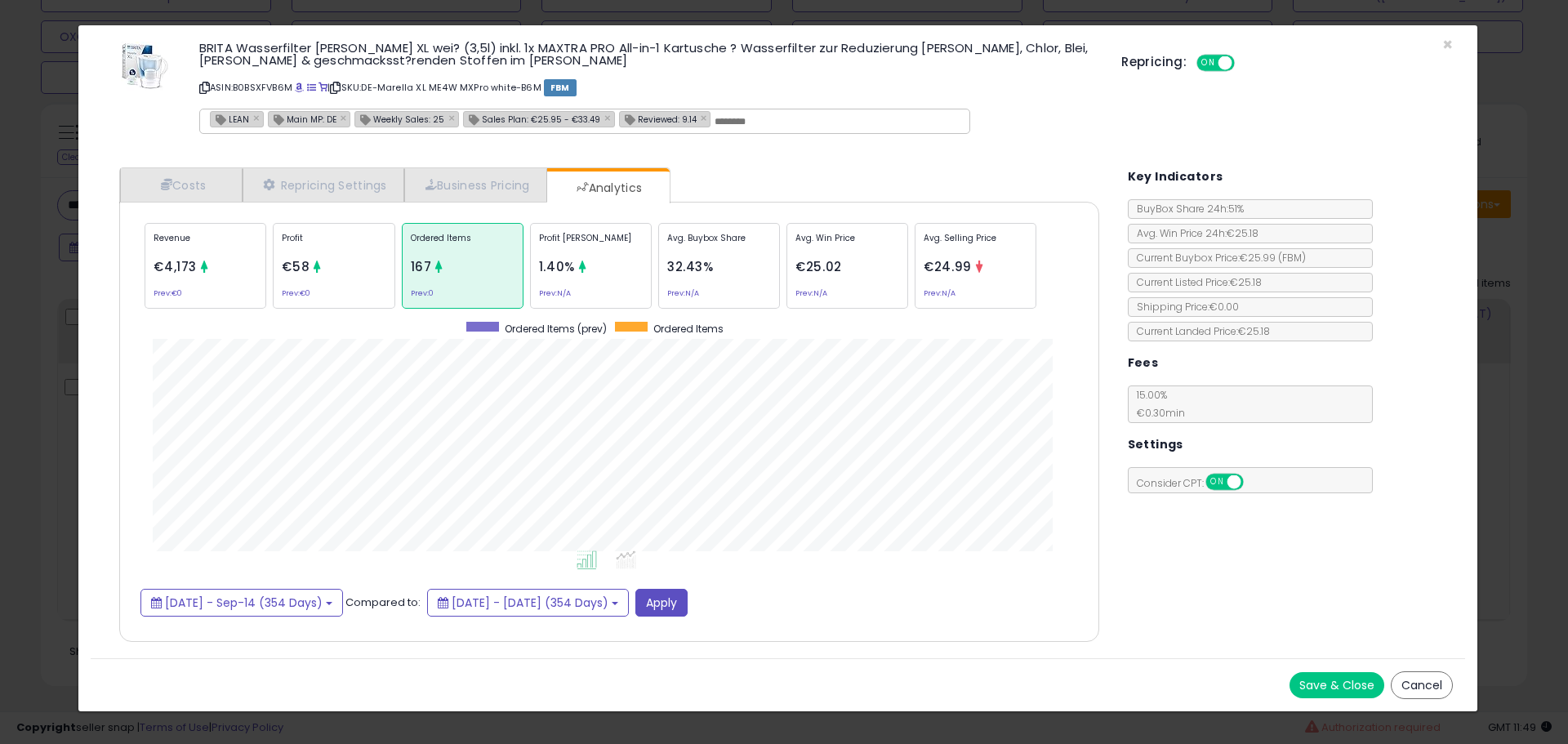
click at [63, 211] on div "× Close BRITA Wasserfilter Kanne Marella XL wei? (3,5l) inkl. 1x MAXTRA PRO All…" at bounding box center [784, 372] width 1568 height 744
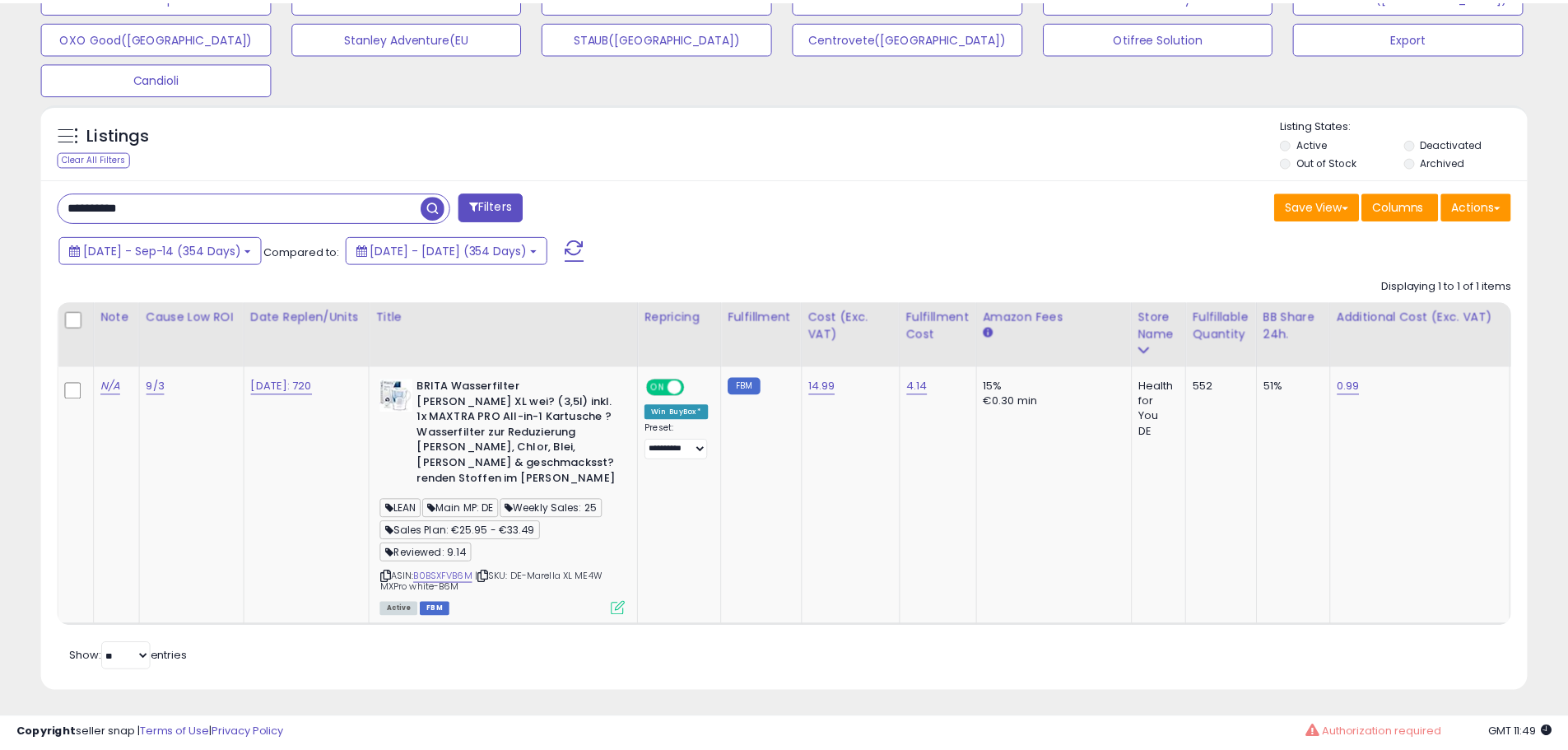
scroll to position [337, 862]
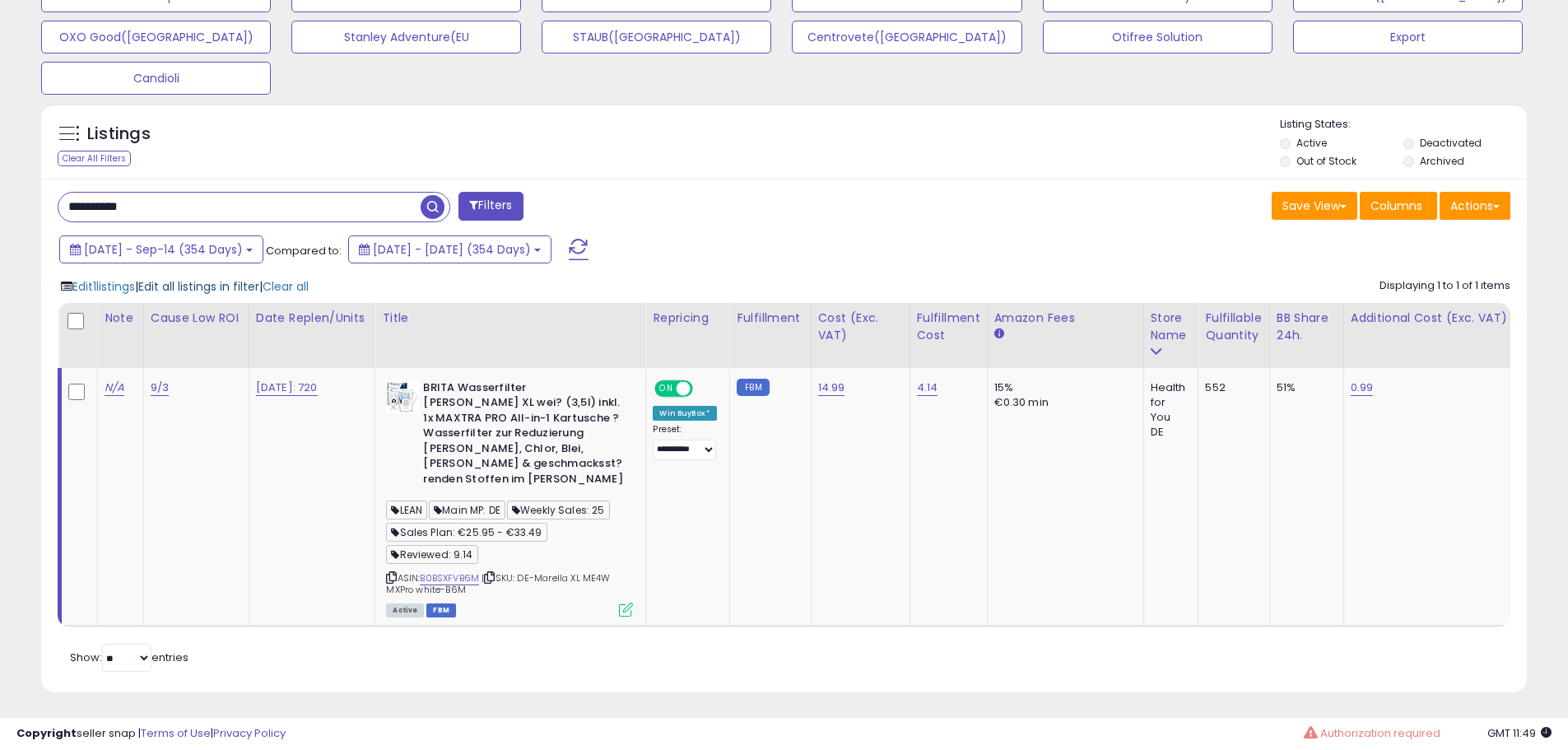
click at [212, 279] on span "Edit all listings in filter" at bounding box center [199, 286] width 121 height 16
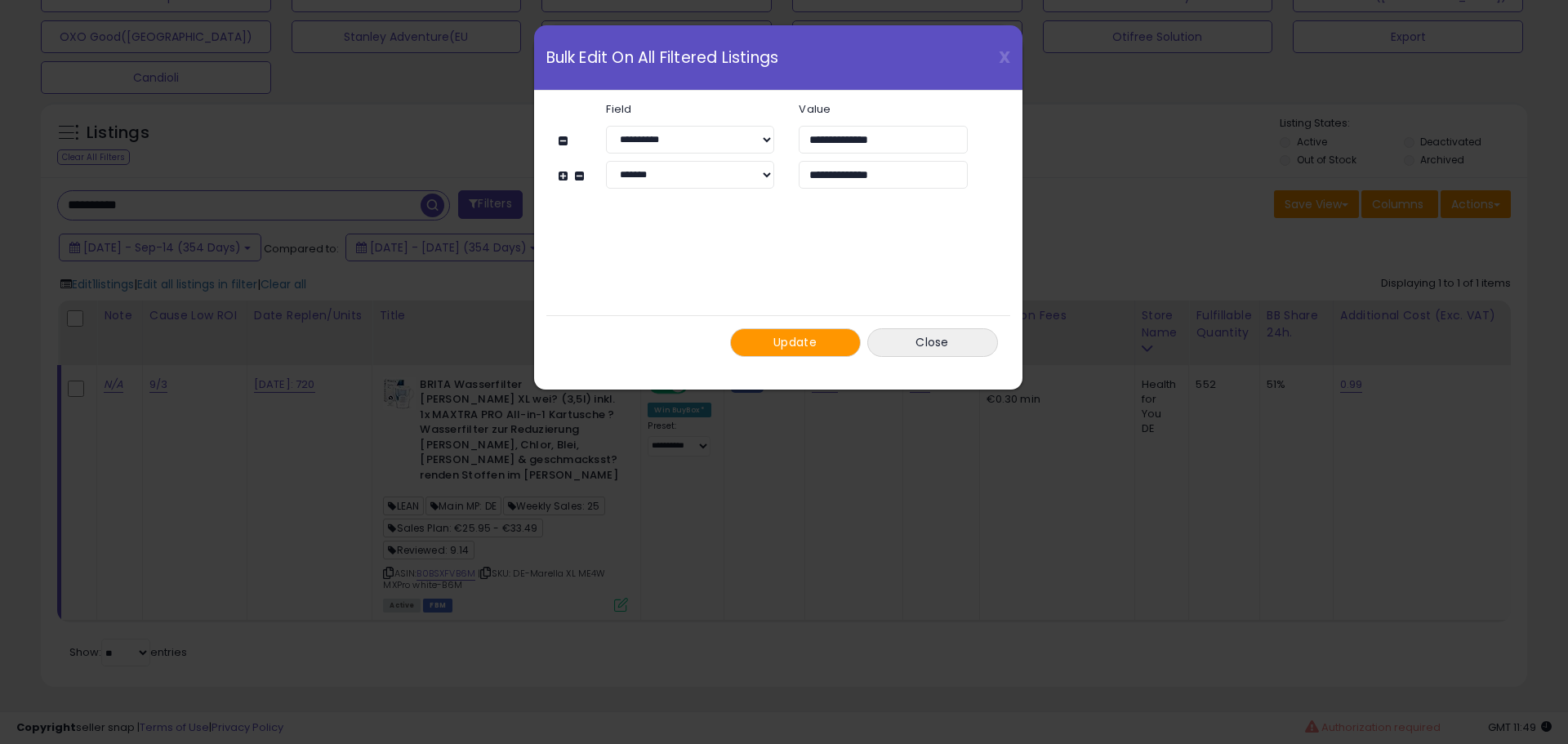
click at [789, 340] on span "Update" at bounding box center [794, 342] width 43 height 16
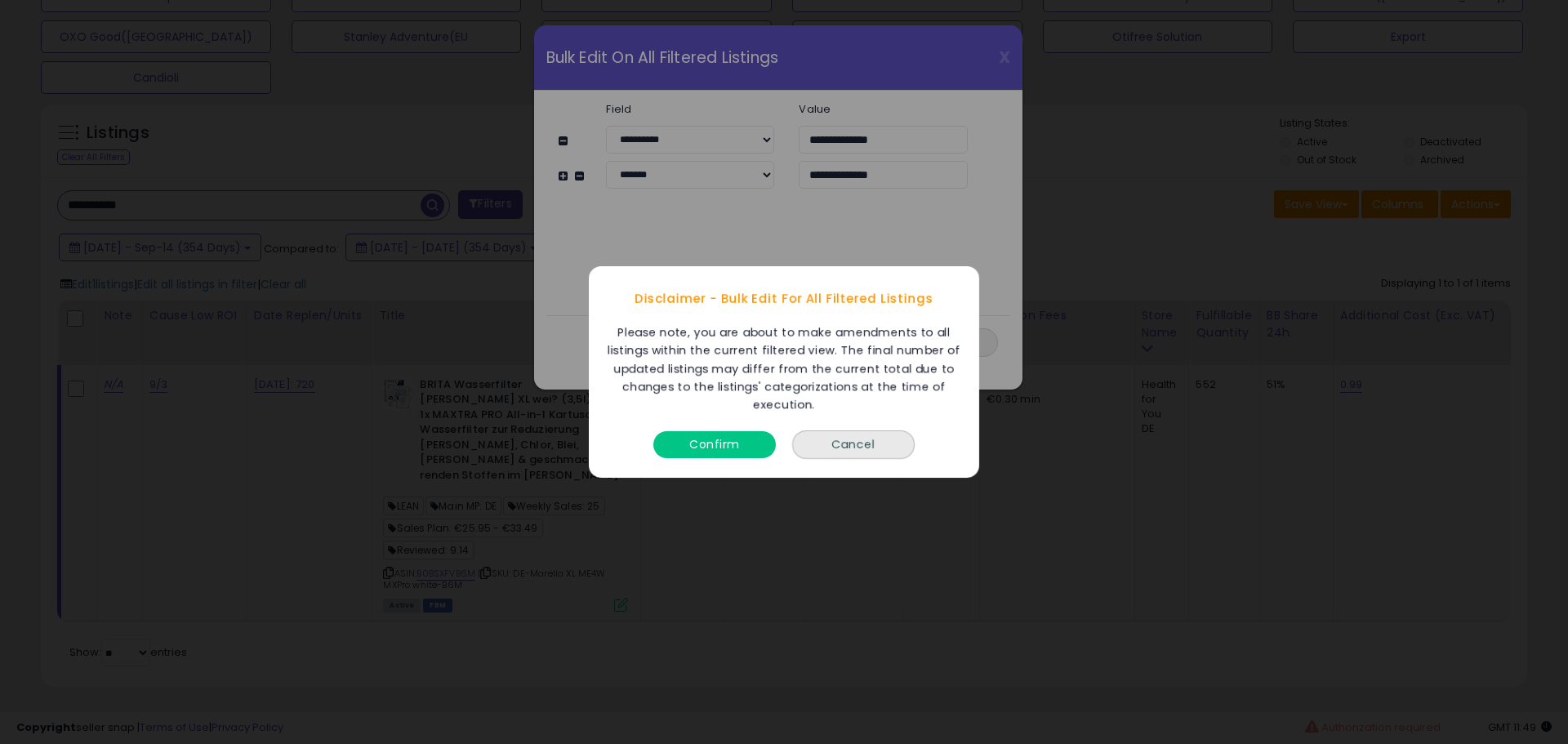
click at [739, 450] on button "Confirm" at bounding box center [714, 445] width 123 height 27
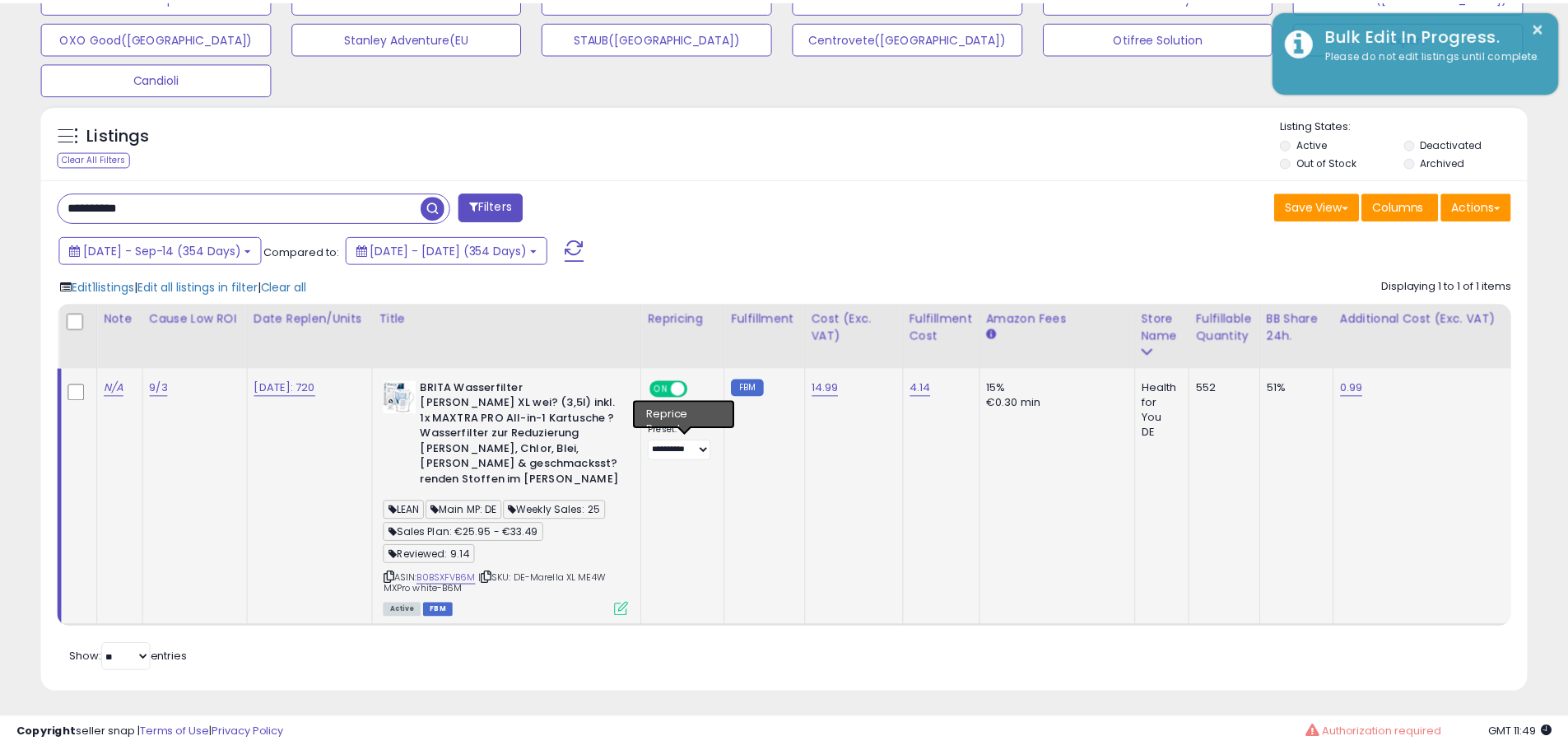
scroll to position [823078, 822376]
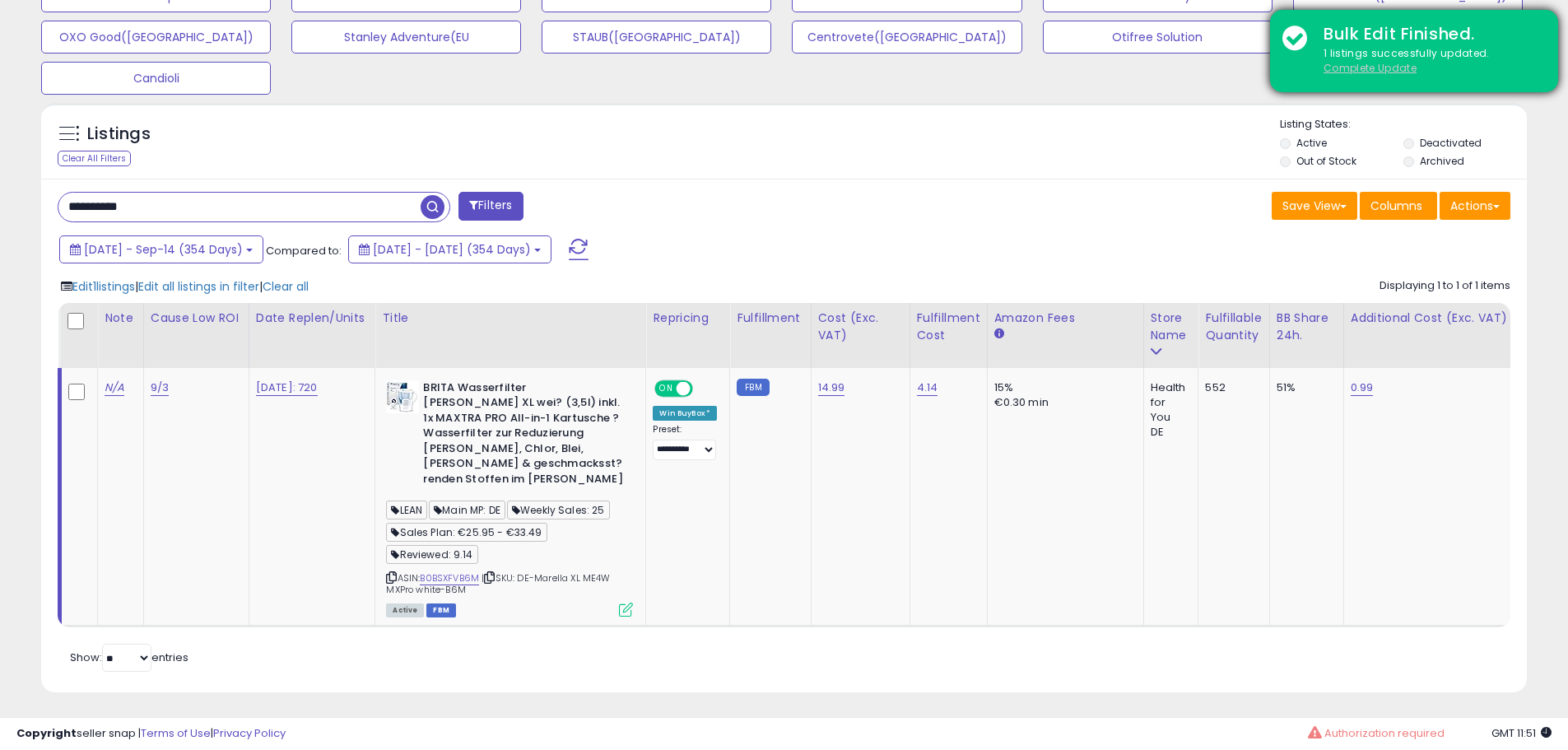
click at [1346, 66] on u "Complete Update" at bounding box center [1371, 67] width 93 height 14
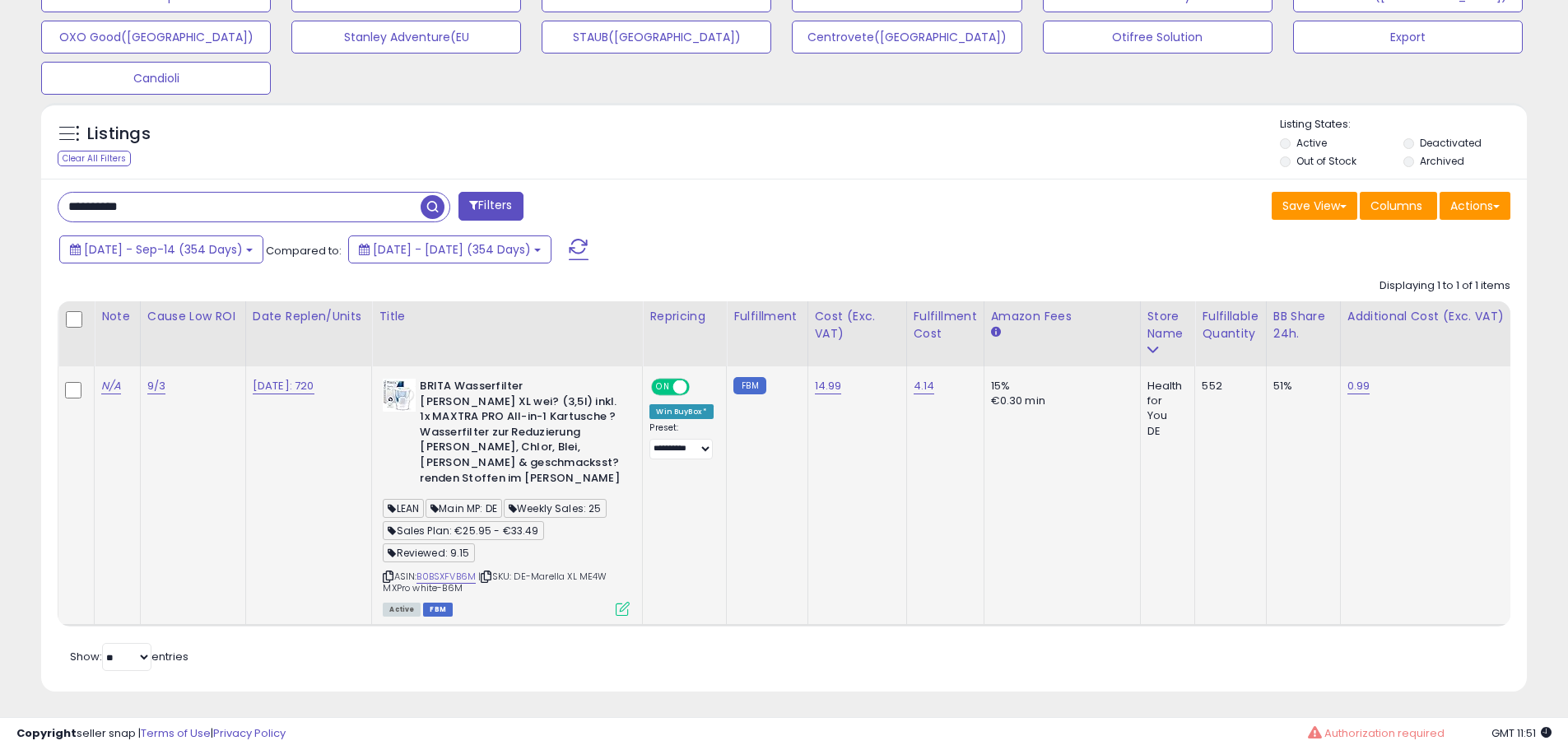
scroll to position [337, 862]
click at [798, 260] on div "2024-Sep-26 - Sep-14 (354 Days) Compared to: 2023-Oct-08 - 2024-Sep-25 (354 Day…" at bounding box center [600, 251] width 1090 height 37
click at [258, 206] on input "**********" at bounding box center [240, 207] width 362 height 29
paste input "text"
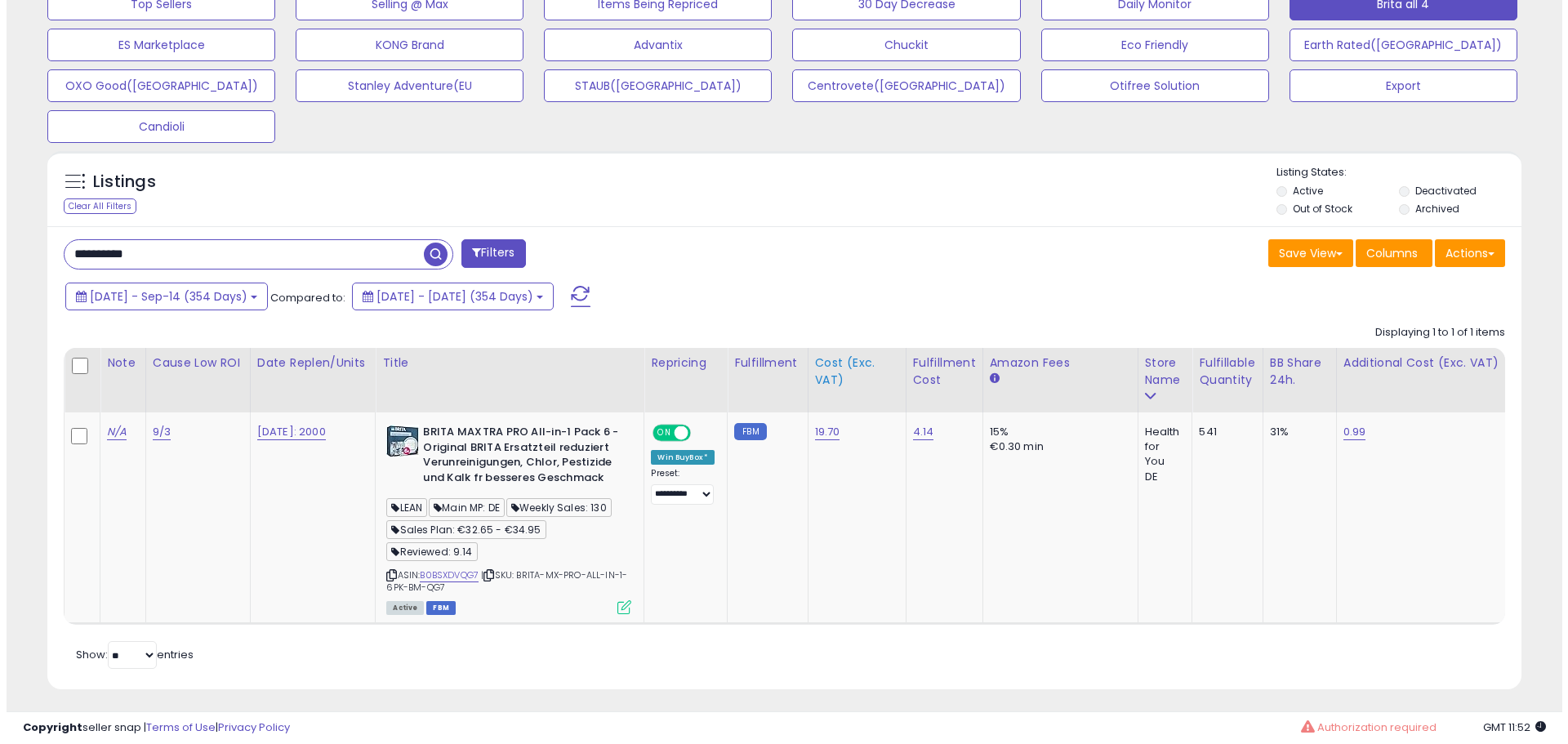
scroll to position [586, 0]
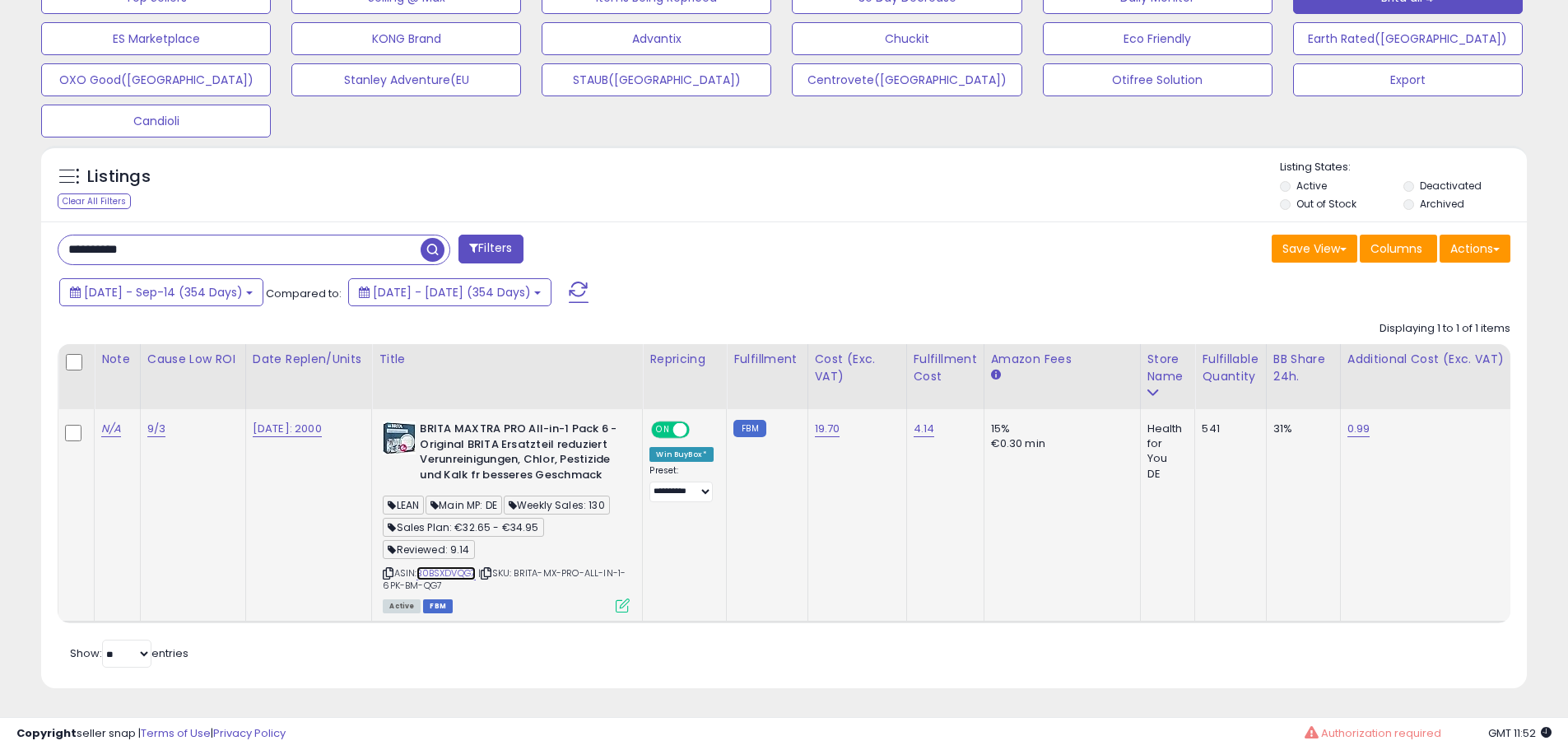
click at [469, 567] on link "B0BSXDVQG7" at bounding box center [446, 574] width 60 height 14
click at [624, 600] on icon at bounding box center [623, 606] width 14 height 14
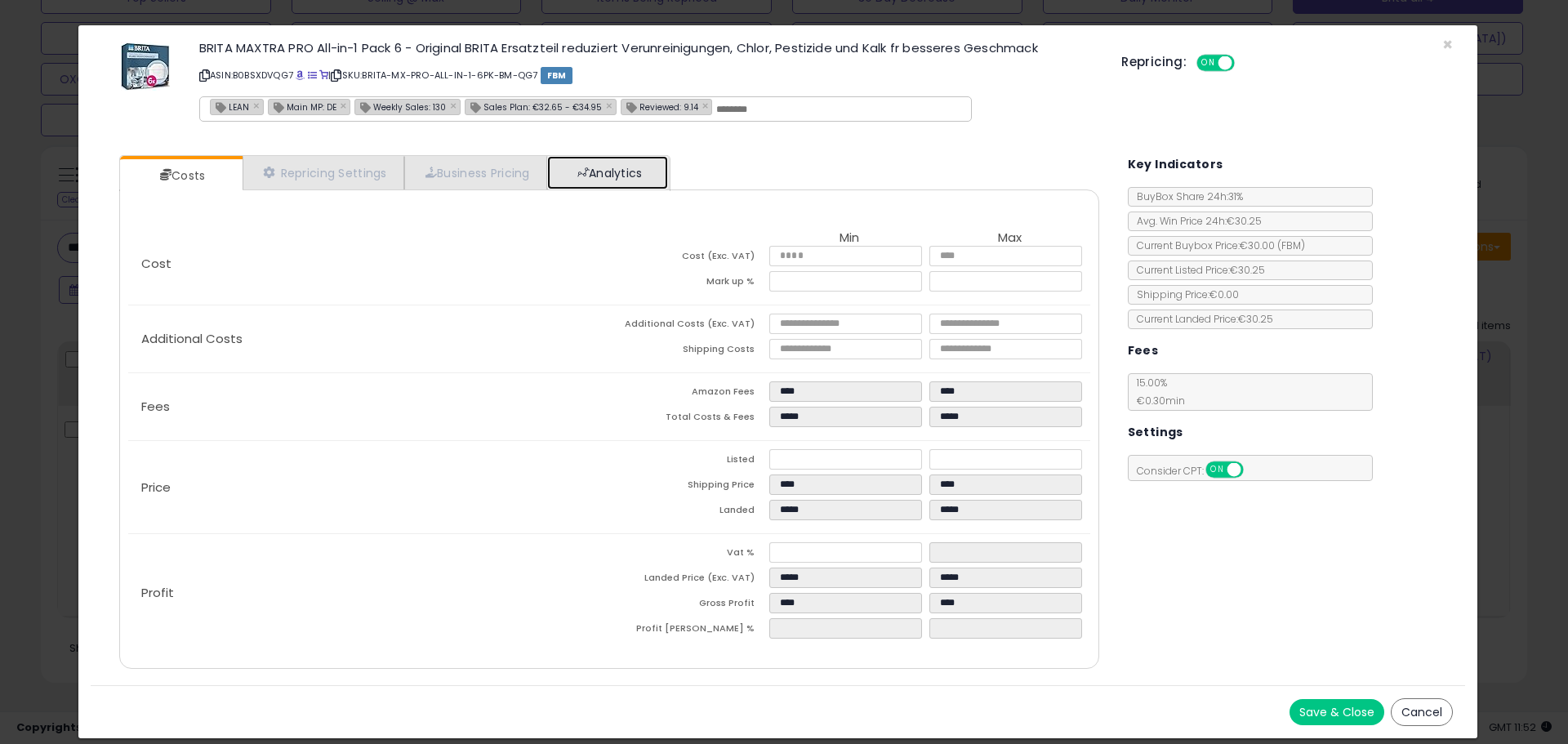
click at [591, 178] on link "Analytics" at bounding box center [607, 172] width 121 height 33
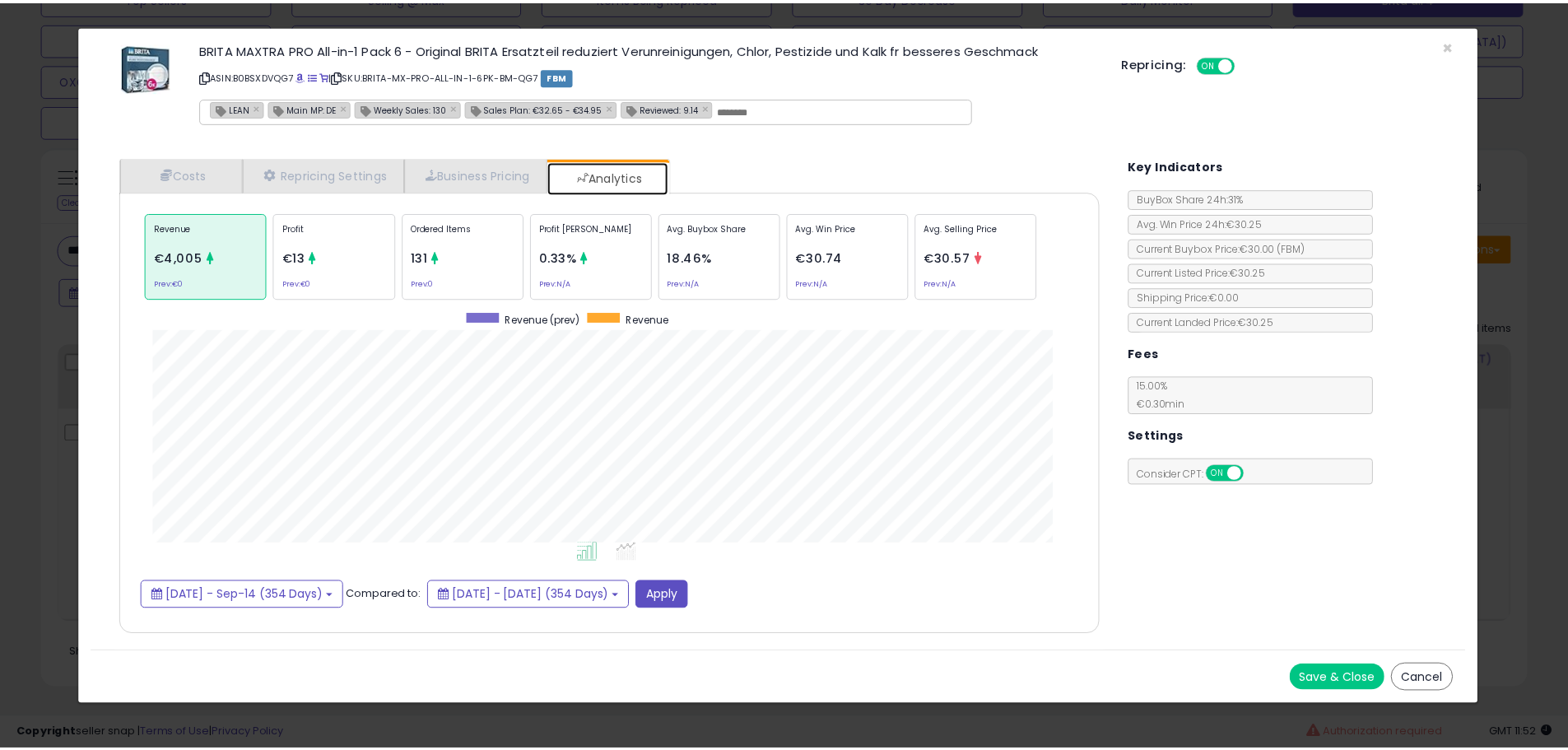
scroll to position [506, 1021]
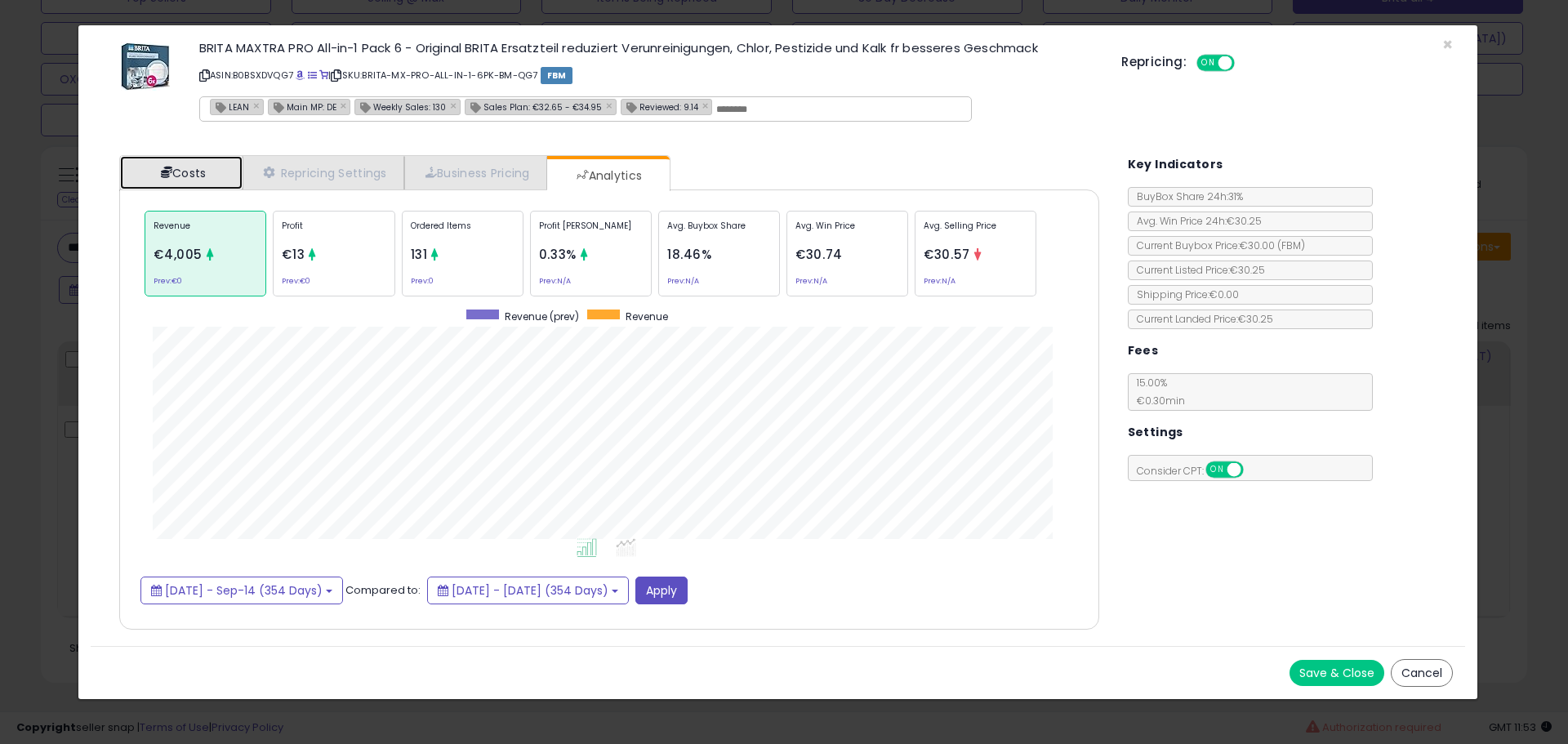
click at [196, 163] on link "Costs" at bounding box center [181, 172] width 123 height 33
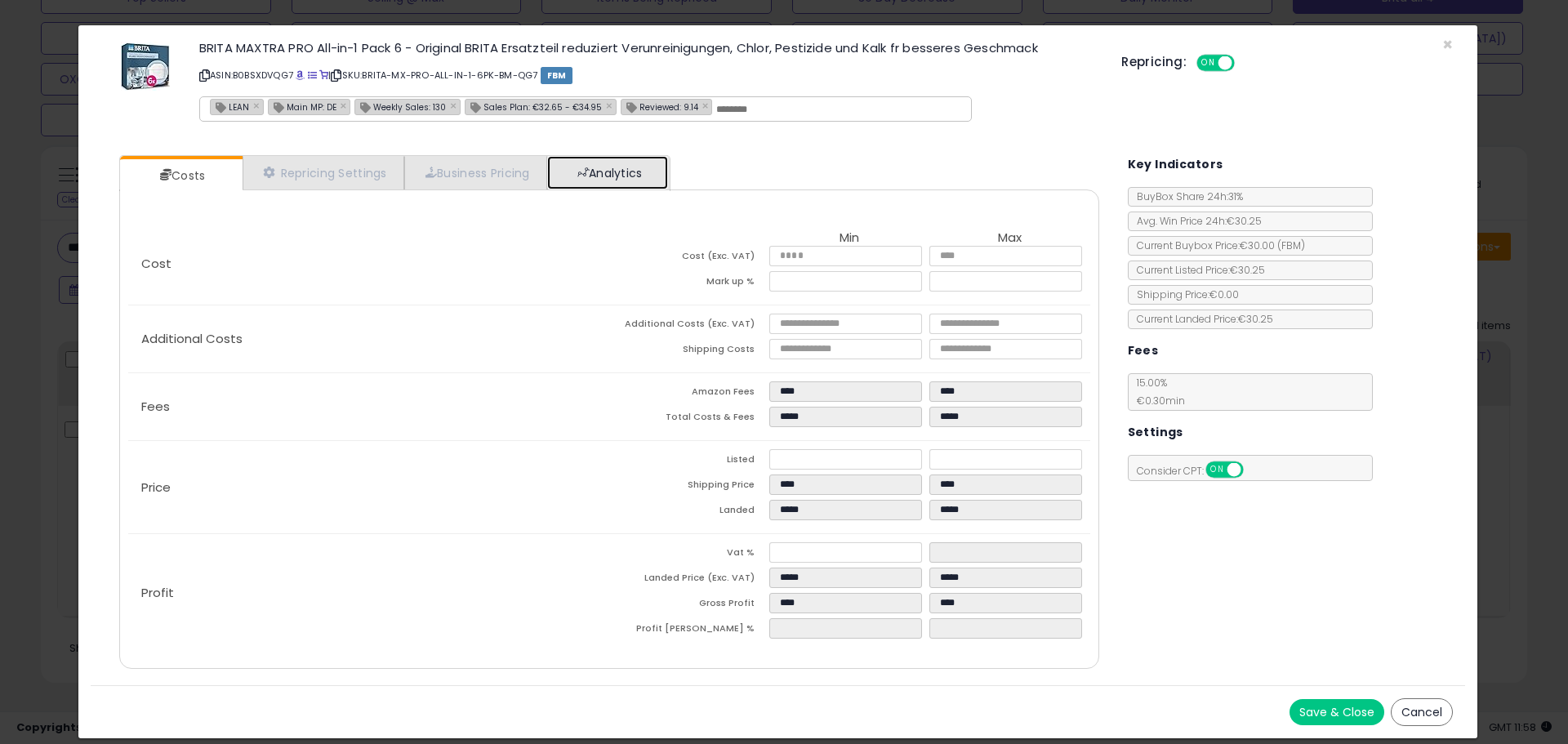
click at [660, 188] on link "Analytics" at bounding box center [607, 172] width 121 height 33
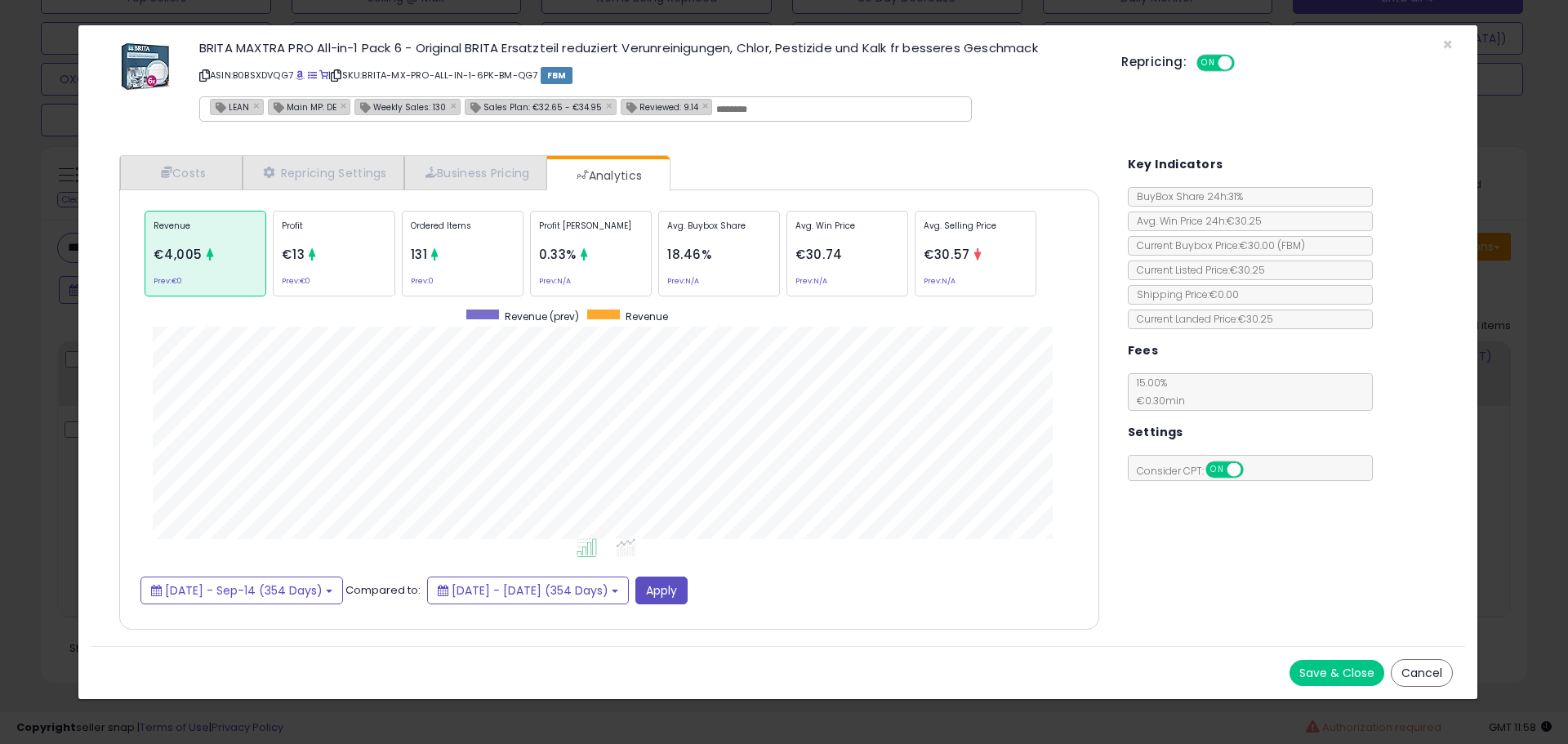
click at [35, 387] on div "× Close BRITA MAXTRA PRO All-in-1 Pack 6 - Original BRITA Ersatzteil reduziert …" at bounding box center [784, 372] width 1568 height 744
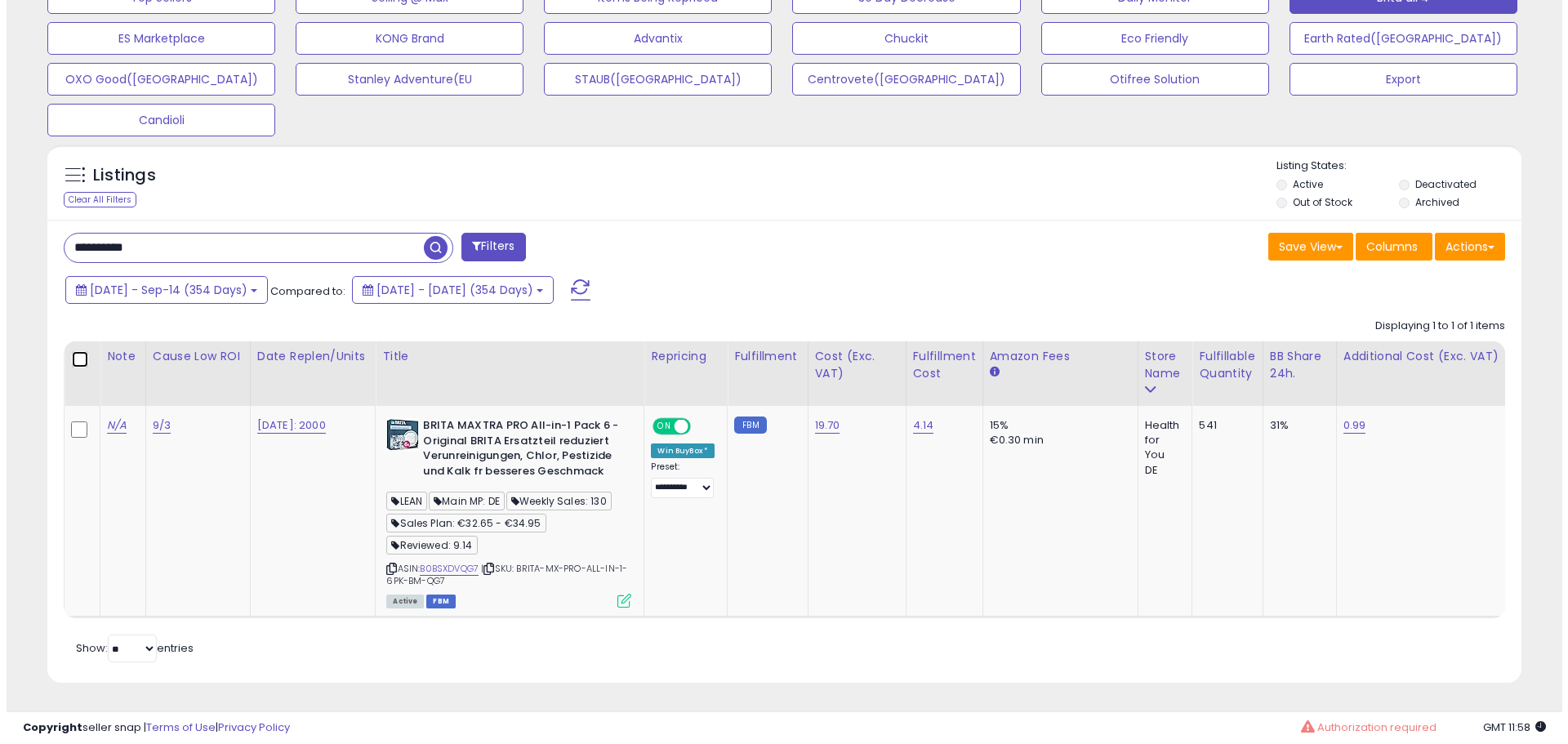
scroll to position [816493, 815628]
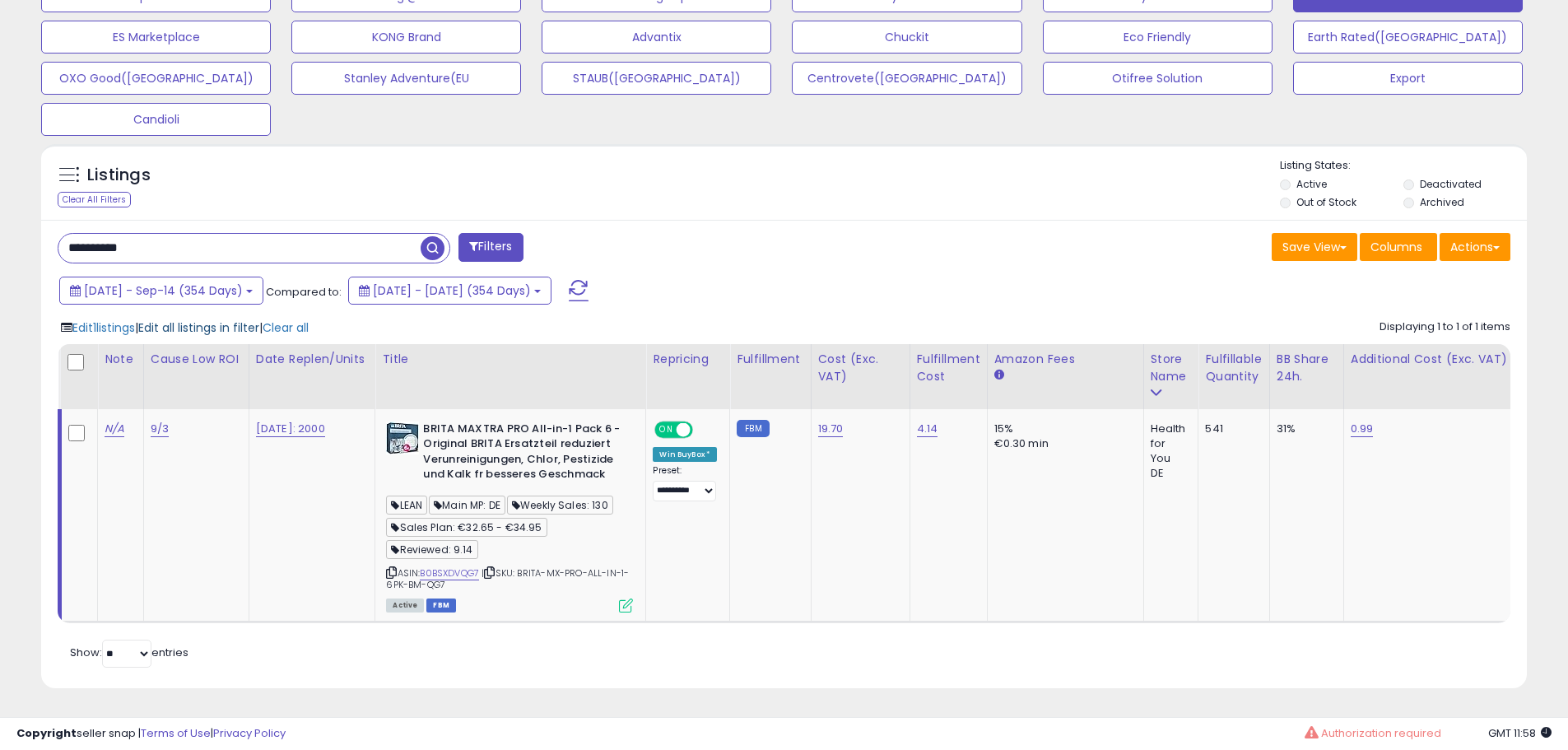
click at [225, 319] on span "Edit all listings in filter" at bounding box center [199, 327] width 121 height 16
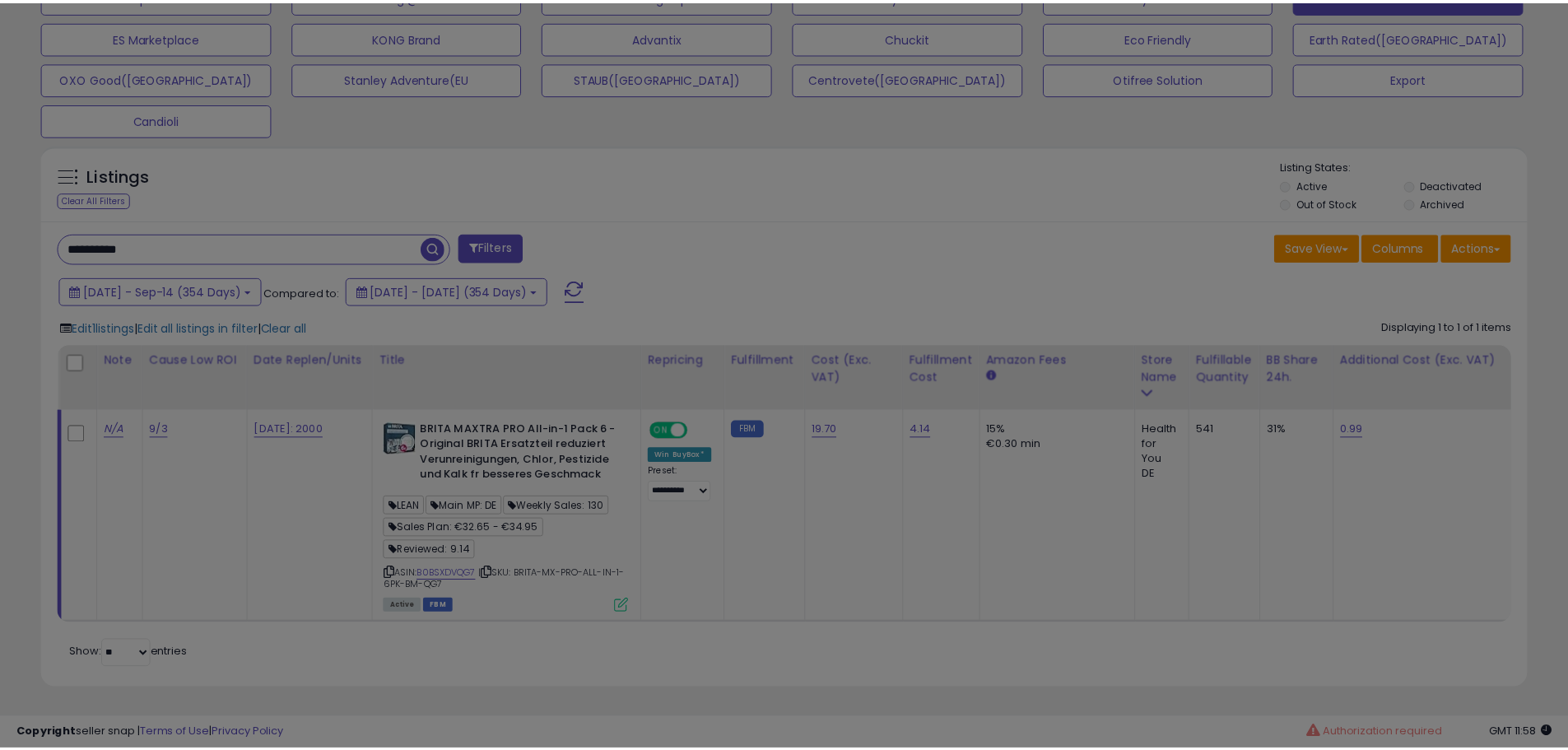
scroll to position [337, 869]
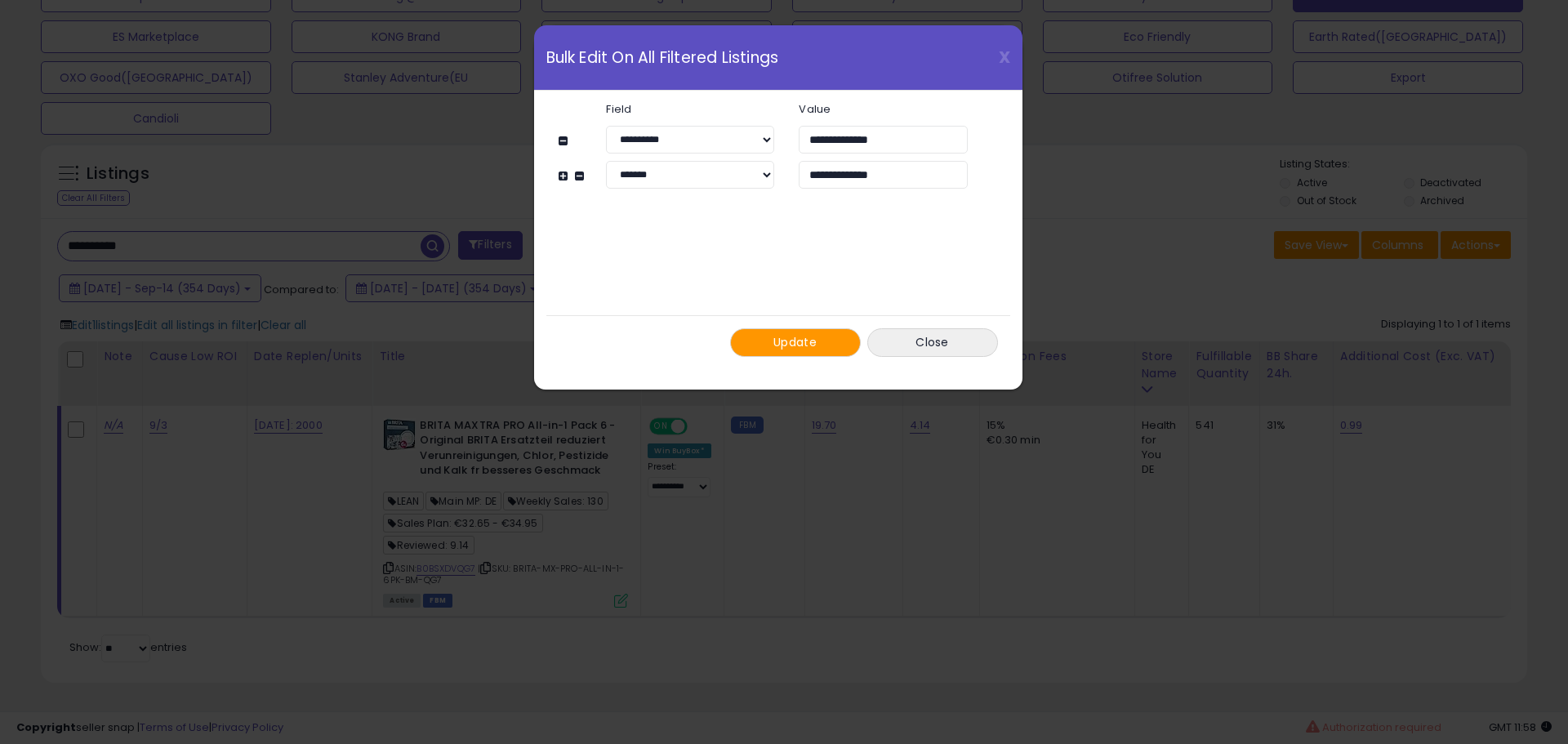
click at [755, 348] on button "Update" at bounding box center [795, 342] width 130 height 28
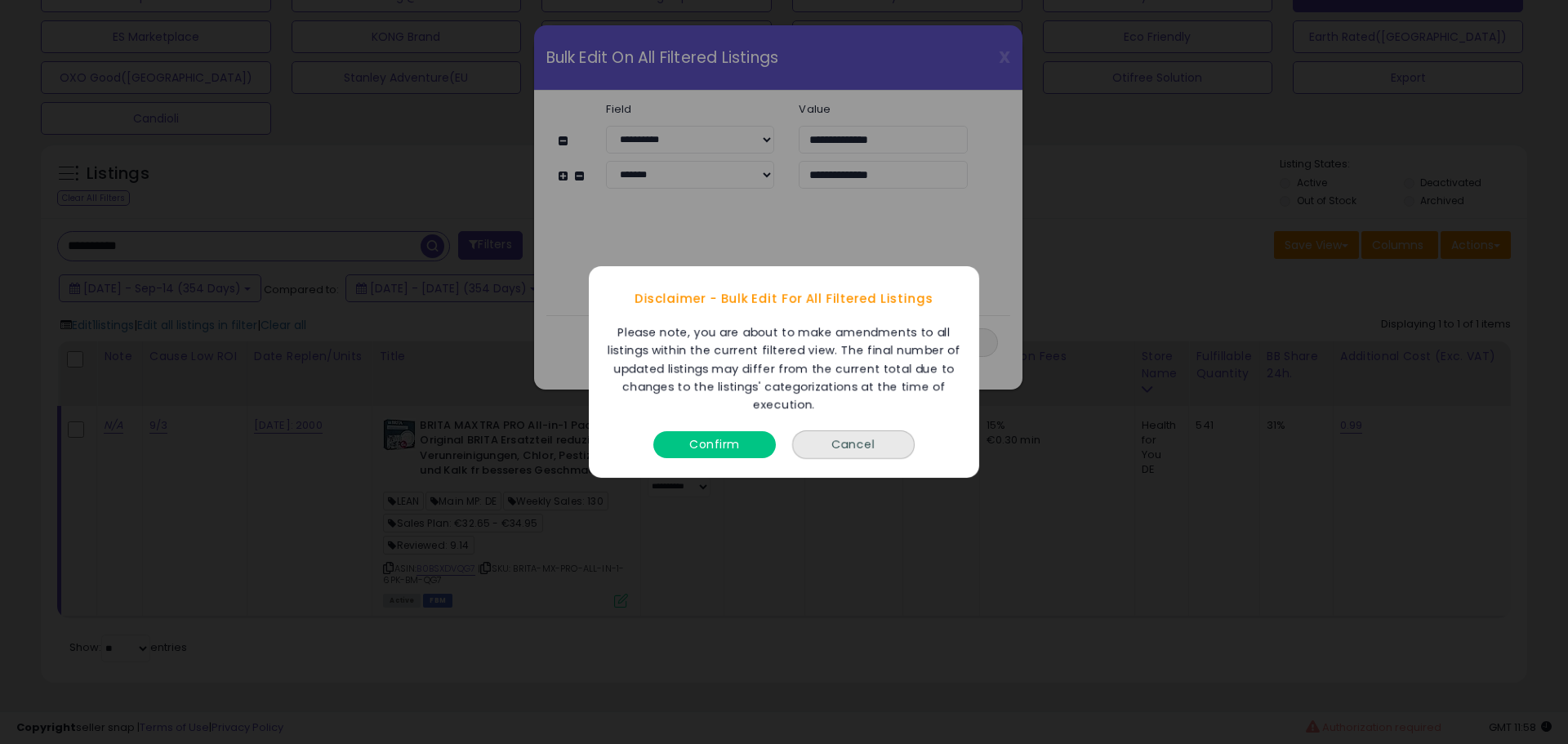
click at [715, 437] on button "Confirm" at bounding box center [714, 445] width 123 height 27
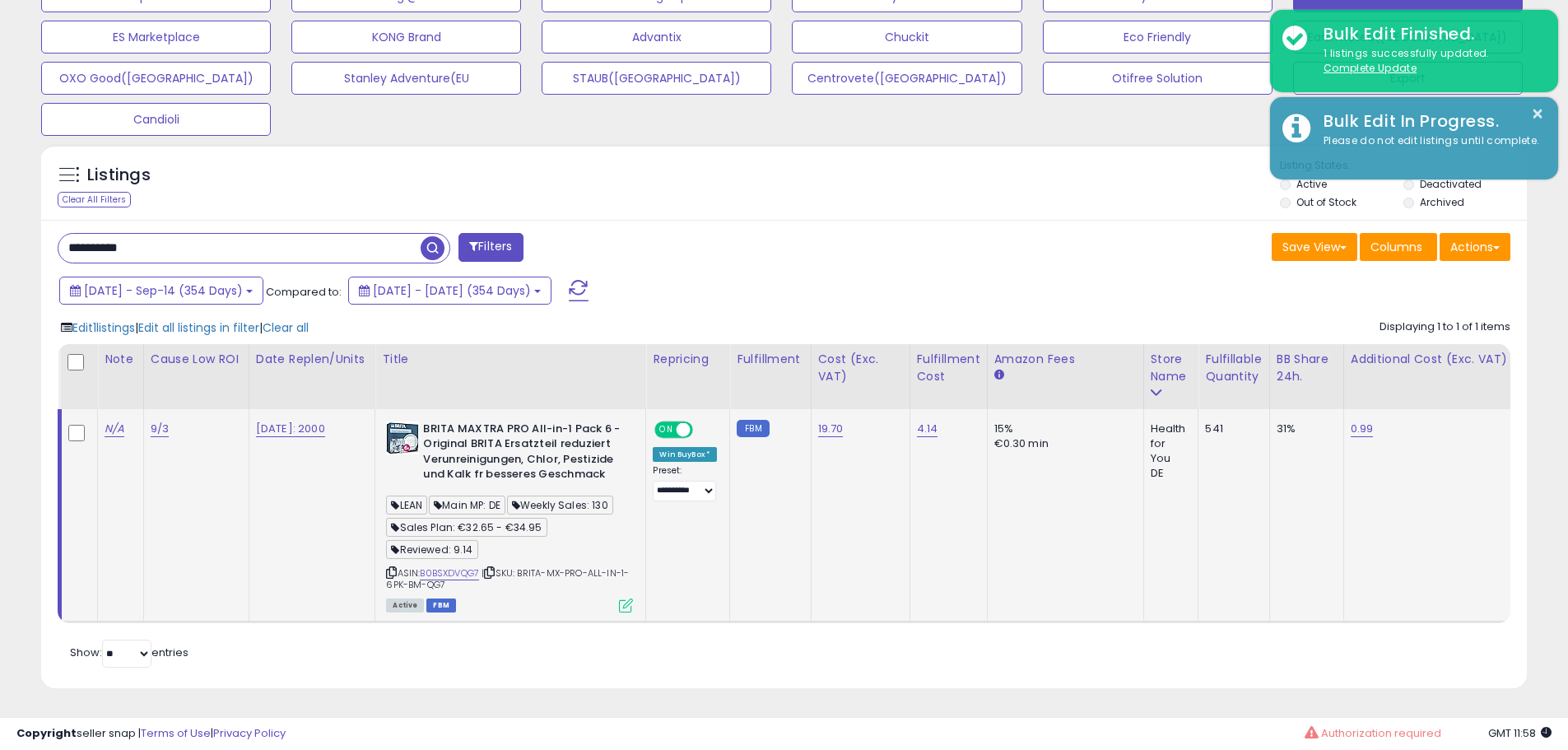
scroll to position [823078, 822376]
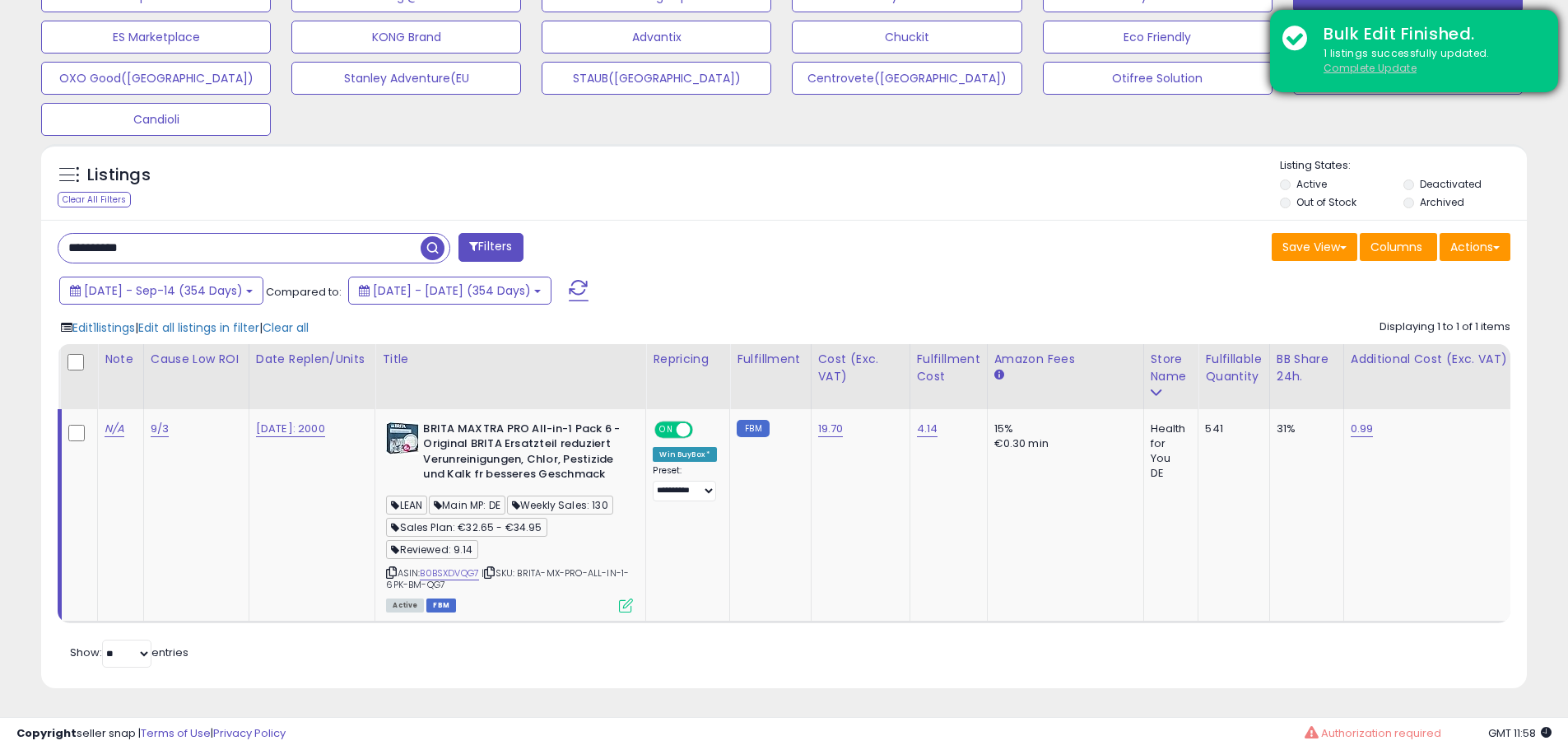
click at [1367, 71] on u "Complete Update" at bounding box center [1371, 67] width 93 height 14
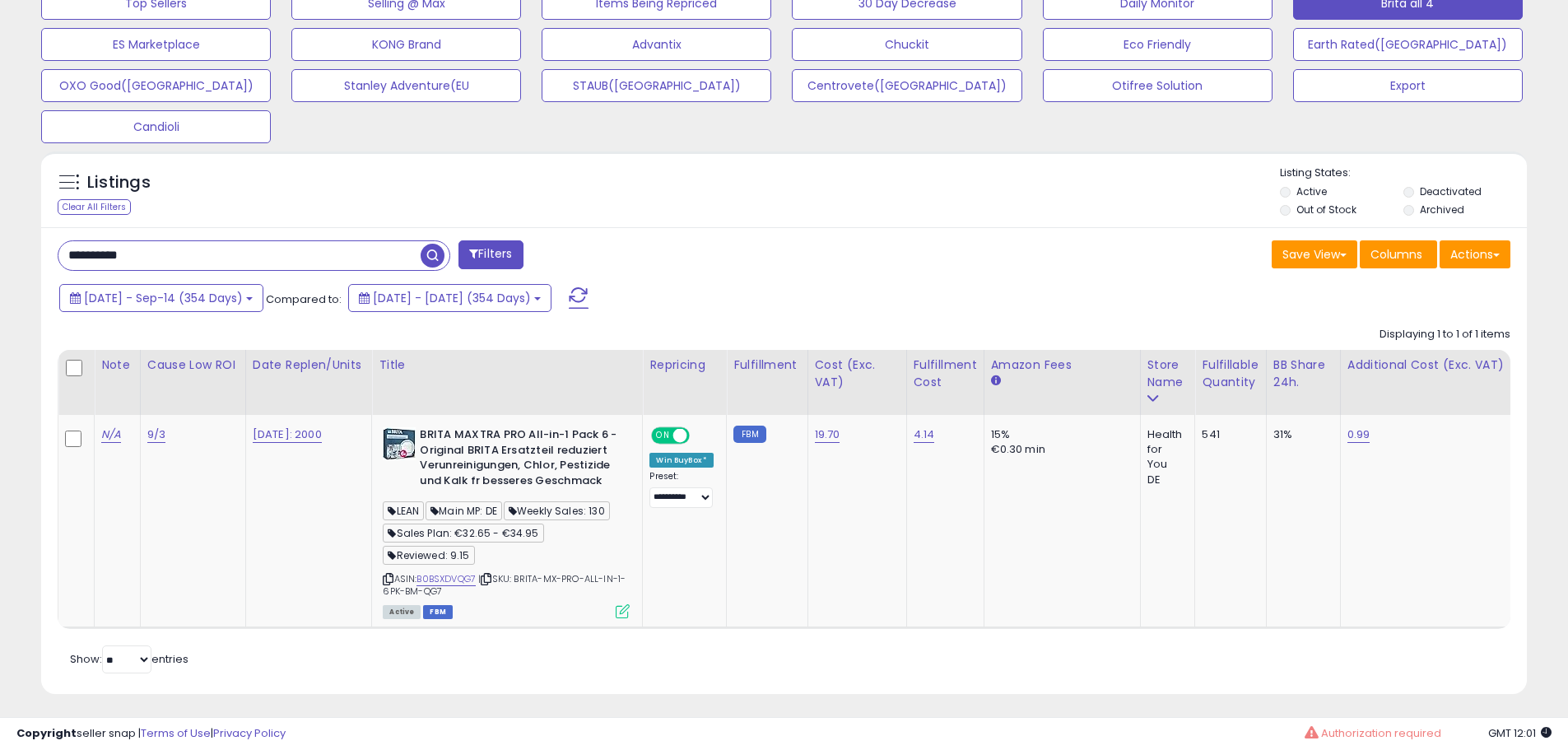
scroll to position [591, 0]
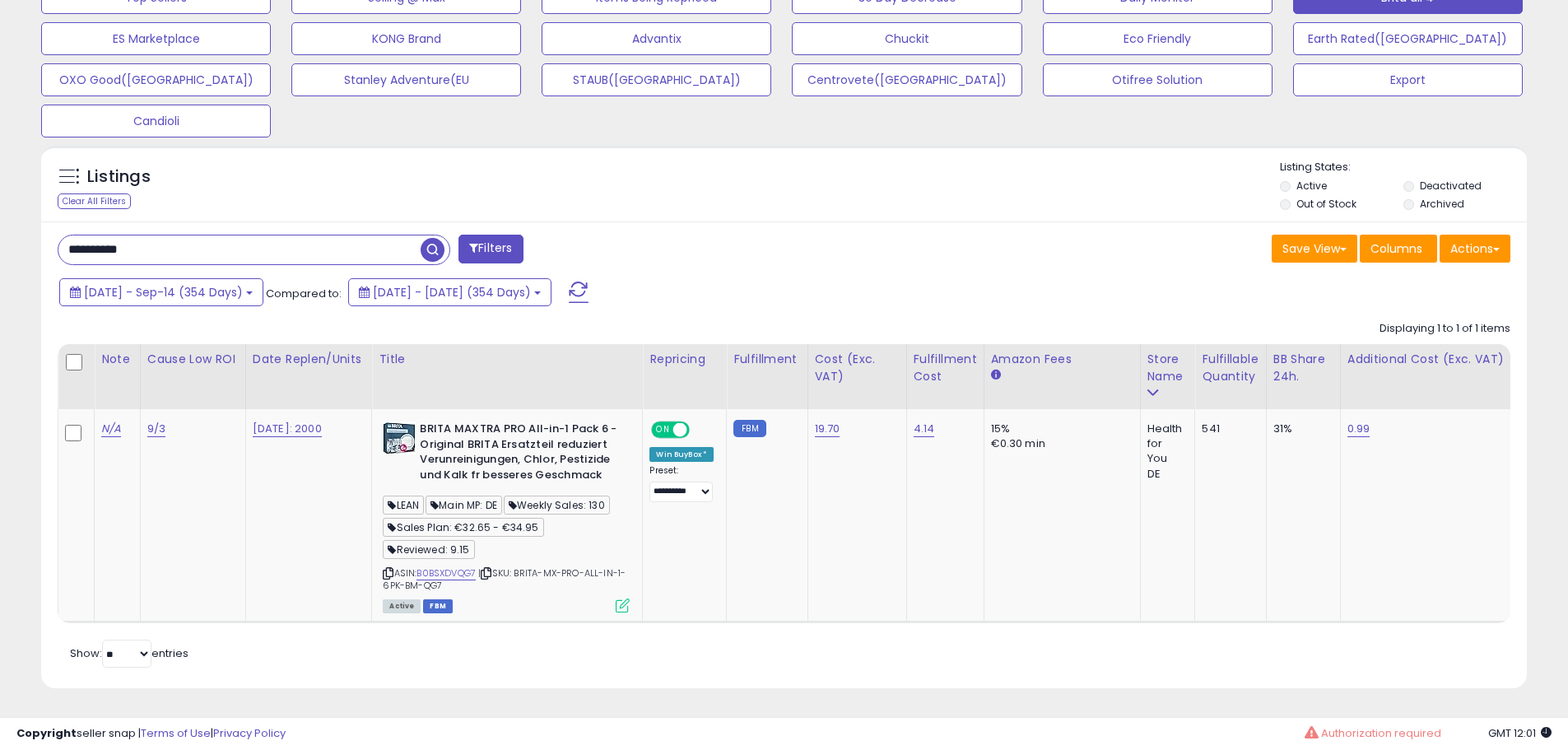
click at [202, 235] on input "**********" at bounding box center [240, 249] width 362 height 29
paste input "text"
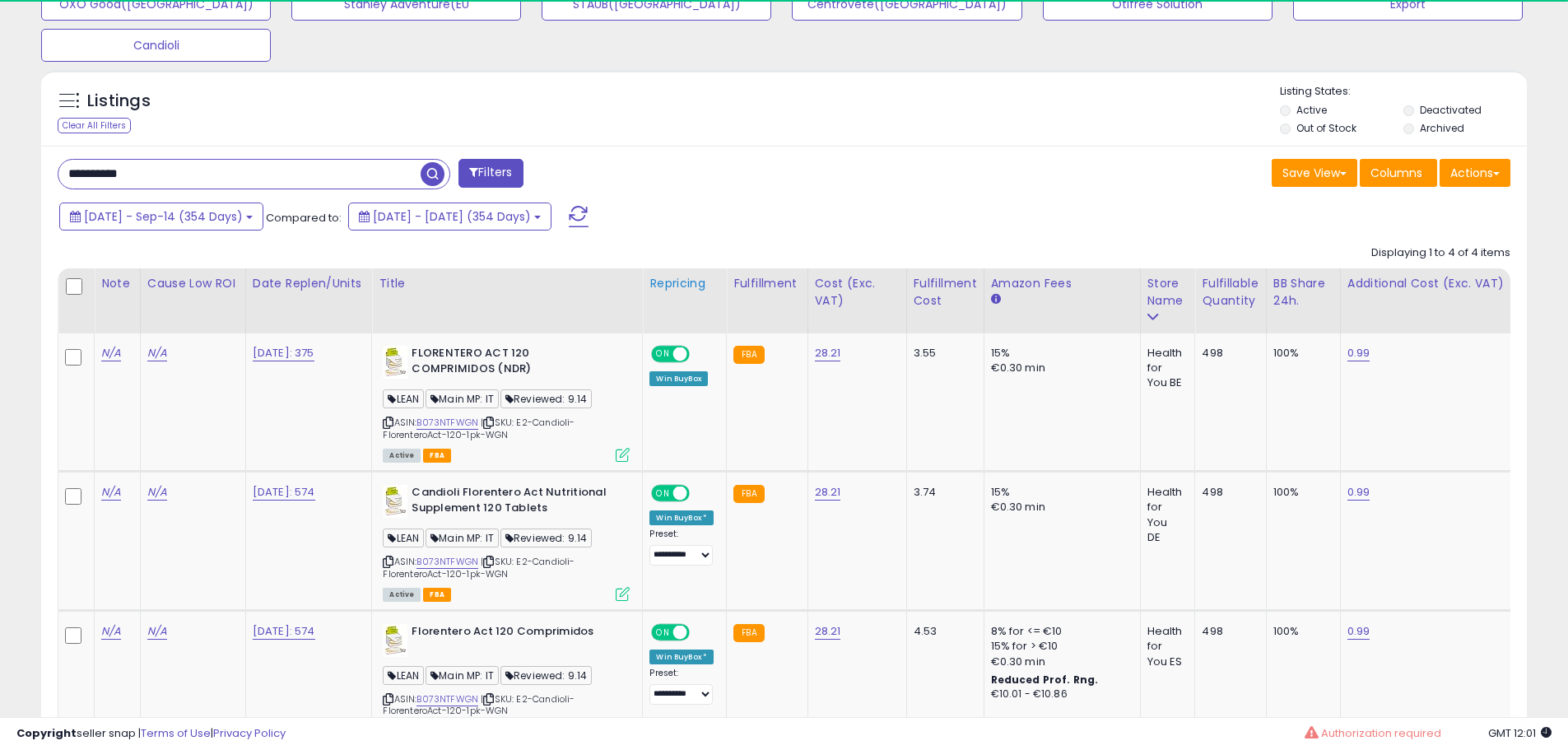
scroll to position [918, 0]
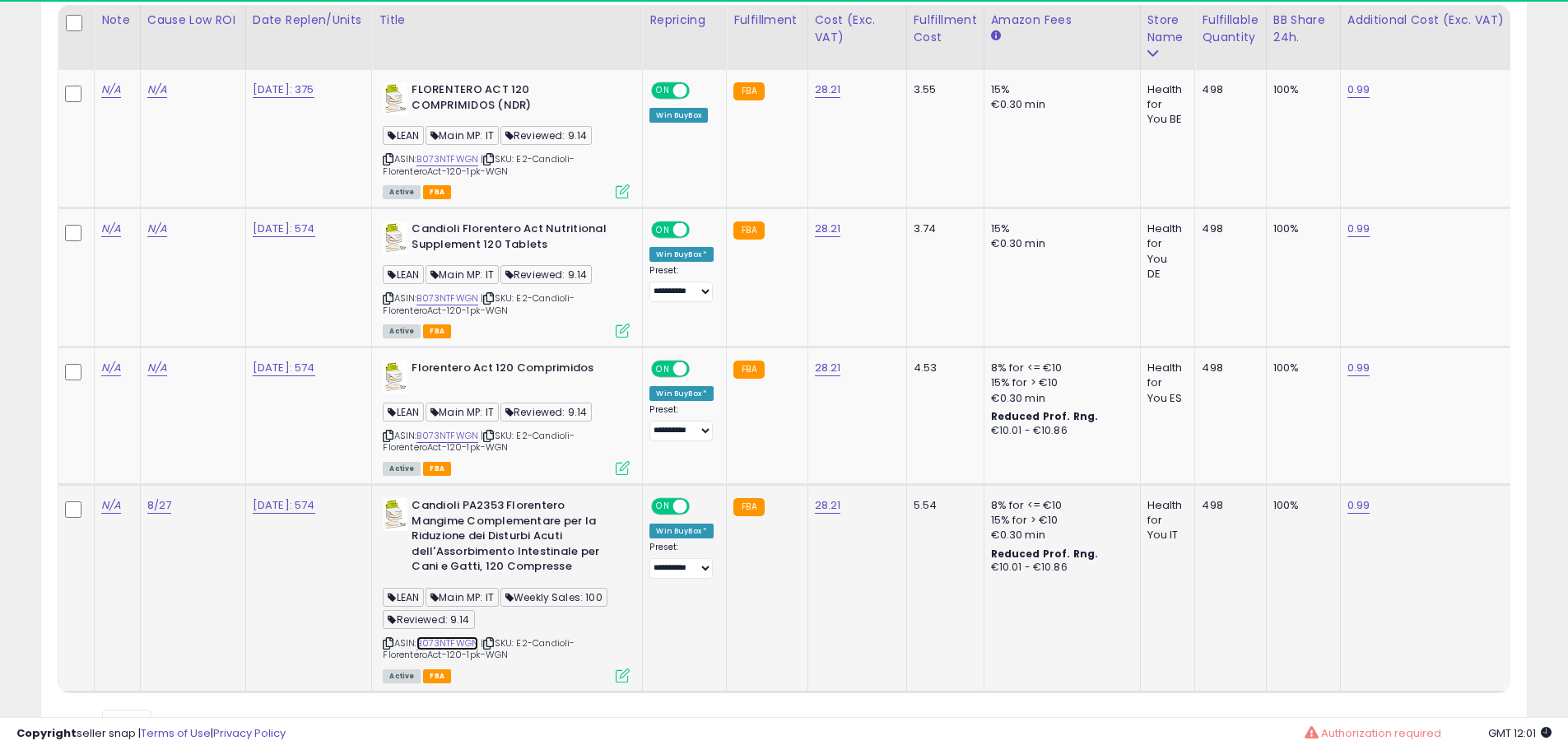
click at [470, 641] on link "B073NTFWGN" at bounding box center [447, 644] width 61 height 14
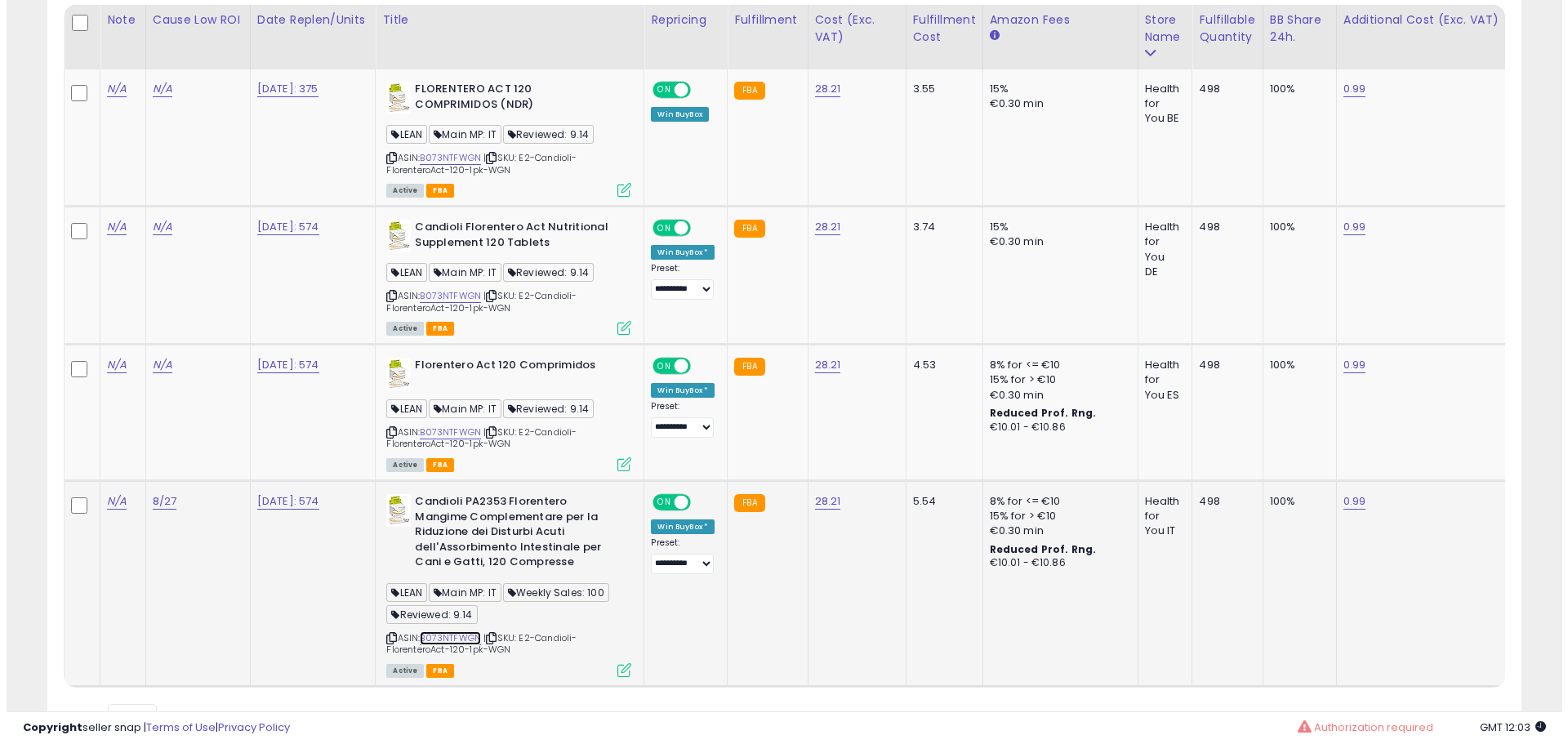
scroll to position [335, 855]
click at [621, 670] on icon at bounding box center [618, 670] width 14 height 14
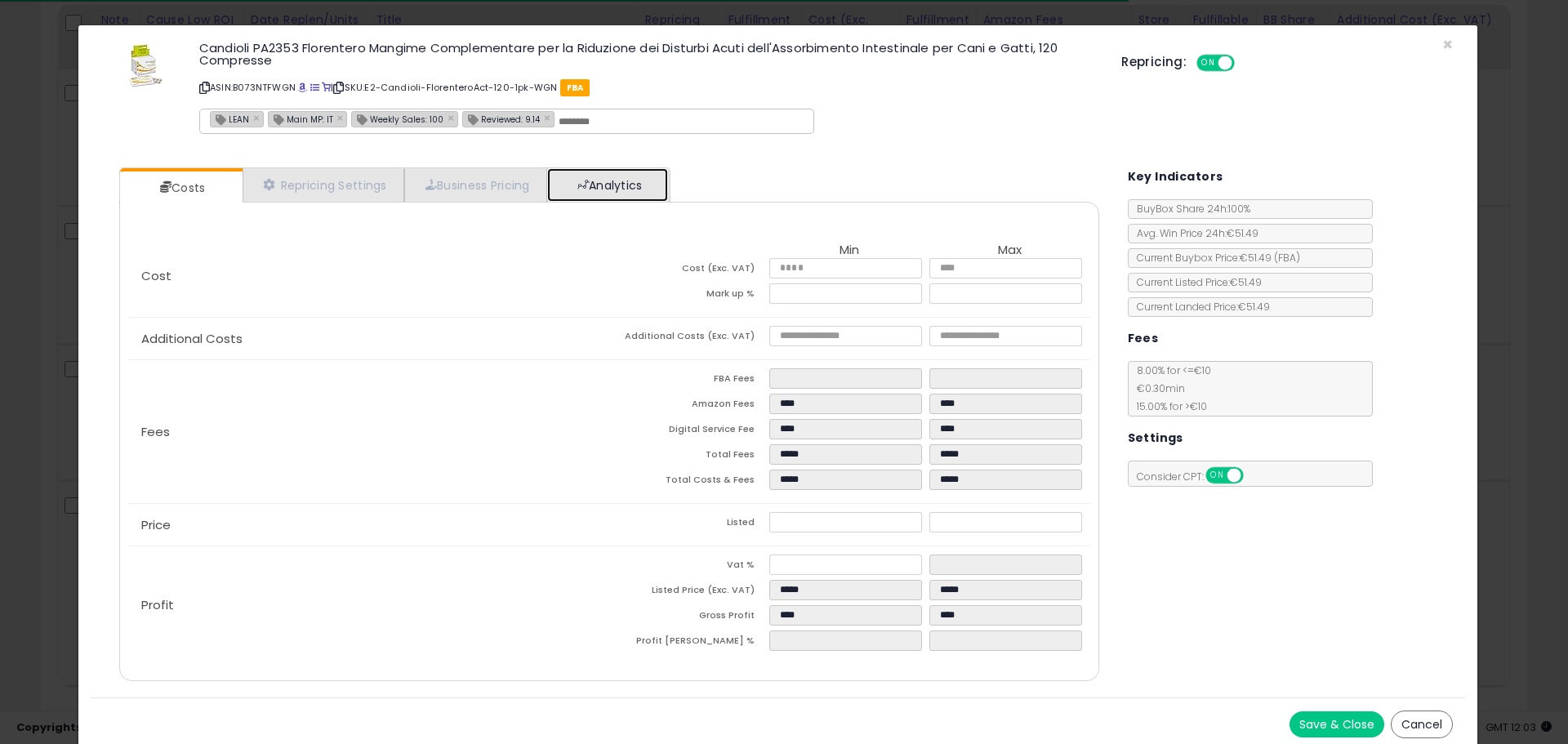
click at [604, 184] on link "Analytics" at bounding box center [607, 184] width 121 height 33
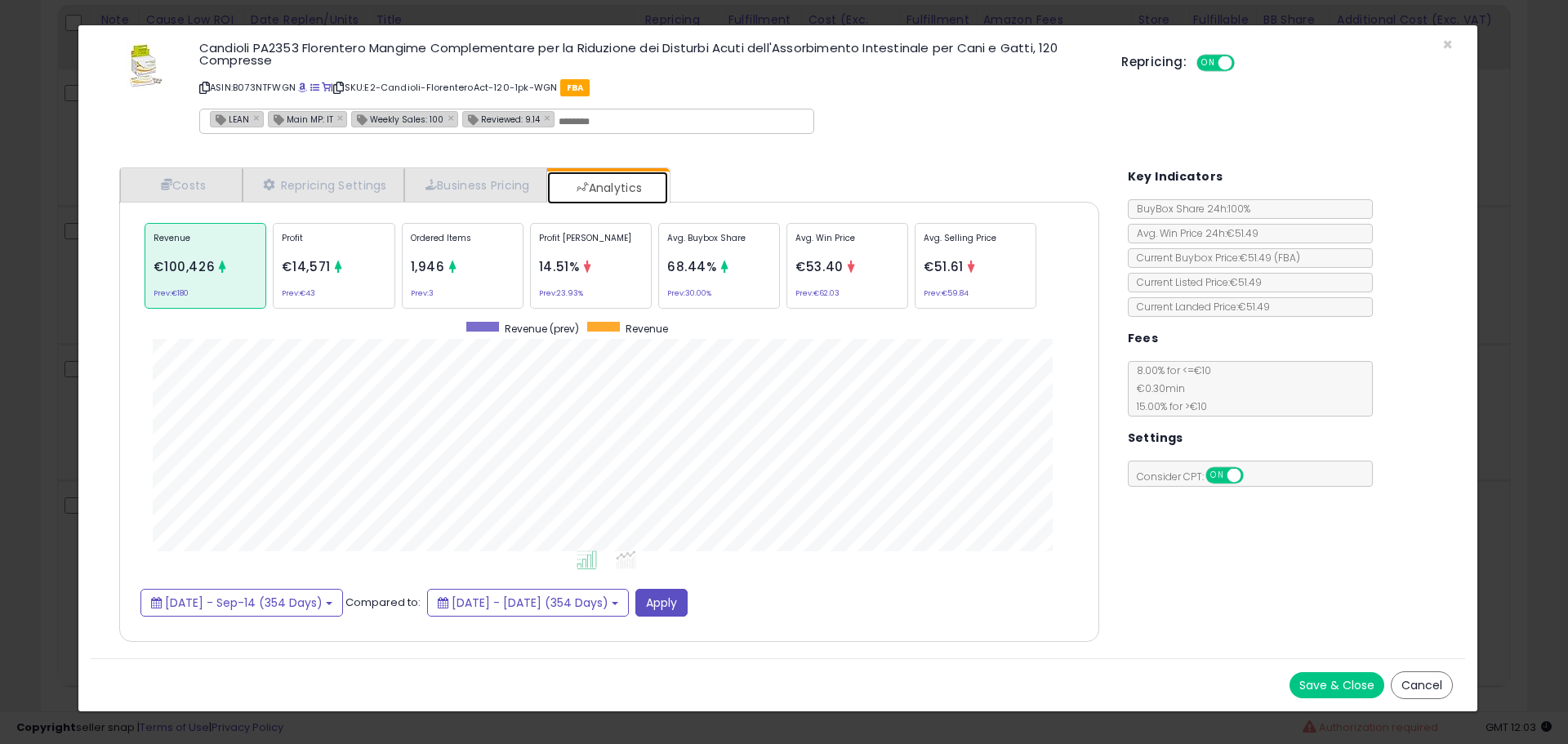
scroll to position [502, 1012]
click at [33, 377] on div "× Close Candioli PA2353 Florentero Mangime Complementare per la Riduzione dei D…" at bounding box center [784, 372] width 1568 height 744
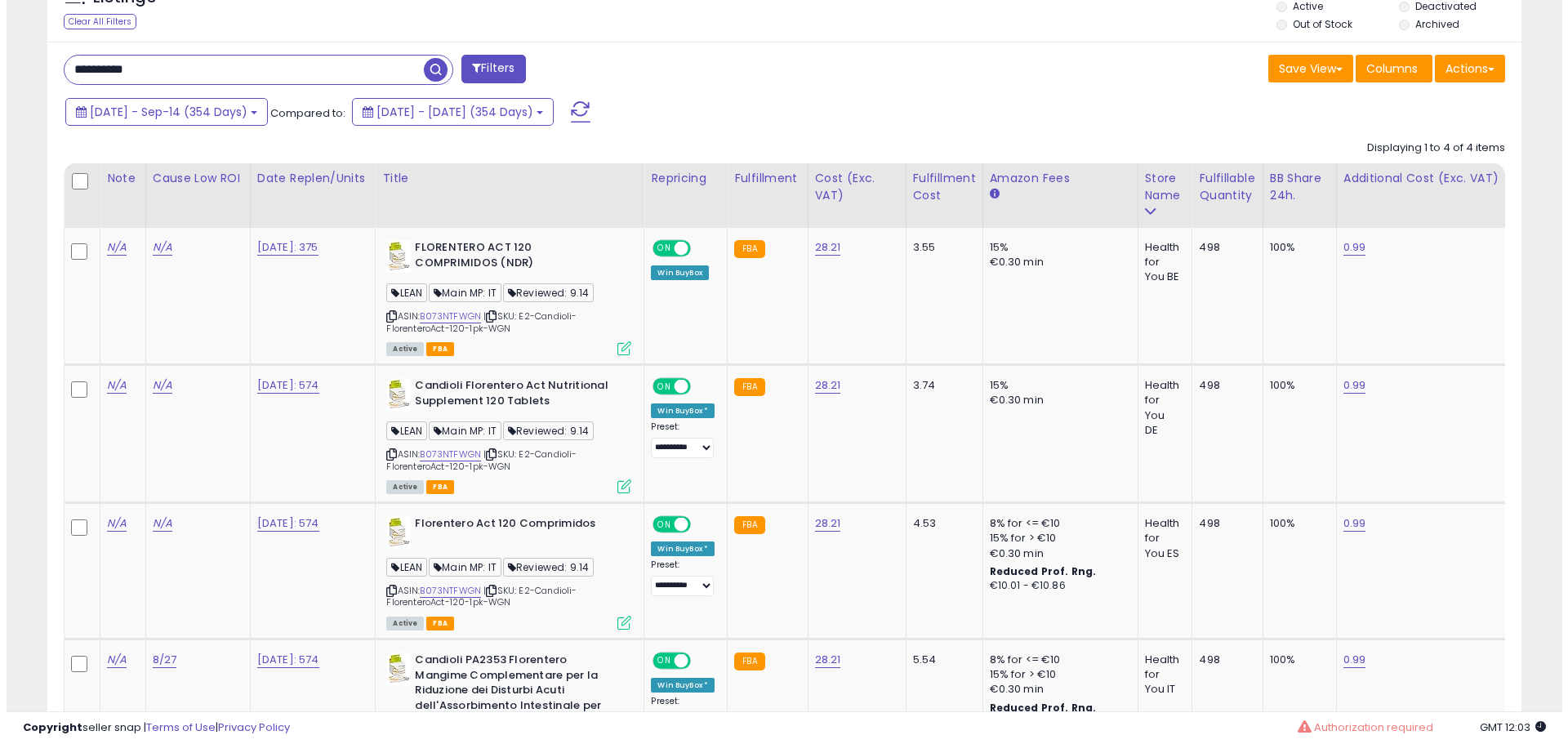
scroll to position [747, 0]
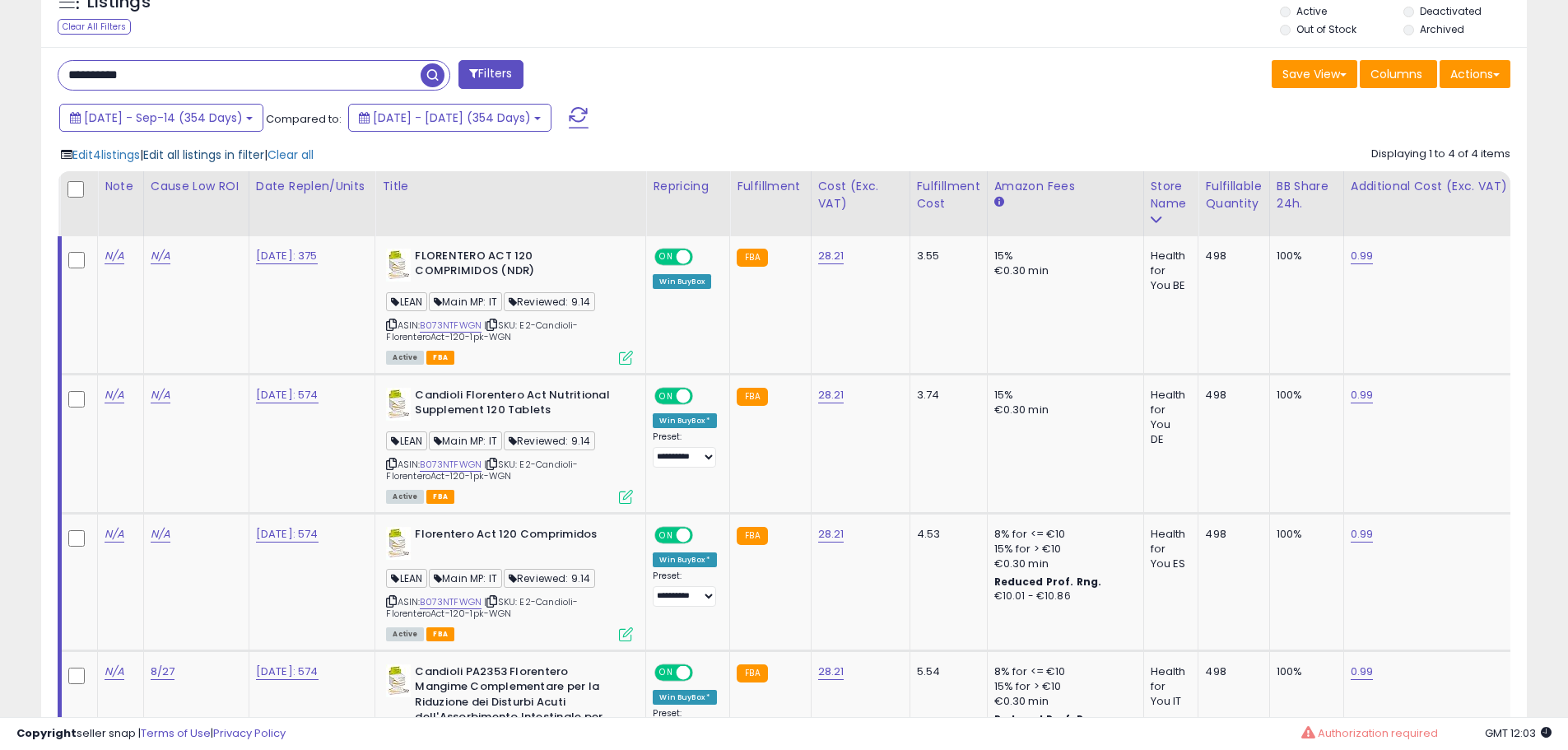
click at [204, 157] on span "Edit all listings in filter" at bounding box center [204, 154] width 121 height 16
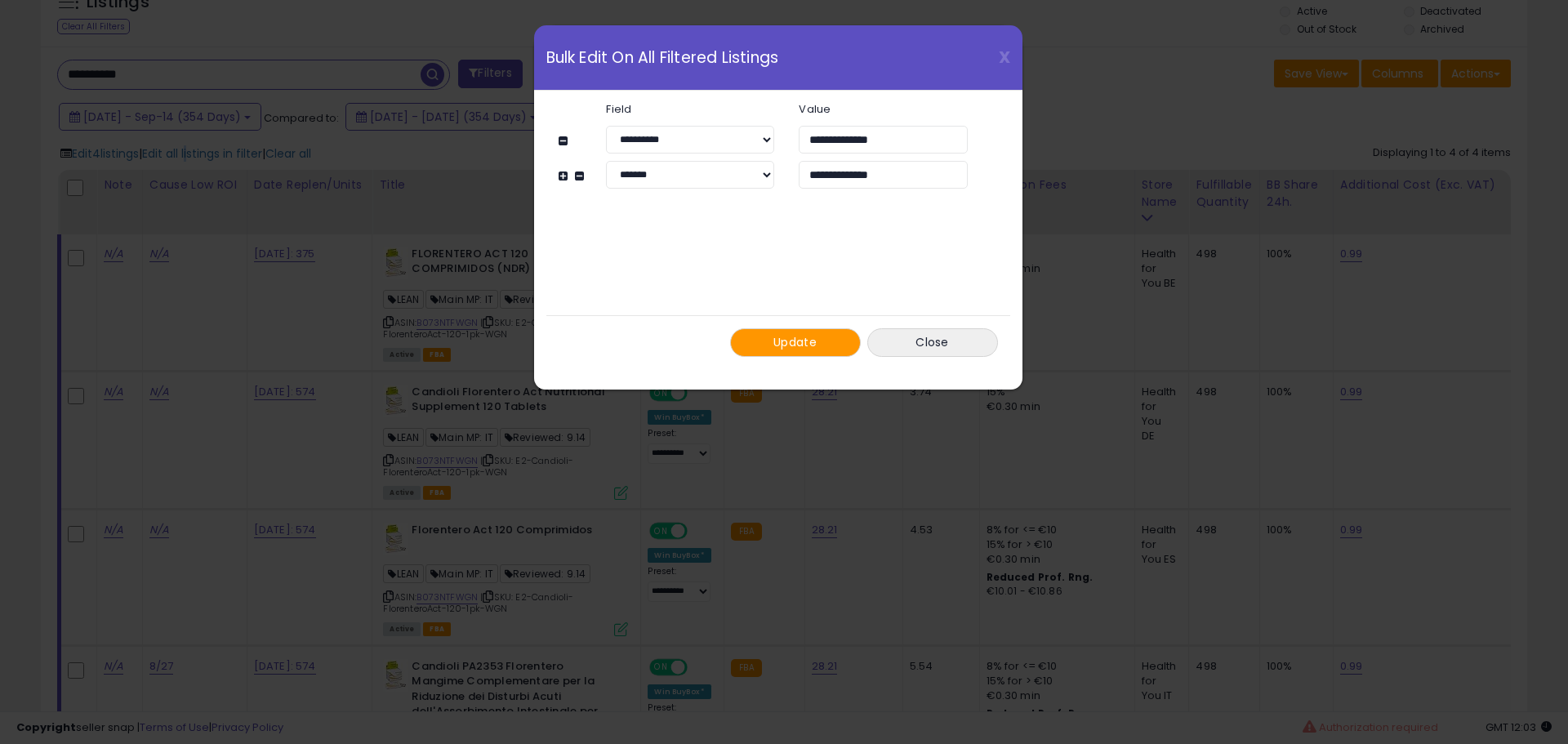
click at [762, 333] on button "Update" at bounding box center [795, 342] width 130 height 28
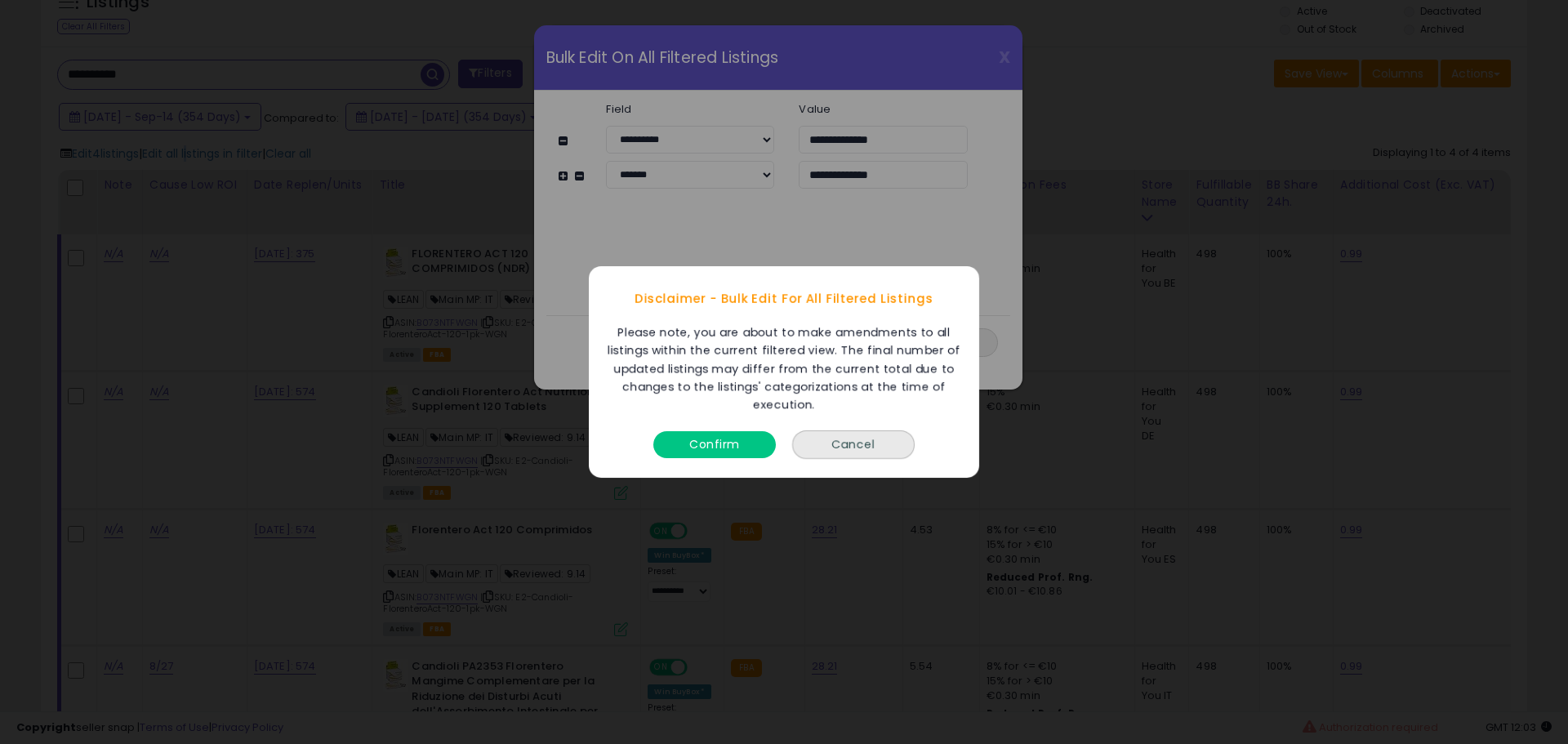
click at [740, 438] on button "Confirm" at bounding box center [714, 445] width 123 height 27
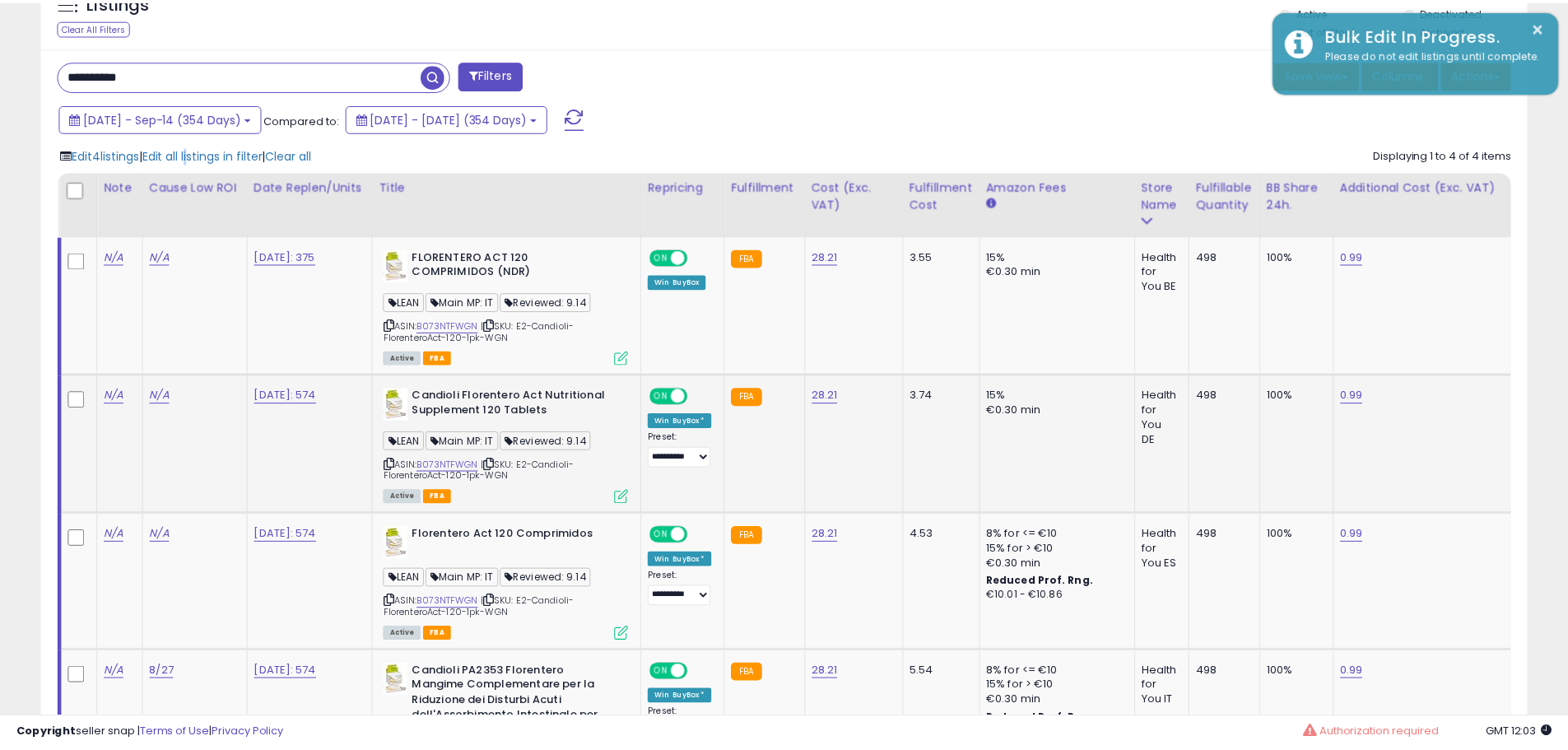
scroll to position [823078, 822376]
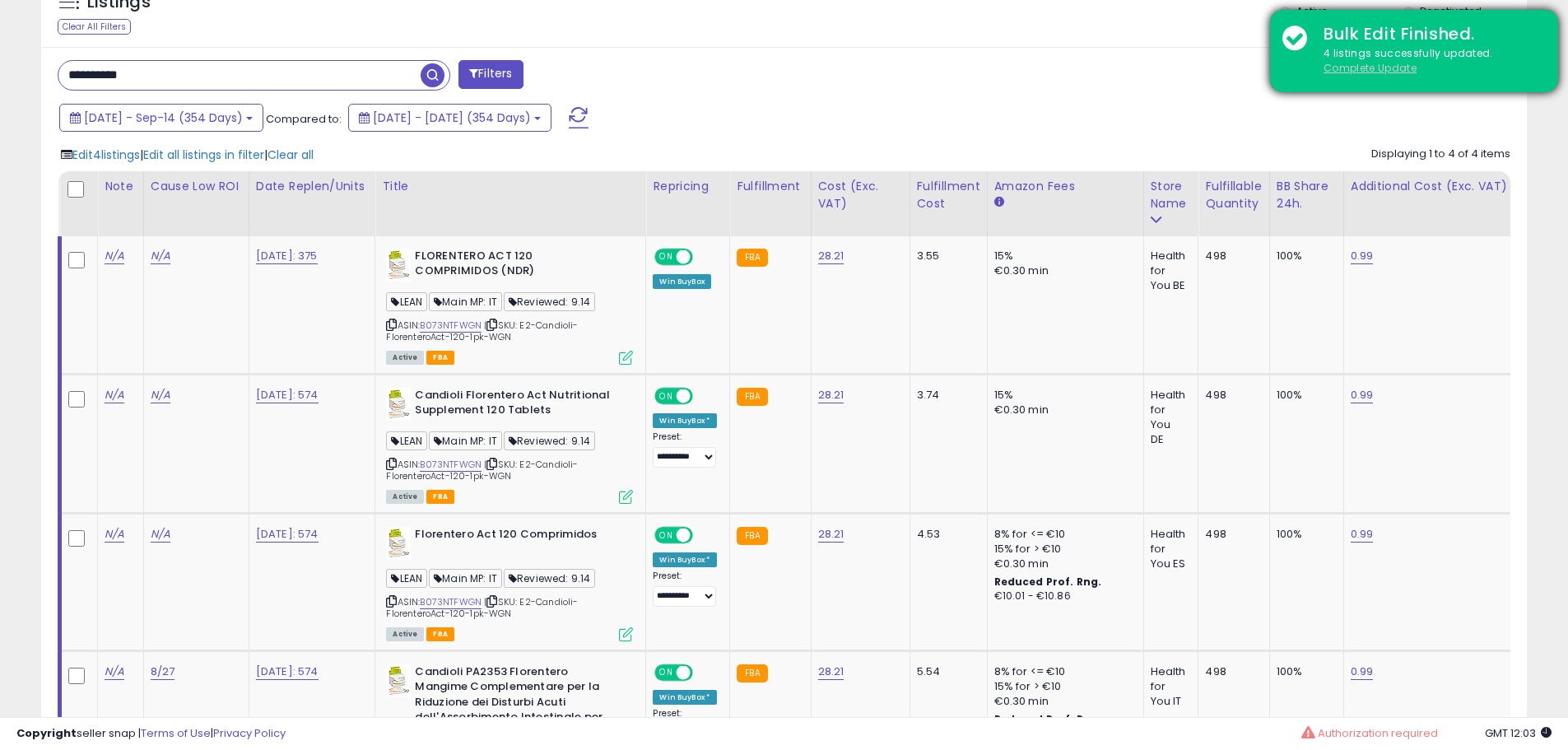
click at [1347, 68] on u "Complete Update" at bounding box center [1371, 67] width 93 height 14
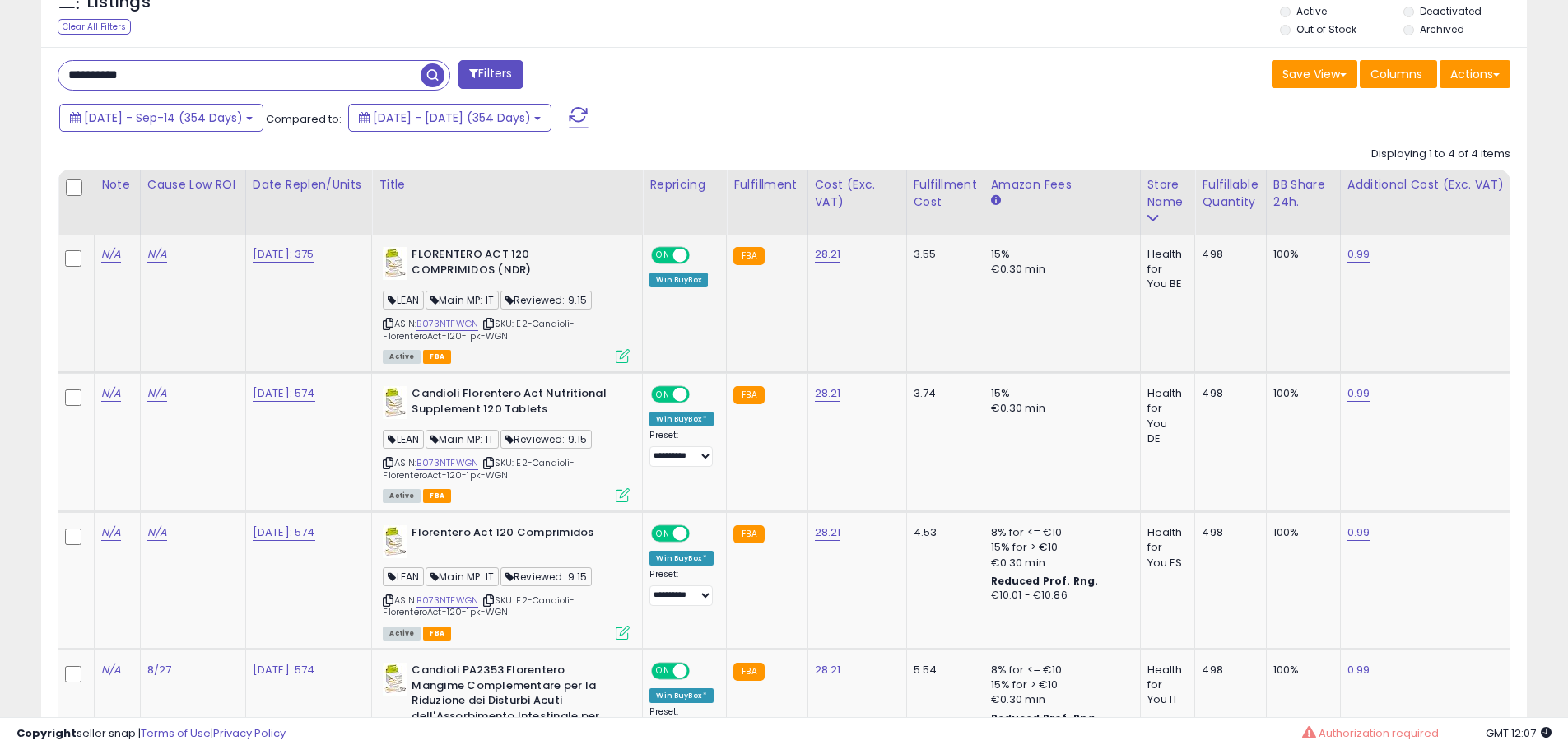
scroll to position [589, 0]
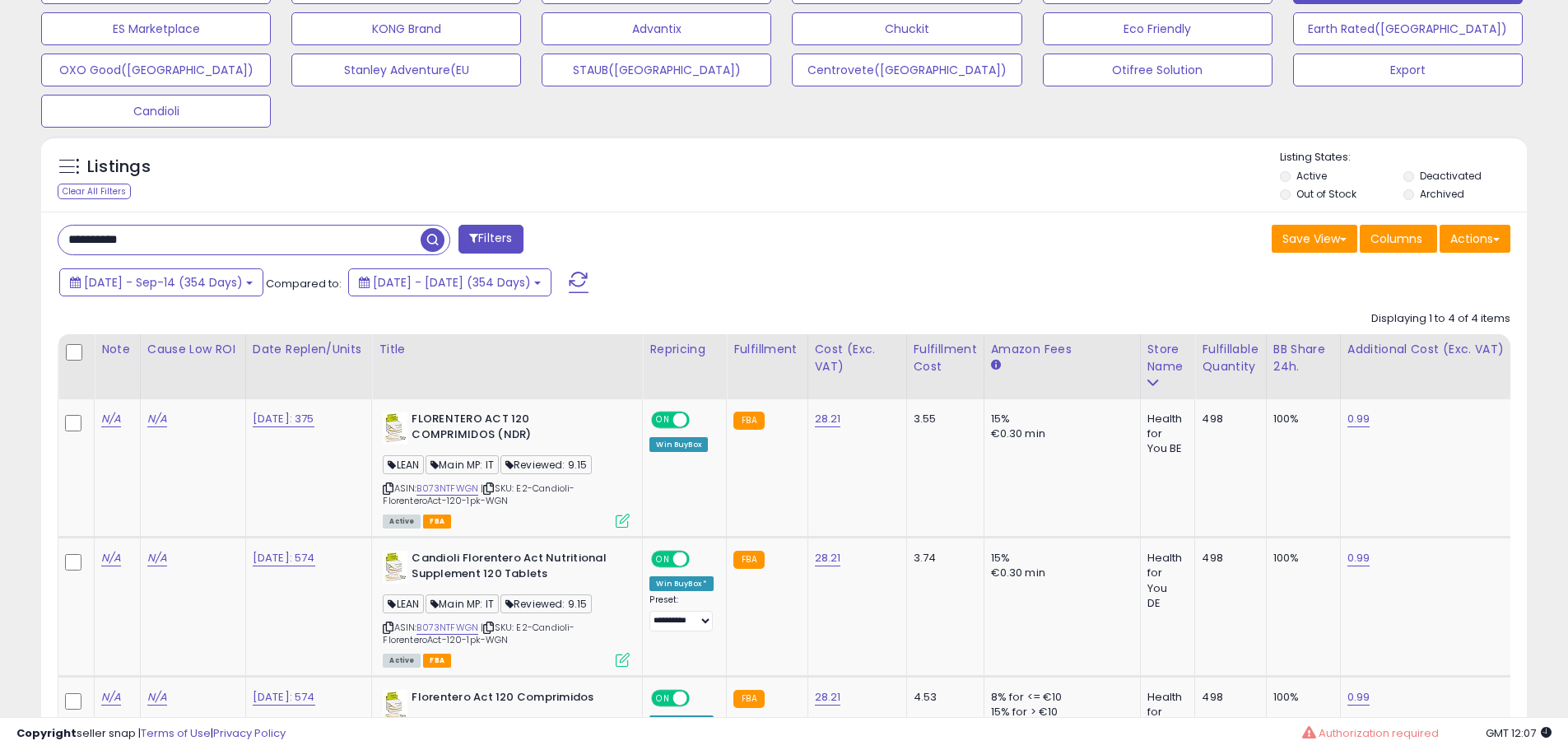
click at [197, 239] on input "**********" at bounding box center [240, 240] width 362 height 29
paste input "text"
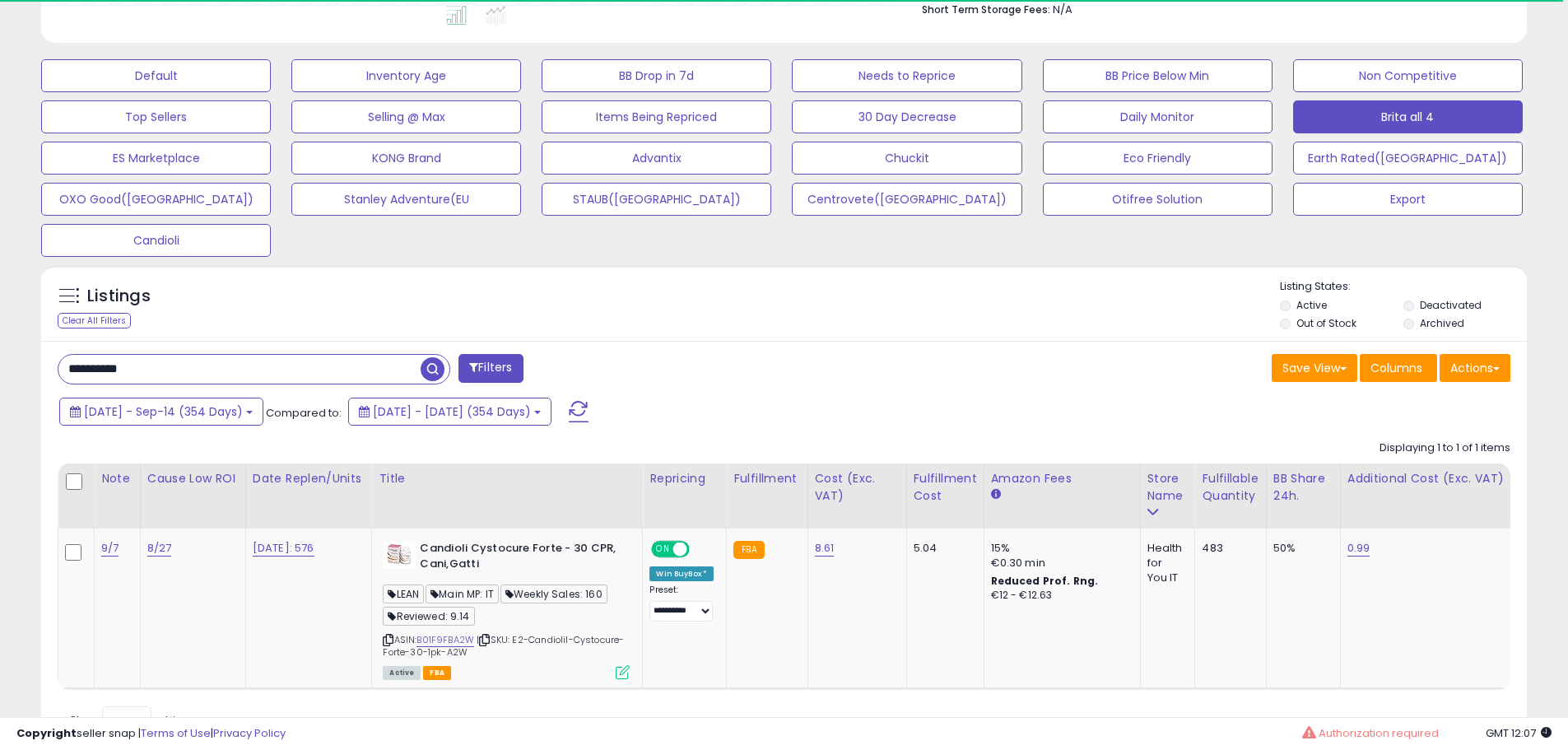
scroll to position [539, 0]
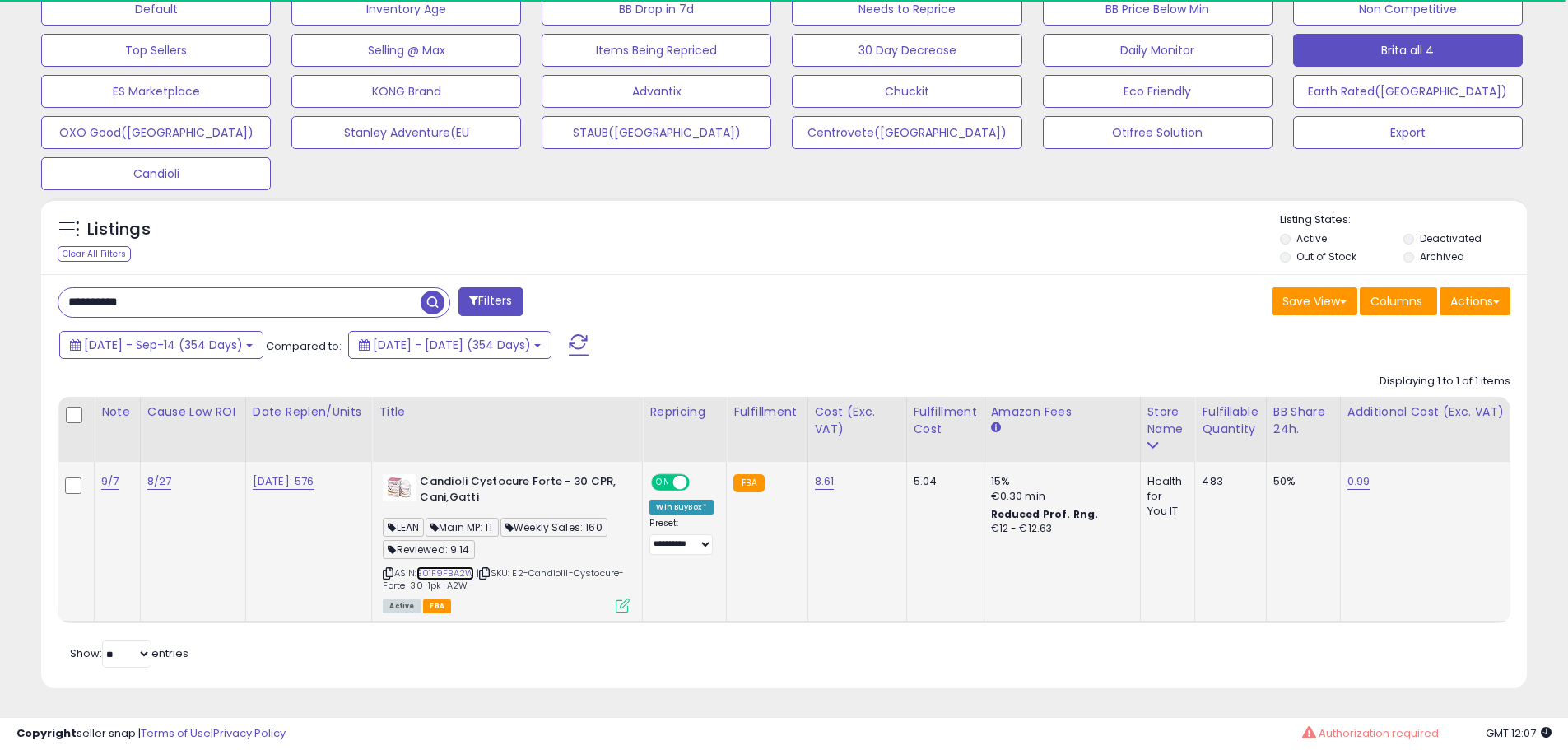
click at [463, 567] on link "B01F9FBA2W" at bounding box center [445, 574] width 58 height 14
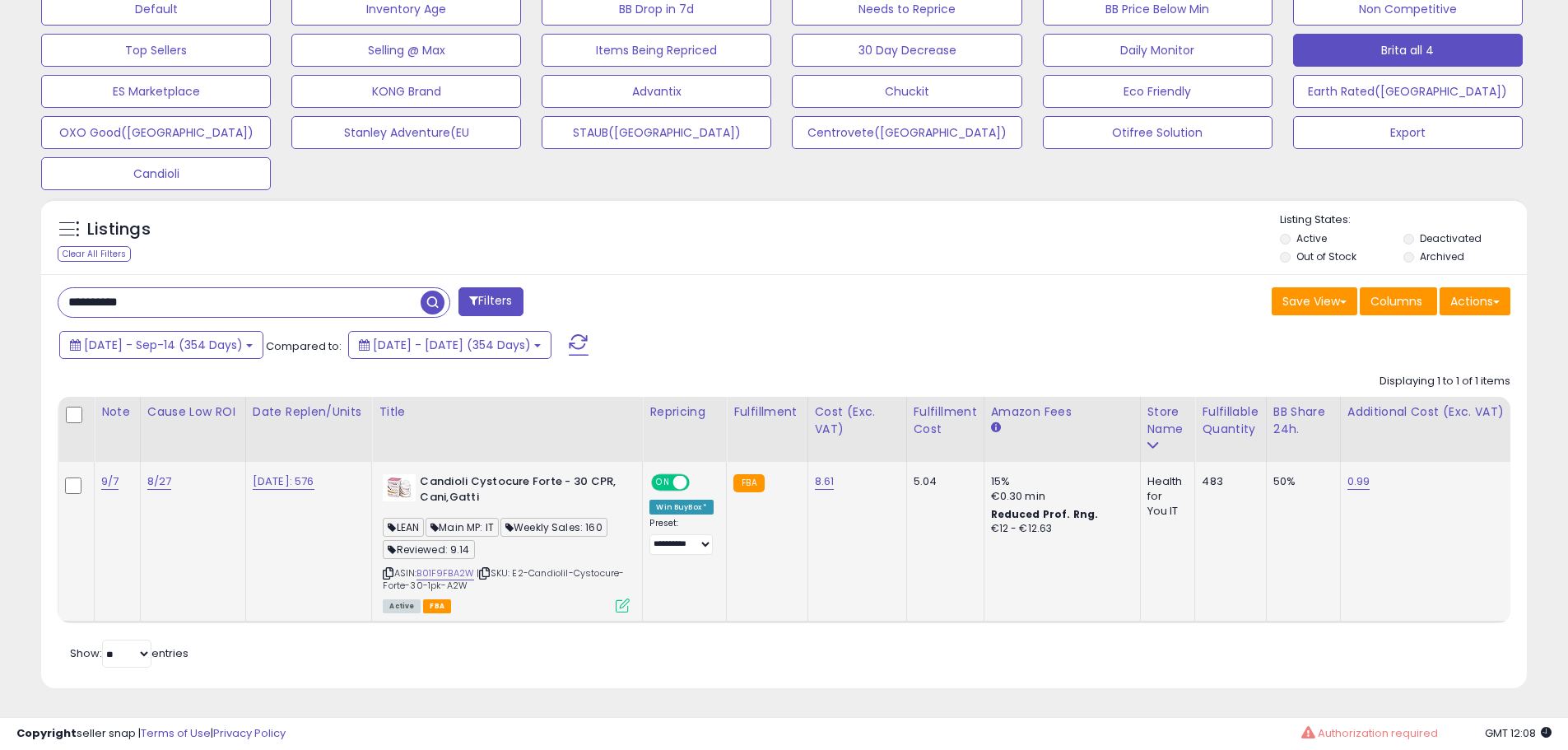
click at [630, 599] on icon at bounding box center [623, 606] width 14 height 14
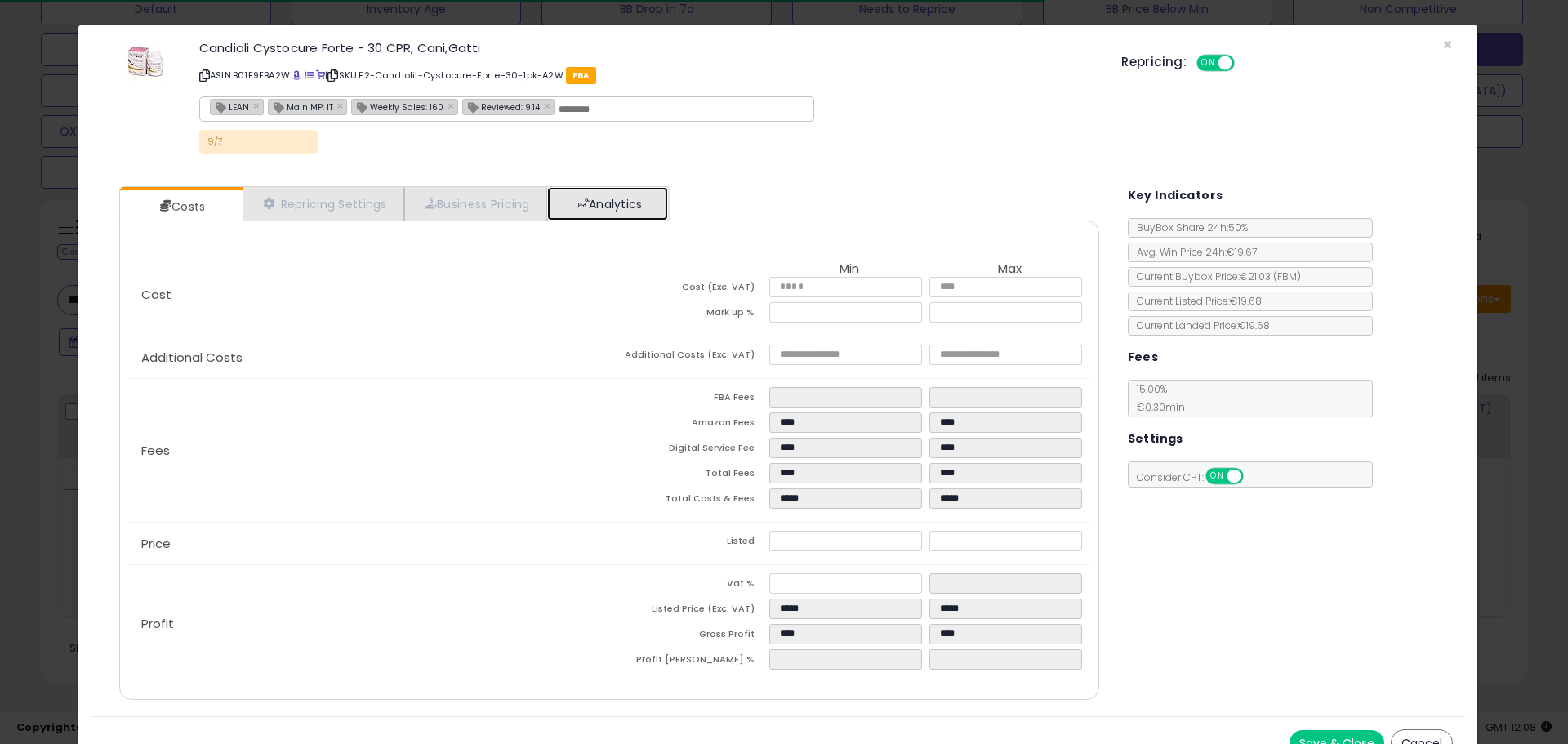
click at [604, 210] on link "Analytics" at bounding box center [607, 203] width 121 height 33
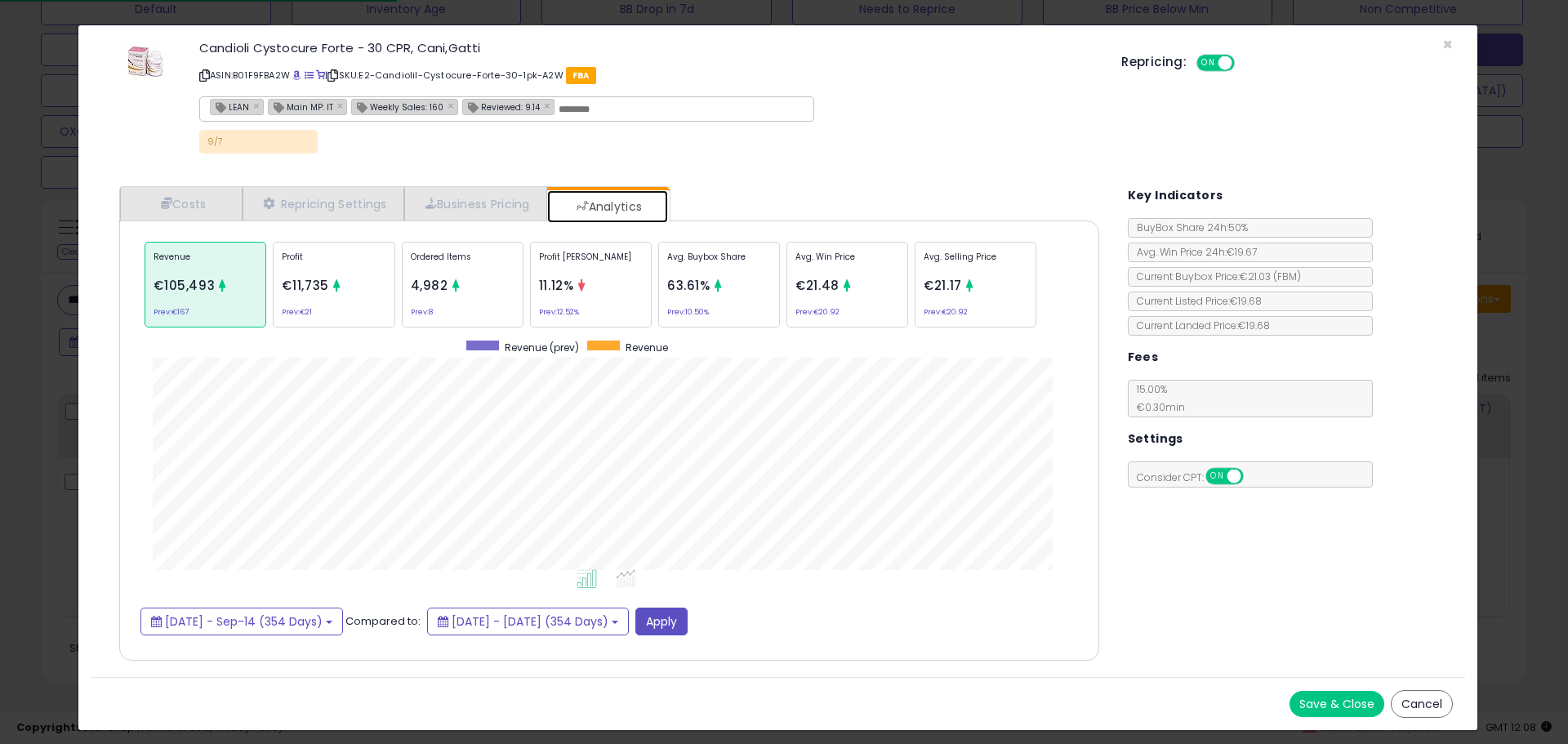
scroll to position [502, 1012]
click at [454, 280] on icon at bounding box center [455, 286] width 12 height 12
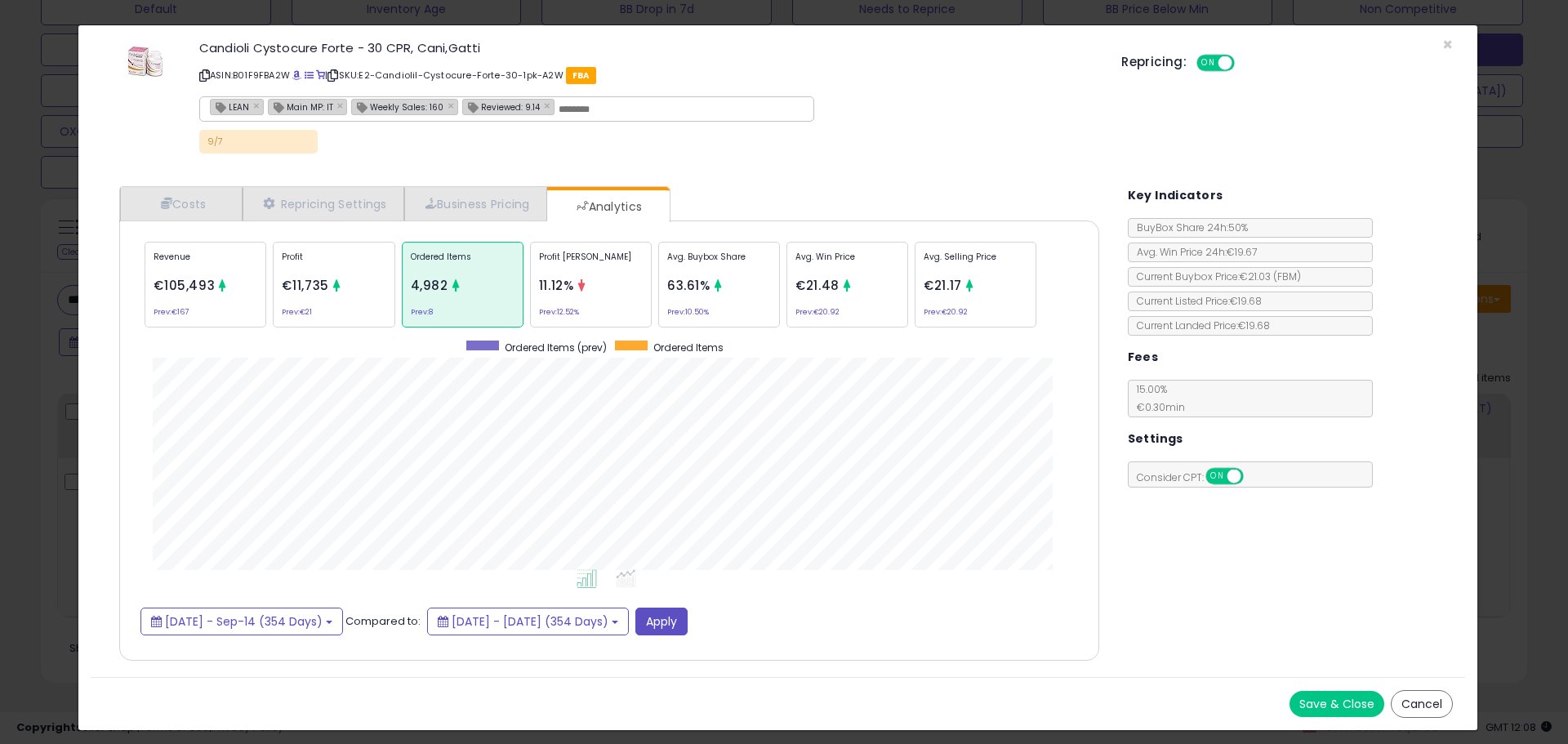
click at [42, 428] on div "× Close Candioli Cystocure Forte - 30 CPR, Cani,Gatti ASIN: B01F9FBA2W | SKU: E…" at bounding box center [784, 372] width 1568 height 744
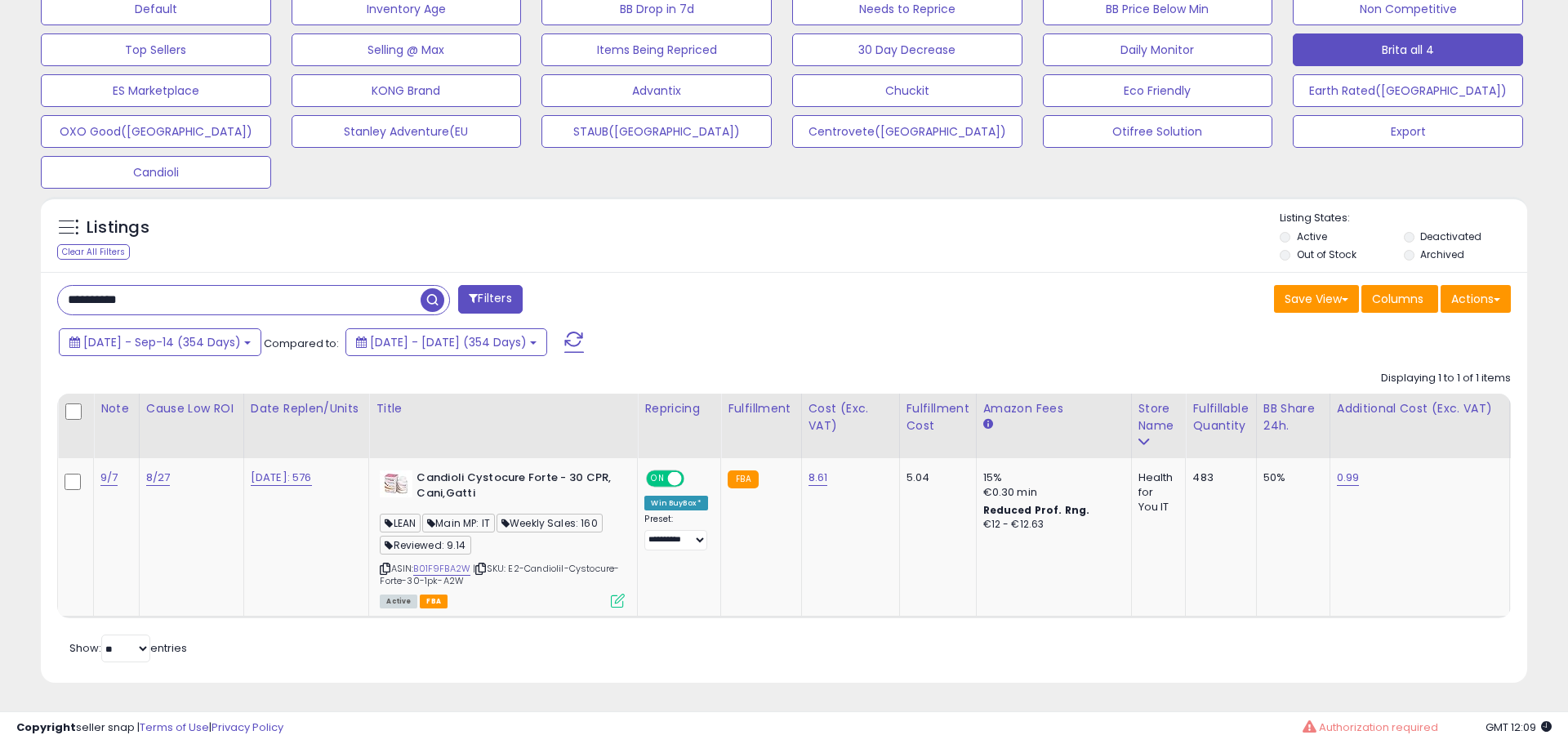
scroll to position [816493, 815628]
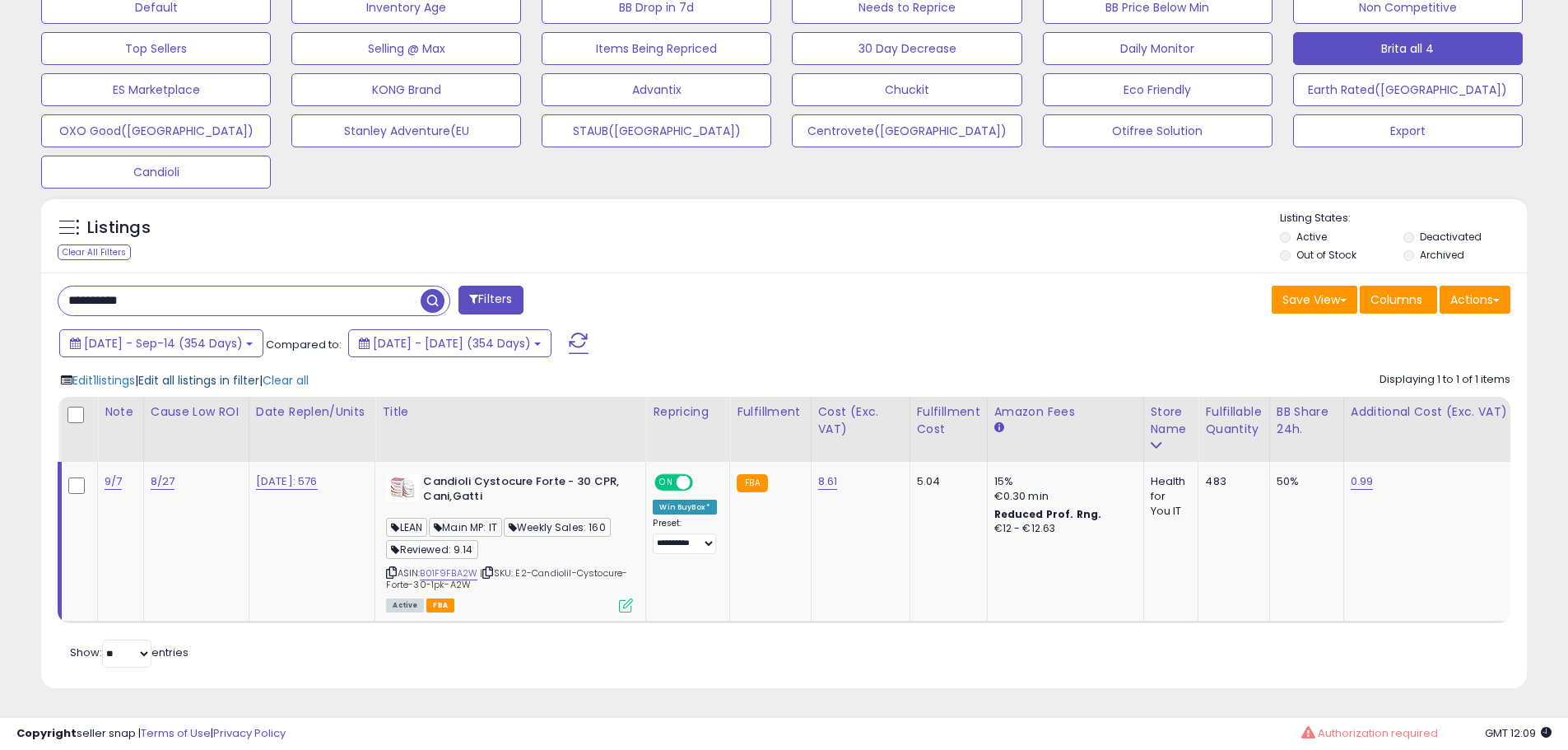
click at [208, 372] on span "Edit all listings in filter" at bounding box center [199, 380] width 121 height 16
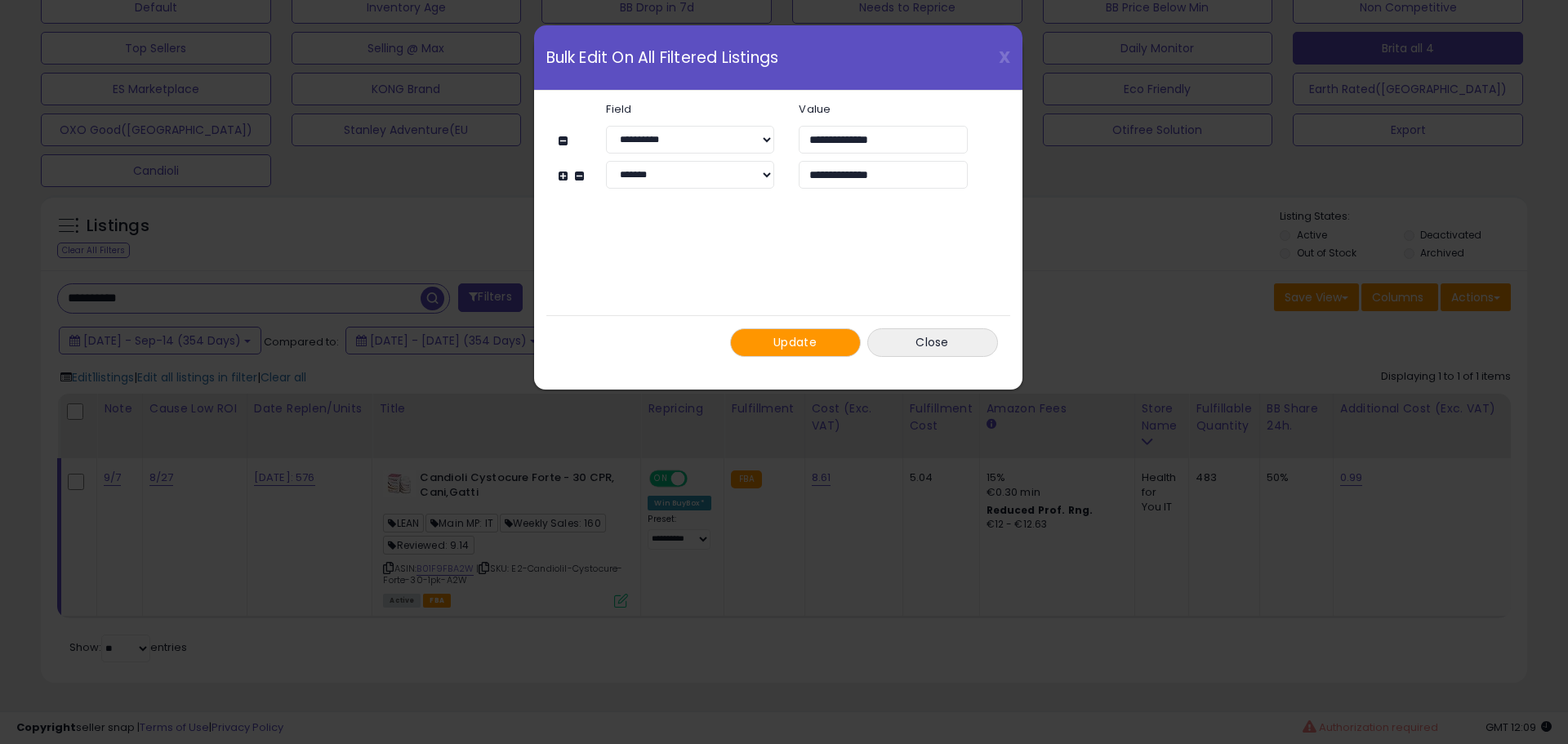
click at [754, 336] on button "Update" at bounding box center [795, 342] width 130 height 28
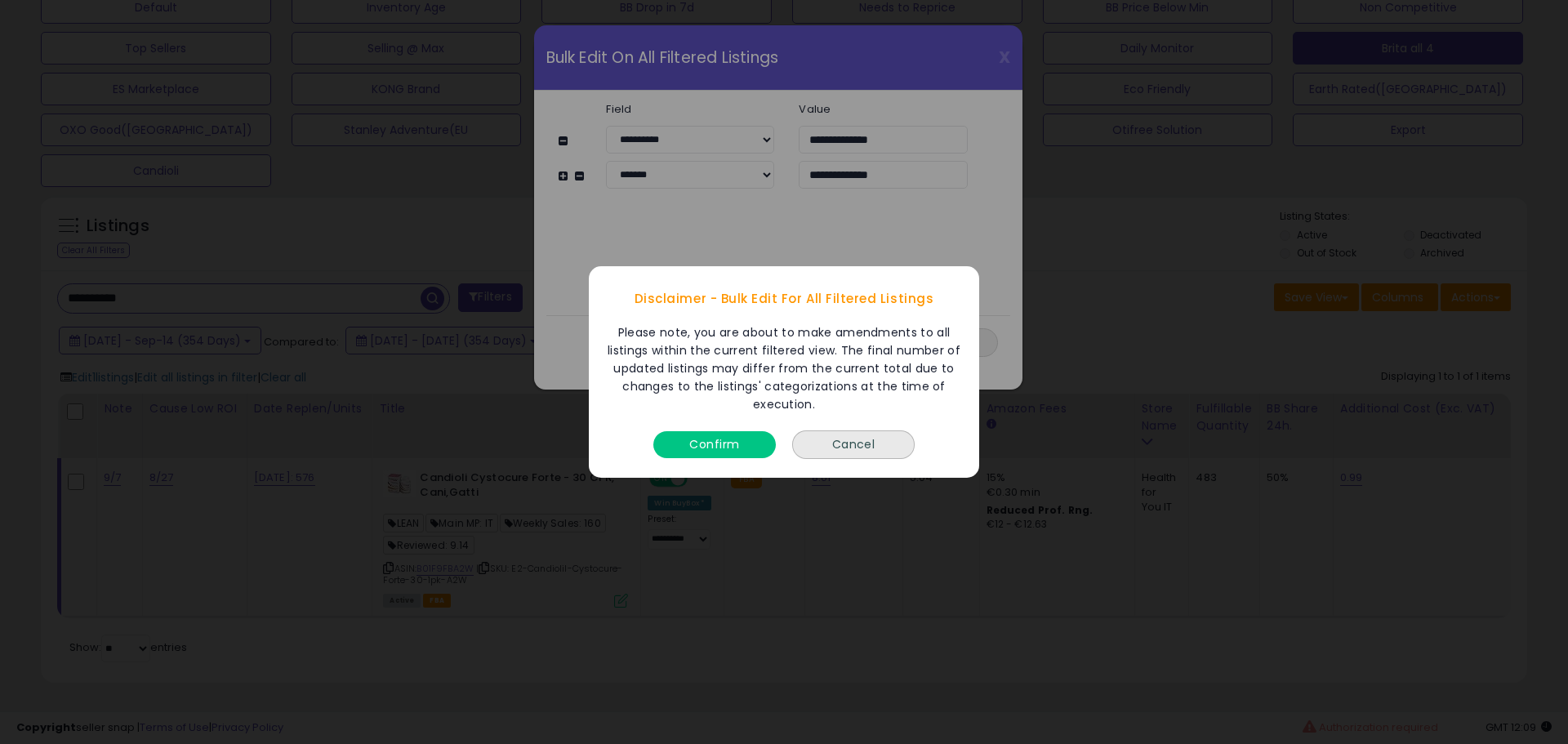
click at [720, 454] on button "Confirm" at bounding box center [714, 445] width 123 height 27
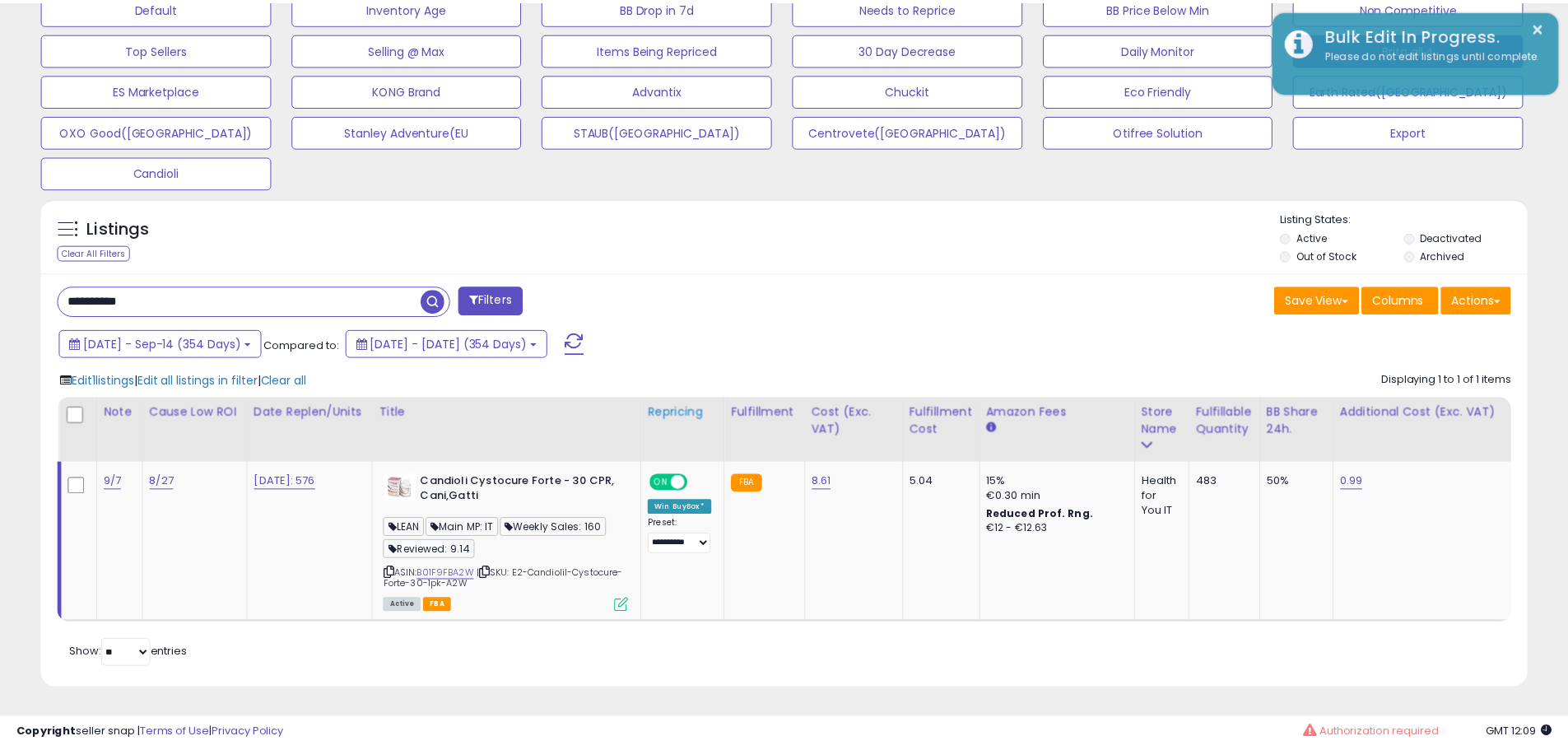
scroll to position [823078, 822376]
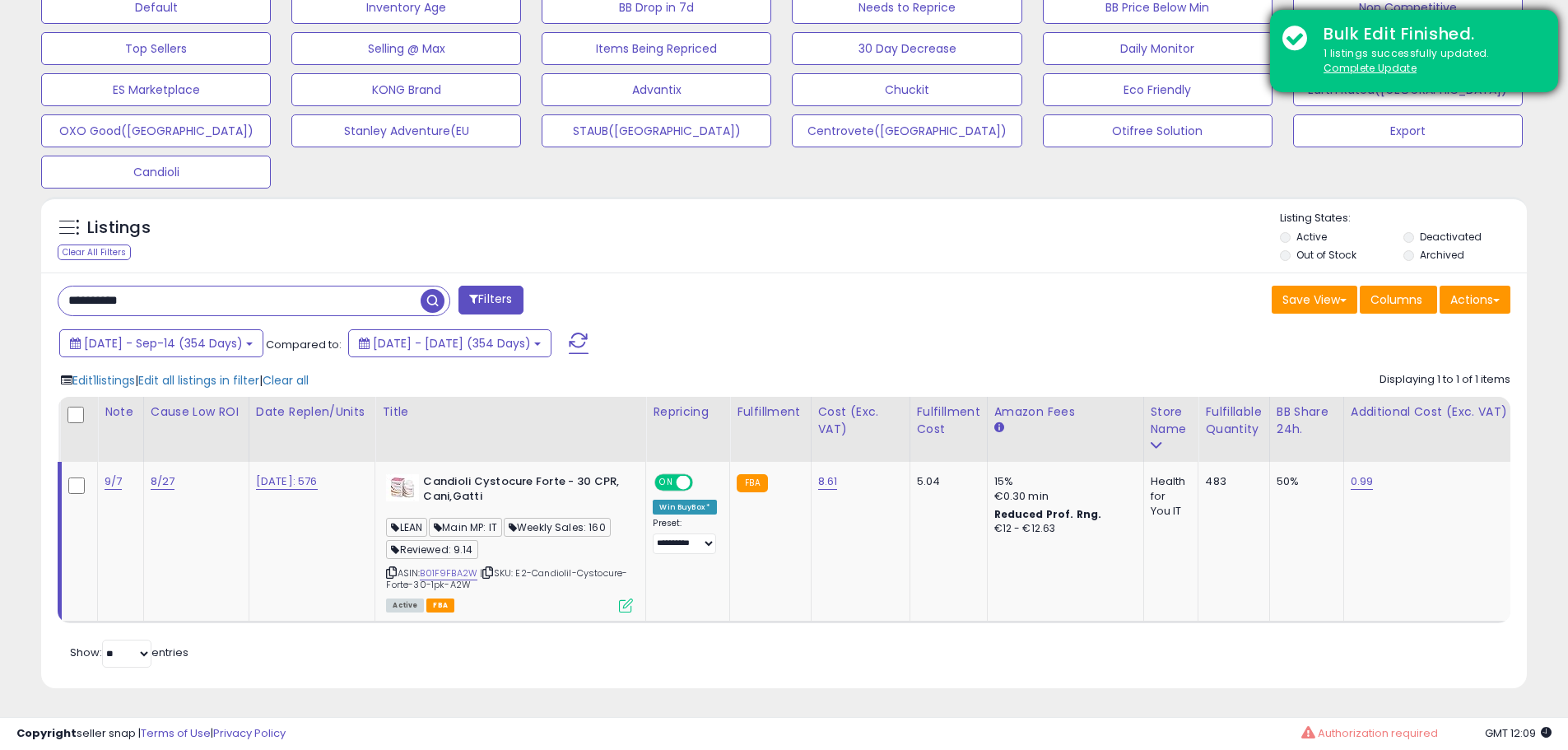
click at [1334, 77] on div "Bulk Edit Finished. 1 listings successfully updated. Complete Update" at bounding box center [1414, 50] width 288 height 82
click at [1344, 72] on u "Complete Update" at bounding box center [1371, 67] width 93 height 14
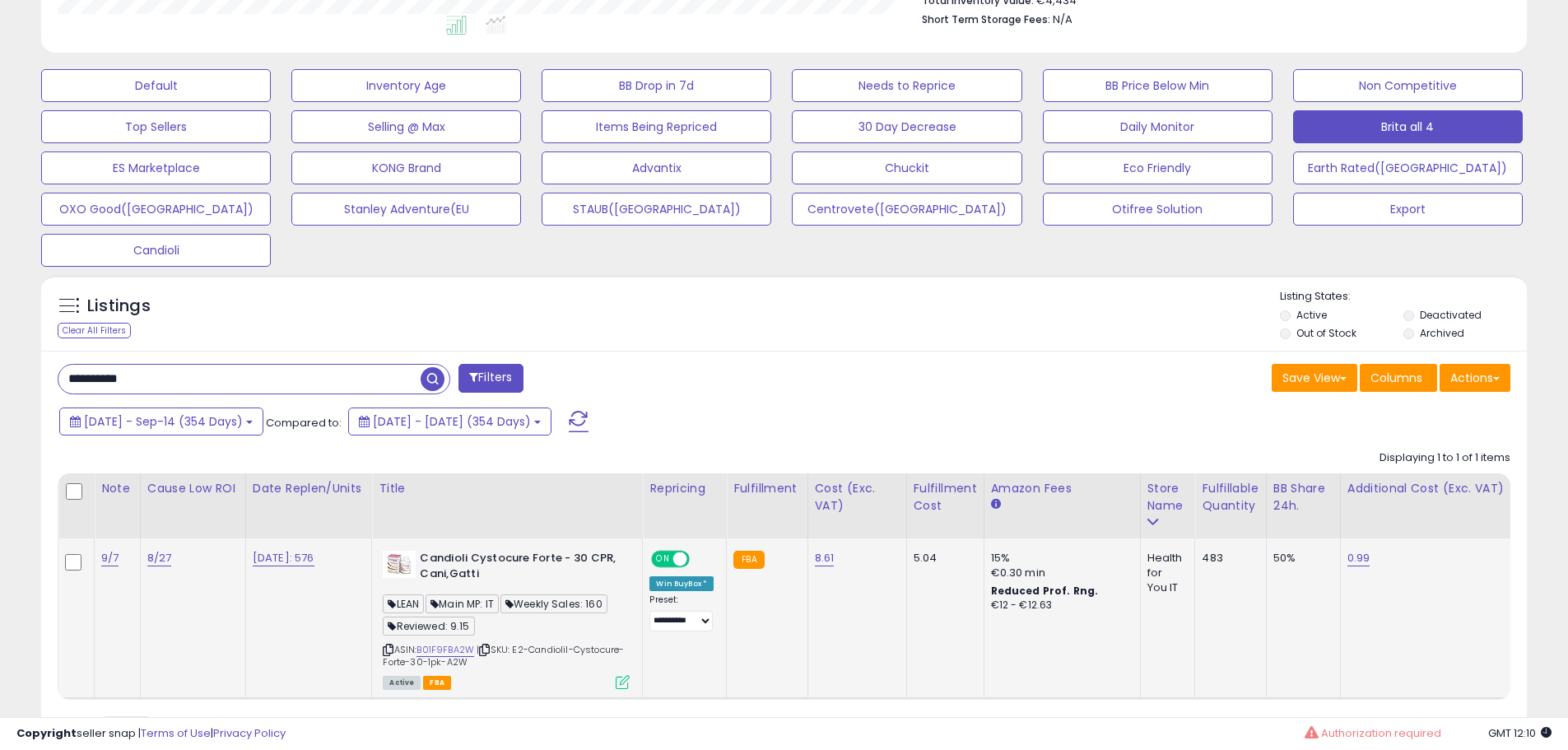
scroll to position [539, 0]
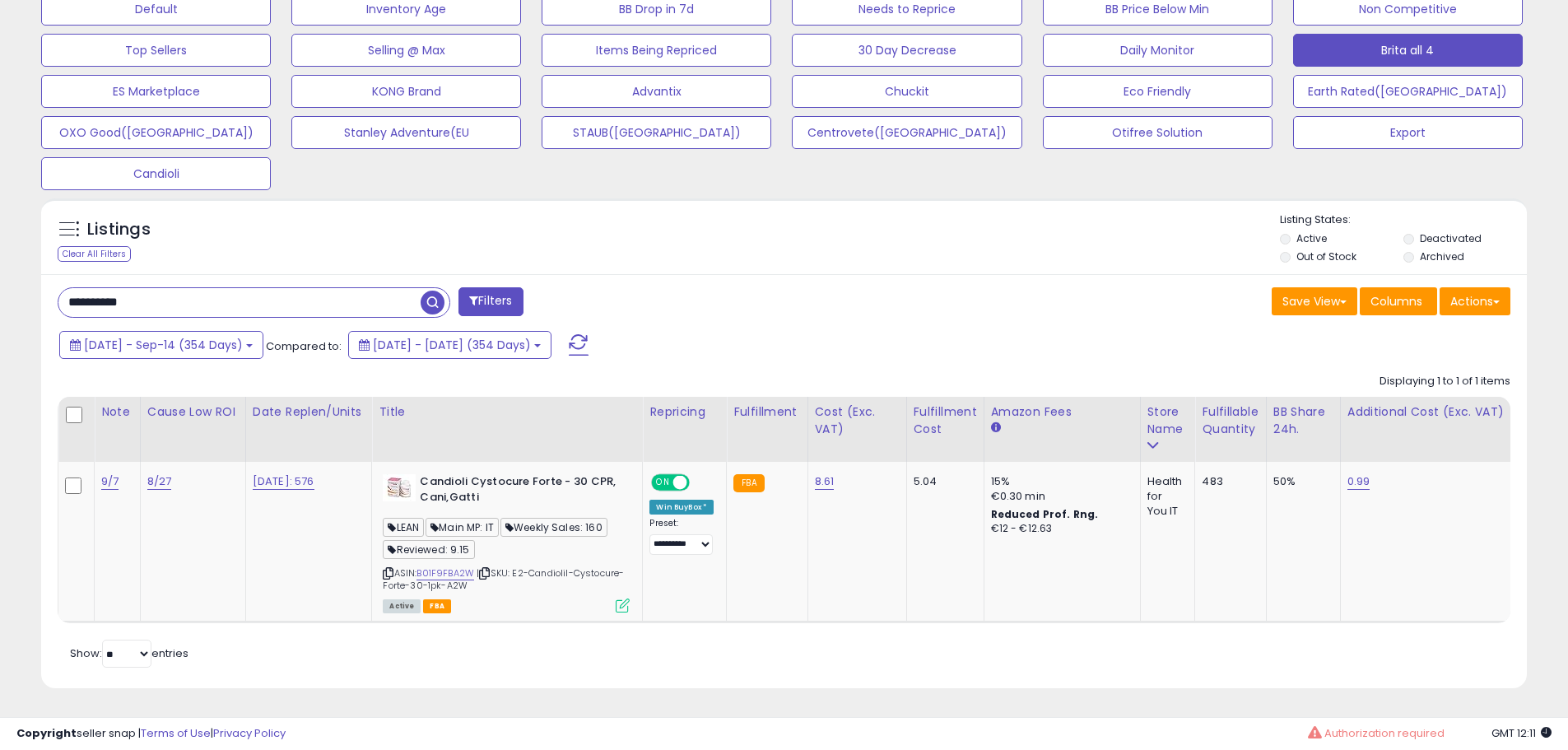
click at [183, 297] on input "**********" at bounding box center [240, 302] width 362 height 29
paste input "text"
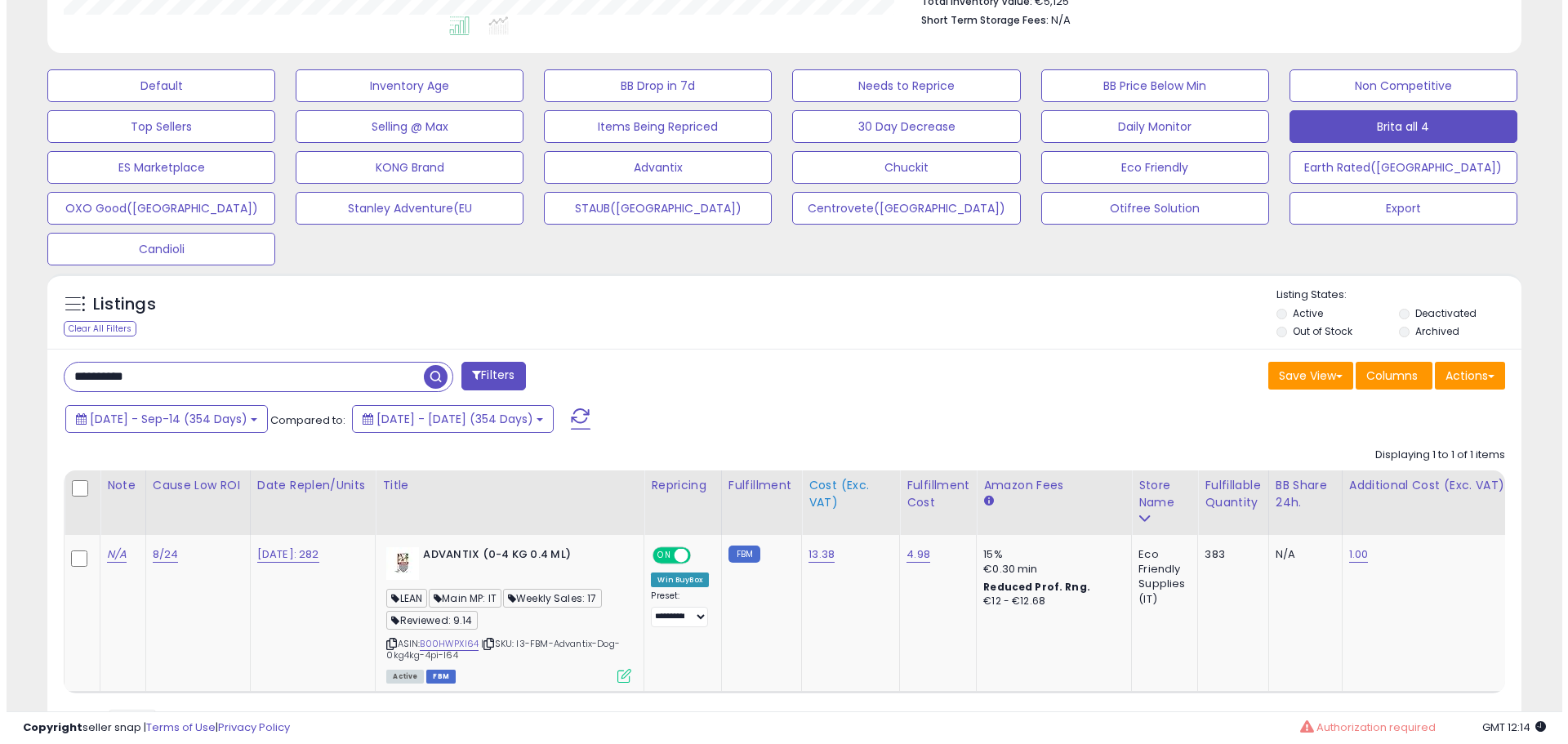
scroll to position [533, 0]
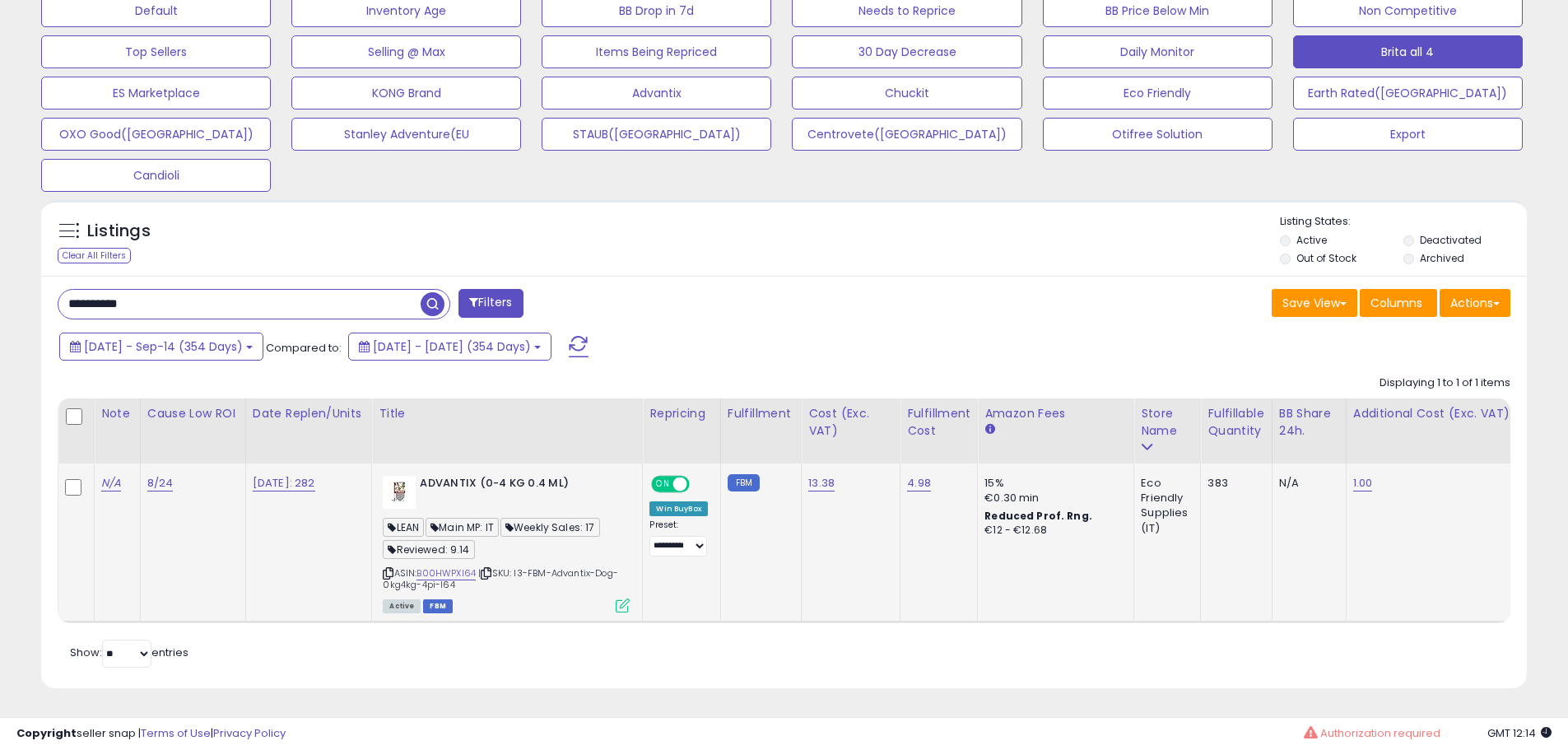
click at [625, 599] on icon at bounding box center [623, 606] width 14 height 14
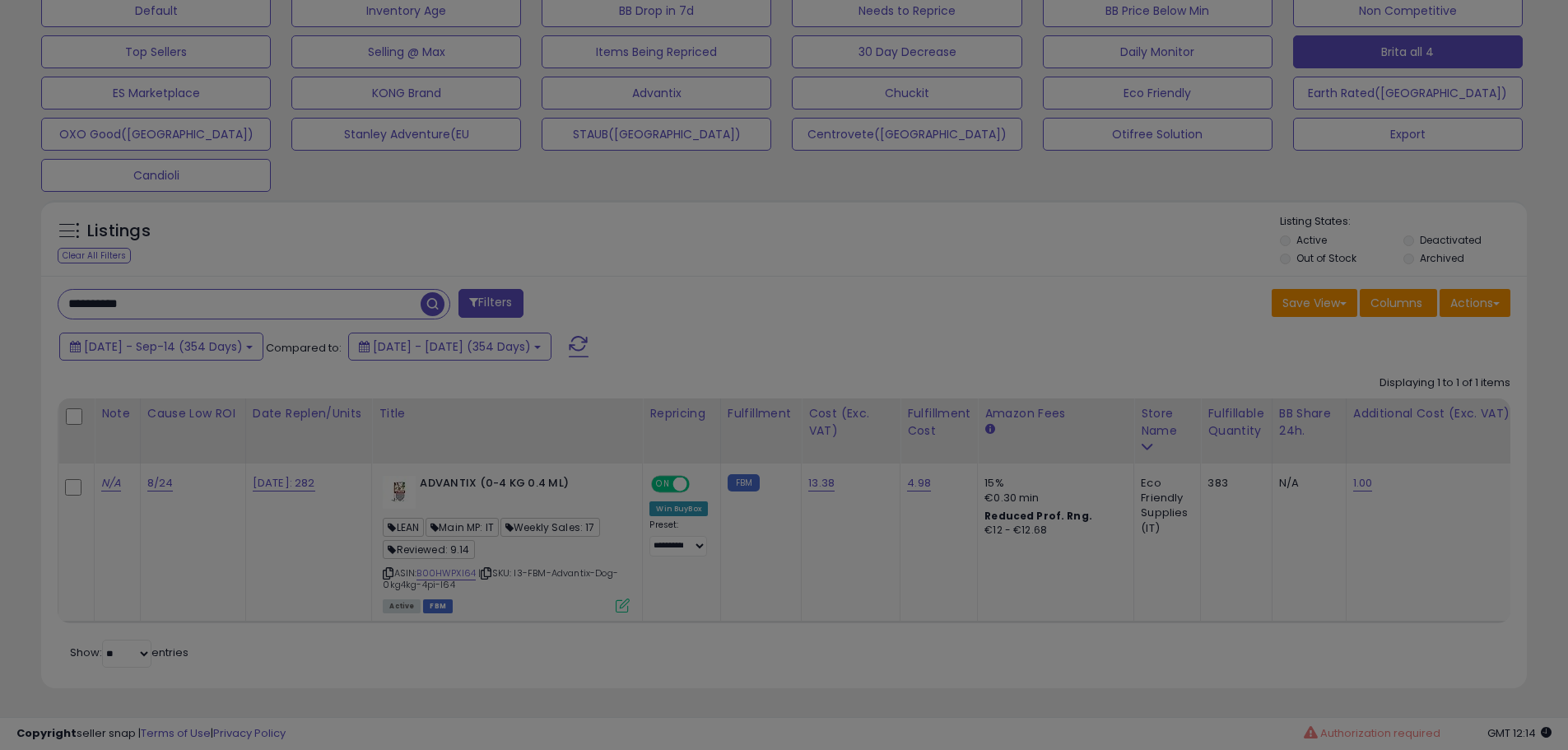
scroll to position [337, 869]
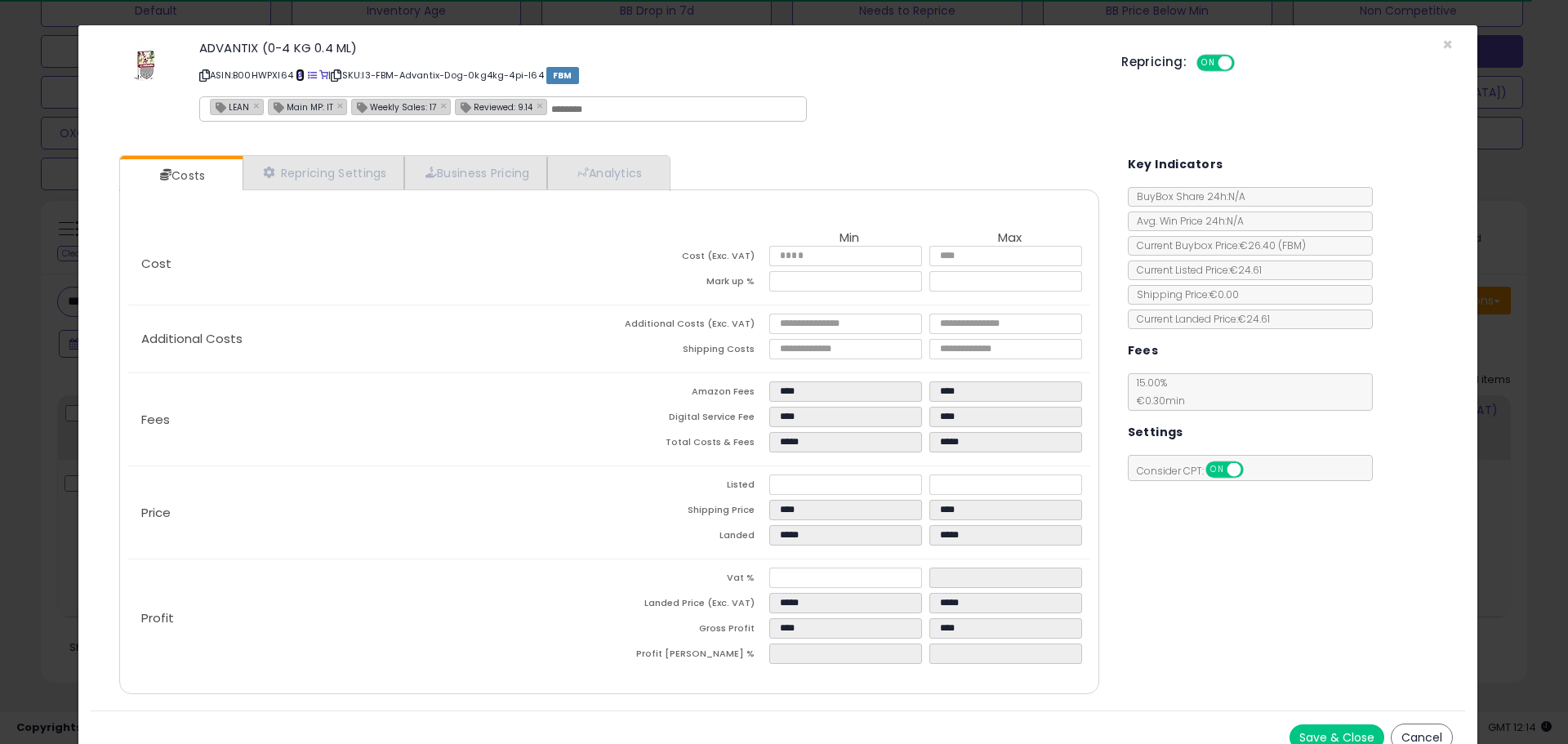
click at [300, 77] on span at bounding box center [300, 76] width 9 height 9
drag, startPoint x: 70, startPoint y: 320, endPoint x: 60, endPoint y: 325, distance: 11.2
click at [66, 322] on div "× Close ADVANTIX (0-4 KG 0.4 ML) ASIN: B00HWPXI64 | SKU: I3-FBM-Advantix-Dog-0k…" at bounding box center [784, 372] width 1568 height 744
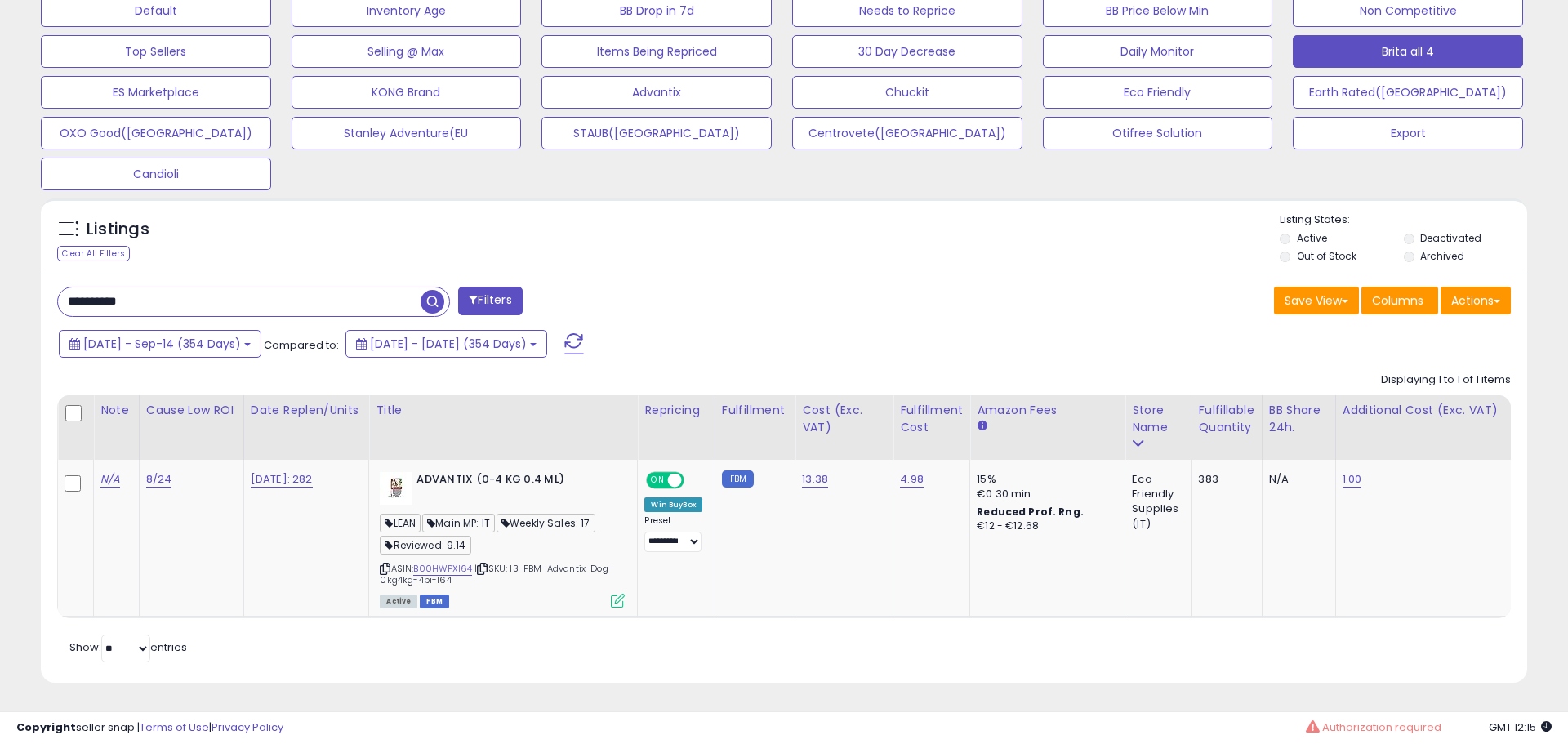
scroll to position [816493, 815628]
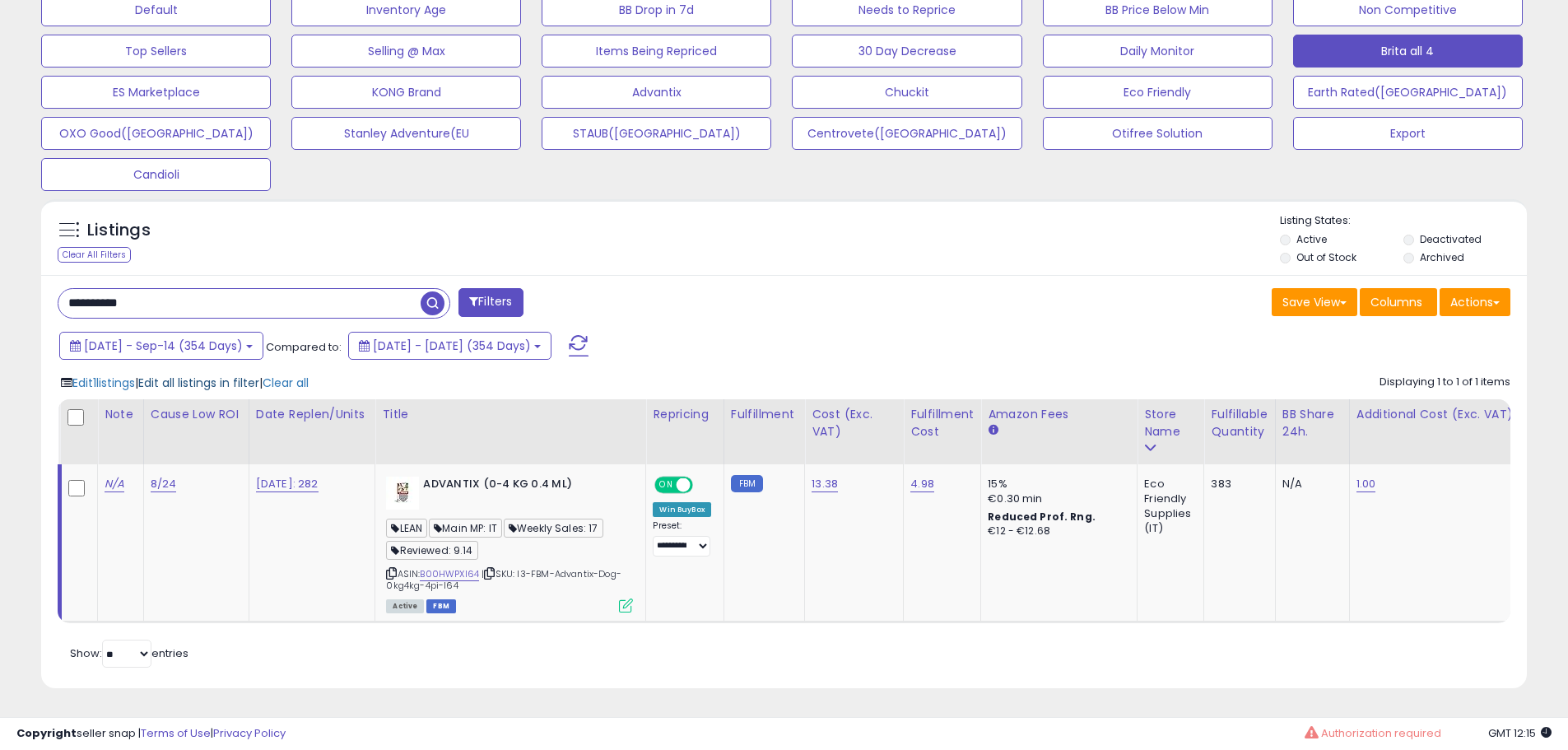
click at [240, 375] on span "Edit all listings in filter" at bounding box center [199, 382] width 121 height 16
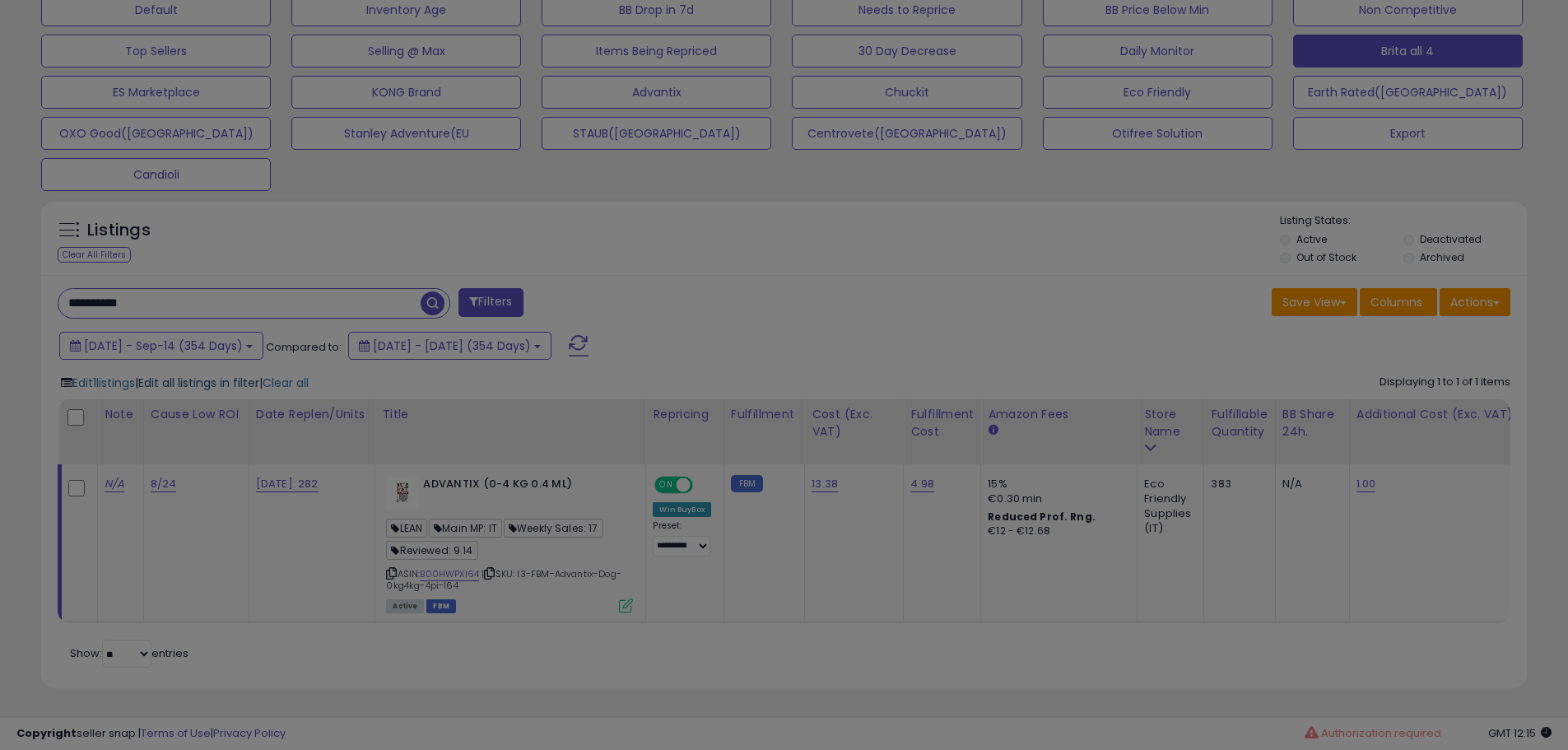
scroll to position [337, 869]
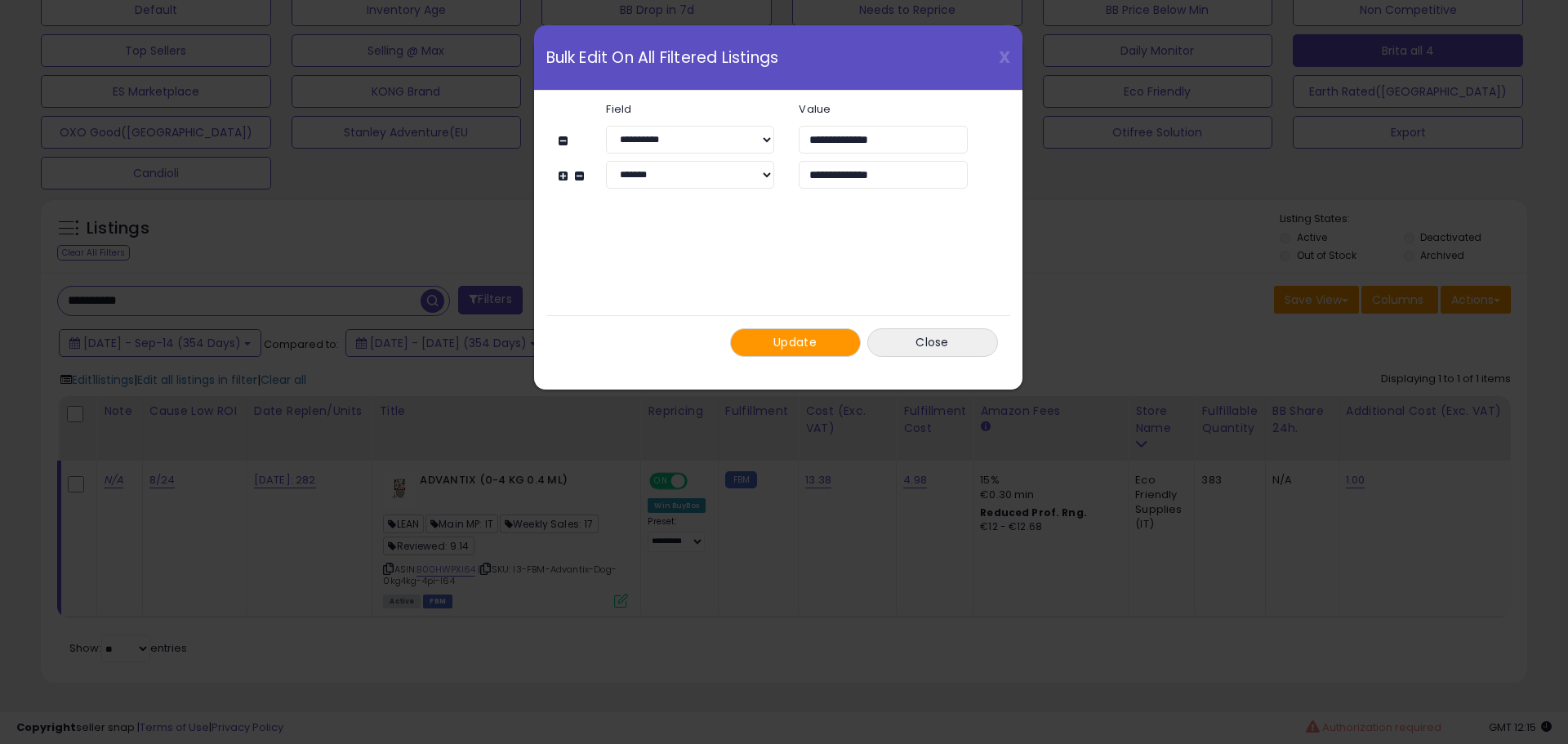
click at [762, 343] on button "Update" at bounding box center [795, 342] width 130 height 28
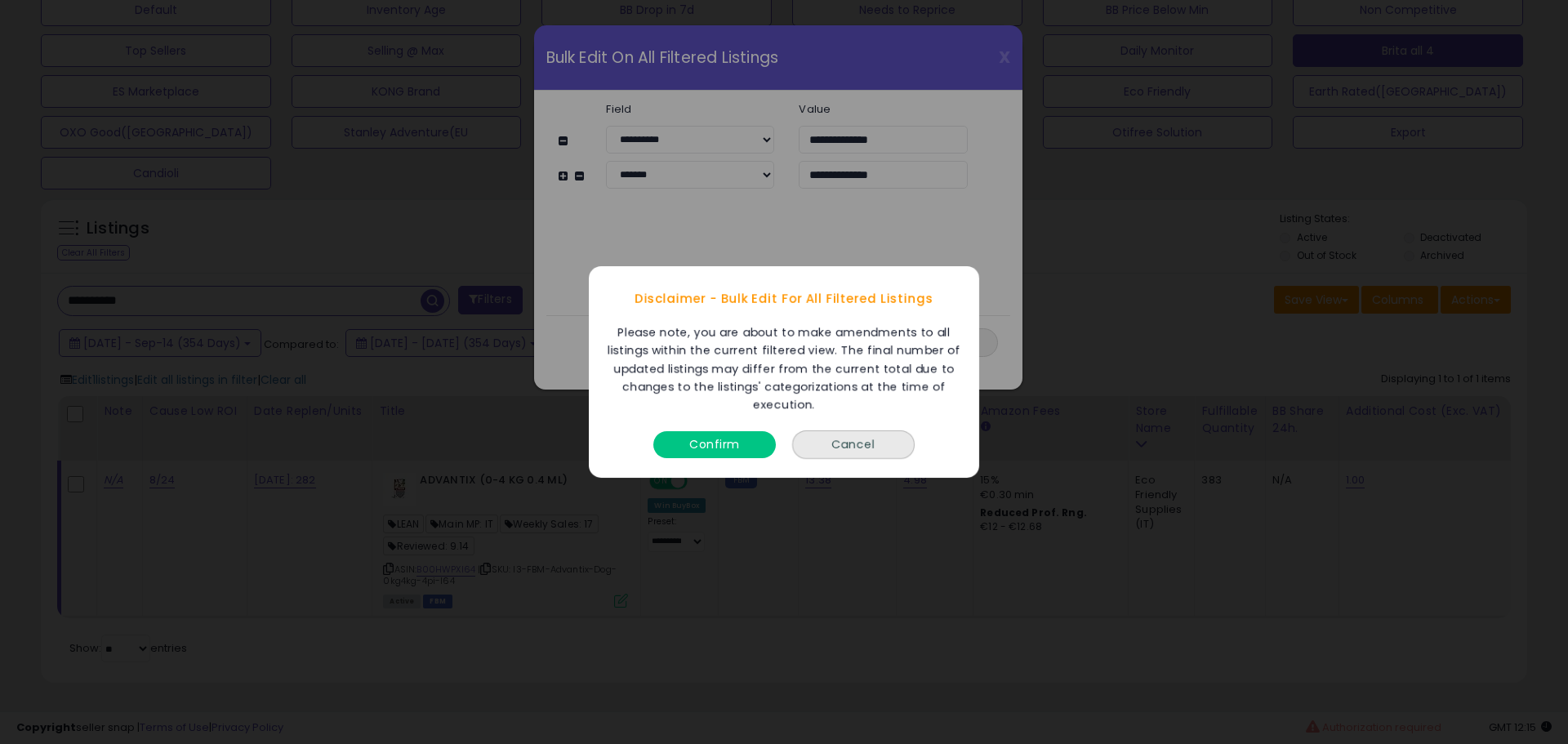
click at [711, 450] on button "Confirm" at bounding box center [714, 445] width 123 height 27
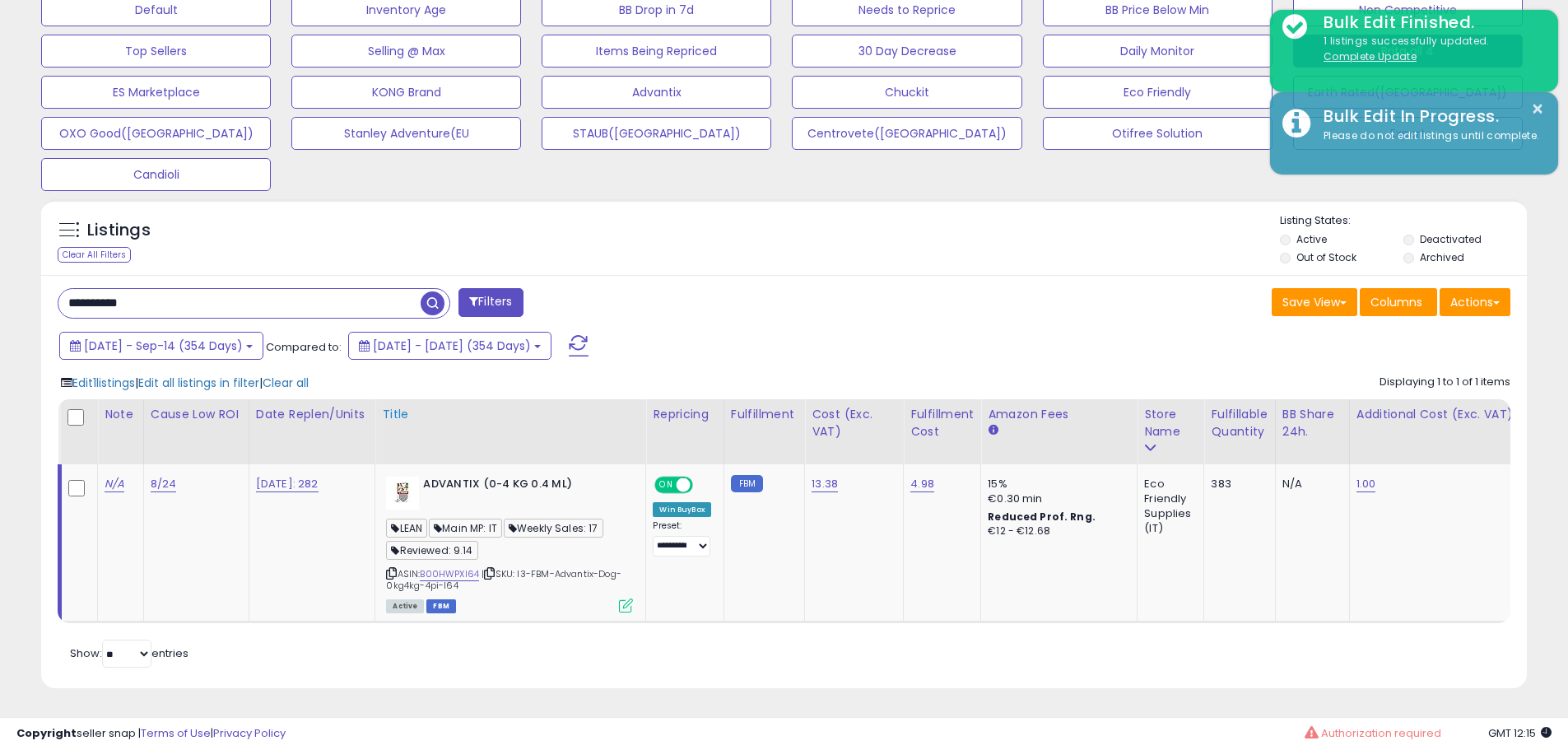
scroll to position [823078, 822376]
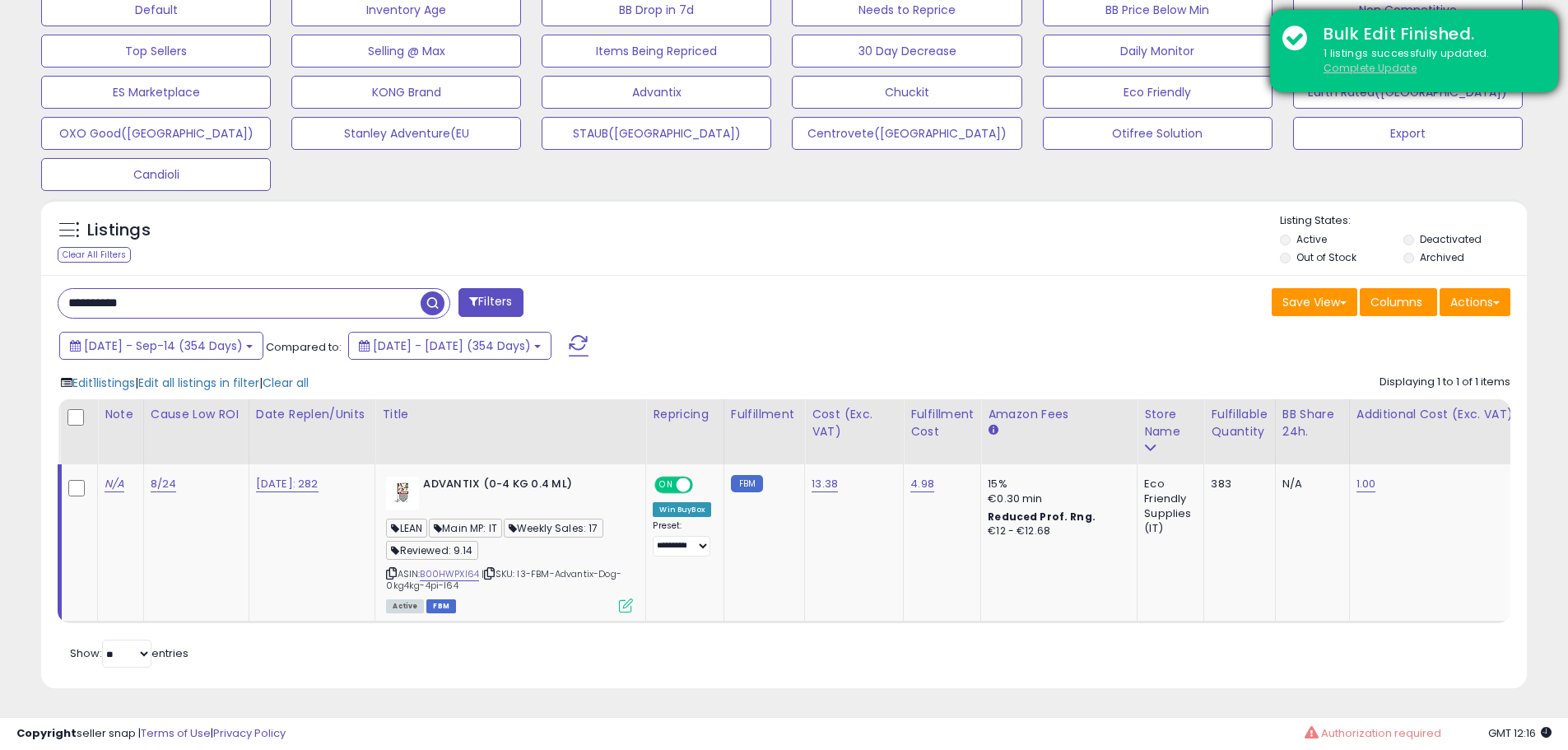
click at [1341, 71] on u "Complete Update" at bounding box center [1371, 67] width 93 height 14
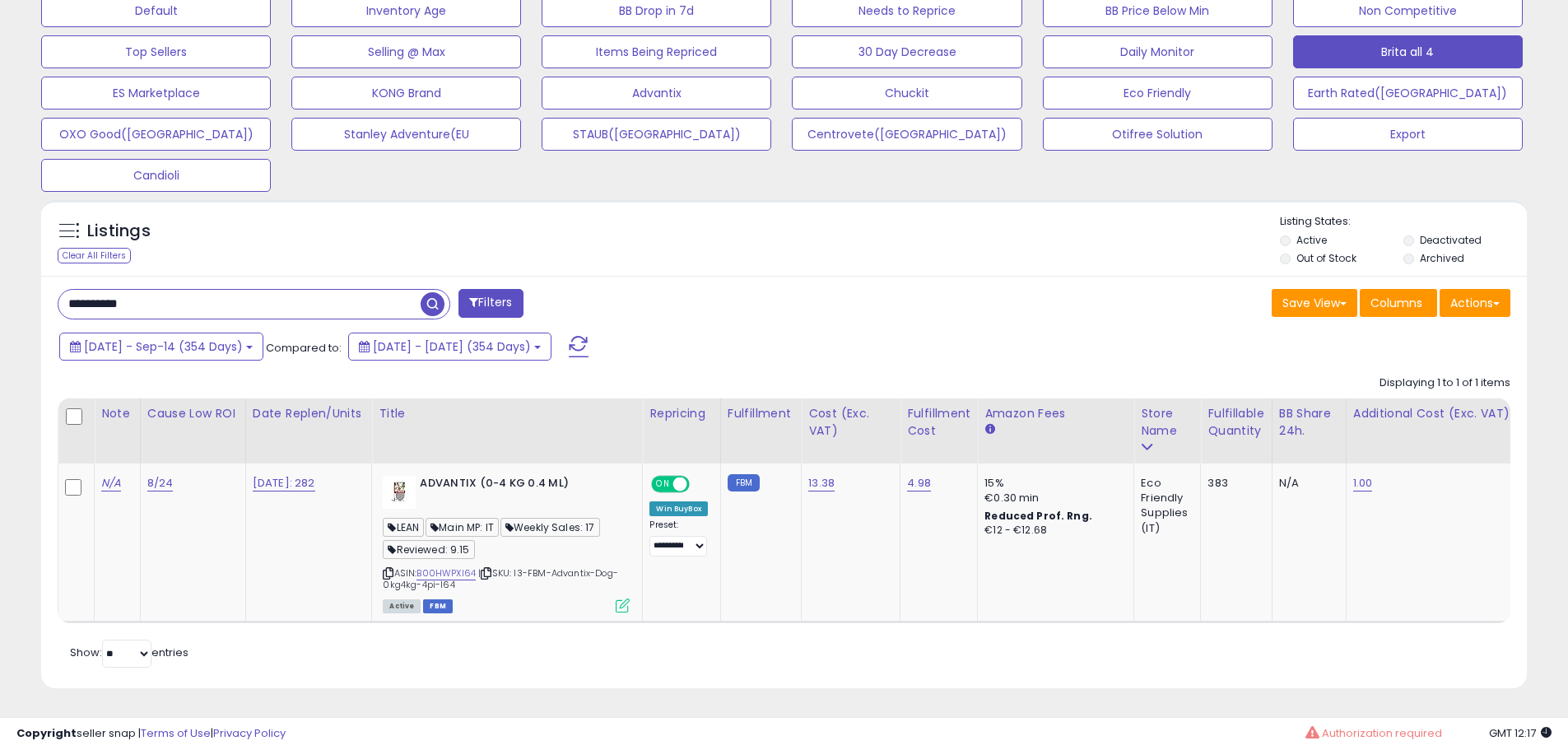
scroll to position [537, 0]
click at [251, 290] on input "**********" at bounding box center [240, 304] width 362 height 29
paste input "text"
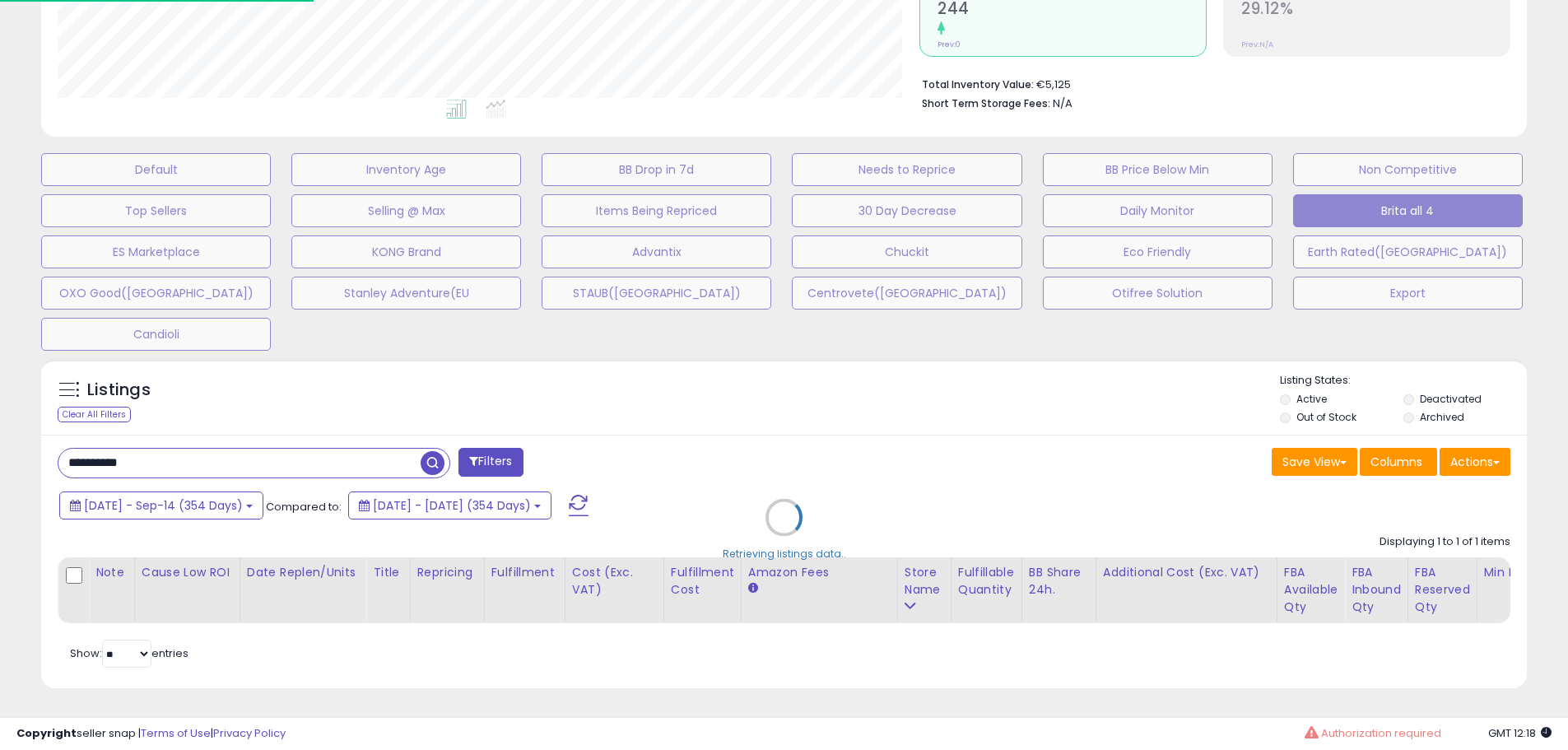
scroll to position [337, 869]
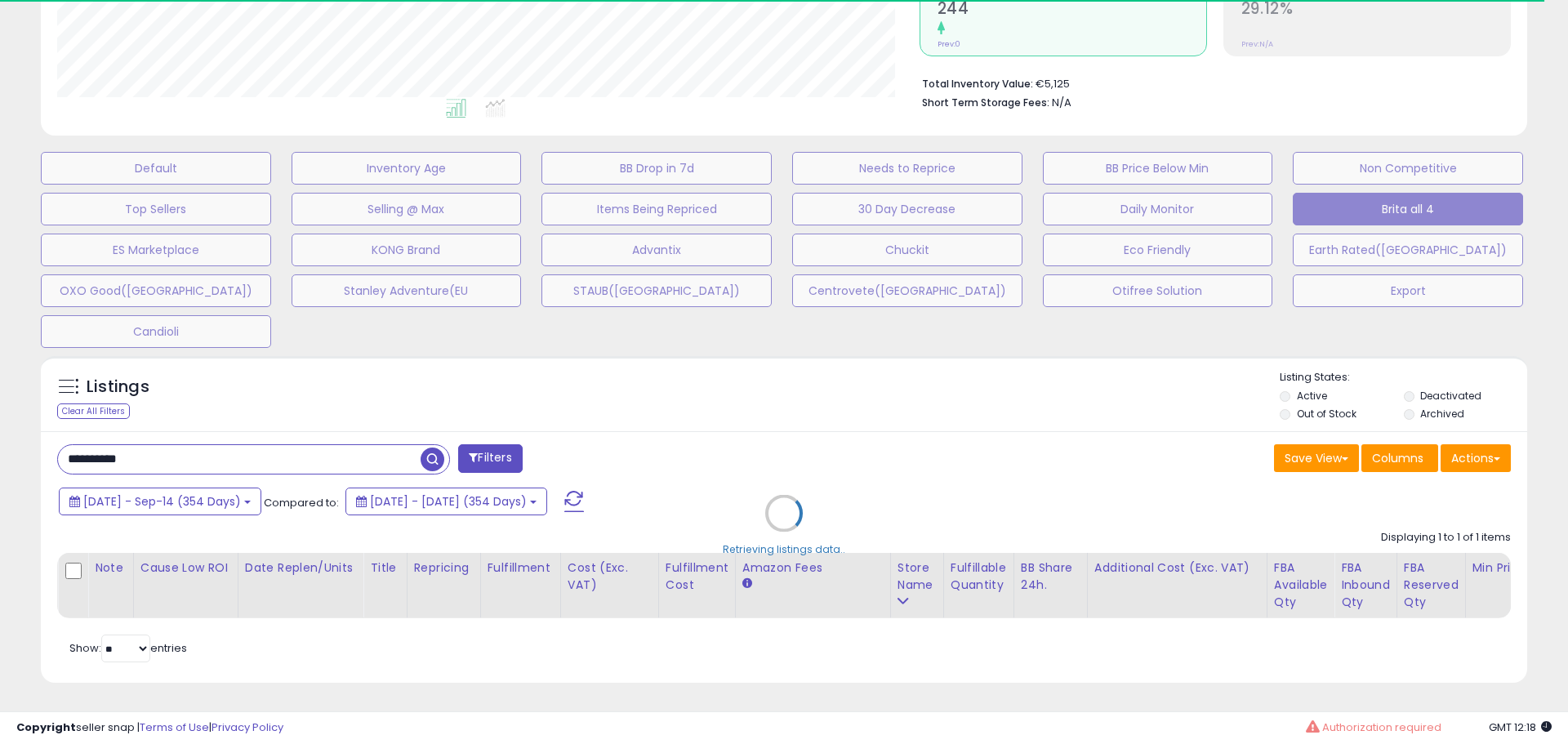
click at [895, 425] on div "Retrieving listings data.." at bounding box center [783, 525] width 1511 height 355
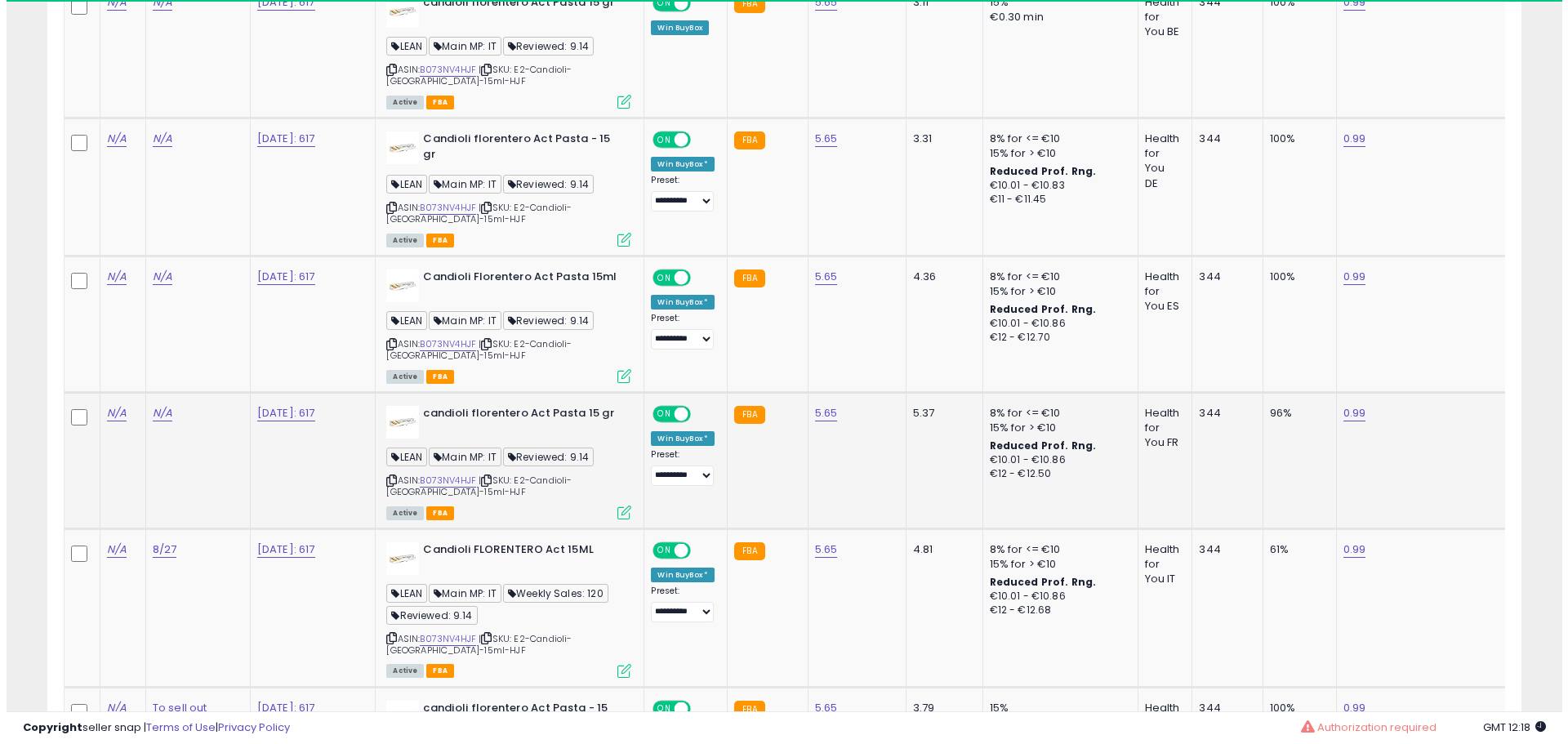
scroll to position [1028, 0]
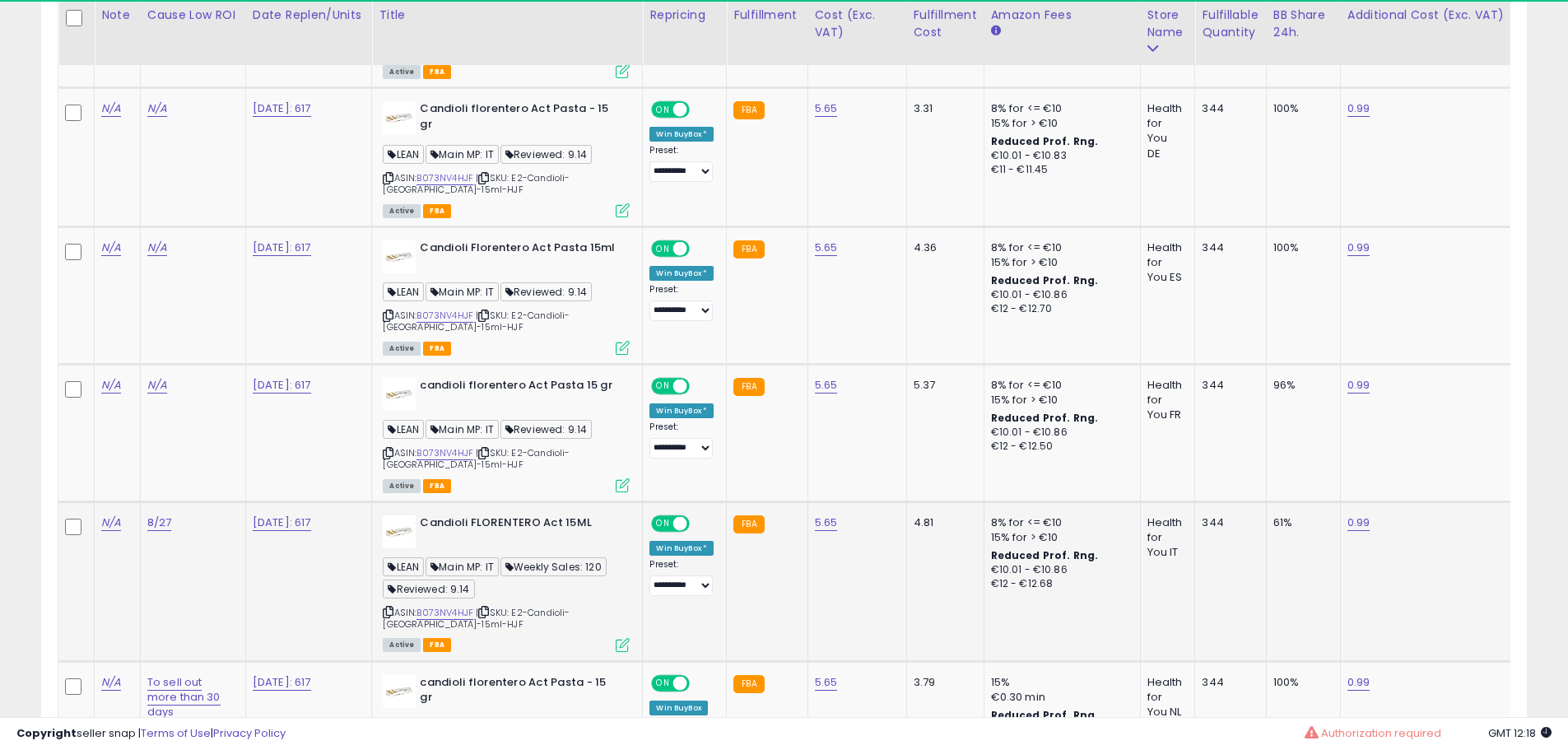
click at [624, 642] on icon at bounding box center [623, 645] width 14 height 14
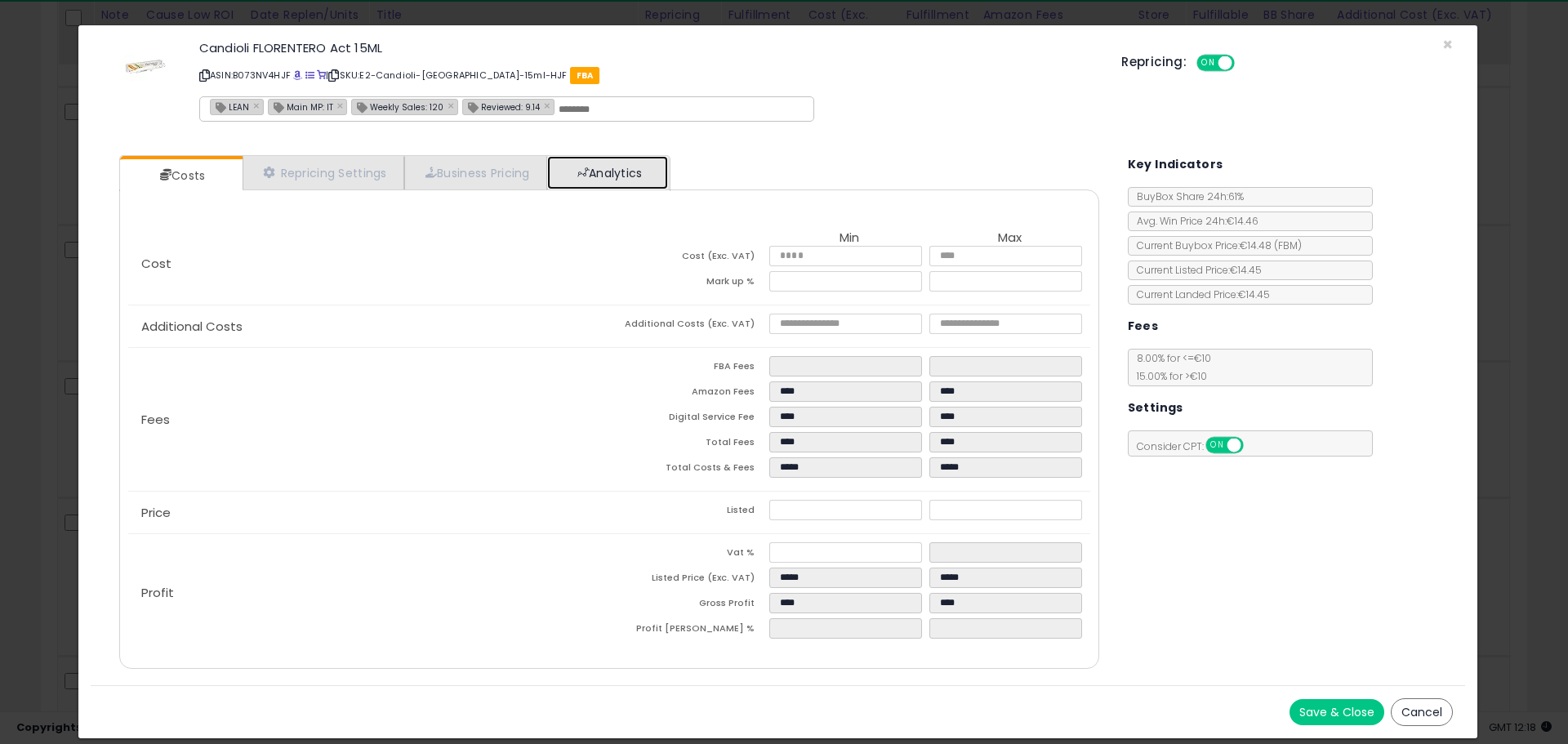
click at [654, 180] on link "Analytics" at bounding box center [607, 172] width 121 height 33
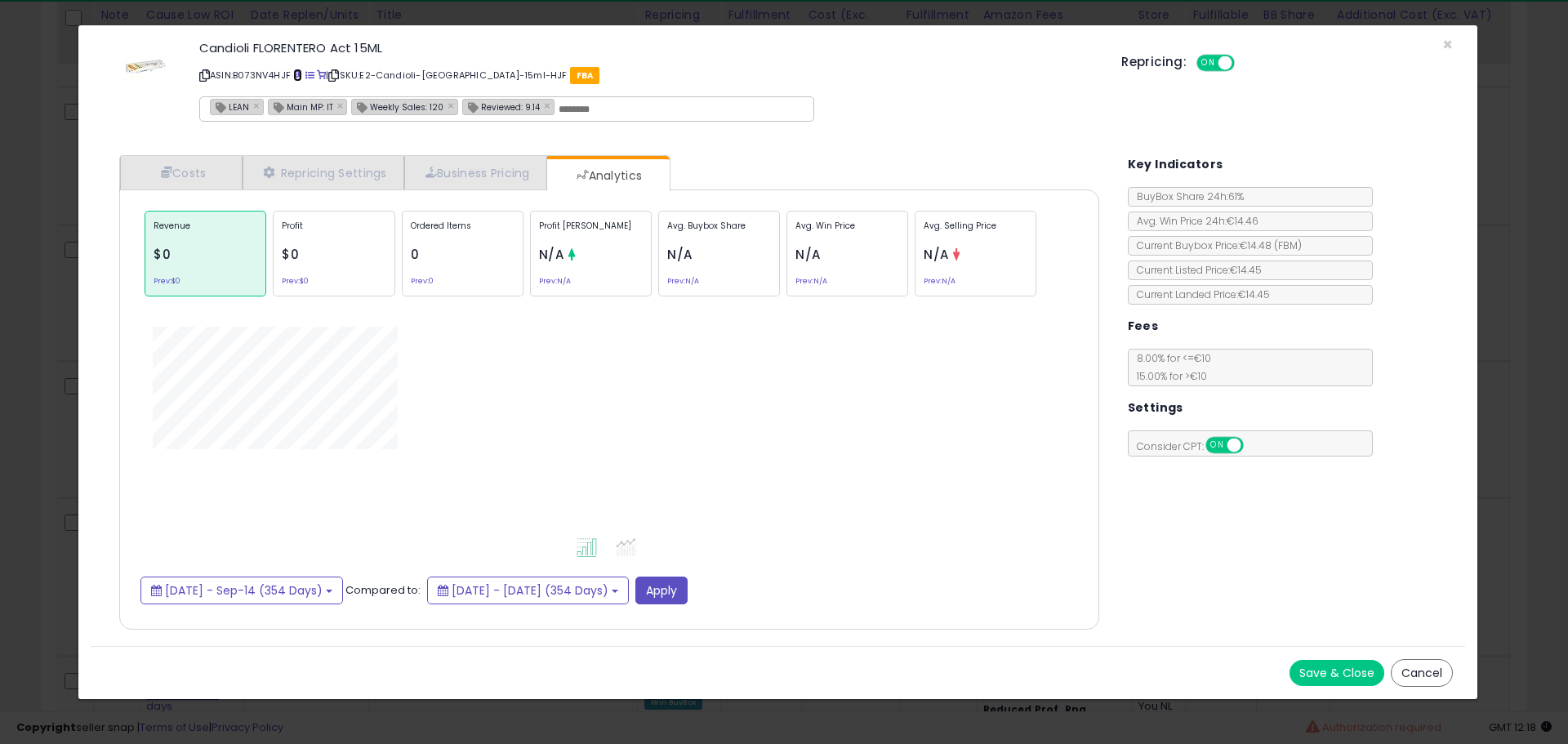
click at [301, 75] on span at bounding box center [298, 76] width 9 height 9
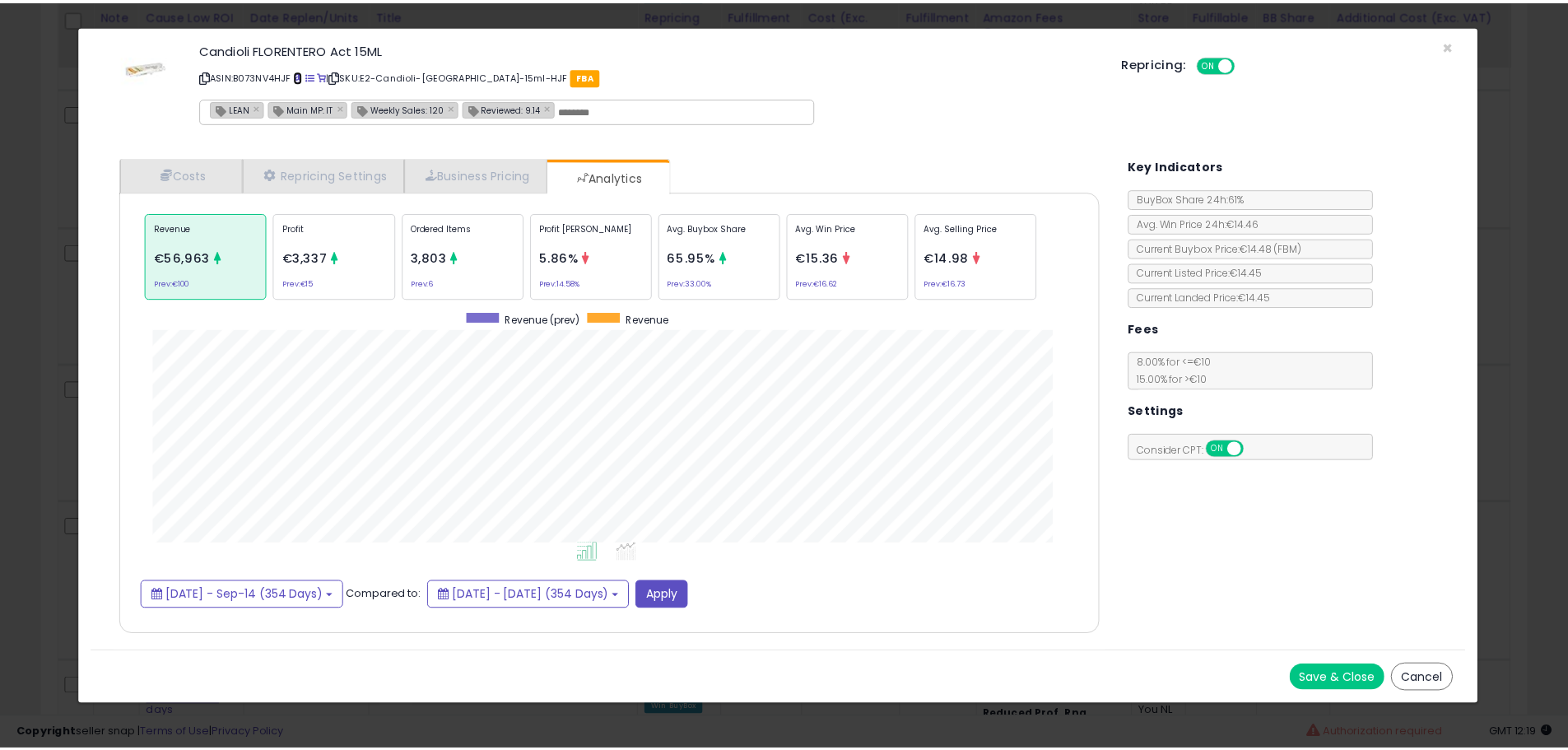
scroll to position [506, 1021]
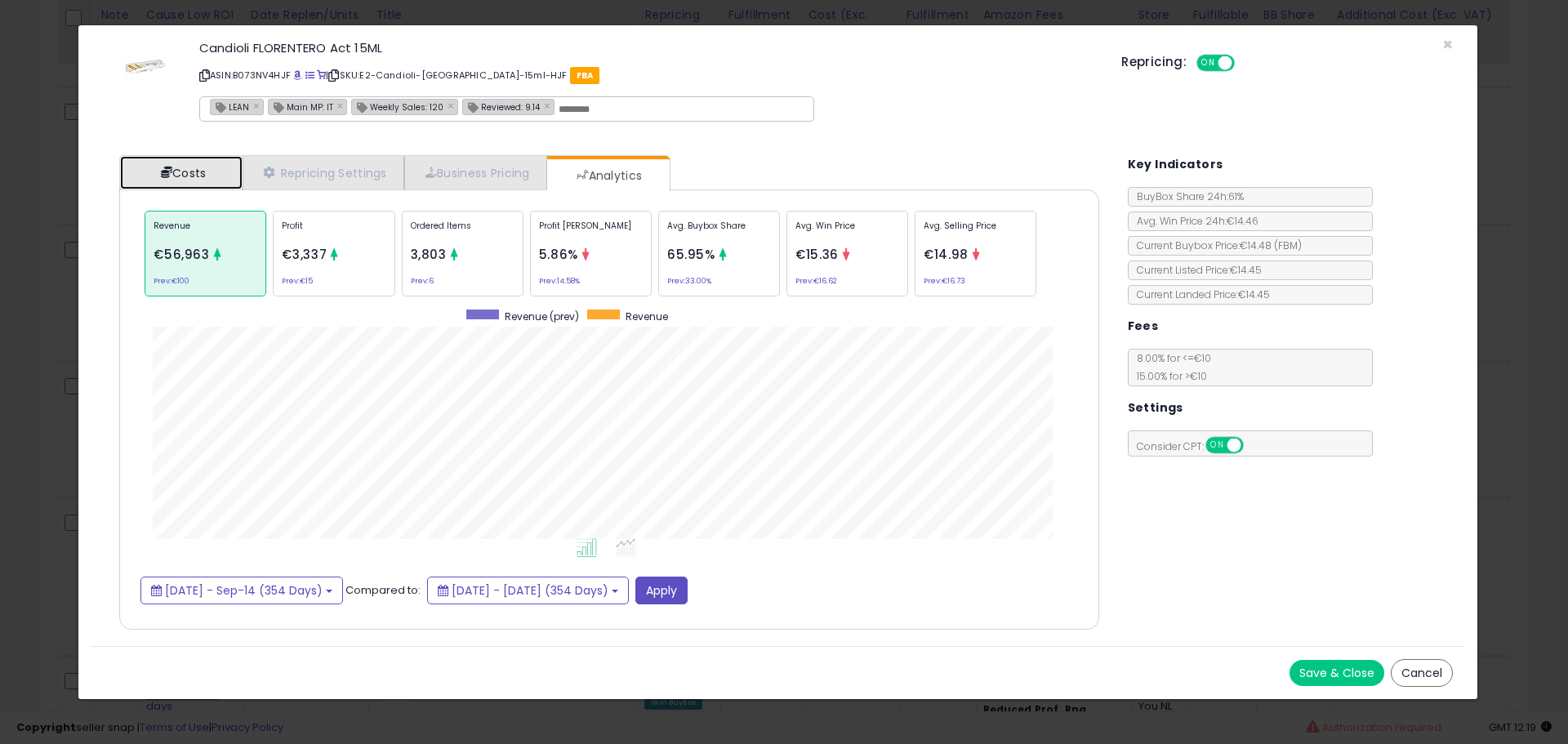
click at [156, 178] on link "Costs" at bounding box center [181, 172] width 123 height 33
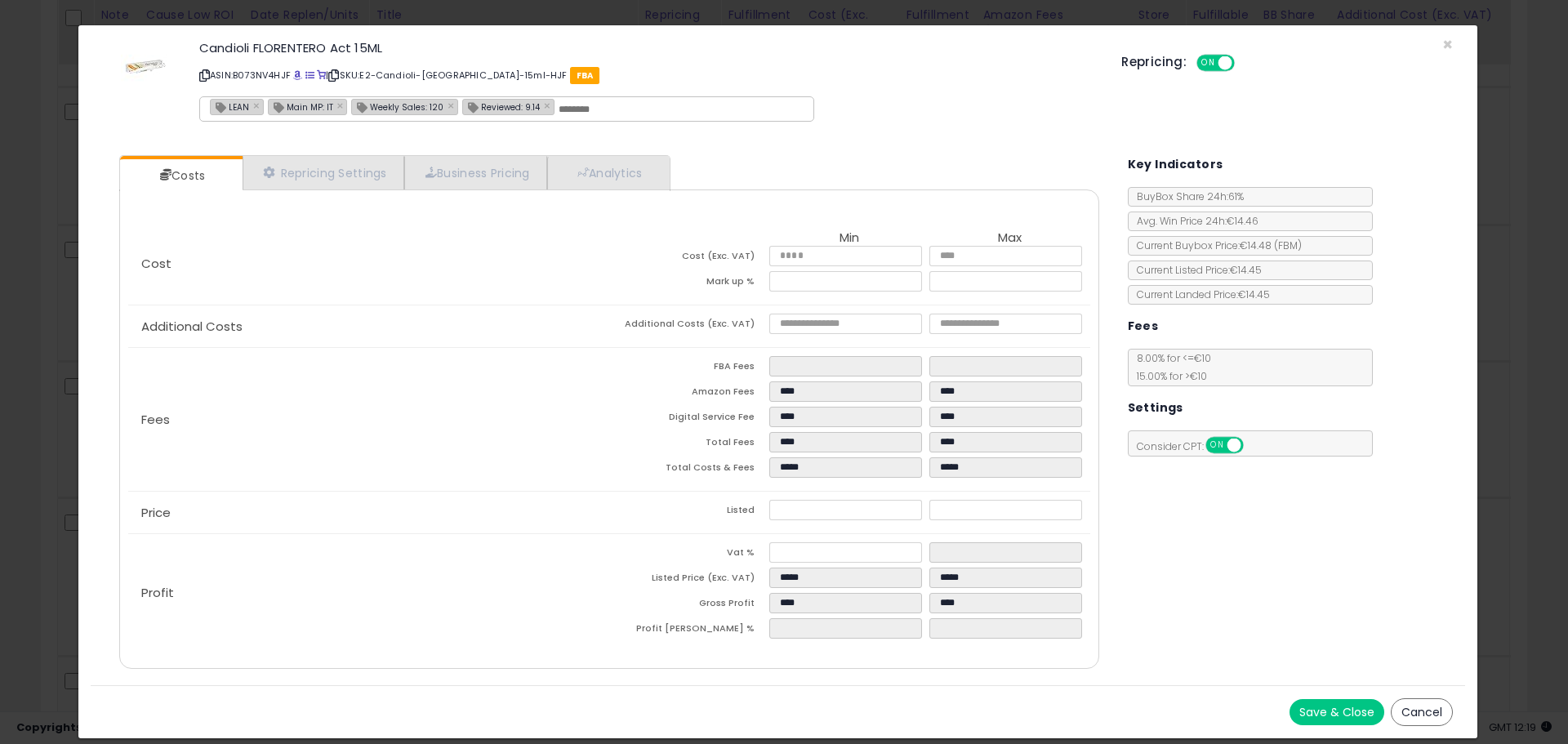
drag, startPoint x: 60, startPoint y: 411, endPoint x: 91, endPoint y: 416, distance: 31.4
click at [60, 410] on div "× Close Candioli FLORENTERO Act 15ML ASIN: B073NV4HJF | SKU: E2-Candioli-FLOREN…" at bounding box center [784, 372] width 1568 height 744
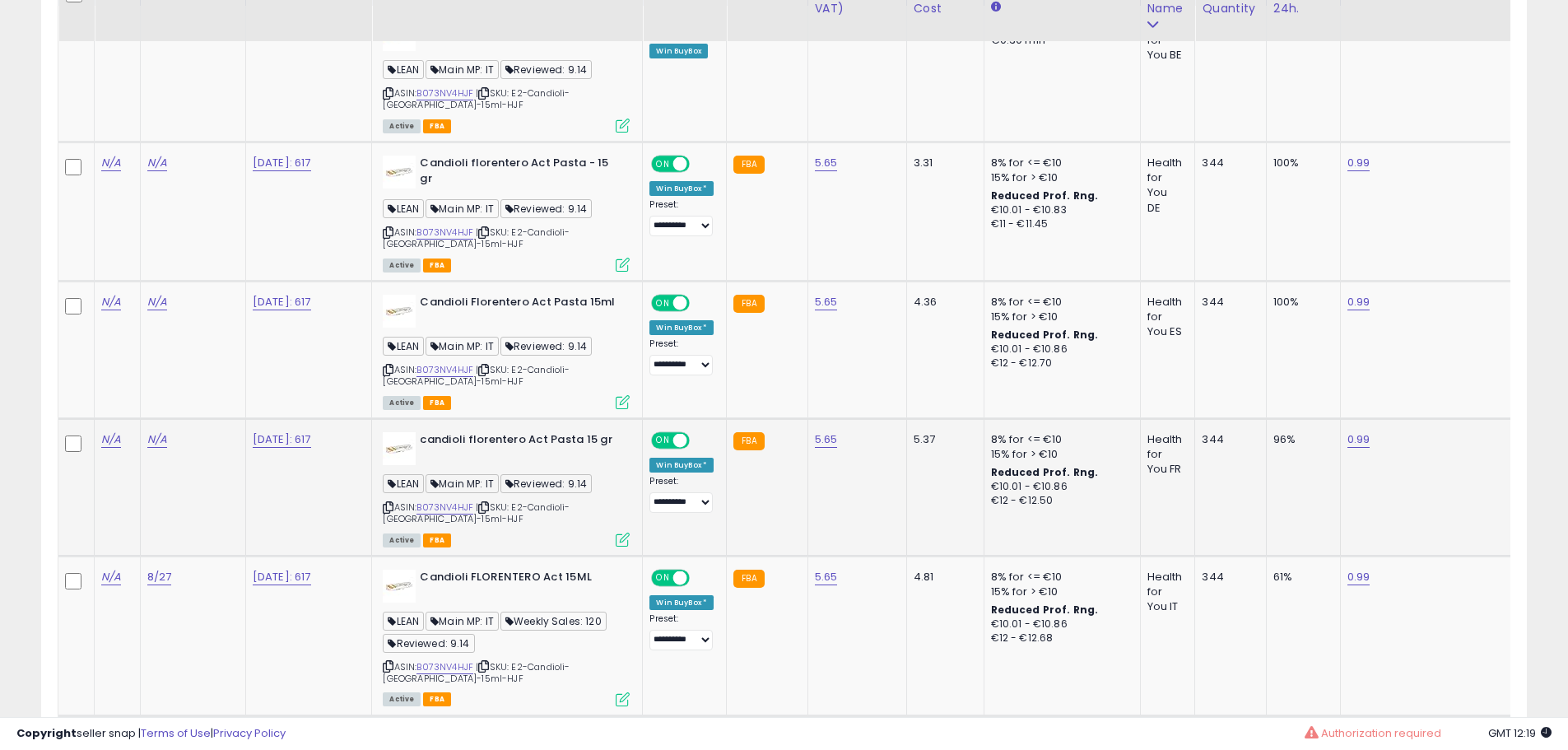
scroll to position [954, 0]
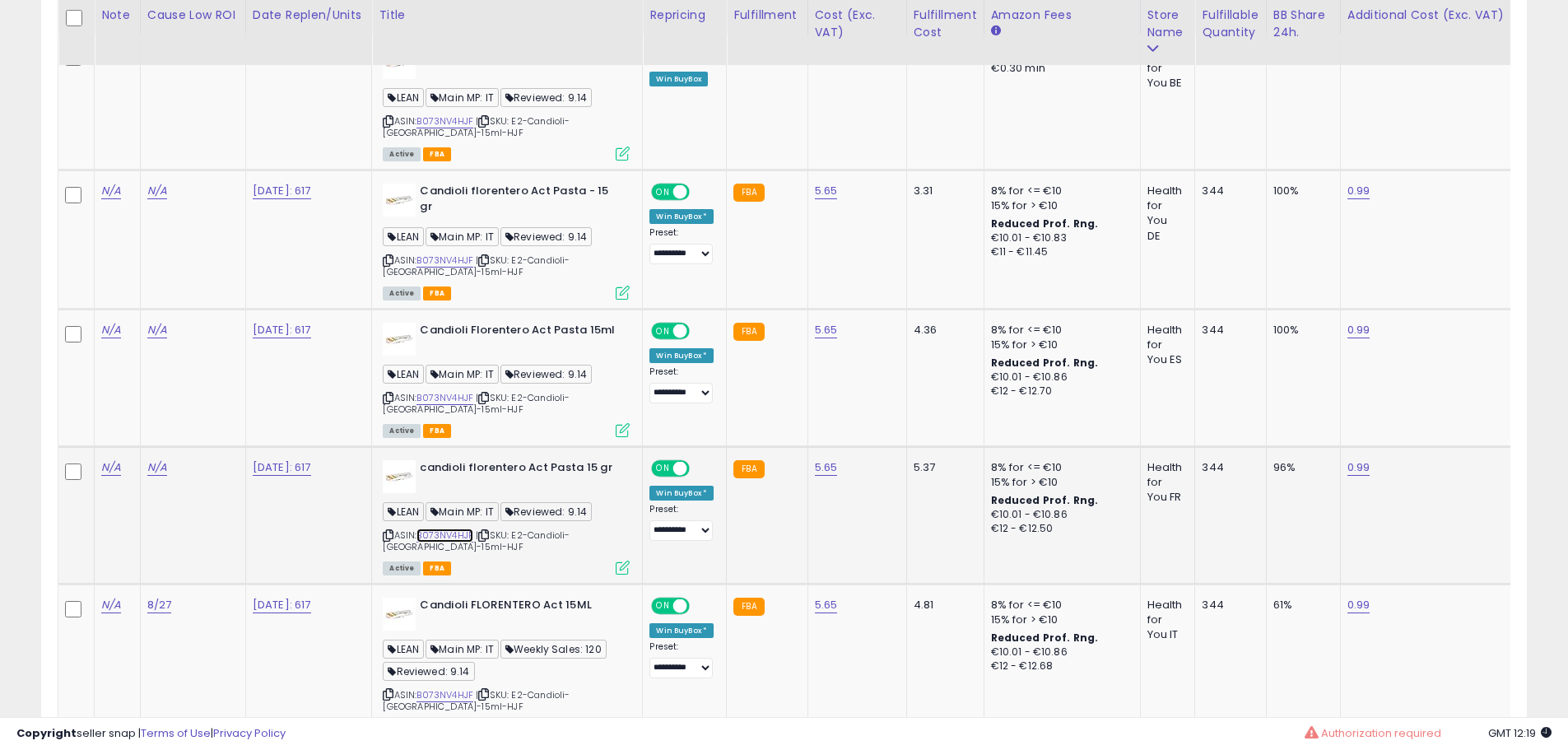
click at [454, 536] on link "B073NV4HJF" at bounding box center [445, 535] width 57 height 14
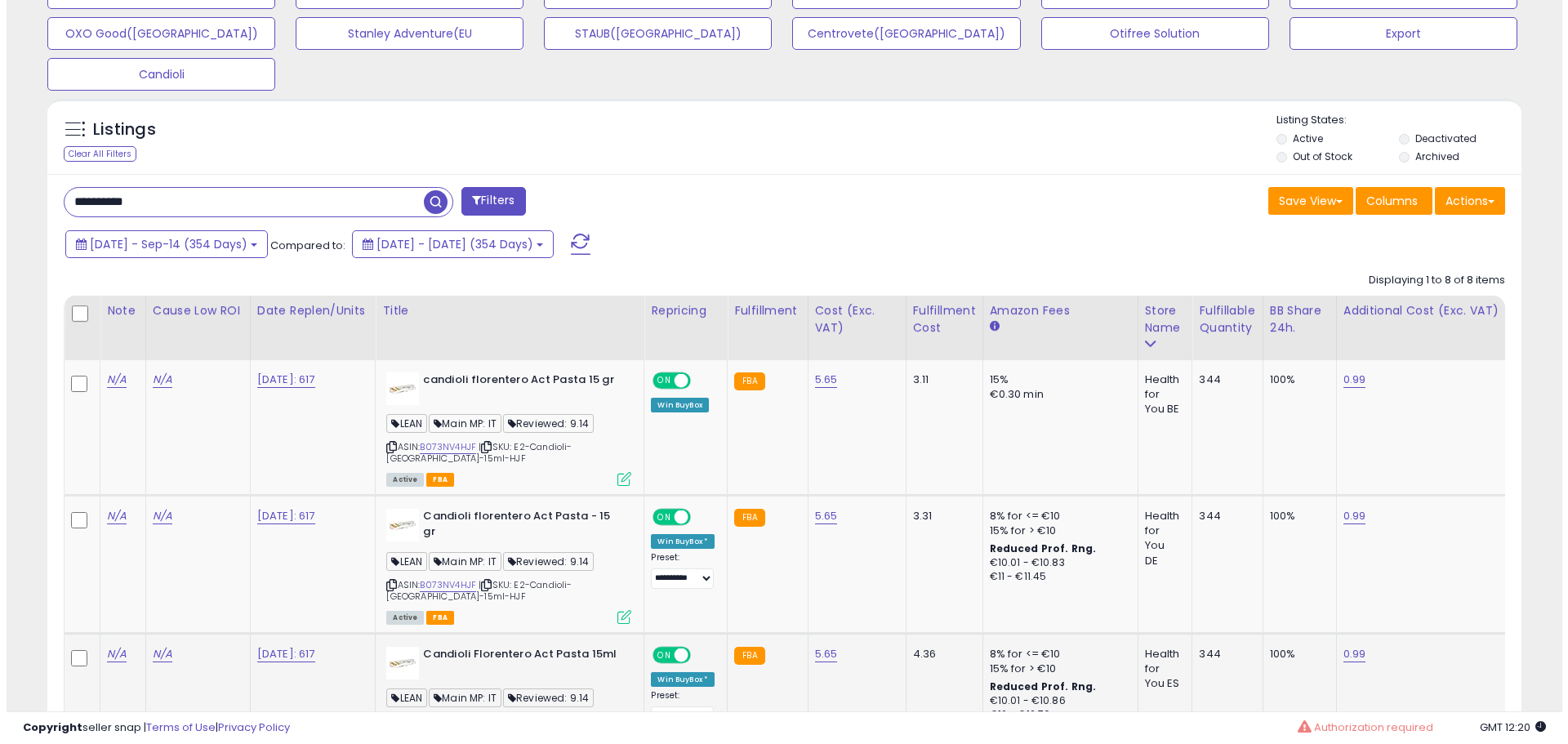
scroll to position [1028, 0]
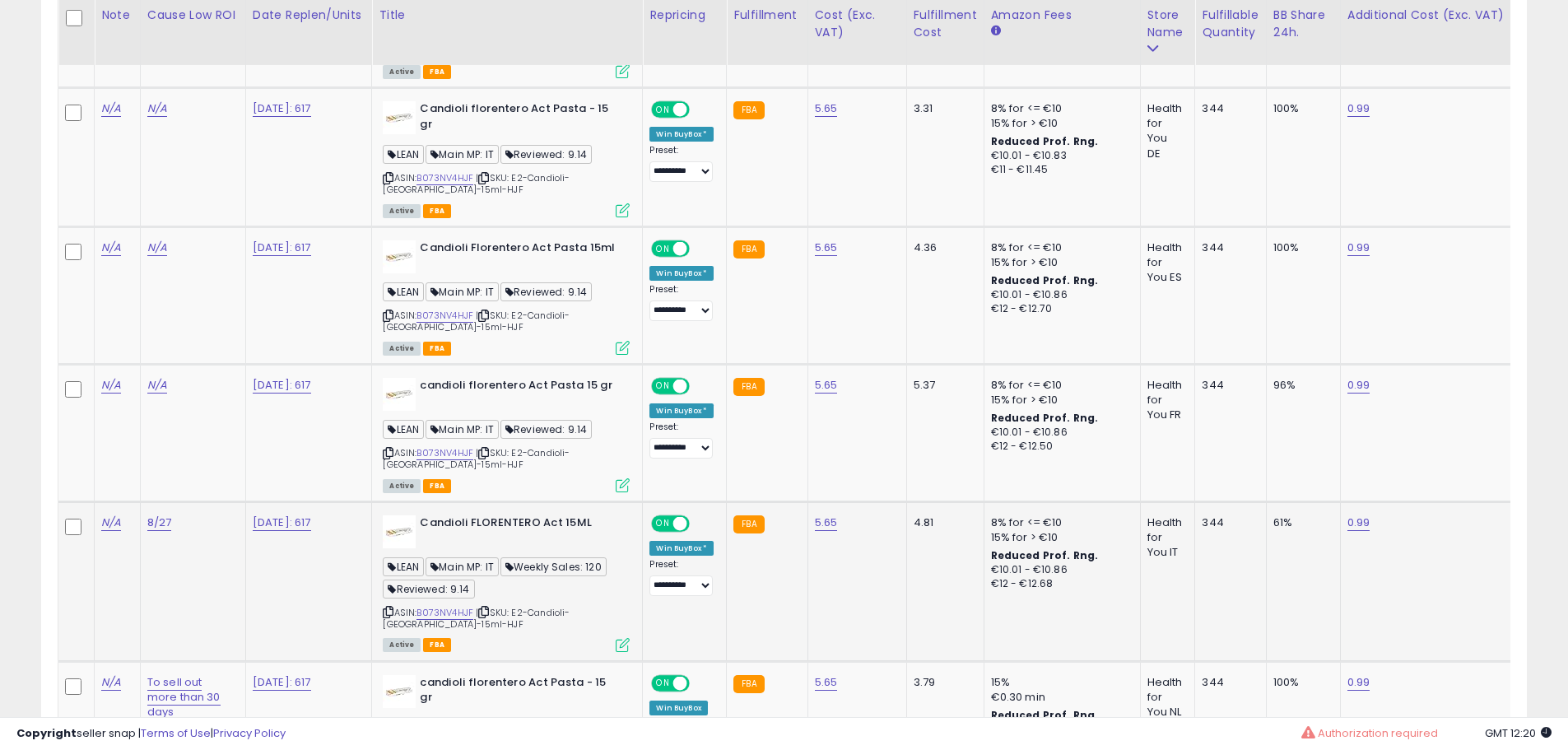
click at [619, 644] on div "ASIN: B073NV4HJF | SKU: E2-Candioli-FLORENTERO-15ml-HJF Active FBA" at bounding box center [507, 583] width 247 height 135
click at [628, 644] on icon at bounding box center [623, 645] width 14 height 14
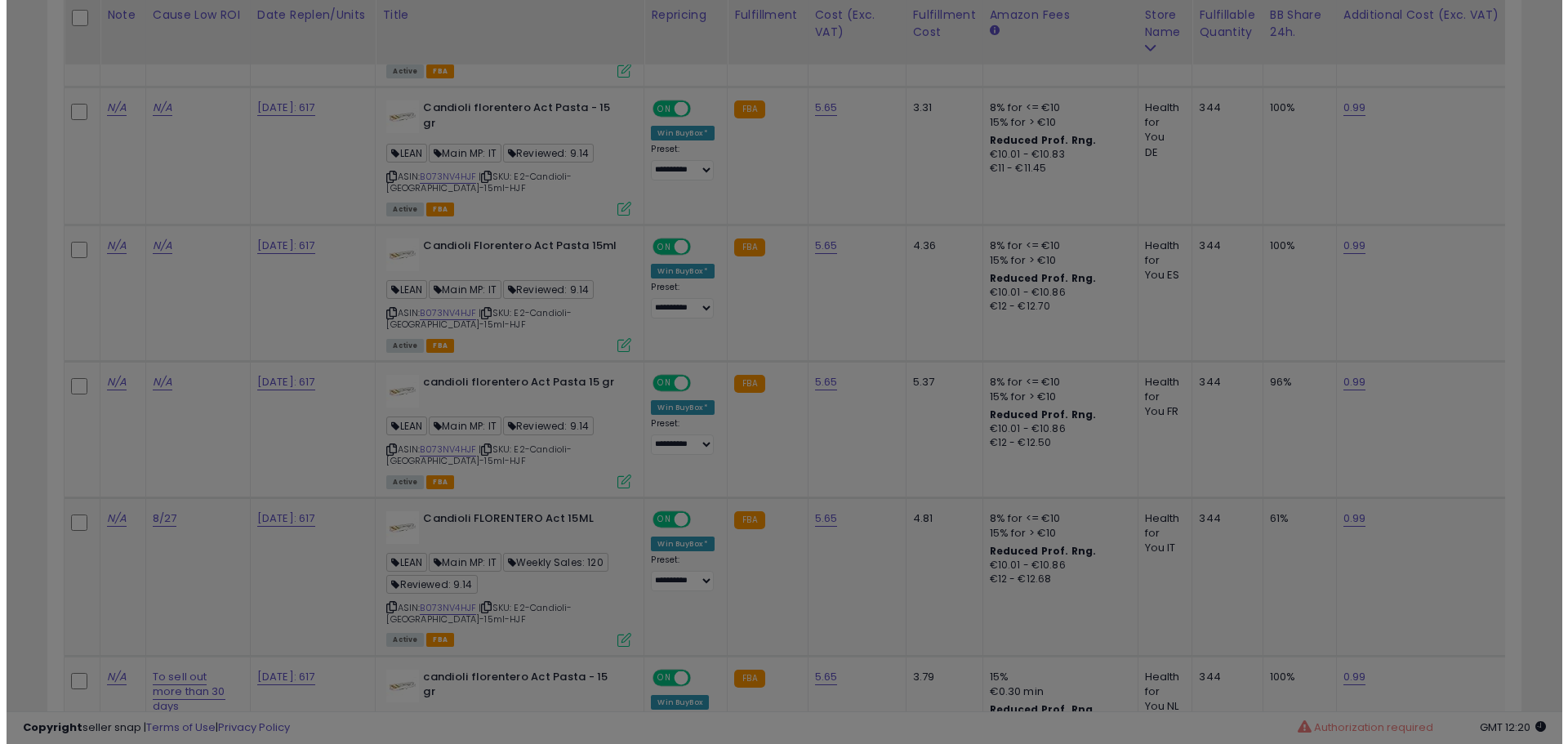
scroll to position [335, 862]
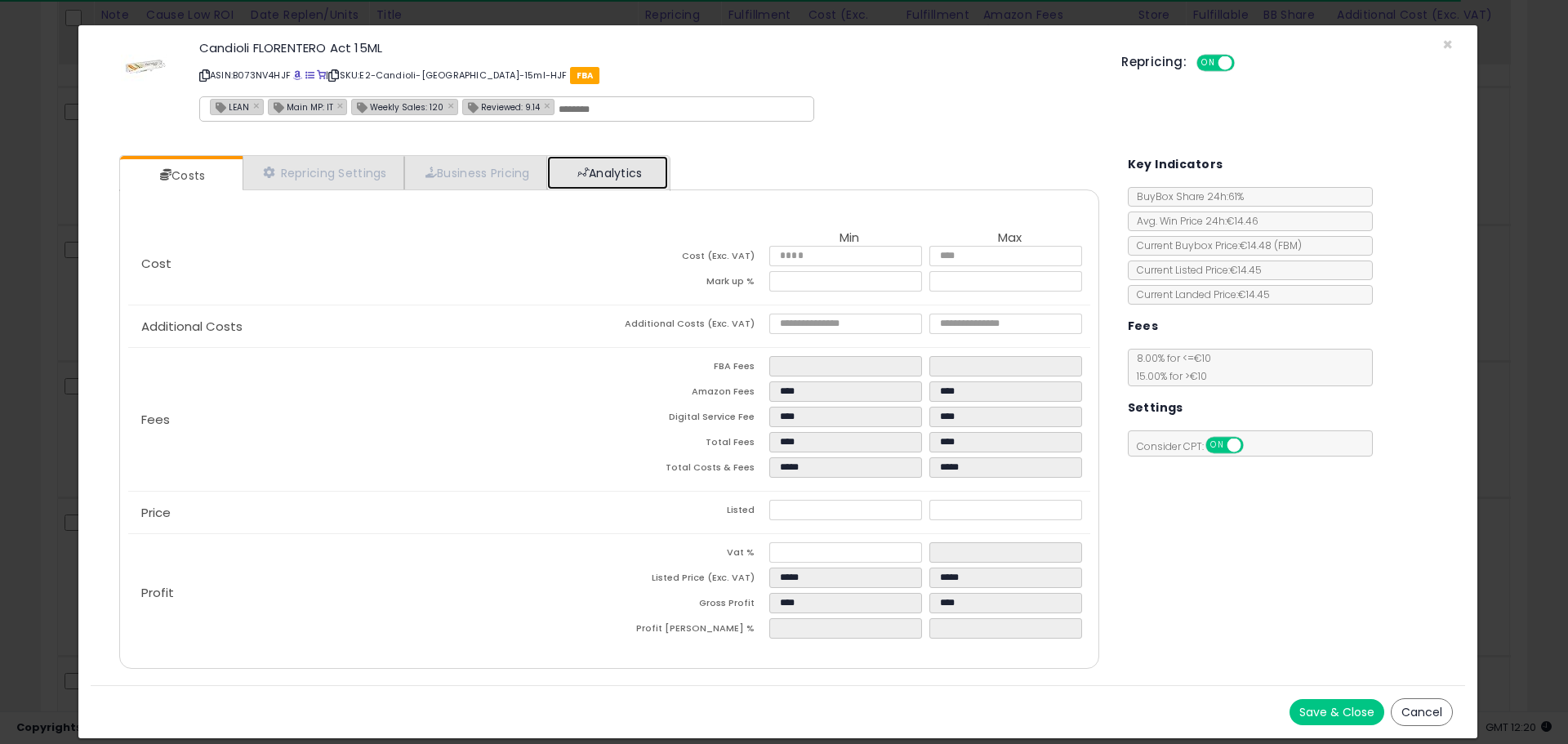
click at [649, 180] on link "Analytics" at bounding box center [607, 172] width 121 height 33
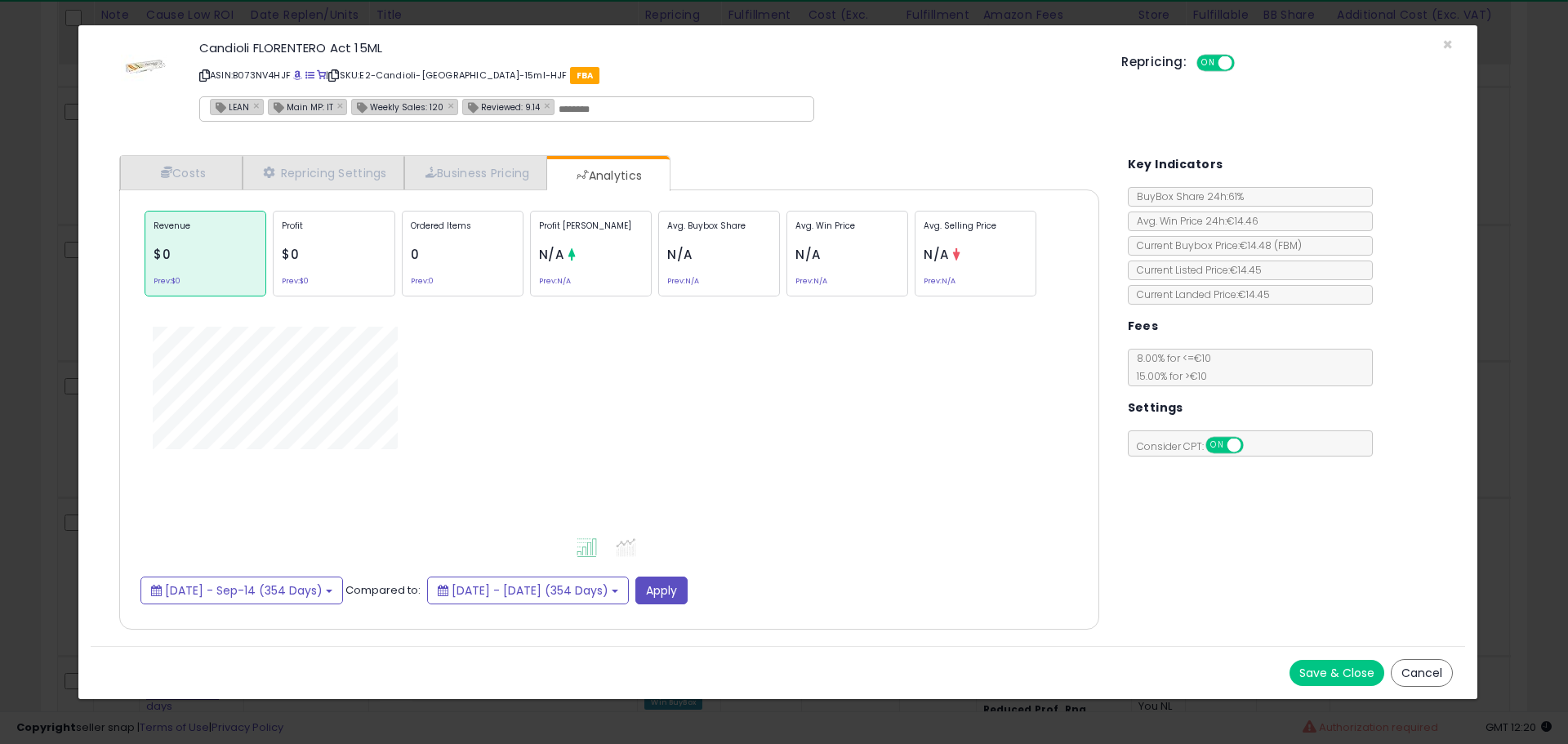
click at [431, 237] on p "Ordered Items" at bounding box center [462, 232] width 104 height 25
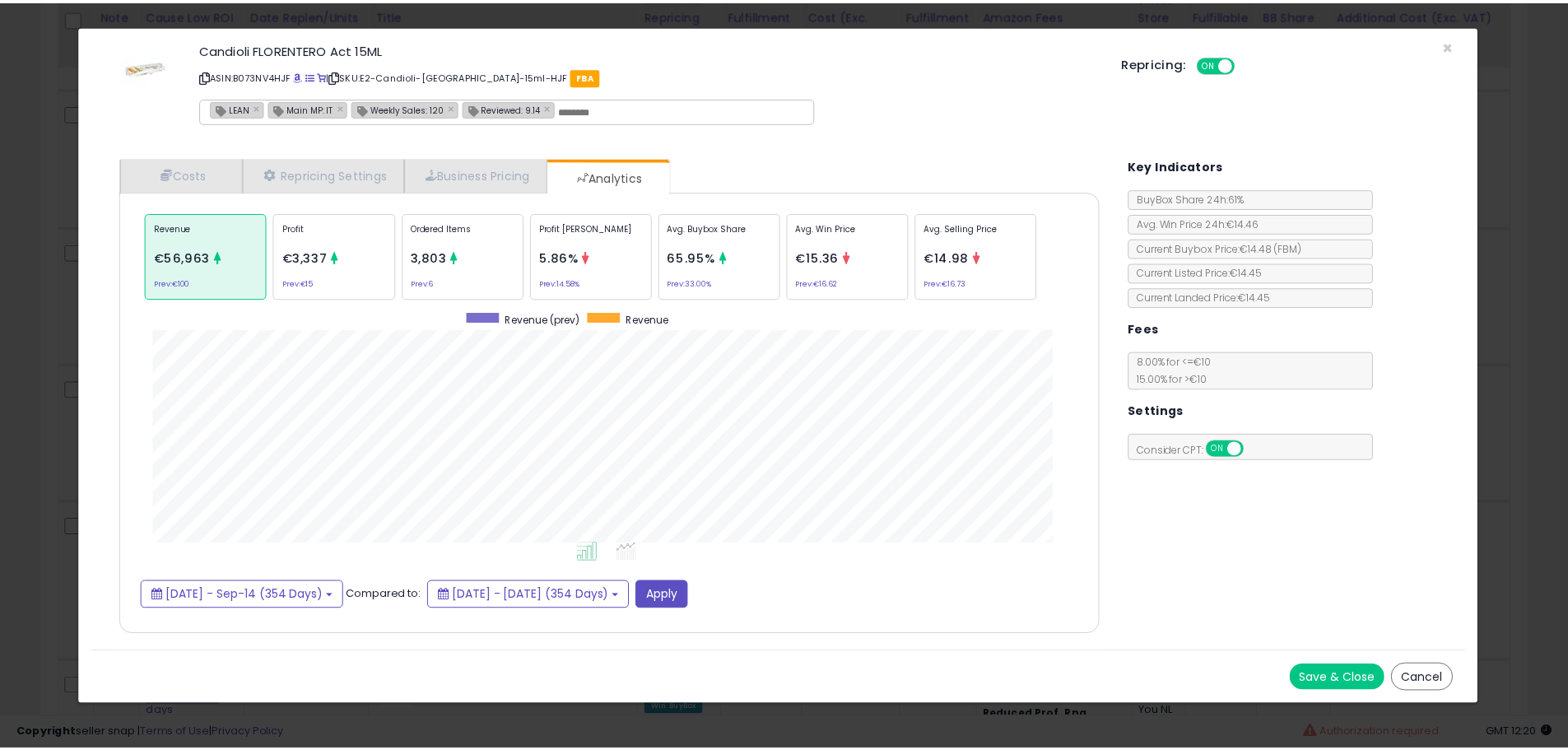
scroll to position [506, 1021]
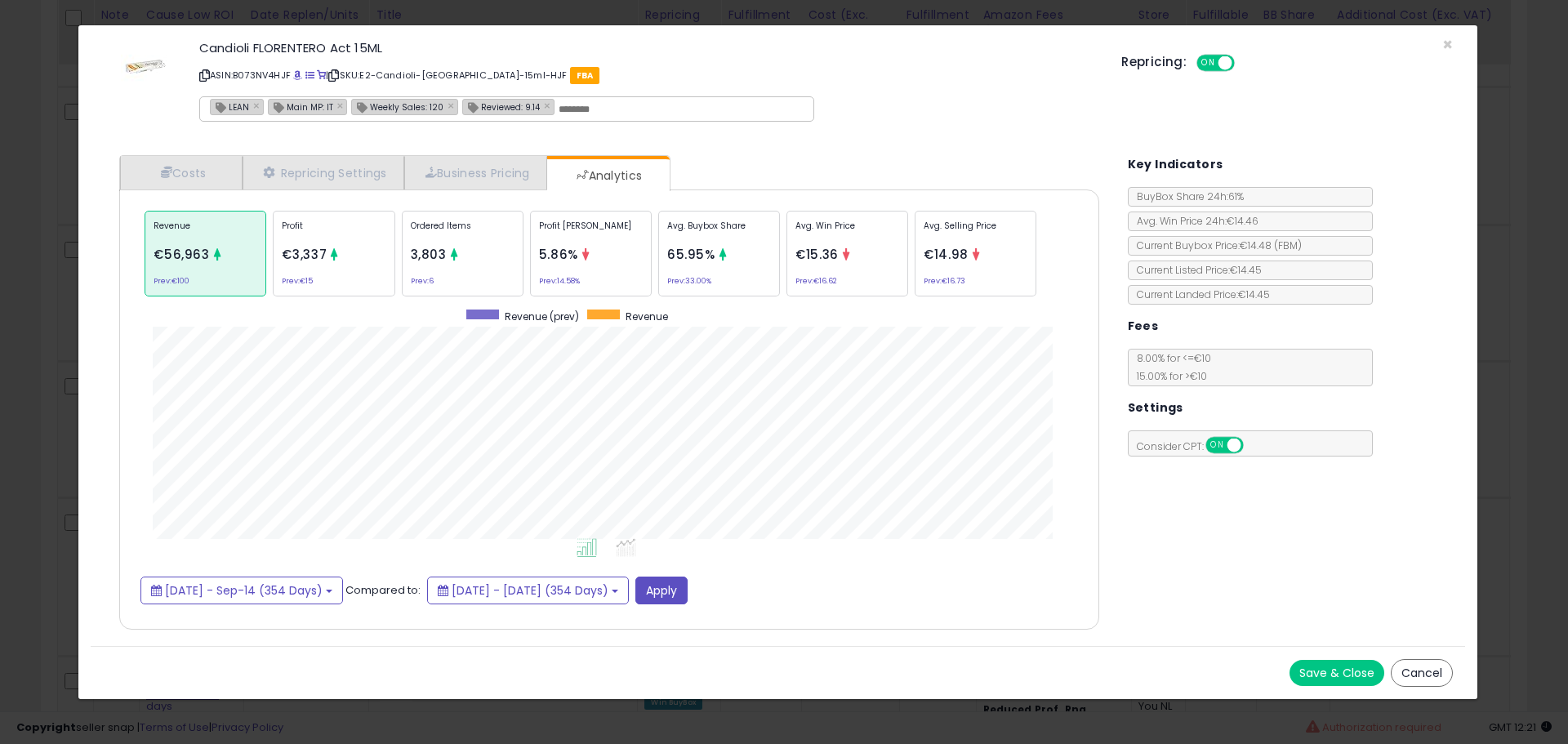
click at [58, 512] on div "× Close Candioli FLORENTERO Act 15ML ASIN: B073NV4HJF | SKU: E2-Candioli-FLOREN…" at bounding box center [784, 372] width 1568 height 744
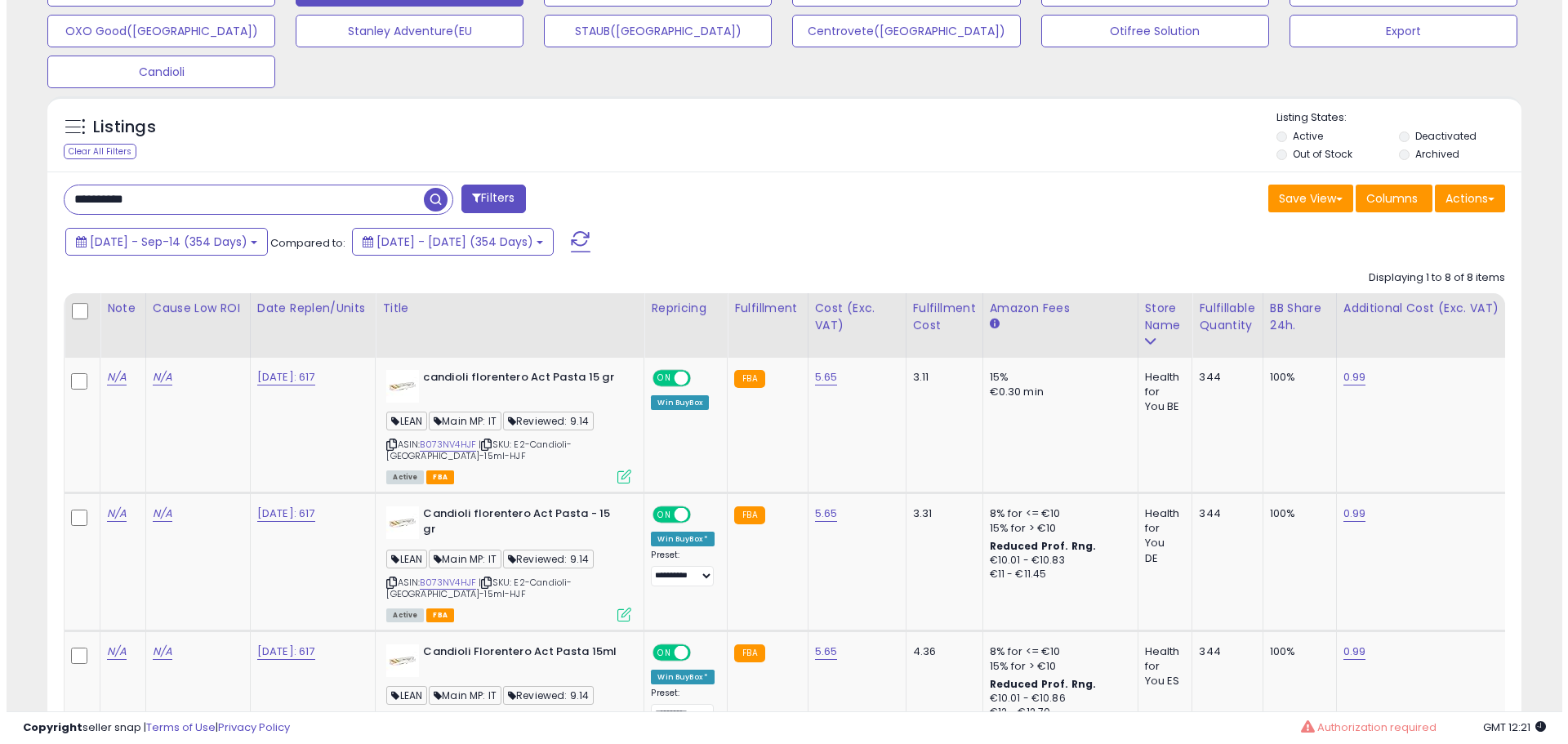
scroll to position [620, 0]
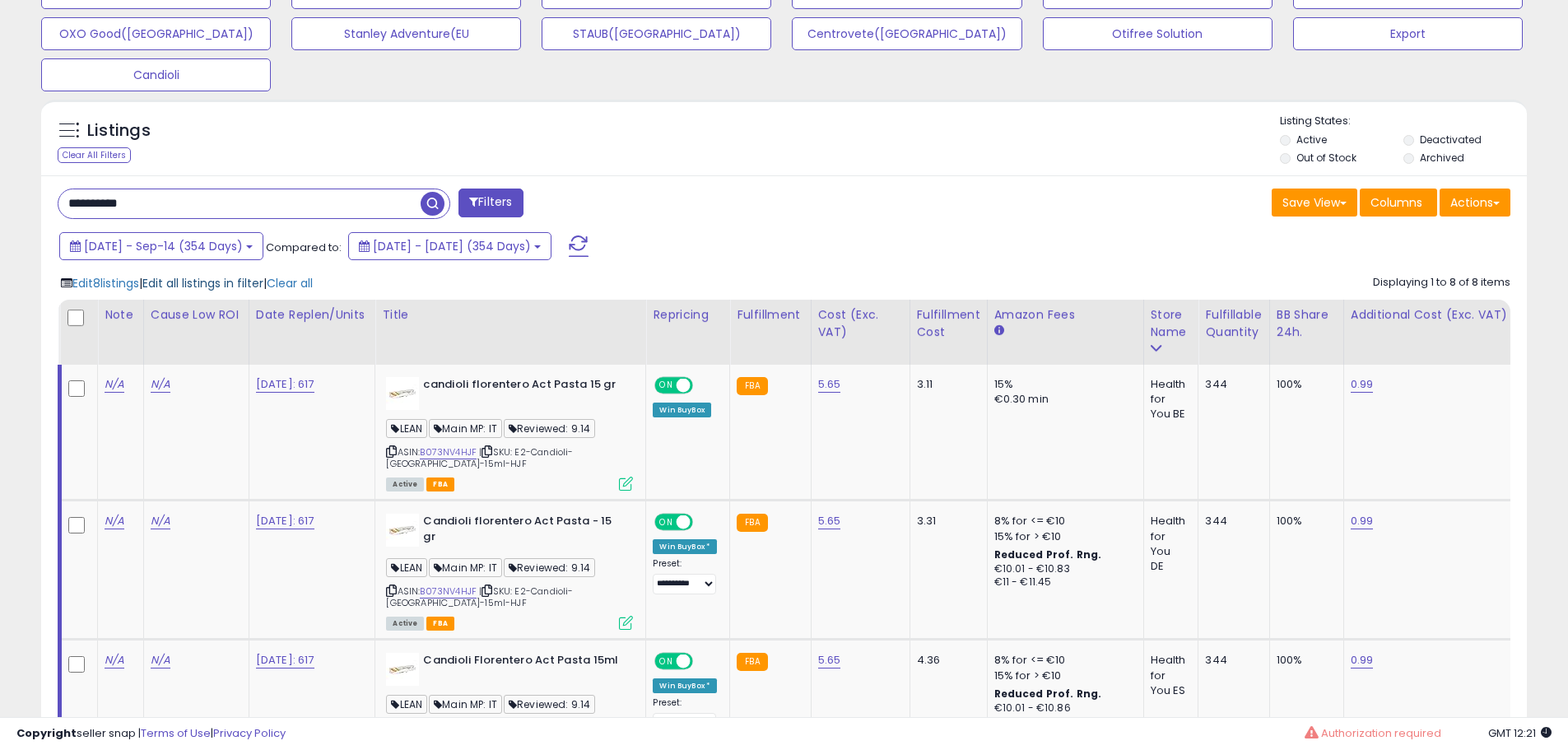
click at [233, 279] on span "Edit all listings in filter" at bounding box center [203, 283] width 121 height 16
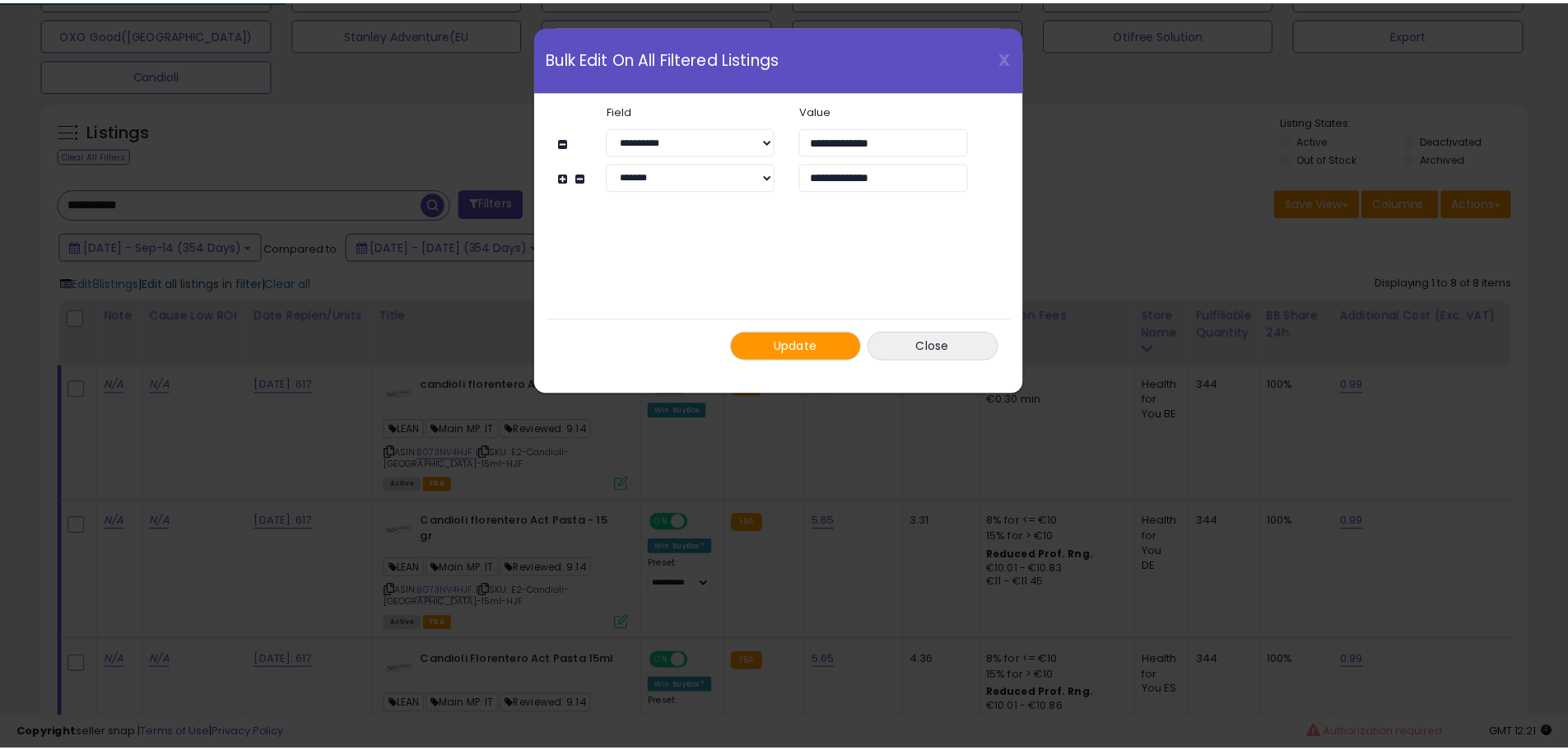
scroll to position [337, 869]
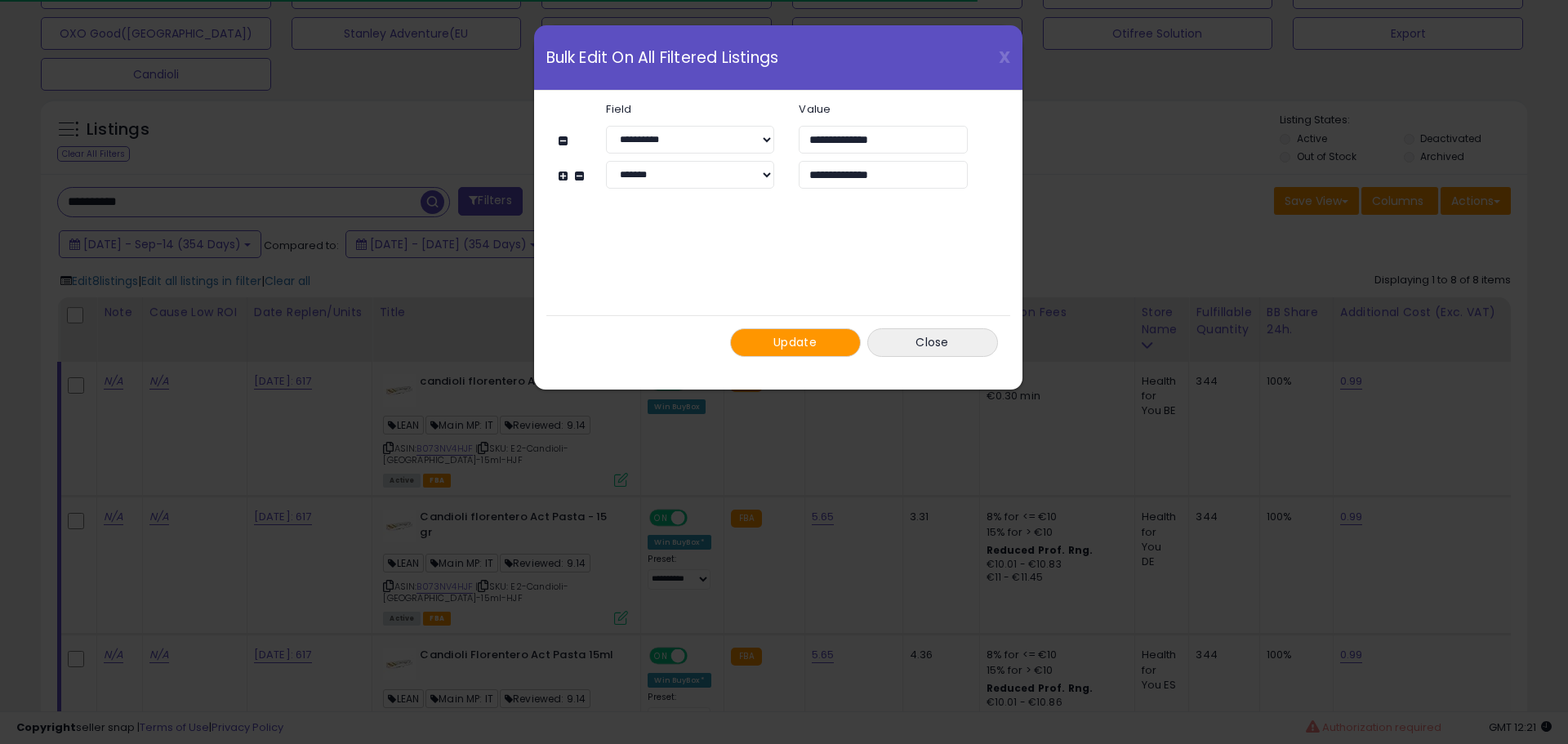
click at [781, 336] on span "Update" at bounding box center [794, 342] width 43 height 16
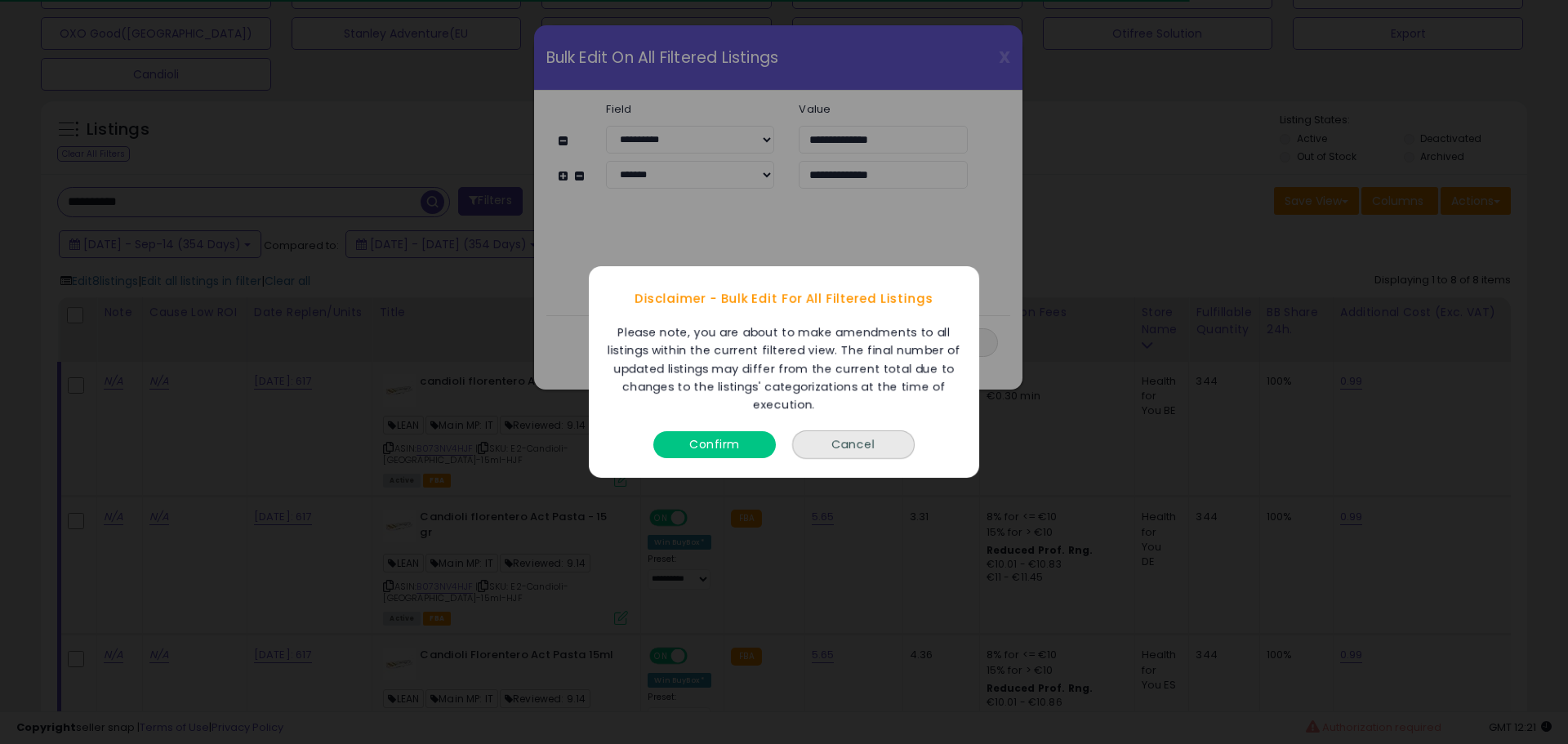
click at [731, 451] on button "Confirm" at bounding box center [714, 445] width 123 height 27
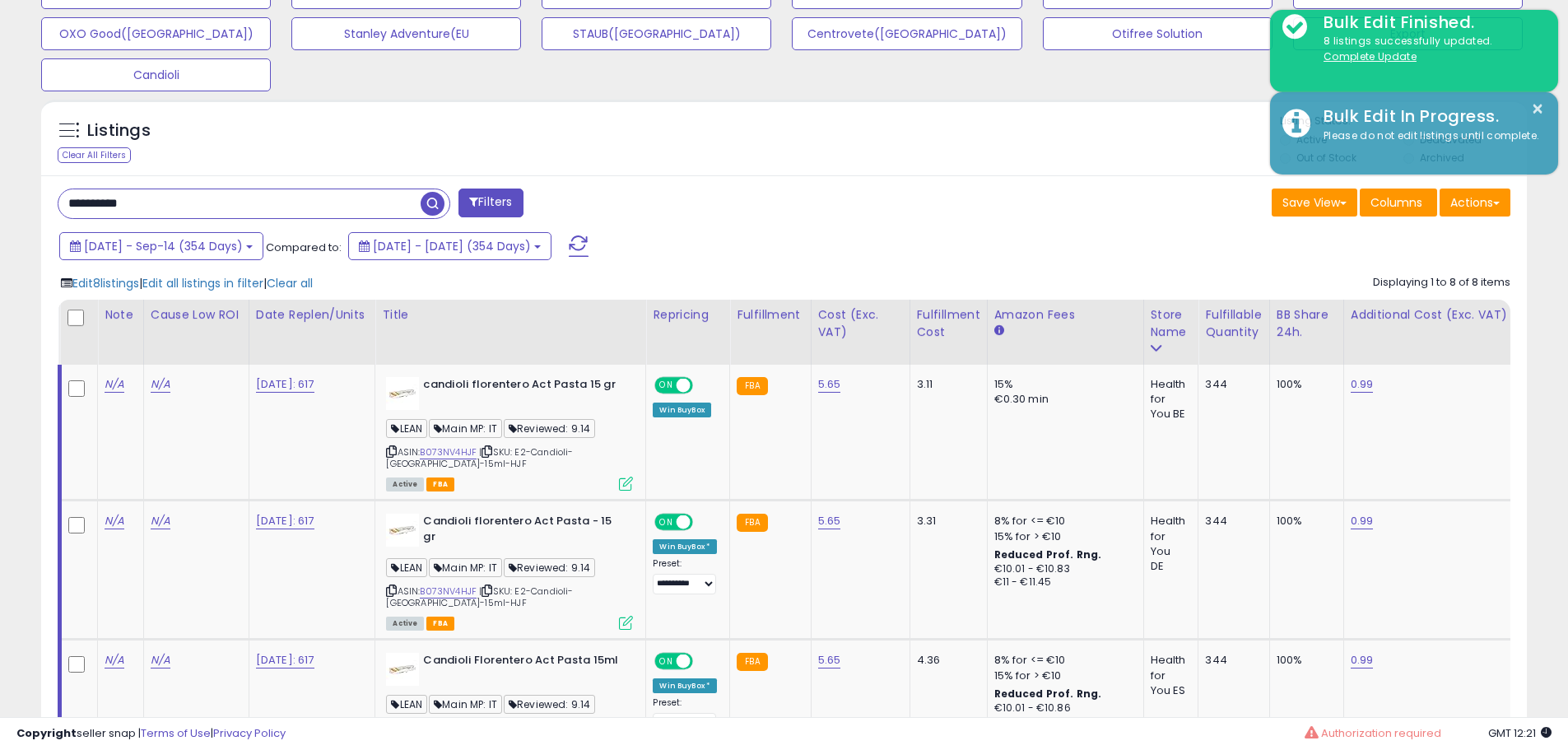
scroll to position [823078, 822376]
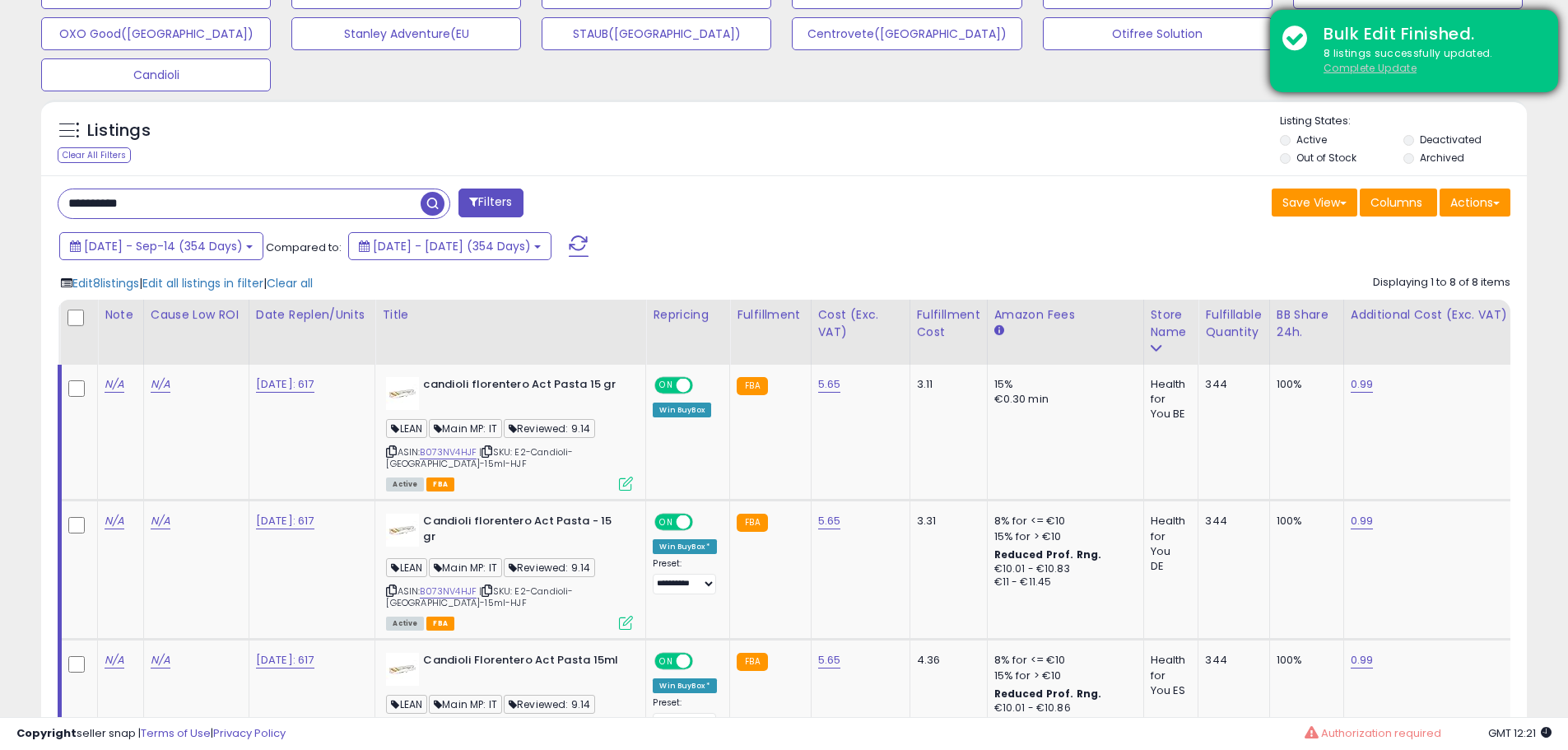
click at [1352, 66] on u "Complete Update" at bounding box center [1371, 67] width 93 height 14
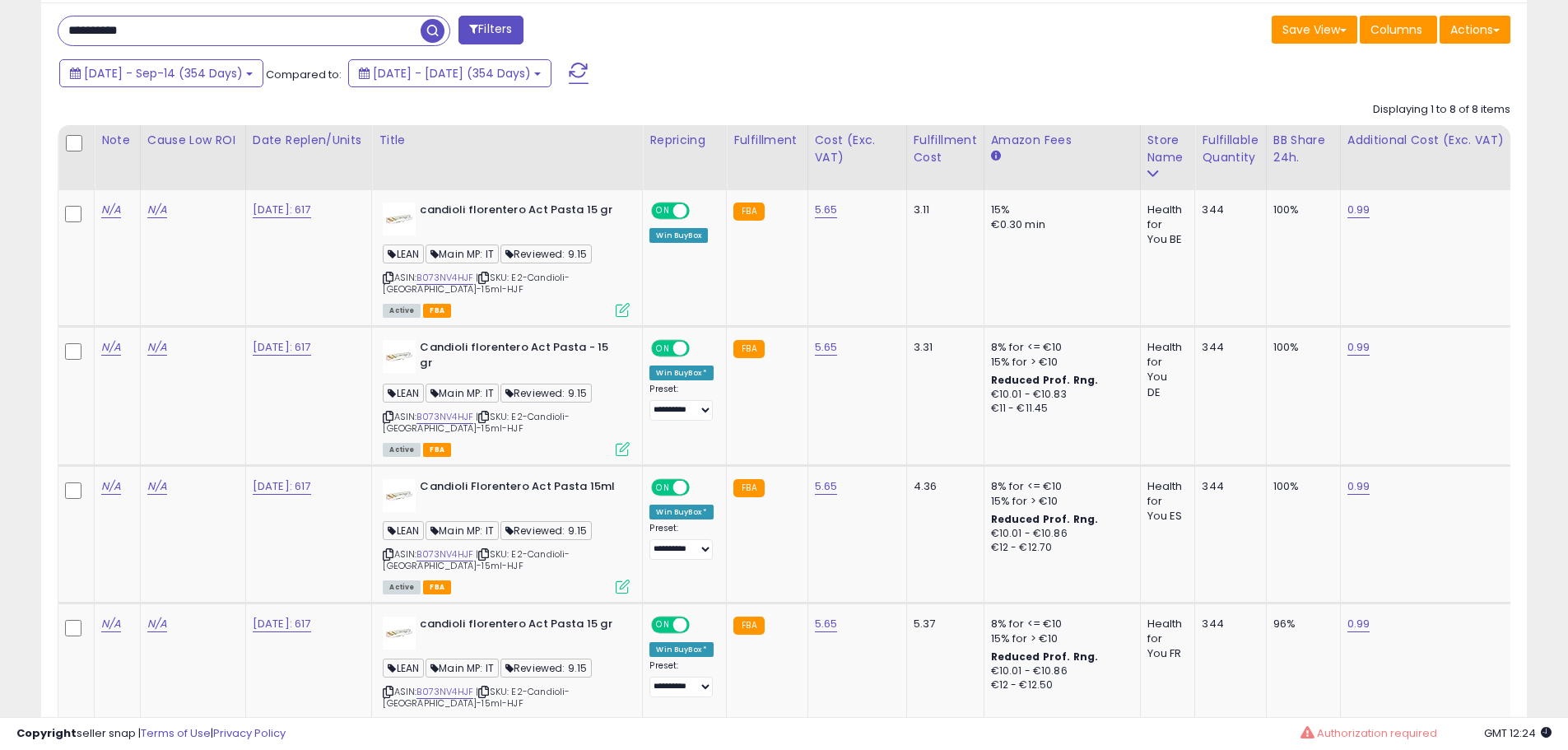
scroll to position [708, 0]
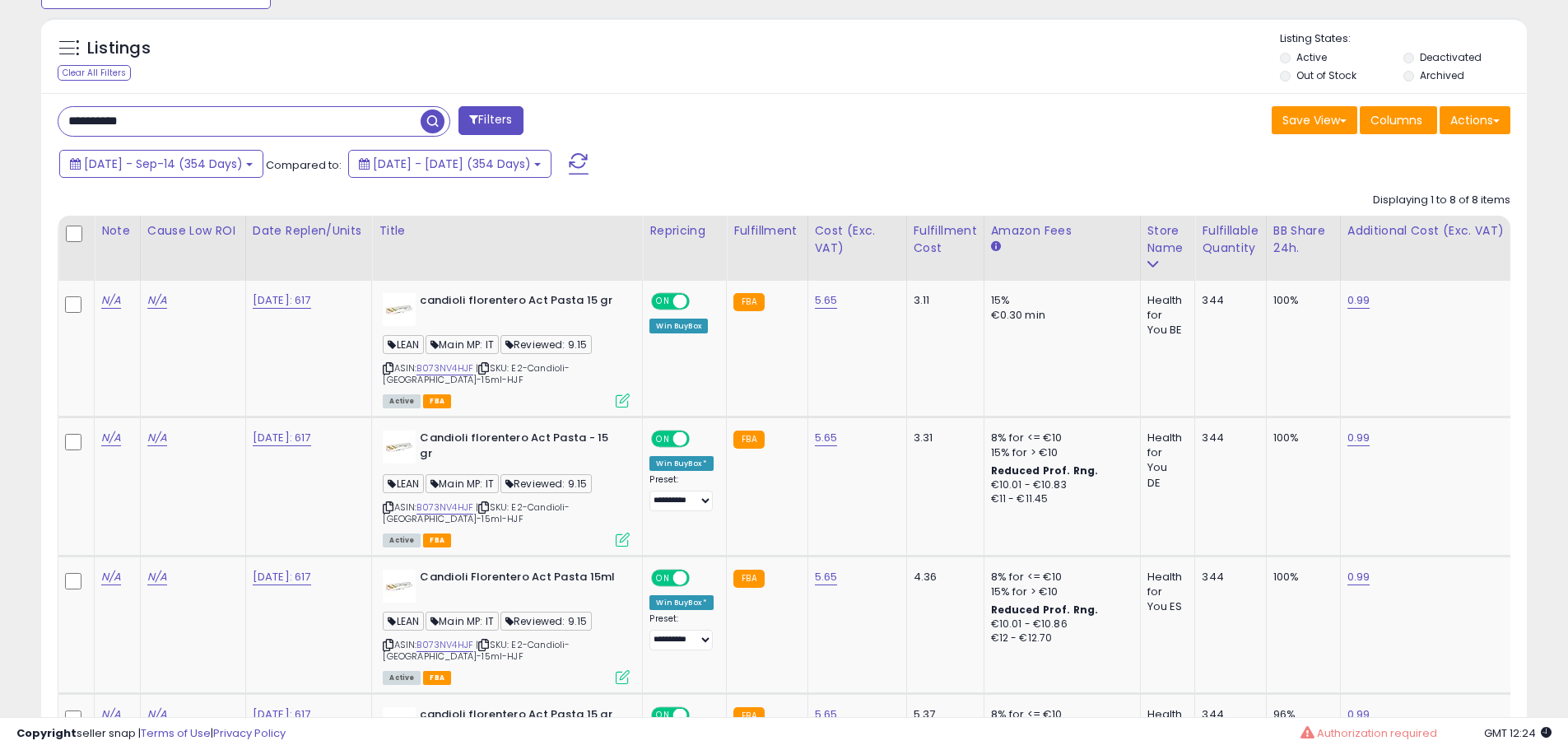
click at [294, 125] on input "**********" at bounding box center [240, 121] width 362 height 29
paste input "text"
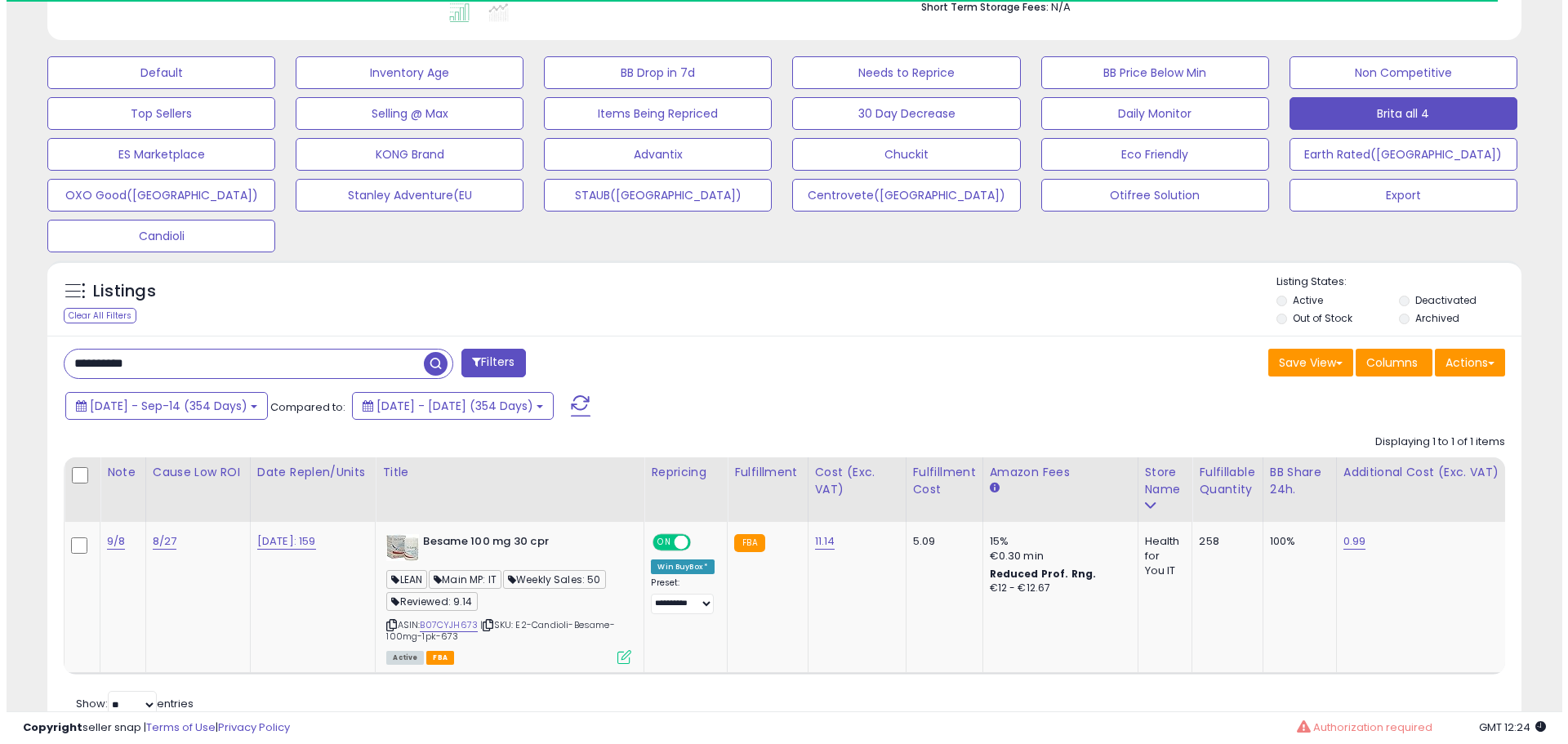
scroll to position [527, 0]
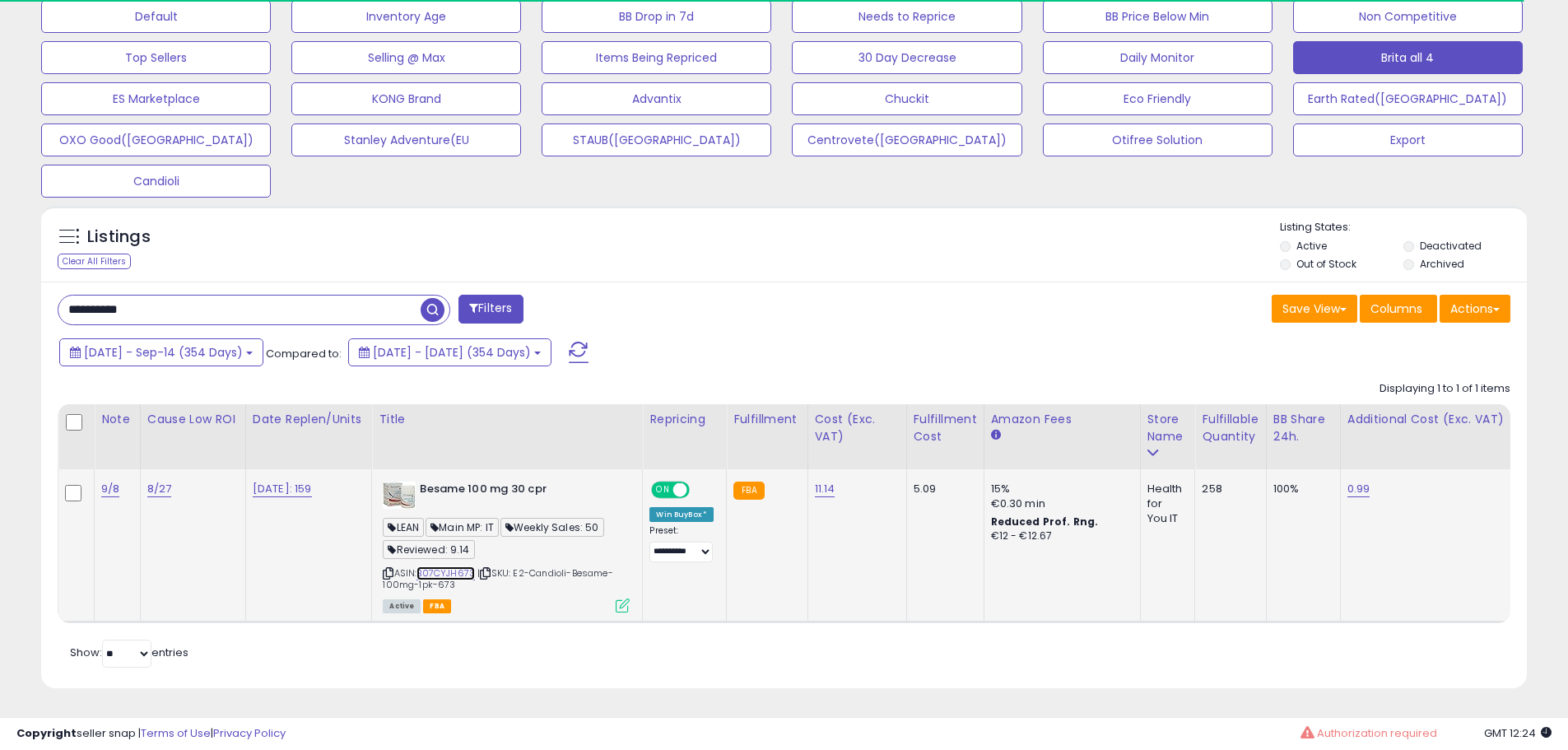
click at [461, 567] on link "B07CYJH673" at bounding box center [446, 574] width 59 height 14
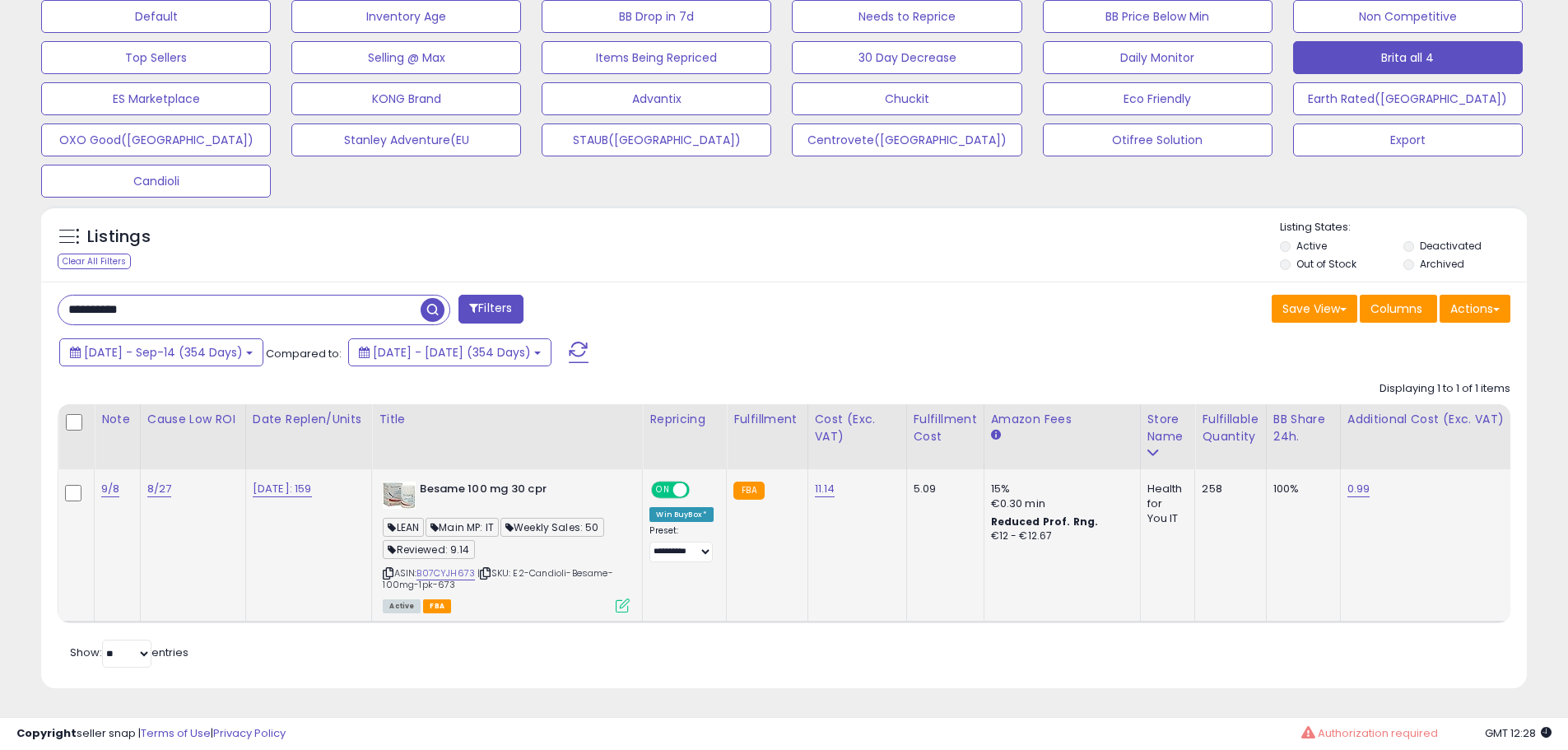
click at [624, 599] on icon at bounding box center [623, 606] width 14 height 14
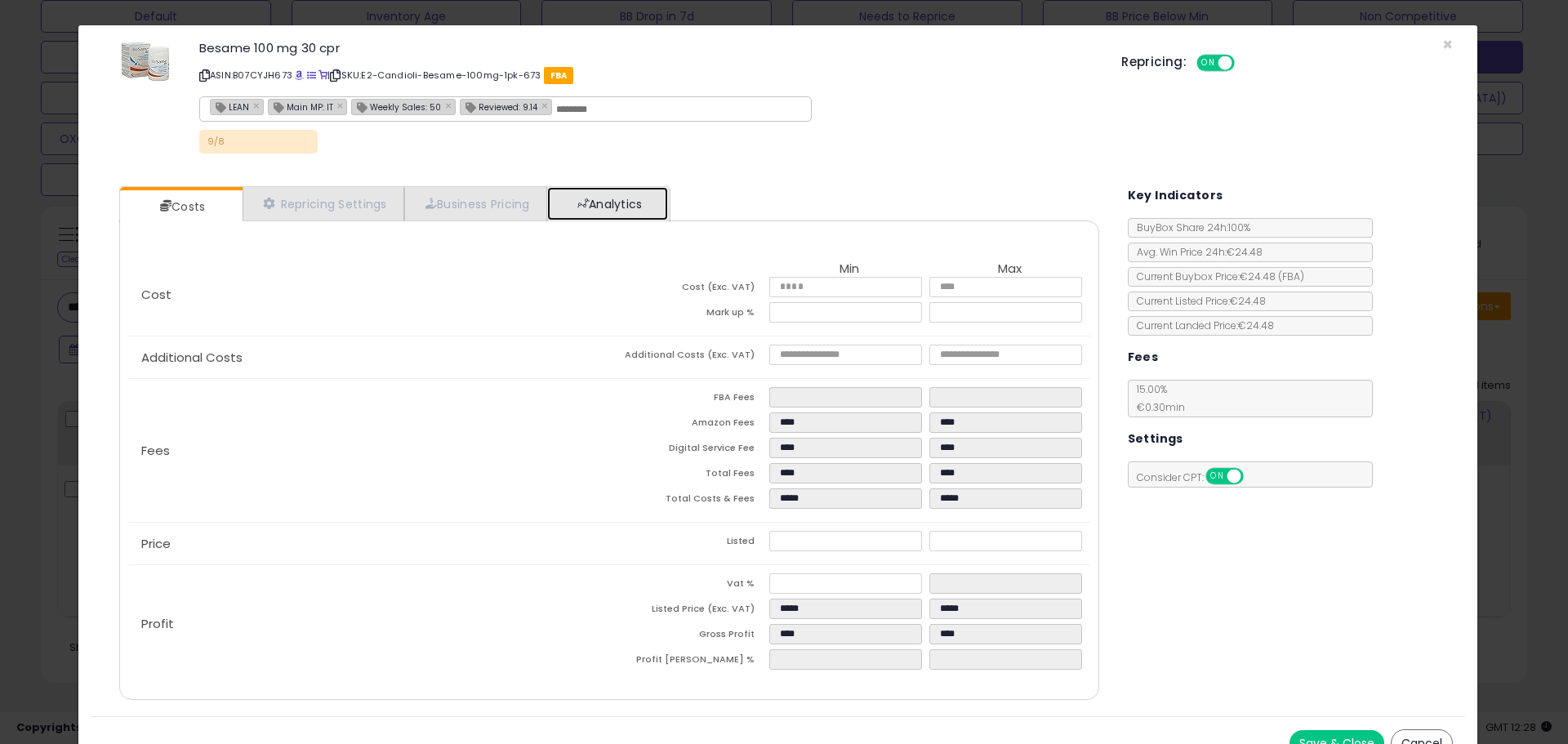
click at [619, 190] on link "Analytics" at bounding box center [607, 203] width 121 height 33
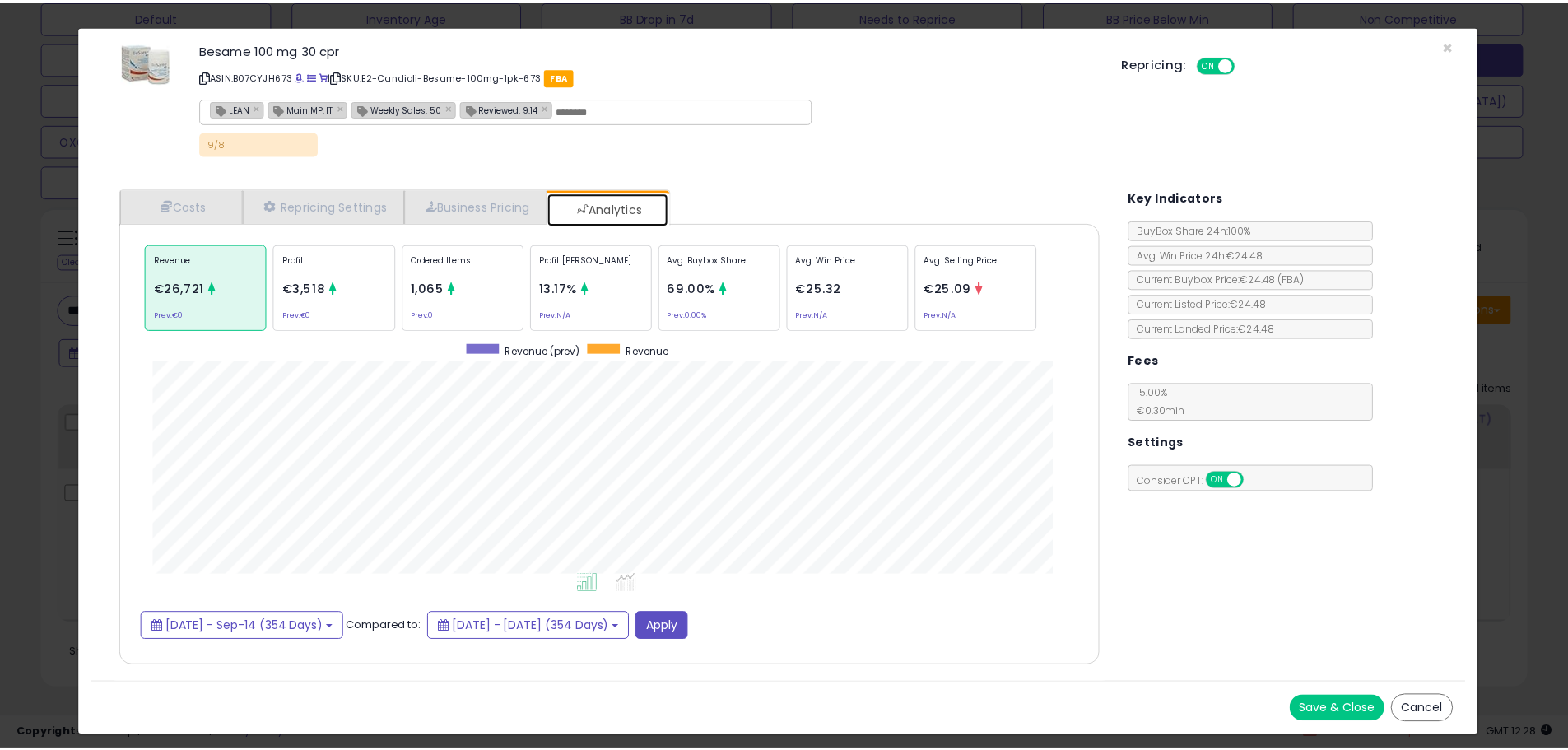
scroll to position [506, 1021]
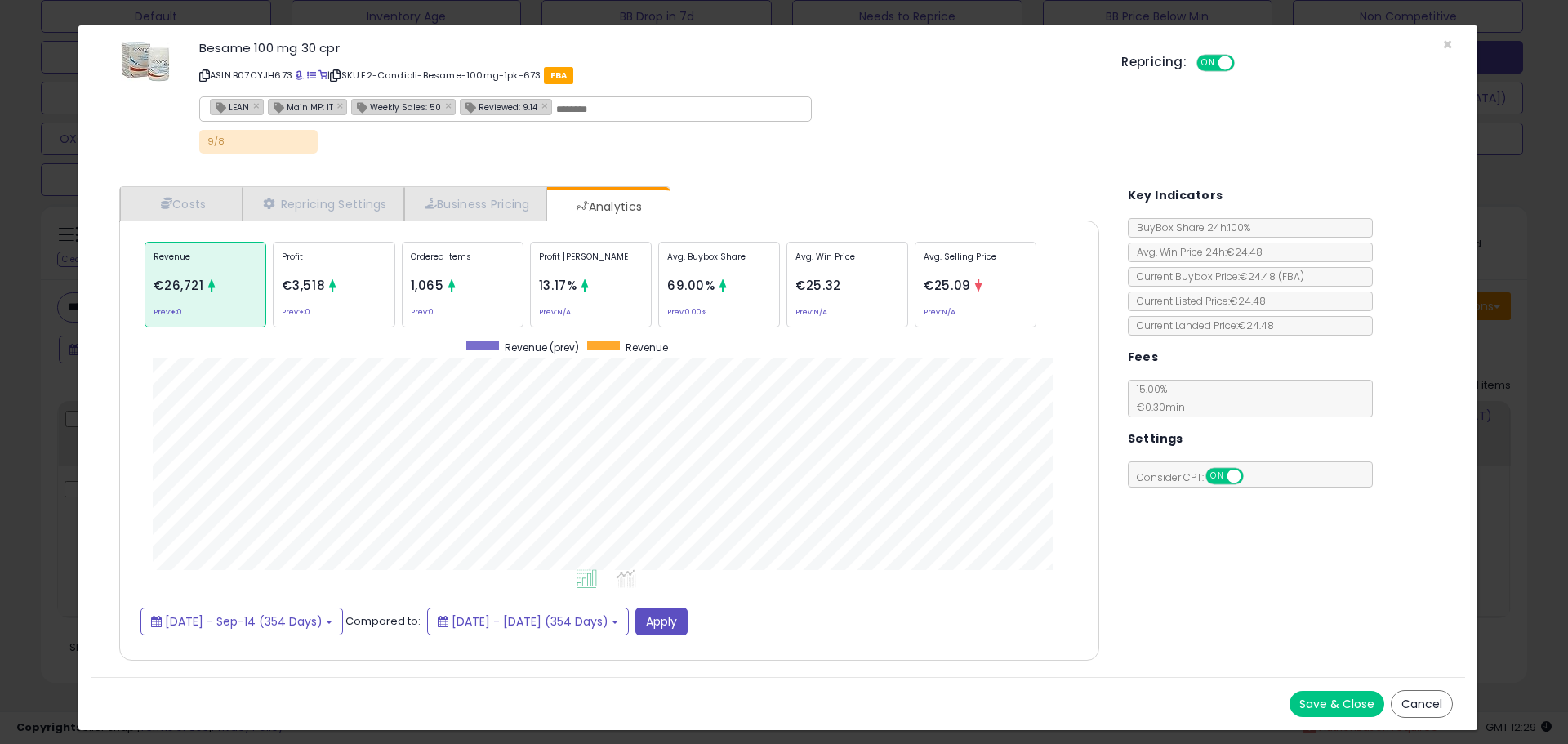
click at [26, 233] on div "× Close Besame 100 mg 30 cpr ASIN: B07CYJH673 | SKU: E2-Candioli-Besame-100mg-1…" at bounding box center [784, 372] width 1568 height 744
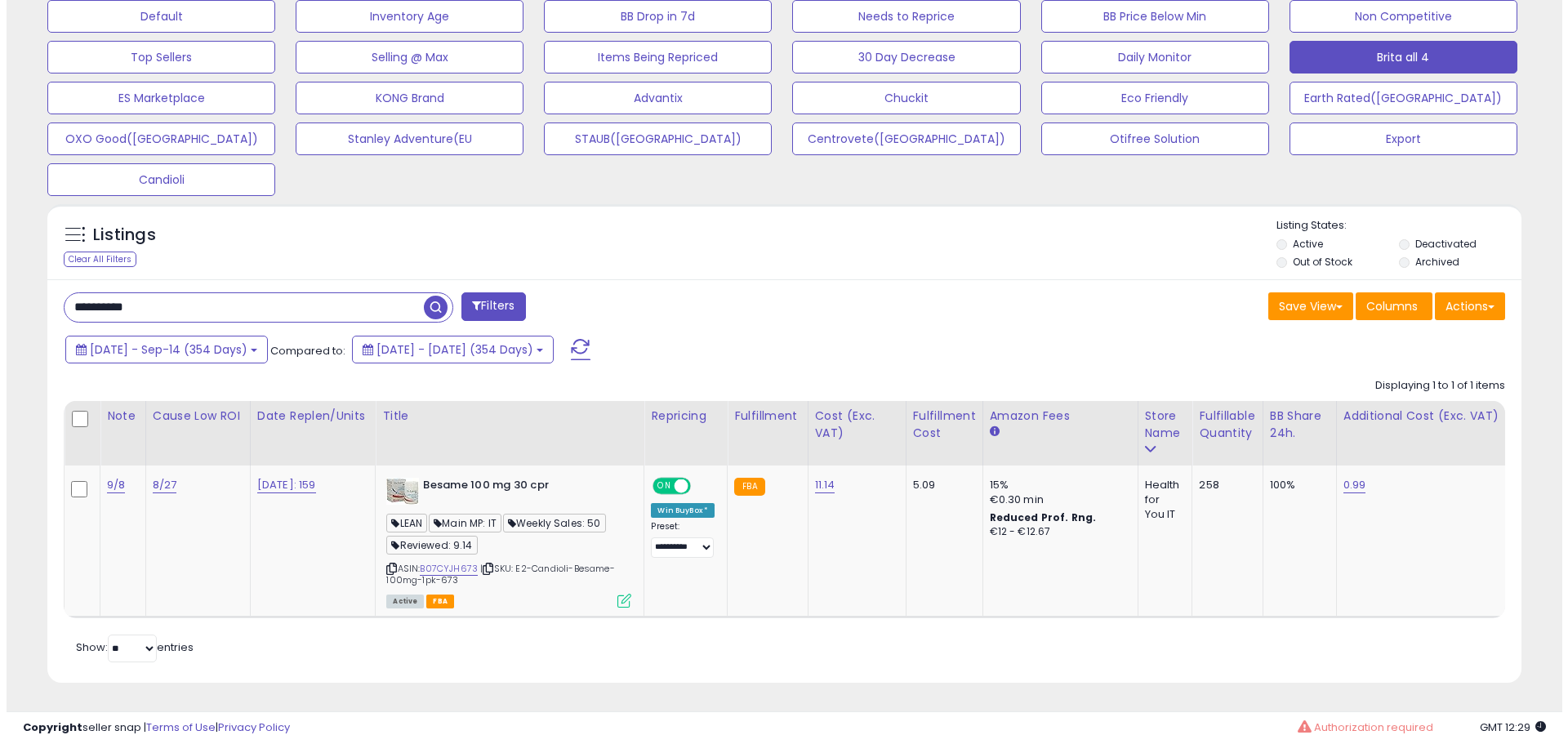
scroll to position [816493, 815628]
click at [76, 417] on div at bounding box center [75, 420] width 22 height 25
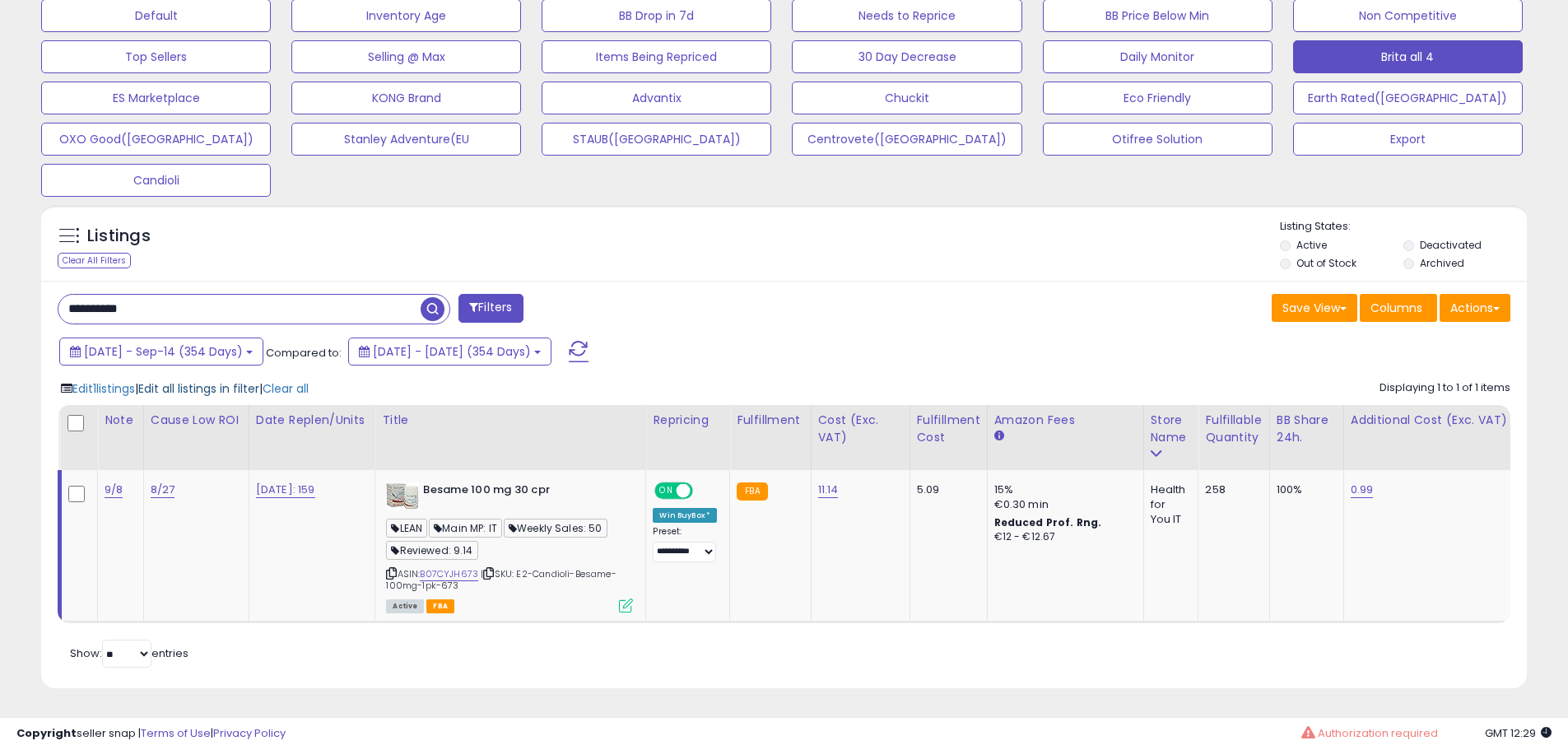
click at [198, 382] on span "Edit all listings in filter" at bounding box center [199, 388] width 121 height 16
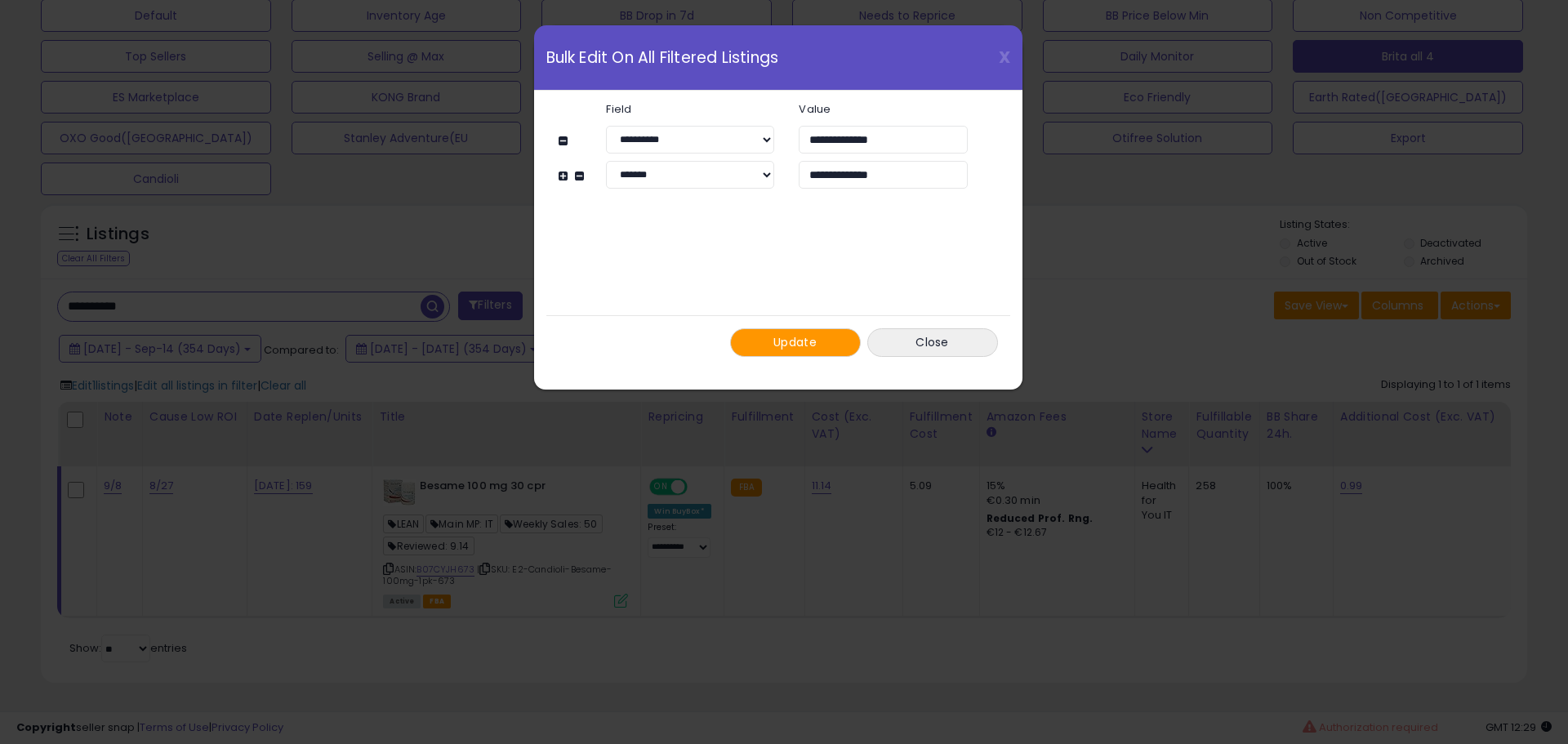
click at [780, 342] on span "Update" at bounding box center [794, 342] width 43 height 16
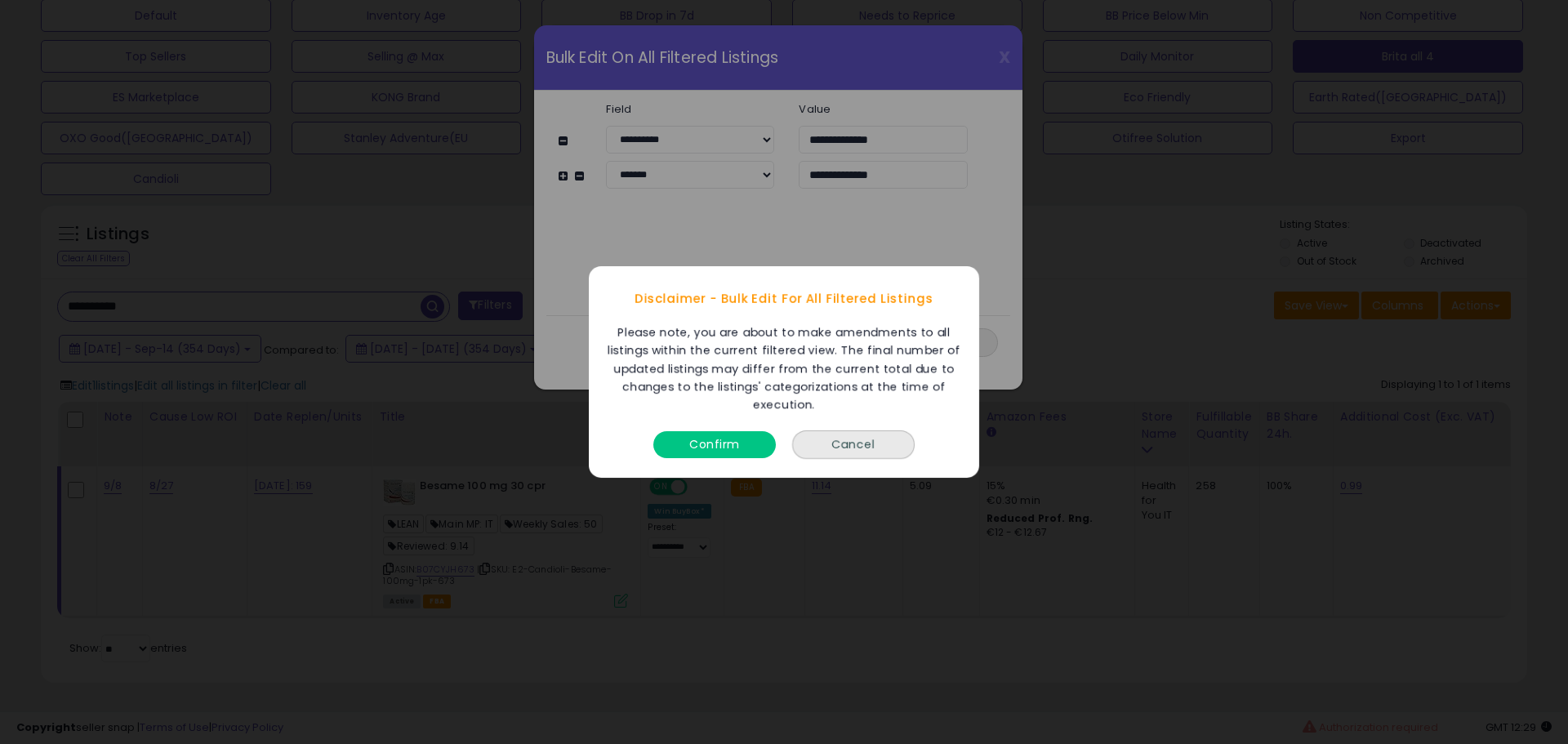
click at [733, 434] on button "Confirm" at bounding box center [714, 445] width 123 height 27
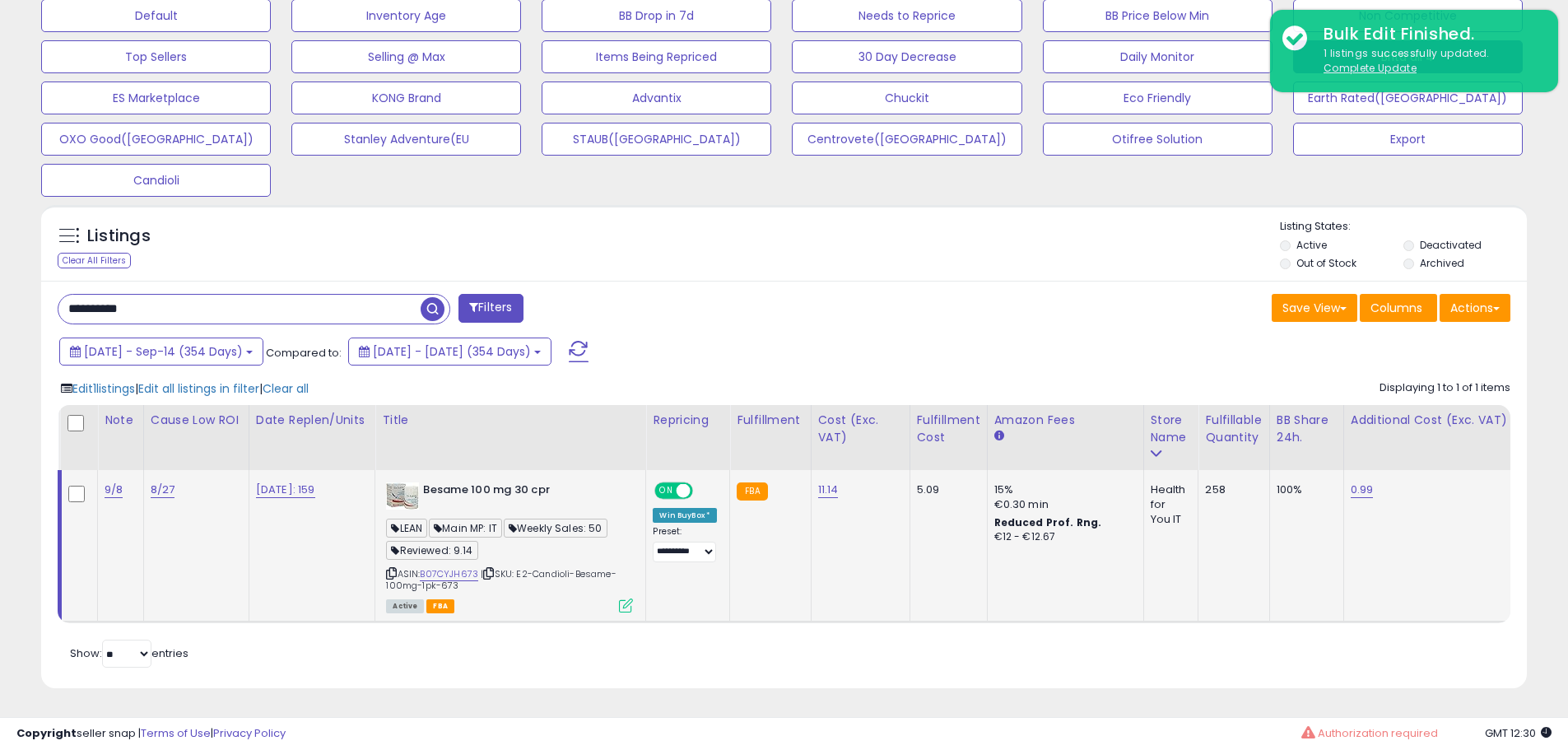
scroll to position [337, 862]
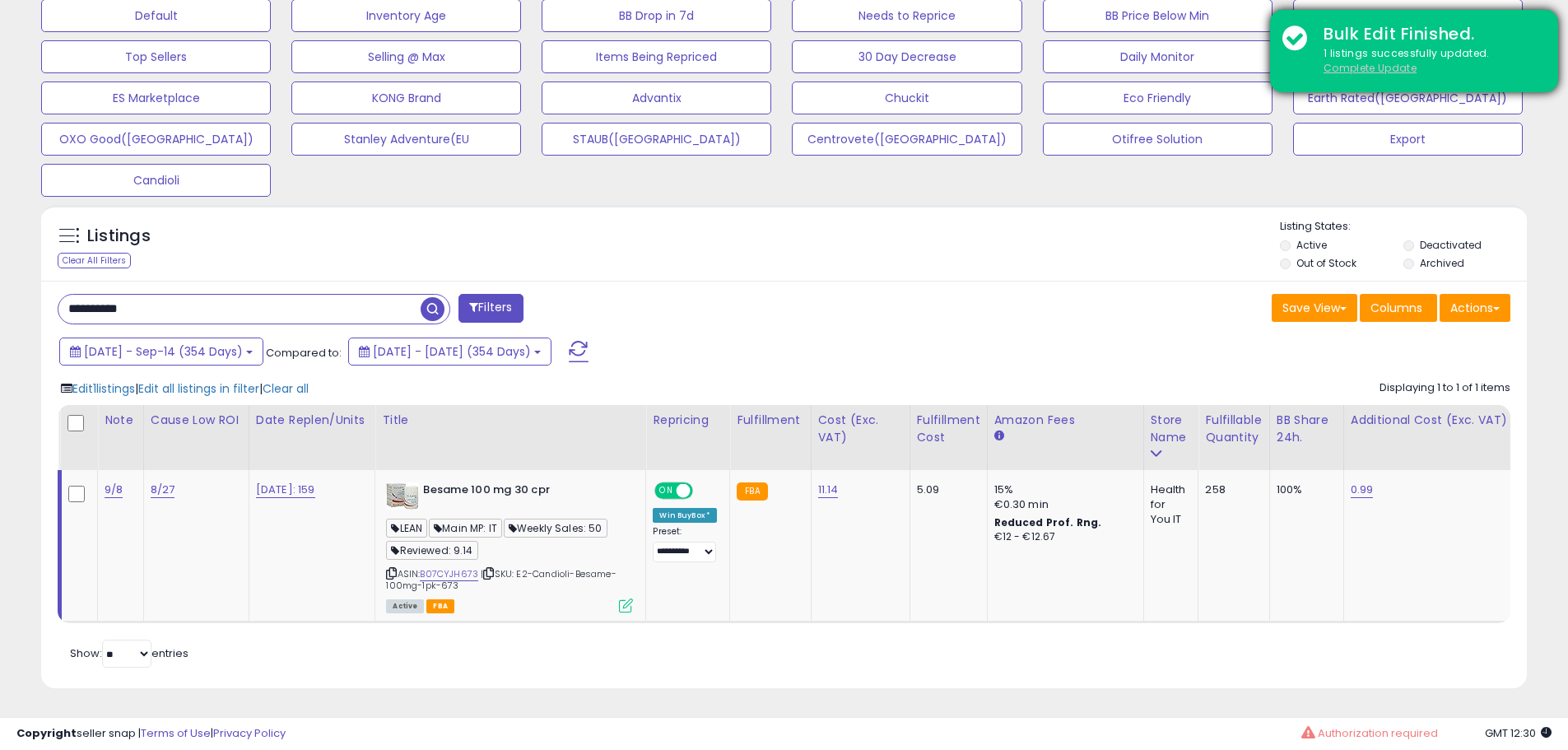
click at [1343, 67] on u "Complete Update" at bounding box center [1371, 67] width 93 height 14
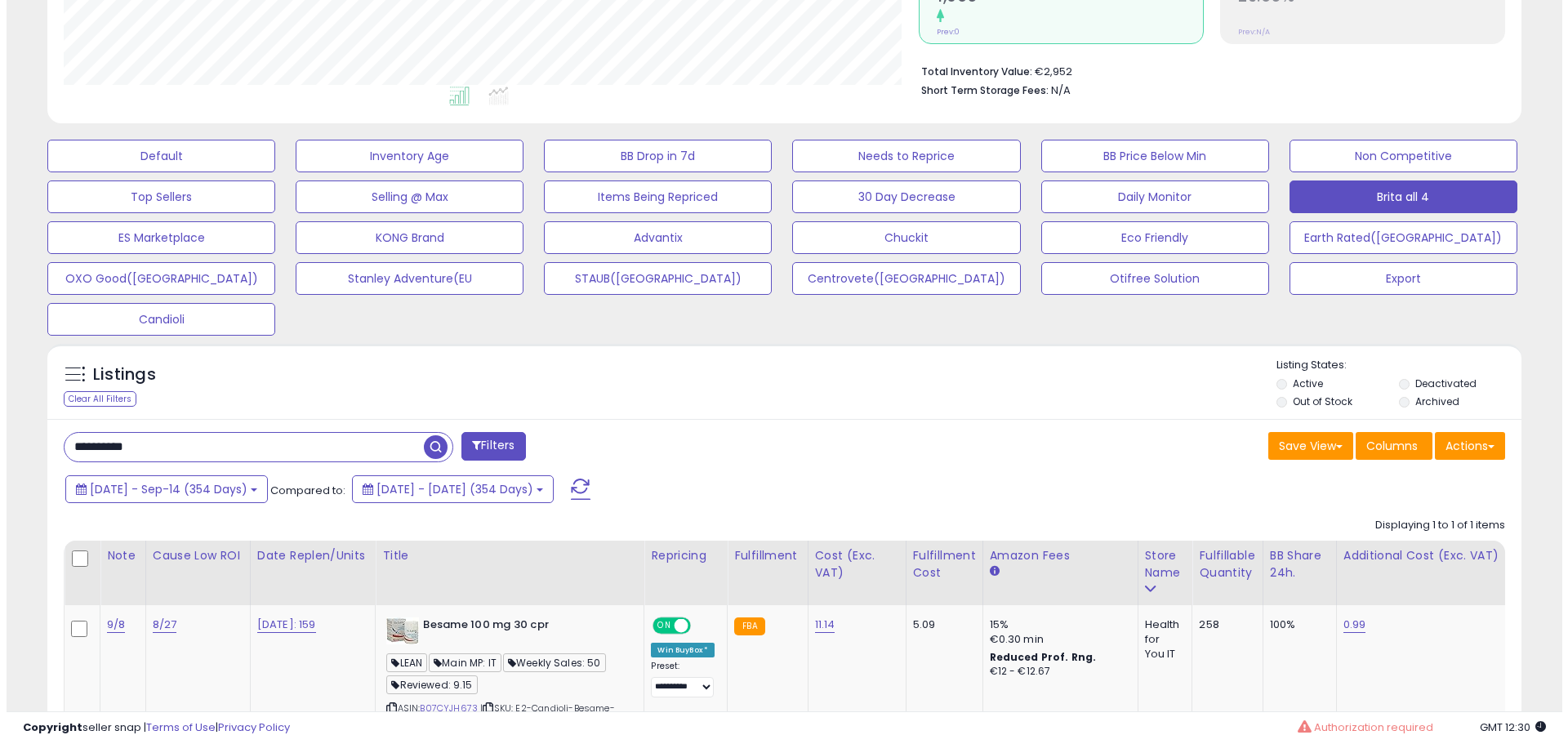
scroll to position [816493, 815628]
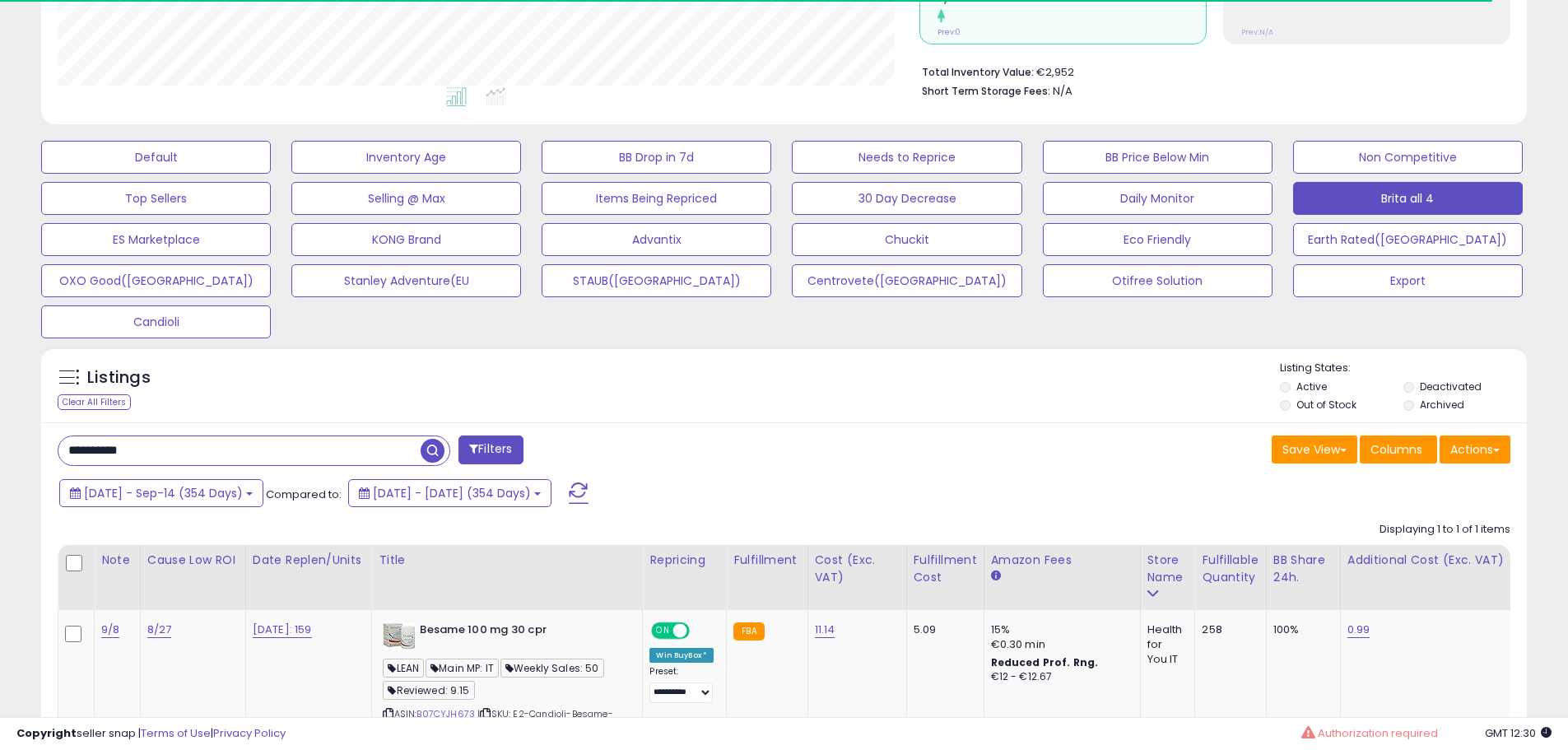
click at [214, 453] on input "**********" at bounding box center [240, 450] width 362 height 29
paste input "text"
type input "**********"
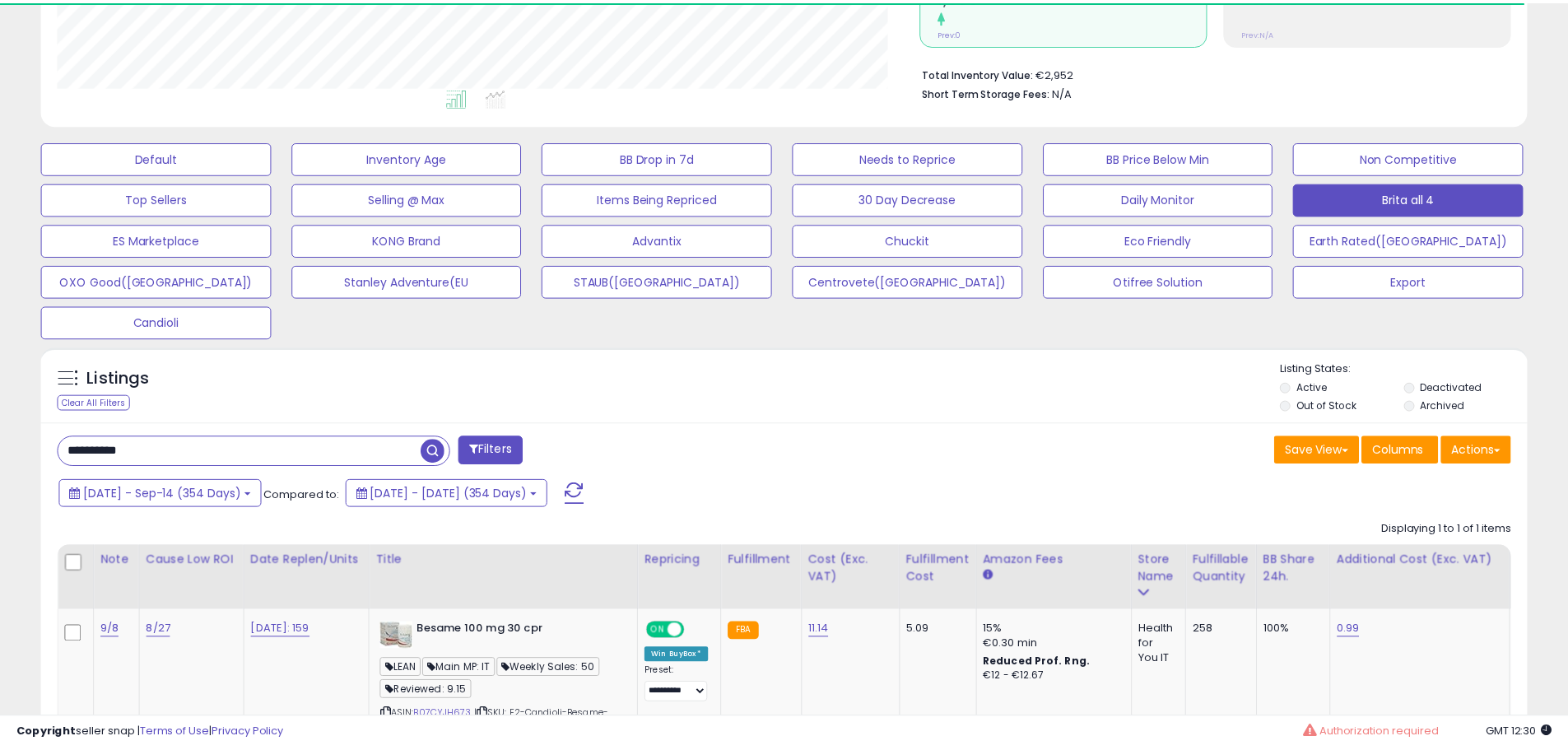
scroll to position [337, 869]
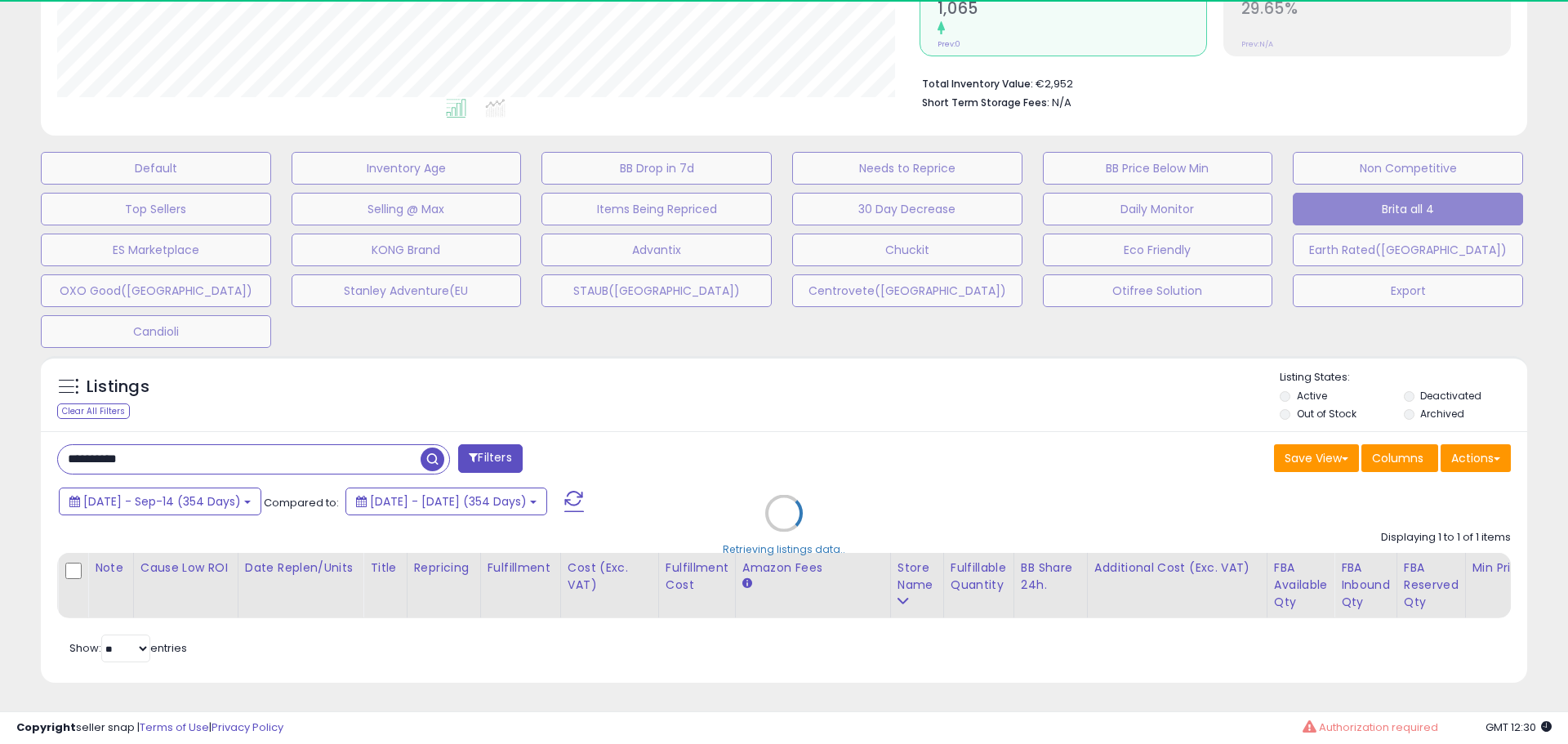
click at [841, 446] on div "Retrieving listings data.." at bounding box center [783, 525] width 1511 height 355
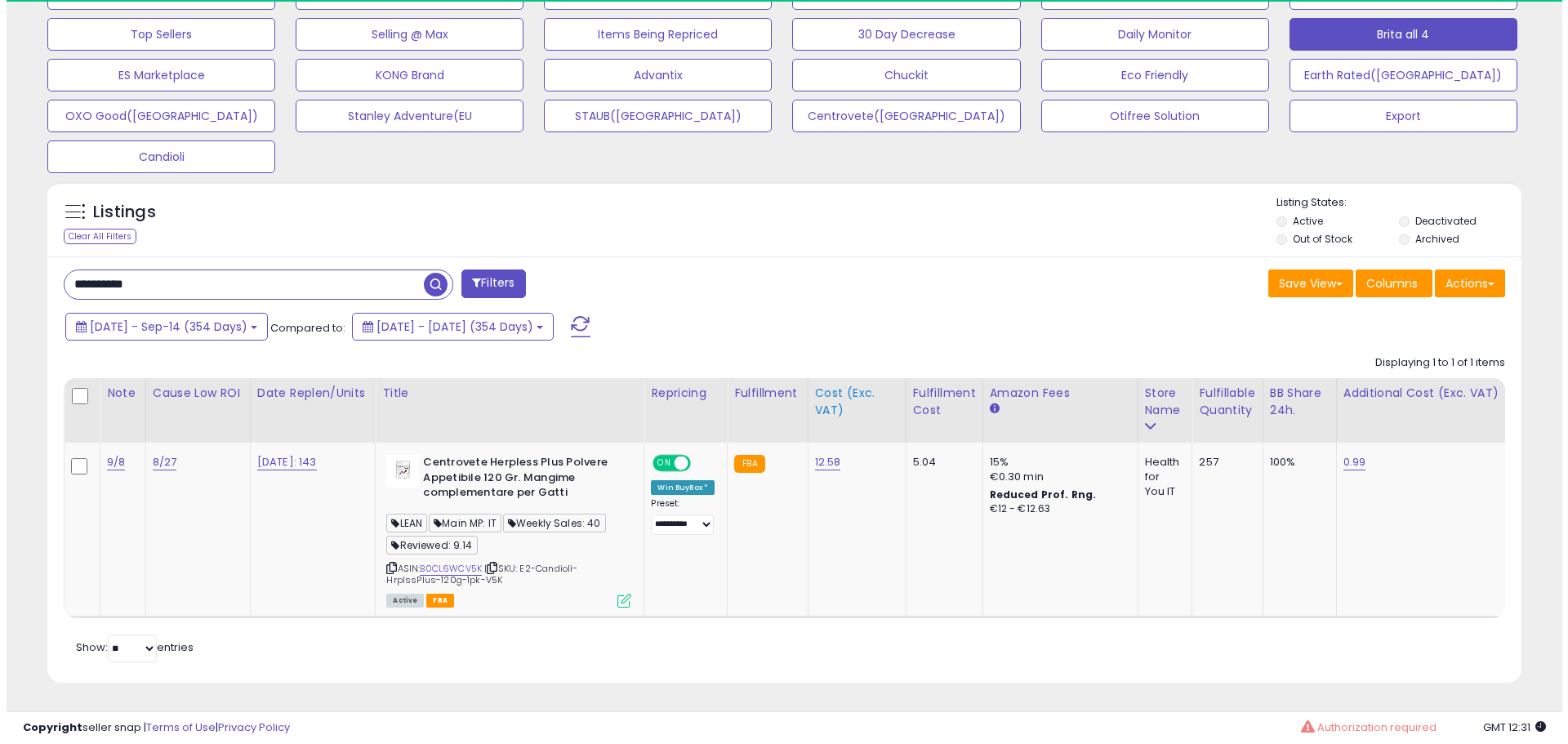
scroll to position [550, 0]
click at [620, 594] on icon at bounding box center [618, 601] width 14 height 14
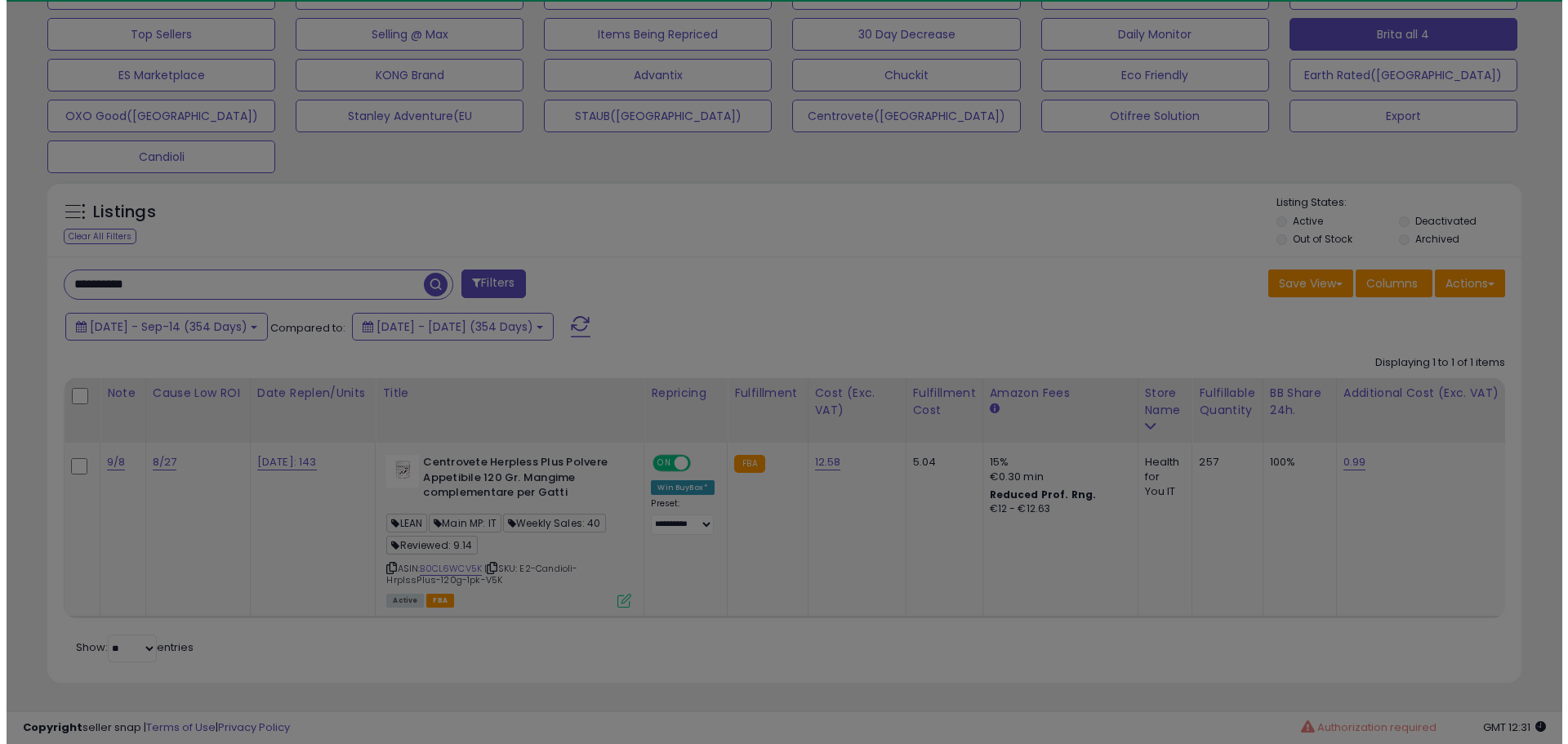
scroll to position [335, 862]
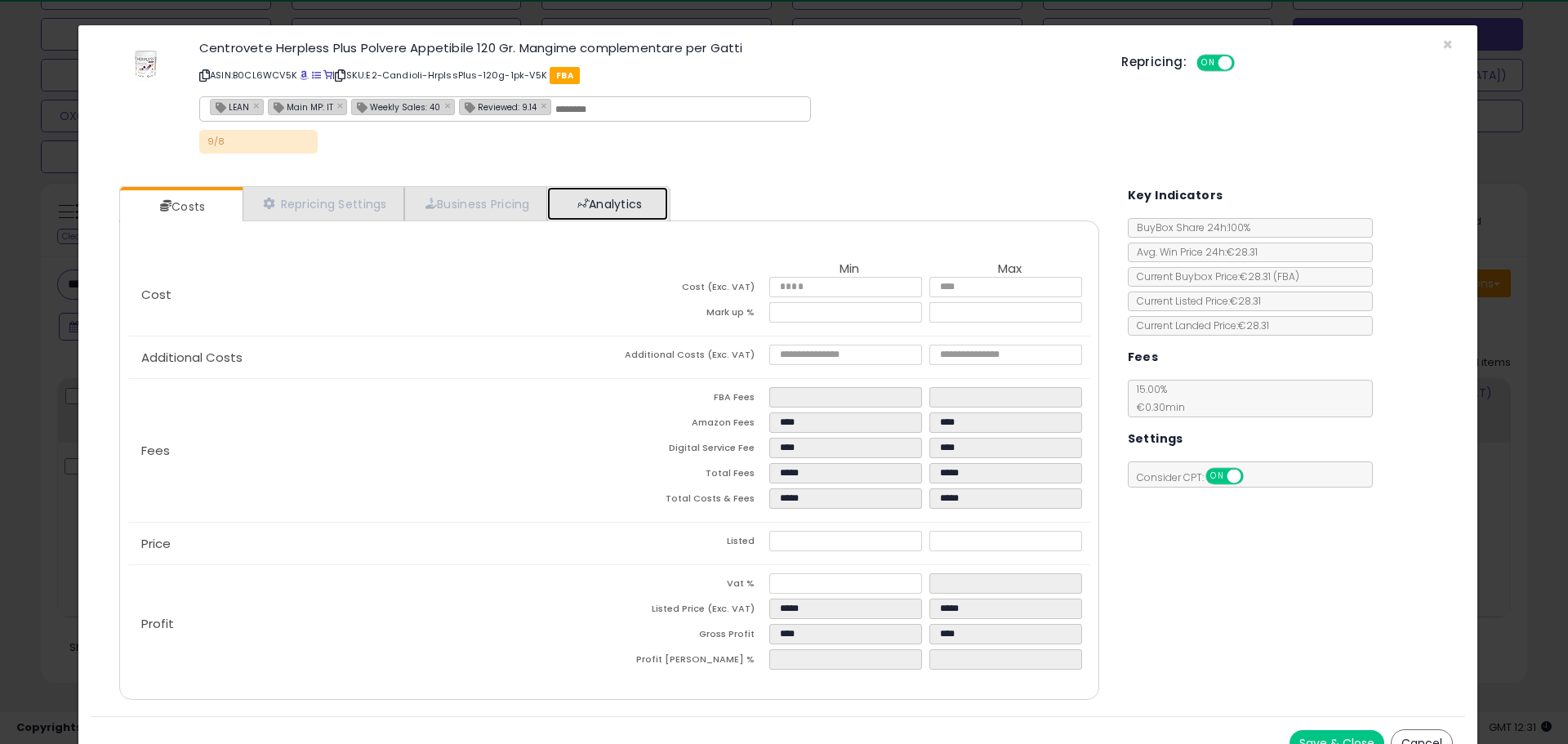
click at [619, 201] on link "Analytics" at bounding box center [607, 203] width 121 height 33
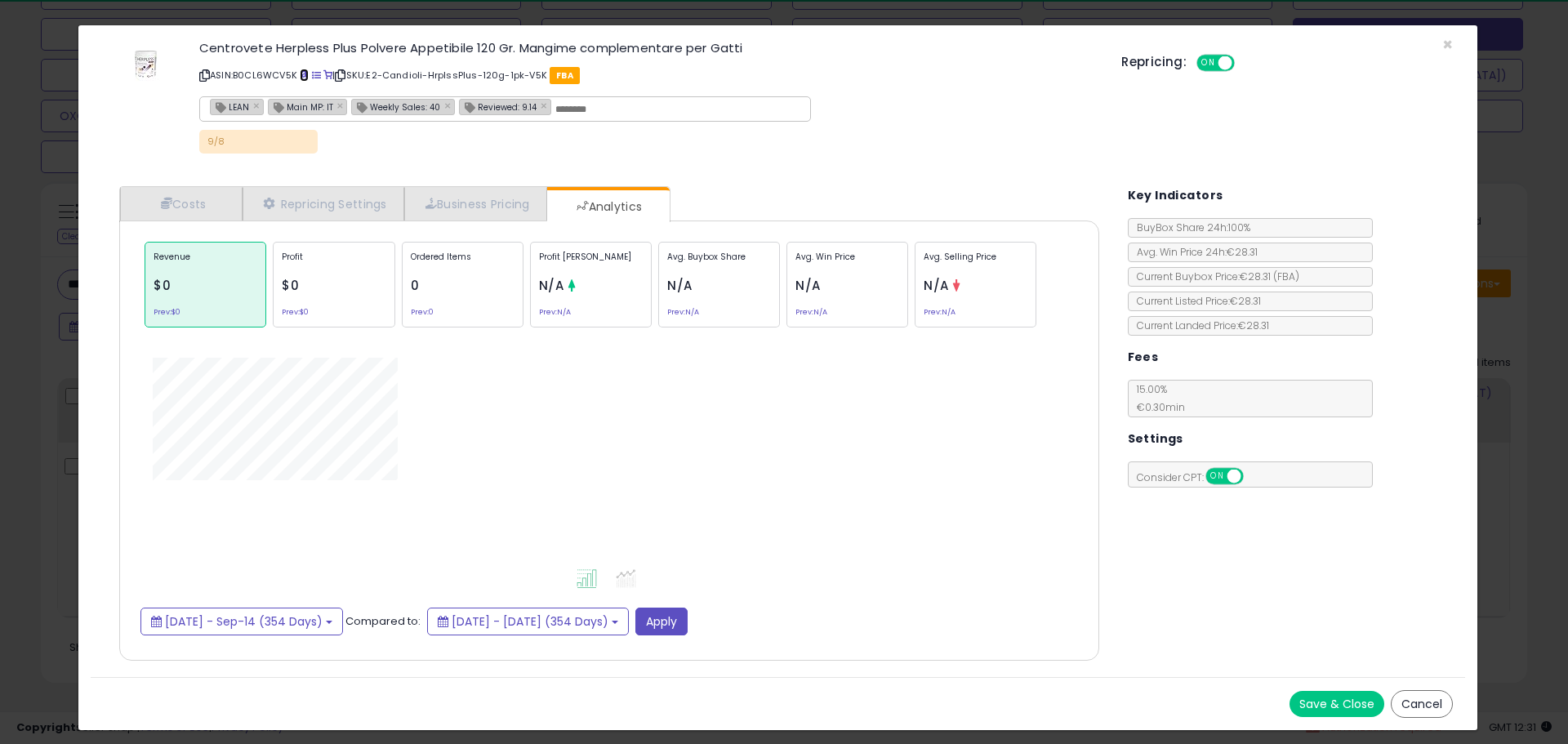
click at [306, 72] on span at bounding box center [304, 76] width 9 height 9
click at [206, 191] on link "Costs" at bounding box center [181, 203] width 123 height 33
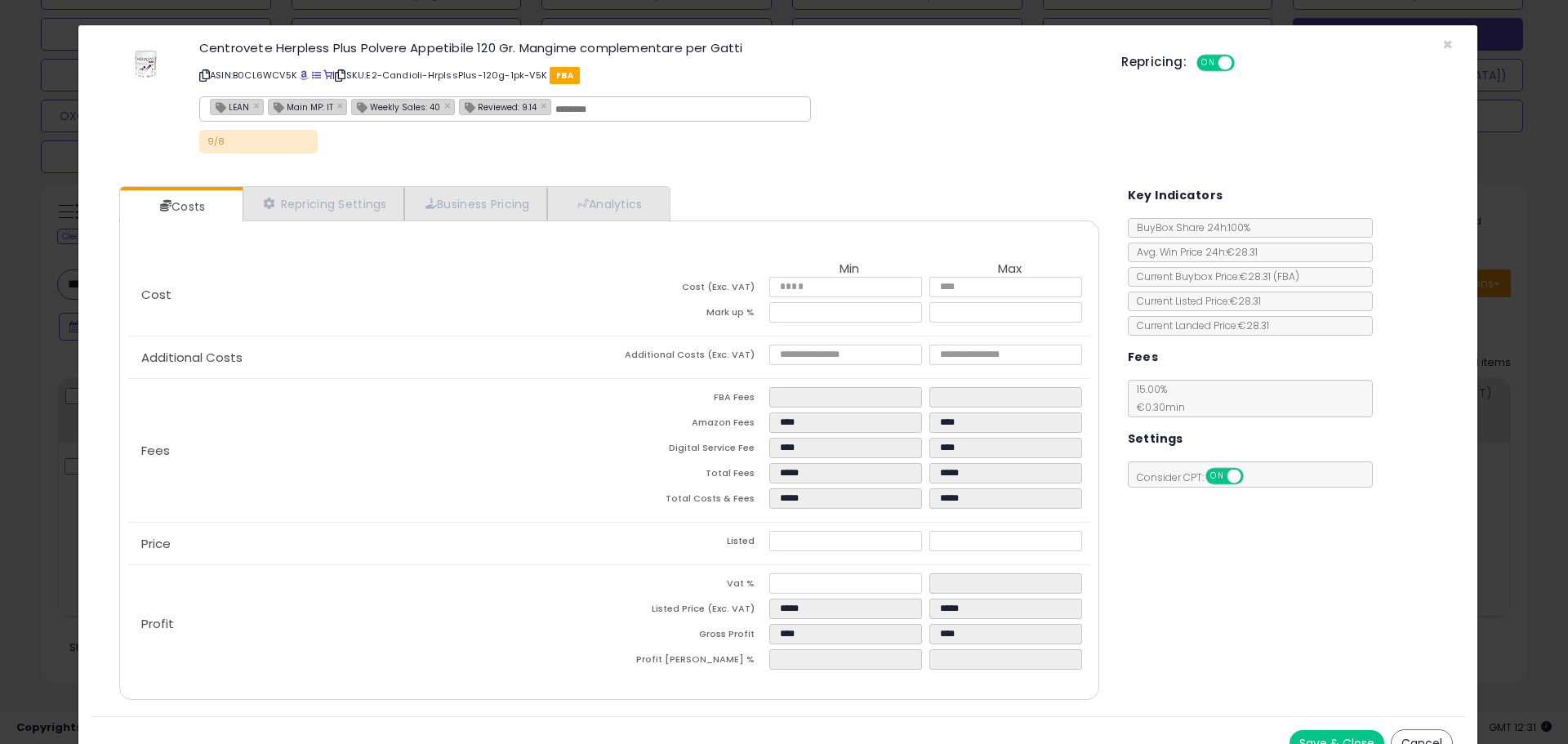
click at [57, 460] on div "× Close Centrovete Herpless Plus Polvere Appetibile 120 Gr. Mangime complementa…" at bounding box center [784, 372] width 1568 height 744
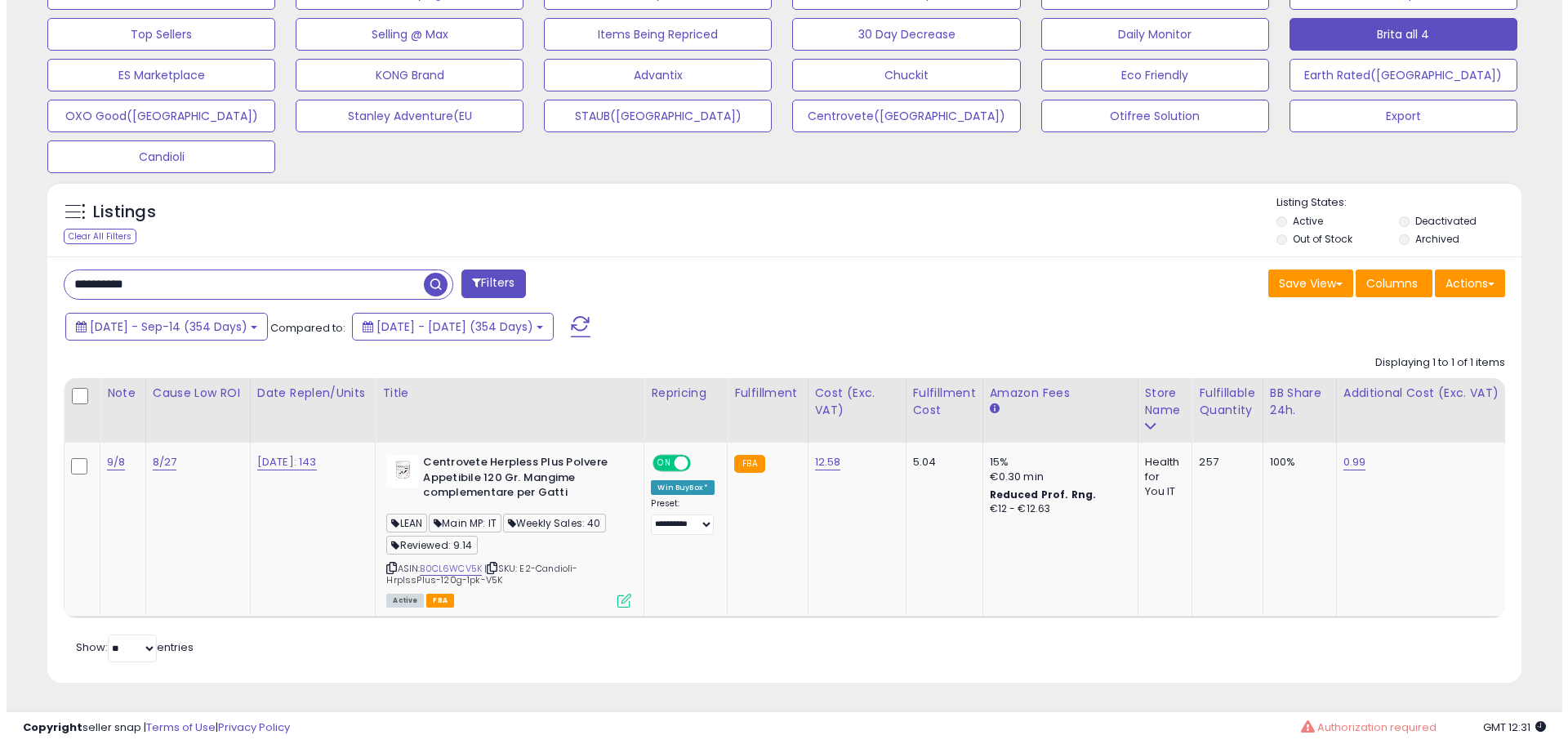
scroll to position [816493, 815628]
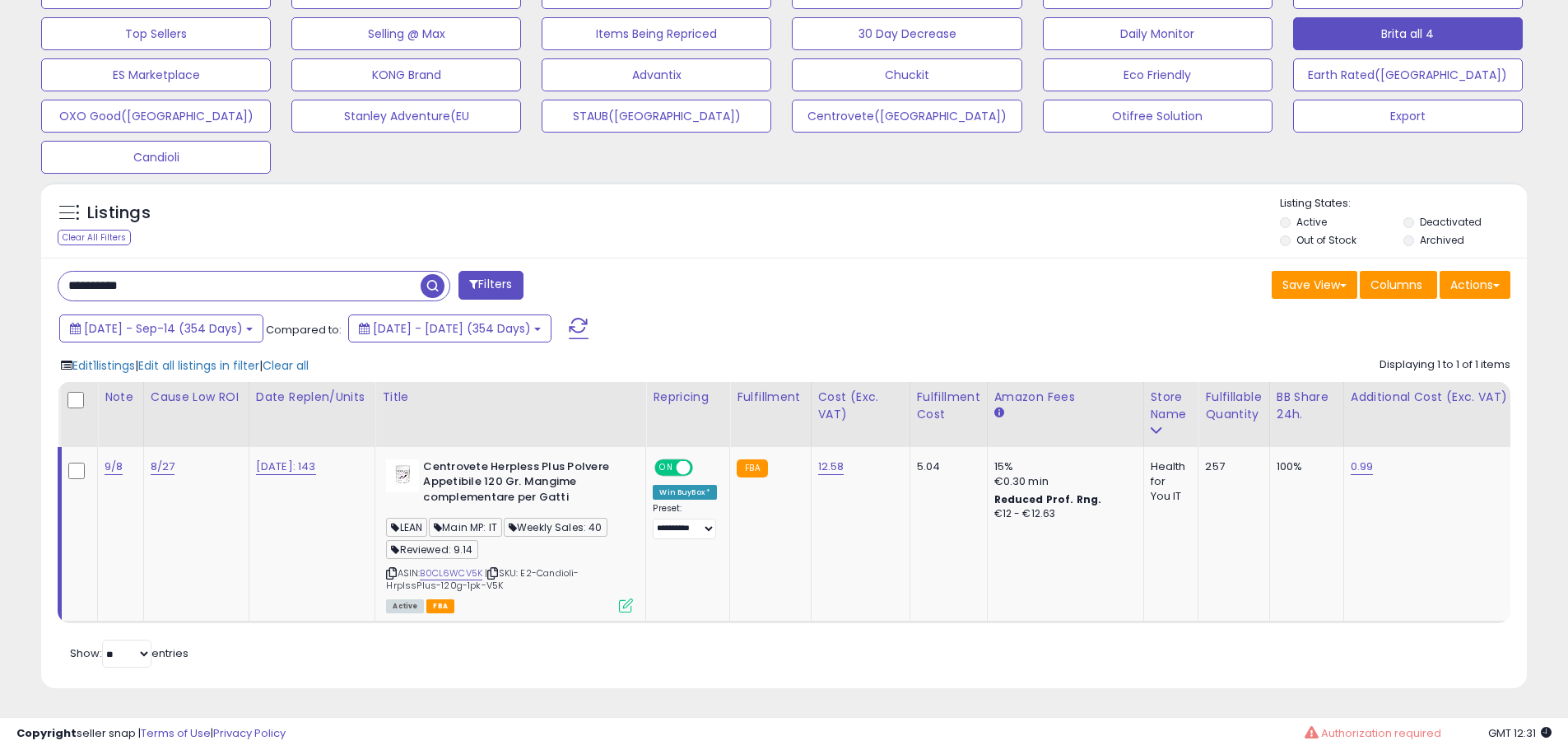
click at [240, 363] on div "Edit 1 listings | Edit all listings in filter | Clear all Displaying 1 to 1 of …" at bounding box center [784, 487] width 1453 height 275
click at [248, 357] on span "Edit all listings in filter" at bounding box center [199, 365] width 121 height 16
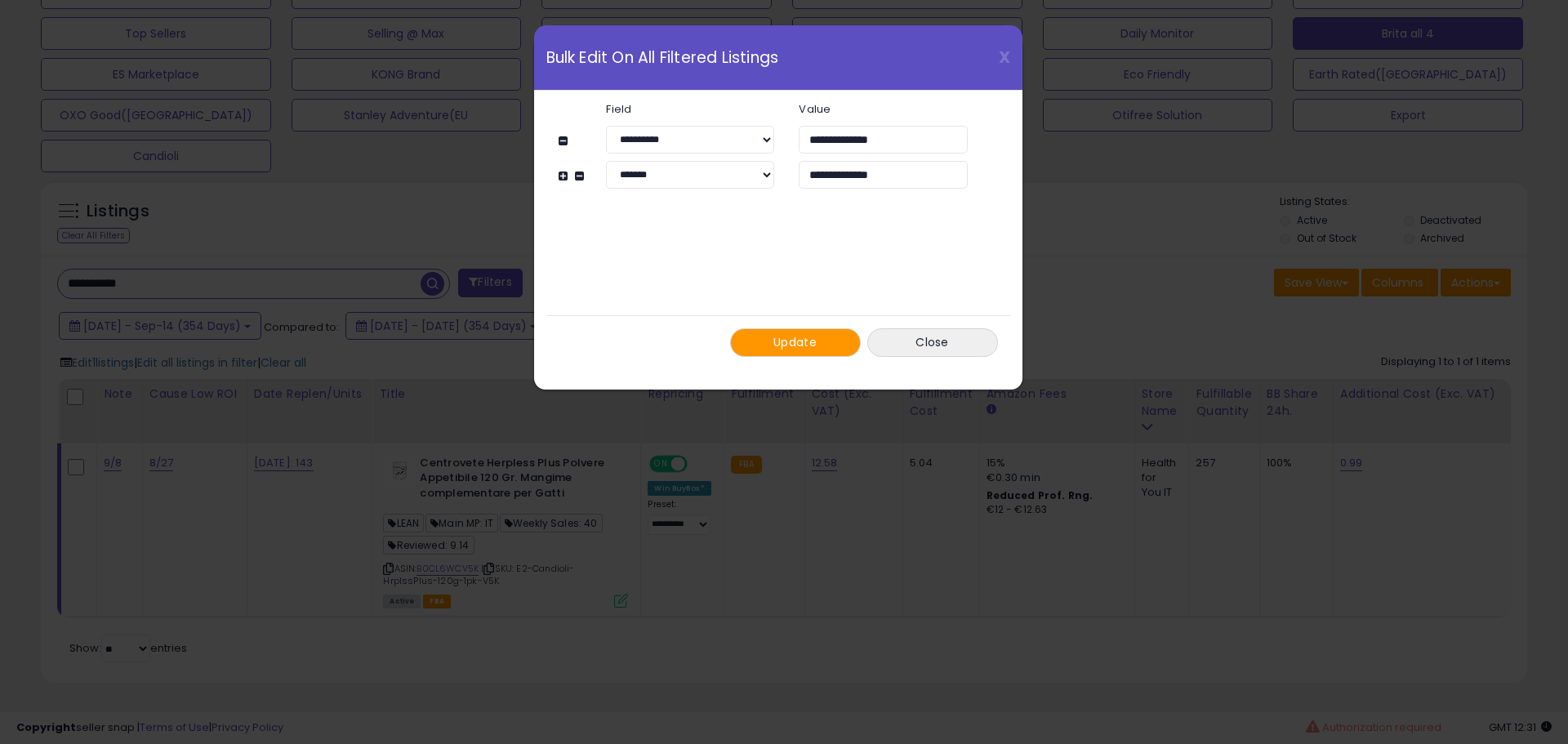
click at [786, 331] on button "Update" at bounding box center [795, 342] width 130 height 28
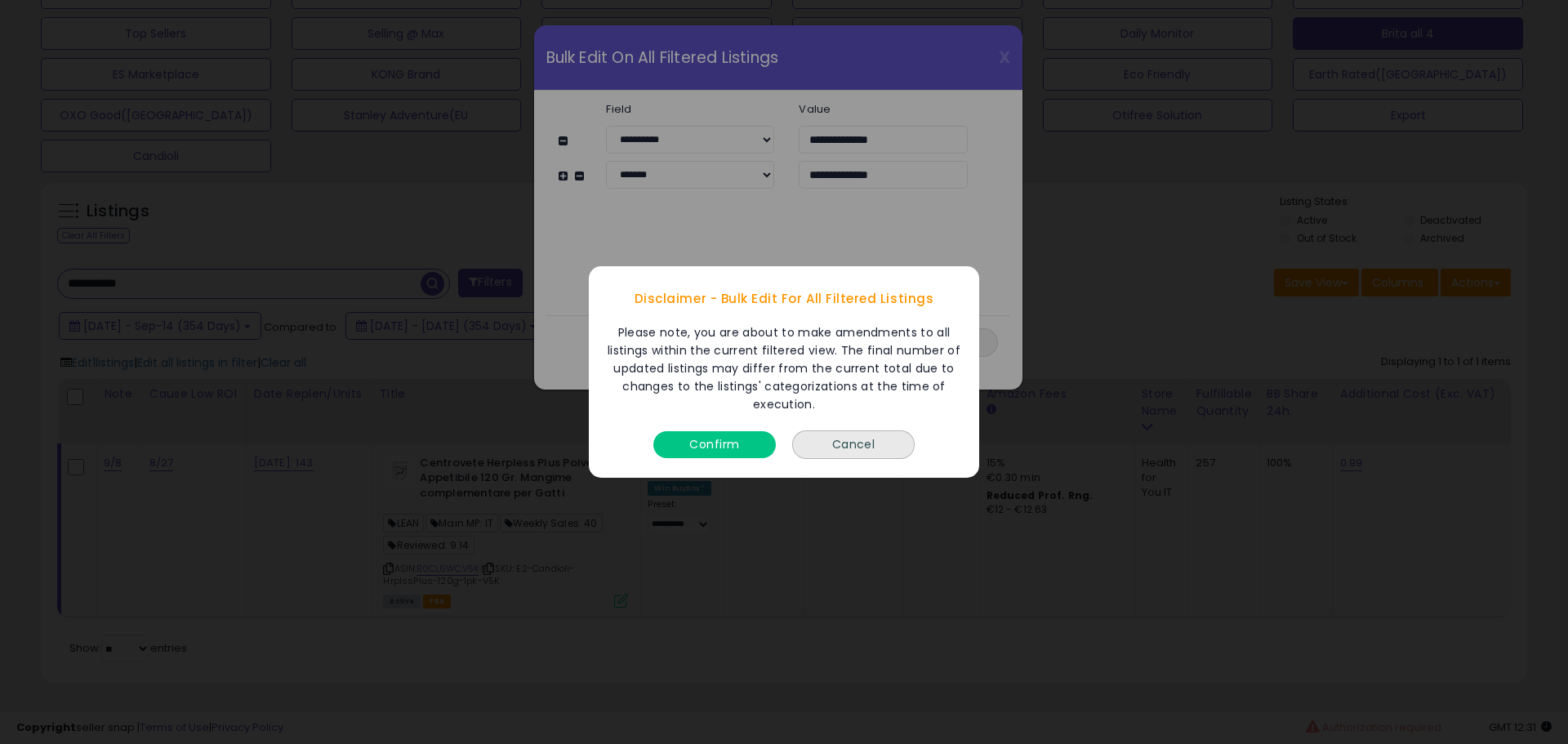
click at [714, 454] on button "Confirm" at bounding box center [714, 445] width 123 height 27
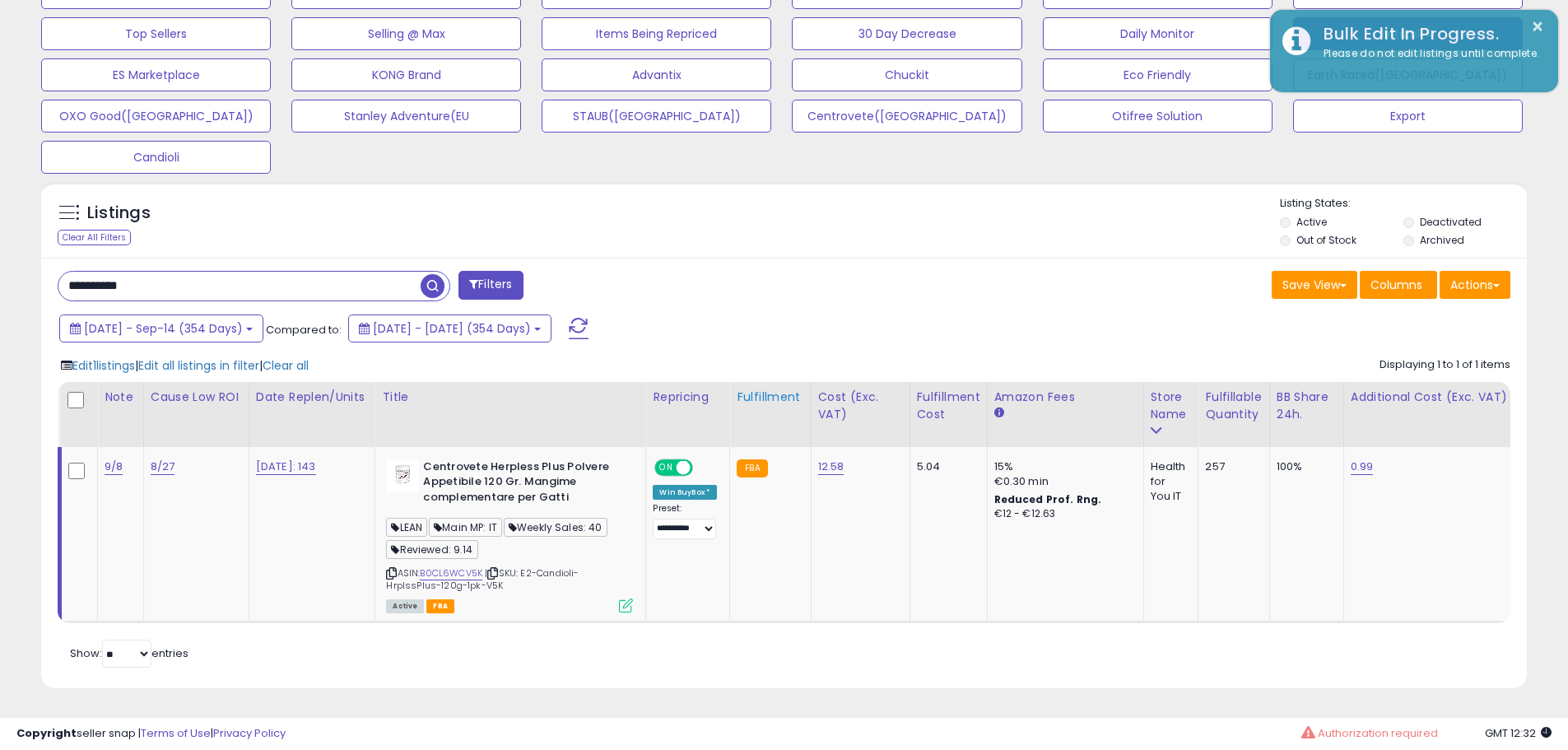
scroll to position [823078, 822376]
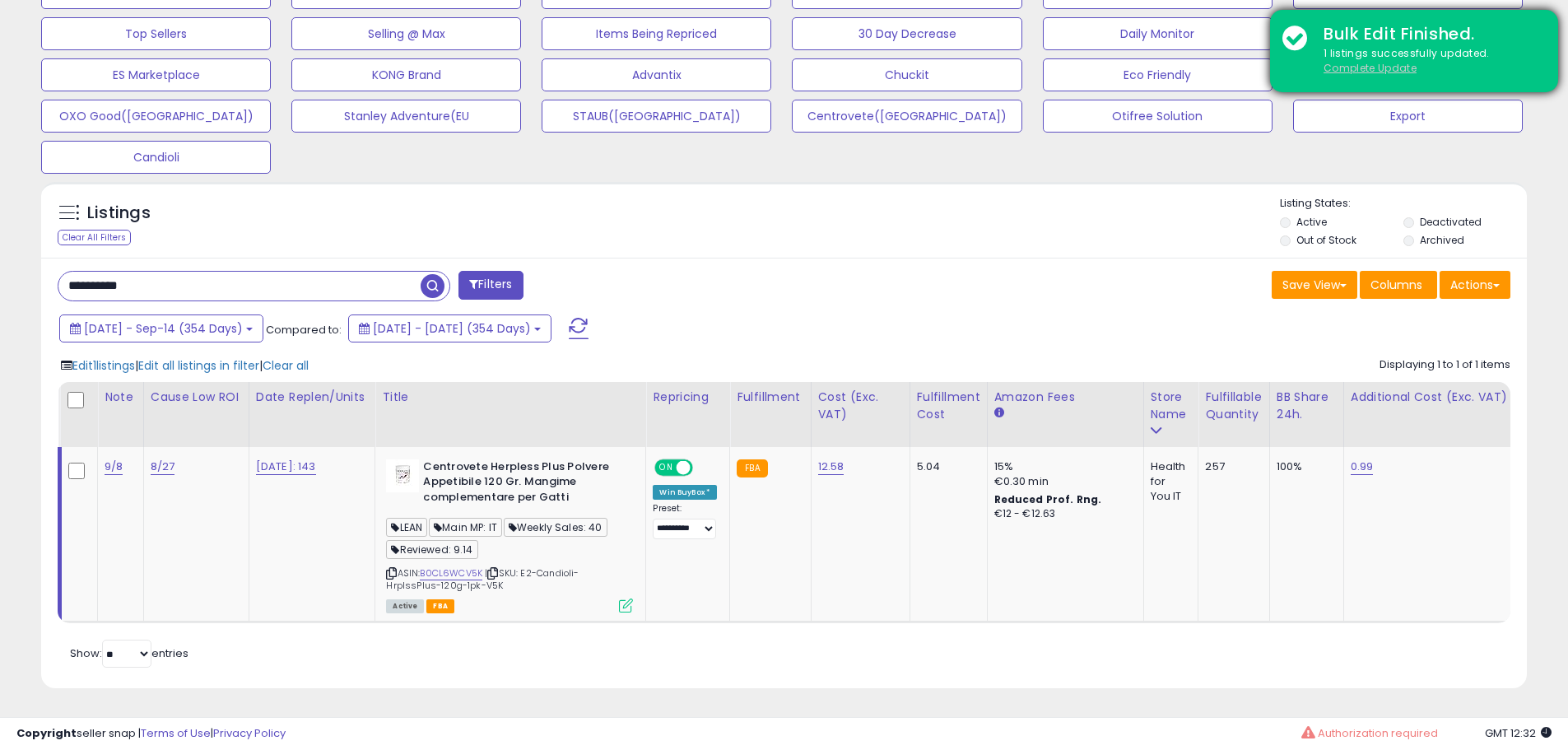
click at [1363, 63] on u "Complete Update" at bounding box center [1371, 67] width 93 height 14
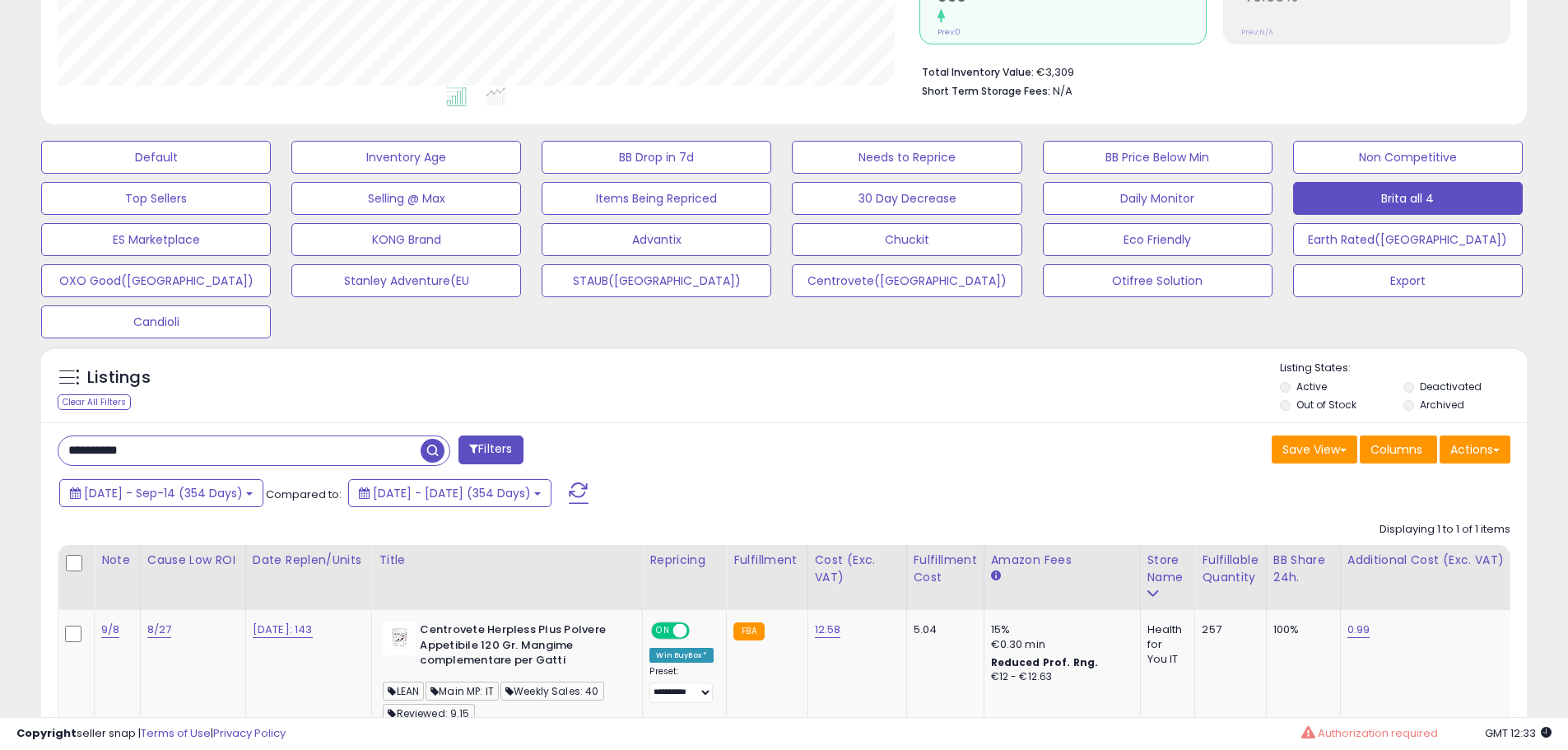
scroll to position [337, 862]
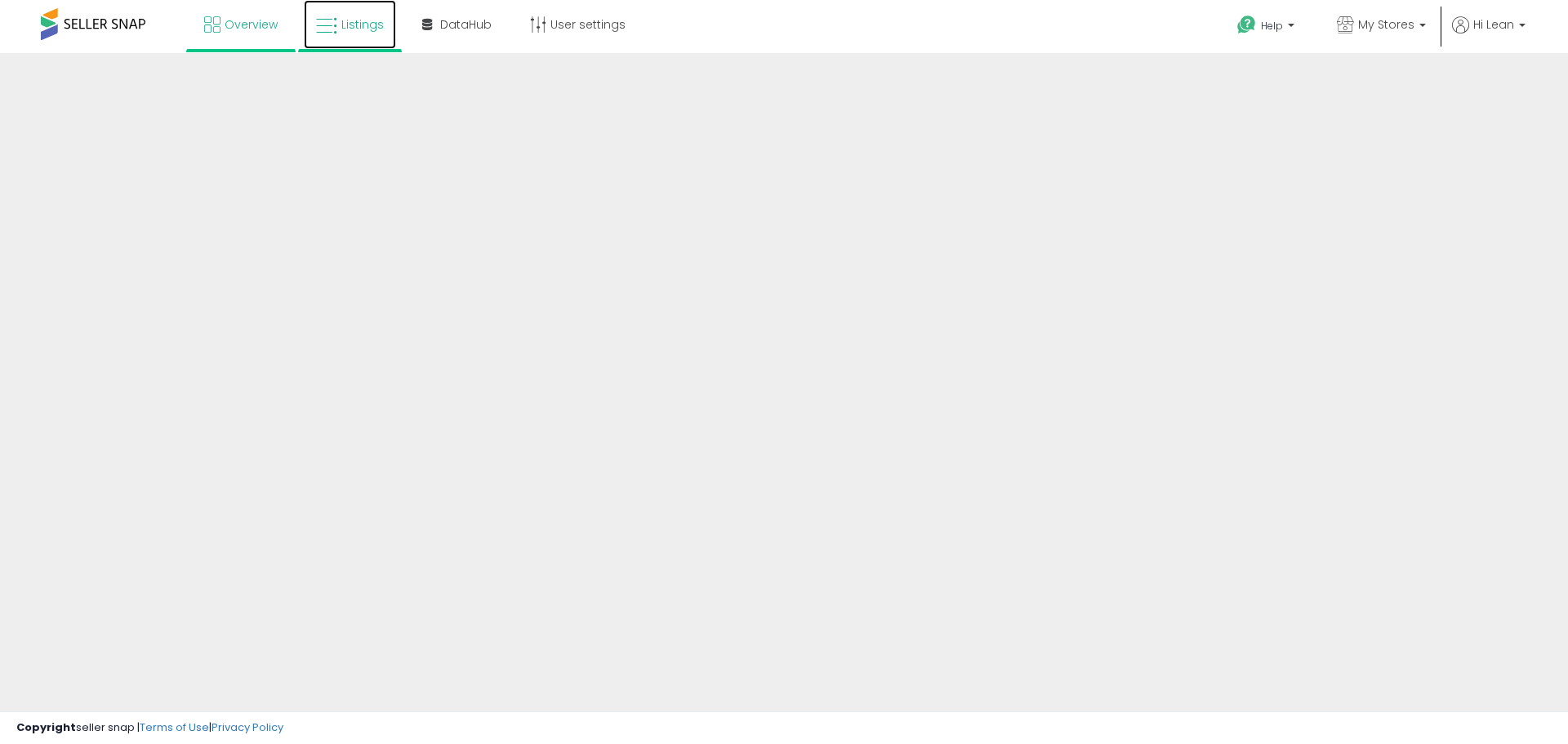
click at [355, 24] on span "Listings" at bounding box center [362, 24] width 42 height 16
click at [383, 34] on link "Listings" at bounding box center [350, 24] width 93 height 49
click at [353, 33] on link "Listings" at bounding box center [350, 24] width 93 height 49
click at [1502, 29] on span "Hi Lean" at bounding box center [1493, 24] width 41 height 16
click at [379, 27] on span "Listings" at bounding box center [362, 24] width 42 height 16
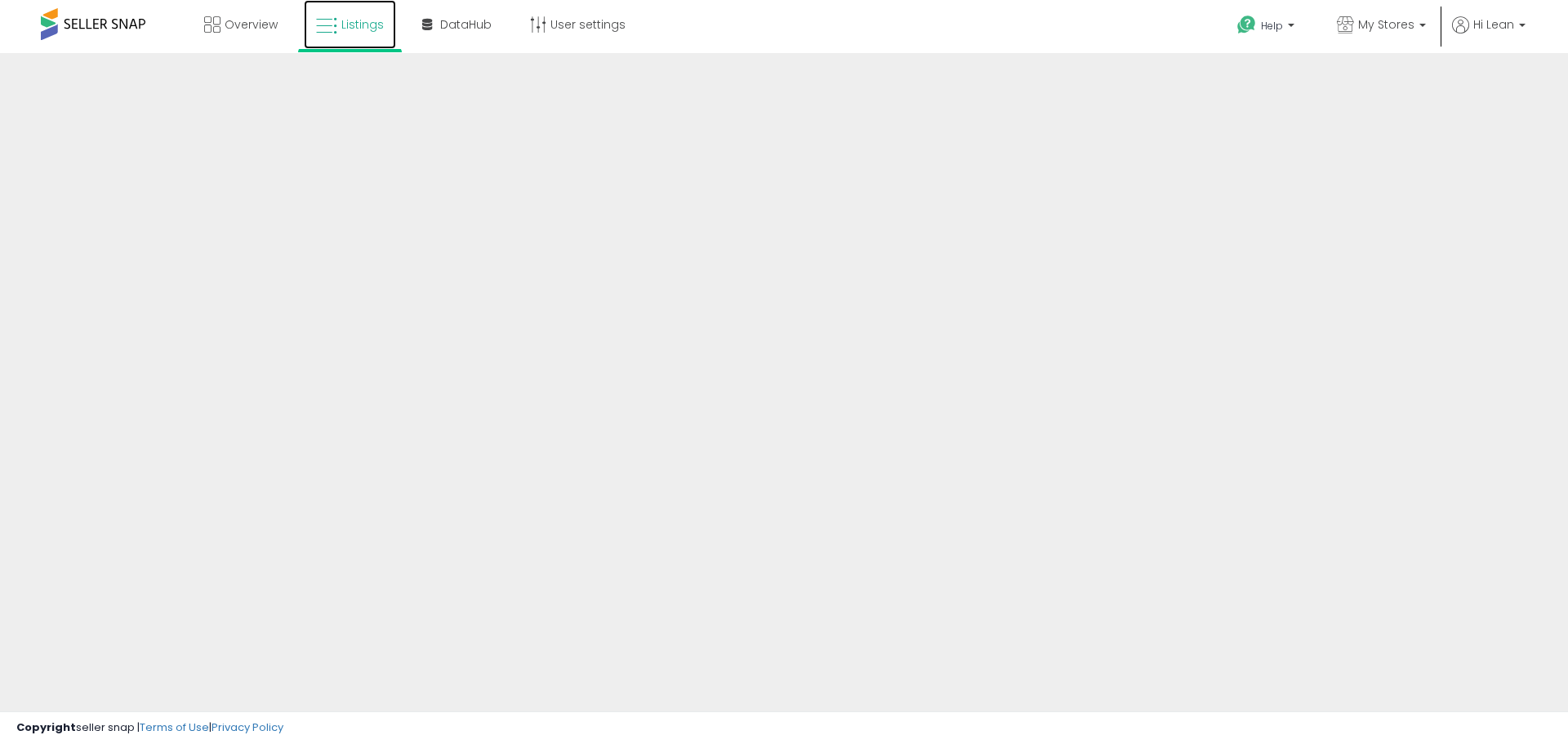
click at [353, 44] on link "Listings" at bounding box center [350, 24] width 93 height 49
click at [499, 11] on link "DataHub" at bounding box center [456, 24] width 93 height 49
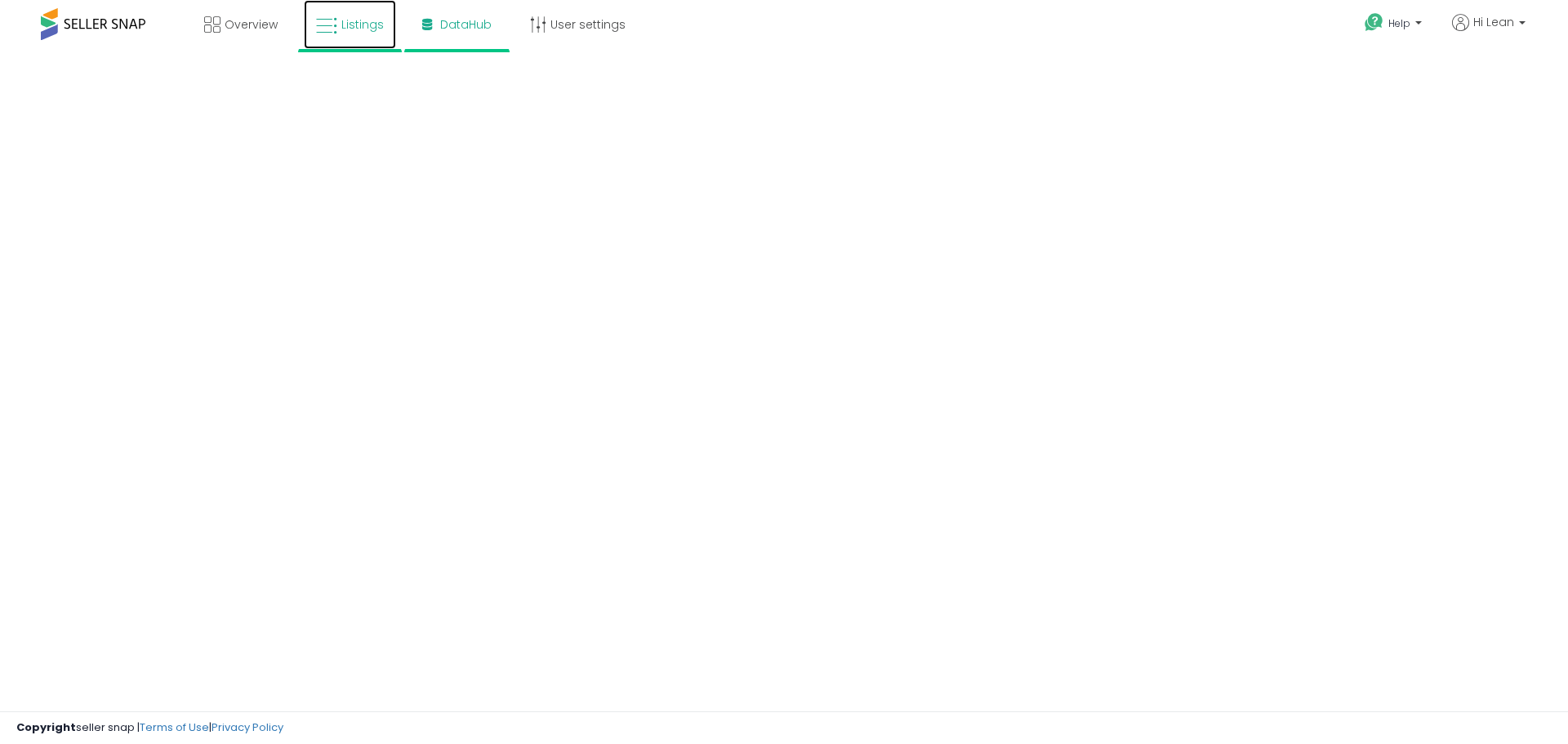
click at [340, 27] on link "Listings" at bounding box center [350, 24] width 93 height 49
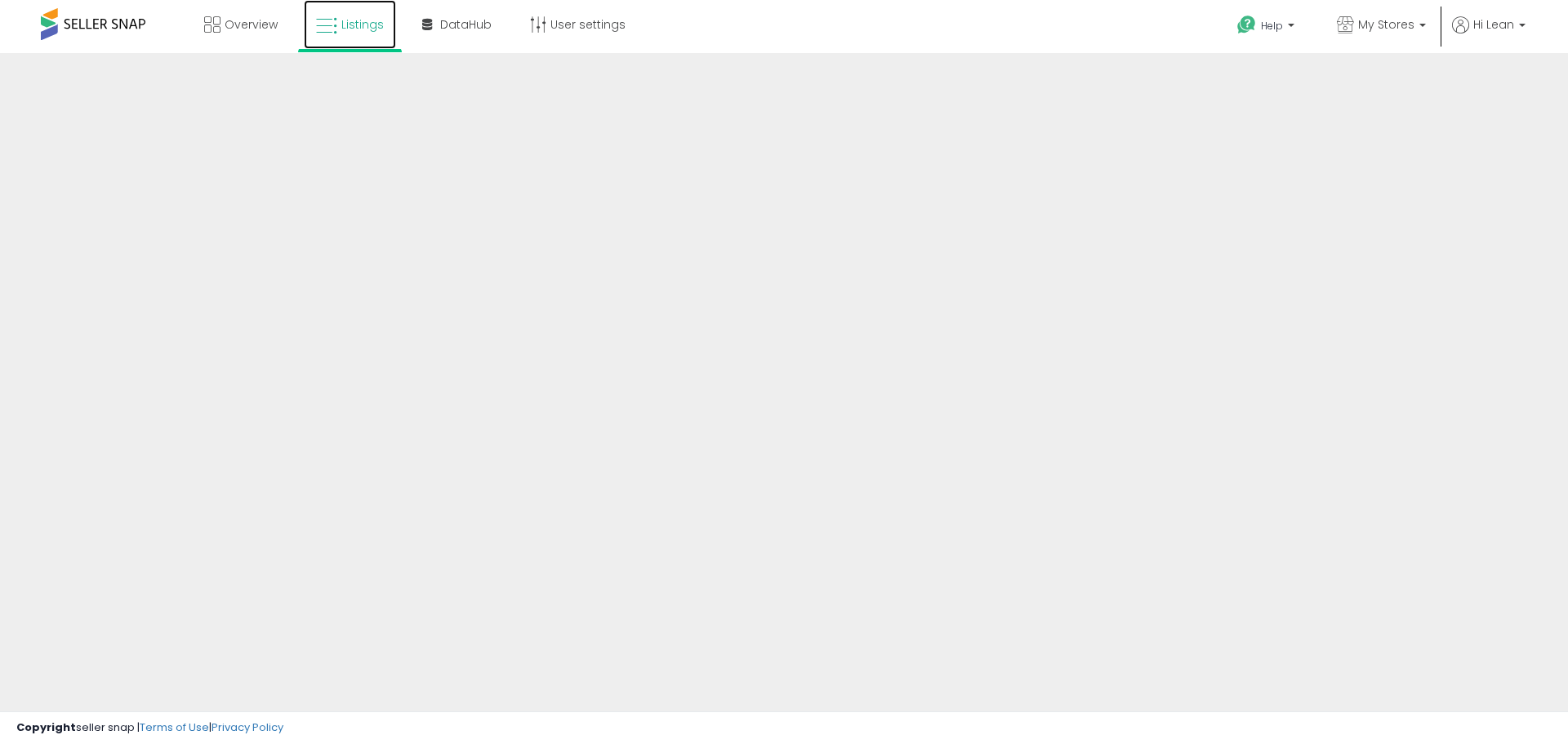
click at [333, 32] on icon at bounding box center [326, 26] width 21 height 21
click at [1499, 29] on span "Hi Lean" at bounding box center [1493, 24] width 41 height 16
click at [365, 42] on link "Listings" at bounding box center [350, 24] width 93 height 49
click at [358, 39] on link "Listings" at bounding box center [350, 24] width 93 height 49
click at [1418, 23] on p "My Stores" at bounding box center [1381, 27] width 89 height 21
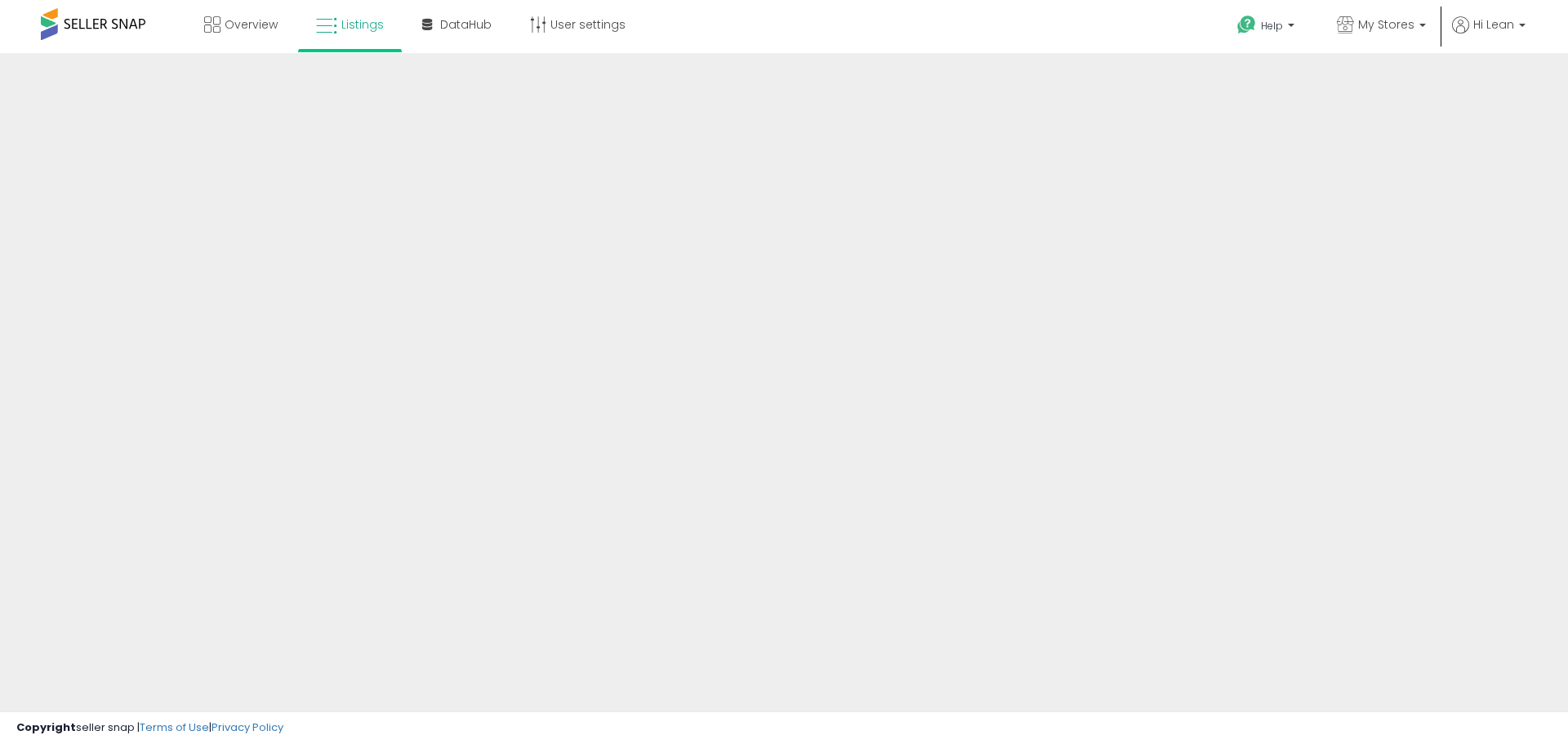
drag, startPoint x: 585, startPoint y: 219, endPoint x: 590, endPoint y: 158, distance: 61.2
click at [585, 219] on div at bounding box center [784, 392] width 1568 height 678
click at [463, 33] on link "DataHub" at bounding box center [456, 24] width 93 height 49
click at [368, 21] on span "Listings" at bounding box center [362, 24] width 42 height 16
click at [351, 29] on span "Listings" at bounding box center [362, 24] width 42 height 16
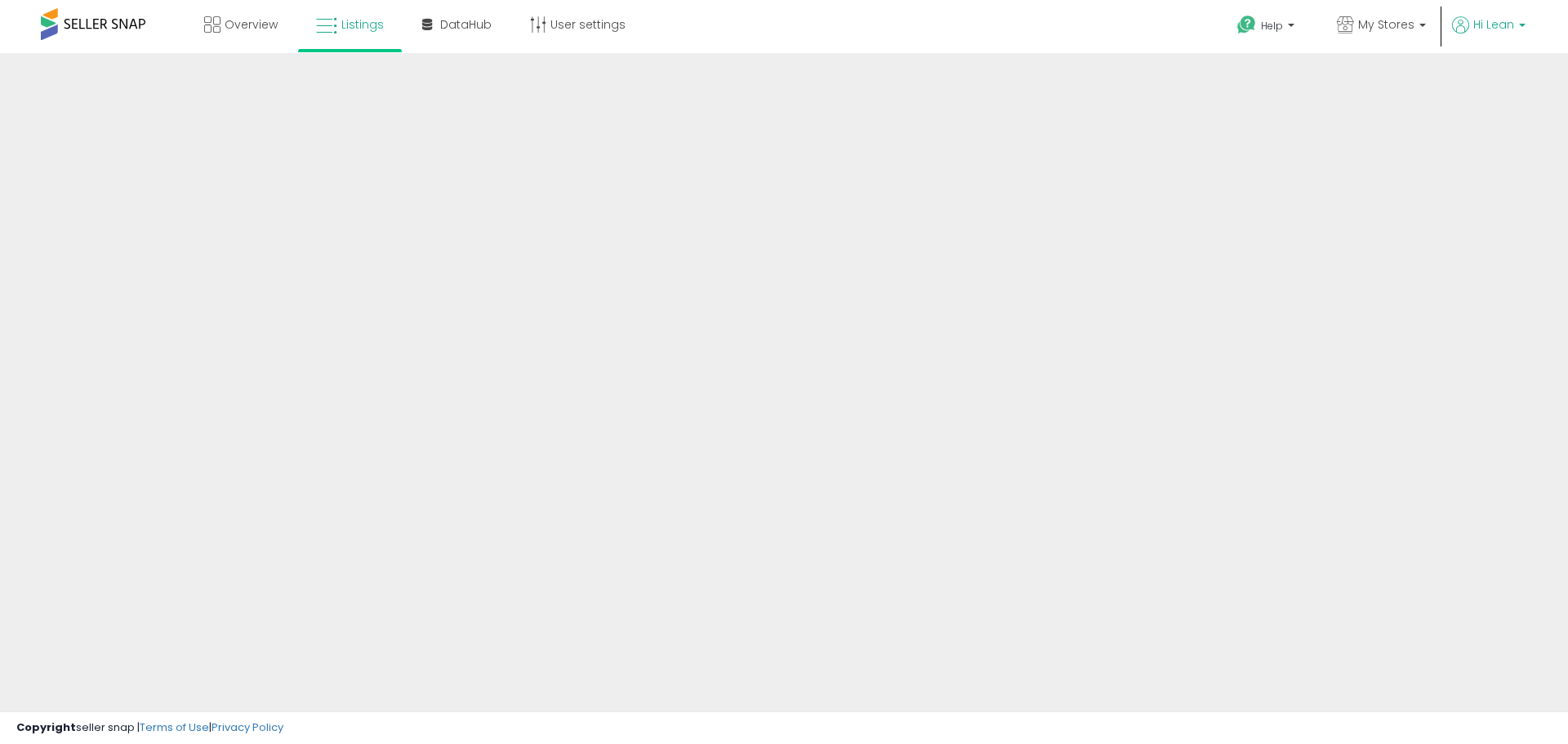
click at [1481, 32] on p "Hi Lean" at bounding box center [1488, 27] width 74 height 21
drag, startPoint x: 1519, startPoint y: 0, endPoint x: 1077, endPoint y: 136, distance: 462.4
click at [1049, 138] on div at bounding box center [784, 392] width 1568 height 678
